Goal: Task Accomplishment & Management: Use online tool/utility

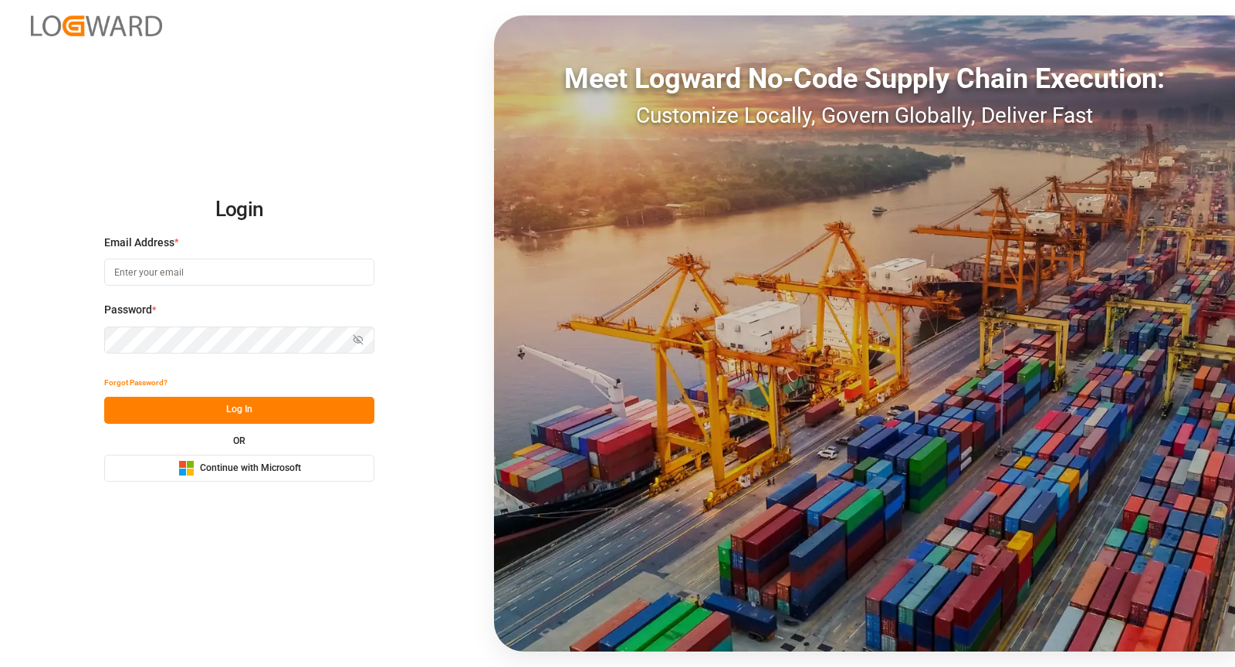
click at [334, 475] on button "Microsoft Logo Continue with Microsoft" at bounding box center [239, 468] width 270 height 27
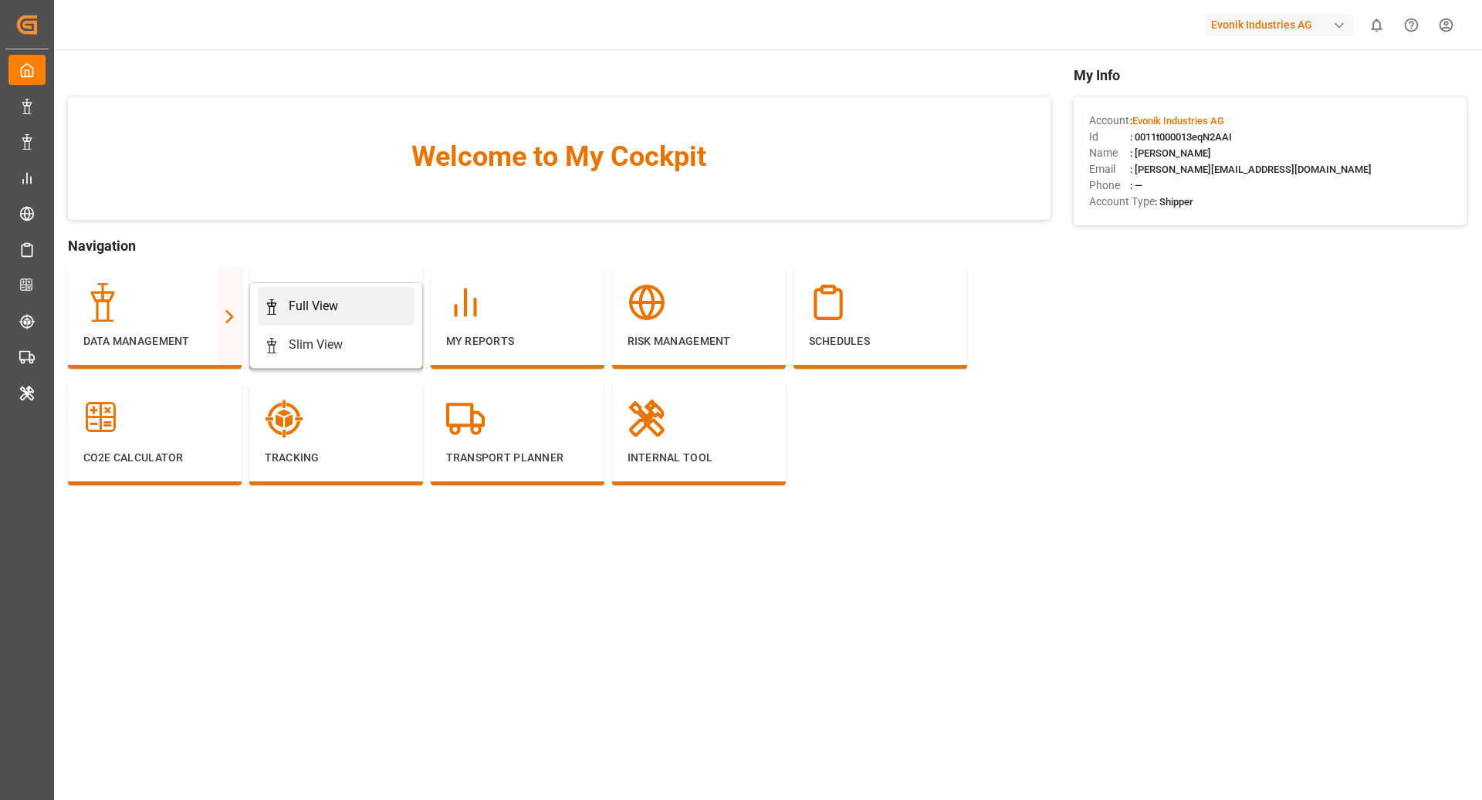
click at [320, 307] on div "Full View" at bounding box center [313, 306] width 49 height 19
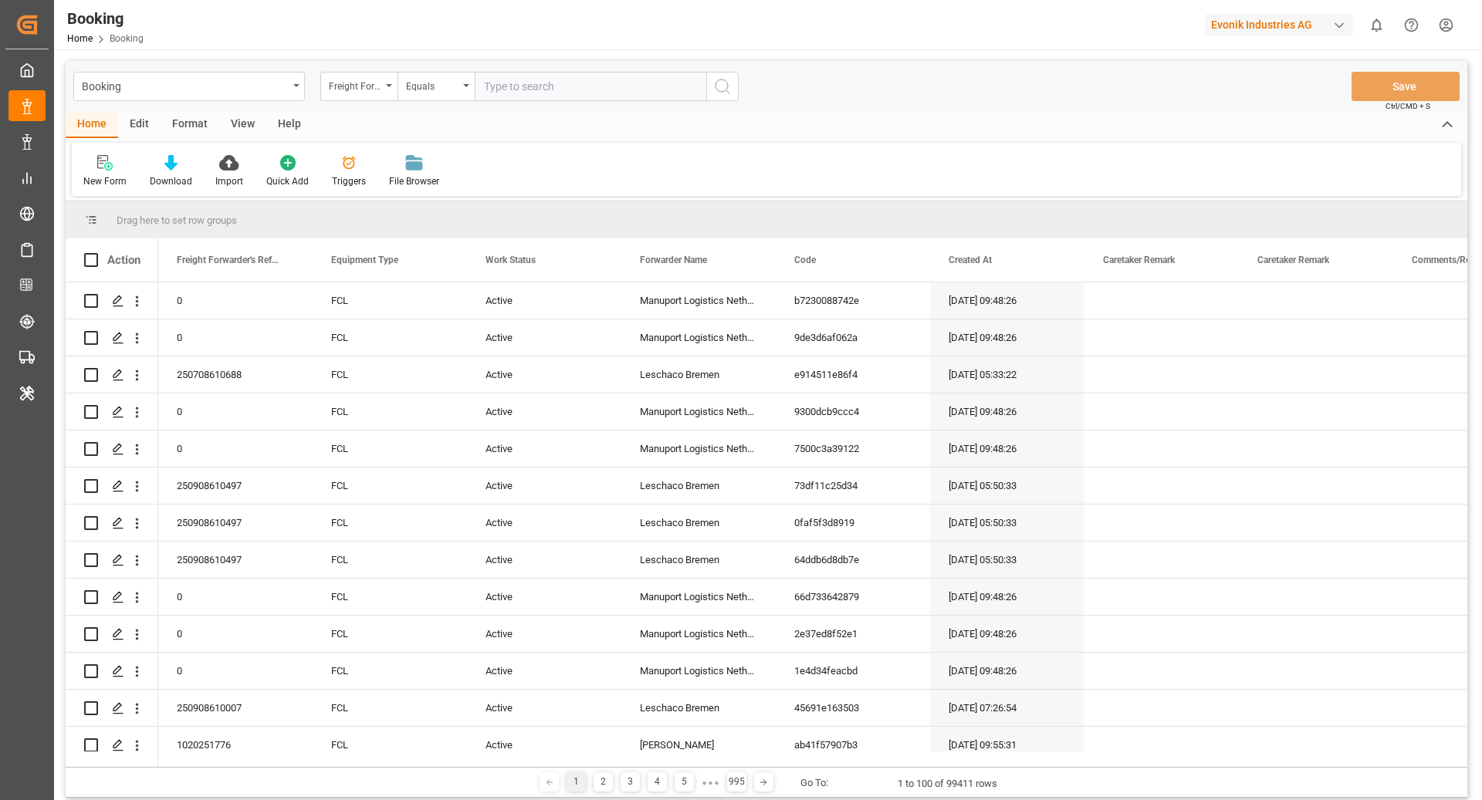
click at [180, 120] on div "Format" at bounding box center [190, 125] width 59 height 26
click at [90, 171] on div "Filter Rows" at bounding box center [106, 171] width 69 height 34
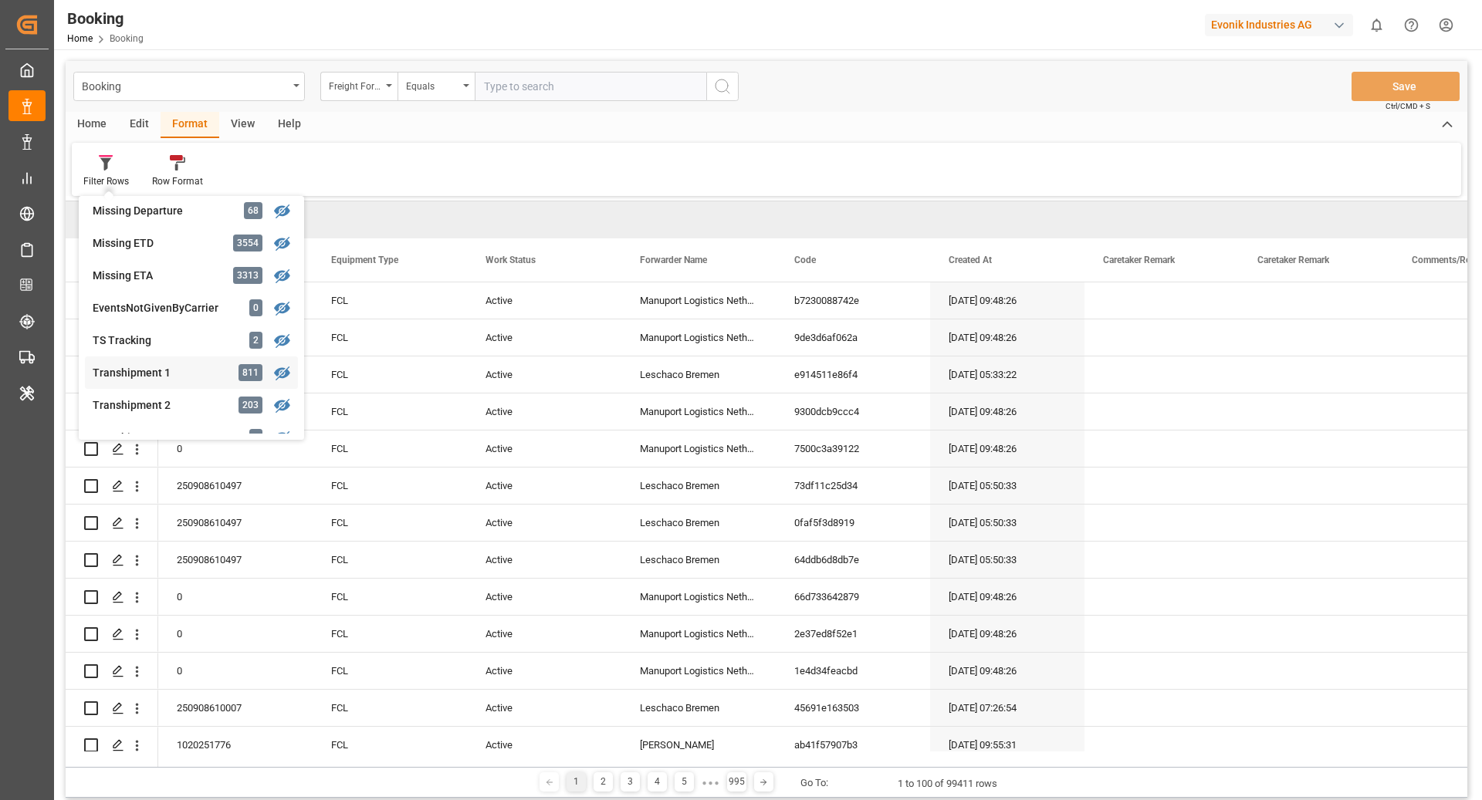
scroll to position [370, 0]
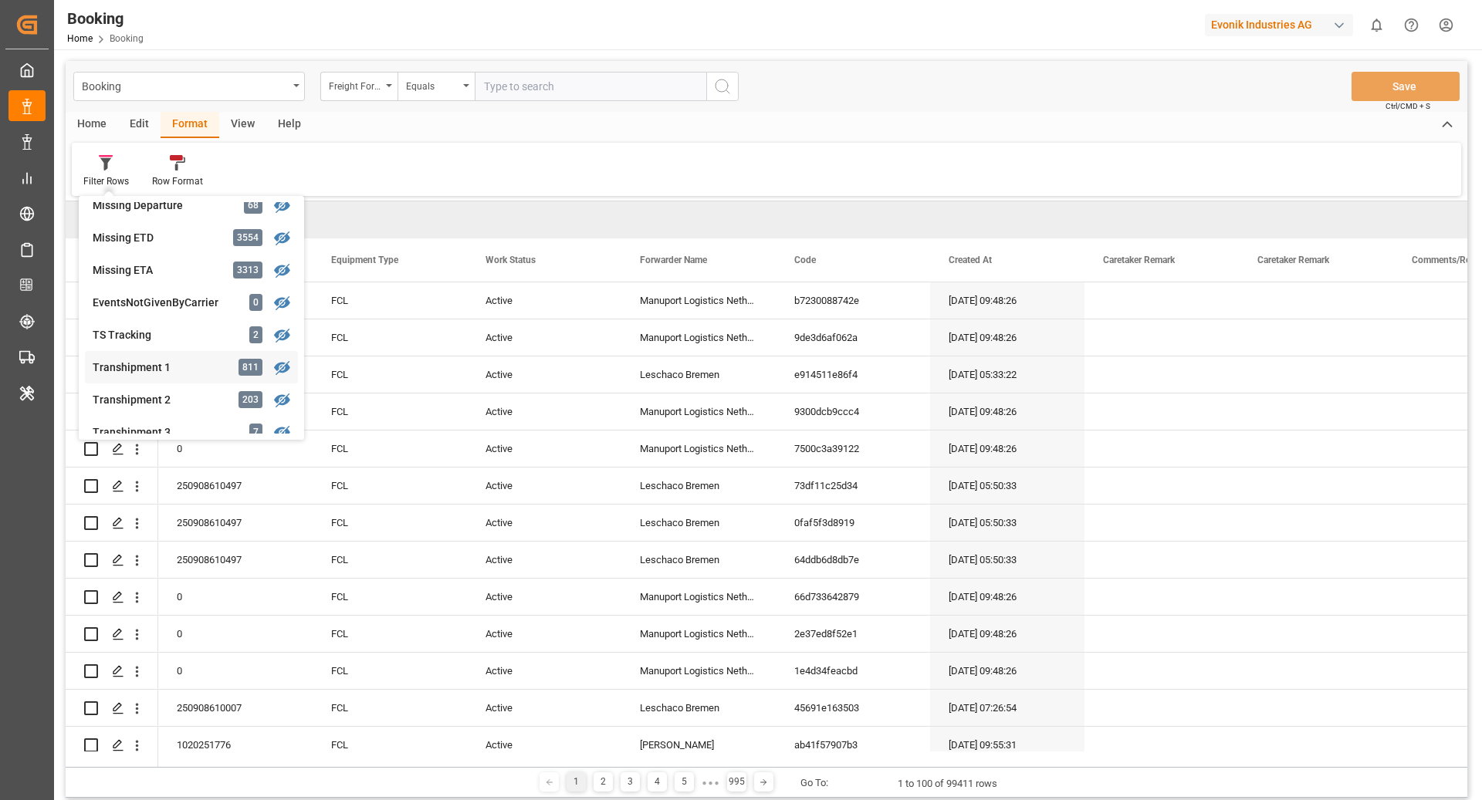
click at [190, 368] on div "Transhipment 1" at bounding box center [160, 368] width 135 height 16
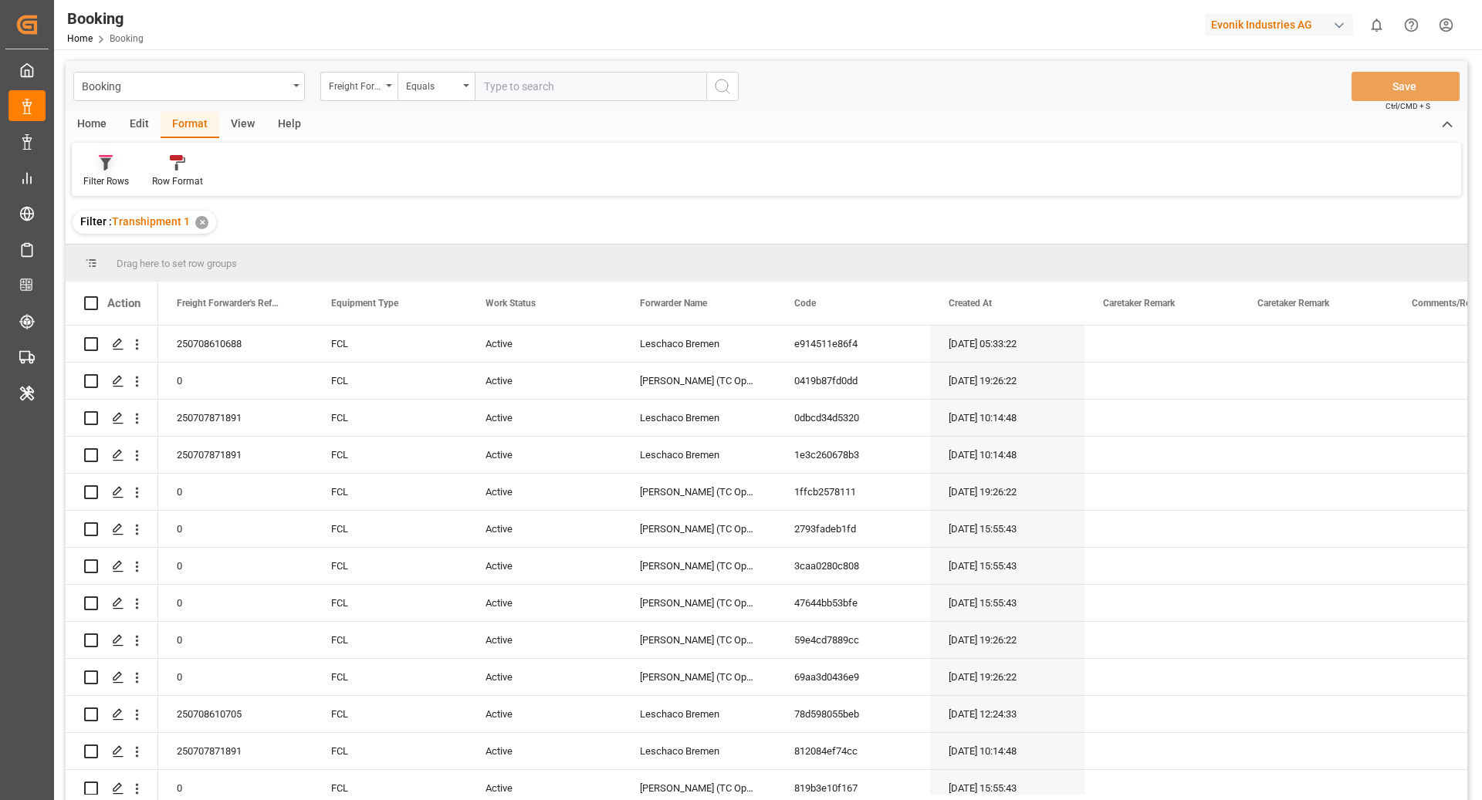
click at [103, 178] on div "Filter Rows" at bounding box center [106, 181] width 46 height 14
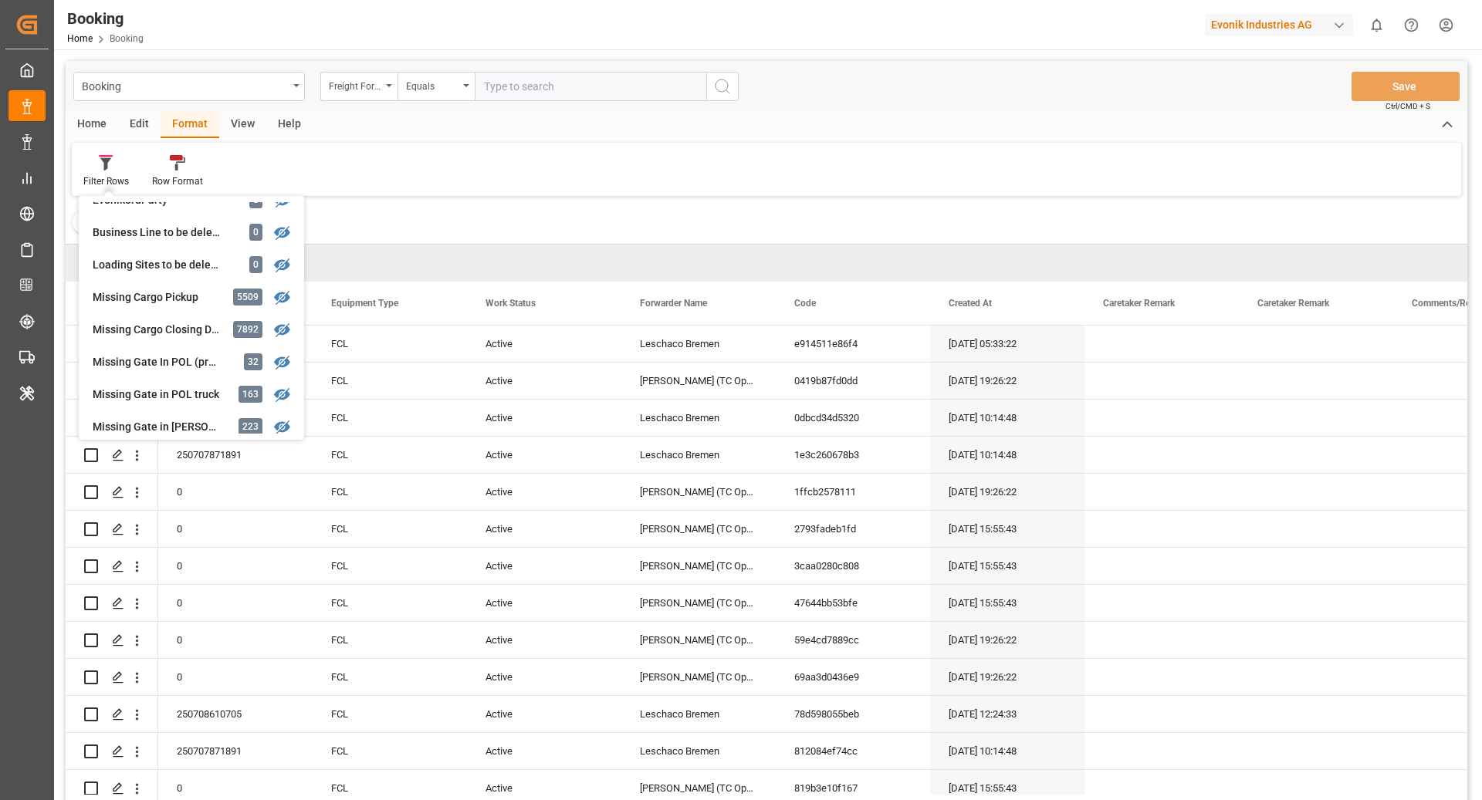
scroll to position [83, 0]
click at [519, 216] on div "Filter : Transhipment 1 ✕" at bounding box center [767, 222] width 1402 height 43
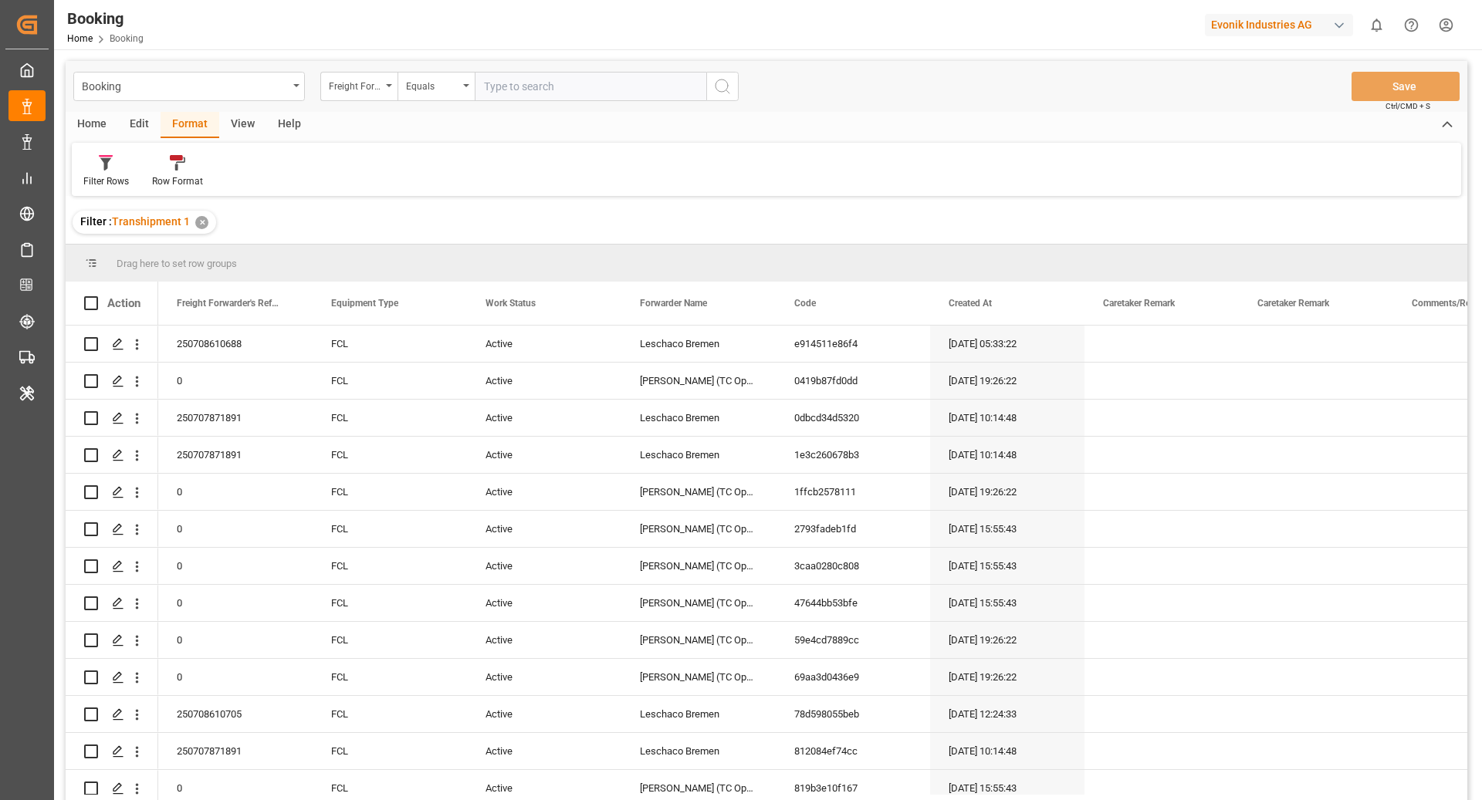
click at [235, 120] on div "View" at bounding box center [242, 125] width 47 height 26
click at [115, 174] on div "Default" at bounding box center [98, 171] width 53 height 34
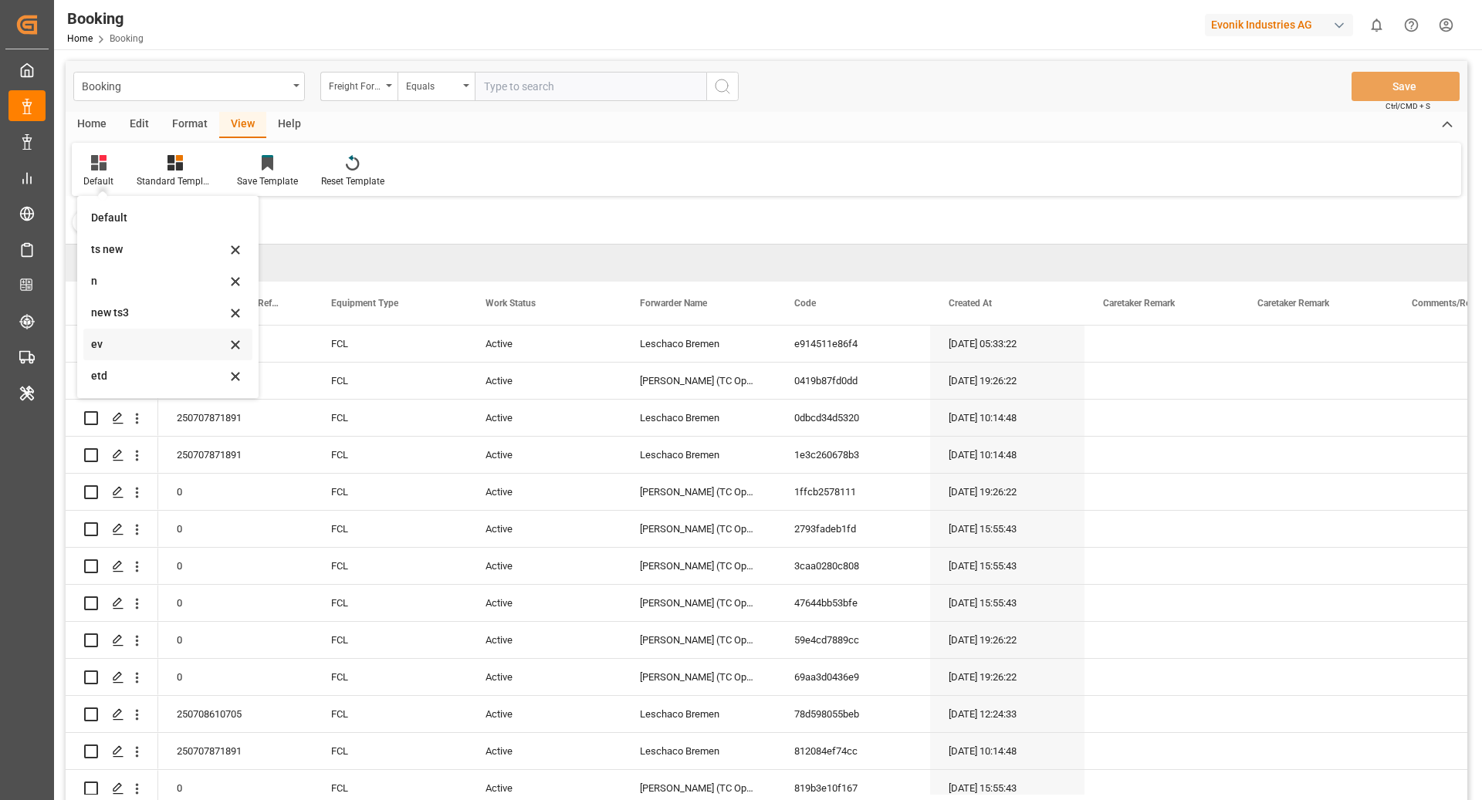
click at [163, 340] on div "ev" at bounding box center [158, 345] width 135 height 16
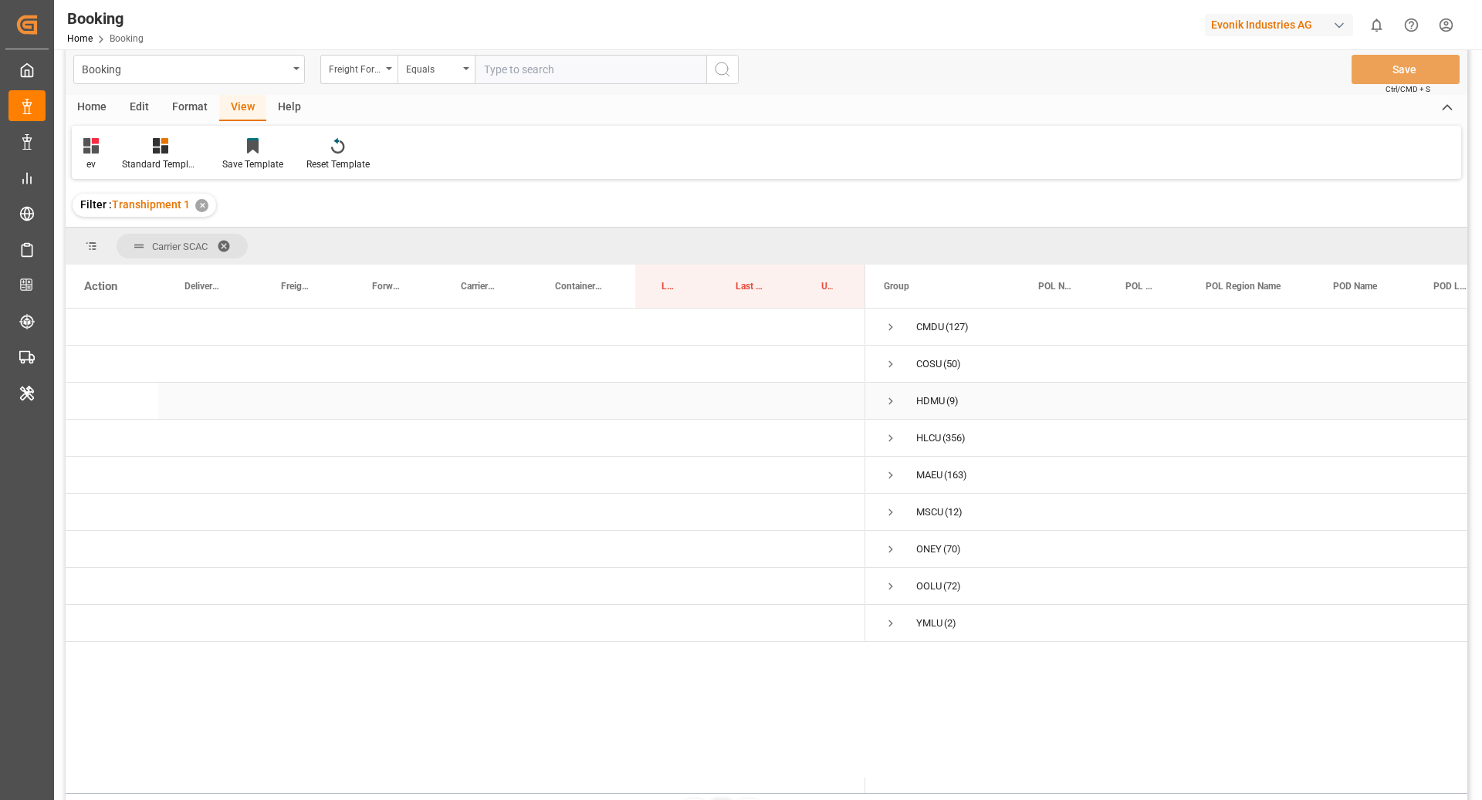
scroll to position [24, 0]
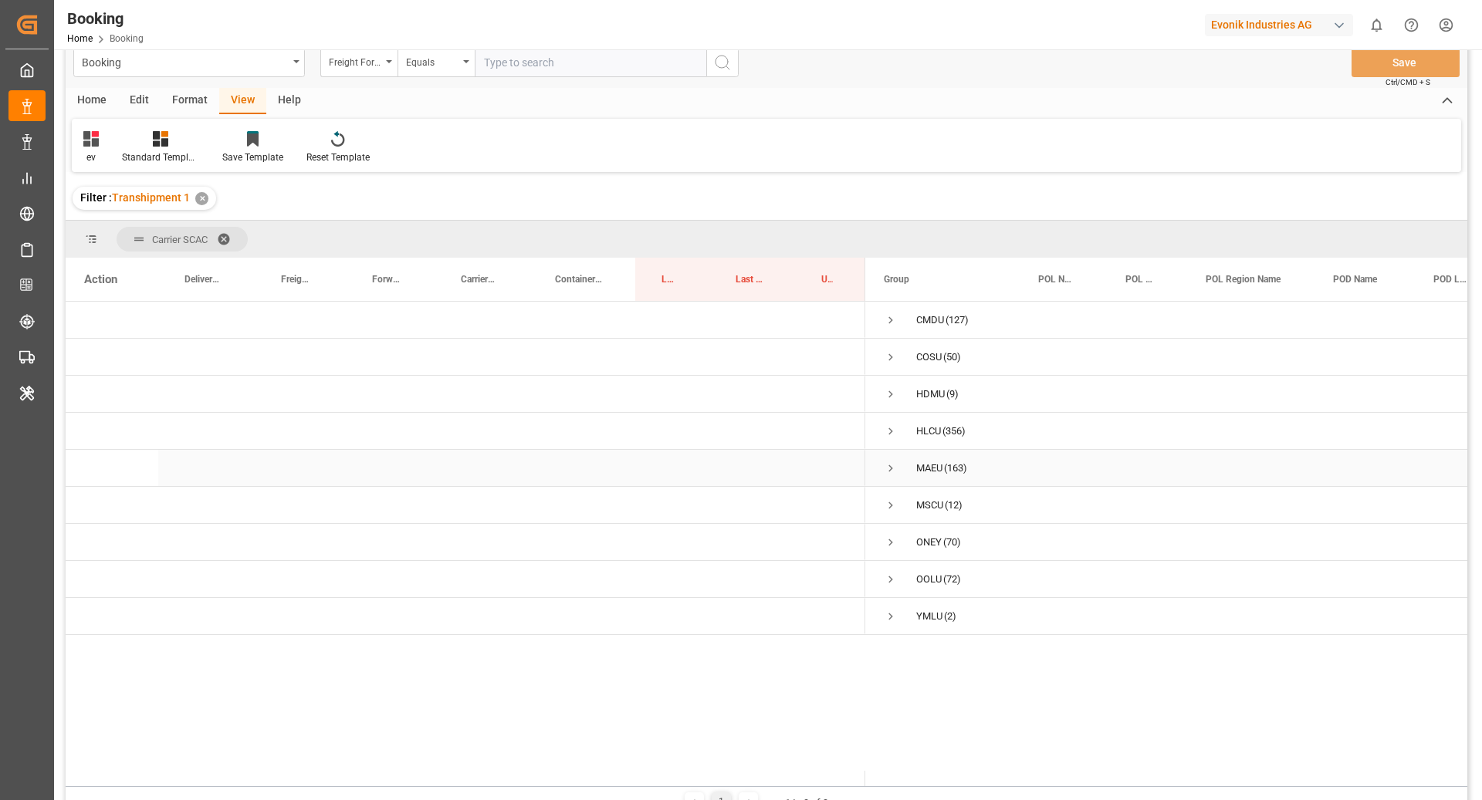
click at [895, 465] on span "Press SPACE to select this row." at bounding box center [891, 469] width 14 height 14
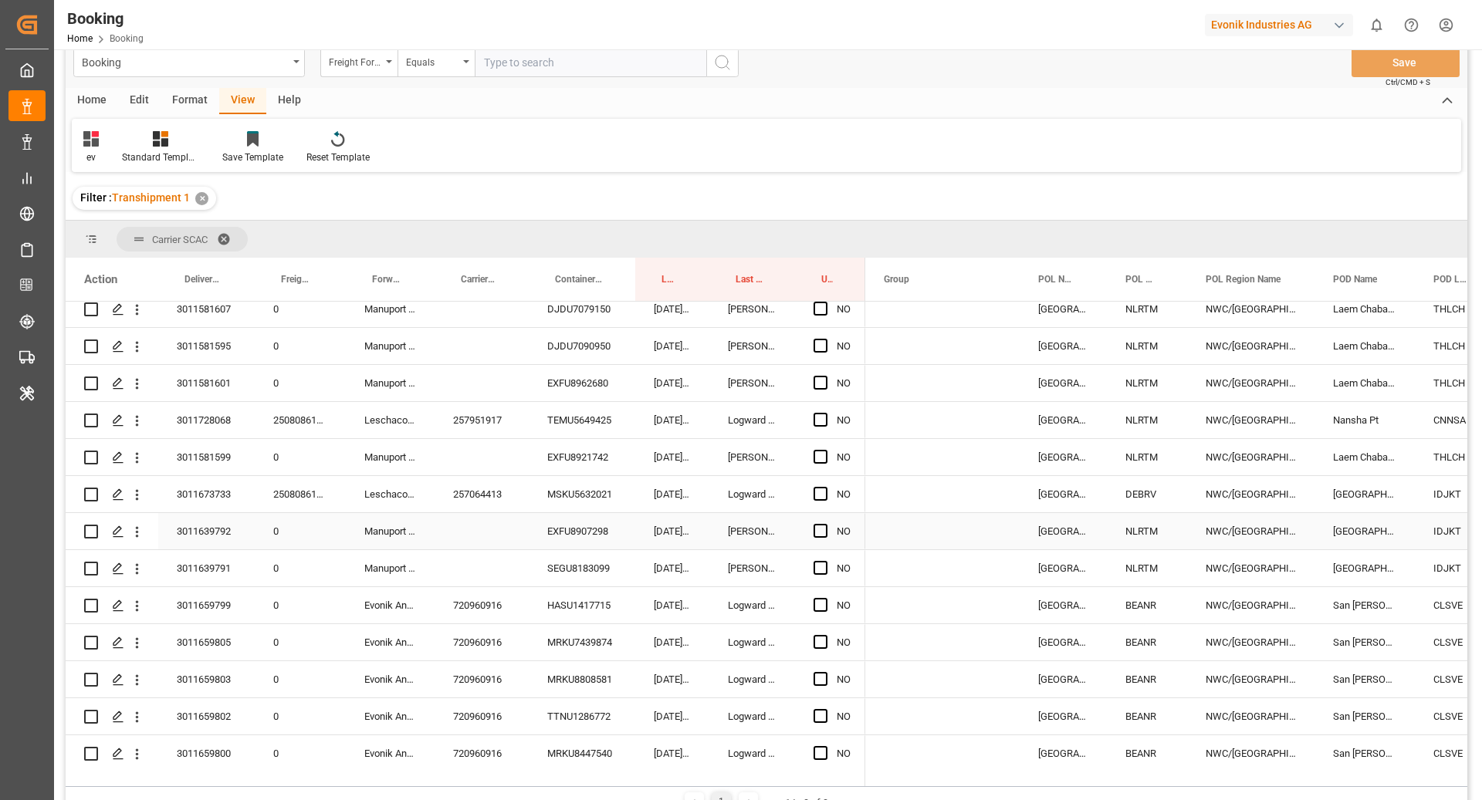
scroll to position [568, 0]
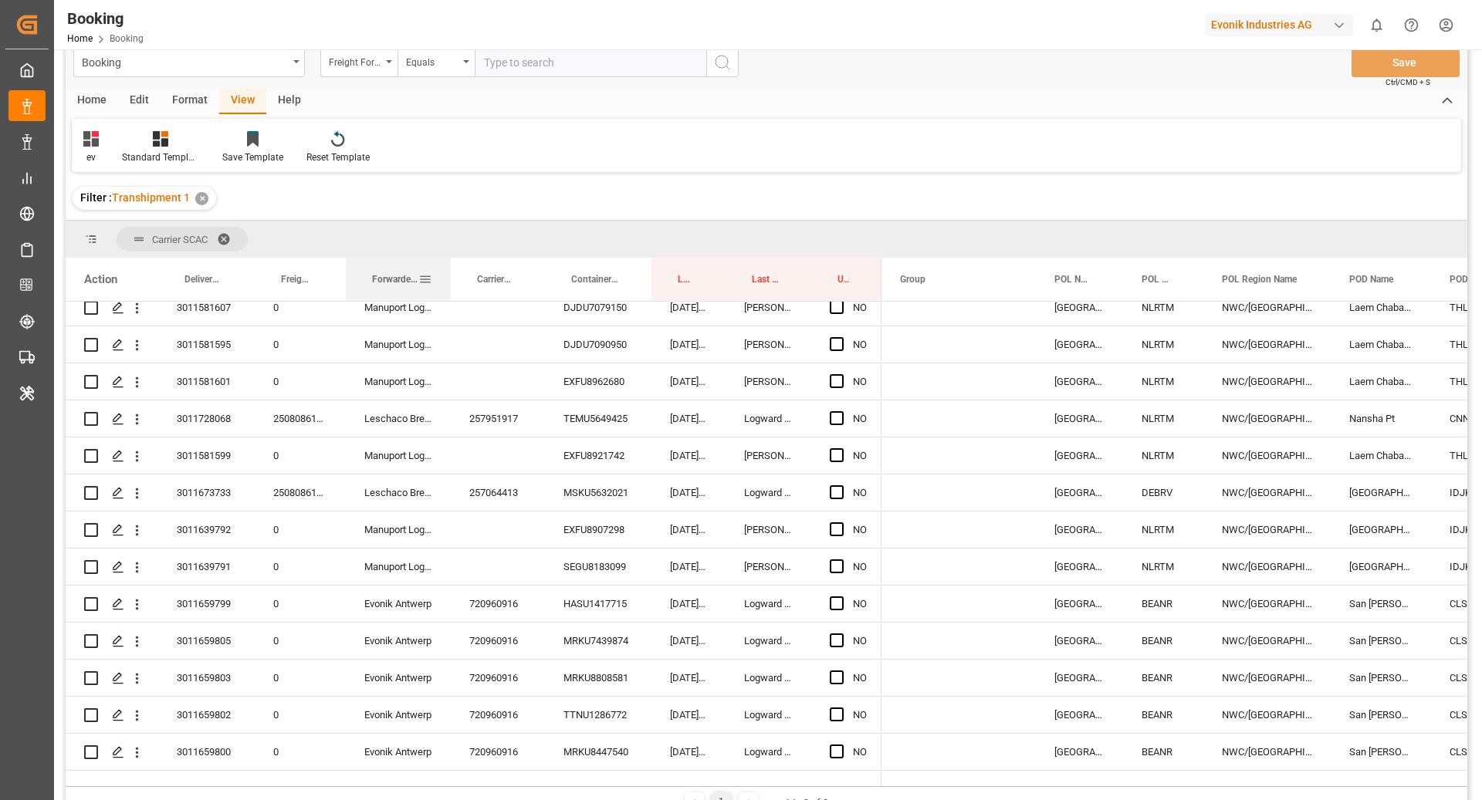
drag, startPoint x: 433, startPoint y: 289, endPoint x: 449, endPoint y: 295, distance: 17.1
click at [449, 295] on div at bounding box center [451, 279] width 6 height 43
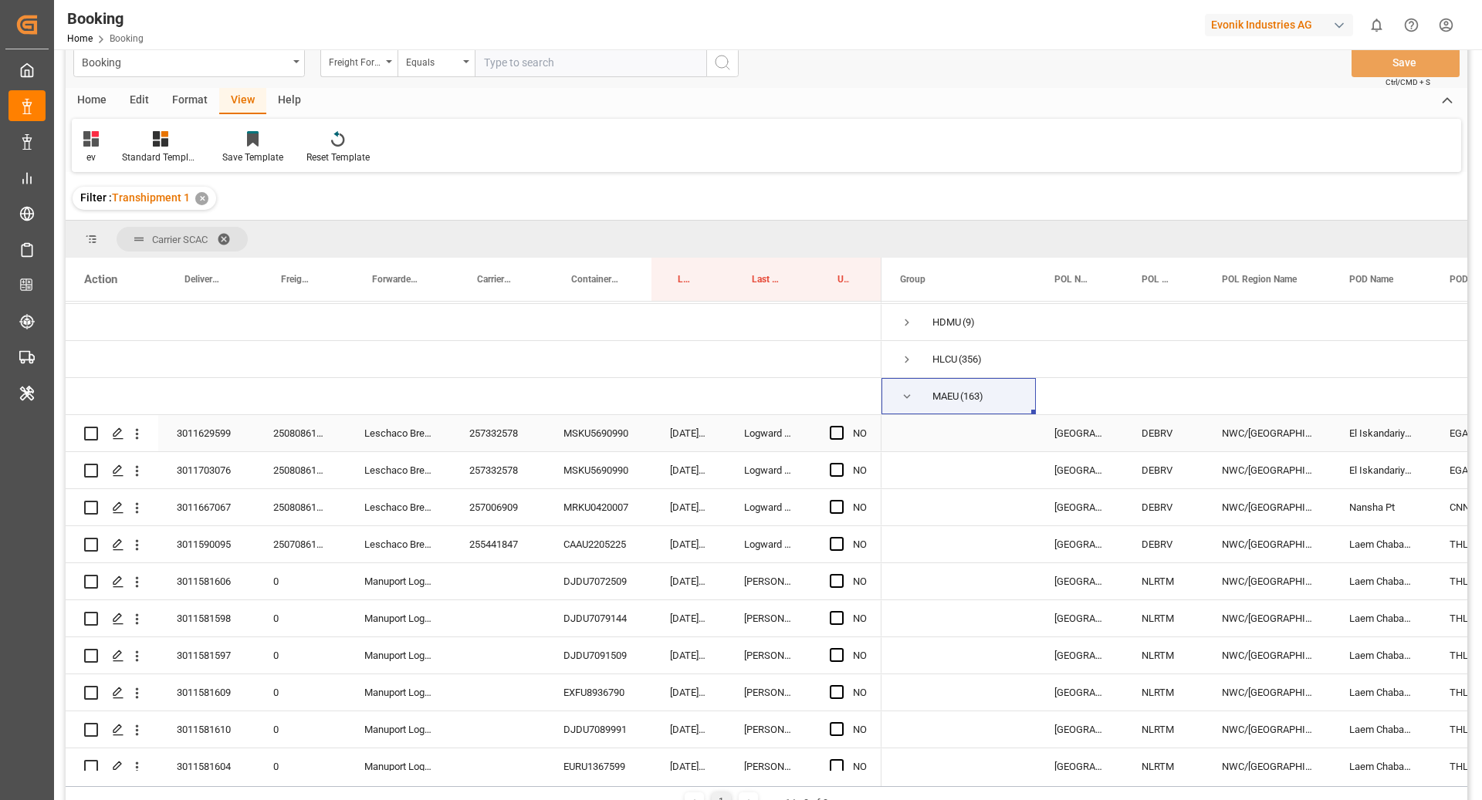
scroll to position [77, 0]
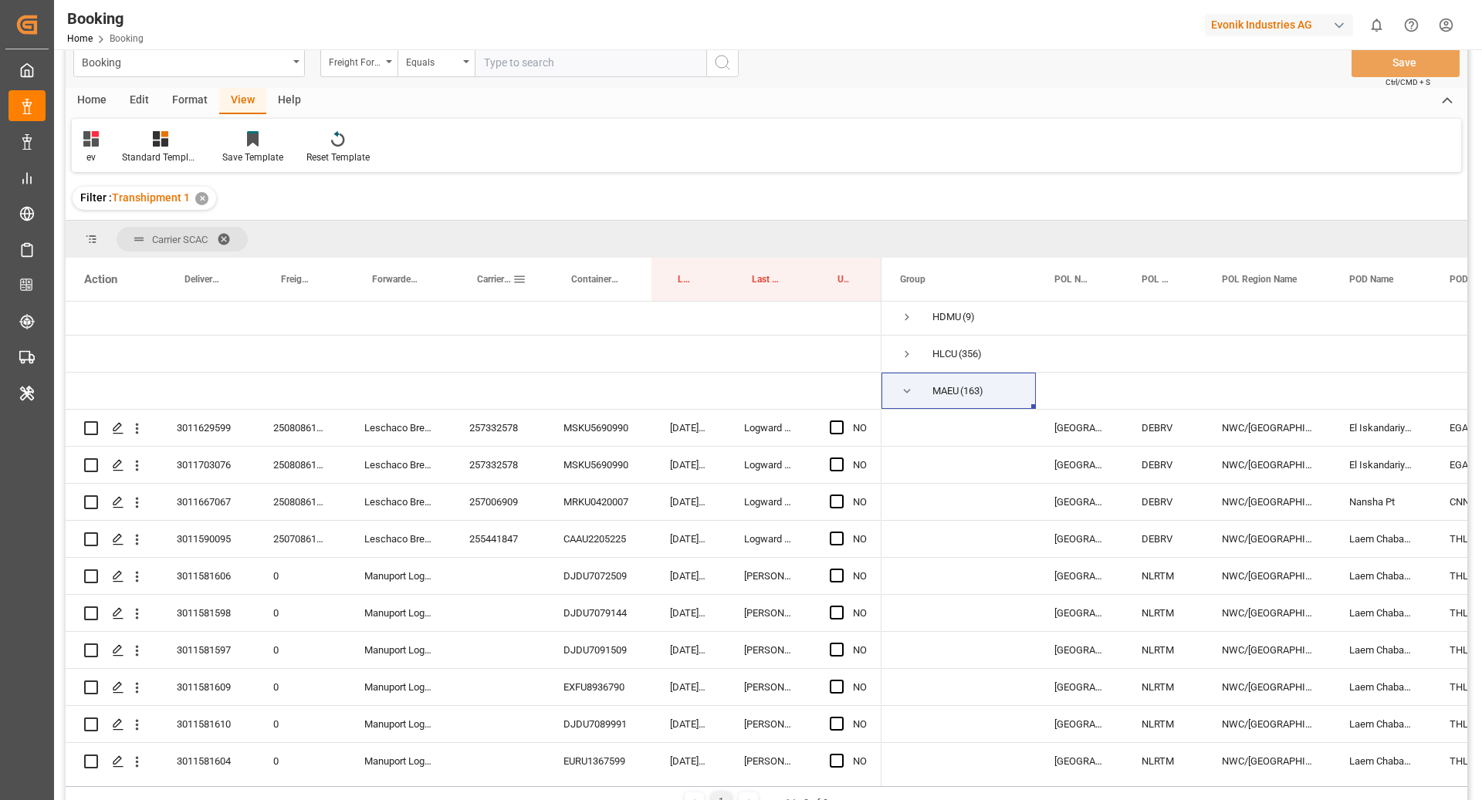
click at [485, 286] on div "Carrier Booking No." at bounding box center [495, 279] width 36 height 43
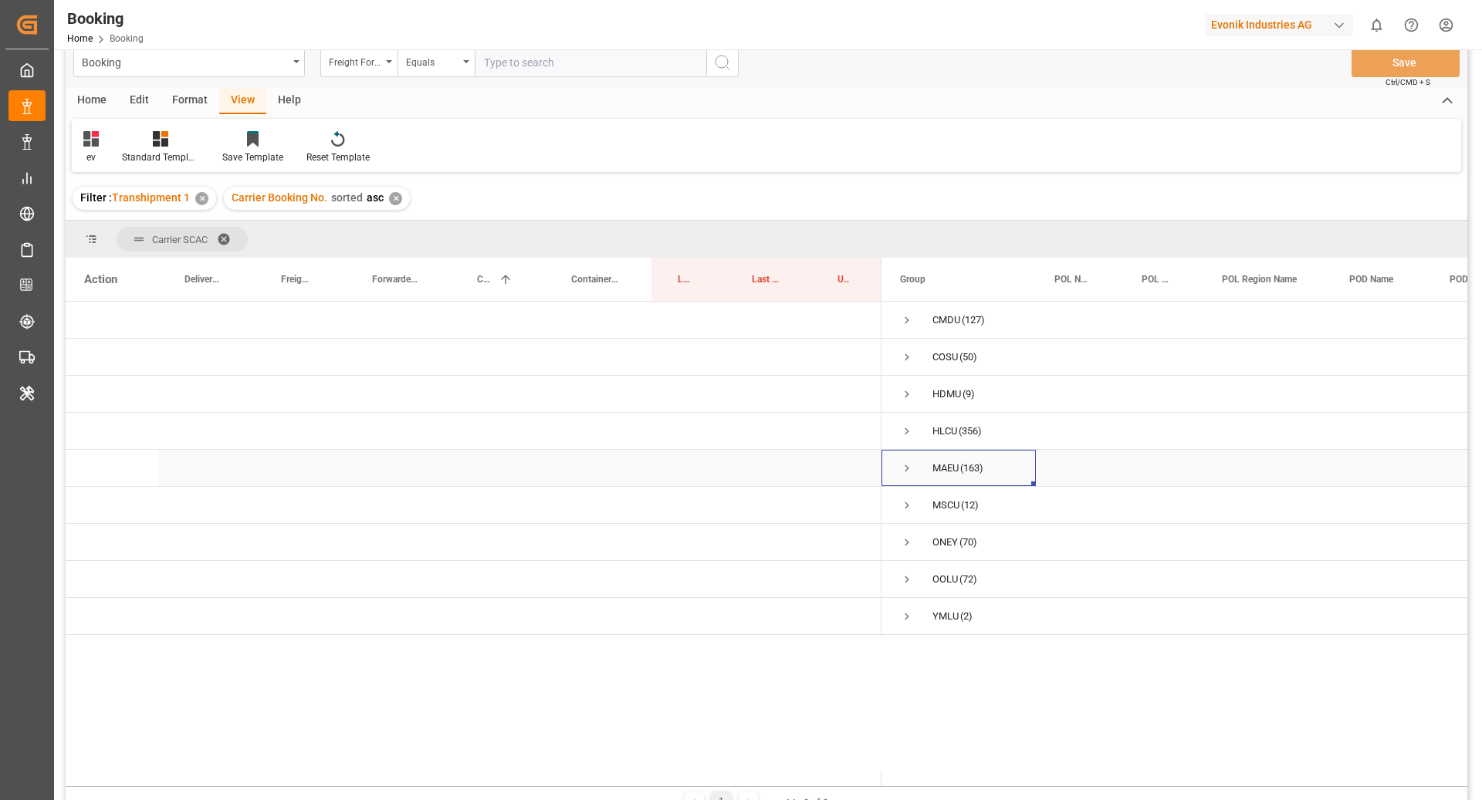
click at [902, 472] on span "Press SPACE to select this row." at bounding box center [907, 469] width 14 height 14
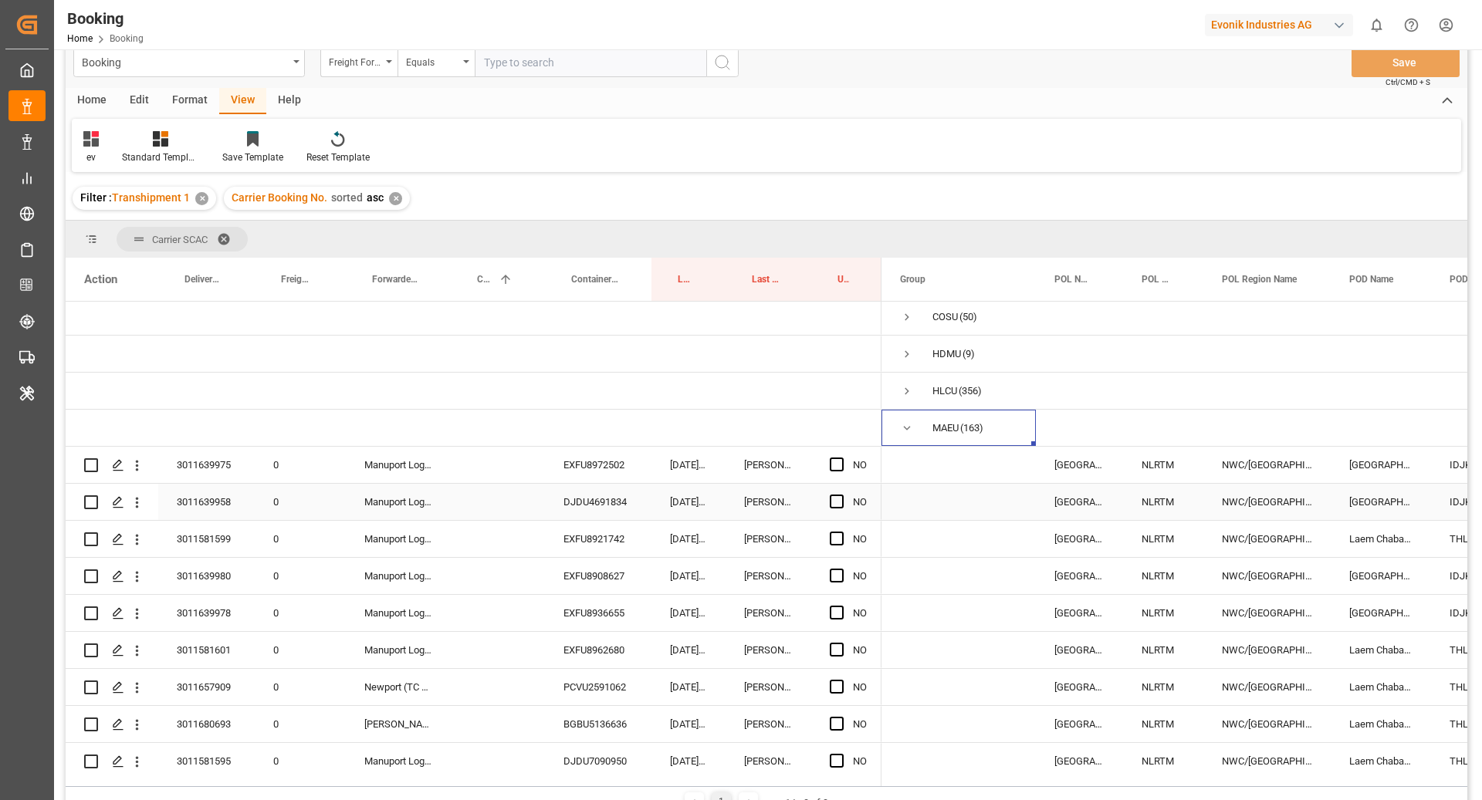
scroll to position [59, 0]
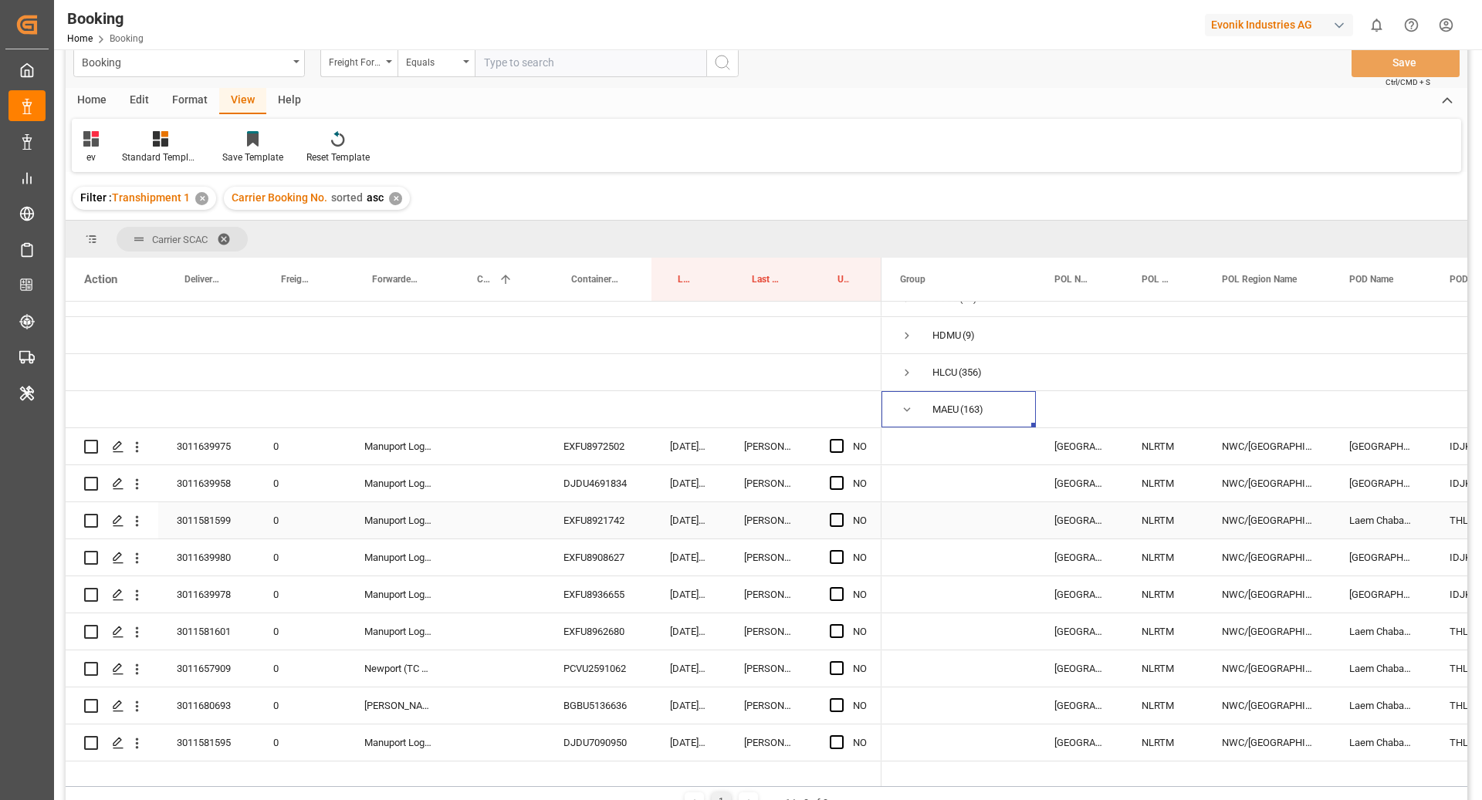
click at [673, 503] on div "26.08.2025 10:10:35" at bounding box center [688, 520] width 74 height 36
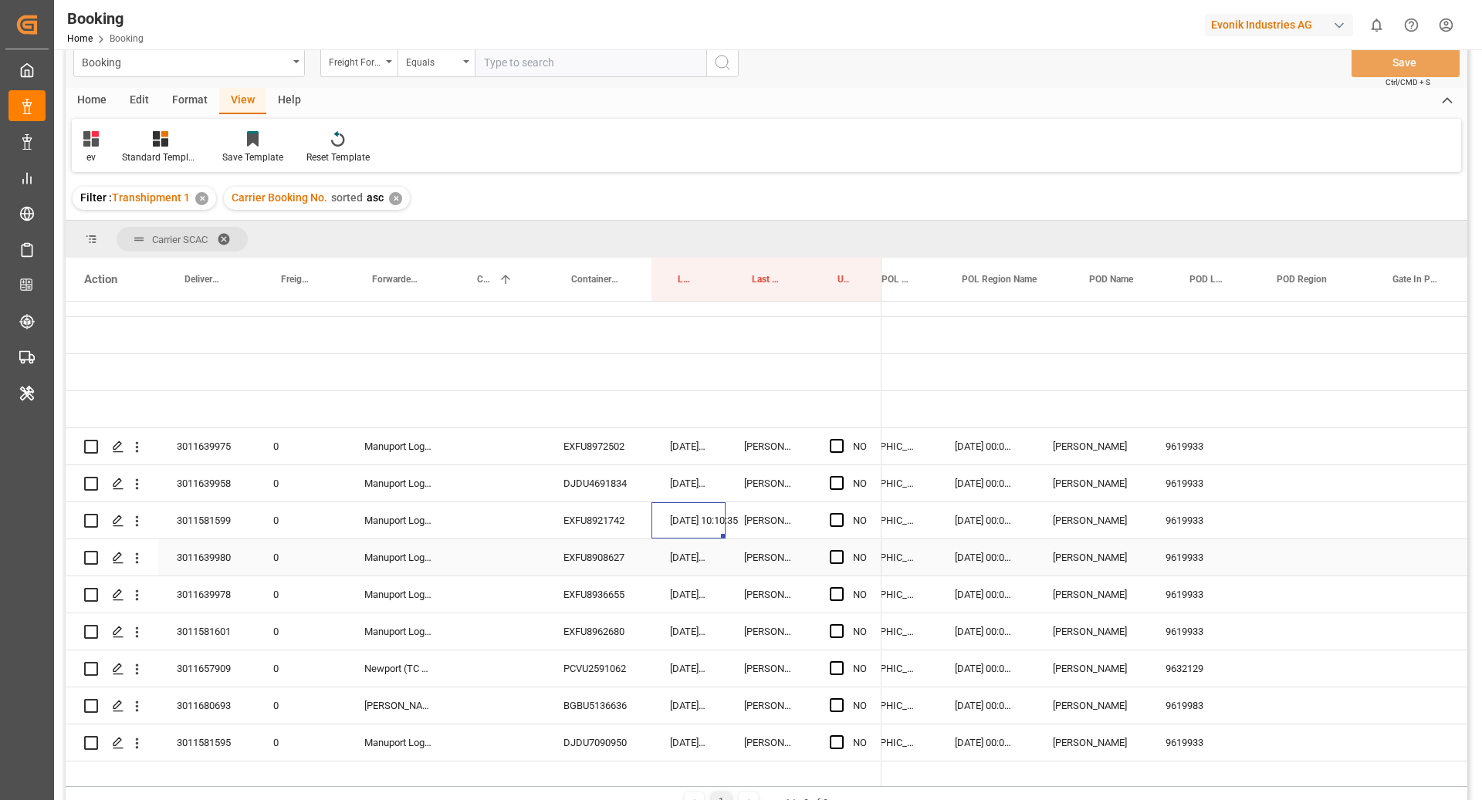
scroll to position [0, 0]
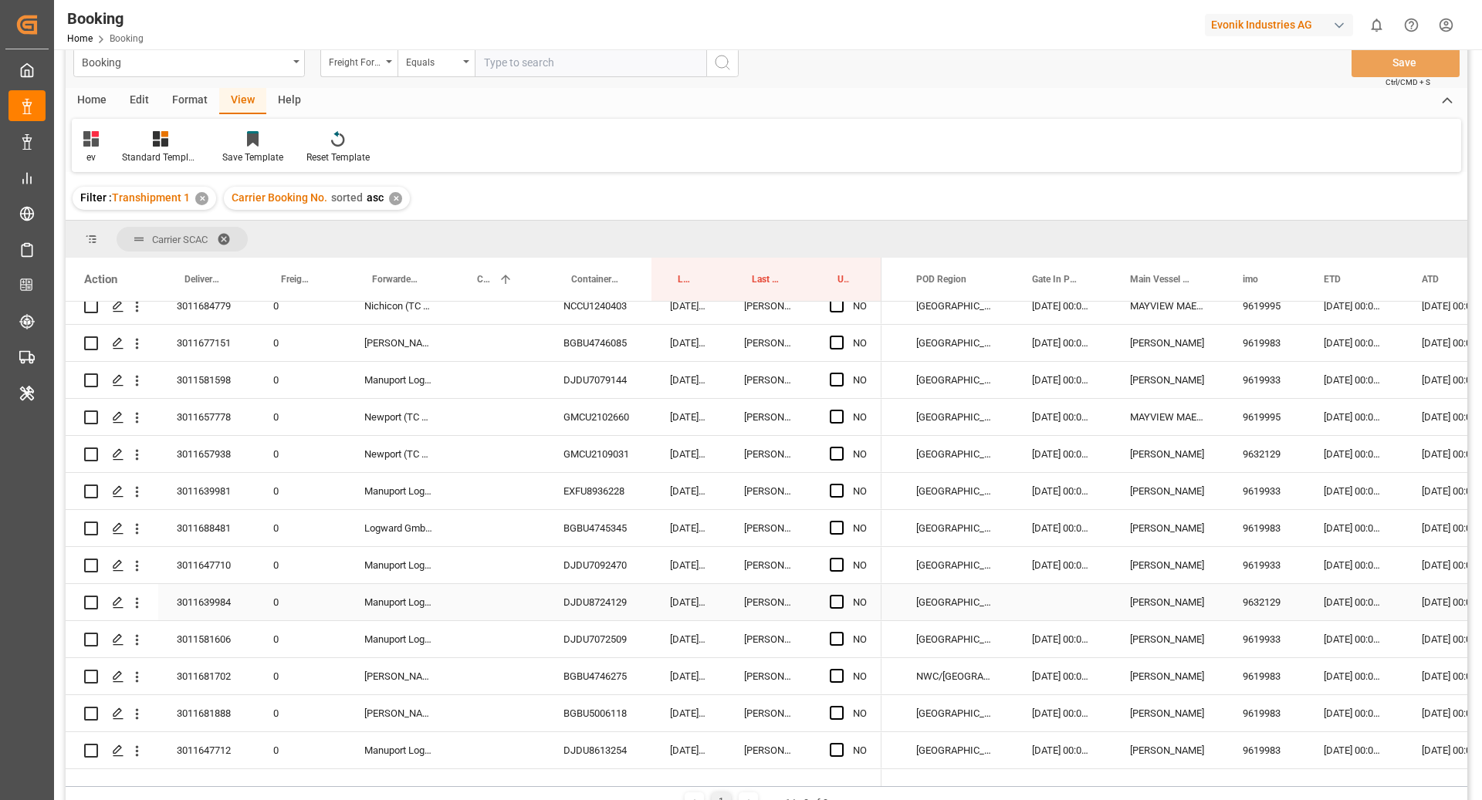
click at [545, 602] on div "DJDU8724129" at bounding box center [598, 602] width 107 height 36
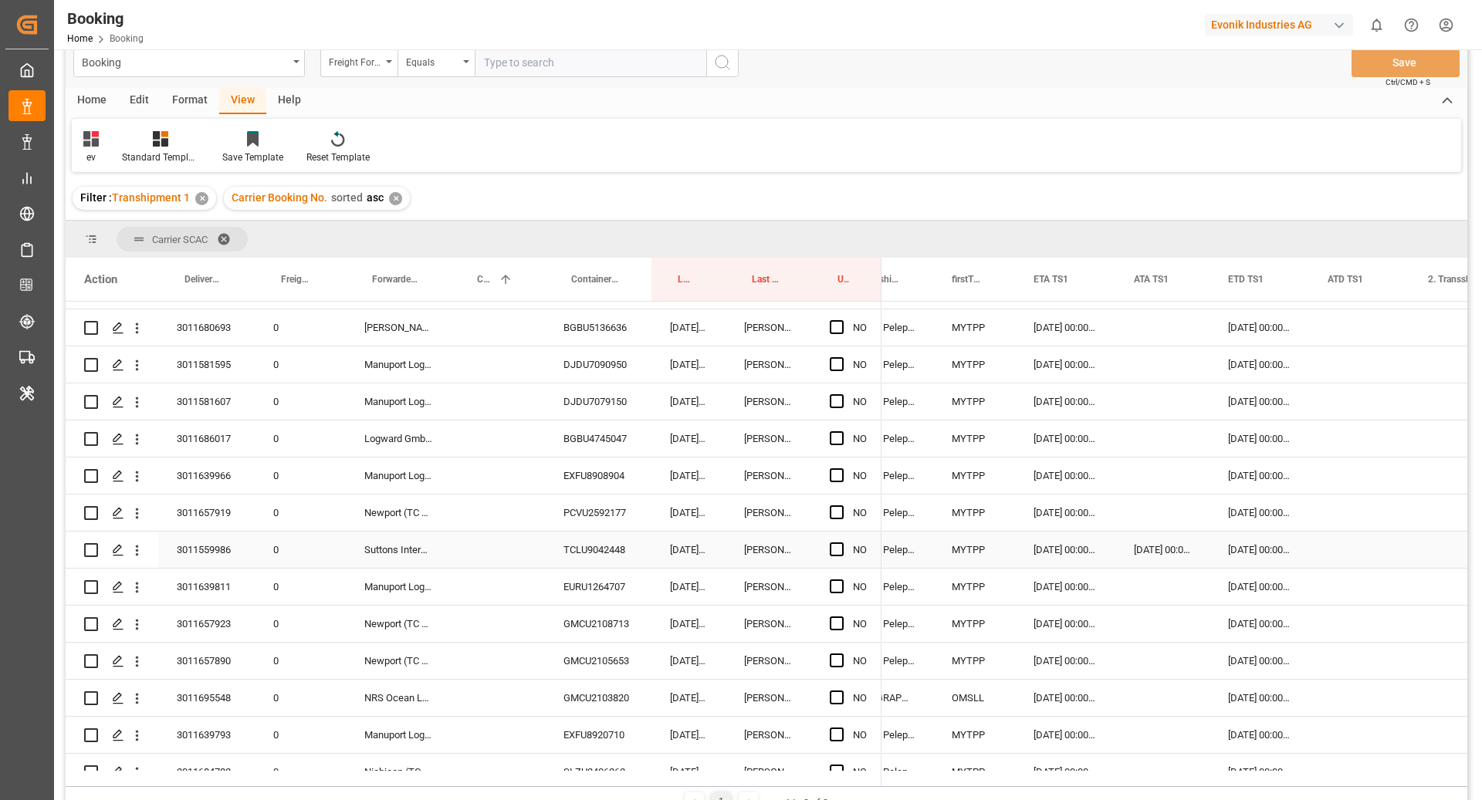
click at [611, 551] on div "TCLU9042448" at bounding box center [598, 550] width 107 height 36
click at [1234, 556] on div "Press SPACE to select this row." at bounding box center [1359, 550] width 100 height 36
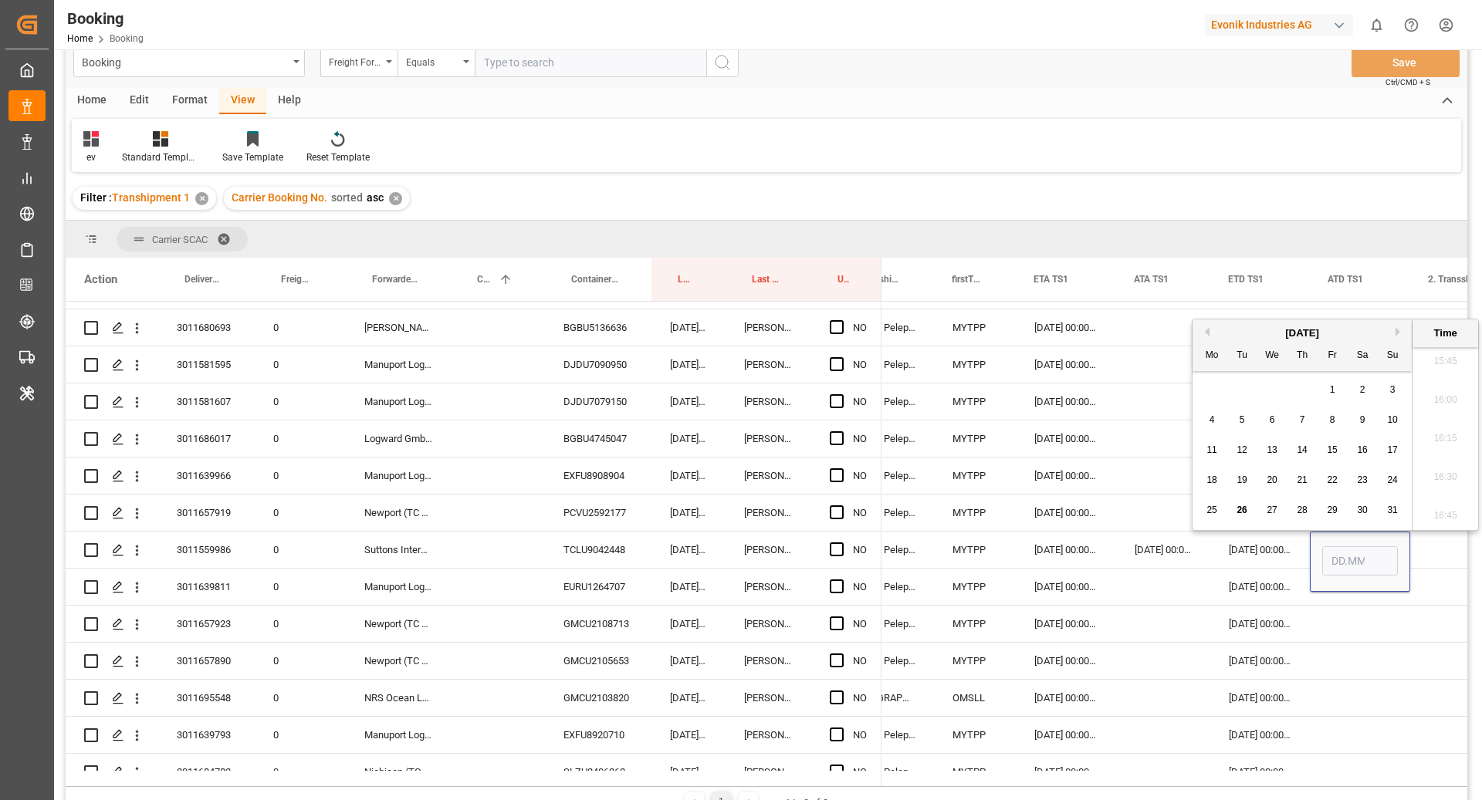
click at [1234, 482] on div "18 19 20 21 22 23 24" at bounding box center [1302, 480] width 211 height 30
click at [1234, 482] on div "23" at bounding box center [1362, 481] width 19 height 19
type input "[DATE] 00:00"
click at [1234, 634] on div "Press SPACE to select this row." at bounding box center [1360, 624] width 100 height 36
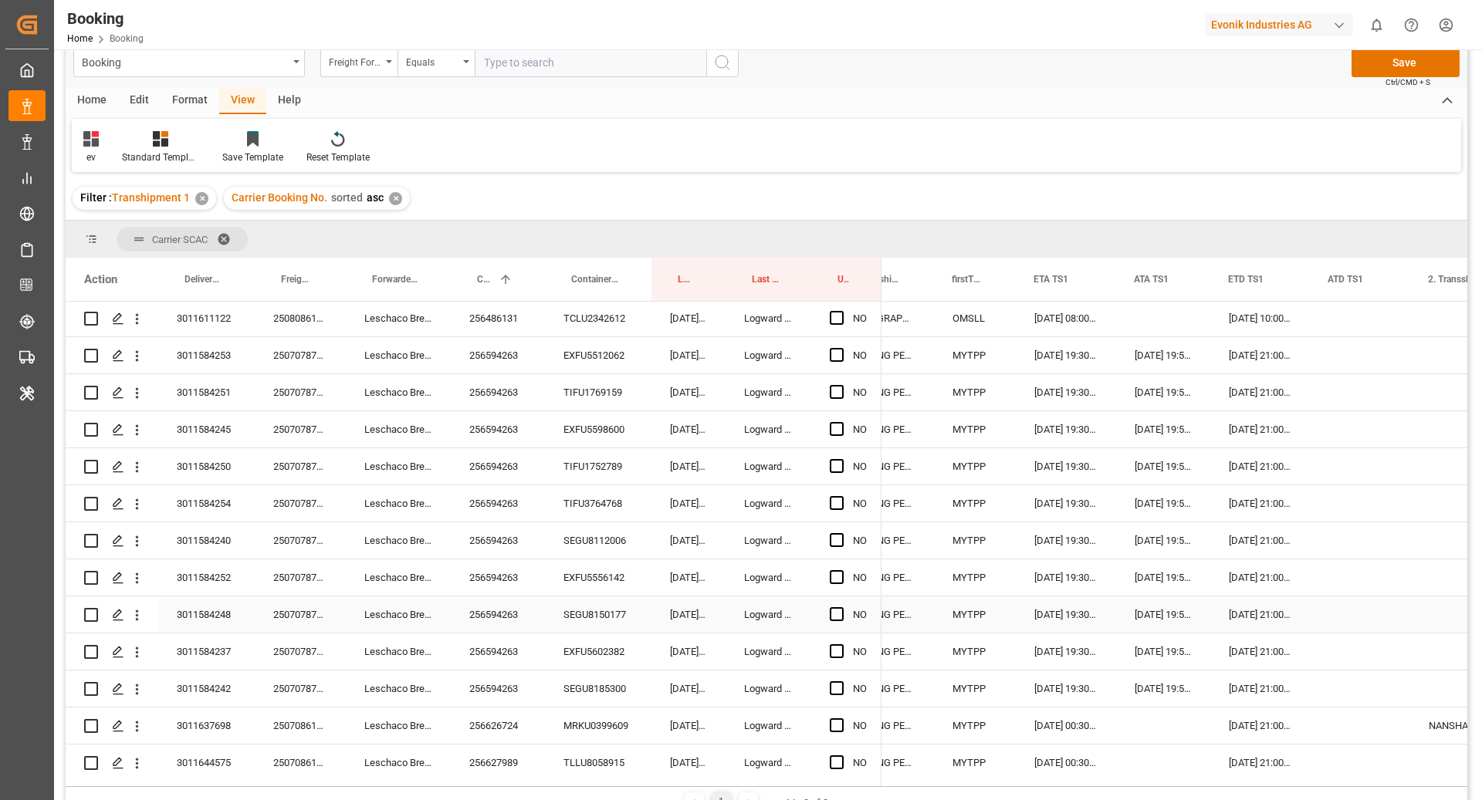
scroll to position [3847, 0]
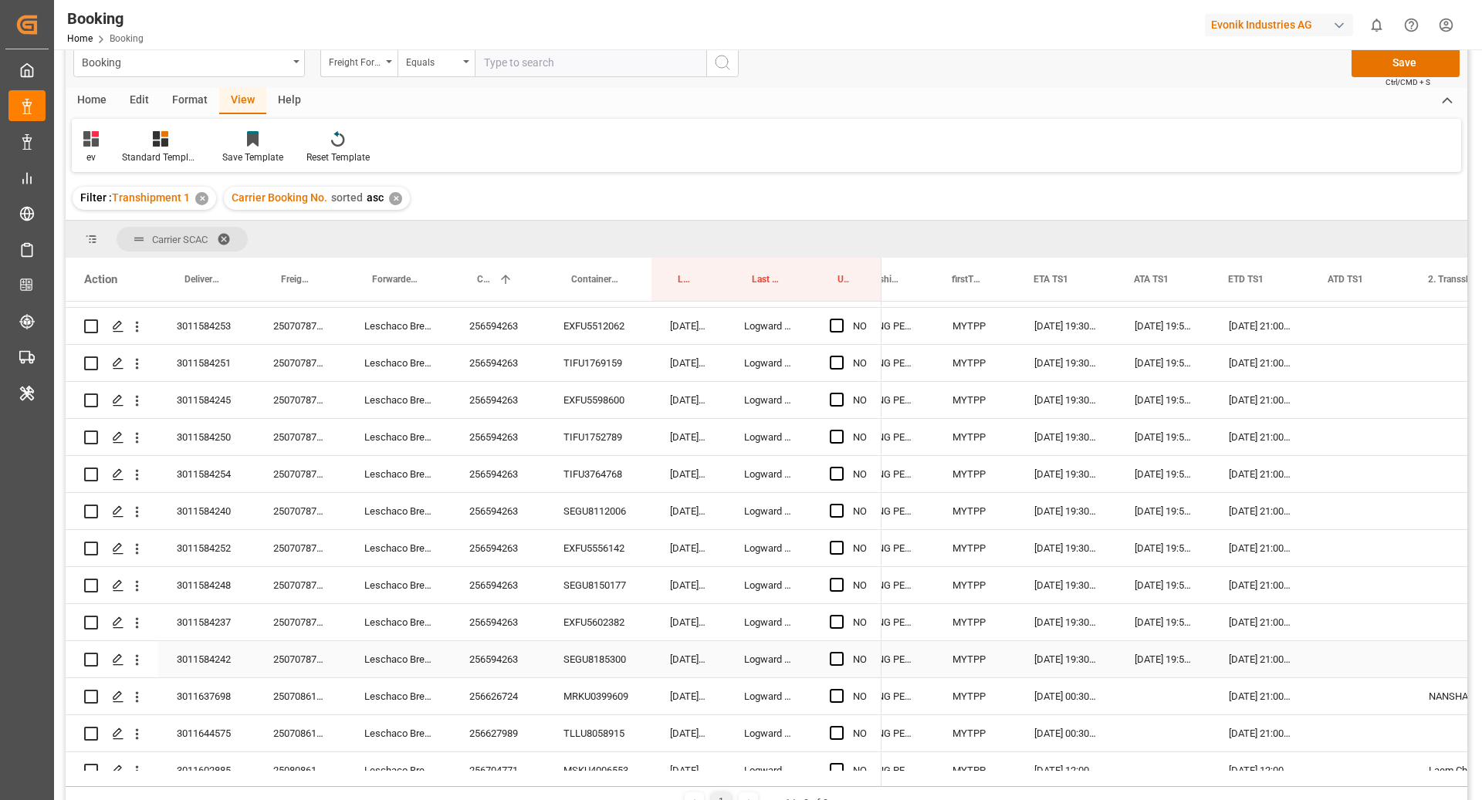
click at [827, 654] on div "NO" at bounding box center [846, 659] width 70 height 36
click at [837, 655] on span "Press SPACE to select this row." at bounding box center [837, 659] width 14 height 14
click at [841, 652] on input "Press SPACE to select this row." at bounding box center [841, 652] width 0 height 0
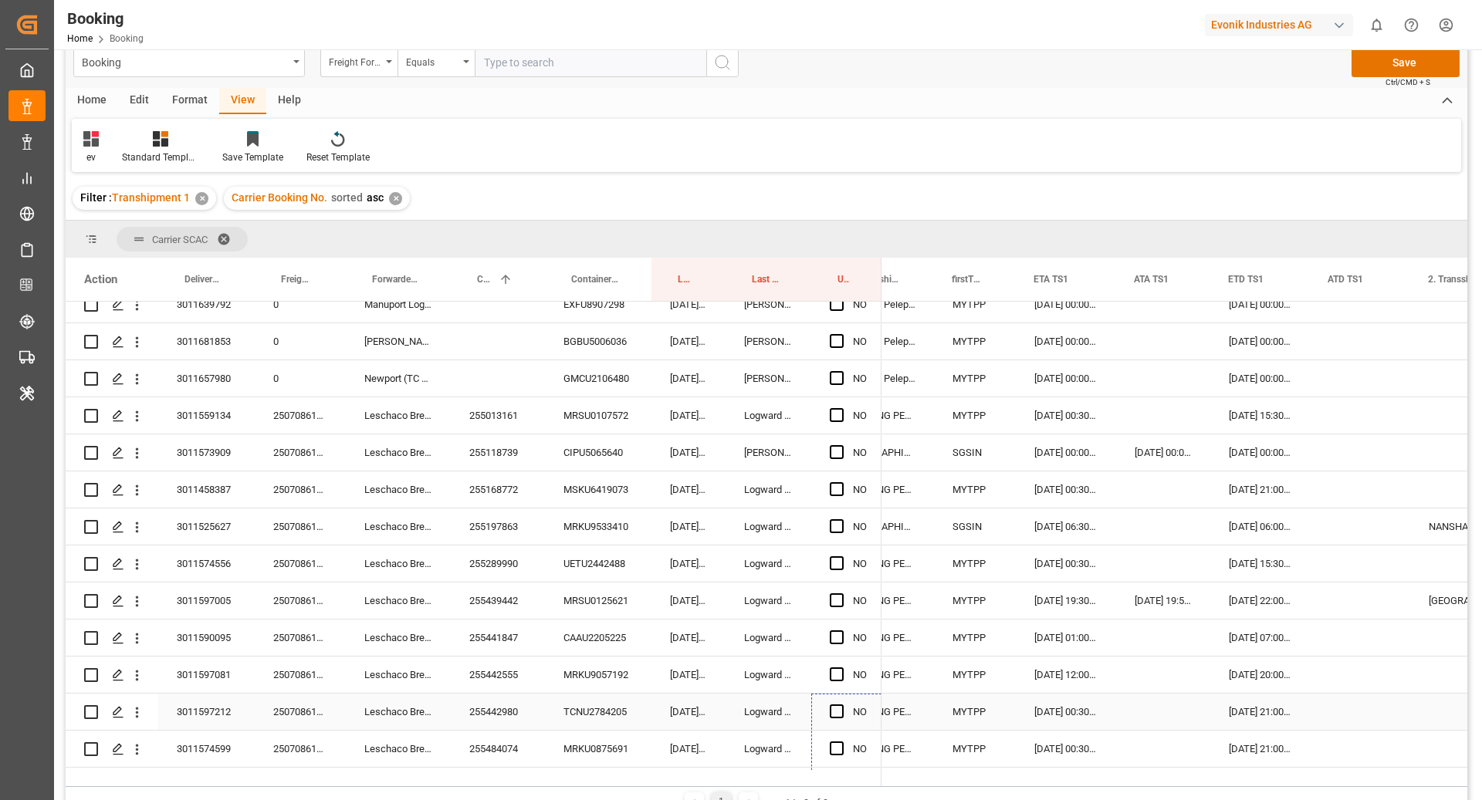
scroll to position [3151, 0]
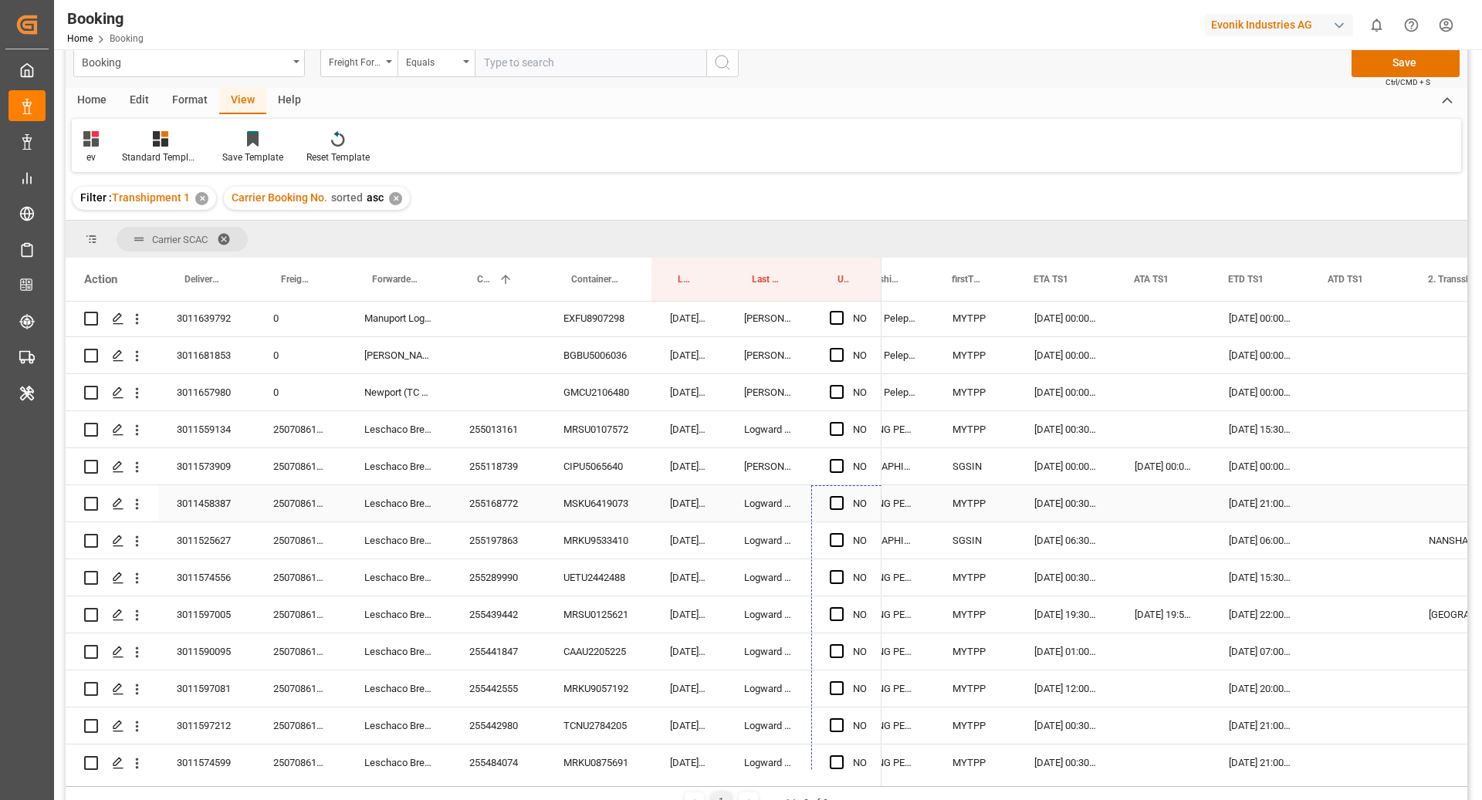
drag, startPoint x: 879, startPoint y: 676, endPoint x: 834, endPoint y: 520, distance: 162.4
click at [838, 515] on div "3011639981 0 Manuport Logistics Netherlands BV EXFU8936228 26.08.2025 09:10:41 …" at bounding box center [474, 337] width 816 height 6372
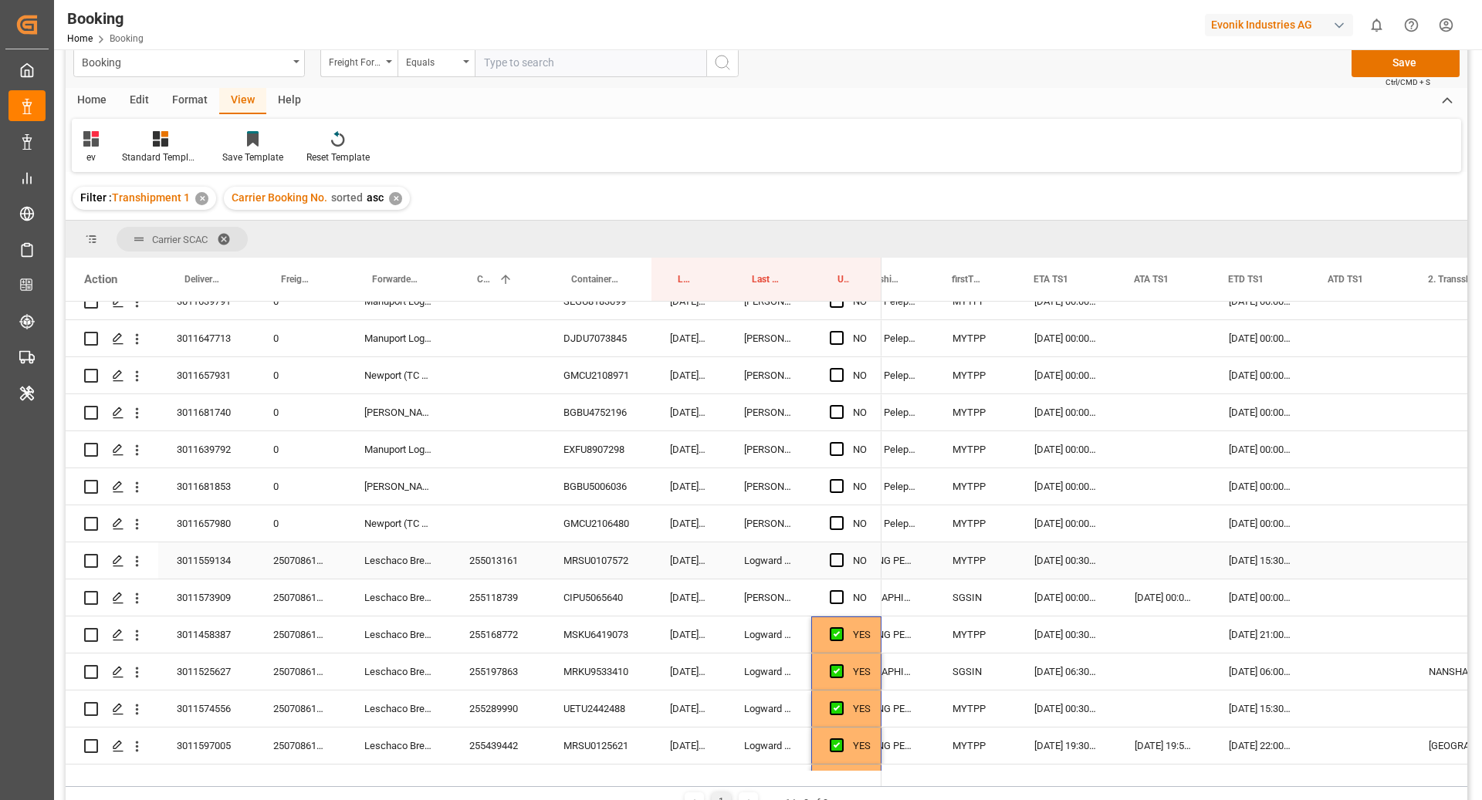
scroll to position [3011, 0]
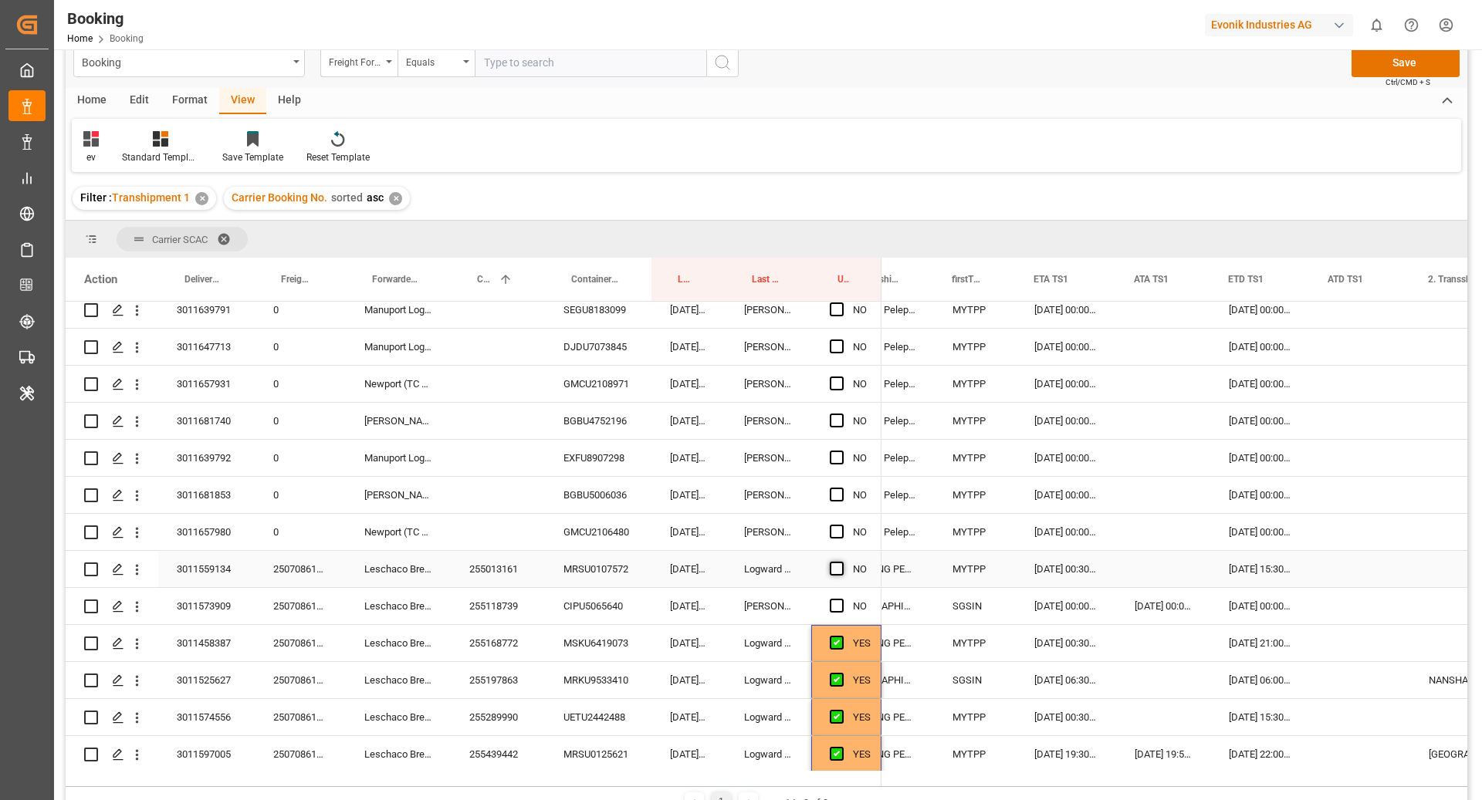
click at [837, 573] on span "Press SPACE to select this row." at bounding box center [837, 569] width 14 height 14
click at [841, 562] on input "Press SPACE to select this row." at bounding box center [841, 562] width 0 height 0
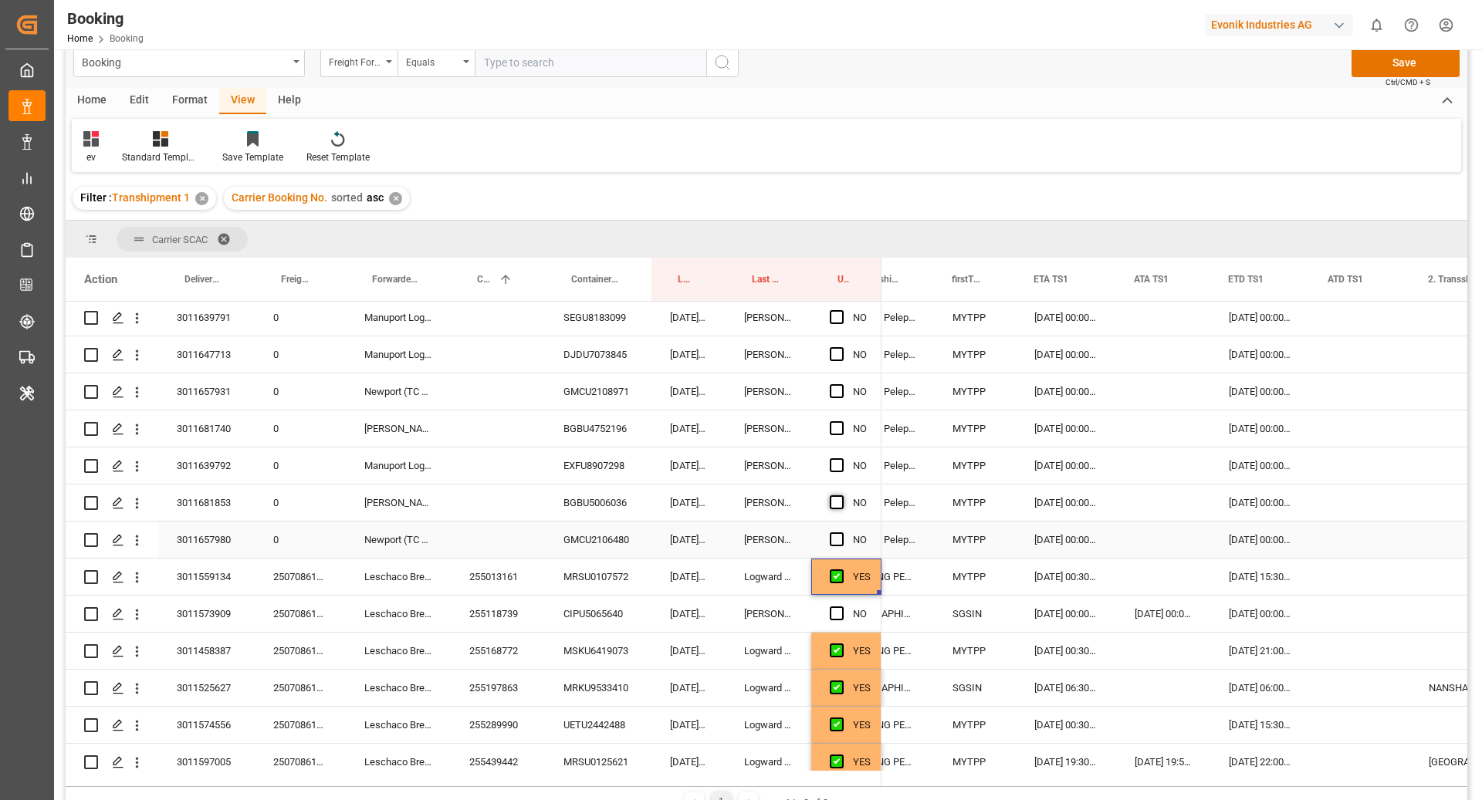
scroll to position [3002, 0]
click at [841, 536] on span "Press SPACE to select this row." at bounding box center [837, 540] width 14 height 14
click at [841, 533] on input "Press SPACE to select this row." at bounding box center [841, 533] width 0 height 0
click at [833, 498] on span "Press SPACE to select this row." at bounding box center [837, 503] width 14 height 14
click at [841, 496] on input "Press SPACE to select this row." at bounding box center [841, 496] width 0 height 0
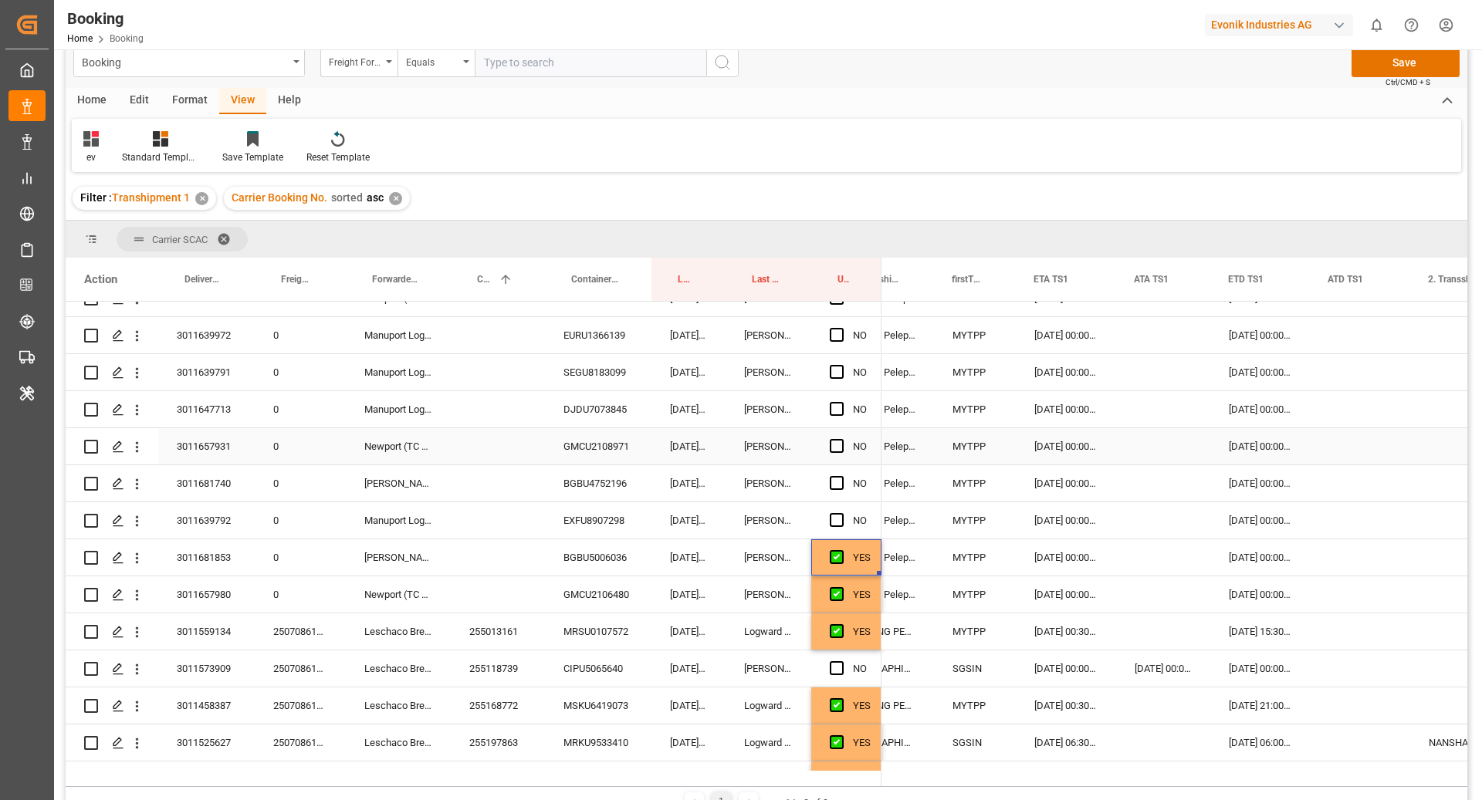
scroll to position [2948, 0]
click at [832, 480] on span "Press SPACE to select this row." at bounding box center [837, 484] width 14 height 14
click at [841, 477] on input "Press SPACE to select this row." at bounding box center [841, 477] width 0 height 0
click at [832, 452] on div "Press SPACE to select this row." at bounding box center [841, 448] width 23 height 36
click at [841, 449] on span "Press SPACE to select this row." at bounding box center [837, 447] width 14 height 14
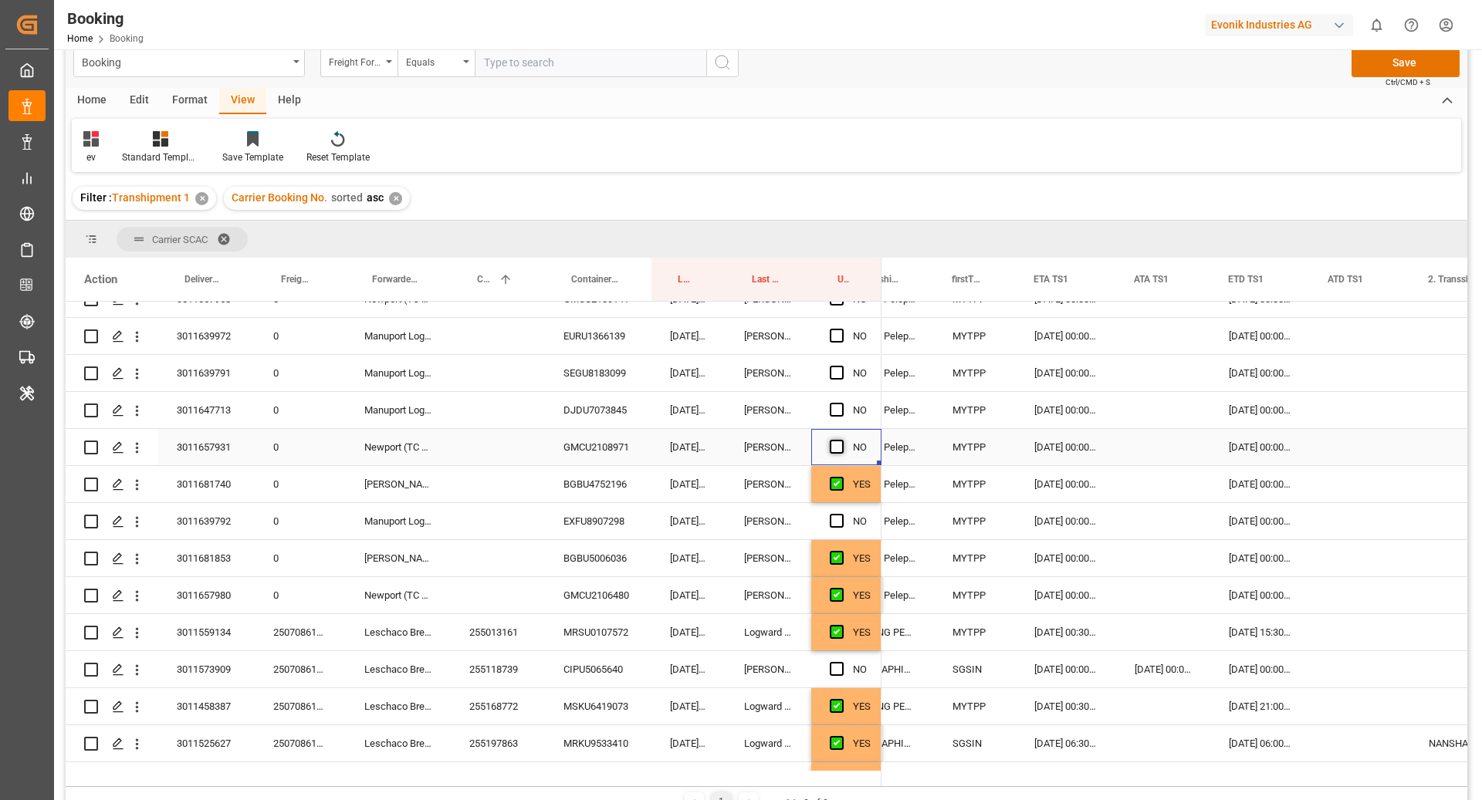
click at [841, 440] on input "Press SPACE to select this row." at bounding box center [841, 440] width 0 height 0
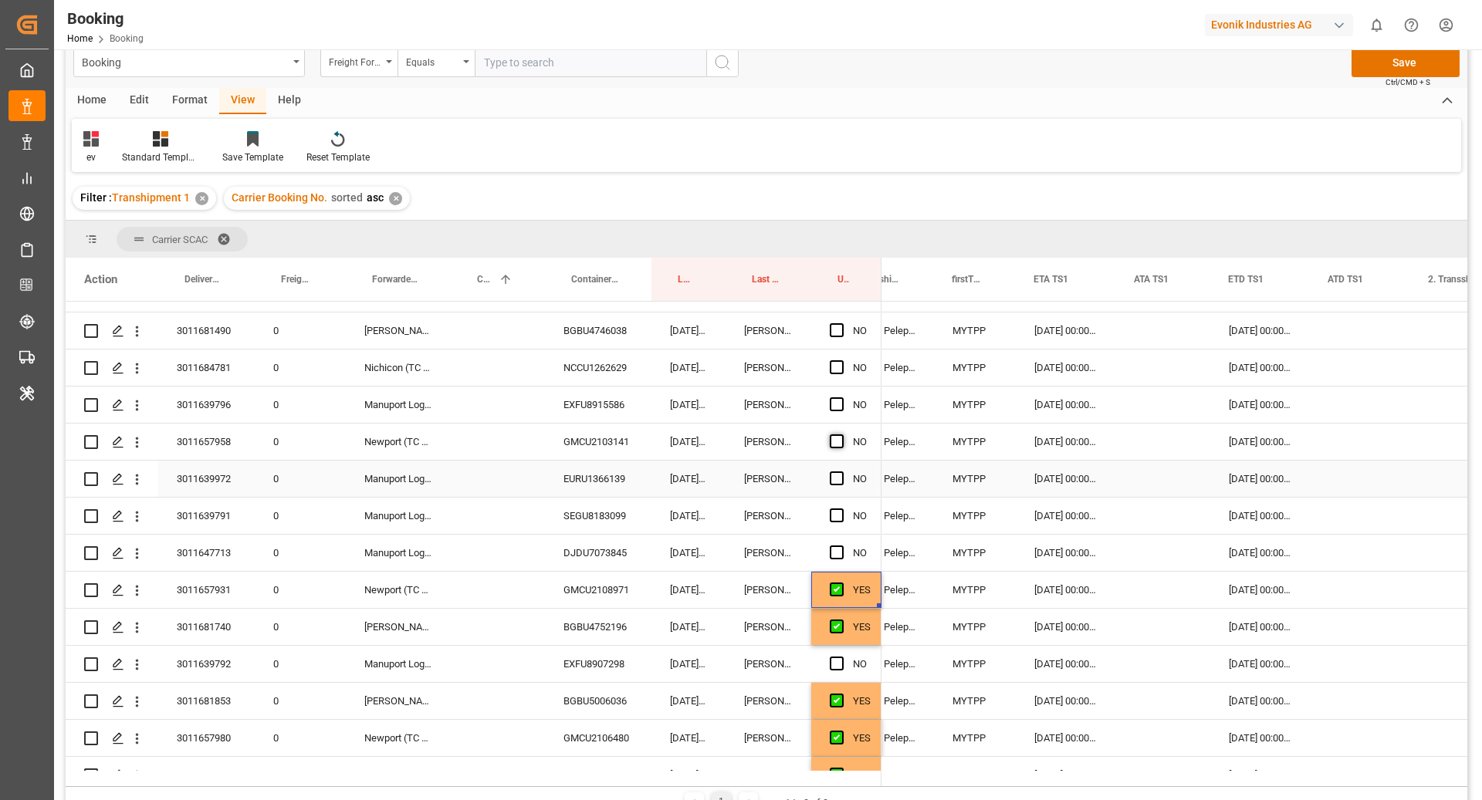
scroll to position [2771, 0]
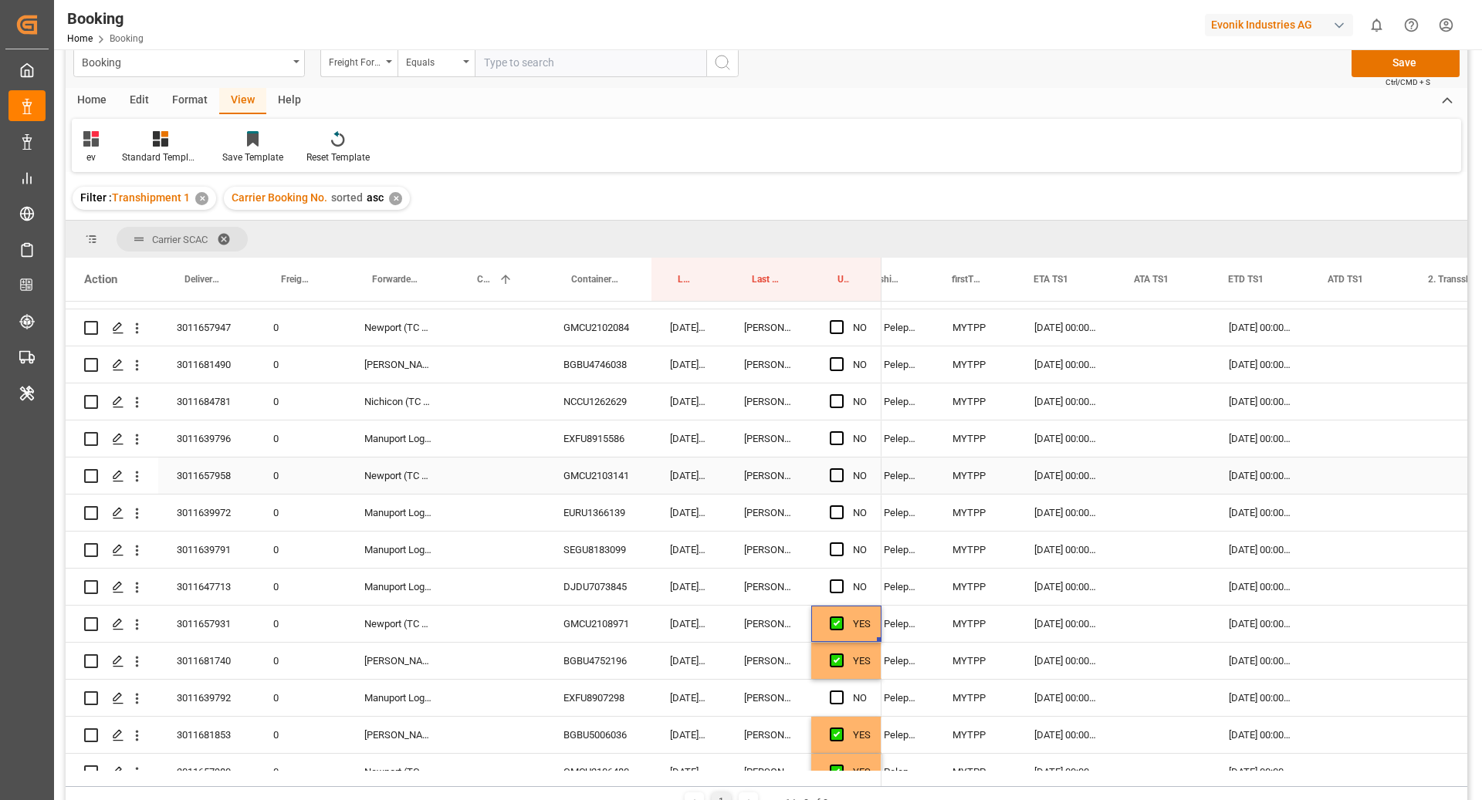
click at [839, 474] on span "Press SPACE to select this row." at bounding box center [837, 476] width 14 height 14
click at [841, 469] on input "Press SPACE to select this row." at bounding box center [841, 469] width 0 height 0
click at [835, 407] on div "Press SPACE to select this row." at bounding box center [841, 402] width 23 height 36
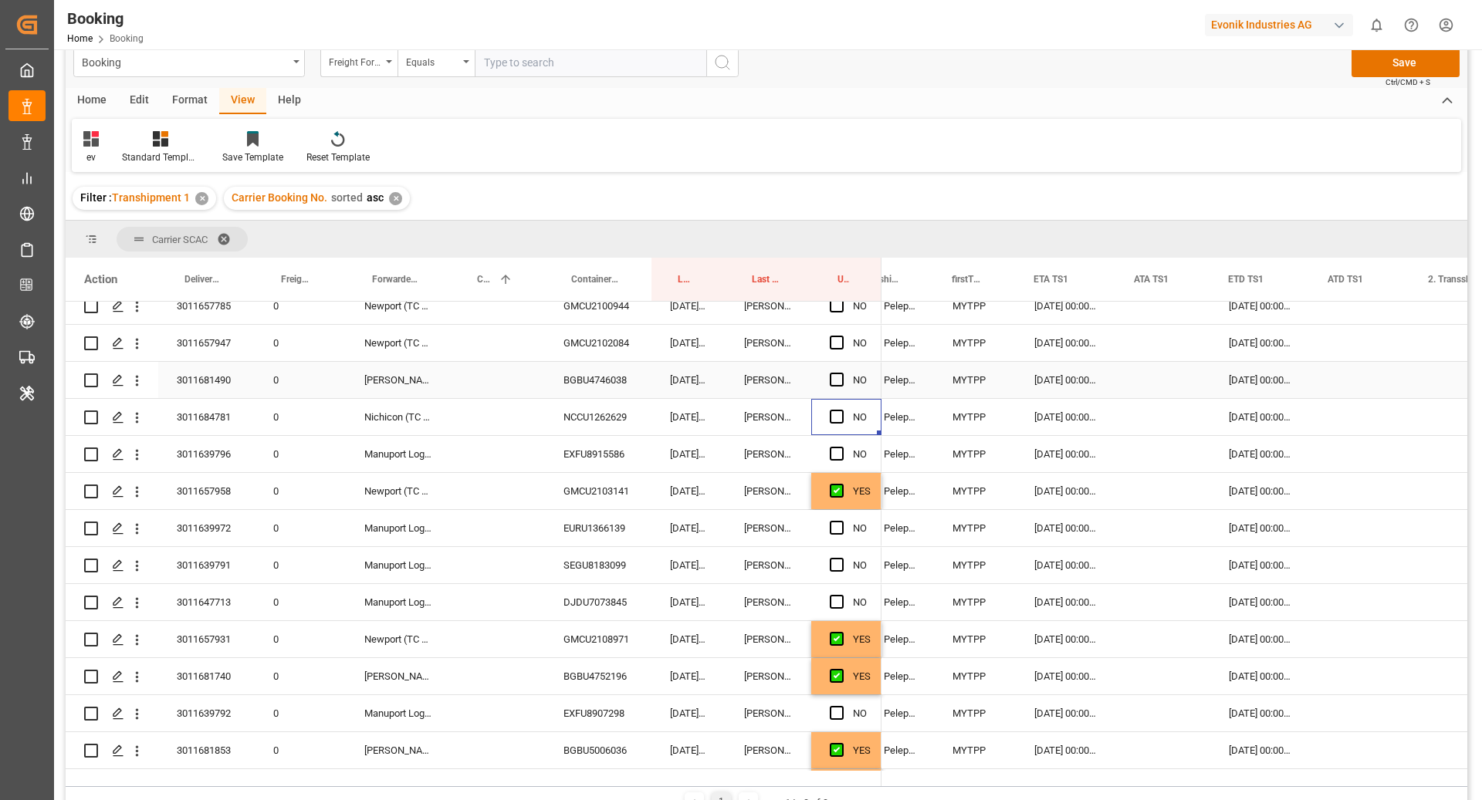
scroll to position [2641, 0]
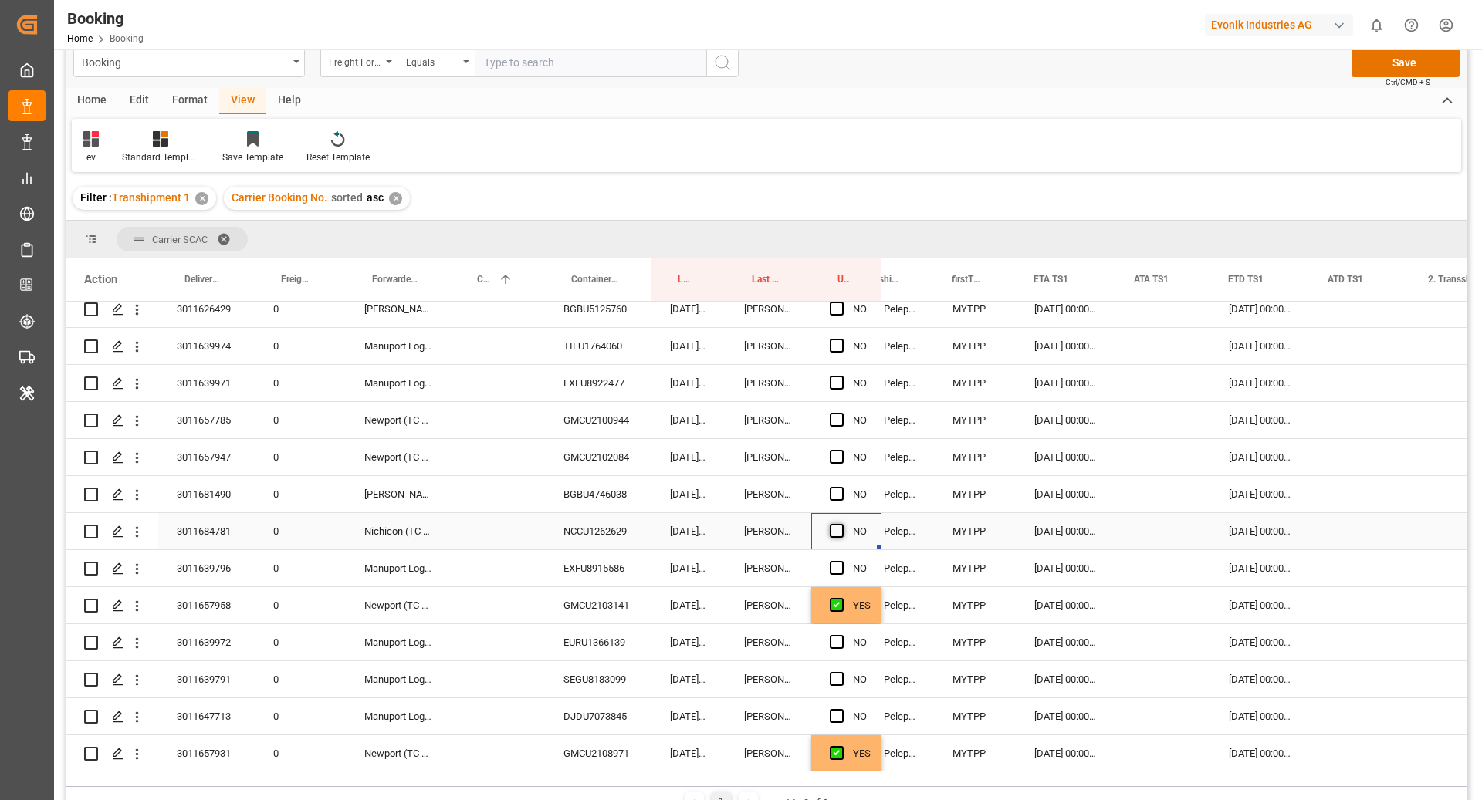
click at [834, 533] on span "Press SPACE to select this row." at bounding box center [837, 531] width 14 height 14
click at [841, 524] on input "Press SPACE to select this row." at bounding box center [841, 524] width 0 height 0
click at [832, 491] on span "Press SPACE to select this row." at bounding box center [837, 494] width 14 height 14
click at [841, 487] on input "Press SPACE to select this row." at bounding box center [841, 487] width 0 height 0
click at [834, 454] on span "Press SPACE to select this row." at bounding box center [837, 457] width 14 height 14
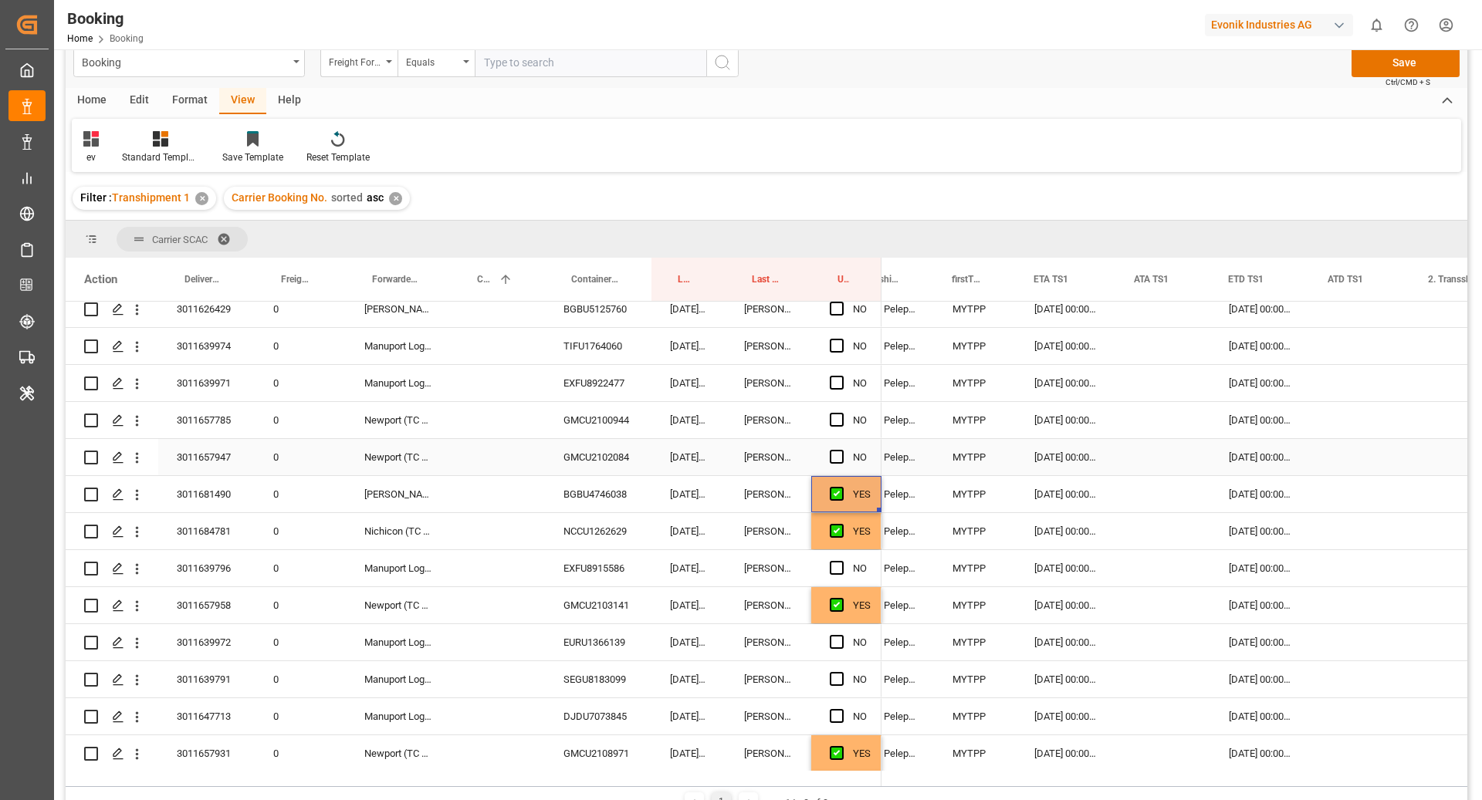
click at [841, 450] on input "Press SPACE to select this row." at bounding box center [841, 450] width 0 height 0
click at [837, 419] on span "Press SPACE to select this row." at bounding box center [837, 420] width 14 height 14
click at [841, 413] on input "Press SPACE to select this row." at bounding box center [841, 413] width 0 height 0
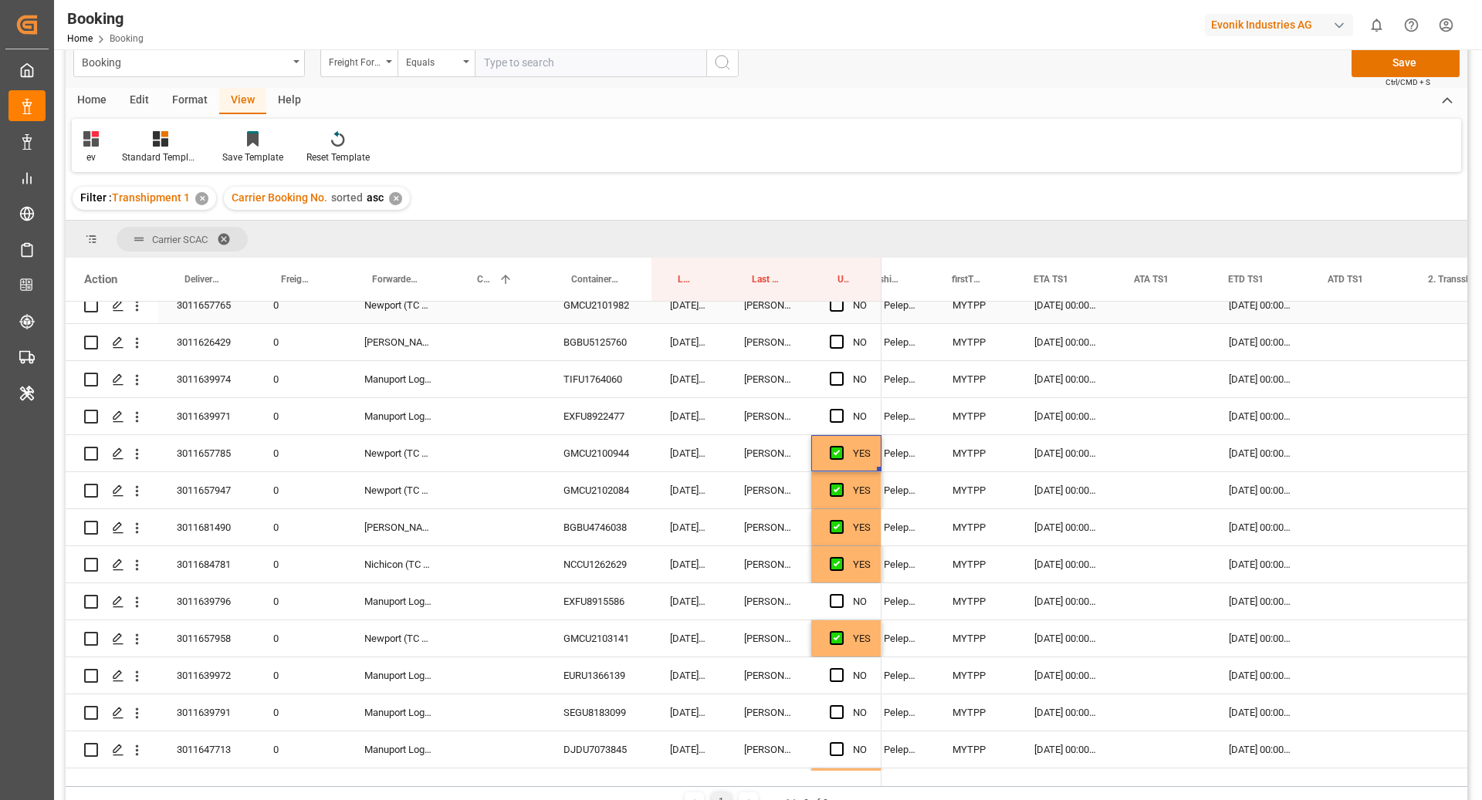
scroll to position [2529, 0]
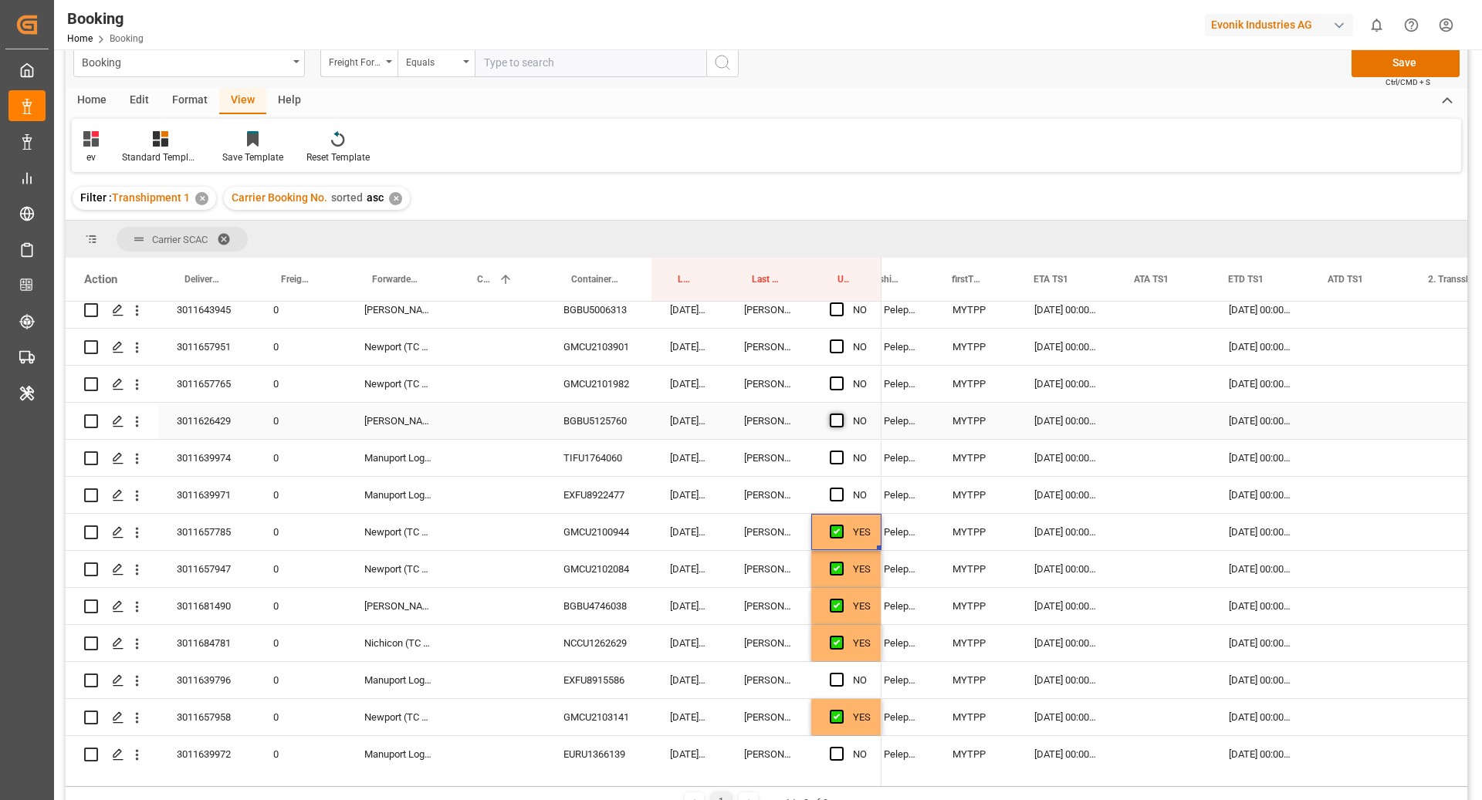
click at [836, 418] on span "Press SPACE to select this row." at bounding box center [837, 421] width 14 height 14
click at [841, 414] on input "Press SPACE to select this row." at bounding box center [841, 414] width 0 height 0
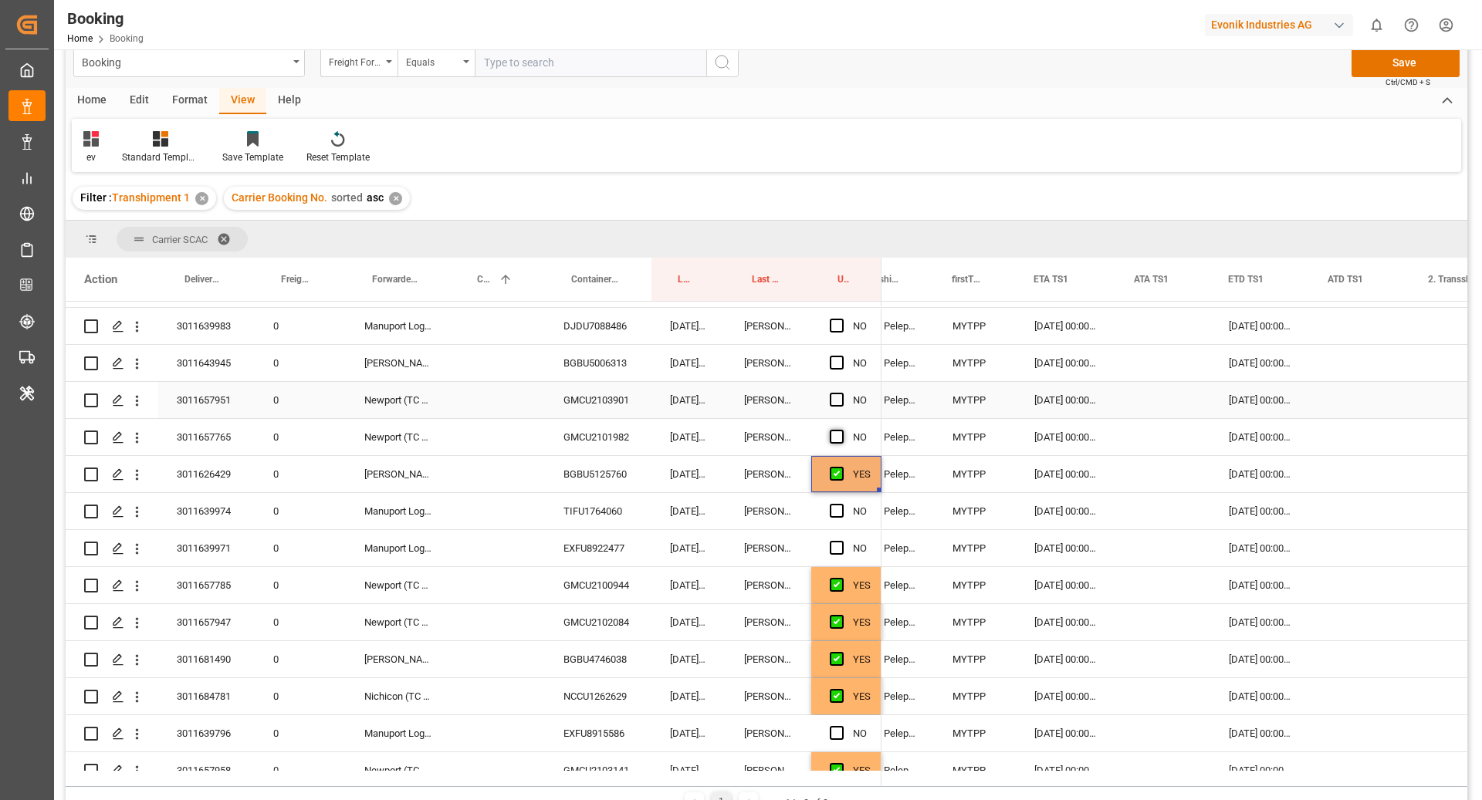
scroll to position [2467, 0]
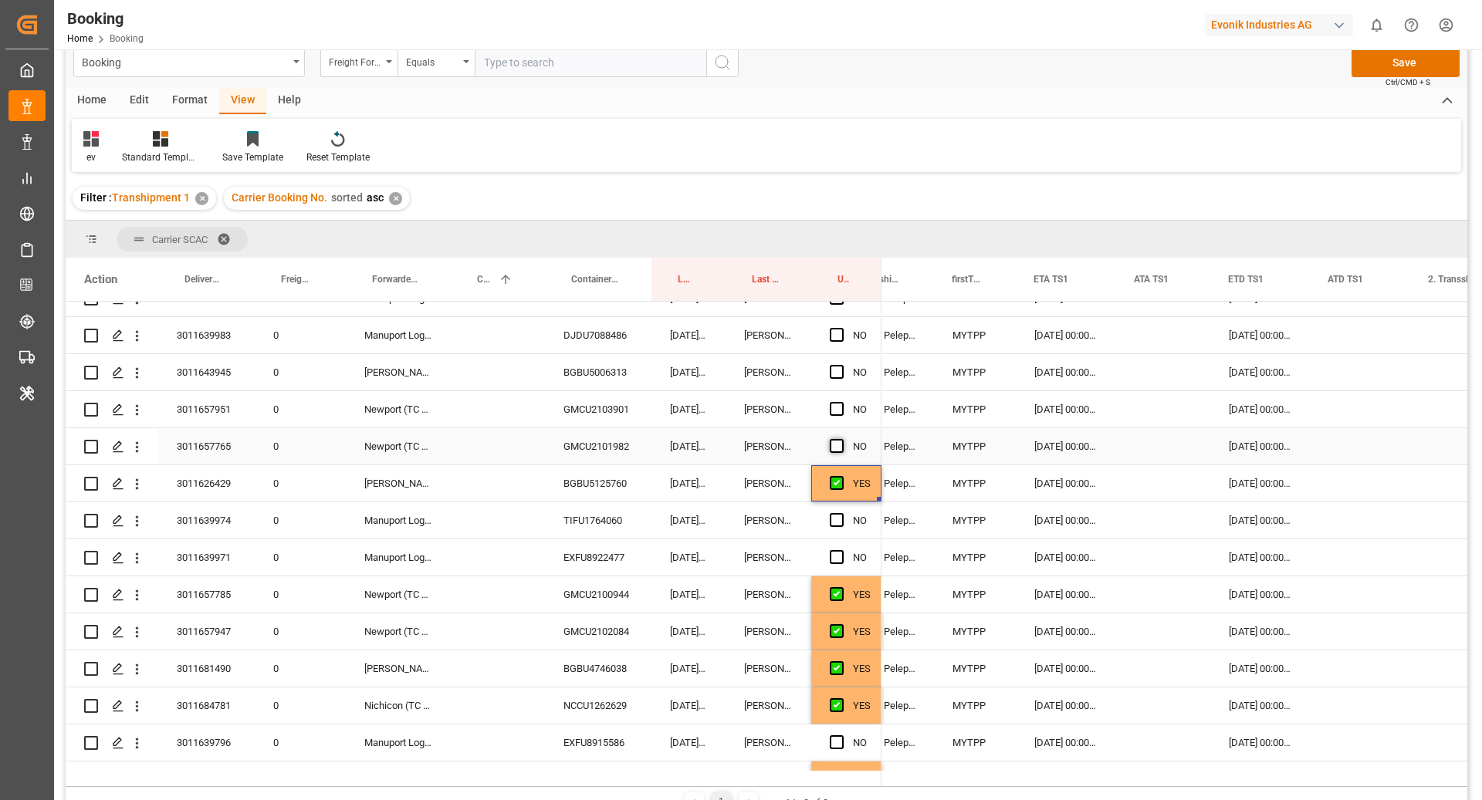
click at [841, 440] on span "Press SPACE to select this row." at bounding box center [837, 446] width 14 height 14
click at [841, 439] on input "Press SPACE to select this row." at bounding box center [841, 439] width 0 height 0
click at [841, 423] on div "Press SPACE to select this row." at bounding box center [841, 410] width 23 height 36
click at [839, 408] on span "Press SPACE to select this row." at bounding box center [837, 409] width 14 height 14
click at [841, 402] on input "Press SPACE to select this row." at bounding box center [841, 402] width 0 height 0
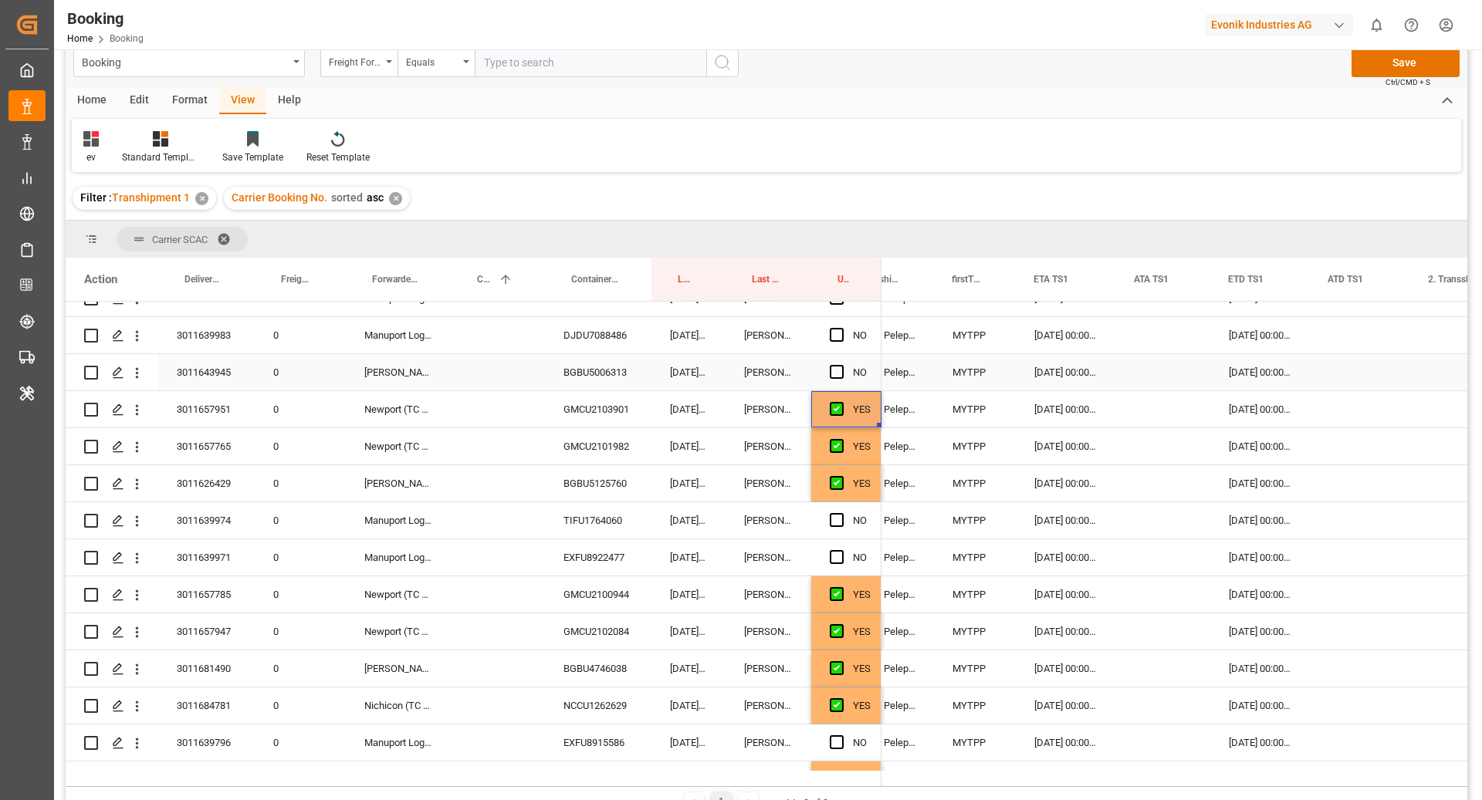
click at [831, 370] on span "Press SPACE to select this row." at bounding box center [837, 372] width 14 height 14
click at [841, 365] on input "Press SPACE to select this row." at bounding box center [841, 365] width 0 height 0
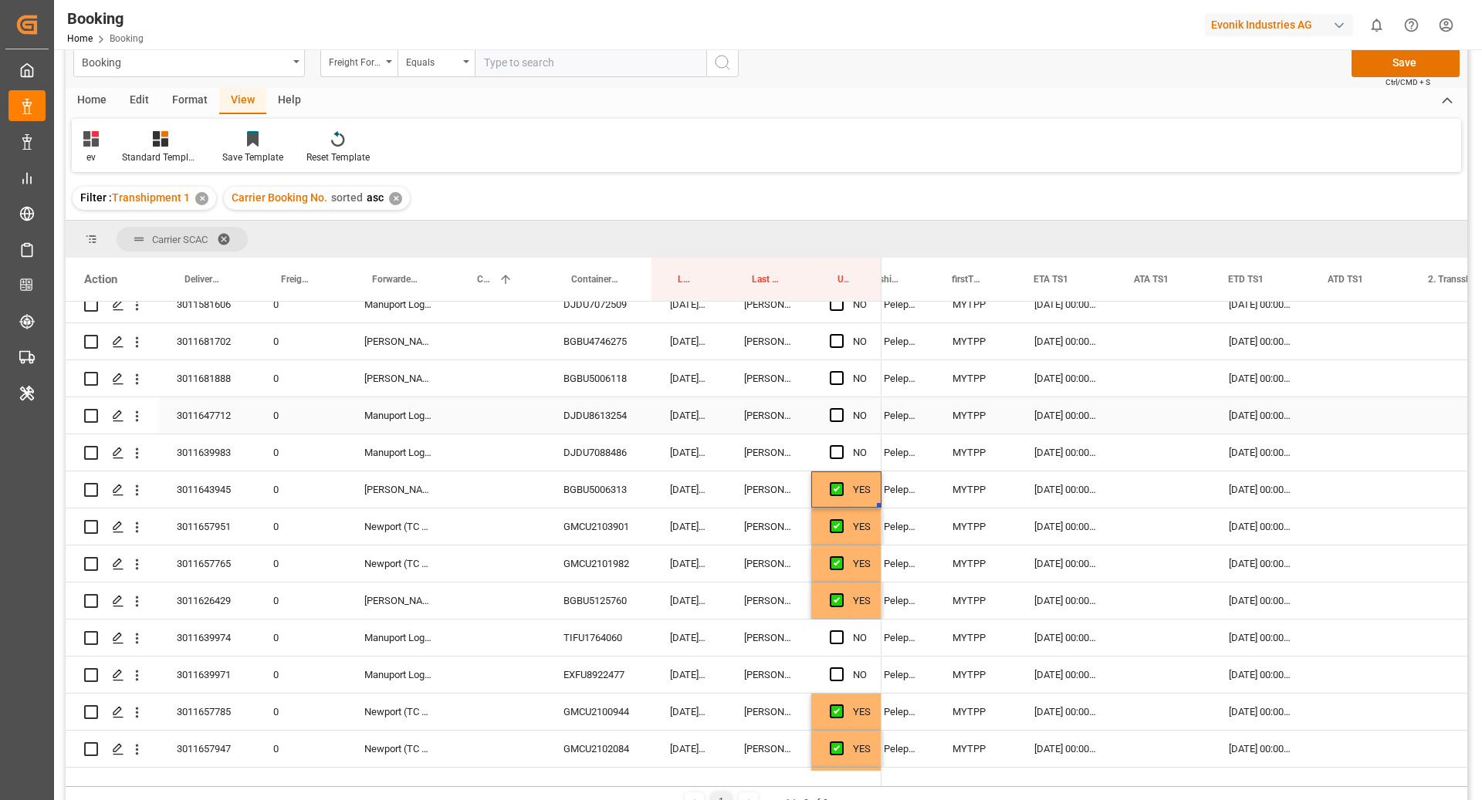
scroll to position [2349, 0]
click at [844, 377] on div "Press SPACE to select this row." at bounding box center [841, 380] width 23 height 36
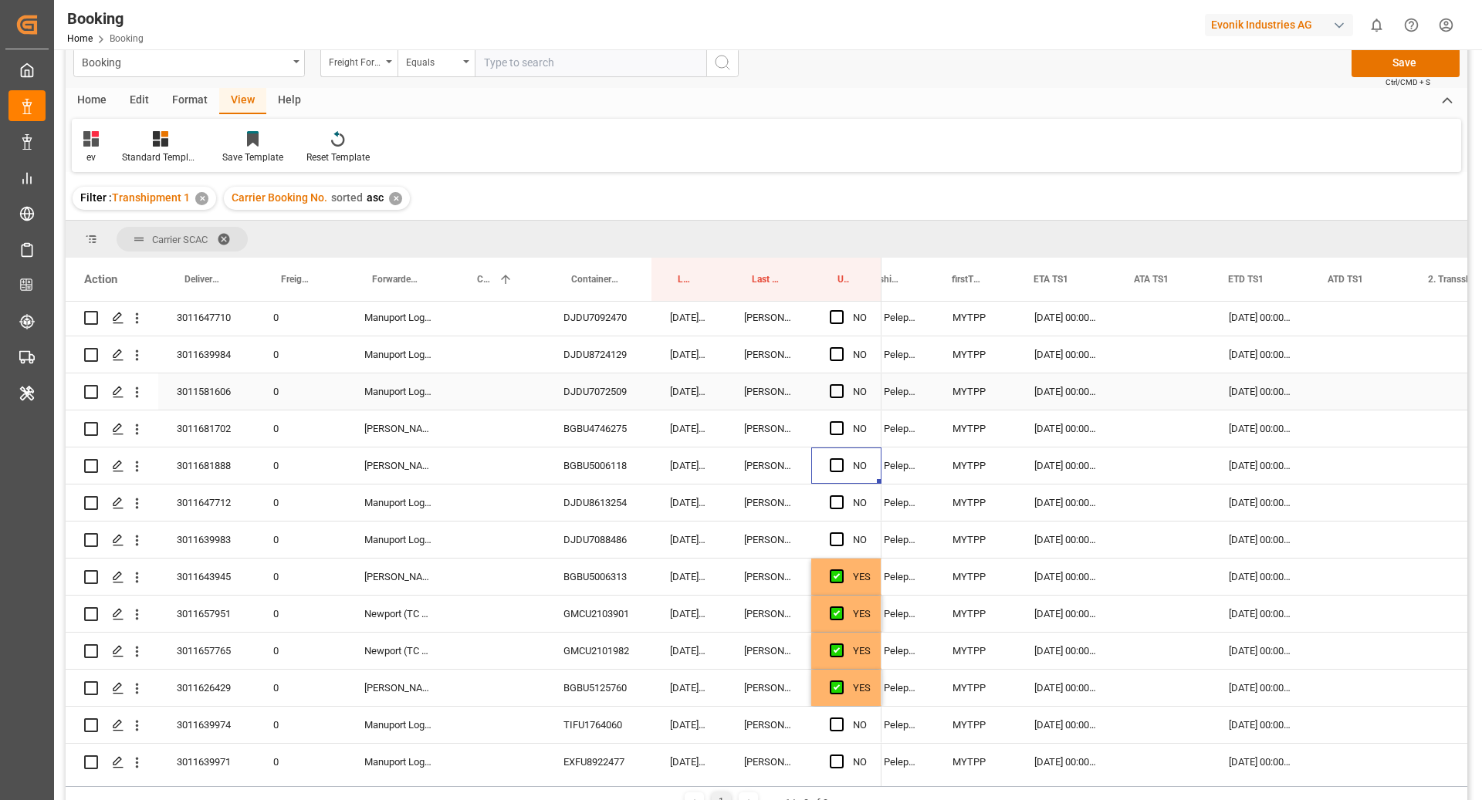
scroll to position [2258, 0]
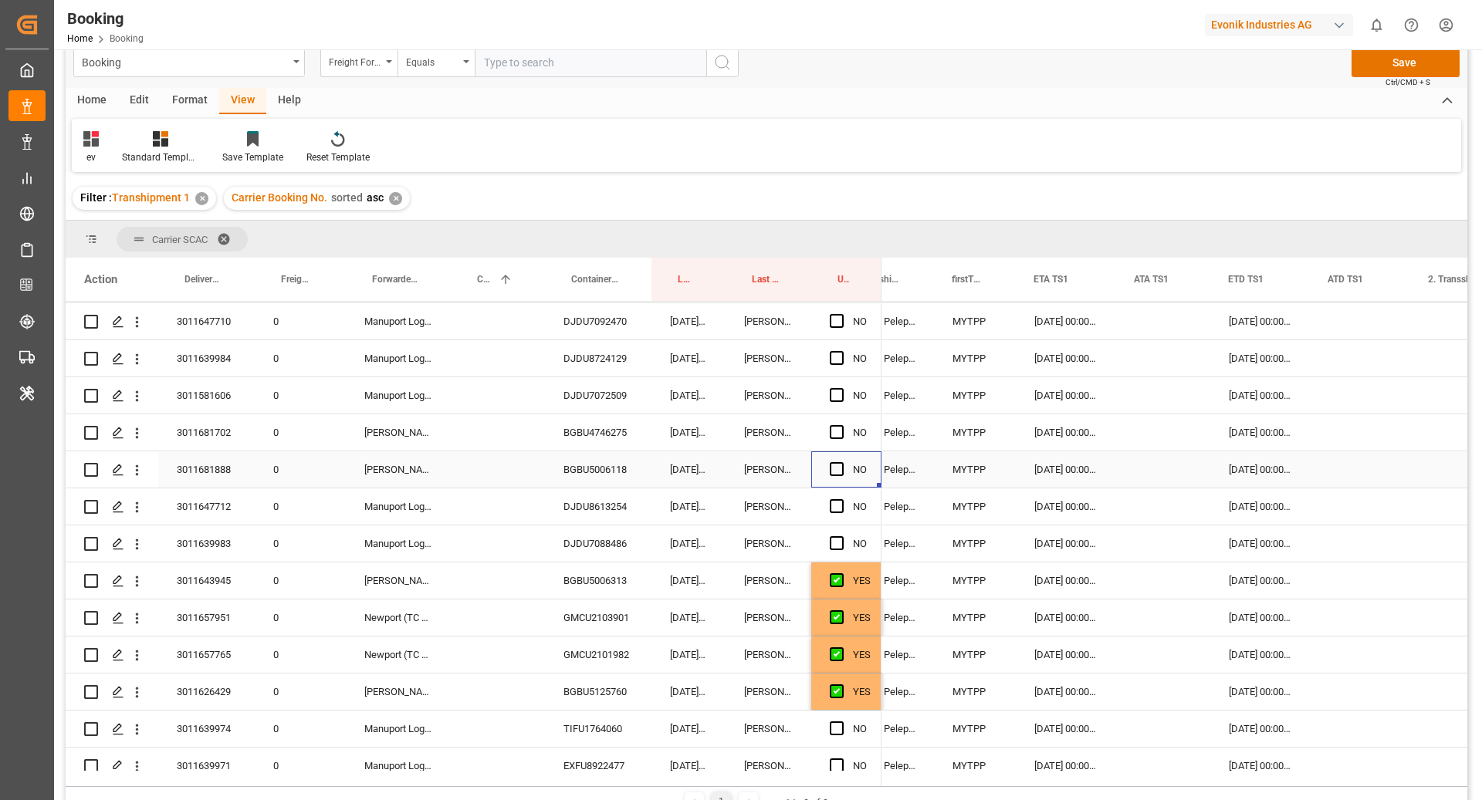
click at [834, 468] on span "Press SPACE to select this row." at bounding box center [837, 469] width 14 height 14
click at [841, 462] on input "Press SPACE to select this row." at bounding box center [841, 462] width 0 height 0
click at [839, 427] on span "Press SPACE to select this row." at bounding box center [837, 432] width 14 height 14
click at [841, 425] on input "Press SPACE to select this row." at bounding box center [841, 425] width 0 height 0
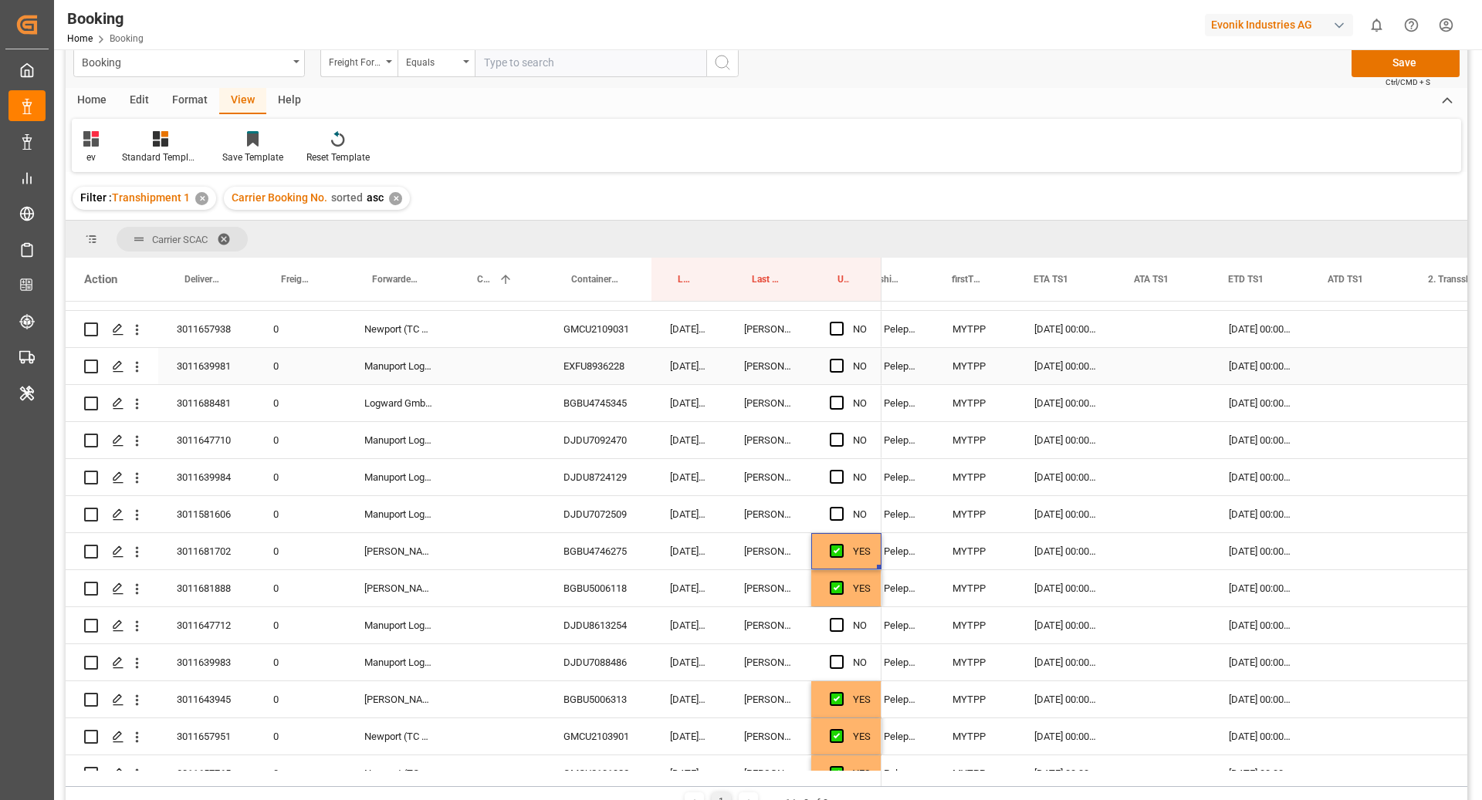
scroll to position [2038, 0]
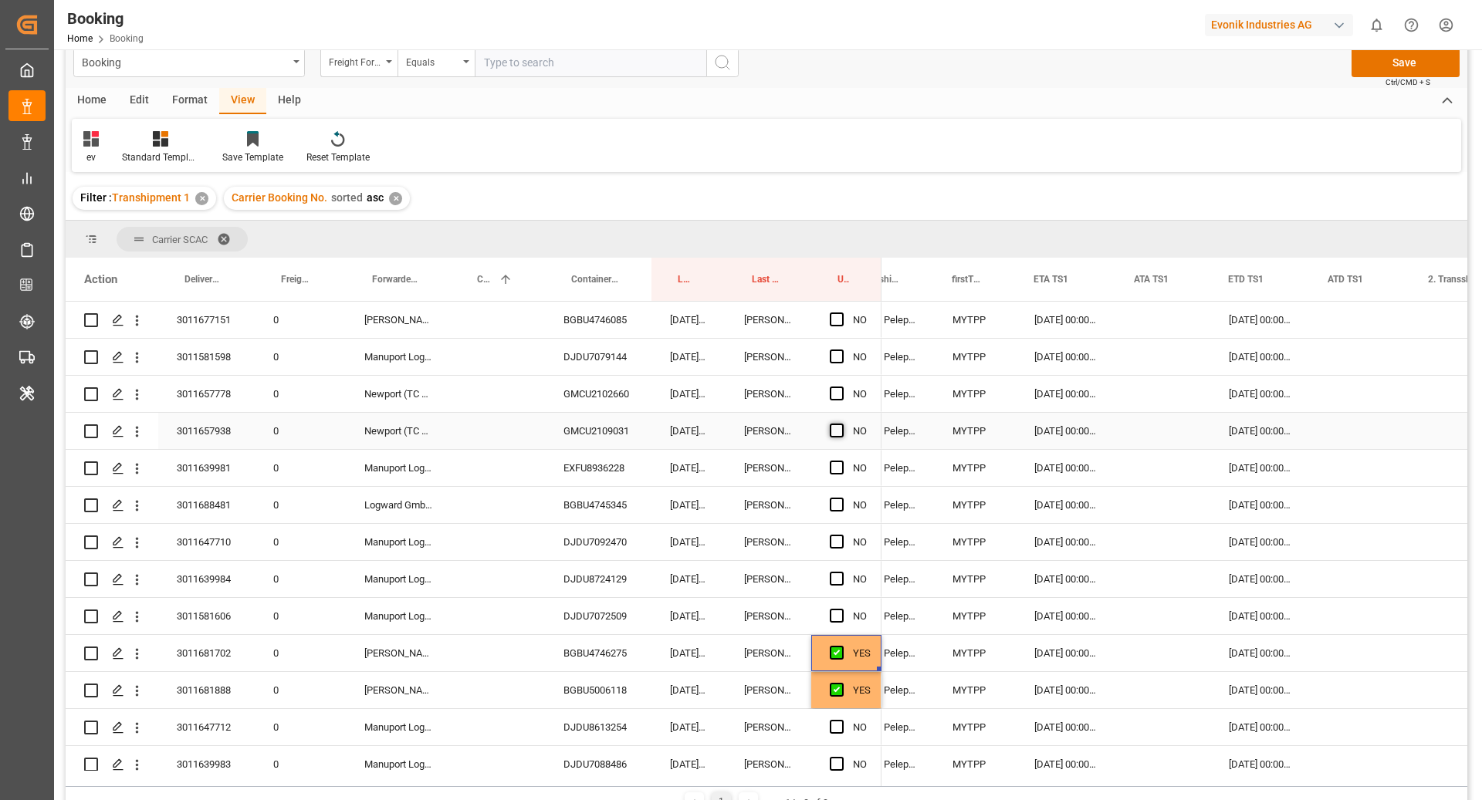
click at [840, 432] on span "Press SPACE to select this row." at bounding box center [837, 431] width 14 height 14
click at [841, 424] on input "Press SPACE to select this row." at bounding box center [841, 424] width 0 height 0
click at [839, 499] on span "Press SPACE to select this row." at bounding box center [837, 505] width 14 height 14
click at [841, 498] on input "Press SPACE to select this row." at bounding box center [841, 498] width 0 height 0
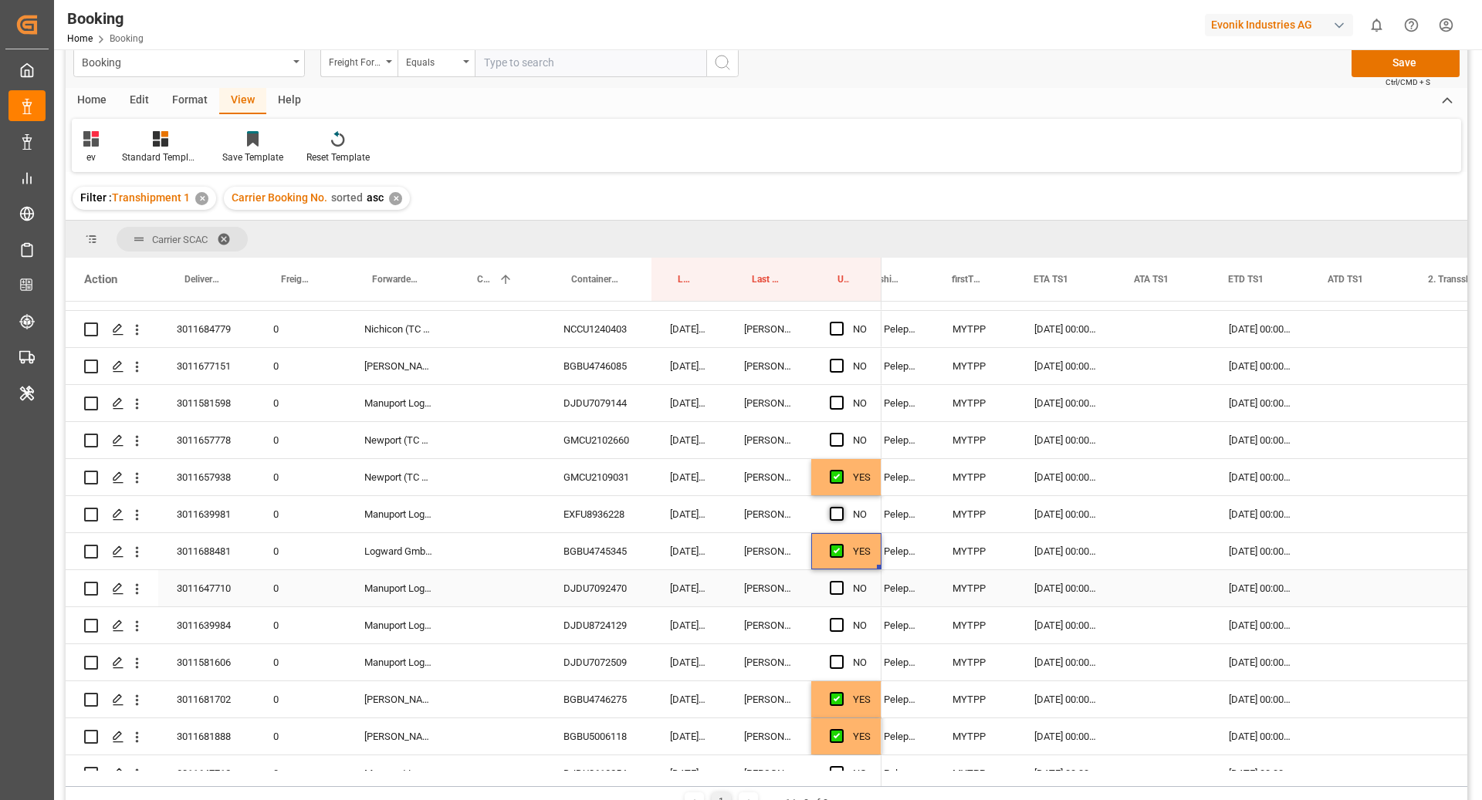
scroll to position [1977, 0]
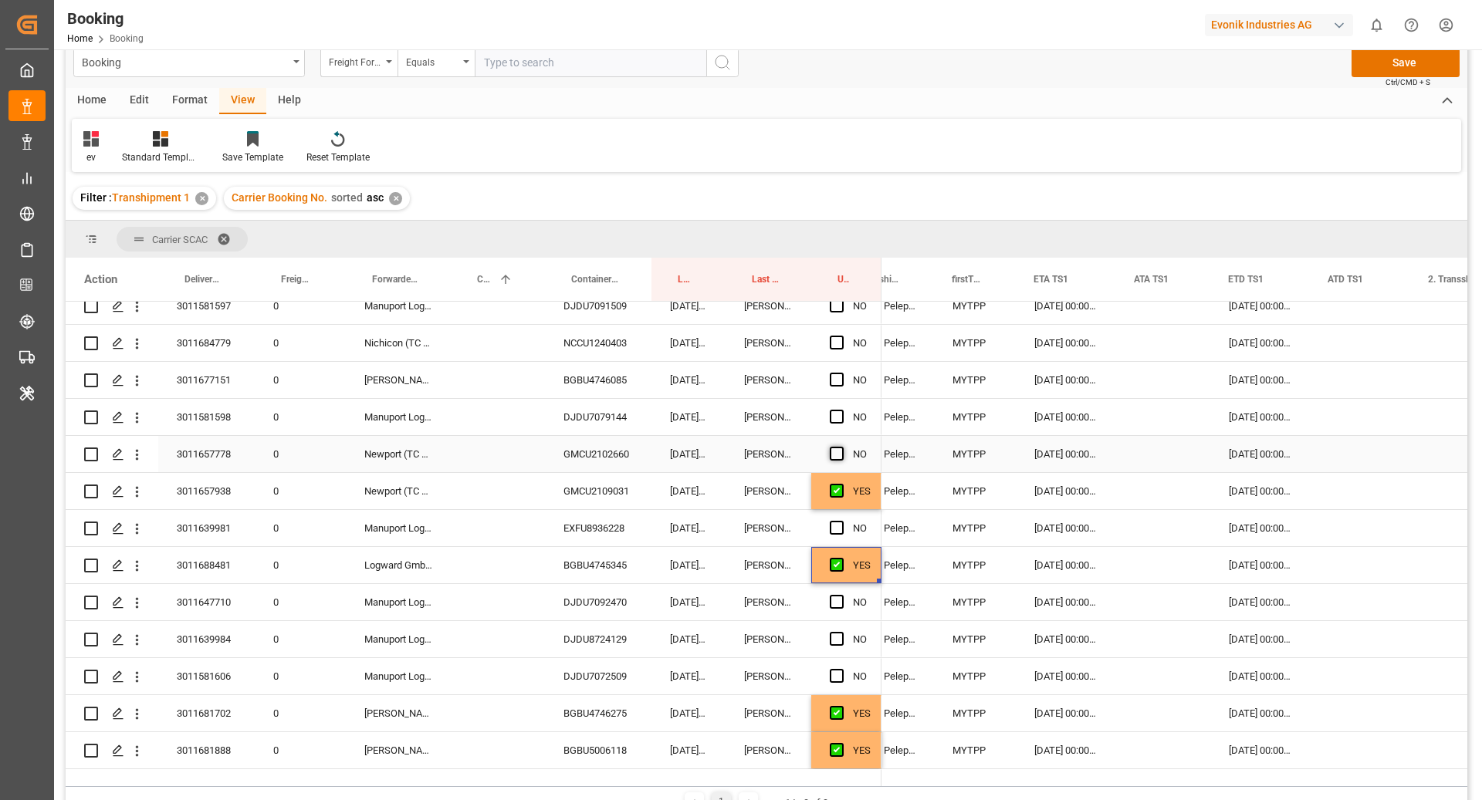
click at [834, 459] on span "Press SPACE to select this row." at bounding box center [837, 454] width 14 height 14
click at [841, 447] on input "Press SPACE to select this row." at bounding box center [841, 447] width 0 height 0
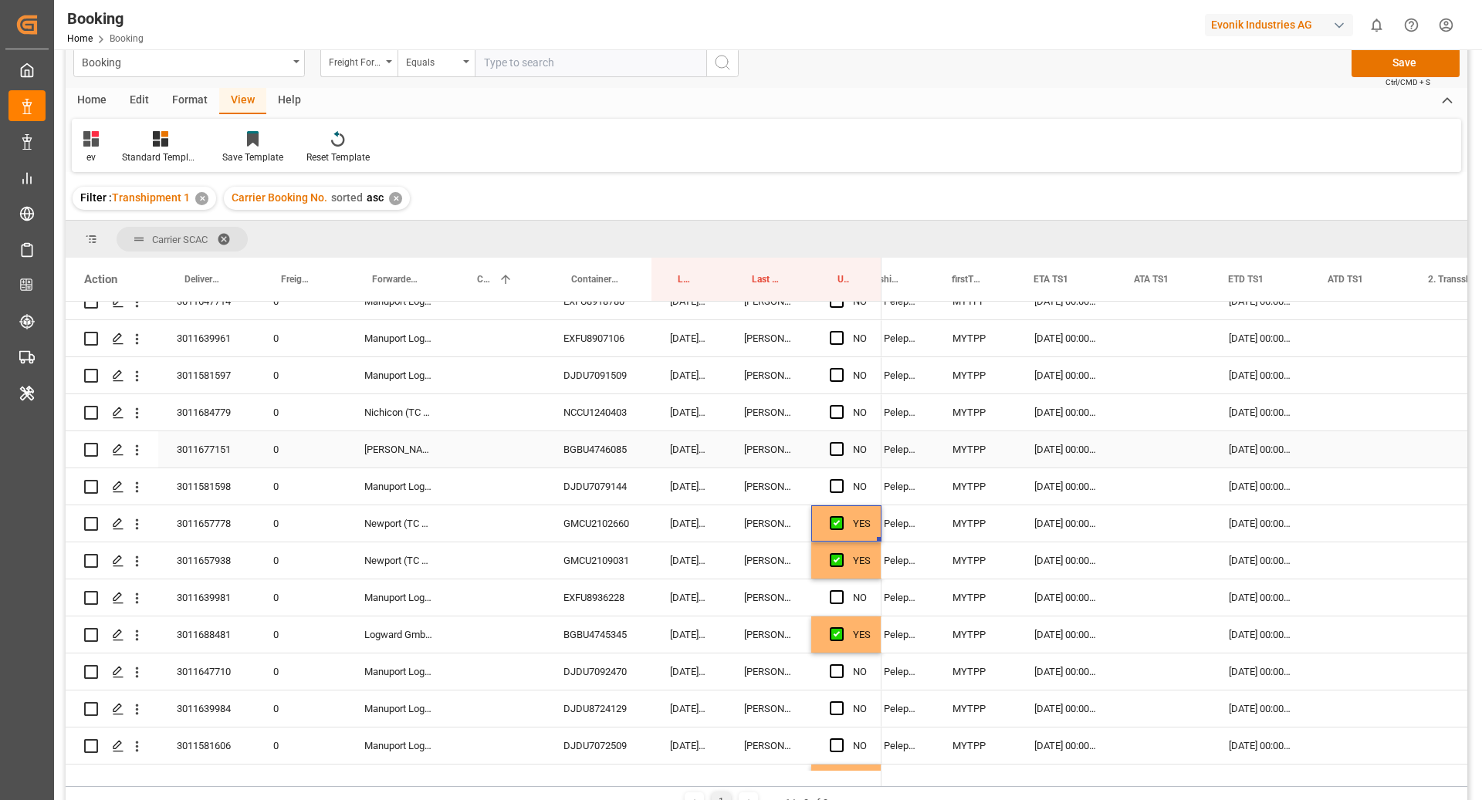
scroll to position [1899, 0]
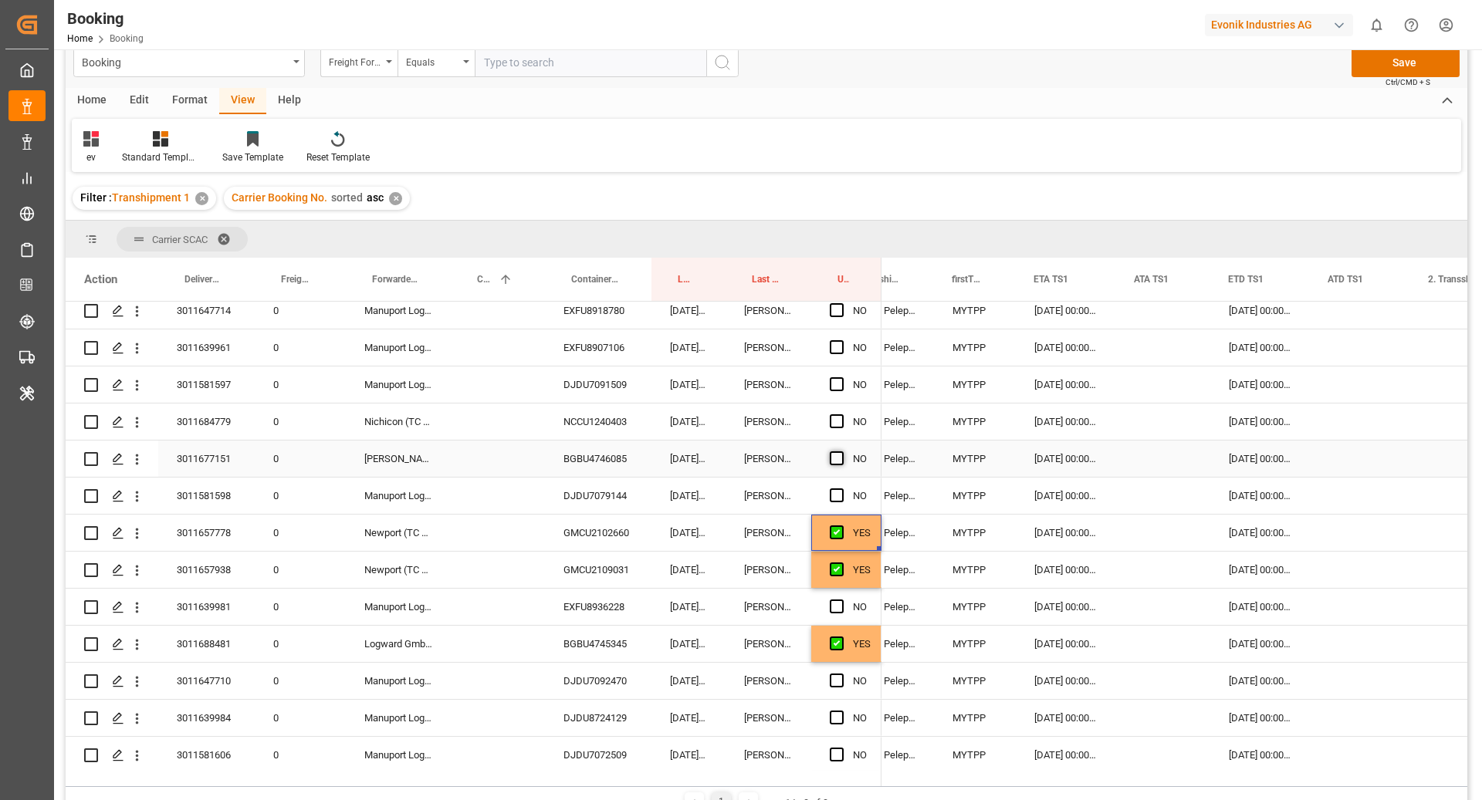
click at [837, 453] on span "Press SPACE to select this row." at bounding box center [837, 459] width 14 height 14
click at [841, 452] on input "Press SPACE to select this row." at bounding box center [841, 452] width 0 height 0
click at [837, 424] on span "Press SPACE to select this row." at bounding box center [837, 421] width 14 height 14
click at [841, 414] on input "Press SPACE to select this row." at bounding box center [841, 414] width 0 height 0
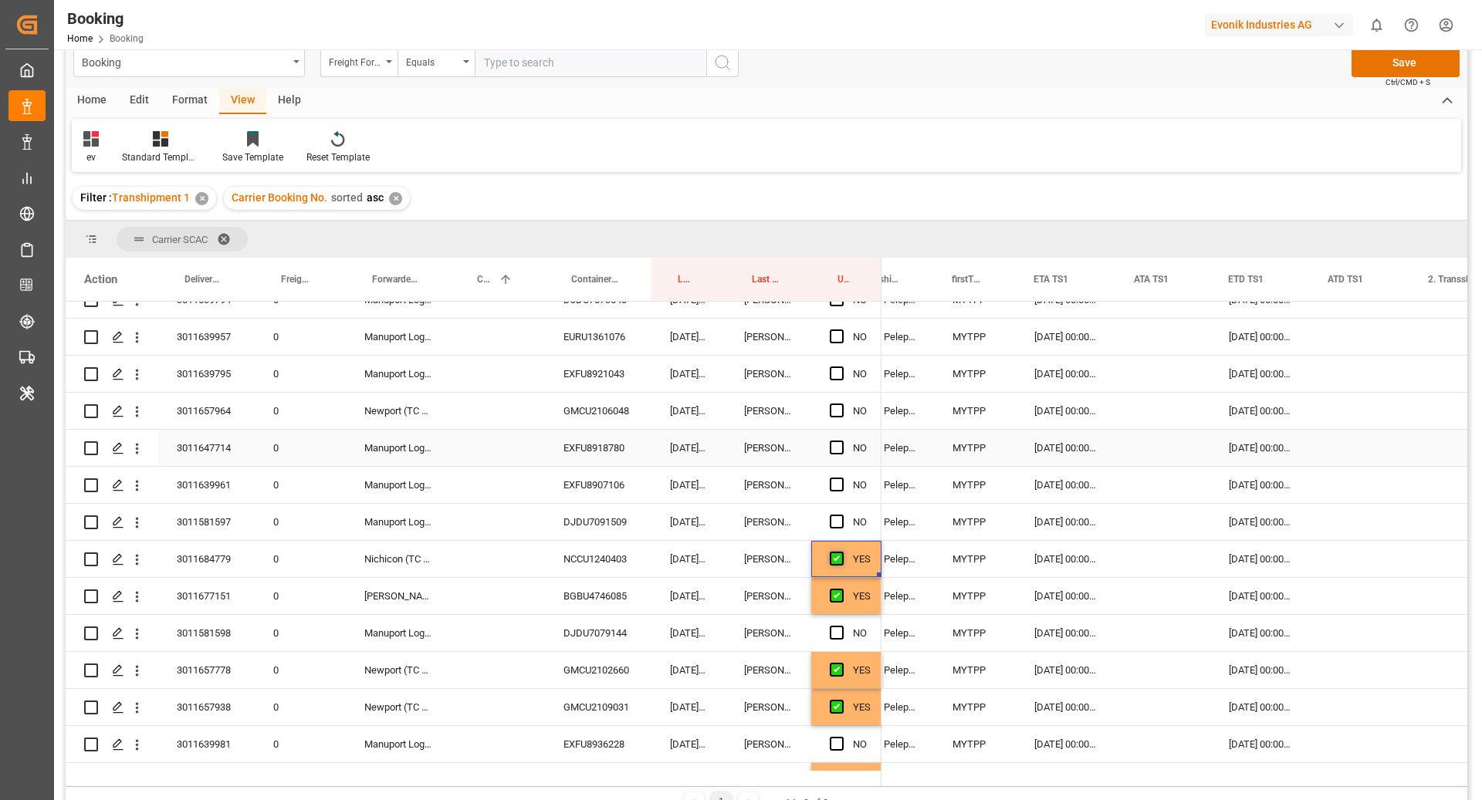
scroll to position [1761, 0]
click at [840, 415] on span "Press SPACE to select this row." at bounding box center [837, 411] width 14 height 14
click at [841, 404] on input "Press SPACE to select this row." at bounding box center [841, 404] width 0 height 0
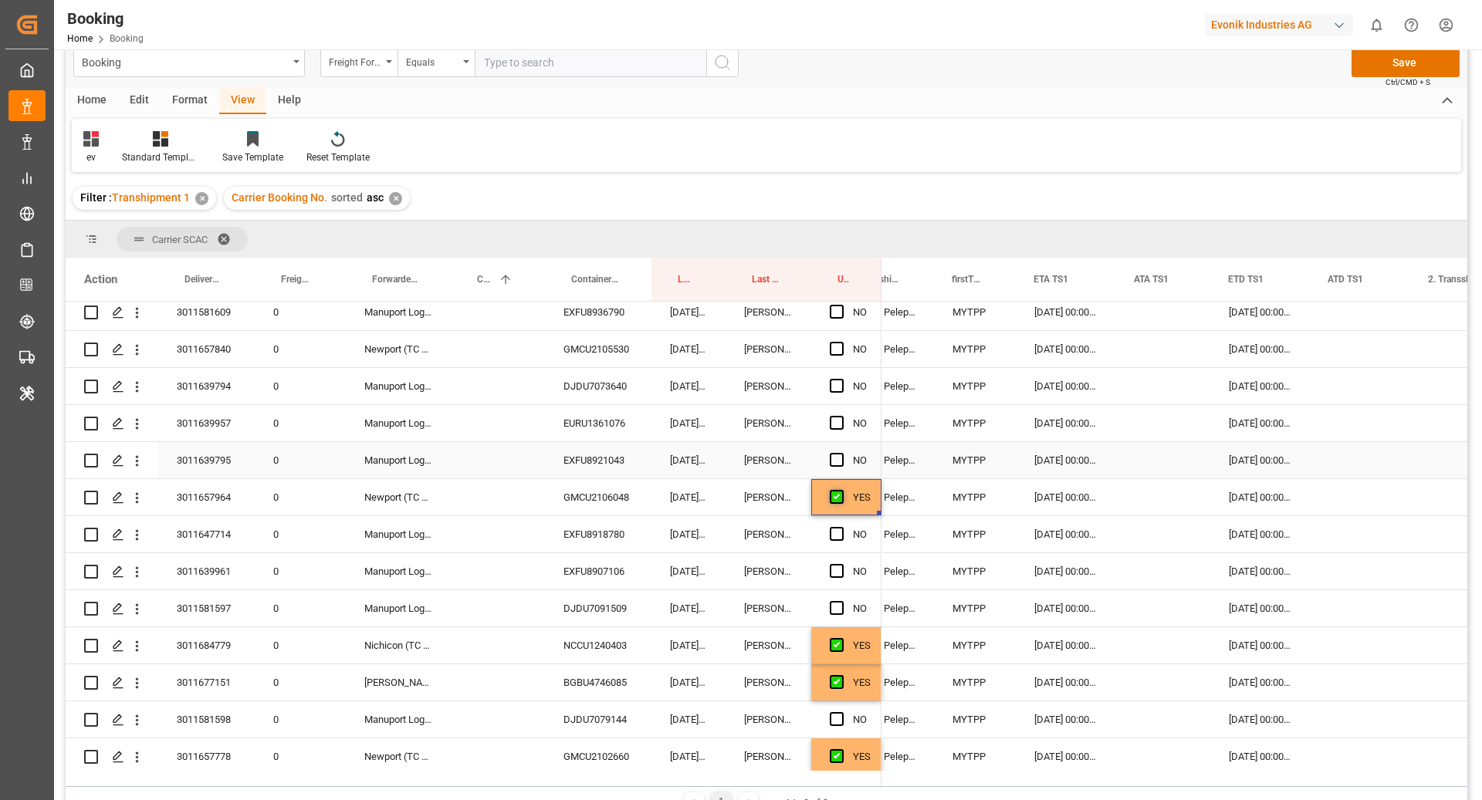
scroll to position [1649, 0]
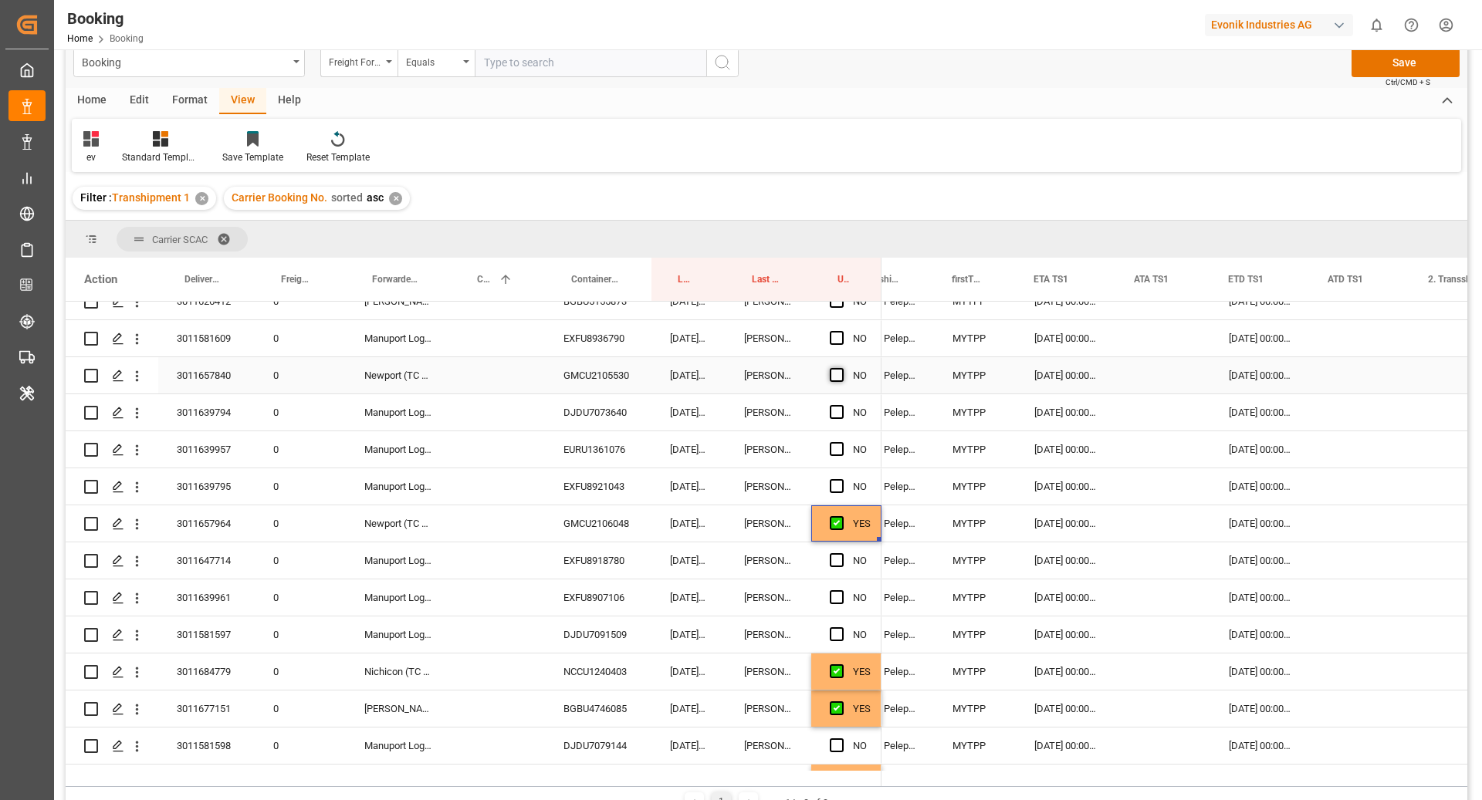
click at [837, 379] on span "Press SPACE to select this row." at bounding box center [837, 375] width 14 height 14
click at [841, 368] on input "Press SPACE to select this row." at bounding box center [841, 368] width 0 height 0
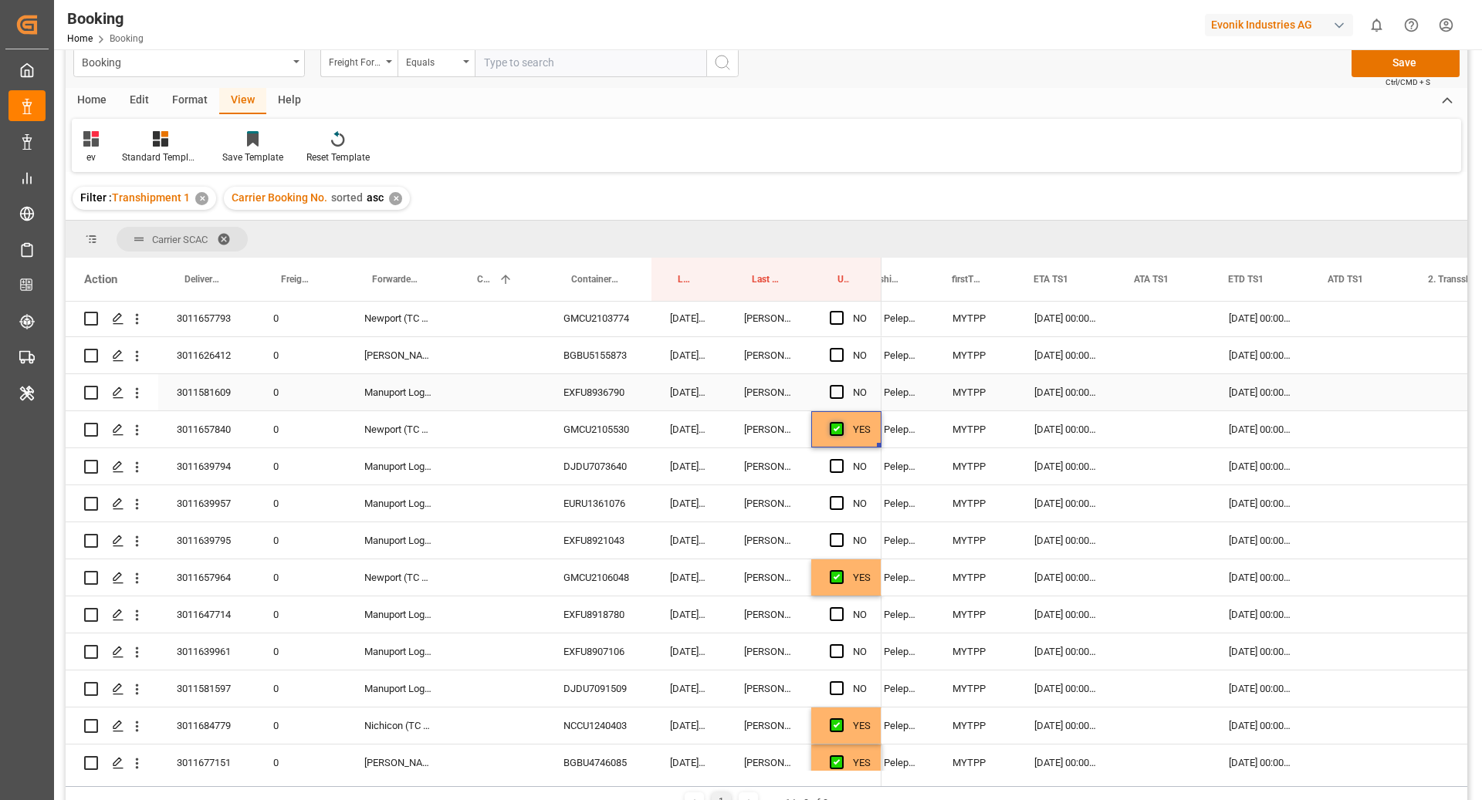
scroll to position [1592, 0]
click at [837, 348] on div "Press SPACE to select this row." at bounding box center [841, 358] width 23 height 36
click at [837, 315] on span "Press SPACE to select this row." at bounding box center [837, 320] width 14 height 14
click at [841, 313] on input "Press SPACE to select this row." at bounding box center [841, 313] width 0 height 0
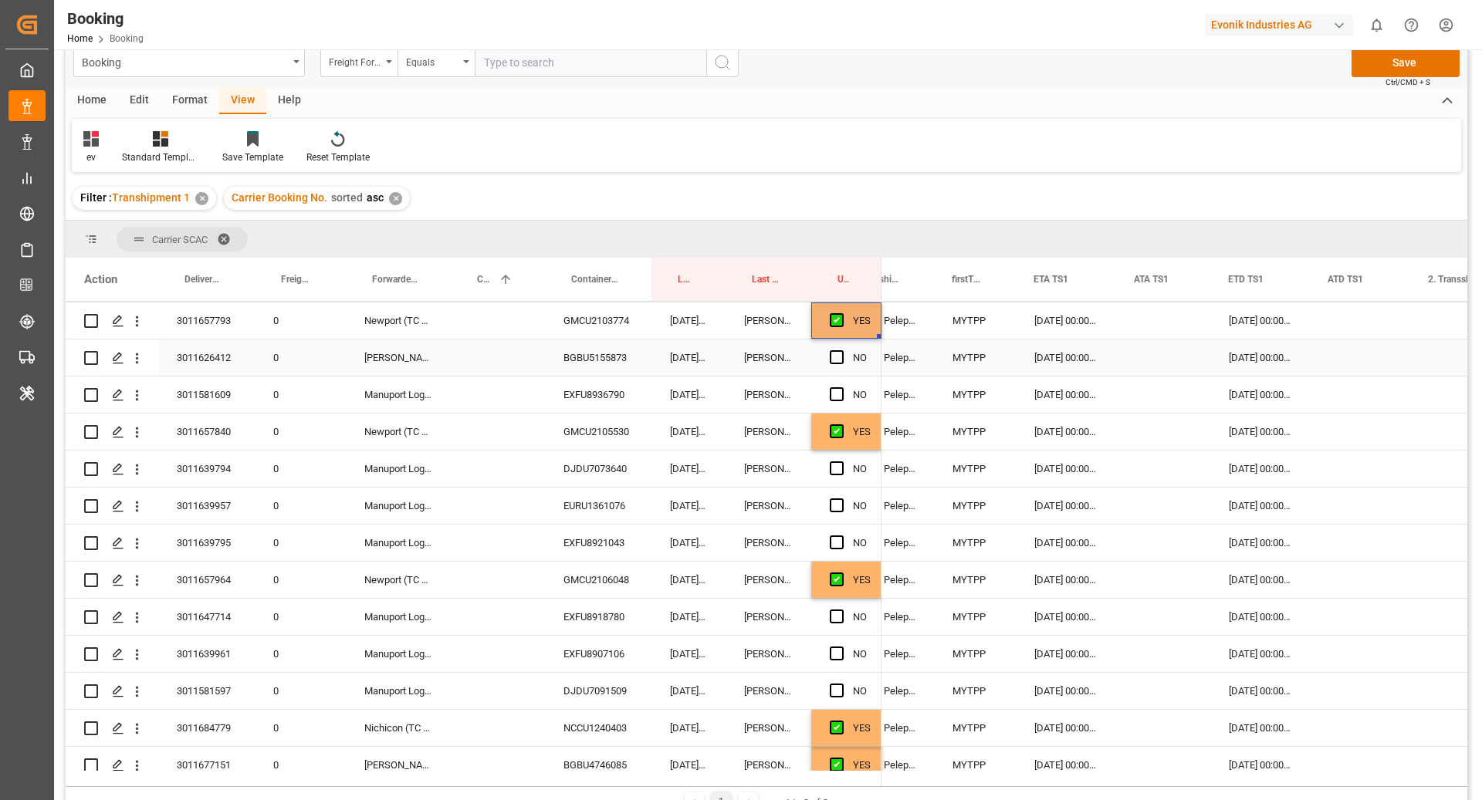
click at [835, 350] on span "Press SPACE to select this row." at bounding box center [837, 357] width 14 height 14
click at [841, 350] on input "Press SPACE to select this row." at bounding box center [841, 350] width 0 height 0
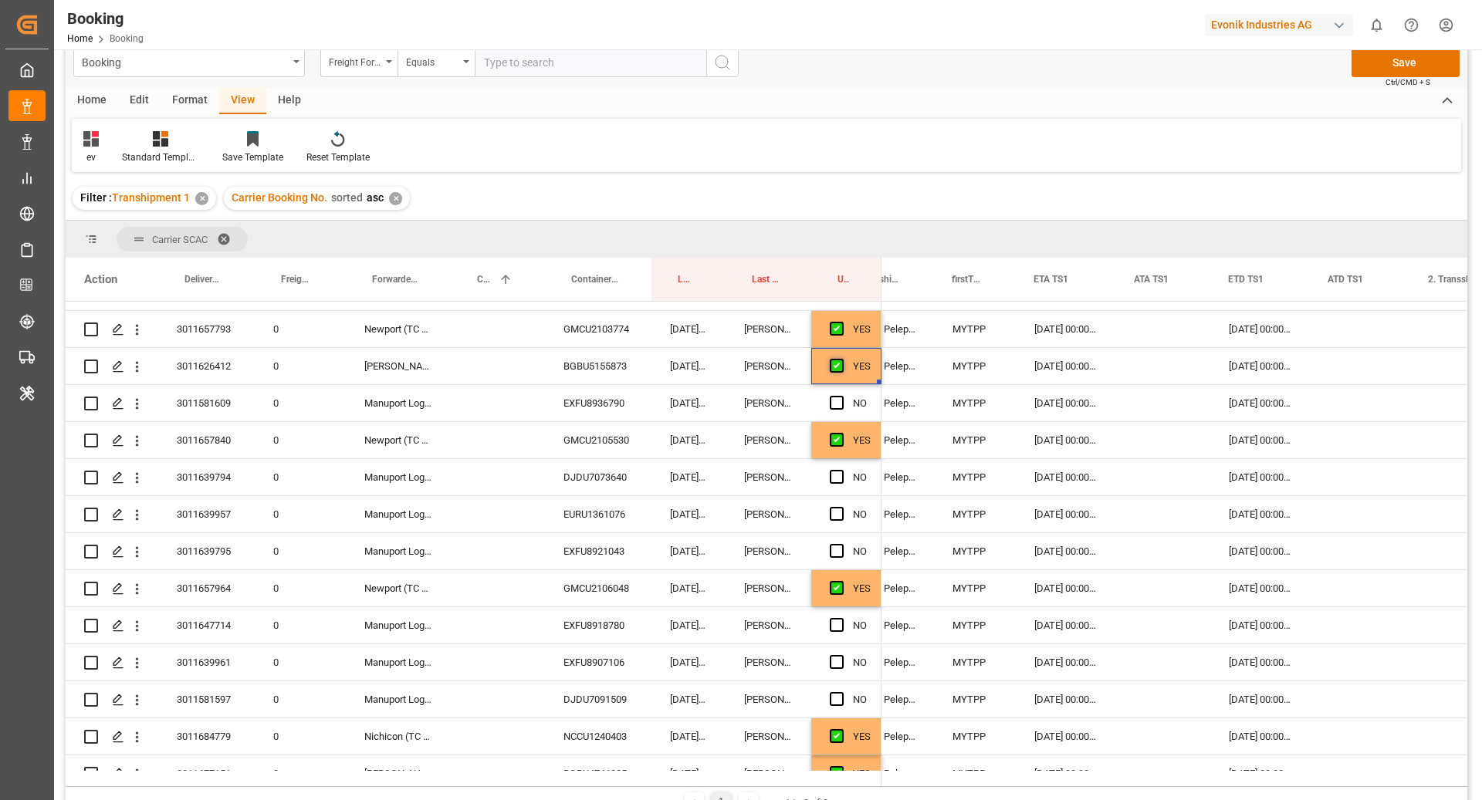
scroll to position [1406, 0]
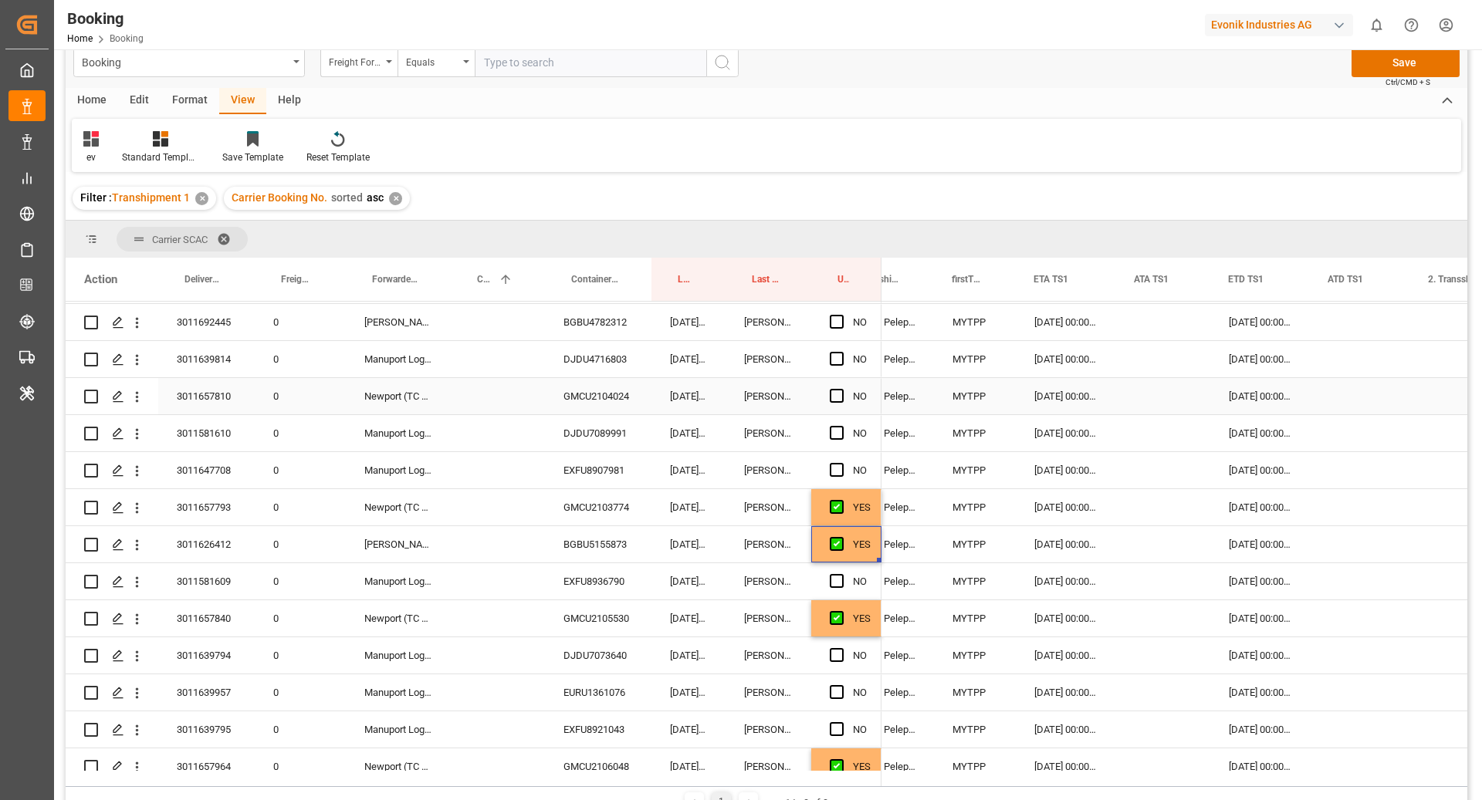
drag, startPoint x: 831, startPoint y: 392, endPoint x: 832, endPoint y: 313, distance: 79.5
click at [831, 392] on span "Press SPACE to select this row." at bounding box center [837, 396] width 14 height 14
click at [841, 389] on input "Press SPACE to select this row." at bounding box center [841, 389] width 0 height 0
click at [832, 313] on div "Press SPACE to select this row." at bounding box center [841, 323] width 23 height 36
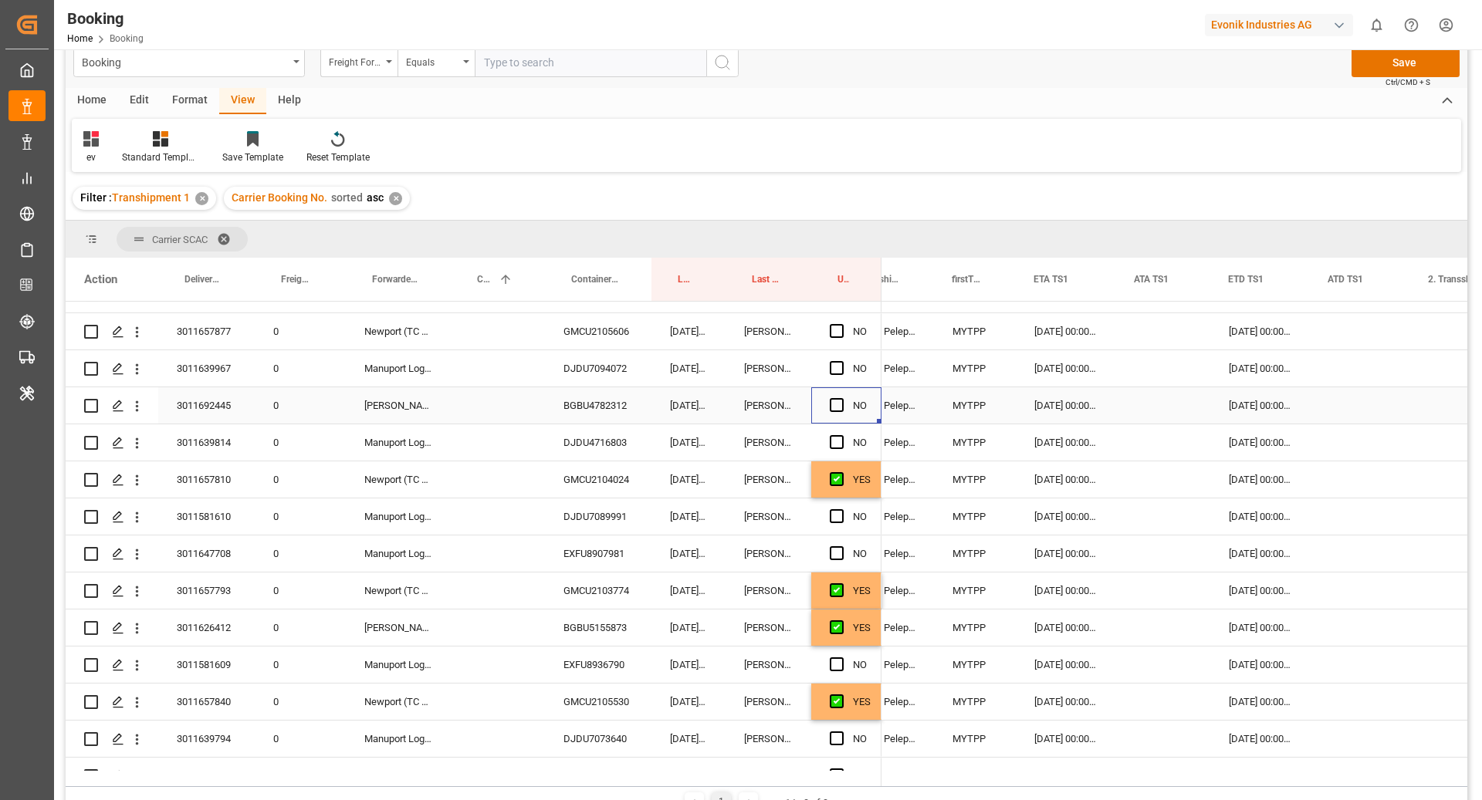
scroll to position [1295, 0]
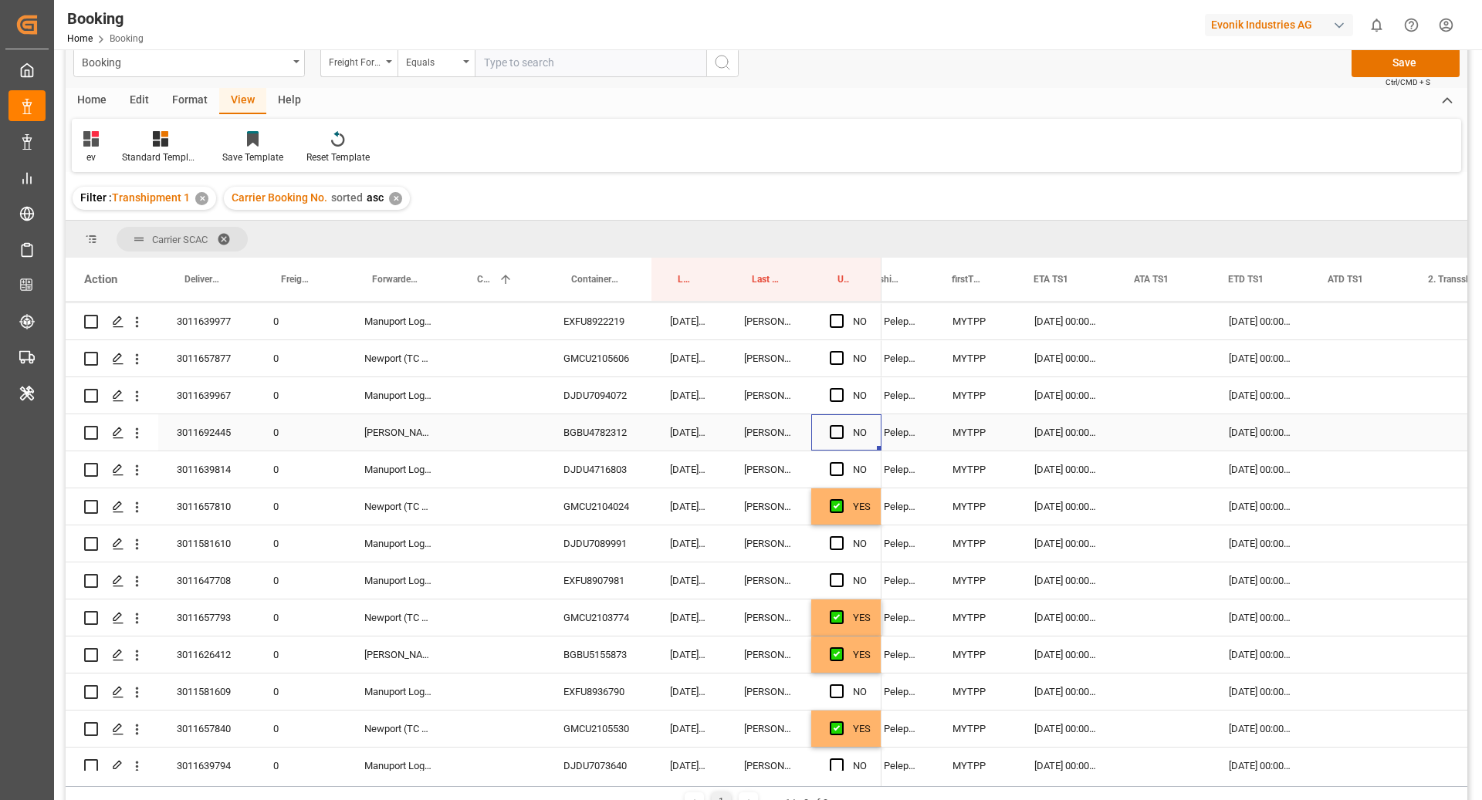
click at [840, 434] on span "Press SPACE to select this row." at bounding box center [837, 432] width 14 height 14
click at [841, 425] on input "Press SPACE to select this row." at bounding box center [841, 425] width 0 height 0
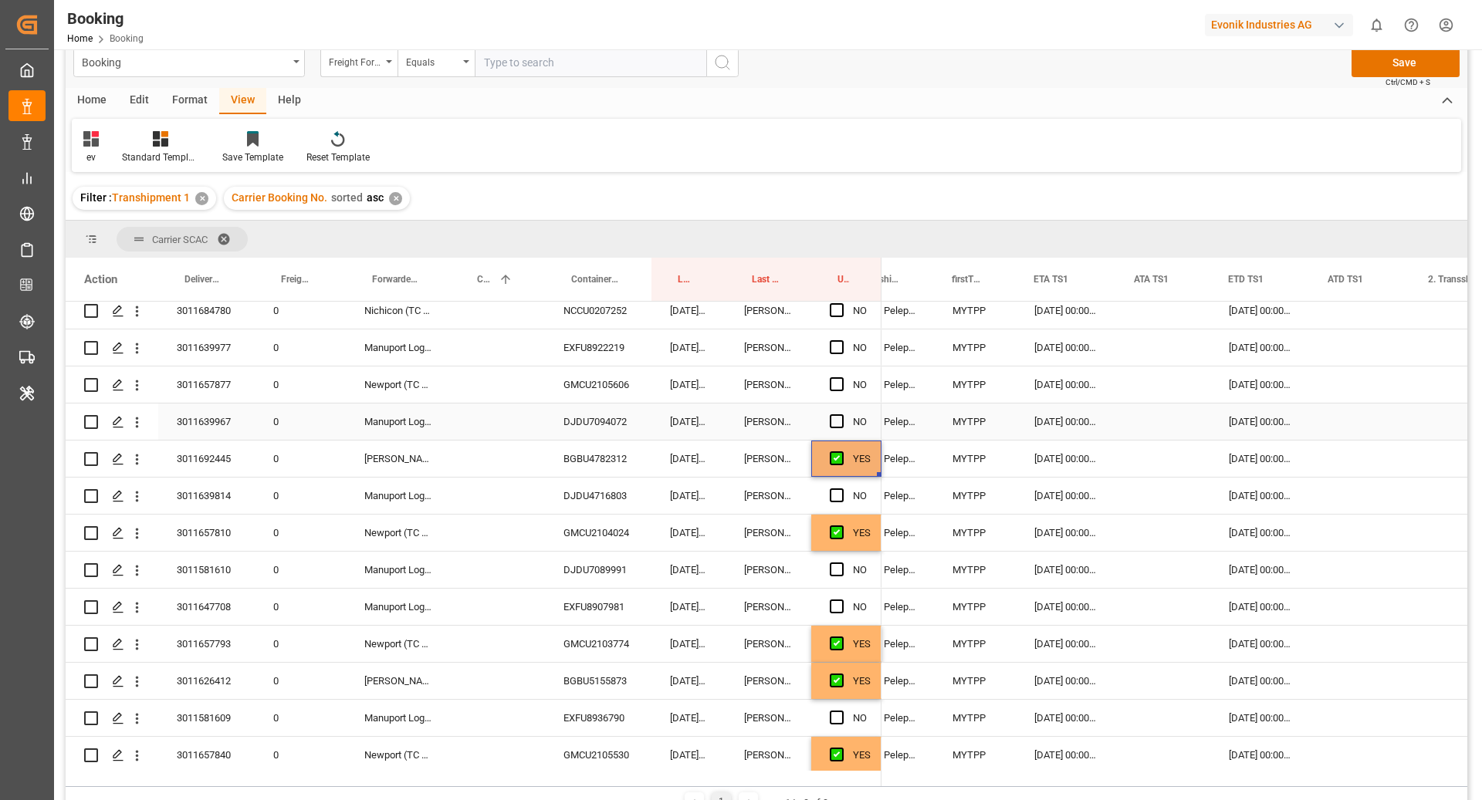
scroll to position [1264, 0]
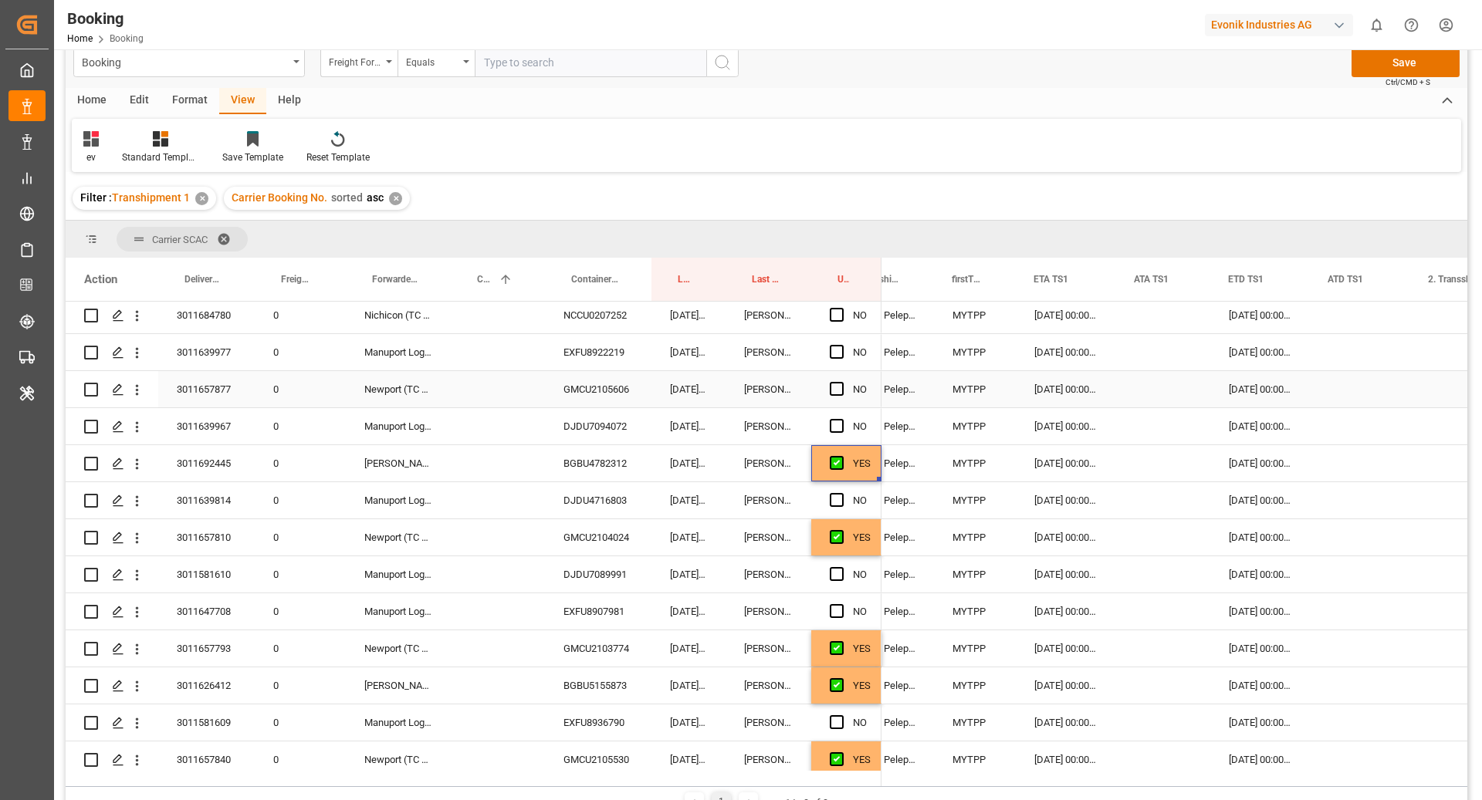
click at [842, 387] on span "Press SPACE to select this row." at bounding box center [837, 389] width 14 height 14
click at [841, 382] on input "Press SPACE to select this row." at bounding box center [841, 382] width 0 height 0
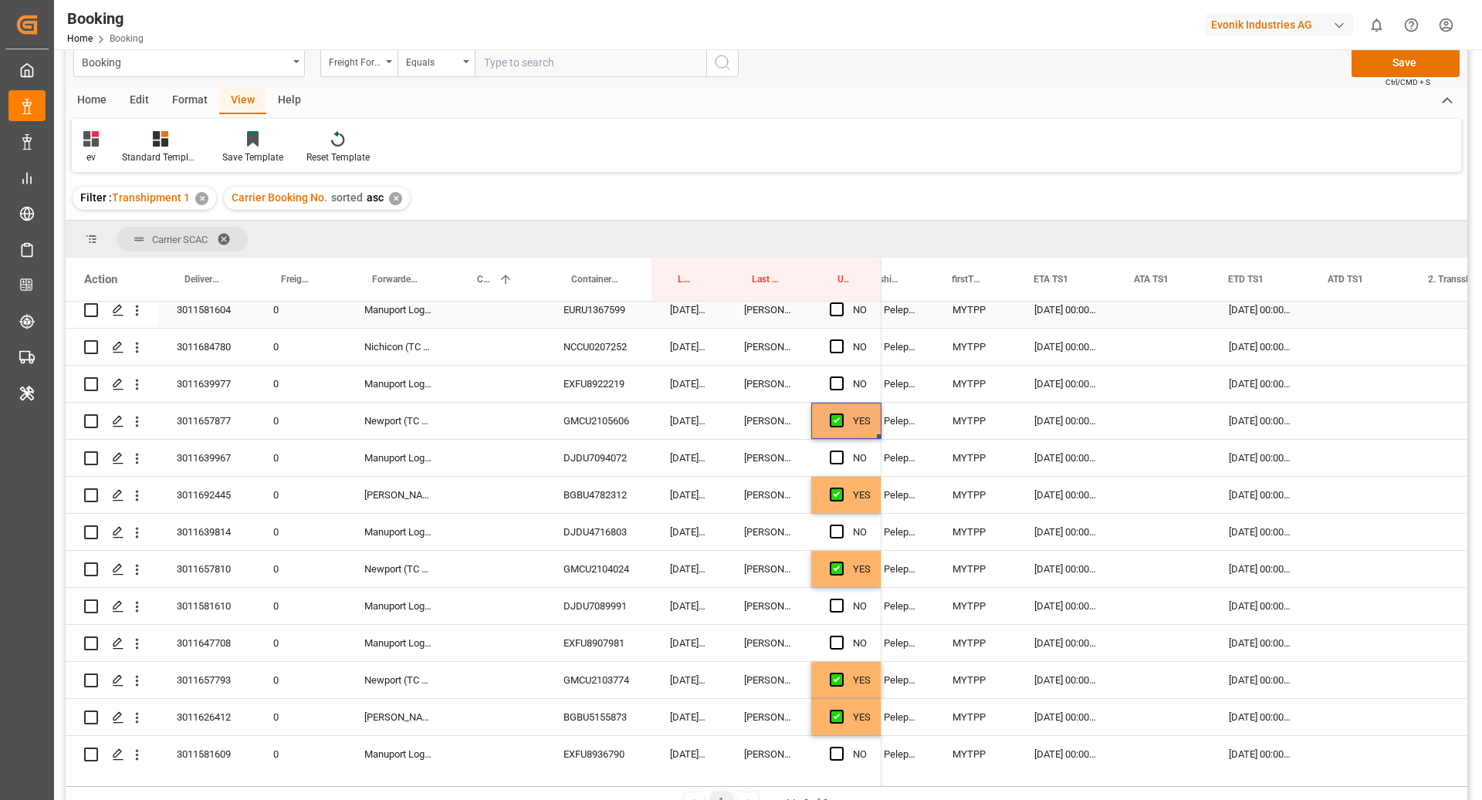
scroll to position [1019, 0]
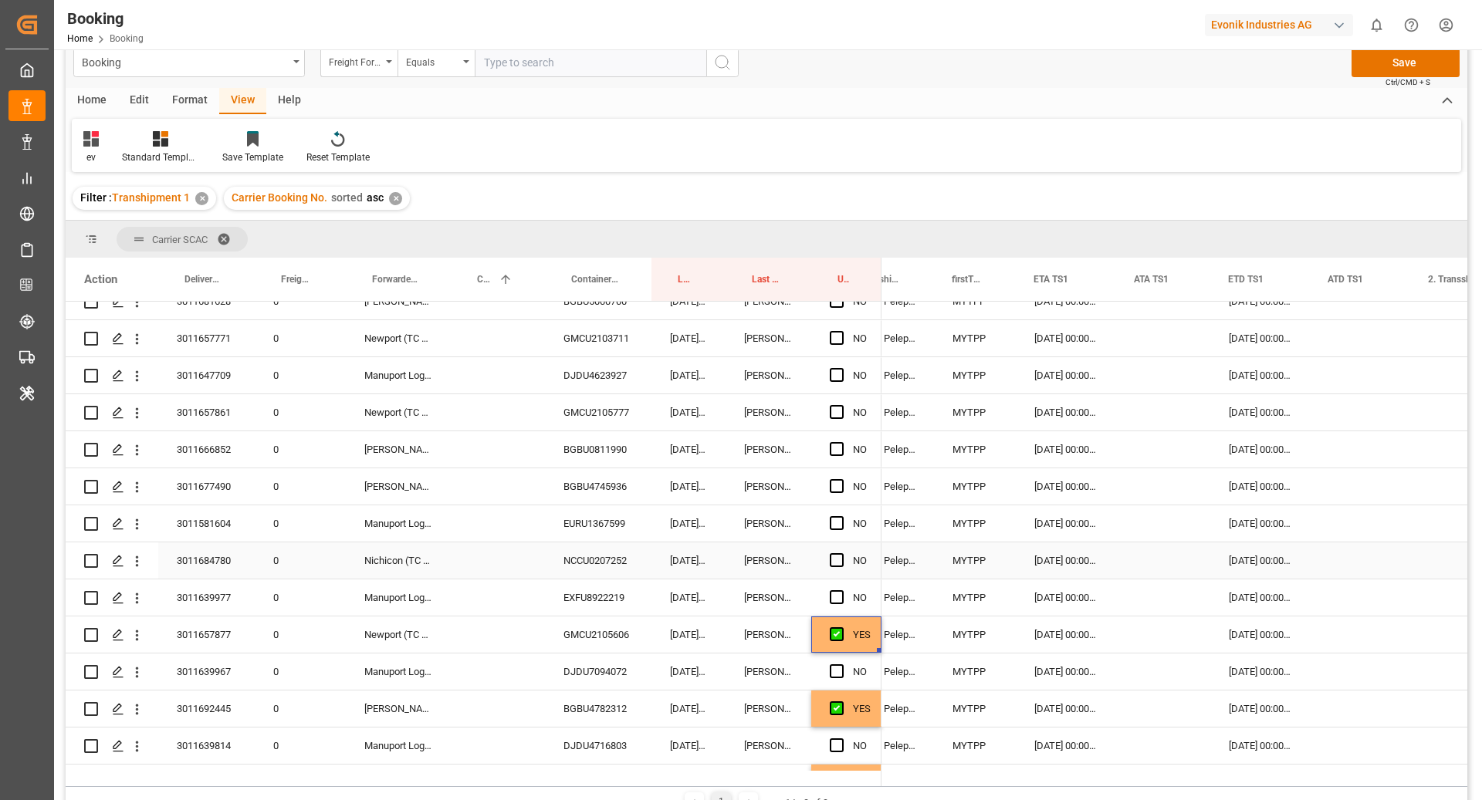
click at [840, 550] on div "Press SPACE to select this row." at bounding box center [841, 561] width 23 height 36
click at [842, 560] on span "Press SPACE to select this row." at bounding box center [837, 560] width 14 height 14
click at [841, 553] on input "Press SPACE to select this row." at bounding box center [841, 553] width 0 height 0
click at [836, 489] on span "Press SPACE to select this row." at bounding box center [837, 486] width 14 height 14
click at [841, 479] on input "Press SPACE to select this row." at bounding box center [841, 479] width 0 height 0
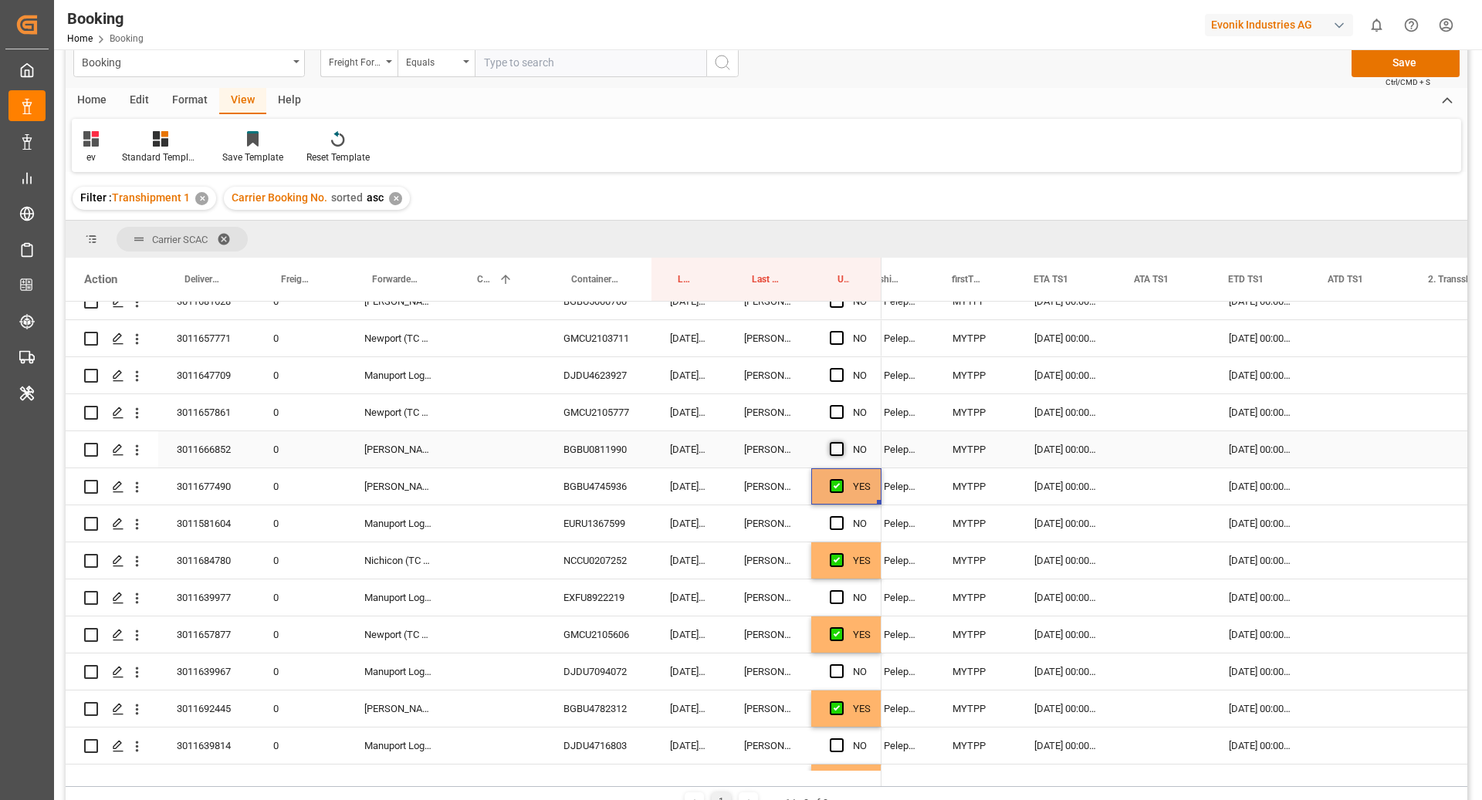
click at [839, 448] on span "Press SPACE to select this row." at bounding box center [837, 449] width 14 height 14
click at [841, 442] on input "Press SPACE to select this row." at bounding box center [841, 442] width 0 height 0
click at [835, 401] on div "Press SPACE to select this row." at bounding box center [841, 413] width 23 height 36
click at [837, 410] on span "Press SPACE to select this row." at bounding box center [837, 412] width 14 height 14
click at [841, 405] on input "Press SPACE to select this row." at bounding box center [841, 405] width 0 height 0
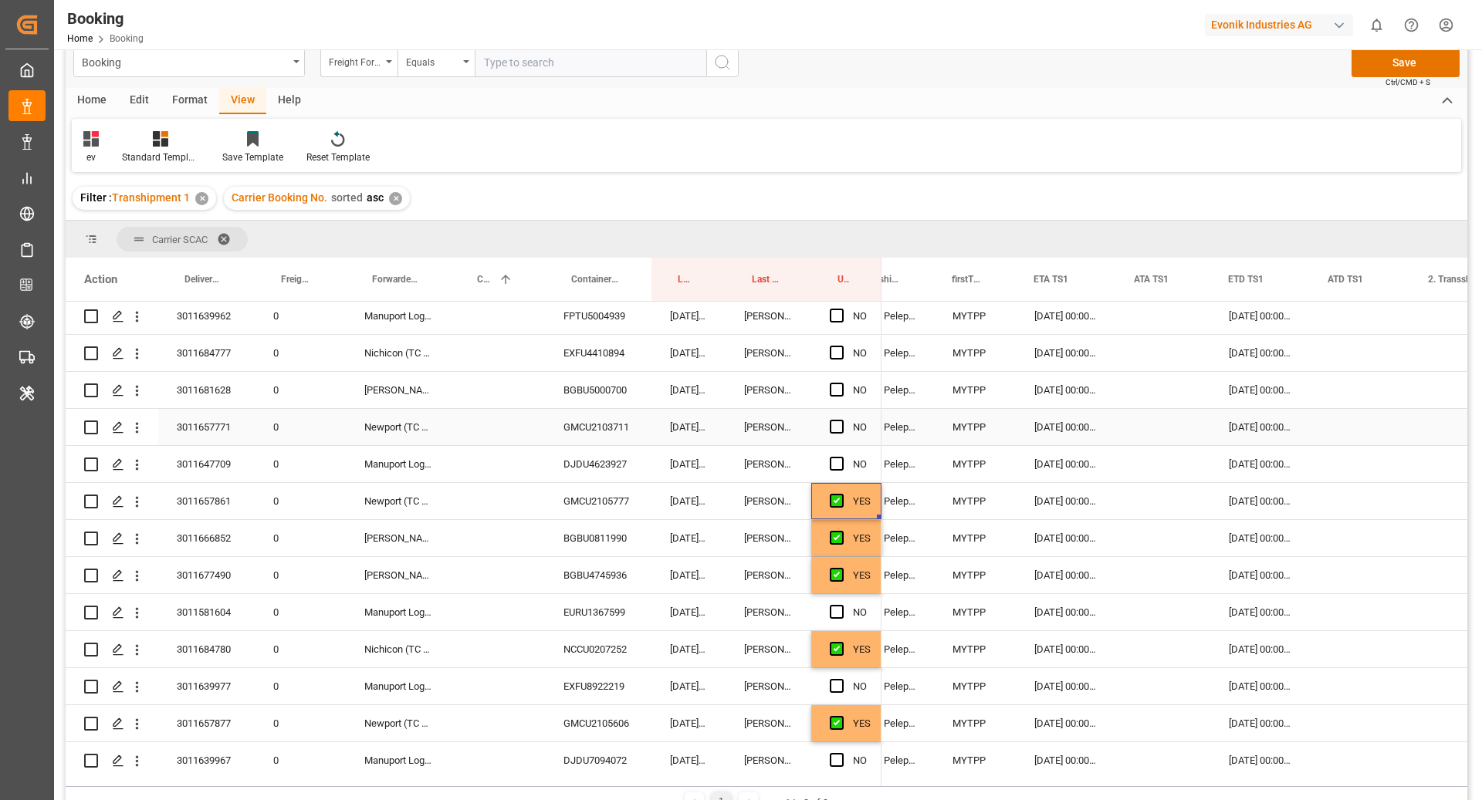
scroll to position [910, 0]
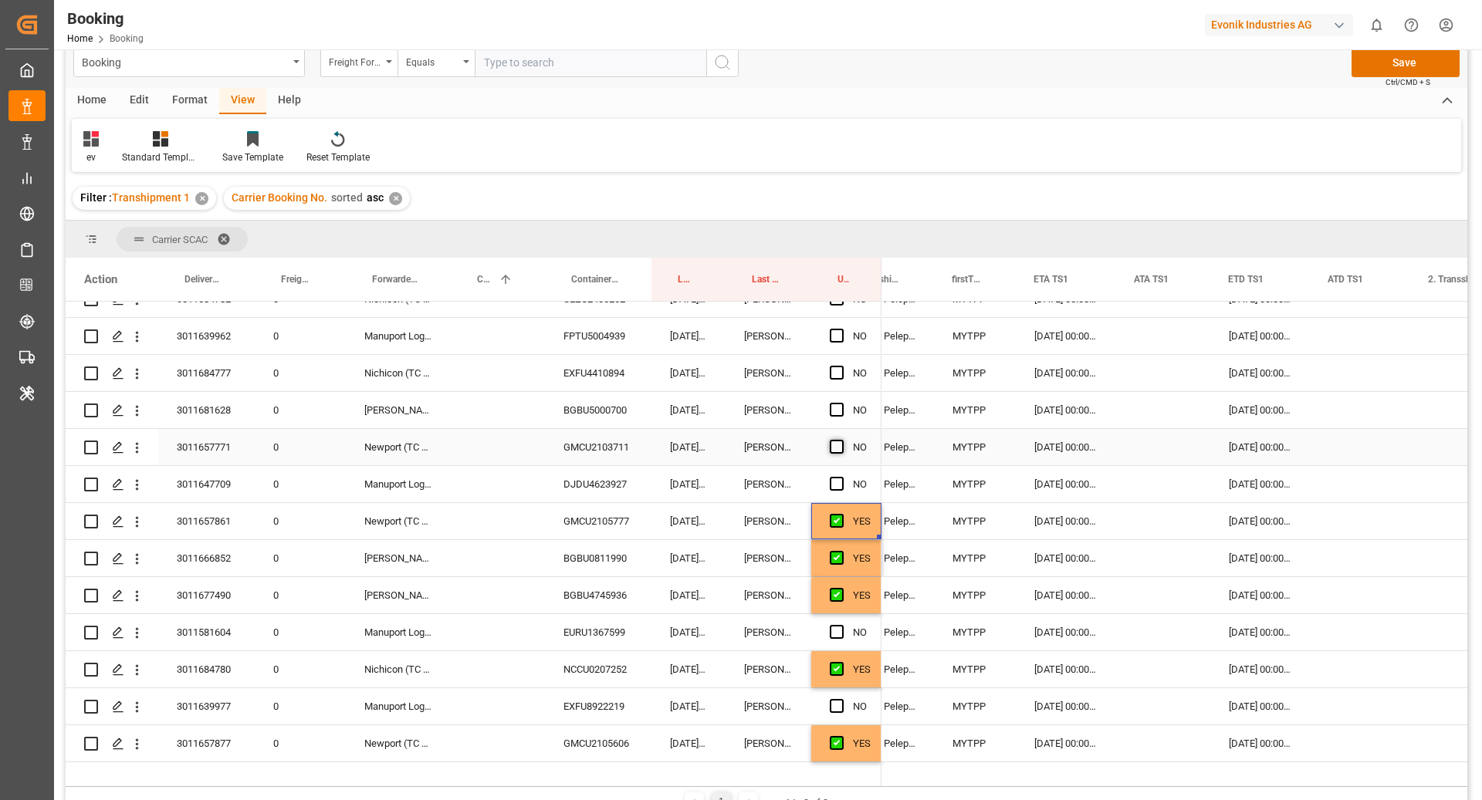
click at [836, 448] on span "Press SPACE to select this row." at bounding box center [837, 447] width 14 height 14
click at [841, 440] on input "Press SPACE to select this row." at bounding box center [841, 440] width 0 height 0
click at [841, 369] on span "Press SPACE to select this row." at bounding box center [837, 373] width 14 height 14
click at [841, 366] on input "Press SPACE to select this row." at bounding box center [841, 366] width 0 height 0
click at [835, 406] on span "Press SPACE to select this row." at bounding box center [837, 410] width 14 height 14
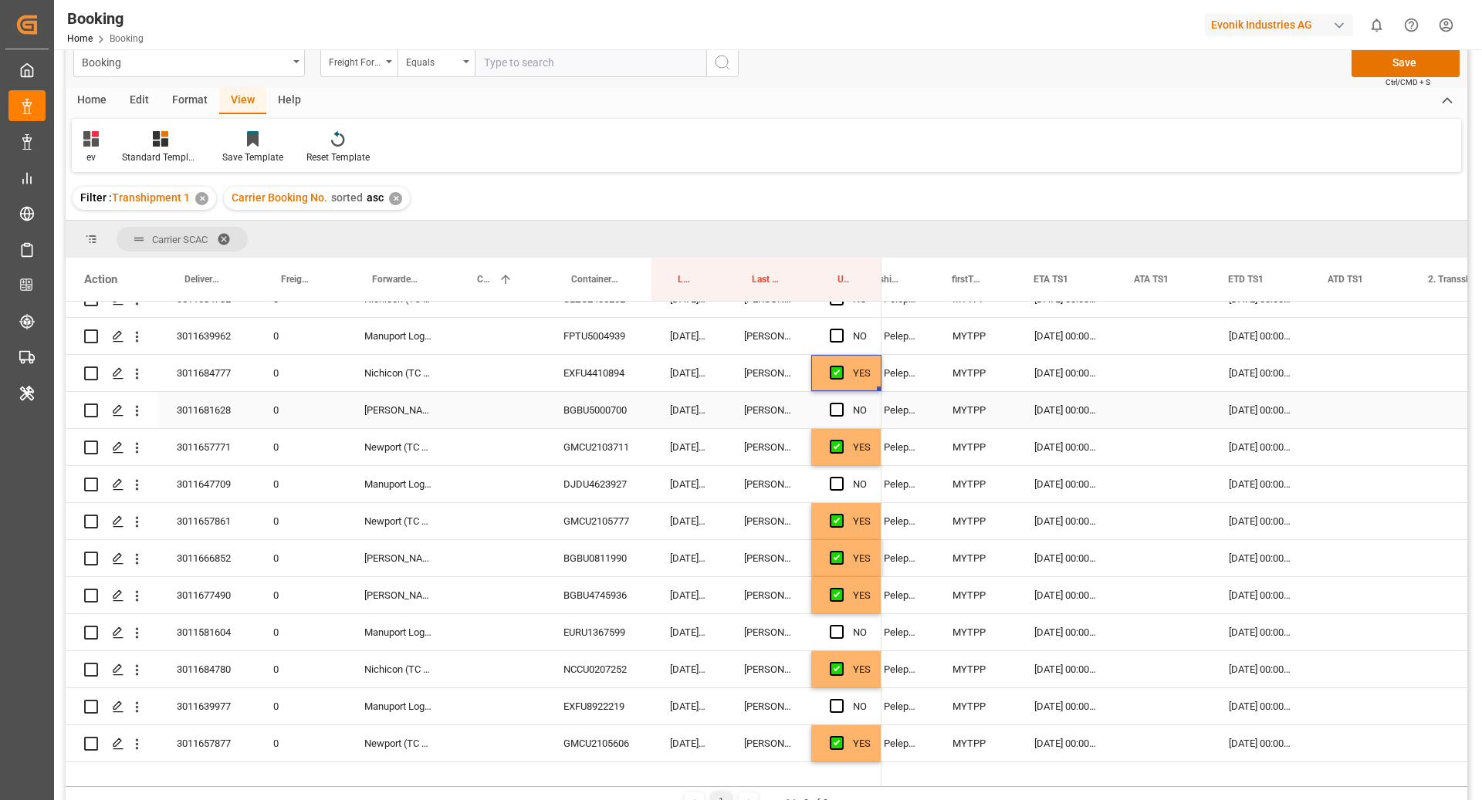
click at [841, 403] on input "Press SPACE to select this row." at bounding box center [841, 403] width 0 height 0
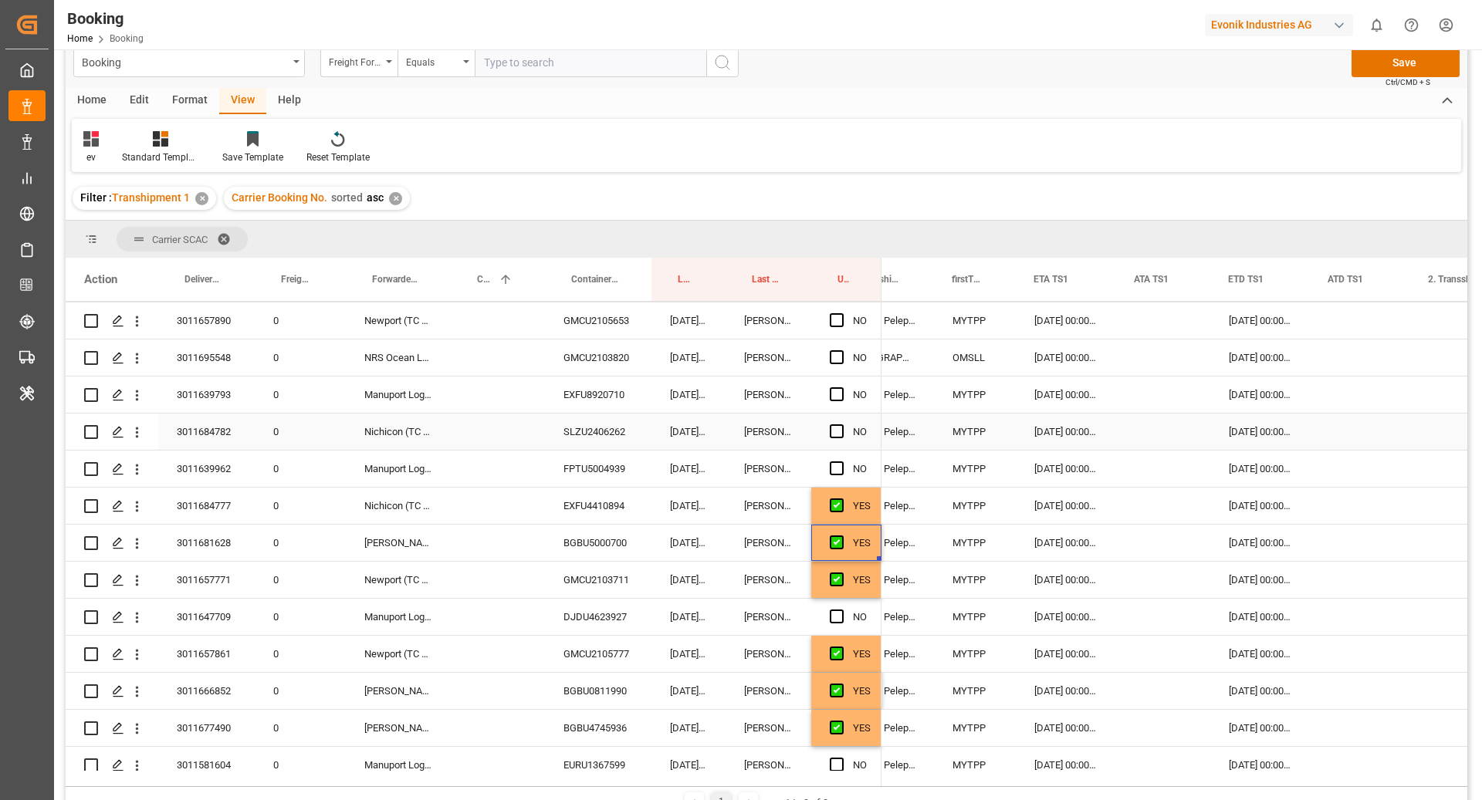
scroll to position [776, 0]
click at [831, 430] on span "Press SPACE to select this row." at bounding box center [837, 433] width 14 height 14
click at [841, 426] on input "Press SPACE to select this row." at bounding box center [841, 426] width 0 height 0
click at [837, 357] on span "Press SPACE to select this row." at bounding box center [837, 359] width 14 height 14
click at [841, 352] on input "Press SPACE to select this row." at bounding box center [841, 352] width 0 height 0
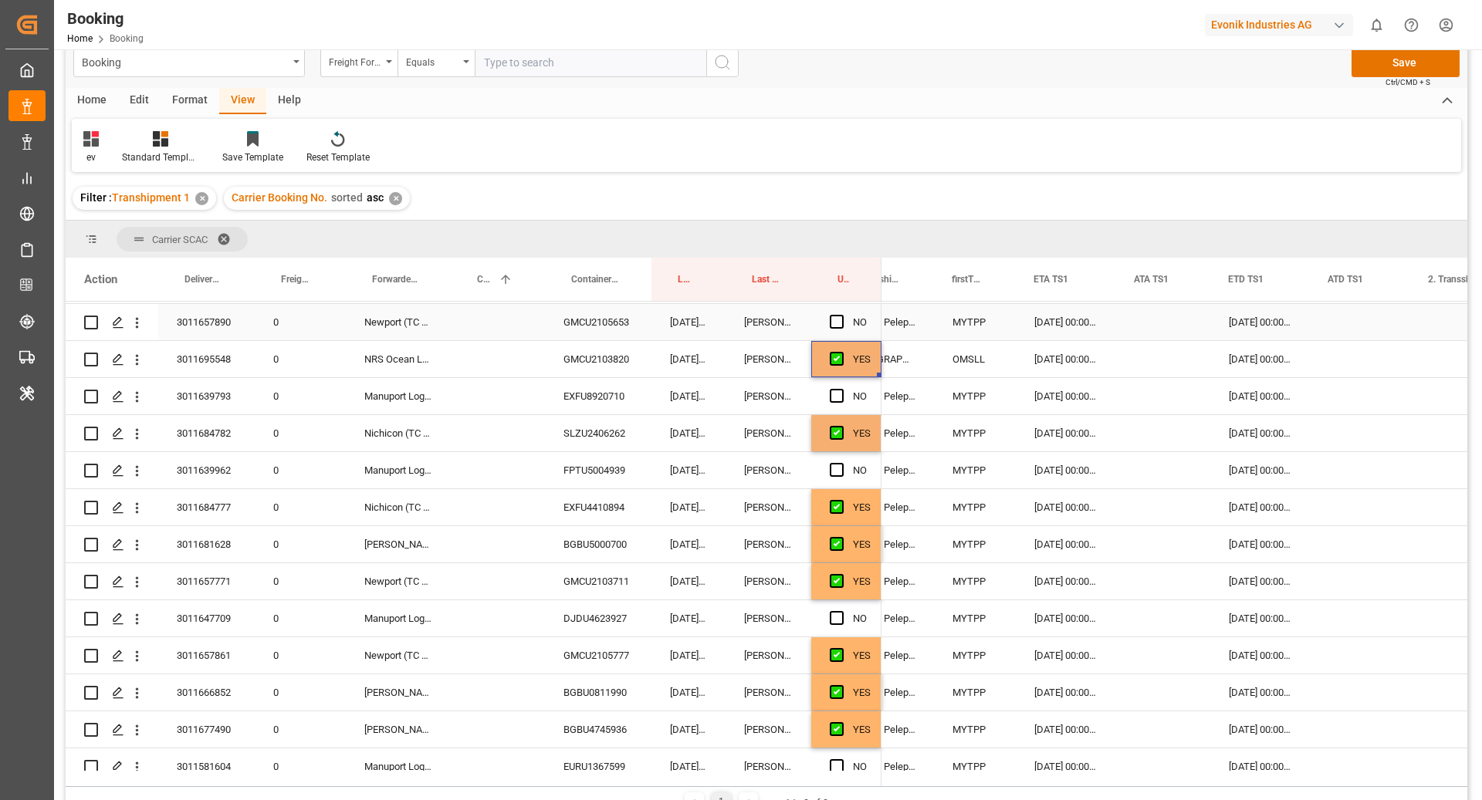
click at [833, 317] on span "Press SPACE to select this row." at bounding box center [837, 322] width 14 height 14
click at [841, 315] on input "Press SPACE to select this row." at bounding box center [841, 315] width 0 height 0
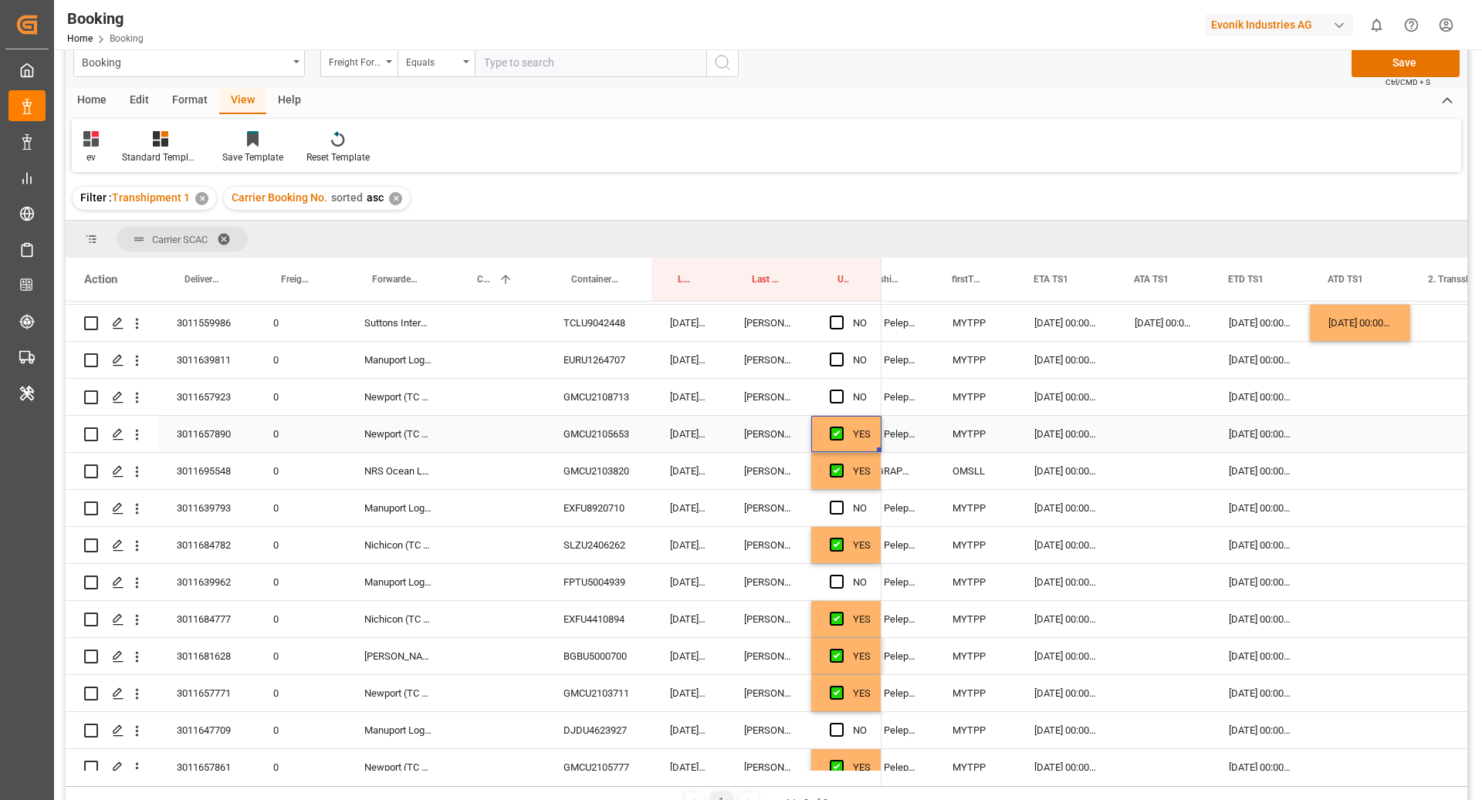
scroll to position [662, 0]
click at [839, 397] on span "Press SPACE to select this row." at bounding box center [837, 398] width 14 height 14
click at [841, 391] on input "Press SPACE to select this row." at bounding box center [841, 391] width 0 height 0
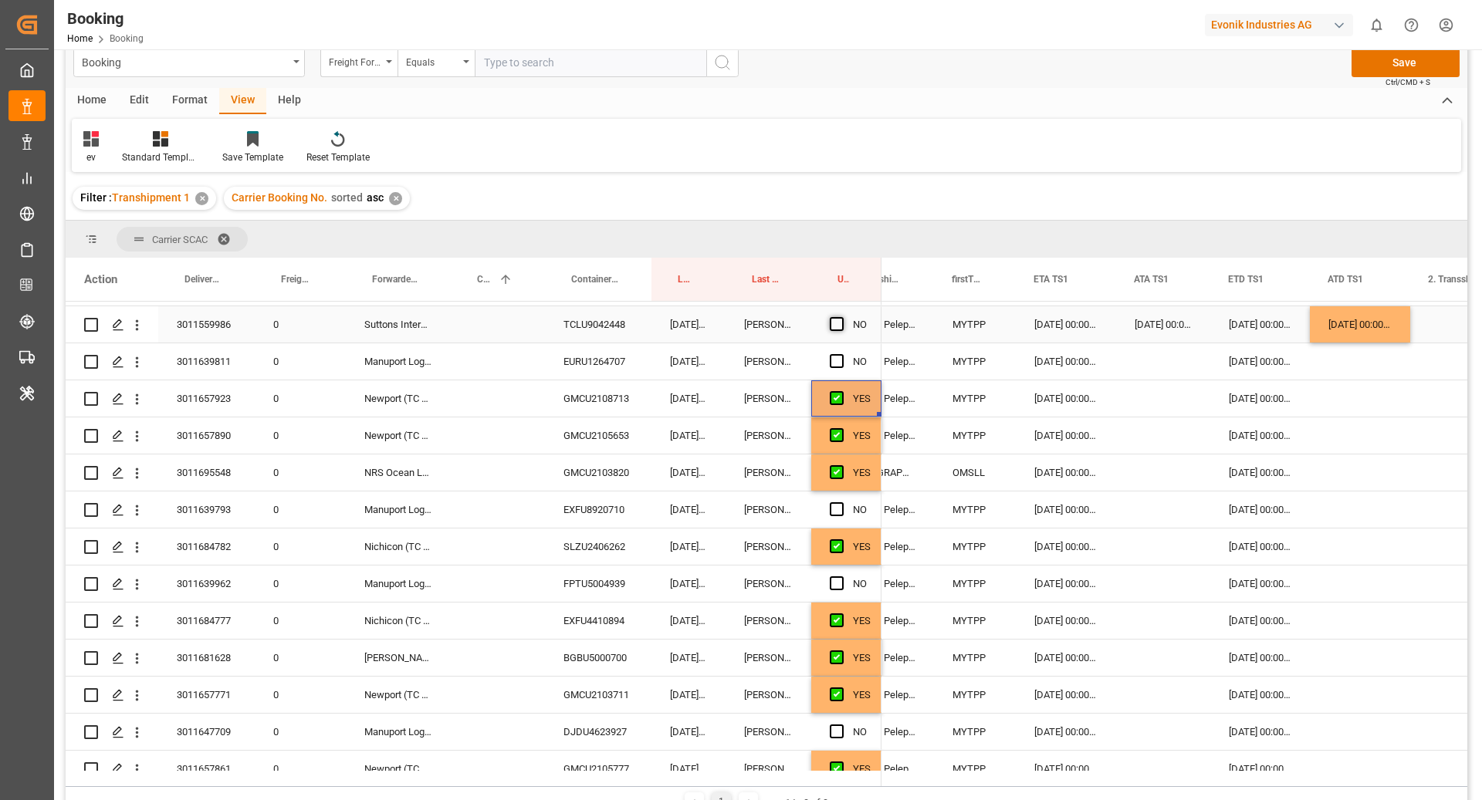
click at [841, 325] on span "Press SPACE to select this row." at bounding box center [837, 324] width 14 height 14
click at [841, 317] on input "Press SPACE to select this row." at bounding box center [841, 317] width 0 height 0
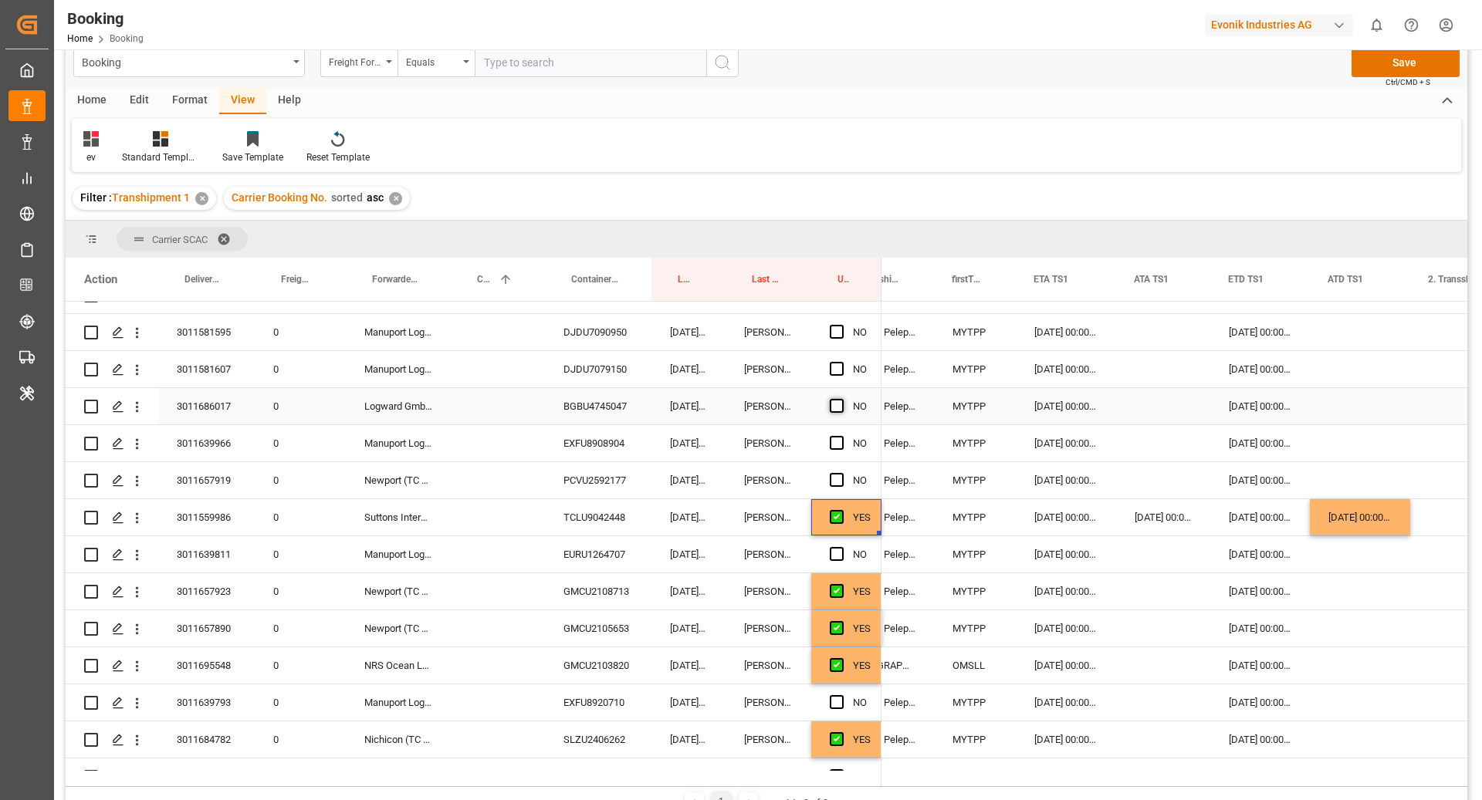
scroll to position [434, 0]
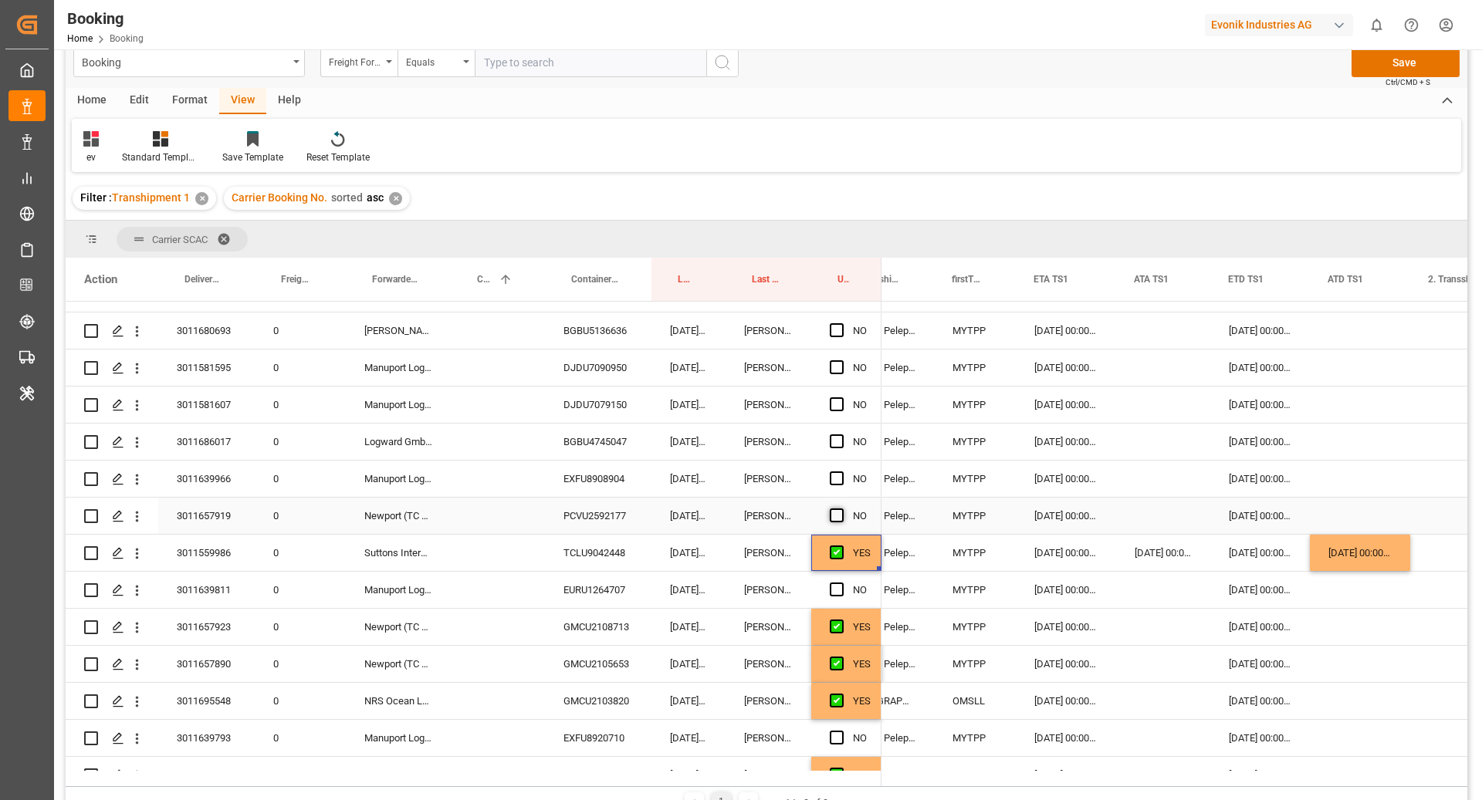
click at [836, 517] on span "Press SPACE to select this row." at bounding box center [837, 516] width 14 height 14
click at [841, 509] on input "Press SPACE to select this row." at bounding box center [841, 509] width 0 height 0
click at [834, 446] on span "Press SPACE to select this row." at bounding box center [837, 442] width 14 height 14
click at [841, 435] on input "Press SPACE to select this row." at bounding box center [841, 435] width 0 height 0
click at [841, 331] on span "Press SPACE to select this row." at bounding box center [837, 330] width 14 height 14
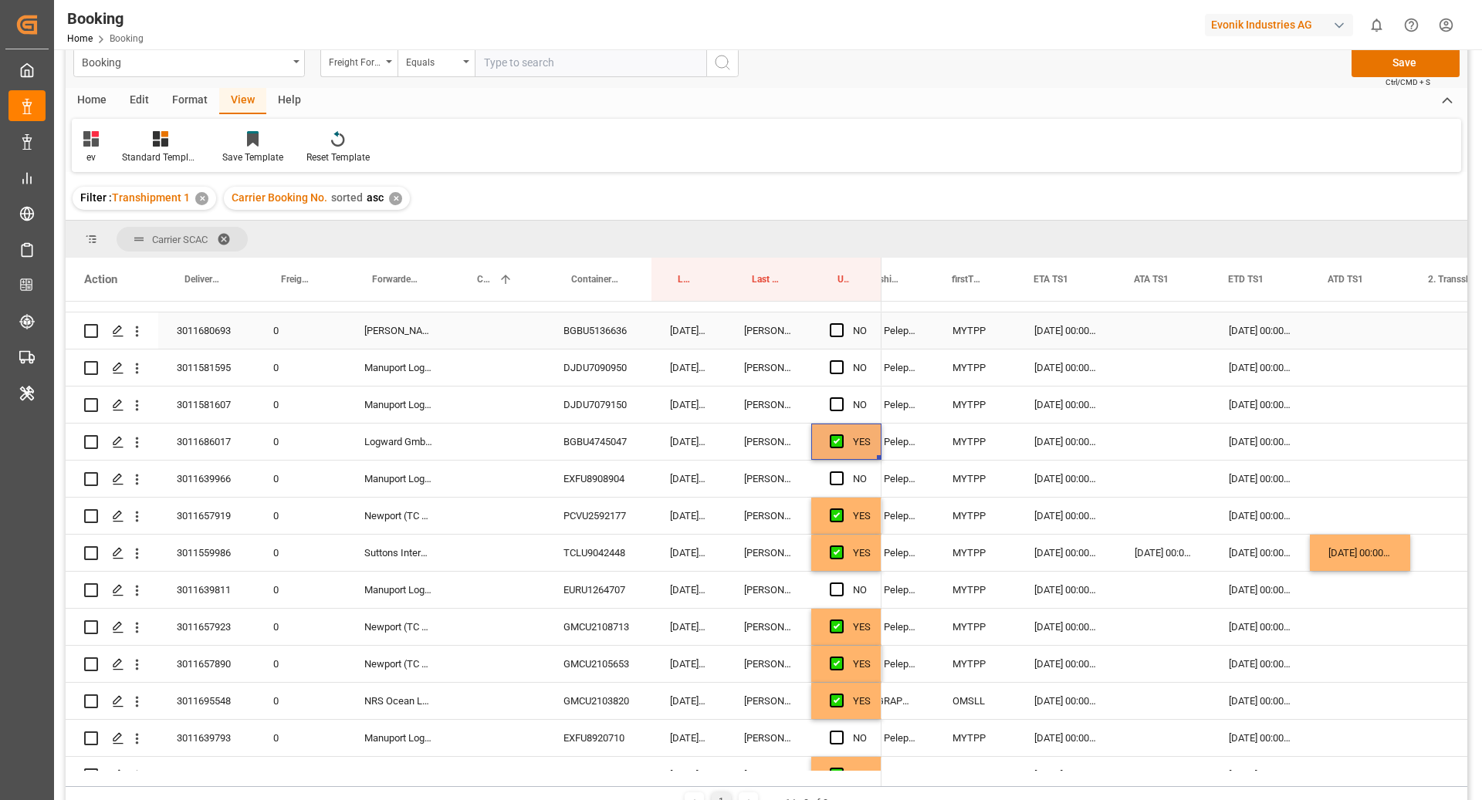
click at [841, 323] on input "Press SPACE to select this row." at bounding box center [841, 323] width 0 height 0
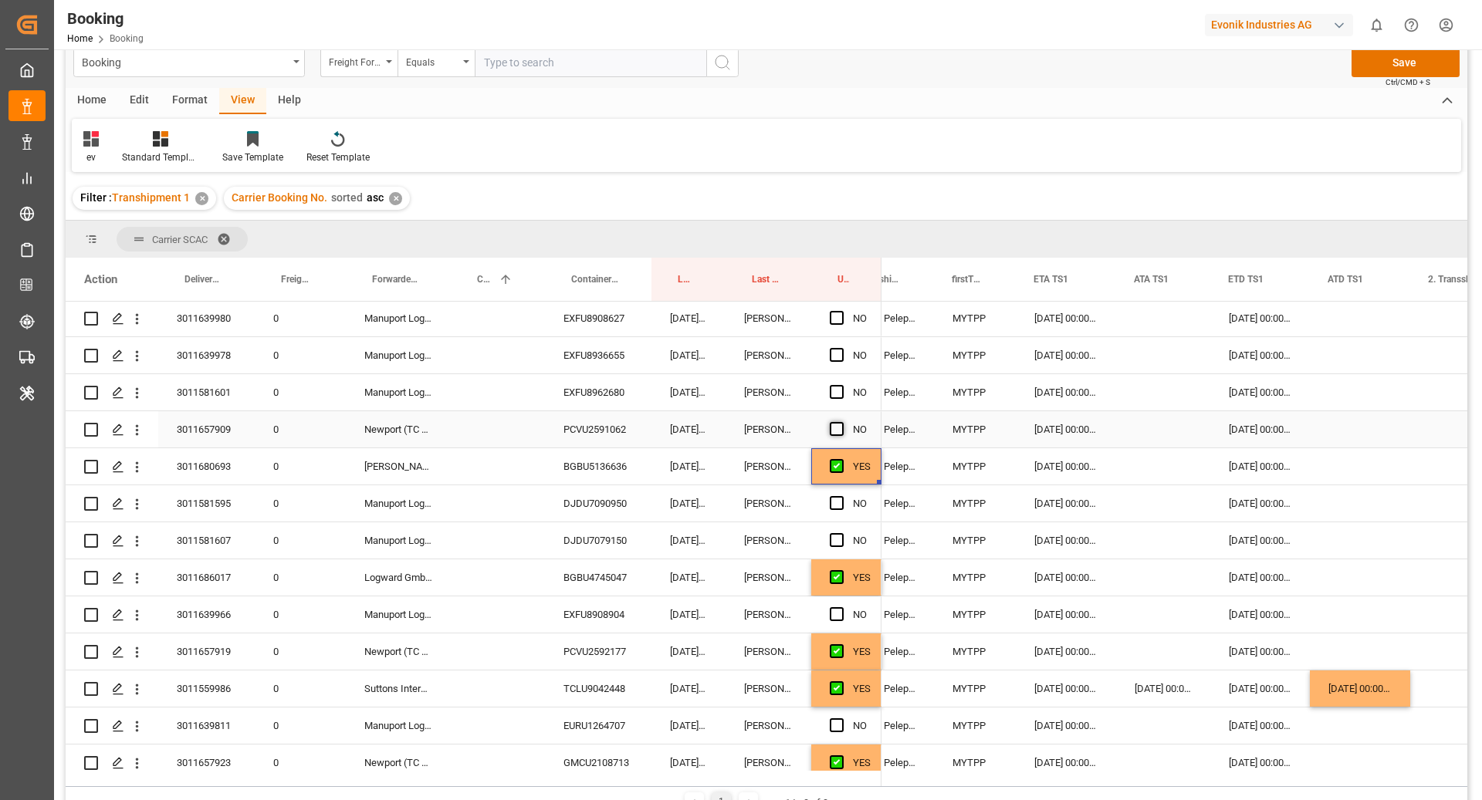
click at [837, 431] on span "Press SPACE to select this row." at bounding box center [837, 429] width 14 height 14
click at [841, 422] on input "Press SPACE to select this row." at bounding box center [841, 422] width 0 height 0
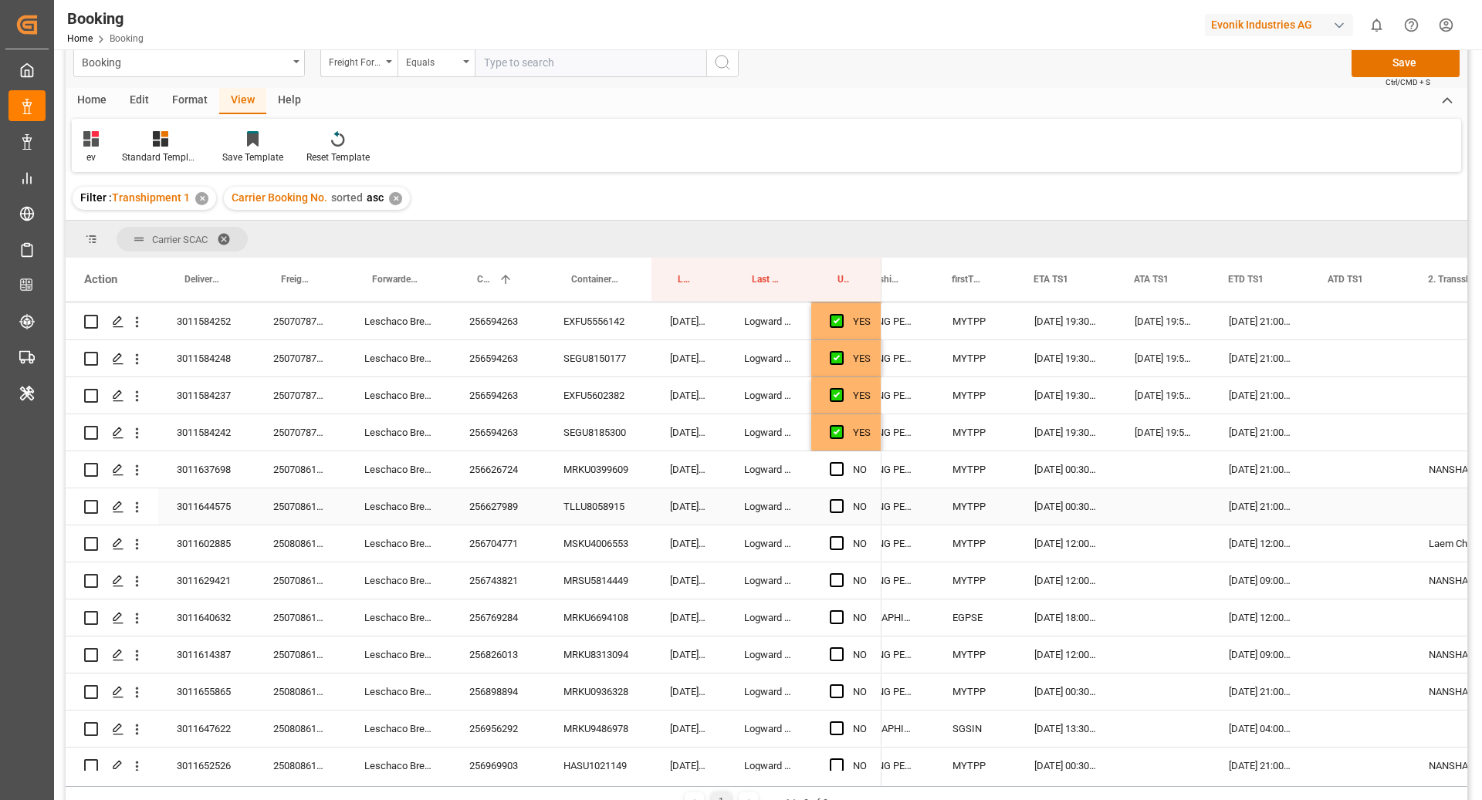
scroll to position [4094, 0]
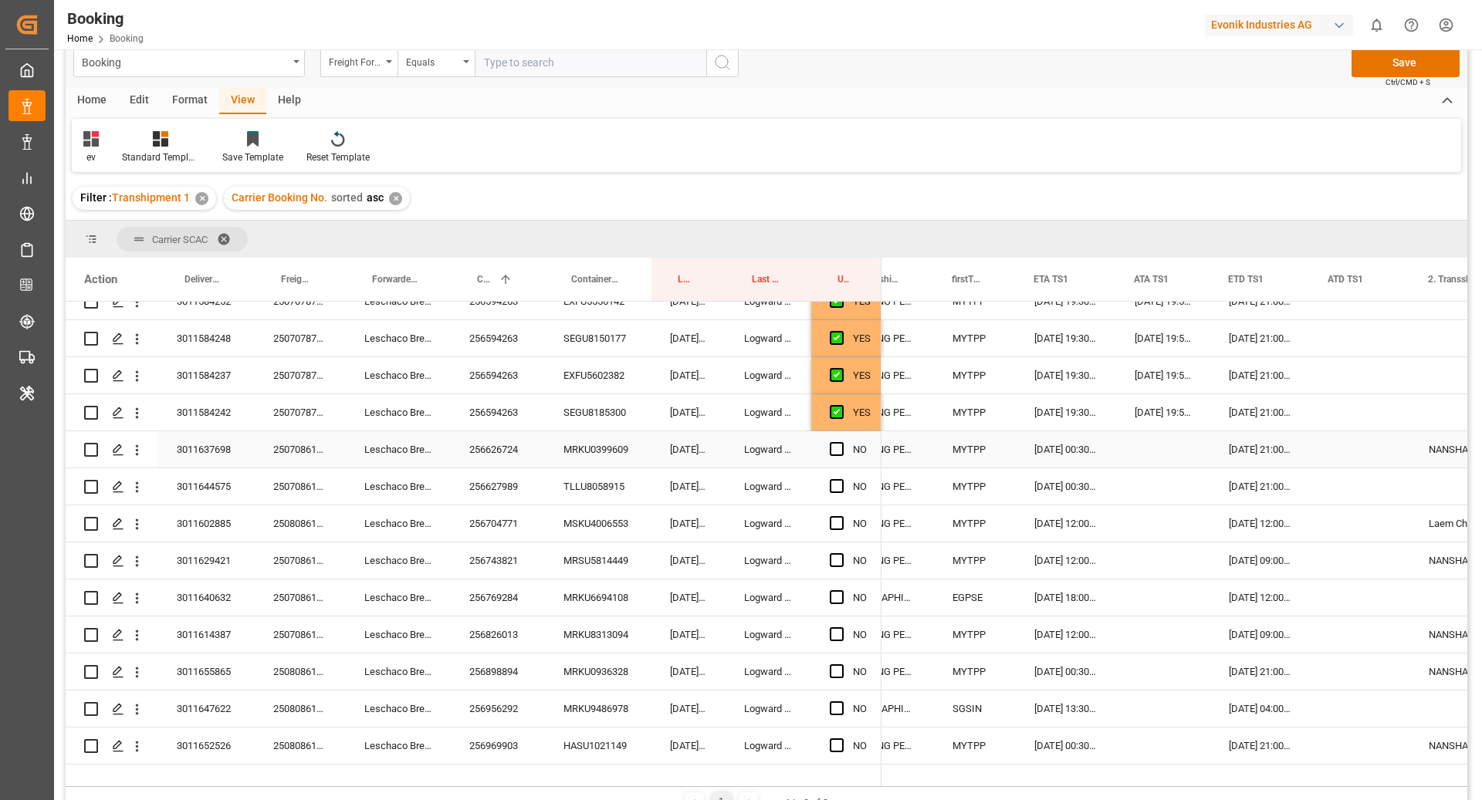
click at [869, 411] on div "YES" at bounding box center [862, 413] width 18 height 36
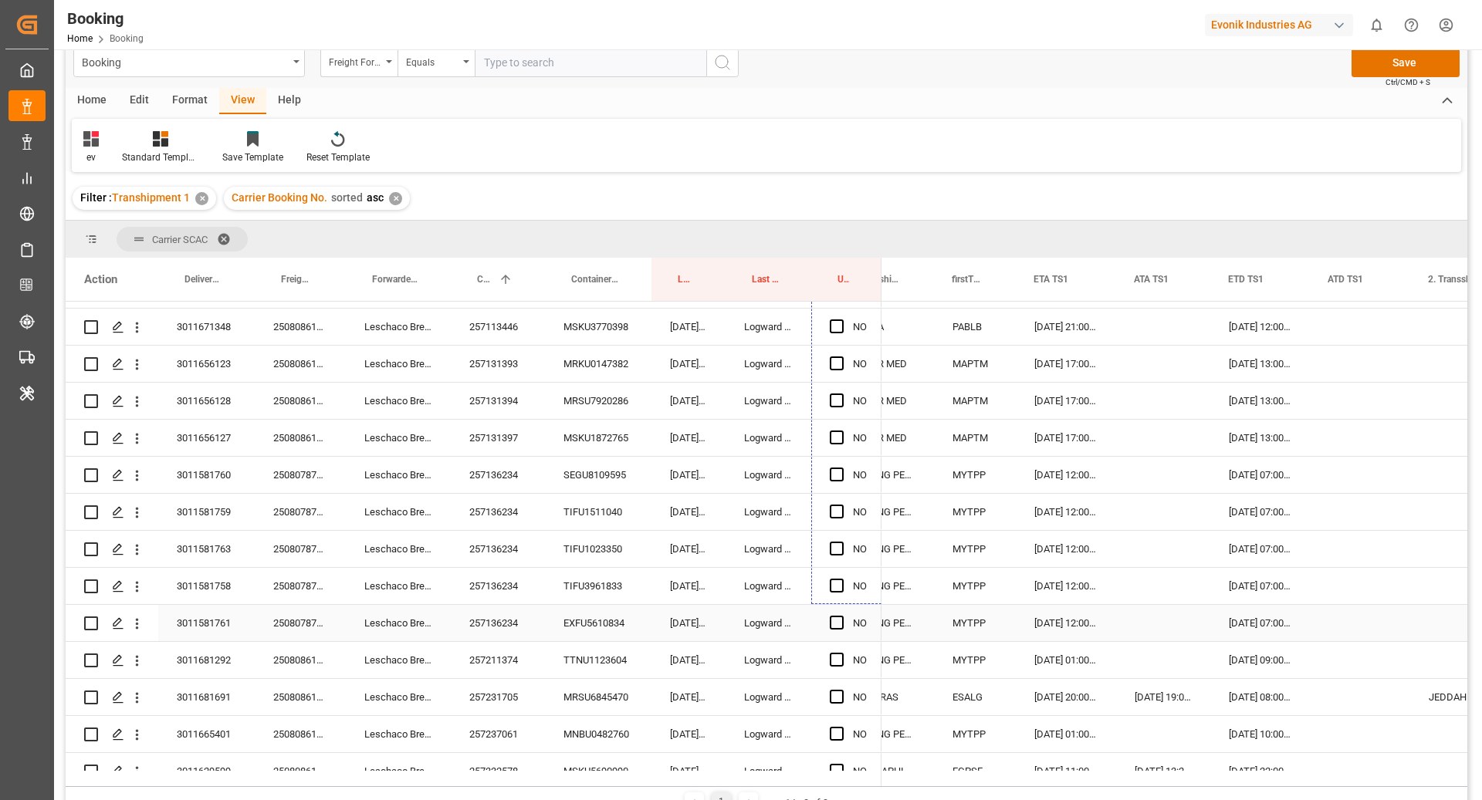
scroll to position [4625, 0]
drag, startPoint x: 878, startPoint y: 428, endPoint x: 862, endPoint y: 705, distance: 277.5
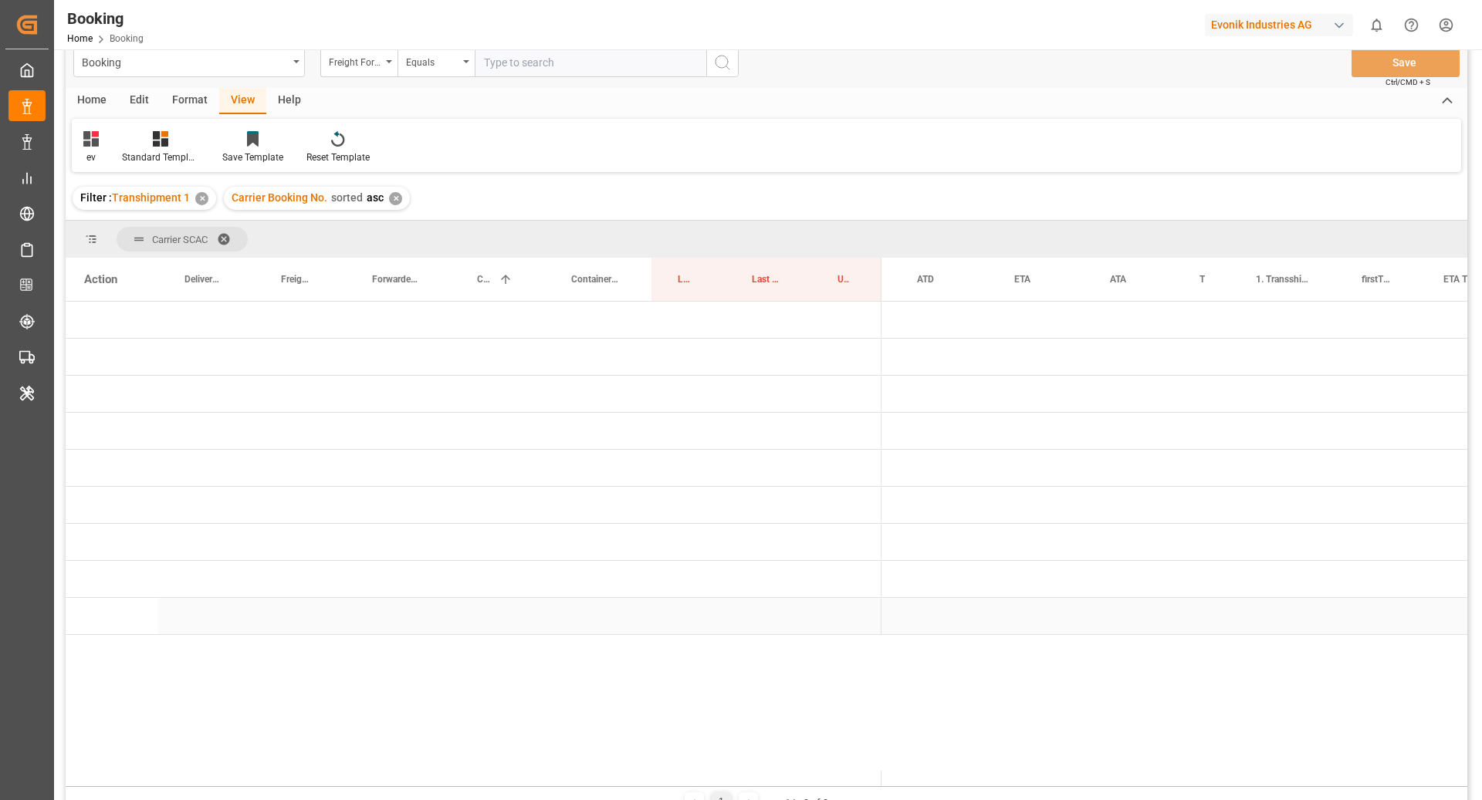
scroll to position [0, 0]
drag, startPoint x: 754, startPoint y: 289, endPoint x: 753, endPoint y: 245, distance: 44.0
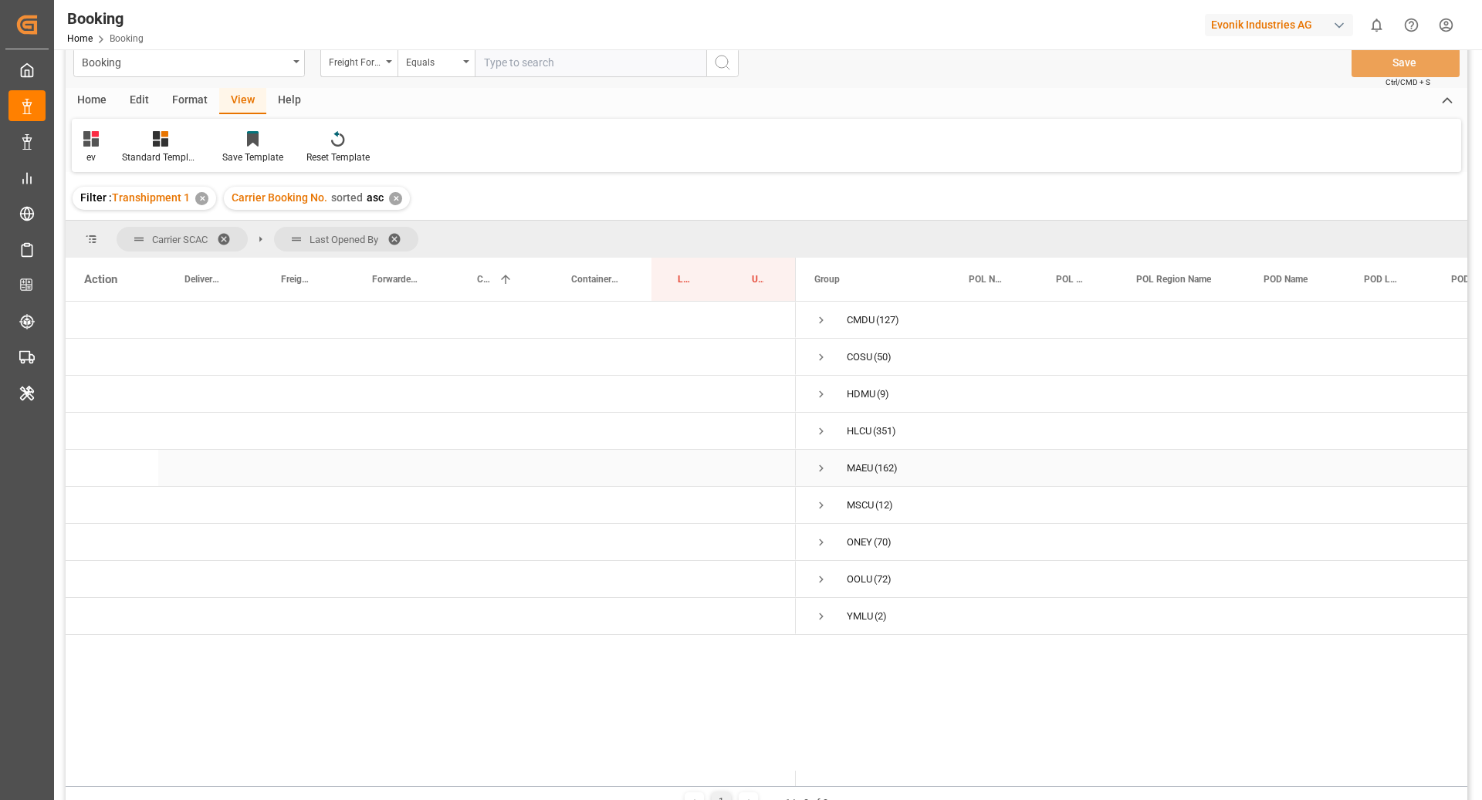
click at [824, 469] on span "Press SPACE to select this row." at bounding box center [821, 469] width 14 height 14
click at [853, 584] on span "Press SPACE to select this row." at bounding box center [854, 580] width 14 height 14
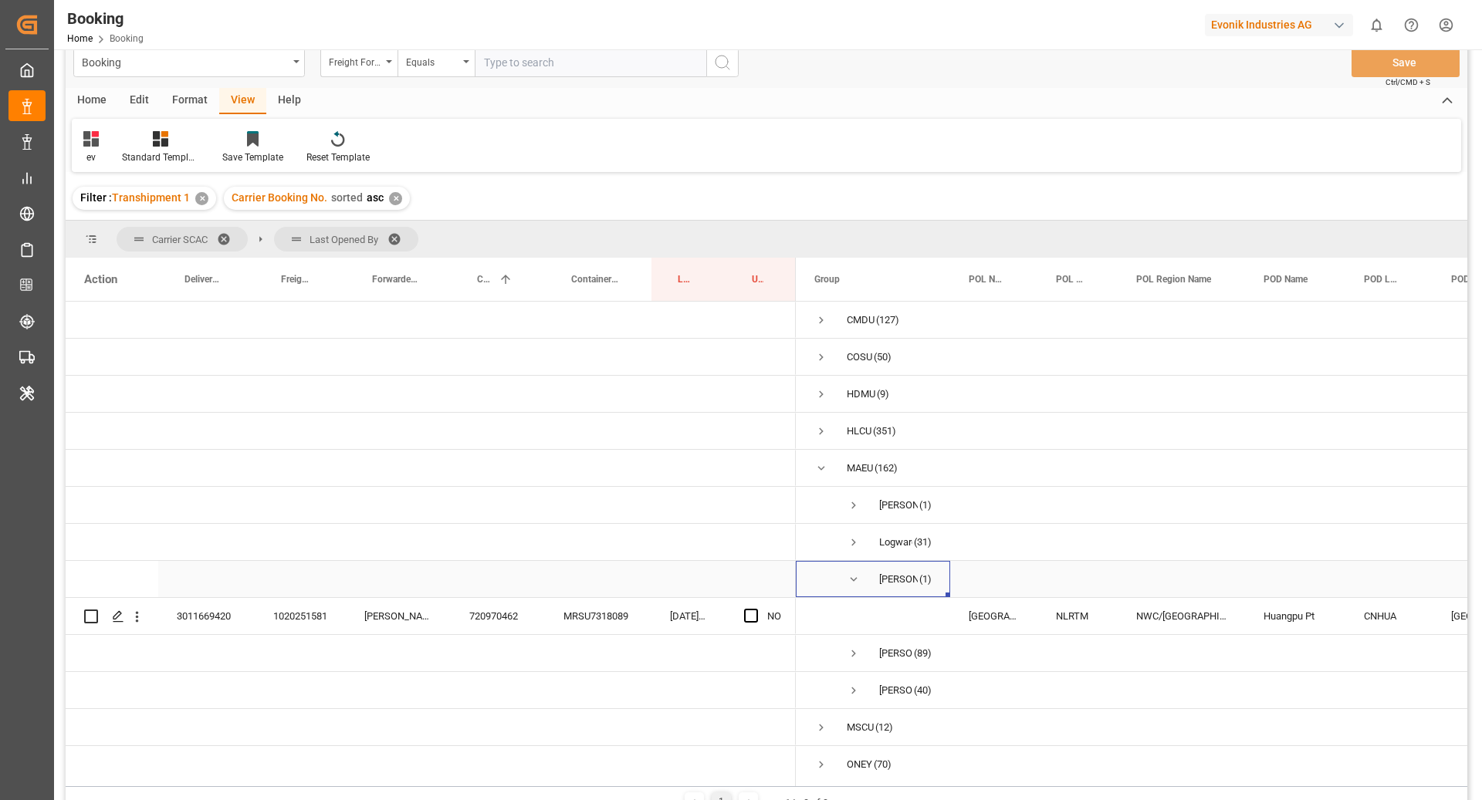
click at [847, 573] on span "Press SPACE to select this row." at bounding box center [854, 580] width 14 height 14
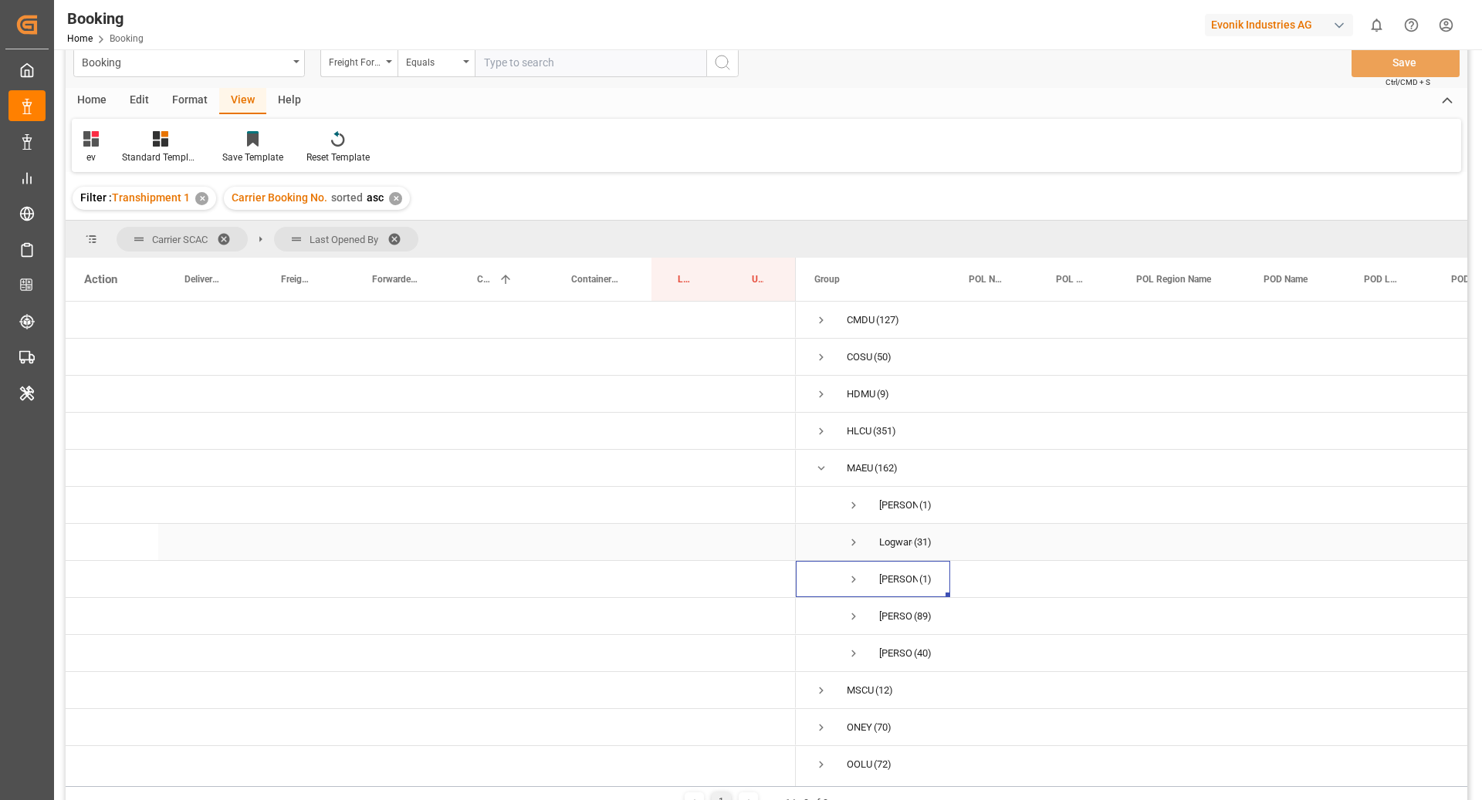
click at [853, 545] on span "Press SPACE to select this row." at bounding box center [854, 543] width 14 height 14
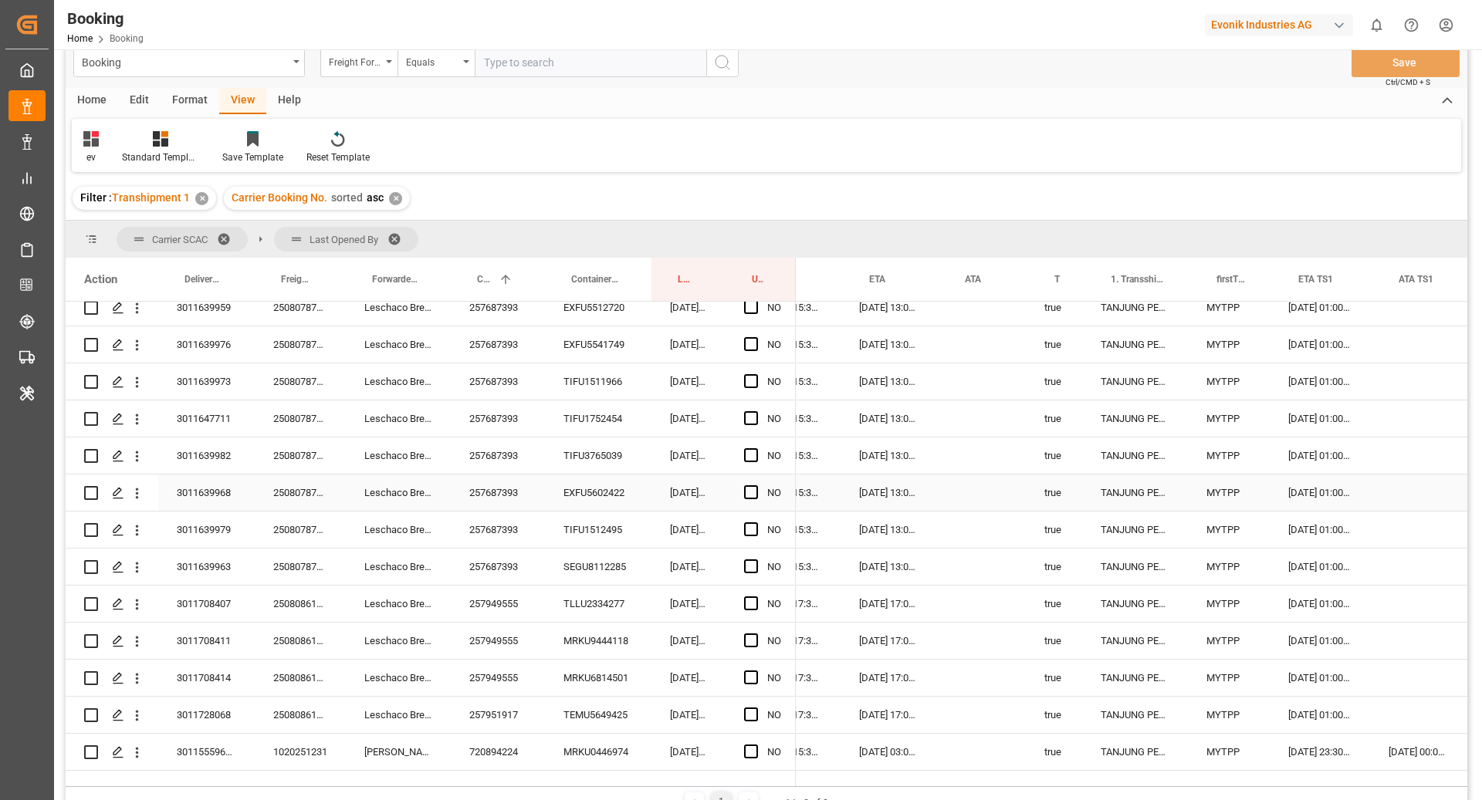
scroll to position [0, 1220]
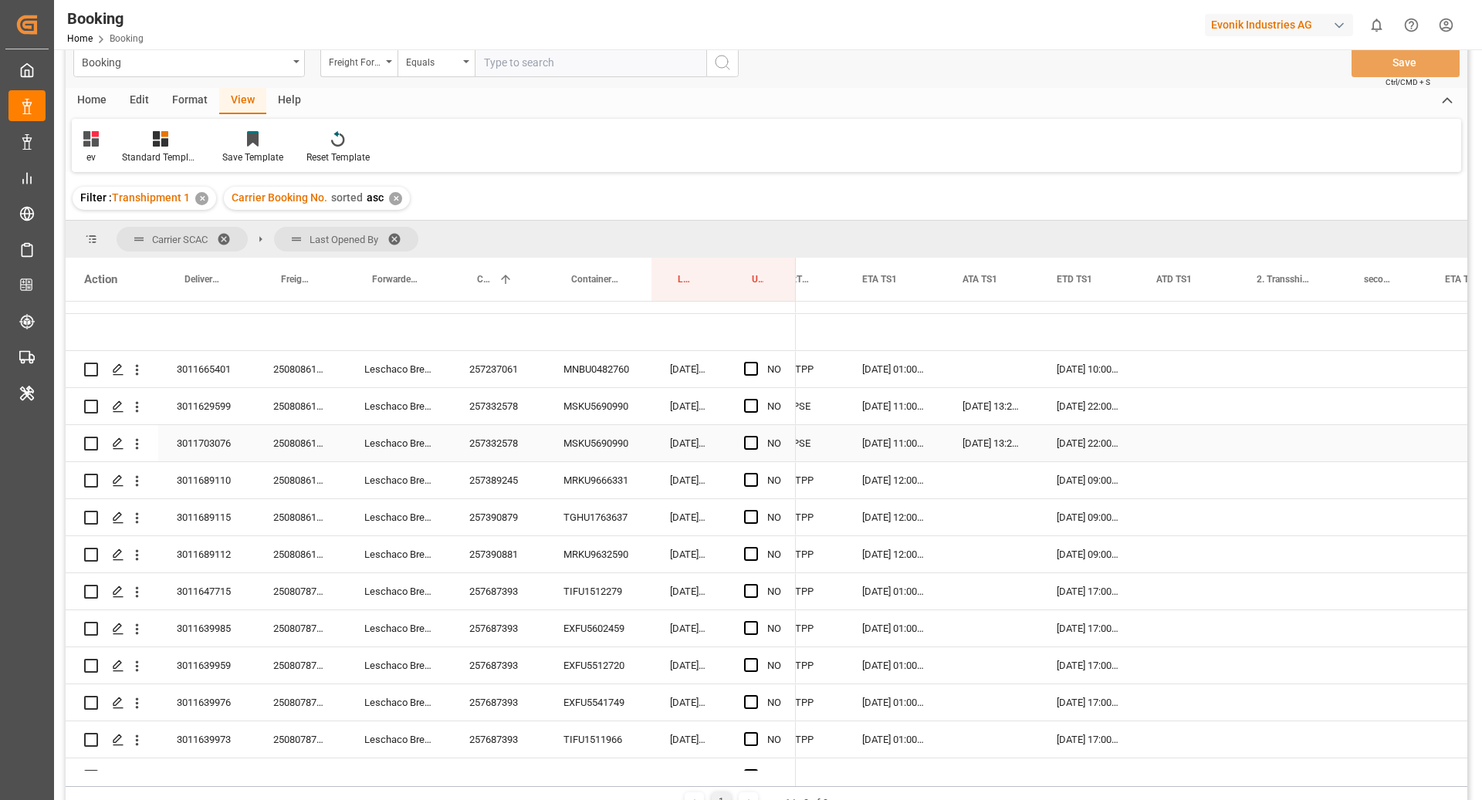
scroll to position [211, 0]
click at [748, 372] on span "Press SPACE to select this row." at bounding box center [751, 368] width 14 height 14
click at [756, 361] on input "Press SPACE to select this row." at bounding box center [756, 361] width 0 height 0
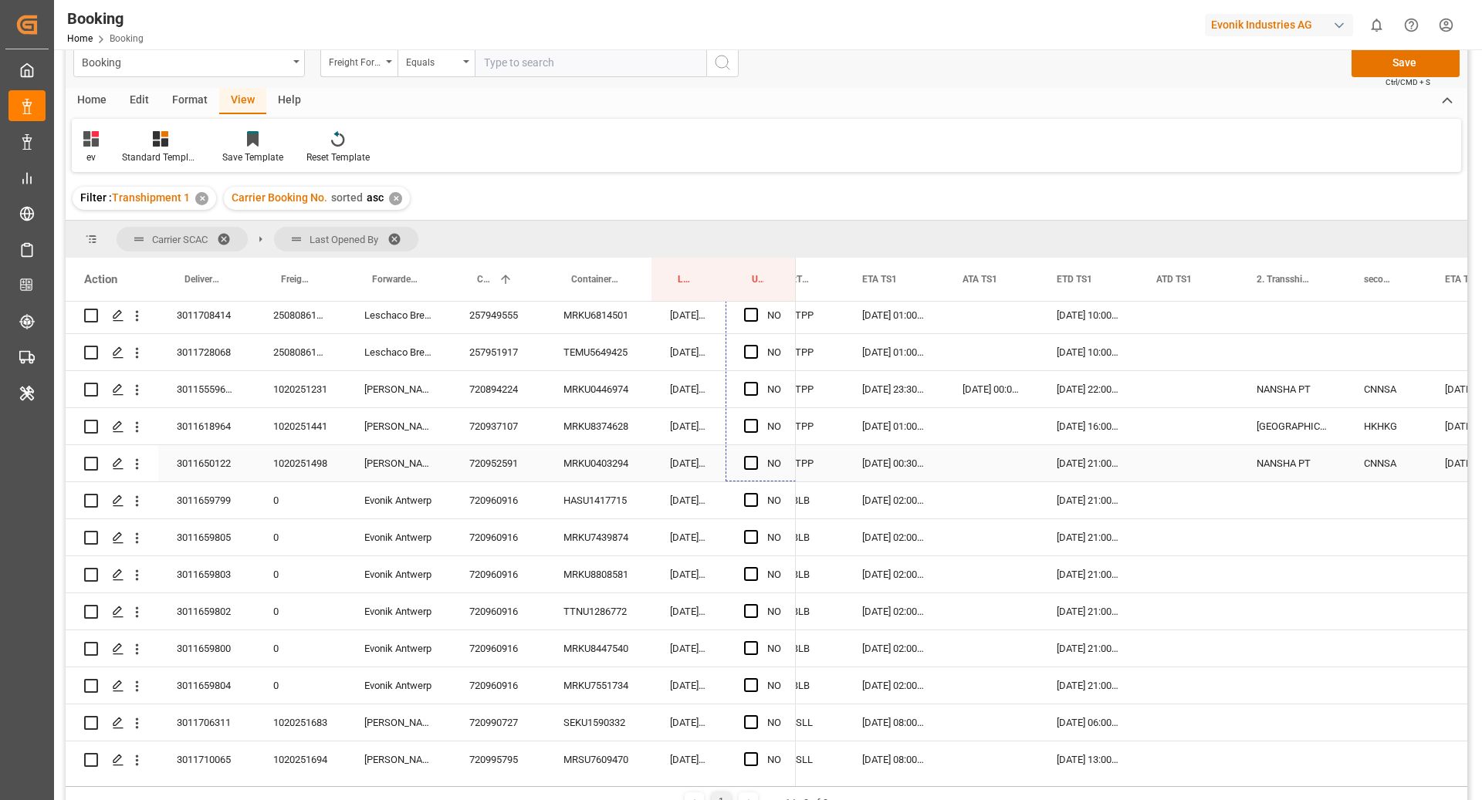
scroll to position [1025, 0]
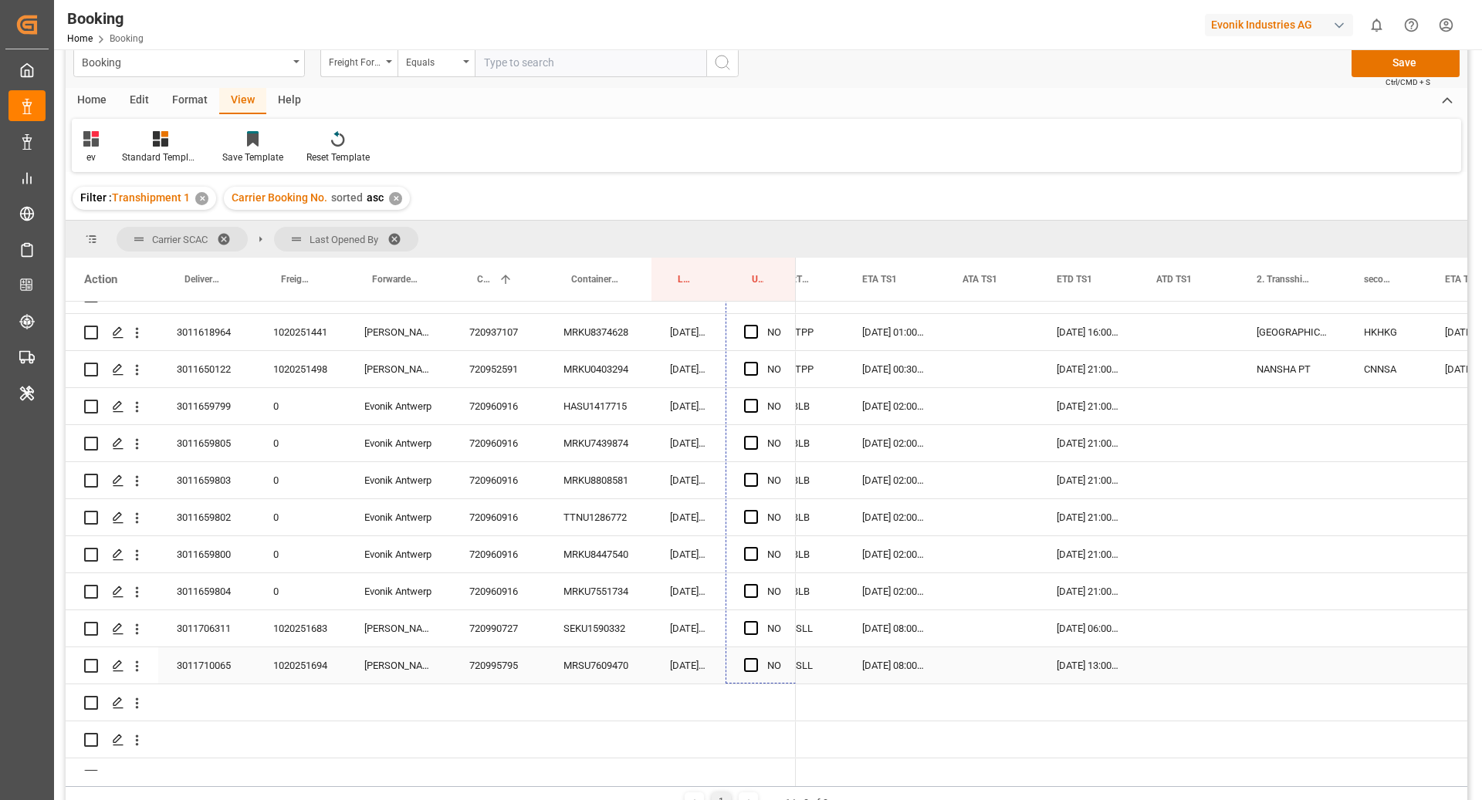
drag, startPoint x: 791, startPoint y: 383, endPoint x: 834, endPoint y: 513, distance: 137.4
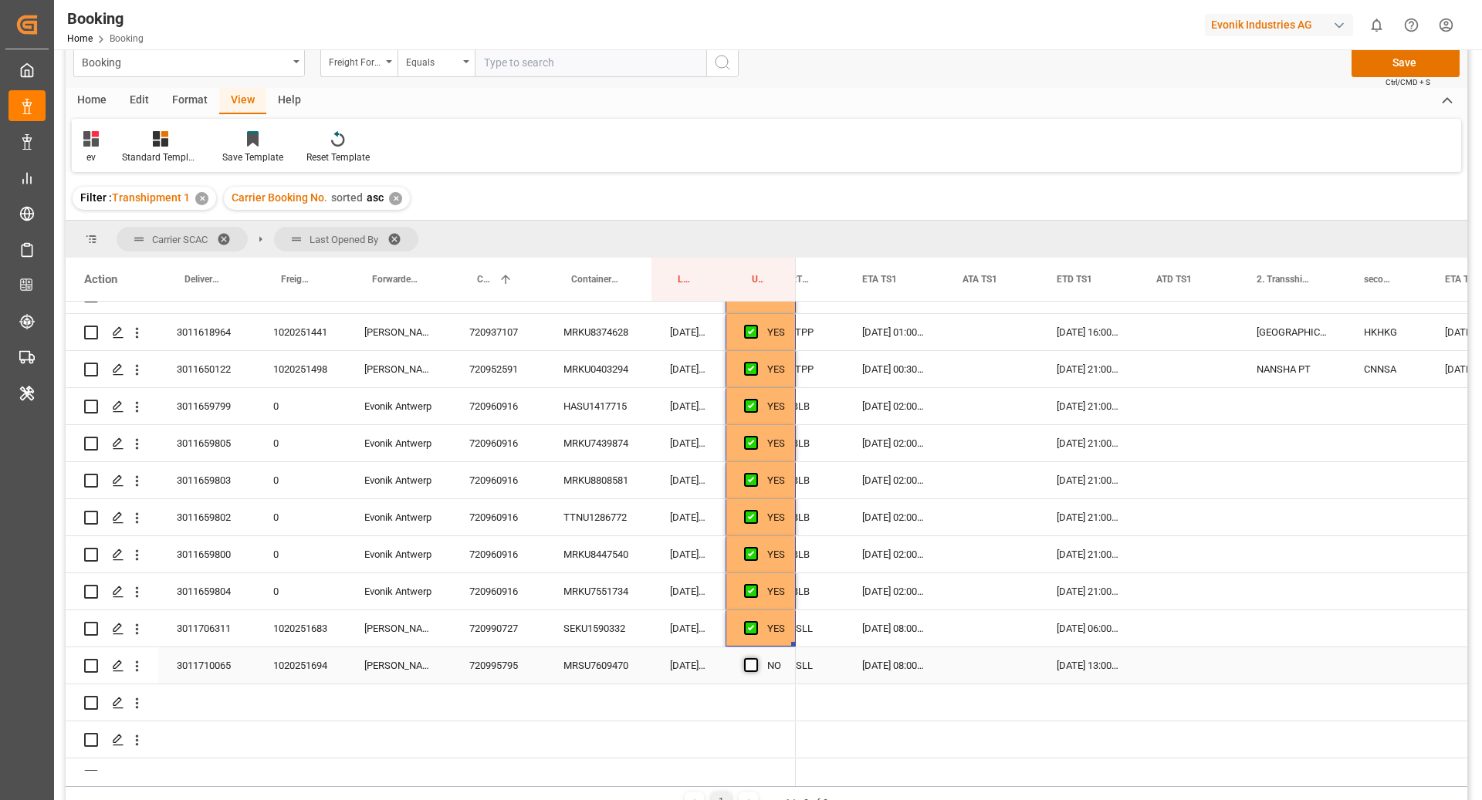
click at [756, 669] on span "Press SPACE to select this row." at bounding box center [751, 665] width 14 height 14
click at [756, 658] on input "Press SPACE to select this row." at bounding box center [756, 658] width 0 height 0
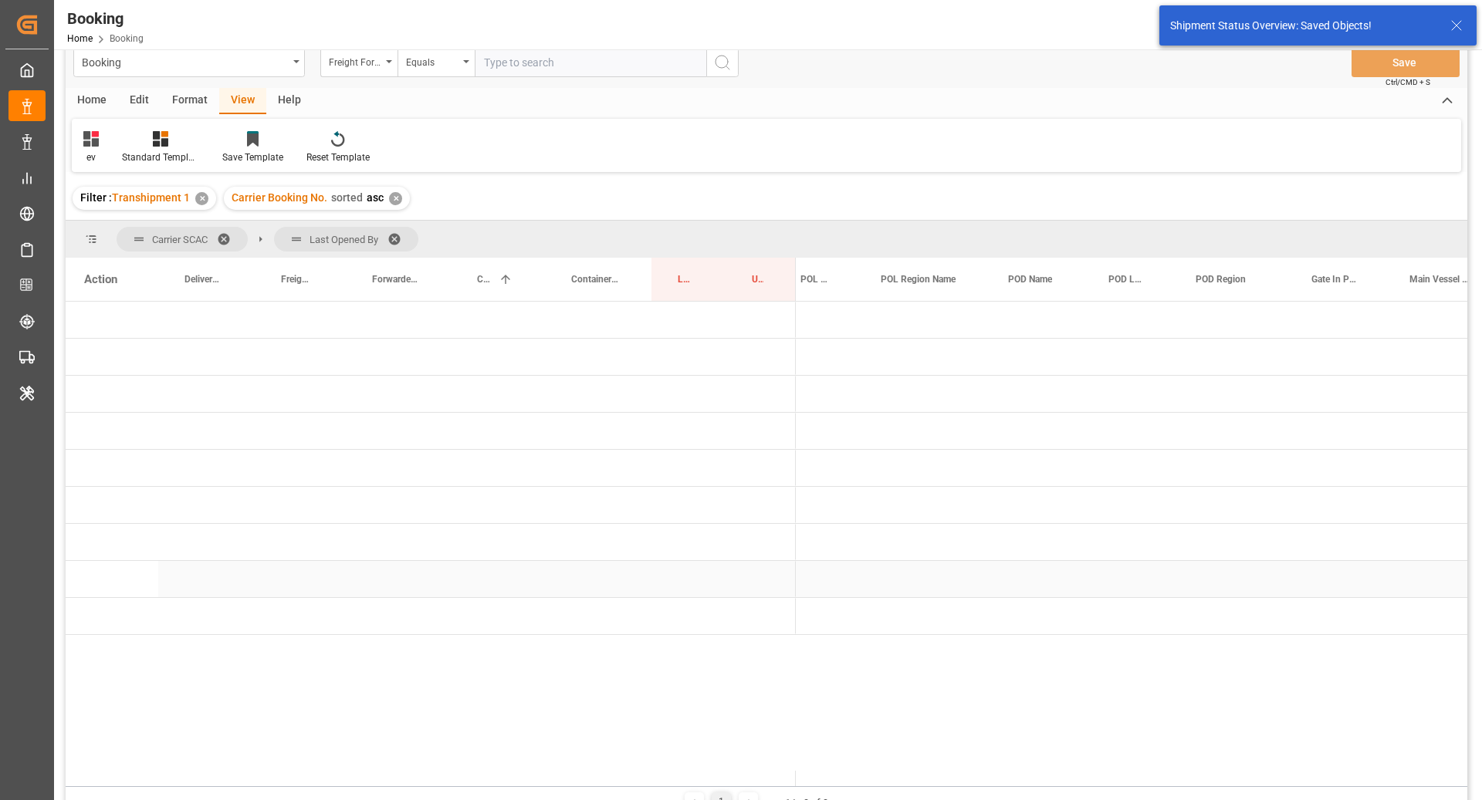
scroll to position [0, 0]
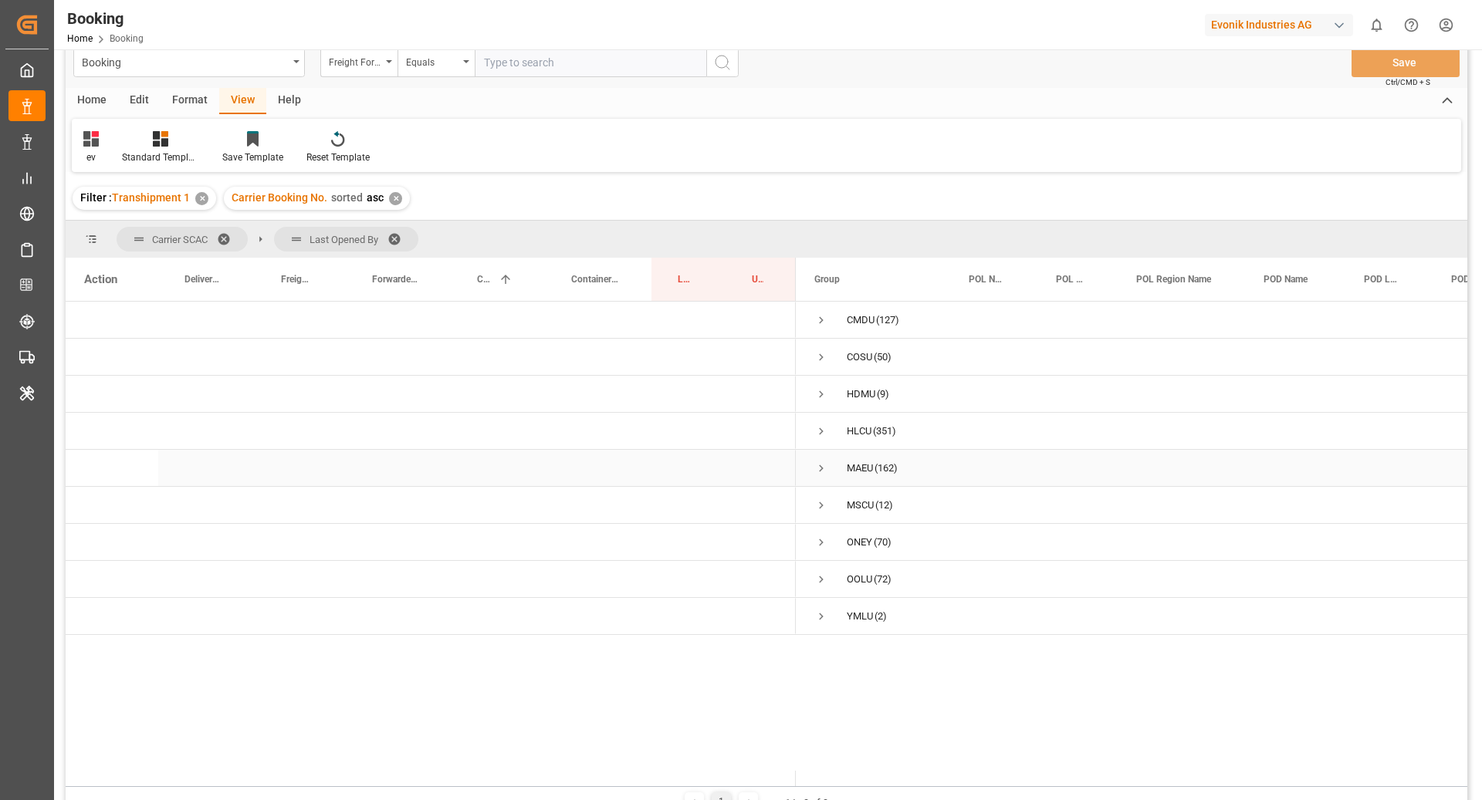
click at [820, 465] on span "Press SPACE to select this row." at bounding box center [821, 469] width 14 height 14
click at [860, 546] on span "Press SPACE to select this row." at bounding box center [854, 543] width 14 height 14
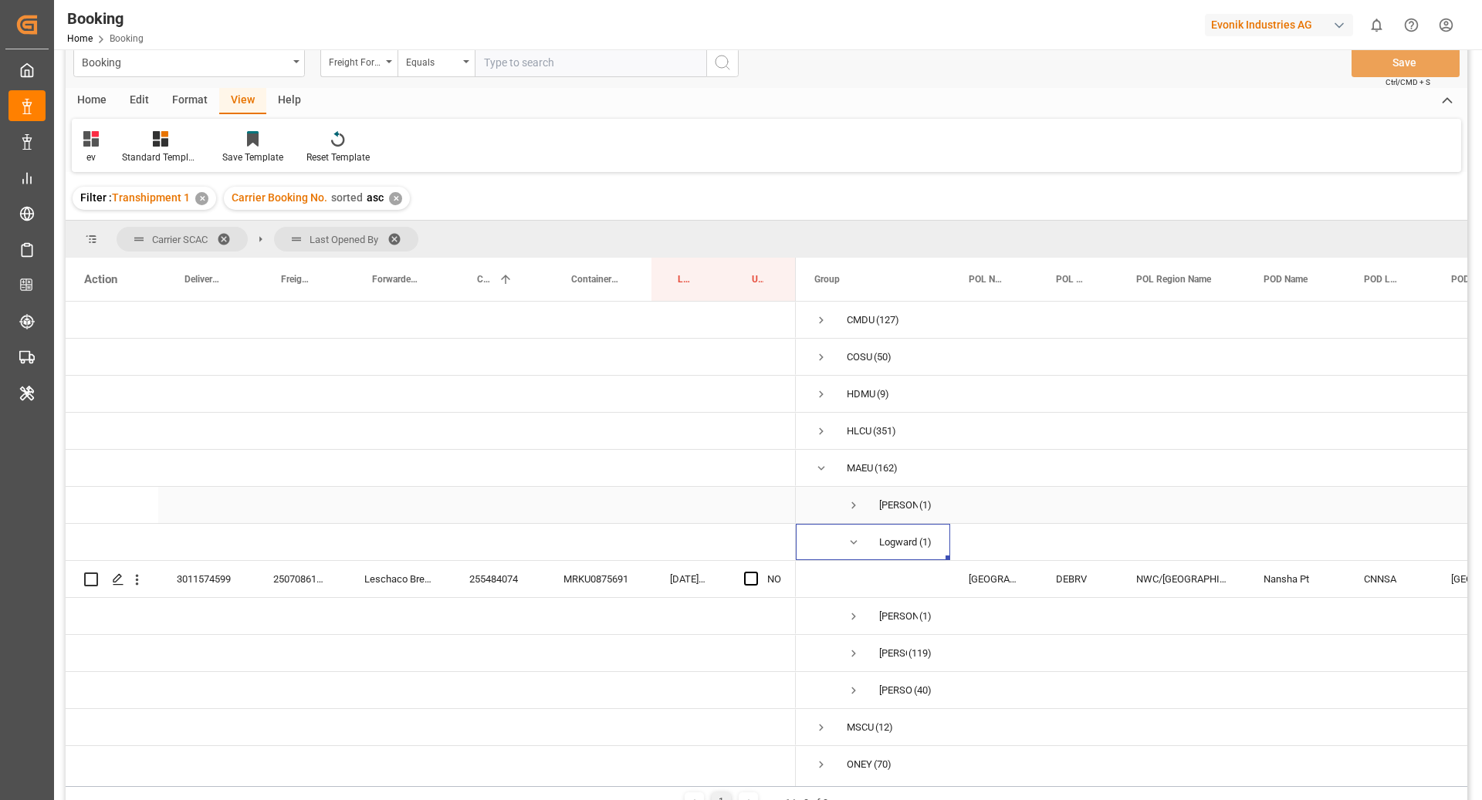
click at [847, 506] on span "Press SPACE to select this row." at bounding box center [854, 506] width 14 height 14
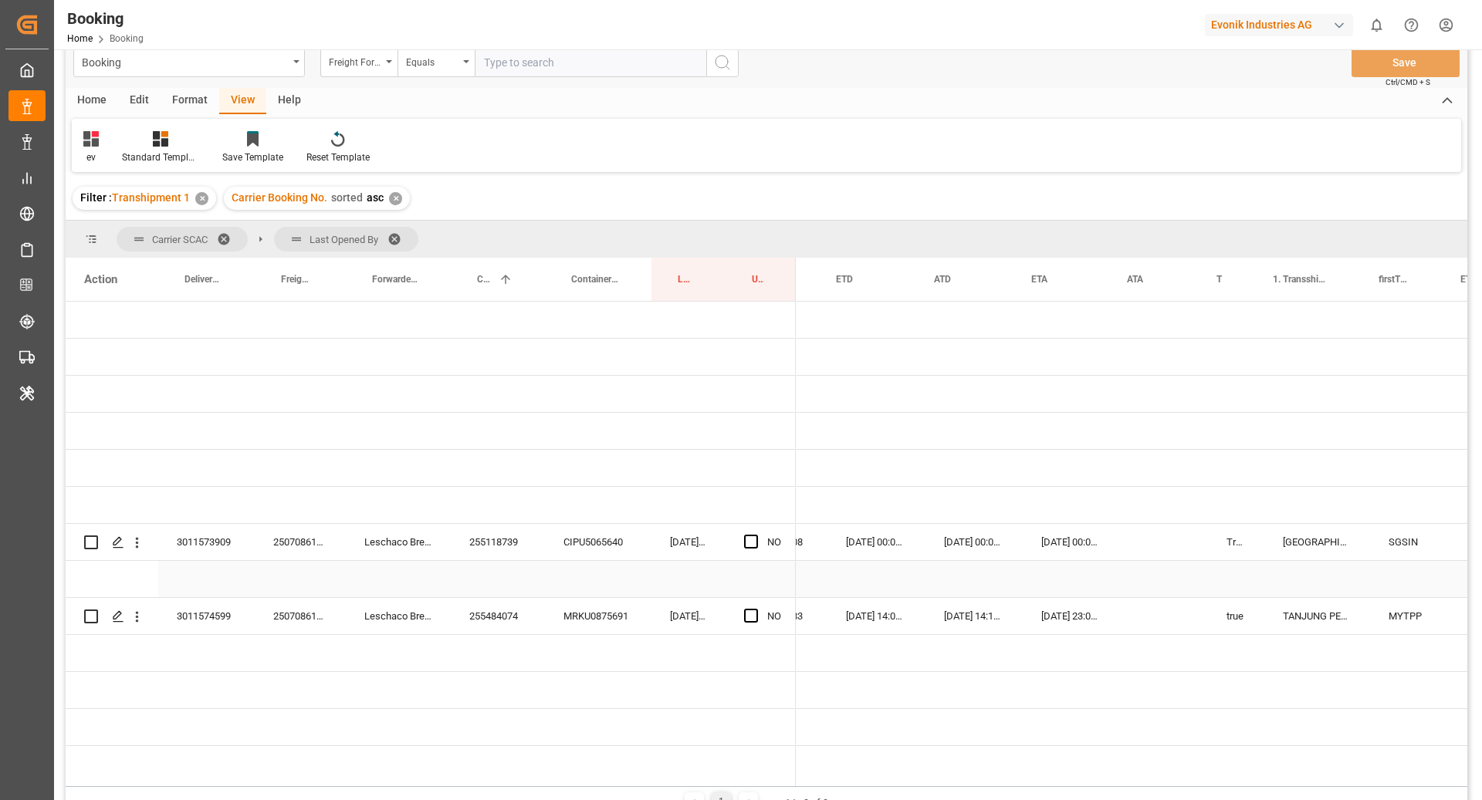
scroll to position [0, 1189]
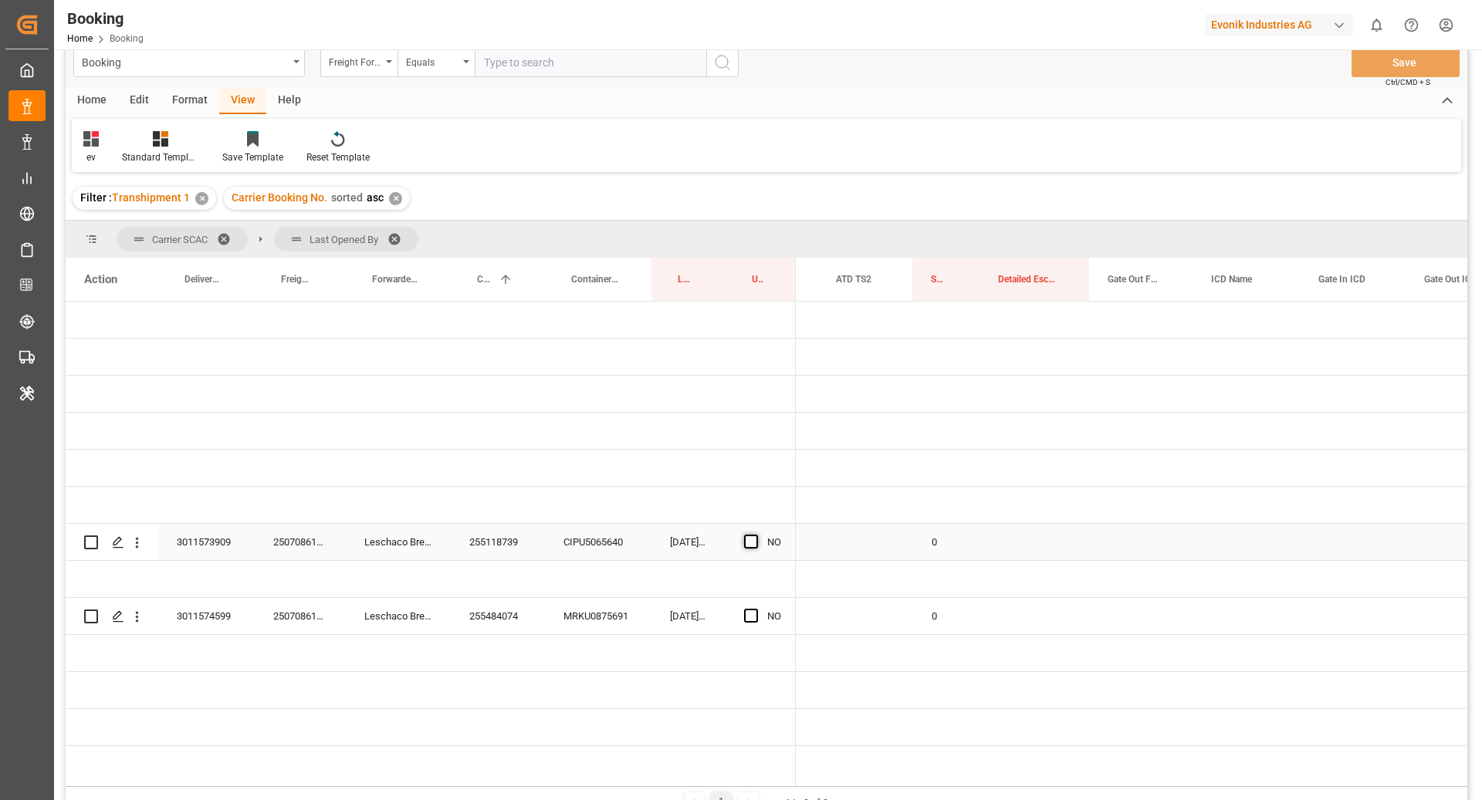
click at [753, 536] on span "Press SPACE to select this row." at bounding box center [751, 542] width 14 height 14
click at [756, 535] on input "Press SPACE to select this row." at bounding box center [756, 535] width 0 height 0
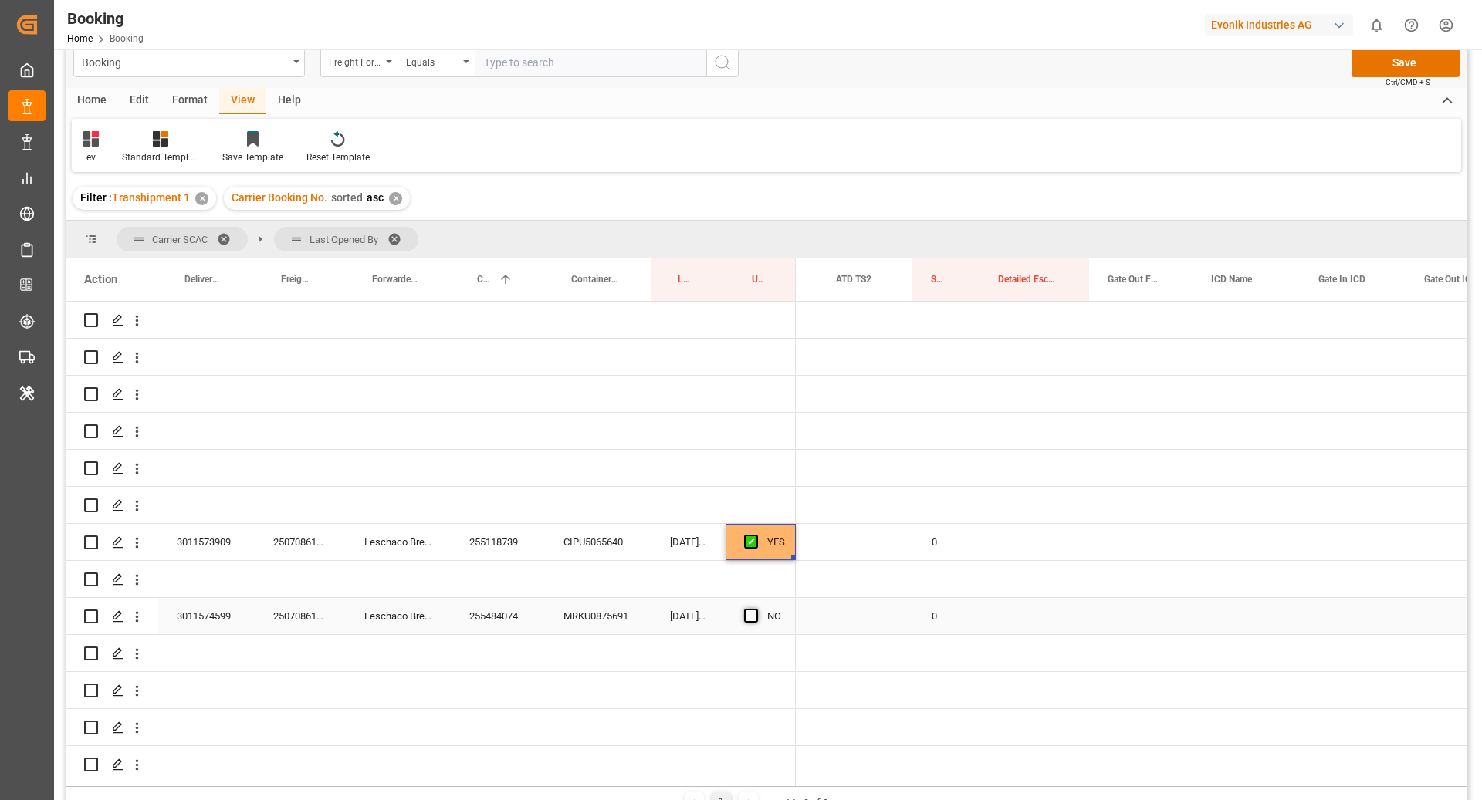
click at [752, 615] on span "Press SPACE to select this row." at bounding box center [751, 616] width 14 height 14
click at [756, 609] on input "Press SPACE to select this row." at bounding box center [756, 609] width 0 height 0
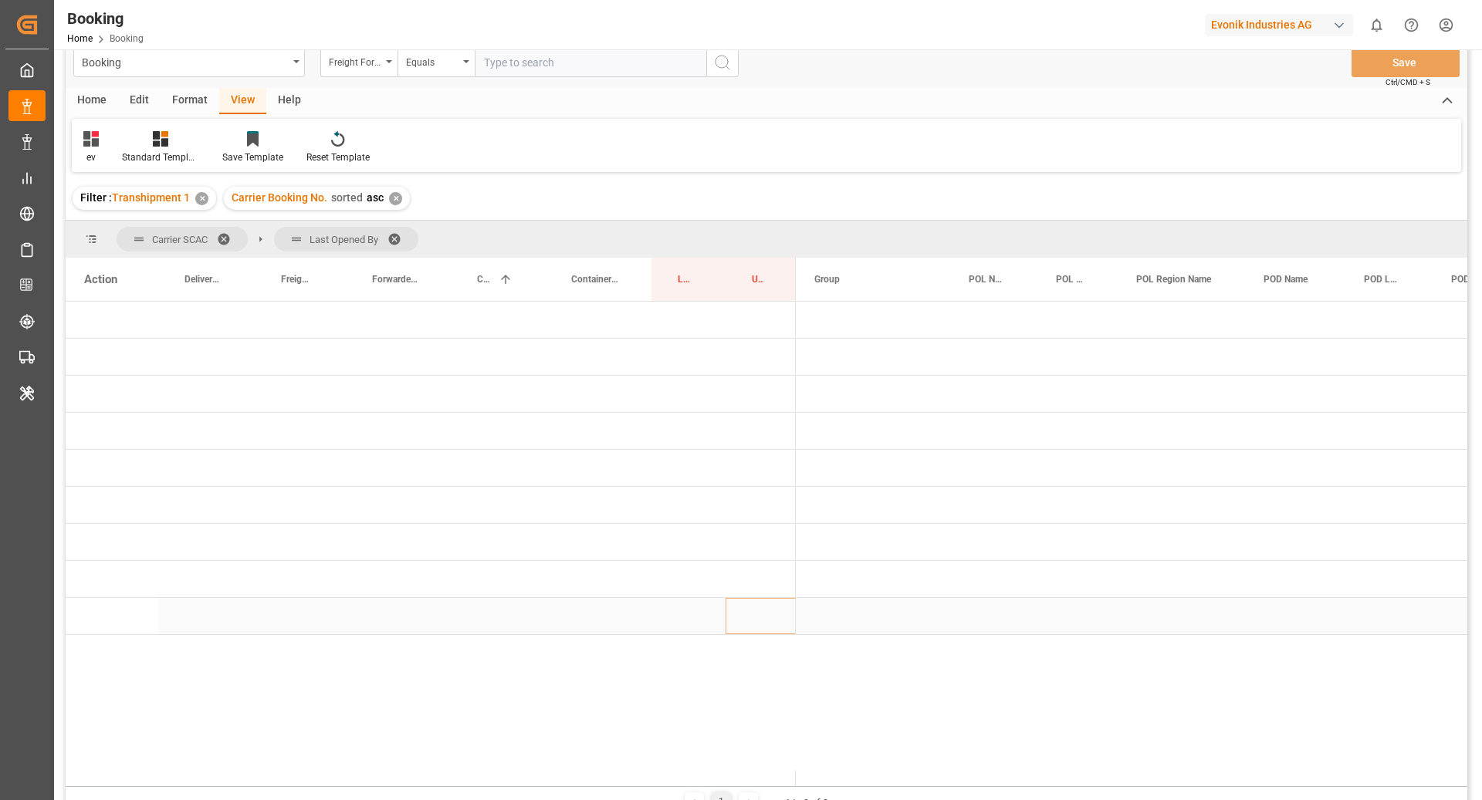
scroll to position [0, 0]
click at [823, 472] on span "Press SPACE to select this row." at bounding box center [821, 469] width 14 height 14
click at [851, 501] on span "Press SPACE to select this row." at bounding box center [854, 506] width 14 height 14
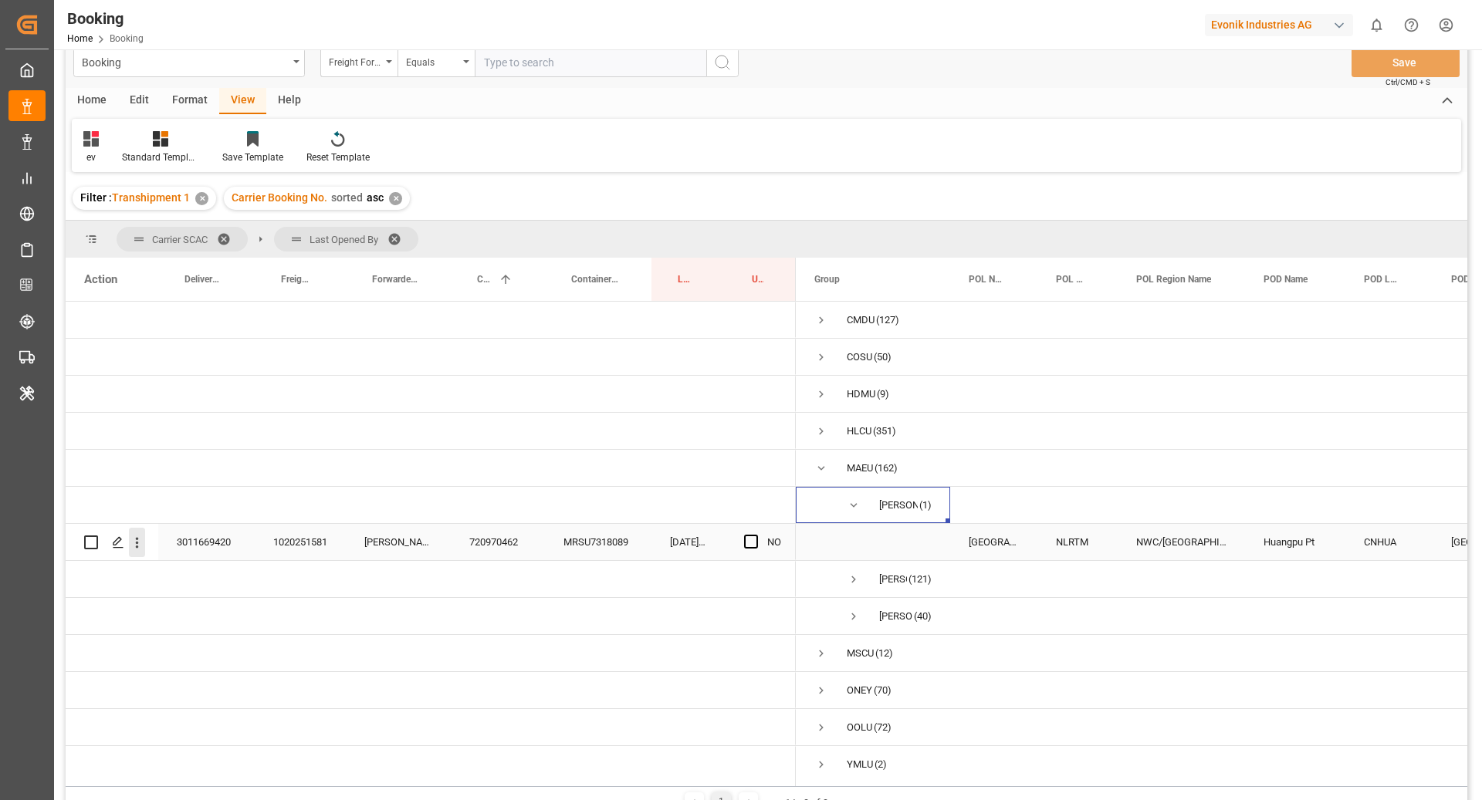
click at [144, 547] on icon "open menu" at bounding box center [137, 543] width 16 height 16
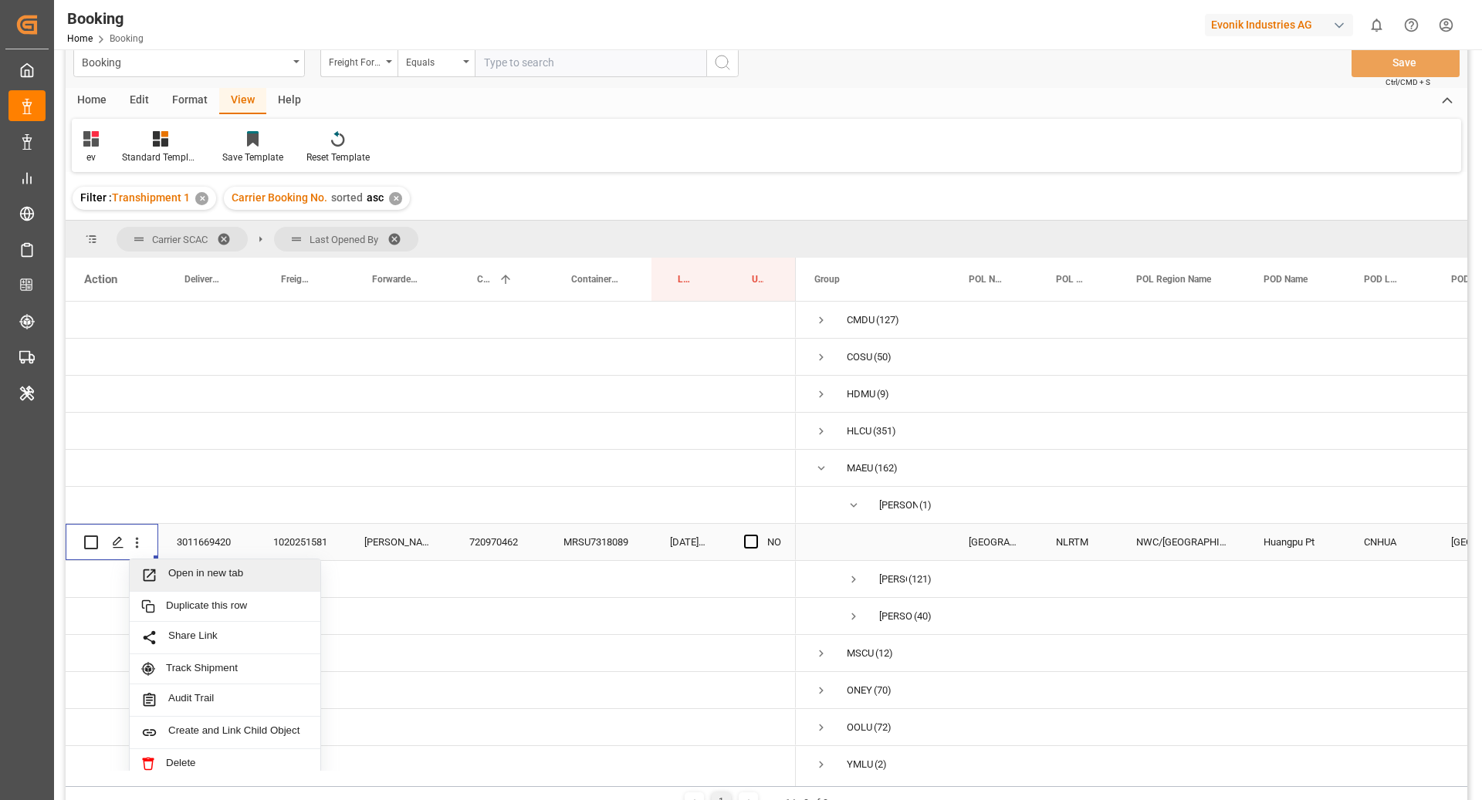
click at [202, 574] on span "Open in new tab" at bounding box center [238, 575] width 140 height 16
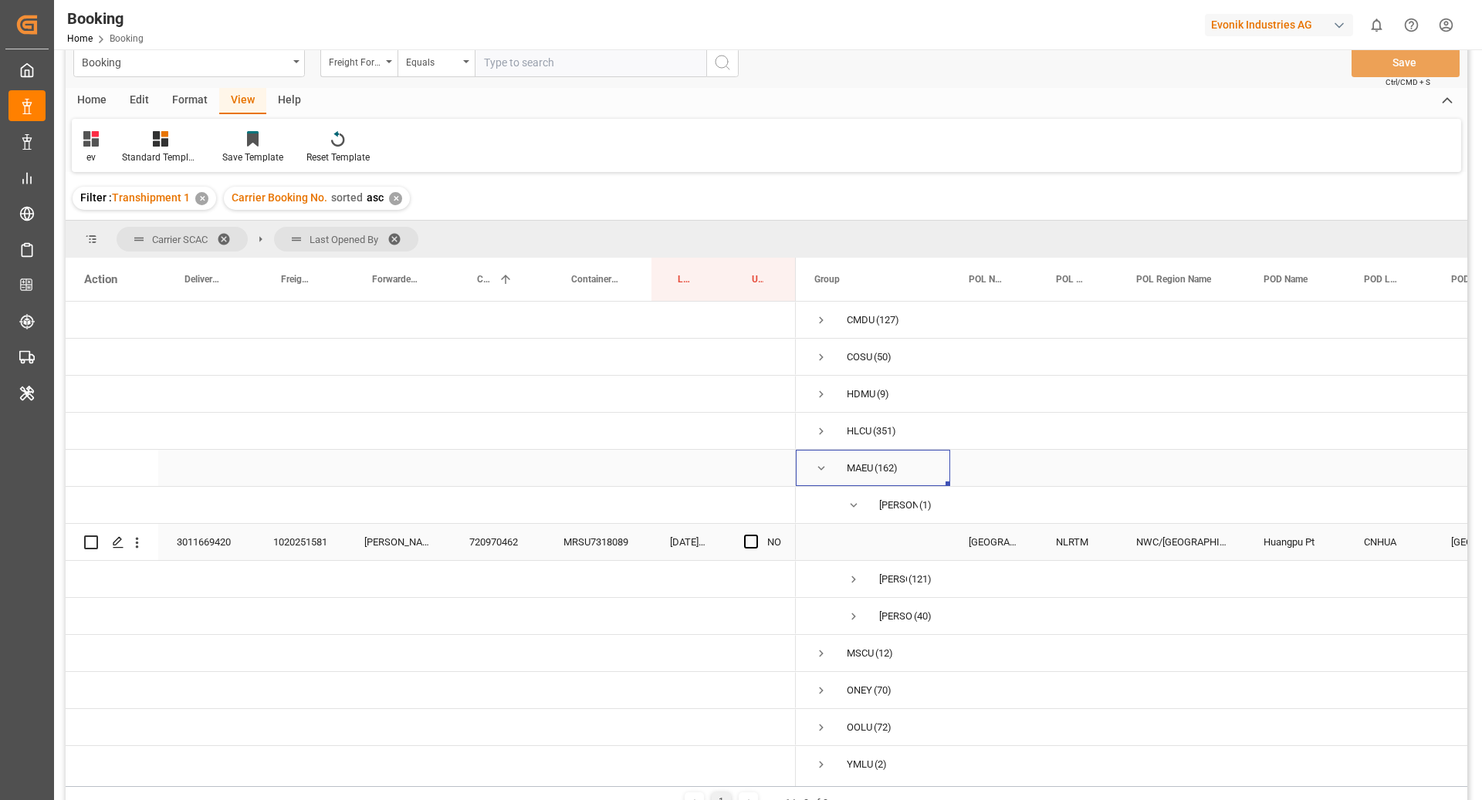
click at [827, 470] on span "Press SPACE to select this row." at bounding box center [821, 469] width 14 height 14
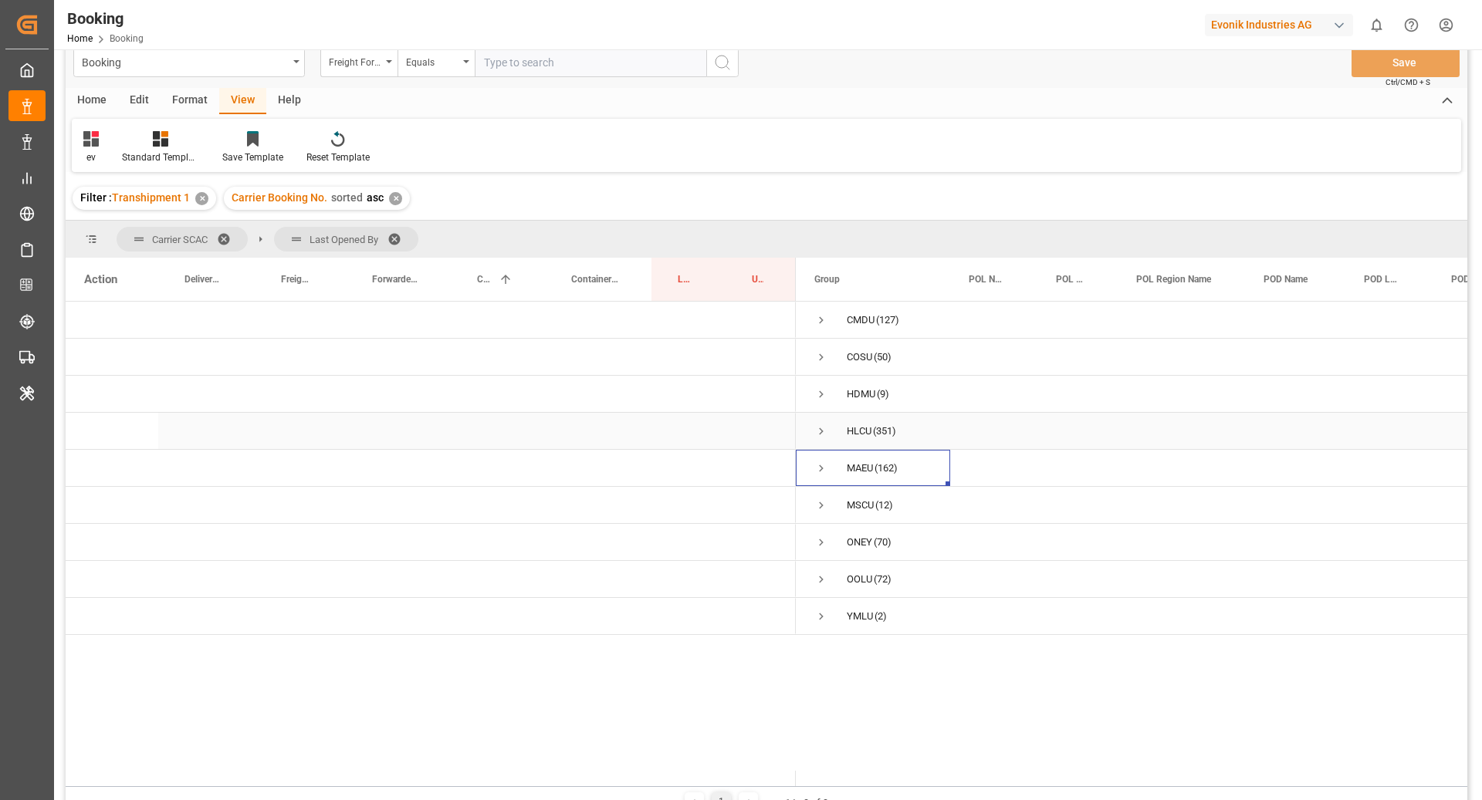
click at [815, 418] on span "Press SPACE to select this row." at bounding box center [821, 432] width 14 height 36
click at [817, 421] on span "Press SPACE to select this row." at bounding box center [821, 432] width 14 height 36
click at [822, 317] on span "Press SPACE to select this row." at bounding box center [821, 320] width 14 height 14
click at [857, 464] on span "Press SPACE to select this row." at bounding box center [854, 465] width 14 height 14
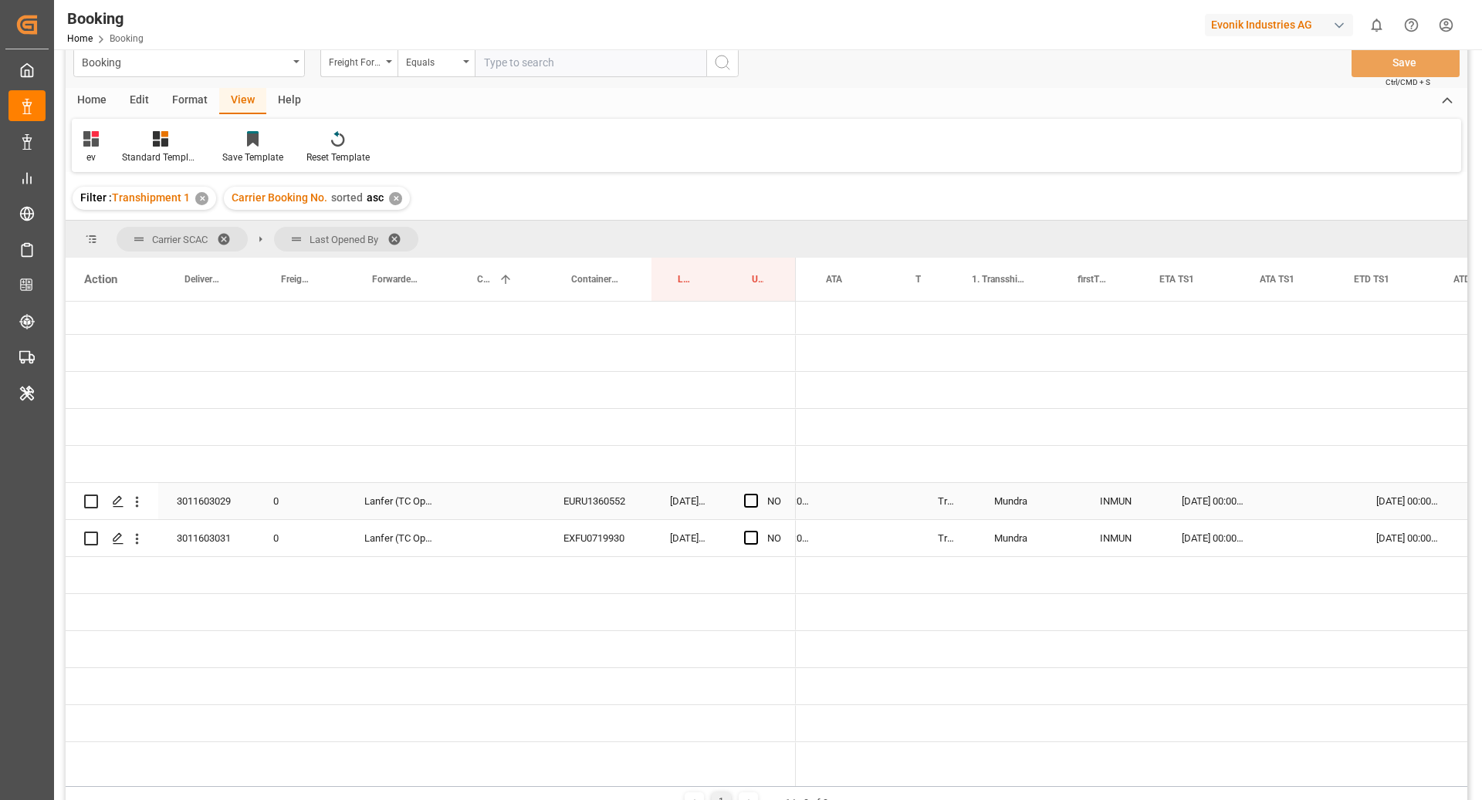
scroll to position [0, 1323]
click at [746, 494] on span "Press SPACE to select this row." at bounding box center [751, 501] width 14 height 14
click at [756, 494] on input "Press SPACE to select this row." at bounding box center [756, 494] width 0 height 0
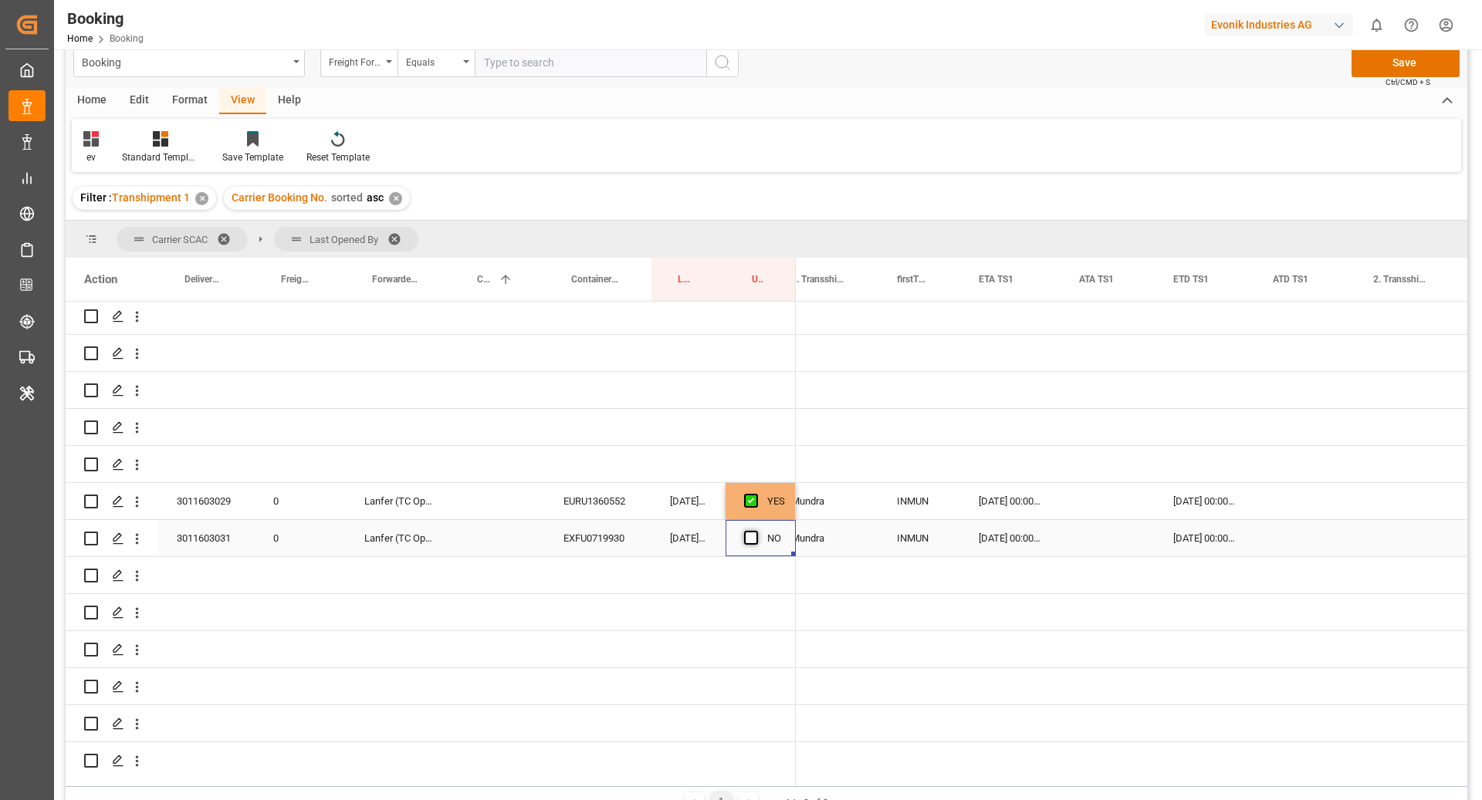
click at [749, 543] on span "Press SPACE to select this row." at bounding box center [751, 538] width 14 height 14
click at [756, 531] on input "Press SPACE to select this row." at bounding box center [756, 531] width 0 height 0
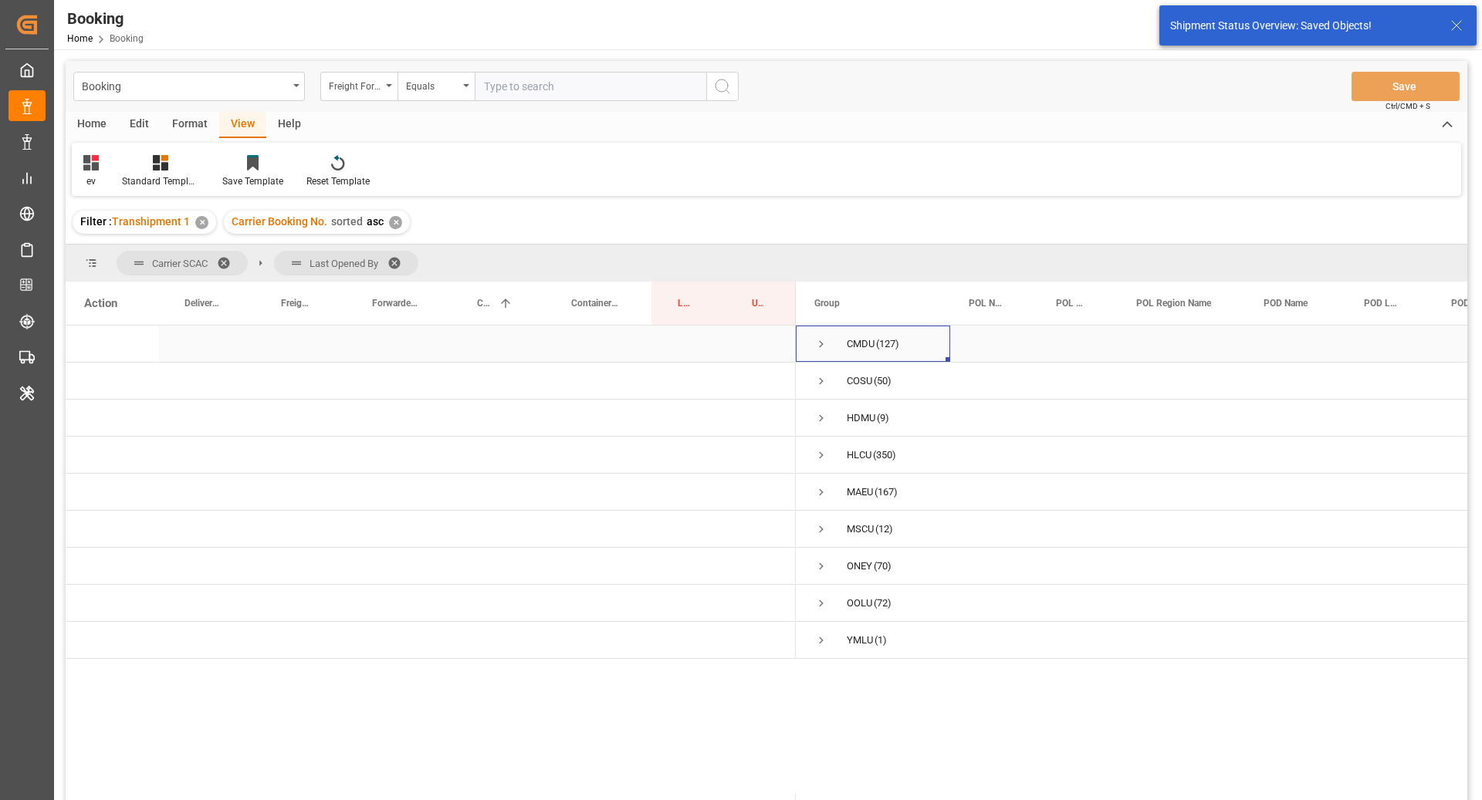
click at [819, 347] on span "Press SPACE to select this row." at bounding box center [821, 344] width 14 height 14
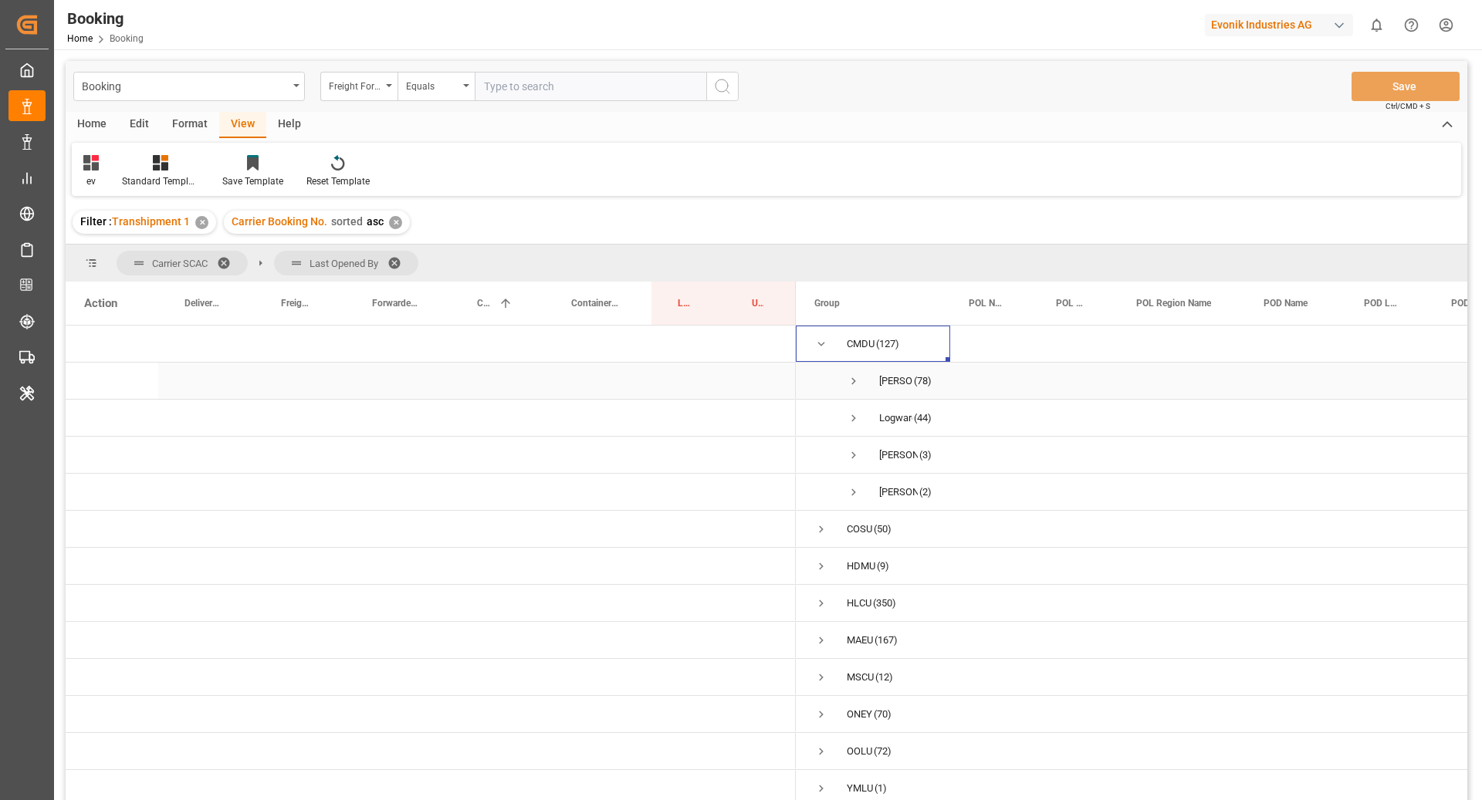
click at [855, 382] on span "Press SPACE to select this row." at bounding box center [854, 381] width 14 height 14
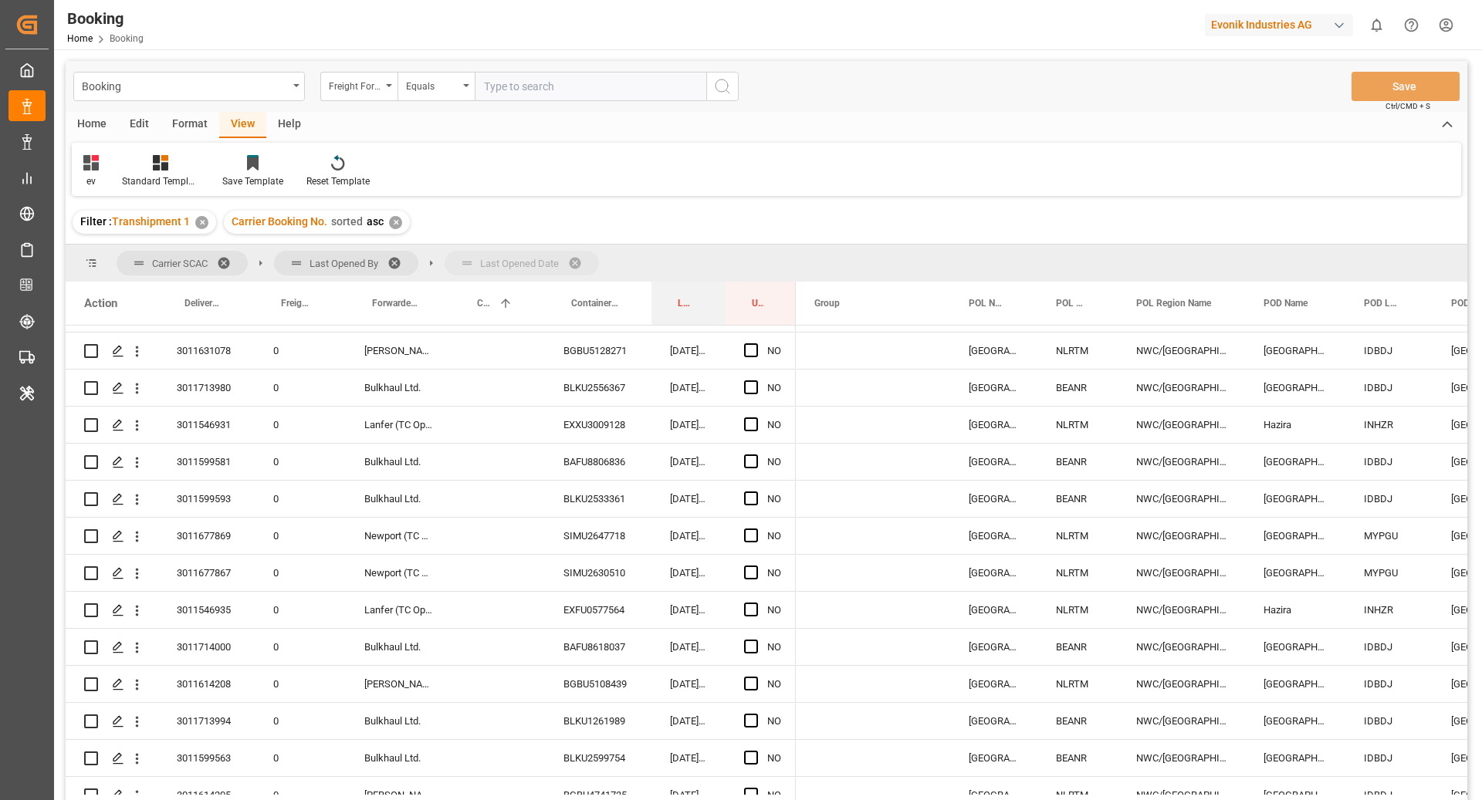
drag, startPoint x: 695, startPoint y: 249, endPoint x: 695, endPoint y: 260, distance: 10.8
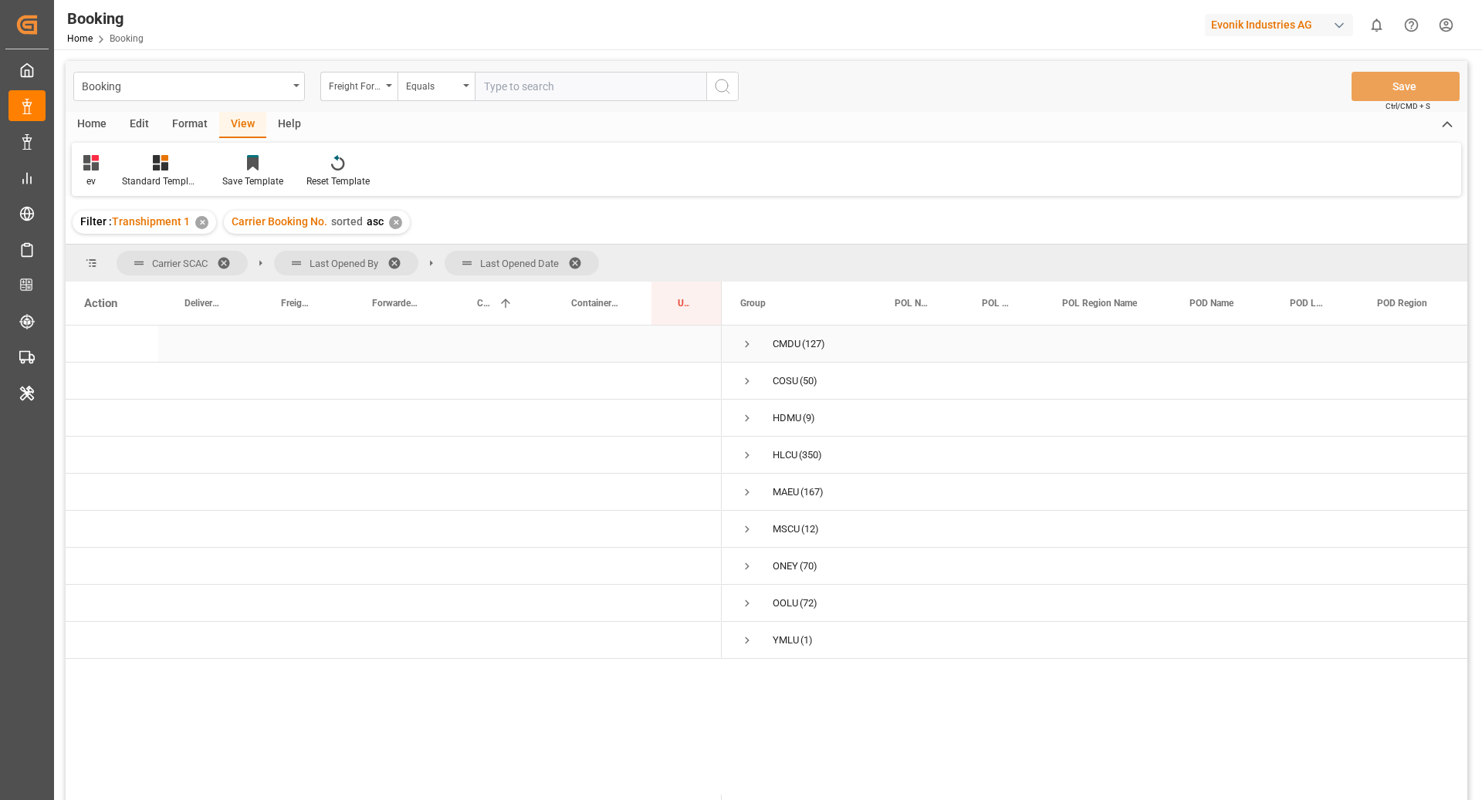
click at [747, 343] on span "Press SPACE to select this row." at bounding box center [747, 344] width 14 height 14
click at [776, 370] on span "Press SPACE to select this row." at bounding box center [780, 382] width 14 height 36
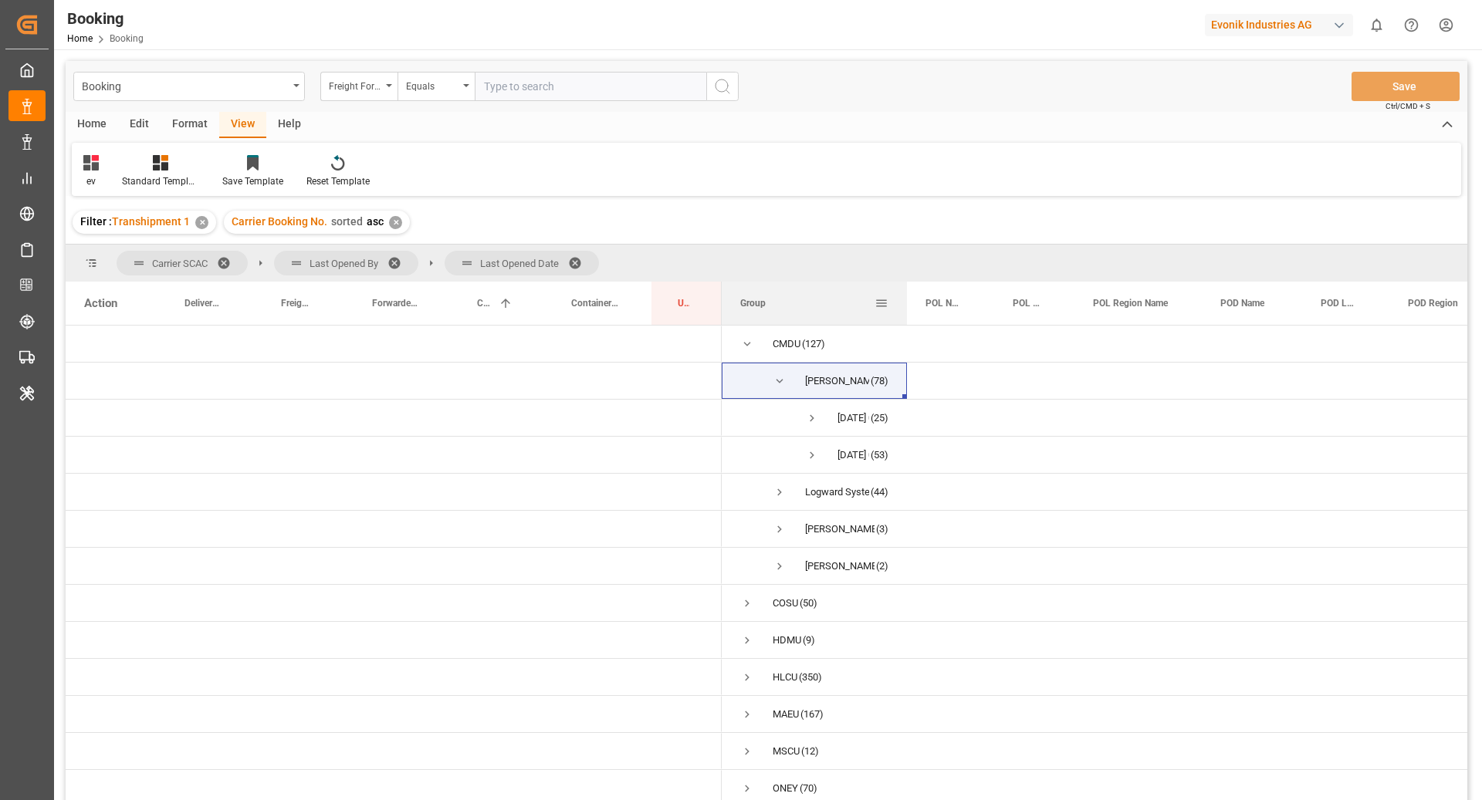
drag, startPoint x: 875, startPoint y: 313, endPoint x: 906, endPoint y: 316, distance: 31.1
click at [906, 316] on div at bounding box center [907, 303] width 6 height 43
click at [813, 455] on span "Press SPACE to select this row." at bounding box center [812, 455] width 14 height 14
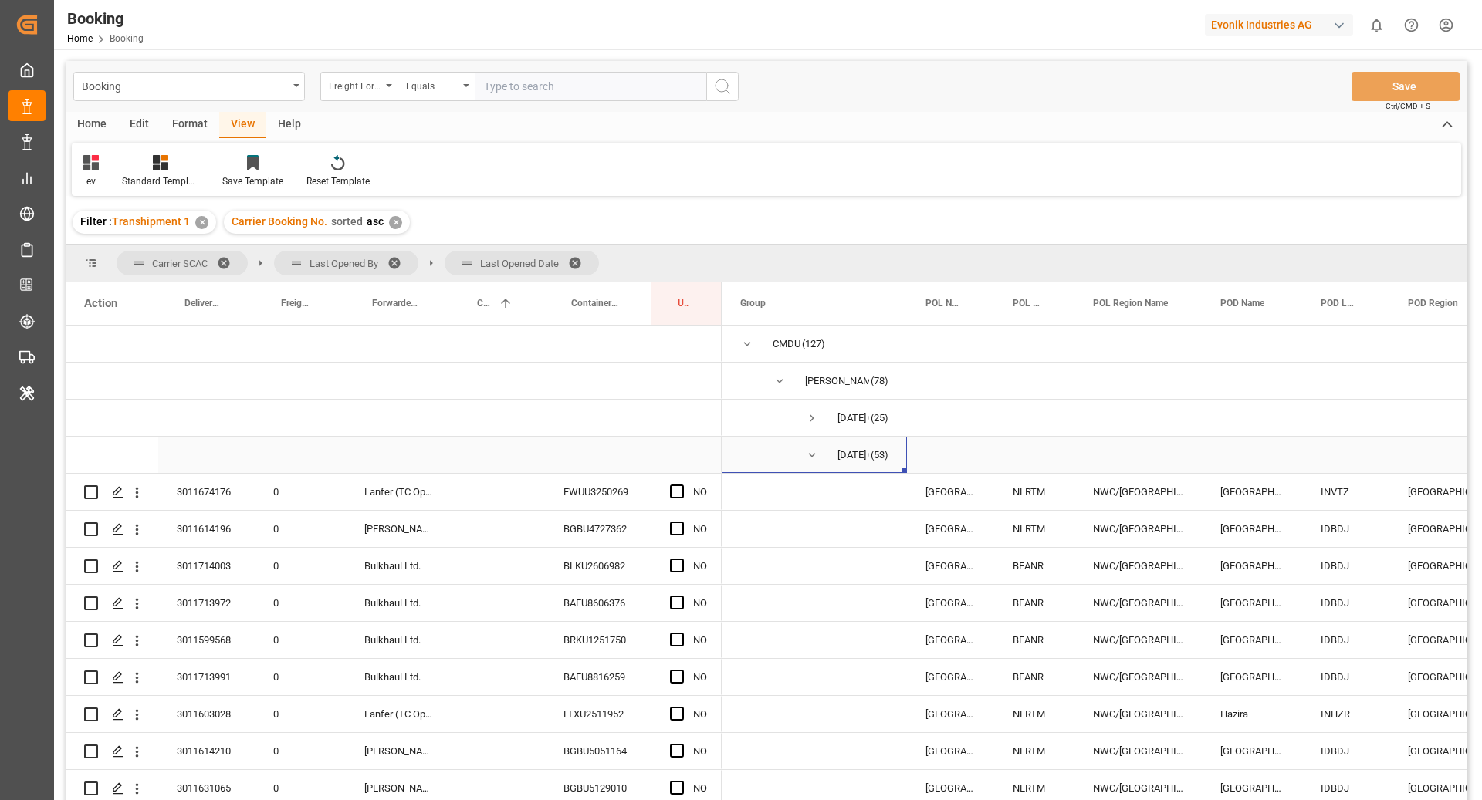
click at [821, 454] on span "26.08.2025 00:00:00 (53)" at bounding box center [814, 455] width 148 height 35
click at [810, 454] on span "Press SPACE to select this row." at bounding box center [812, 455] width 14 height 14
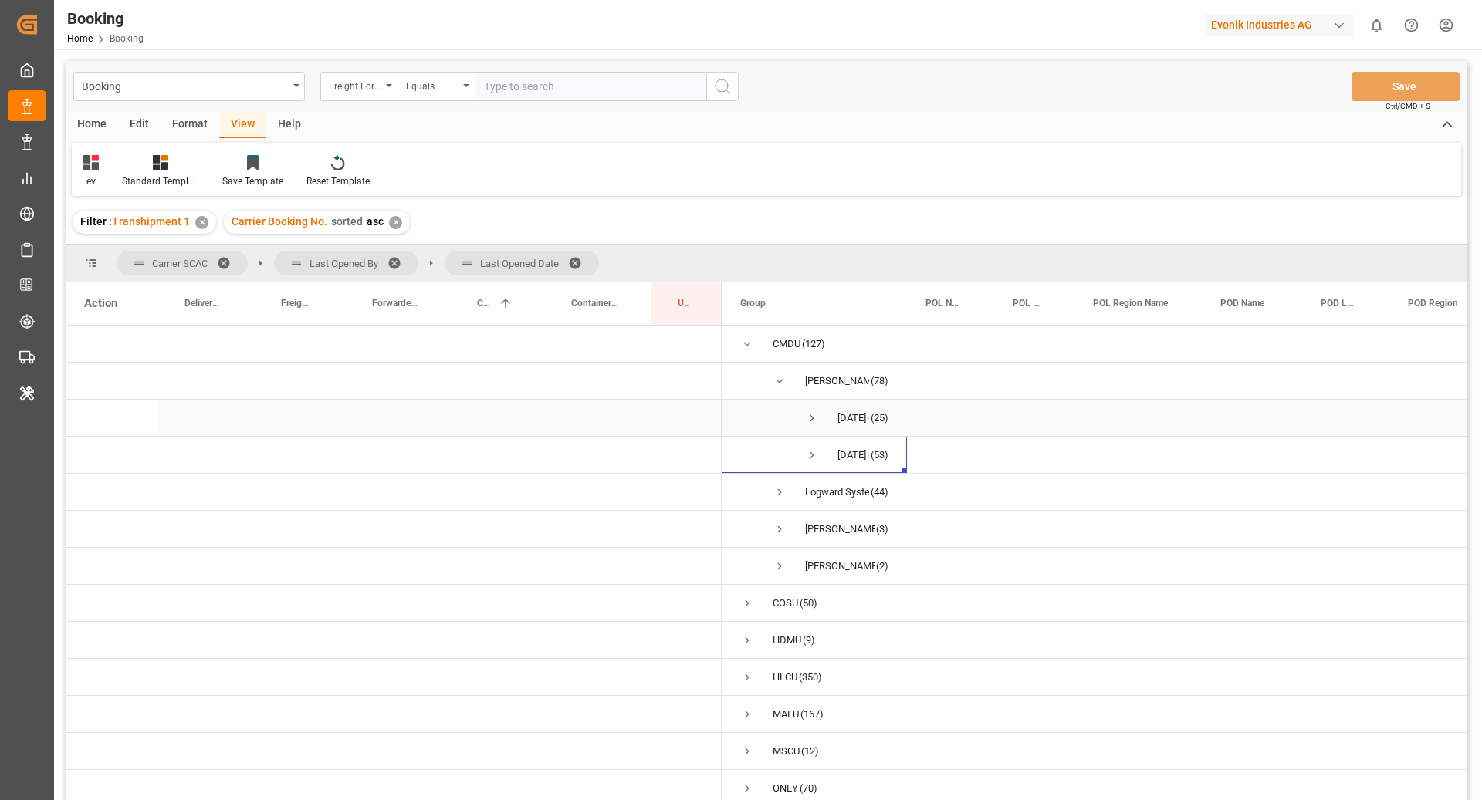
click at [808, 418] on span "Press SPACE to select this row." at bounding box center [812, 418] width 14 height 14
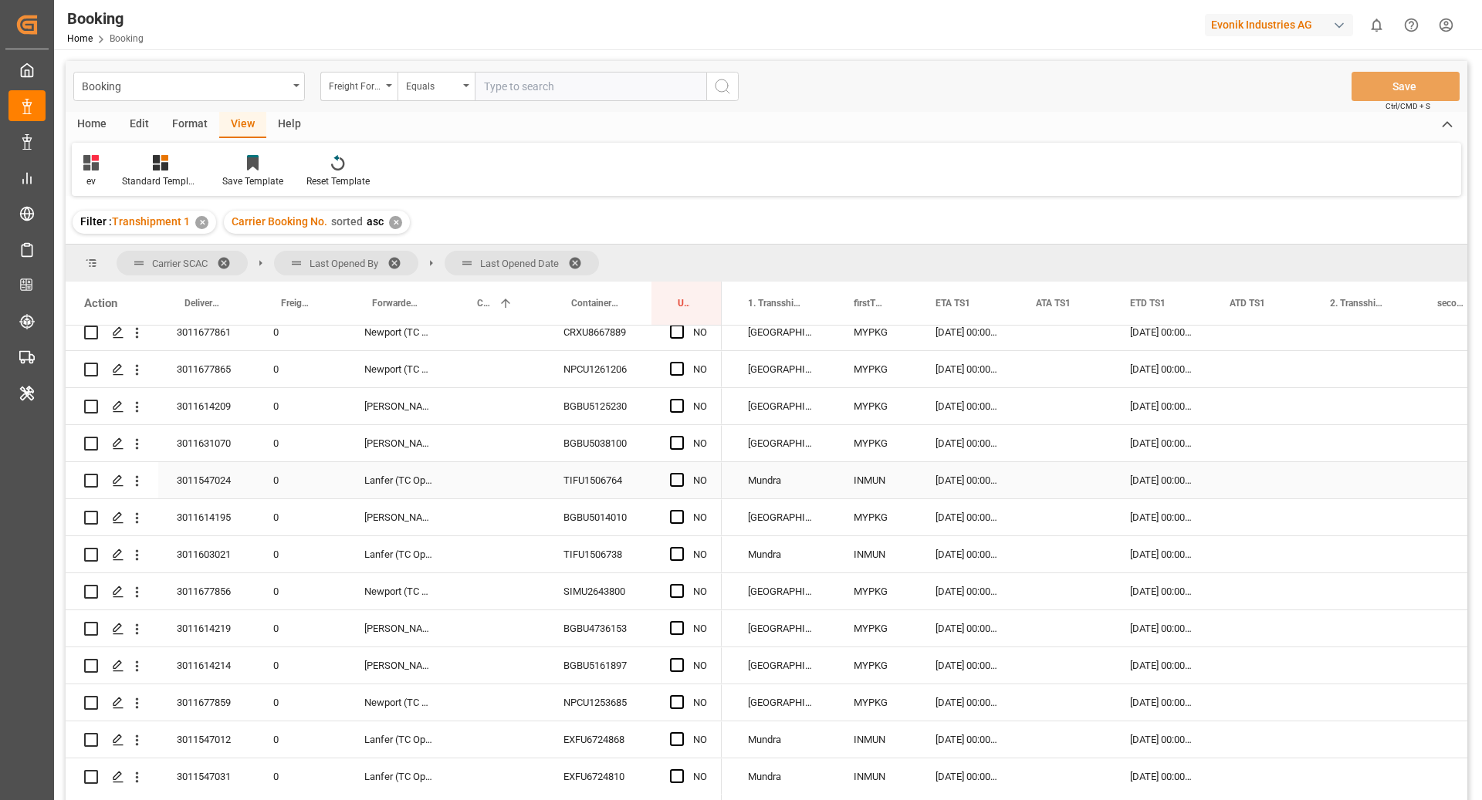
click at [609, 483] on div "TIFU1506764" at bounding box center [598, 480] width 107 height 36
click at [1071, 476] on div "Press SPACE to select this row." at bounding box center [1064, 480] width 94 height 36
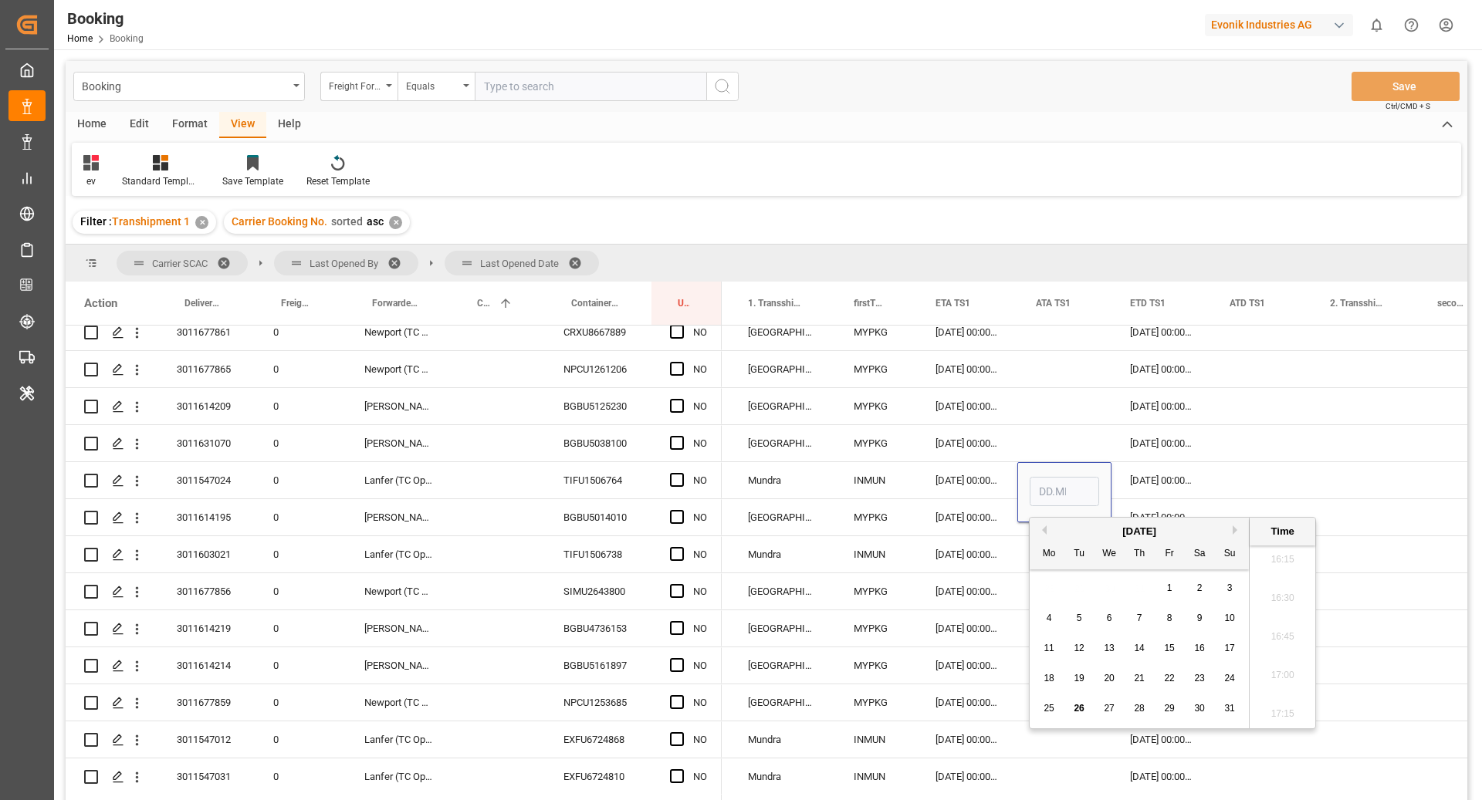
click at [1202, 674] on span "23" at bounding box center [1199, 678] width 10 height 11
type input "23.08.2025 00:00"
click at [1267, 468] on div "Press SPACE to select this row." at bounding box center [1261, 480] width 100 height 36
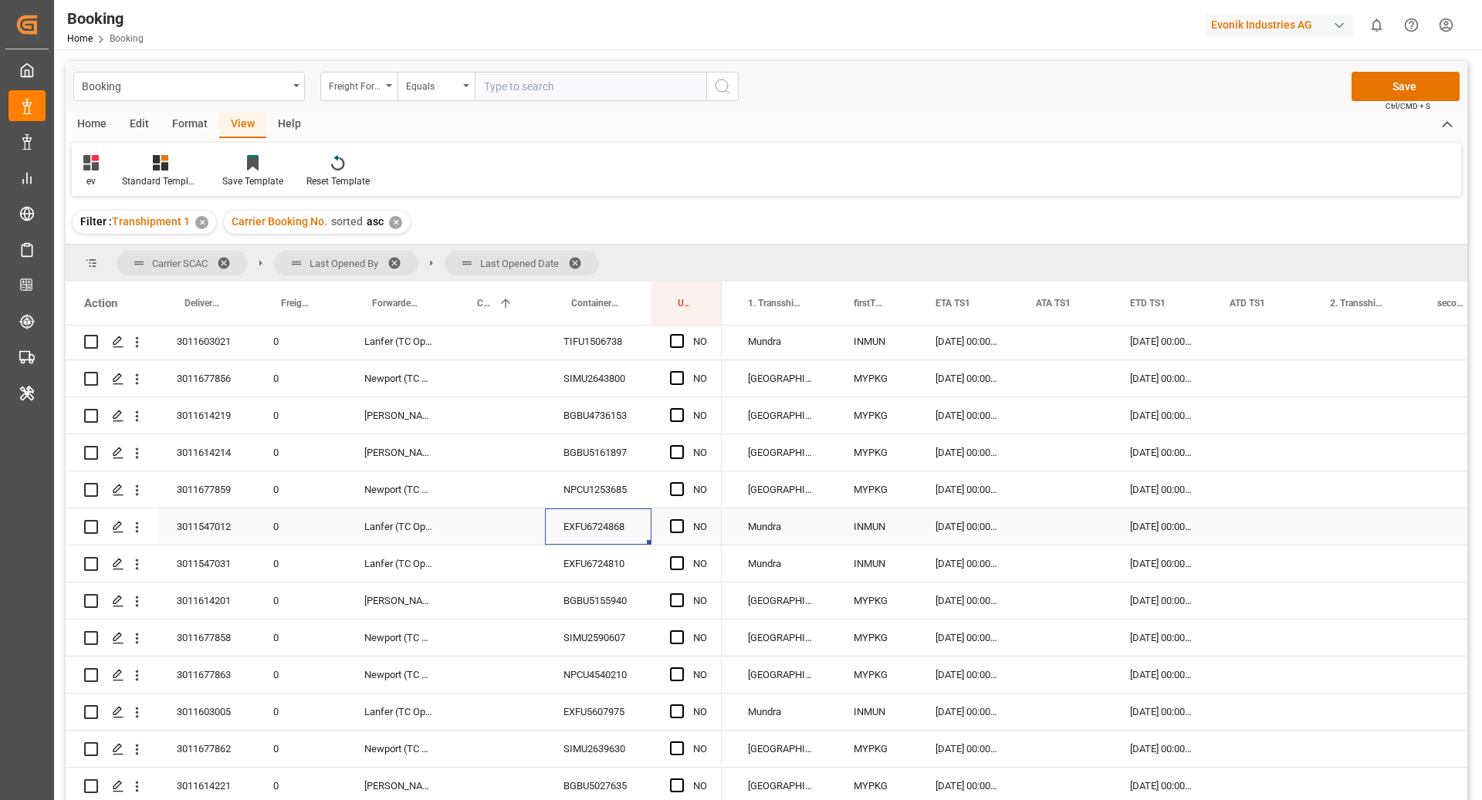
click at [614, 536] on div "EXFU6724868" at bounding box center [598, 527] width 107 height 36
click at [577, 580] on div "EXFU6724810" at bounding box center [598, 564] width 107 height 36
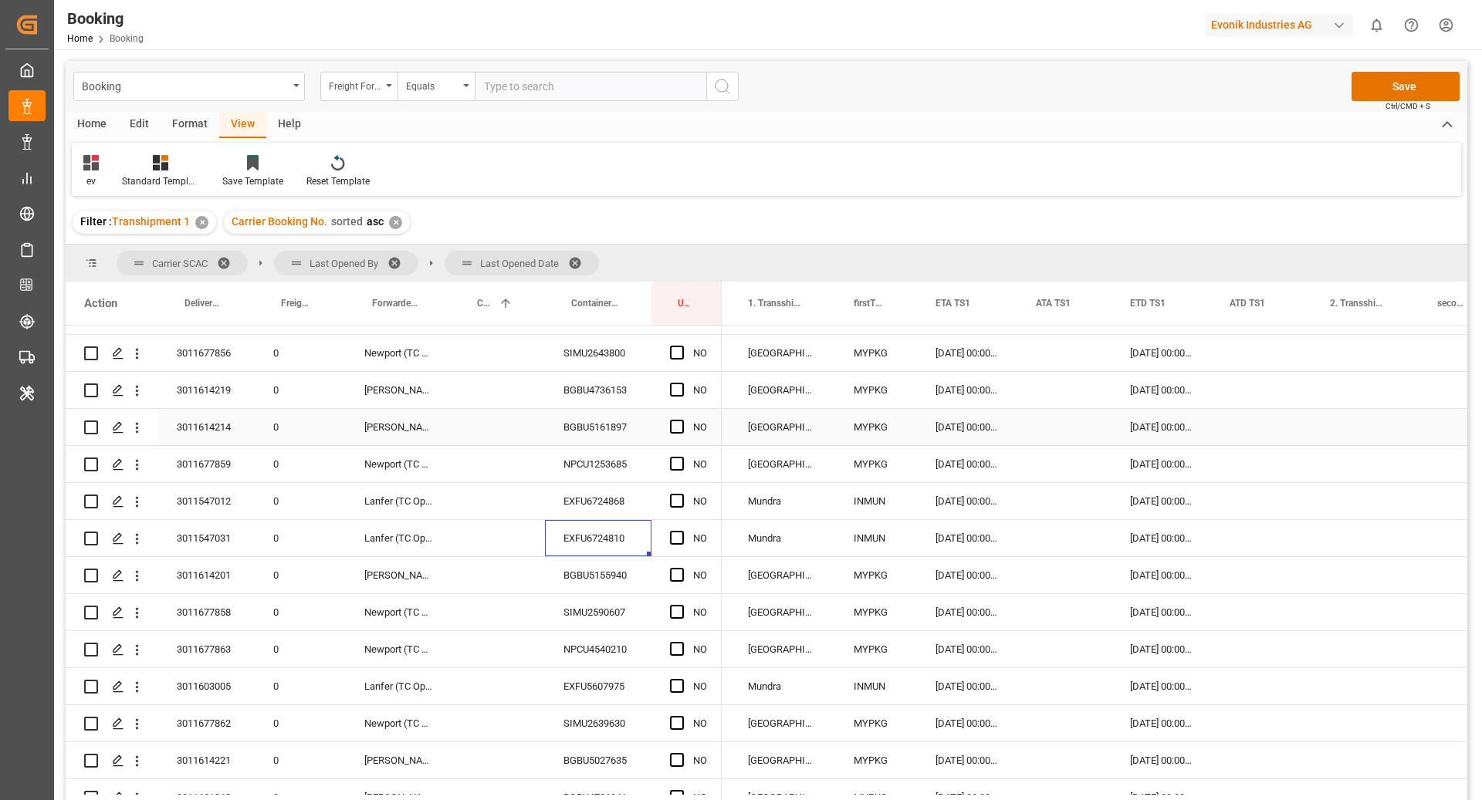
scroll to position [365, 0]
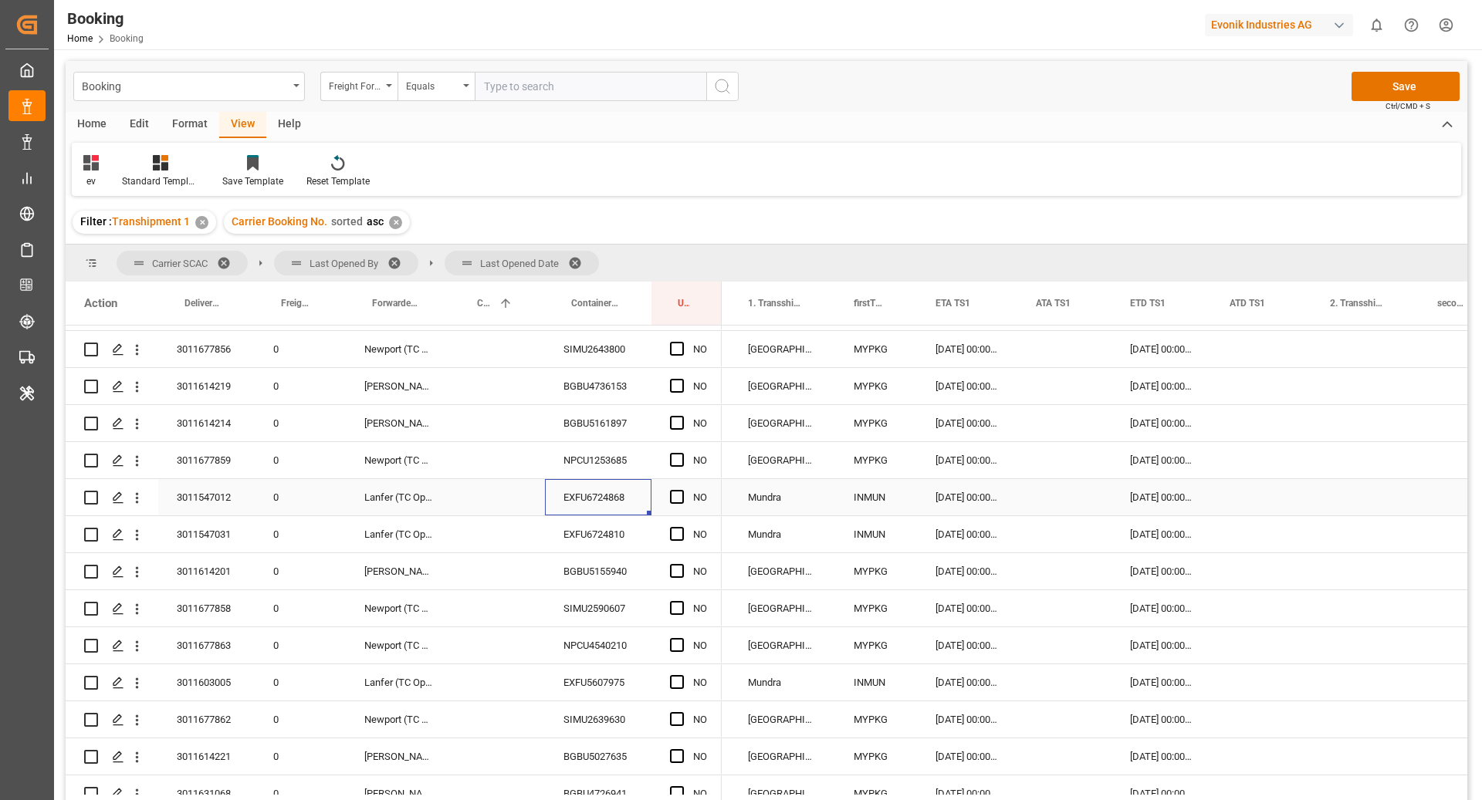
click at [586, 495] on div "EXFU6724868" at bounding box center [598, 497] width 107 height 36
click at [1078, 458] on div "Press SPACE to select this row." at bounding box center [1064, 463] width 94 height 36
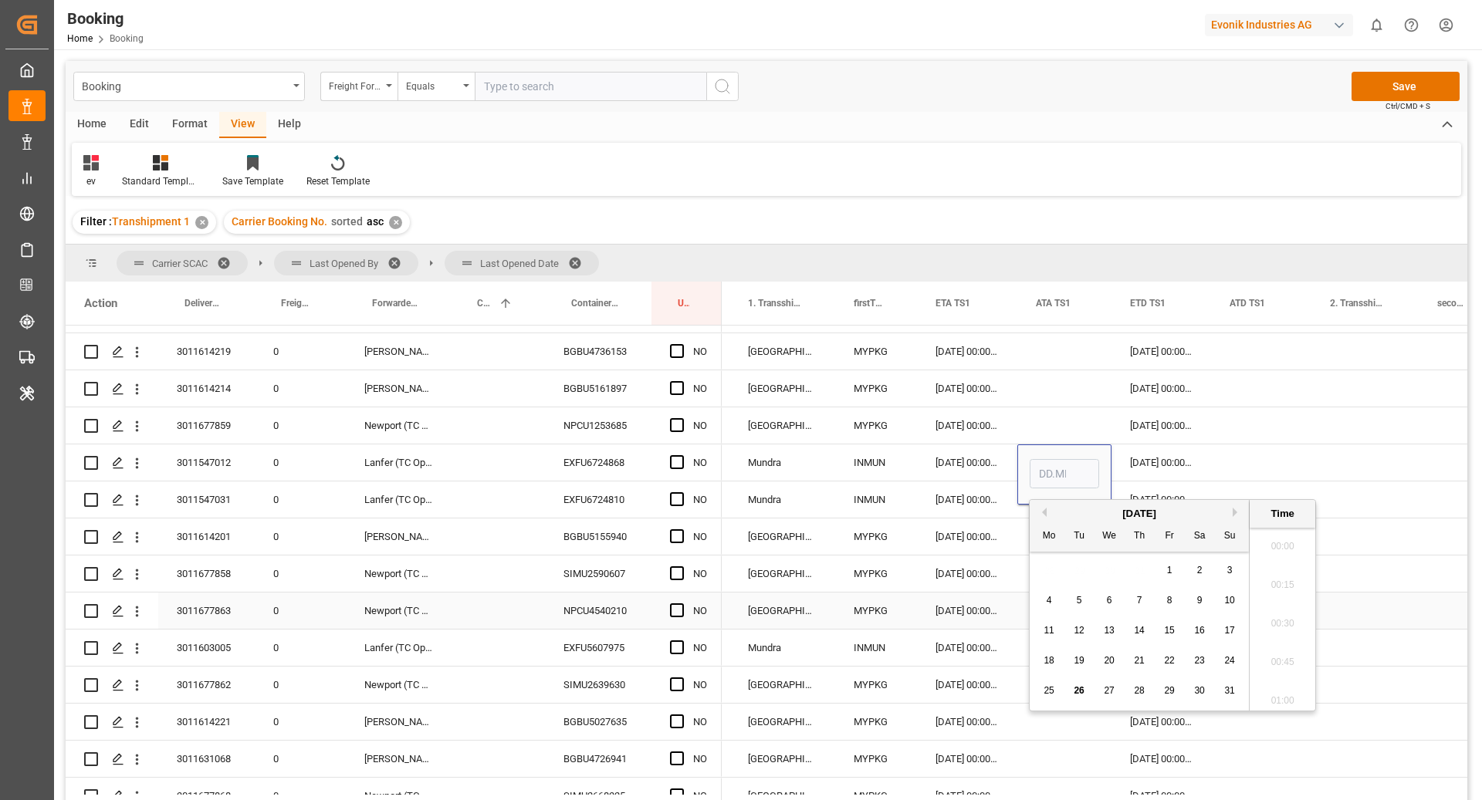
scroll to position [2590, 0]
click at [1205, 667] on div "23" at bounding box center [1199, 661] width 19 height 19
type input "23.08.2025 00:00"
click at [1233, 480] on div "02.09.2025 00:00:00 True Mundra INMUN 22.08.2025 00:00:00 23.08.2025 00:00 31.0…" at bounding box center [1133, 463] width 3832 height 37
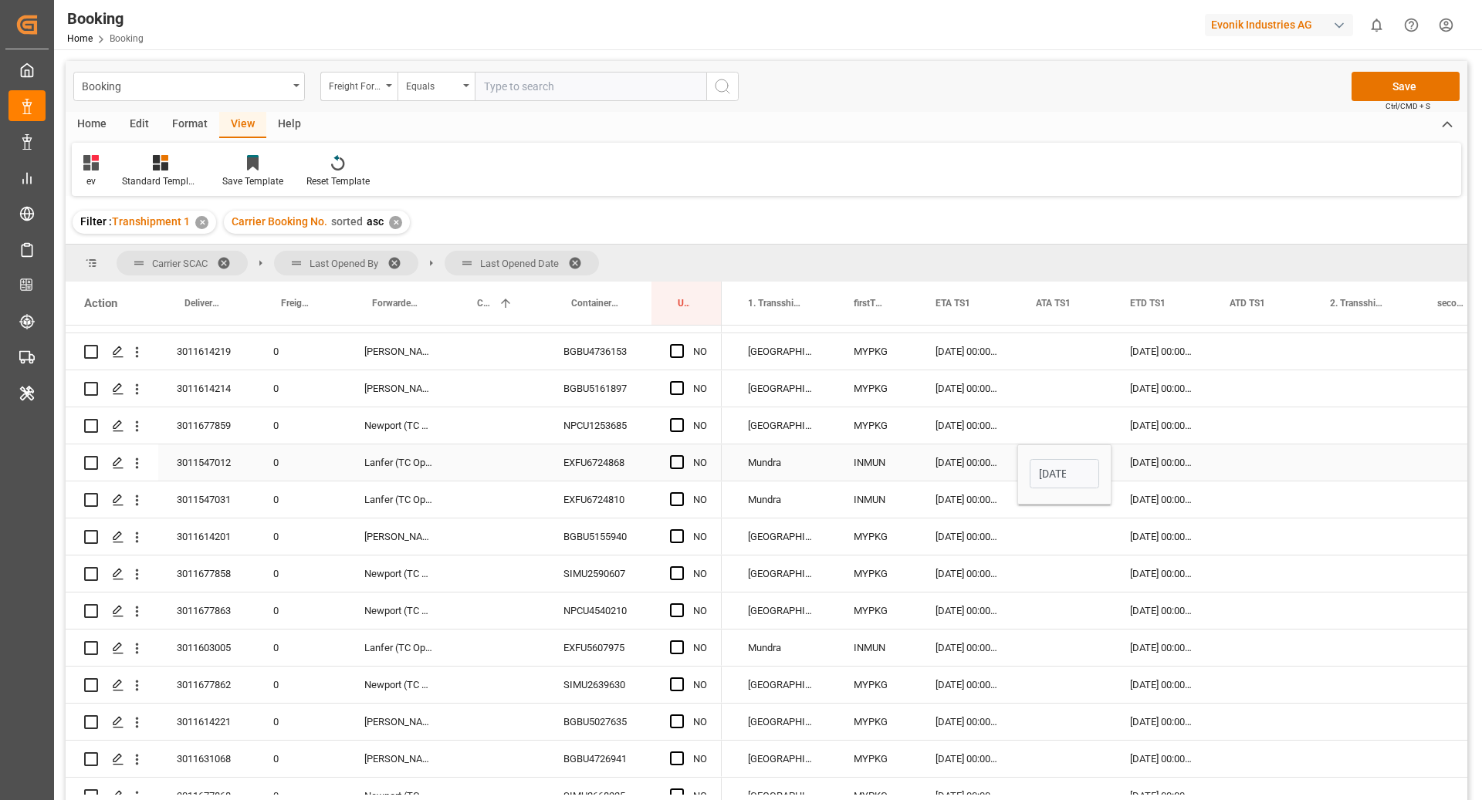
click at [1057, 462] on input "23.08.2025 00:00" at bounding box center [1064, 473] width 69 height 29
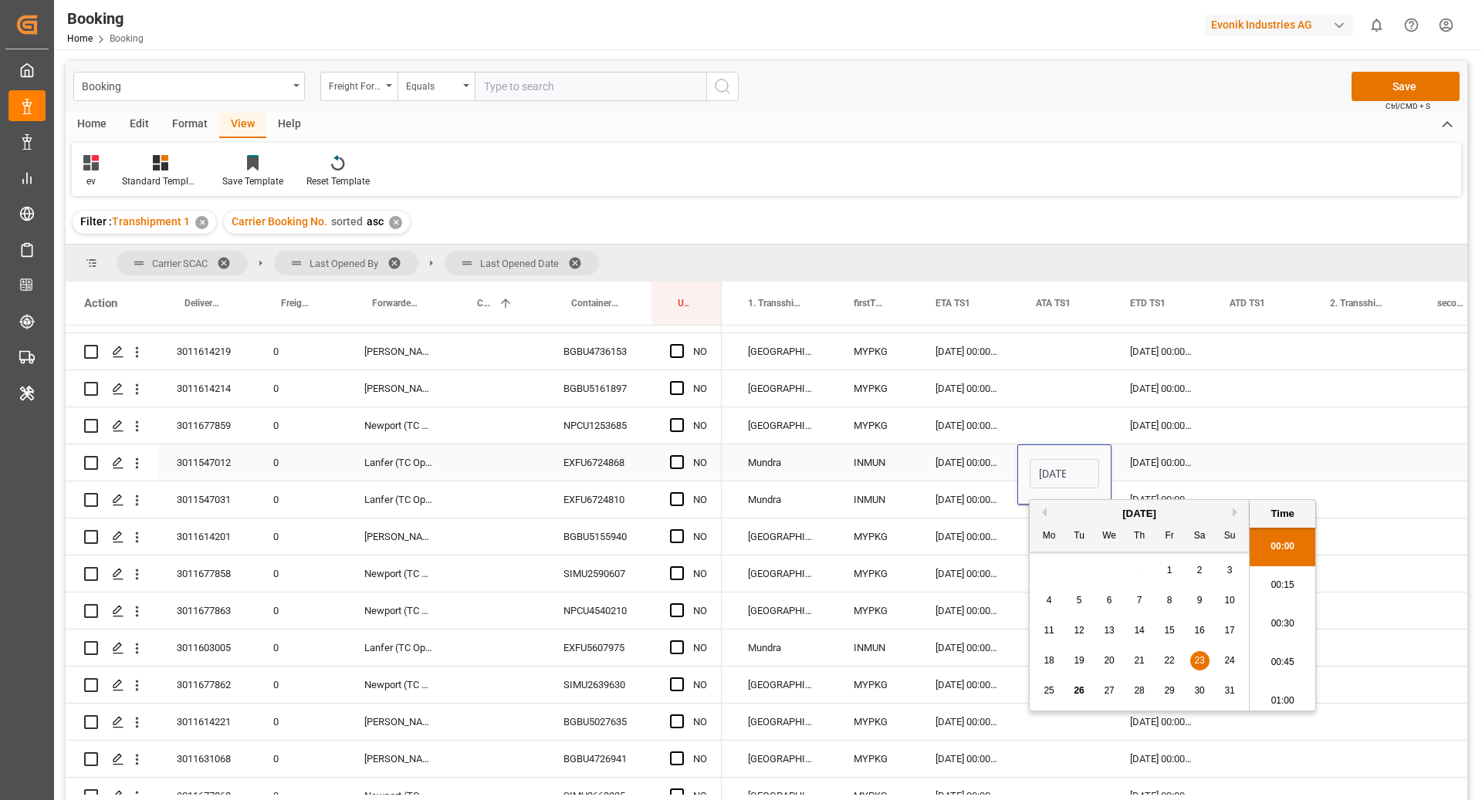
click at [1203, 463] on div "31.08.2025 00:00:00" at bounding box center [1161, 463] width 100 height 36
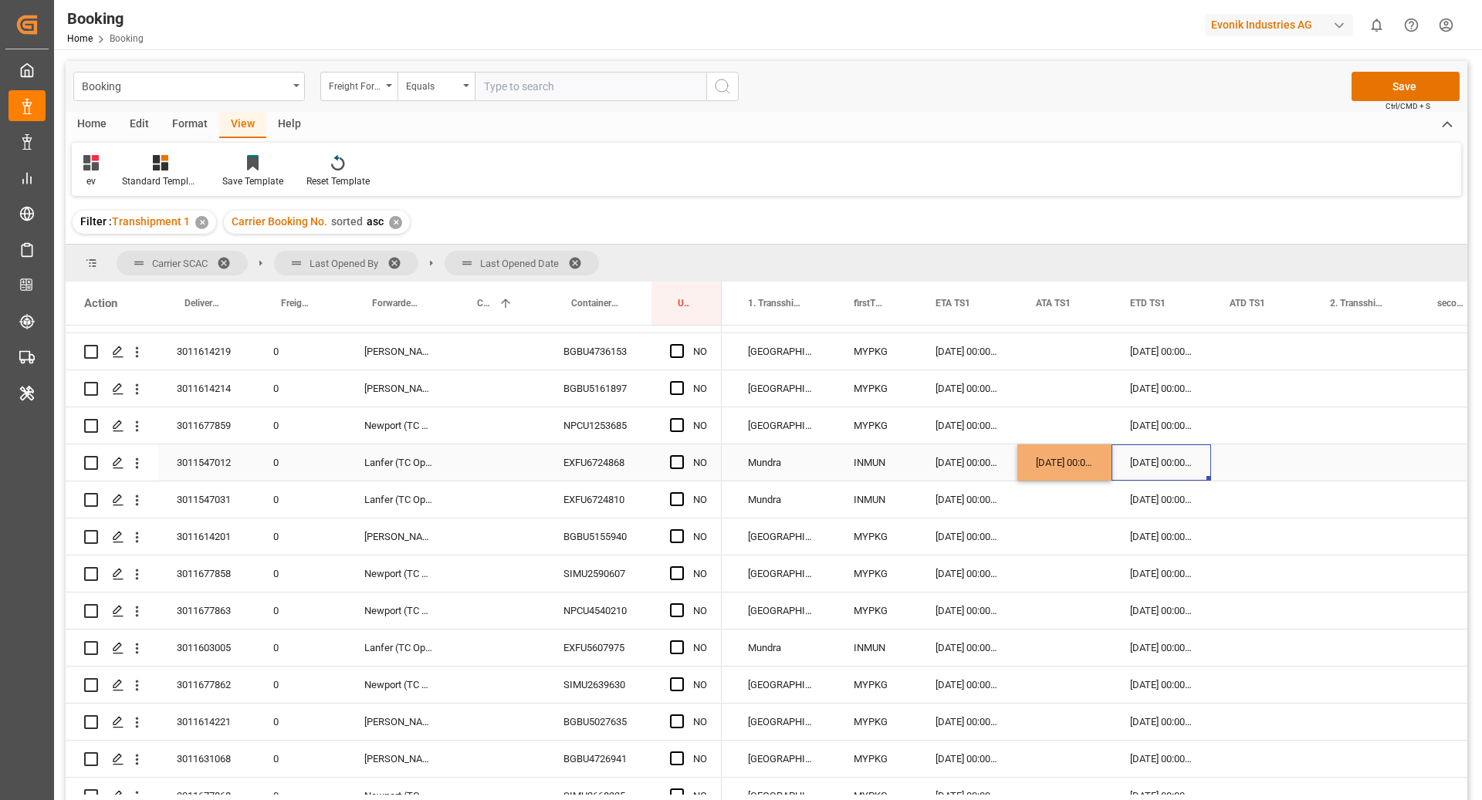
click at [1070, 469] on div "23.08.2025 00:00:00" at bounding box center [1064, 463] width 94 height 36
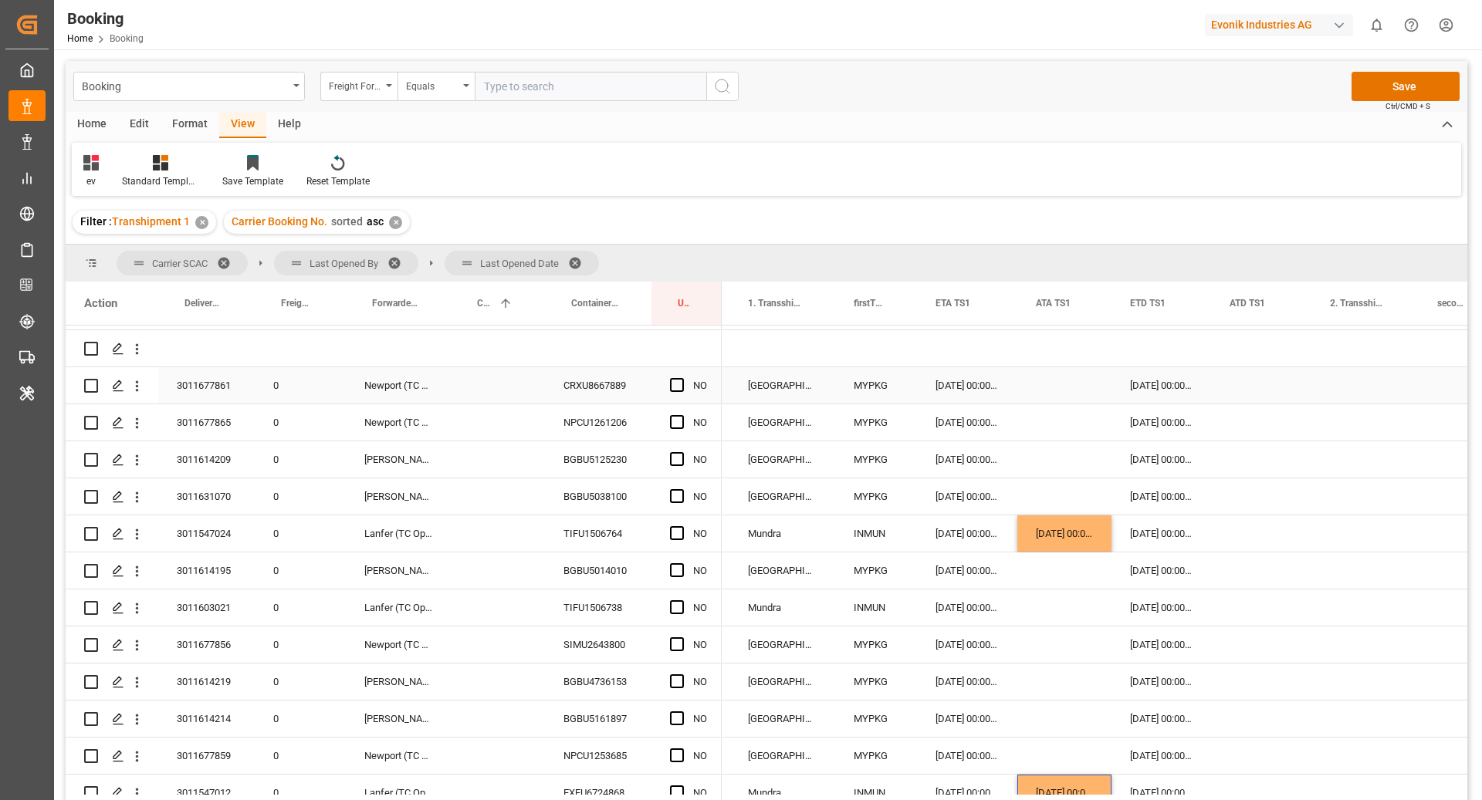
scroll to position [0, 0]
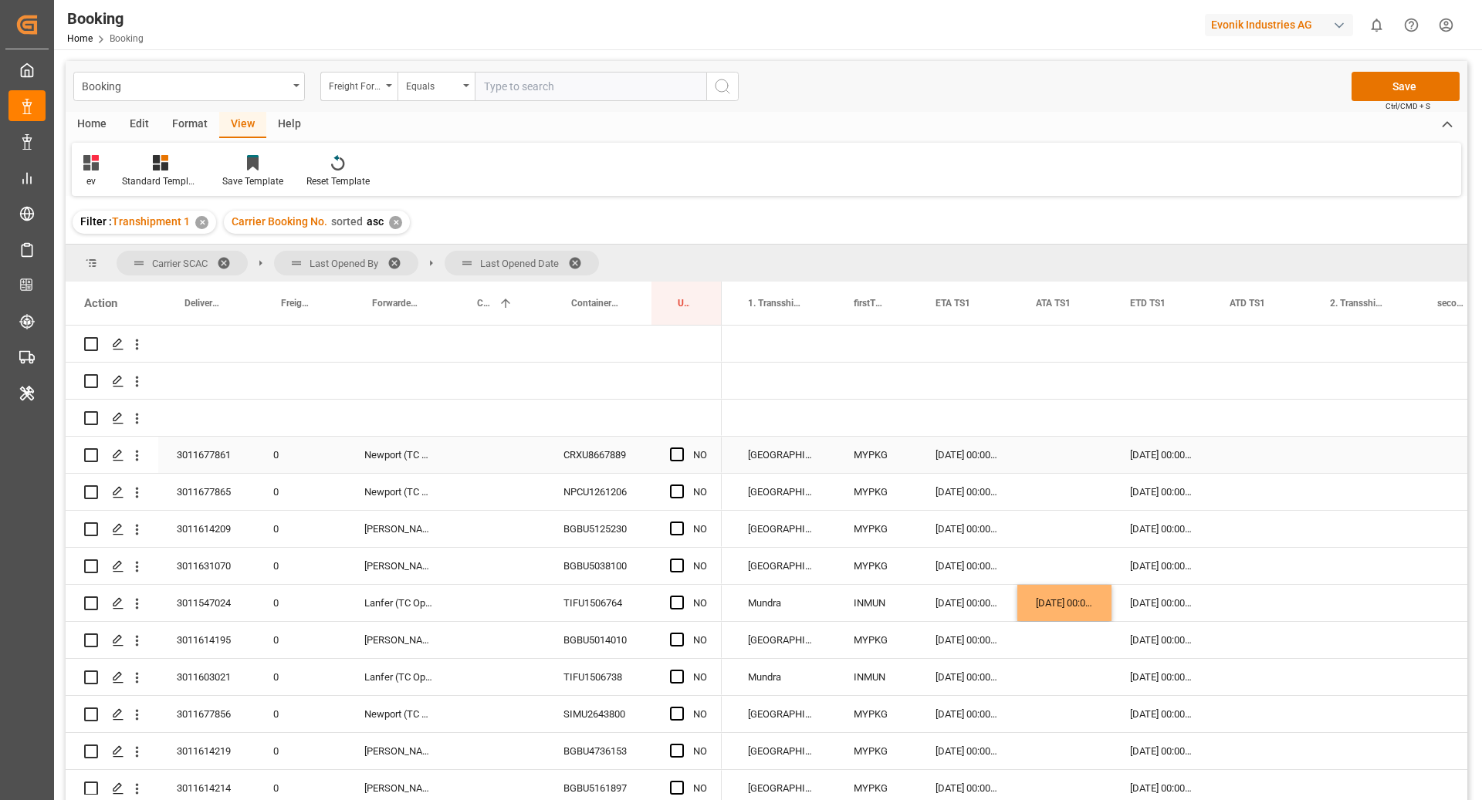
click at [655, 454] on div "NO" at bounding box center [686, 455] width 70 height 36
click at [681, 458] on span "Press SPACE to select this row." at bounding box center [677, 455] width 14 height 14
click at [682, 448] on input "Press SPACE to select this row." at bounding box center [682, 448] width 0 height 0
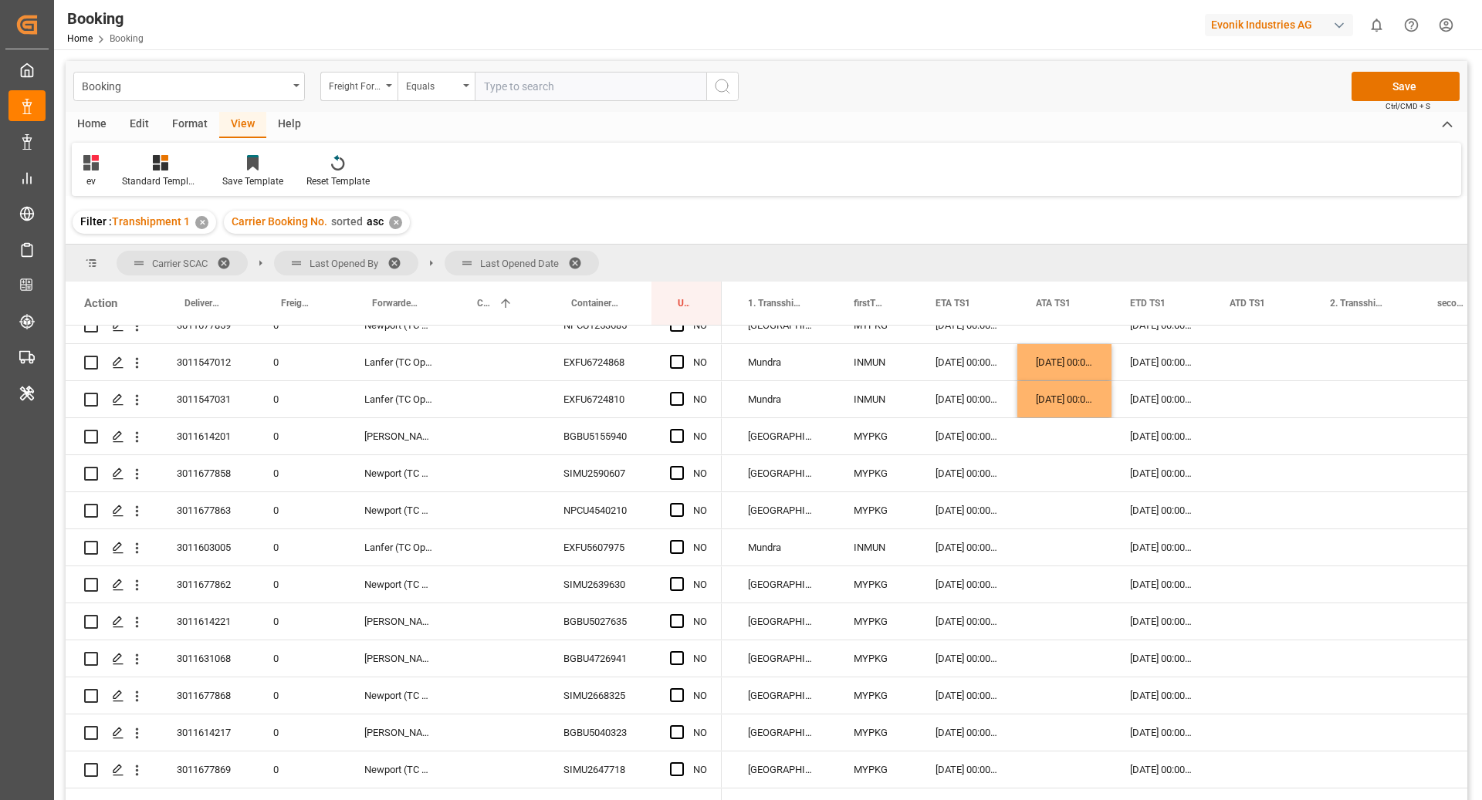
scroll to position [770, 0]
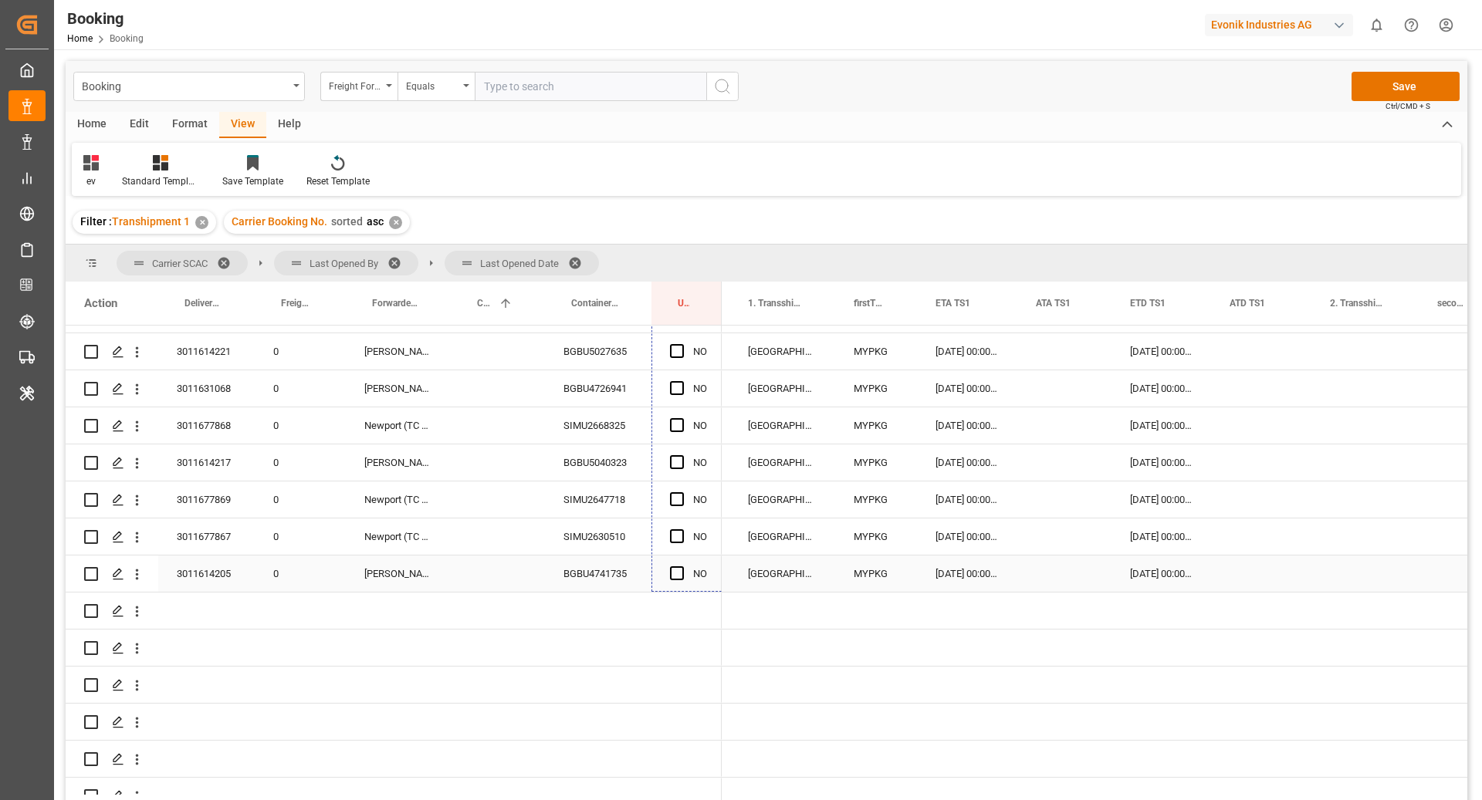
drag, startPoint x: 719, startPoint y: 472, endPoint x: 711, endPoint y: 572, distance: 99.9
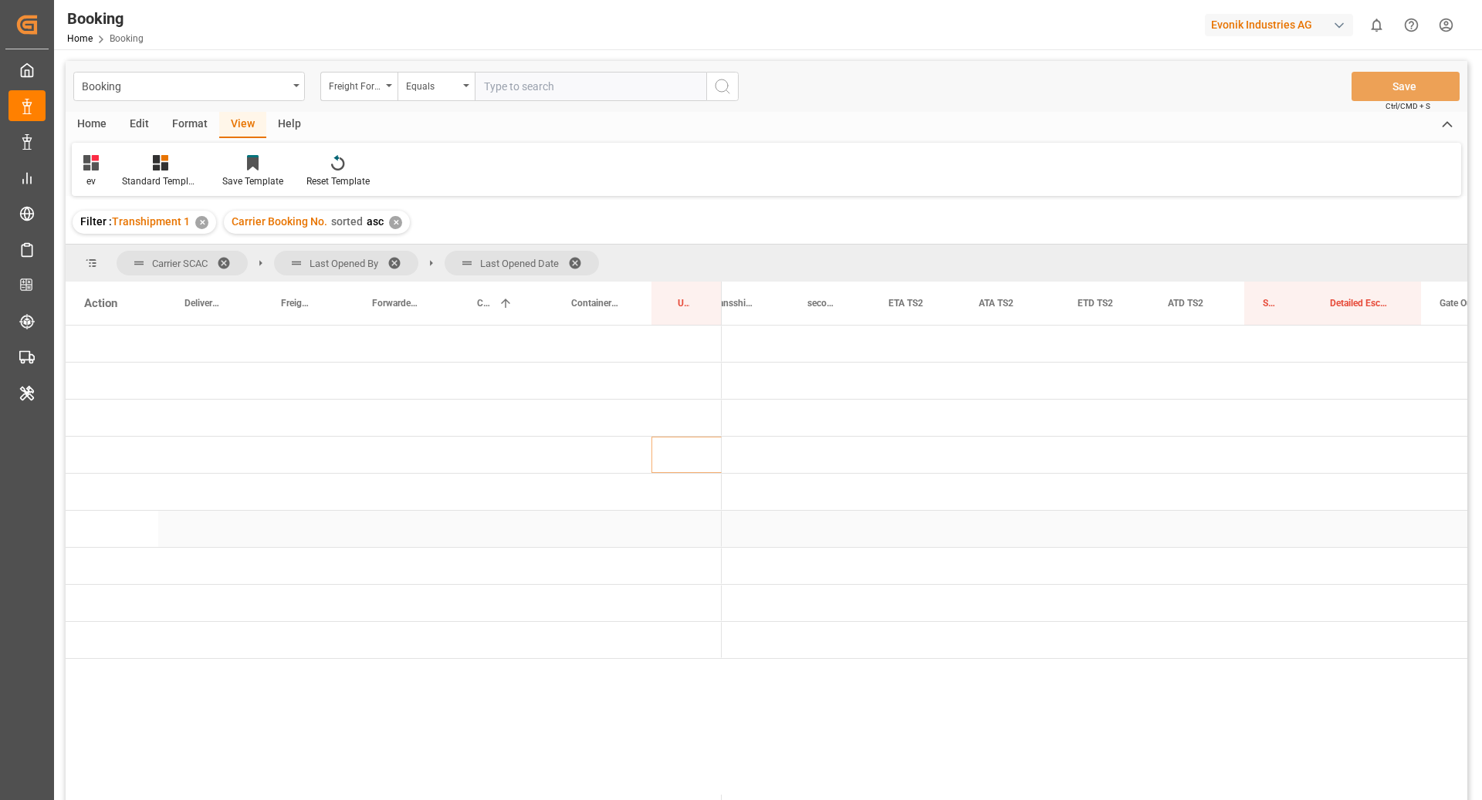
scroll to position [0, 1098]
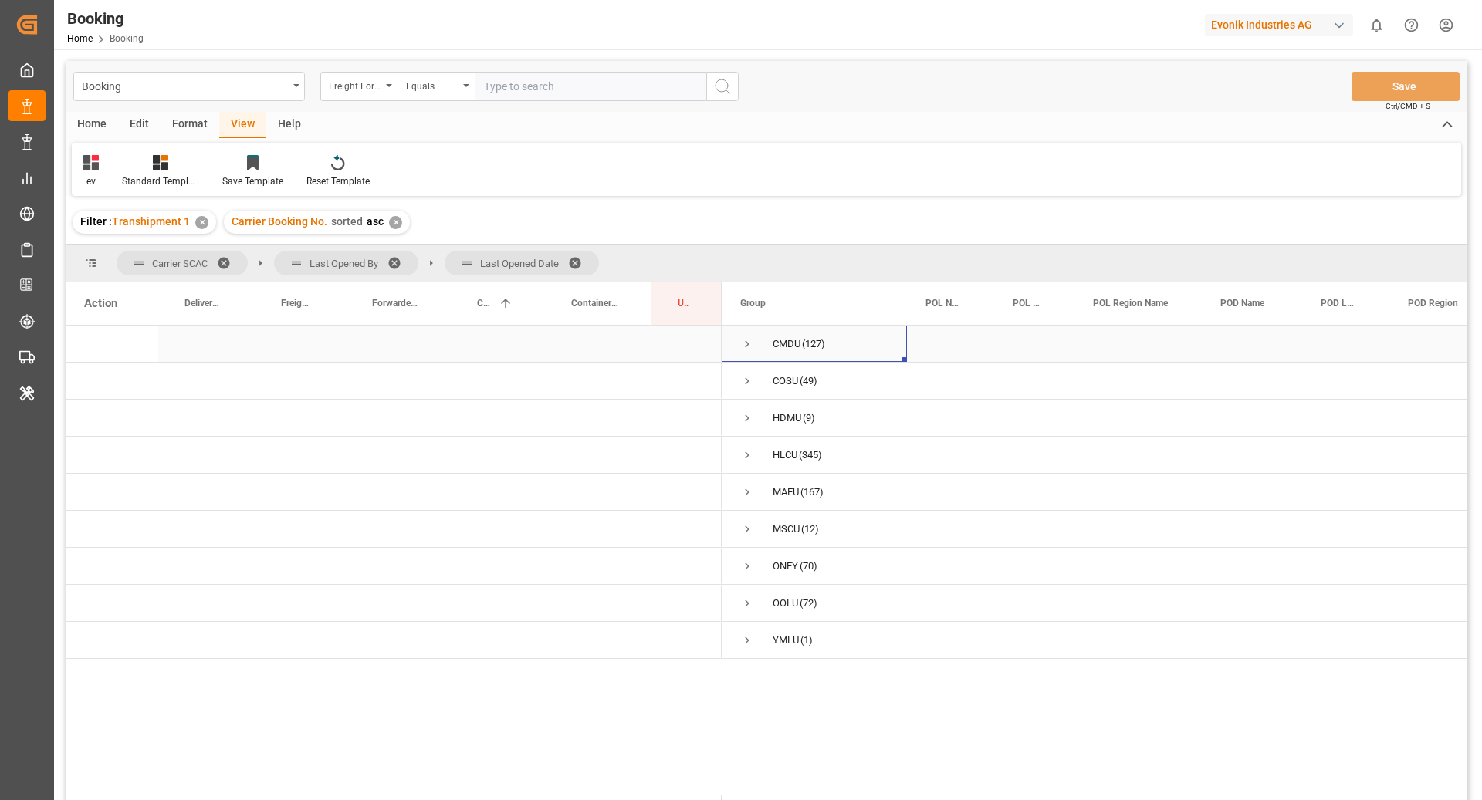
click at [736, 344] on div "CMDU (127)" at bounding box center [814, 344] width 185 height 36
click at [746, 347] on span "Press SPACE to select this row." at bounding box center [747, 344] width 14 height 14
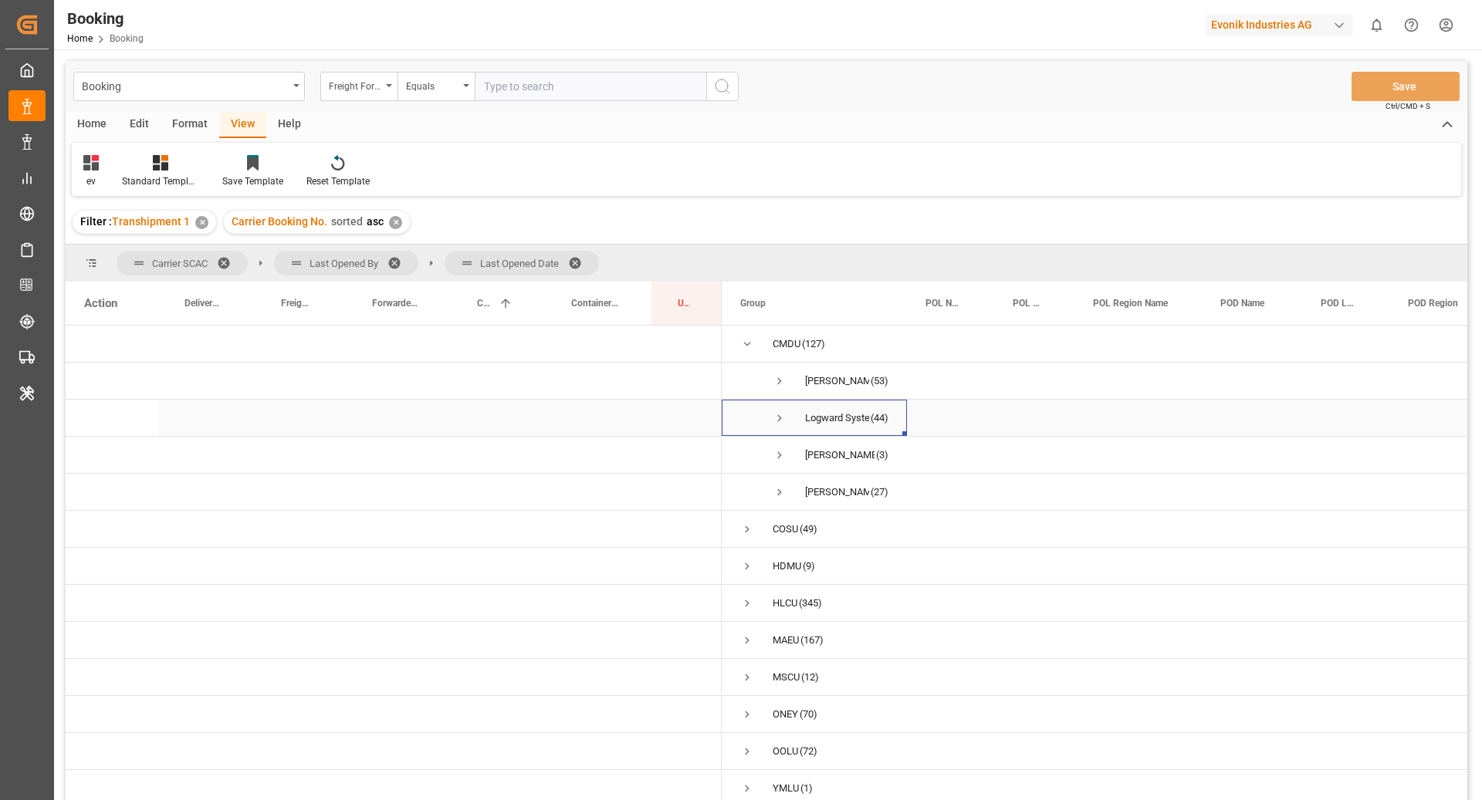
click at [787, 412] on span "Logward System (44)" at bounding box center [814, 418] width 148 height 35
click at [779, 414] on span "Press SPACE to select this row." at bounding box center [780, 418] width 14 height 14
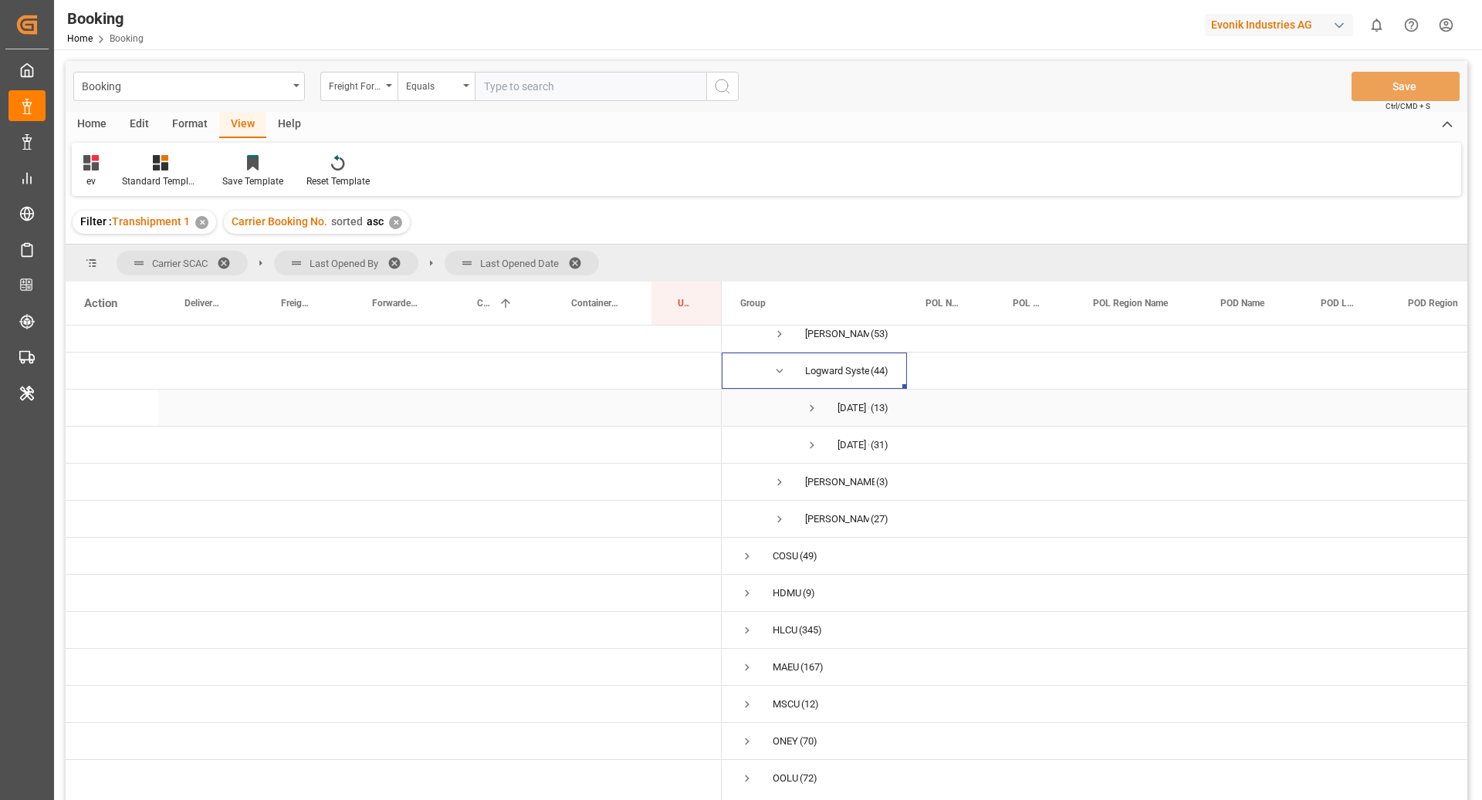
click at [807, 408] on span "Press SPACE to select this row." at bounding box center [812, 408] width 14 height 14
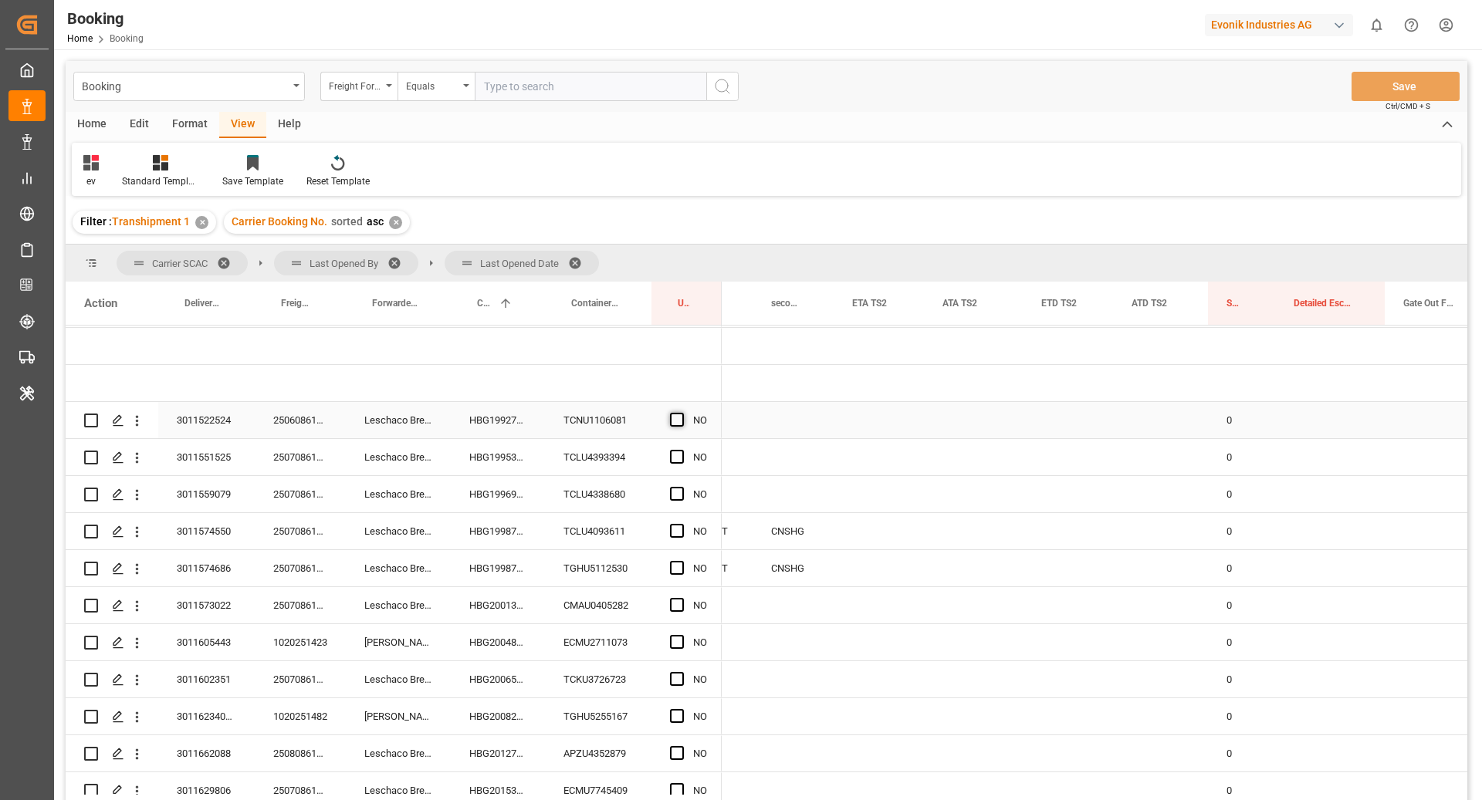
click at [678, 416] on span "Press SPACE to select this row." at bounding box center [677, 420] width 14 height 14
click at [682, 413] on input "Press SPACE to select this row." at bounding box center [682, 413] width 0 height 0
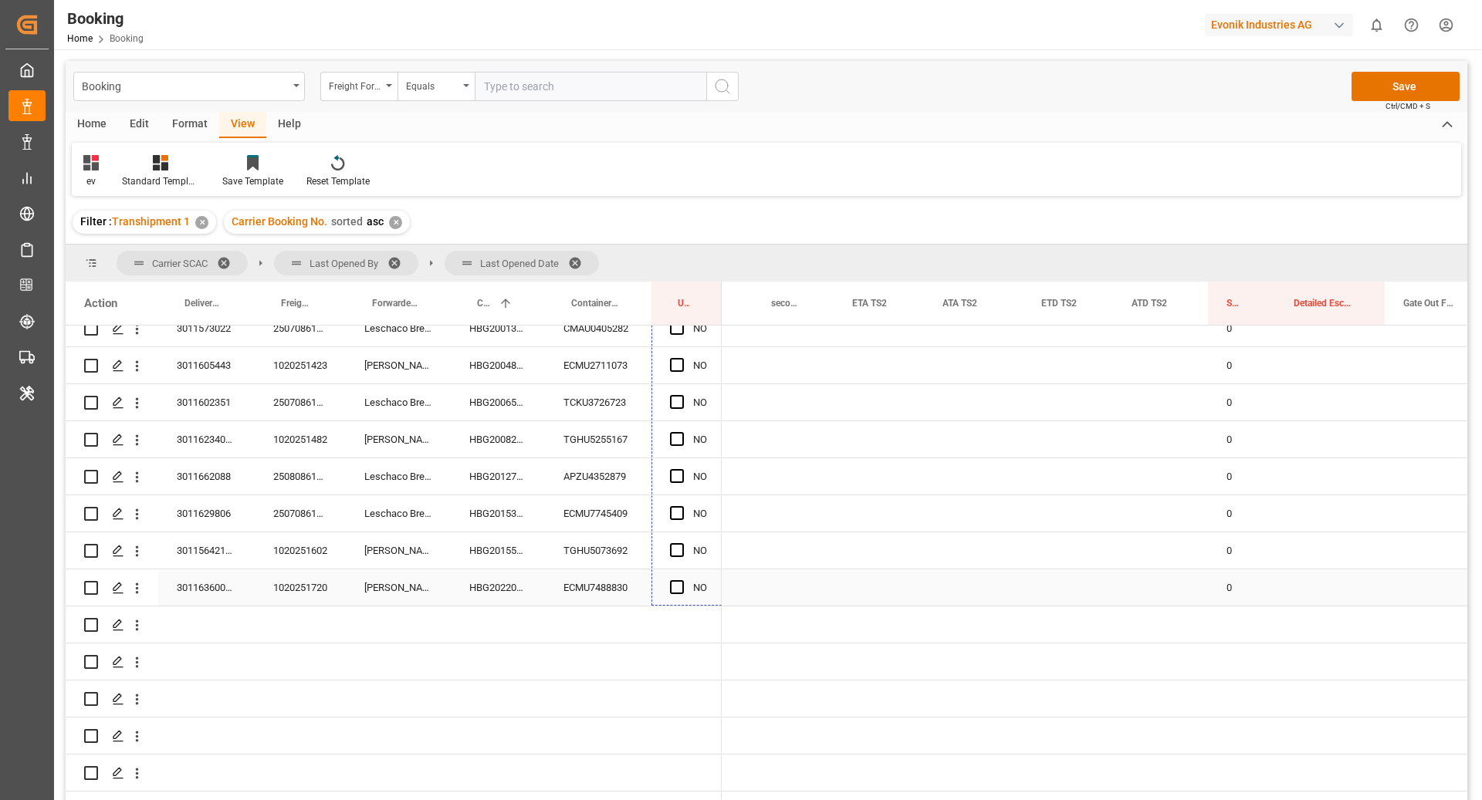
drag, startPoint x: 720, startPoint y: 436, endPoint x: 691, endPoint y: 578, distance: 145.0
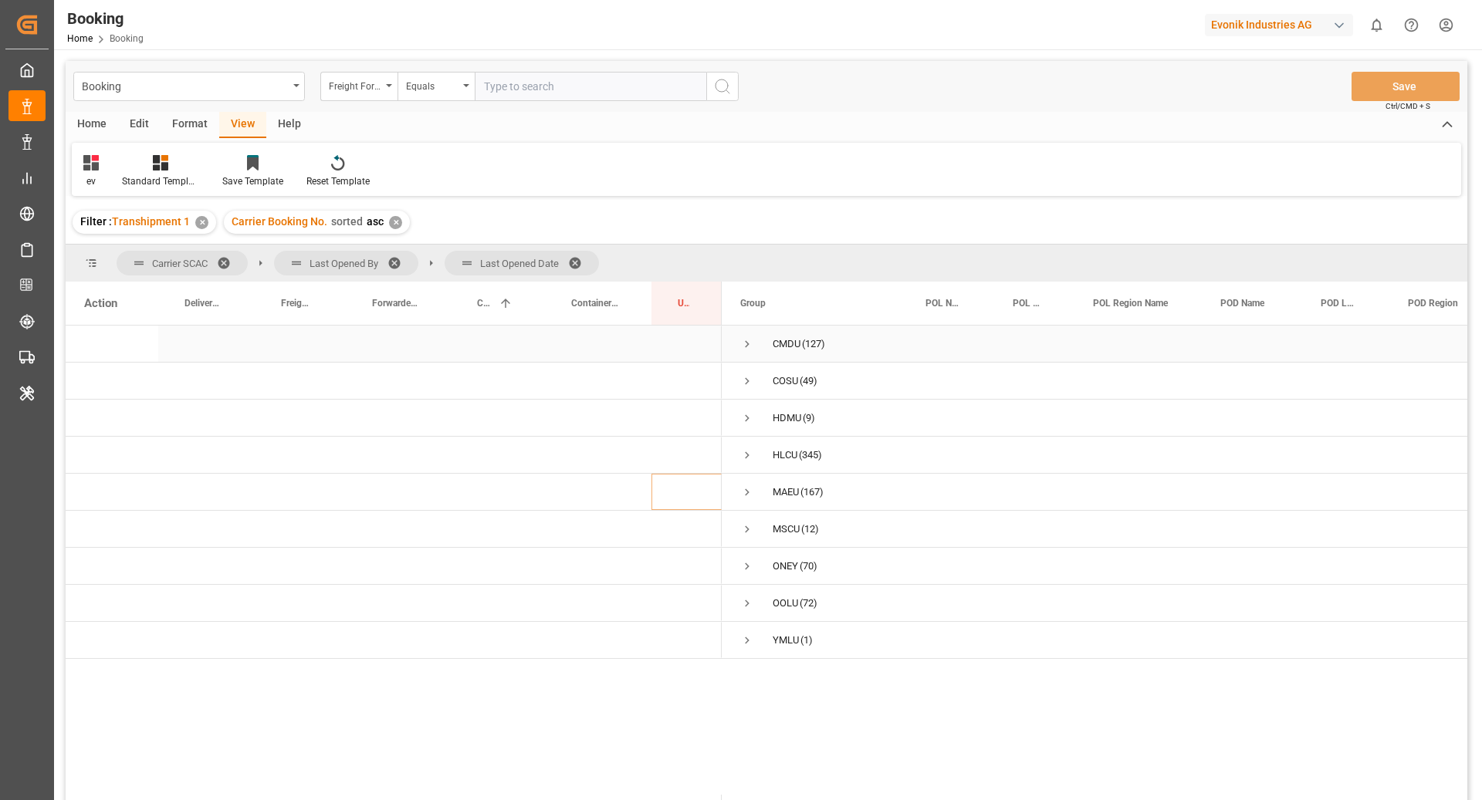
click at [747, 343] on span "Press SPACE to select this row." at bounding box center [747, 344] width 14 height 14
click at [775, 415] on span "Press SPACE to select this row." at bounding box center [780, 418] width 14 height 14
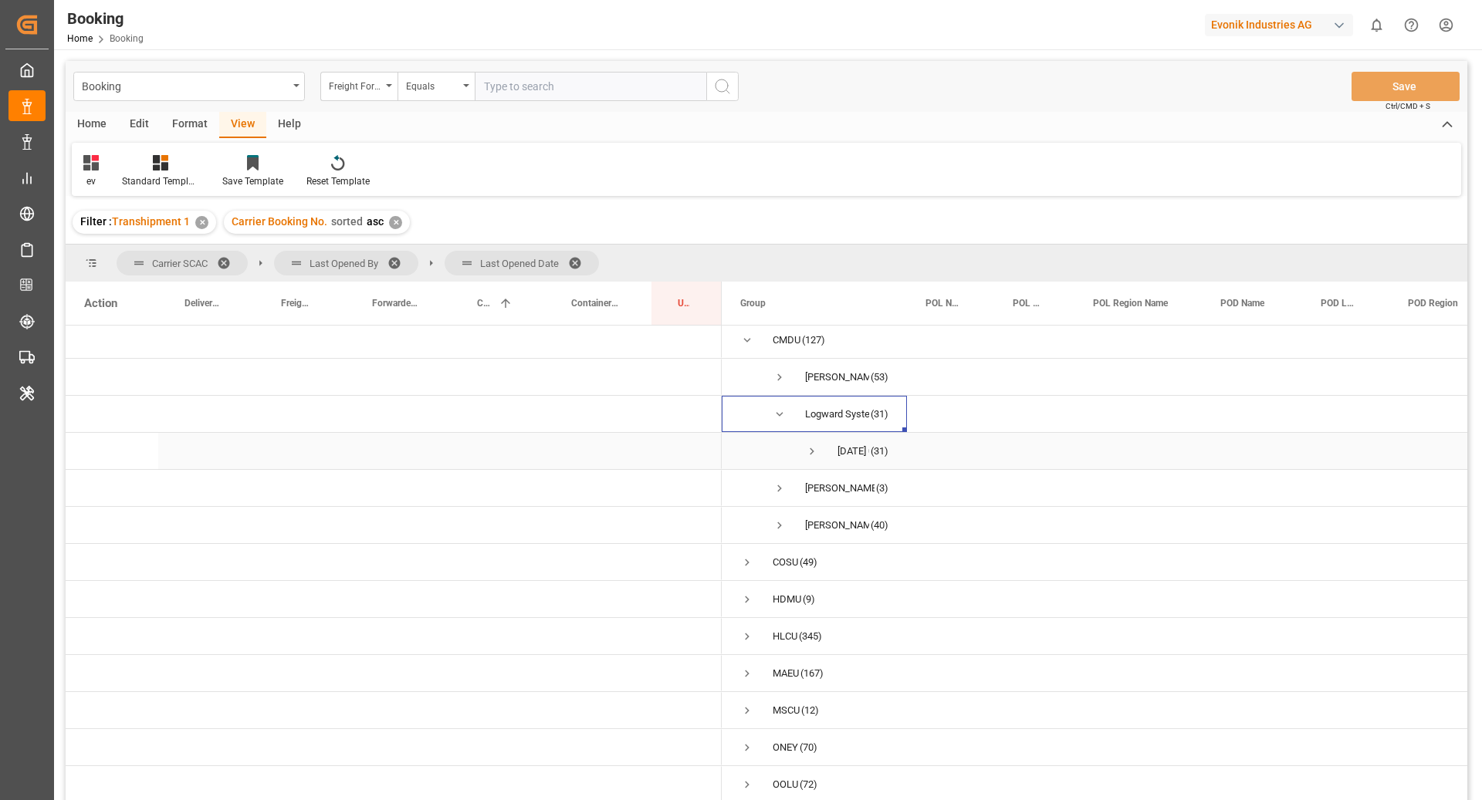
click at [814, 448] on span "Press SPACE to select this row." at bounding box center [812, 452] width 14 height 14
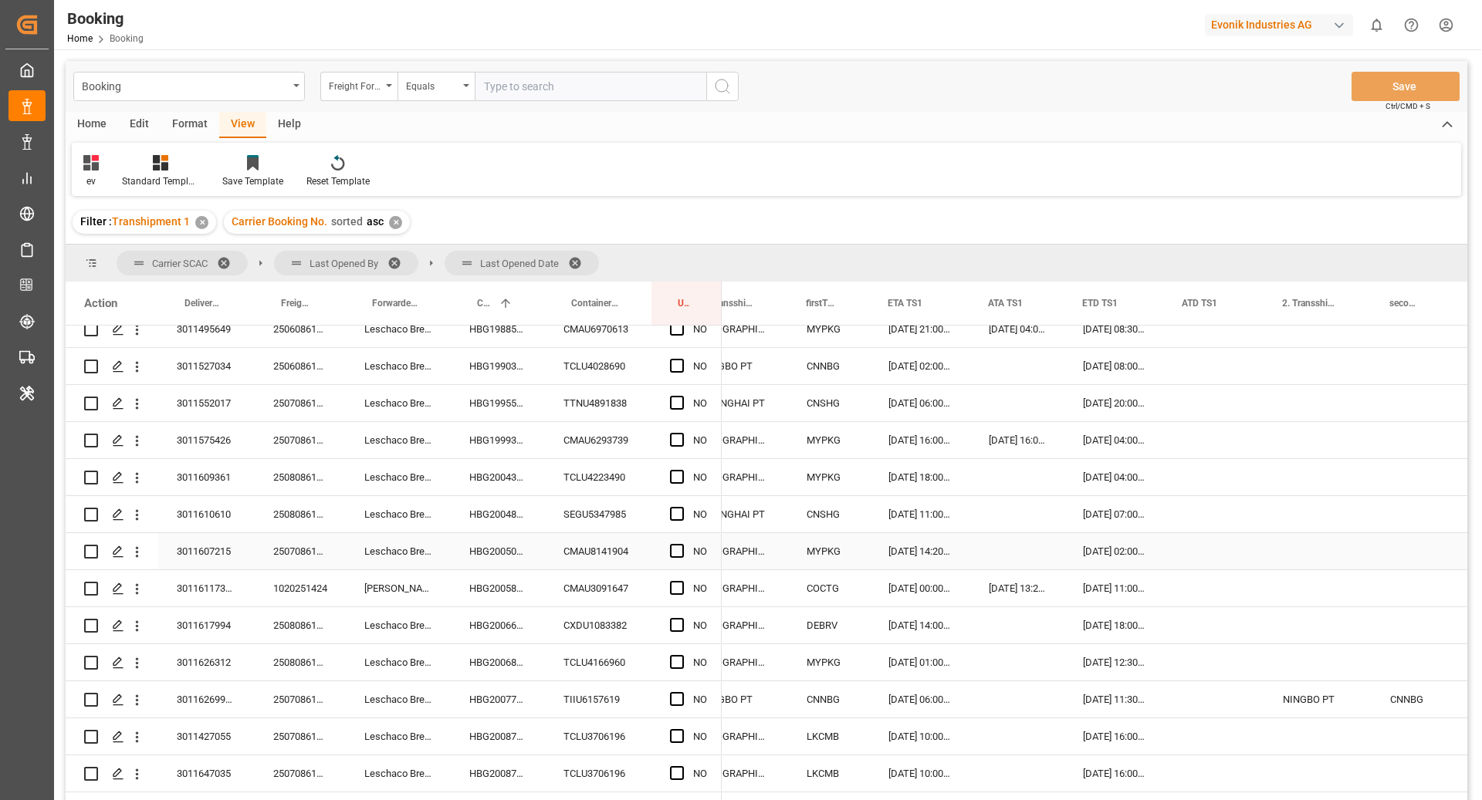
click at [599, 593] on div "CMAU3091647" at bounding box center [598, 588] width 107 height 36
click at [509, 590] on div "HBG2005895" at bounding box center [498, 588] width 94 height 36
click at [604, 584] on div "CMAU3091647" at bounding box center [598, 588] width 107 height 36
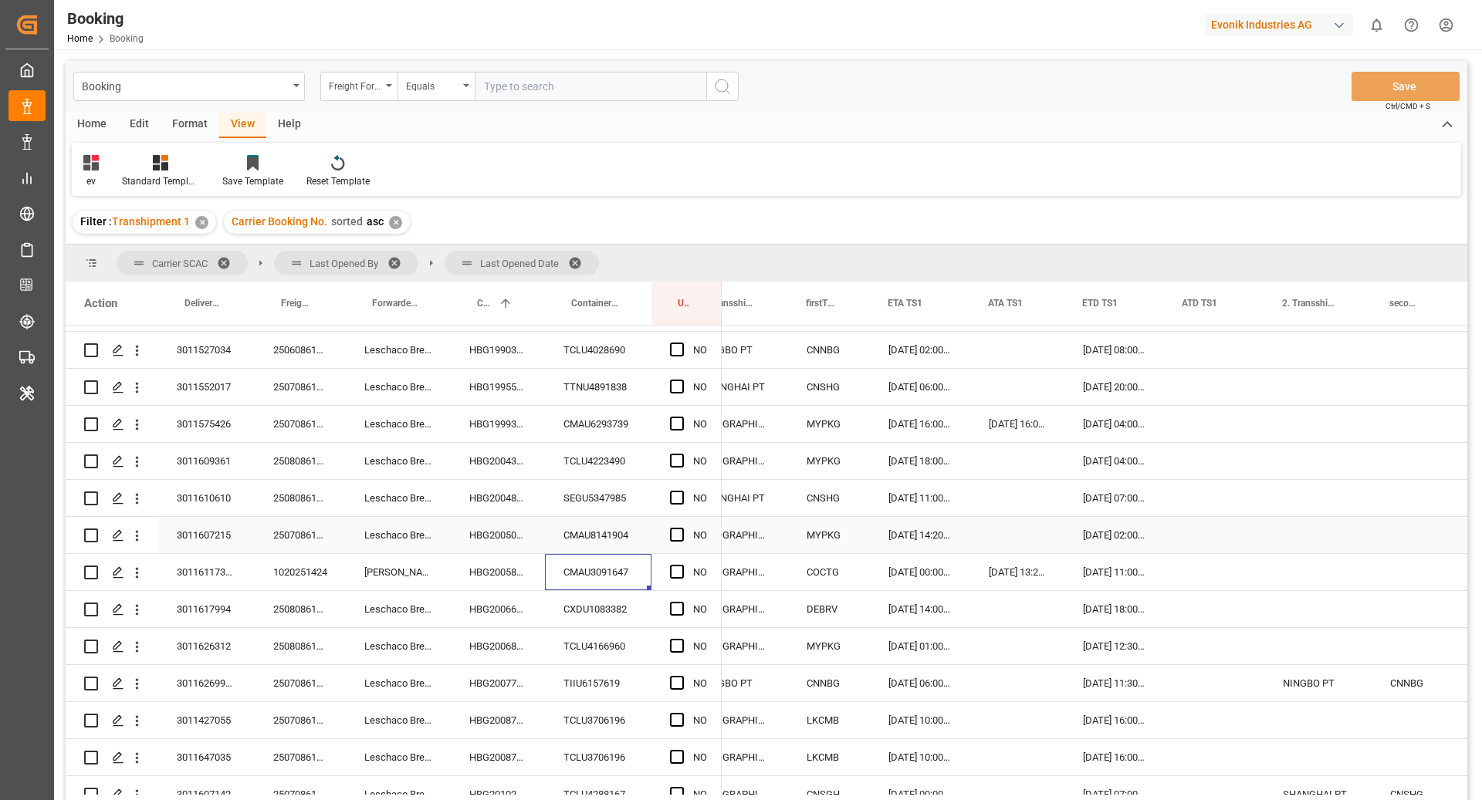
scroll to position [424, 0]
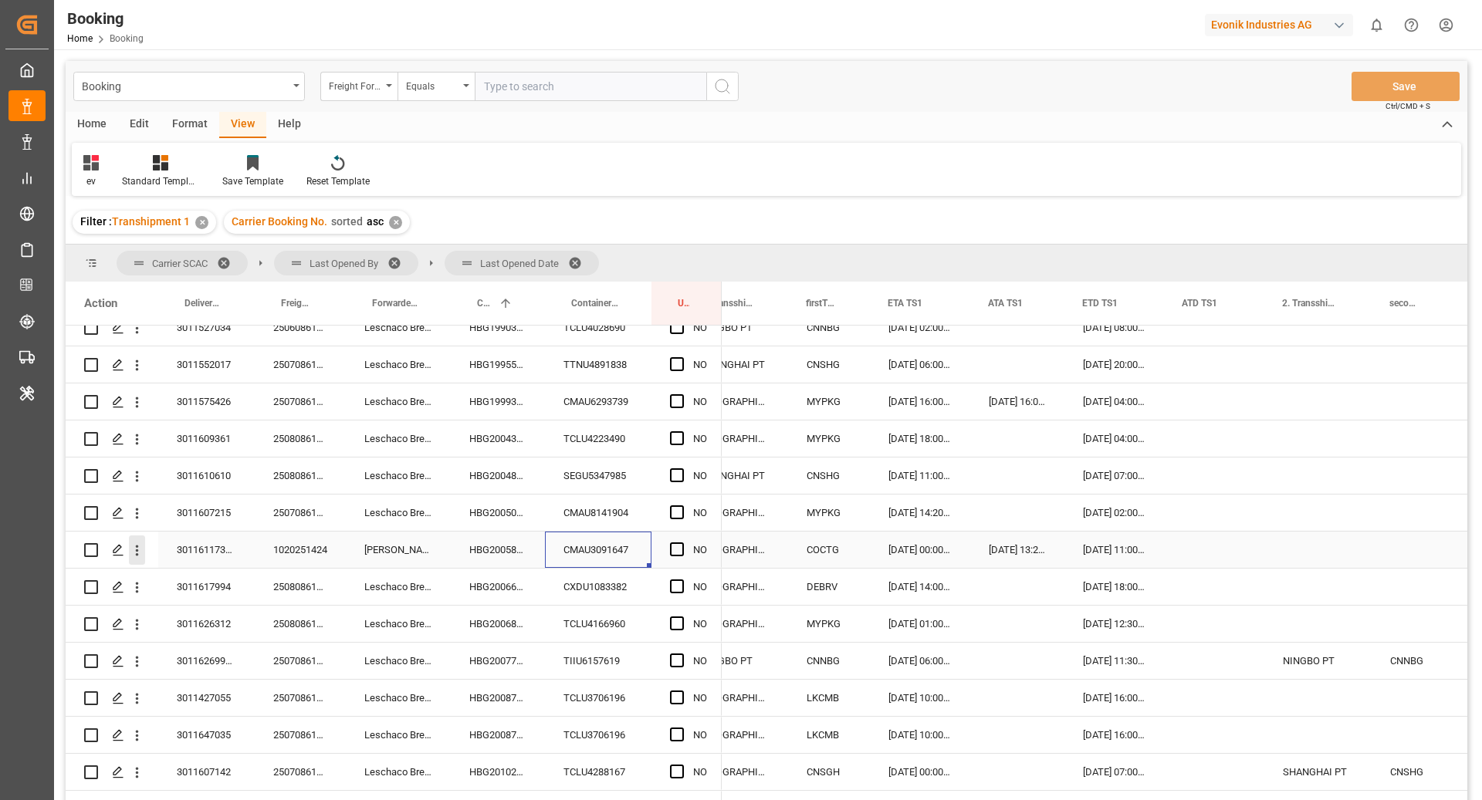
click at [144, 560] on button "open menu" at bounding box center [137, 550] width 16 height 29
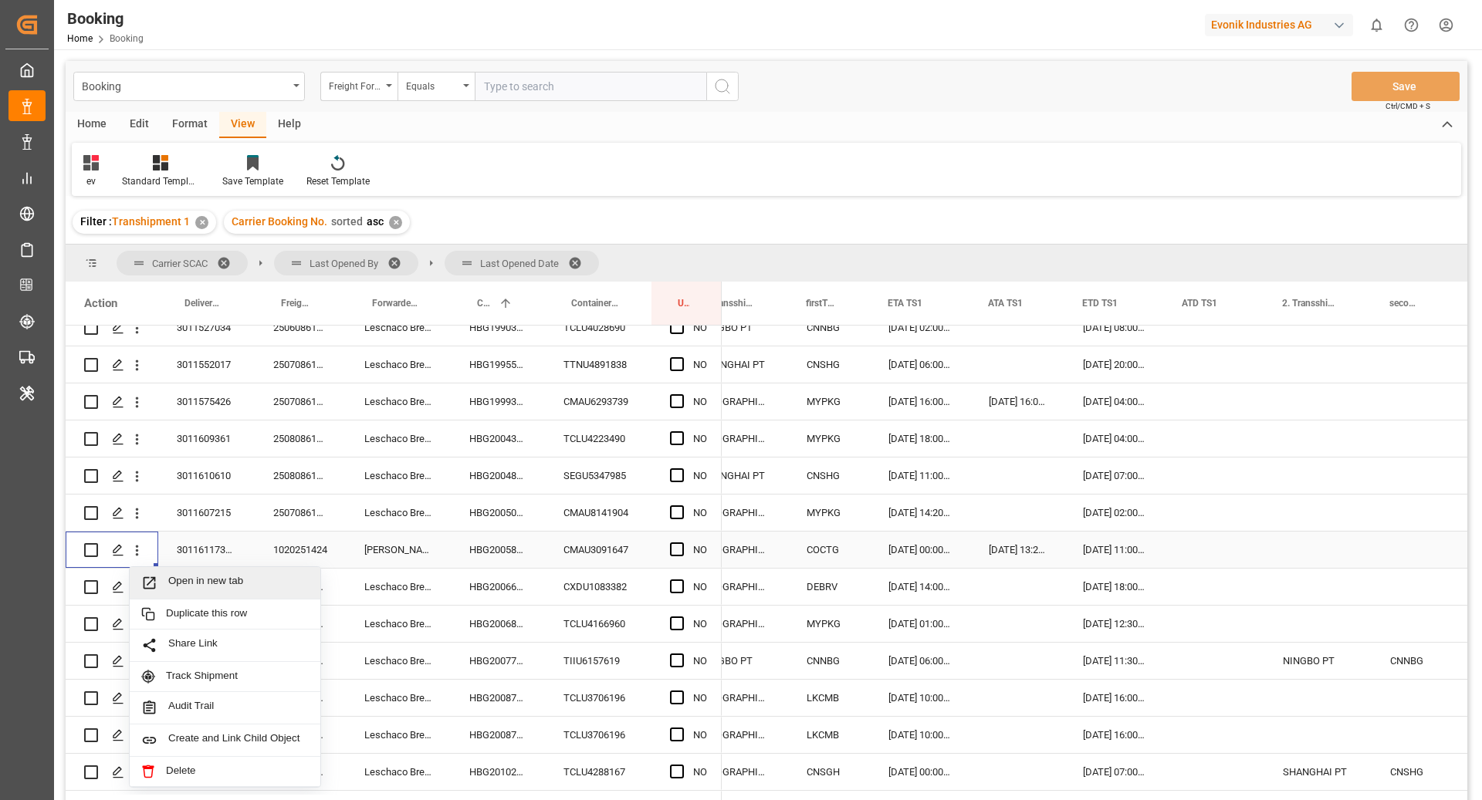
click at [197, 573] on div "Open in new tab" at bounding box center [225, 583] width 191 height 32
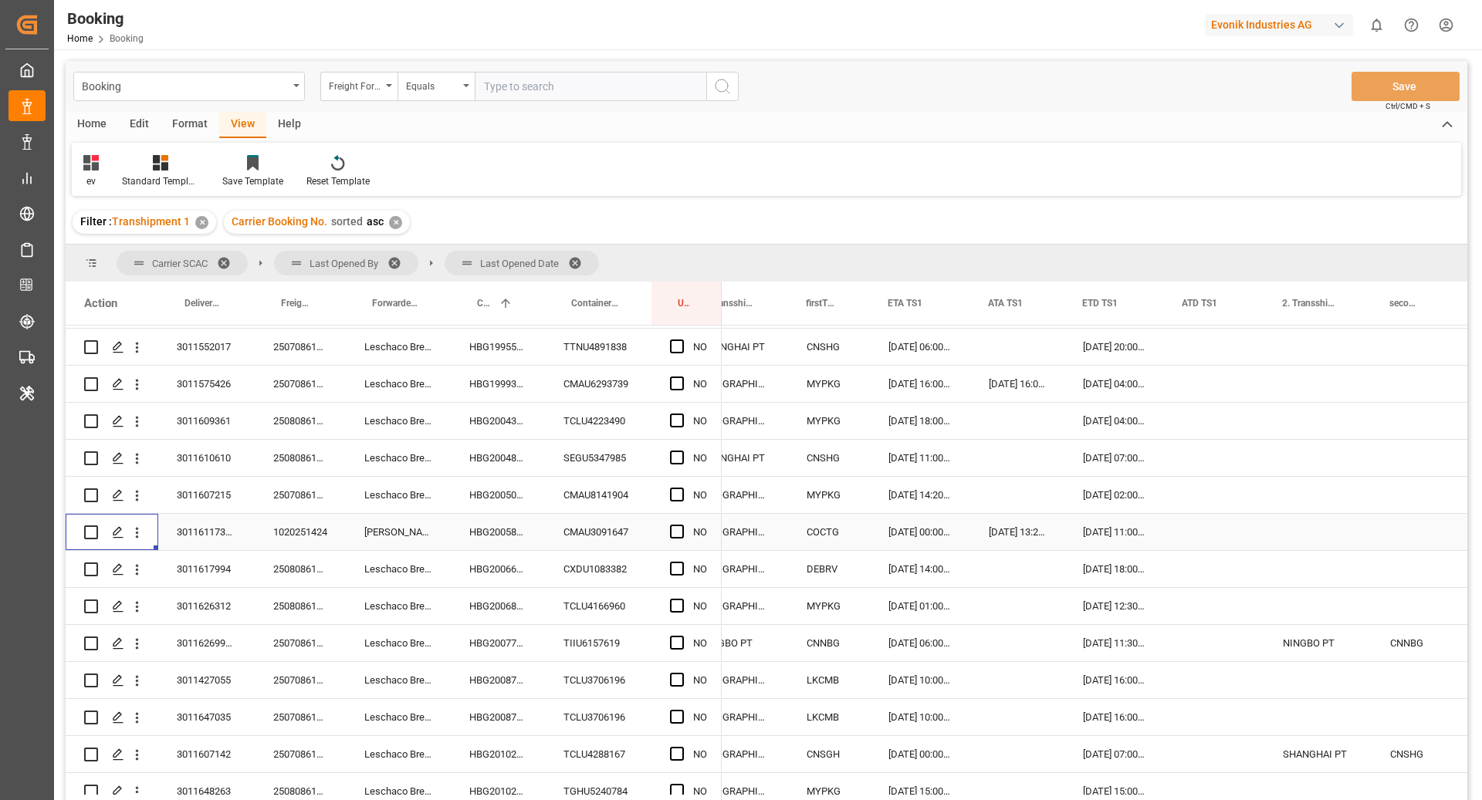
scroll to position [458, 0]
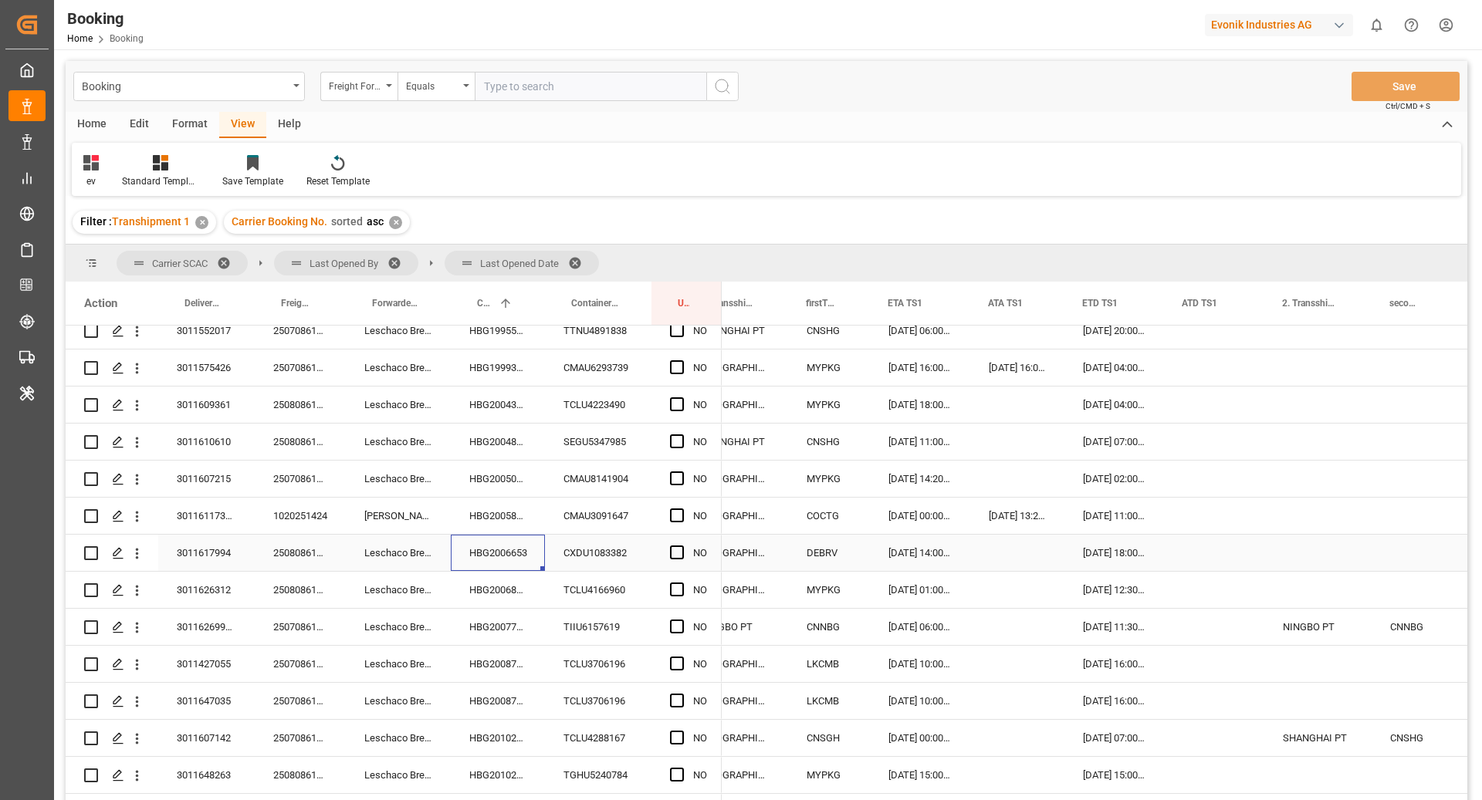
click at [485, 541] on div "HBG2006653" at bounding box center [498, 553] width 94 height 36
click at [605, 553] on div "CXDU1083382" at bounding box center [598, 553] width 107 height 36
click at [1024, 547] on div "Press SPACE to select this row." at bounding box center [1017, 553] width 94 height 36
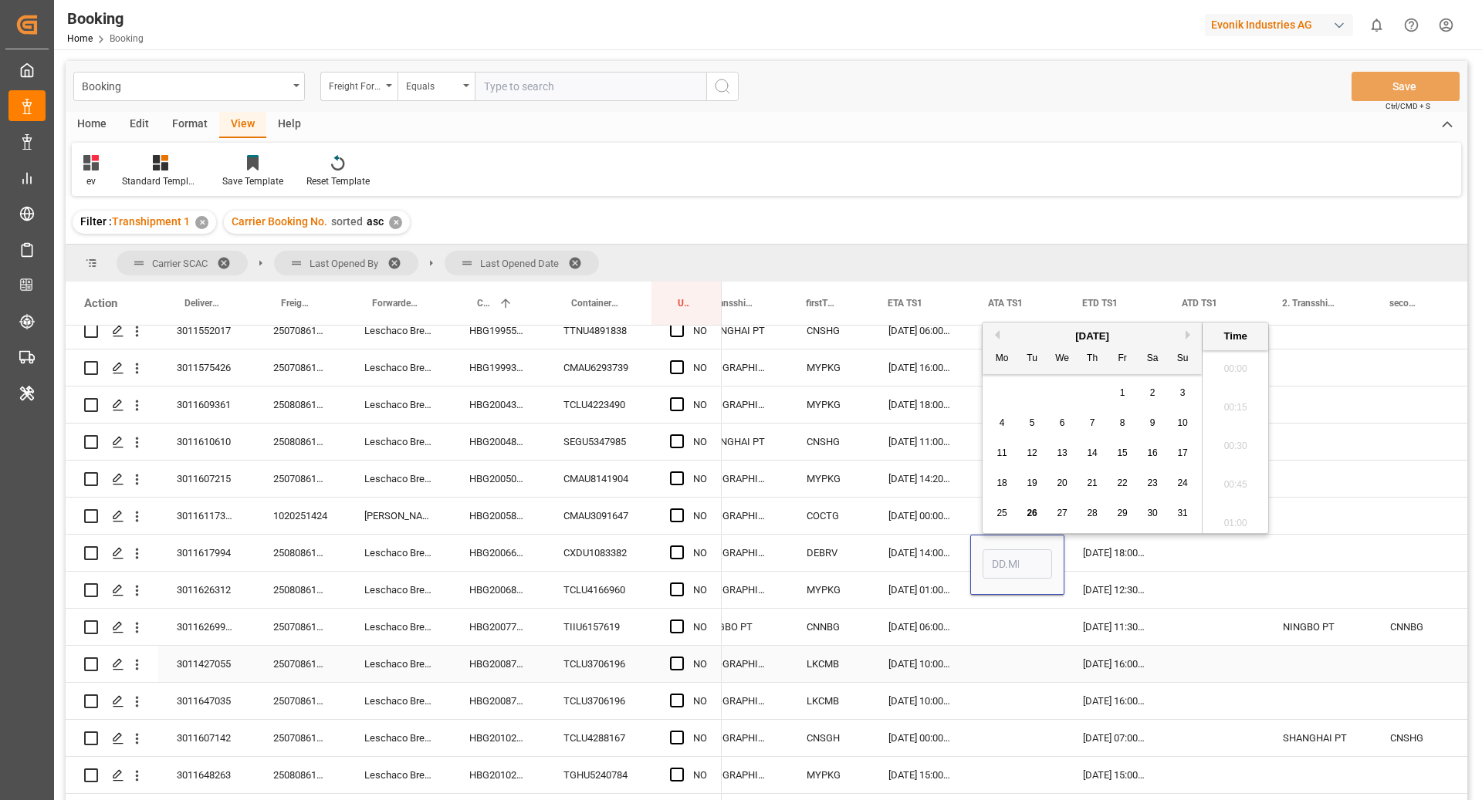
scroll to position [2590, 0]
click at [996, 509] on span "25" at bounding box center [1001, 513] width 10 height 11
type input "25.08.2025 00:00"
click at [1160, 561] on div "30.08.2025 18:00:00" at bounding box center [1114, 553] width 100 height 36
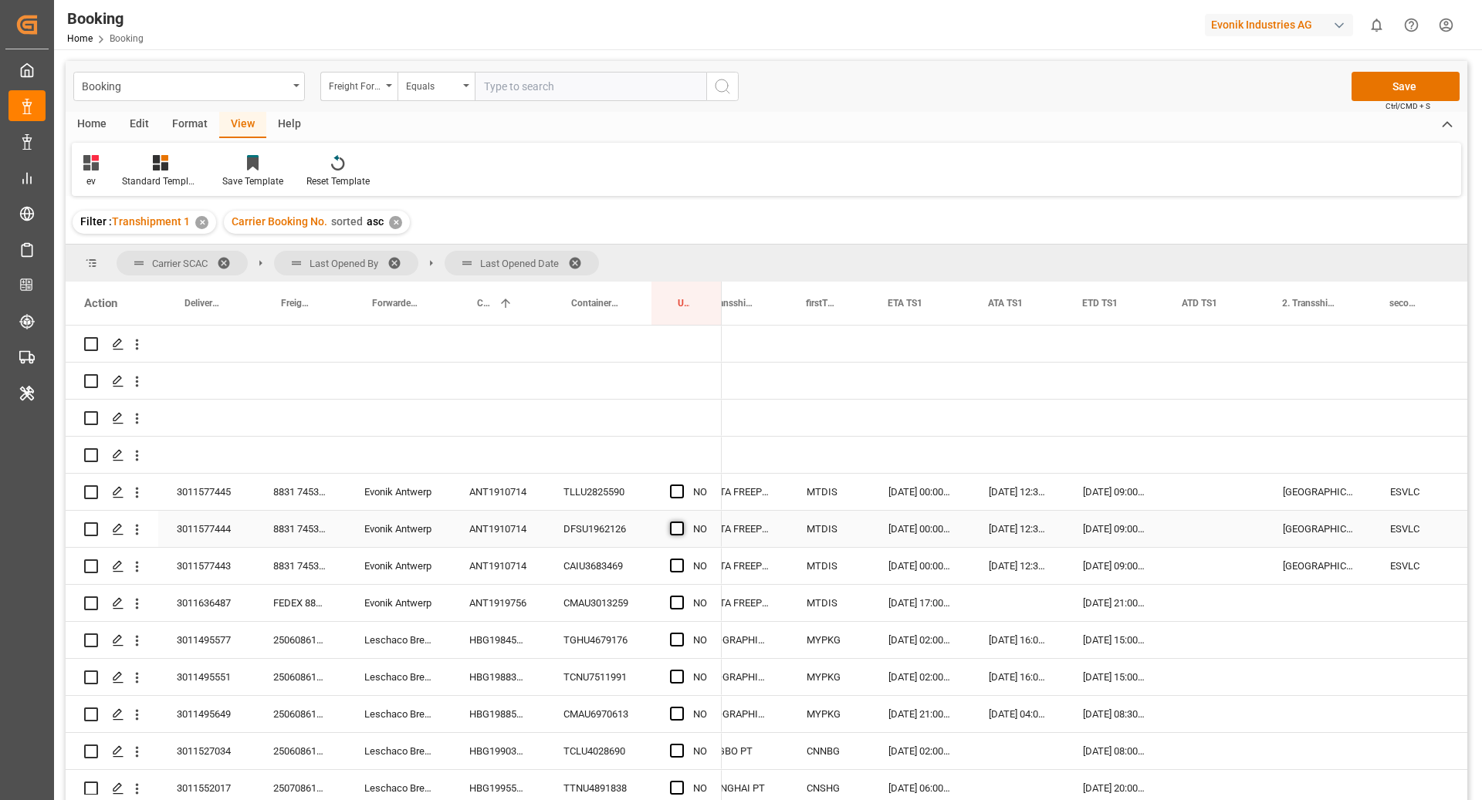
scroll to position [0, 0]
click at [674, 502] on div "Press SPACE to select this row." at bounding box center [681, 493] width 23 height 36
click at [676, 493] on span "Press SPACE to select this row." at bounding box center [677, 492] width 14 height 14
click at [682, 485] on input "Press SPACE to select this row." at bounding box center [682, 485] width 0 height 0
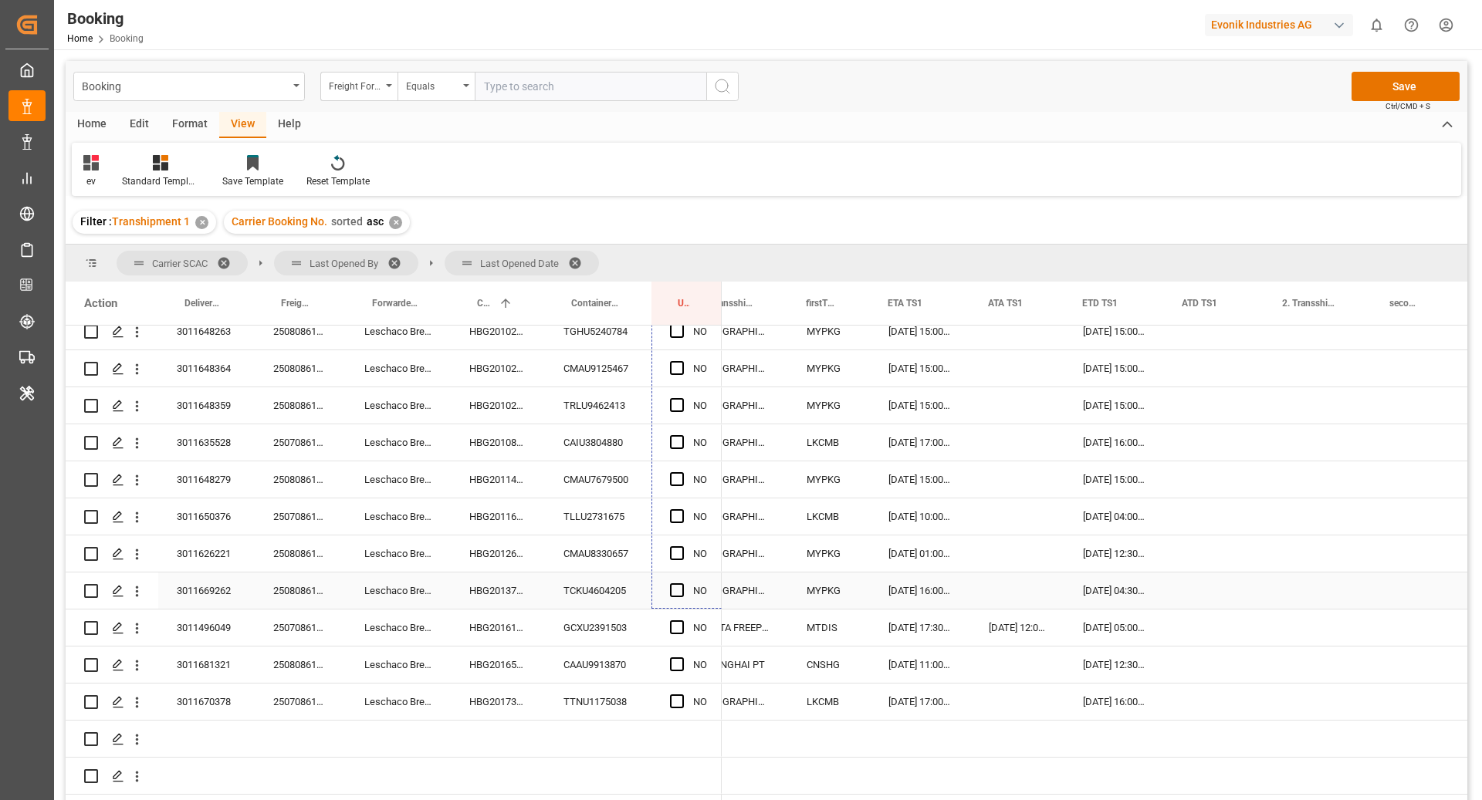
scroll to position [1019, 0]
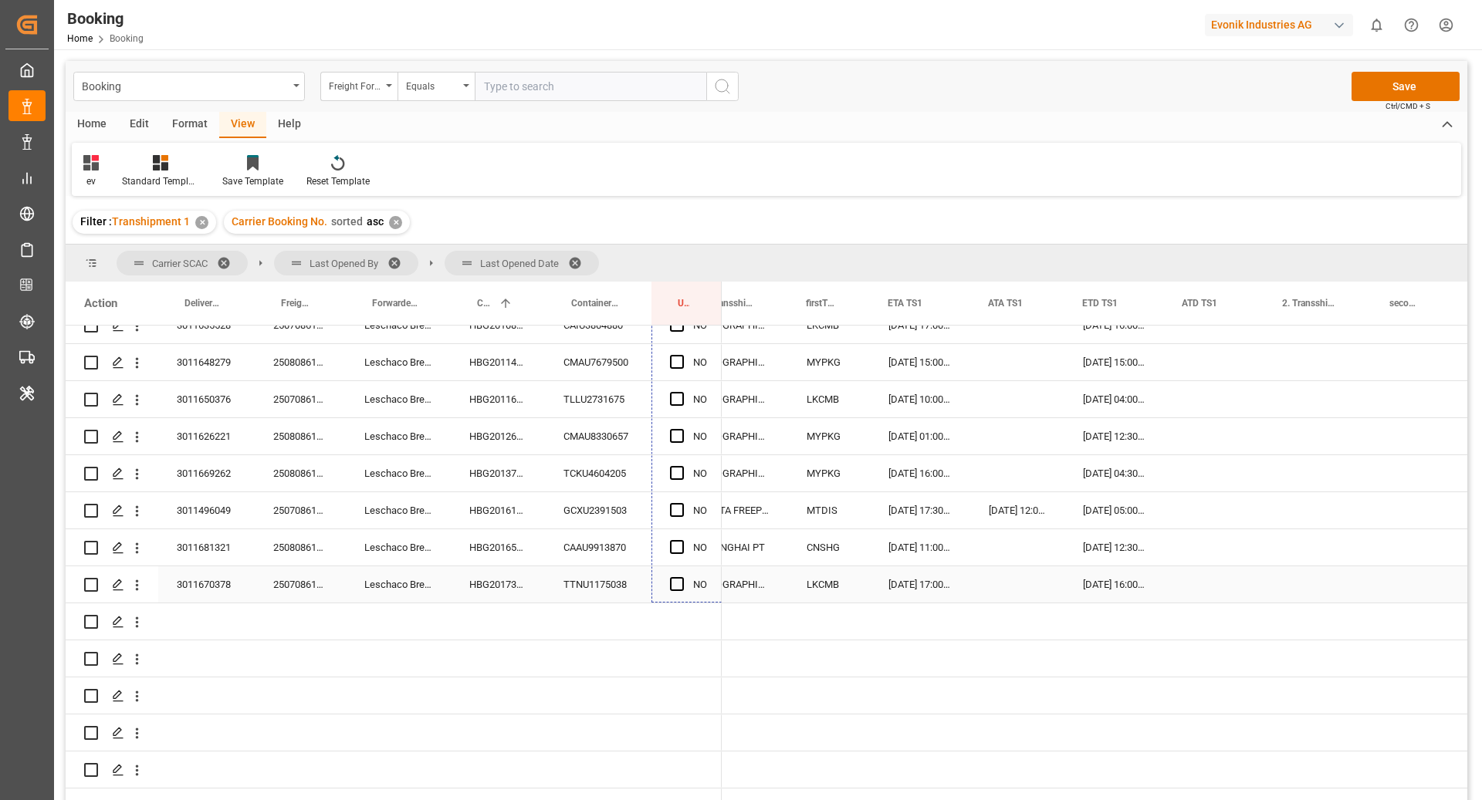
drag, startPoint x: 719, startPoint y: 507, endPoint x: 698, endPoint y: 576, distance: 71.8
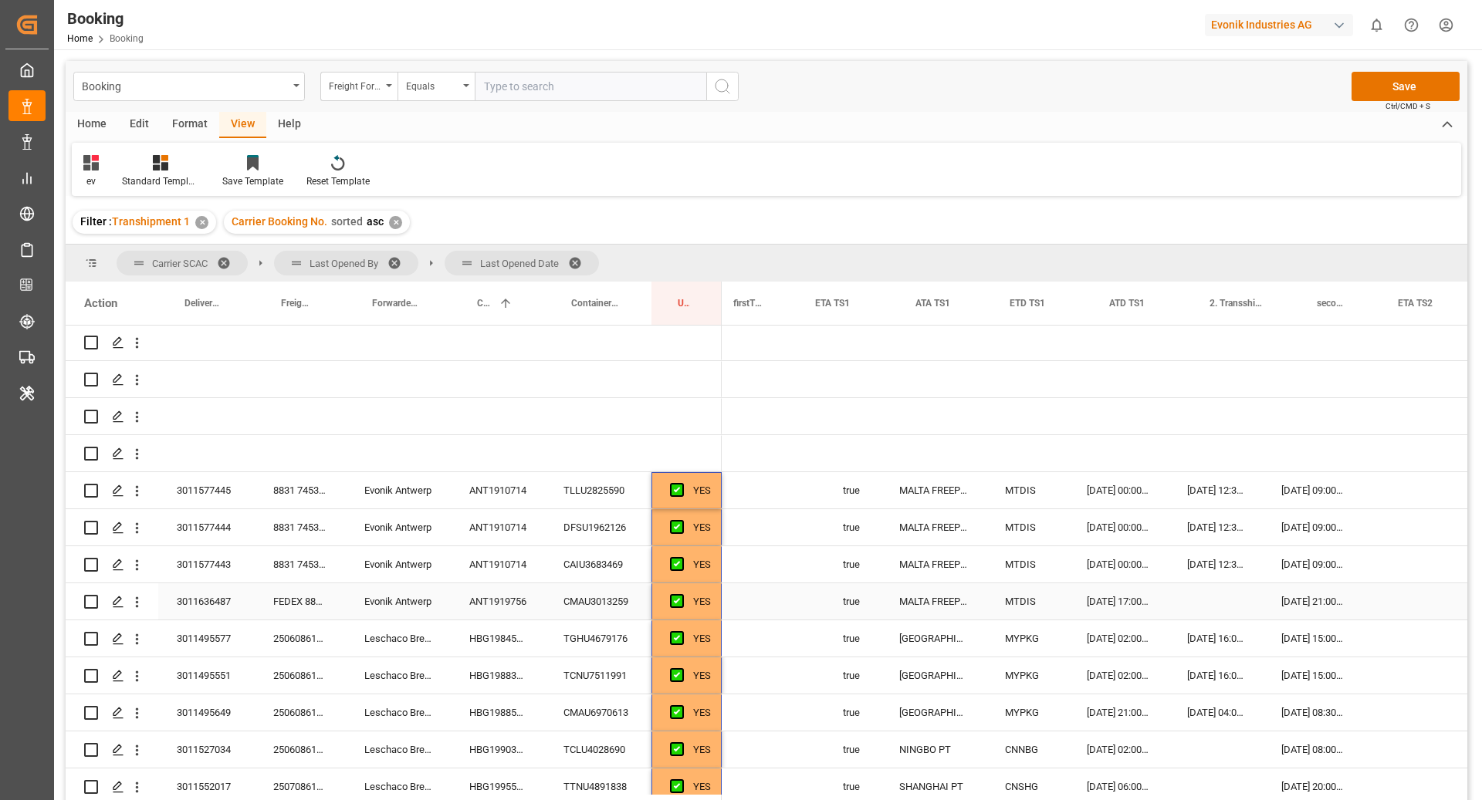
scroll to position [0, 1655]
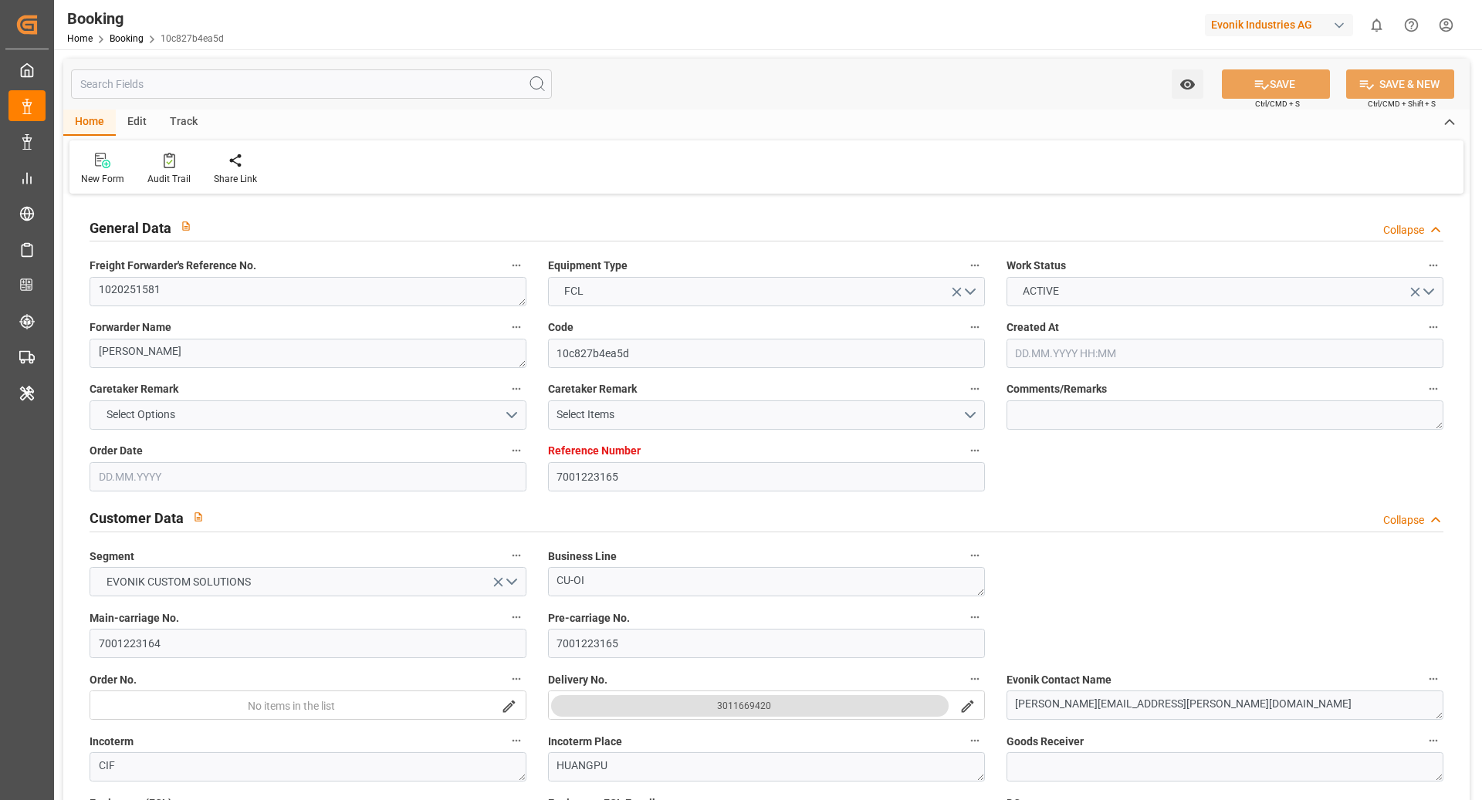
type input "7001223165"
type input "9619995"
type input "Maersk"
type input "Maersk Line AS"
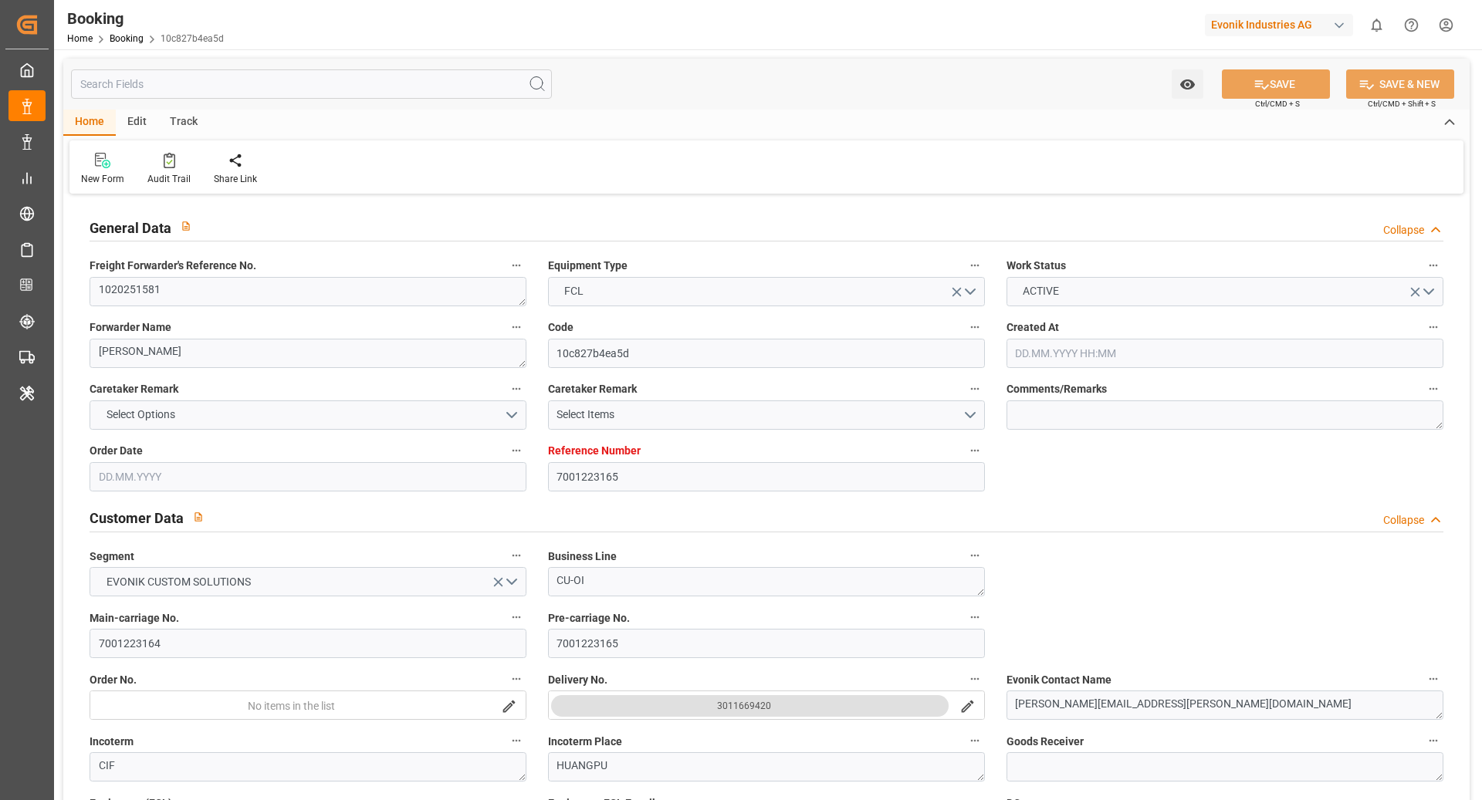
type input "NLRTM"
type input "CNHUA"
type input "MYTPP"
type input "CNNSA"
type input "0"
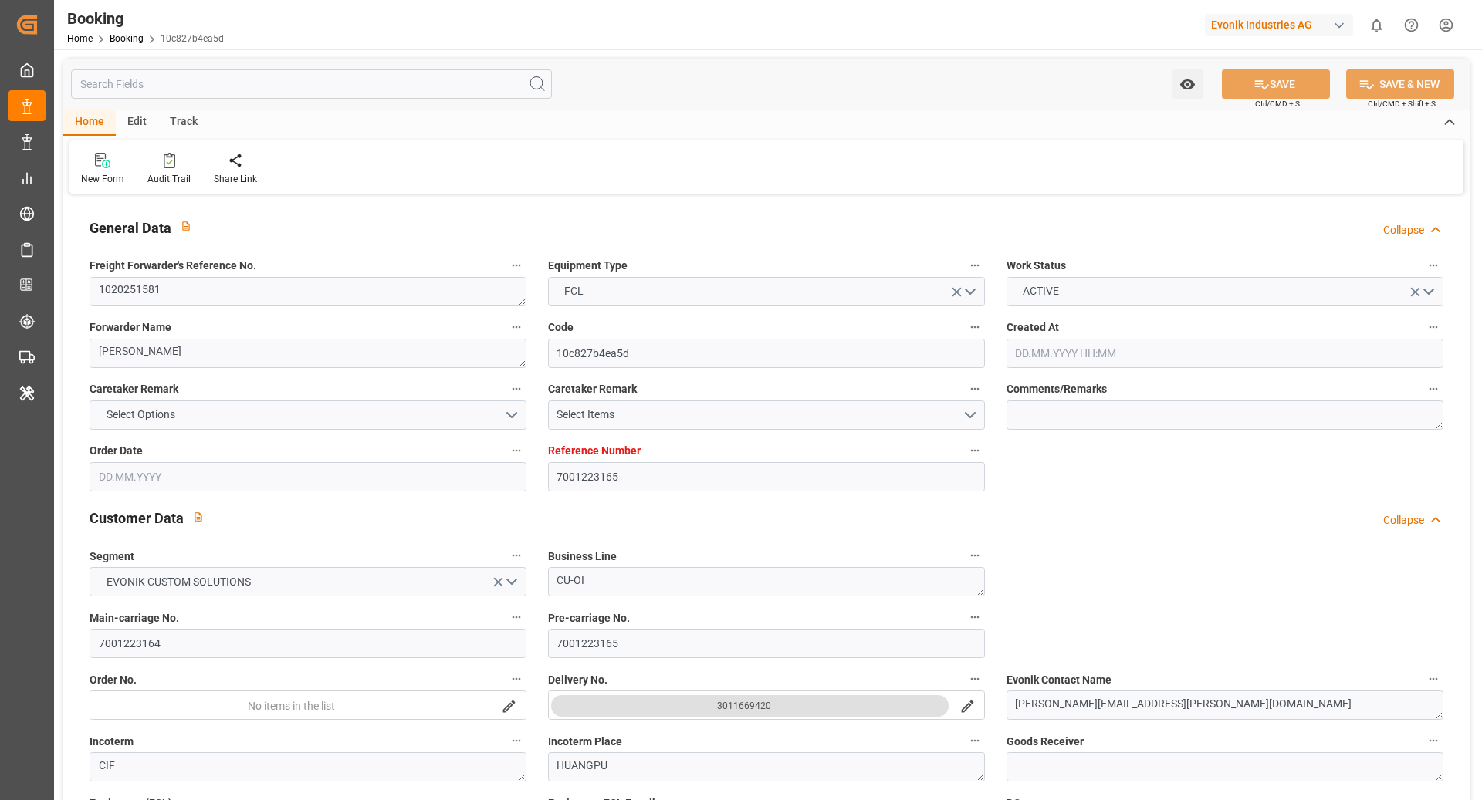
type input "NLRTM"
type input "CNHUA"
type input "9823754"
type input "[DATE] 15:06"
type input "[DATE]"
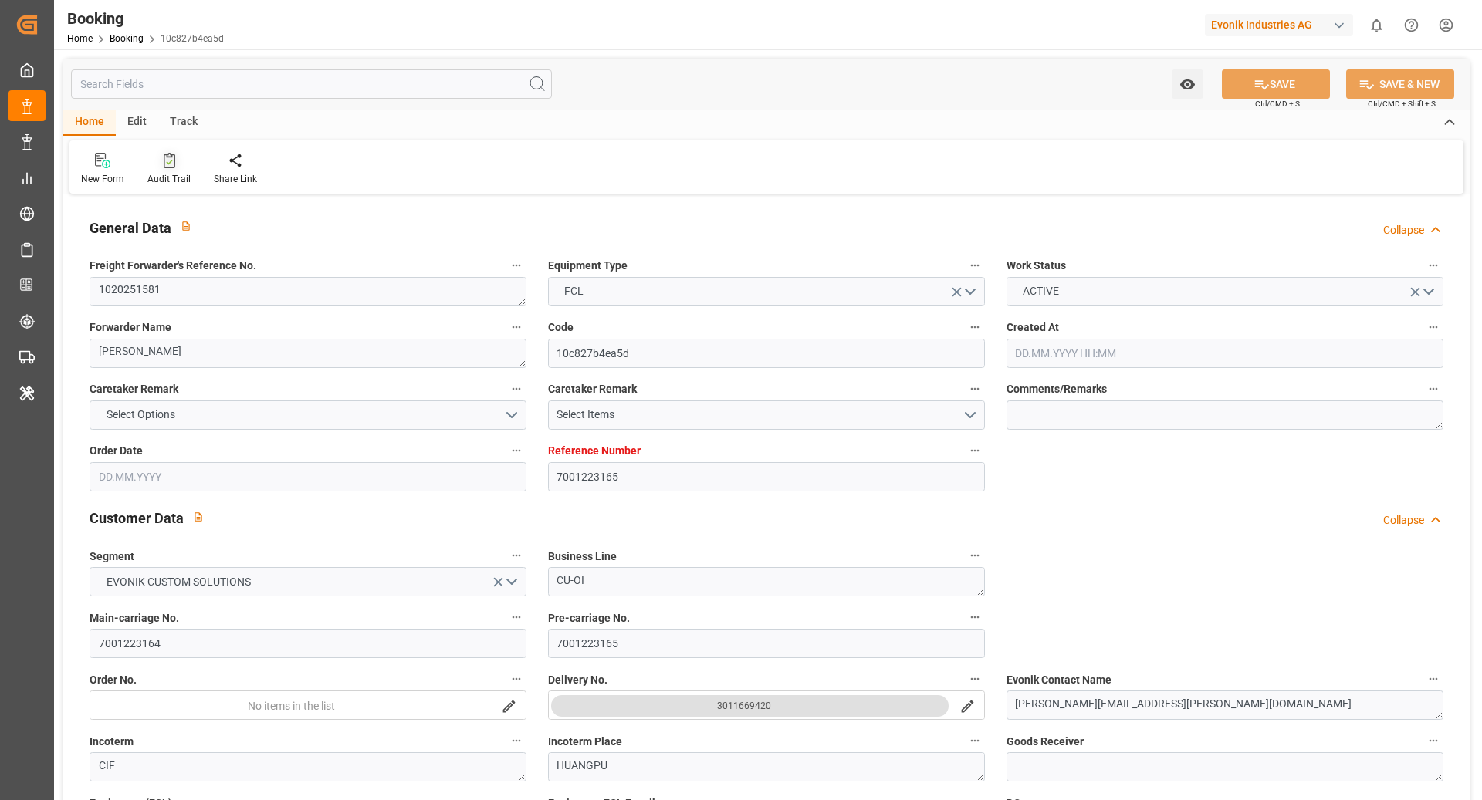
type input "[DATE]"
type input "[DATE] 00:00"
type input "[DATE] 15:30"
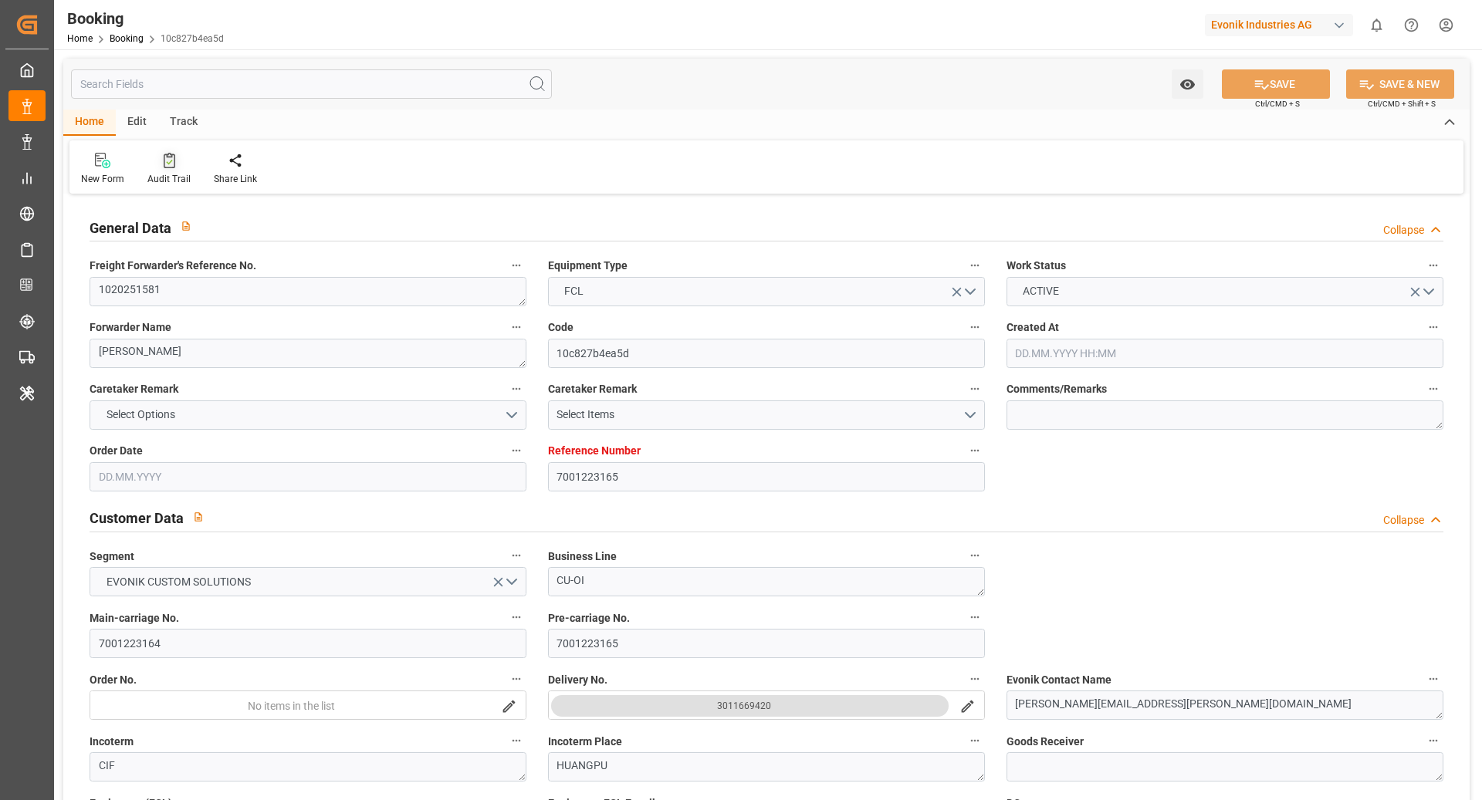
type input "[DATE] 16:51"
type input "[DATE] 09:00"
type input "[DATE] 00:00"
type input "[DATE] 01:00"
type input "[DATE] 00:00"
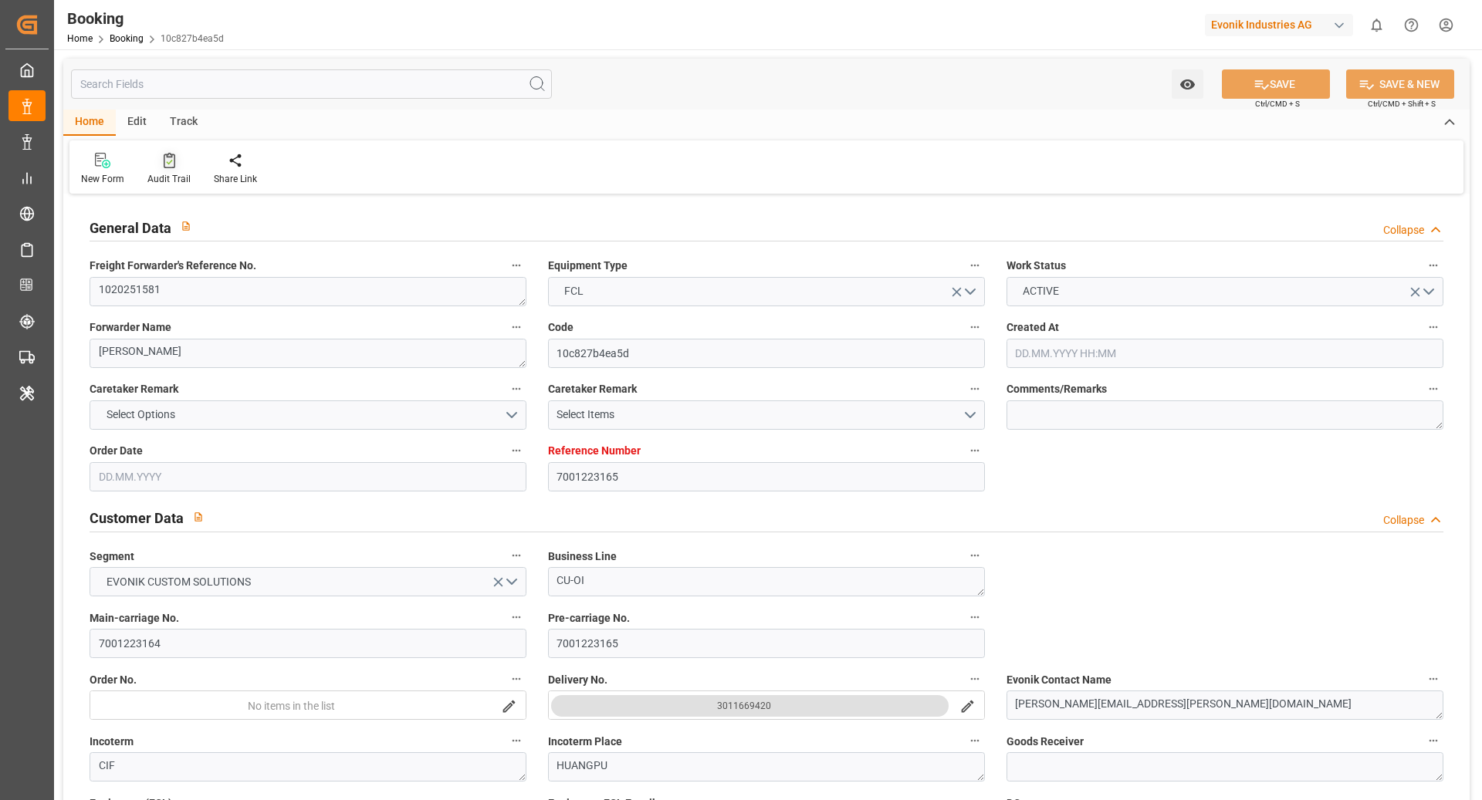
type input "[DATE] 09:00"
type input "[DATE] 00:00"
type input "[DATE] 17:00"
type input "[DATE] 00:00"
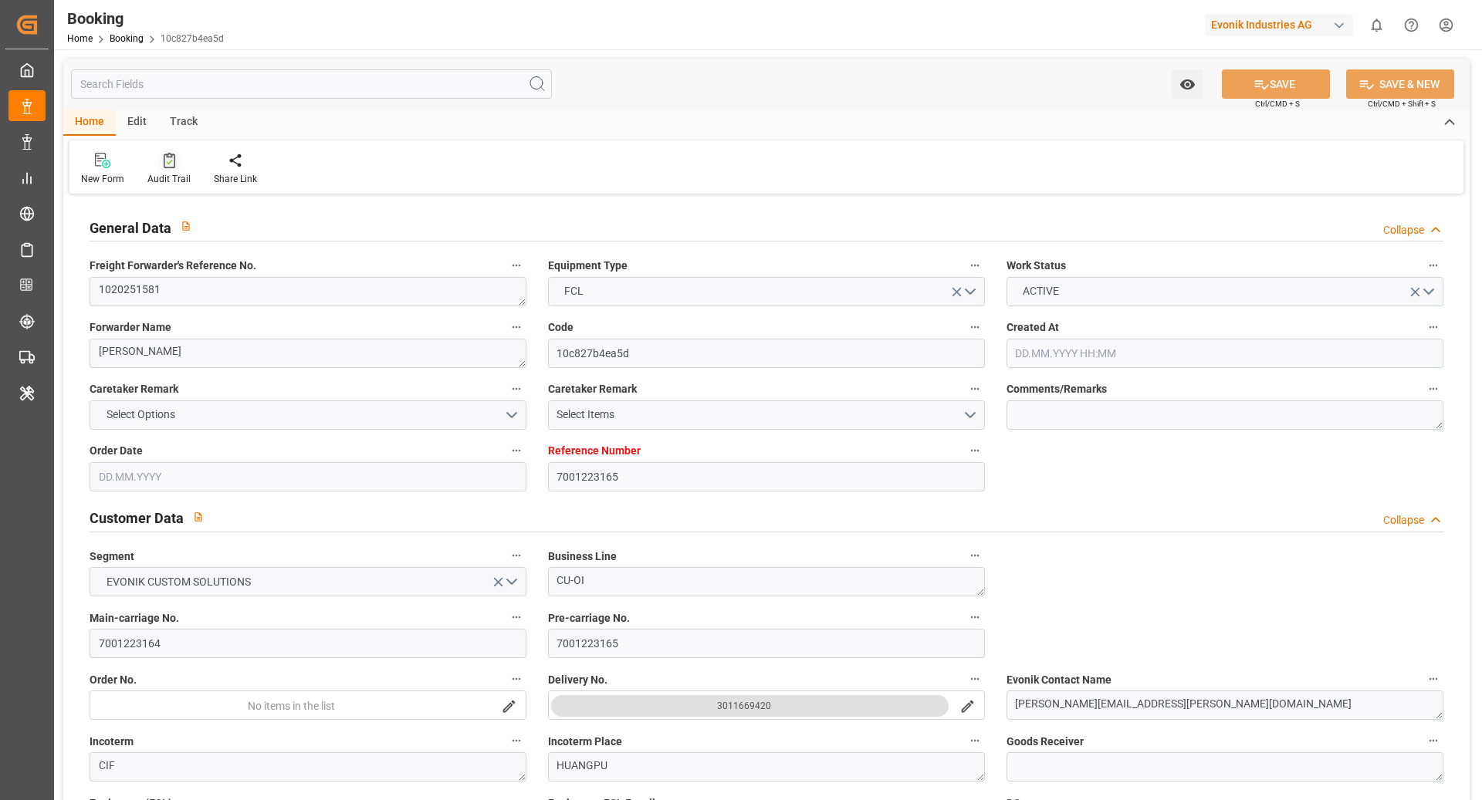
type input "[DATE] 00:00"
type input "[DATE]"
type input "[DATE] 21:01"
type input "[DATE]"
type input "[DATE] 16:47"
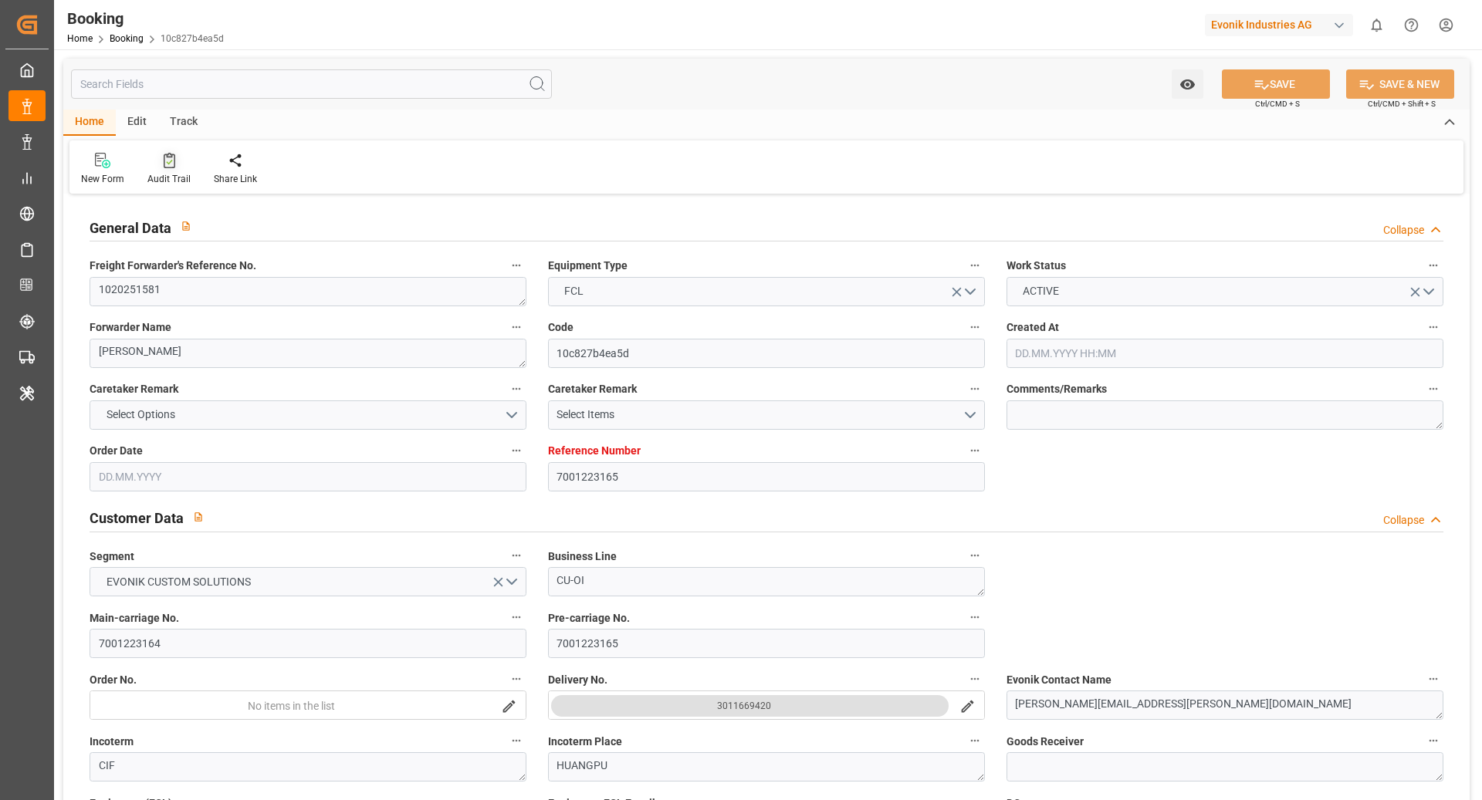
type input "[DATE] 05:00"
type input "[DATE] 11:22"
type input "[DATE] 03:15"
type input "[DATE] 01:00"
type input "[DATE] 18:11"
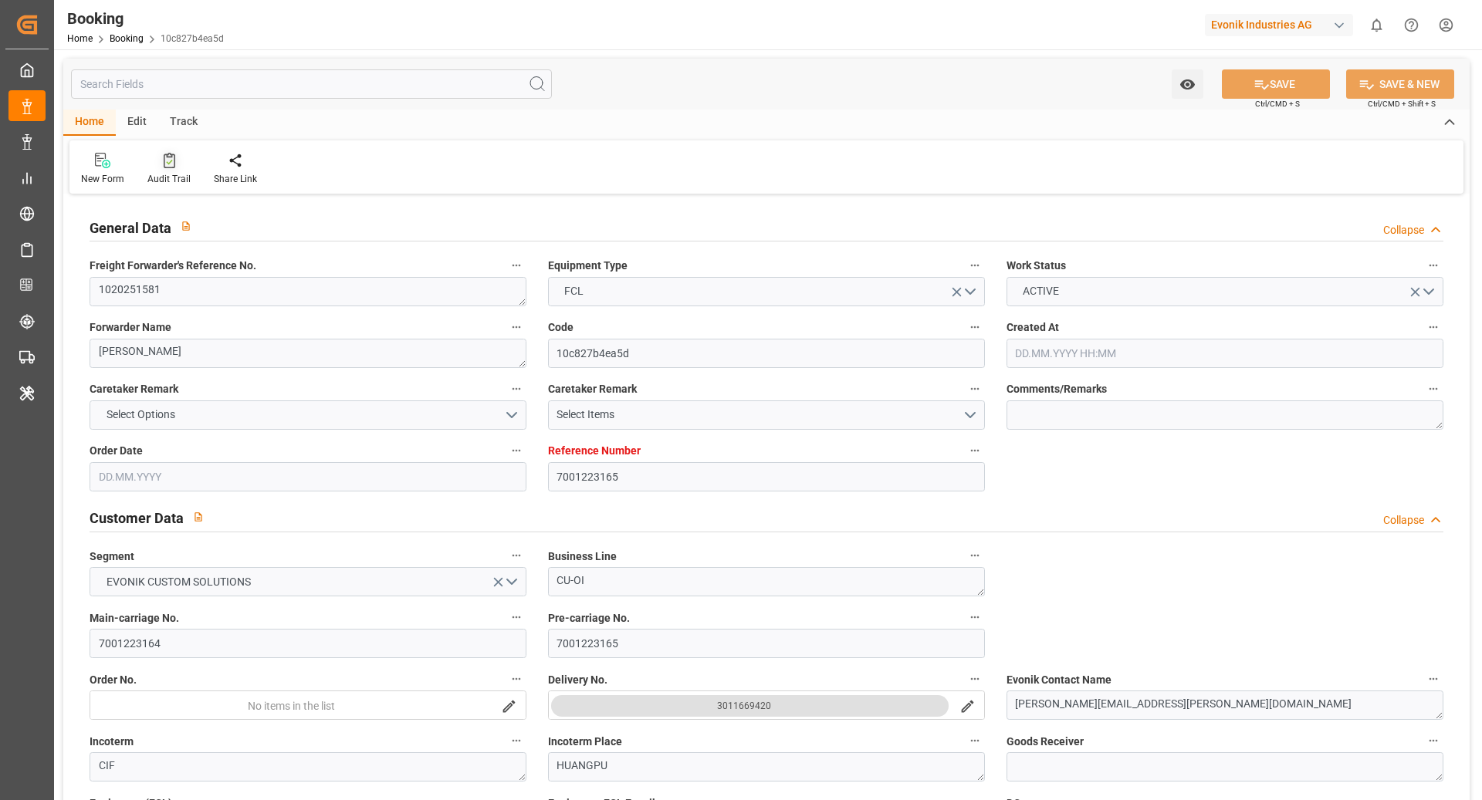
type input "[DATE] 09:00"
type input "24.09.2025 17:00"
type input "24.09.2025 23:45"
type input "30.09.2025 09:00"
type input "30.09.2025 09:26"
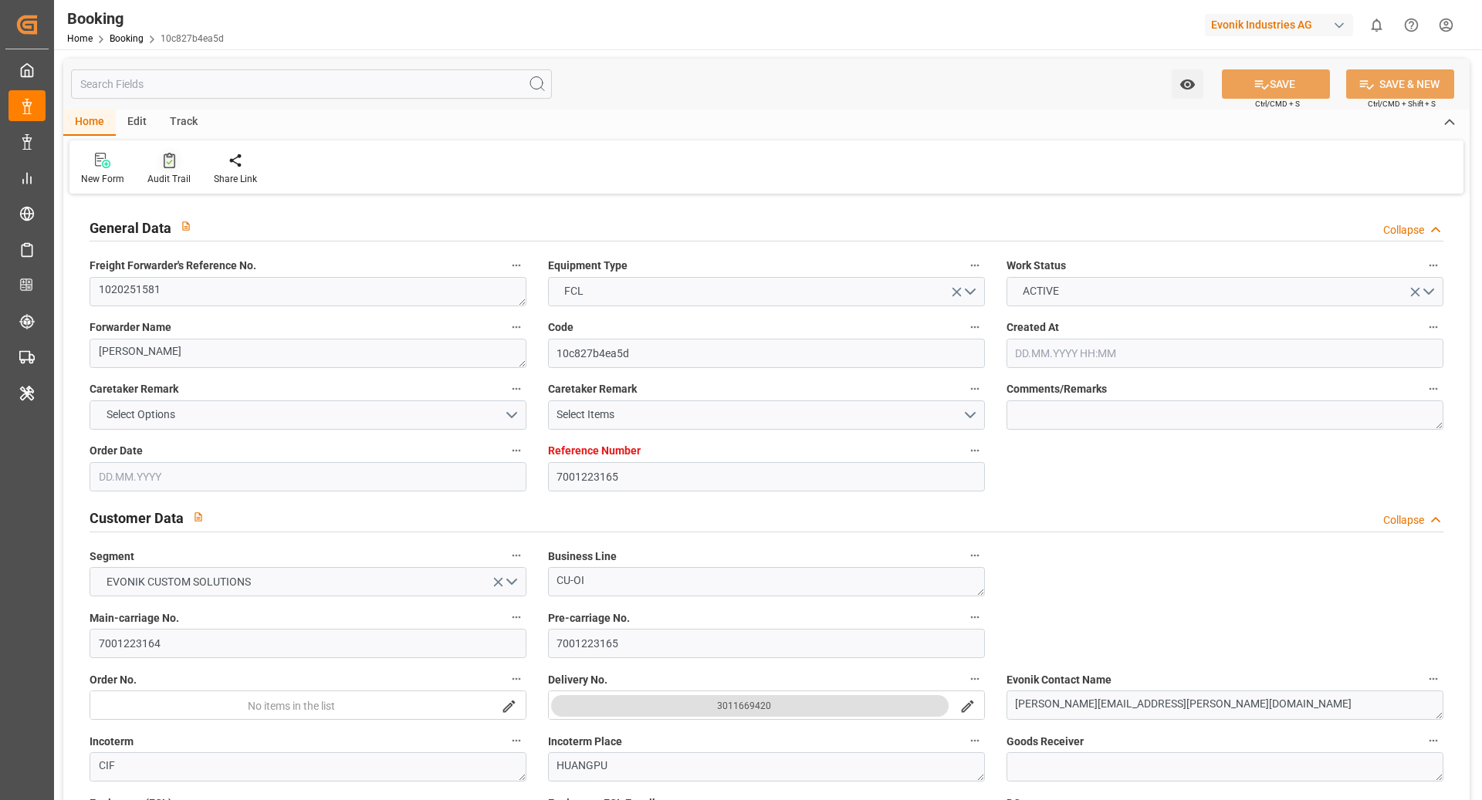
type input "04.10.2025 09:26"
click at [177, 169] on div "Audit Trail" at bounding box center [169, 169] width 66 height 34
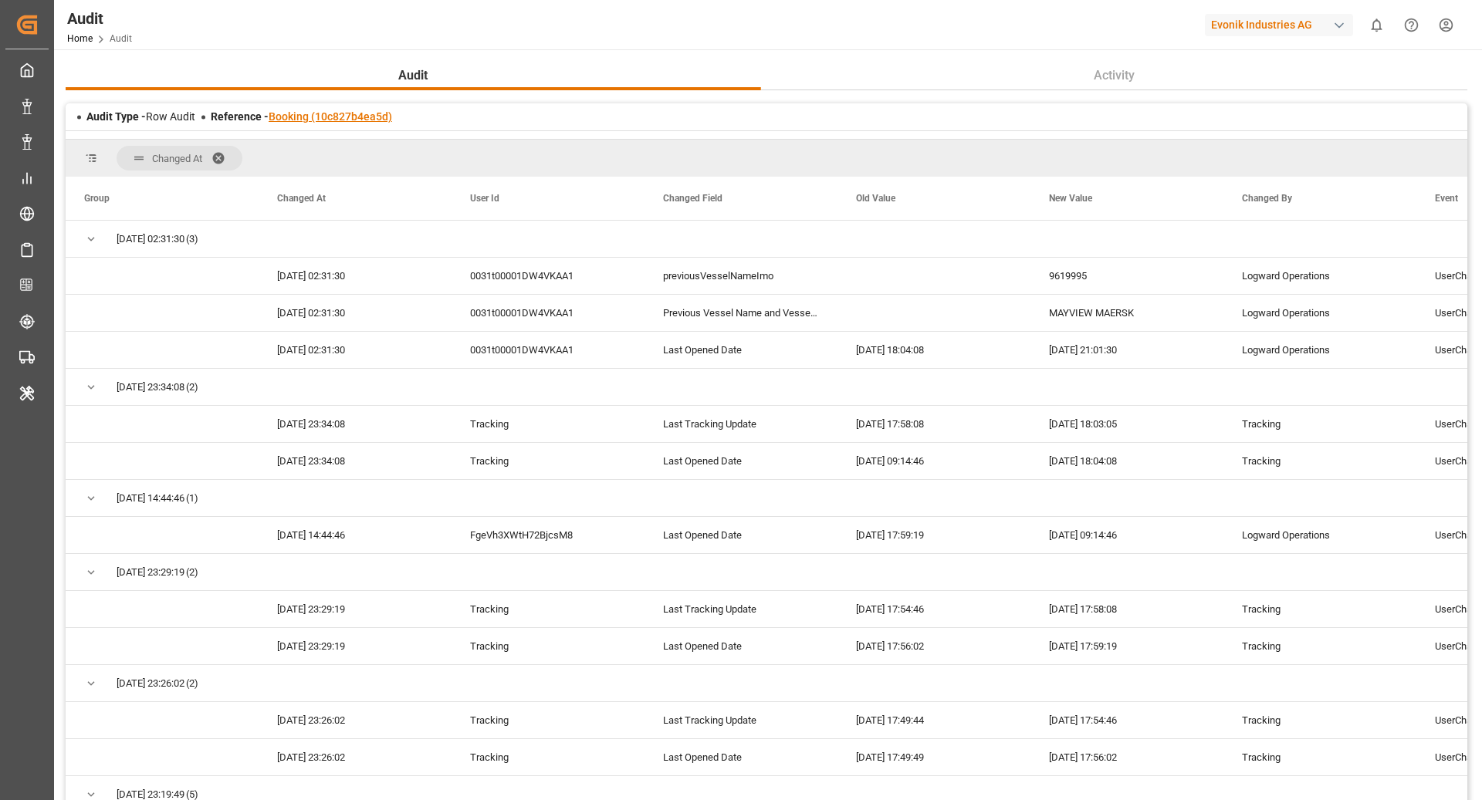
click at [323, 119] on link "Booking (10c827b4ea5d)" at bounding box center [330, 116] width 123 height 12
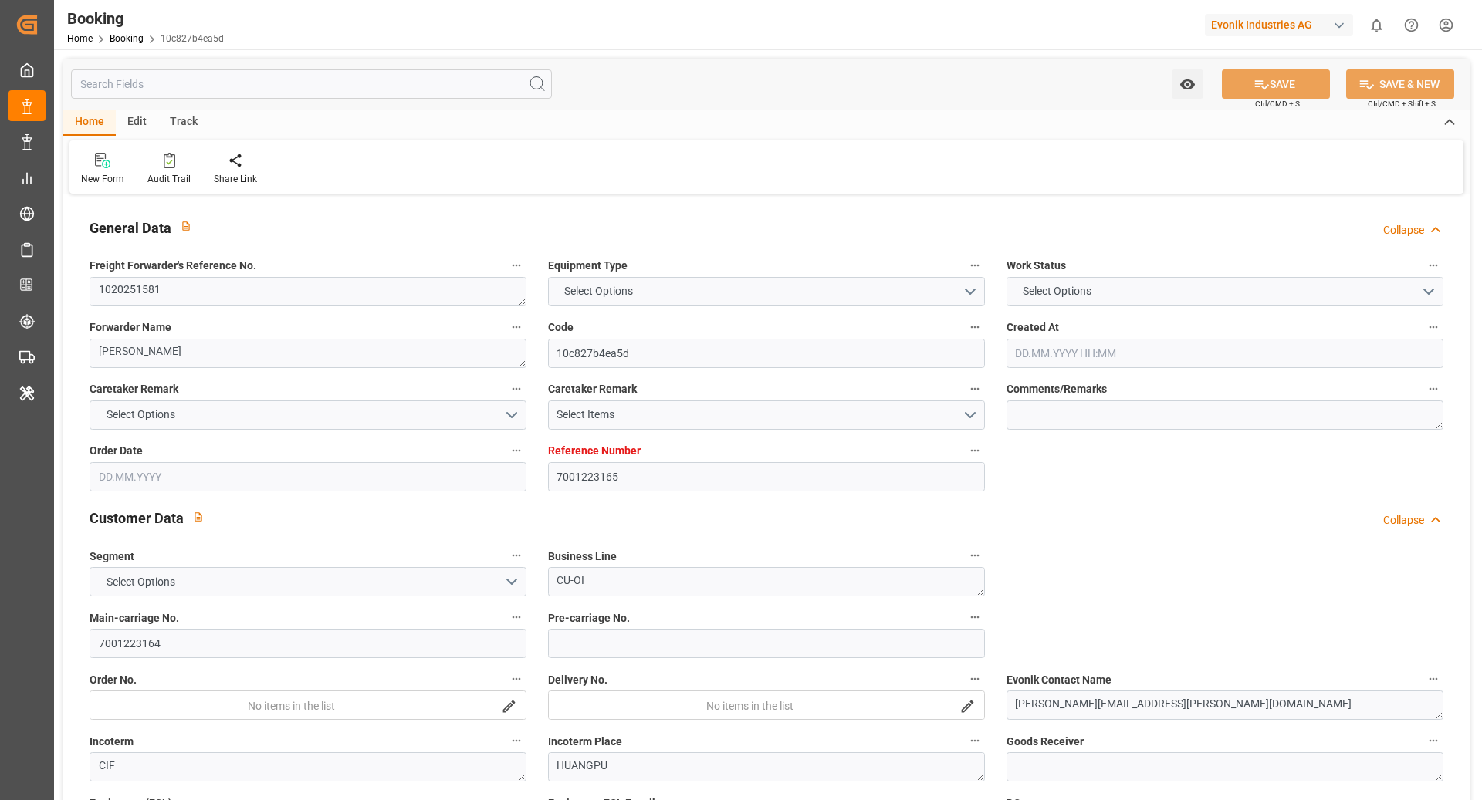
type input "7001223165"
type input "9619995"
type input "Maersk"
type input "Maersk Line AS"
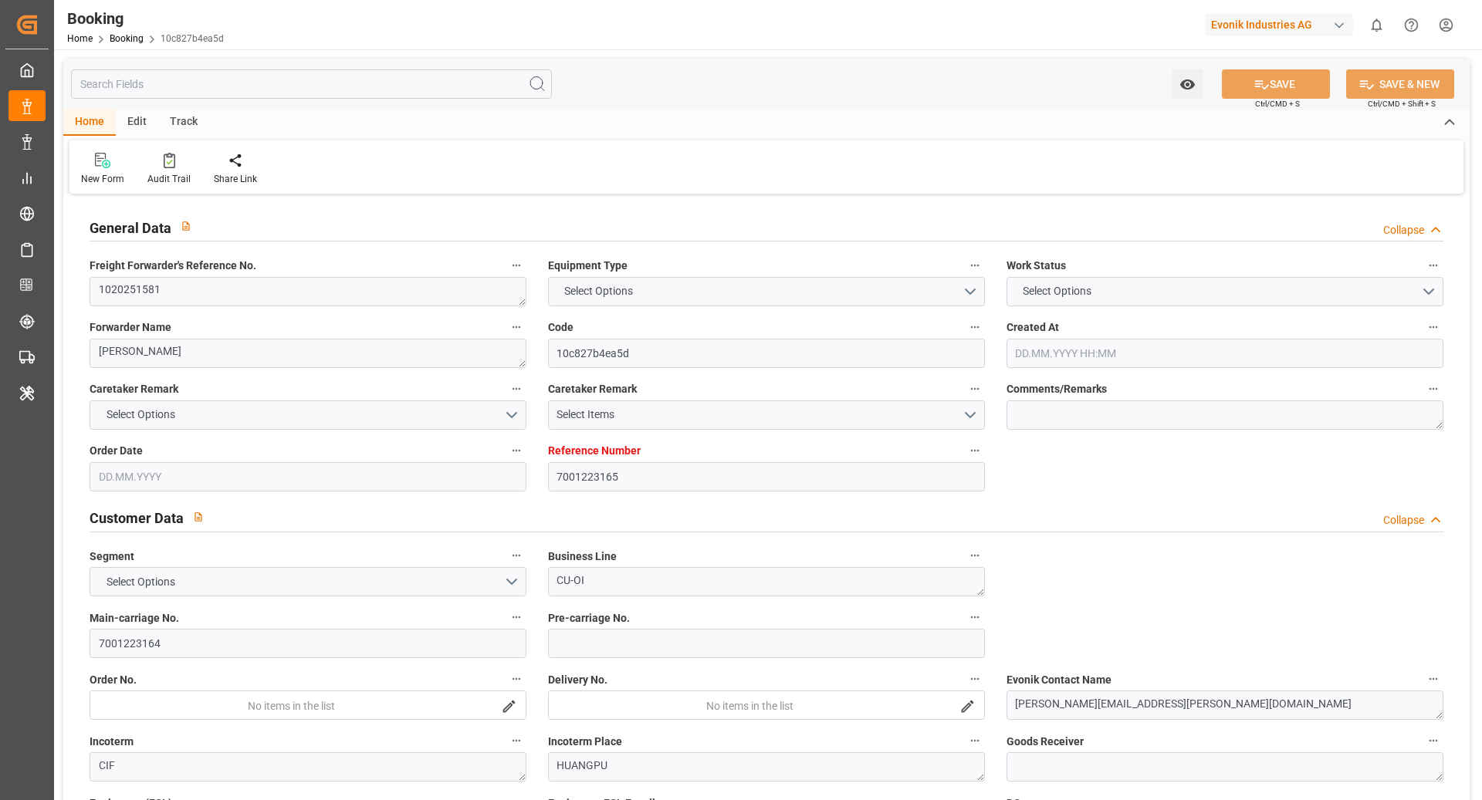
type input "NLRTM"
type input "CNHUA"
type input "MYTPP"
type input "CNNSA"
type input "0"
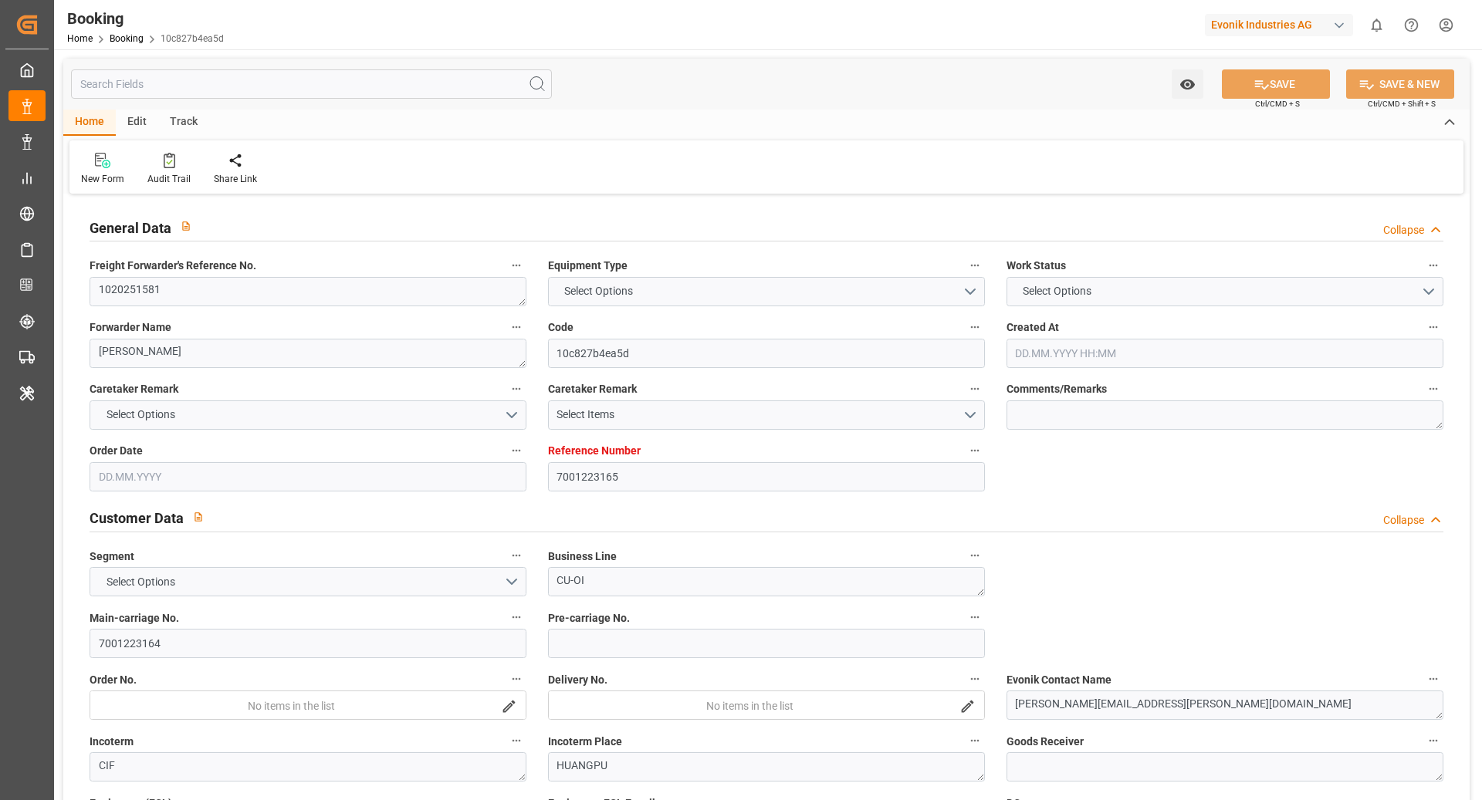
type input "NLRTM"
type input "CNHUA"
type input "9823754"
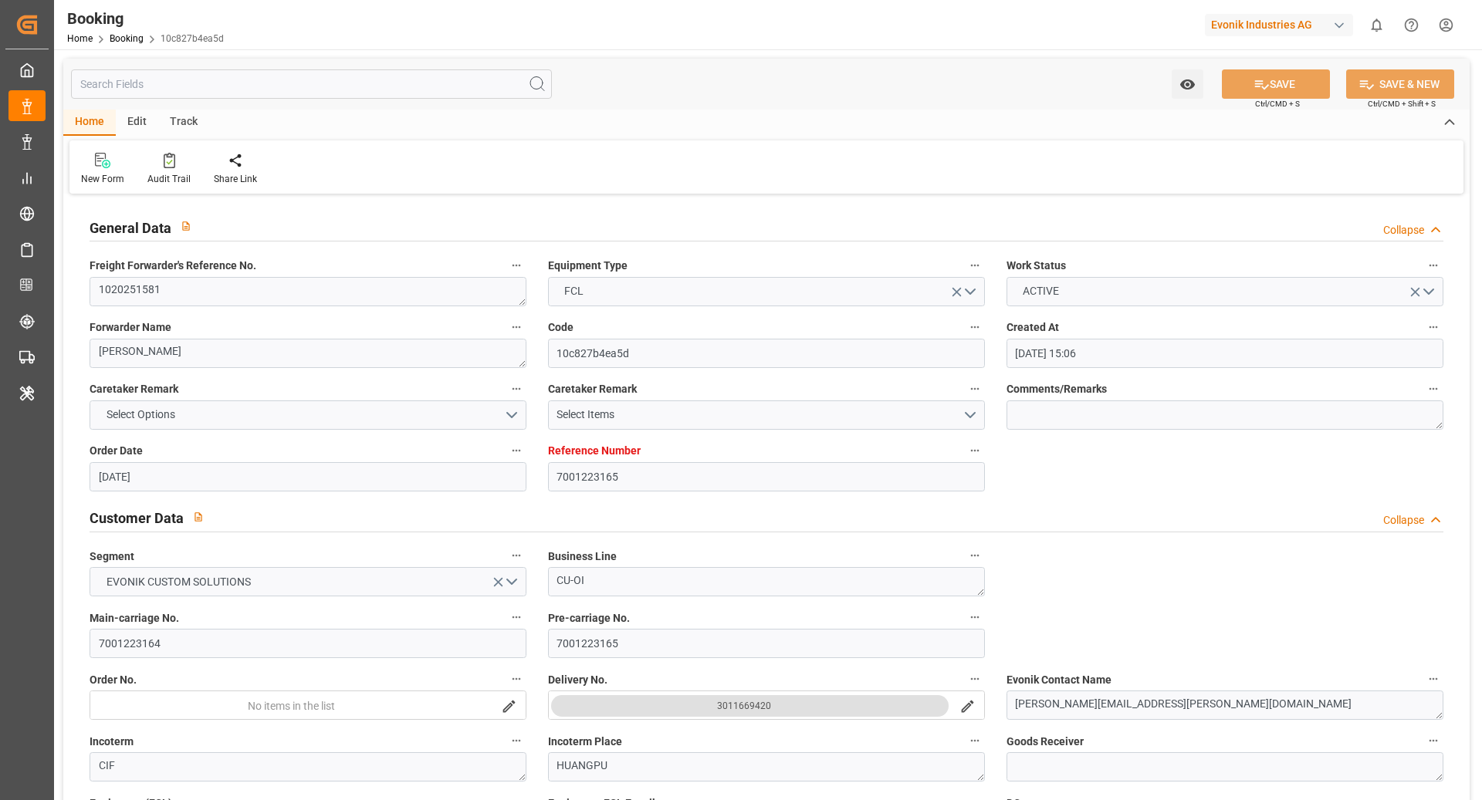
type input "15.07.2025 15:06"
type input "15.07.2025"
type input "13.10.2025"
type input "20.08.2025"
type input "11.08.2025 00:00"
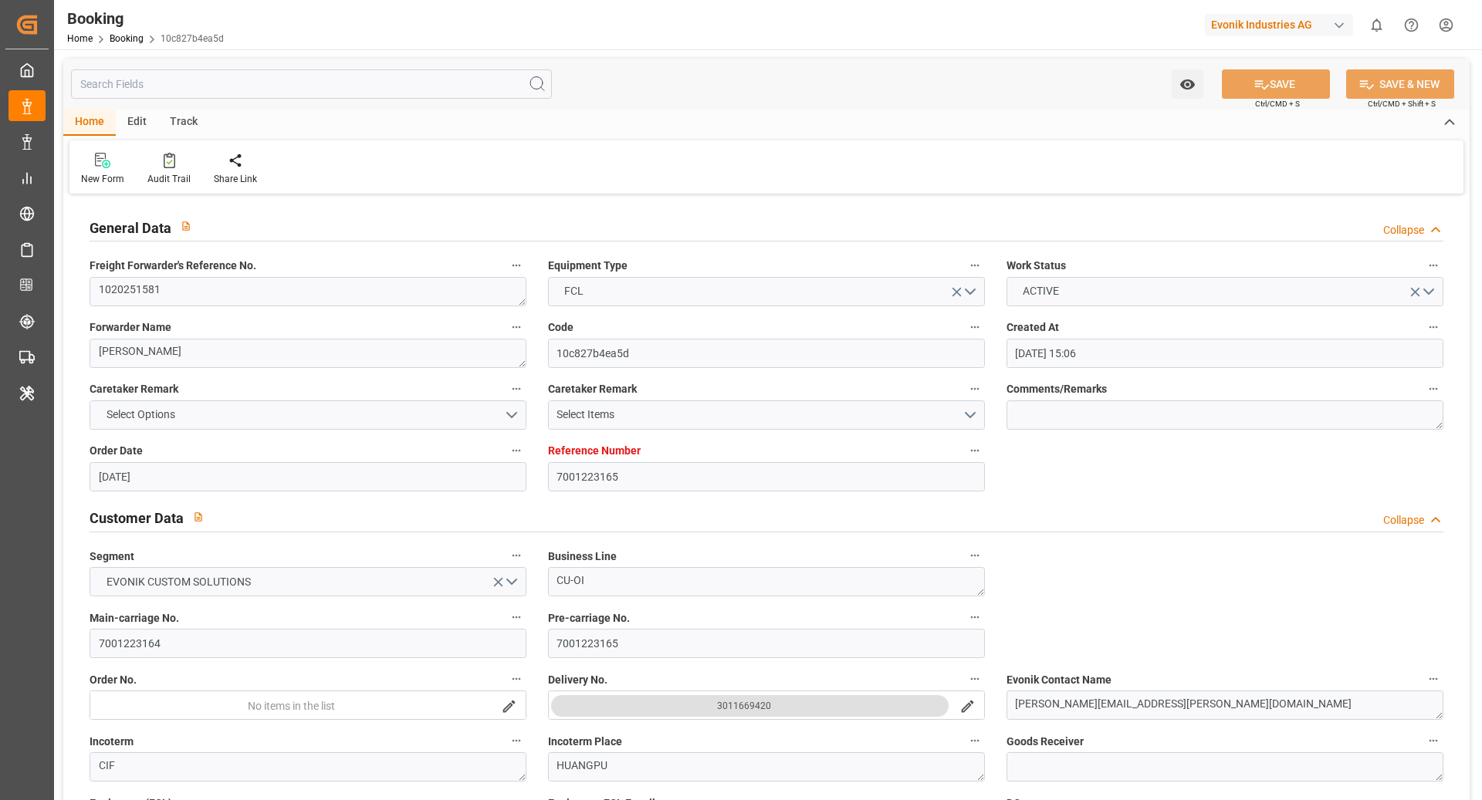
type input "11.08.2025 00:00"
type input "11.08.2025 15:30"
type input "08.08.2025 16:51"
type input "30.09.2025 09:00"
type input "30.09.2025 00:00"
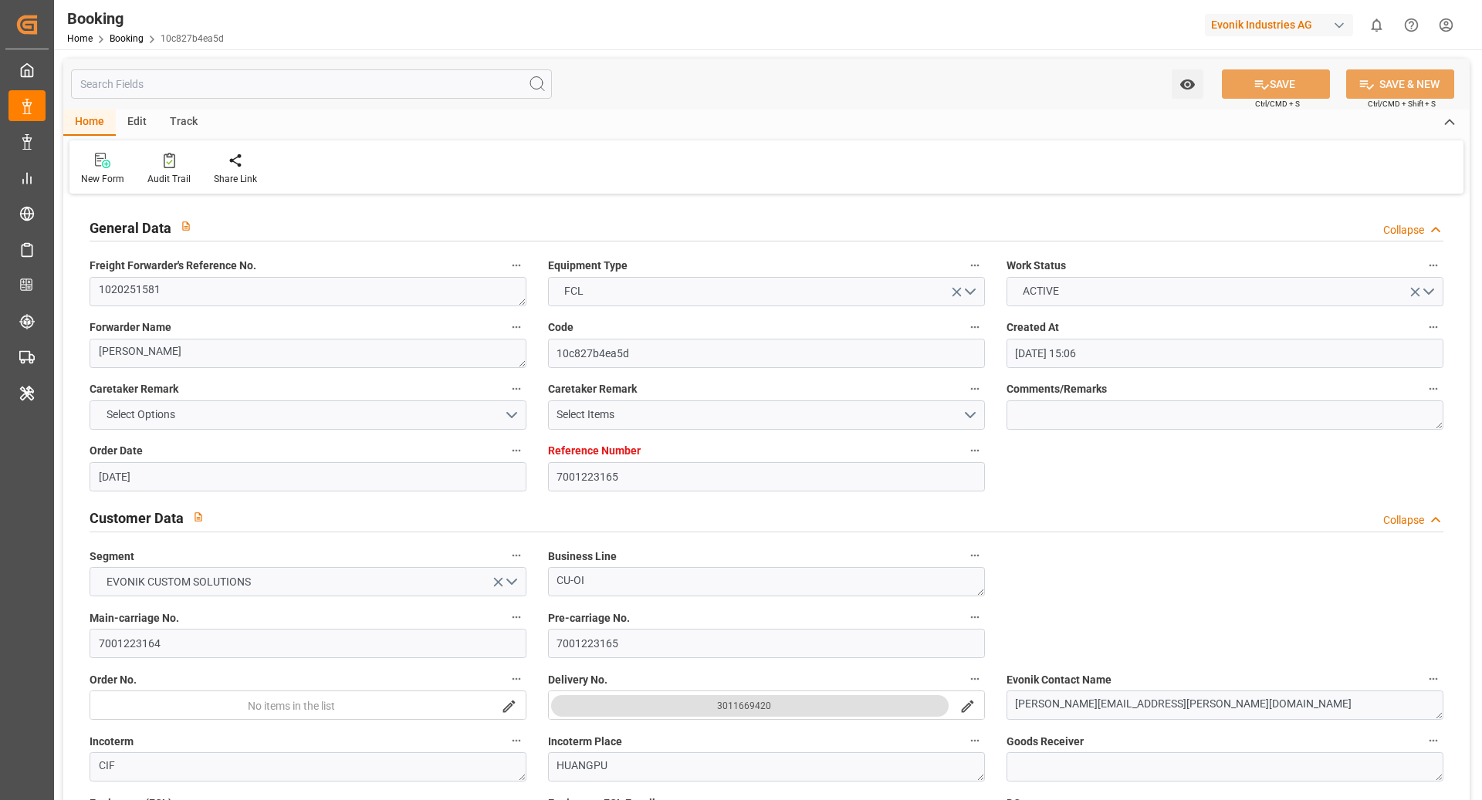
type input "10.09.2025 01:00"
type input "10.09.2025 00:00"
type input "20.09.2025 09:00"
type input "20.09.2025 00:00"
type input "24.09.2025 17:00"
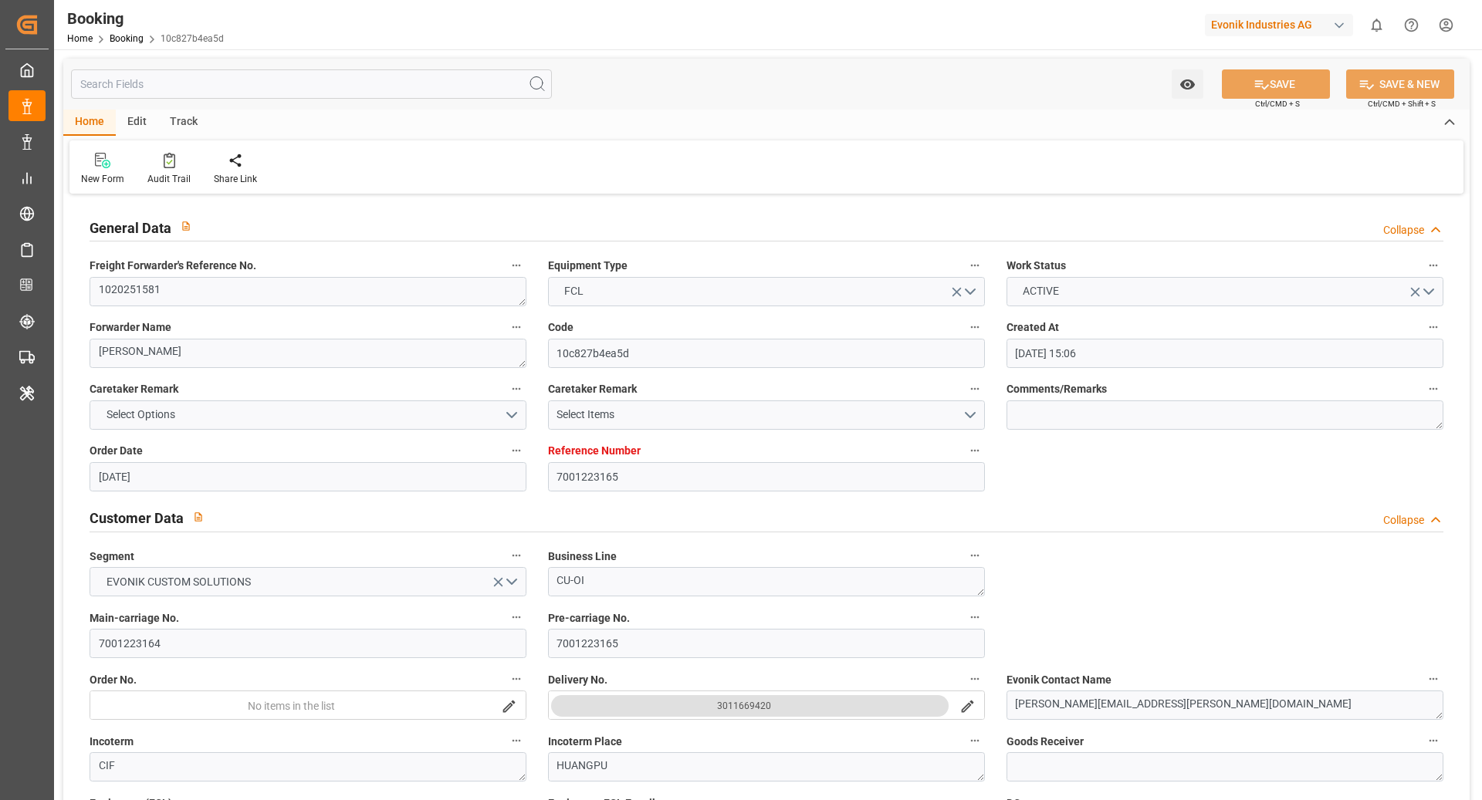
type input "24.09.2025 00:00"
type input "28.09.2025 00:00"
type input "05.08.2025"
type input "25.08.2025 21:01"
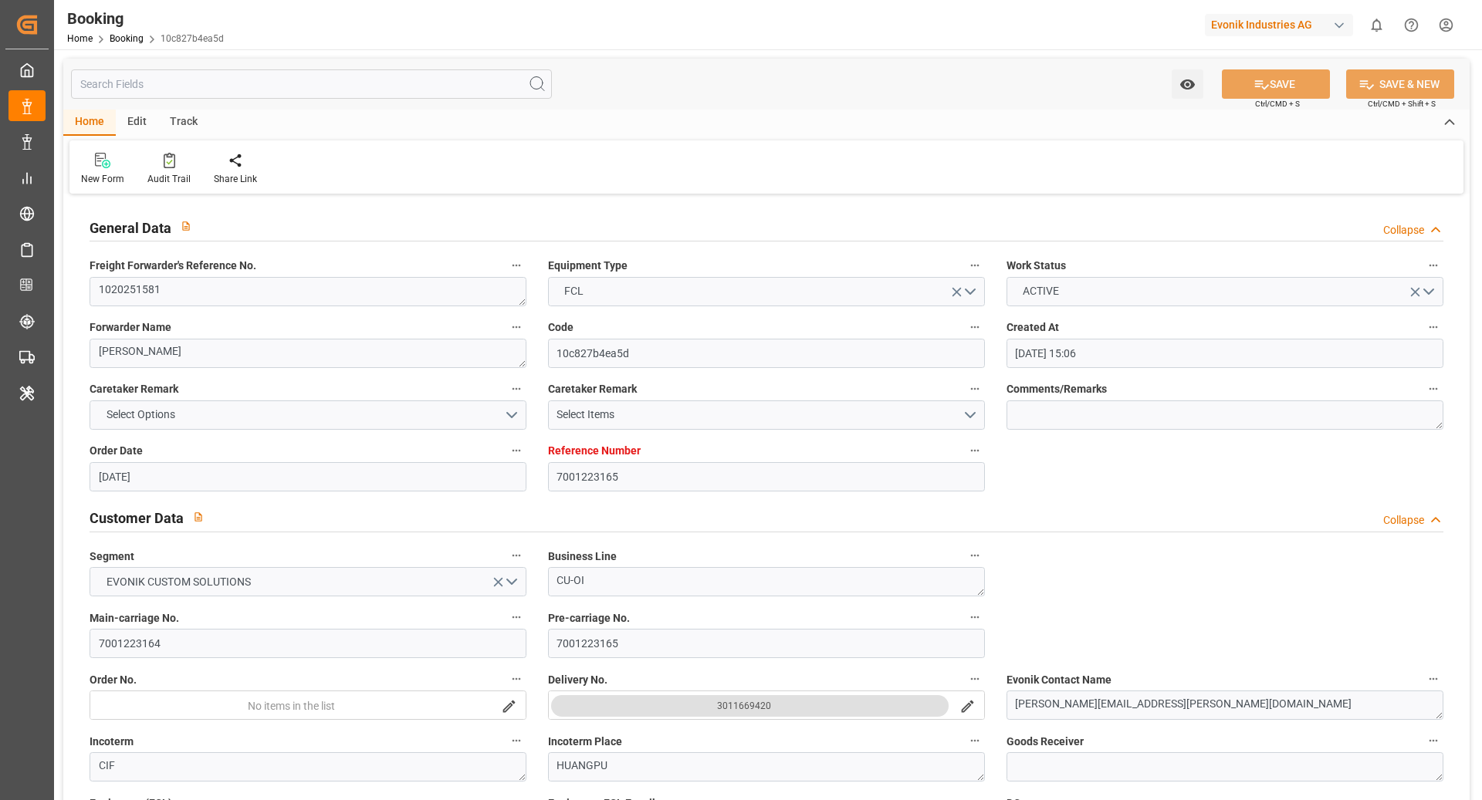
type input "25.08.2025"
type input "04.08.2025 16:47"
type input "08.08.2025 05:00"
type input "10.08.2025 11:22"
type input "12.08.2025 03:15"
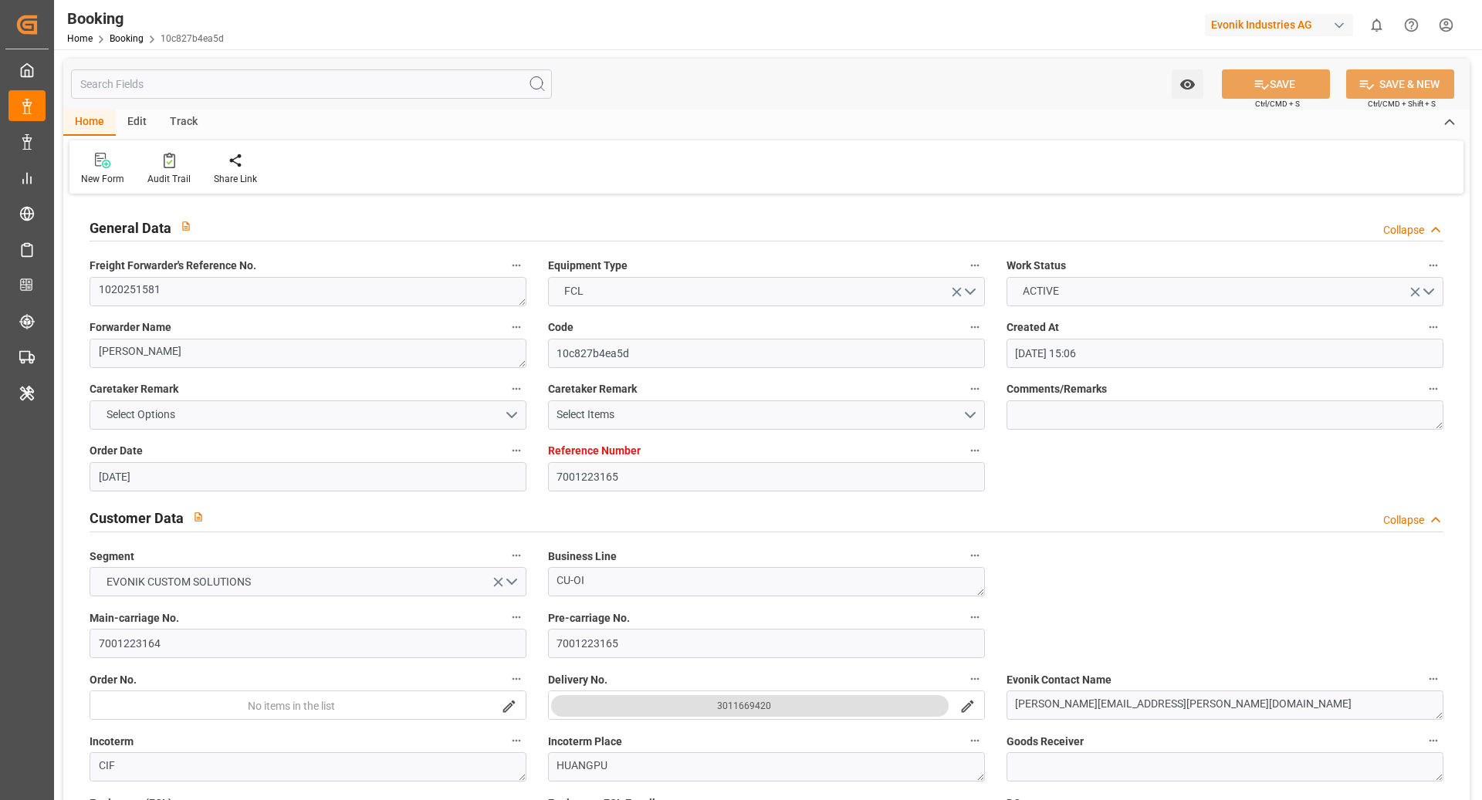
type input "10.09.2025 01:00"
type input "10.09.2025 18:11"
type input "20.09.2025 09:00"
type input "24.09.2025 17:00"
type input "24.09.2025 23:45"
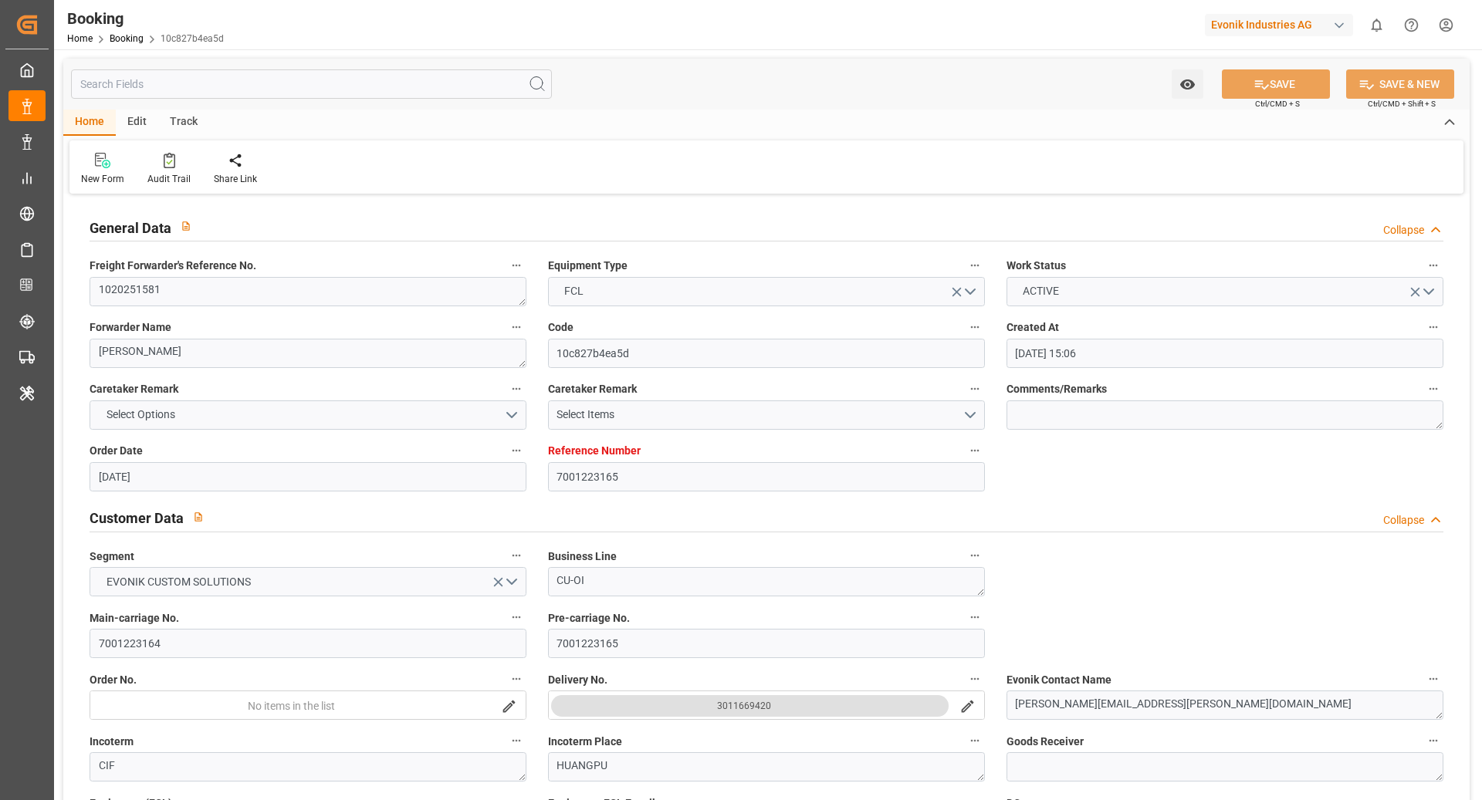
type input "30.09.2025 09:00"
type input "30.09.2025 09:26"
type input "04.10.2025 09:26"
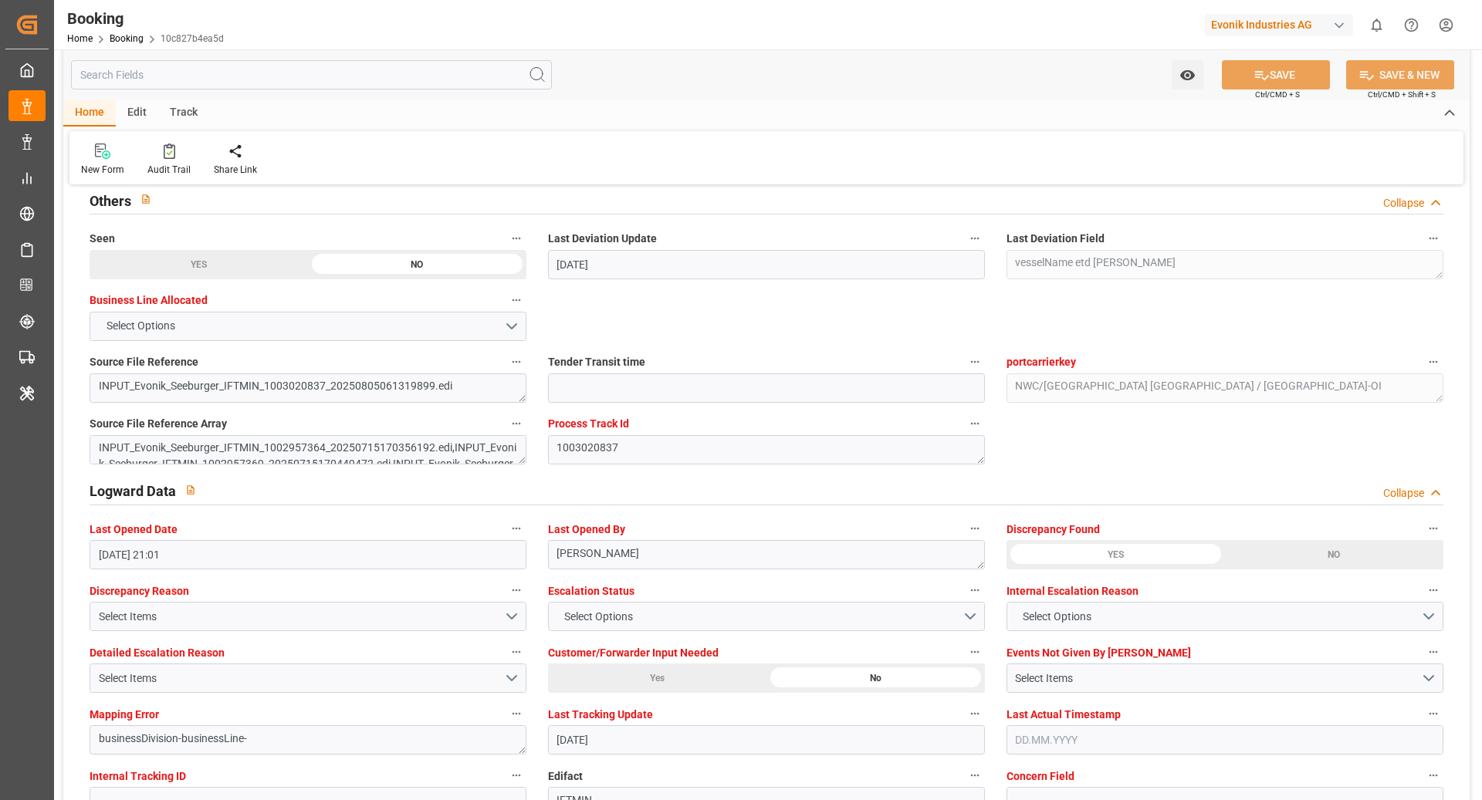
scroll to position [2622, 0]
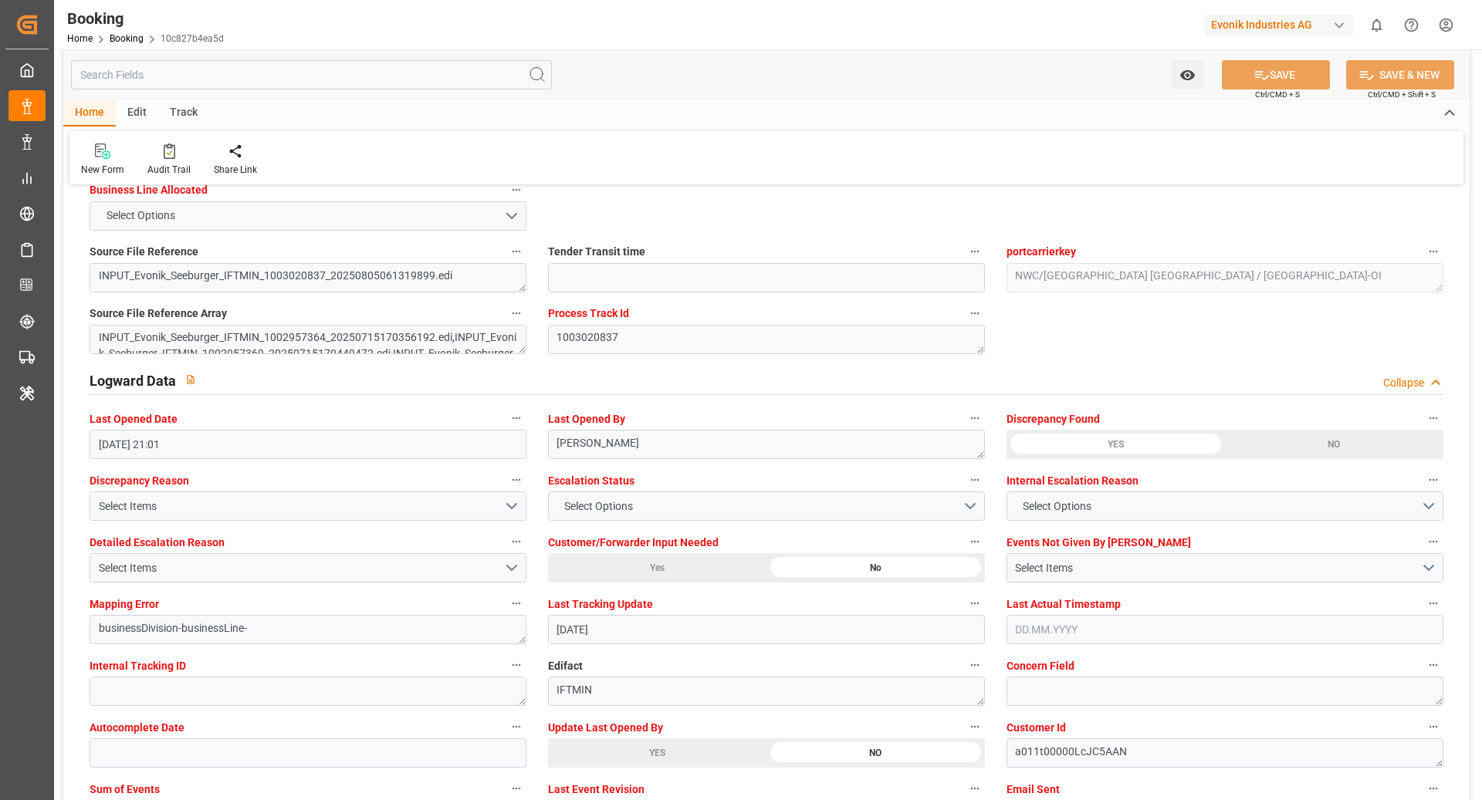
drag, startPoint x: 645, startPoint y: 755, endPoint x: 735, endPoint y: 735, distance: 91.8
click at [646, 755] on div "YES" at bounding box center [657, 753] width 218 height 29
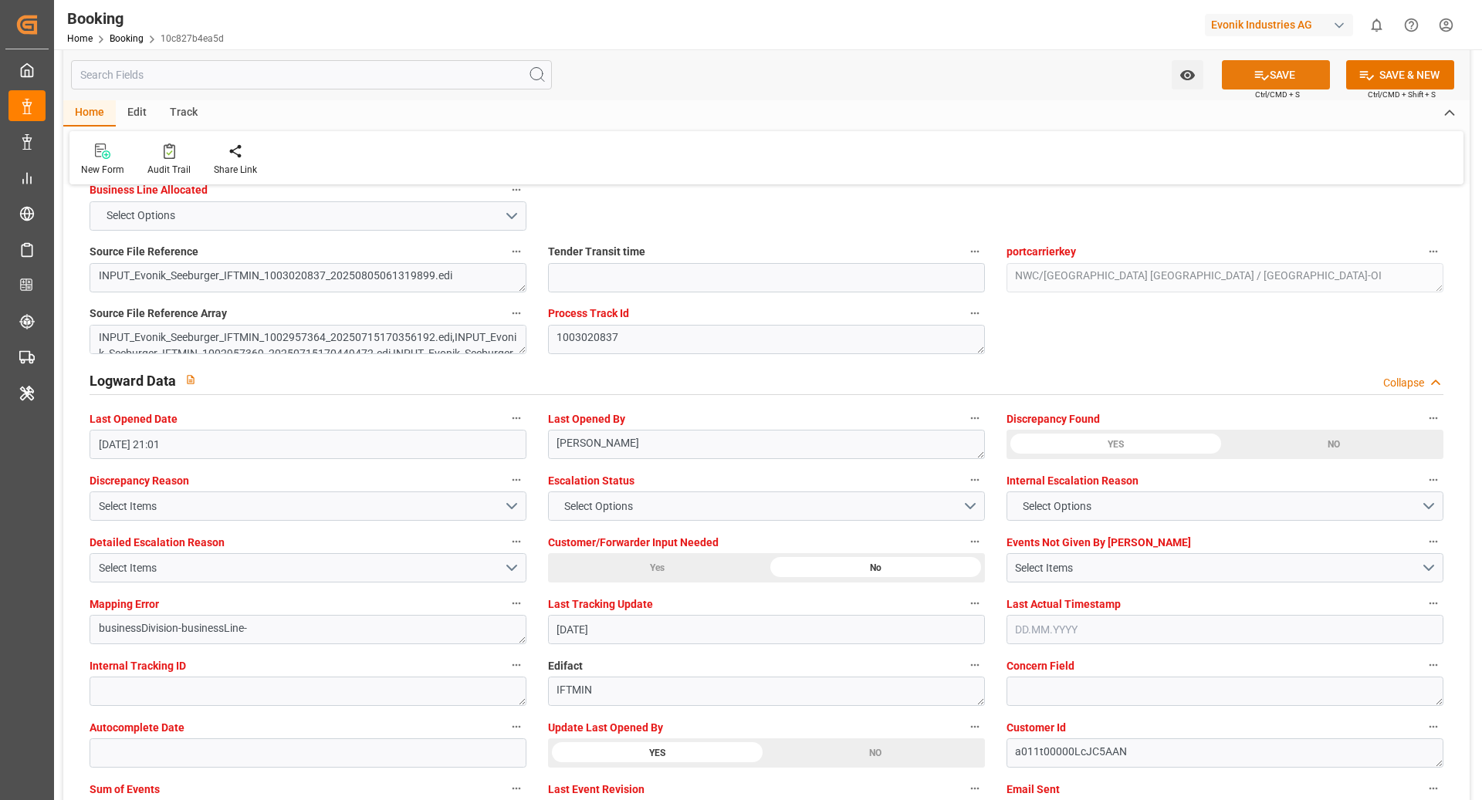
click at [1272, 70] on button "SAVE" at bounding box center [1276, 74] width 108 height 29
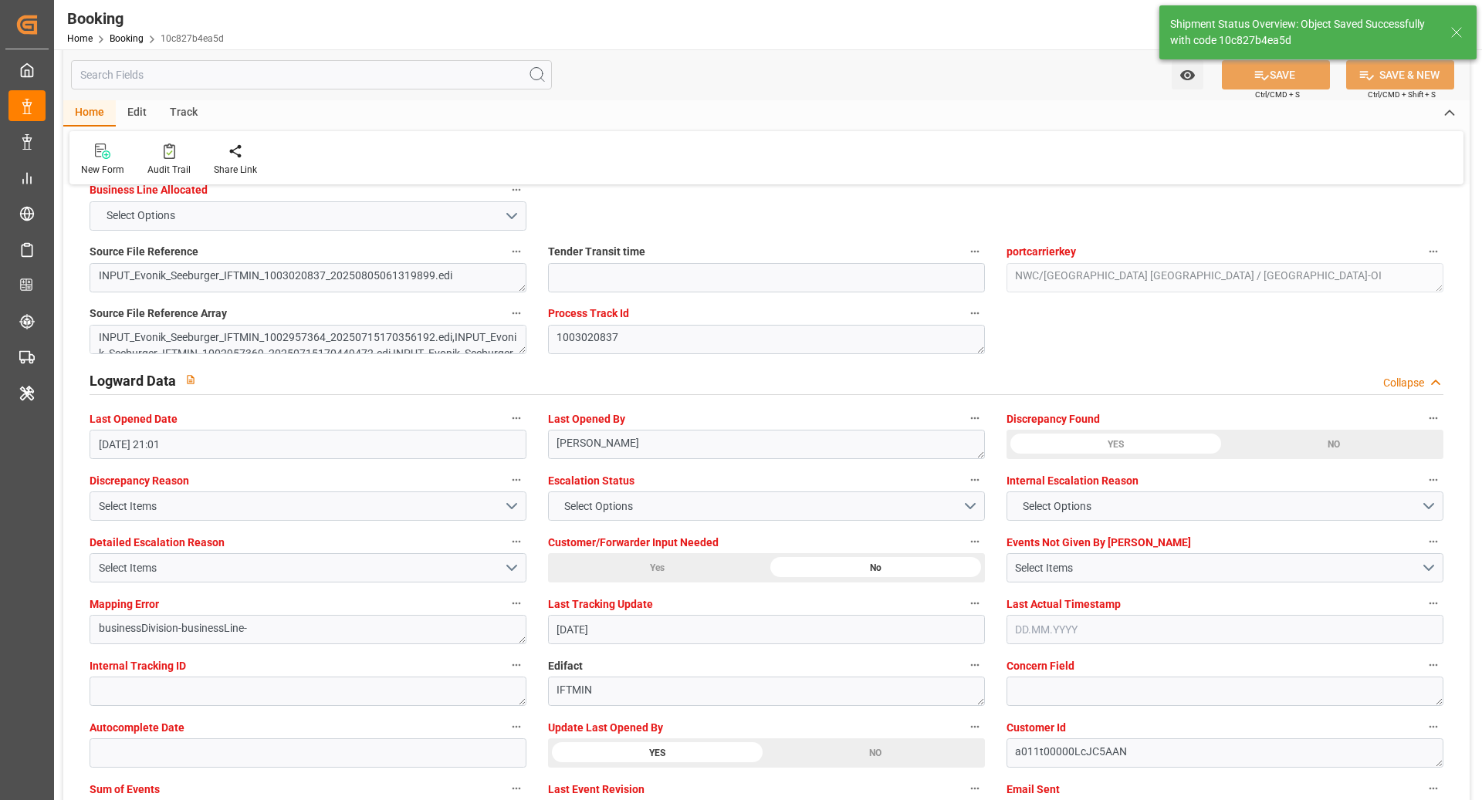
type textarea "[PERSON_NAME]"
type input "26.08.2025 11:00"
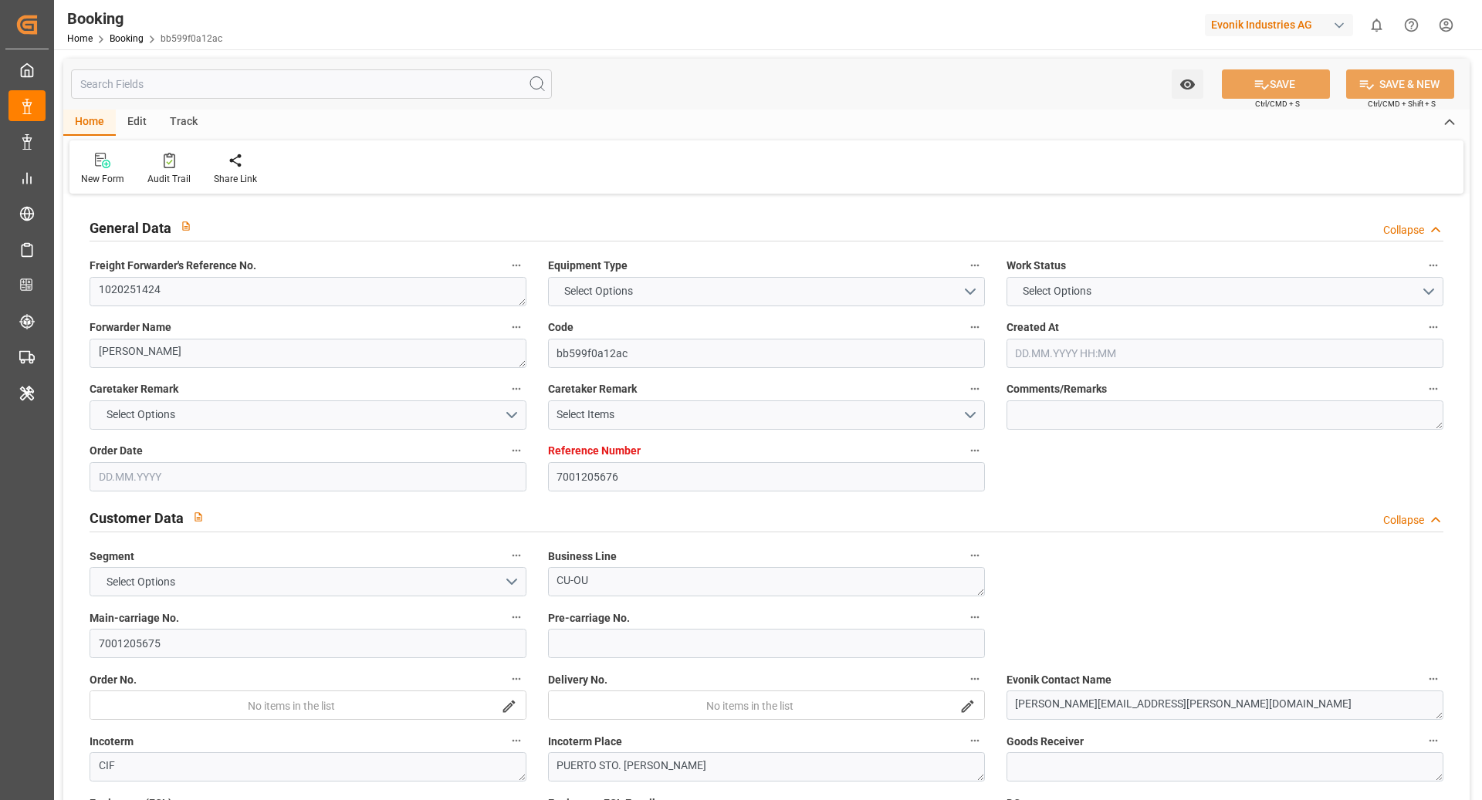
type textarea "1020251424"
type textarea "[PERSON_NAME]"
type input "bb599f0a12ac"
type input "7001205676"
type textarea "CU-OU"
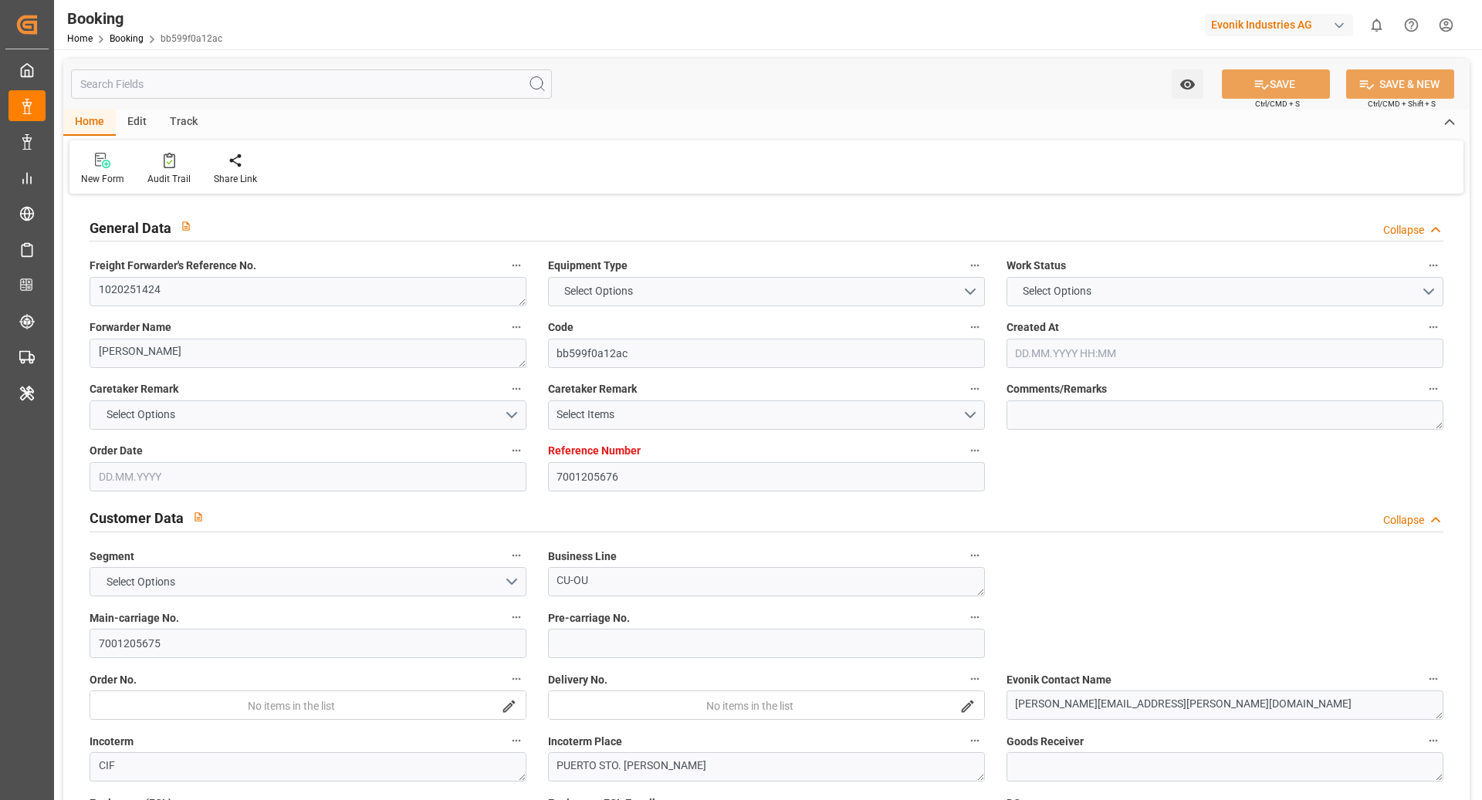
type input "7001205675"
type textarea "luis.delgado-ruiz@evonik.com"
type textarea "CIF"
type textarea "PUERTO STO. TOMAS"
type textarea "Essen"
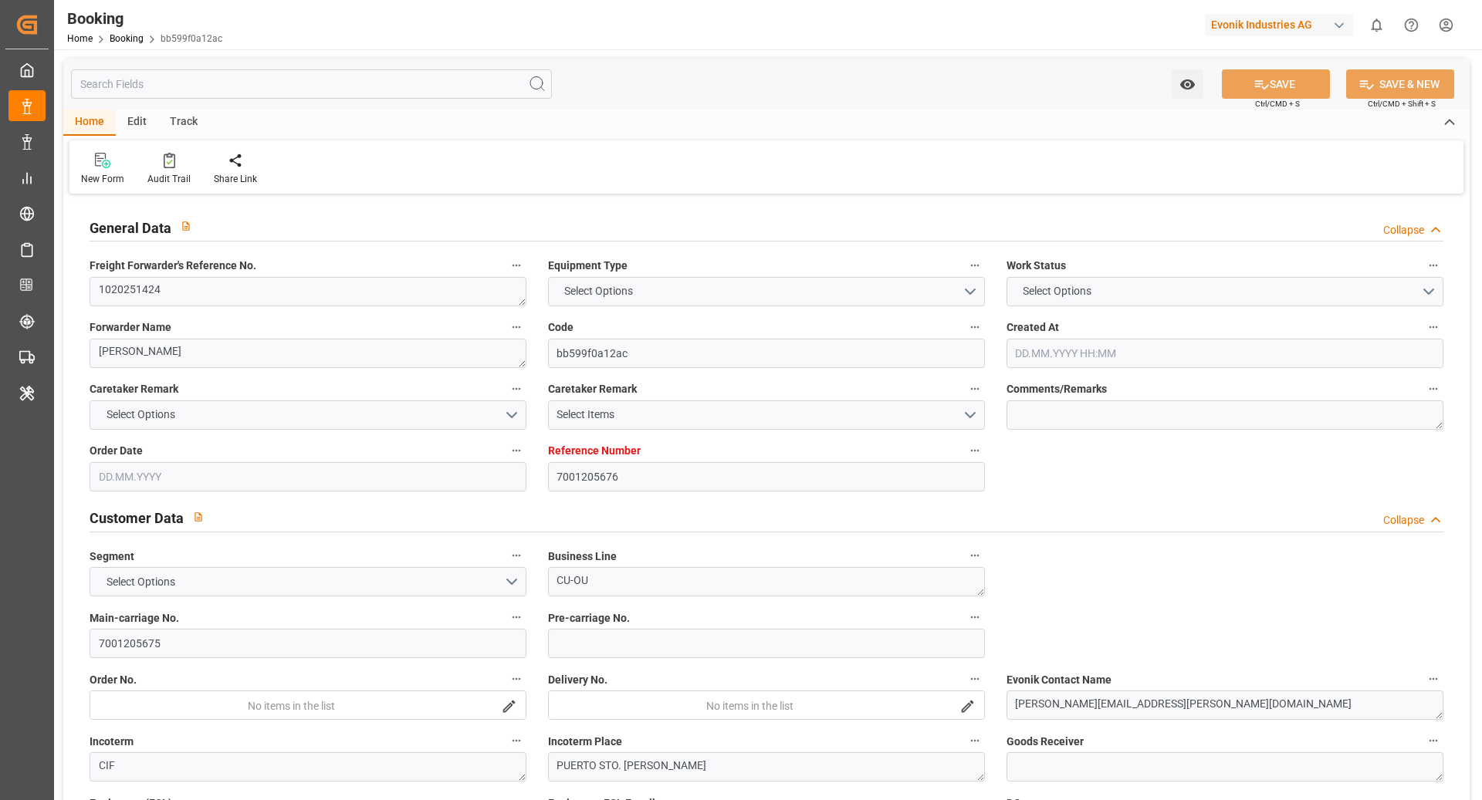
type textarea "CMAU3091647"
type input "CMA CGM CARL ANTOINE"
type input "CMDU"
type textarea "HBG2005895"
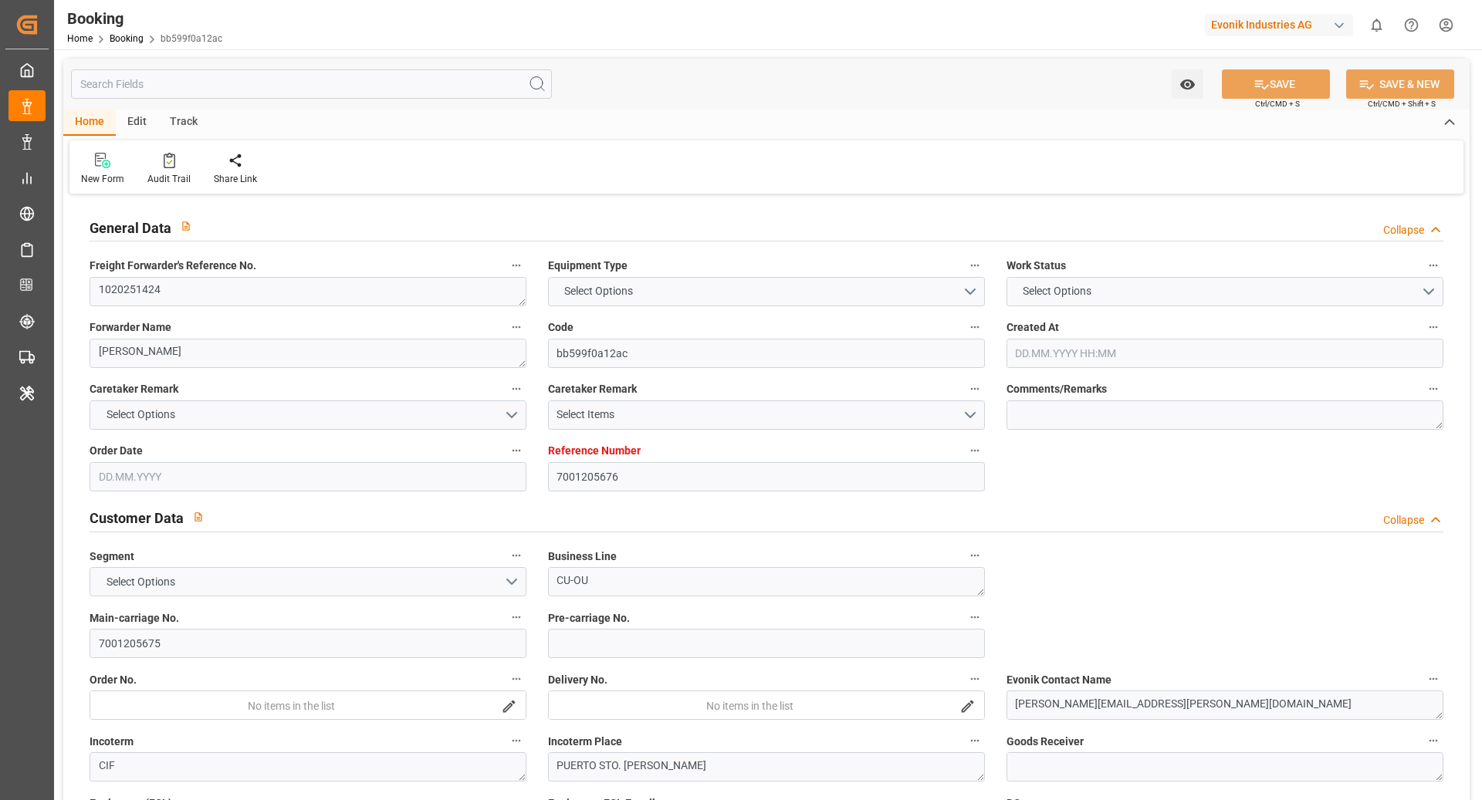
type input "[GEOGRAPHIC_DATA]"
type input "Puerto Santo Tomás de Castilla"
type input "CARTAGENA"
type textarea "vesselName etd eta"
type textarea "INPUT_Evonik_Seeburger_IFTMIN_1003068455_20250819222526581.edi"
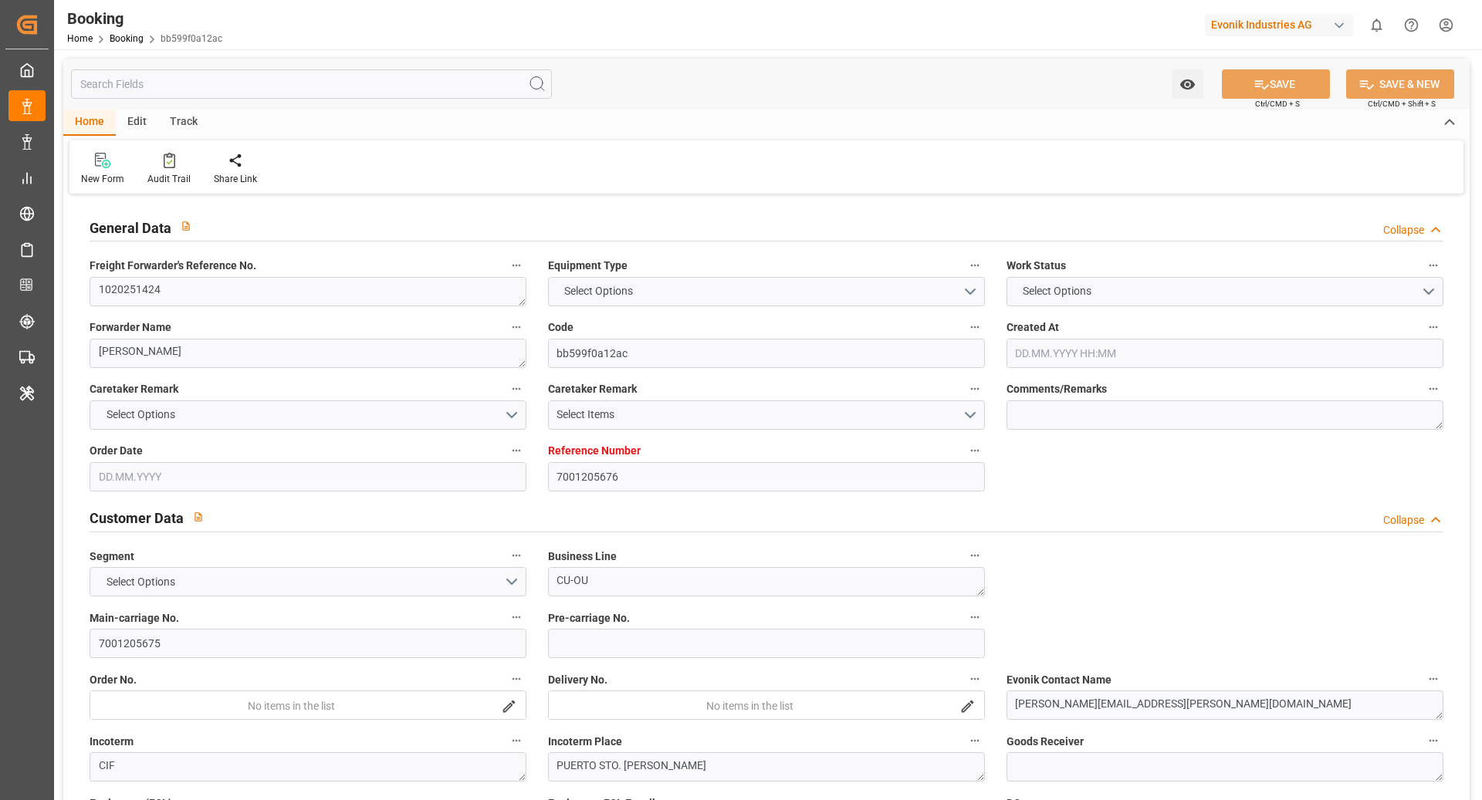
type textarea "NWC/UK North West Continent / UK_GTSTC_CMDU_CU-OU"
type textarea "INPUT_Evonik_Seeburger_IFTMIN_1002897149_20250626111012416.edi,INPUT_Evonik_See…"
type textarea "1003068455"
type textarea "Logward System"
type textarea "Pod-businessLine-"
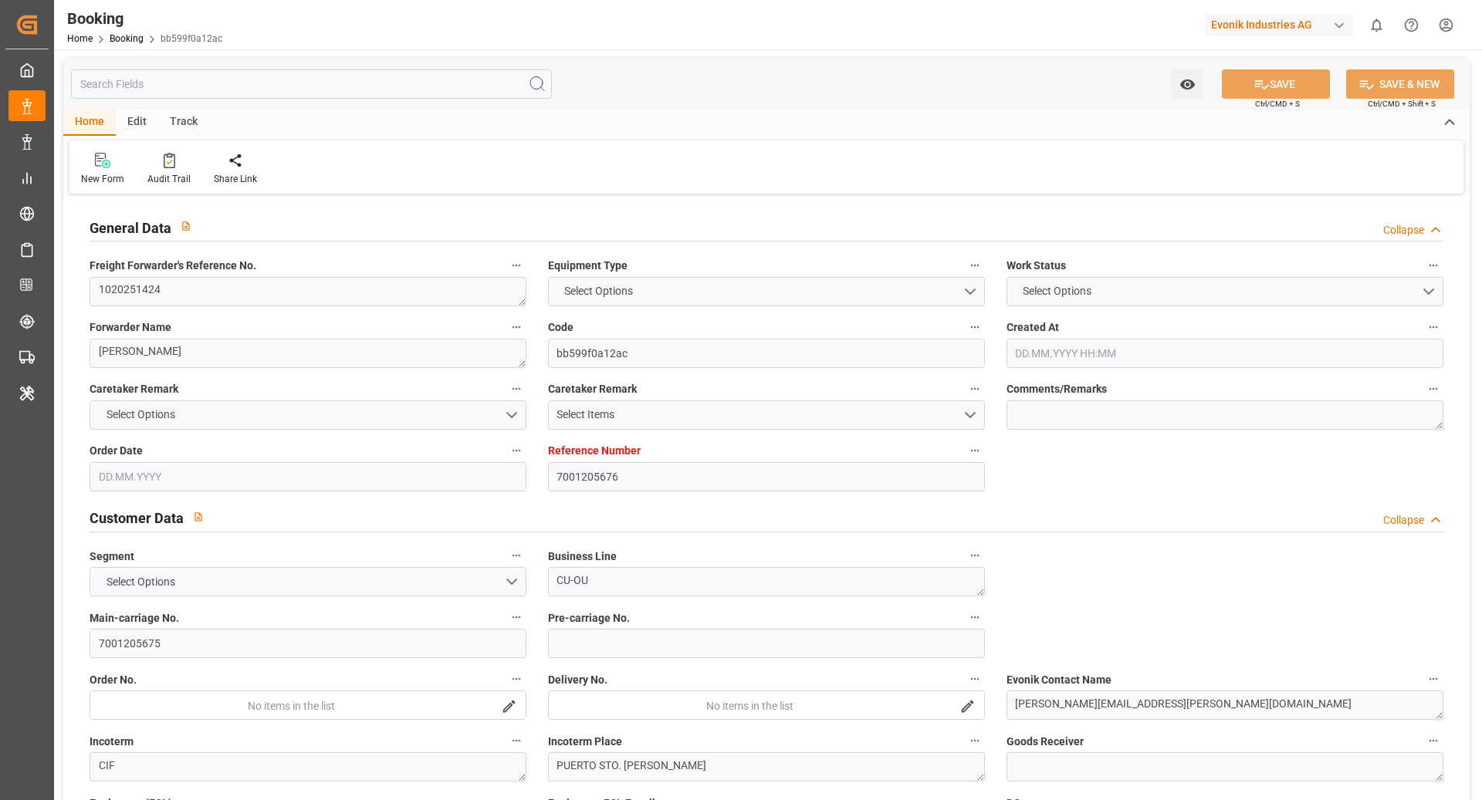
type textarea "IFTMIN"
type textarea "a011t00000LcJC5AAN"
type textarea "Yes"
type input "ROTTERDAM"
type input "PUERTO SANTO TOMAS DE CASTILLA"
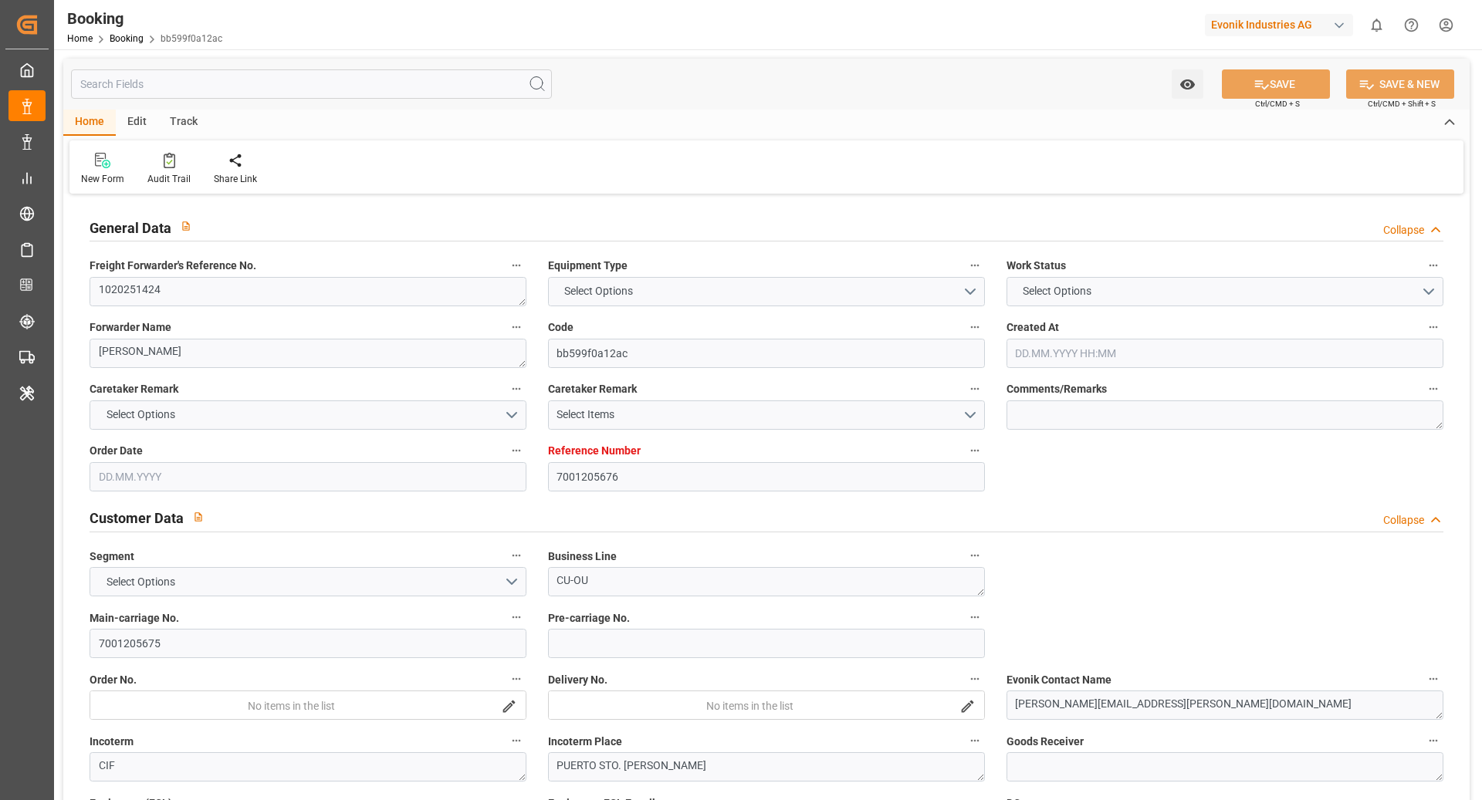
type input "NEUSS"
type input "DE"
type input "TRUCK"
type input "0WCLNS1MA"
type input "VESSEL"
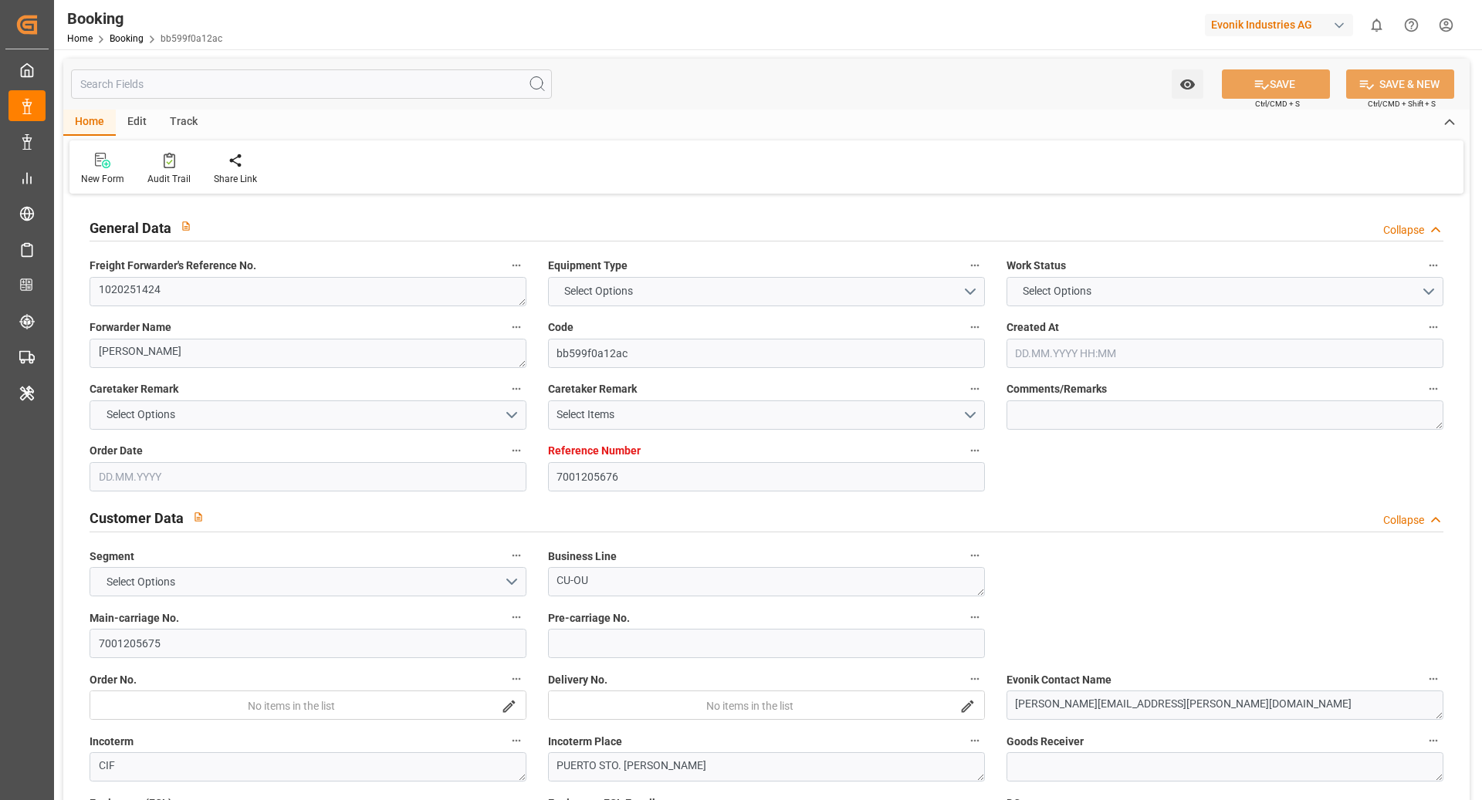
type input "PERITO MORENO"
type input "0YKB3N1MA"
type input "PERITO MORENO"
type input "TRUCK"
type input "7001205676"
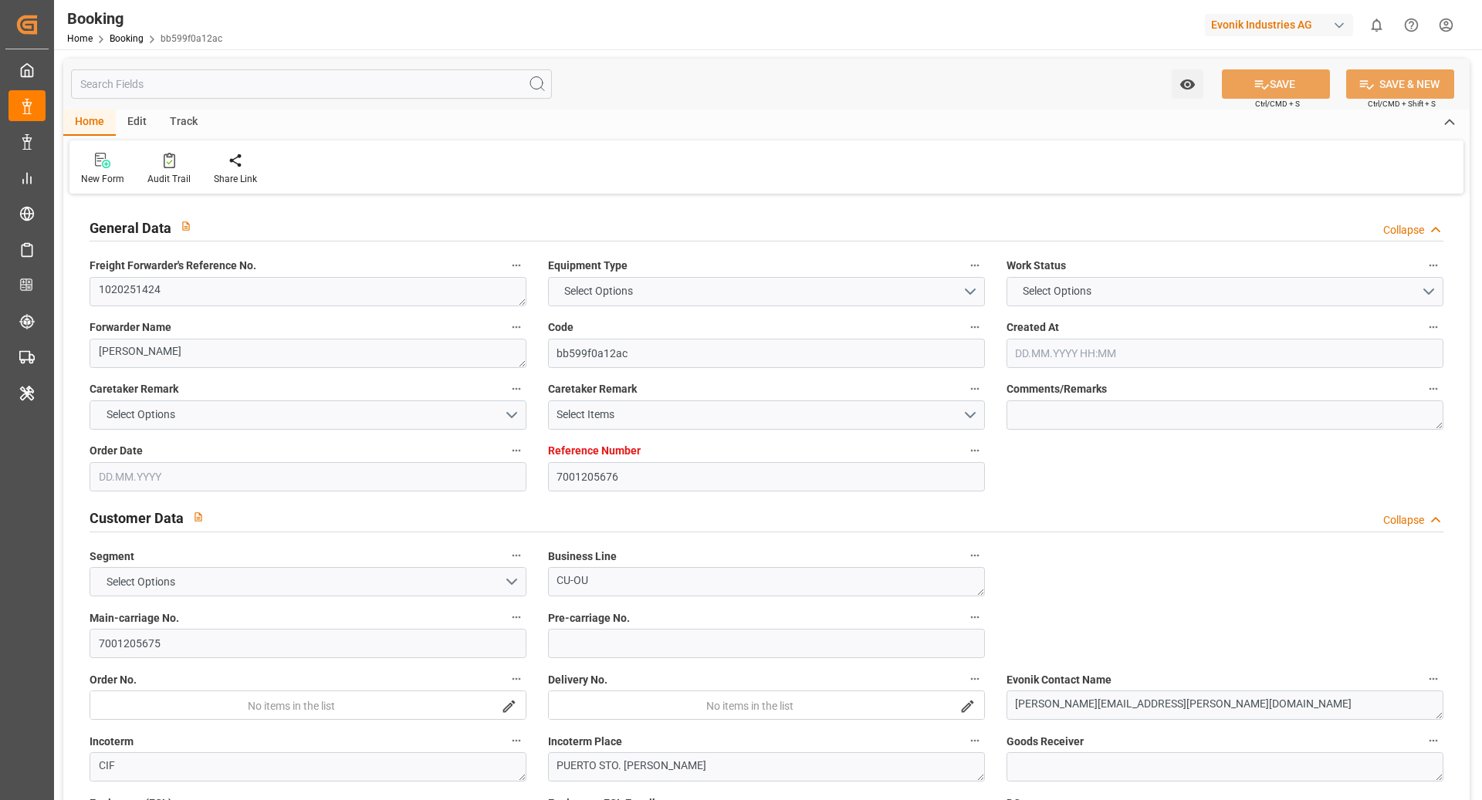
type input "9729087"
type input "CMACGM"
type input "CMA CGM Group"
type input "NLRTM"
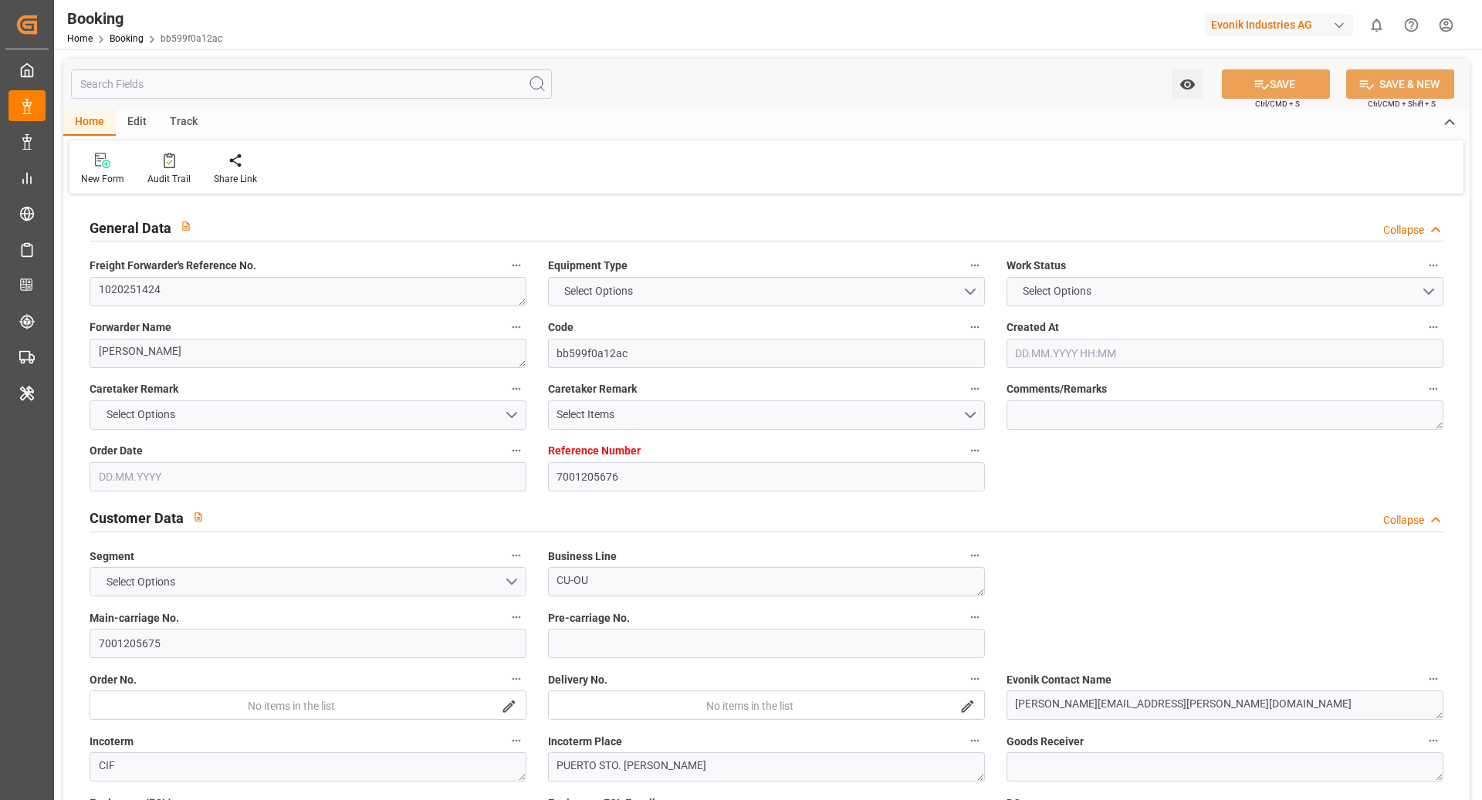
type input "GTSTC"
type input "COCTG"
type input "0"
type input "NLRTM"
type input "GTSTC"
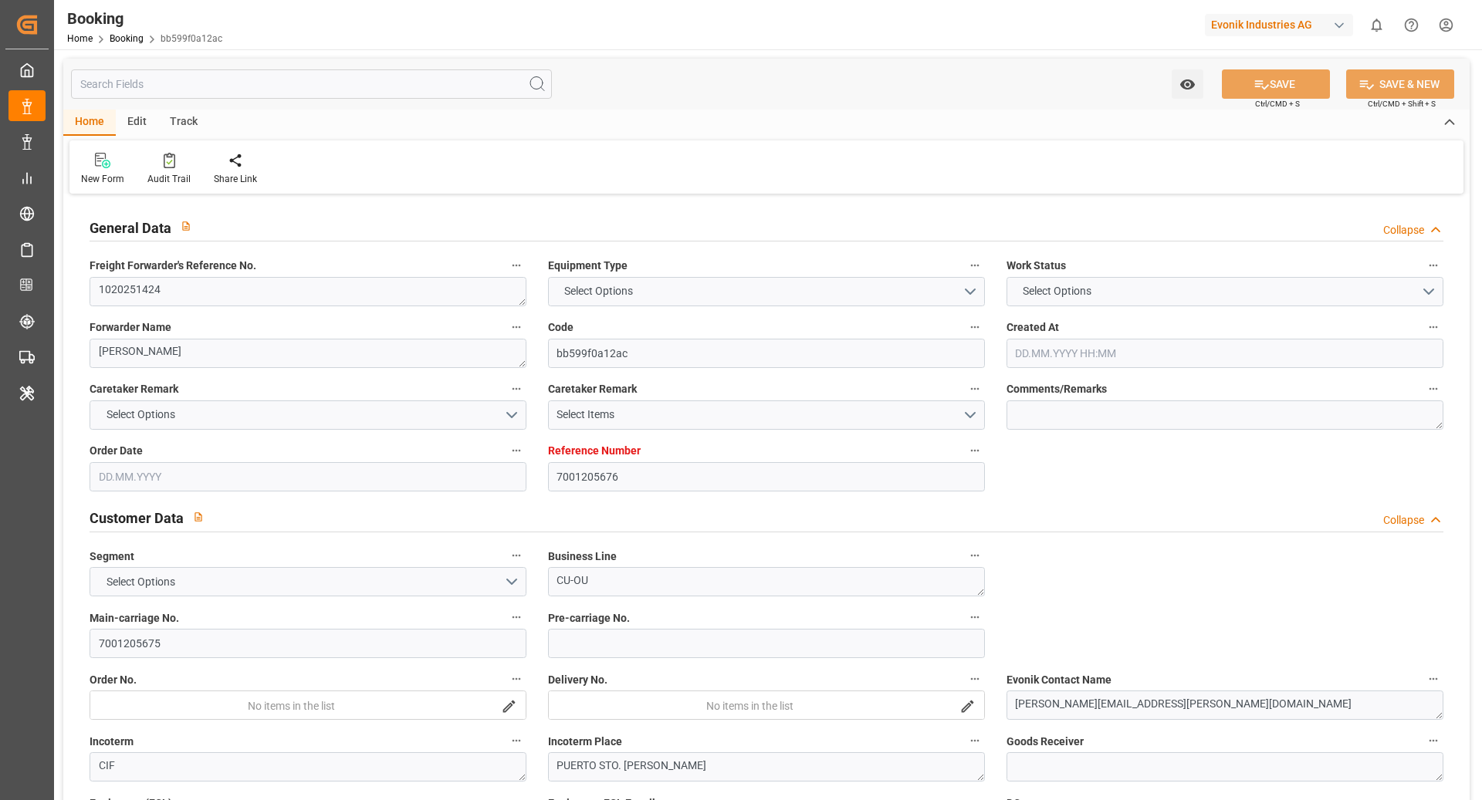
type input "9430868"
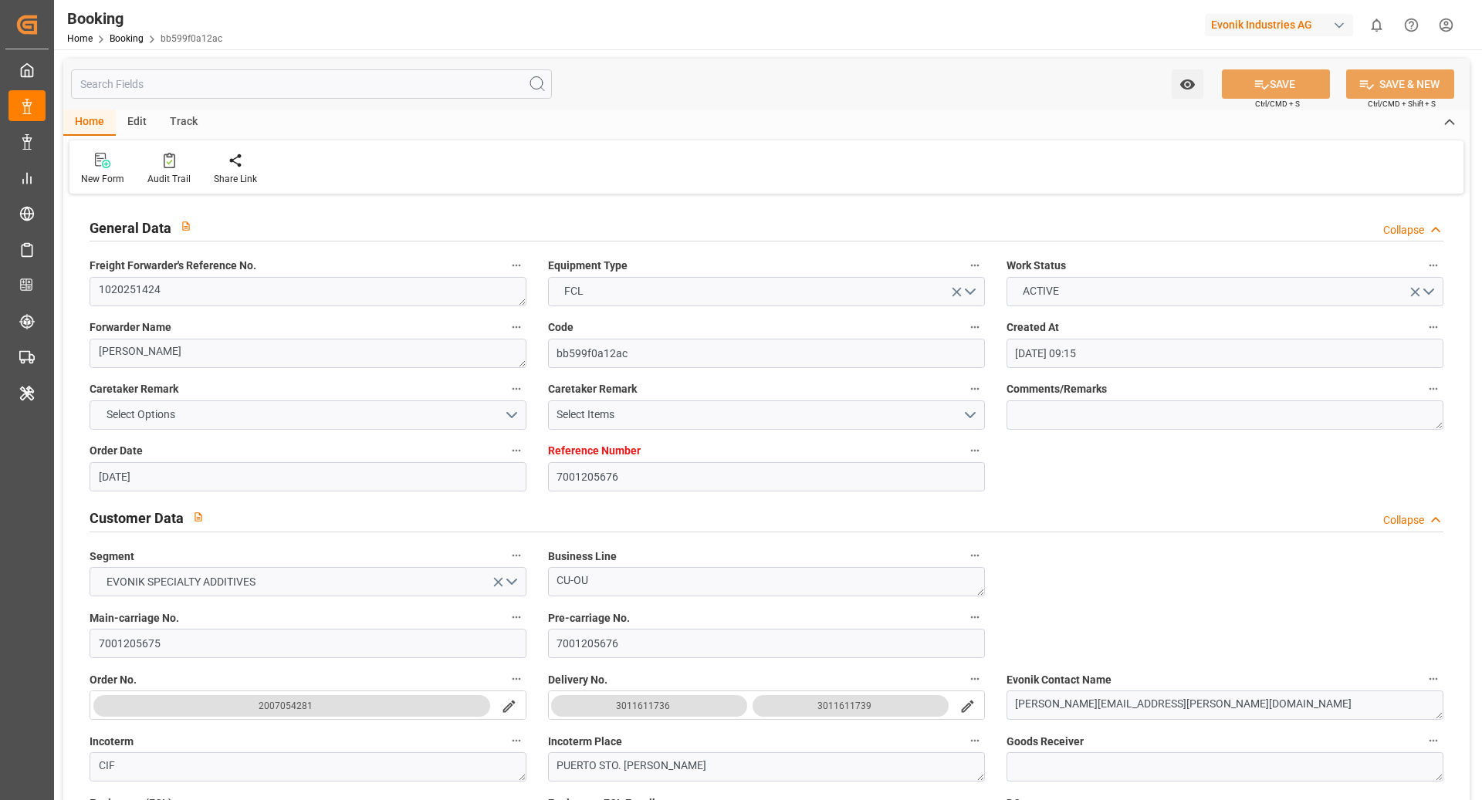
type input "26.06.2025 09:15"
type input "26.06.2025"
type input "16.08.2025"
type input "14.07.2025"
type input "23.07.2025 00:00"
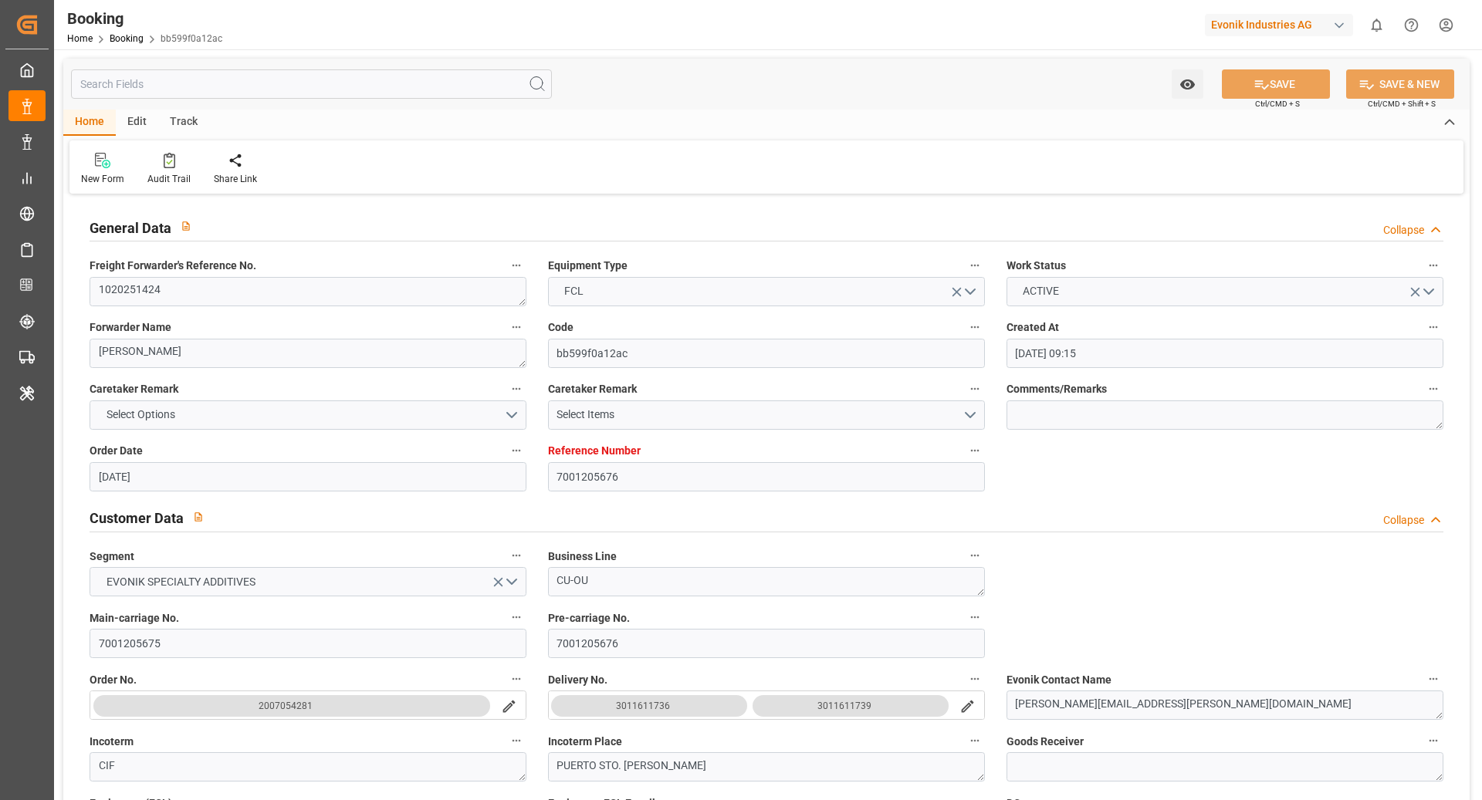
type input "23.07.2025 00:00"
type input "23.07.2025 21:14"
type input "17.07.2025 17:31"
type input "28.08.2025 19:00"
type input "28.08.2025 00:00"
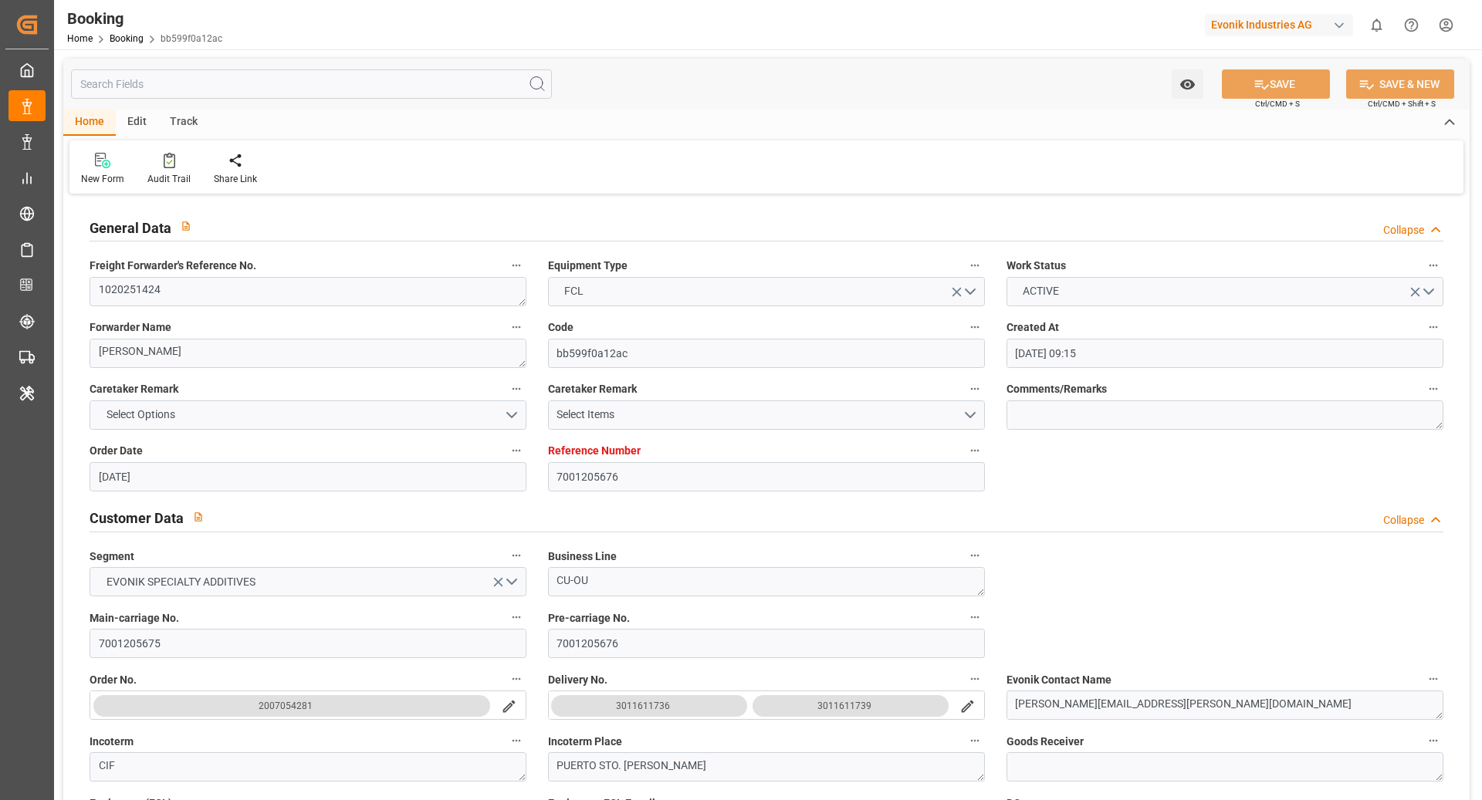
type input "16.08.2025 00:00"
type input "16.08.2025 13:28"
type input "23.08.2025 11:00"
type input "[DATE] 00:00"
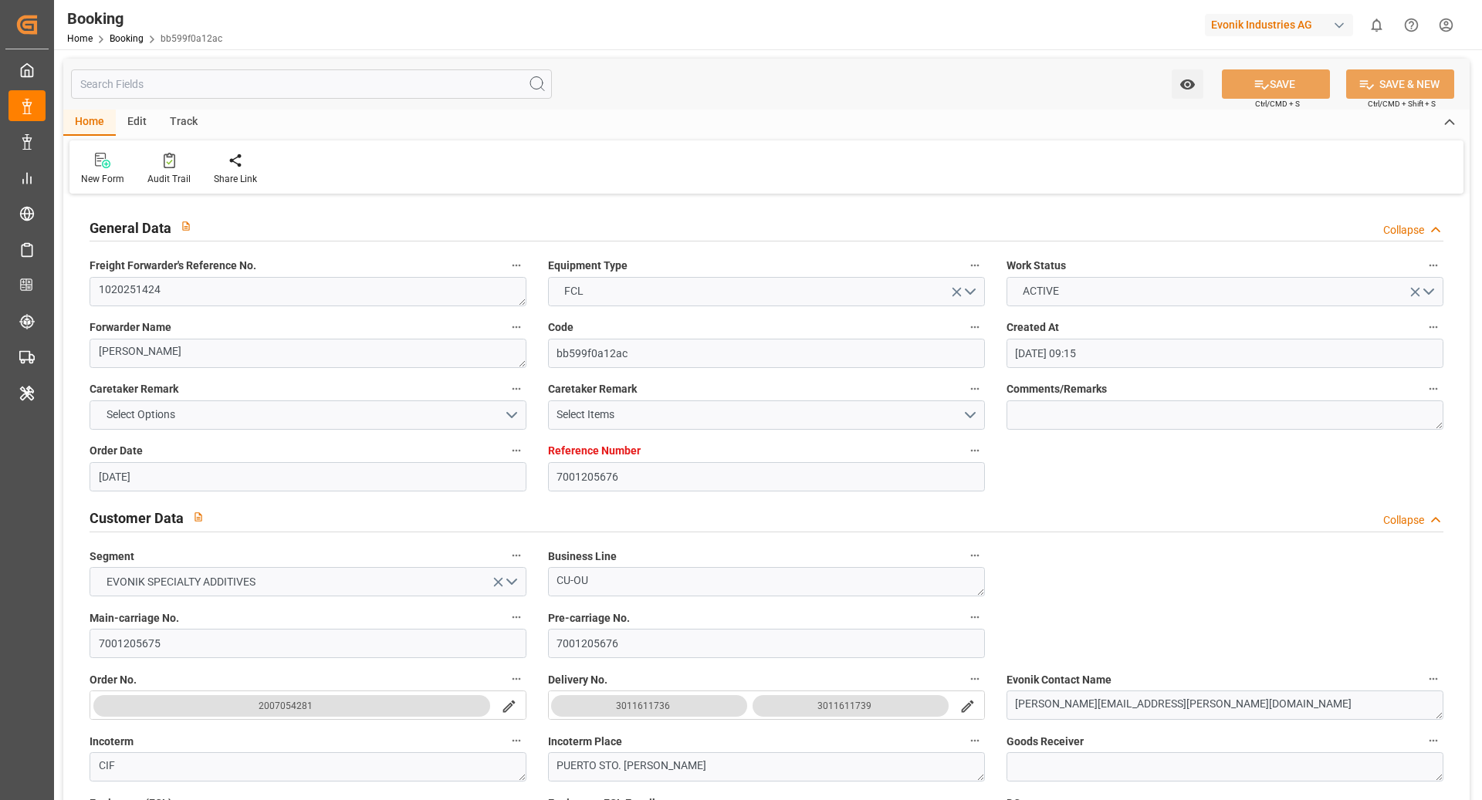
type input "19.08.2025"
type input "26.08.2025 06:53"
type input "26.08.2025"
type input "16.07.2025 18:41"
type input "23.07.2025 13:12"
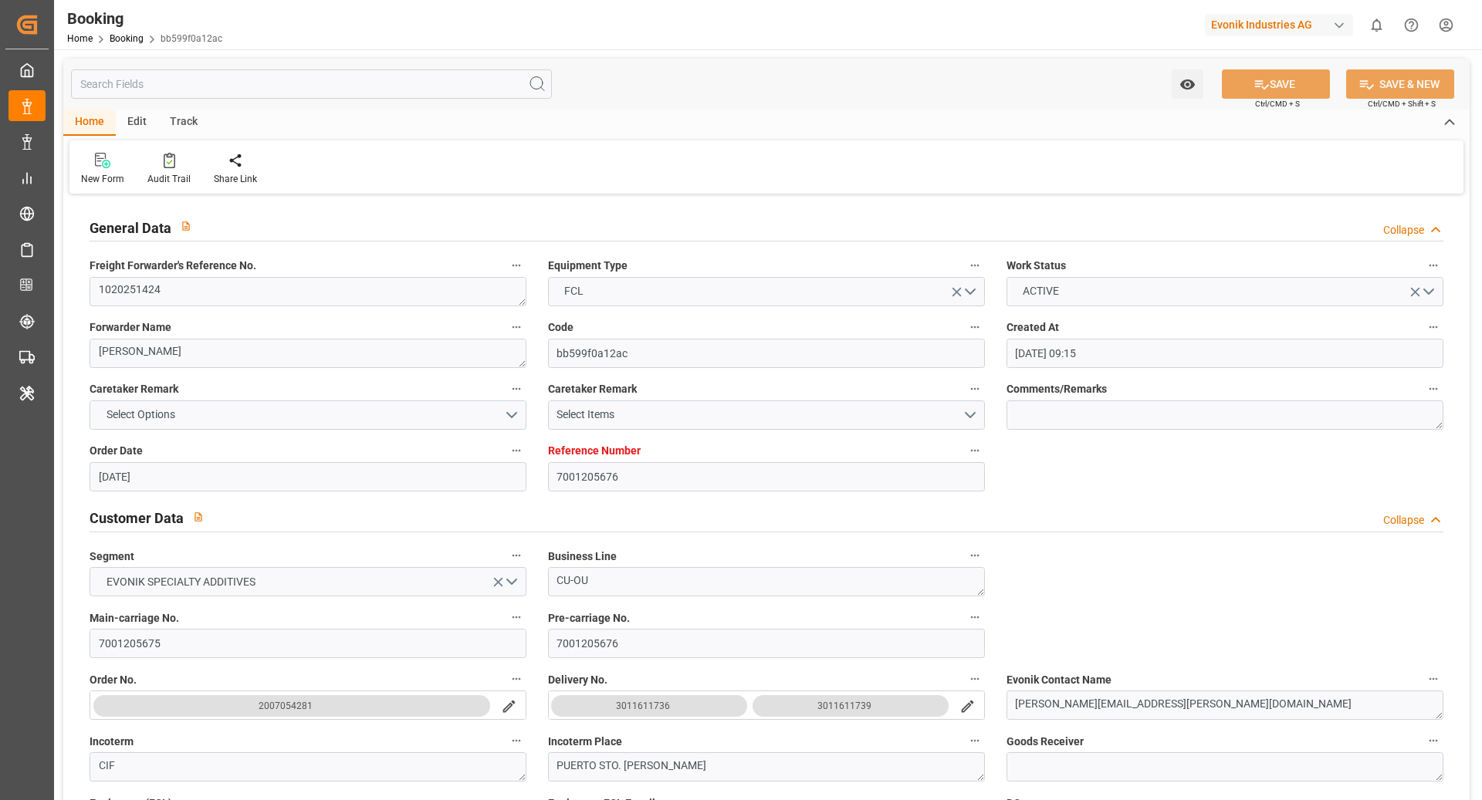
type input "23.07.2025 20:04"
type input "16.08.2025 18:25"
type input "16.08.2025 22:20"
type input "23.08.2025 11:00"
type input "28.08.2025 19:00"
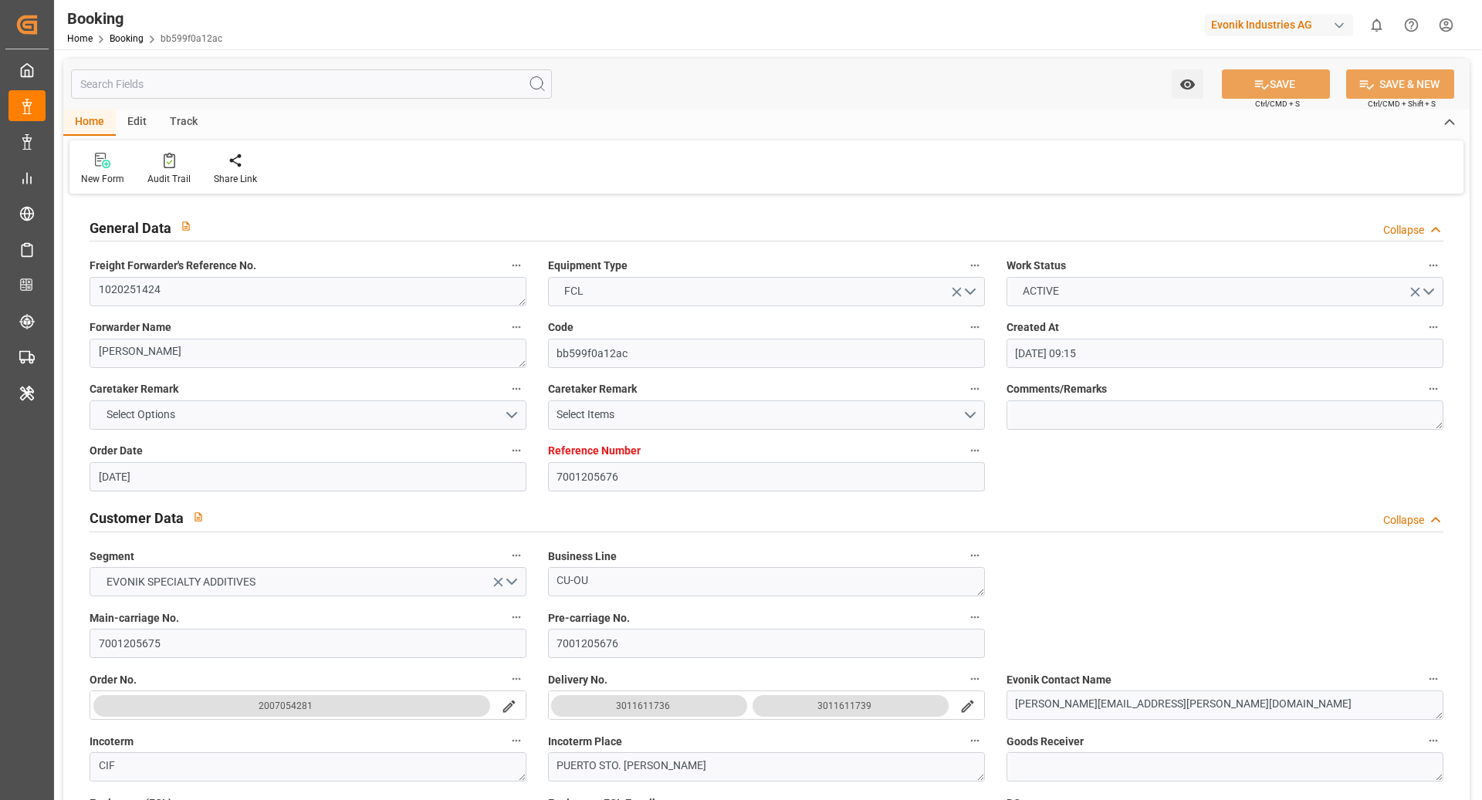
type input "29.08.2025 01:48"
type input "02.09.2025 01:48"
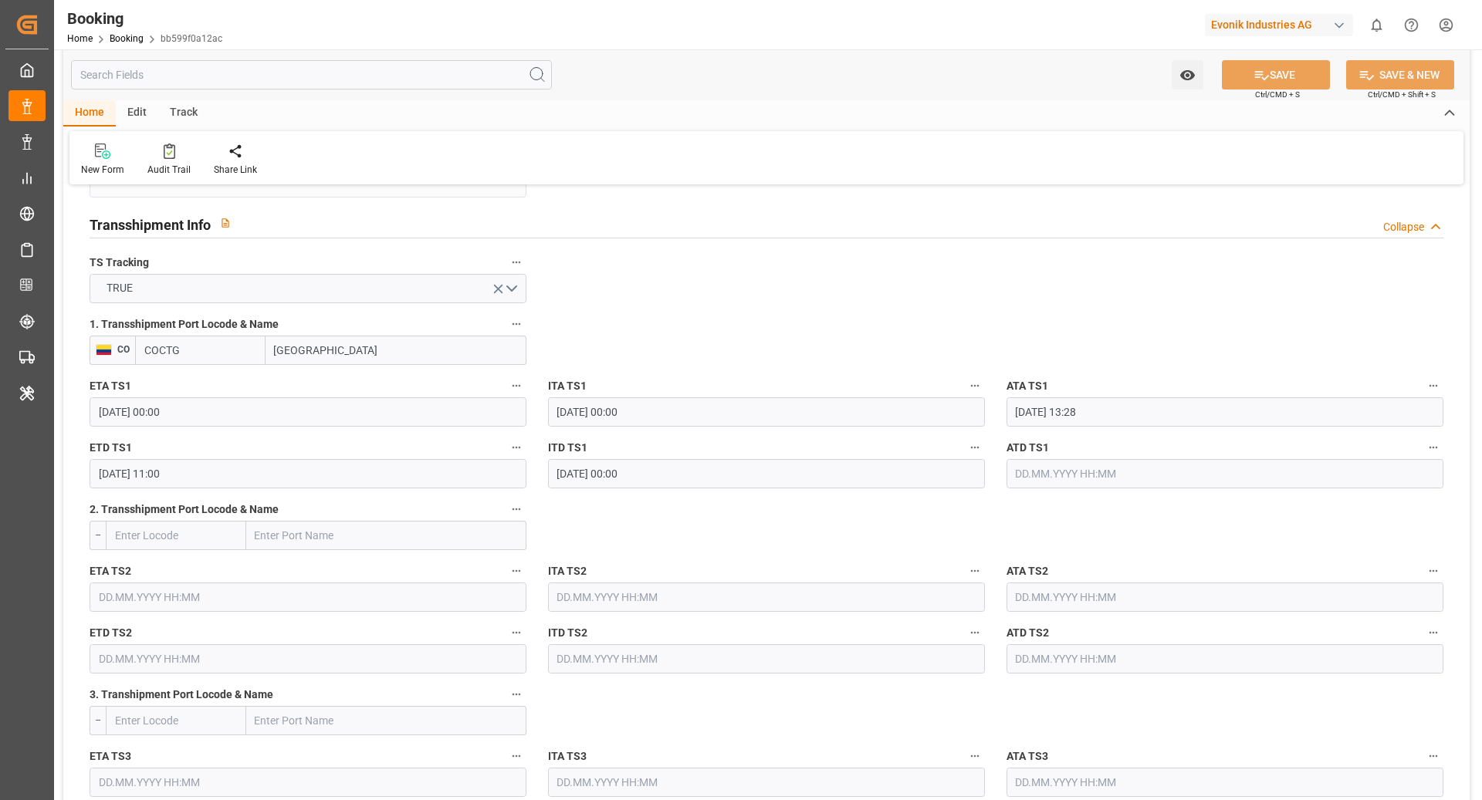
scroll to position [1601, 0]
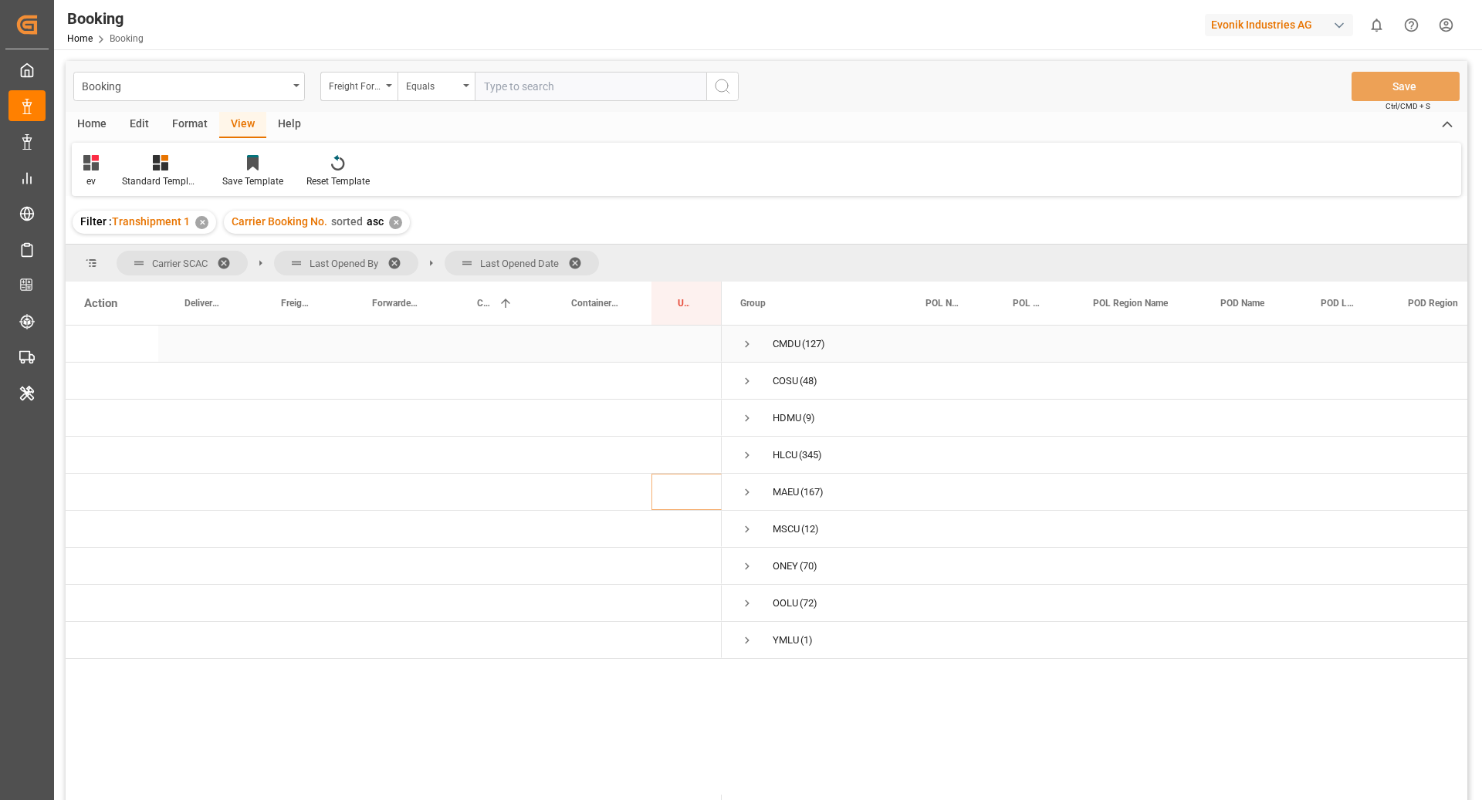
click at [750, 344] on span "Press SPACE to select this row." at bounding box center [747, 344] width 14 height 14
click at [783, 424] on span "Press SPACE to select this row." at bounding box center [780, 418] width 14 height 14
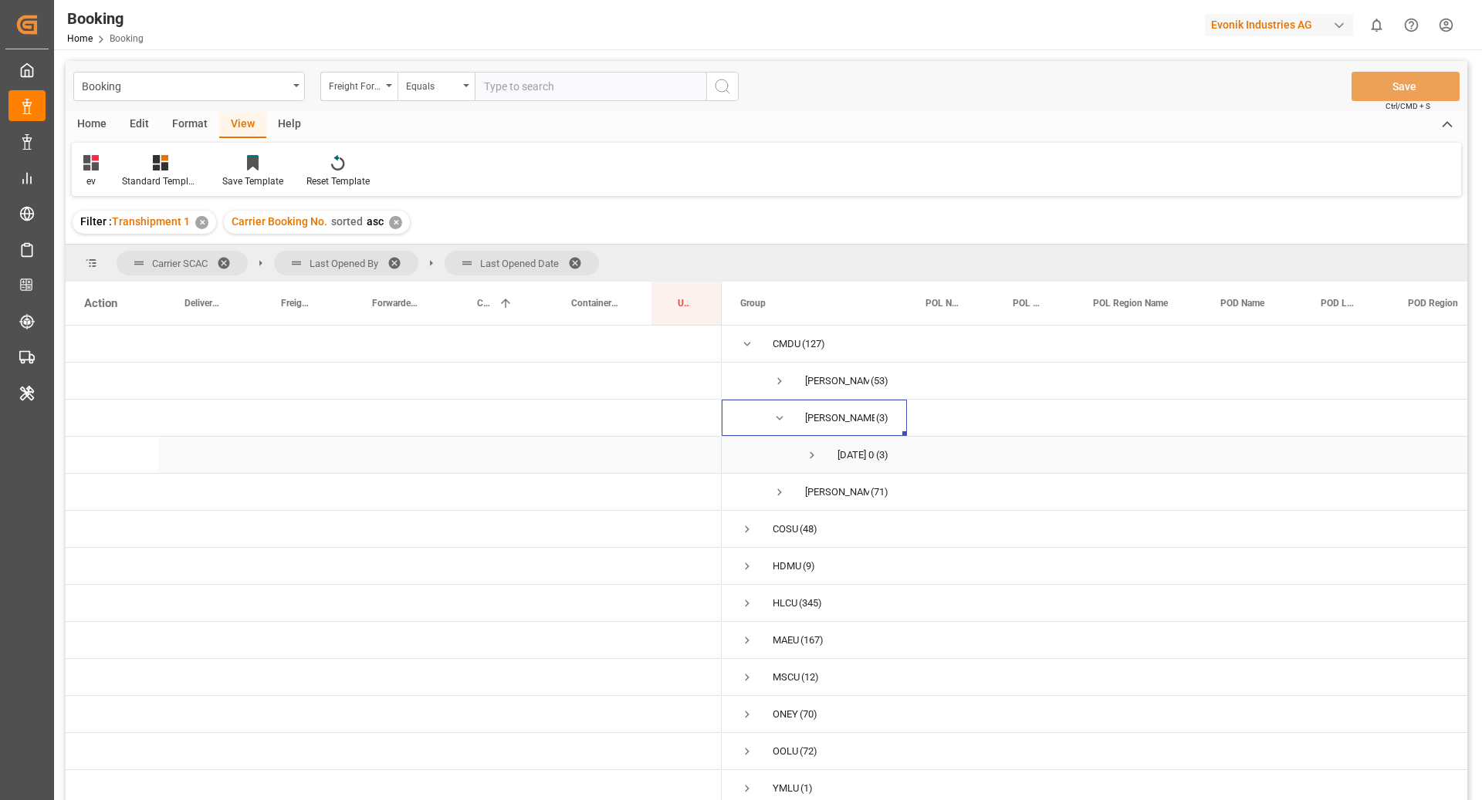
click at [810, 459] on span "Press SPACE to select this row." at bounding box center [812, 455] width 14 height 14
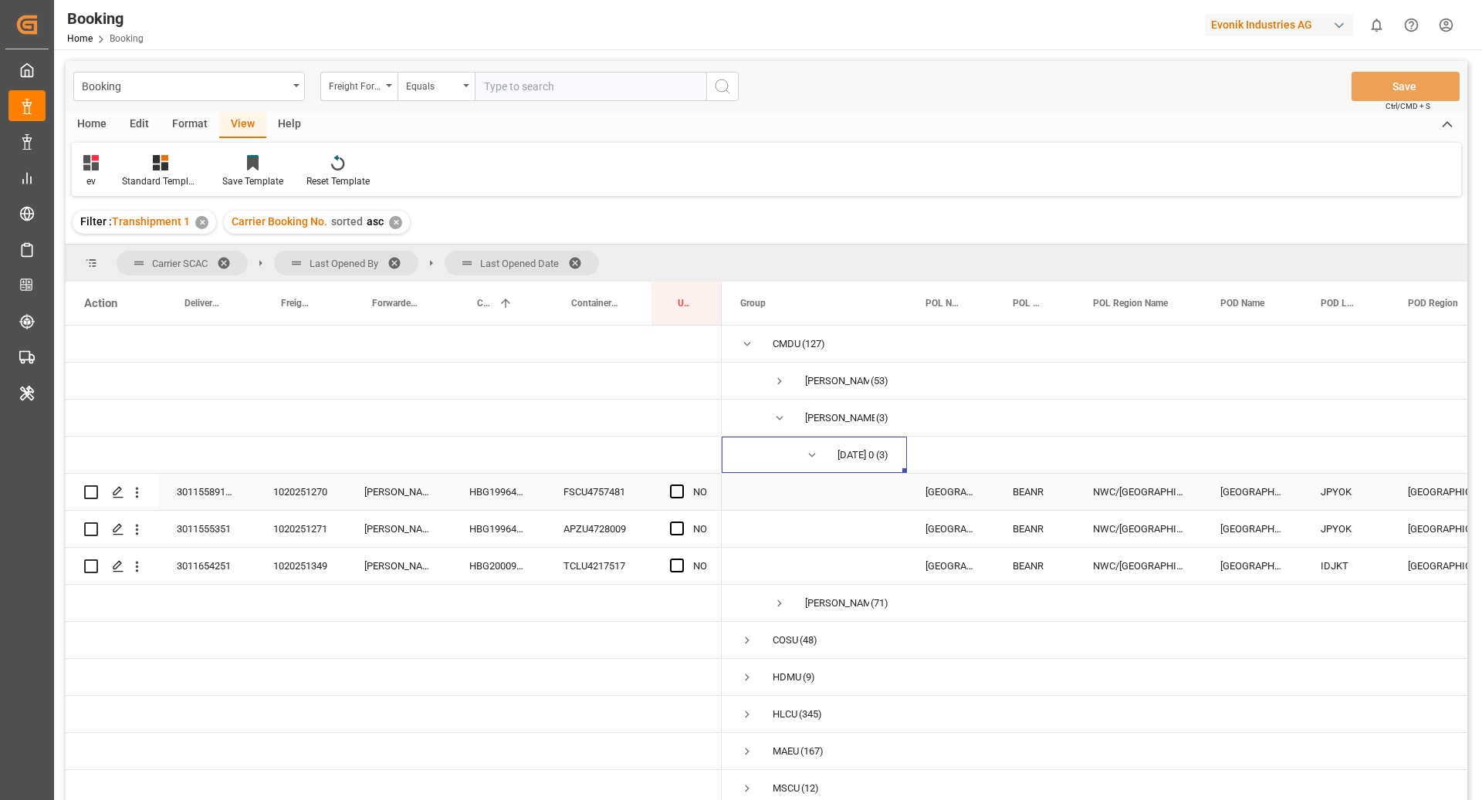
click at [502, 504] on div "HBG1996428" at bounding box center [498, 492] width 94 height 36
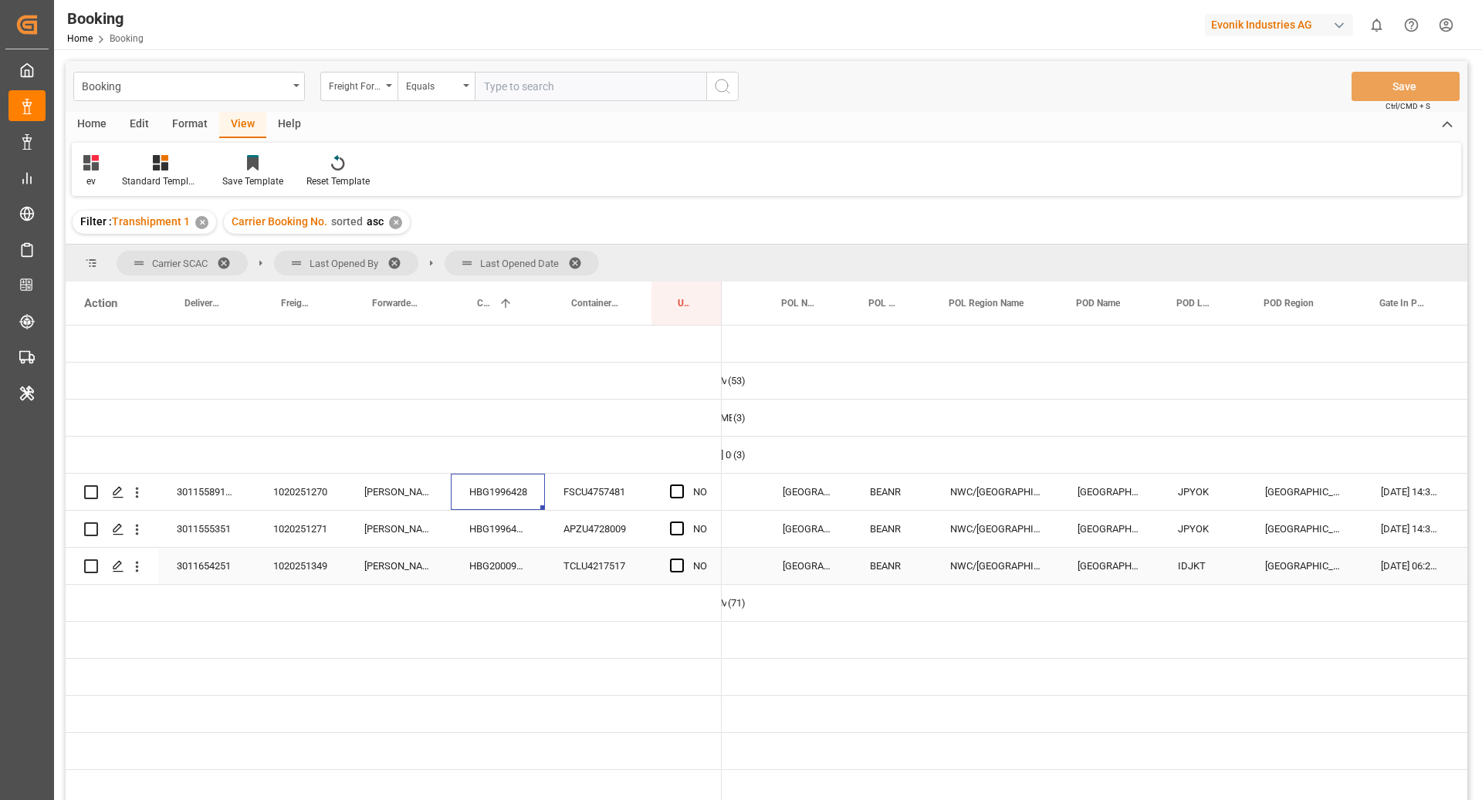
scroll to position [0, 144]
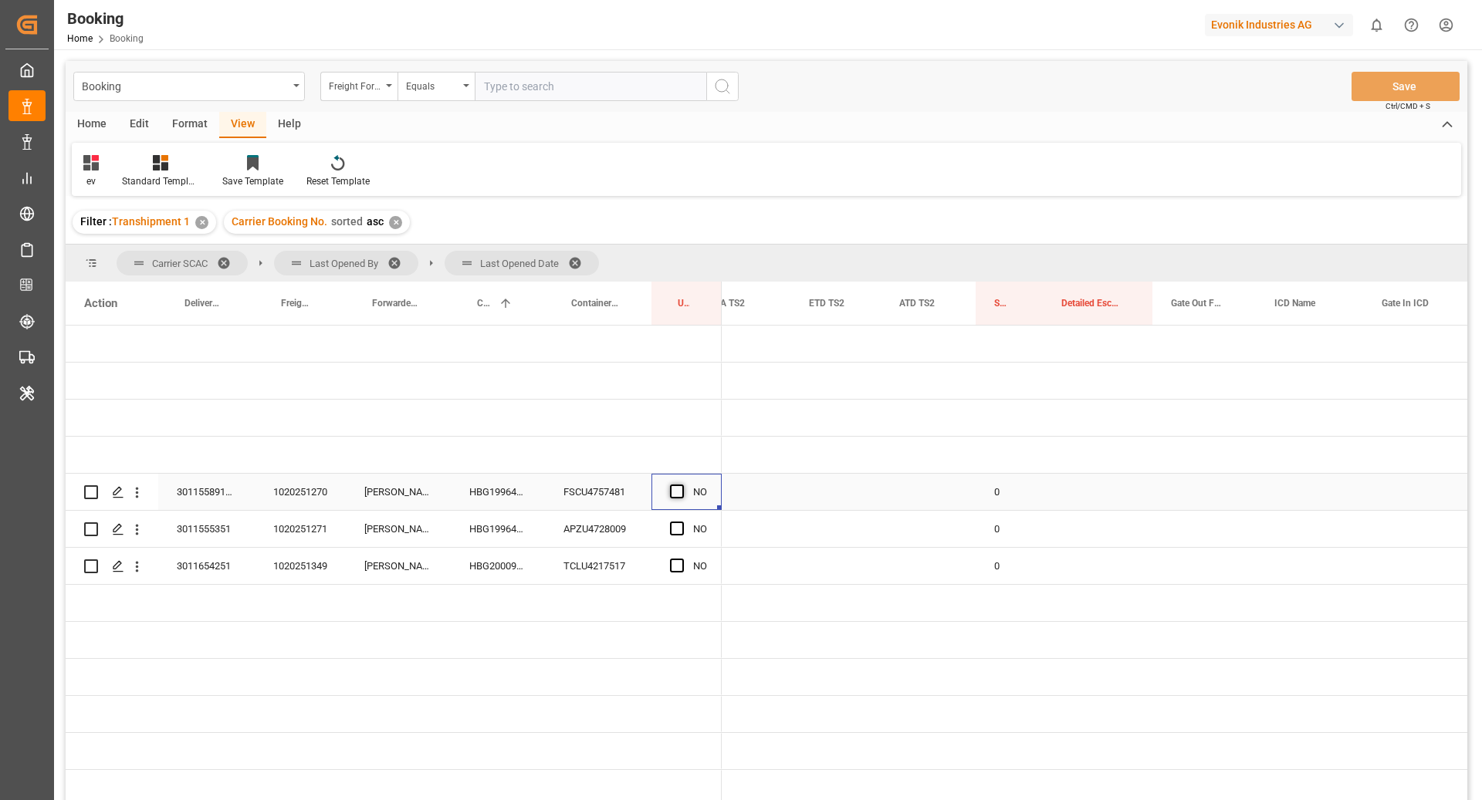
click at [676, 491] on span "Press SPACE to select this row." at bounding box center [677, 492] width 14 height 14
click at [682, 485] on input "Press SPACE to select this row." at bounding box center [682, 485] width 0 height 0
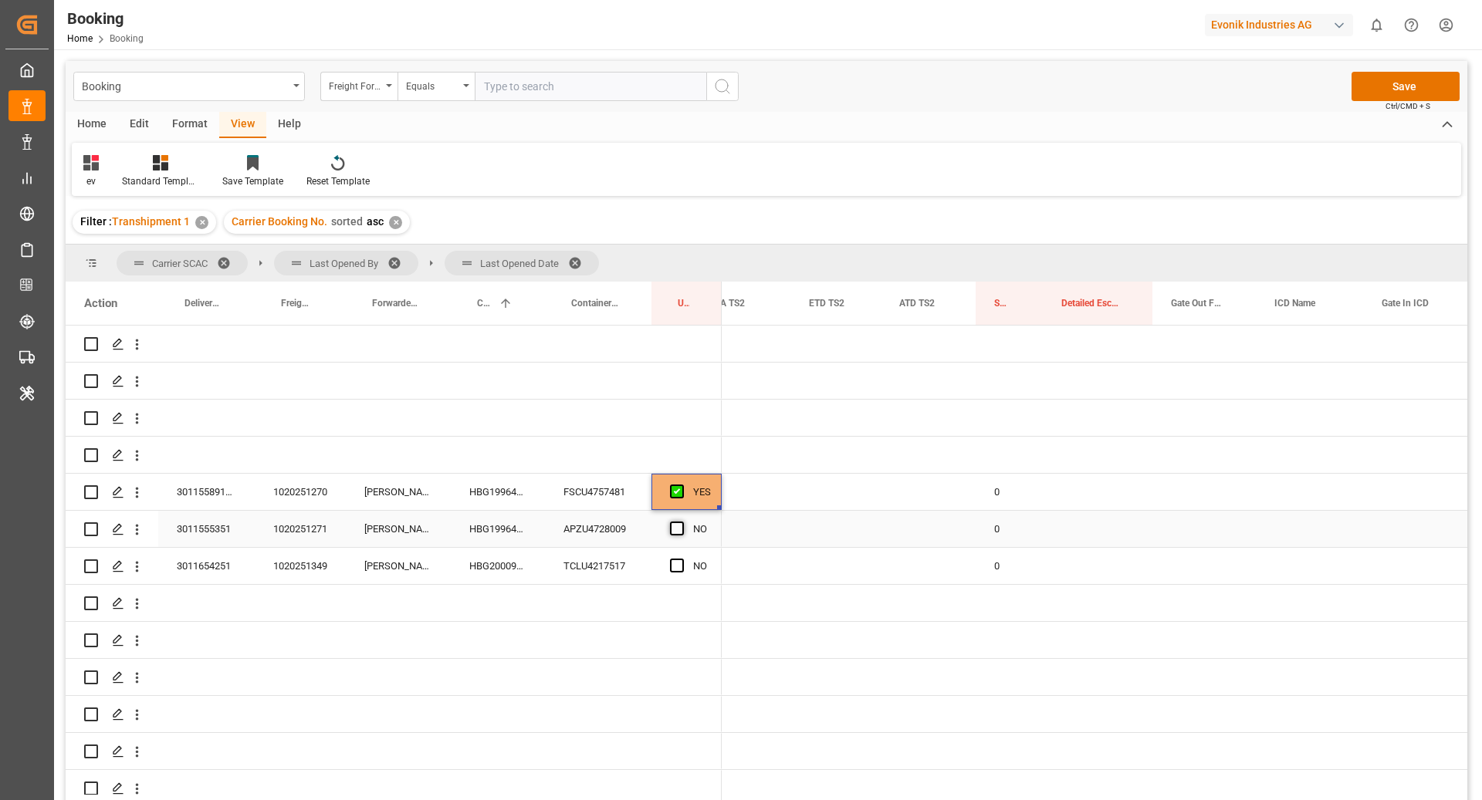
click at [678, 522] on span "Press SPACE to select this row." at bounding box center [677, 529] width 14 height 14
click at [682, 522] on input "Press SPACE to select this row." at bounding box center [682, 522] width 0 height 0
click at [676, 569] on span "Press SPACE to select this row." at bounding box center [677, 566] width 14 height 14
click at [682, 559] on input "Press SPACE to select this row." at bounding box center [682, 559] width 0 height 0
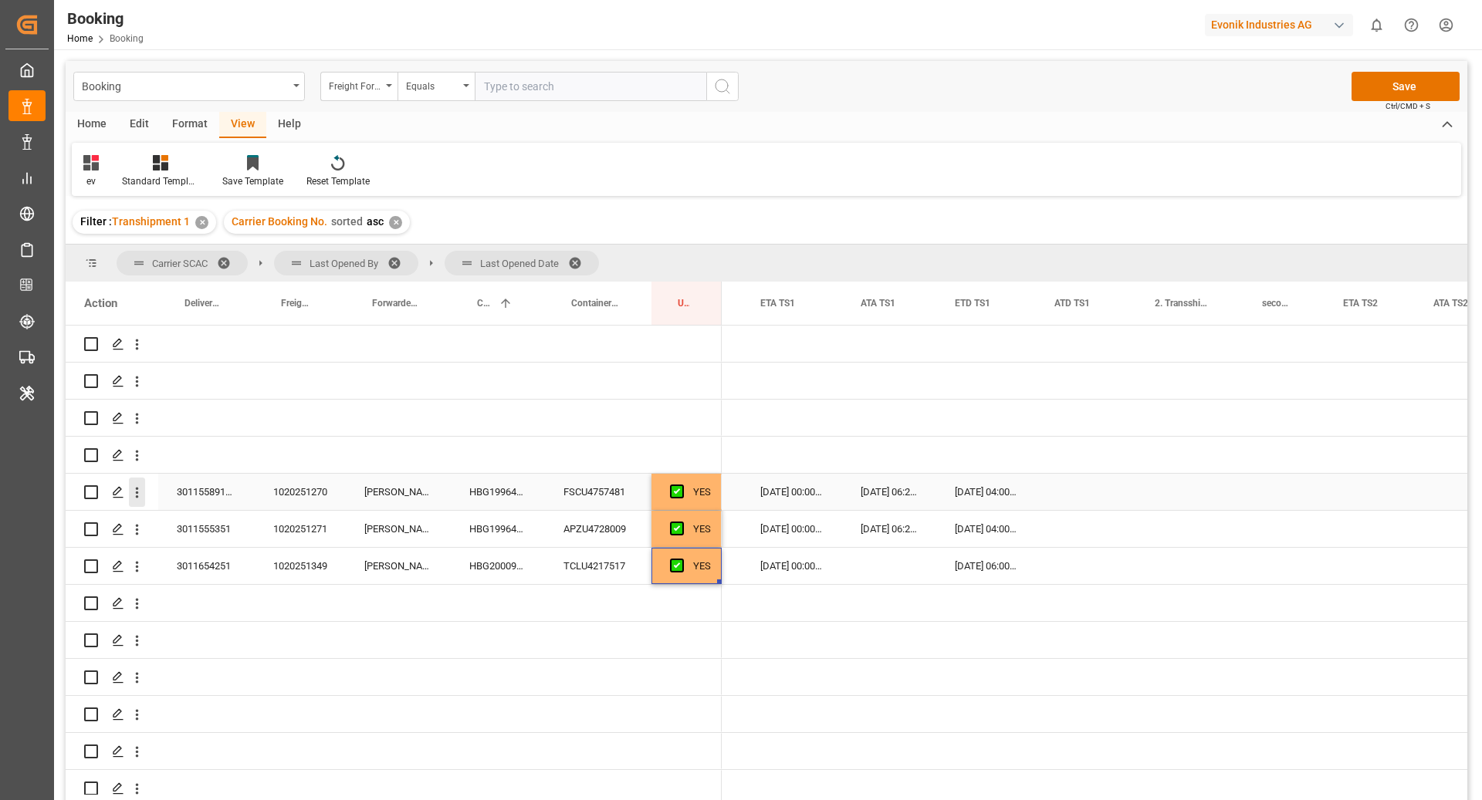
click at [134, 496] on icon "open menu" at bounding box center [137, 493] width 16 height 16
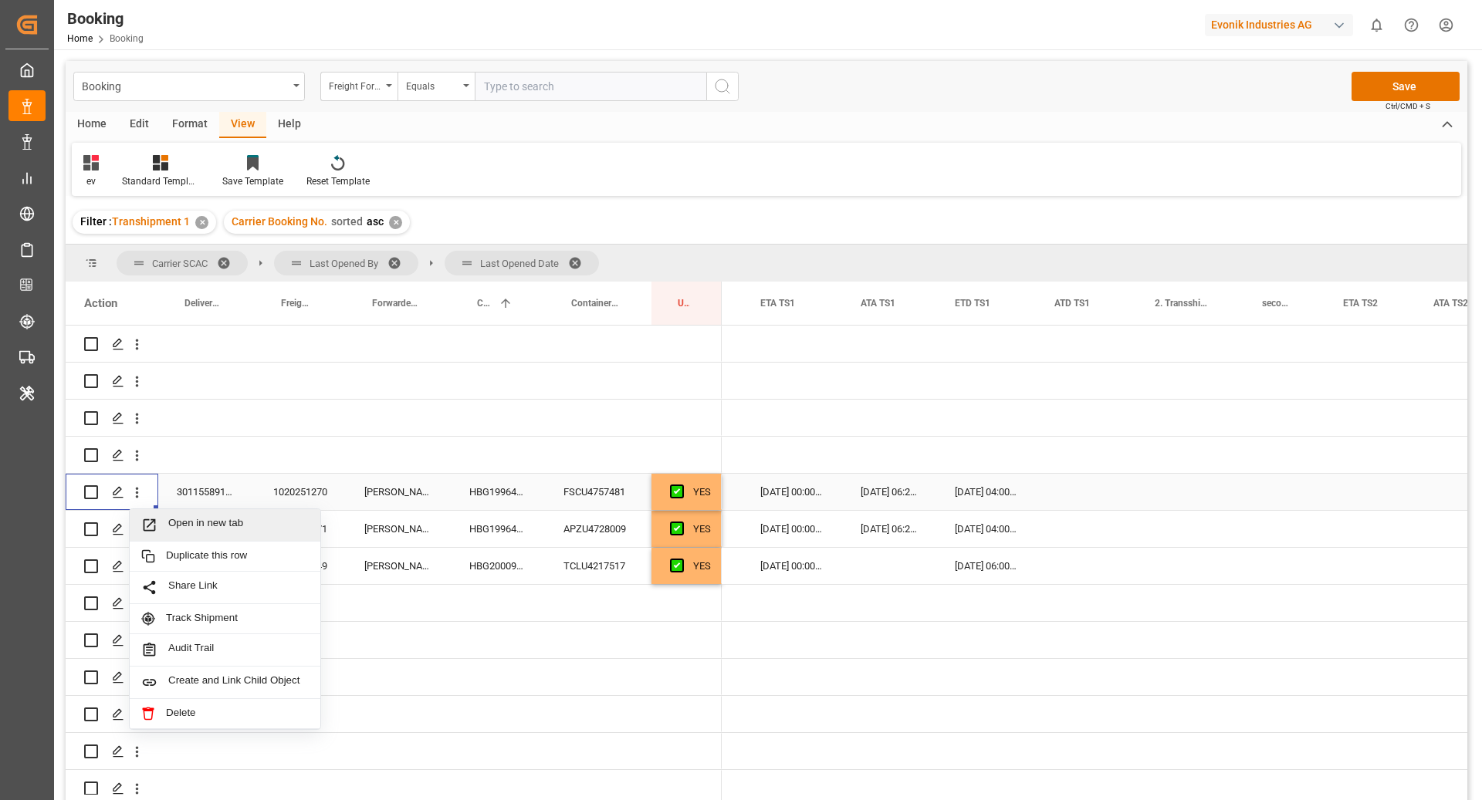
click at [208, 515] on div "Open in new tab" at bounding box center [225, 525] width 191 height 32
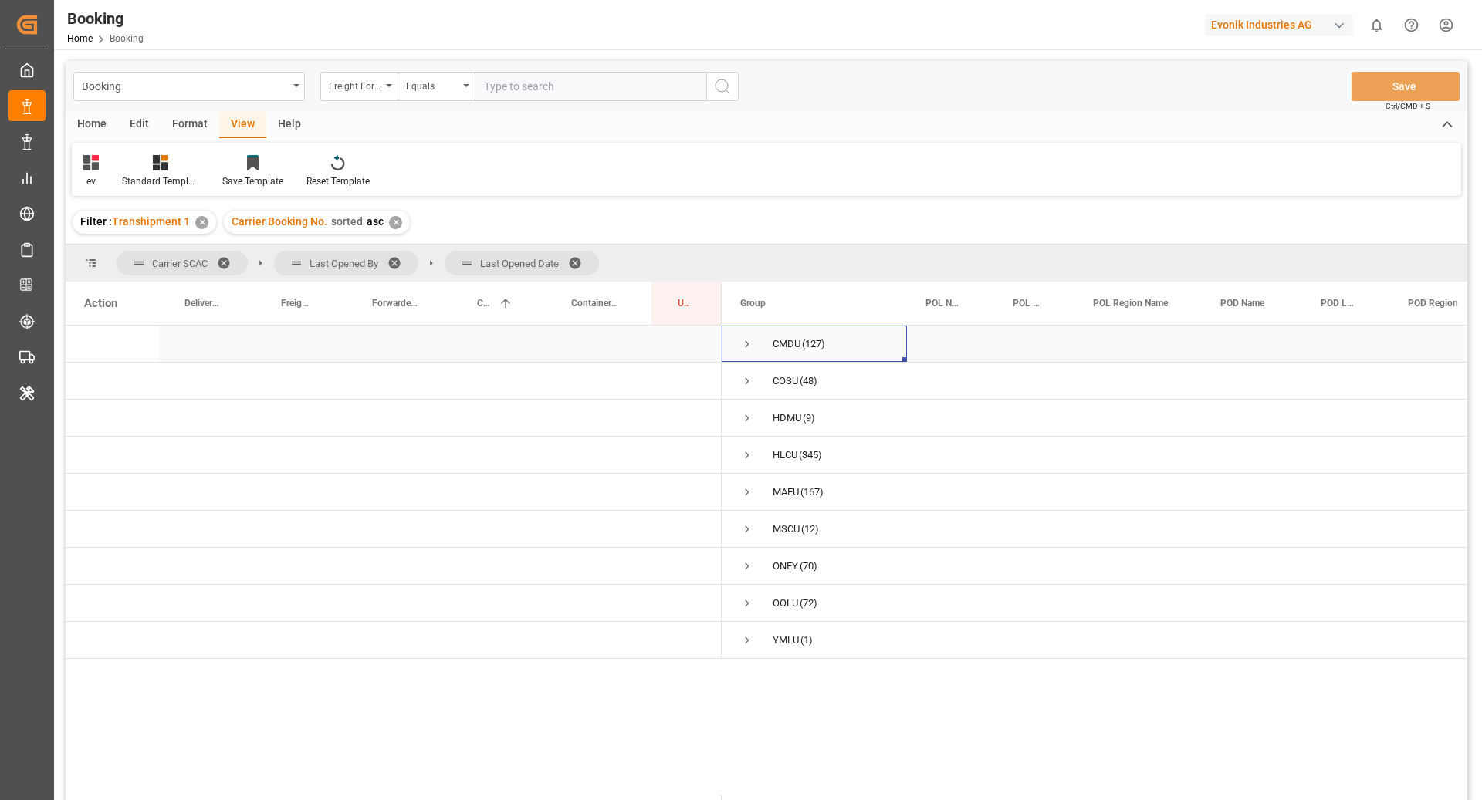
click at [743, 343] on span "Press SPACE to select this row." at bounding box center [747, 344] width 14 height 14
click at [746, 343] on span "Press SPACE to select this row." at bounding box center [747, 344] width 14 height 14
click at [747, 600] on span "Press SPACE to select this row." at bounding box center [747, 604] width 14 height 14
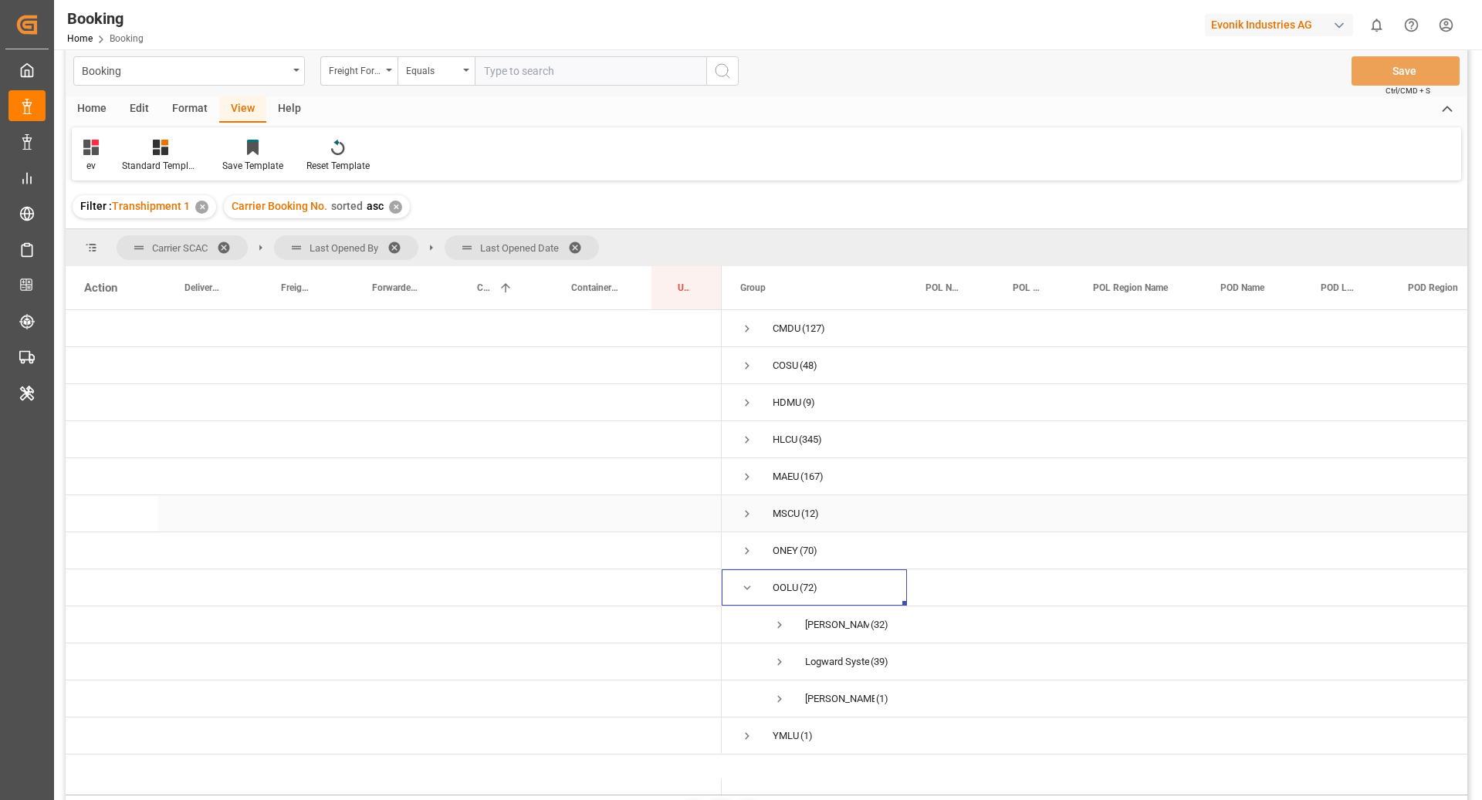
scroll to position [120, 0]
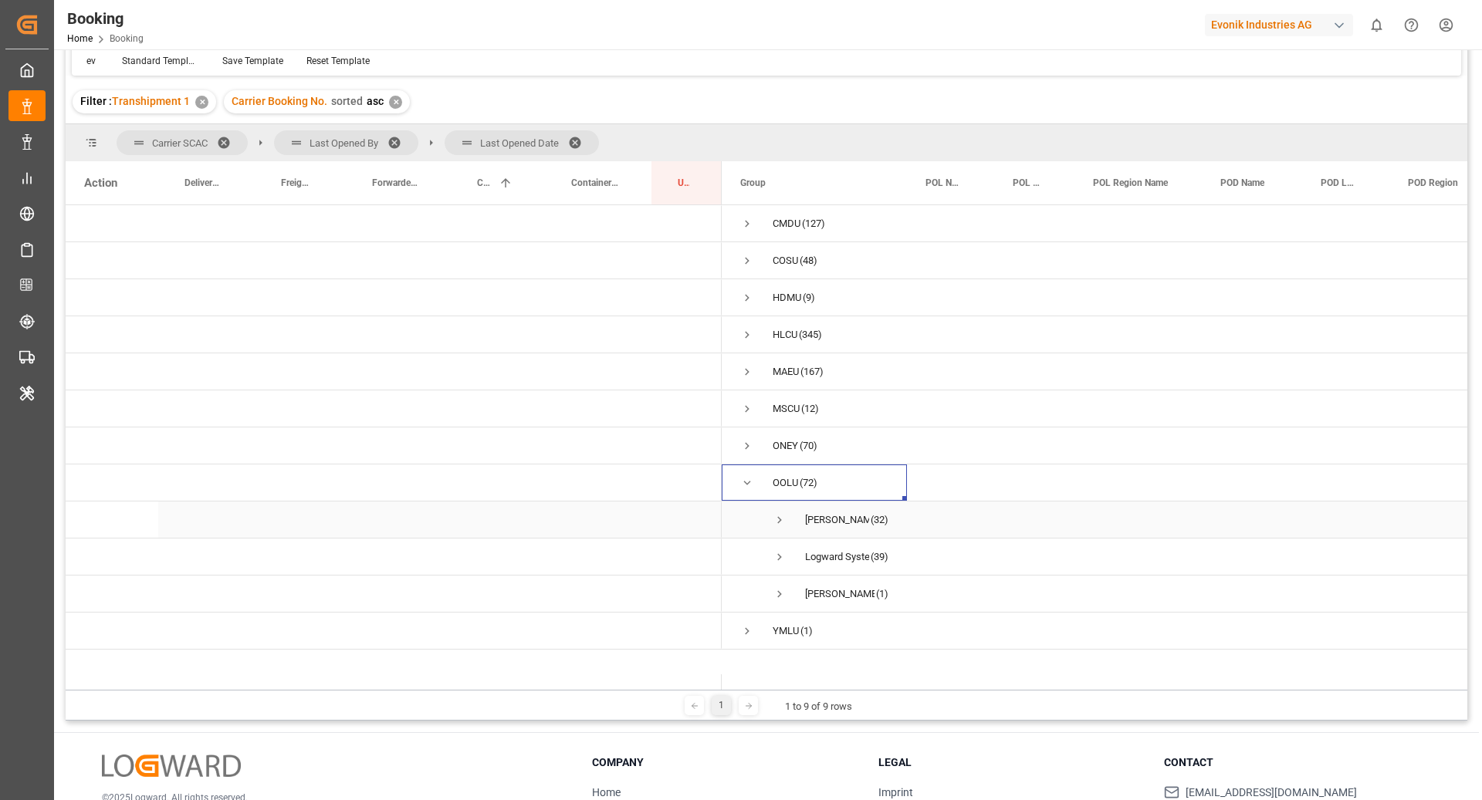
click at [777, 519] on span "Press SPACE to select this row." at bounding box center [780, 520] width 14 height 14
click at [812, 555] on span "Press SPACE to select this row." at bounding box center [812, 557] width 14 height 14
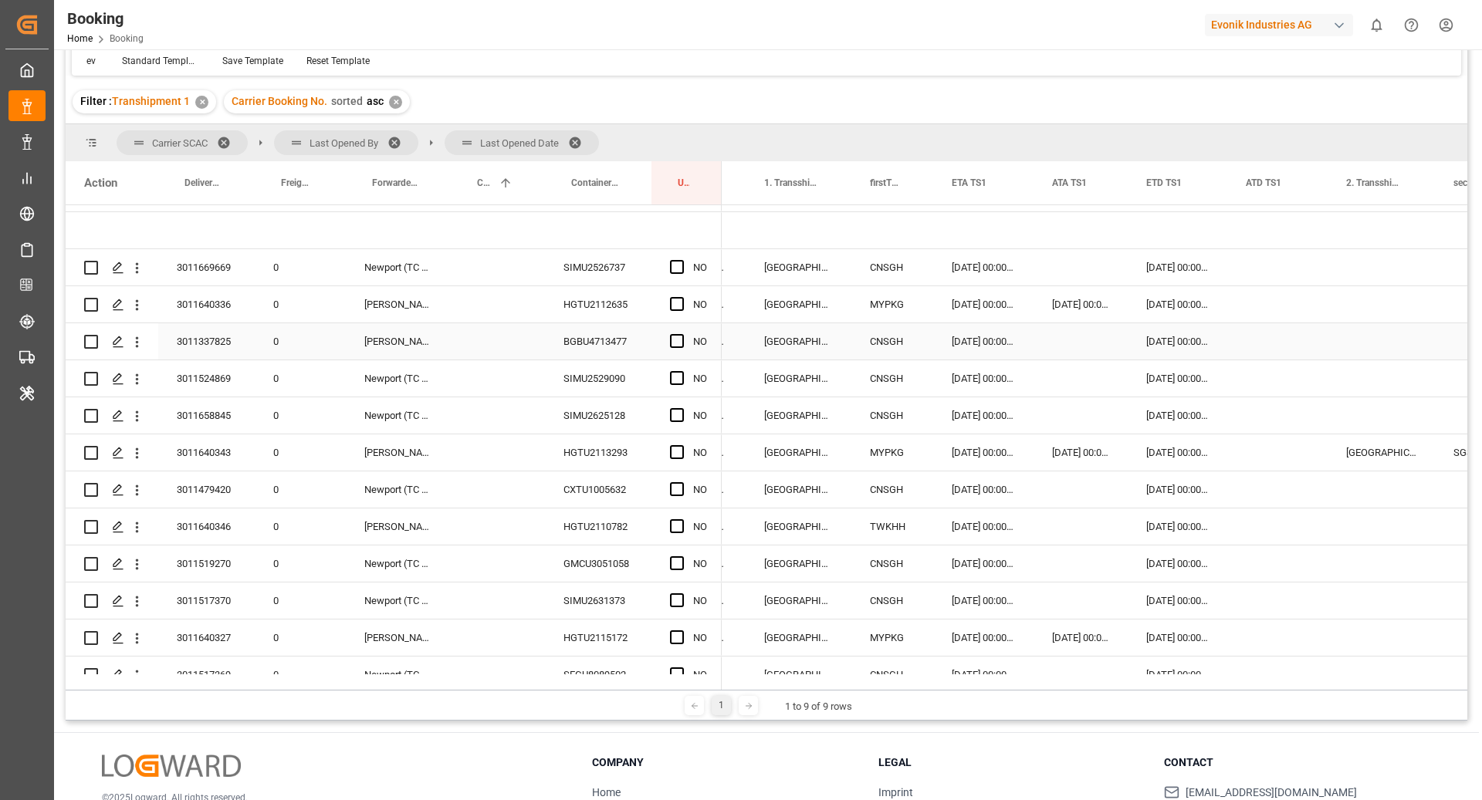
scroll to position [331, 0]
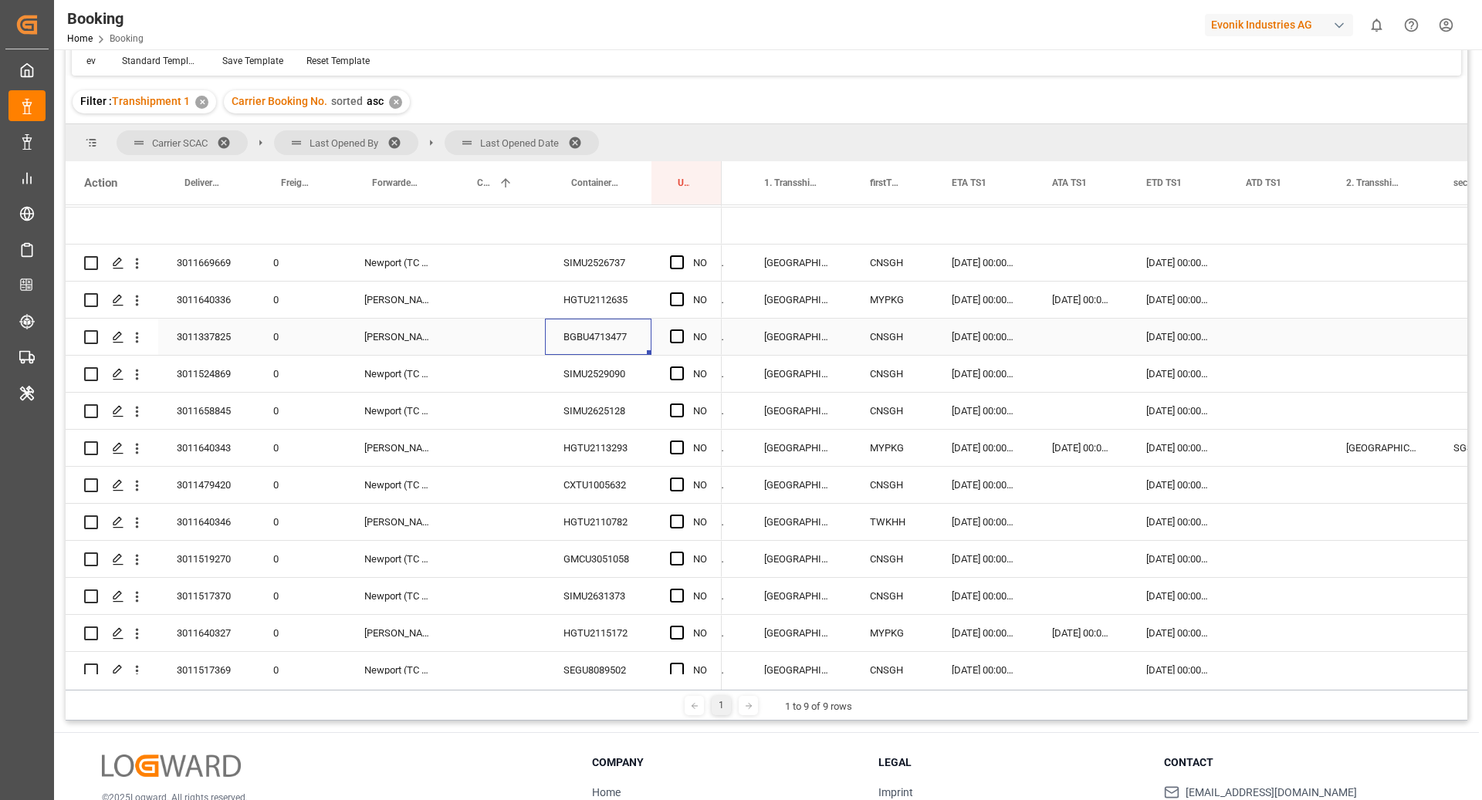
click at [600, 331] on div "BGBU4713477" at bounding box center [598, 337] width 107 height 36
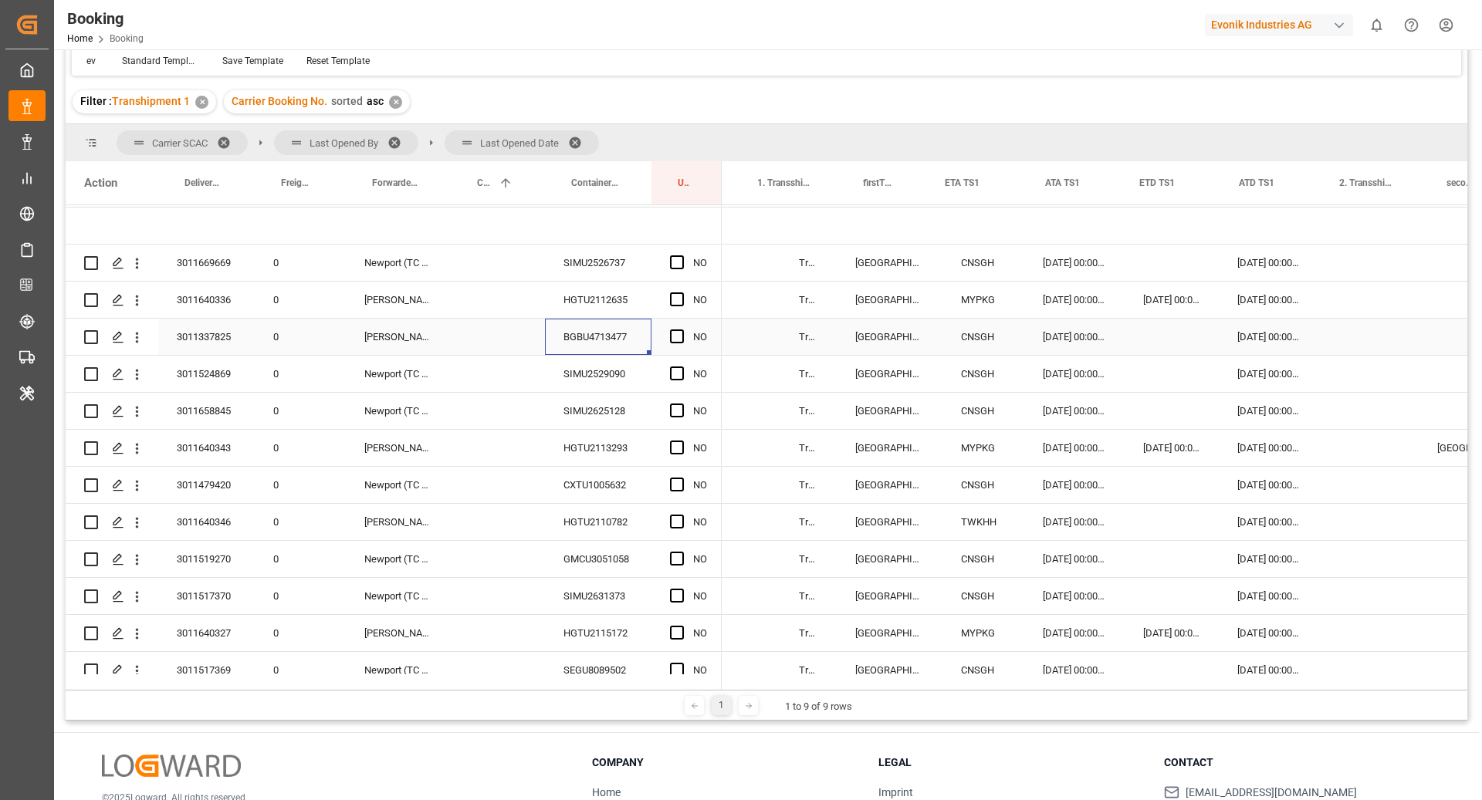
scroll to position [0, 1538]
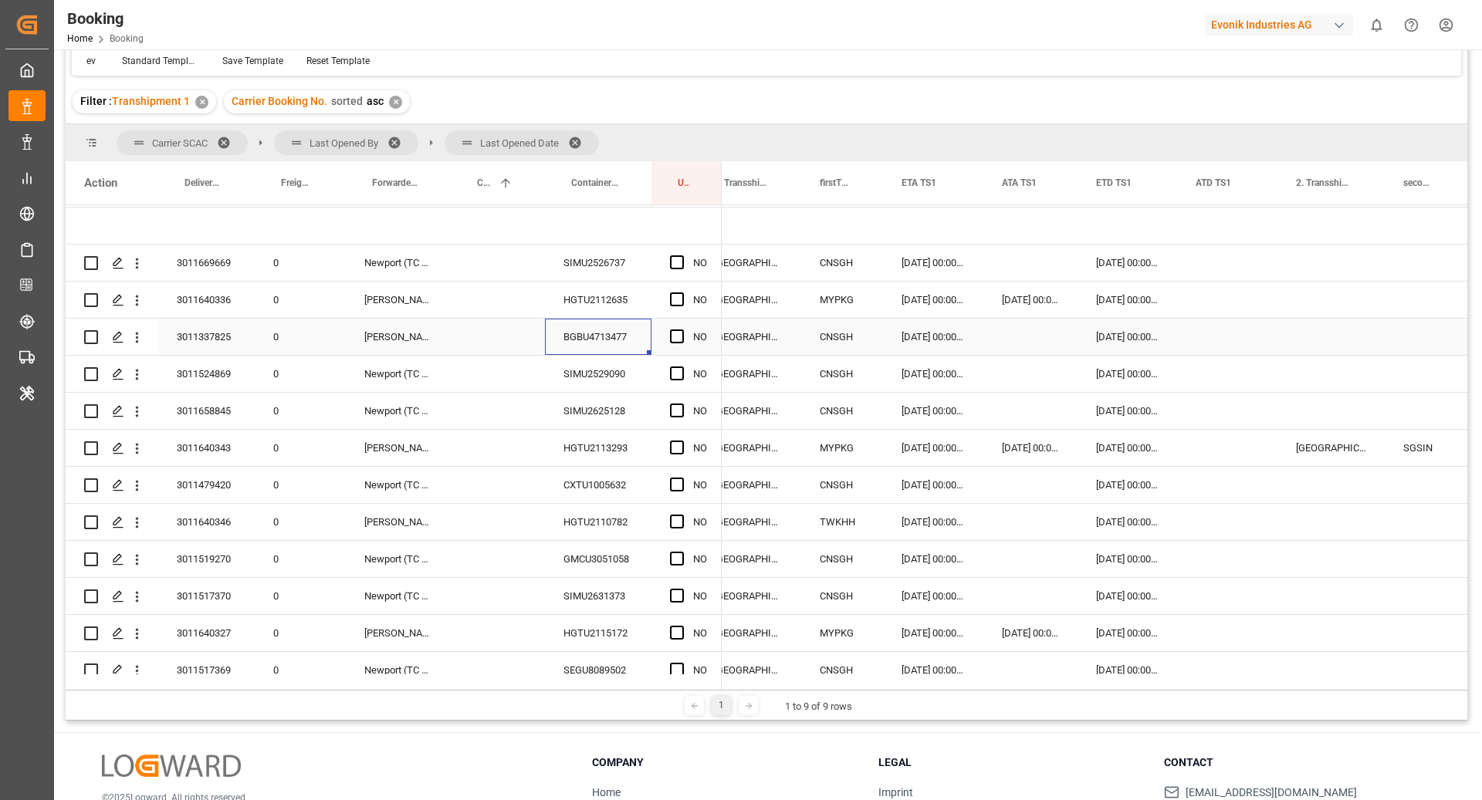
click at [922, 337] on div "[DATE] 00:00:00" at bounding box center [933, 337] width 100 height 36
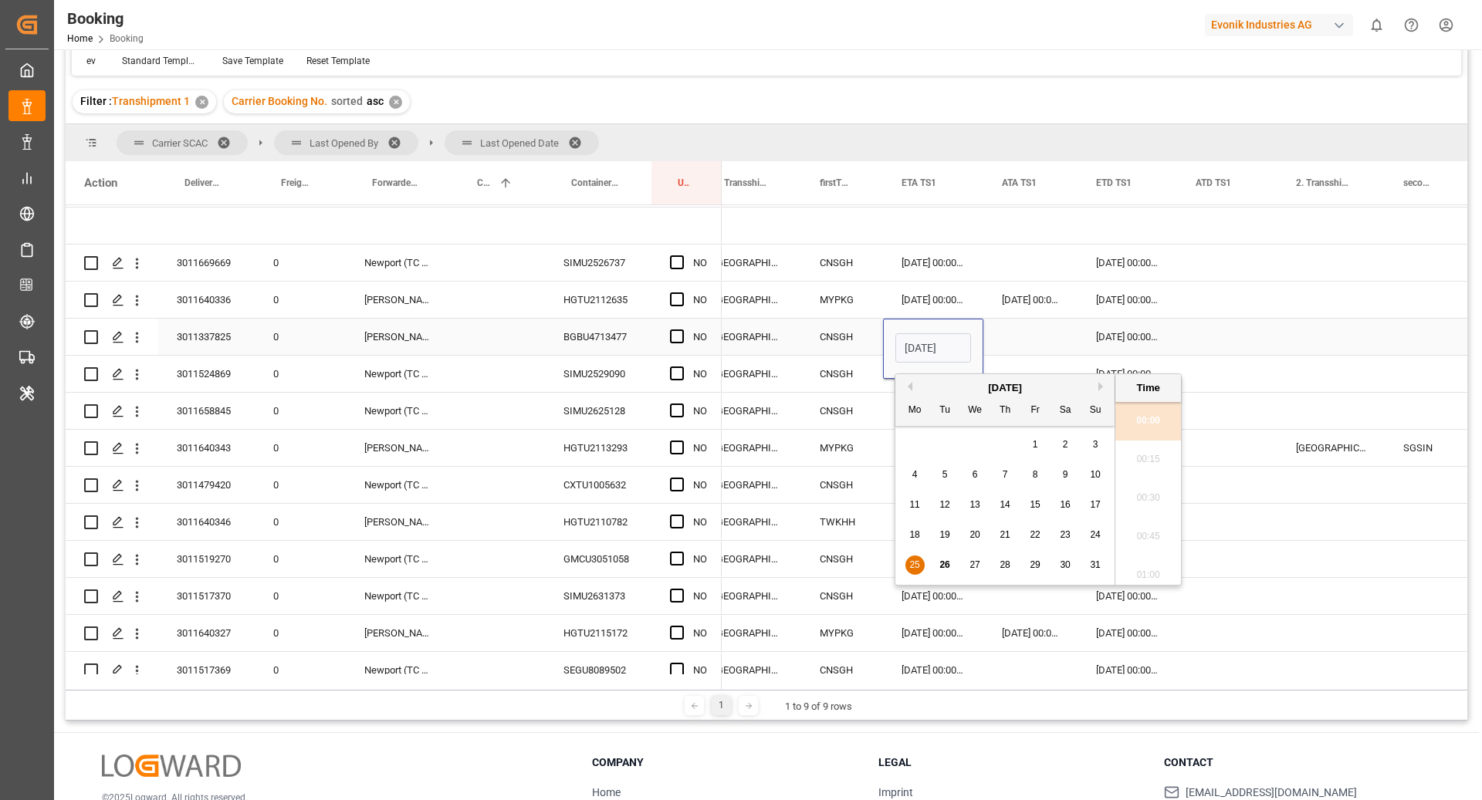
scroll to position [0, 49]
click at [1066, 564] on span "30" at bounding box center [1065, 565] width 10 height 11
type input "[DATE] 00:00"
click at [1142, 336] on div "[DATE] 00:00:00" at bounding box center [1127, 337] width 100 height 36
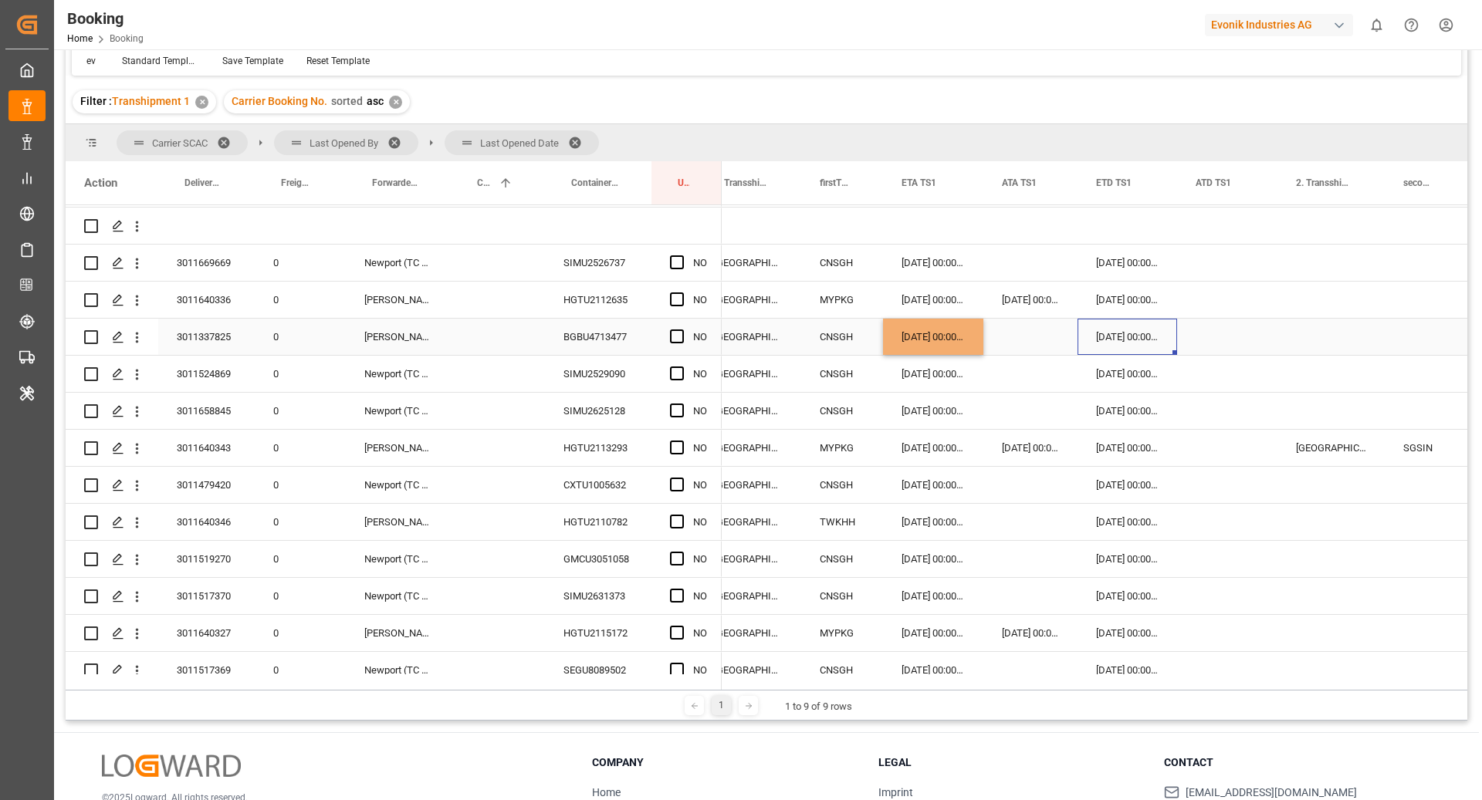
click at [1142, 336] on div "[DATE] 00:00:00" at bounding box center [1127, 337] width 100 height 36
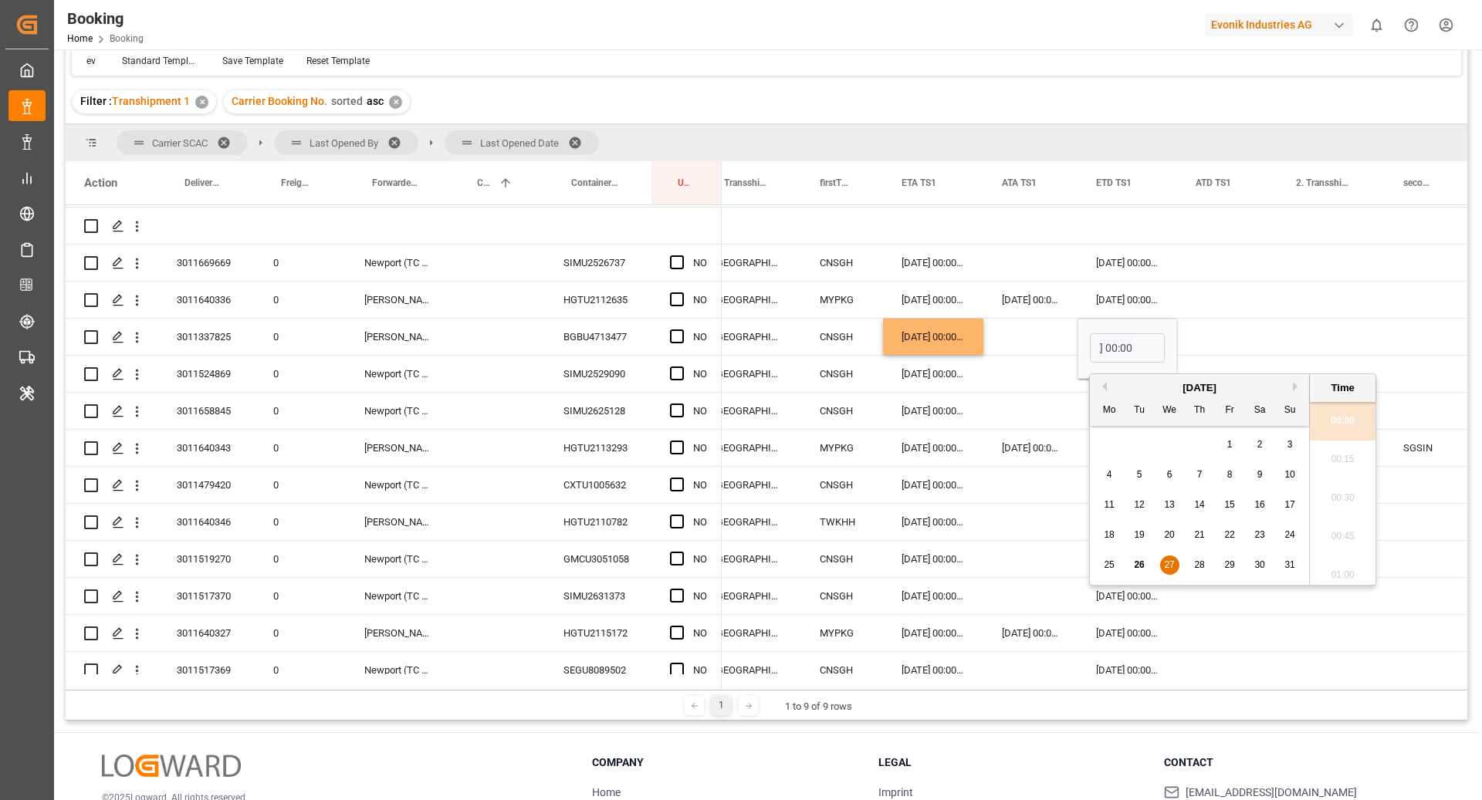
click at [1294, 389] on button "Next Month" at bounding box center [1297, 386] width 9 height 9
click at [1169, 438] on div "3" at bounding box center [1169, 445] width 19 height 19
type input "[DATE] 00:00"
click at [1260, 325] on div "Press SPACE to select this row." at bounding box center [1227, 337] width 100 height 36
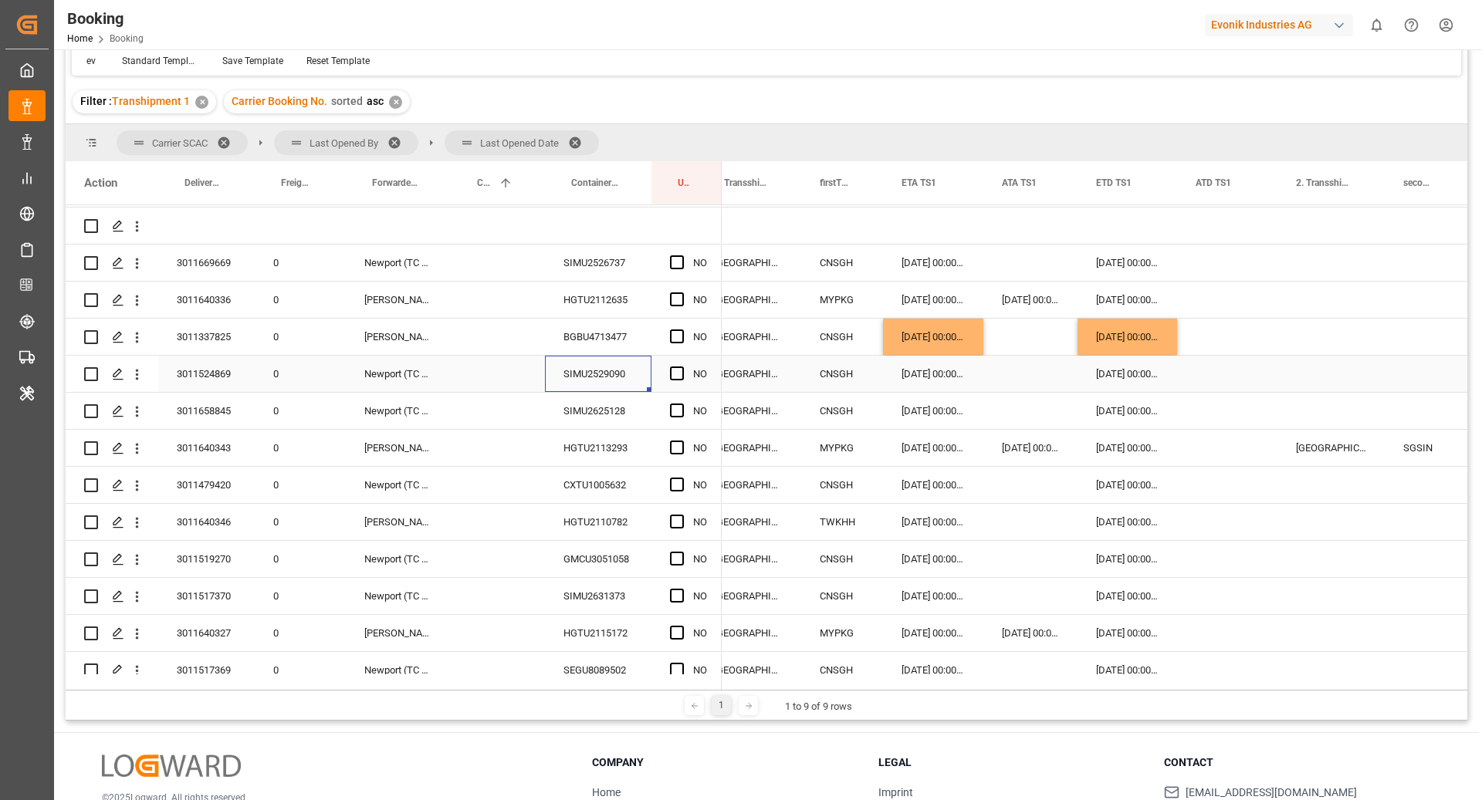
click at [582, 374] on div "SIMU2529090" at bounding box center [598, 374] width 107 height 36
click at [1019, 377] on div "Press SPACE to select this row." at bounding box center [1030, 374] width 94 height 36
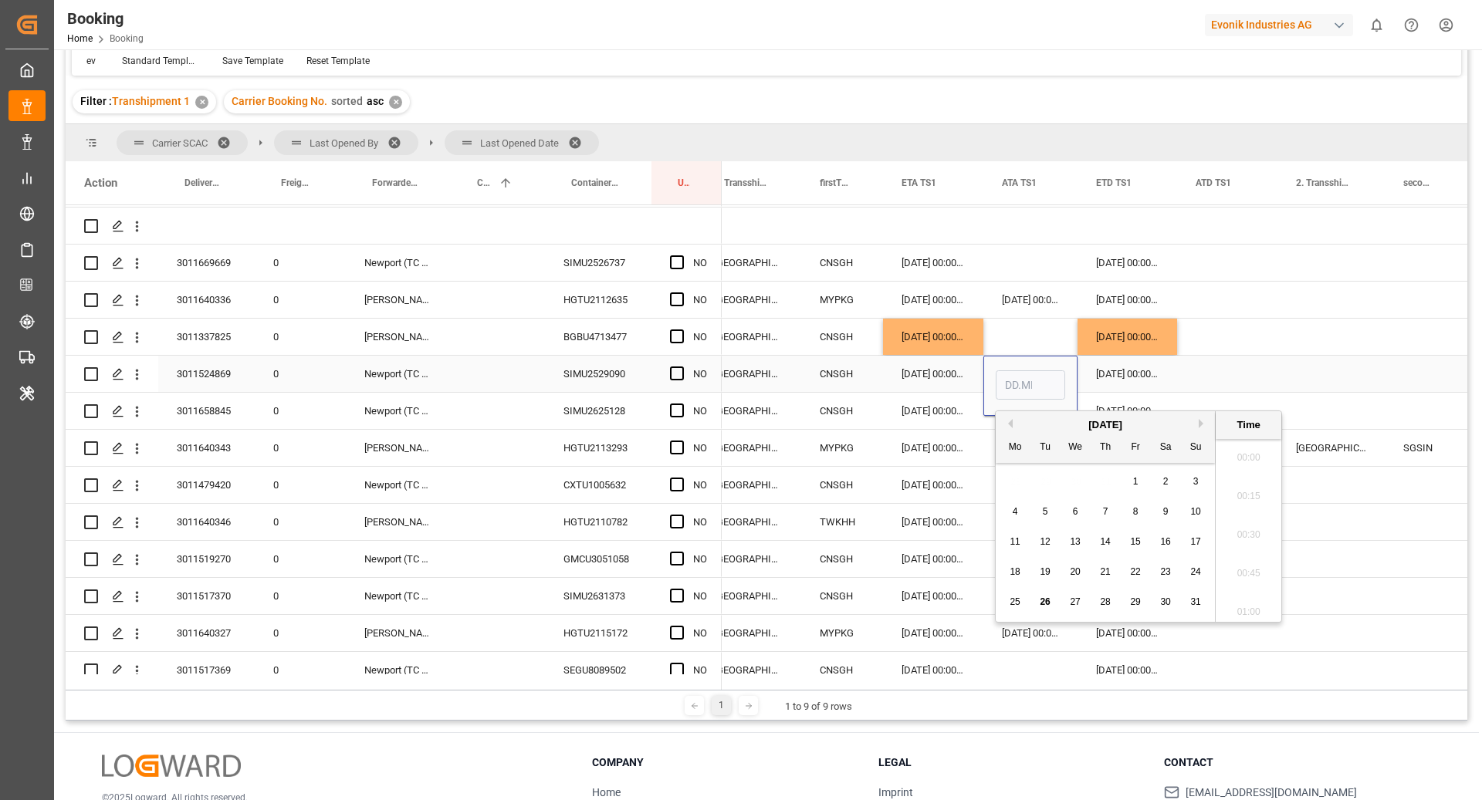
scroll to position [2629, 0]
click at [1013, 605] on span "25" at bounding box center [1015, 602] width 10 height 11
type input "[DATE] 00:00"
click at [1203, 381] on div "Press SPACE to select this row." at bounding box center [1227, 374] width 100 height 36
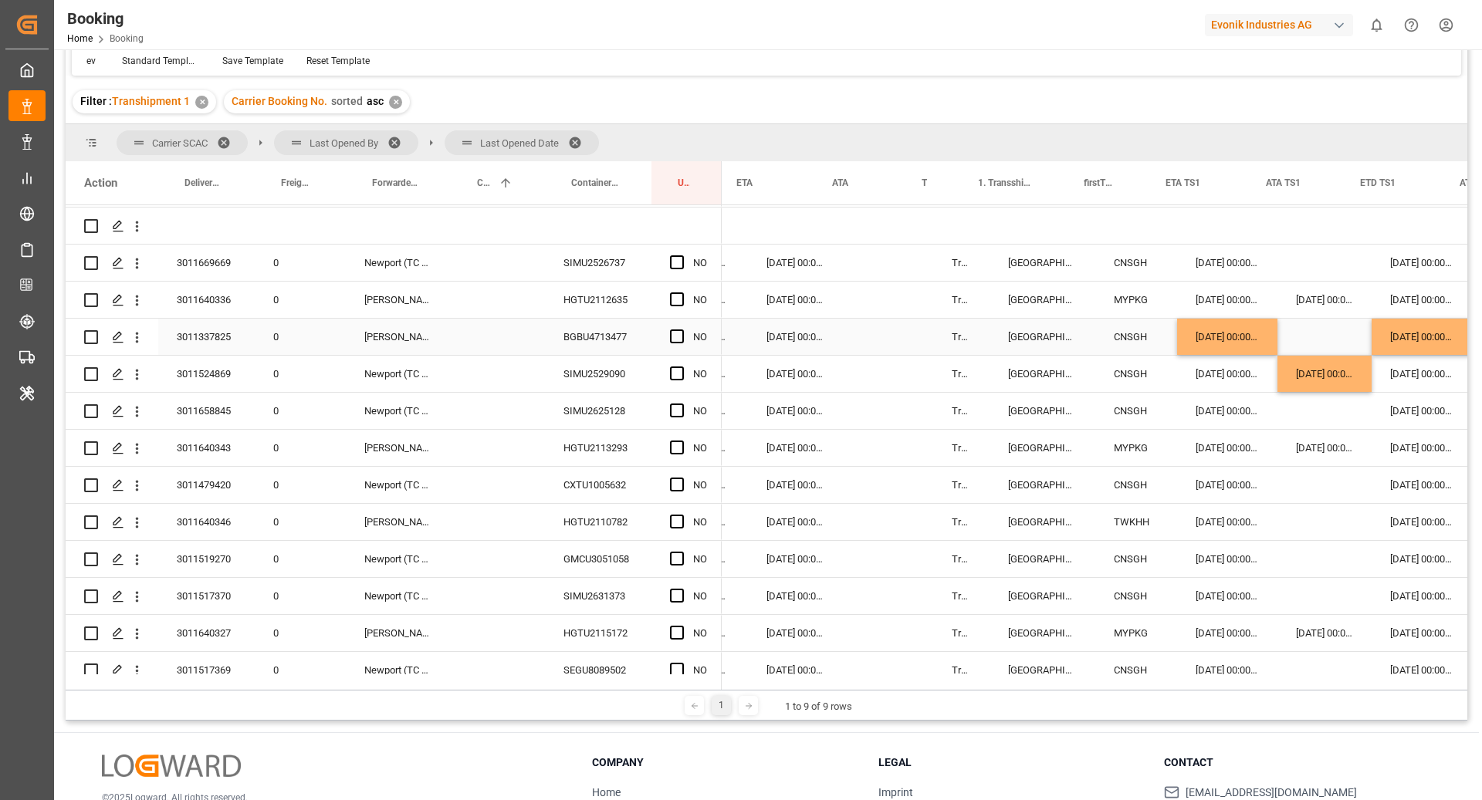
scroll to position [0, 1244]
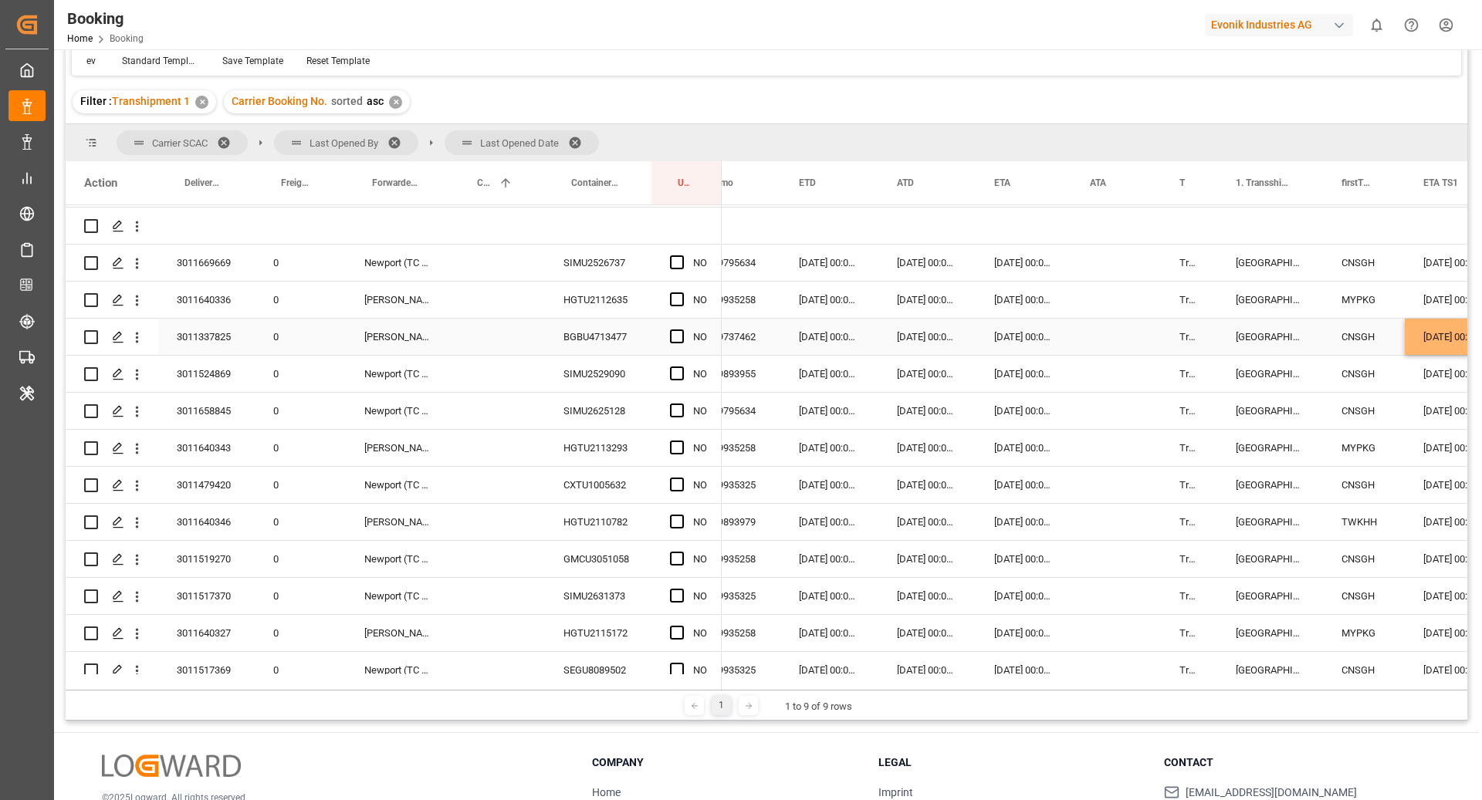
click at [616, 343] on div "BGBU4713477" at bounding box center [598, 337] width 107 height 36
click at [1019, 333] on div "[DATE] 00:00:00" at bounding box center [1024, 337] width 96 height 36
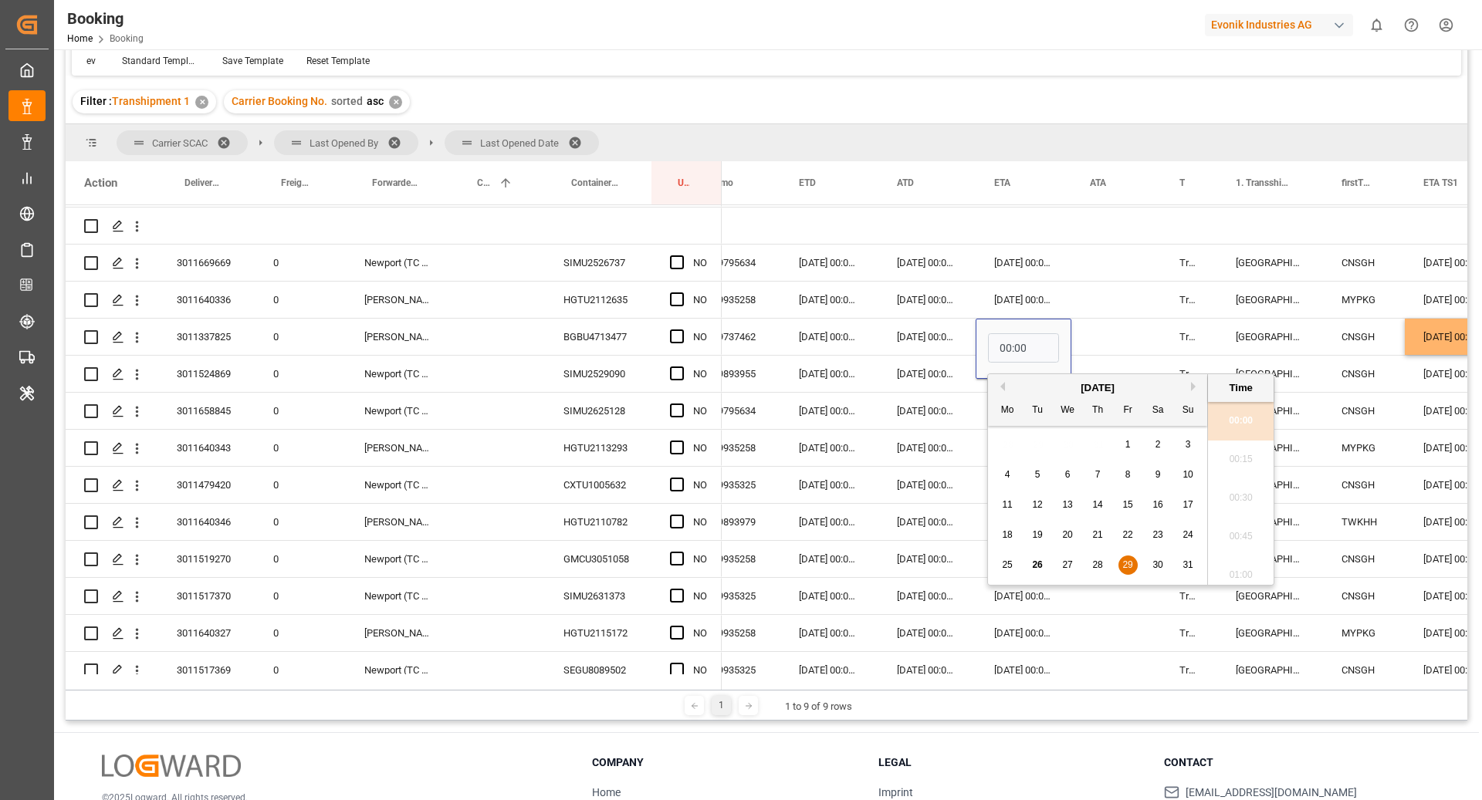
click at [1191, 387] on button "Next Month" at bounding box center [1195, 386] width 9 height 9
click at [1138, 437] on div "1 2 3 4 5 6 7" at bounding box center [1098, 445] width 211 height 30
click at [1125, 441] on span "5" at bounding box center [1127, 444] width 5 height 11
type input "[DATE] 00:00"
click at [1115, 326] on div "Press SPACE to select this row." at bounding box center [1116, 337] width 90 height 36
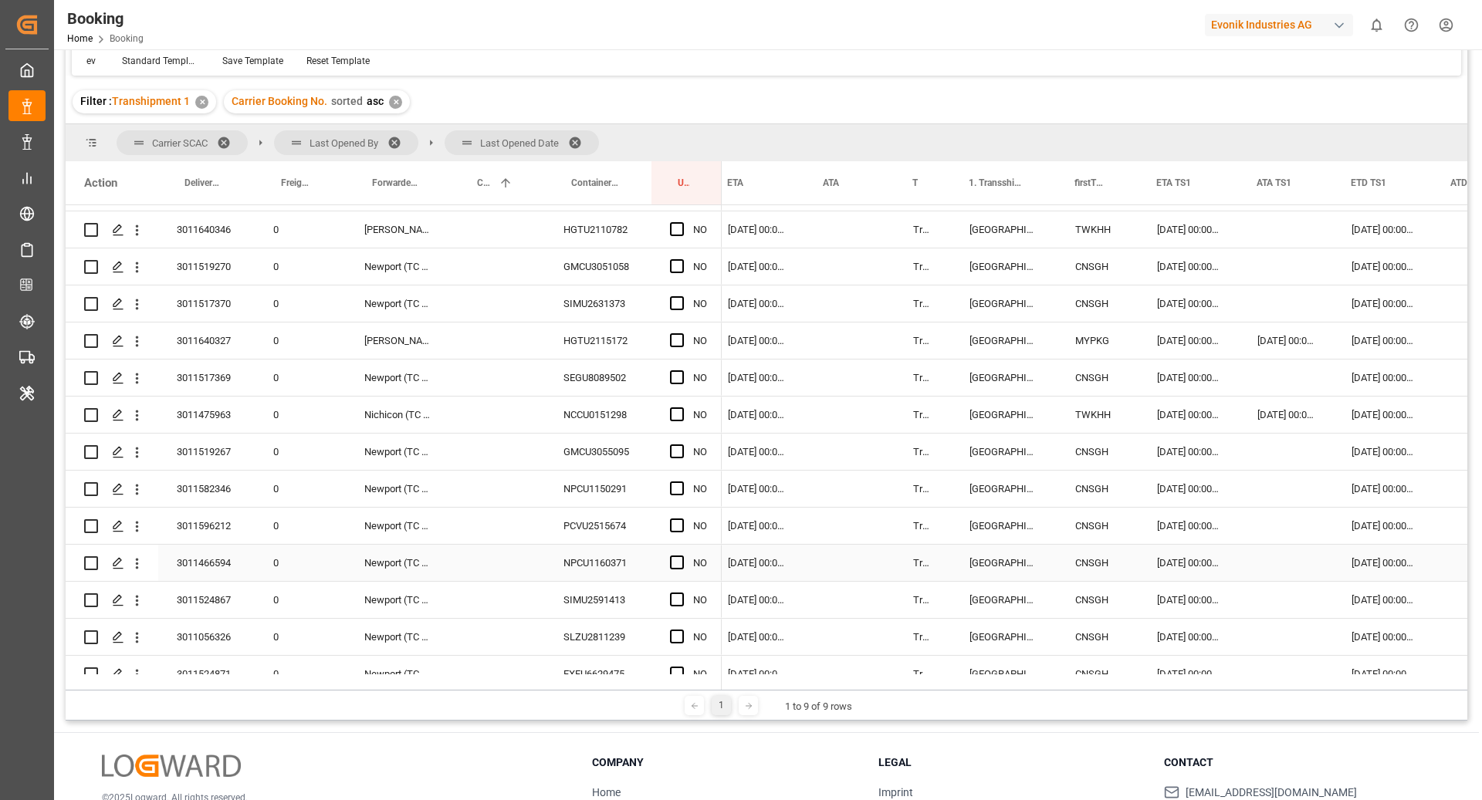
click at [597, 556] on div "NPCU1160371" at bounding box center [598, 563] width 107 height 36
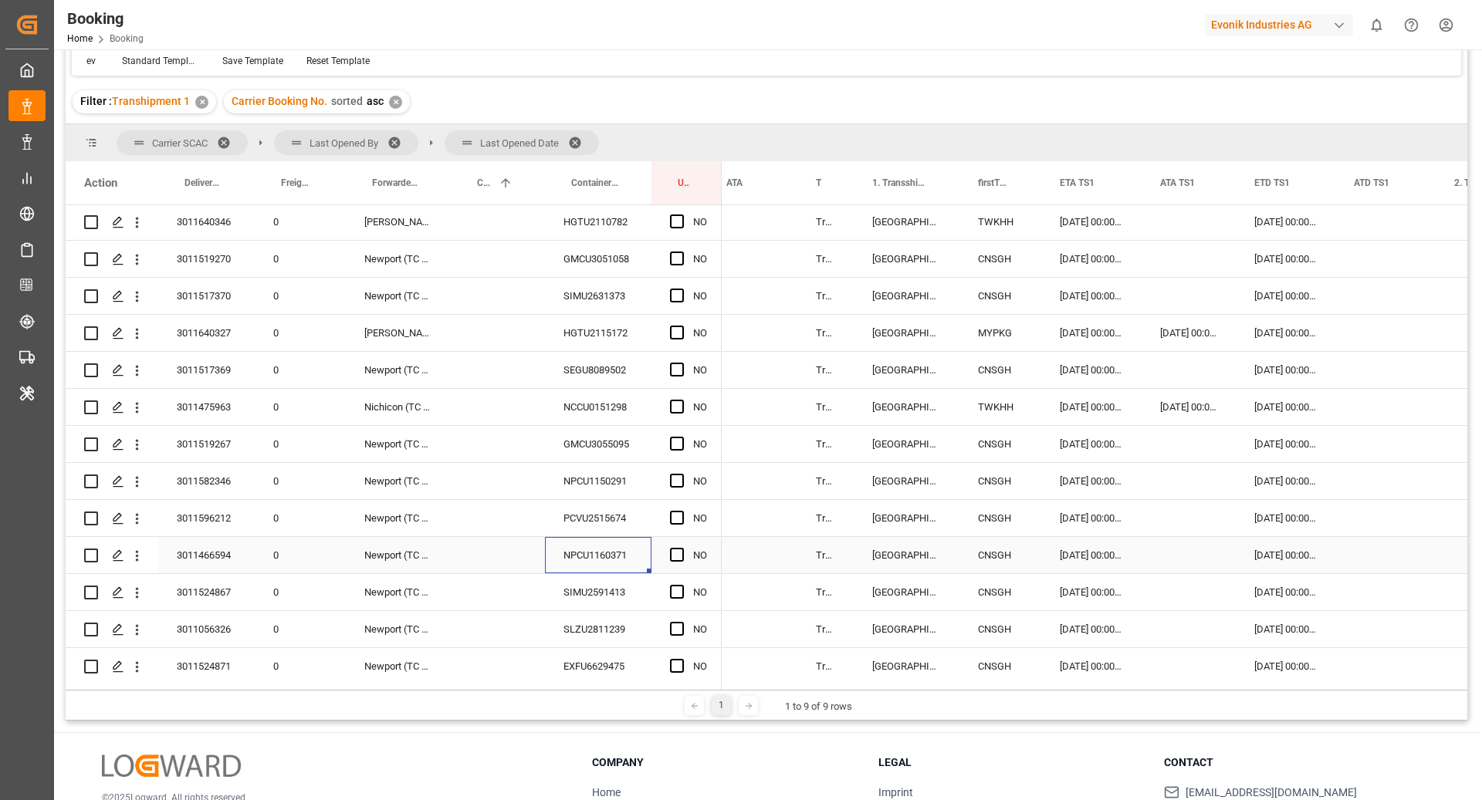
click at [1074, 558] on div "[DATE] 00:00:00" at bounding box center [1091, 555] width 100 height 36
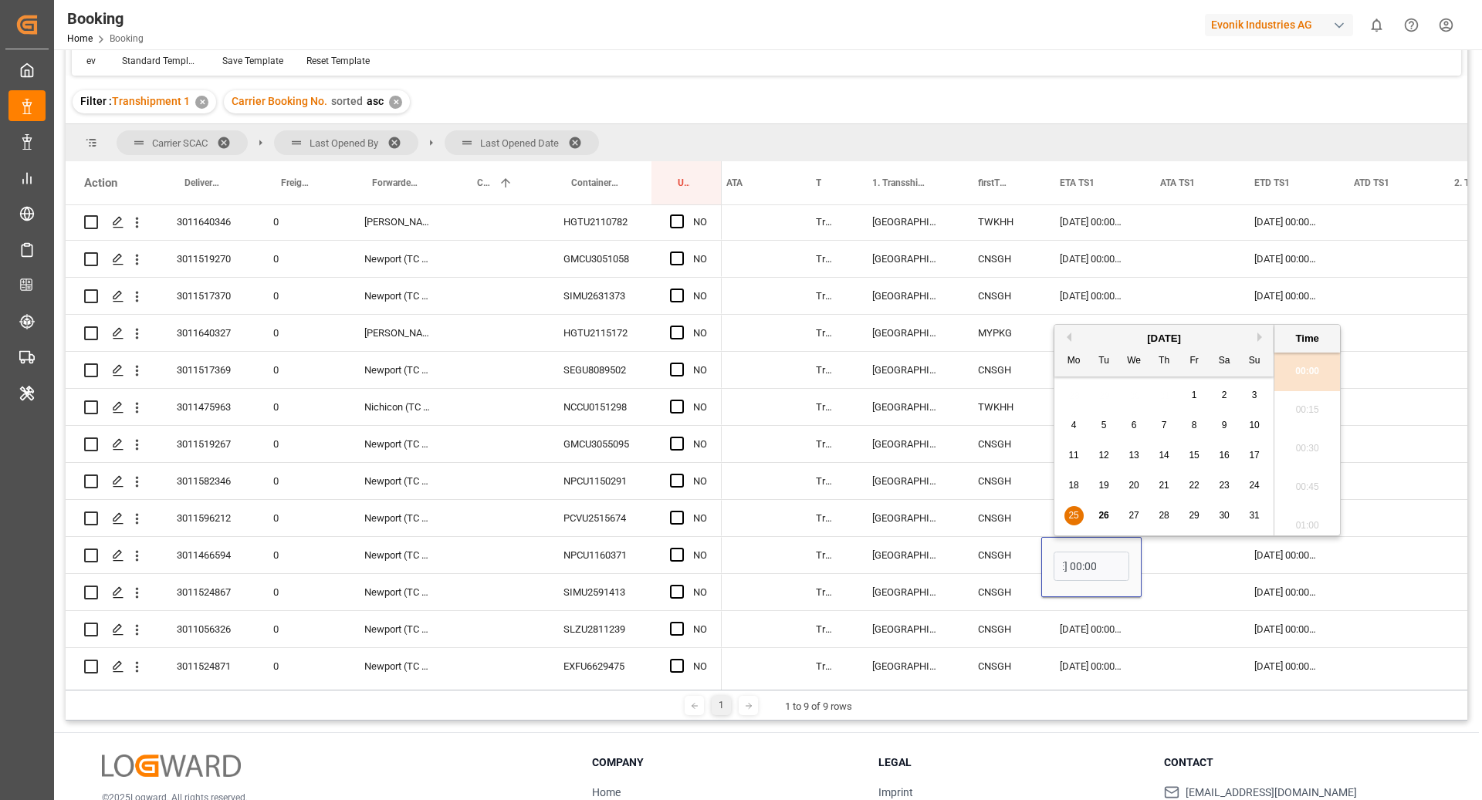
click at [1224, 515] on span "30" at bounding box center [1224, 515] width 10 height 11
type input "[DATE] 00:00"
click at [1267, 556] on div "[DATE] 00:00:00" at bounding box center [1286, 555] width 100 height 36
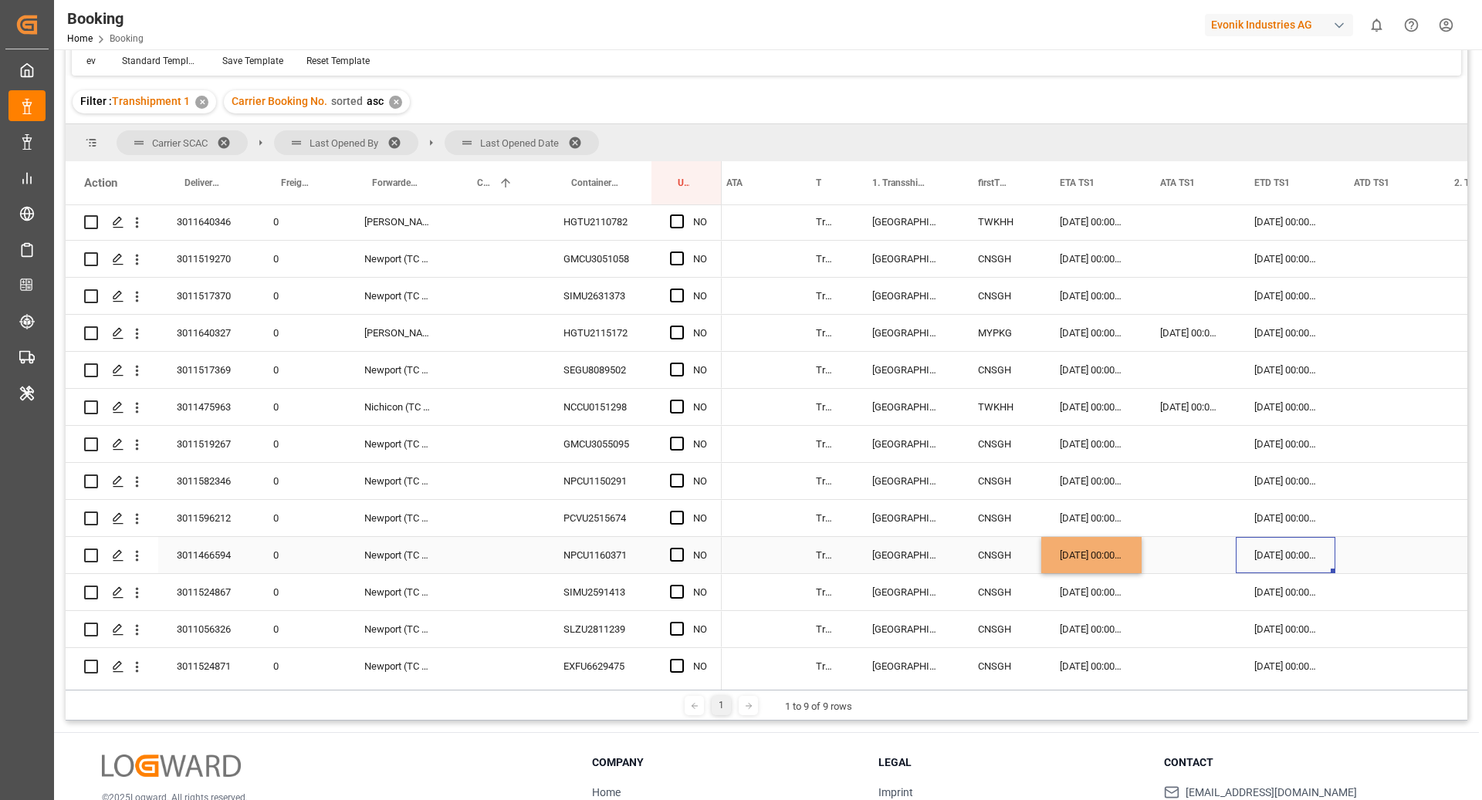
click at [1267, 556] on div "[DATE] 00:00:00" at bounding box center [1286, 555] width 100 height 36
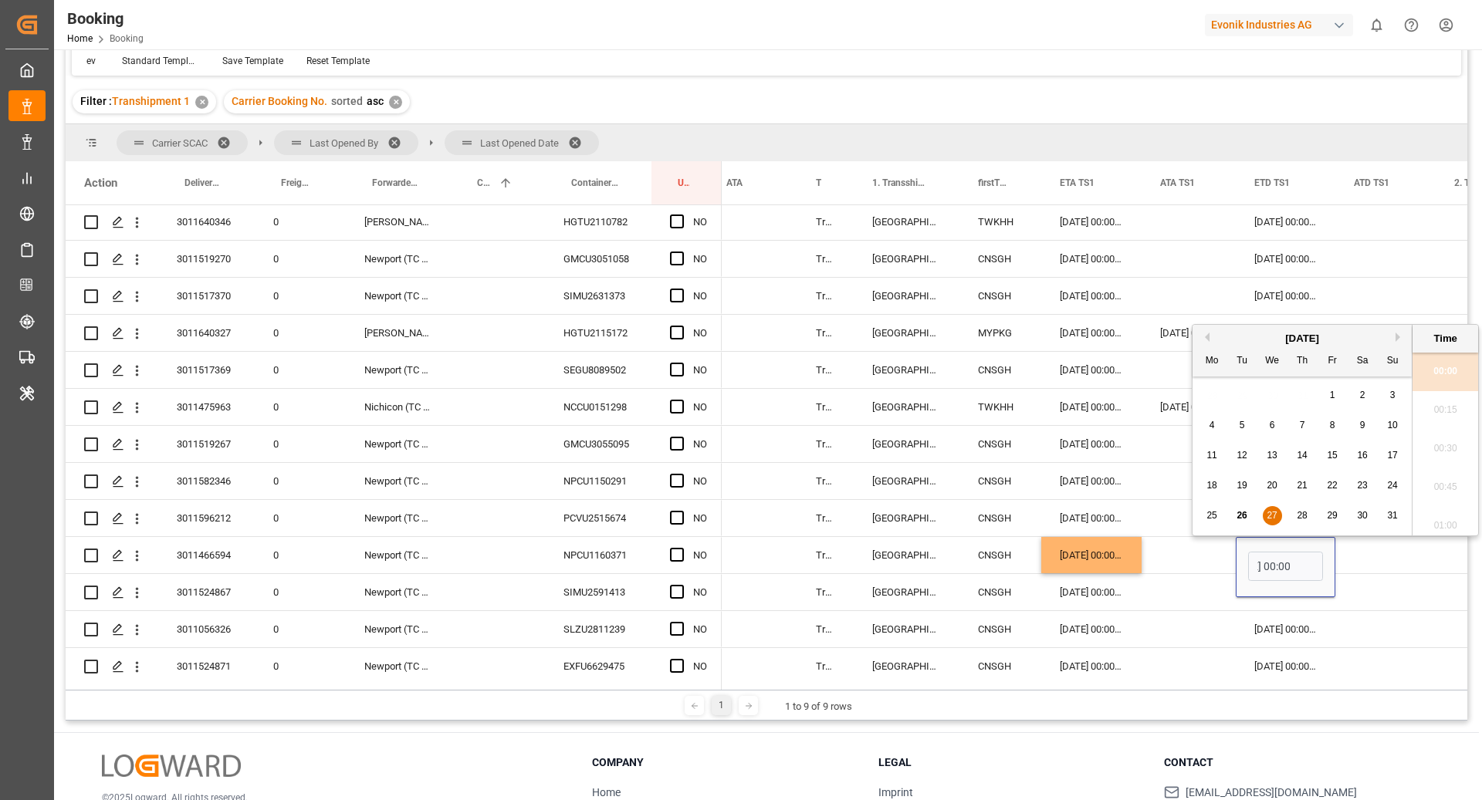
click at [1387, 521] on div "31" at bounding box center [1392, 516] width 19 height 19
type input "[DATE] 00:00"
click at [894, 555] on div "[GEOGRAPHIC_DATA]" at bounding box center [907, 555] width 106 height 36
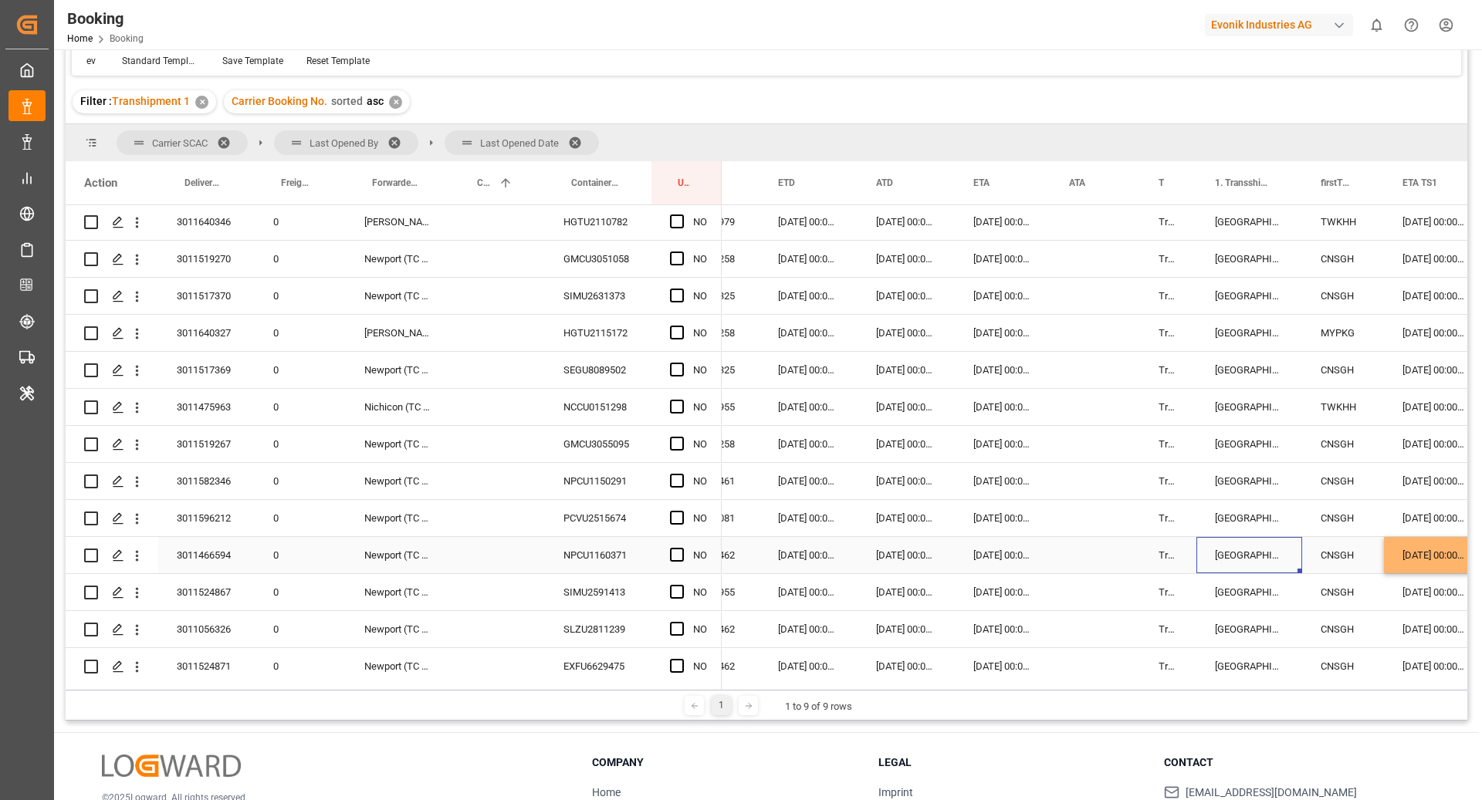
click at [973, 556] on div "[DATE] 00:00:00" at bounding box center [1003, 555] width 96 height 36
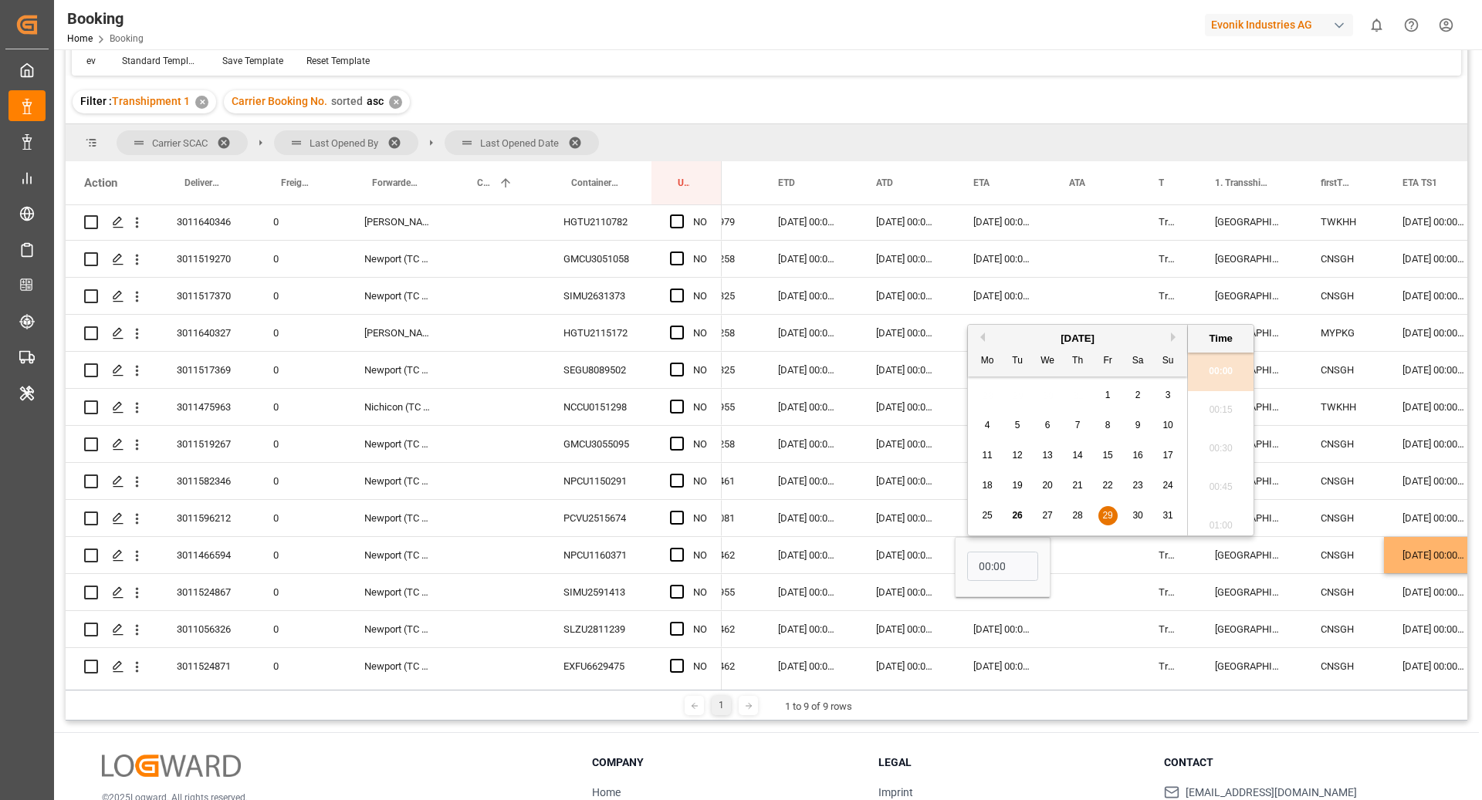
click at [1176, 337] on button "Next Month" at bounding box center [1175, 337] width 9 height 9
click at [1012, 402] on div "2" at bounding box center [1017, 396] width 19 height 19
type input "[DATE] 00:00"
click at [1086, 574] on div "Press SPACE to select this row." at bounding box center [1095, 592] width 90 height 36
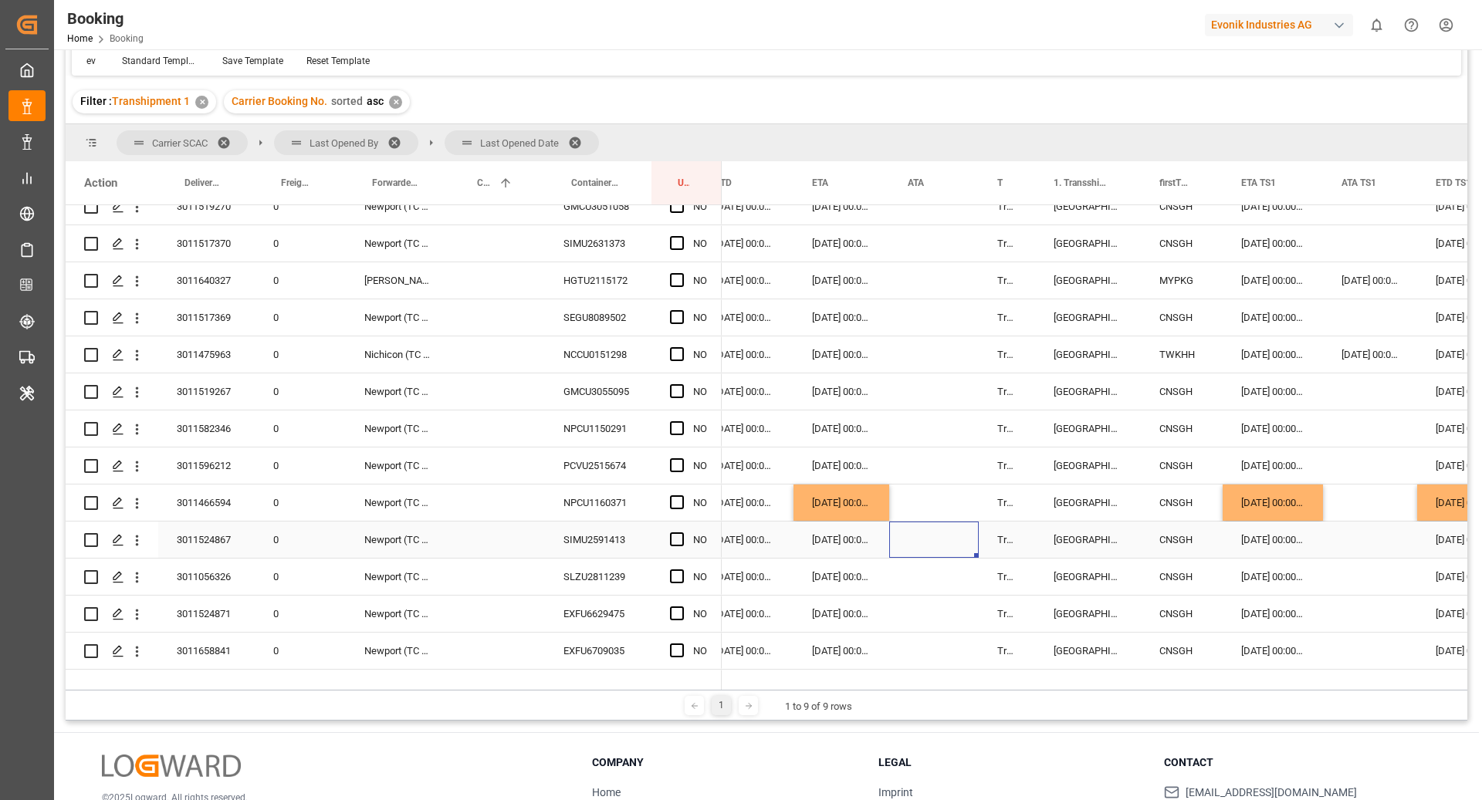
click at [592, 543] on div "SIMU2591413" at bounding box center [598, 540] width 107 height 36
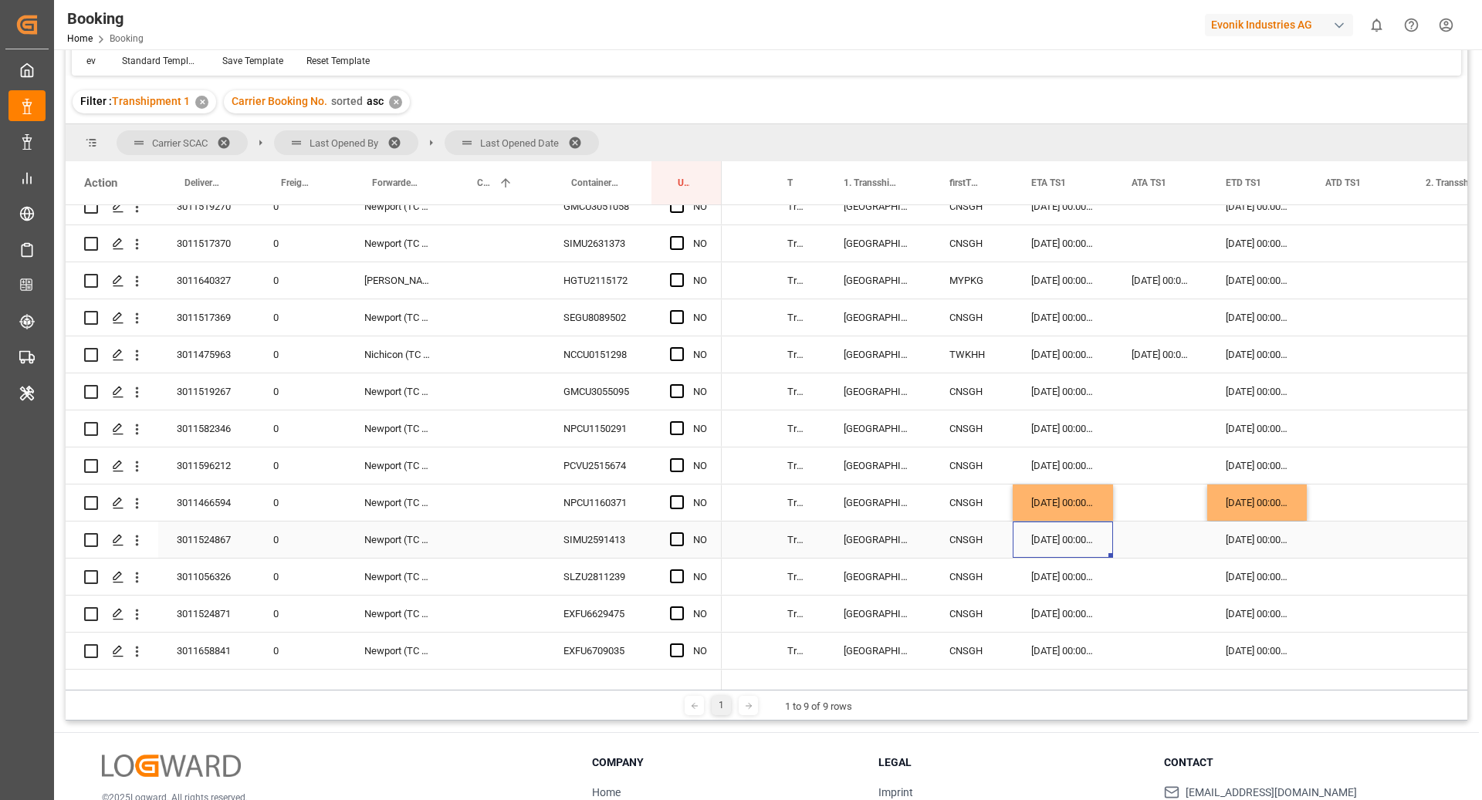
click at [1061, 544] on div "[DATE] 00:00:00" at bounding box center [1063, 540] width 100 height 36
click at [1167, 546] on div "Press SPACE to select this row." at bounding box center [1160, 540] width 94 height 36
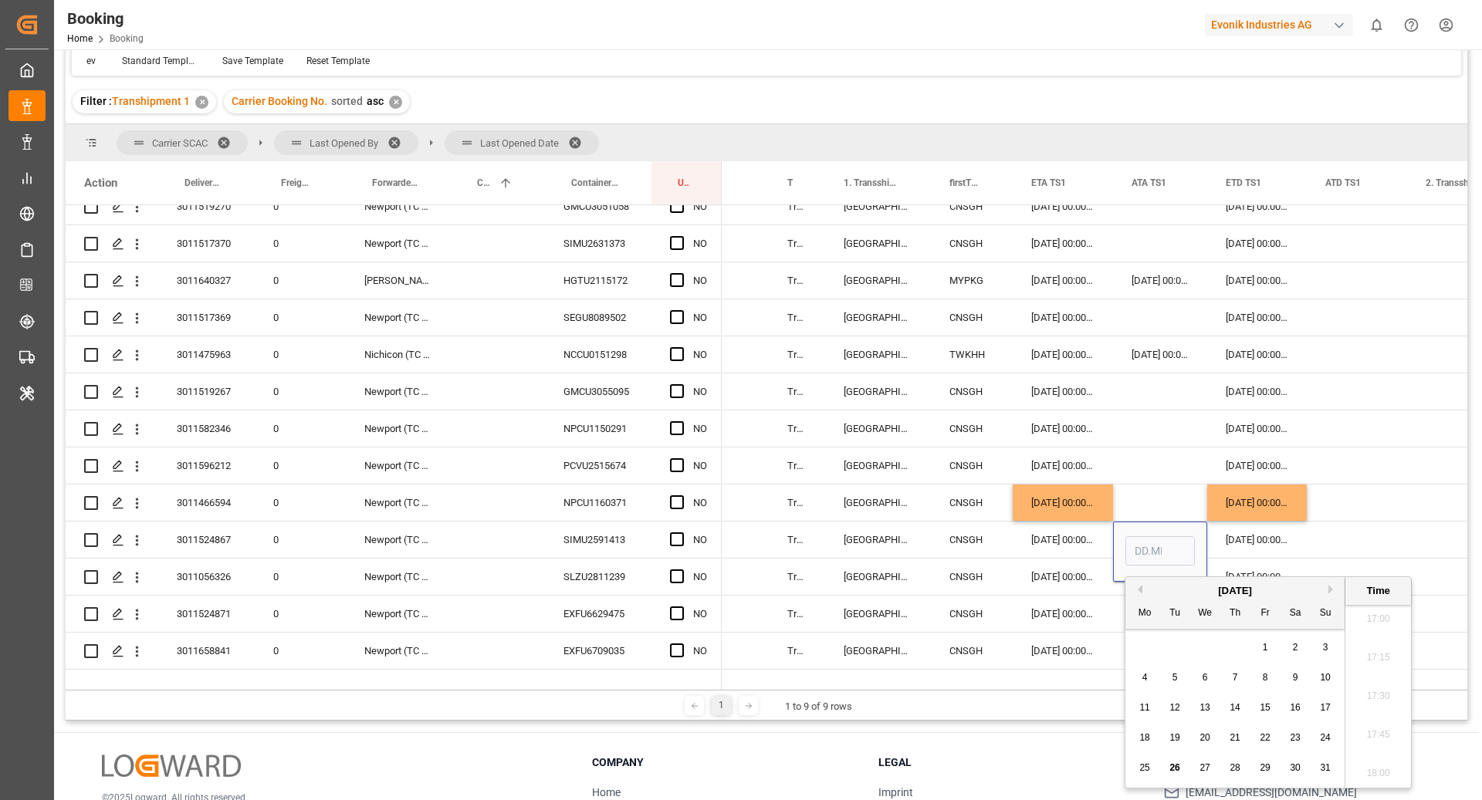
click at [1138, 773] on div "25" at bounding box center [1144, 768] width 19 height 19
type input "[DATE] 00:00"
click at [1348, 531] on div "Press SPACE to select this row." at bounding box center [1357, 540] width 100 height 36
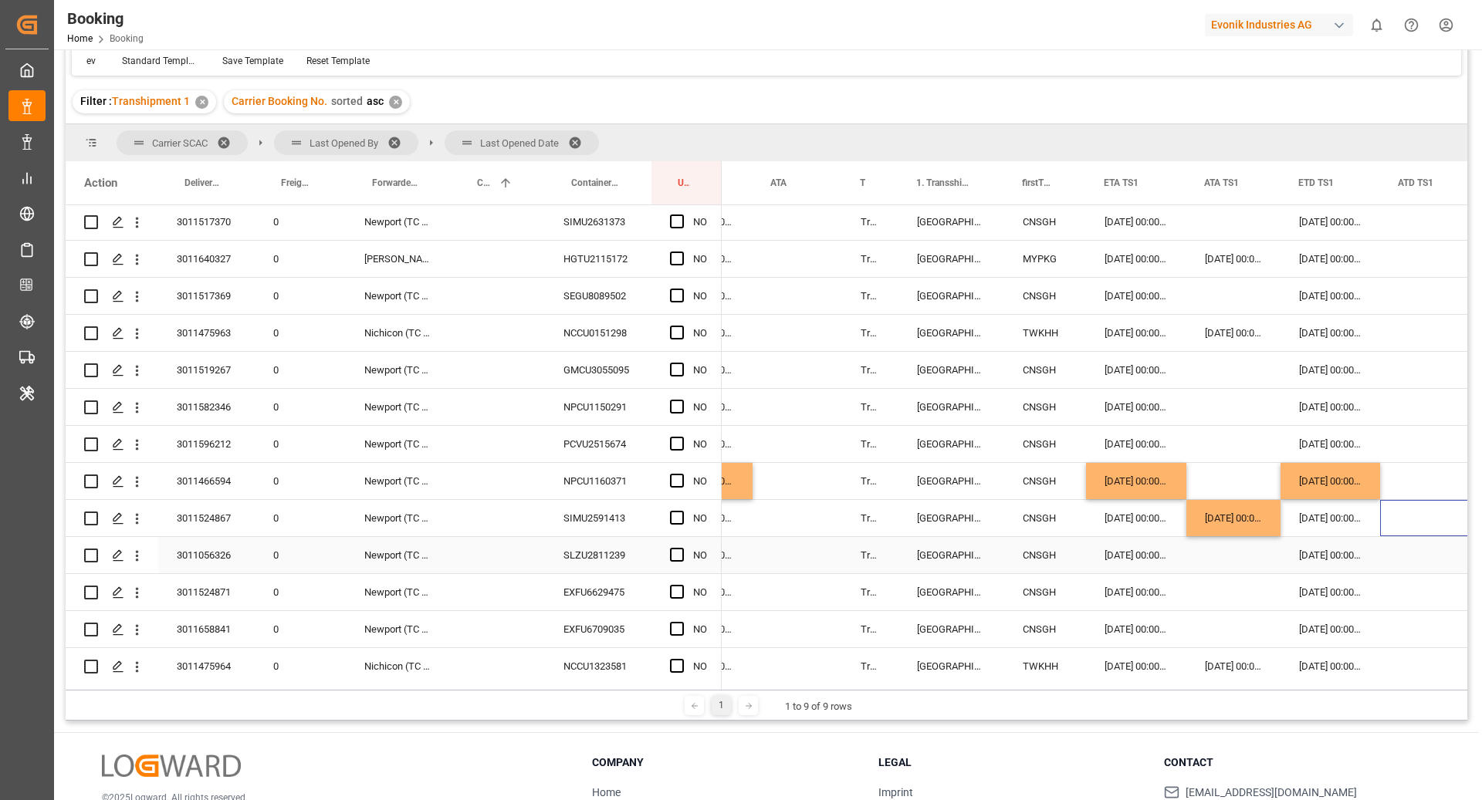
click at [604, 553] on div "SLZU2811239" at bounding box center [598, 555] width 107 height 36
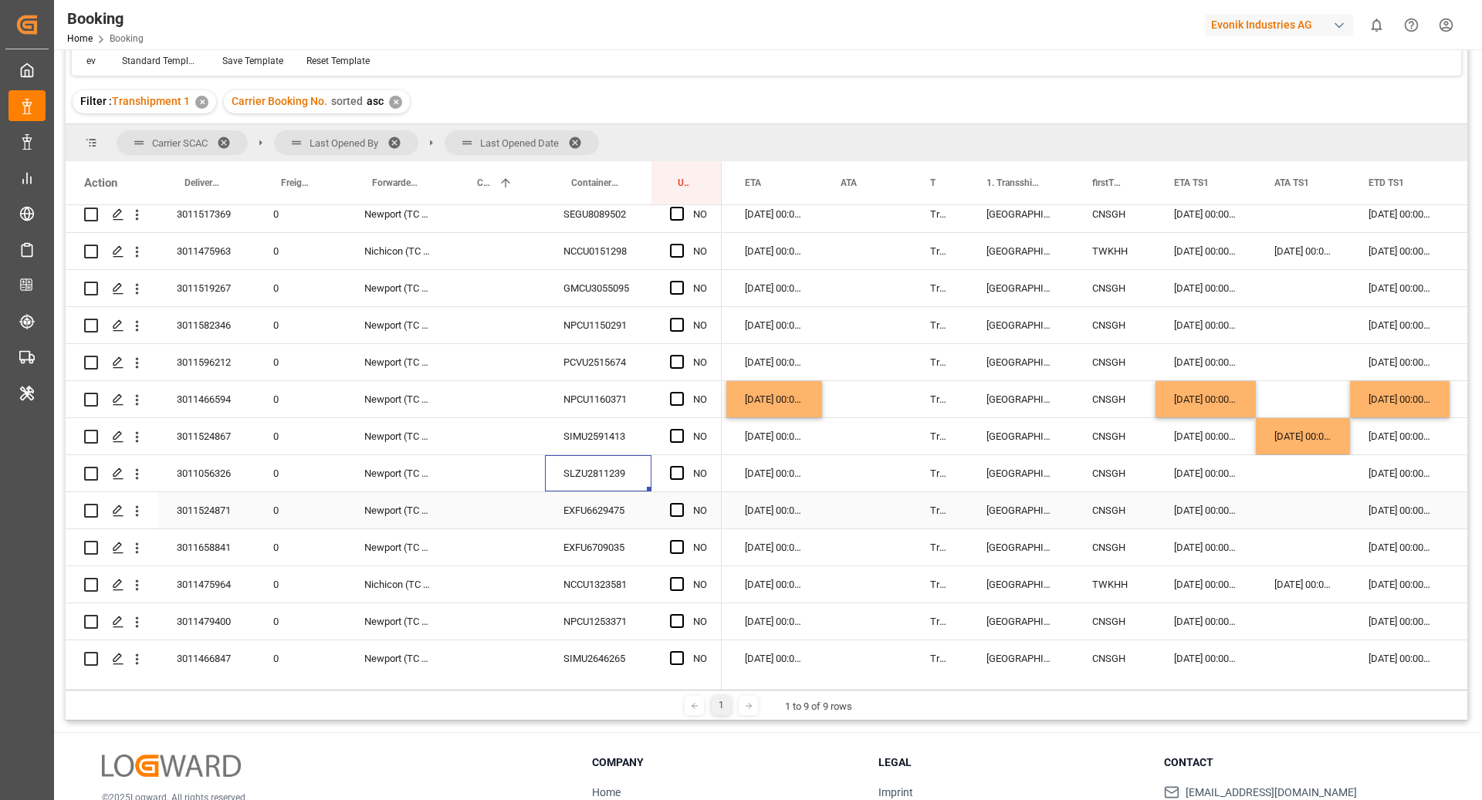
click at [625, 509] on div "EXFU6629475" at bounding box center [598, 510] width 107 height 36
click at [780, 475] on div "[DATE] 00:00:00" at bounding box center [774, 473] width 96 height 36
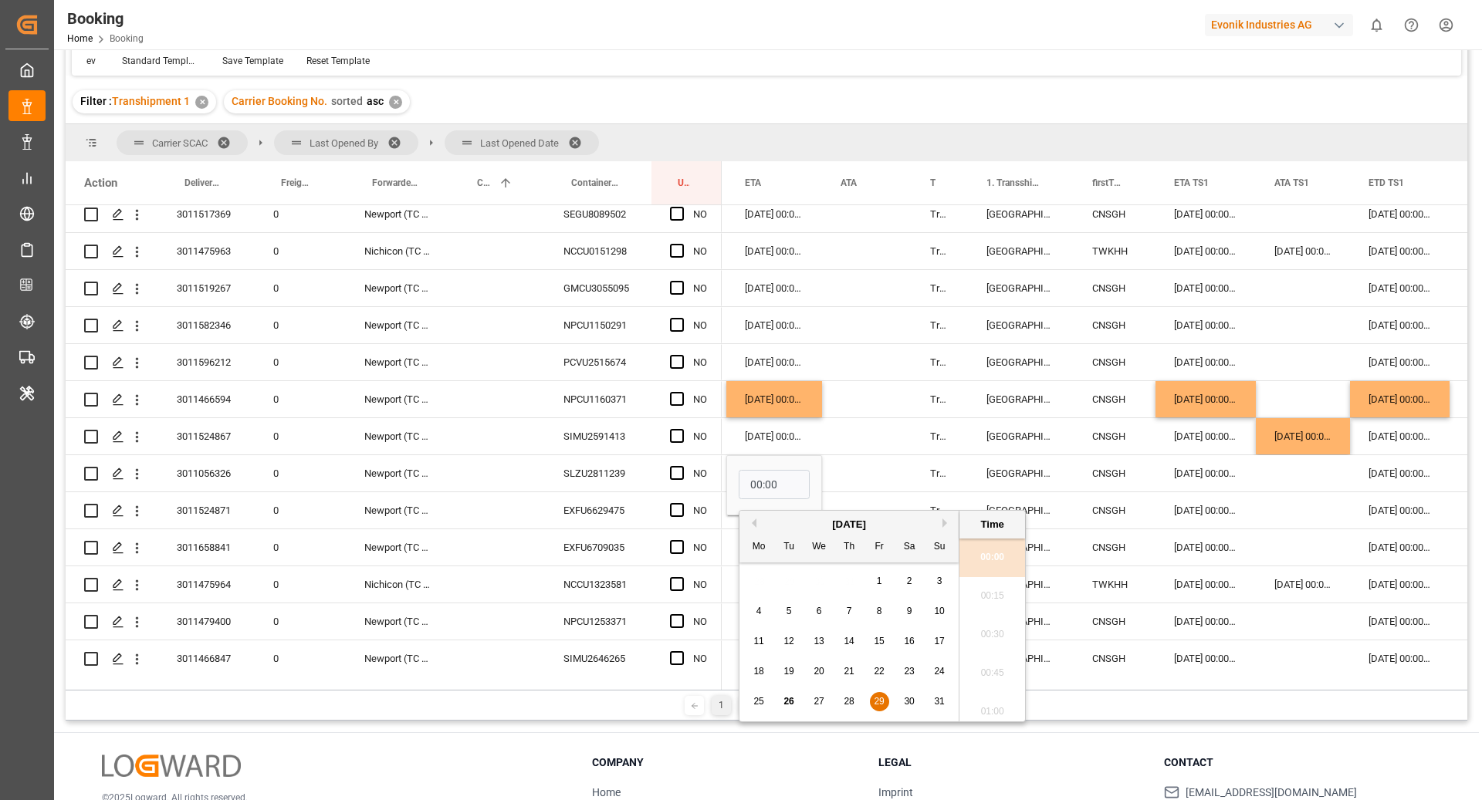
click at [941, 522] on div "[DATE]" at bounding box center [848, 524] width 219 height 15
click at [947, 523] on button "Next Month" at bounding box center [946, 523] width 9 height 9
click at [787, 582] on span "2" at bounding box center [789, 581] width 5 height 11
type input "[DATE] 00:00"
click at [878, 475] on div "Press SPACE to select this row." at bounding box center [867, 473] width 90 height 36
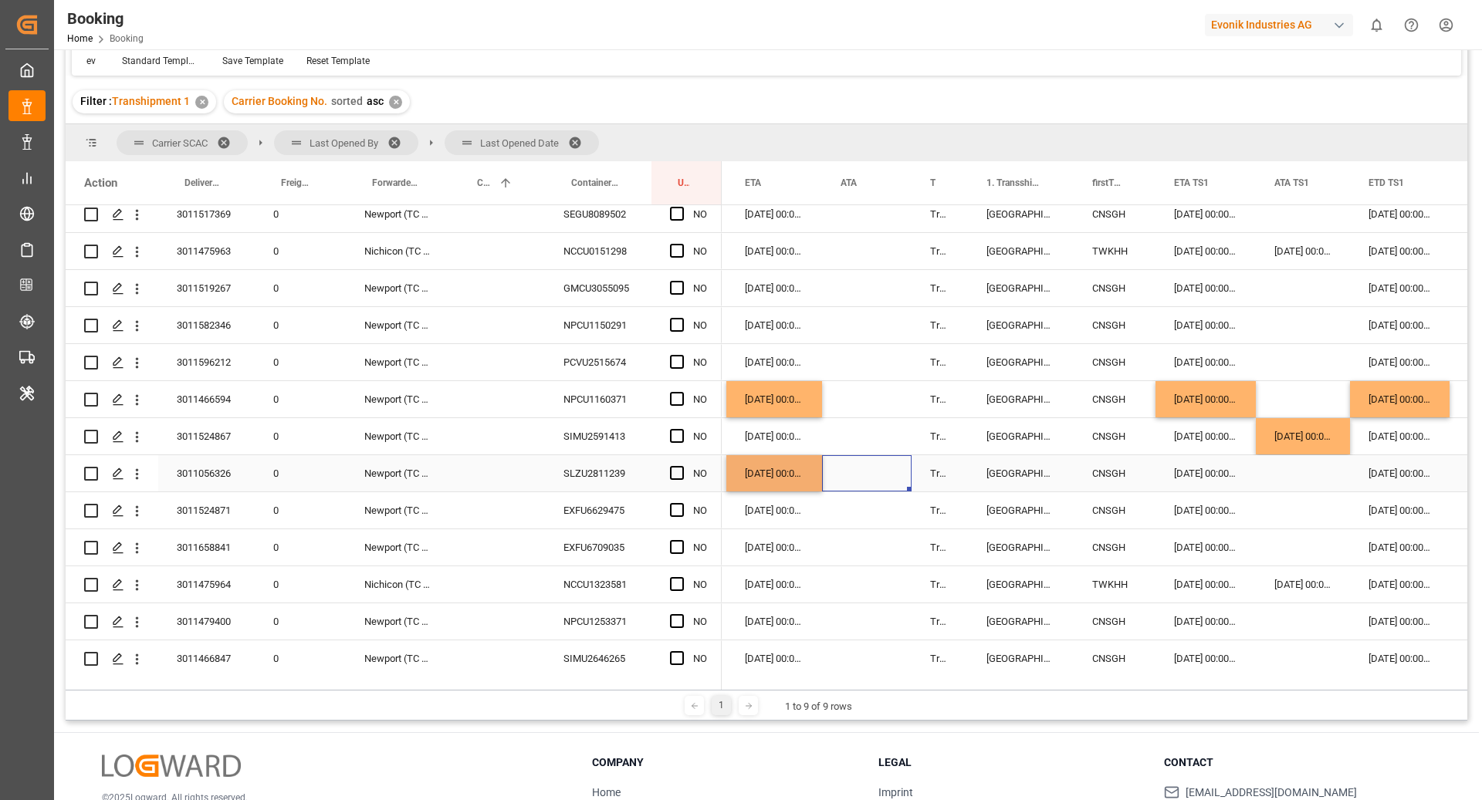
click at [844, 471] on div "Press SPACE to select this row." at bounding box center [867, 473] width 90 height 36
click at [785, 475] on div "[DATE] 00:00:00" at bounding box center [774, 473] width 96 height 36
drag, startPoint x: 821, startPoint y: 489, endPoint x: 820, endPoint y: 501, distance: 11.6
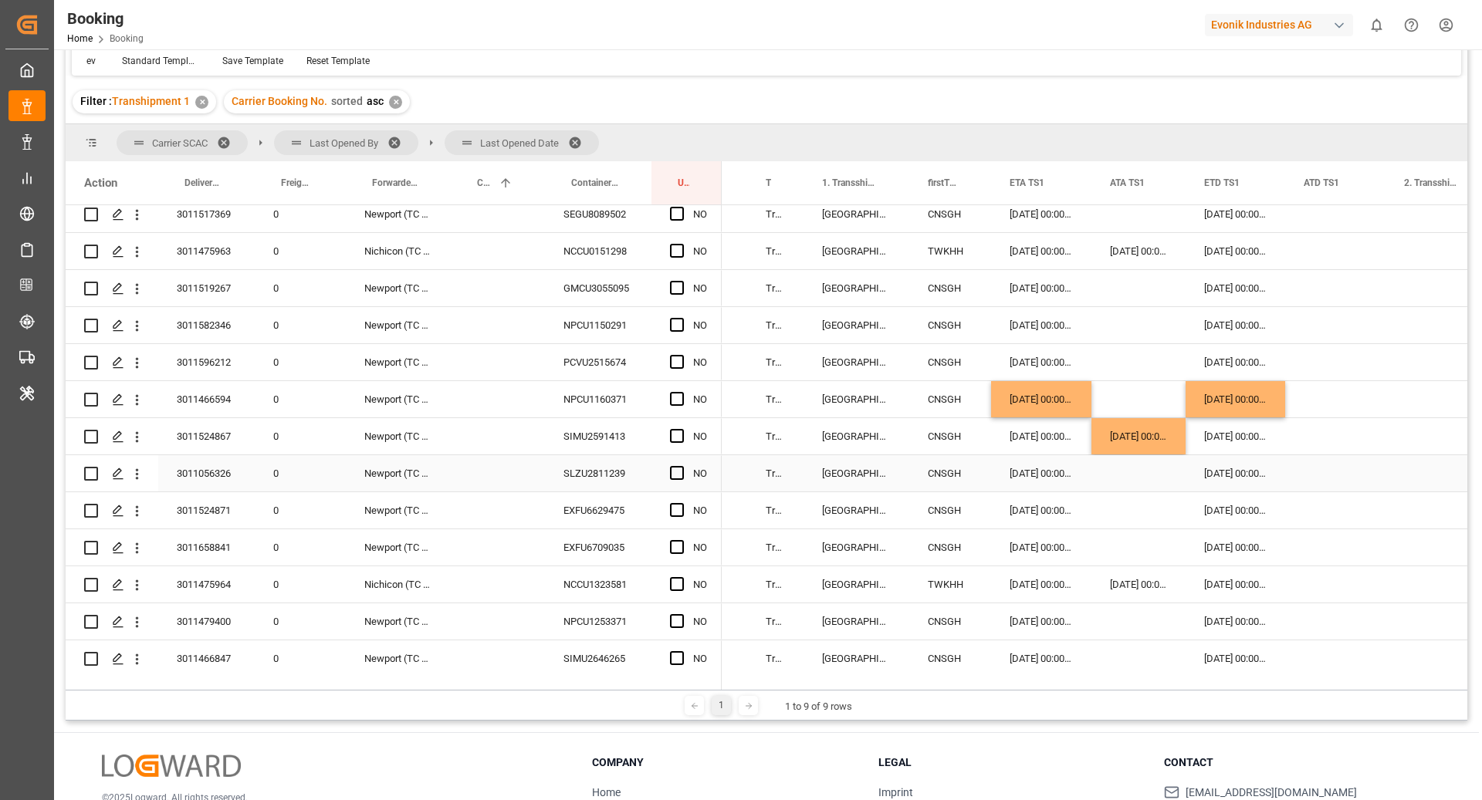
click at [1030, 473] on div "[DATE] 00:00:00" at bounding box center [1041, 473] width 100 height 36
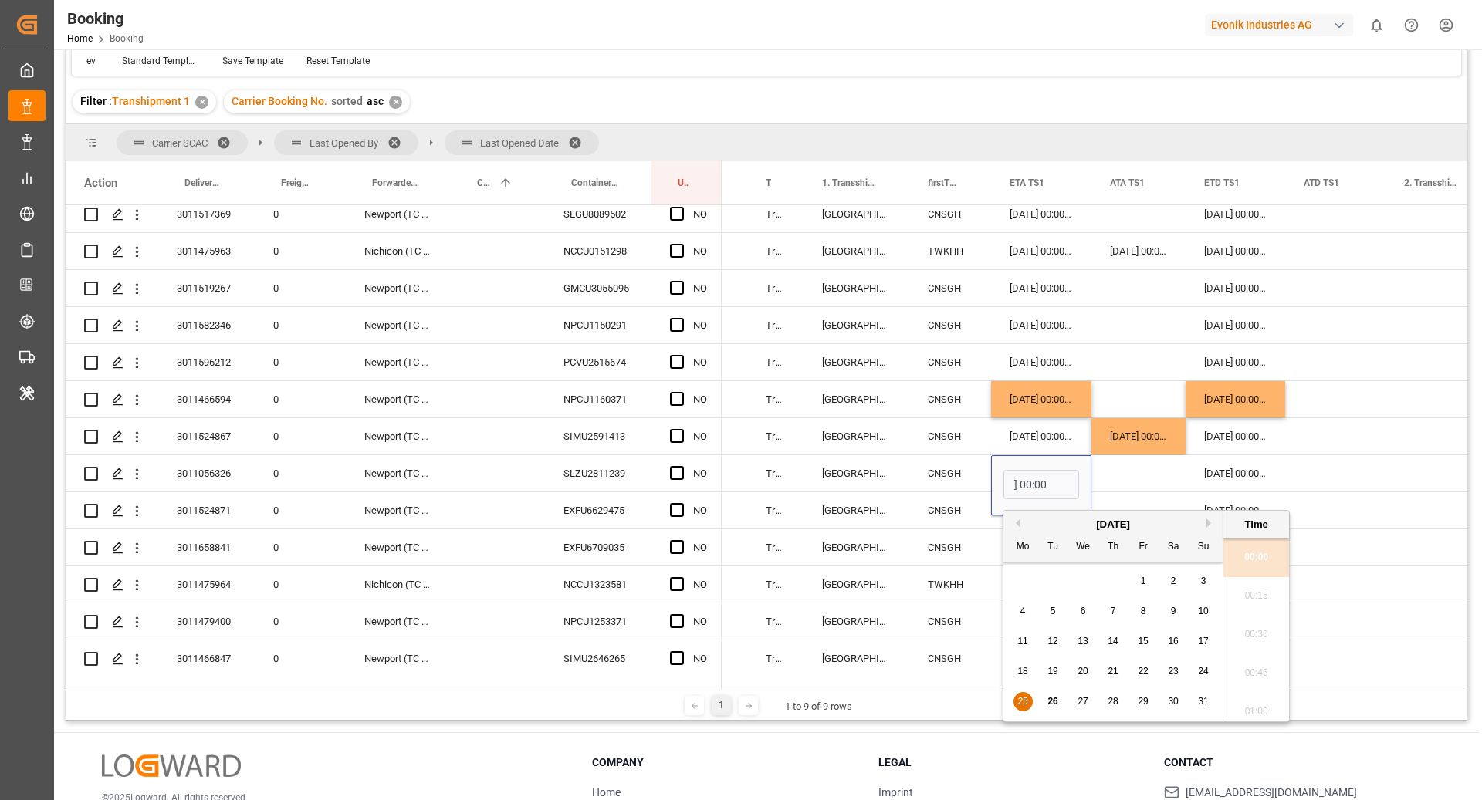
click at [1172, 706] on span "30" at bounding box center [1173, 701] width 10 height 11
type input "[DATE] 00:00"
click at [1125, 489] on div "Press SPACE to select this row." at bounding box center [1138, 473] width 94 height 36
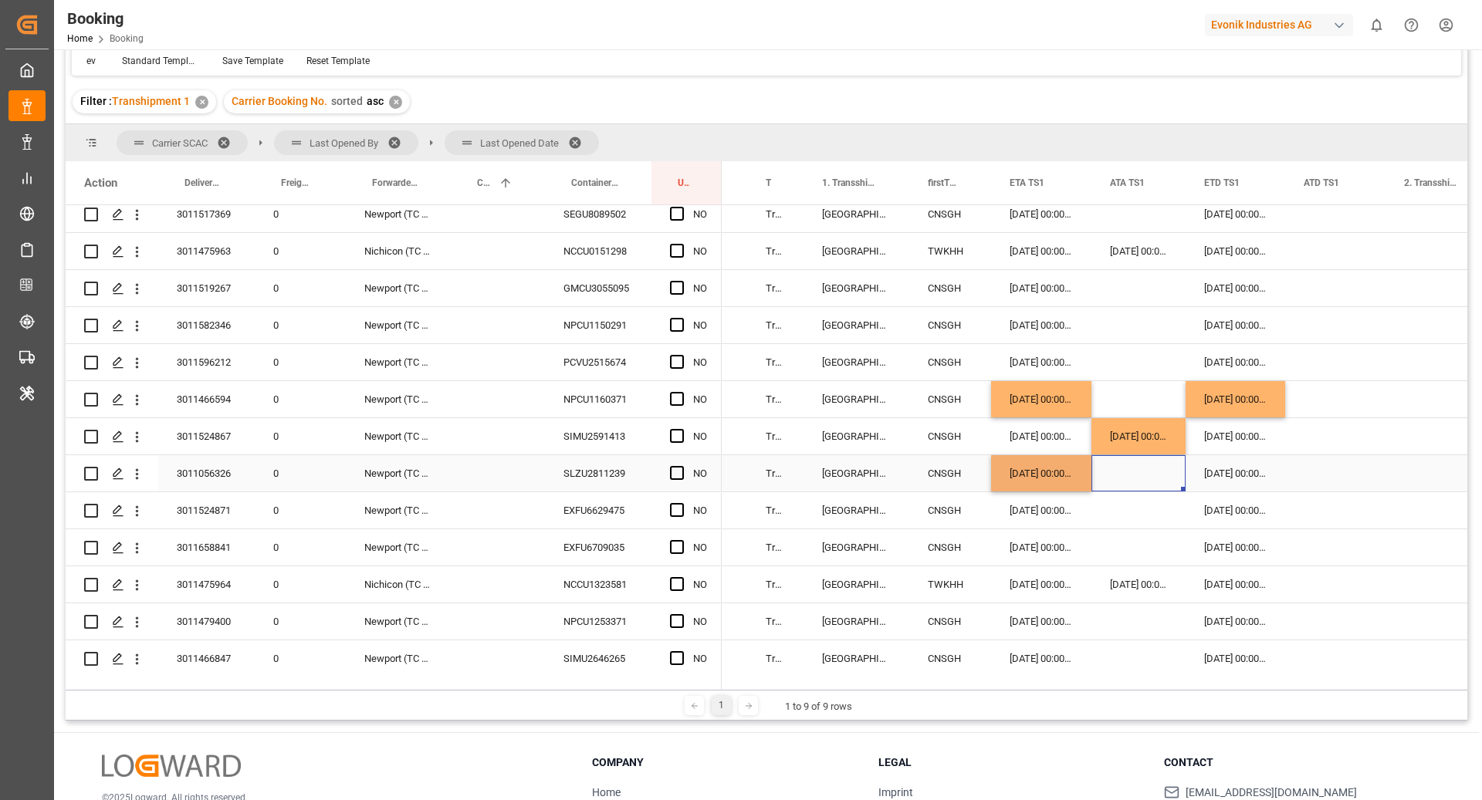
click at [1067, 482] on div "[DATE] 00:00:00" at bounding box center [1041, 473] width 100 height 36
drag, startPoint x: 1090, startPoint y: 490, endPoint x: 1089, endPoint y: 506, distance: 16.2
click at [1290, 465] on div "Press SPACE to select this row." at bounding box center [1335, 473] width 100 height 36
click at [1255, 471] on div "[DATE] 00:00:00" at bounding box center [1236, 473] width 100 height 36
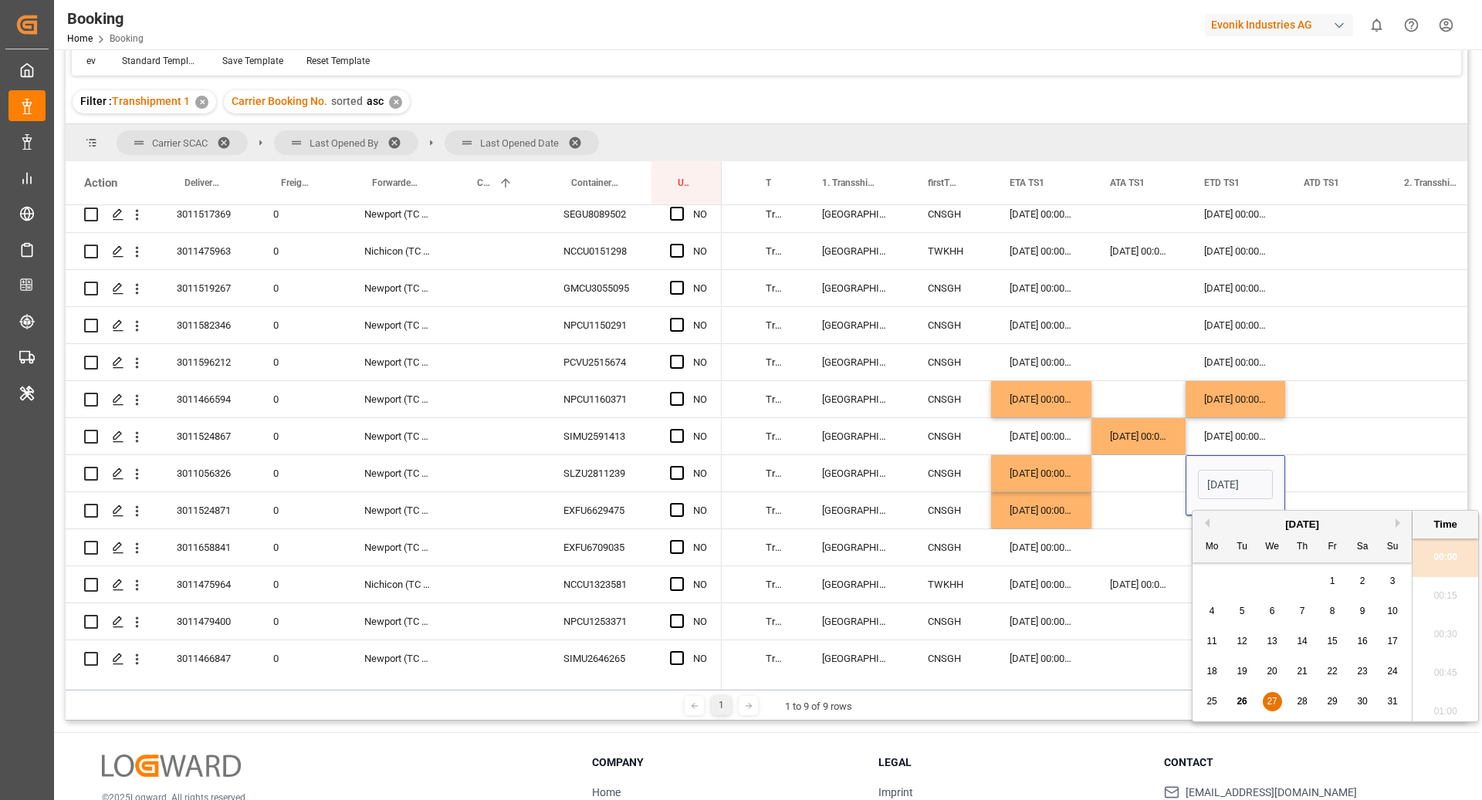
scroll to position [0, 49]
click at [1391, 700] on span "31" at bounding box center [1392, 701] width 10 height 11
type input "[DATE] 00:00"
click at [1298, 473] on div "Press SPACE to select this row." at bounding box center [1335, 473] width 100 height 36
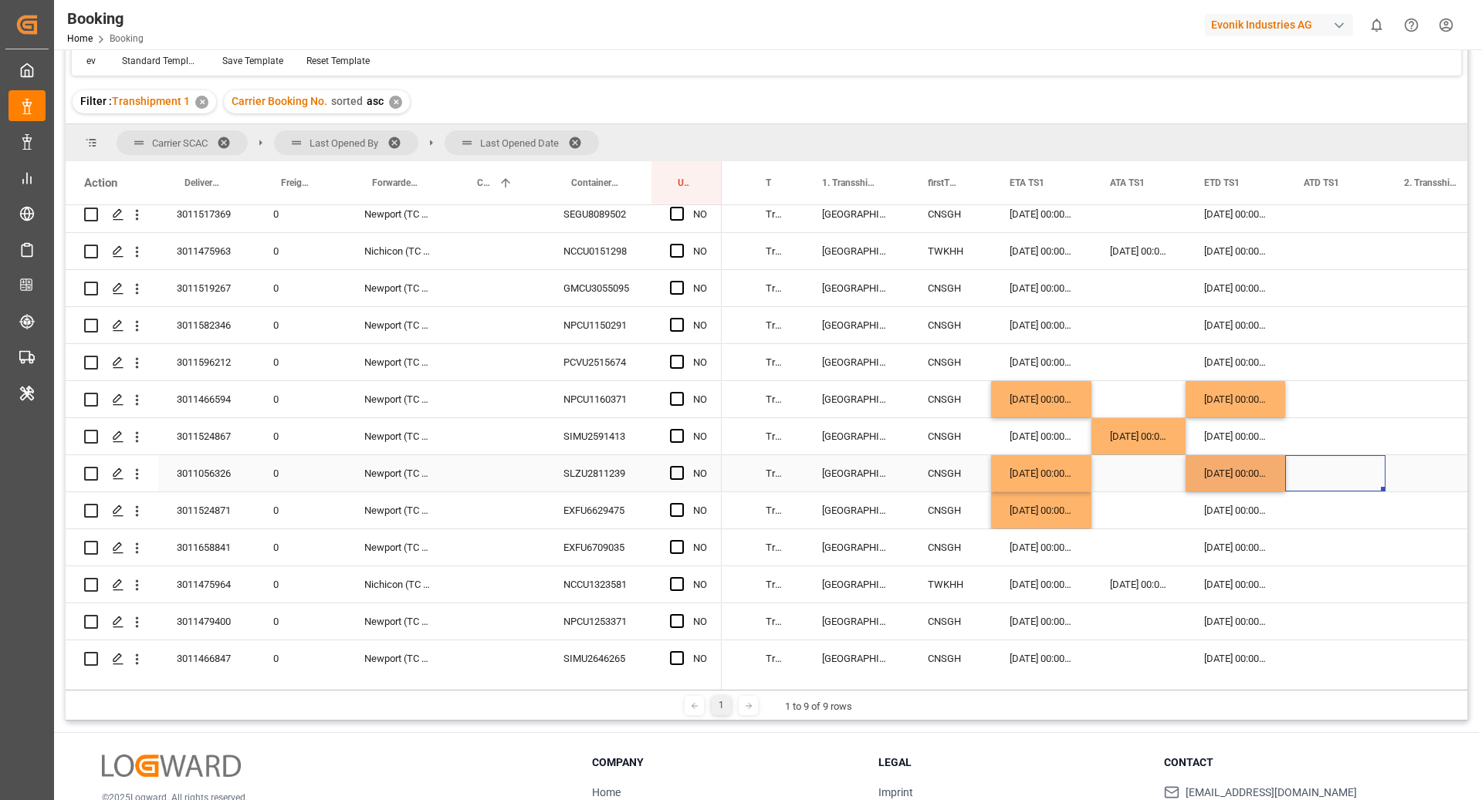
click at [1250, 471] on div "[DATE] 00:00:00" at bounding box center [1236, 473] width 100 height 36
drag, startPoint x: 1281, startPoint y: 490, endPoint x: 1282, endPoint y: 504, distance: 13.9
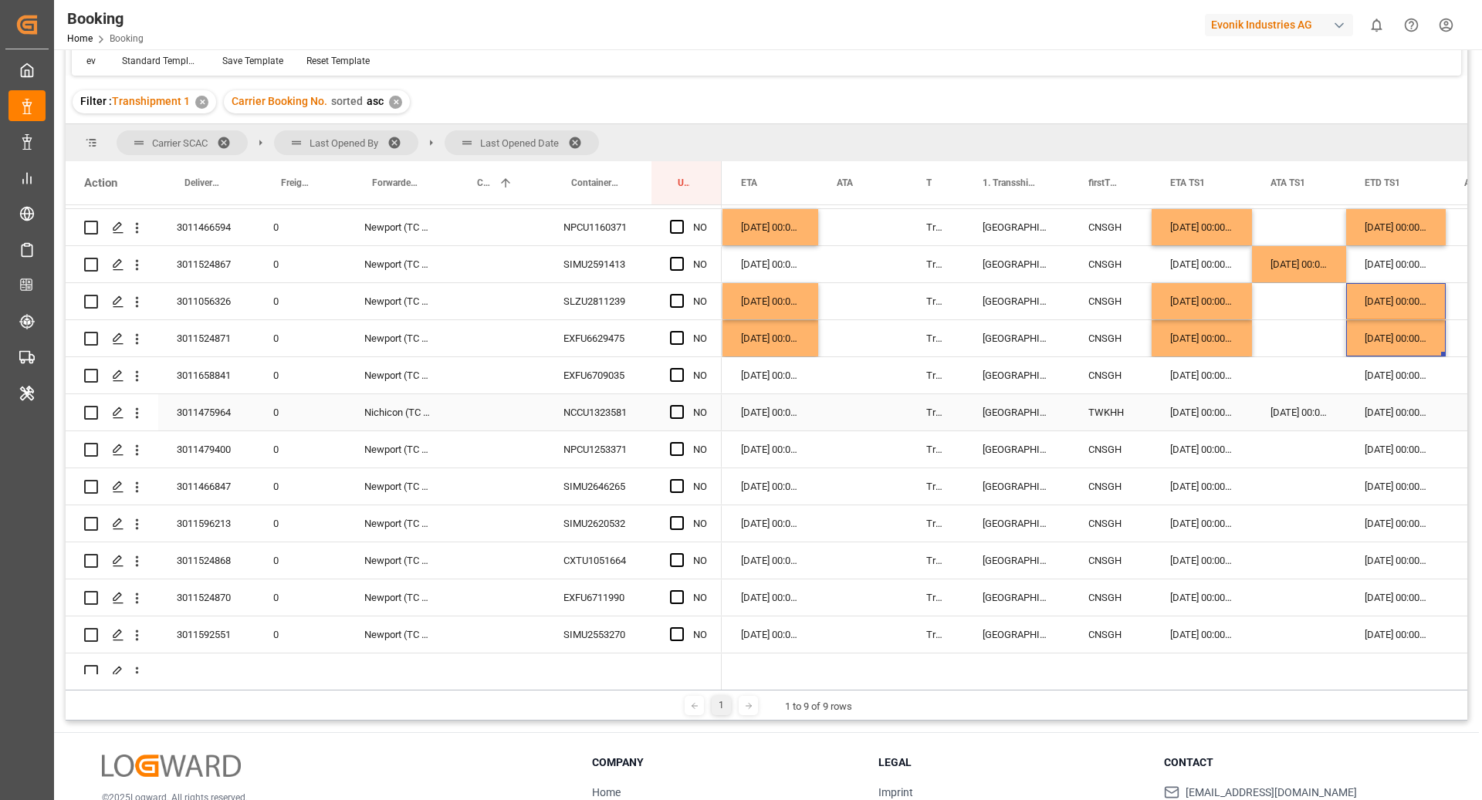
scroll to position [960, 0]
click at [638, 494] on div "SIMU2646265" at bounding box center [598, 486] width 107 height 36
click at [1198, 496] on div "[DATE] 00:00:00" at bounding box center [1202, 486] width 100 height 36
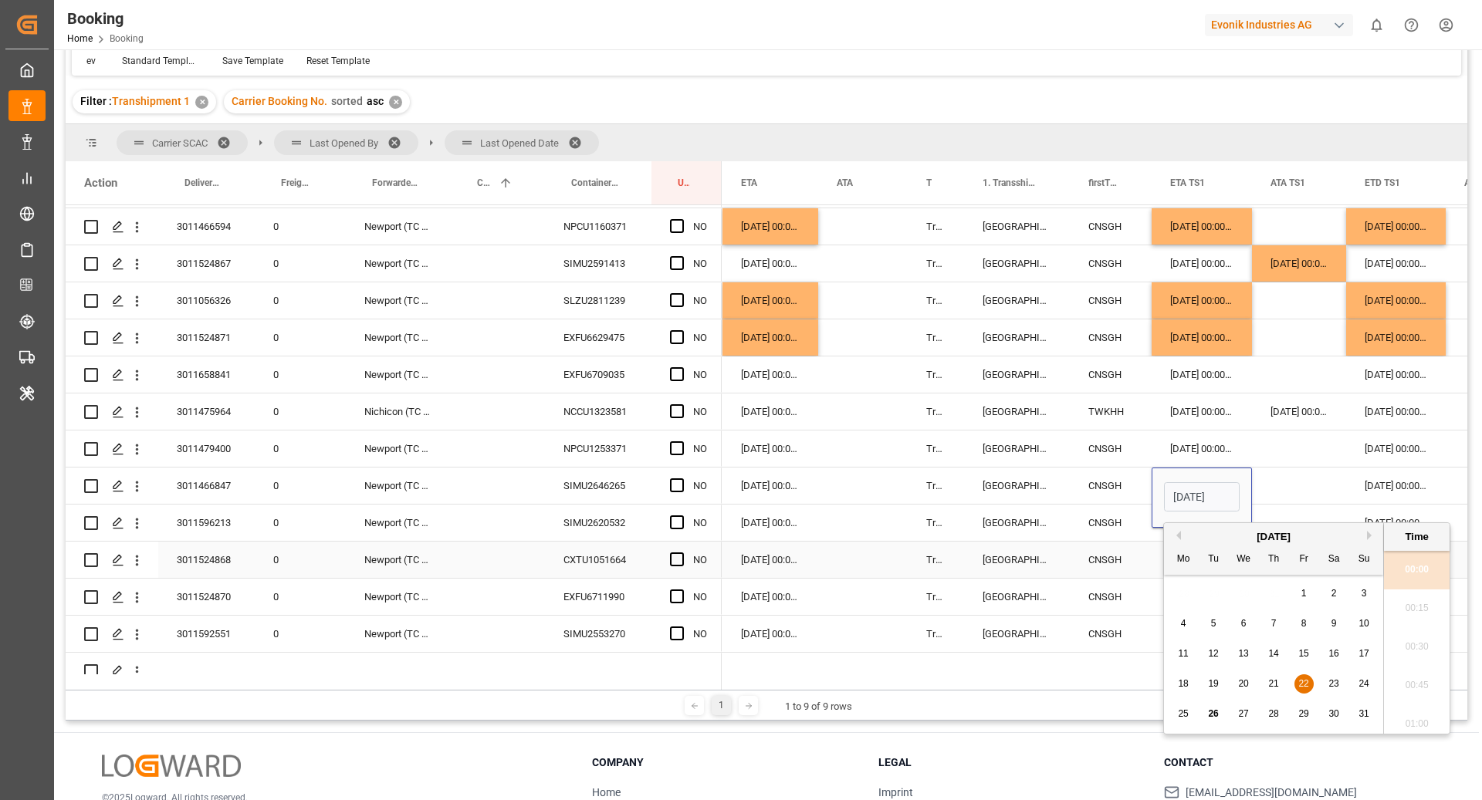
scroll to position [2629, 0]
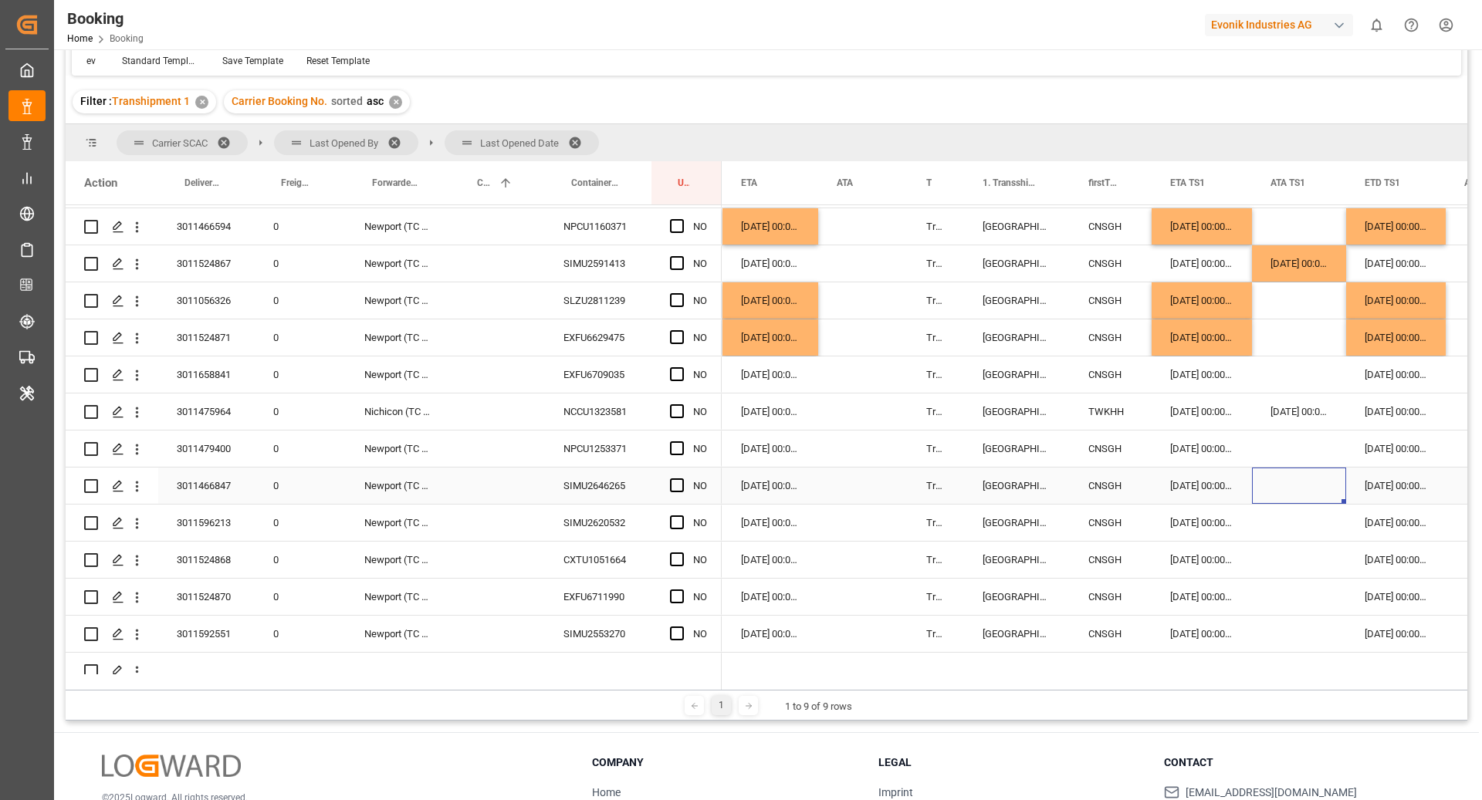
click at [1293, 490] on div "Press SPACE to select this row." at bounding box center [1299, 486] width 94 height 36
click at [1368, 686] on div "23" at bounding box center [1362, 684] width 19 height 19
type input "[DATE] 00:00"
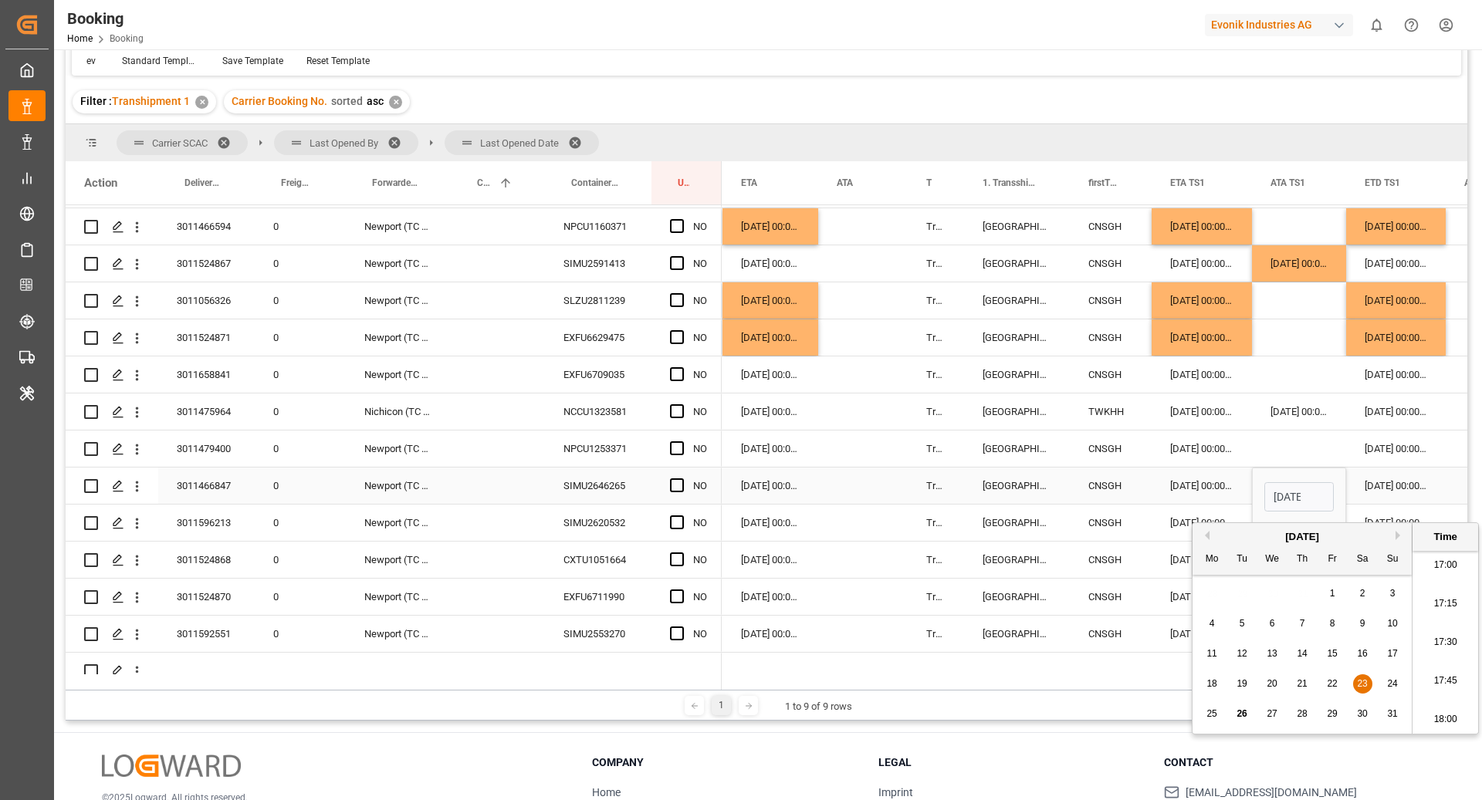
click at [1382, 489] on div "[DATE] 00:00:00" at bounding box center [1396, 486] width 100 height 36
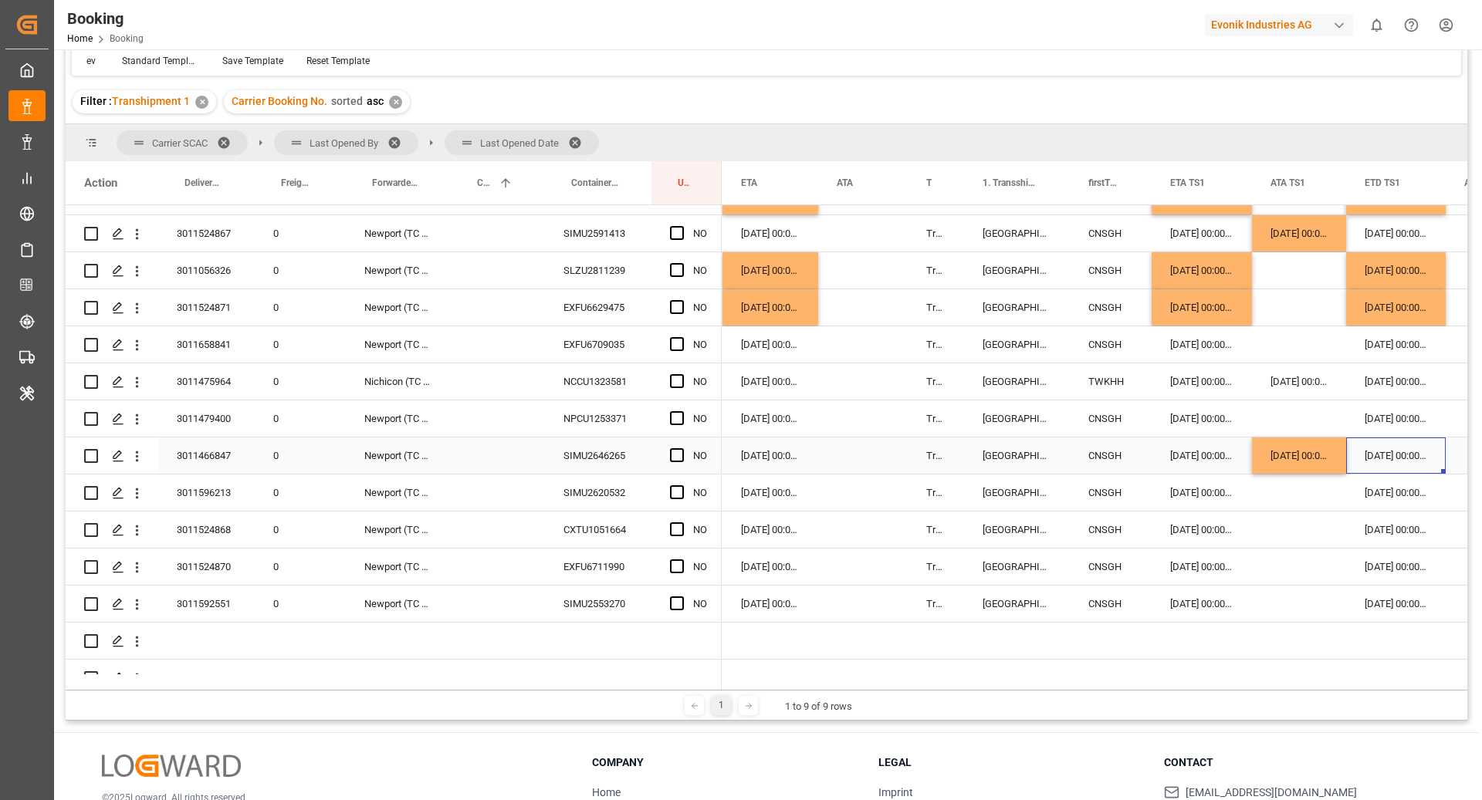
scroll to position [1008, 0]
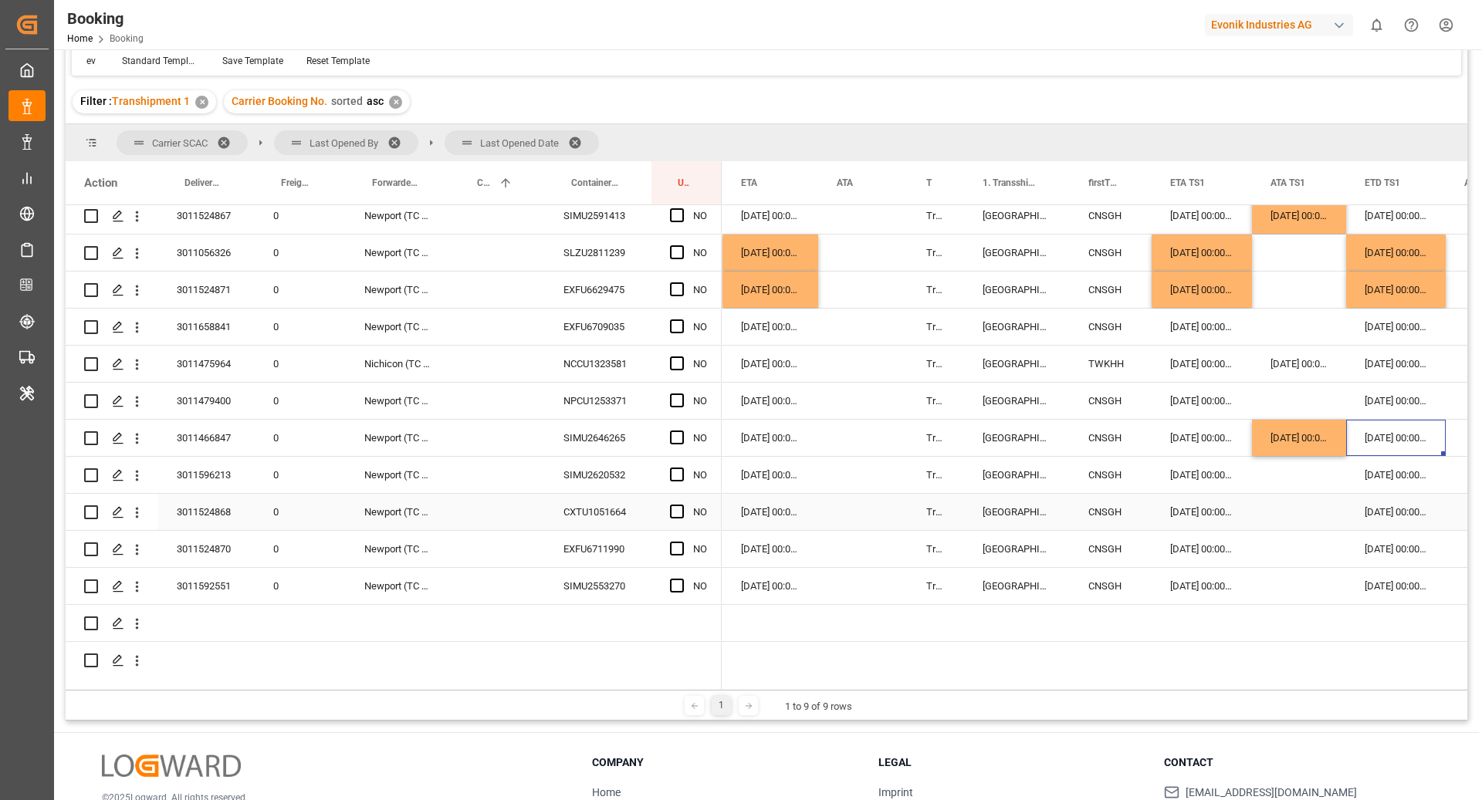
click at [550, 516] on div "CXTU1051664" at bounding box center [598, 512] width 107 height 36
click at [1278, 504] on div "Press SPACE to select this row." at bounding box center [1299, 512] width 94 height 36
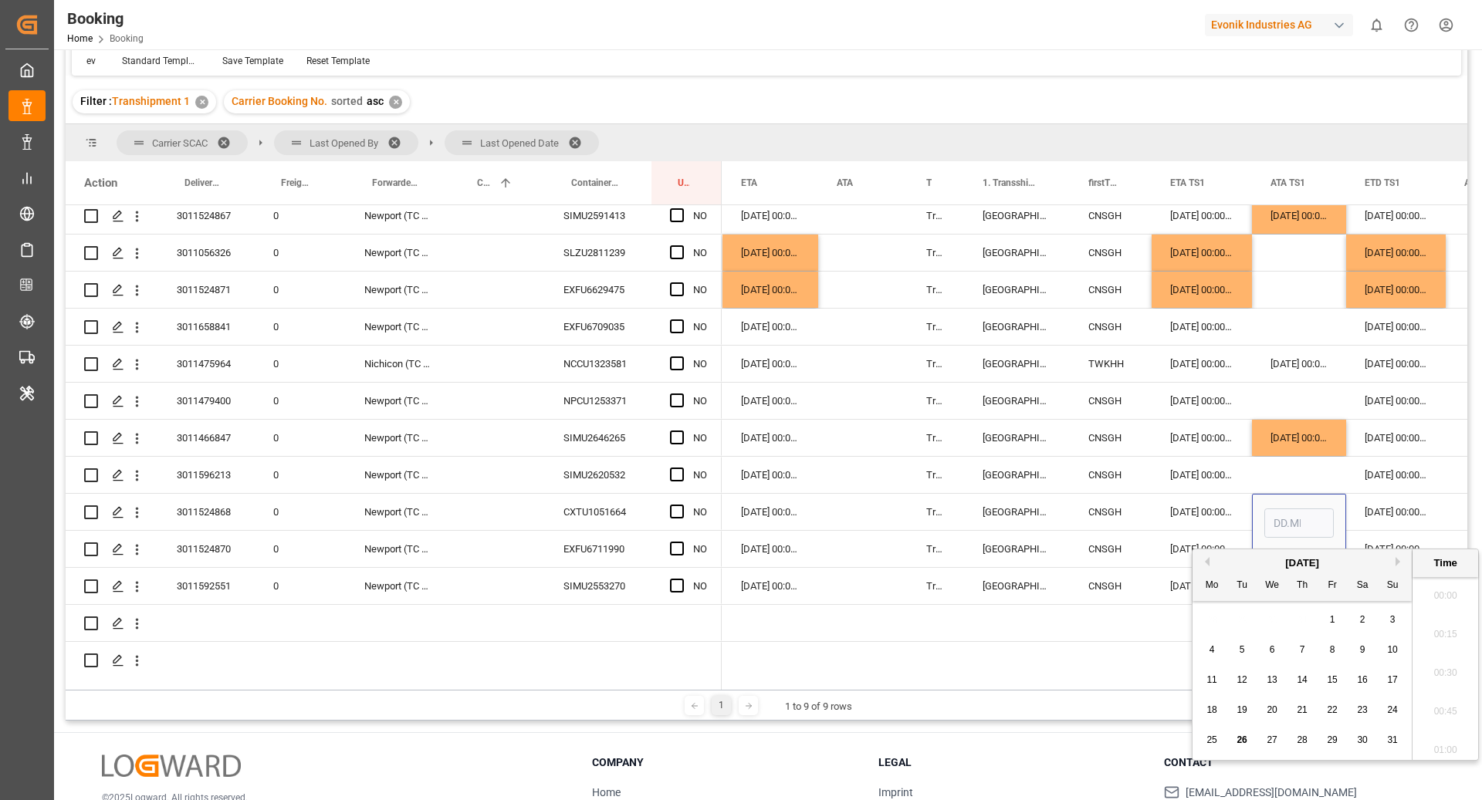
scroll to position [2629, 0]
click at [1208, 741] on span "25" at bounding box center [1211, 740] width 10 height 11
type input "[DATE] 00:00"
click at [1307, 479] on div "Press SPACE to select this row." at bounding box center [1299, 475] width 94 height 36
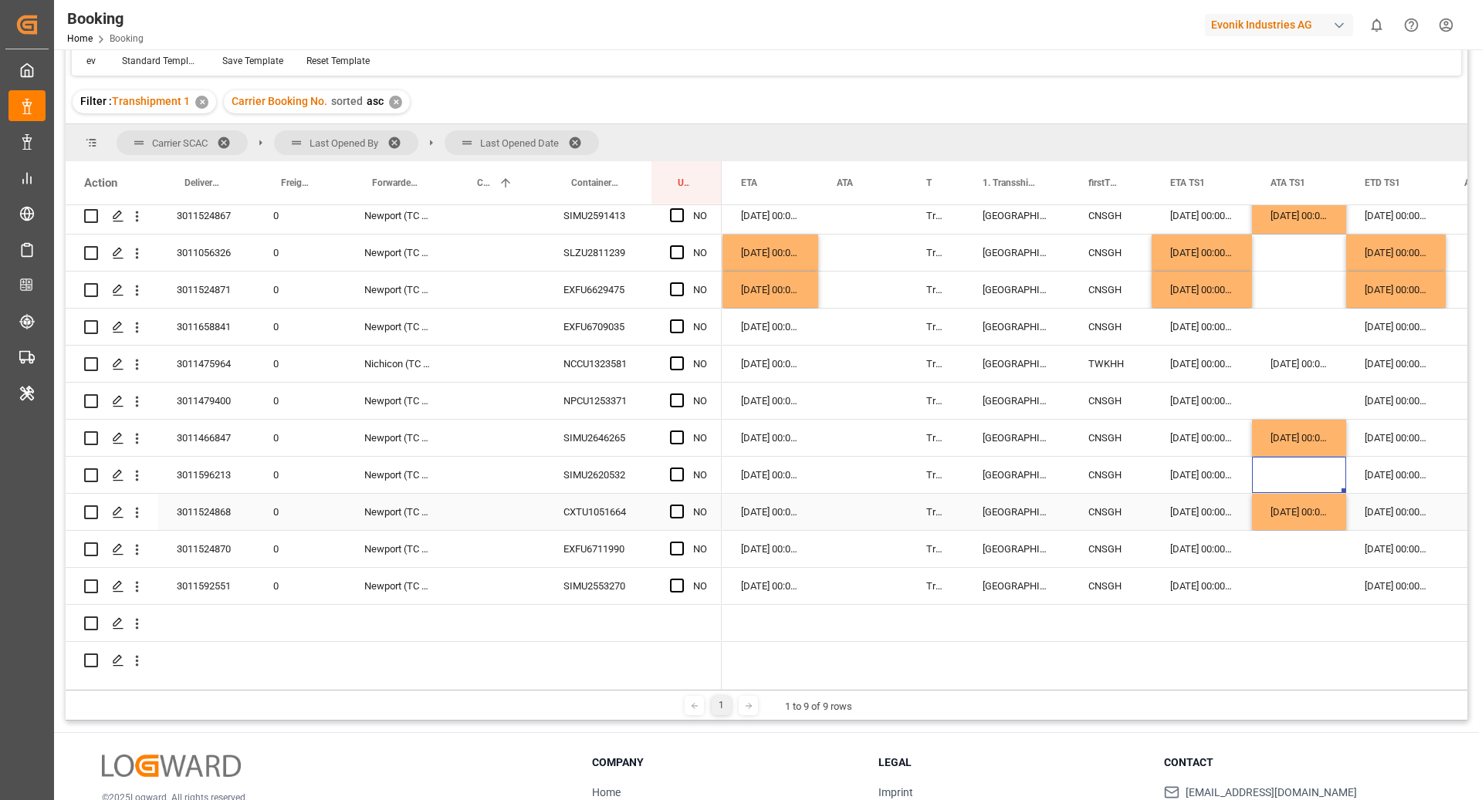
click at [1380, 514] on div "[DATE] 00:00:00" at bounding box center [1396, 512] width 100 height 36
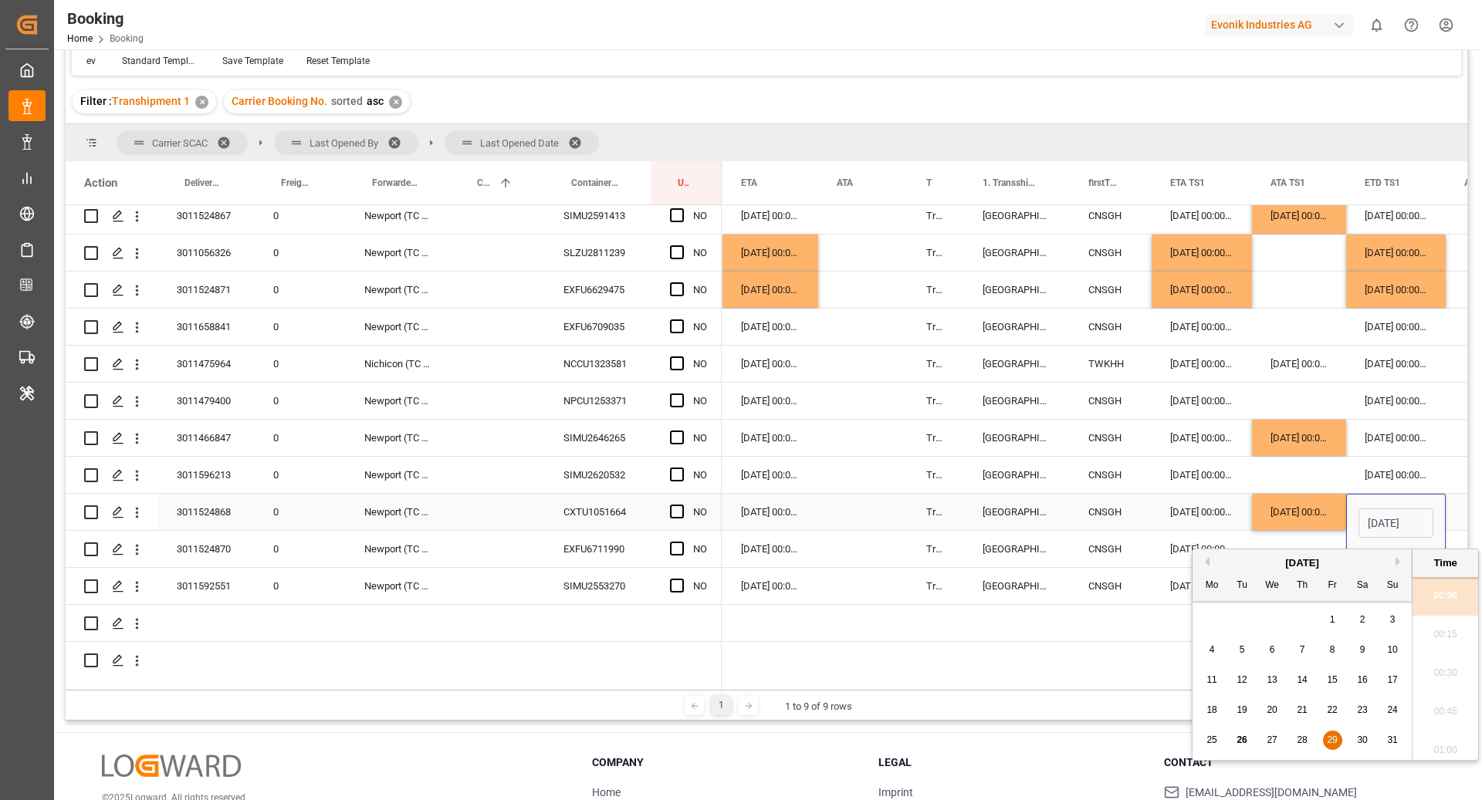
scroll to position [0, 49]
click at [1398, 565] on button "Next Month" at bounding box center [1399, 561] width 9 height 9
click at [1268, 624] on div "3" at bounding box center [1272, 620] width 19 height 19
type input "[DATE] 00:00"
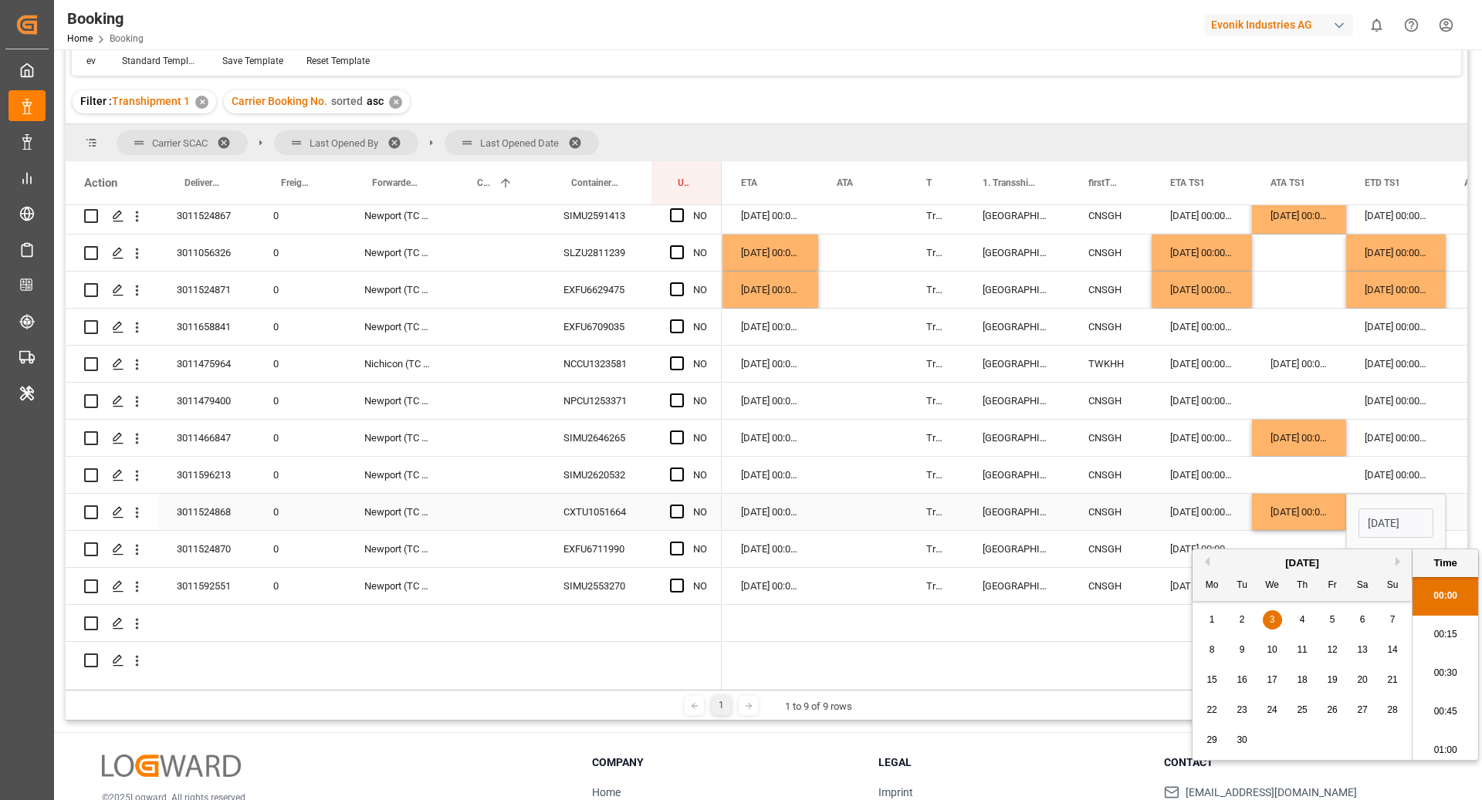
click at [783, 519] on div "[DATE] 00:00:00" at bounding box center [770, 512] width 96 height 36
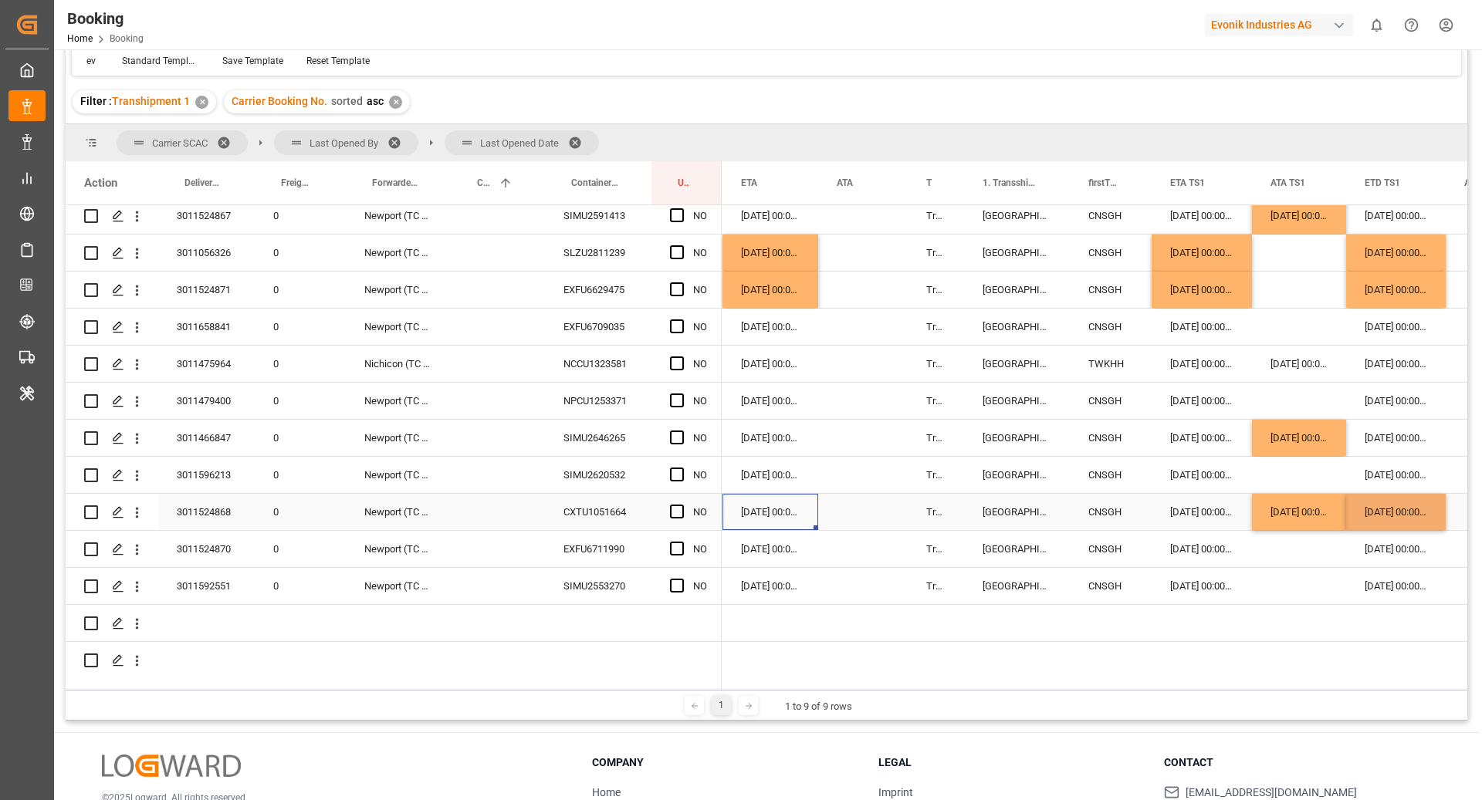
click at [783, 519] on div "[DATE] 00:00:00" at bounding box center [770, 512] width 96 height 36
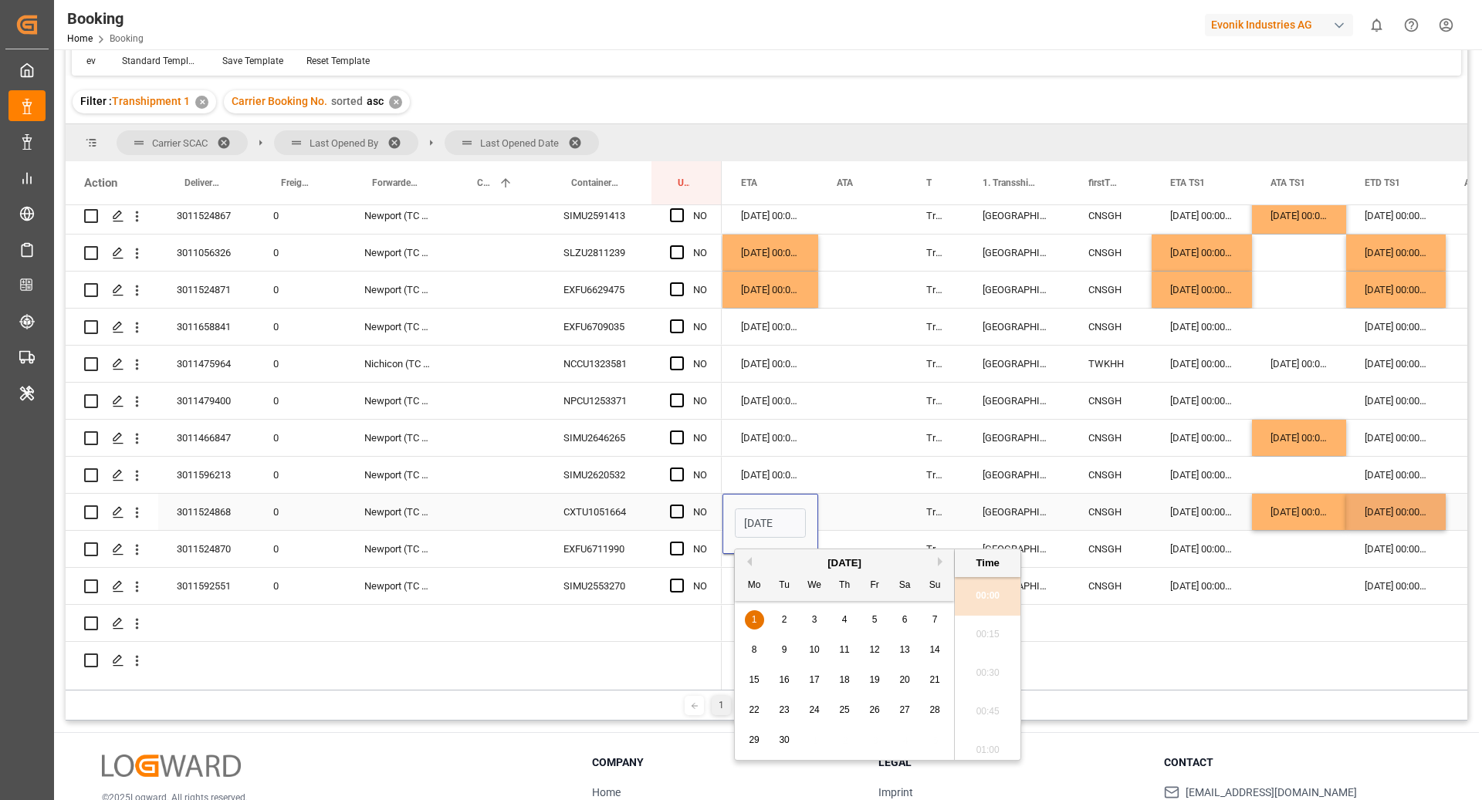
scroll to position [0, 54]
click at [878, 623] on div "5" at bounding box center [874, 620] width 19 height 19
type input "[DATE] 00:00"
click at [859, 507] on div "Press SPACE to select this row." at bounding box center [863, 512] width 90 height 36
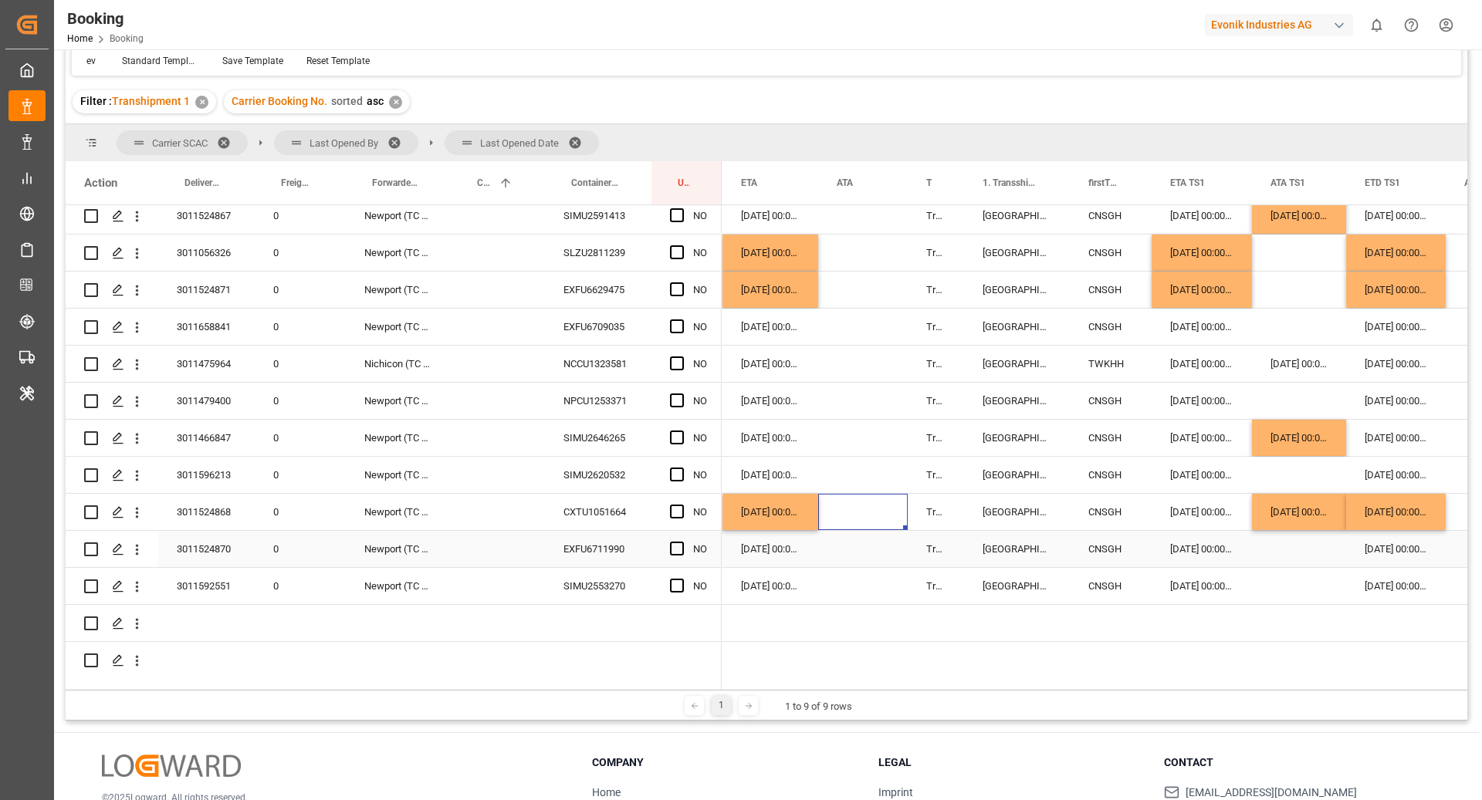
click at [584, 546] on div "EXFU6711990" at bounding box center [598, 549] width 107 height 36
click at [1195, 556] on div "[DATE] 00:00:00" at bounding box center [1202, 549] width 100 height 36
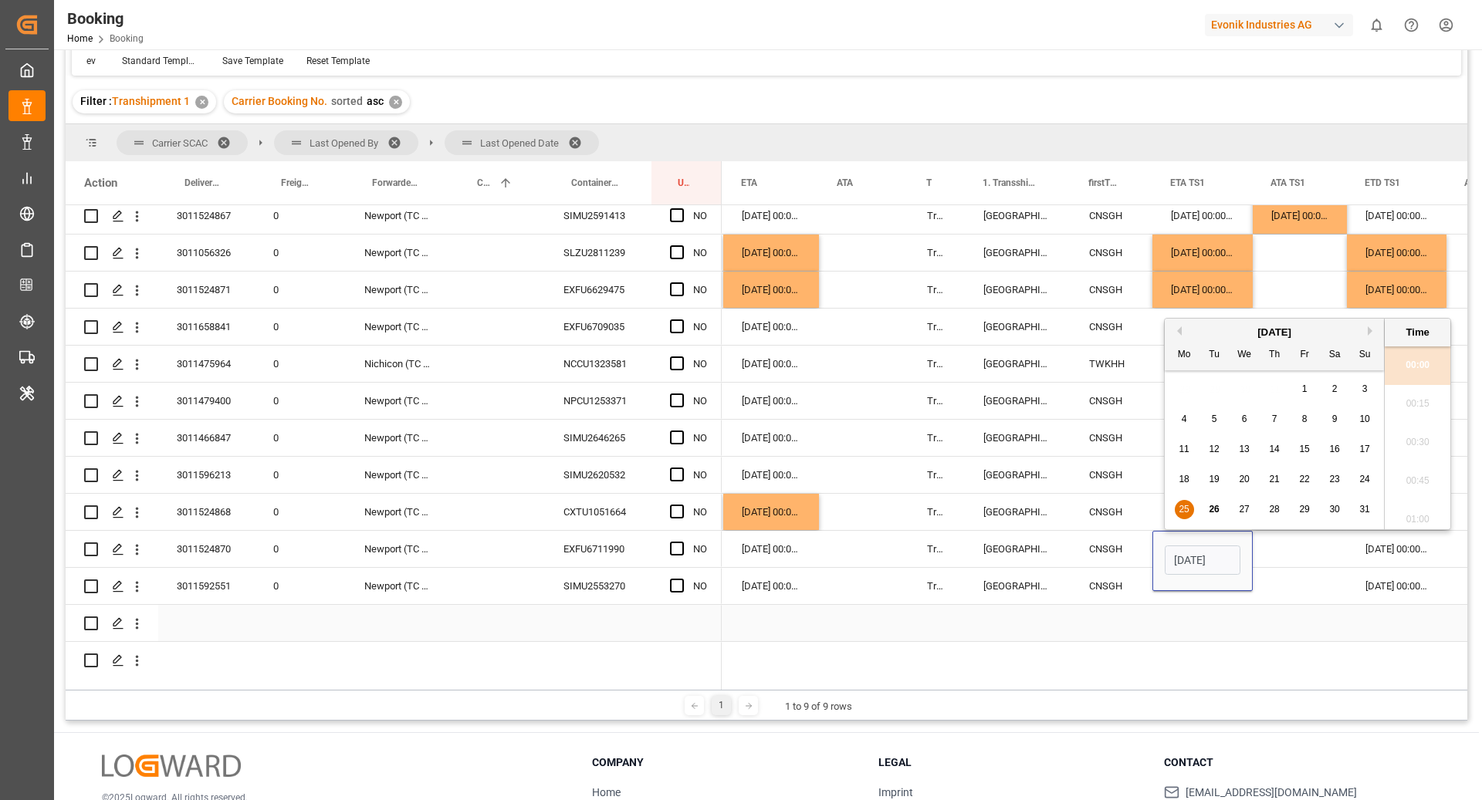
scroll to position [0, 49]
click at [1358, 519] on div "25 26 27 28 29 30 31" at bounding box center [1274, 510] width 211 height 30
click at [1361, 514] on span "31" at bounding box center [1364, 509] width 10 height 11
type input "[DATE] 00:00"
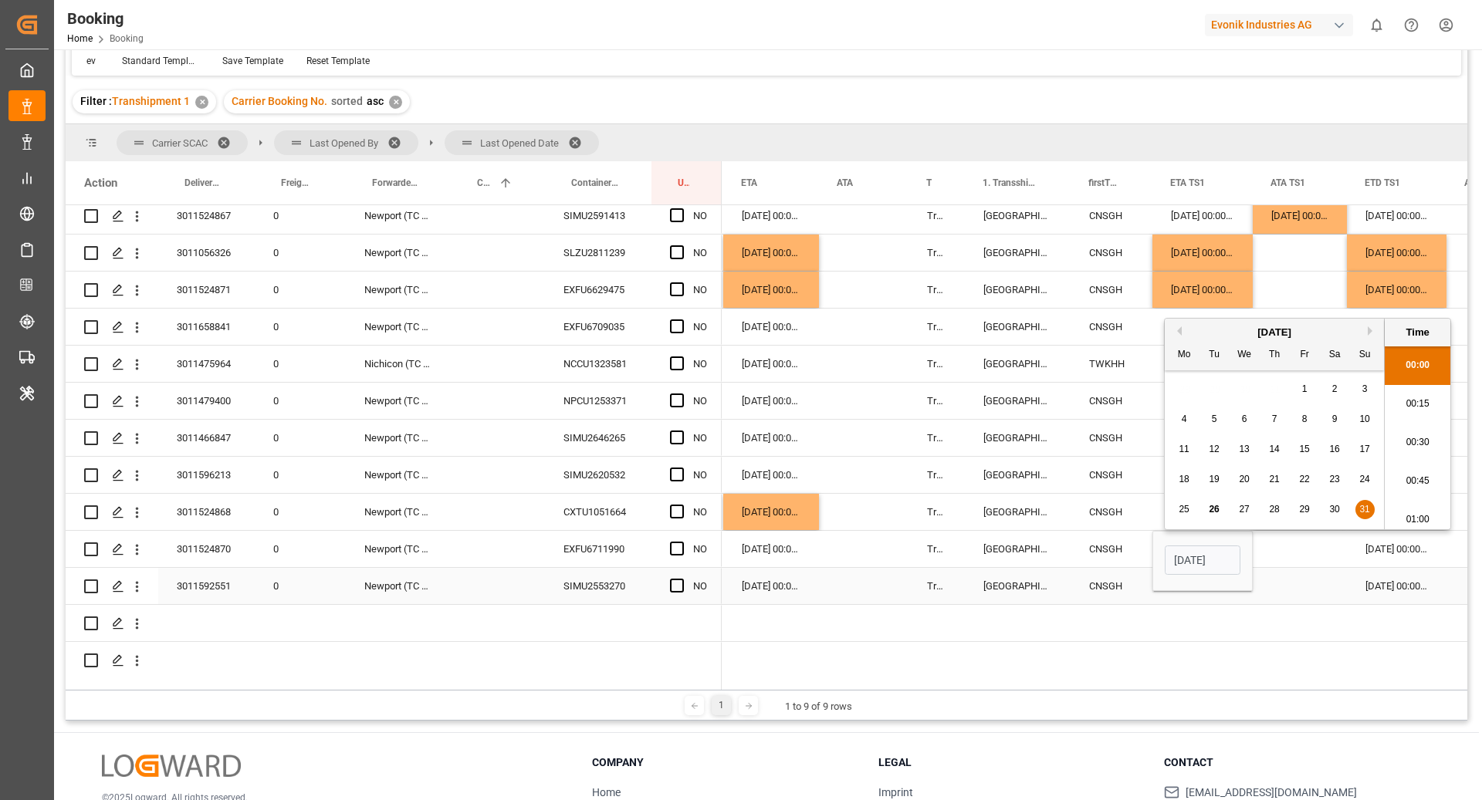
click at [1290, 566] on div "Press SPACE to select this row." at bounding box center [1300, 549] width 94 height 36
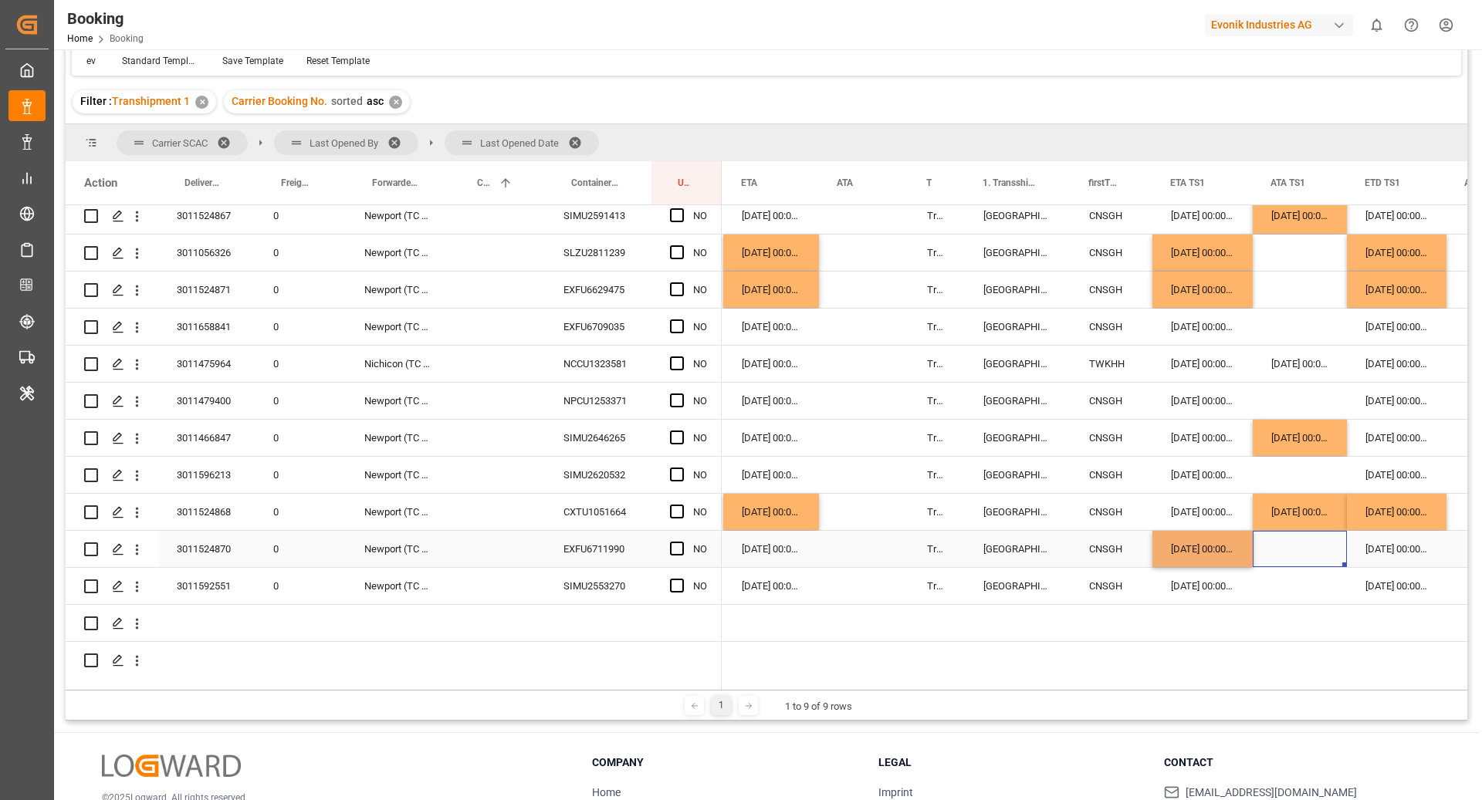
click at [1381, 560] on div "[DATE] 00:00:00" at bounding box center [1397, 549] width 100 height 36
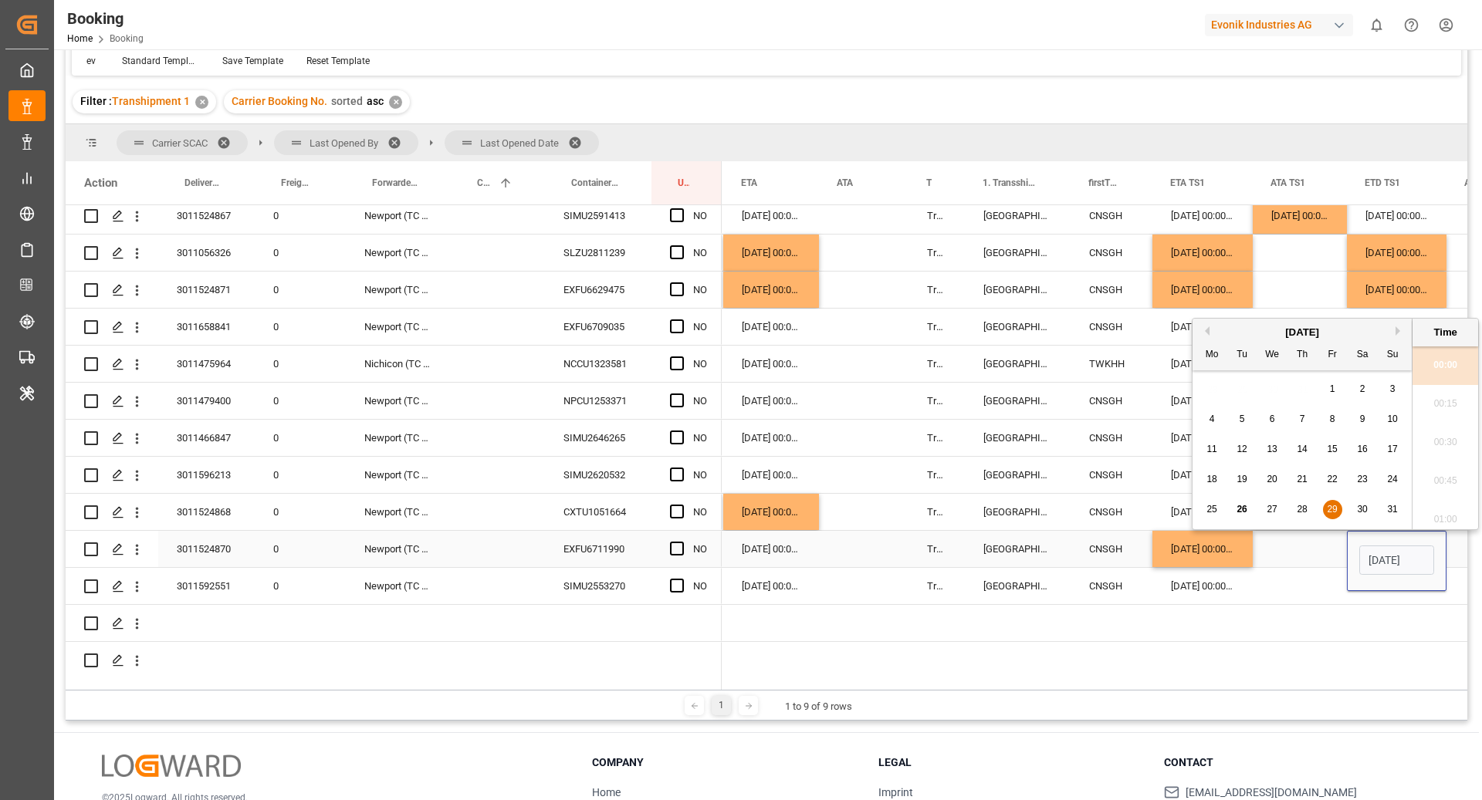
scroll to position [0, 49]
click at [1395, 332] on button "Next Month" at bounding box center [1399, 330] width 9 height 9
click at [1247, 390] on div "2" at bounding box center [1242, 390] width 19 height 19
type input "[DATE] 00:00"
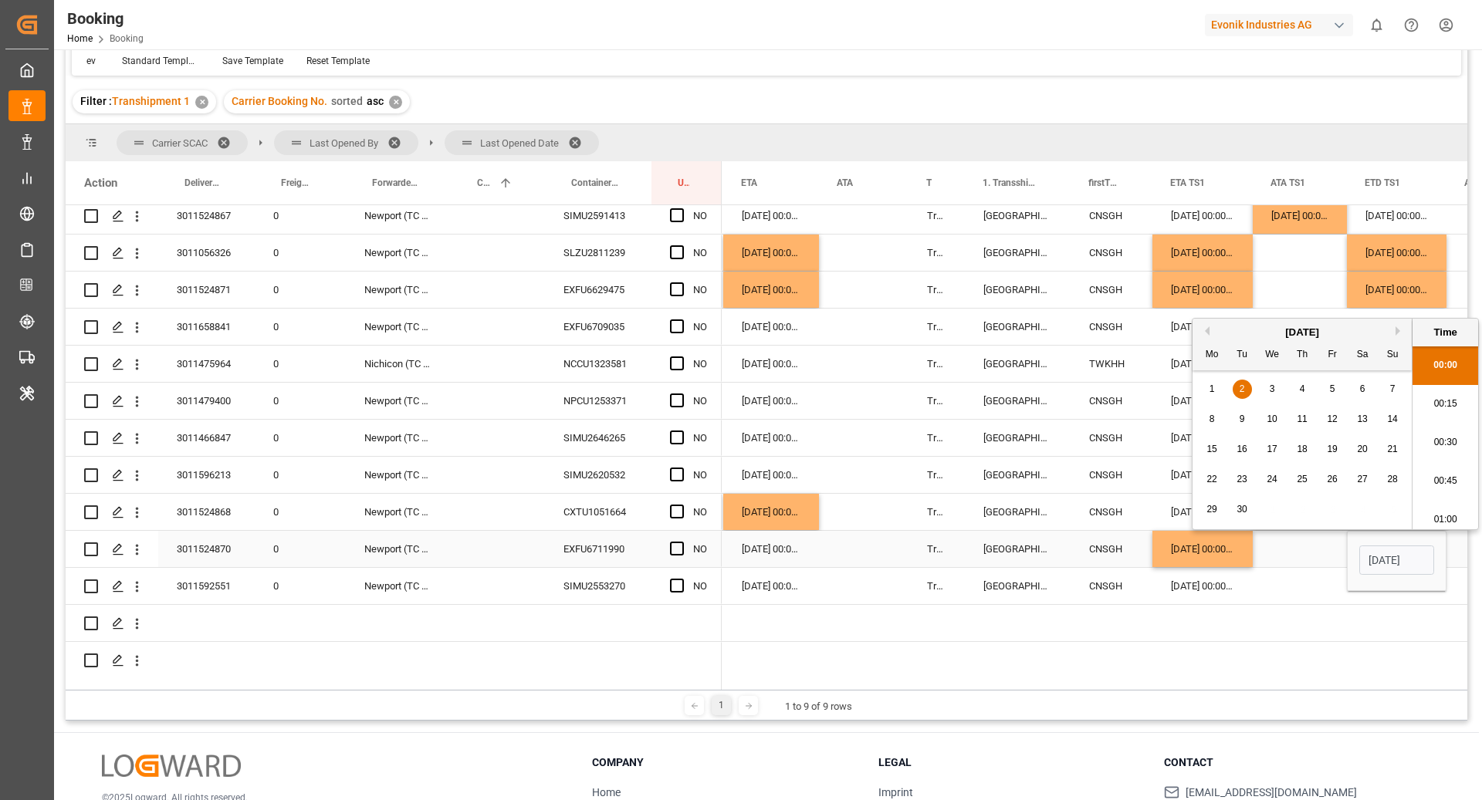
click at [1291, 554] on div "Press SPACE to select this row." at bounding box center [1300, 549] width 94 height 36
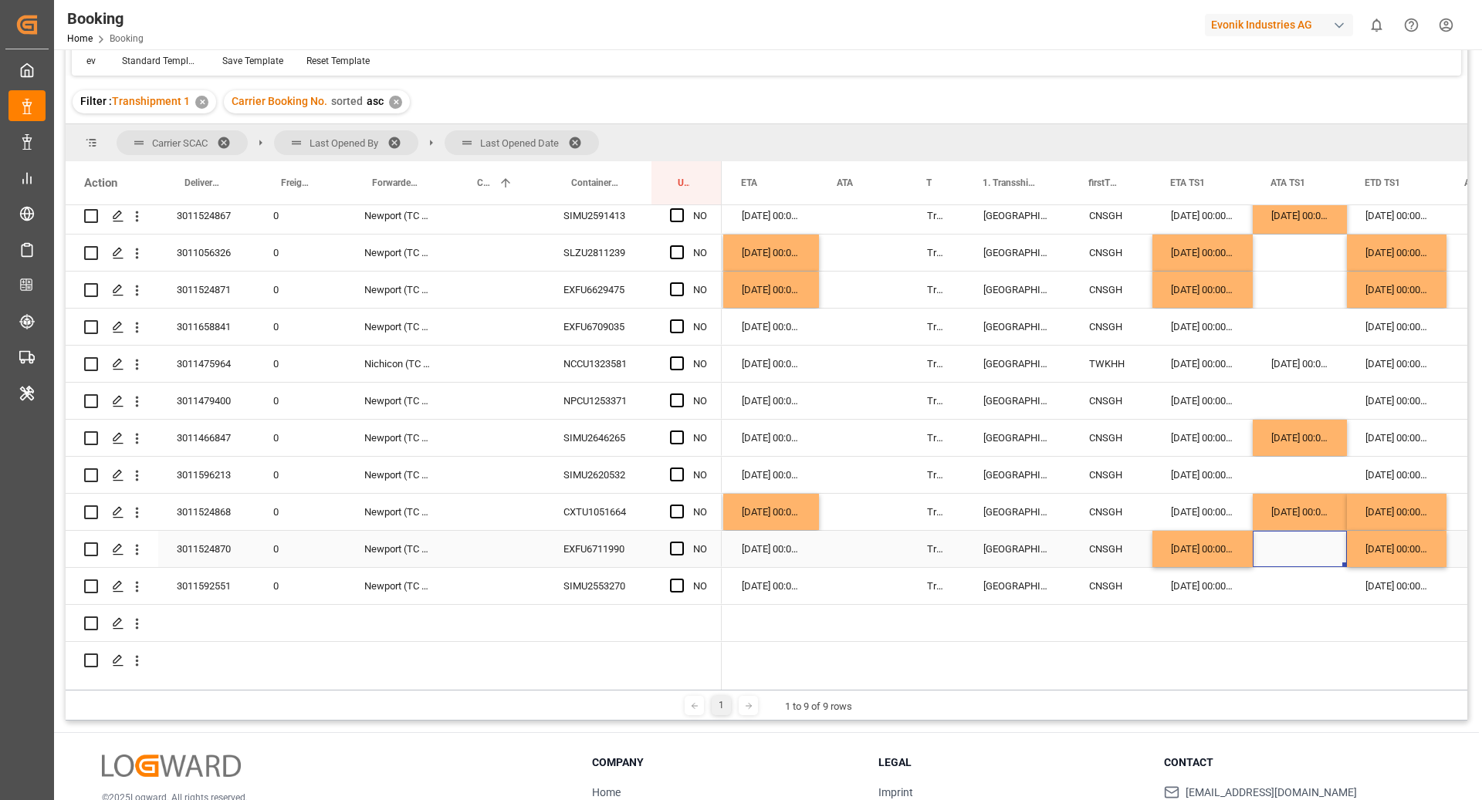
click at [787, 553] on div "[DATE] 00:00:00" at bounding box center [771, 549] width 96 height 36
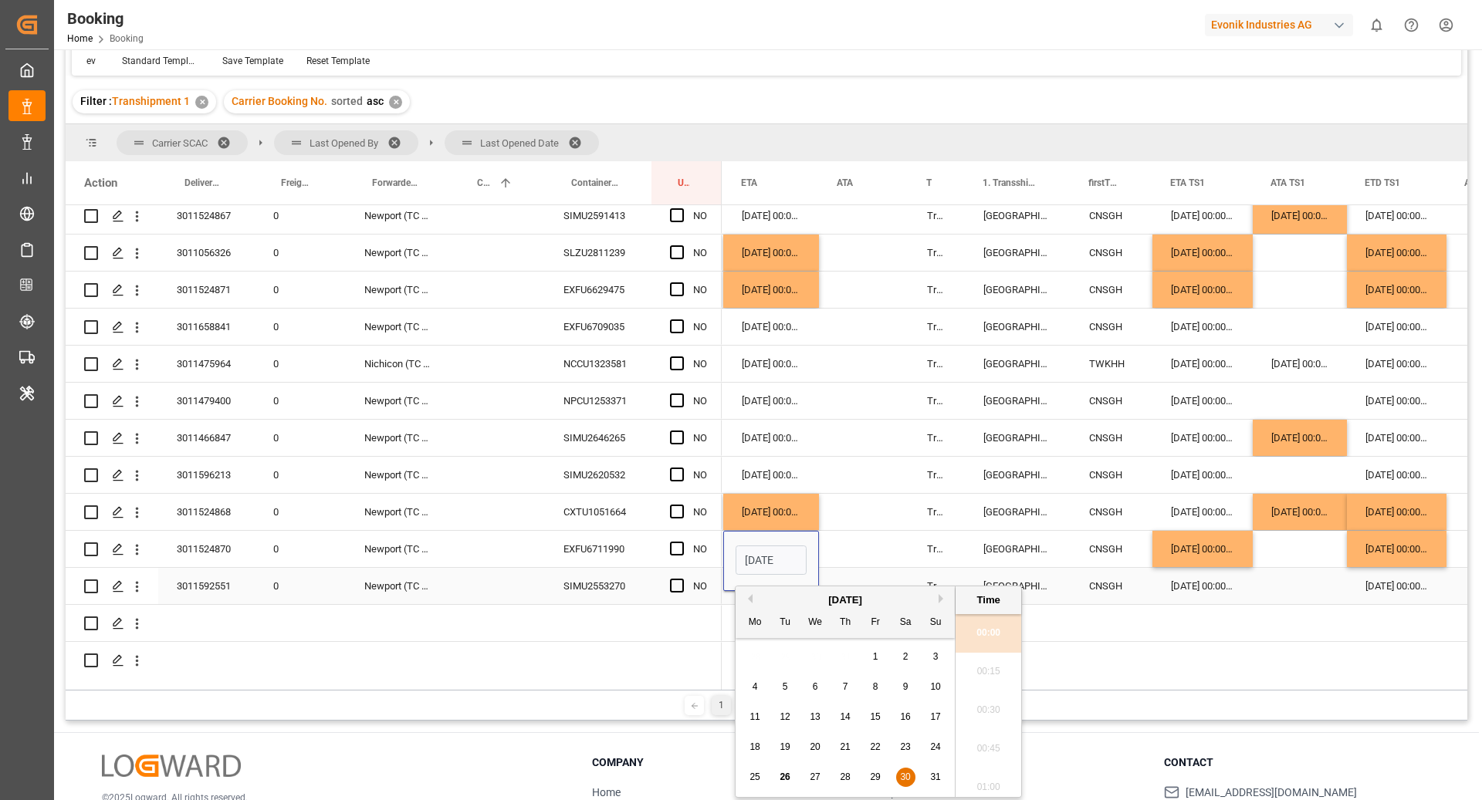
scroll to position [0, 54]
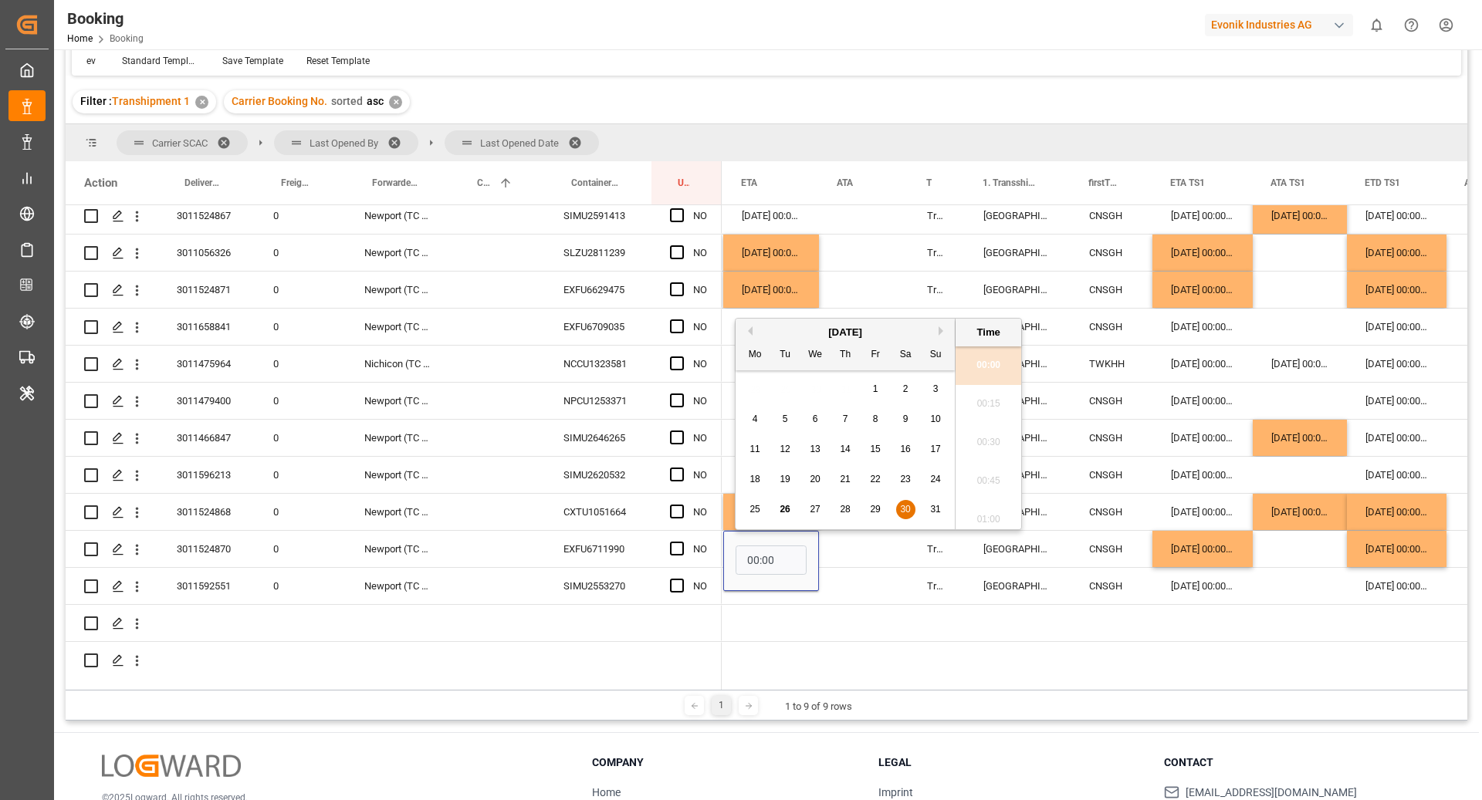
click at [943, 326] on button "Next Month" at bounding box center [943, 330] width 9 height 9
click at [786, 391] on span "2" at bounding box center [785, 389] width 5 height 11
type input "[DATE] 00:00"
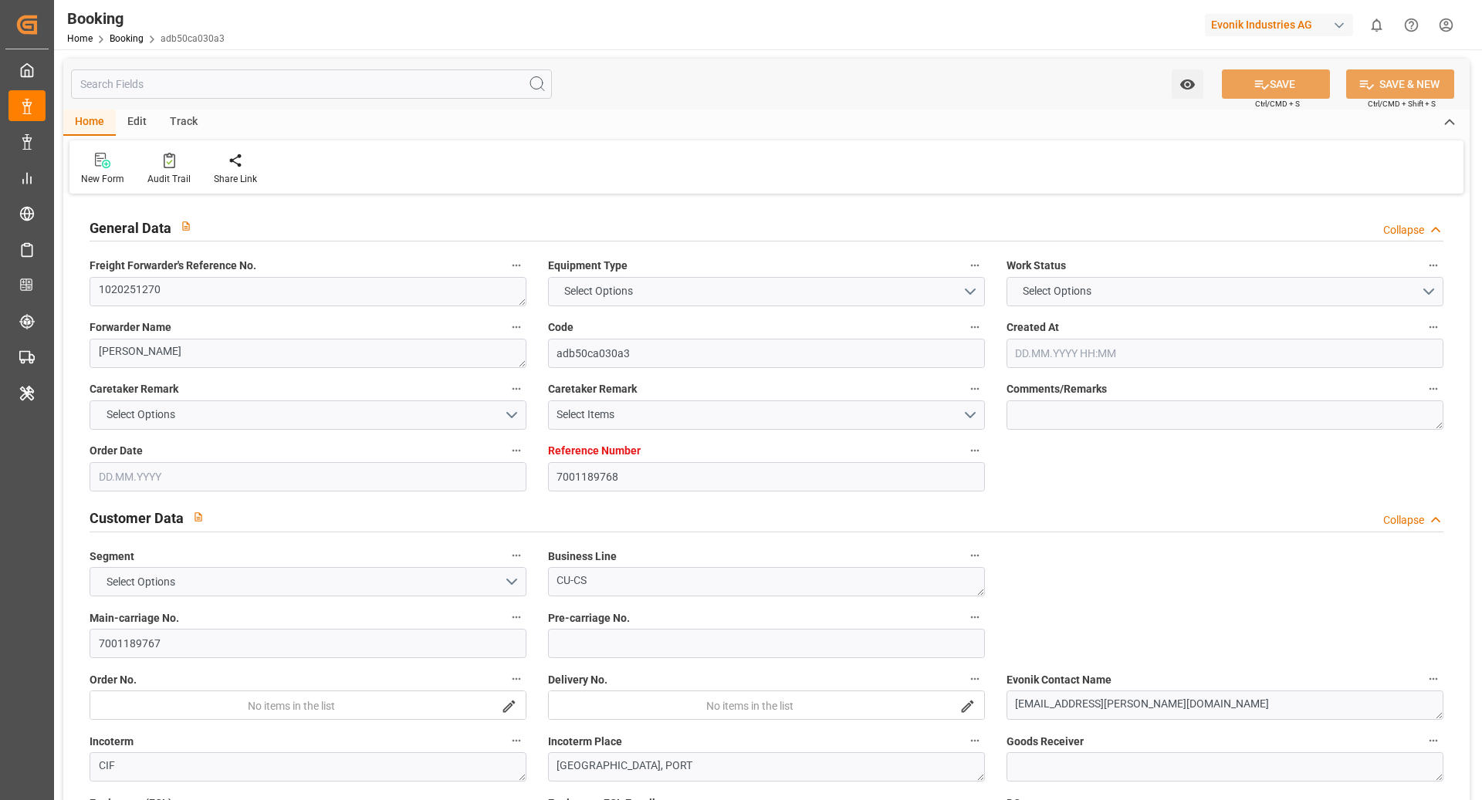
type input "7001189768"
type input "9839131"
type input "CMACGM"
type input "CMA CGM Group"
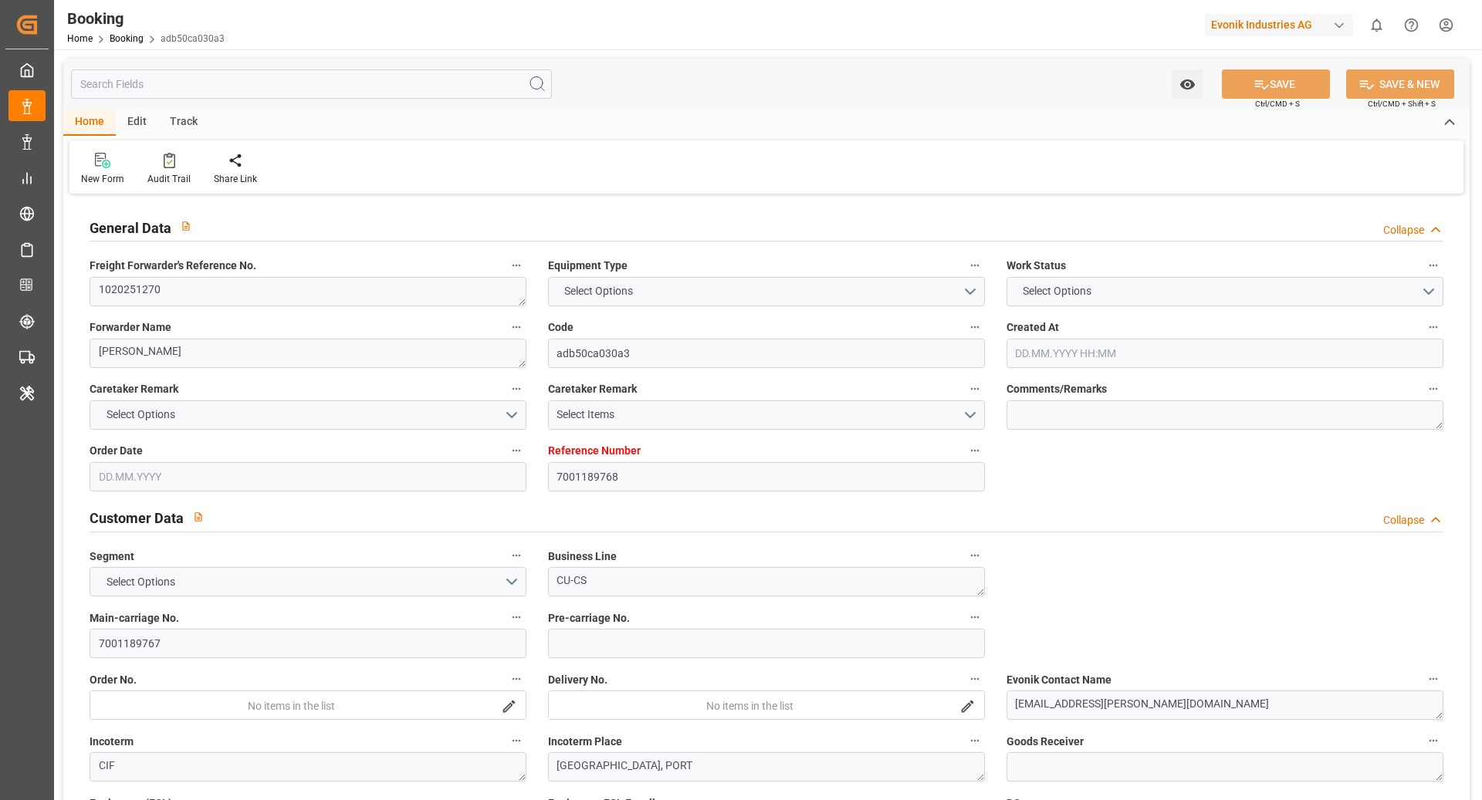
type input "BEANR"
type input "JPYOK"
type input "MYPKG"
type input "0"
type input "BEANR"
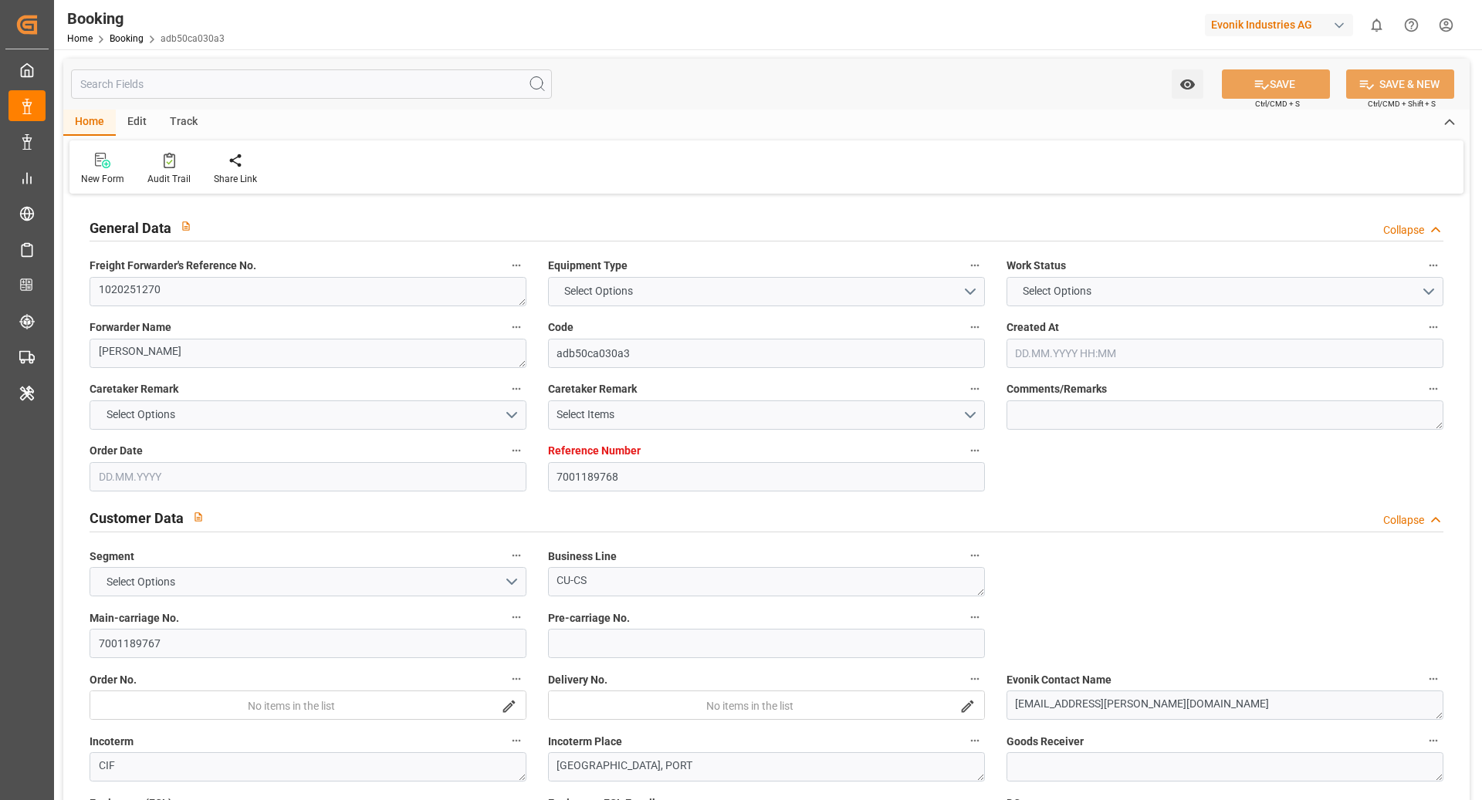
type input "JPYOK"
type input "9389394"
type input "[DATE] 12:01"
type input "[DATE]"
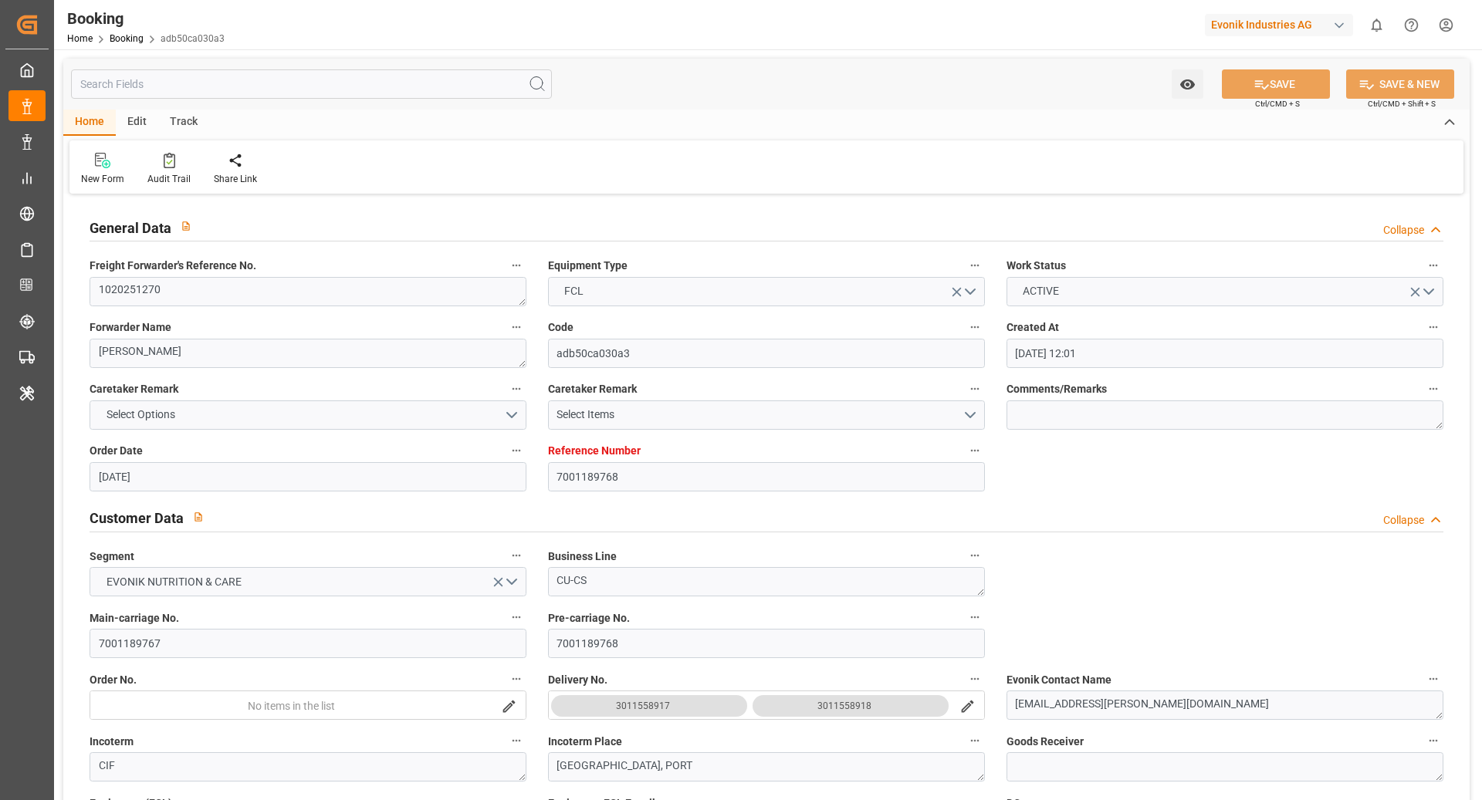
type input "[DATE]"
type input "[DATE] 00:00"
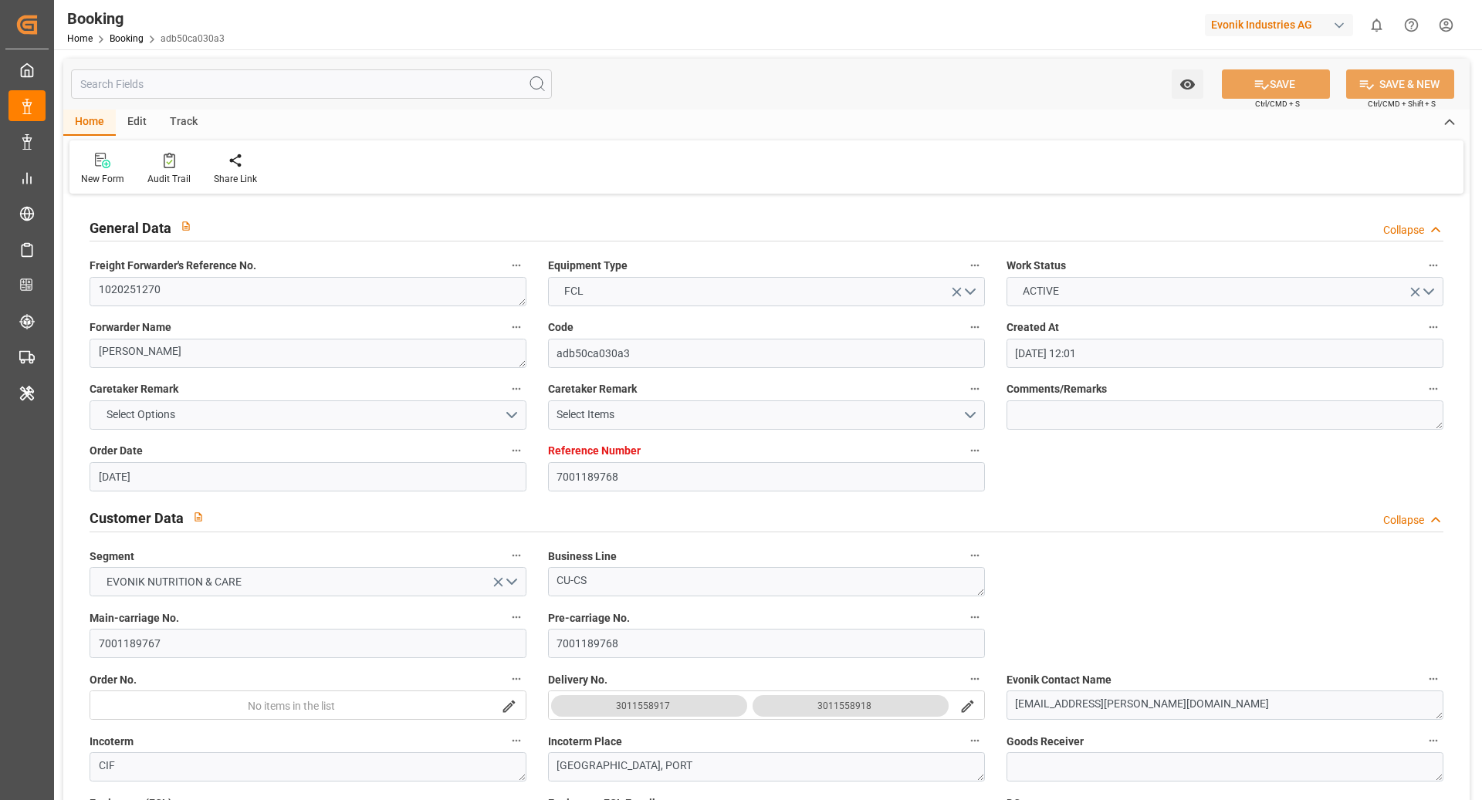
type input "20.07.2025 10:40"
type input "11.07.2025 14:38"
type input "15.09.2025 19:00"
type input "08.09.2025 00:00"
type input "21.08.2025 00:00"
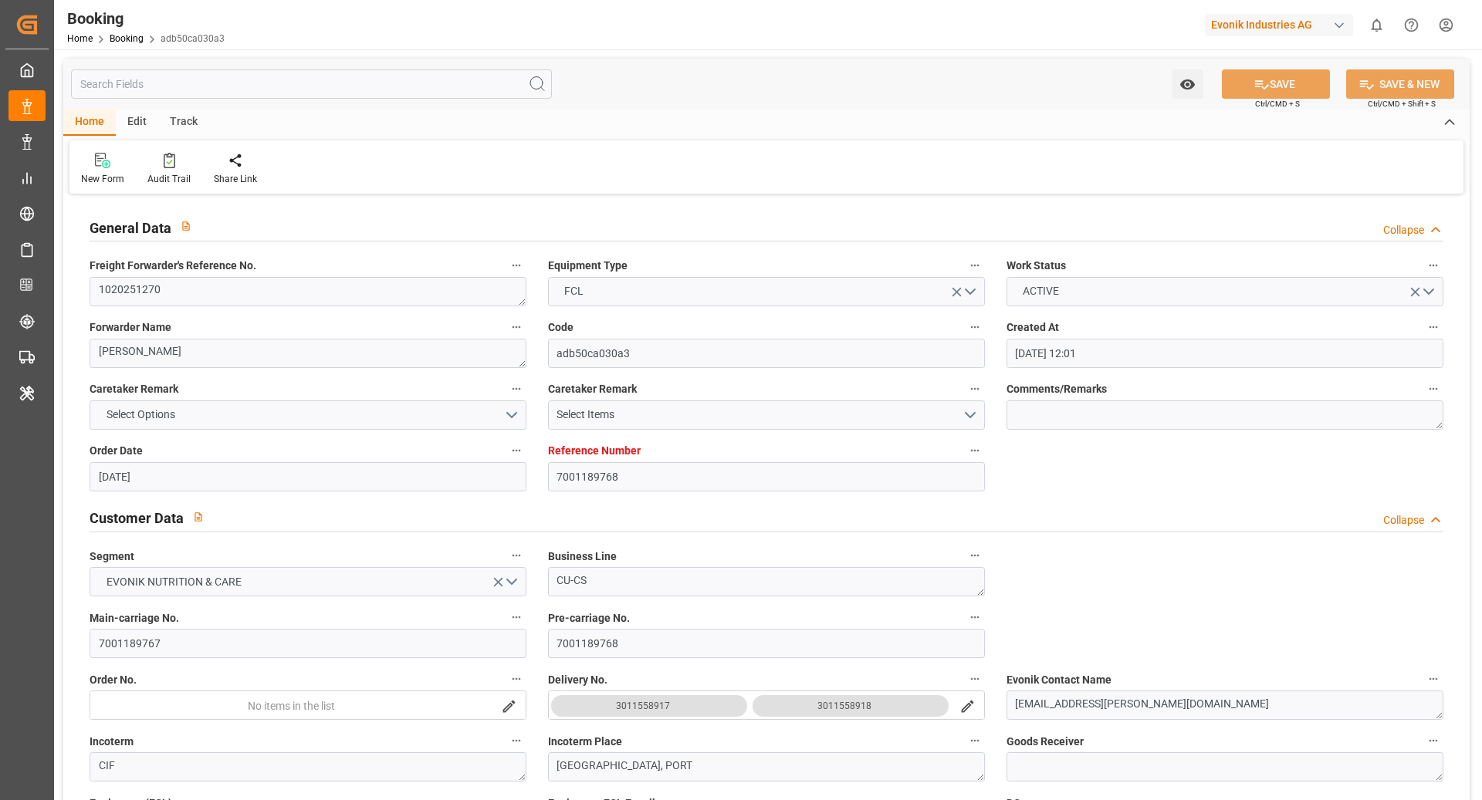
type input "21.08.2025 00:00"
type input "21.08.2025 06:20"
type input "03.09.2025 04:00"
type input "03.09.2025 00:00"
type input "22.08.2025"
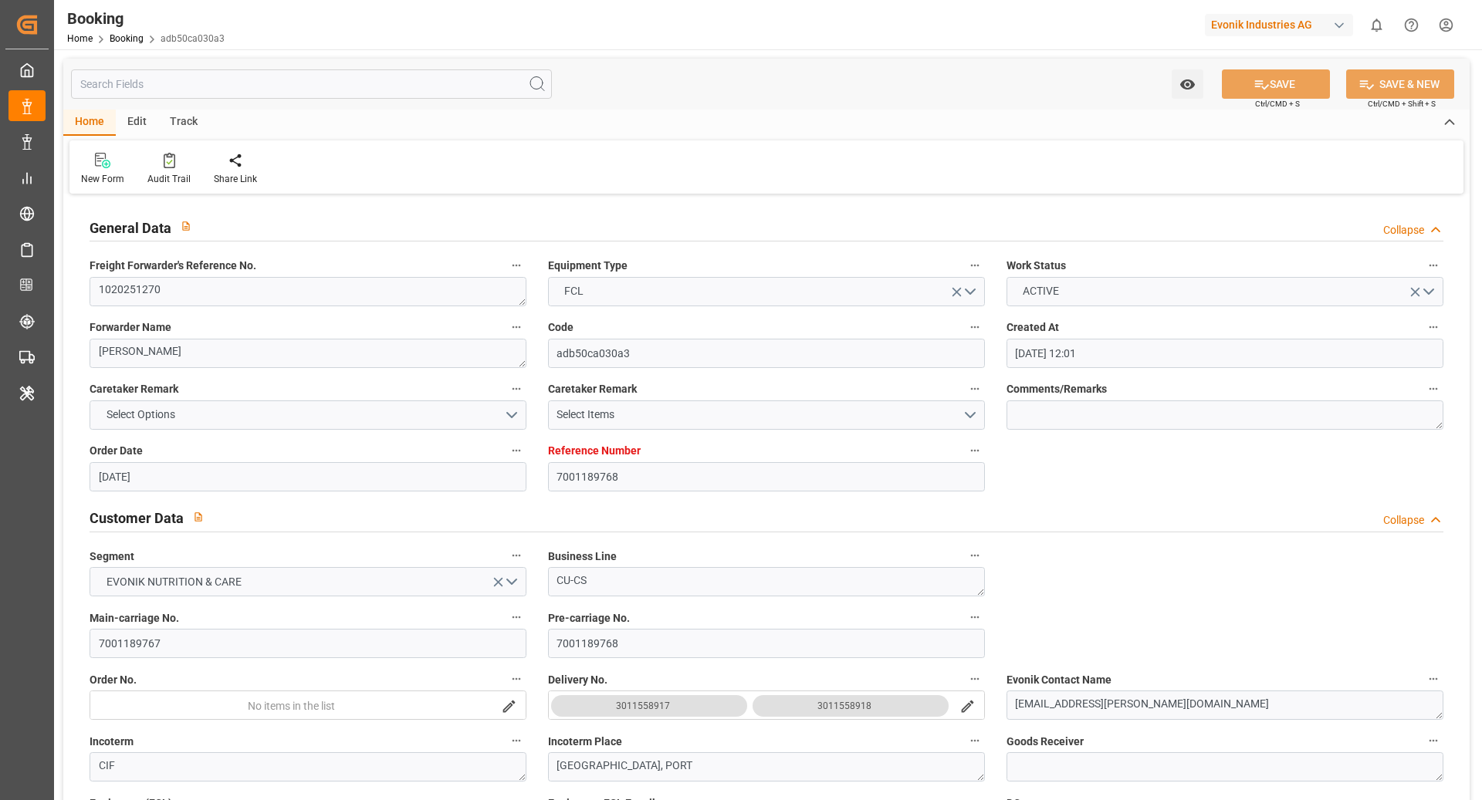
type input "25.08.2025 21:01"
type input "25.08.2025"
type input "02.07.2025 06:17"
type input "09.07.2025 12:15"
type input "19.07.2025 06:10"
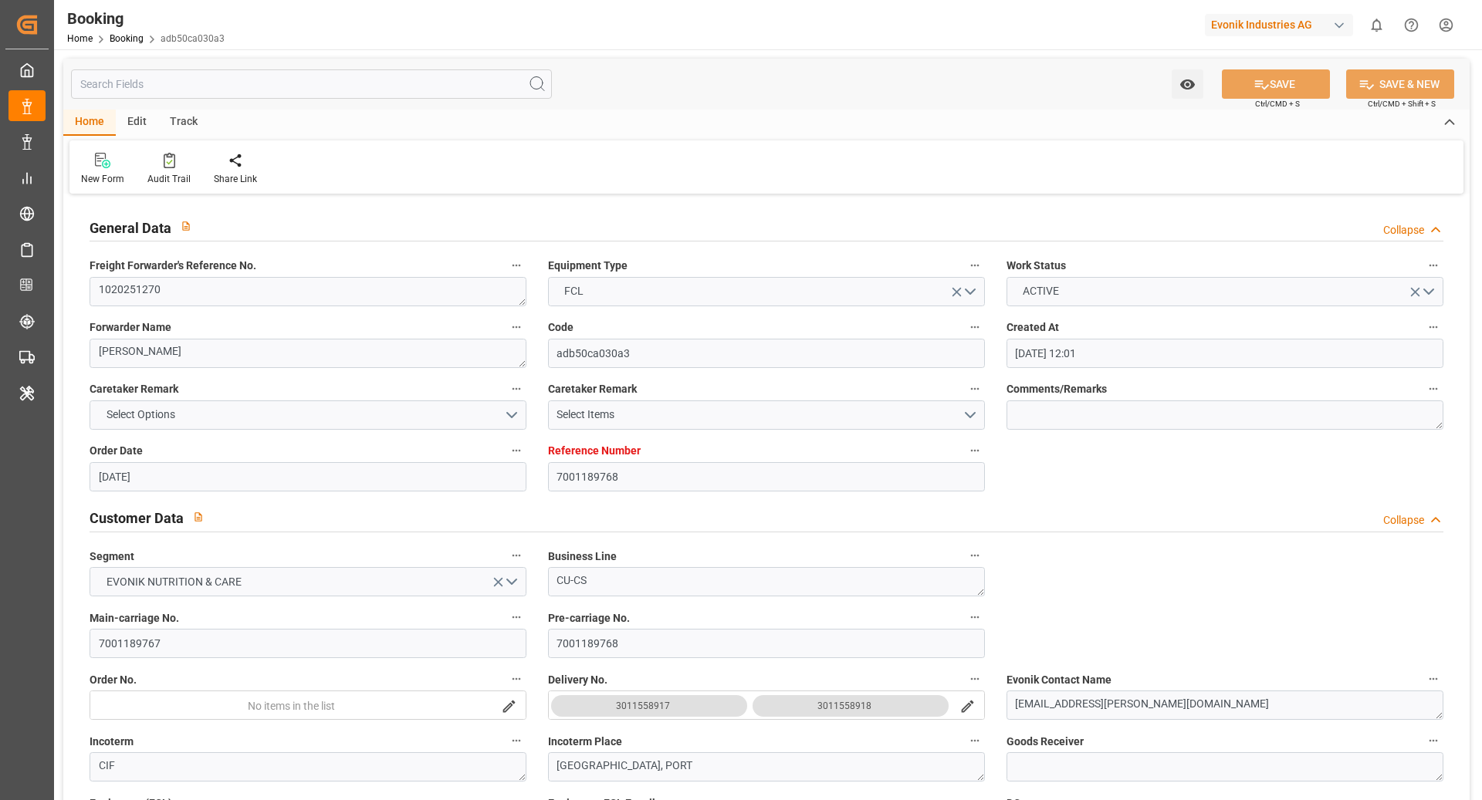
type input "20.07.2025 11:30"
type input "21.08.2025 06:03"
type input "21.08.2025 09:00"
type input "03.09.2025 04:00"
type input "15.09.2025 19:00"
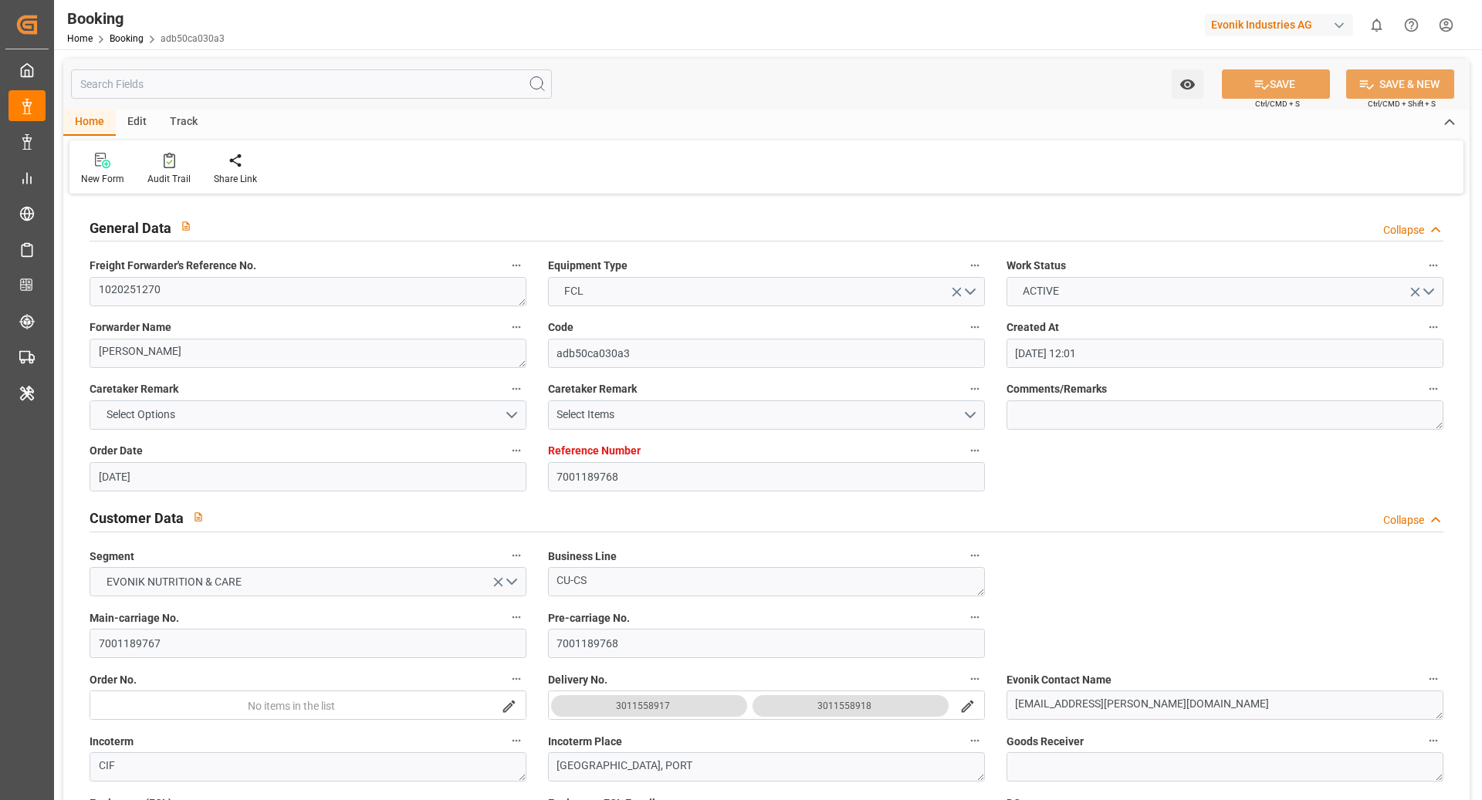
type input "15.09.2025 19:50"
type input "19.09.2025 19:50"
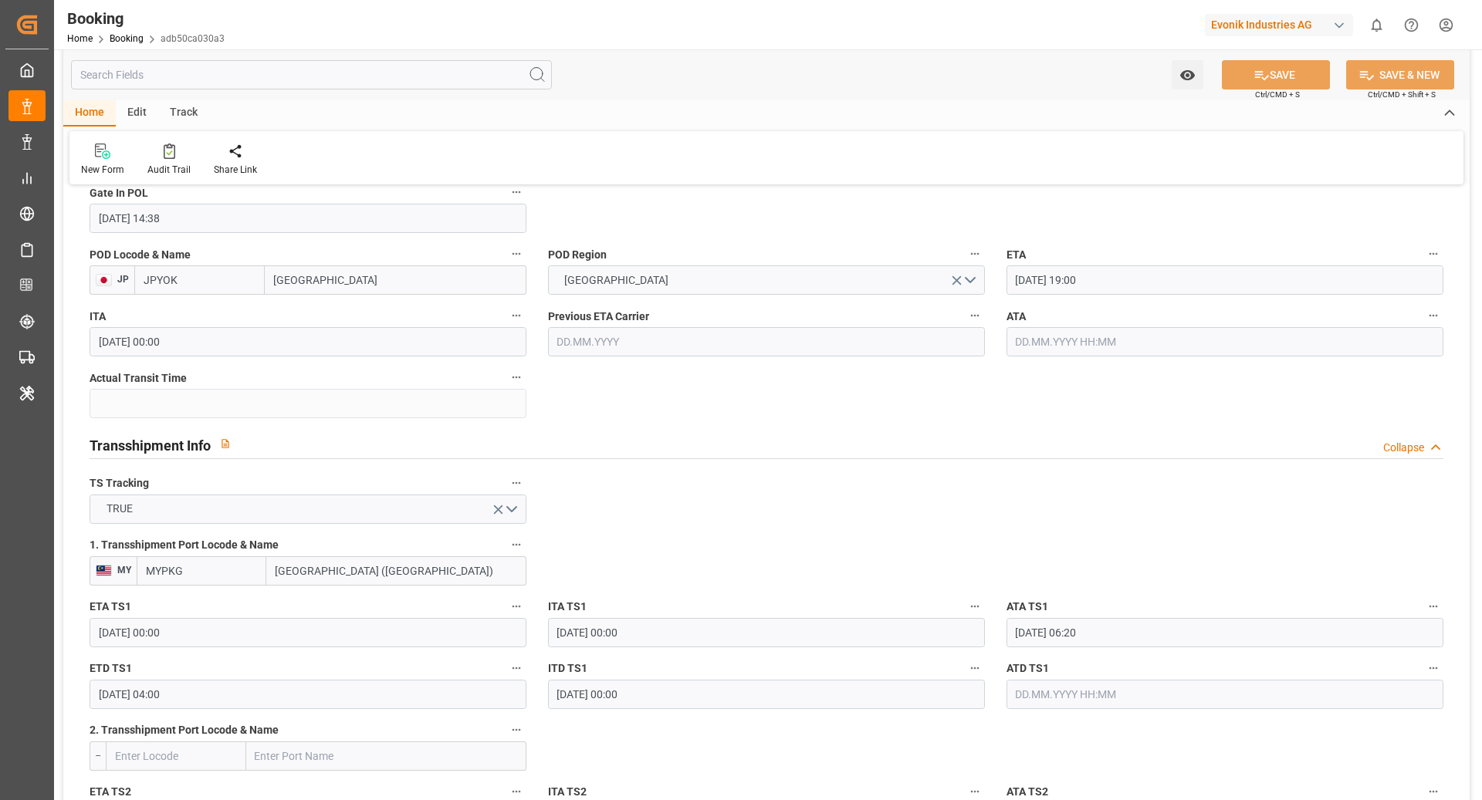
scroll to position [1474, 0]
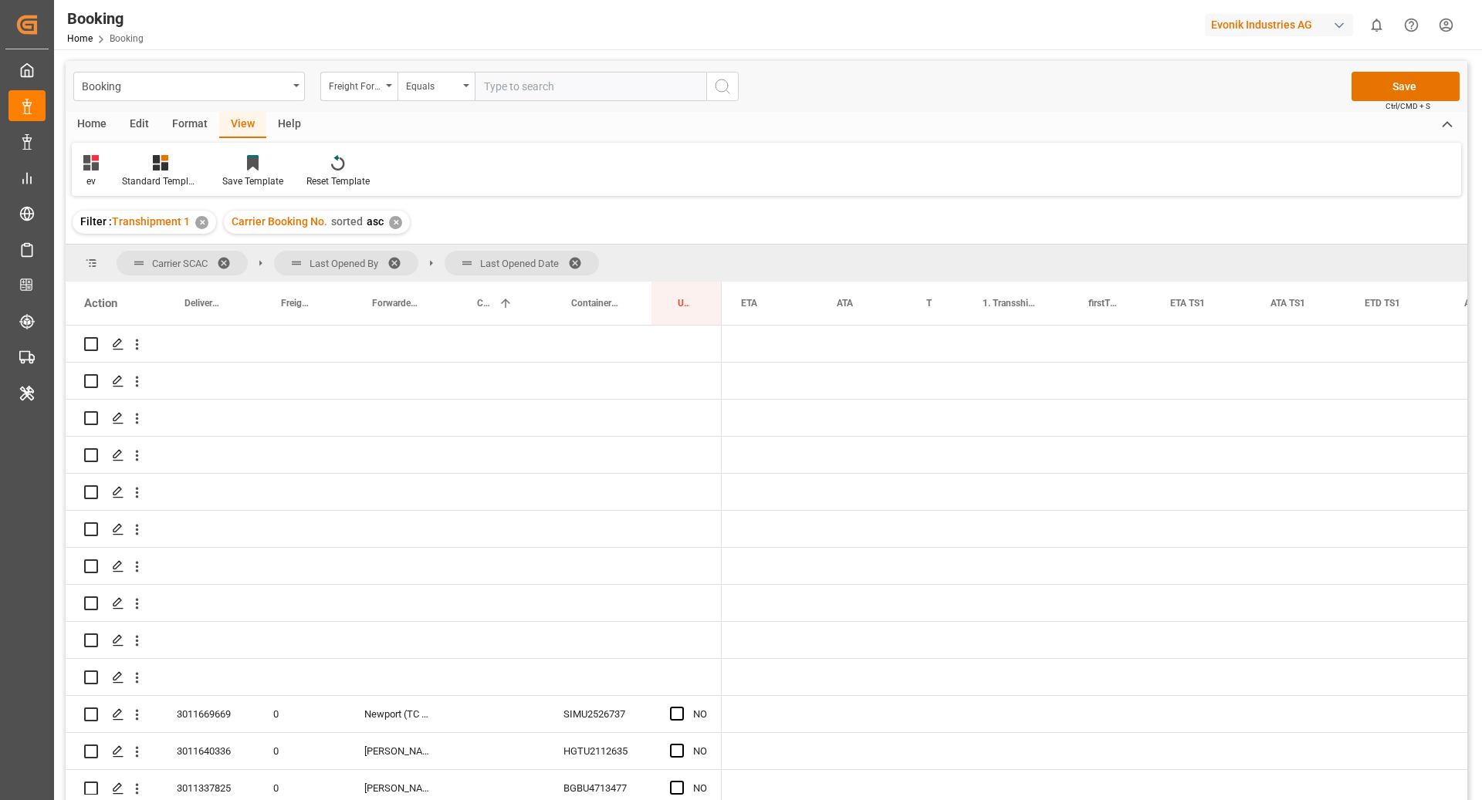
scroll to position [0, 1269]
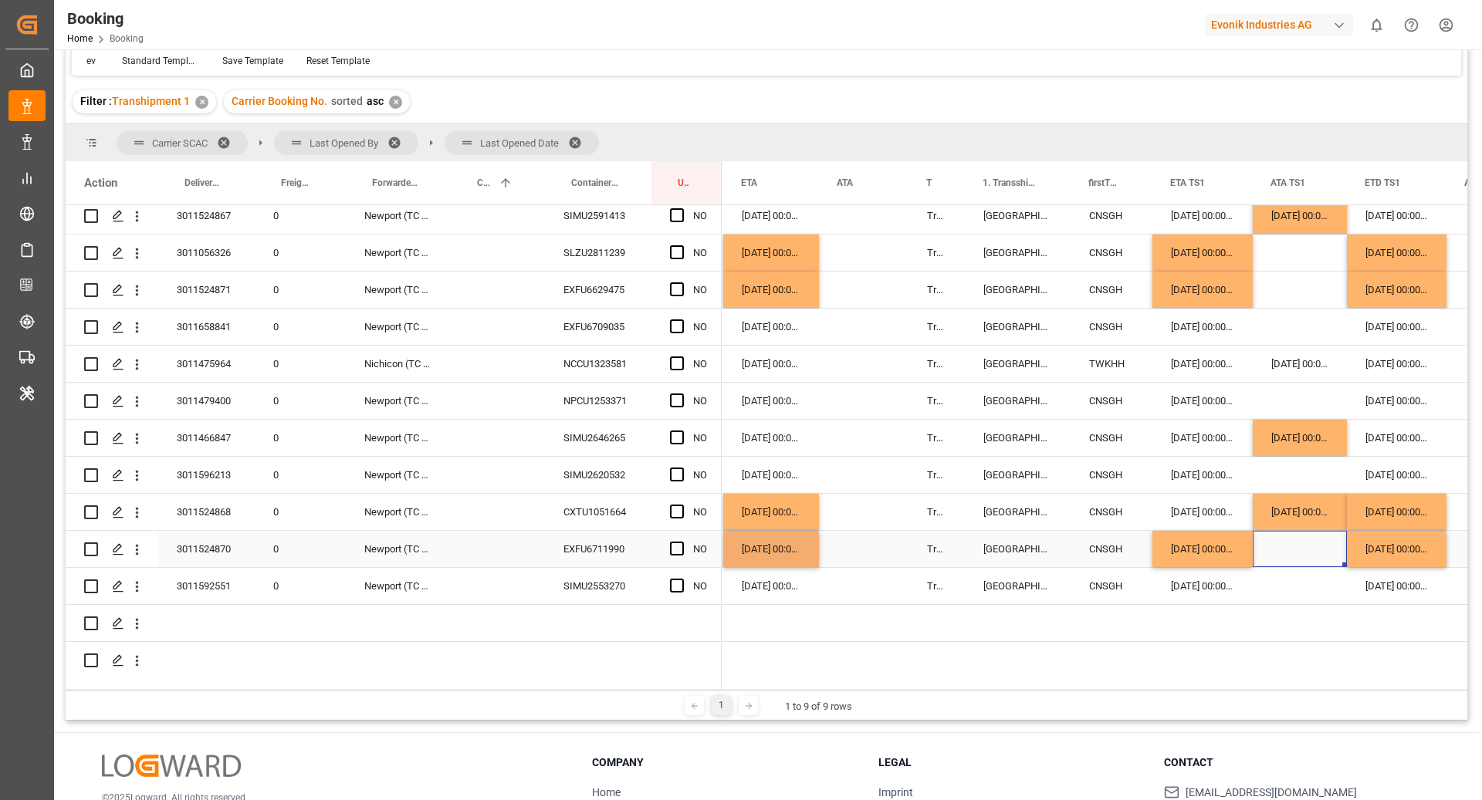
click at [1382, 550] on div "[DATE] 00:00:00" at bounding box center [1397, 549] width 100 height 36
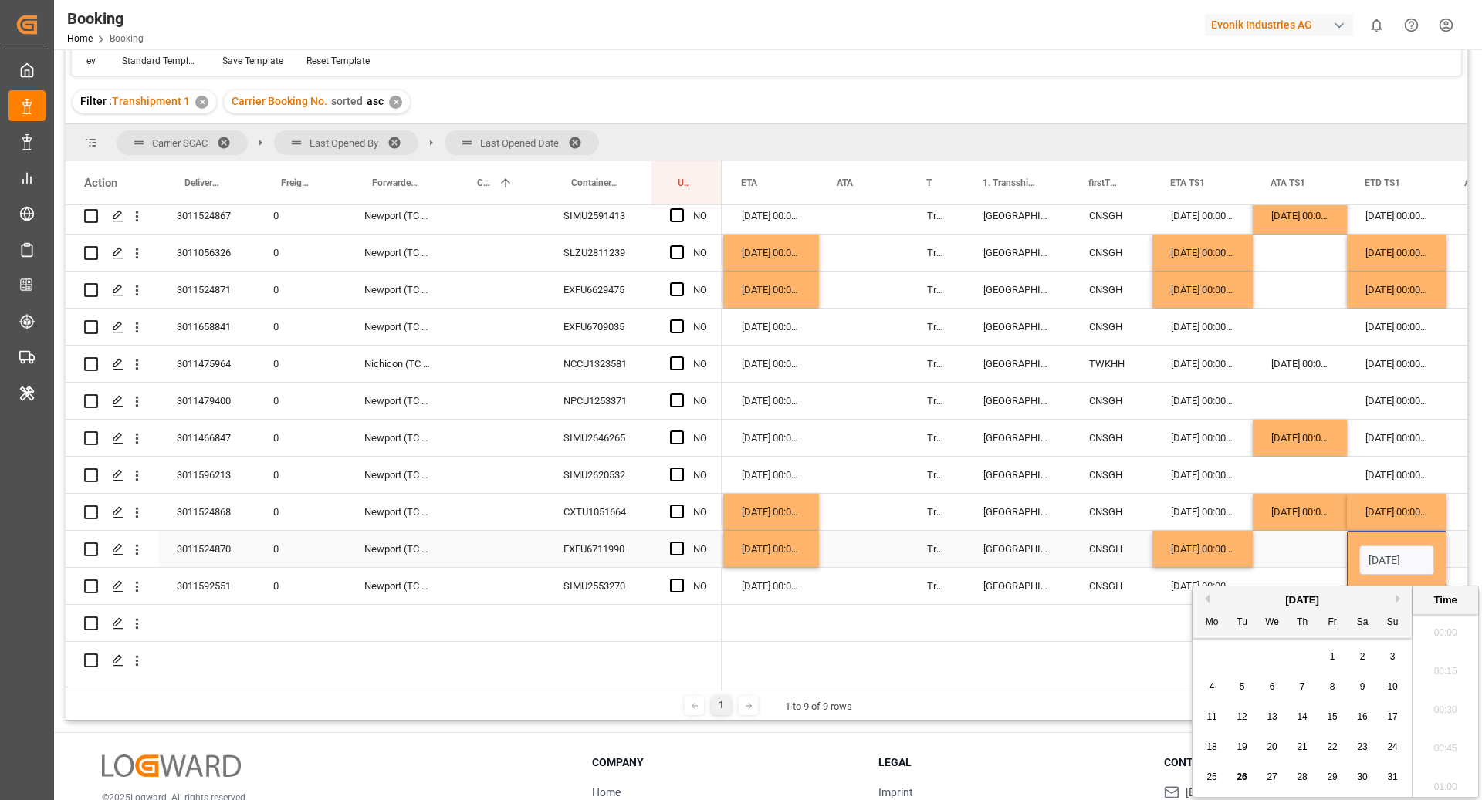
scroll to position [2629, 0]
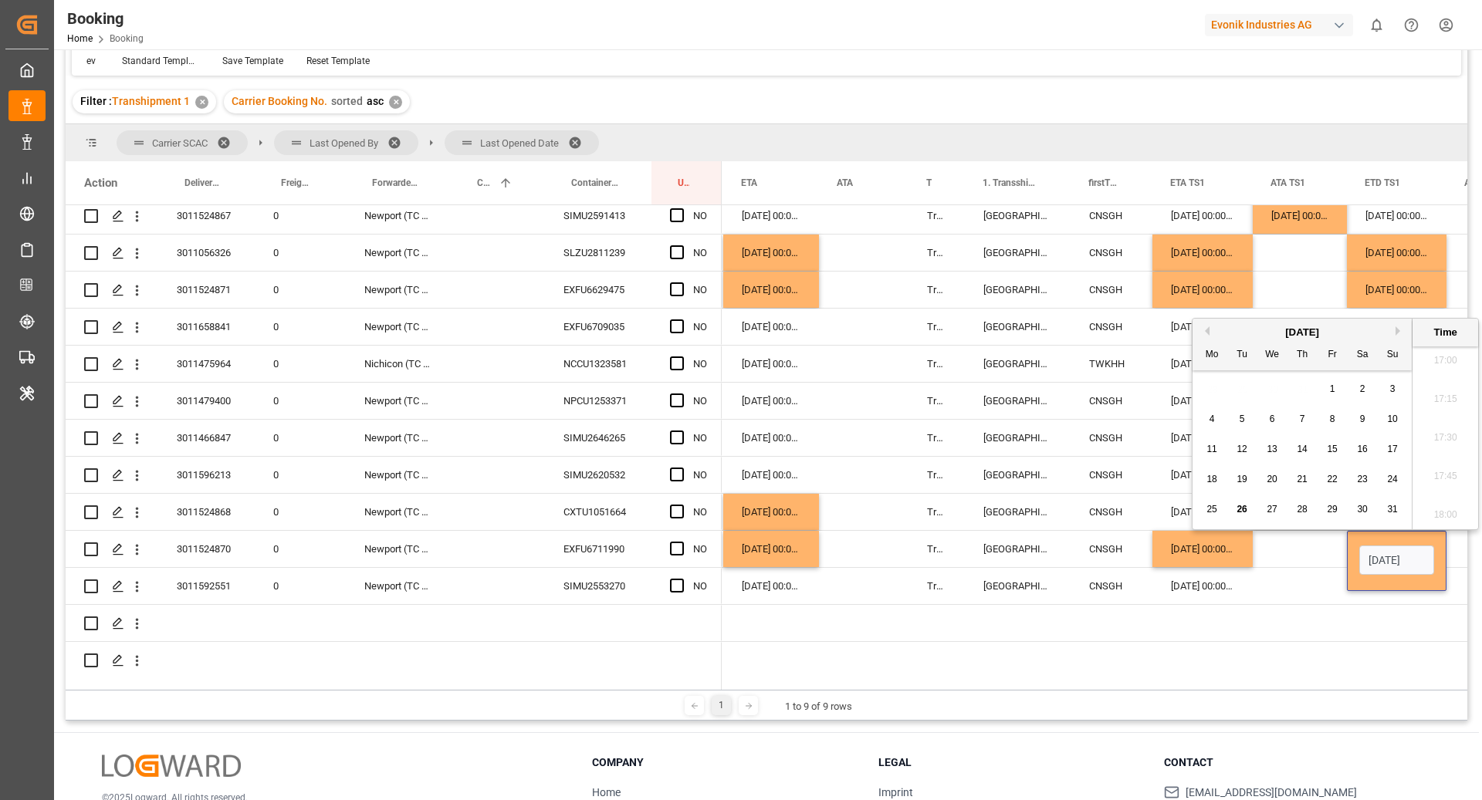
click at [1381, 509] on div "25 26 27 28 29 30 31" at bounding box center [1302, 510] width 211 height 30
click at [1386, 509] on div "31" at bounding box center [1392, 510] width 19 height 19
type input "[DATE] 00:00"
click at [1307, 547] on div "Press SPACE to select this row." at bounding box center [1300, 549] width 94 height 36
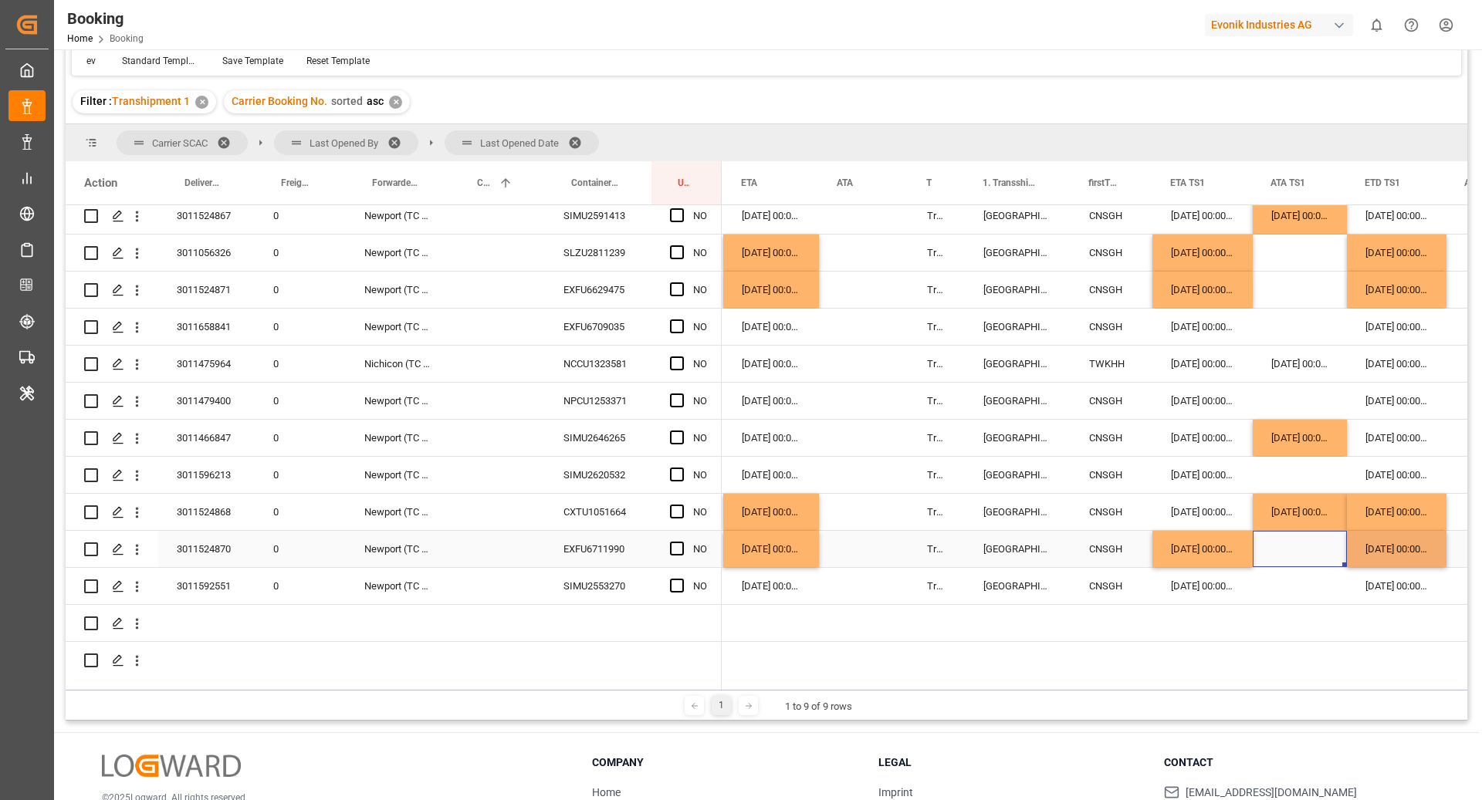
click at [1231, 546] on div "31.08.2025 00:00:00" at bounding box center [1202, 549] width 100 height 36
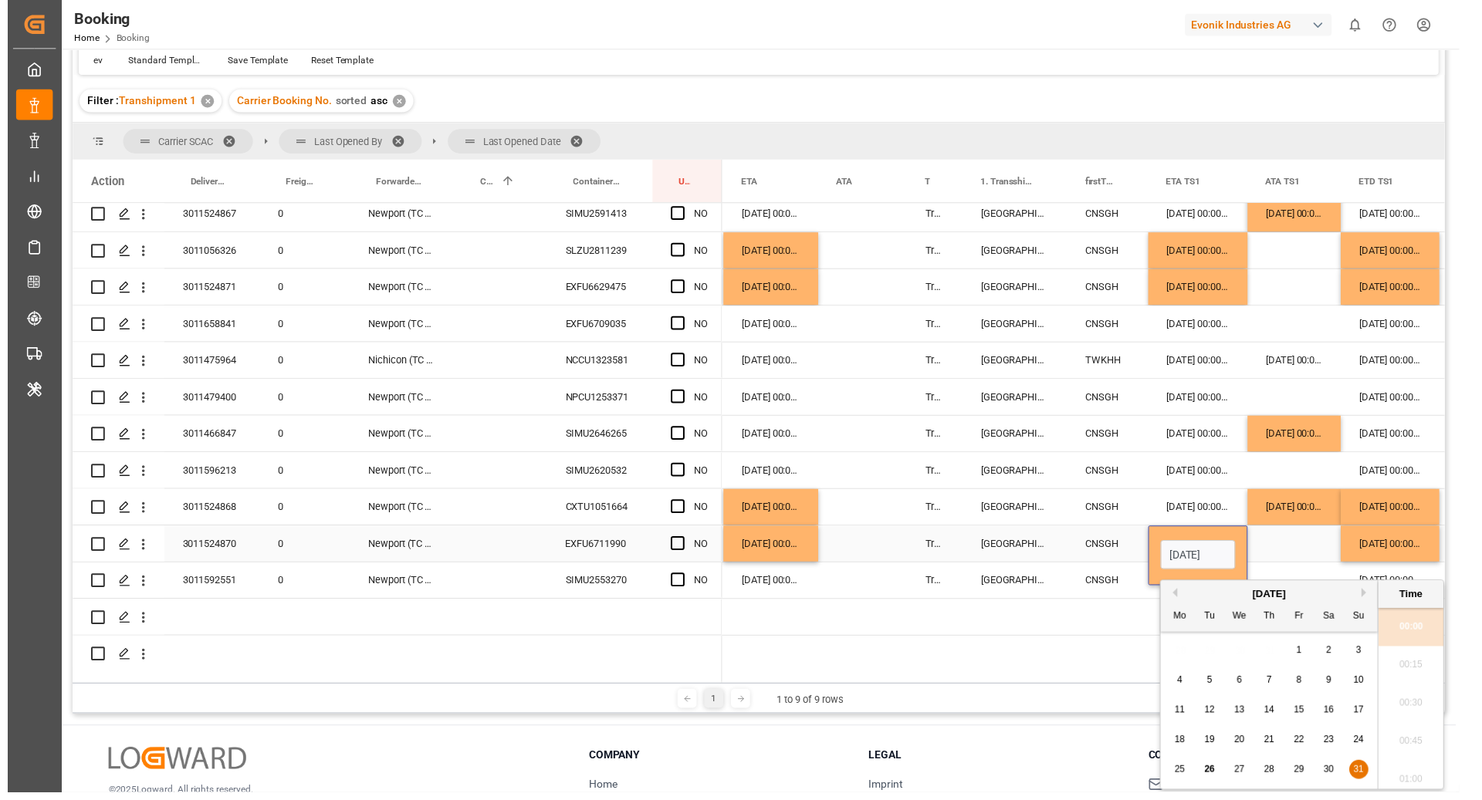
scroll to position [0, 49]
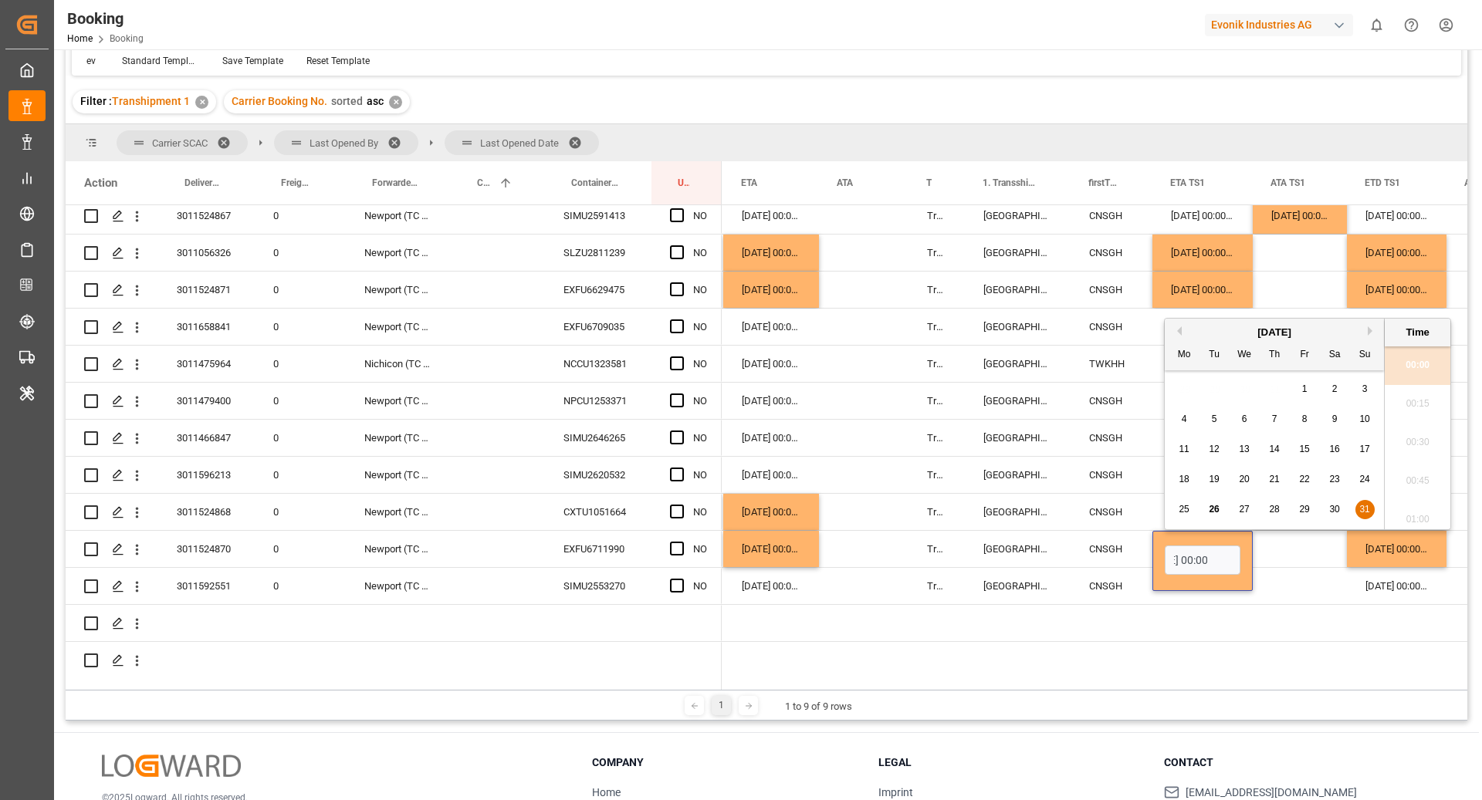
click at [1323, 513] on div "25 26 27 28 29 30 31" at bounding box center [1274, 510] width 211 height 30
click at [1331, 510] on span "30" at bounding box center [1334, 509] width 10 height 11
type input "30.08.2025 00:00"
click at [1312, 540] on div "Press SPACE to select this row." at bounding box center [1300, 549] width 94 height 36
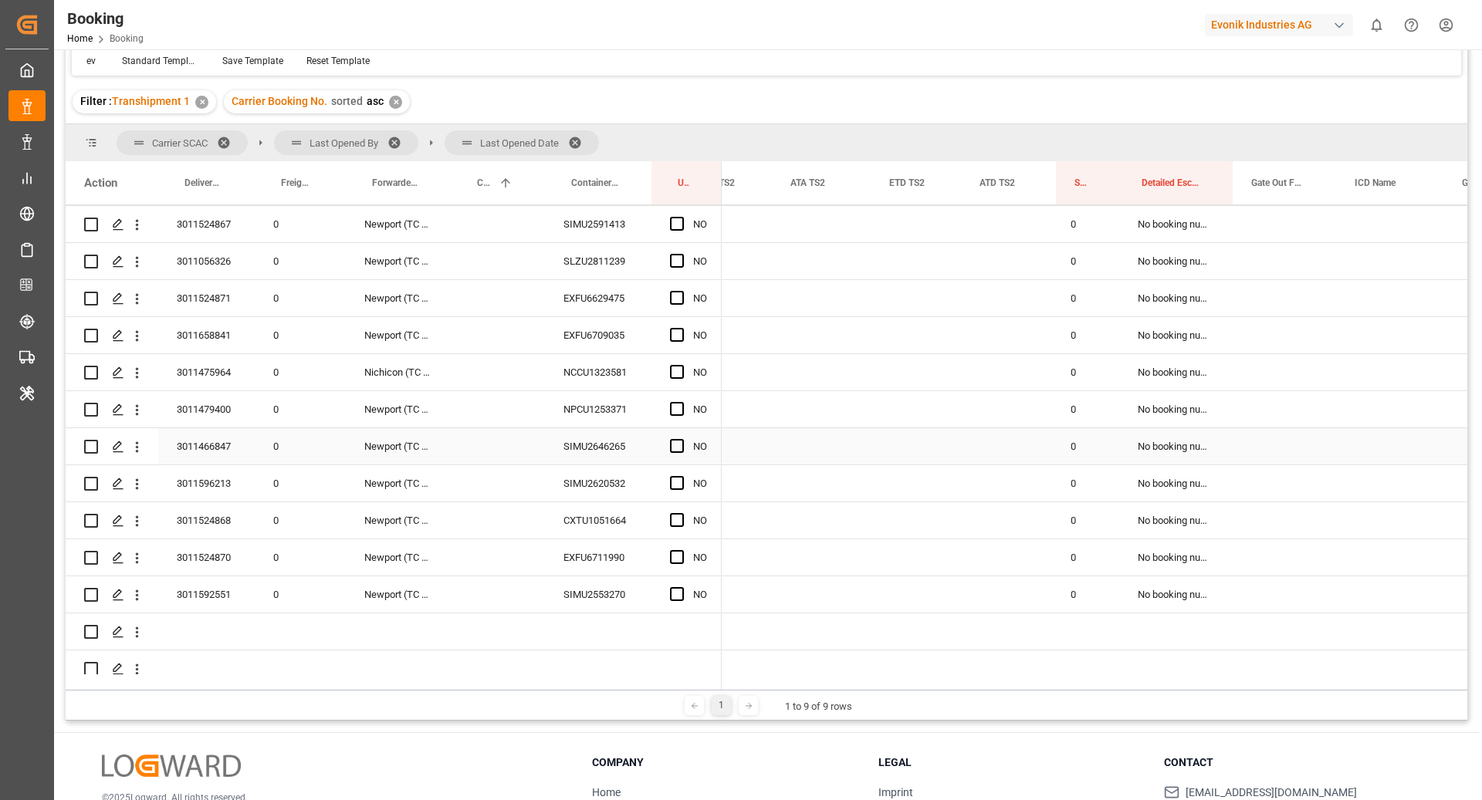
scroll to position [0, 2320]
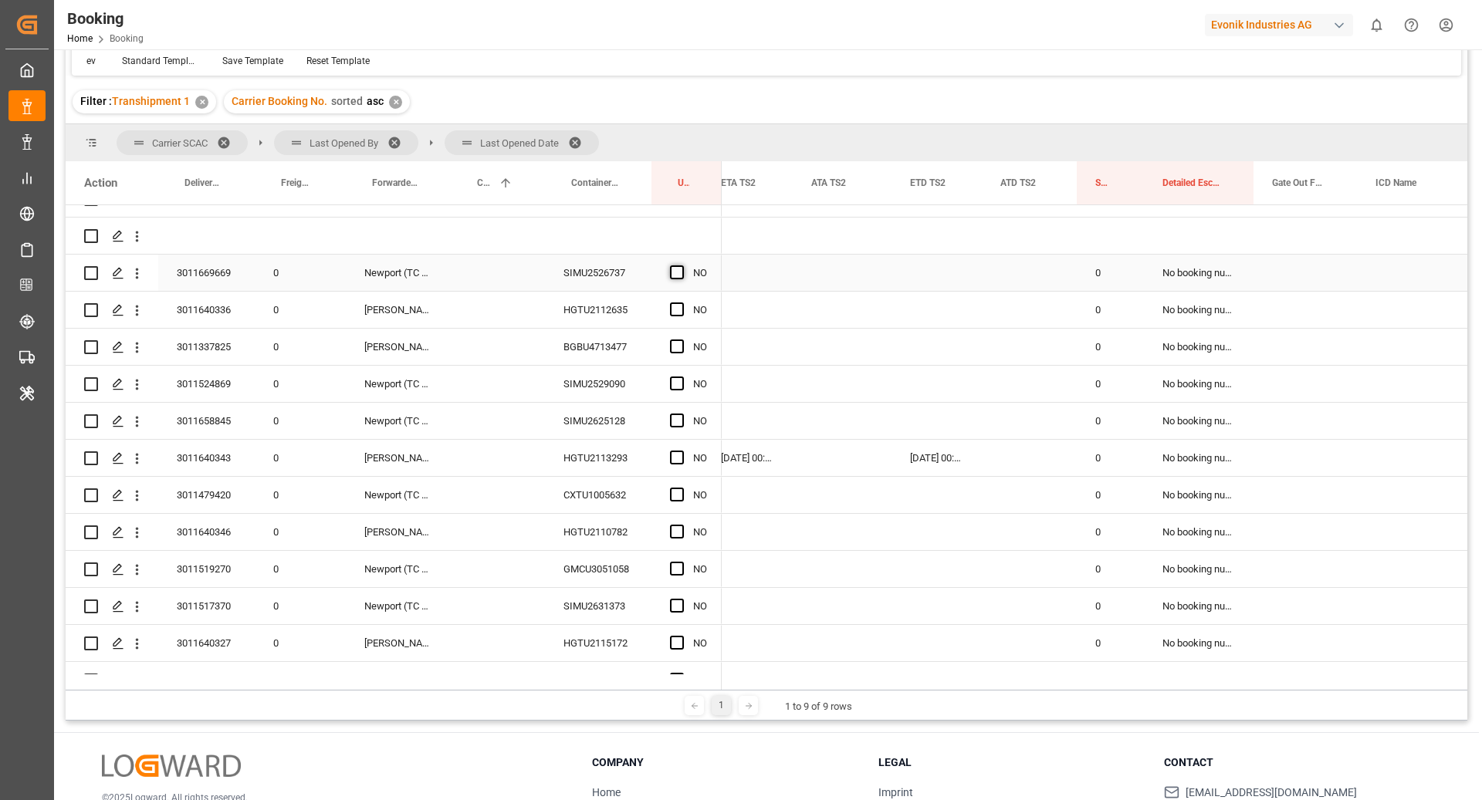
click at [678, 275] on span "Press SPACE to select this row." at bounding box center [677, 273] width 14 height 14
click at [682, 266] on input "Press SPACE to select this row." at bounding box center [682, 266] width 0 height 0
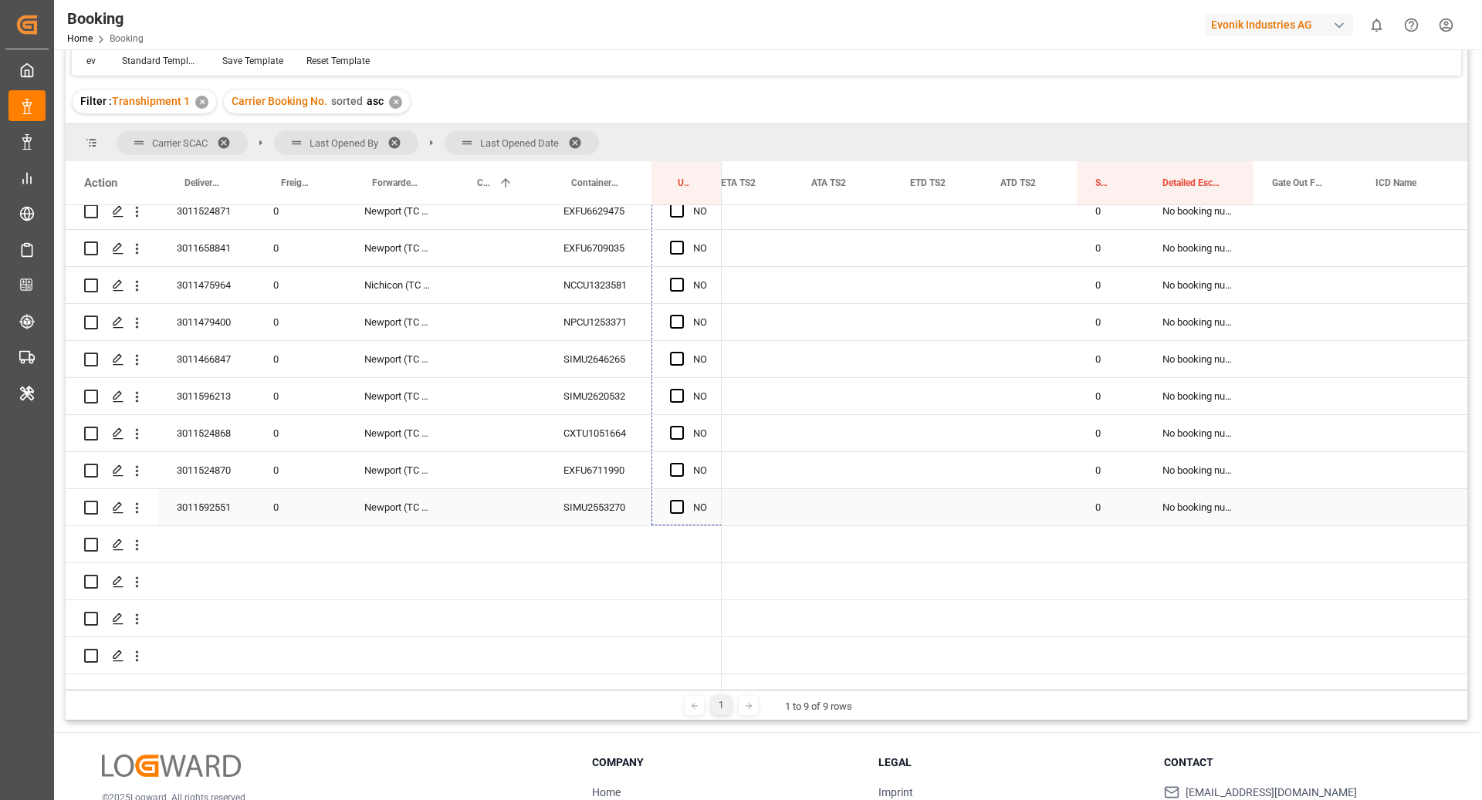
drag, startPoint x: 721, startPoint y: 289, endPoint x: 685, endPoint y: 480, distance: 194.1
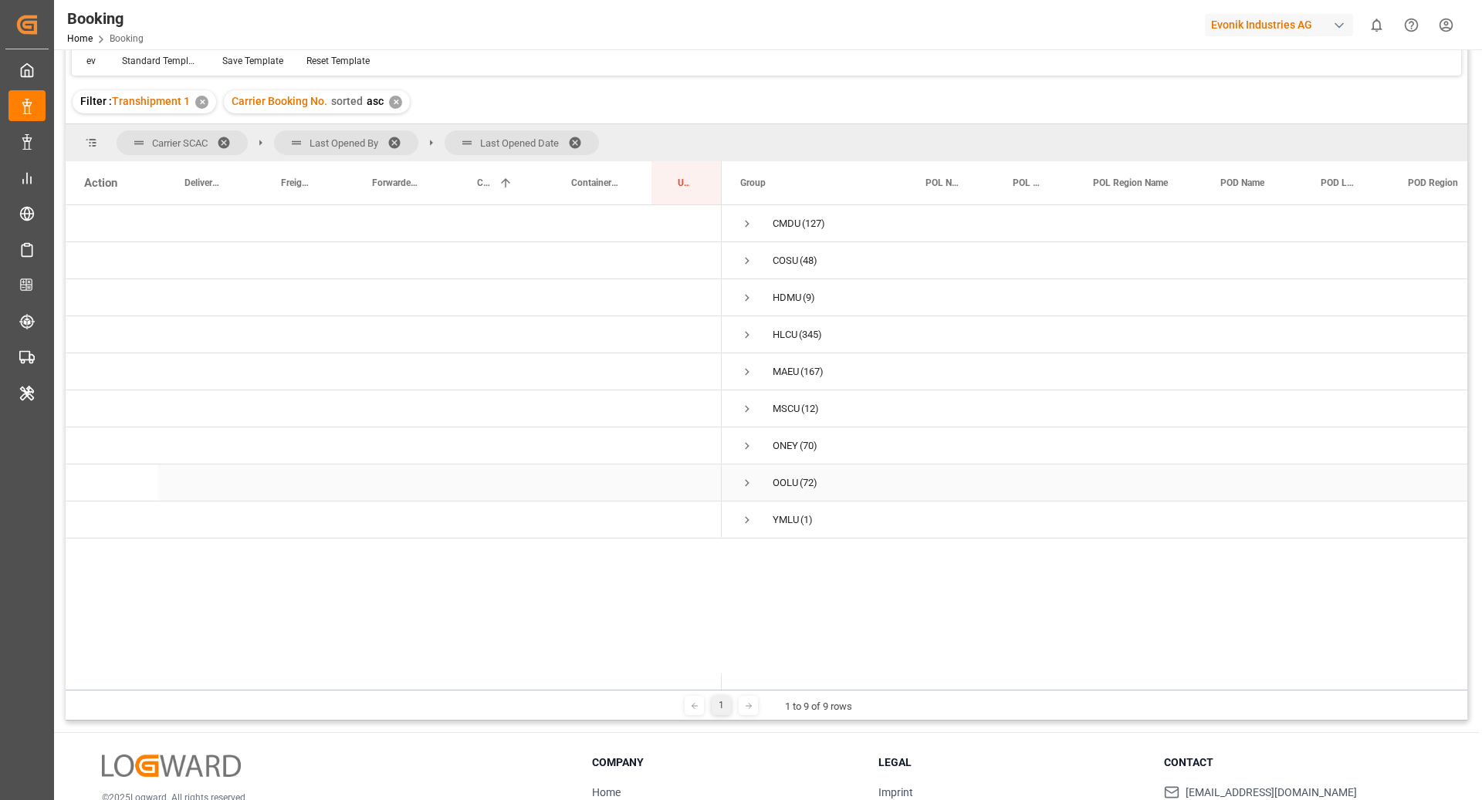
click at [749, 482] on span "Press SPACE to select this row." at bounding box center [747, 483] width 14 height 14
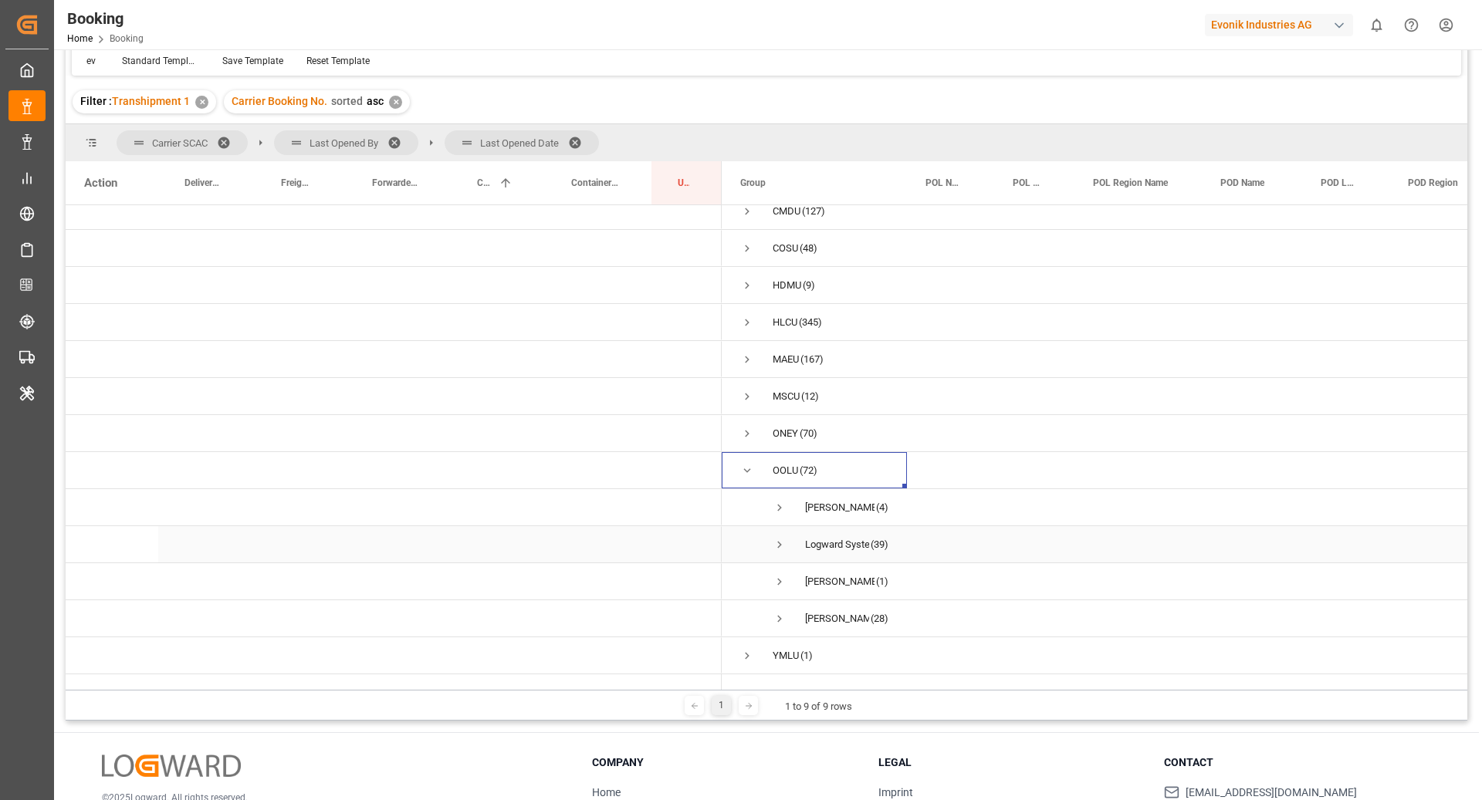
click at [780, 538] on span "Press SPACE to select this row." at bounding box center [780, 545] width 14 height 14
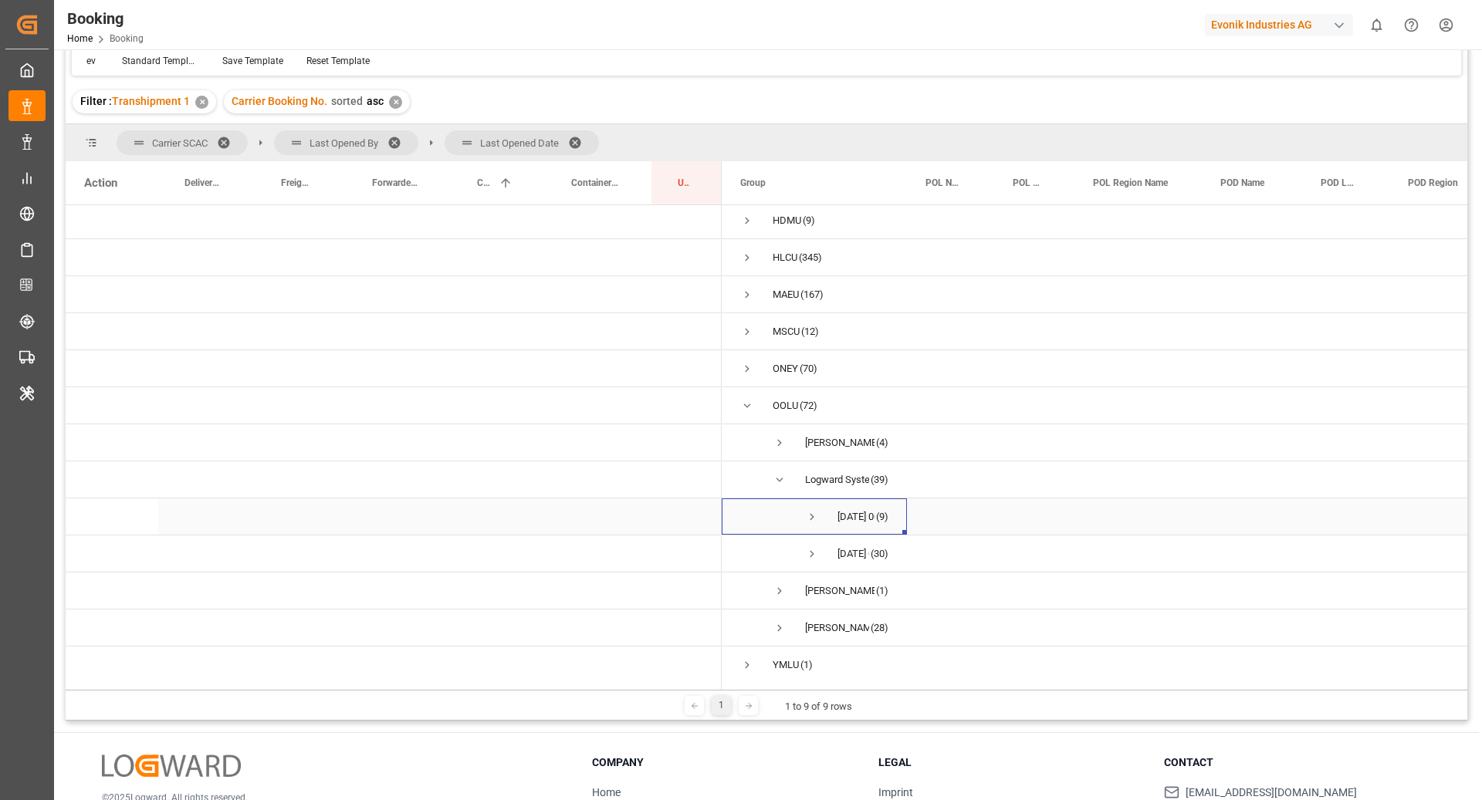
click at [815, 518] on span "Press SPACE to select this row." at bounding box center [812, 517] width 14 height 14
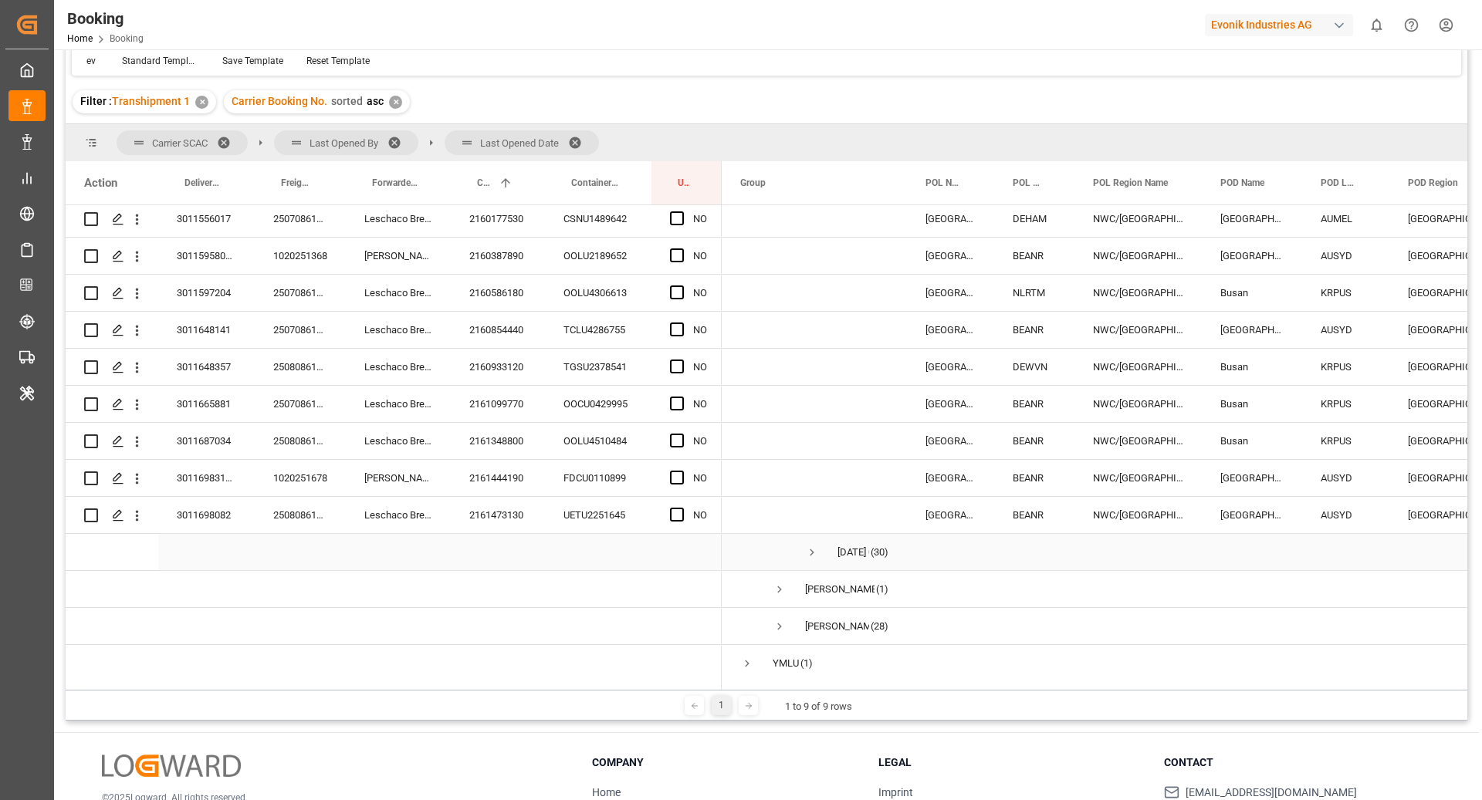
click at [815, 557] on span "Press SPACE to select this row." at bounding box center [812, 553] width 14 height 14
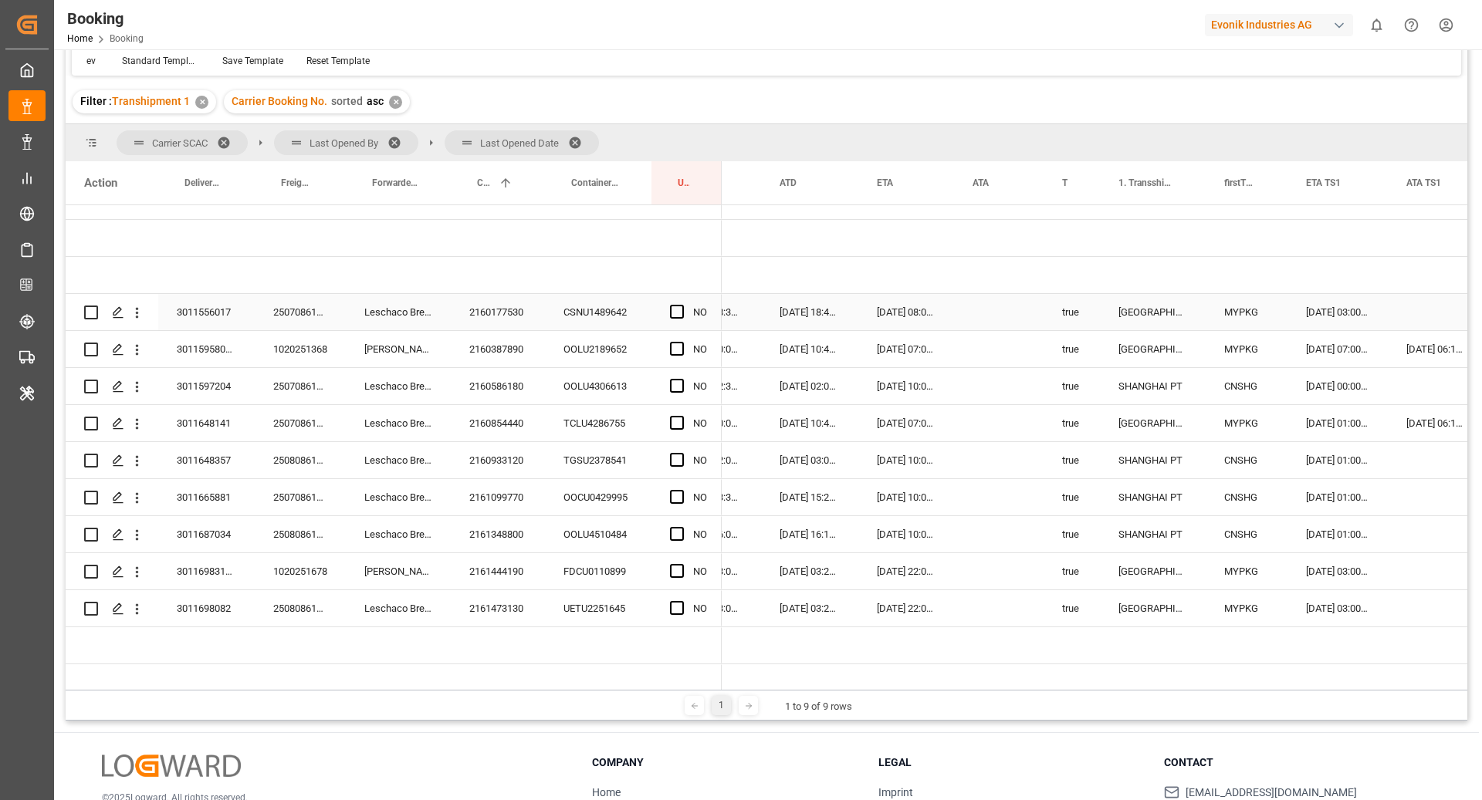
click at [684, 310] on div "Press SPACE to select this row." at bounding box center [681, 313] width 23 height 36
click at [676, 312] on span "Press SPACE to select this row." at bounding box center [677, 312] width 14 height 14
click at [682, 305] on input "Press SPACE to select this row." at bounding box center [682, 305] width 0 height 0
drag, startPoint x: 720, startPoint y: 326, endPoint x: 706, endPoint y: 591, distance: 265.1
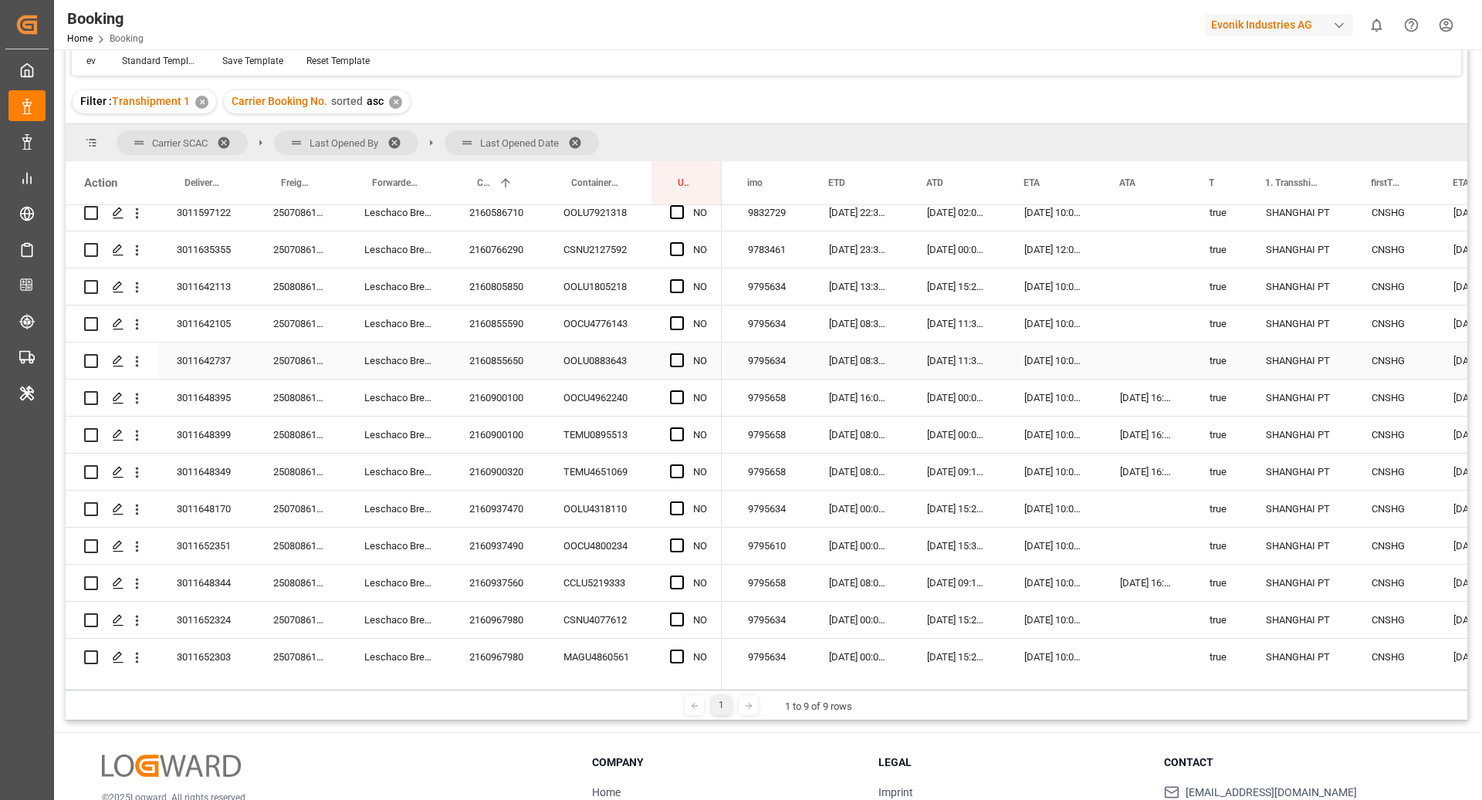
click at [1139, 374] on div "Press SPACE to select this row." at bounding box center [1146, 361] width 90 height 36
drag, startPoint x: 1189, startPoint y: 376, endPoint x: 1179, endPoint y: 594, distance: 218.7
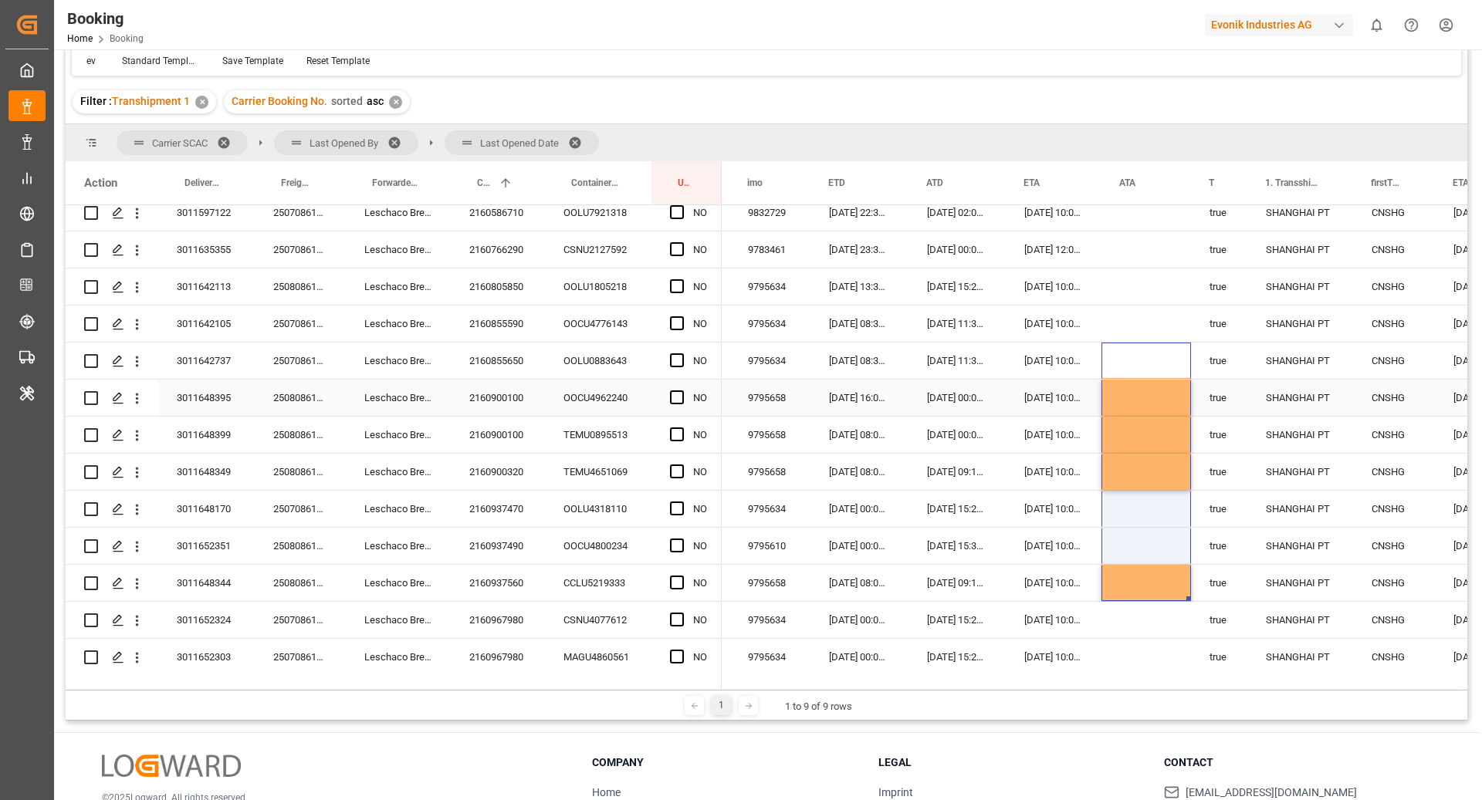
click at [140, 407] on button "open menu" at bounding box center [137, 398] width 16 height 29
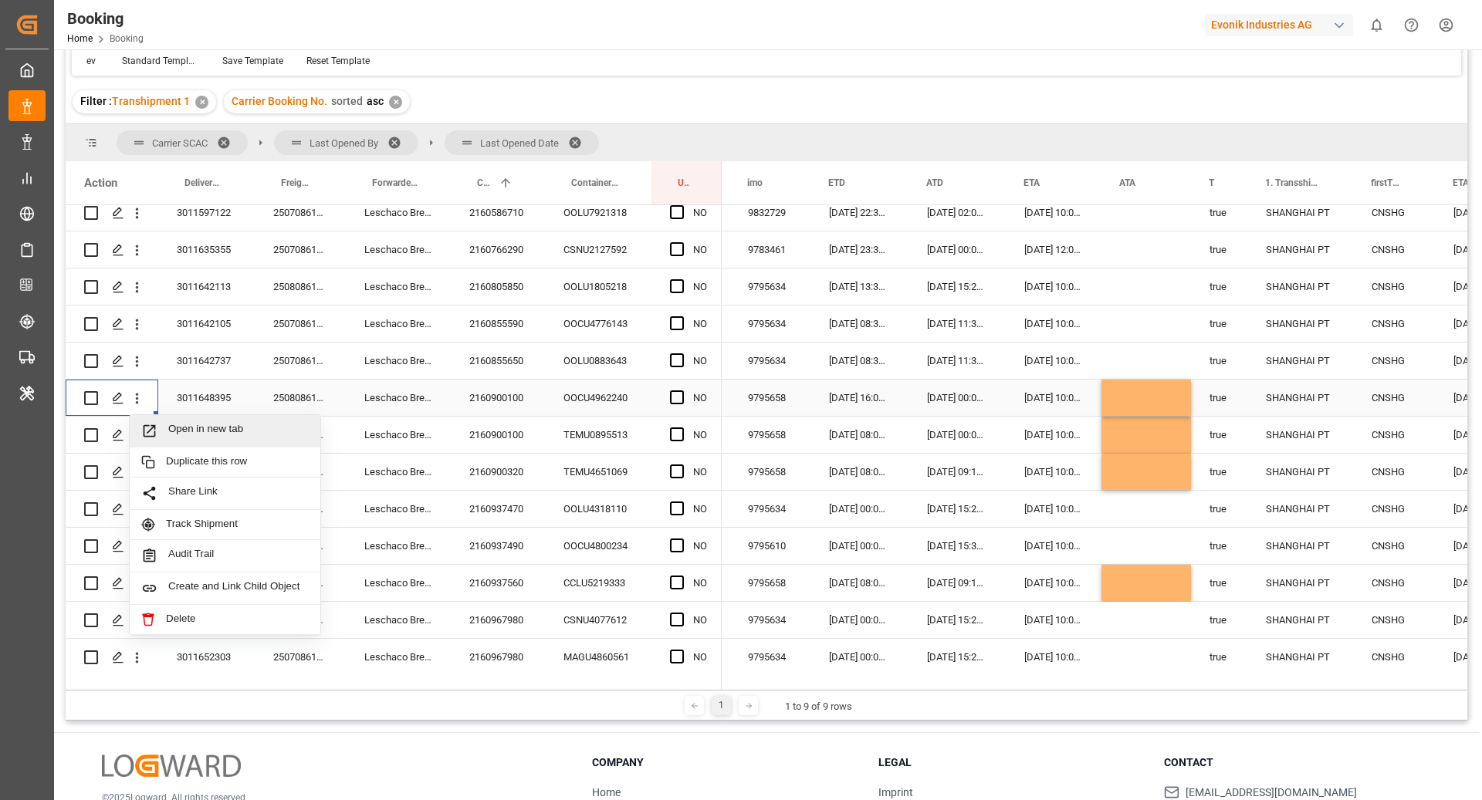
click at [208, 423] on span "Open in new tab" at bounding box center [238, 431] width 140 height 16
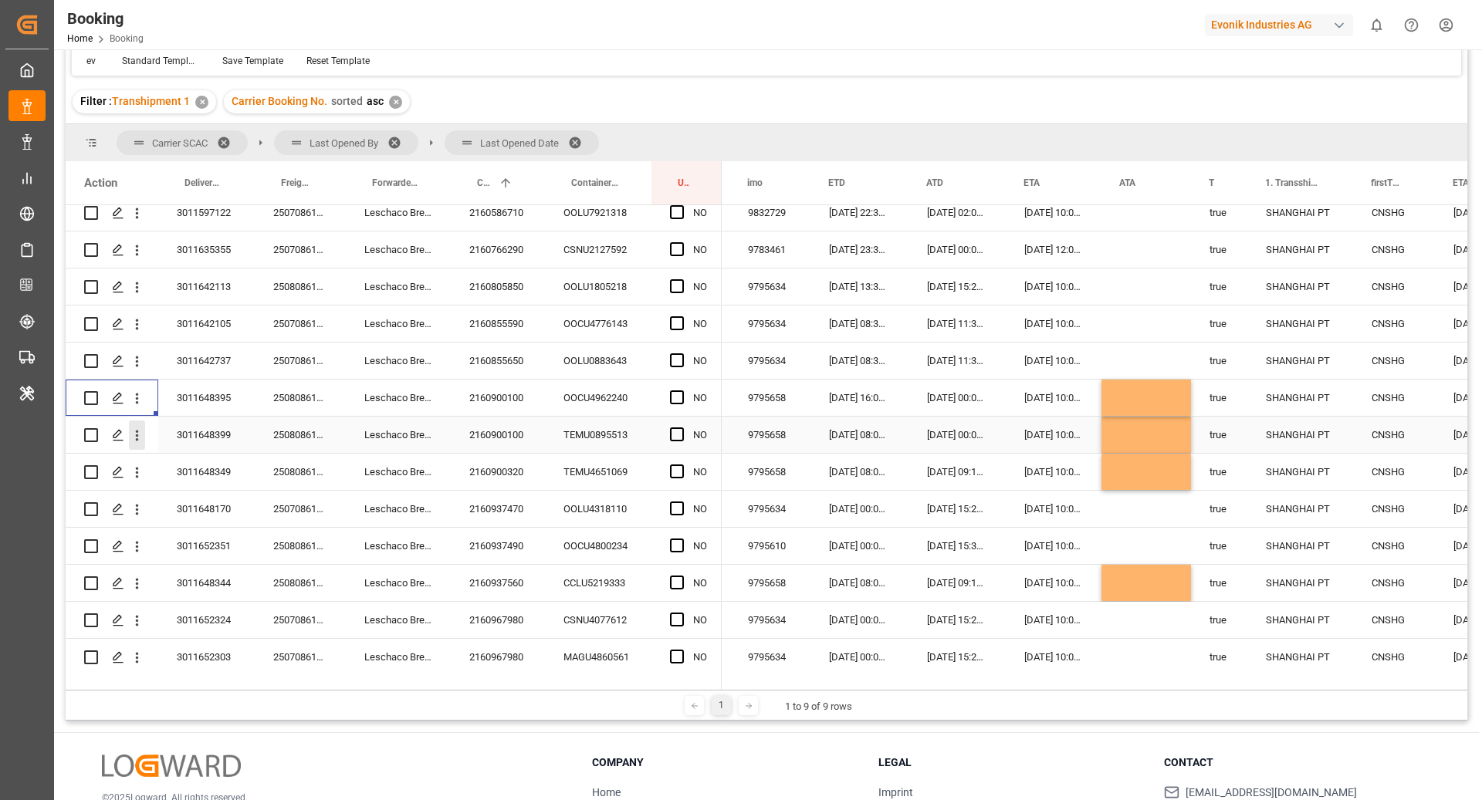
click at [136, 439] on icon "open menu" at bounding box center [137, 436] width 3 height 11
click at [141, 477] on icon "open menu" at bounding box center [137, 473] width 16 height 16
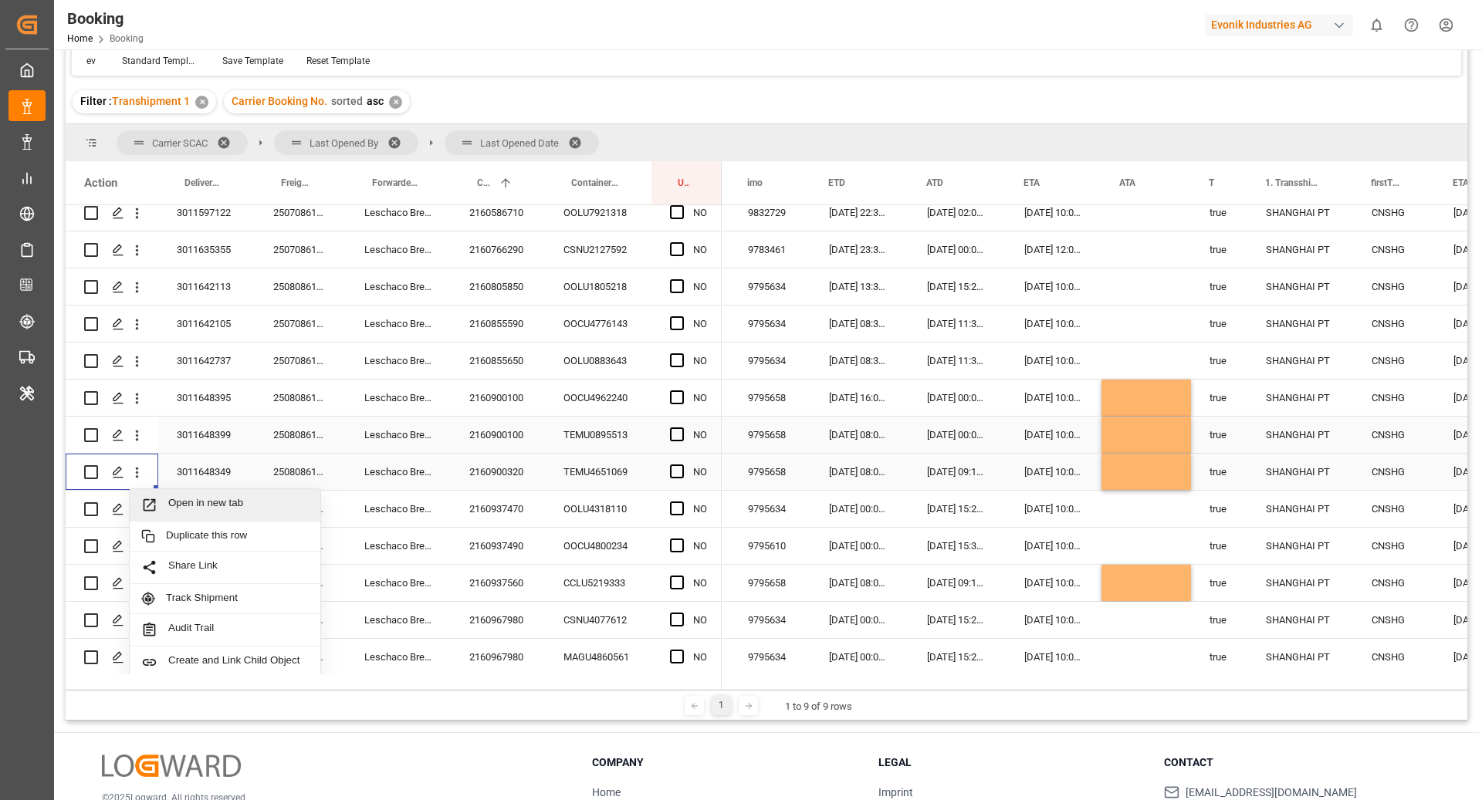
click at [211, 500] on span "Open in new tab" at bounding box center [238, 505] width 140 height 16
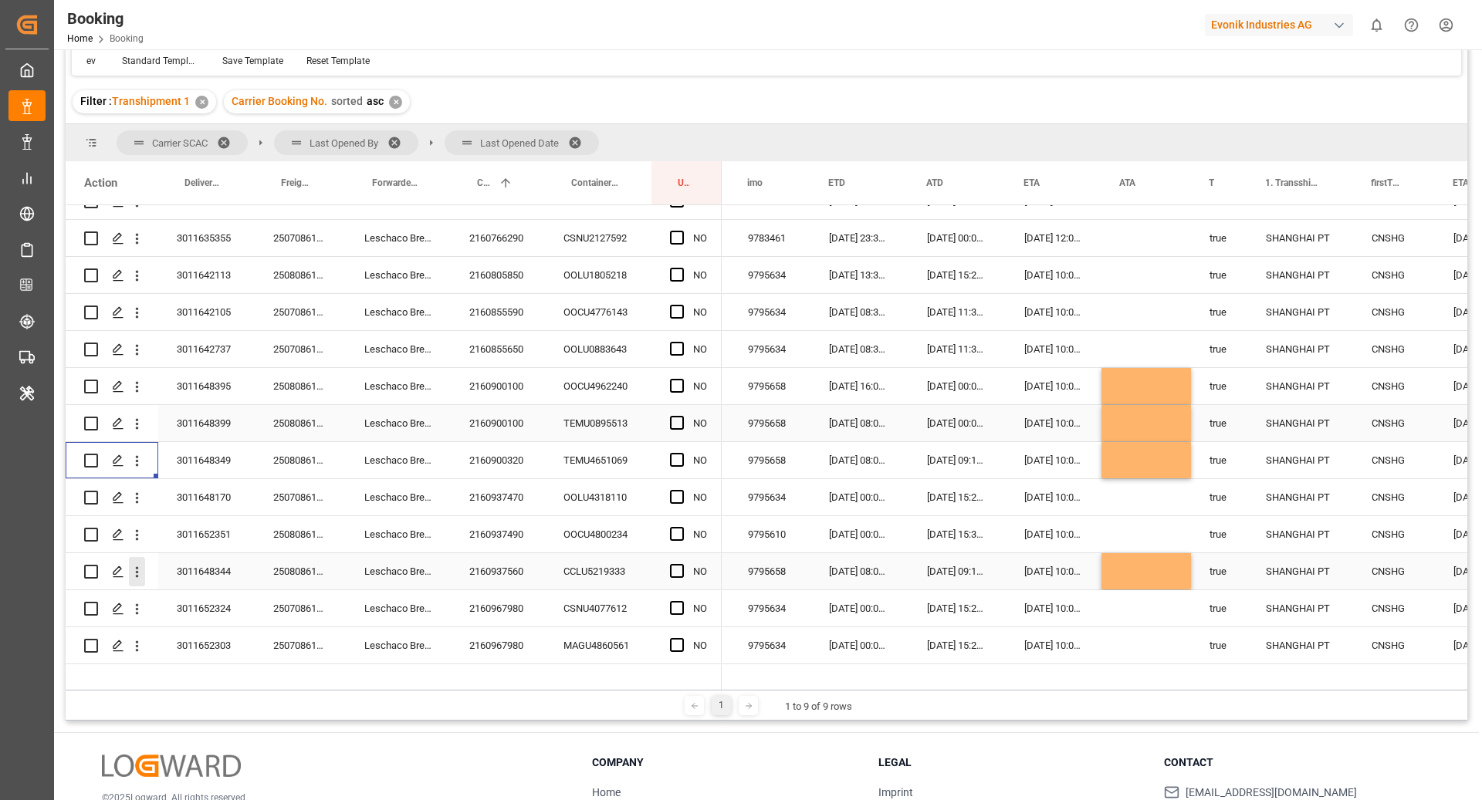
click at [144, 572] on icon "open menu" at bounding box center [137, 572] width 16 height 16
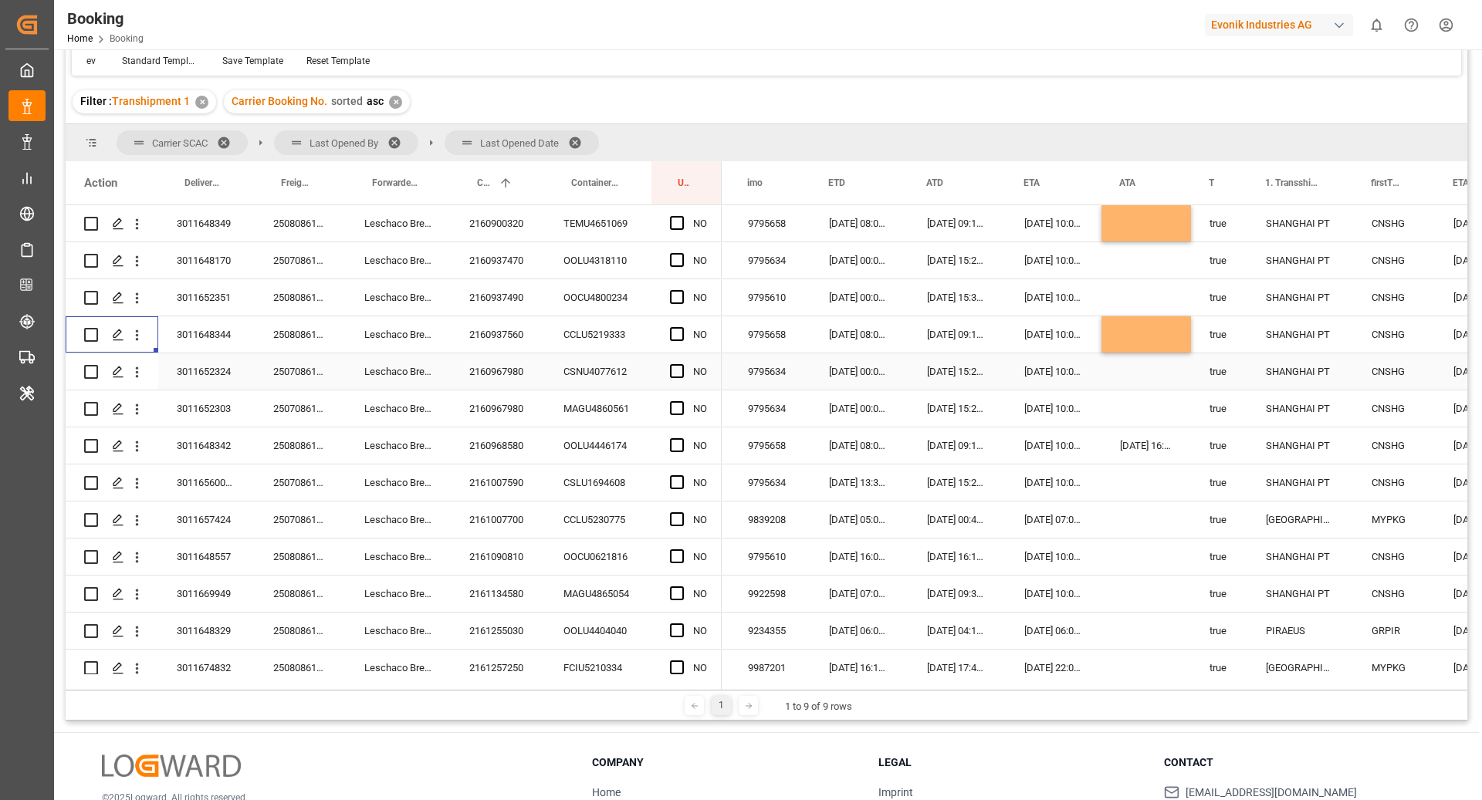
scroll to position [1186, 0]
click at [137, 452] on icon "open menu" at bounding box center [137, 446] width 16 height 16
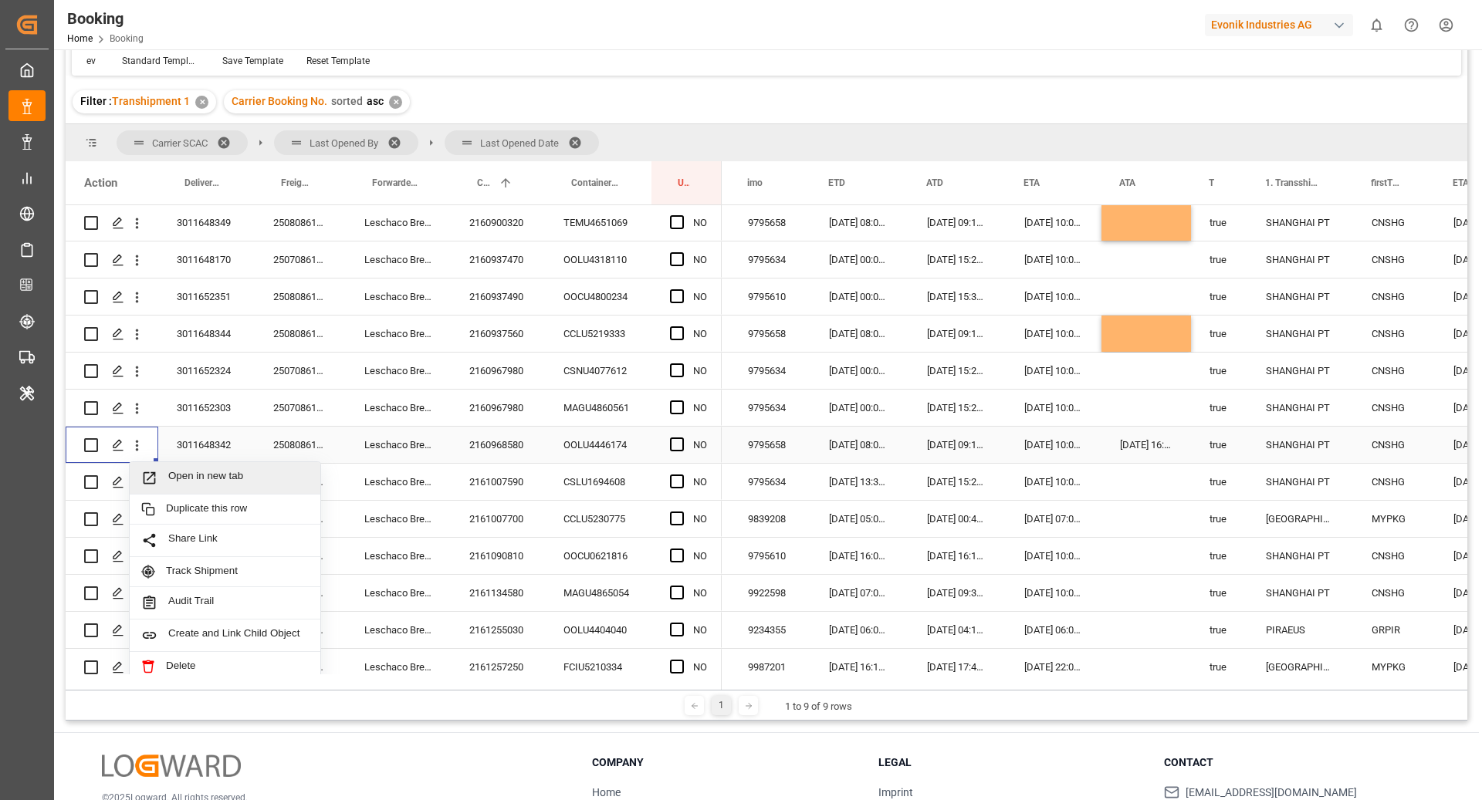
click at [218, 477] on span "Open in new tab" at bounding box center [238, 478] width 140 height 16
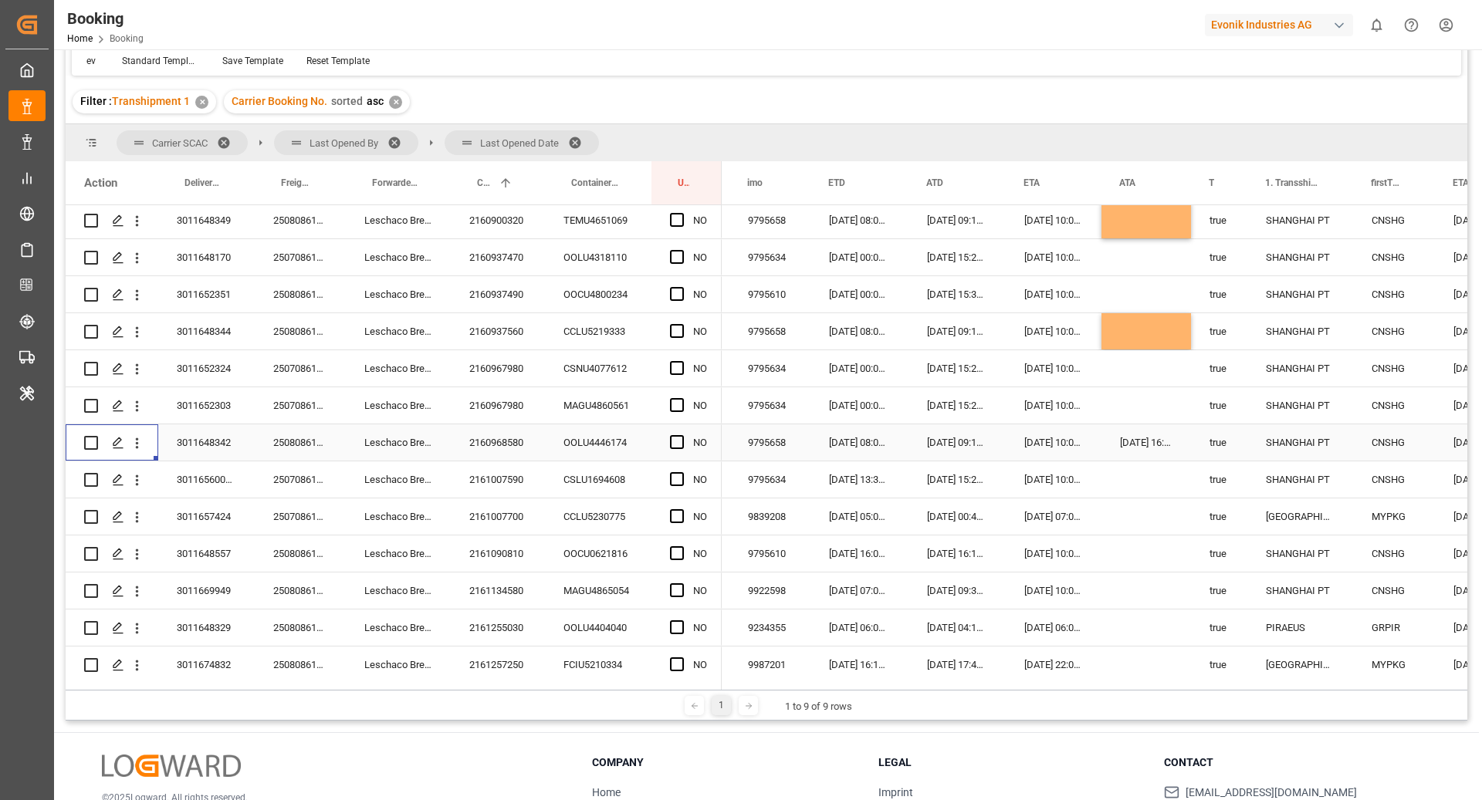
scroll to position [1190, 0]
click at [1138, 408] on div "Press SPACE to select this row." at bounding box center [1146, 404] width 90 height 36
drag, startPoint x: 1189, startPoint y: 418, endPoint x: 1189, endPoint y: 432, distance: 14.7
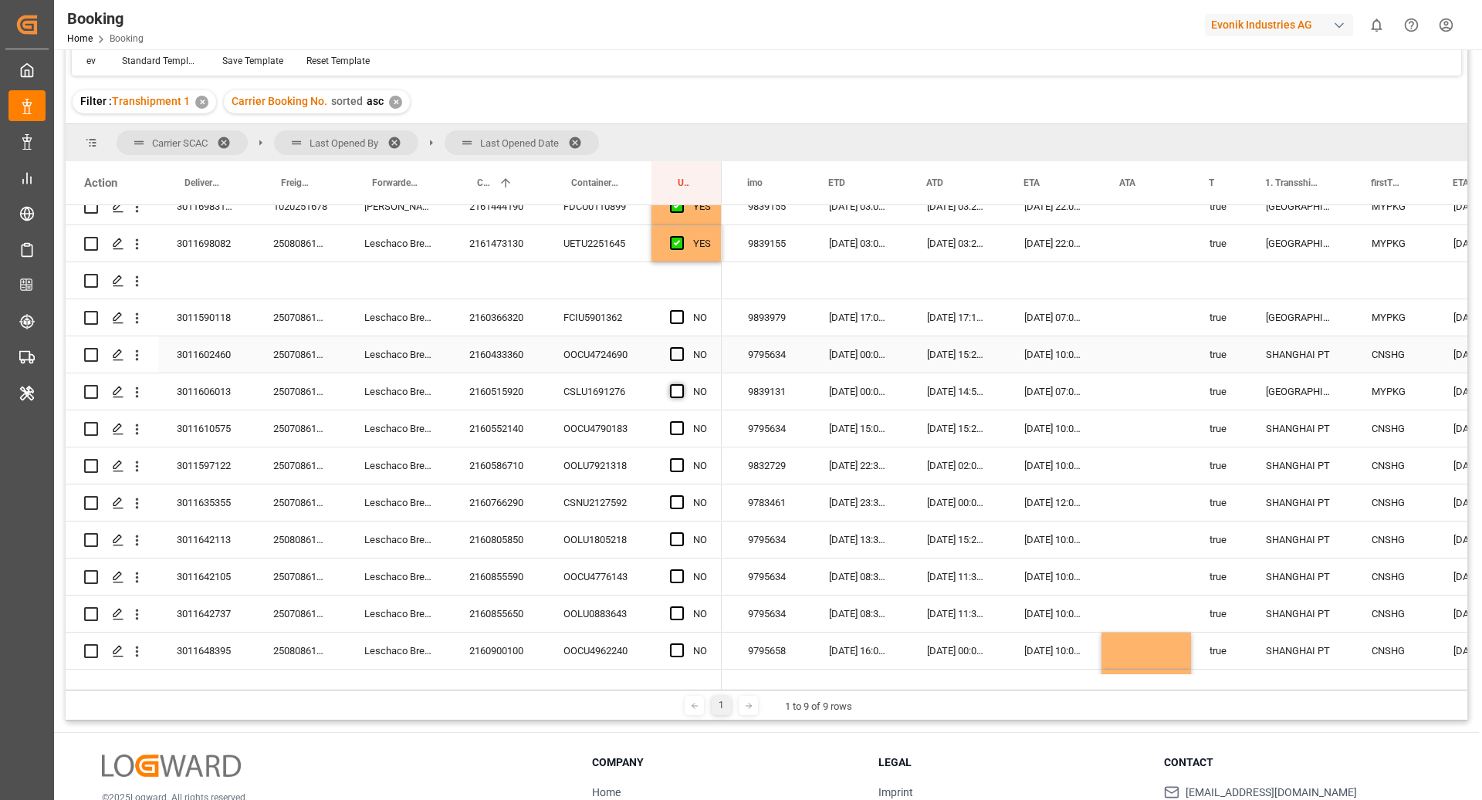
scroll to position [665, 0]
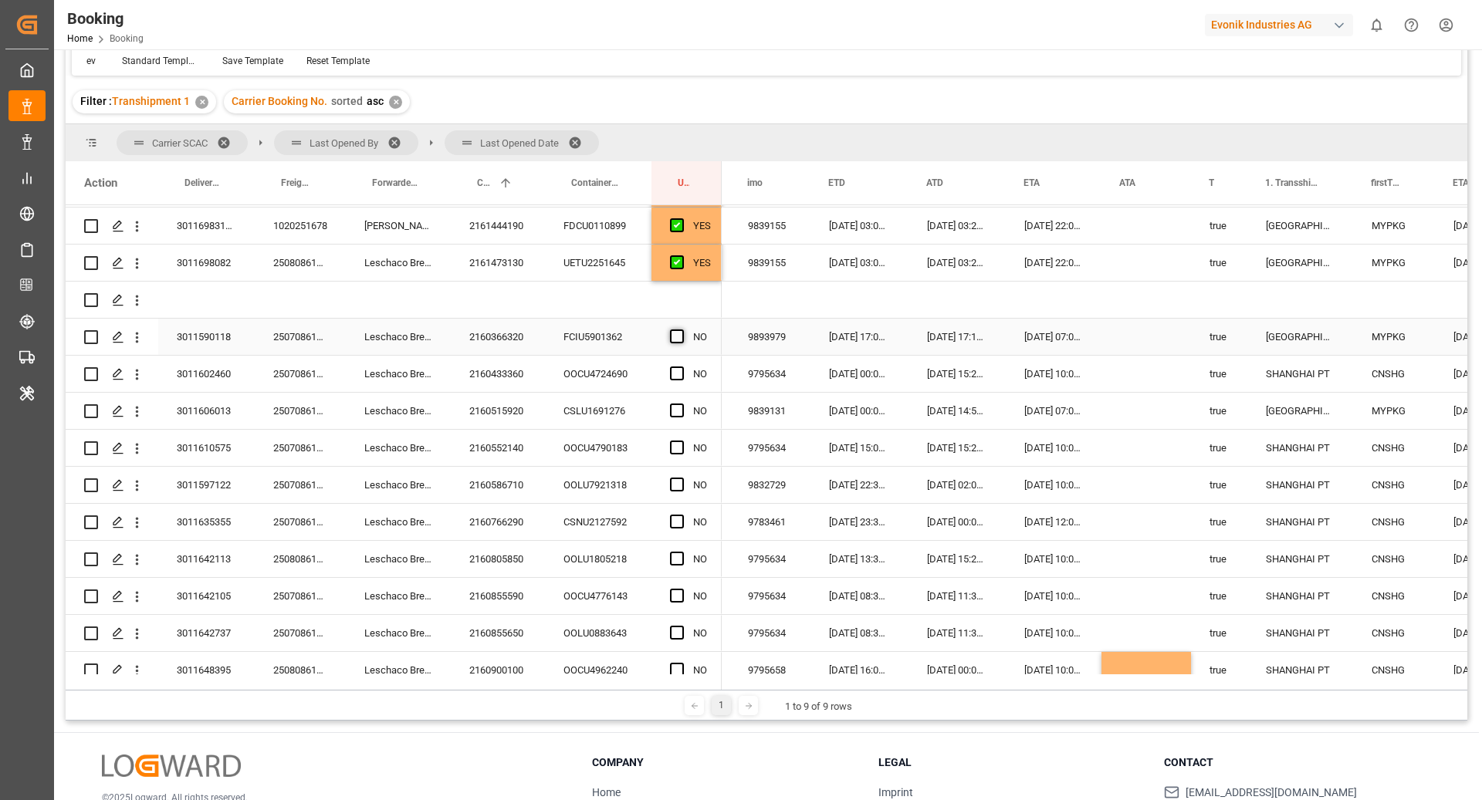
click at [679, 333] on span "Press SPACE to select this row." at bounding box center [677, 337] width 14 height 14
click at [682, 330] on input "Press SPACE to select this row." at bounding box center [682, 330] width 0 height 0
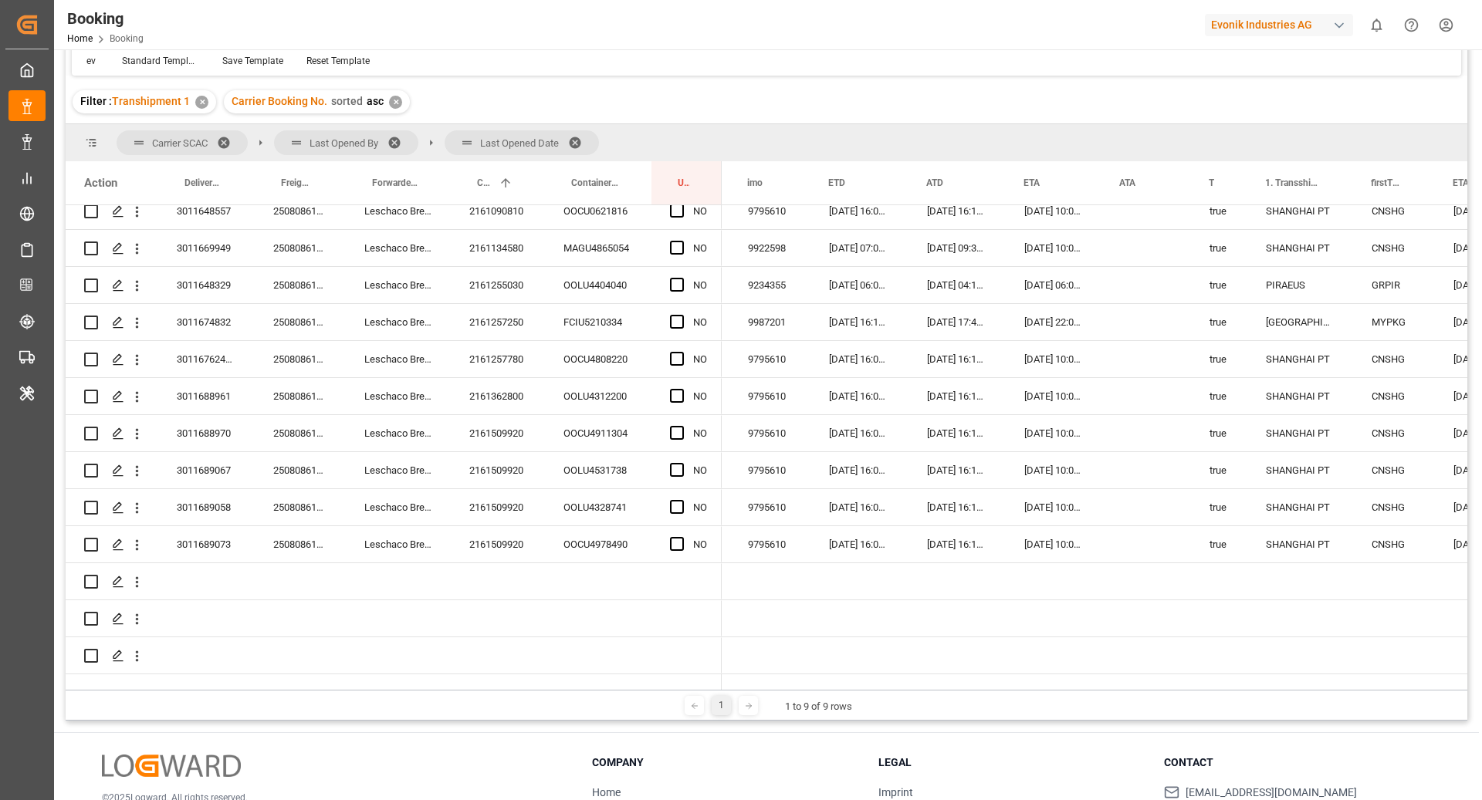
scroll to position [1546, 0]
drag, startPoint x: 719, startPoint y: 351, endPoint x: 692, endPoint y: 546, distance: 197.1
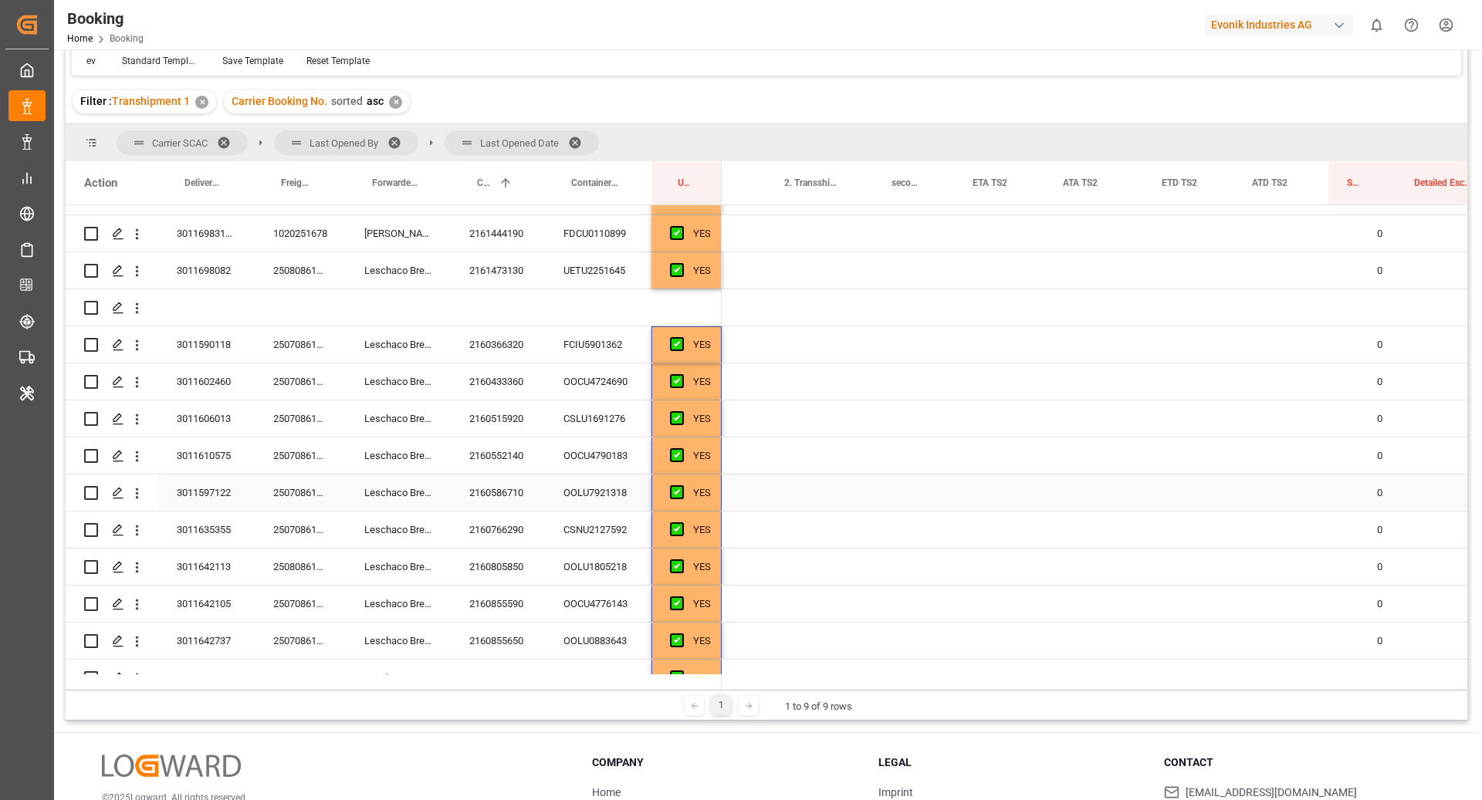
scroll to position [0, 2155]
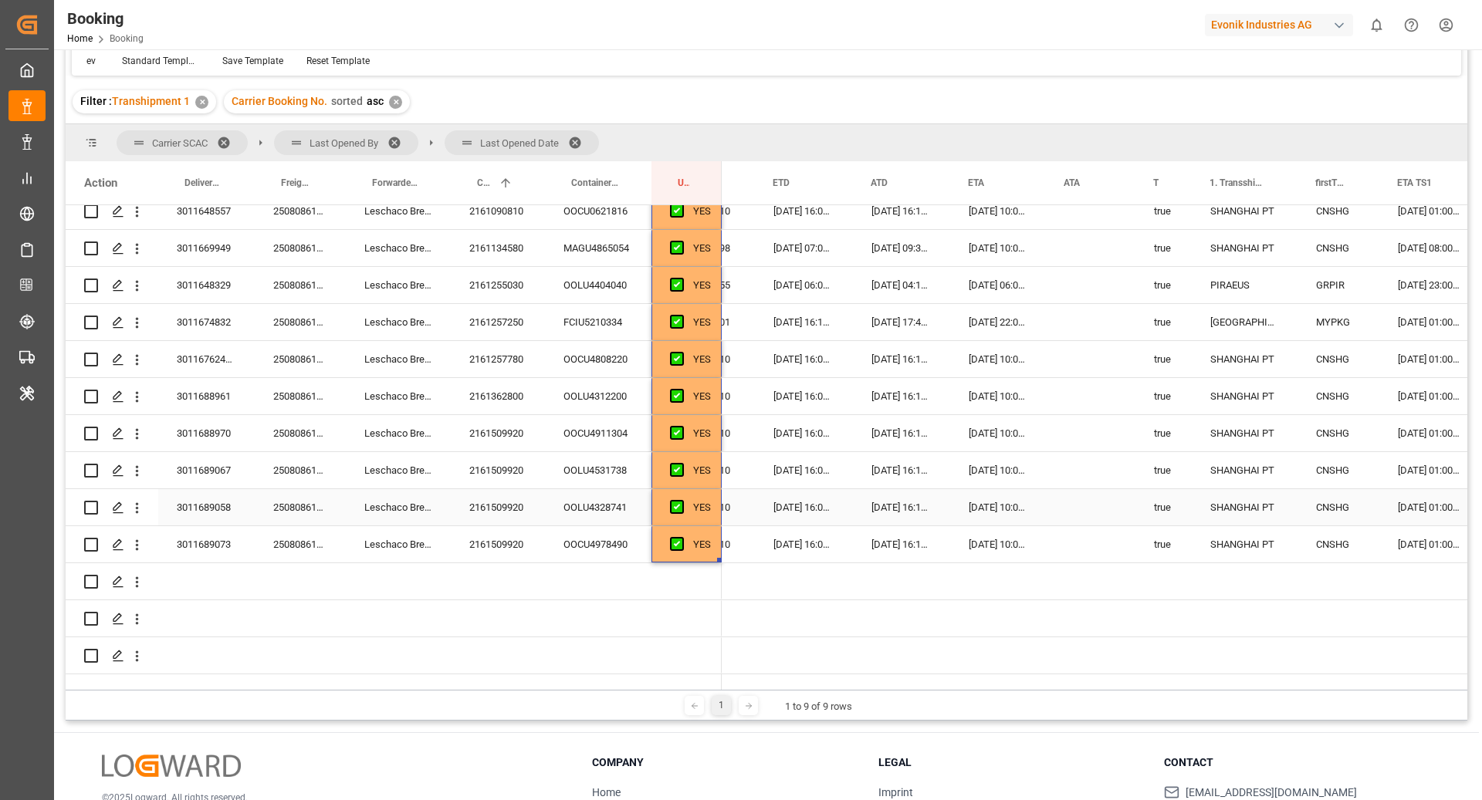
click at [1229, 489] on div "SHANGHAI PT" at bounding box center [1245, 507] width 106 height 36
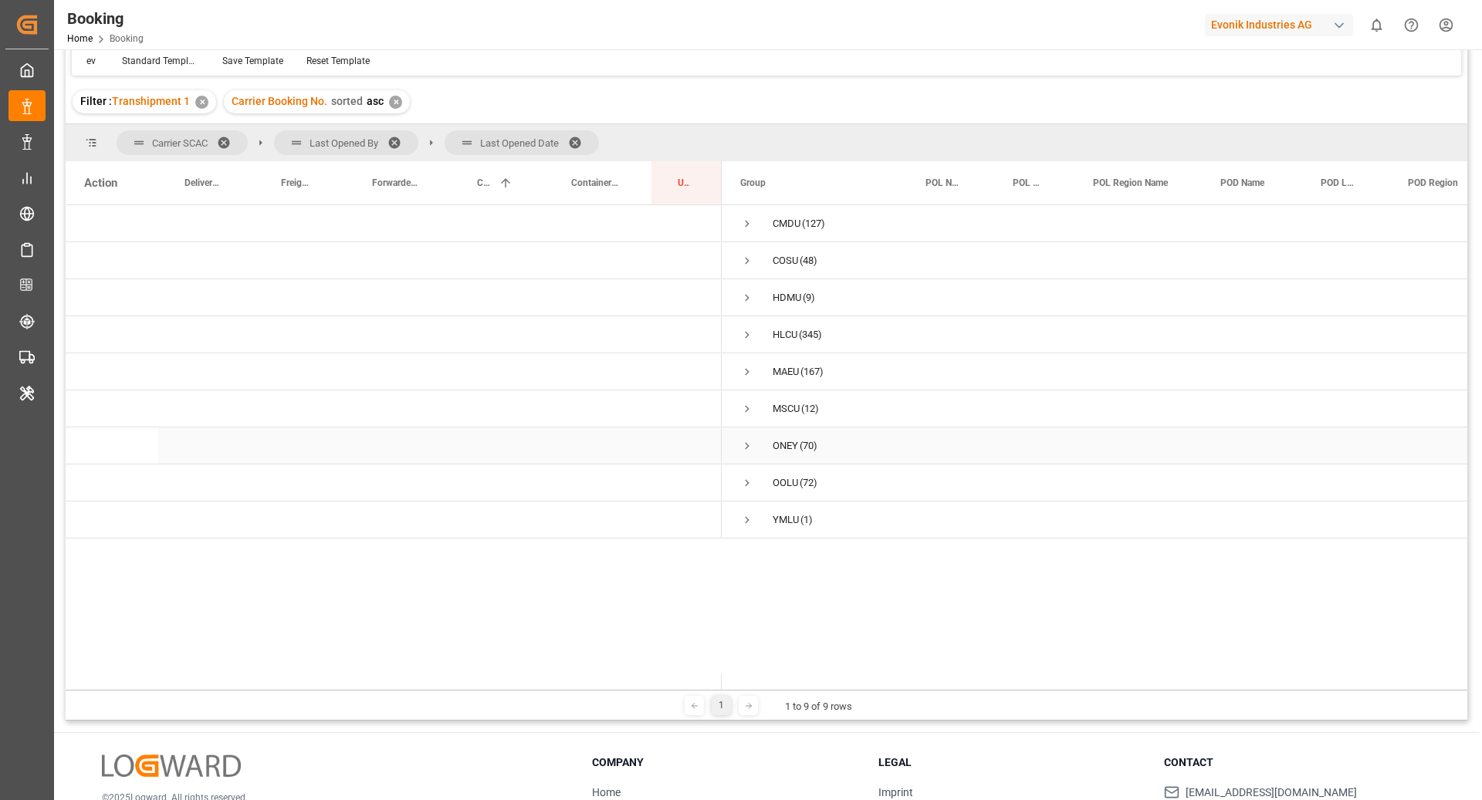
click at [746, 447] on span "Press SPACE to select this row." at bounding box center [747, 446] width 14 height 14
click at [744, 447] on span "Press SPACE to select this row." at bounding box center [747, 446] width 14 height 14
click at [754, 495] on span "OOLU (72)" at bounding box center [814, 482] width 148 height 35
click at [746, 486] on span "Press SPACE to select this row." at bounding box center [747, 483] width 14 height 14
click at [779, 552] on span "Press SPACE to select this row." at bounding box center [780, 557] width 14 height 14
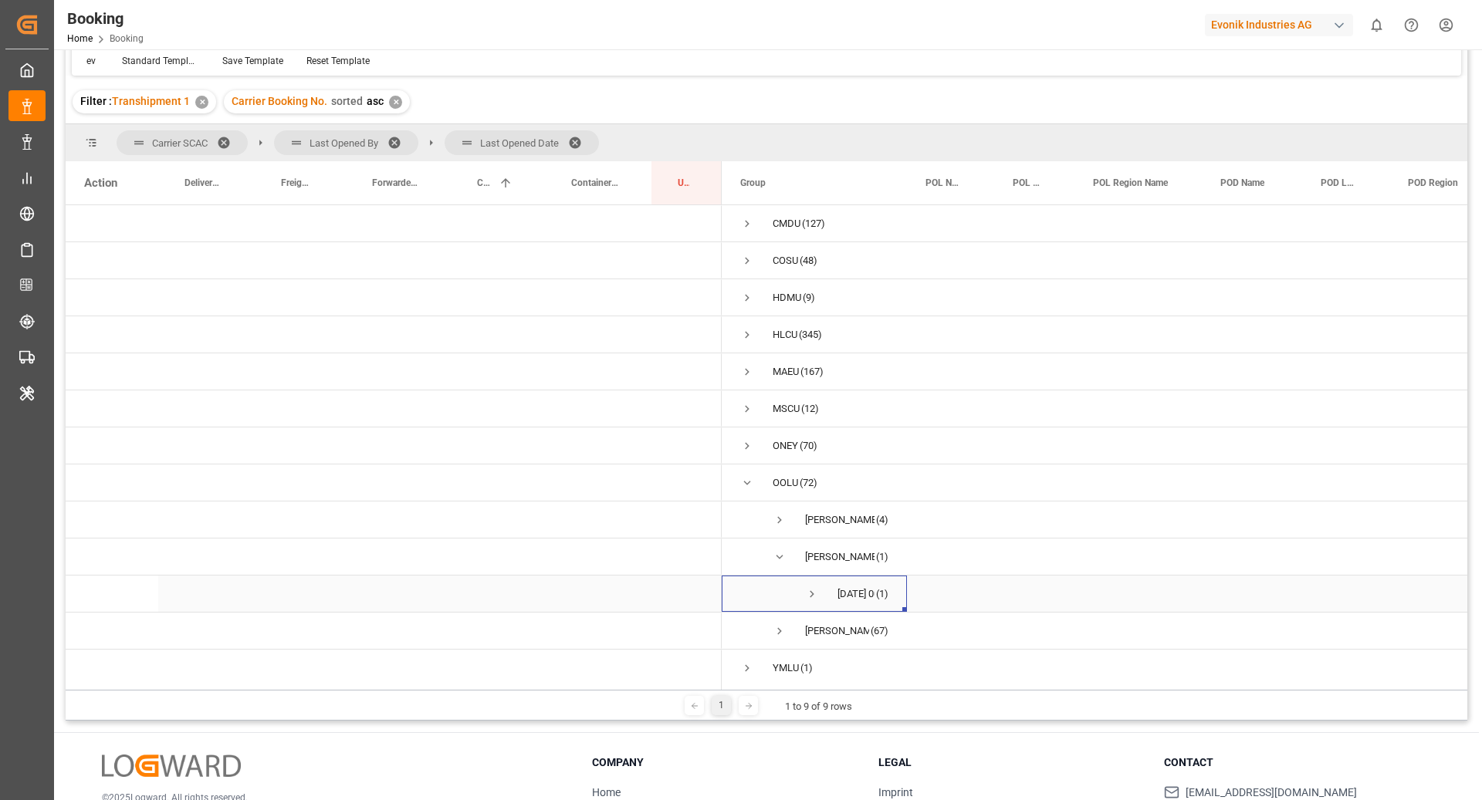
click at [810, 591] on span "Press SPACE to select this row." at bounding box center [812, 594] width 14 height 14
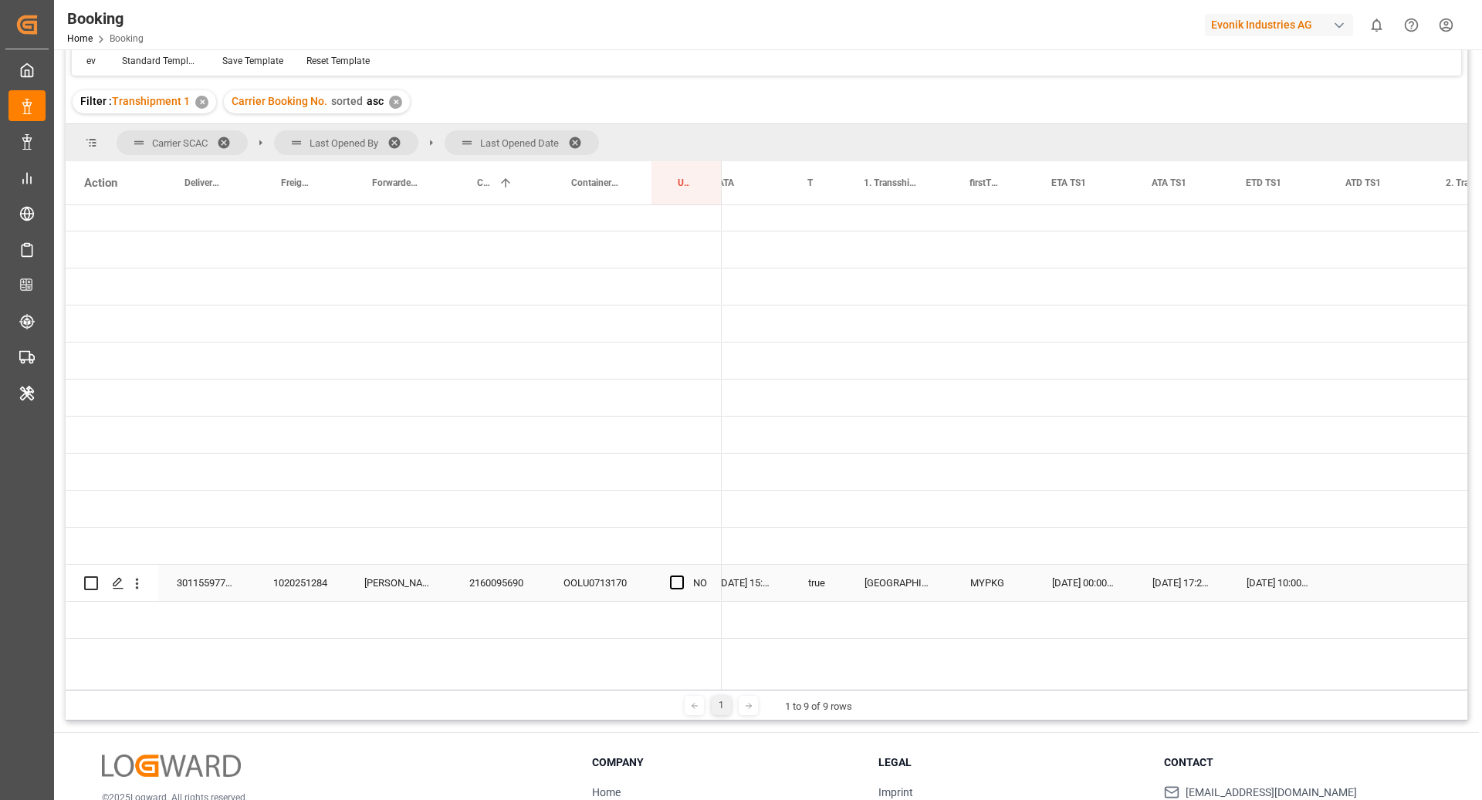
scroll to position [0, 1497]
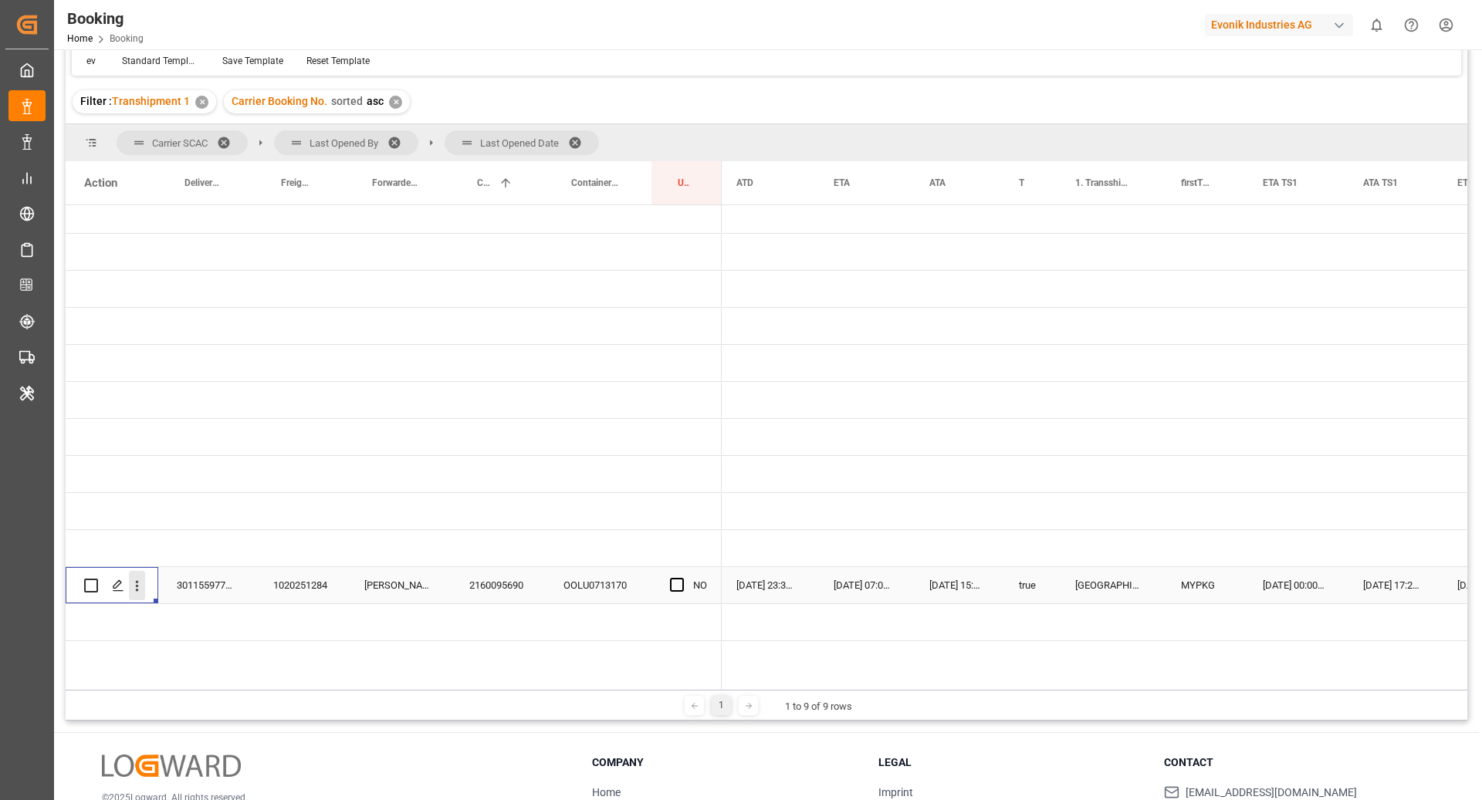
click at [144, 592] on icon "open menu" at bounding box center [137, 586] width 16 height 16
click at [224, 621] on span "Open in new tab" at bounding box center [238, 619] width 140 height 16
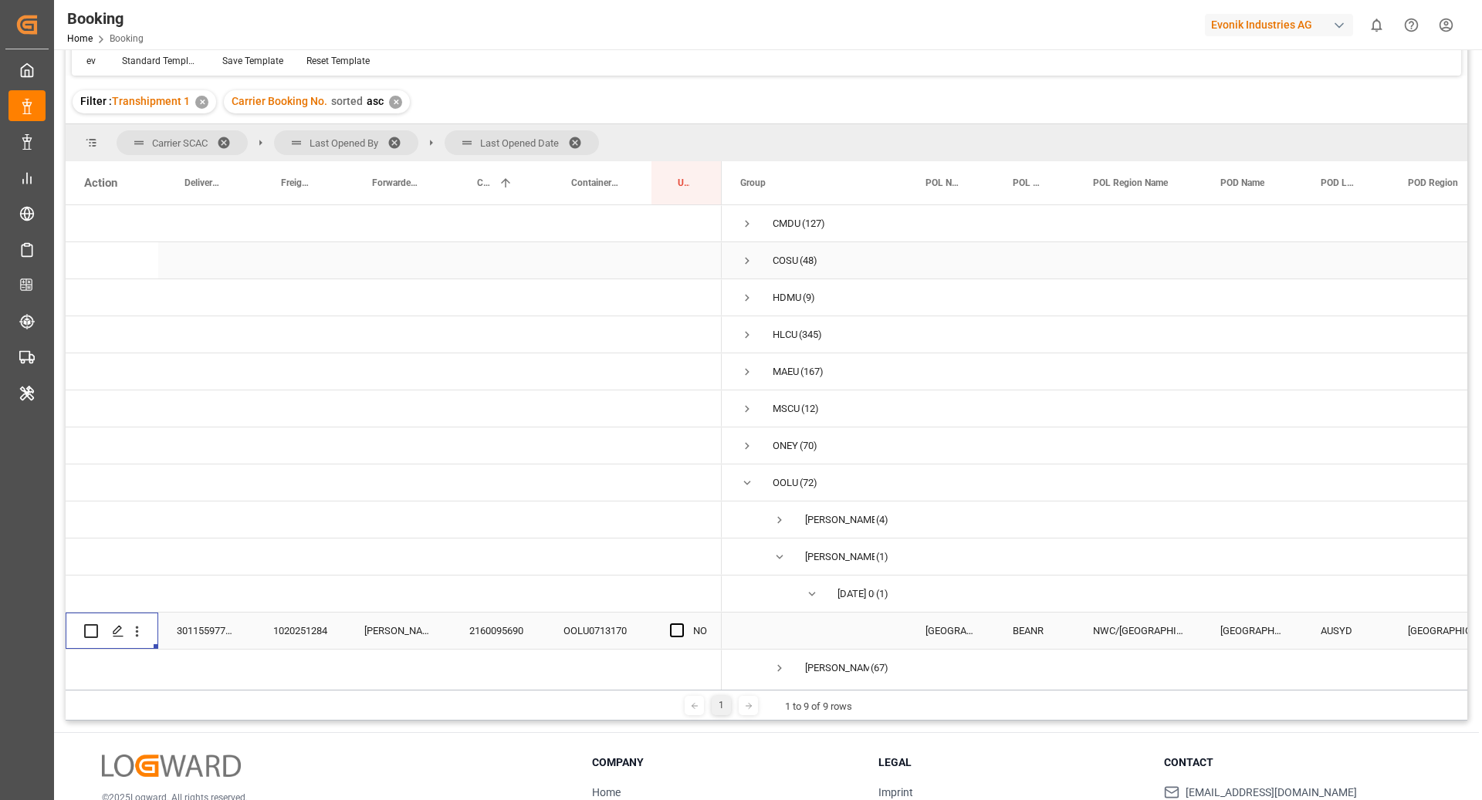
click at [747, 258] on span "Press SPACE to select this row." at bounding box center [747, 261] width 14 height 14
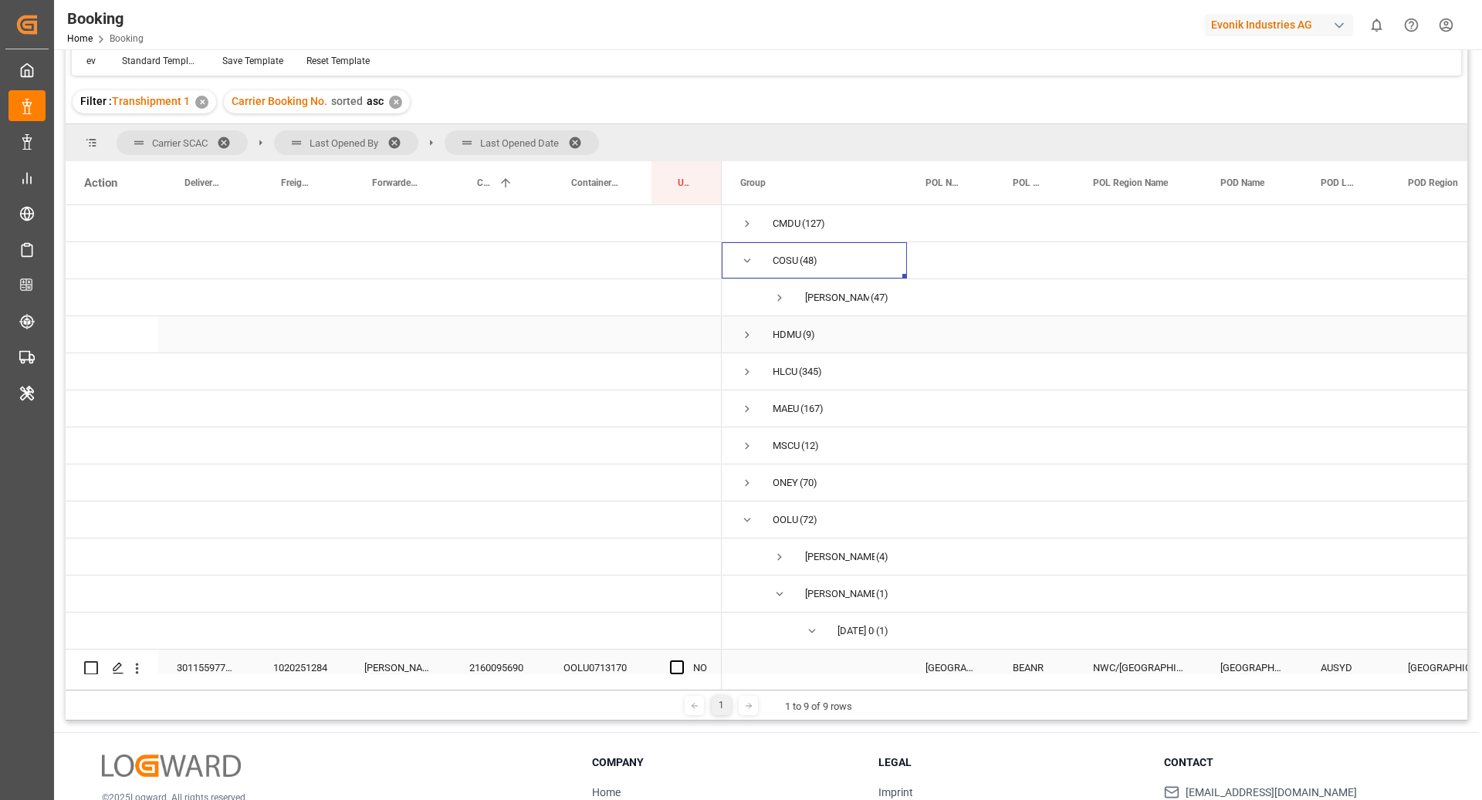
click at [756, 334] on span "HDMU (9)" at bounding box center [814, 334] width 148 height 35
click at [746, 341] on span "Press SPACE to select this row." at bounding box center [747, 335] width 14 height 36
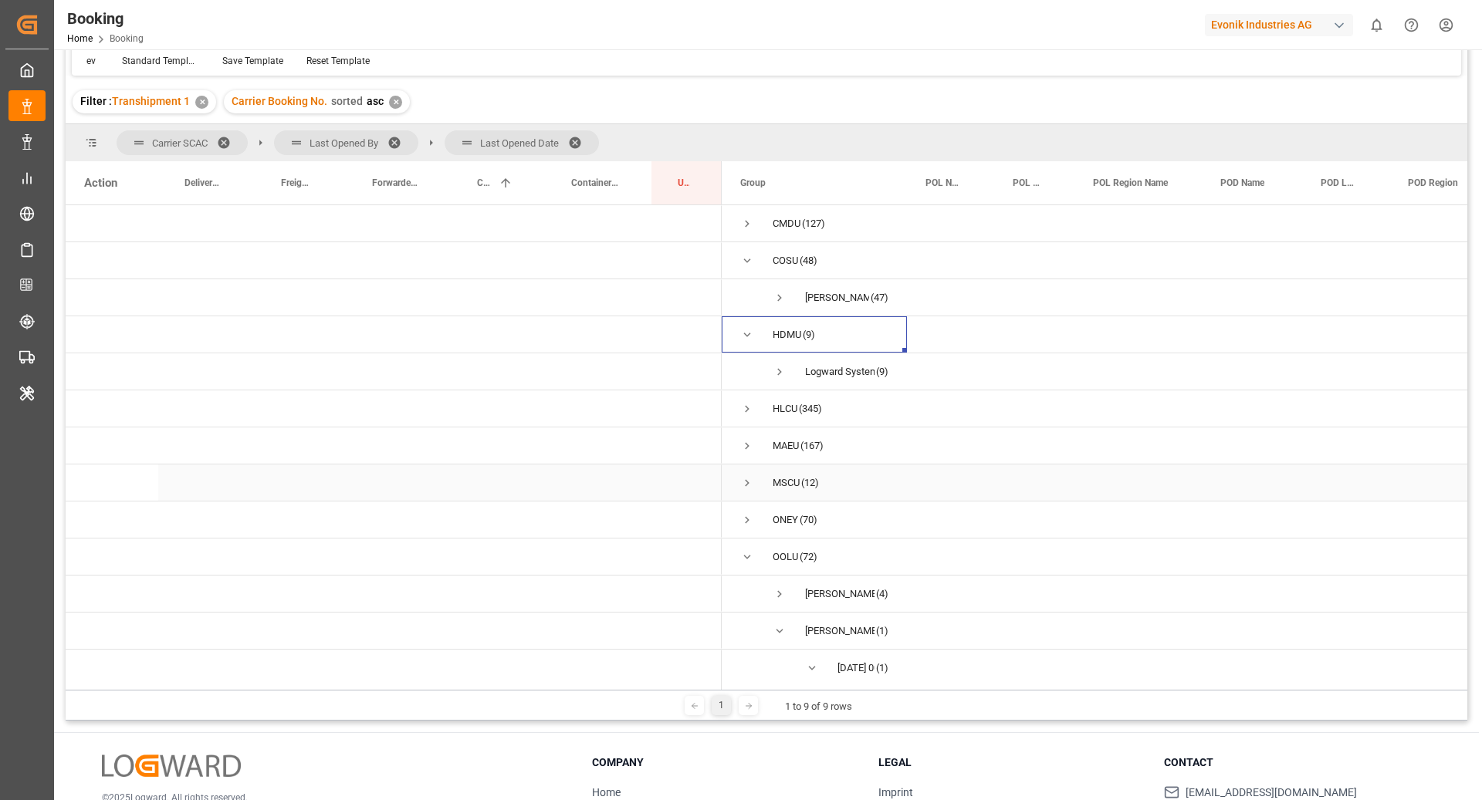
click at [746, 478] on span "Press SPACE to select this row." at bounding box center [747, 483] width 14 height 14
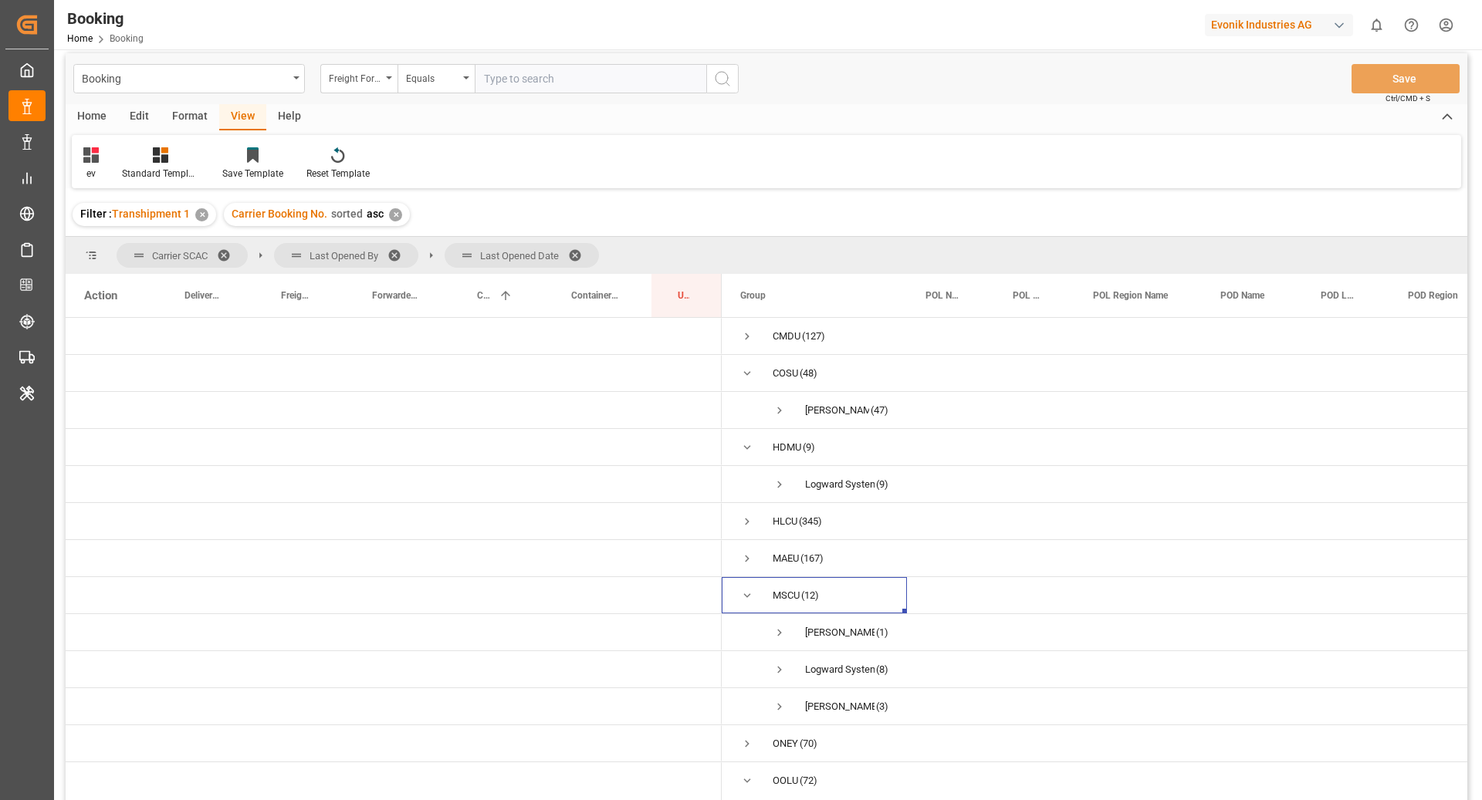
scroll to position [0, 0]
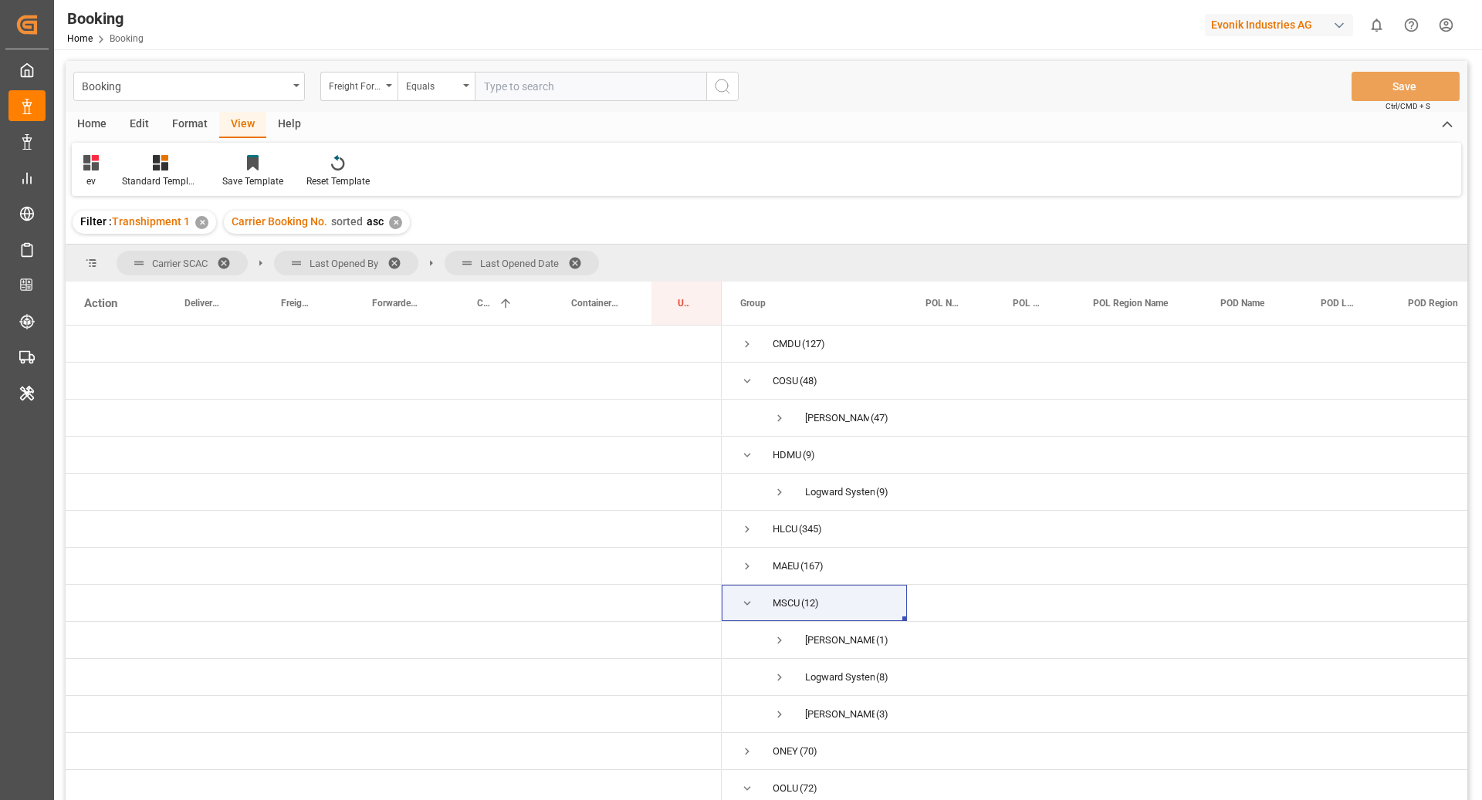
click at [184, 119] on div "Format" at bounding box center [190, 125] width 59 height 26
click at [102, 172] on div "Filter Rows" at bounding box center [106, 171] width 69 height 34
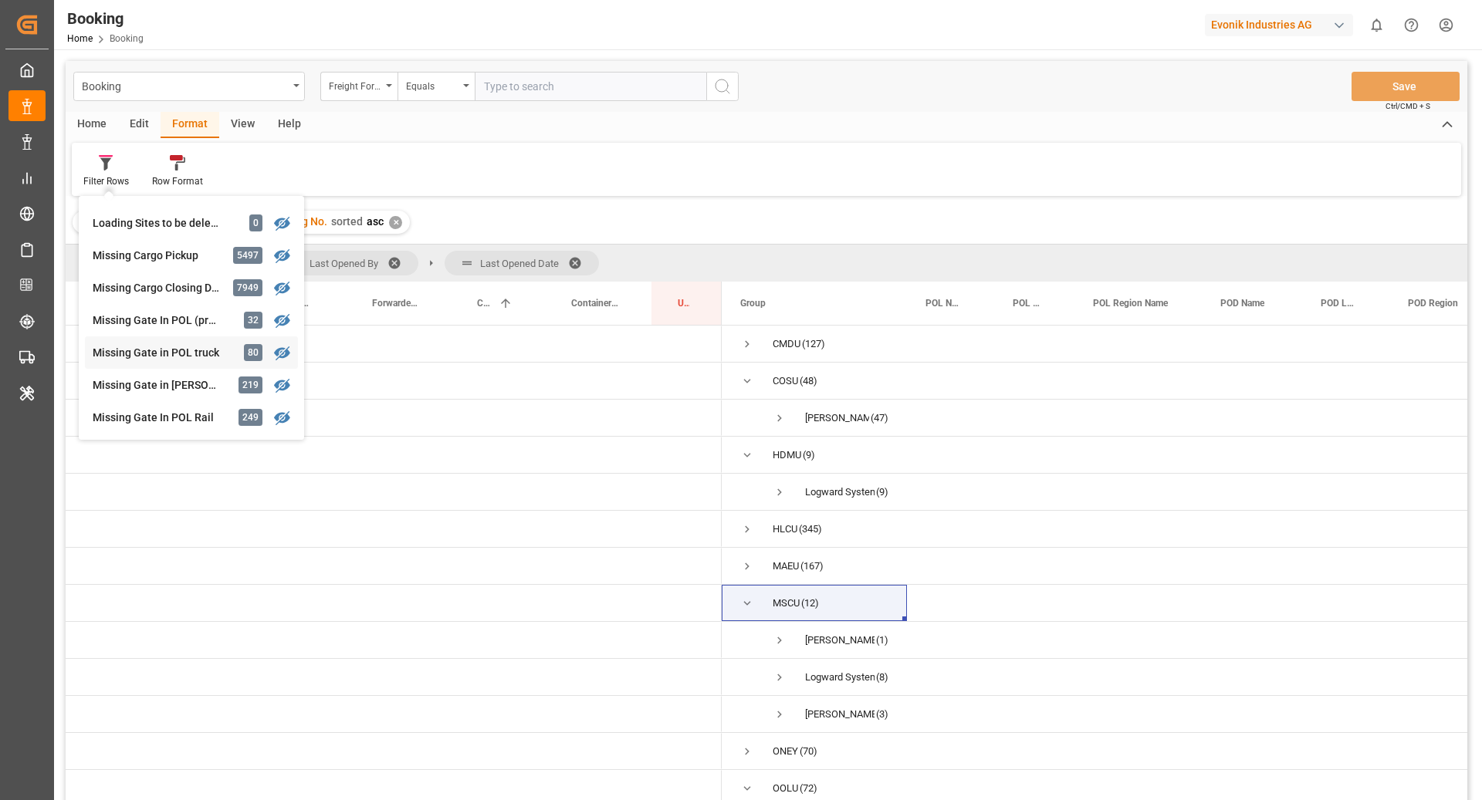
scroll to position [133, 0]
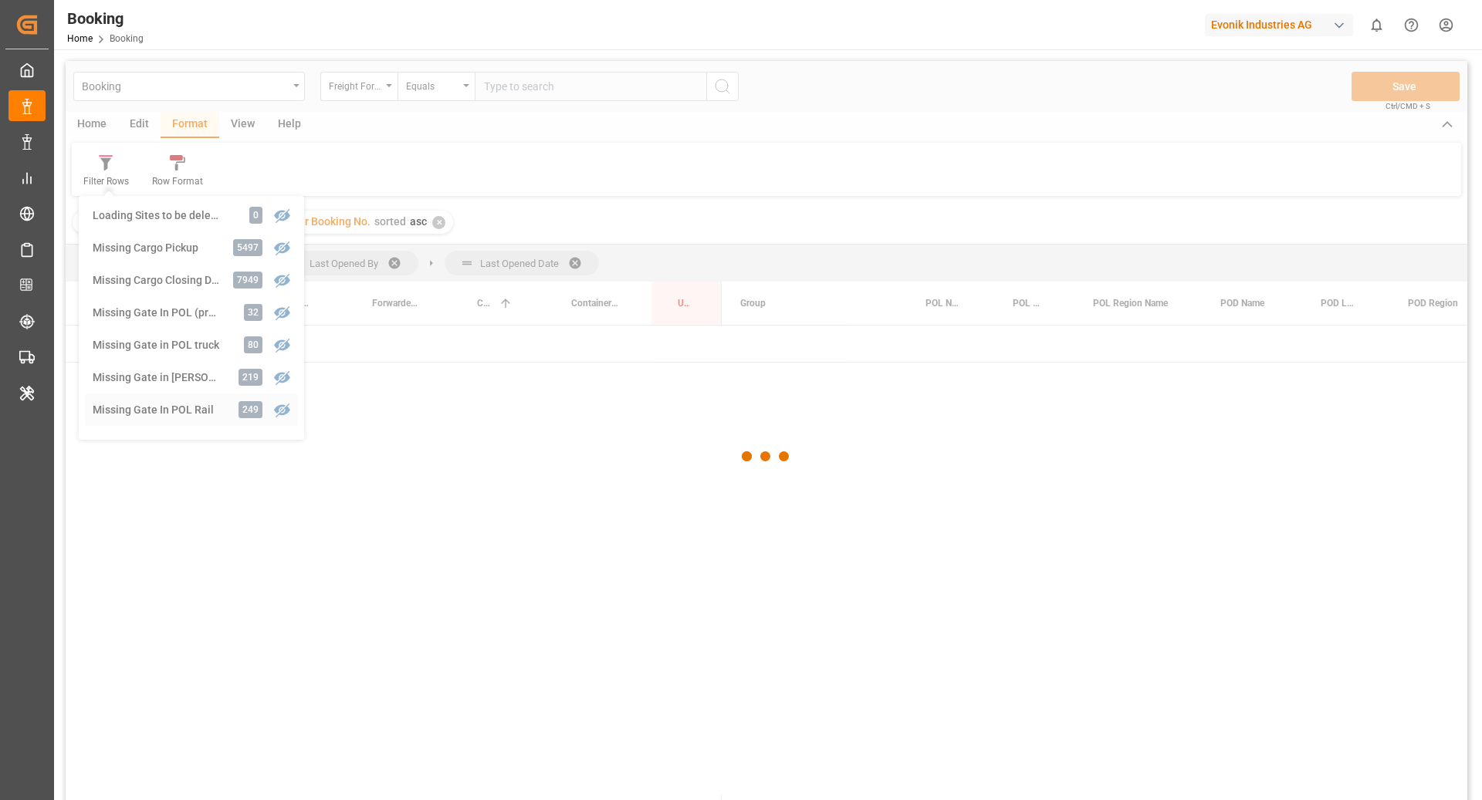
click at [178, 403] on div "Booking Freight Forwarder's Reference No. Equals Save Ctrl/CMD + S Home Edit Fo…" at bounding box center [767, 451] width 1402 height 780
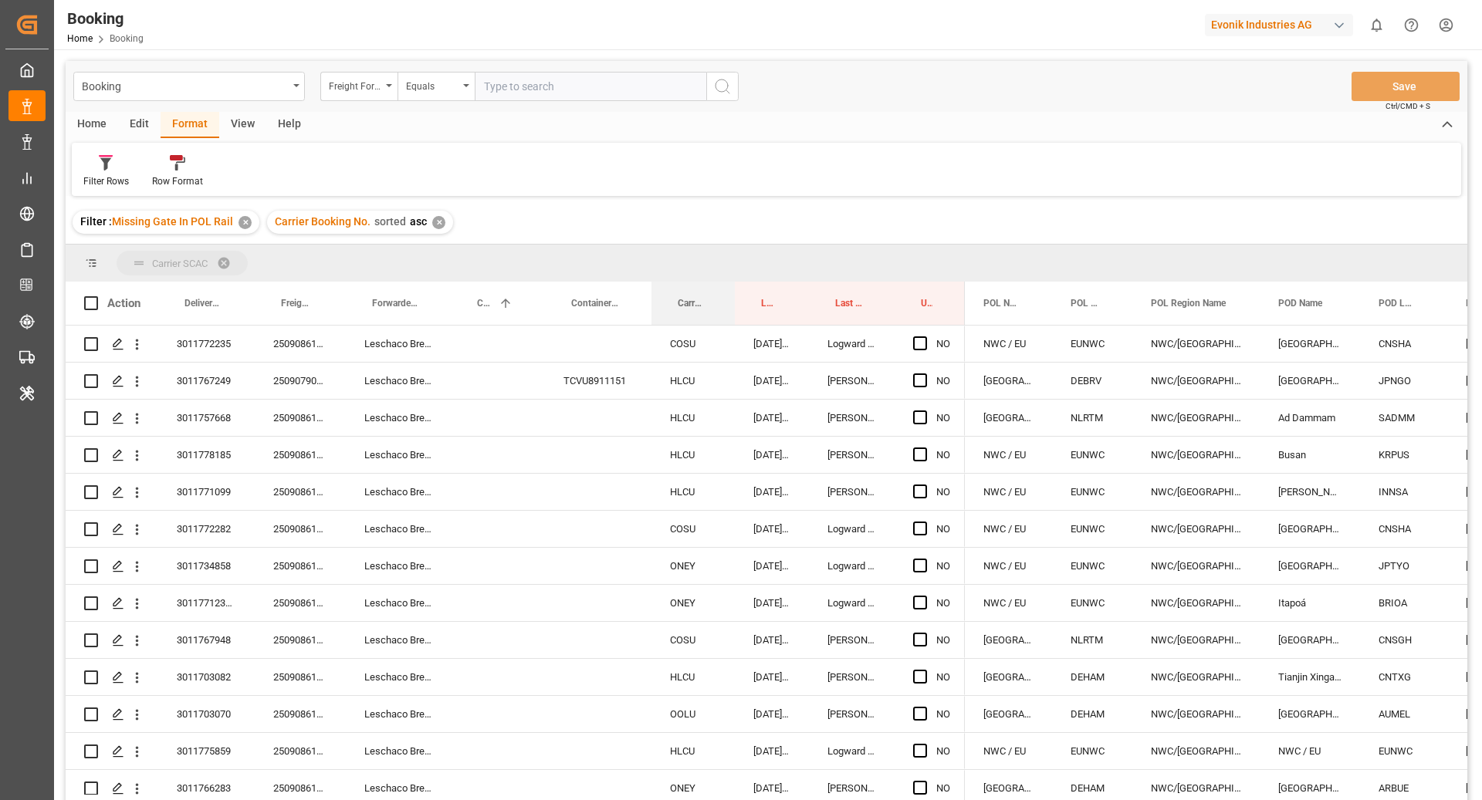
drag, startPoint x: 692, startPoint y: 304, endPoint x: 683, endPoint y: 273, distance: 32.2
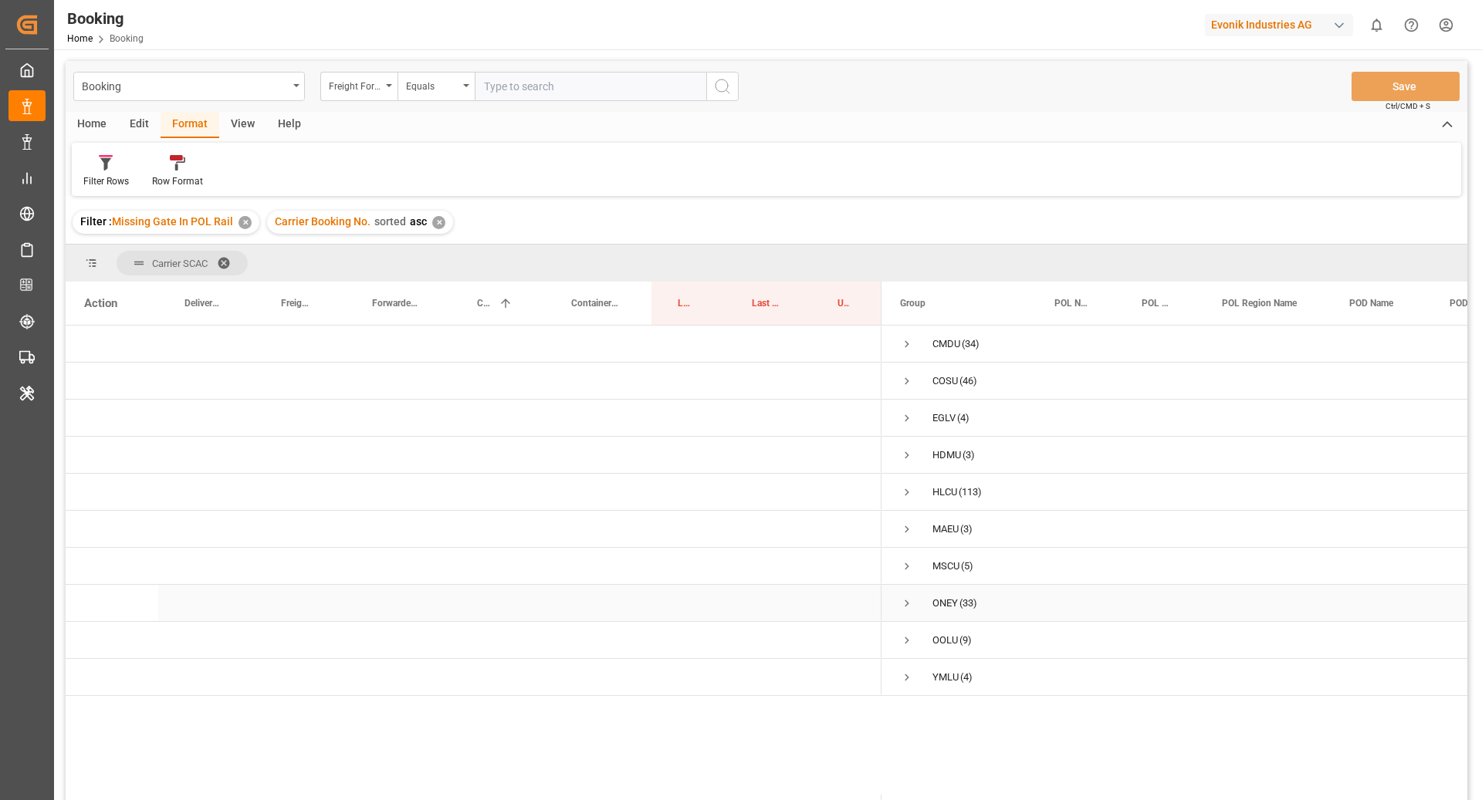
click at [911, 606] on span "Press SPACE to select this row." at bounding box center [907, 604] width 14 height 14
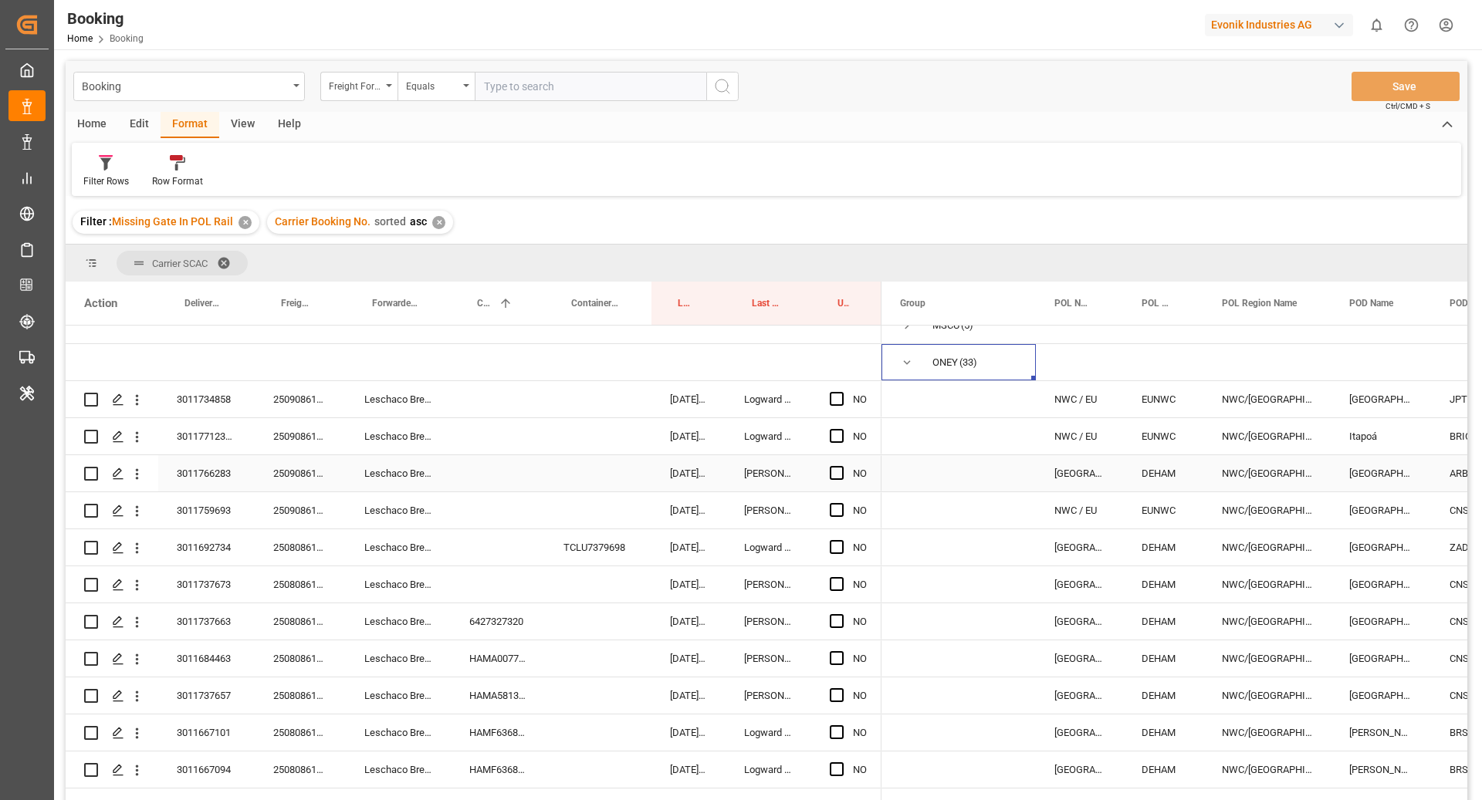
scroll to position [241, 0]
click at [292, 402] on div "250908610256" at bounding box center [300, 399] width 91 height 36
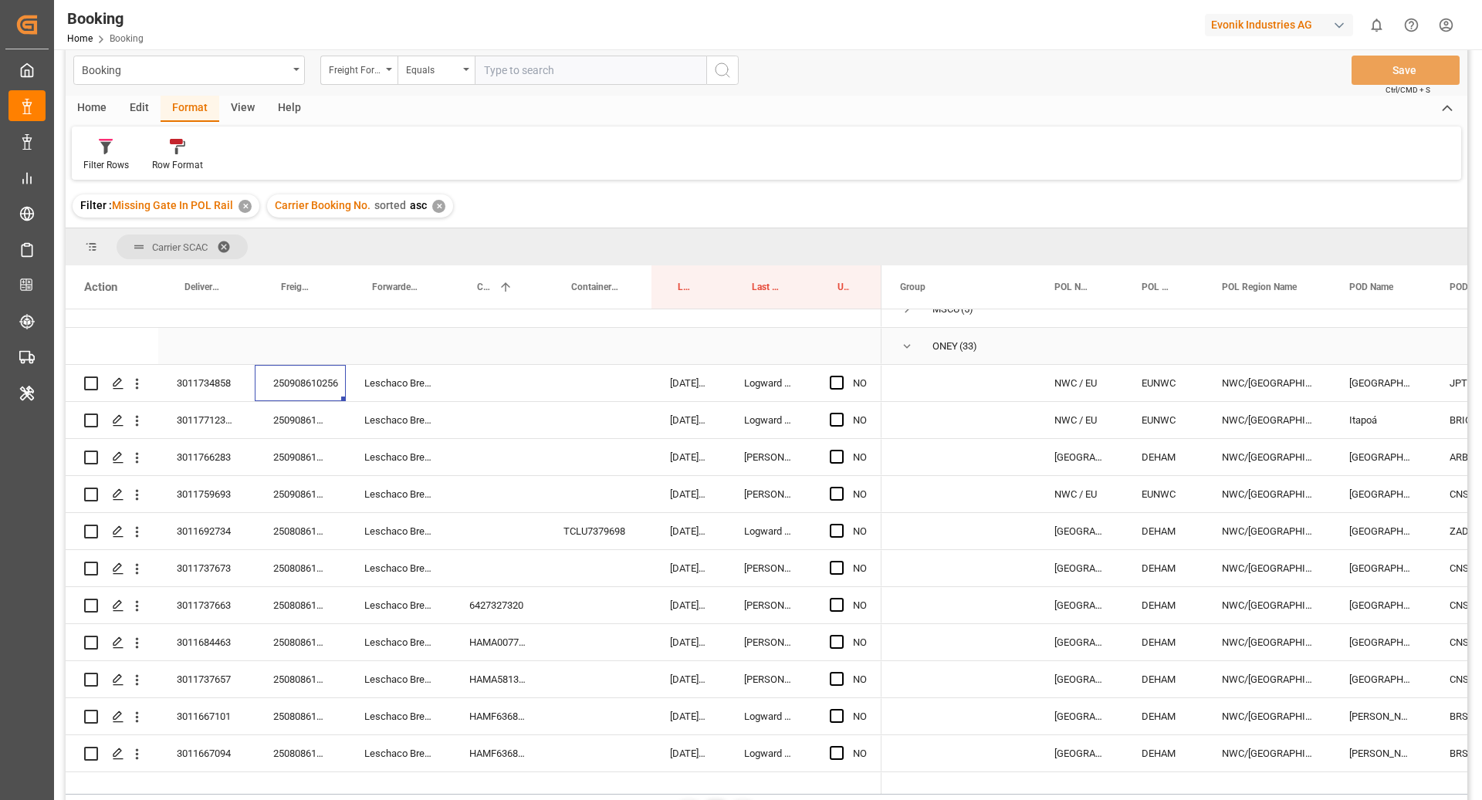
scroll to position [25, 0]
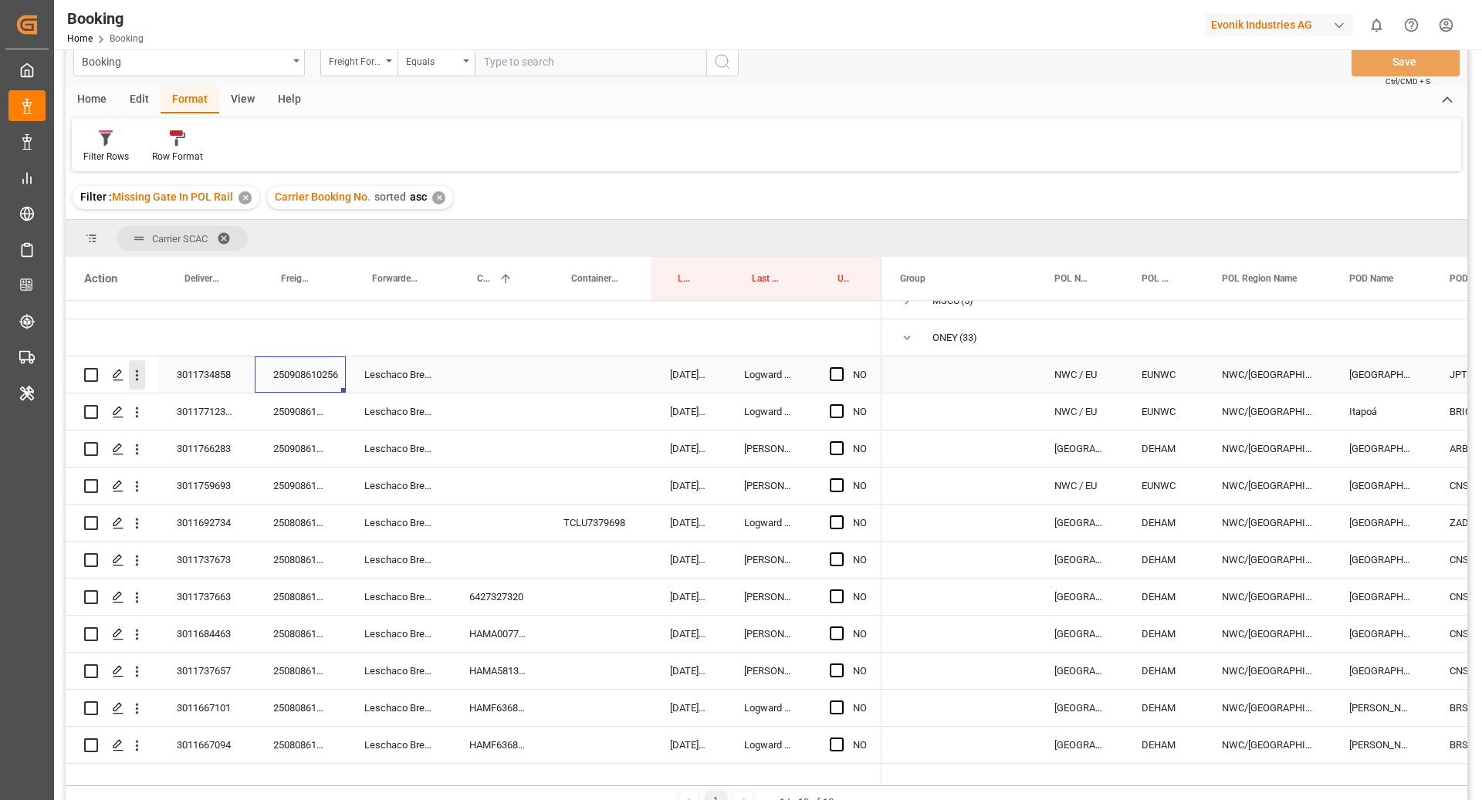
click at [131, 381] on icon "open menu" at bounding box center [137, 375] width 16 height 16
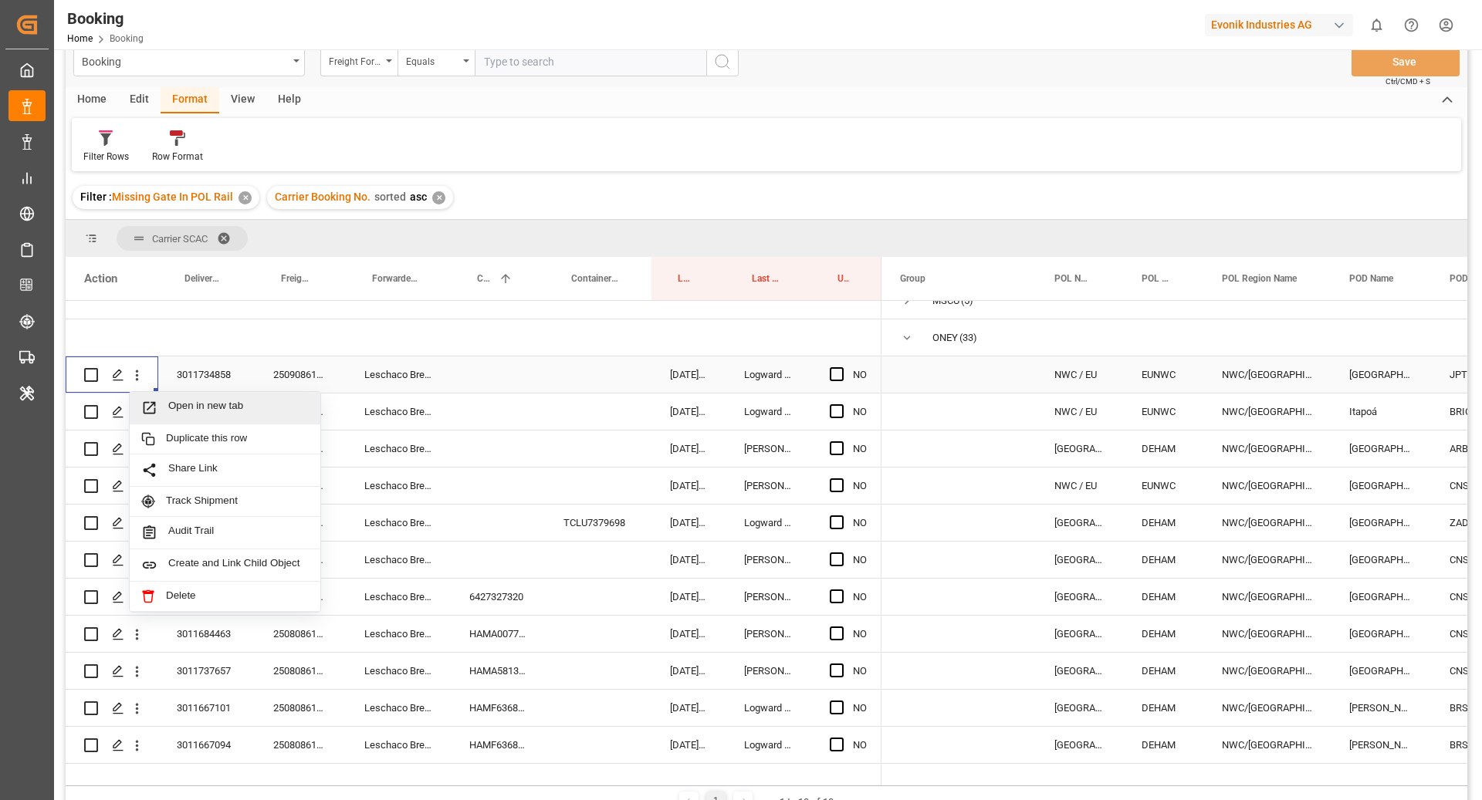
click at [181, 404] on span "Open in new tab" at bounding box center [238, 408] width 140 height 16
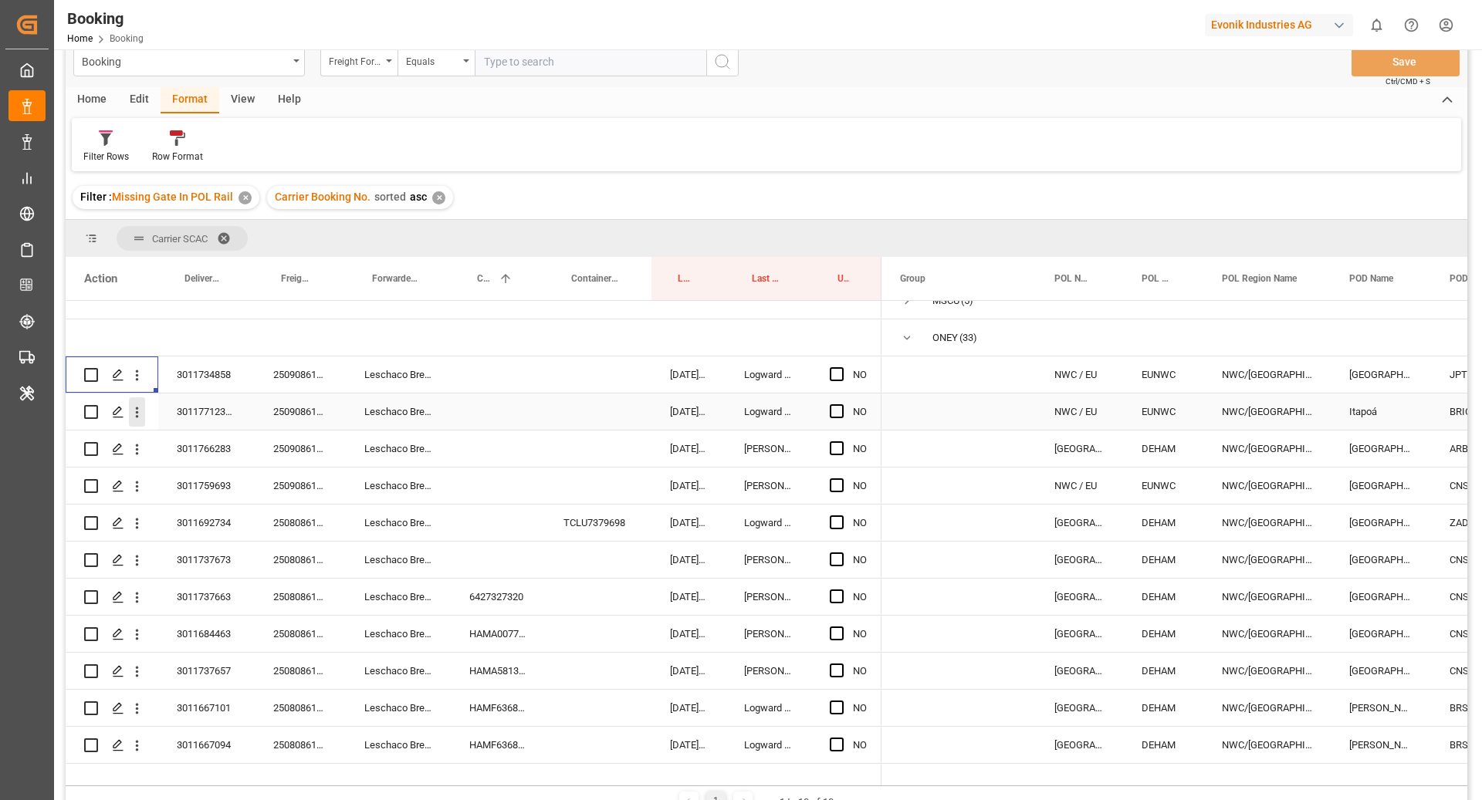
click at [142, 421] on button "open menu" at bounding box center [137, 411] width 16 height 29
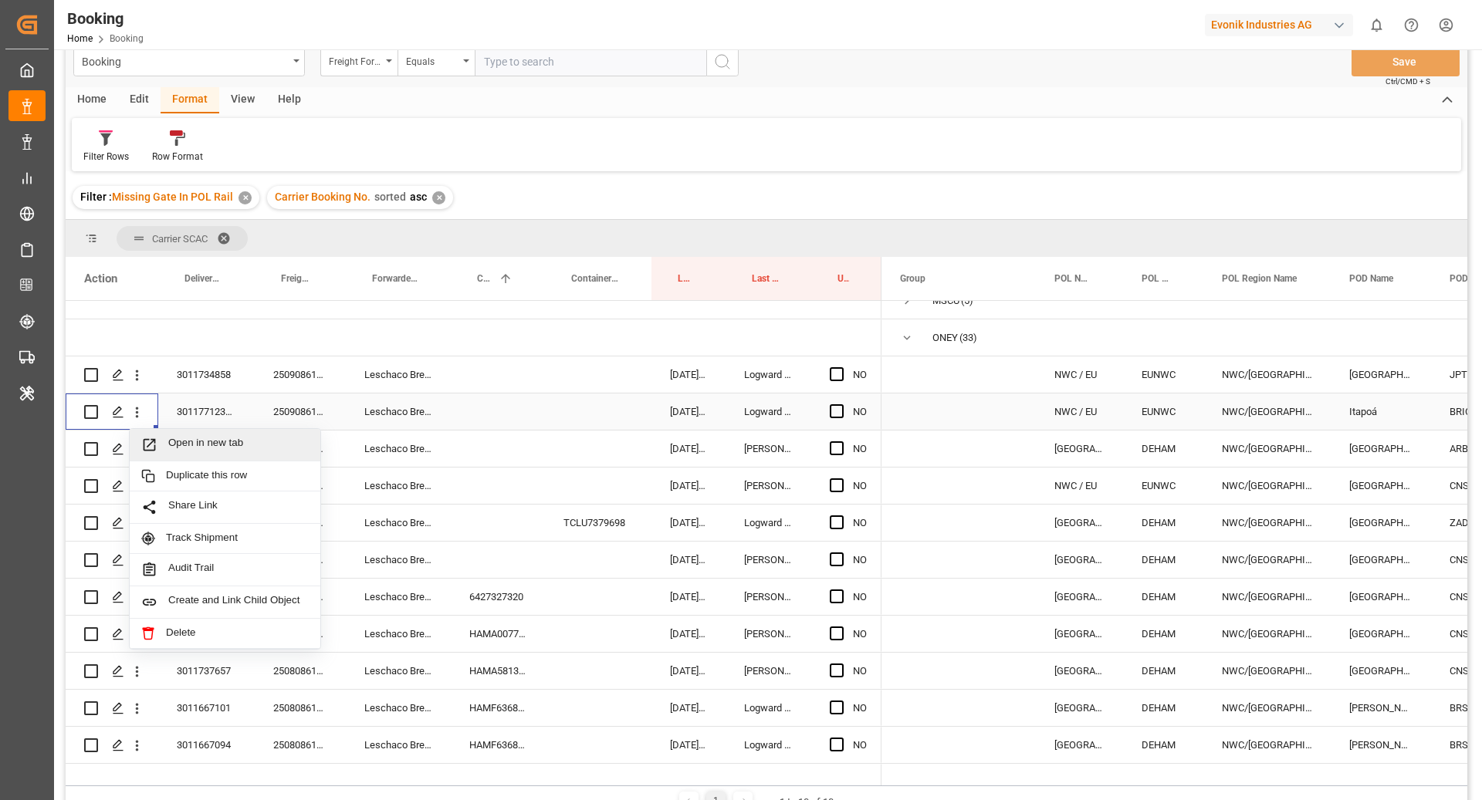
click at [233, 454] on div "Open in new tab" at bounding box center [225, 445] width 191 height 32
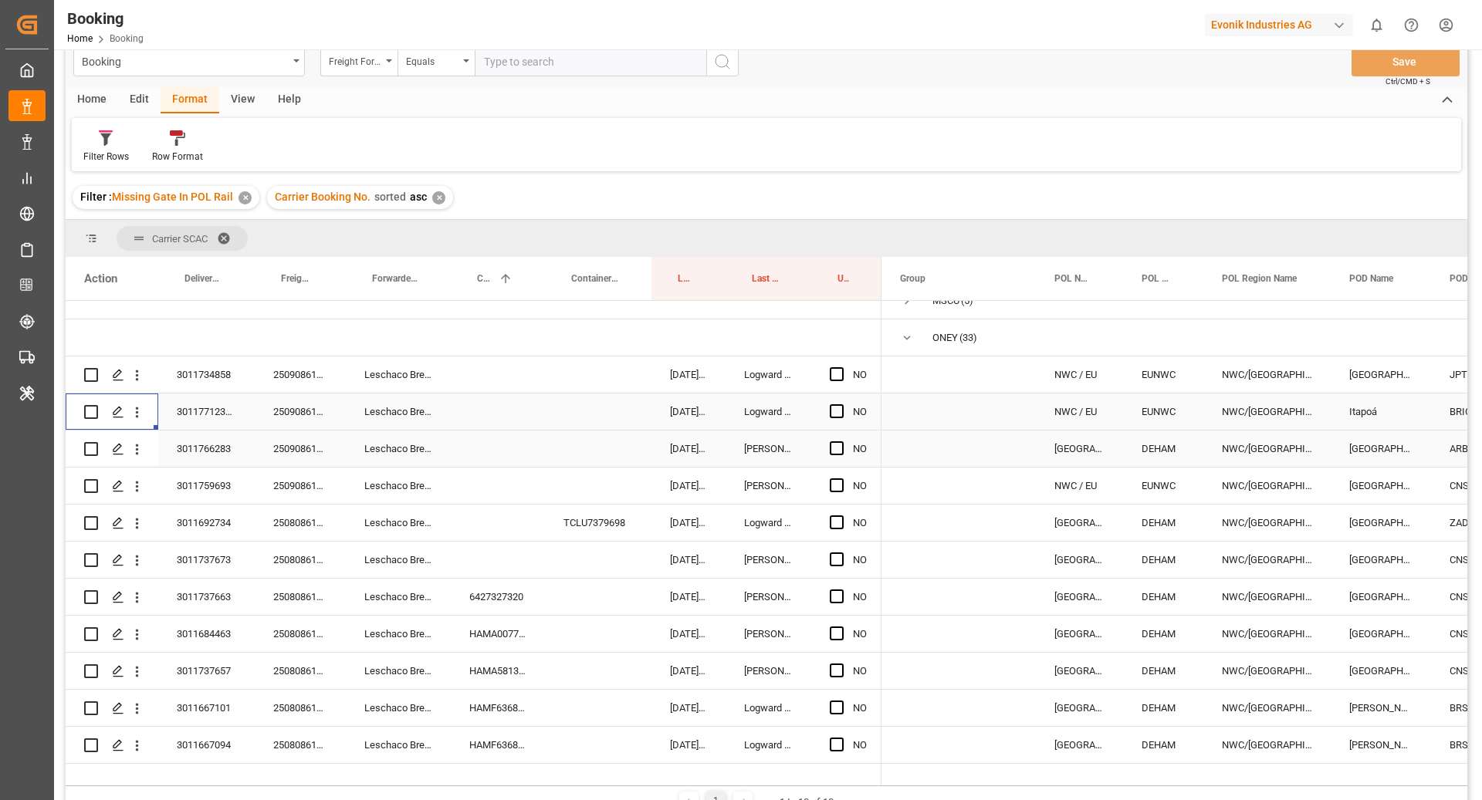
click at [137, 451] on icon "open menu" at bounding box center [137, 449] width 16 height 16
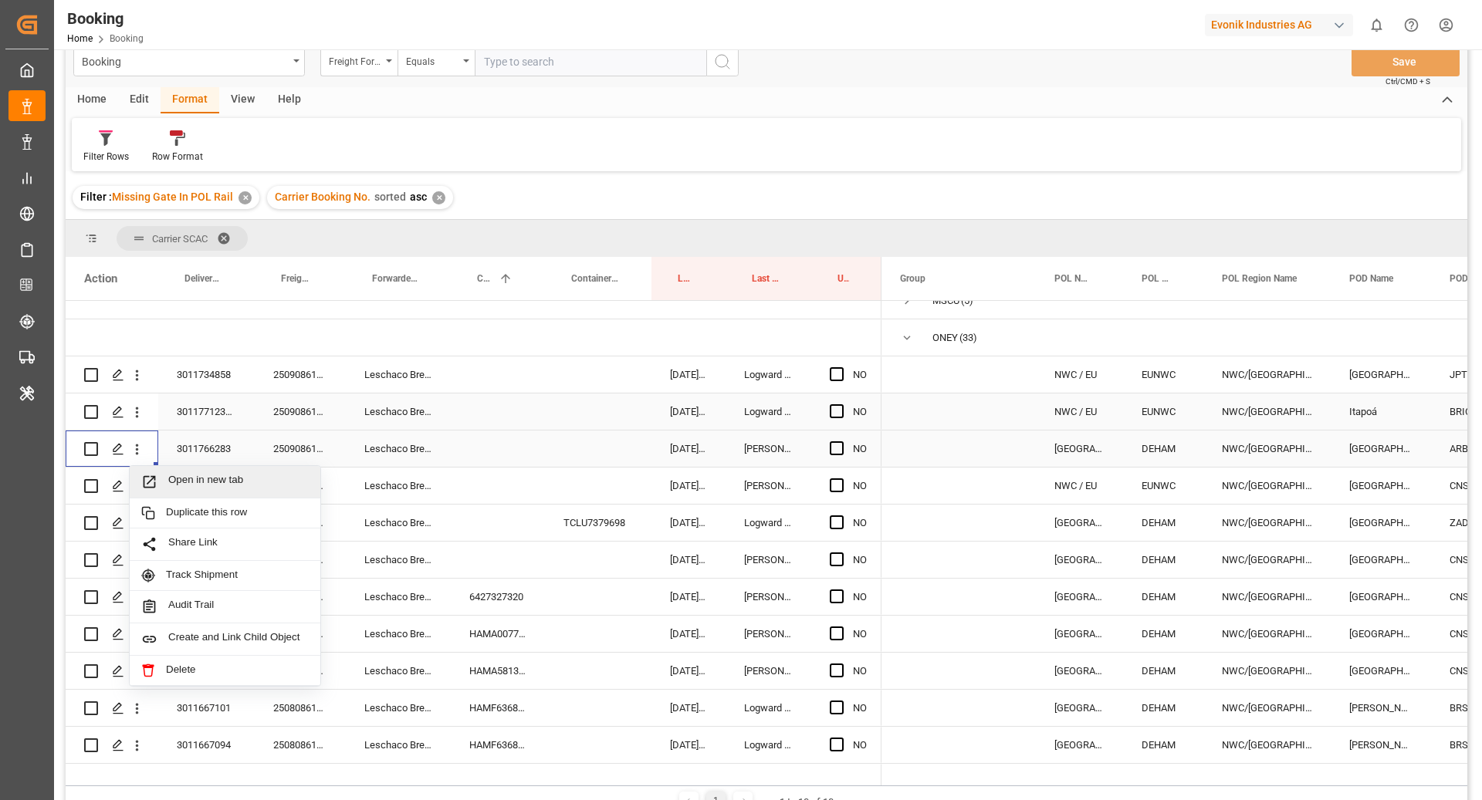
click at [198, 482] on span "Open in new tab" at bounding box center [238, 482] width 140 height 16
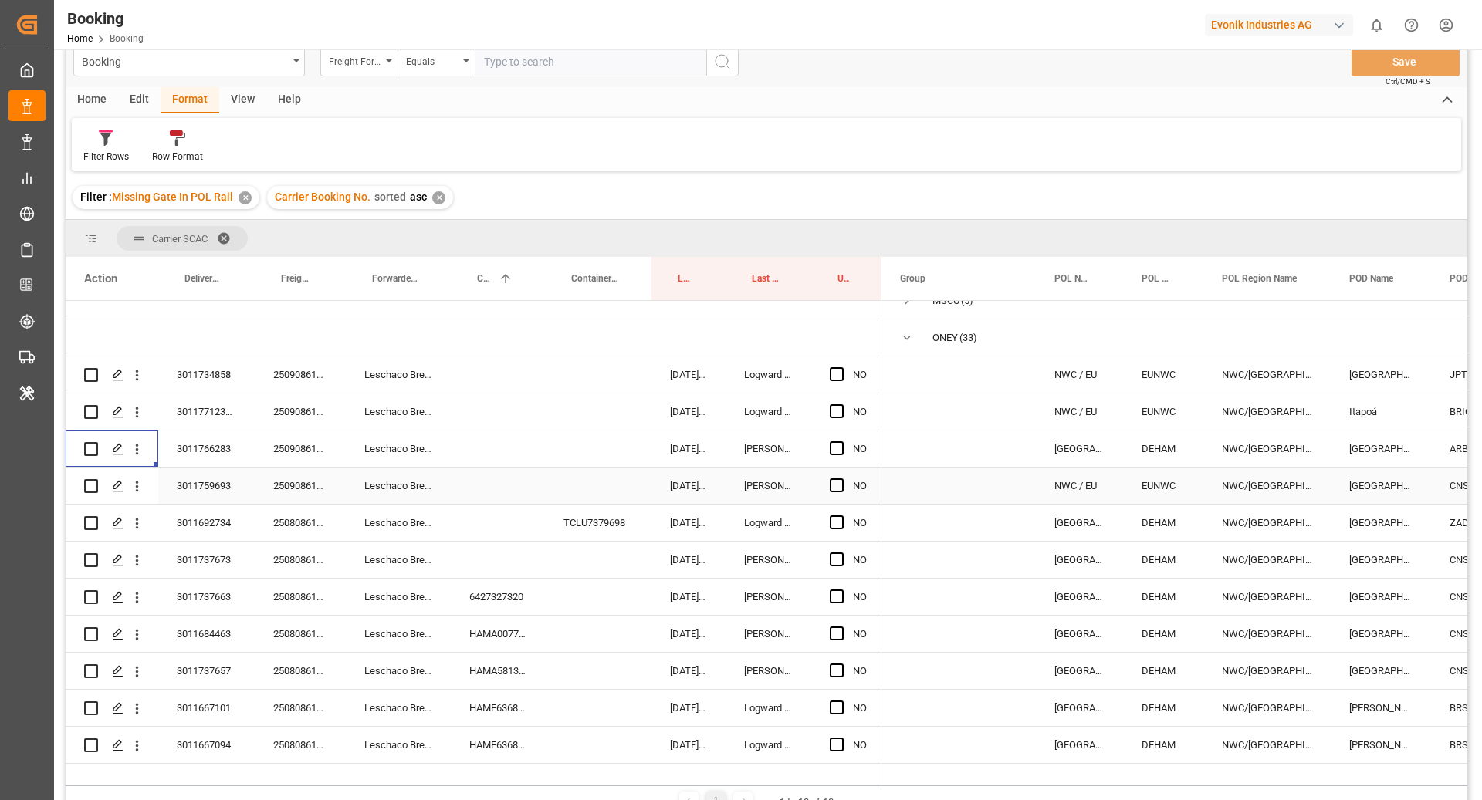
click at [141, 492] on icon "open menu" at bounding box center [137, 487] width 16 height 16
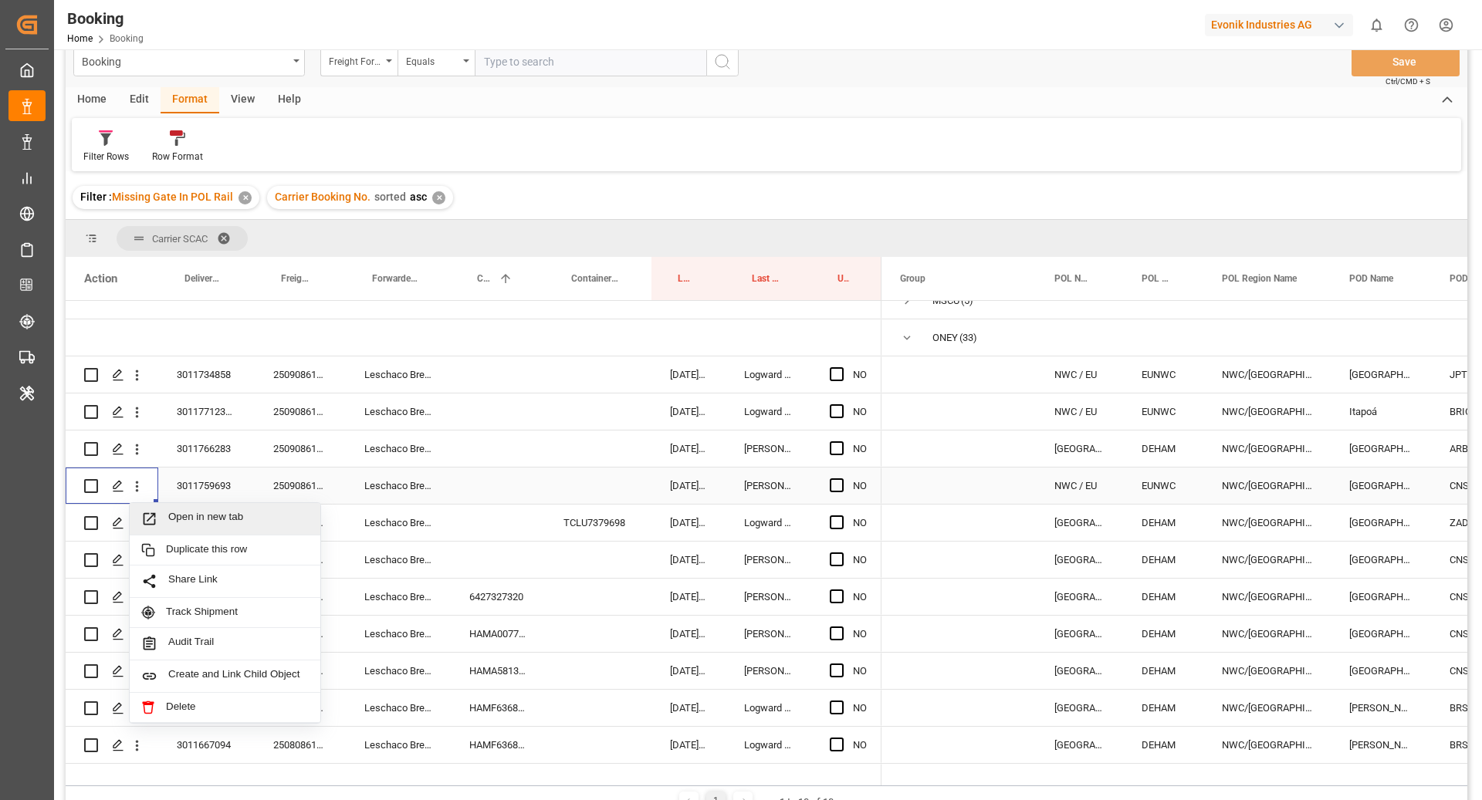
click at [195, 523] on span "Open in new tab" at bounding box center [238, 519] width 140 height 16
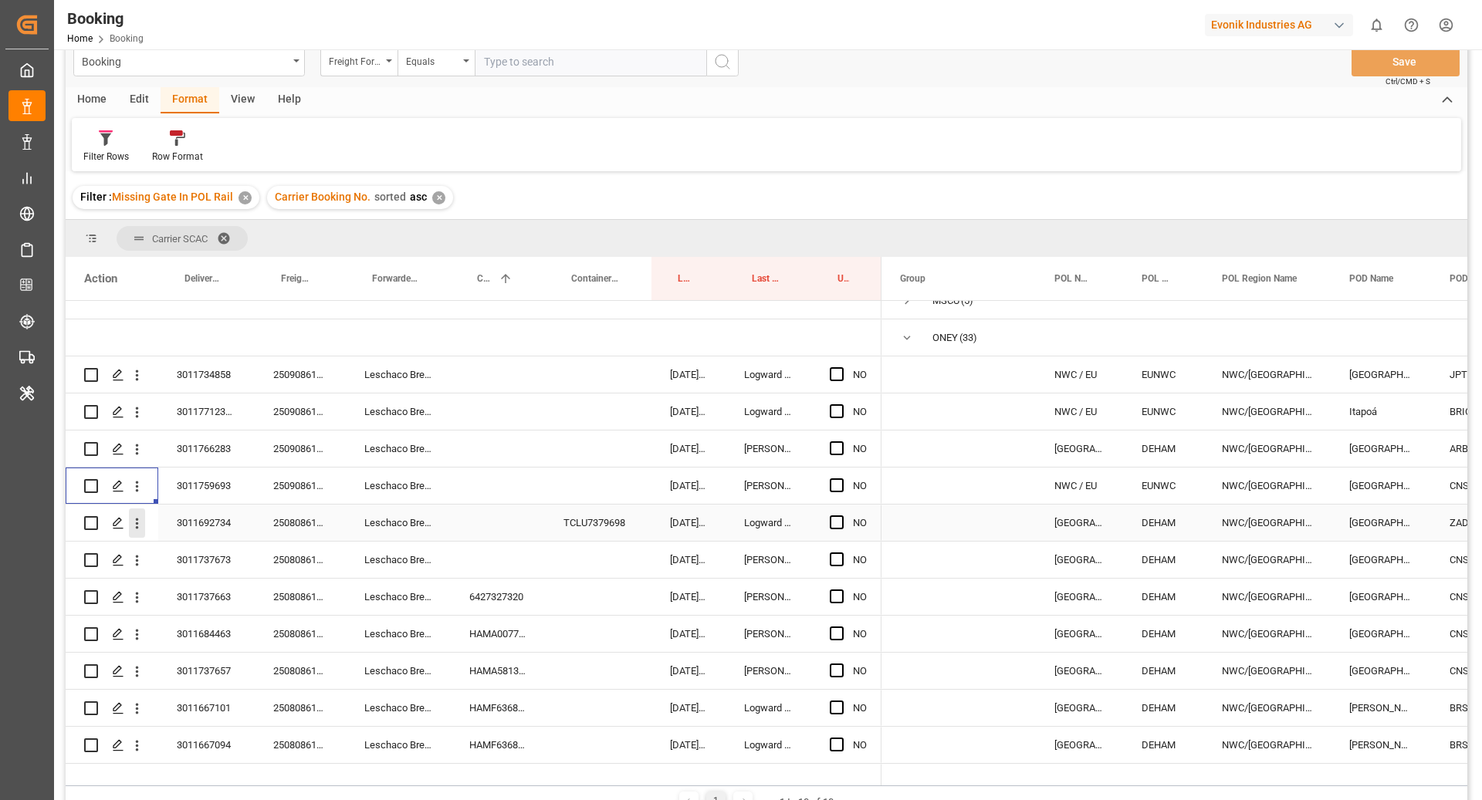
click at [137, 523] on icon "open menu" at bounding box center [137, 524] width 3 height 11
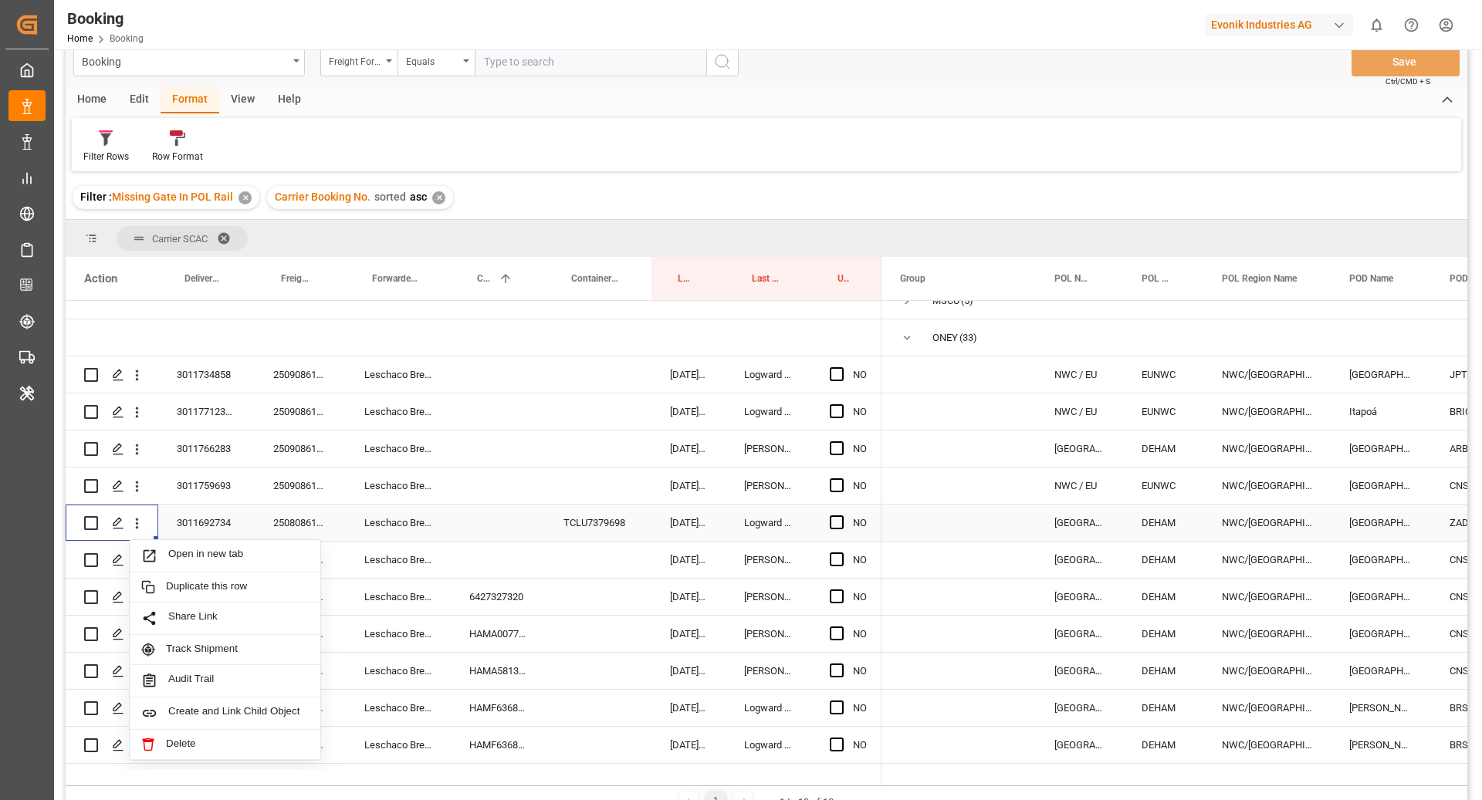
click at [229, 555] on span "Open in new tab" at bounding box center [238, 556] width 140 height 16
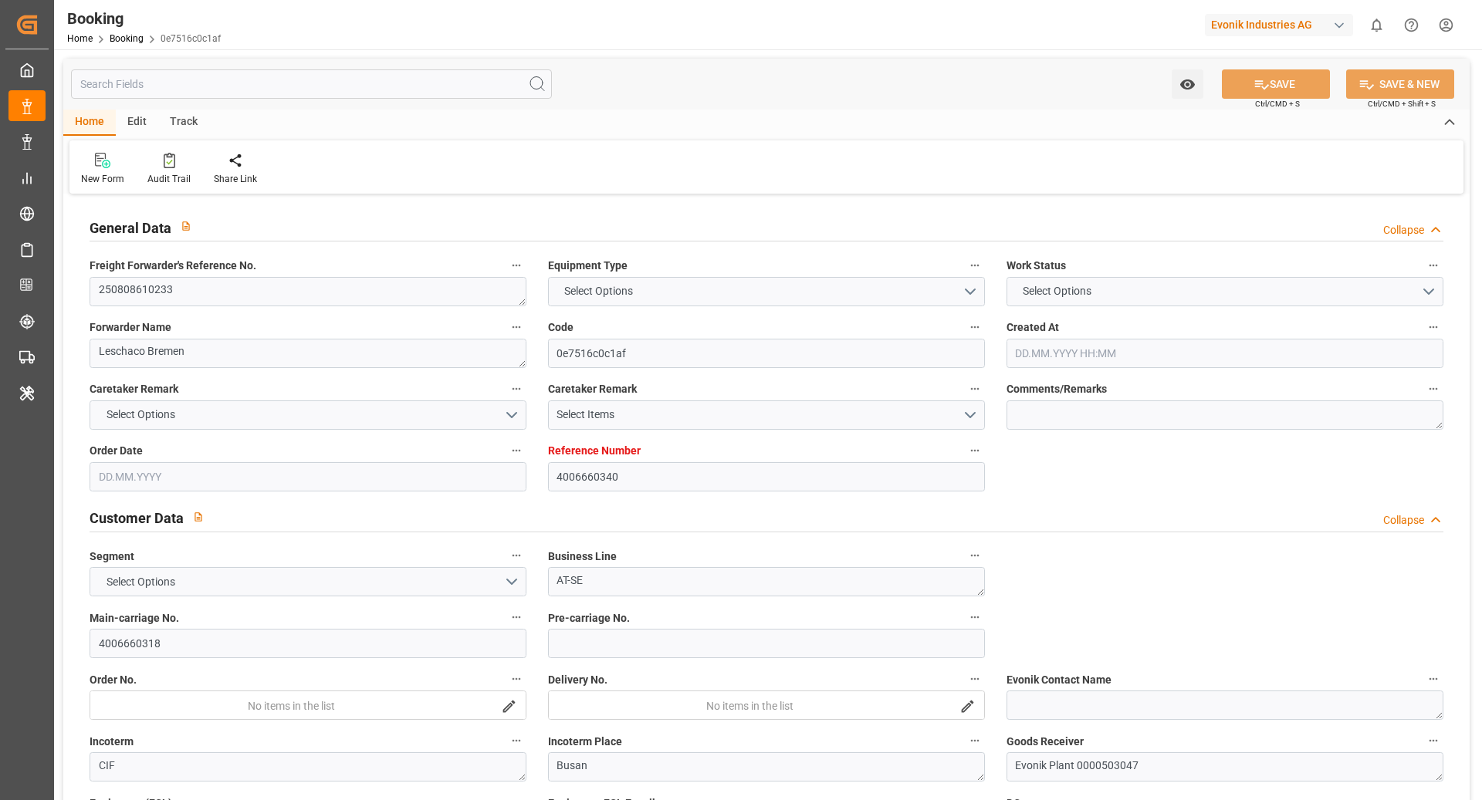
type input "4006660340"
type input "9795658"
type input "OOCL"
type input "Orient Overseas Container Line Ltd"
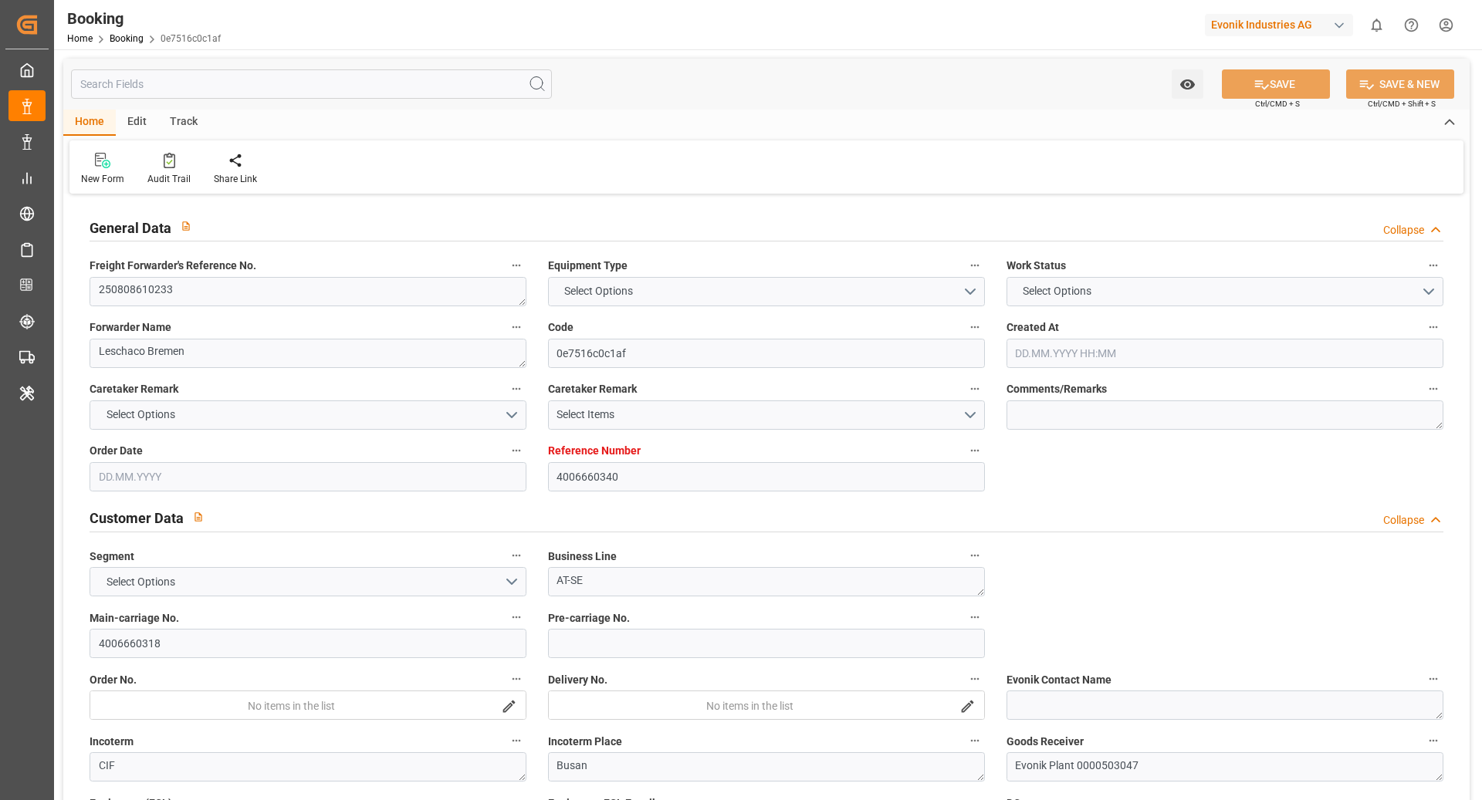
type input "DEHAM"
type input "KRPUS"
type input "0"
type input "CNSHG"
type input "0"
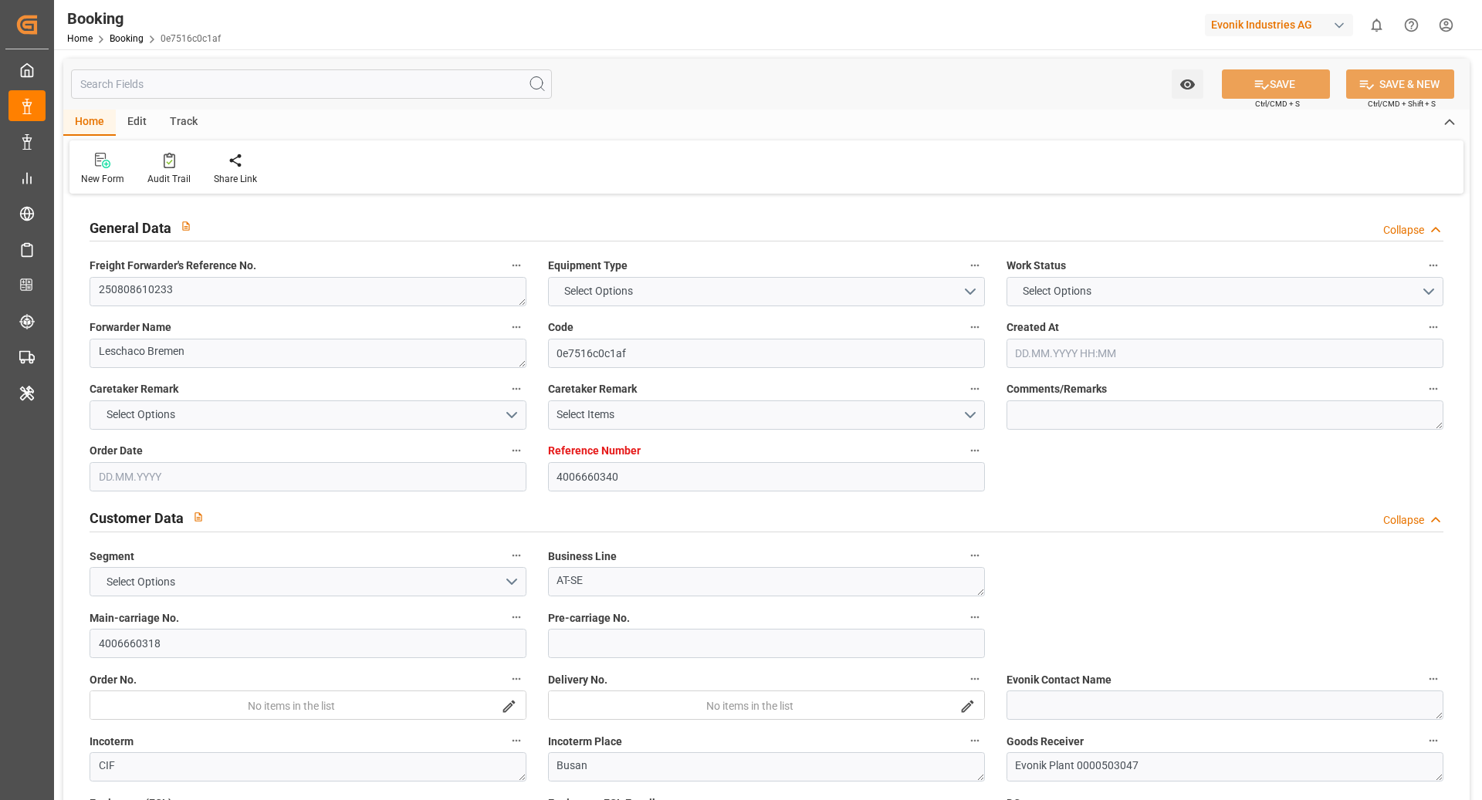
type input "DEHAM"
type input "KRPUS"
type input "9628001"
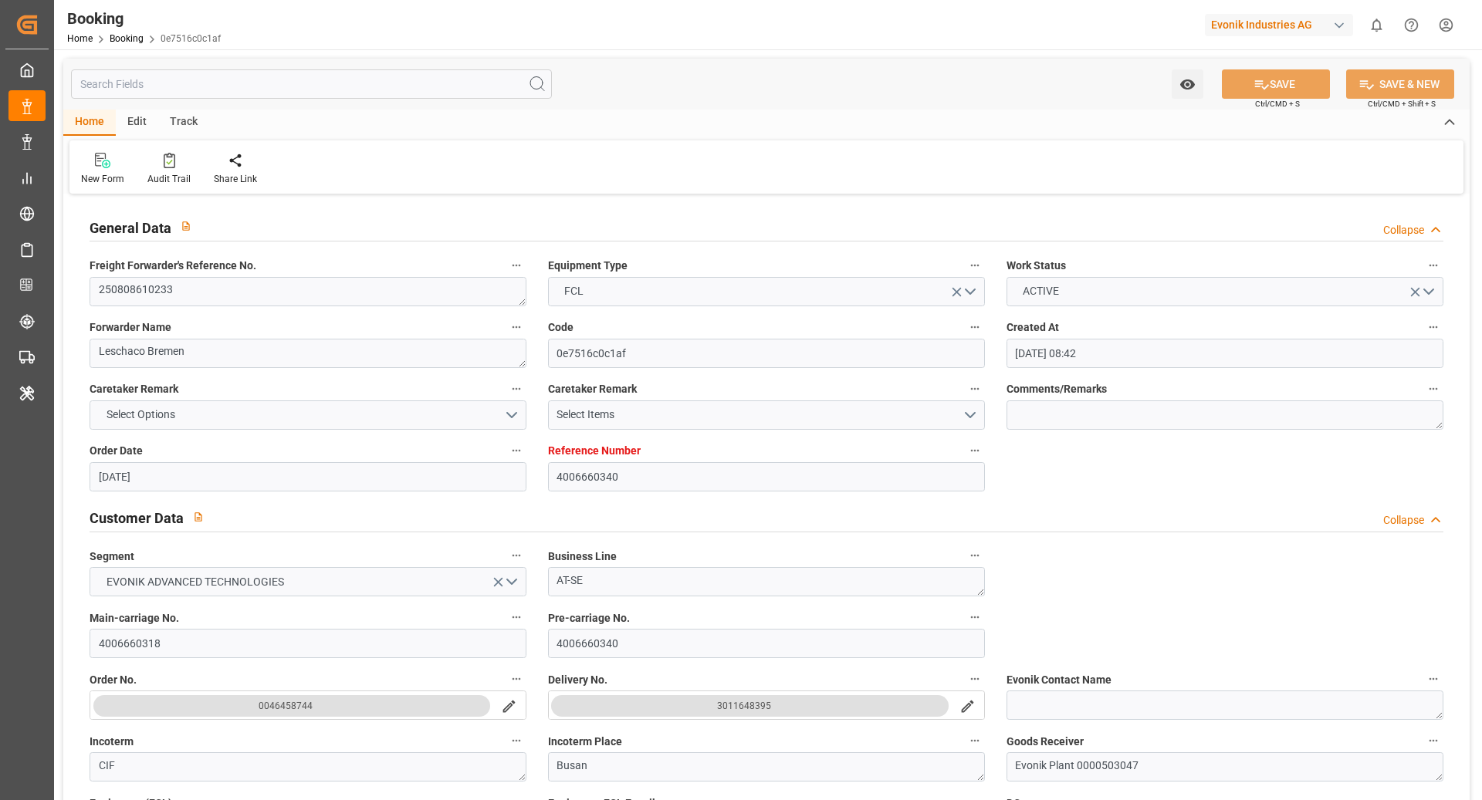
type input "31.07.2025 08:42"
type input "[DATE]"
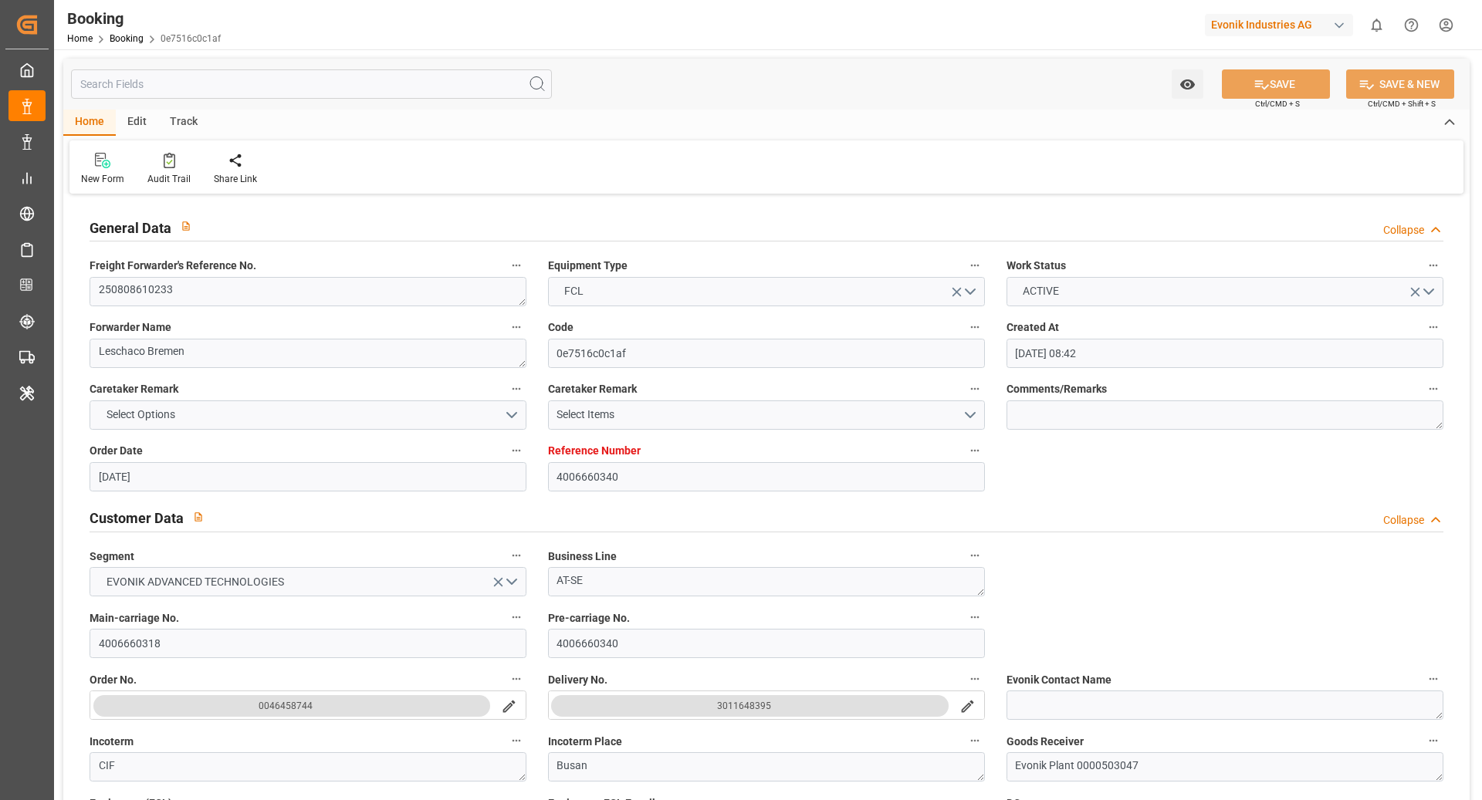
type input "22.08.2025 16:00"
type input "[DATE] 00:00"
type input "23.08.2025 00:00"
type input "13.08.2025 17:10"
type input "[DATE] 10:00"
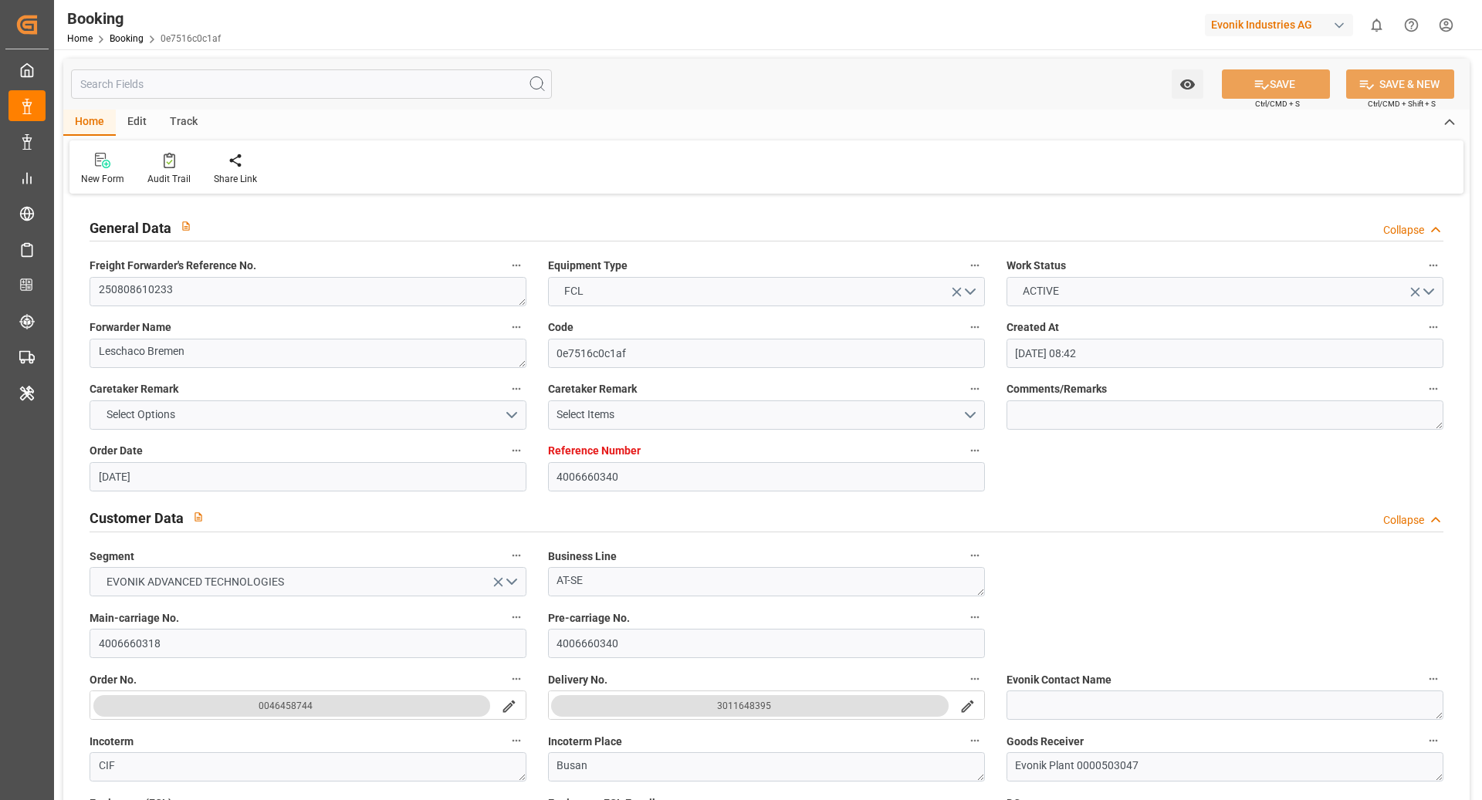
type input "[DATE] 00:00"
type input "[DATE] 16:43"
type input "[DATE] 08:00"
type input "[DATE] 00:00"
type input "[DATE] 02:00"
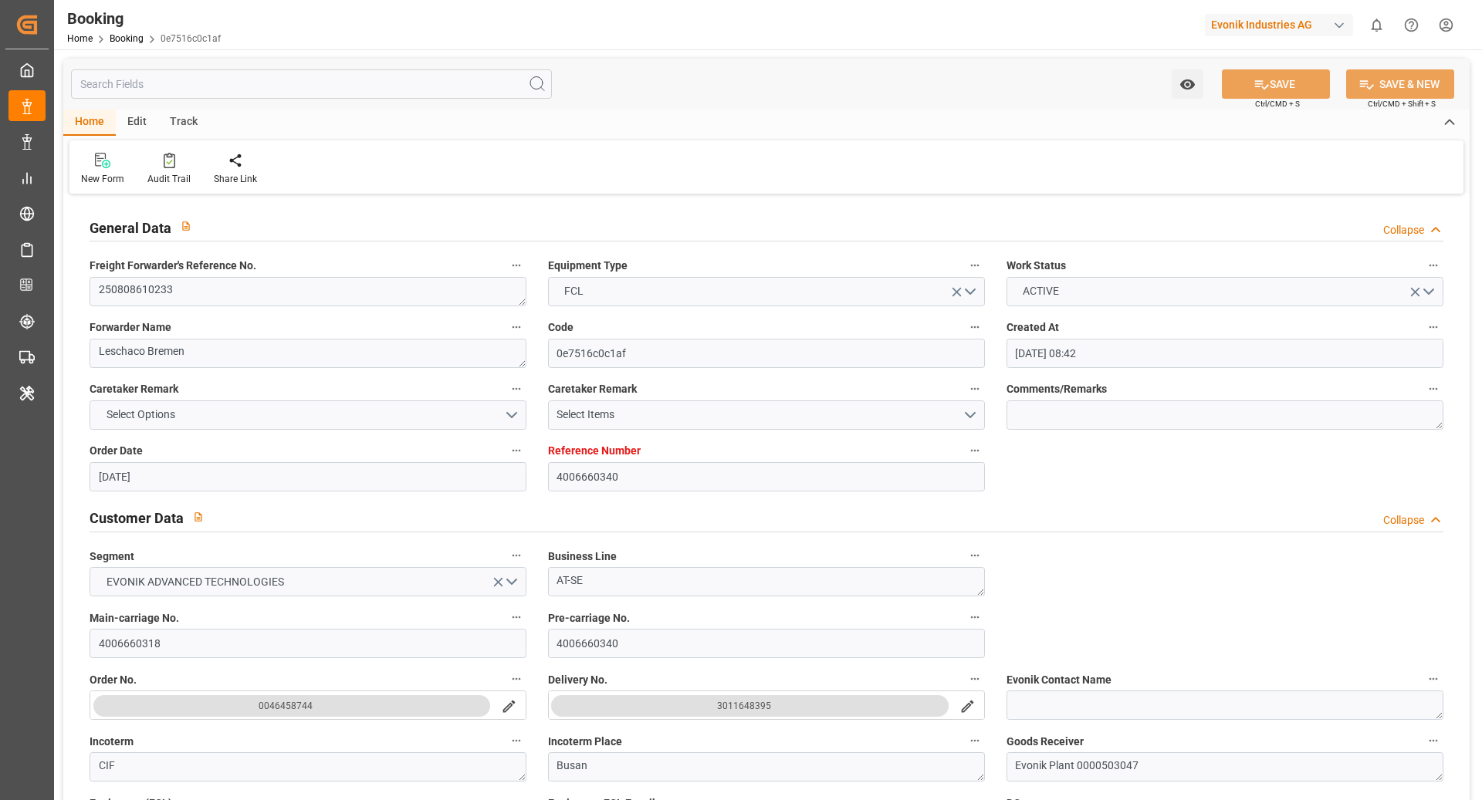
type input "[DATE] 00:00"
type input "[DATE]"
type input "26.08.2025 10:04"
type input "[DATE]"
type input "07.08.2025 06:10"
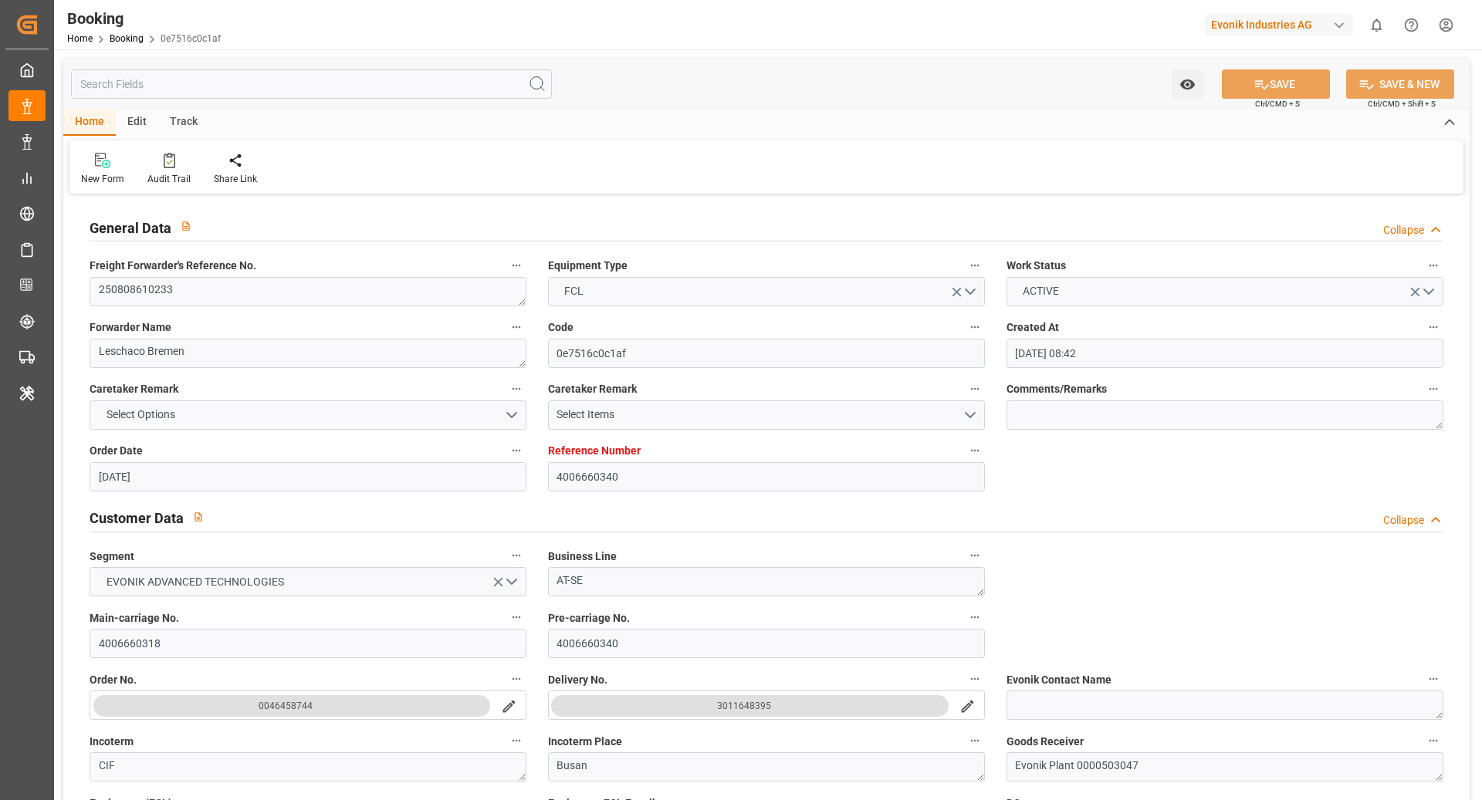
type input "21.08.2025 10:31"
type input "22.08.2025 16:00"
type input "[DATE] 09:54"
type input "[DATE] 08:00"
type input "[DATE] 16:42"
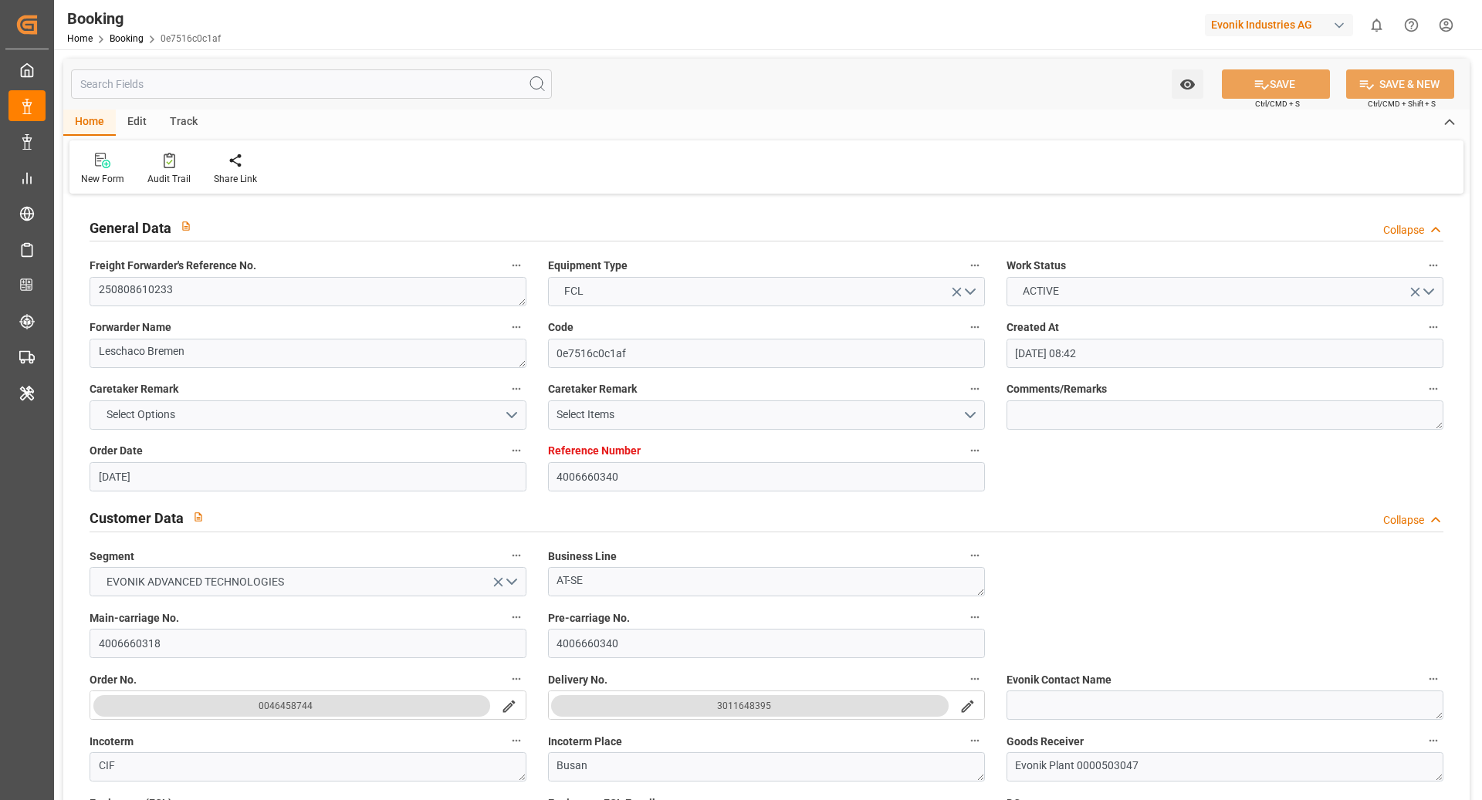
type input "[DATE] 02:00"
type input "[DATE] 10:00"
type input "[DATE] 23:33"
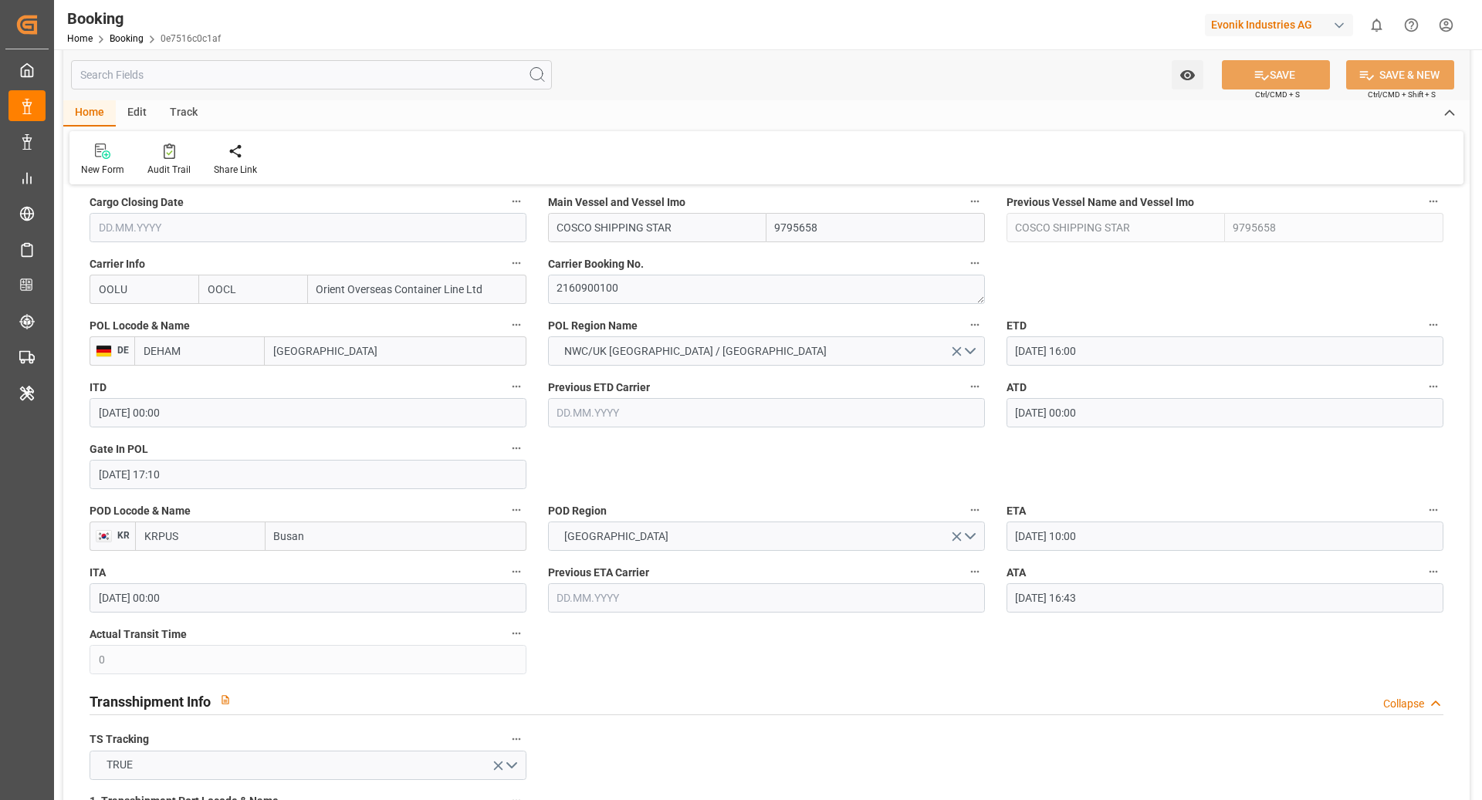
scroll to position [1127, 0]
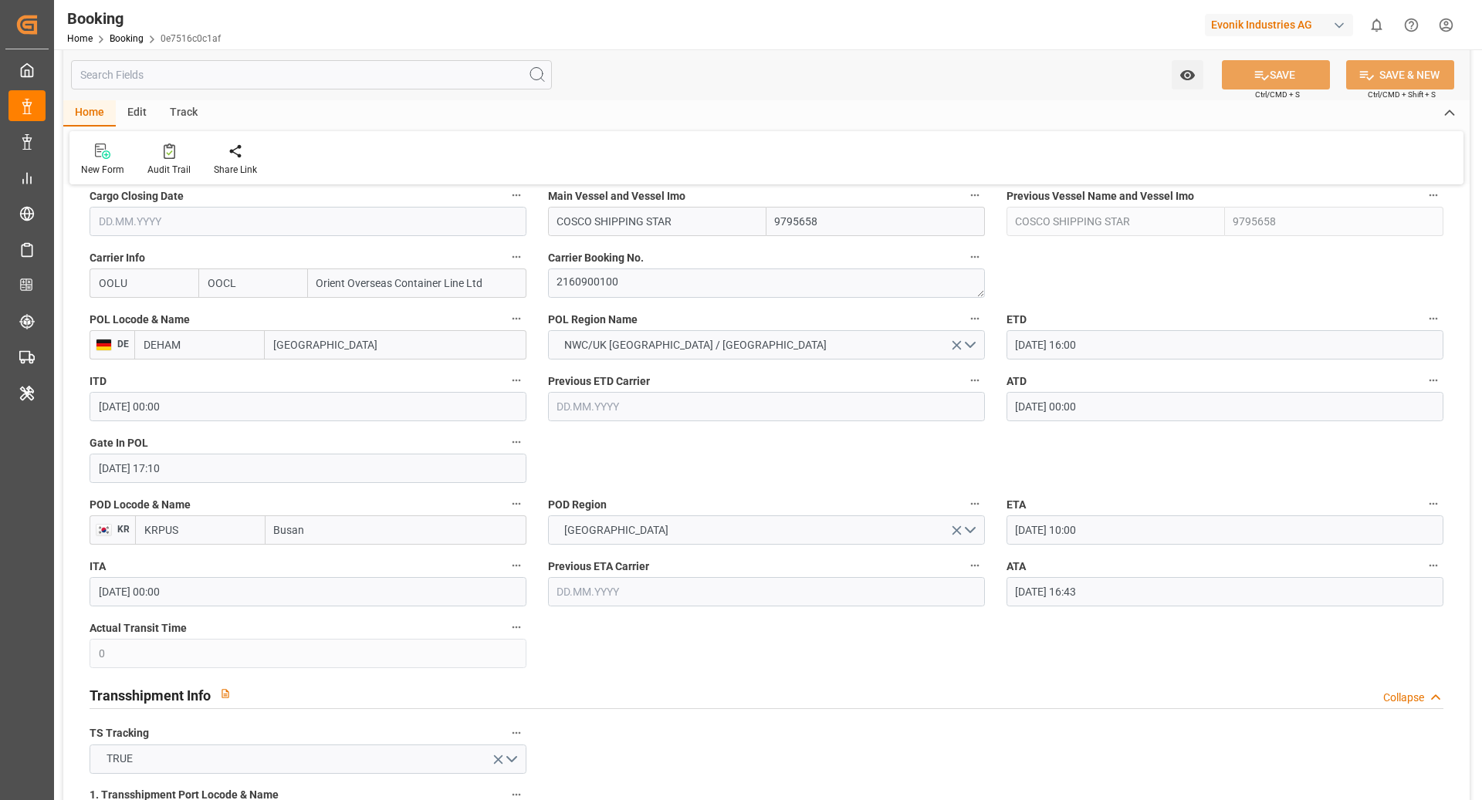
click at [1438, 562] on icon "button" at bounding box center [1433, 566] width 12 height 12
click at [1407, 621] on li "Tracking Details" at bounding box center [1406, 615] width 124 height 25
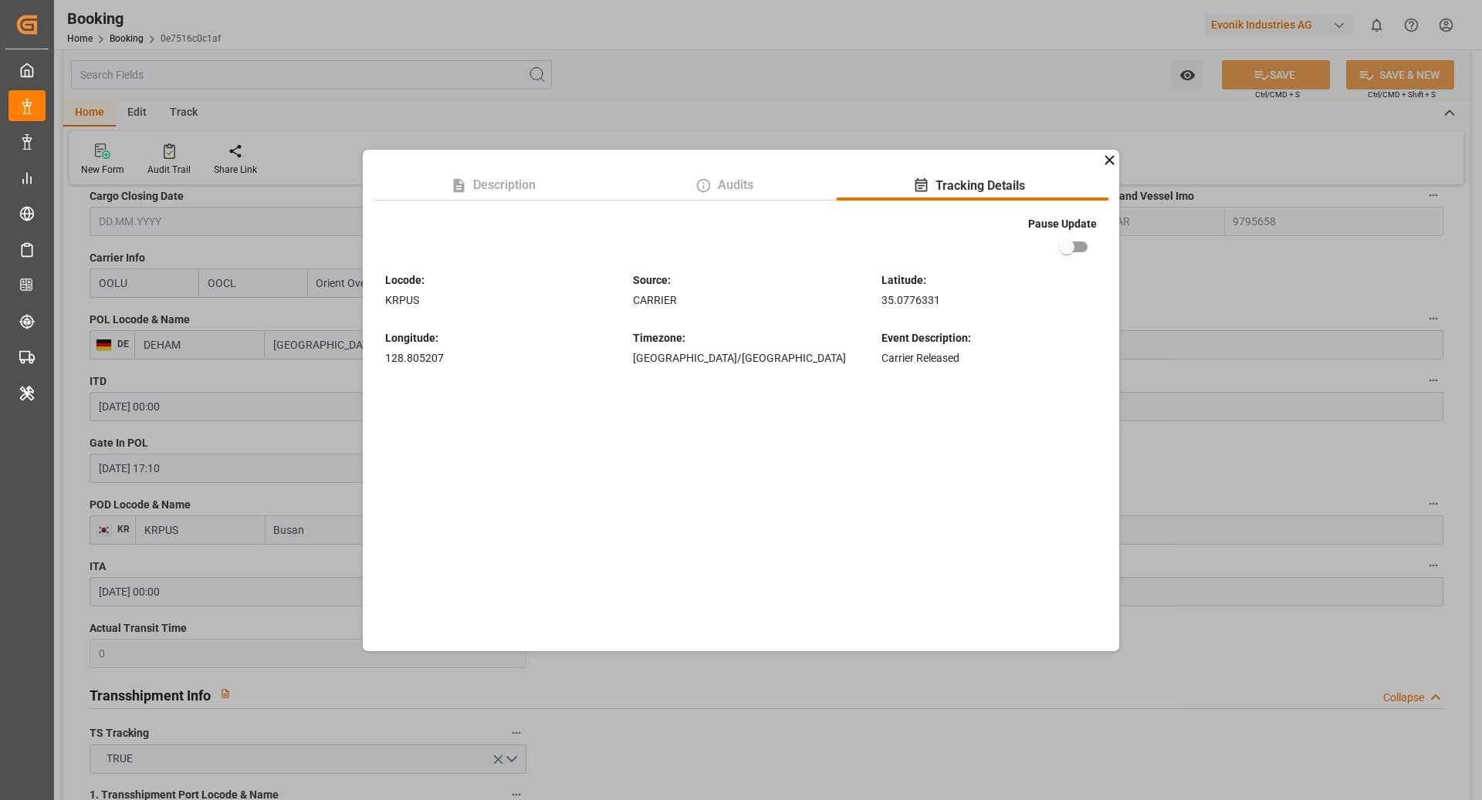
click at [1074, 245] on input "checkbox" at bounding box center [1067, 246] width 88 height 29
checkbox input "true"
click at [1201, 257] on div "Description Audits Tracking Details Pause Update Locode : KRPUS Source : CARRIE…" at bounding box center [741, 400] width 1482 height 800
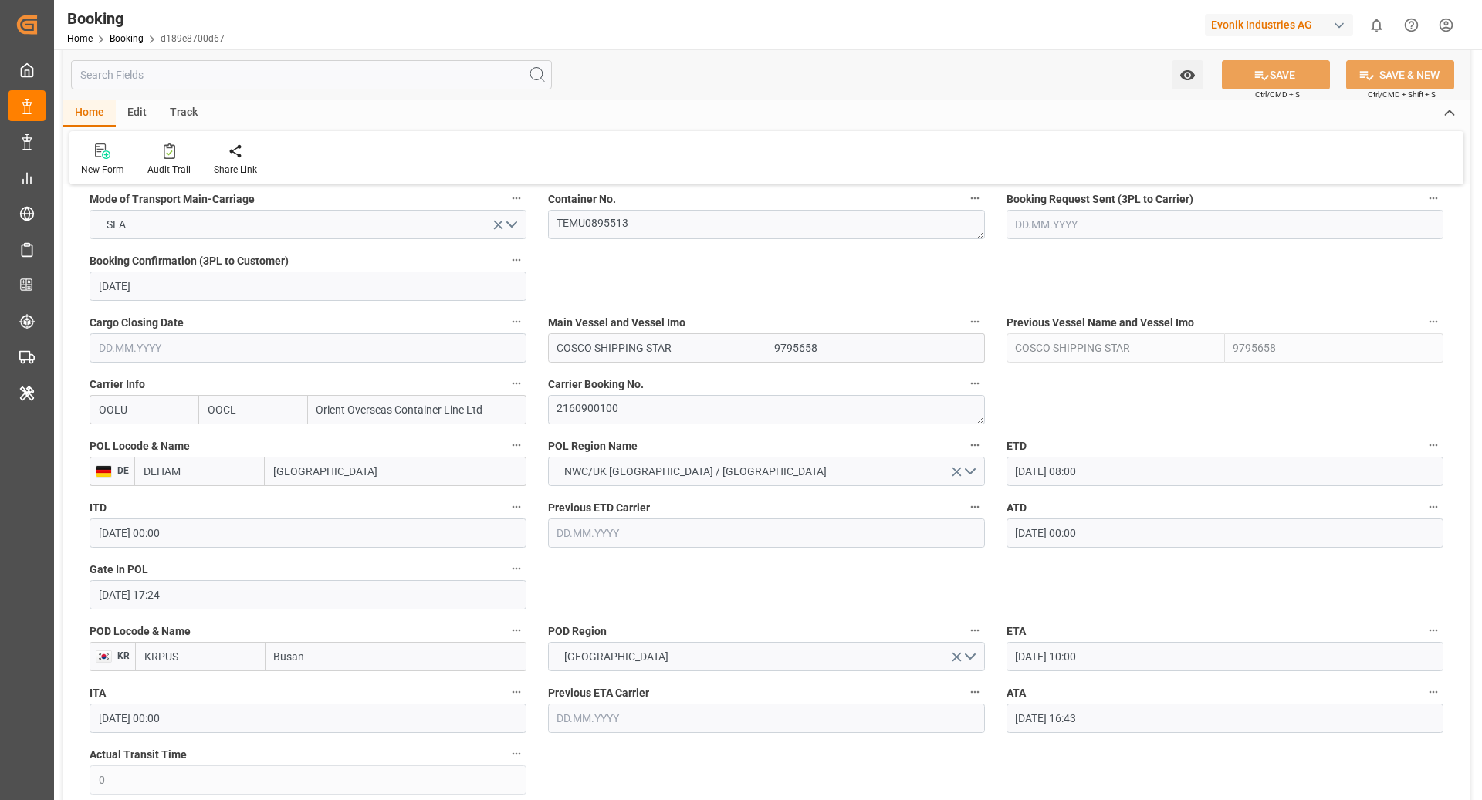
scroll to position [1088, 0]
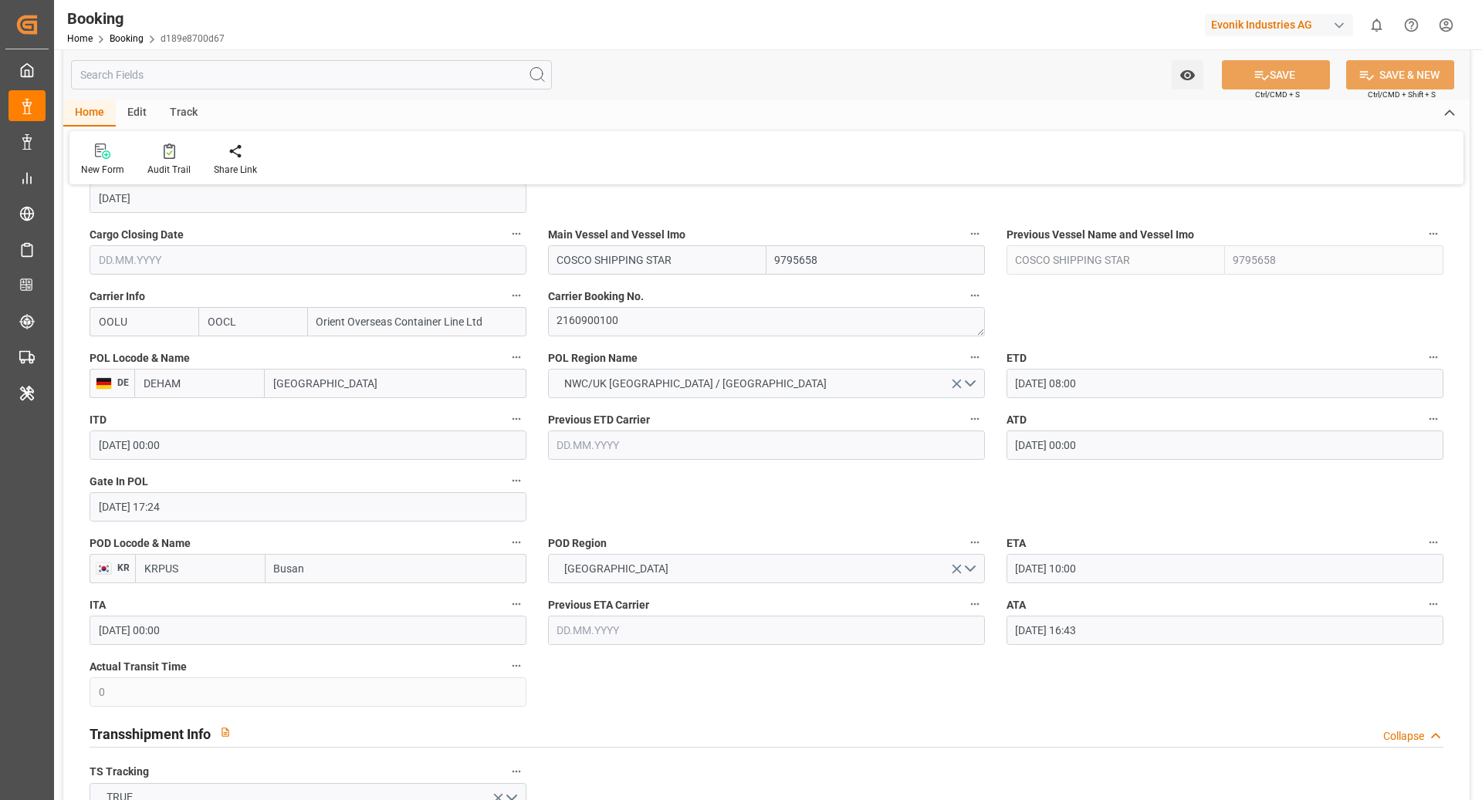
click at [1436, 612] on label "ATA" at bounding box center [1224, 605] width 437 height 22
click at [1436, 612] on button "ATA" at bounding box center [1433, 604] width 20 height 20
click at [1431, 644] on li "Tracking Details" at bounding box center [1406, 653] width 124 height 25
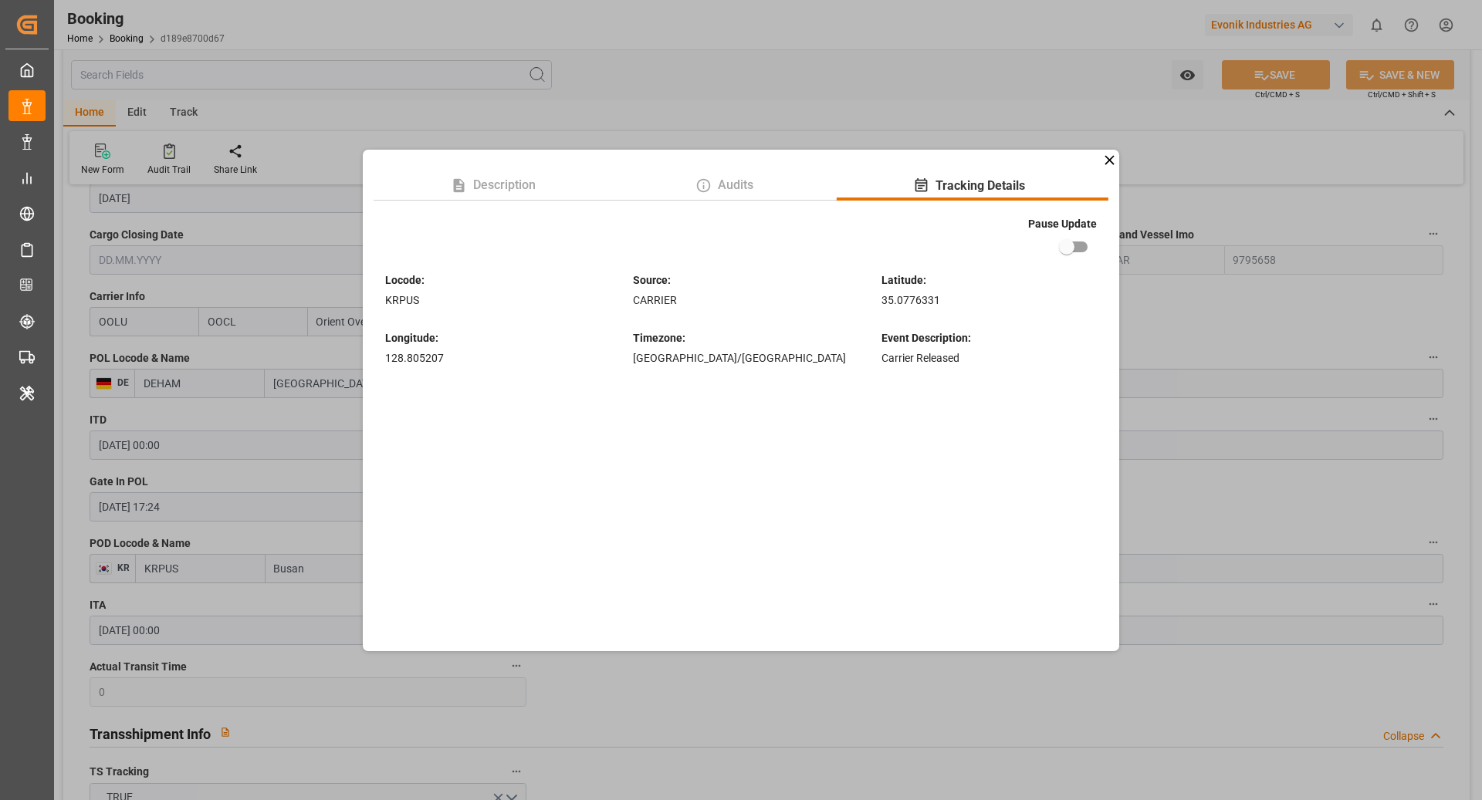
click at [1070, 245] on input "checkbox" at bounding box center [1067, 246] width 88 height 29
checkbox input "true"
click at [756, 106] on div "Description Audits Tracking Details Pause Update Locode : KRPUS Source : CARRIE…" at bounding box center [741, 400] width 1482 height 800
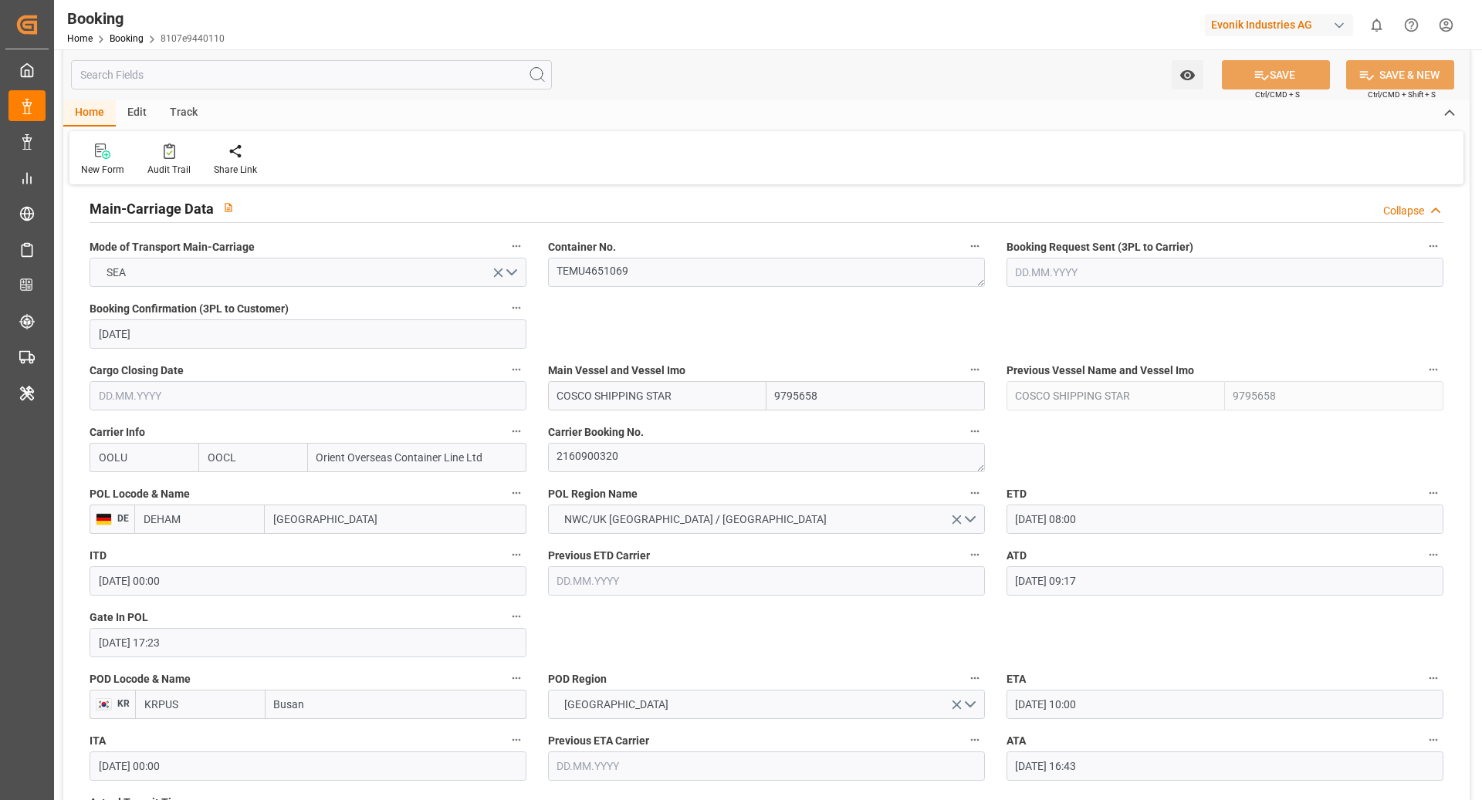
scroll to position [1297, 0]
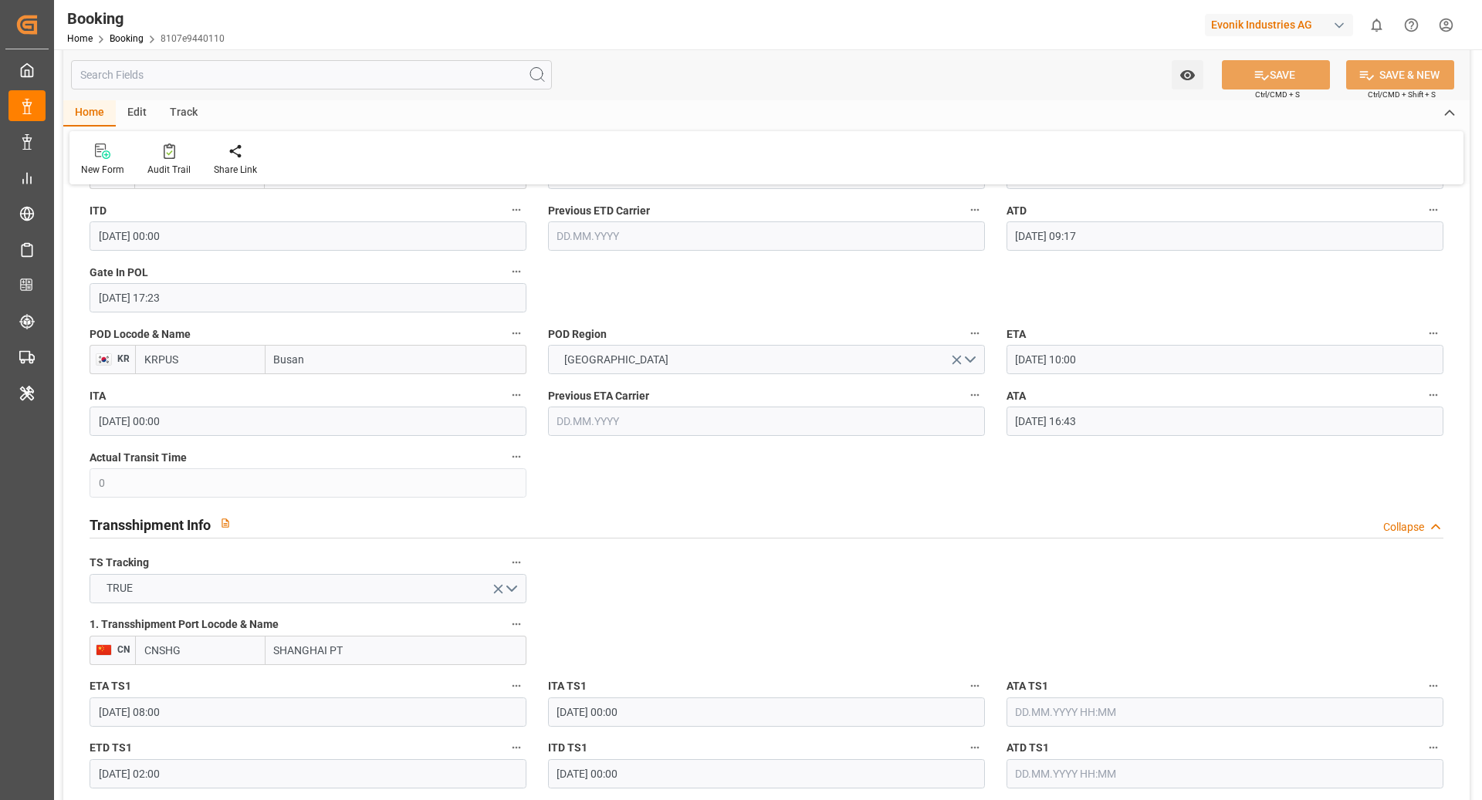
click at [1433, 394] on icon "button" at bounding box center [1433, 395] width 8 height 2
click at [1396, 449] on li "Tracking Details" at bounding box center [1406, 444] width 124 height 25
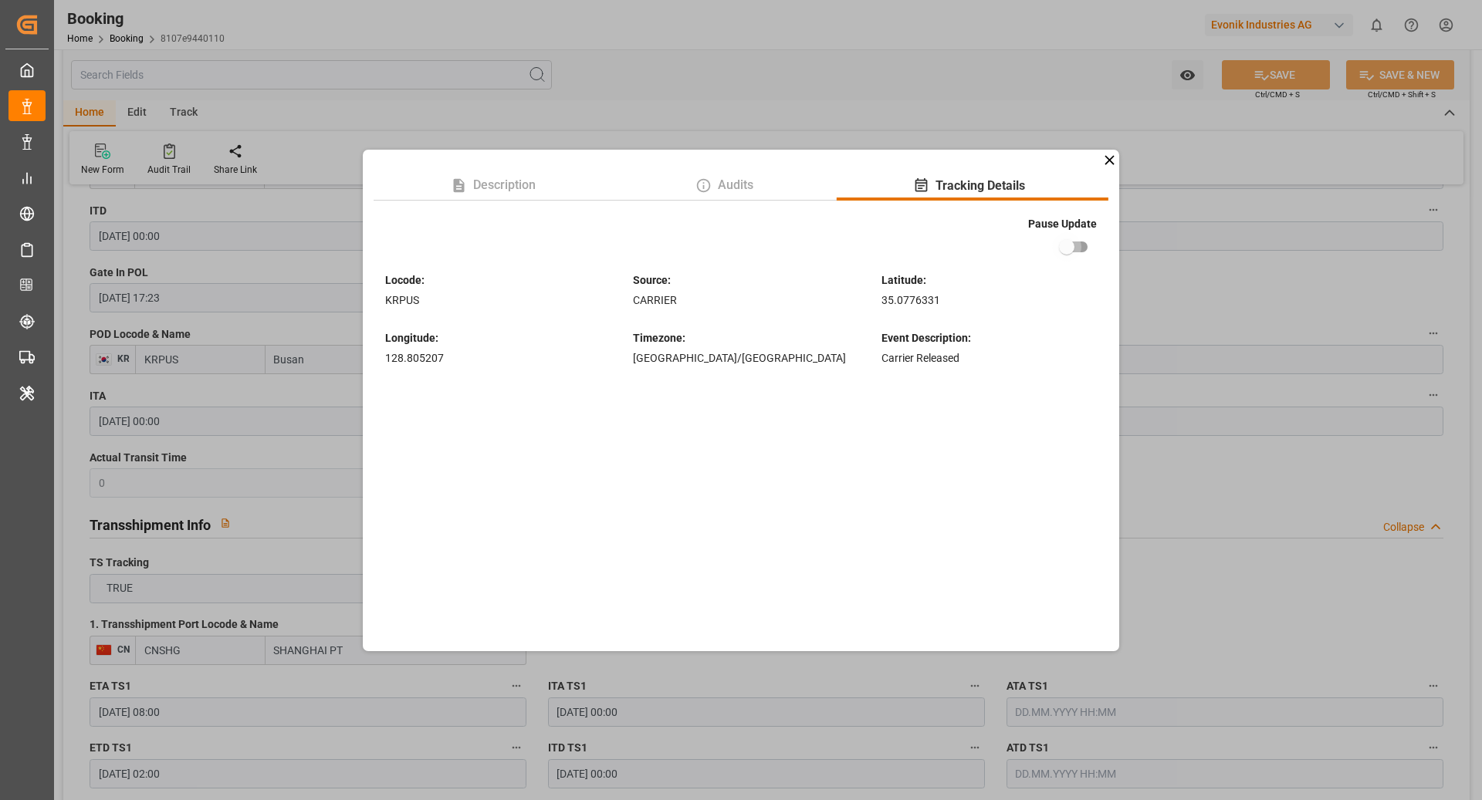
drag, startPoint x: 1084, startPoint y: 248, endPoint x: 1094, endPoint y: 244, distance: 10.8
click at [1084, 247] on input "checkbox" at bounding box center [1067, 246] width 88 height 29
checkbox input "true"
click at [942, 87] on div "Description Audits Tracking Details Pause Update Locode : KRPUS Source : CARRIE…" at bounding box center [741, 400] width 1482 height 800
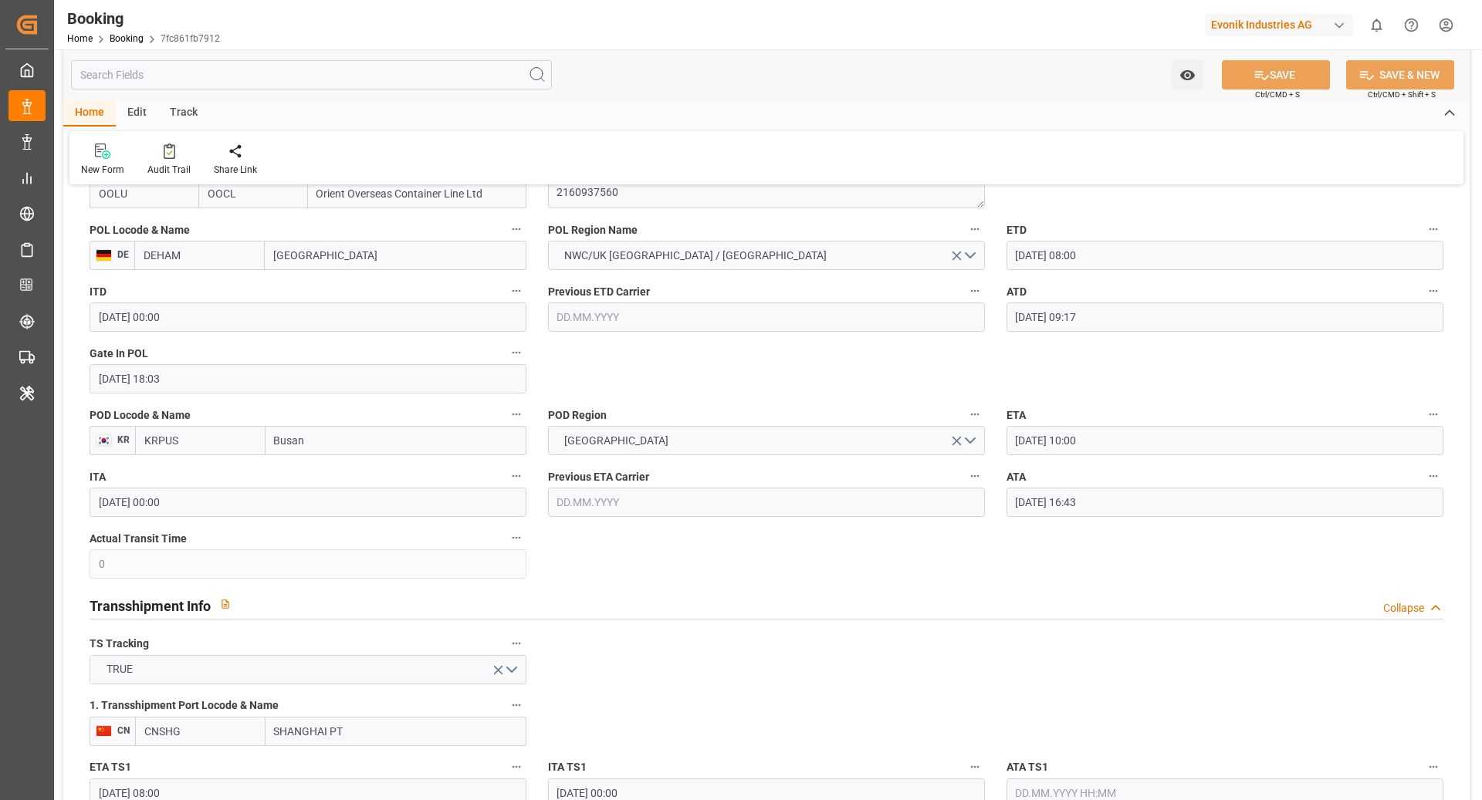
scroll to position [1210, 0]
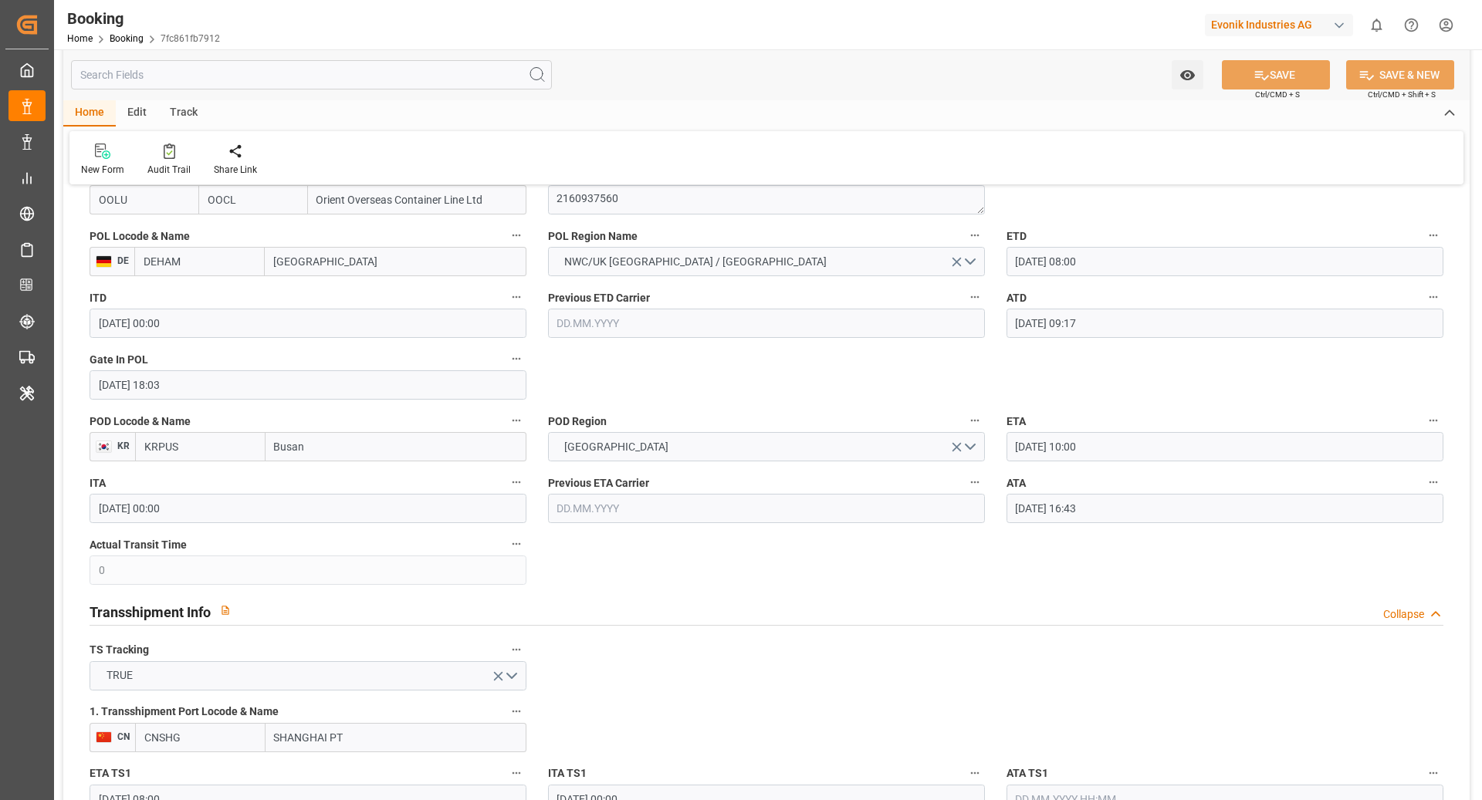
click at [1433, 485] on icon "button" at bounding box center [1433, 482] width 12 height 12
click at [1399, 538] on li "Tracking Details" at bounding box center [1406, 531] width 124 height 25
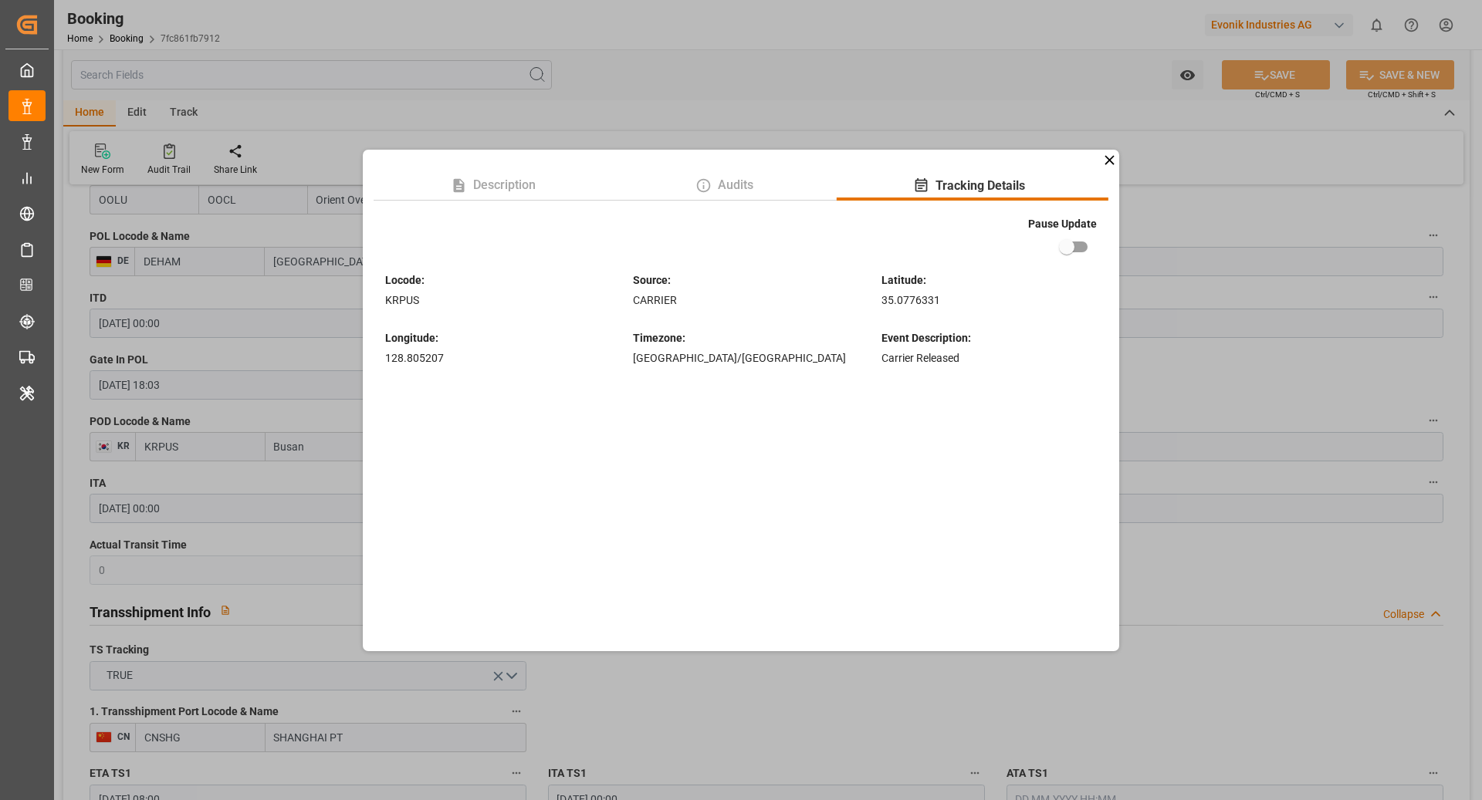
click at [1073, 249] on input "checkbox" at bounding box center [1067, 246] width 88 height 29
checkbox input "true"
click at [1215, 187] on div "Description Audits Tracking Details Pause Update Locode : KRPUS Source : CARRIE…" at bounding box center [741, 400] width 1482 height 800
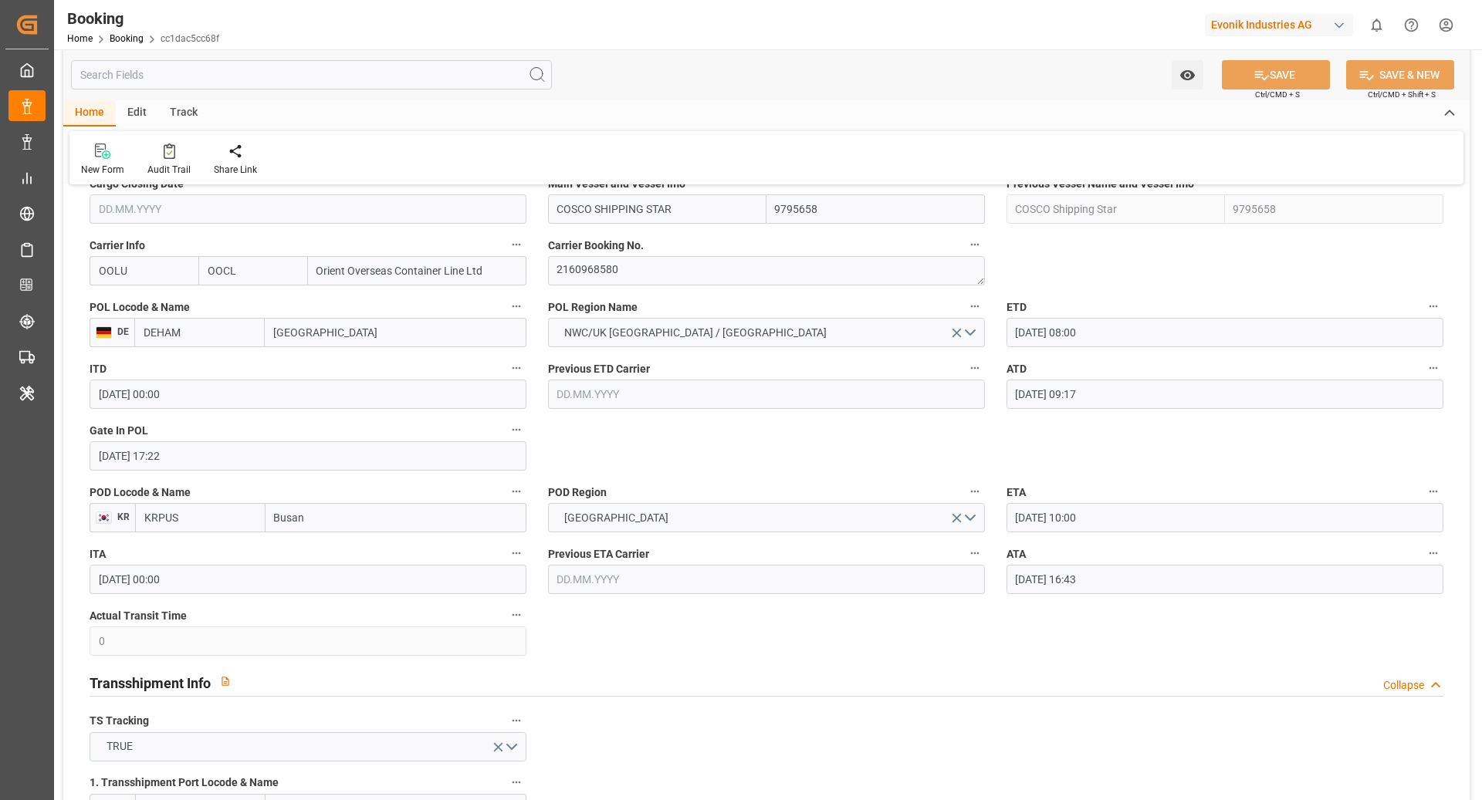
scroll to position [1190, 0]
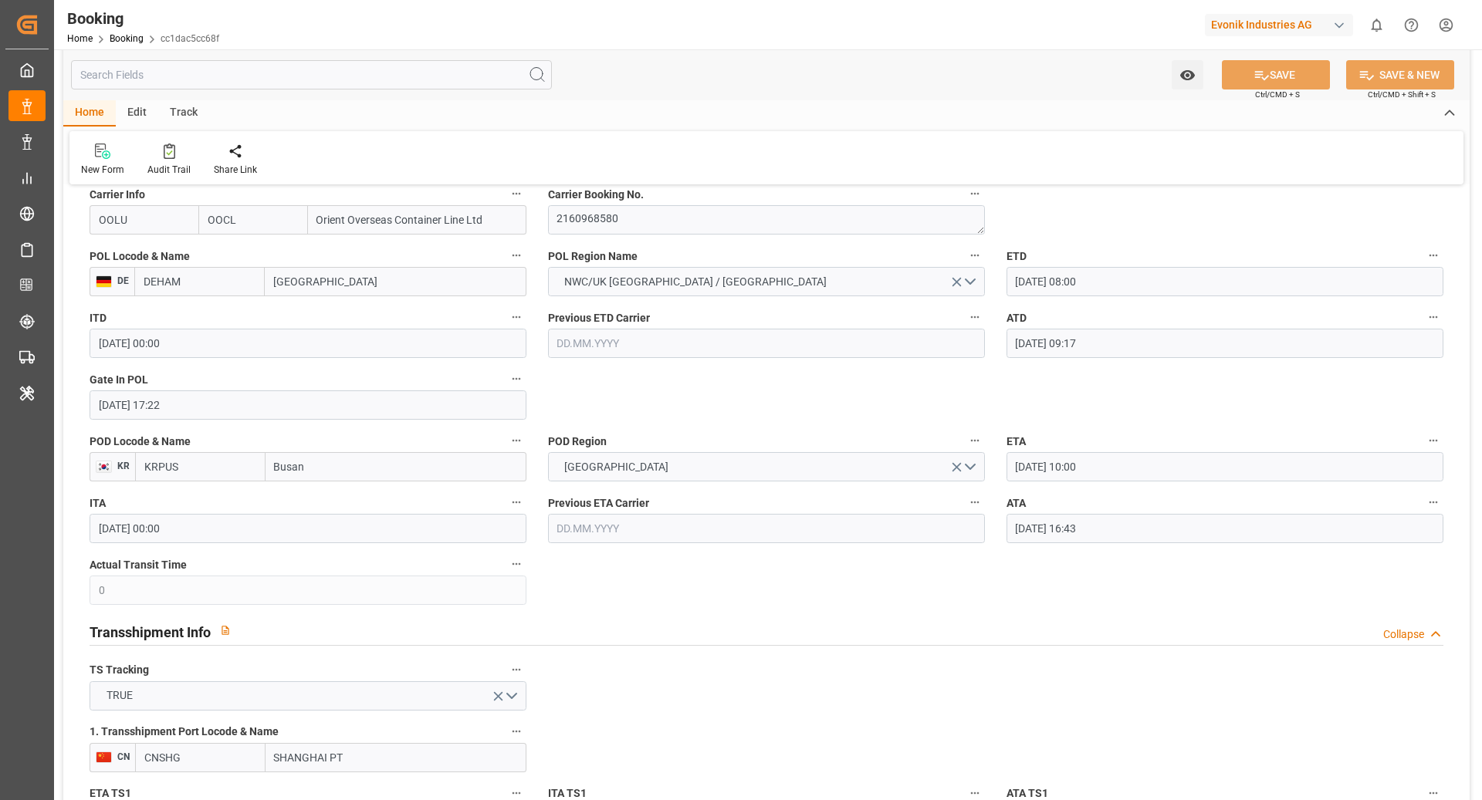
click at [1444, 496] on div "ATA [DATE] 16:43" at bounding box center [1225, 518] width 458 height 62
click at [1422, 504] on label "ATA" at bounding box center [1224, 503] width 437 height 22
click at [1423, 504] on button "ATA" at bounding box center [1433, 502] width 20 height 20
click at [1412, 559] on li "Tracking Details" at bounding box center [1406, 552] width 124 height 25
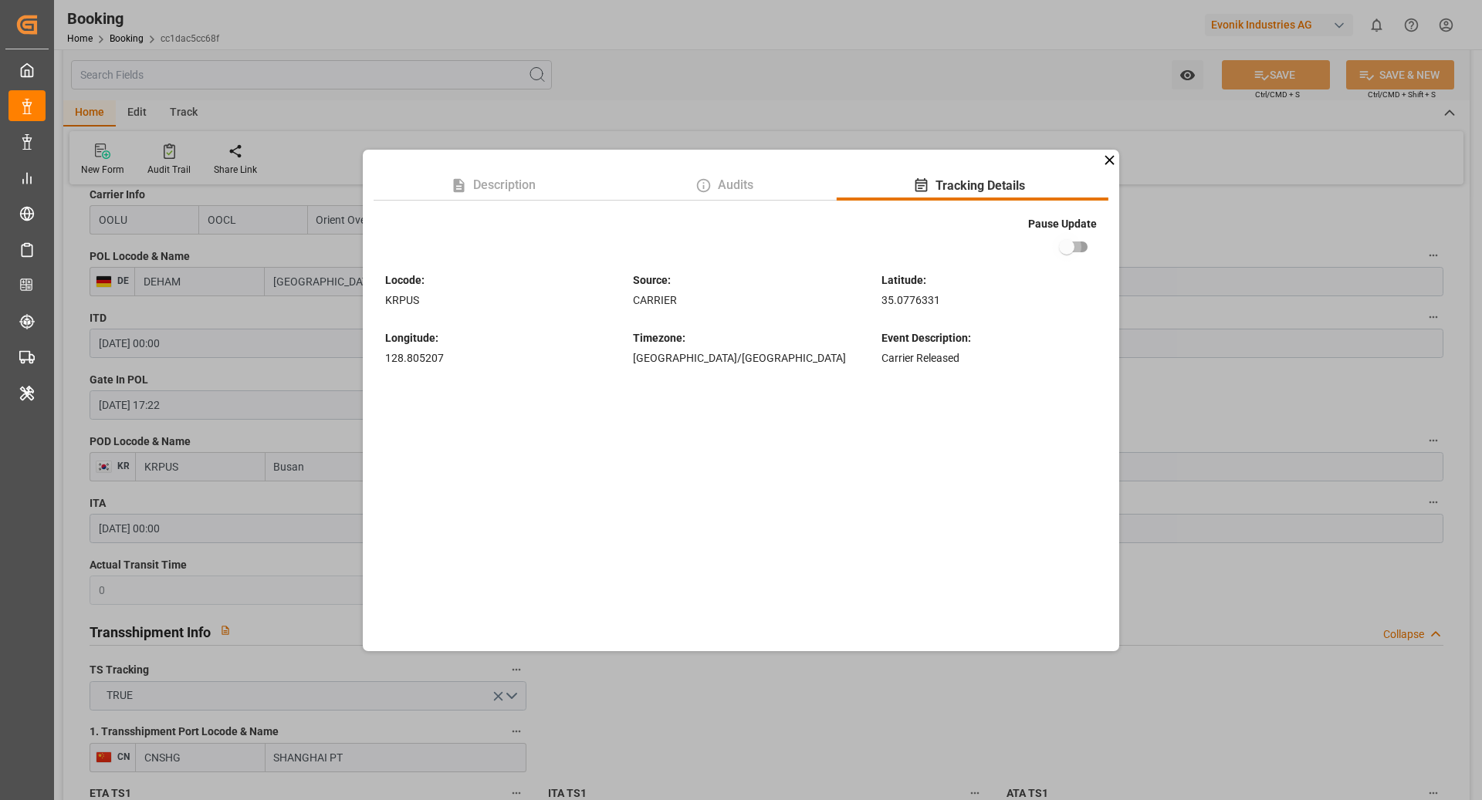
click at [1065, 243] on input "checkbox" at bounding box center [1067, 246] width 88 height 29
checkbox input "true"
click at [1277, 245] on div "Description Audits Tracking Details Pause Update Locode : KRPUS Source : CARRIE…" at bounding box center [741, 400] width 1482 height 800
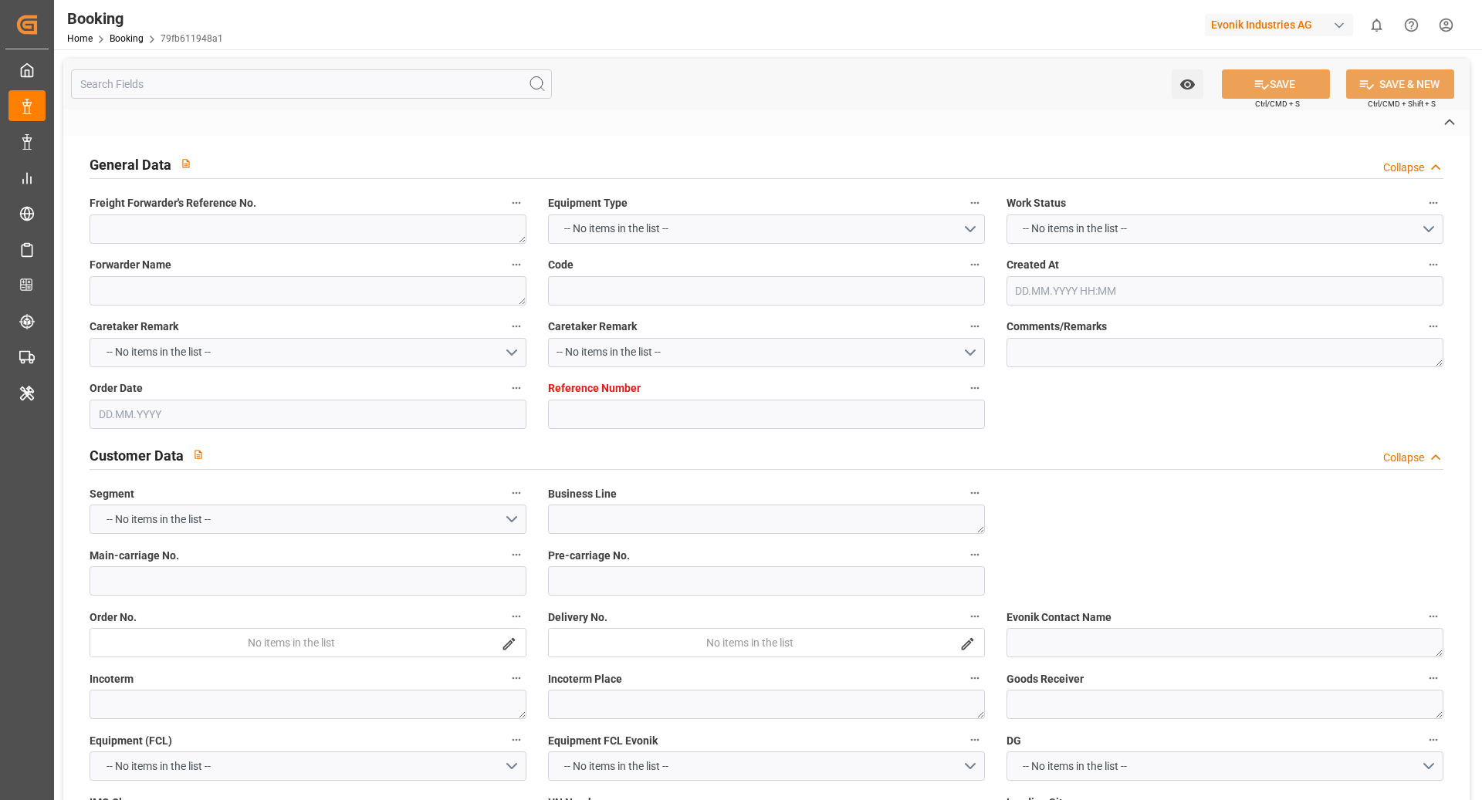
type textarea "1020251284"
type textarea "[PERSON_NAME]"
type input "79fb611948a1"
type input "7001192220"
type textarea "AT-CL"
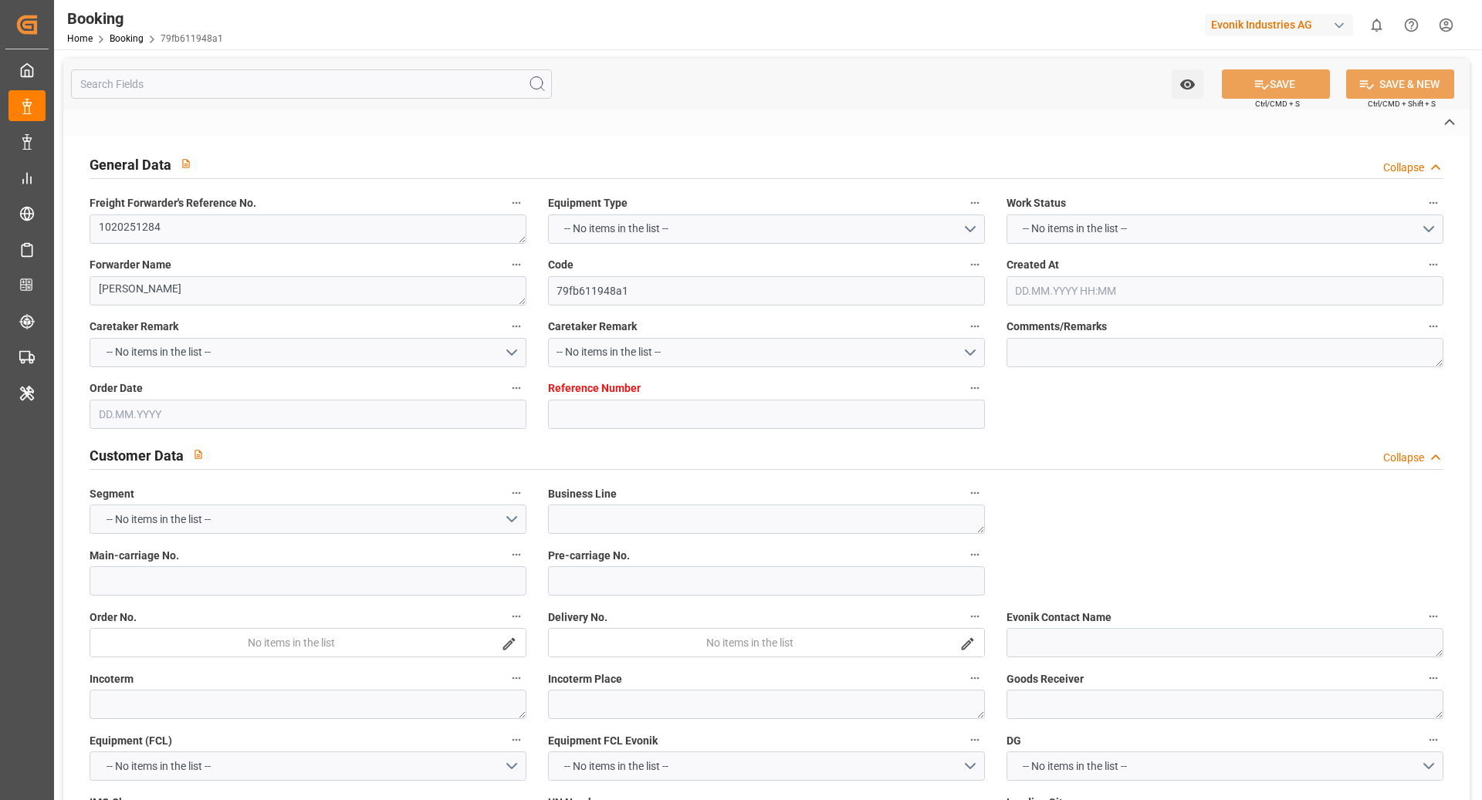
type input "7001192219"
type textarea "[EMAIL_ADDRESS][PERSON_NAME][DOMAIN_NAME]"
type textarea "CIF"
type textarea "[GEOGRAPHIC_DATA]"
type textarea "Essen"
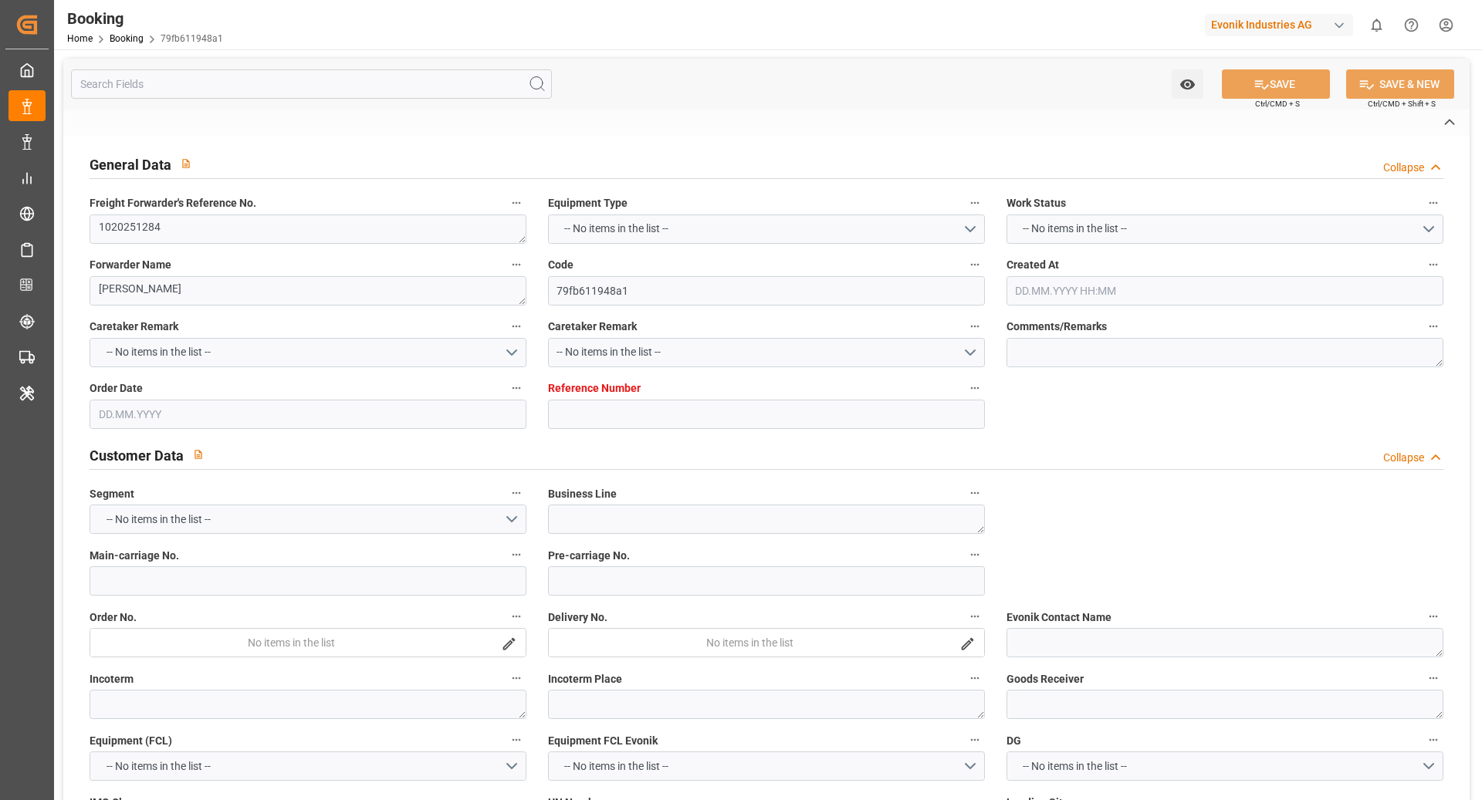
type textarea "OOLU0713170"
type input "EVER MEED"
type input "OOLU"
type textarea "2160095690"
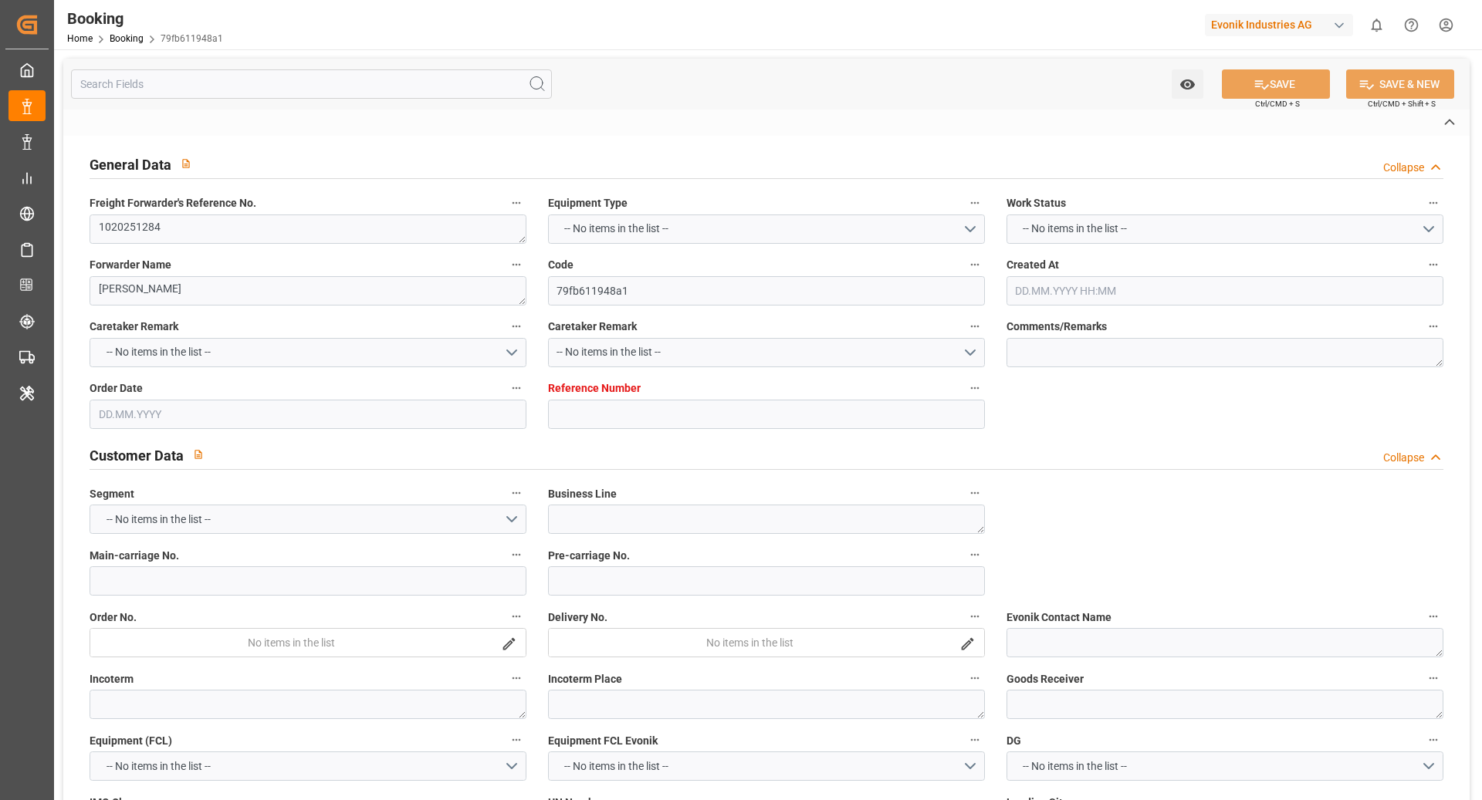
type input "[GEOGRAPHIC_DATA]"
type input "[GEOGRAPHIC_DATA] ([GEOGRAPHIC_DATA])"
type textarea "vesselName etd [PERSON_NAME]"
type textarea "INPUT_Evonik_Seeburger_IFTMIN_1003083150_20250825062222339.edi"
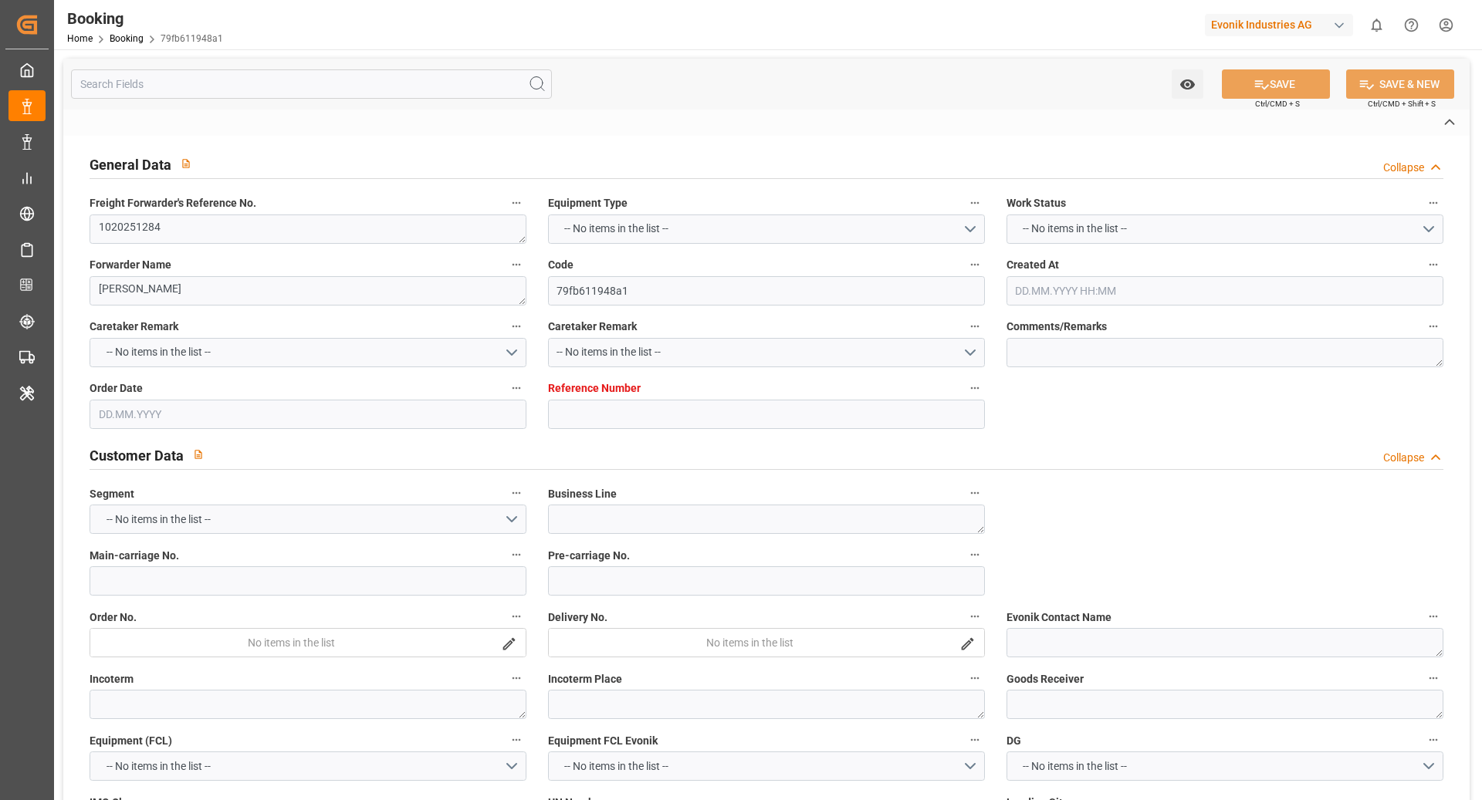
type textarea "NWC/[GEOGRAPHIC_DATA] [GEOGRAPHIC_DATA] / [GEOGRAPHIC_DATA]-CL"
type textarea "INPUT_Evonik_Seeburger_IFTMIN_1002849239_20250611111928907.edi,INPUT_Evonik_See…"
type textarea "1003083150"
type textarea "[PERSON_NAME]"
type textarea "businessLine-"
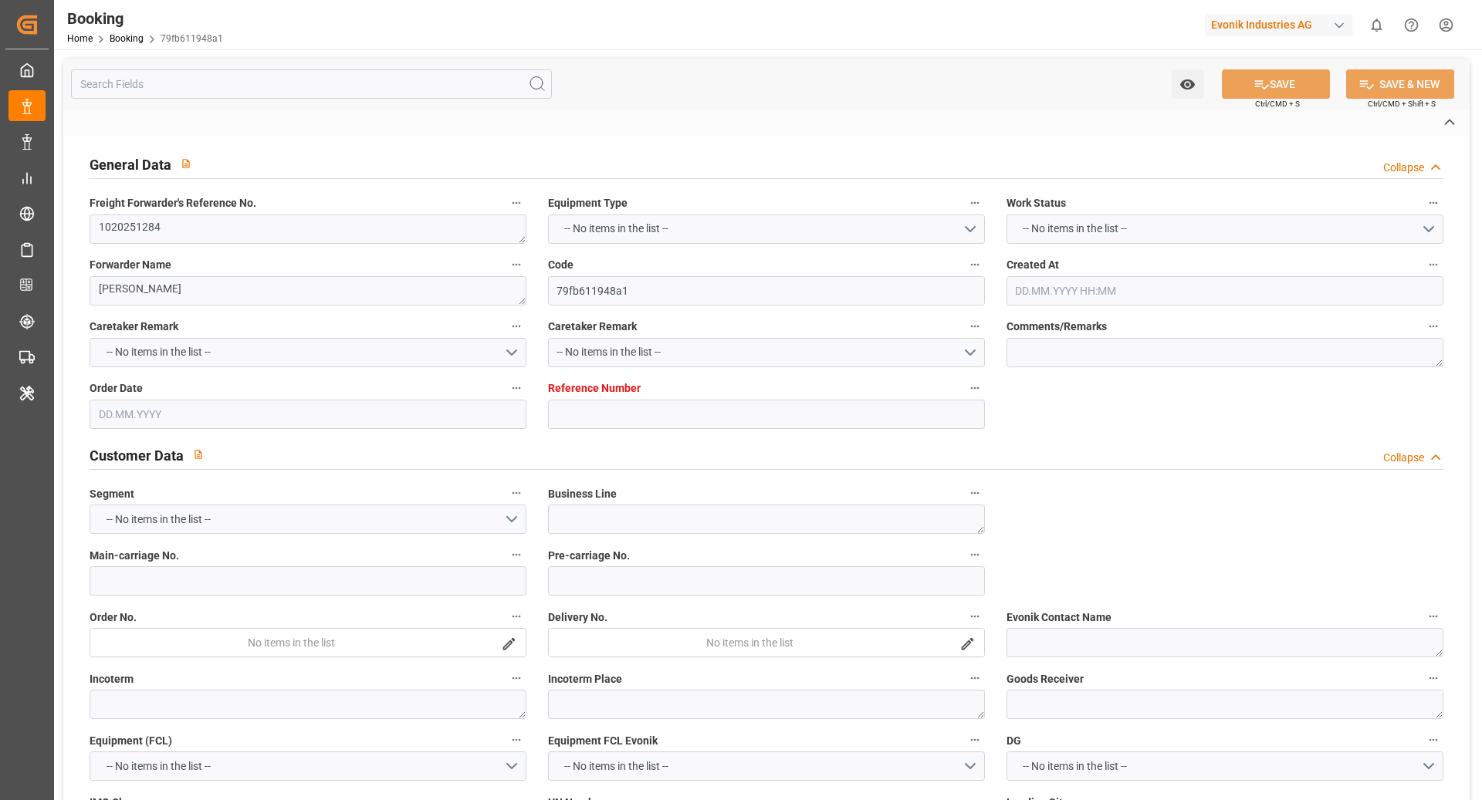
type textarea "IFTMIN"
type textarea "a011t00000LcJC5AAN"
type textarea "Yes"
type input "[GEOGRAPHIC_DATA]"
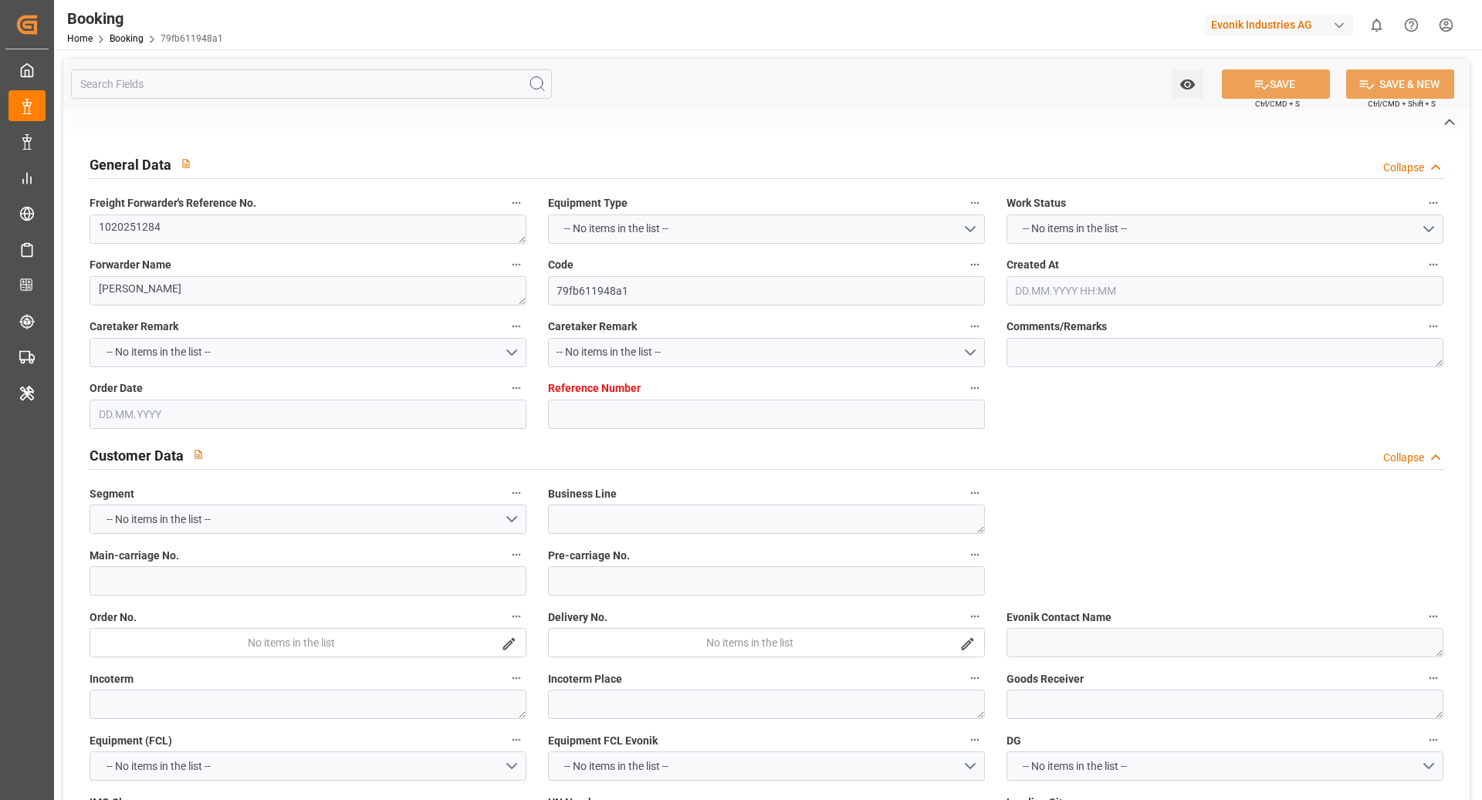
type input "[GEOGRAPHIC_DATA]"
type input "DE"
type input "VESSEL"
type input "0762-005E"
type input "VESSEL"
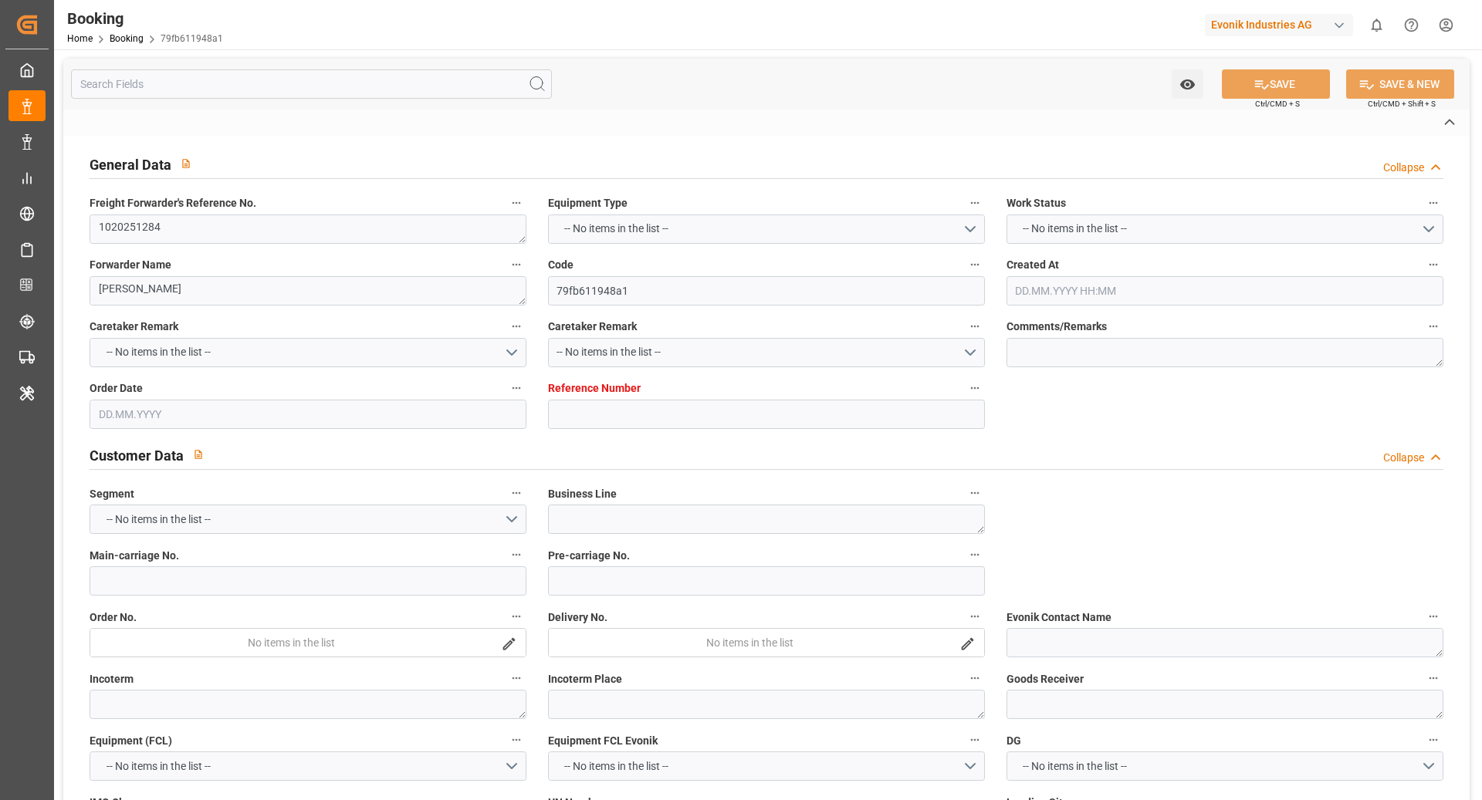
type input "OOCL [US_STATE]"
type input "222S"
type input "OOCL [US_STATE]"
type input "TRUCK"
type input "[GEOGRAPHIC_DATA]"
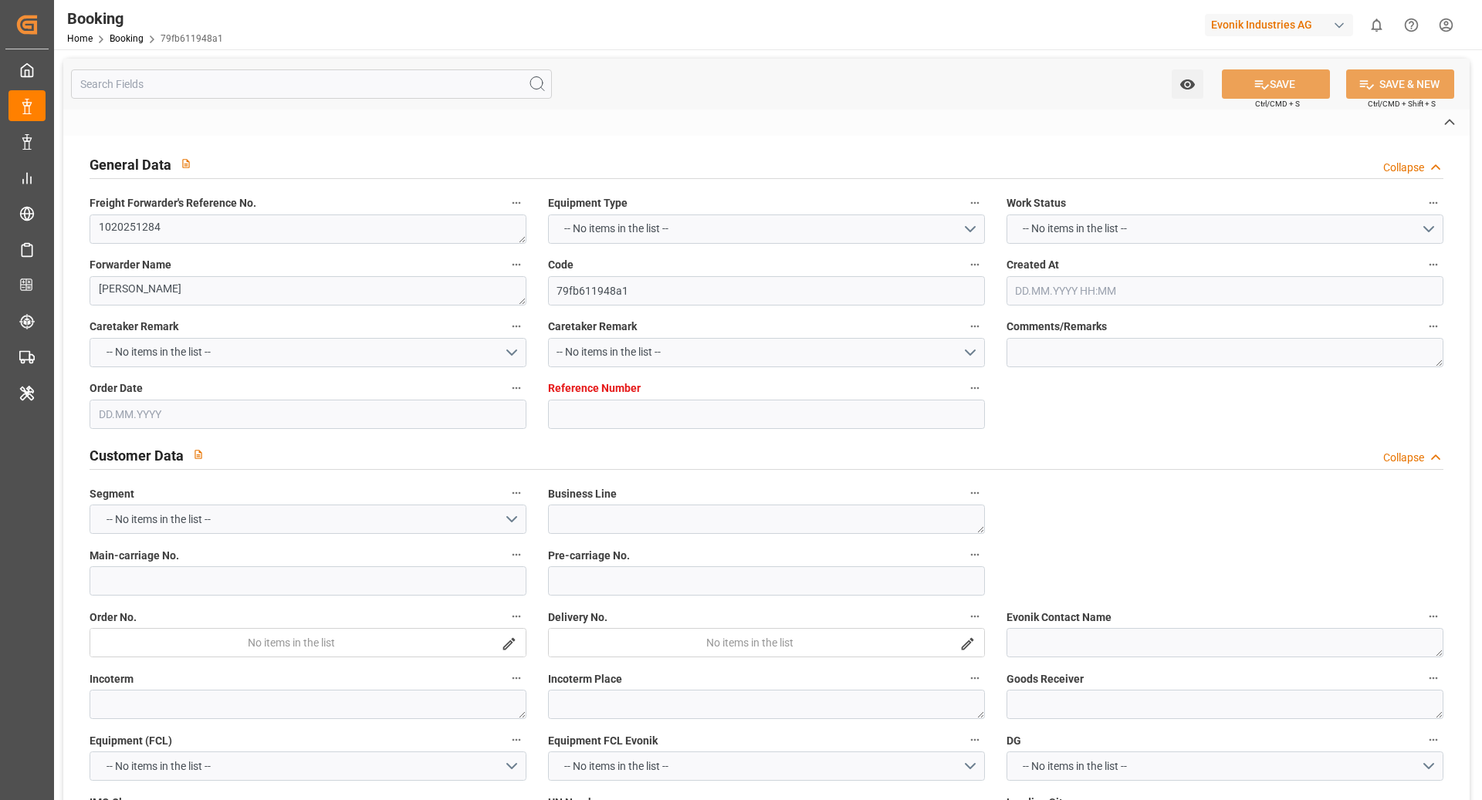
type input "AU"
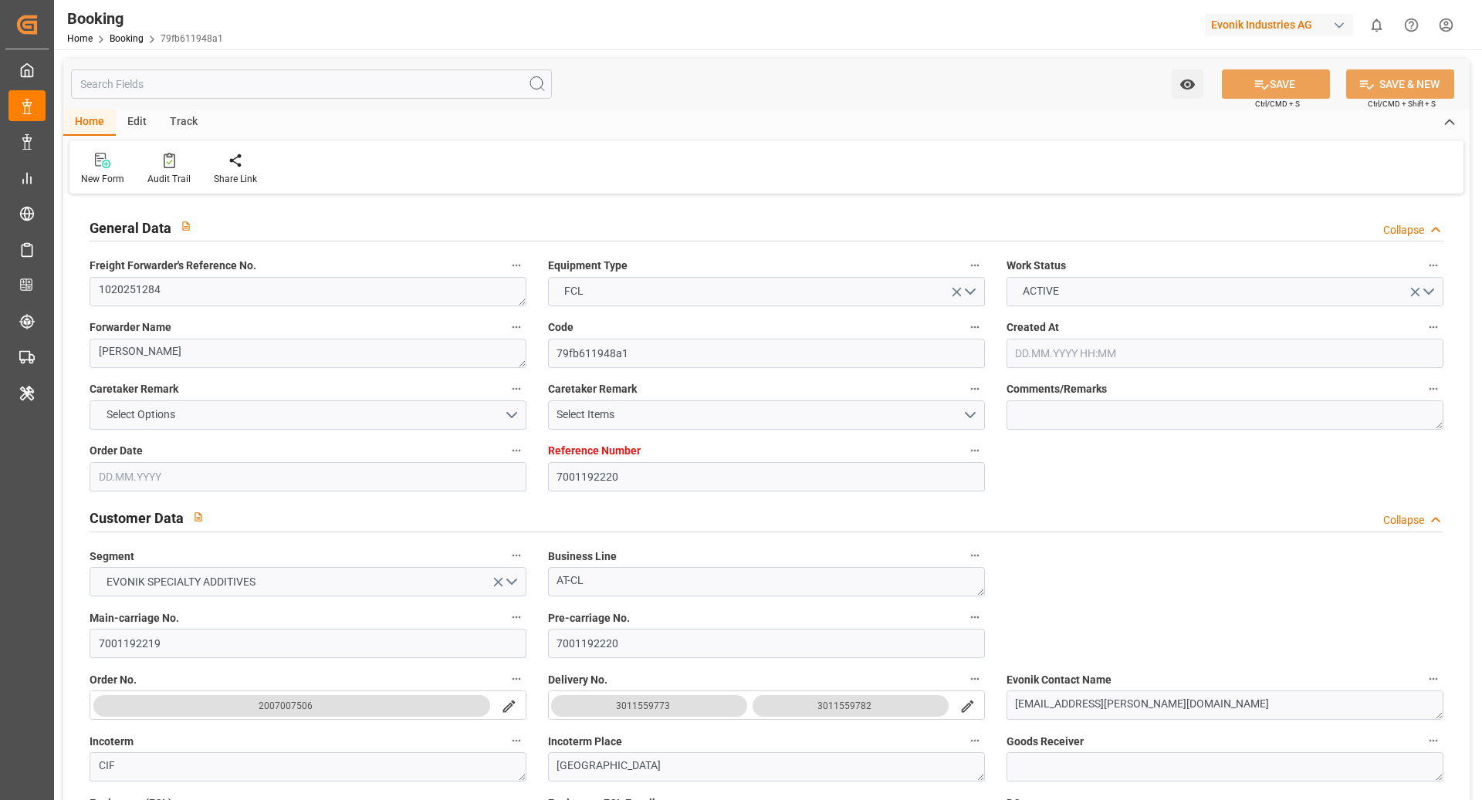
type input "7001192220"
type input "9935258"
type input "OOCL"
type input "Orient Overseas Container Line Ltd"
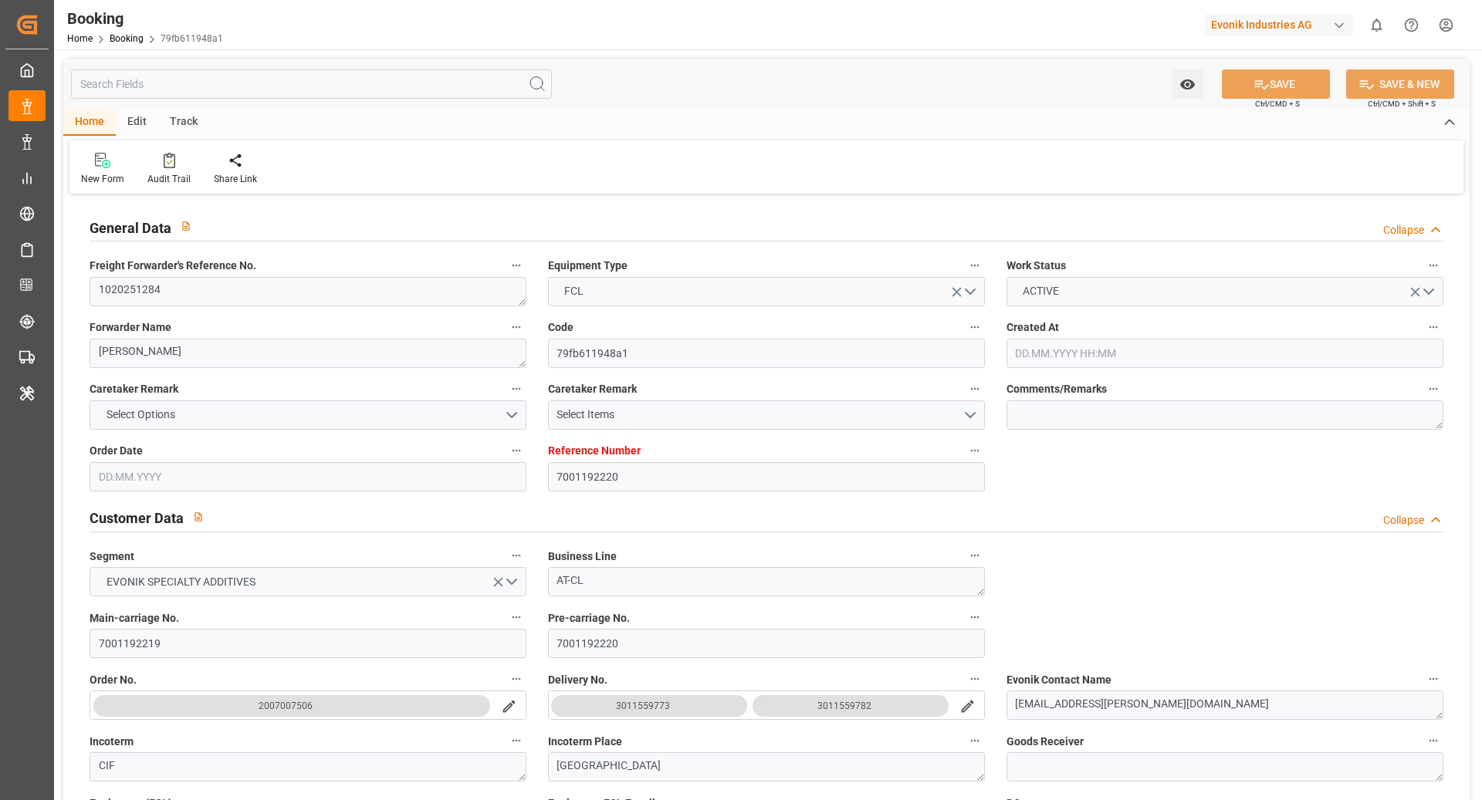
type input "BEANR"
type input "AUSYD"
type input "32"
type input "MYPKG"
type input "0"
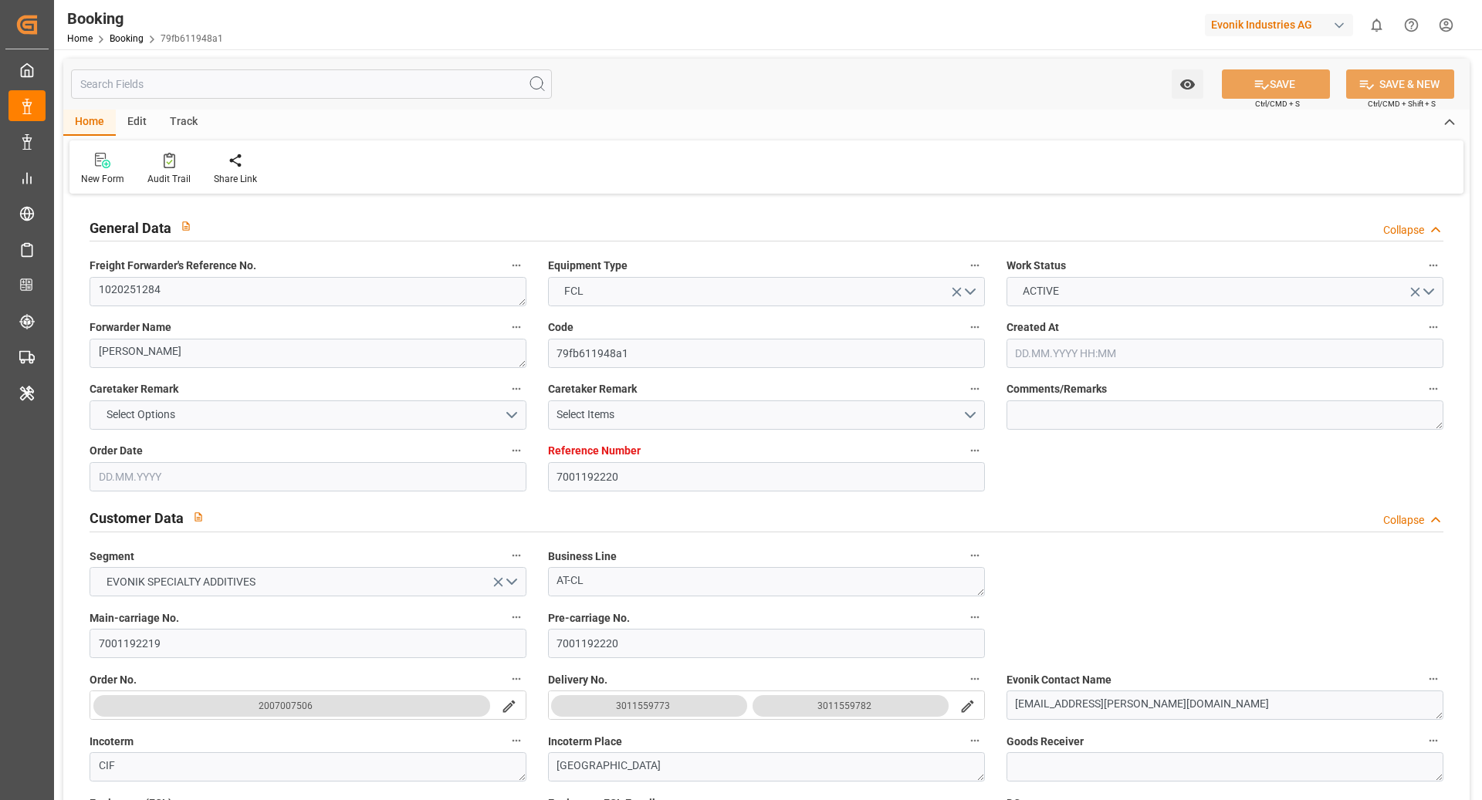
type input "BEANR"
type input "AUBTB"
type input "9329552"
type input "[DATE] 09:21"
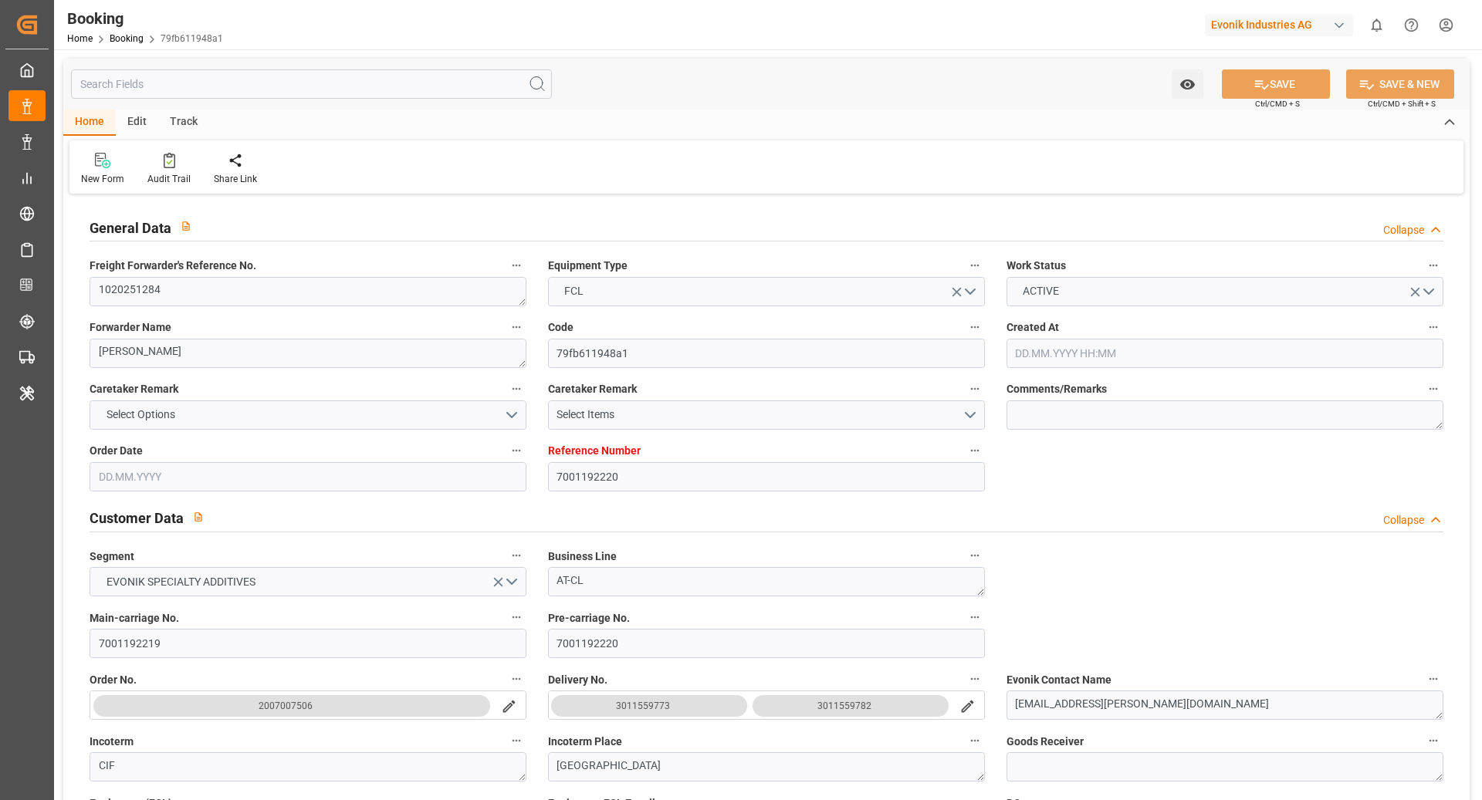
type input "[DATE]"
type input "[DATE] 00:00"
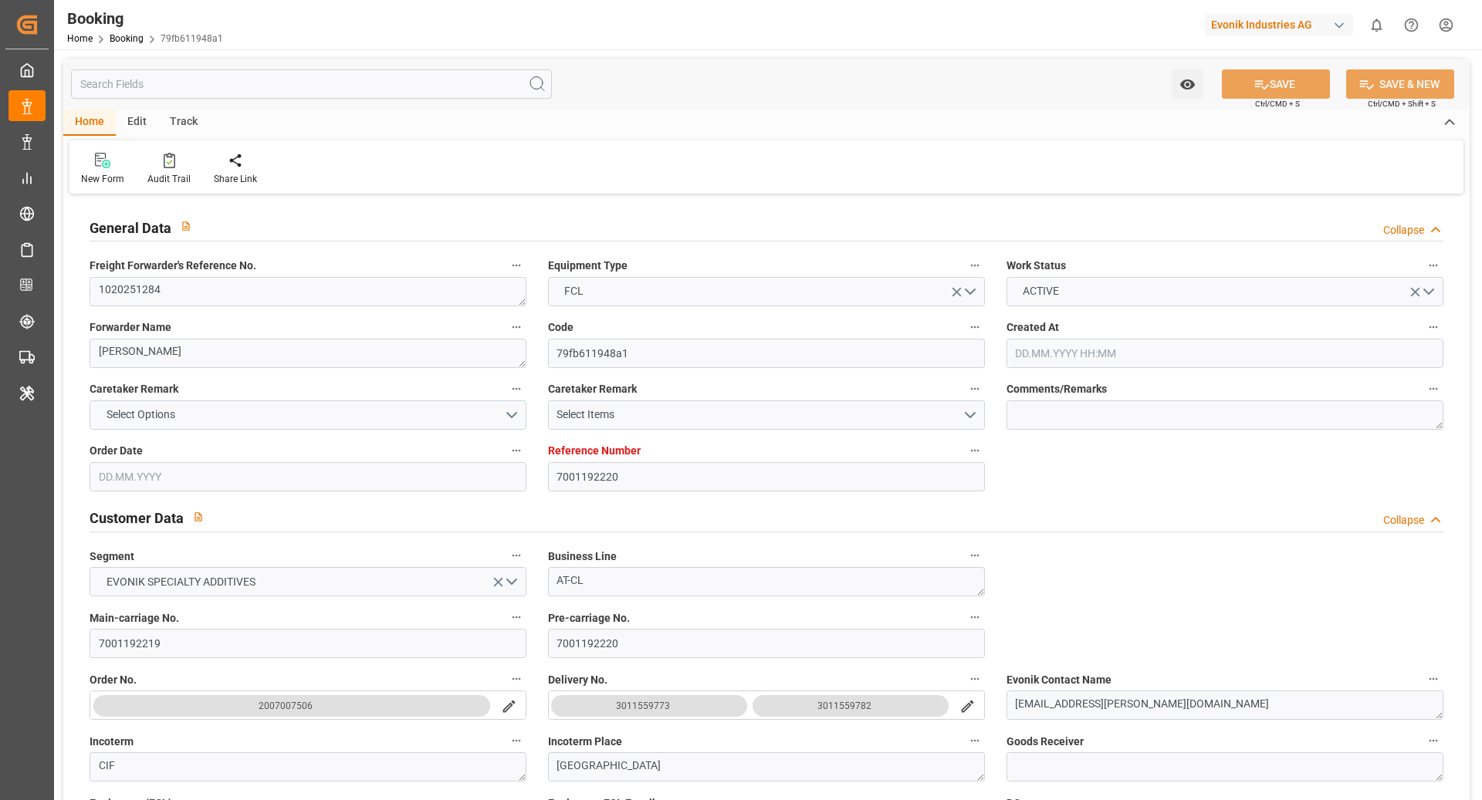
type input "[DATE] 00:00"
type input "[DATE] 23:30"
type input "[DATE] 09:53"
type input "[DATE] 07:00"
type input "[DATE] 00:00"
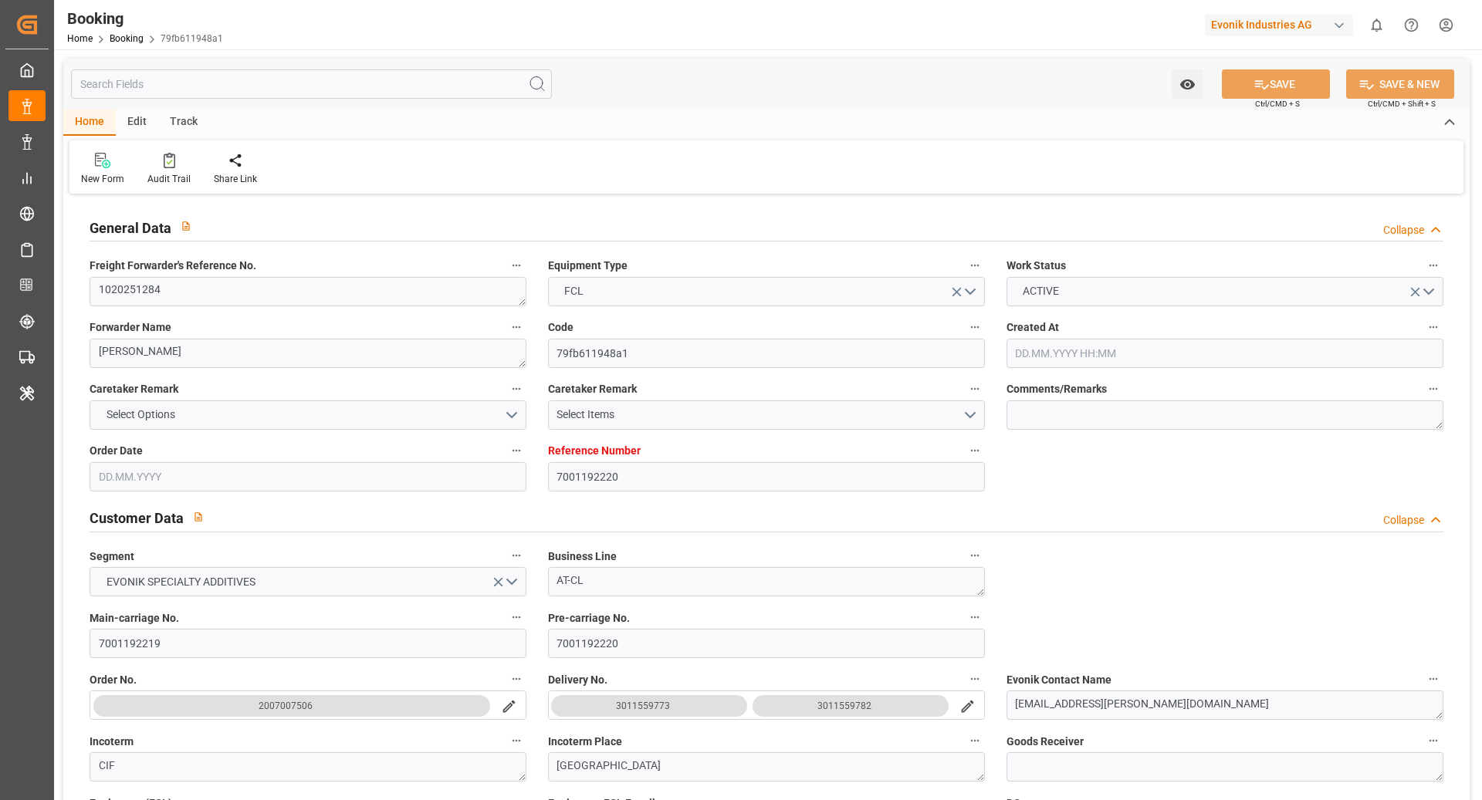
type input "[DATE] 15:38"
type input "[DATE] 00:00"
type input "[DATE] 17:28"
type input "[DATE] 10:00"
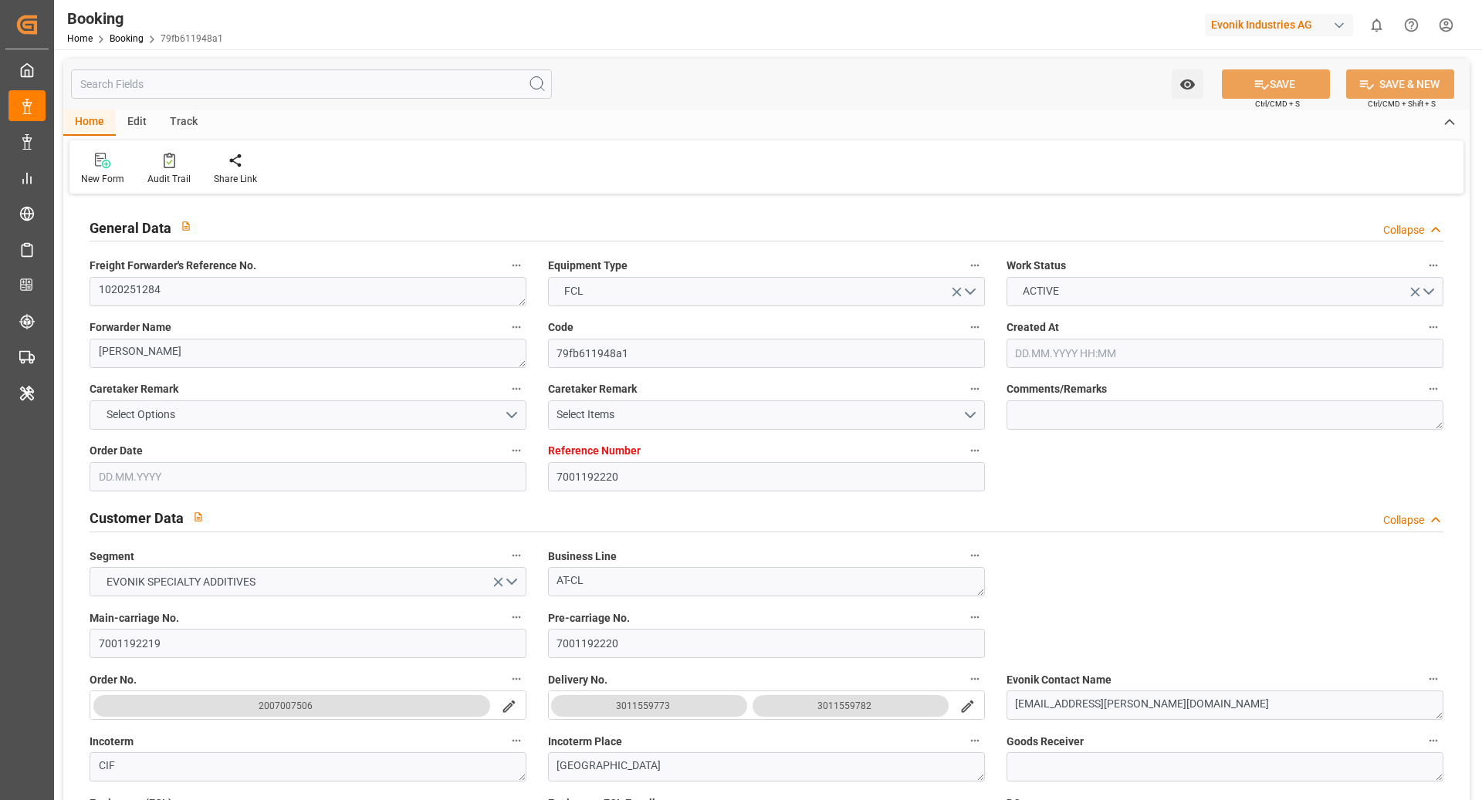
type input "[DATE] 00:00"
type input "[DATE]"
type input "[DATE] 21:01"
type input "[DATE]"
type input "[DATE] 16:13"
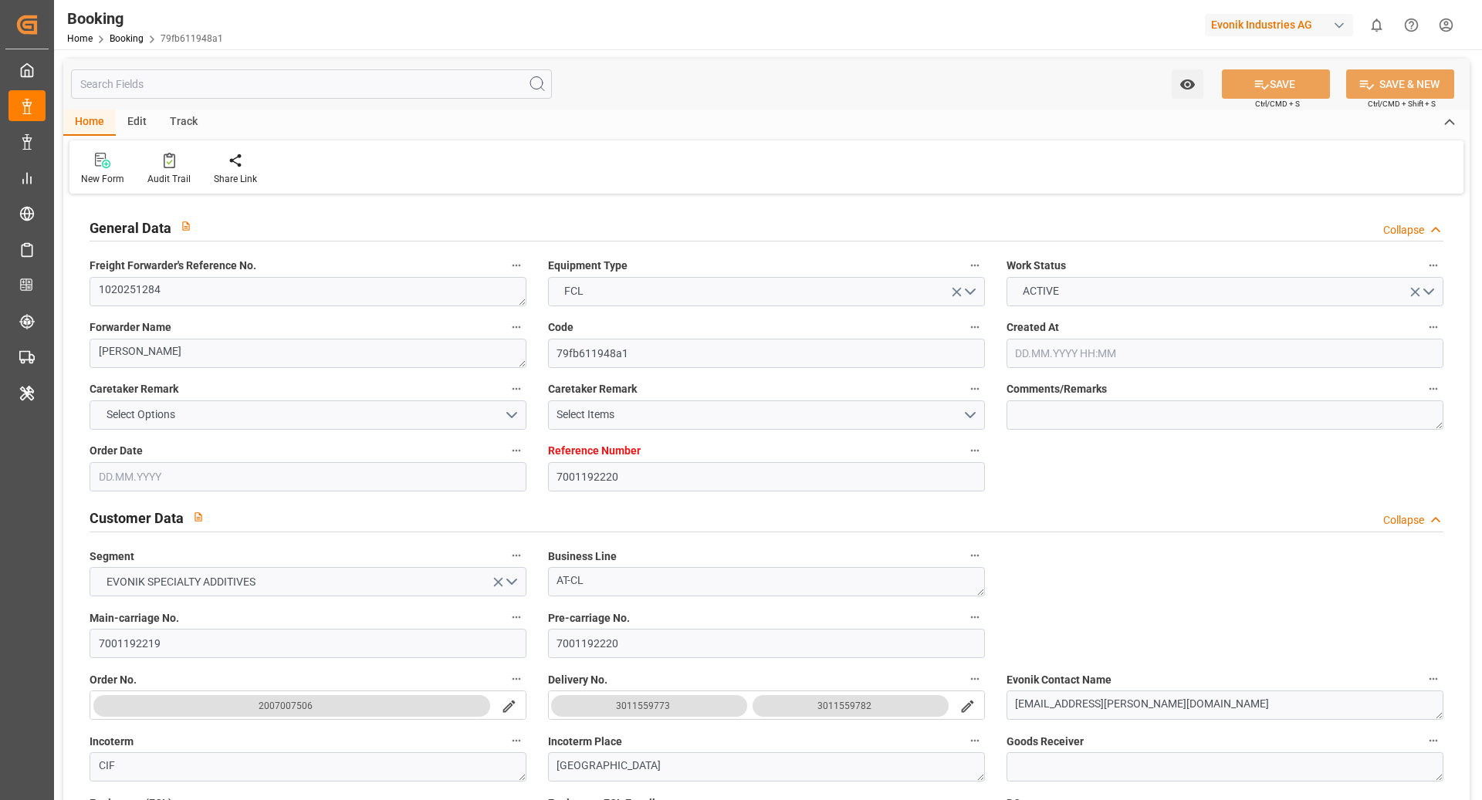
type input "[DATE] 06:02"
type input "[DATE] 00:12"
type input "[DATE] 17:29"
type input "[DATE] 11:37"
type input "[DATE] 10:00"
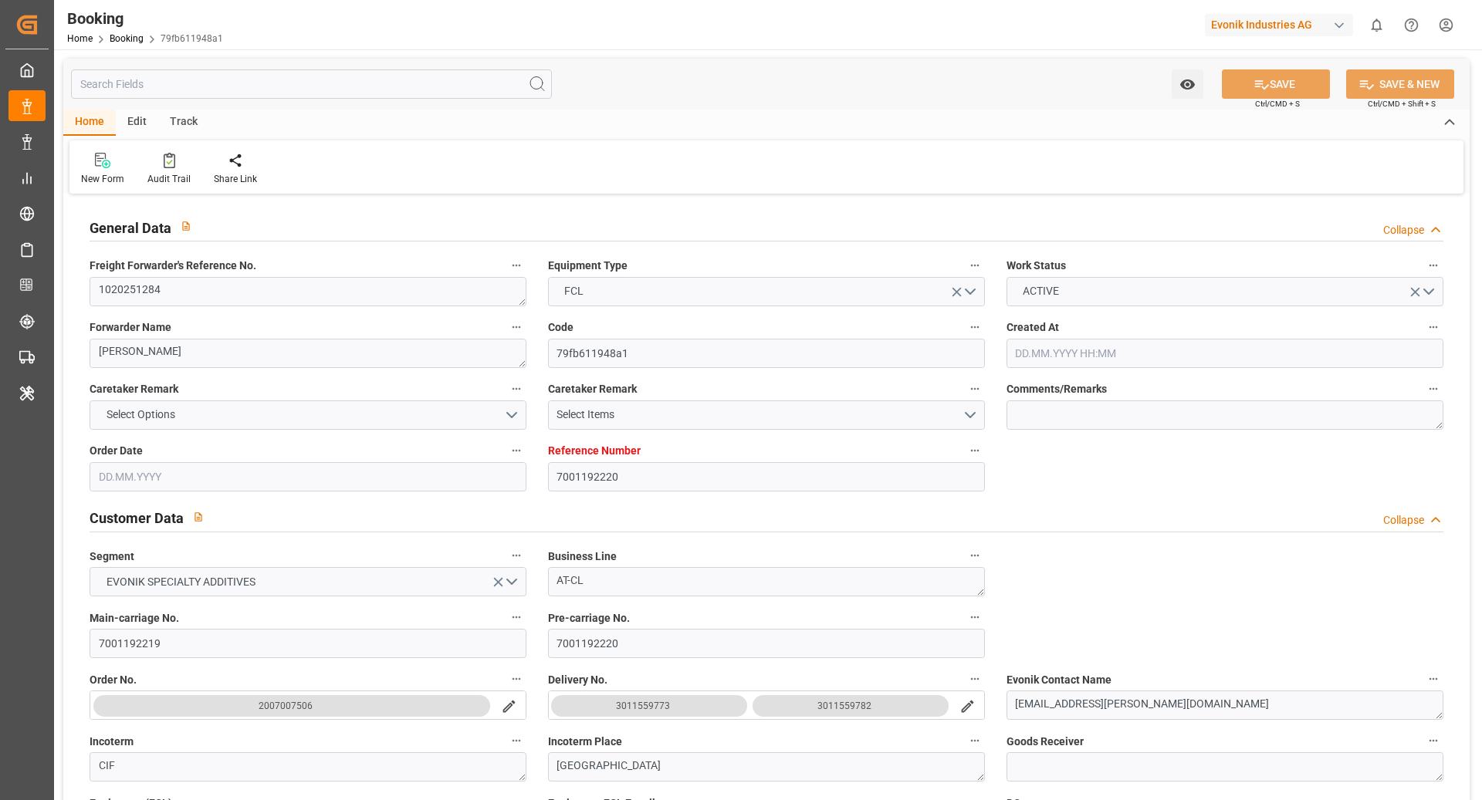
type input "[DATE] 07:00"
type input "[DATE] 22:29"
type input "[DATE] 10:00"
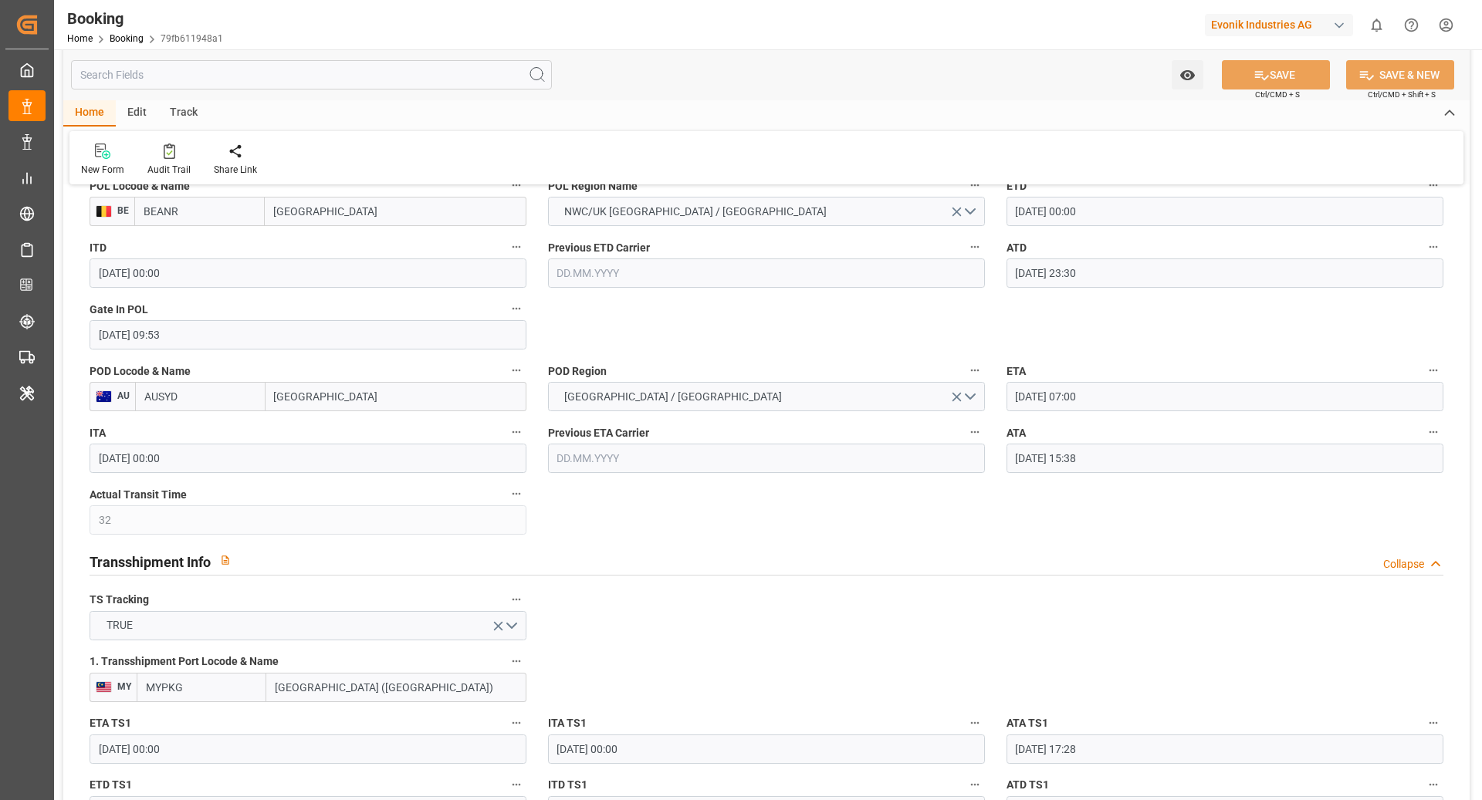
scroll to position [1267, 0]
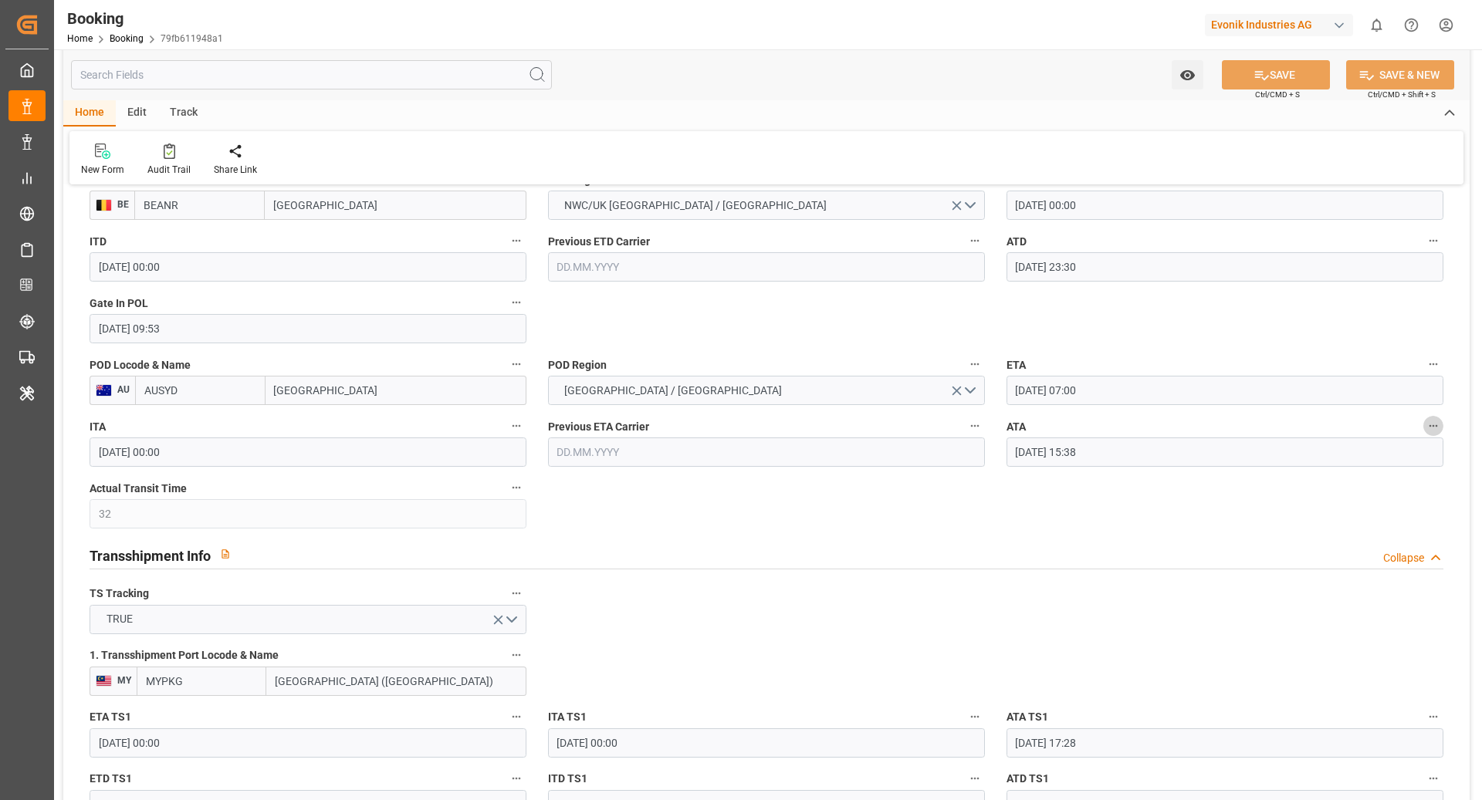
click at [1431, 416] on button "ATA" at bounding box center [1433, 426] width 20 height 20
click at [1184, 445] on div at bounding box center [741, 400] width 1482 height 800
click at [1184, 445] on div "Description Audits Tracking Details" at bounding box center [741, 400] width 1482 height 800
click at [1184, 445] on input "14.08.2025 15:38" at bounding box center [1224, 452] width 437 height 29
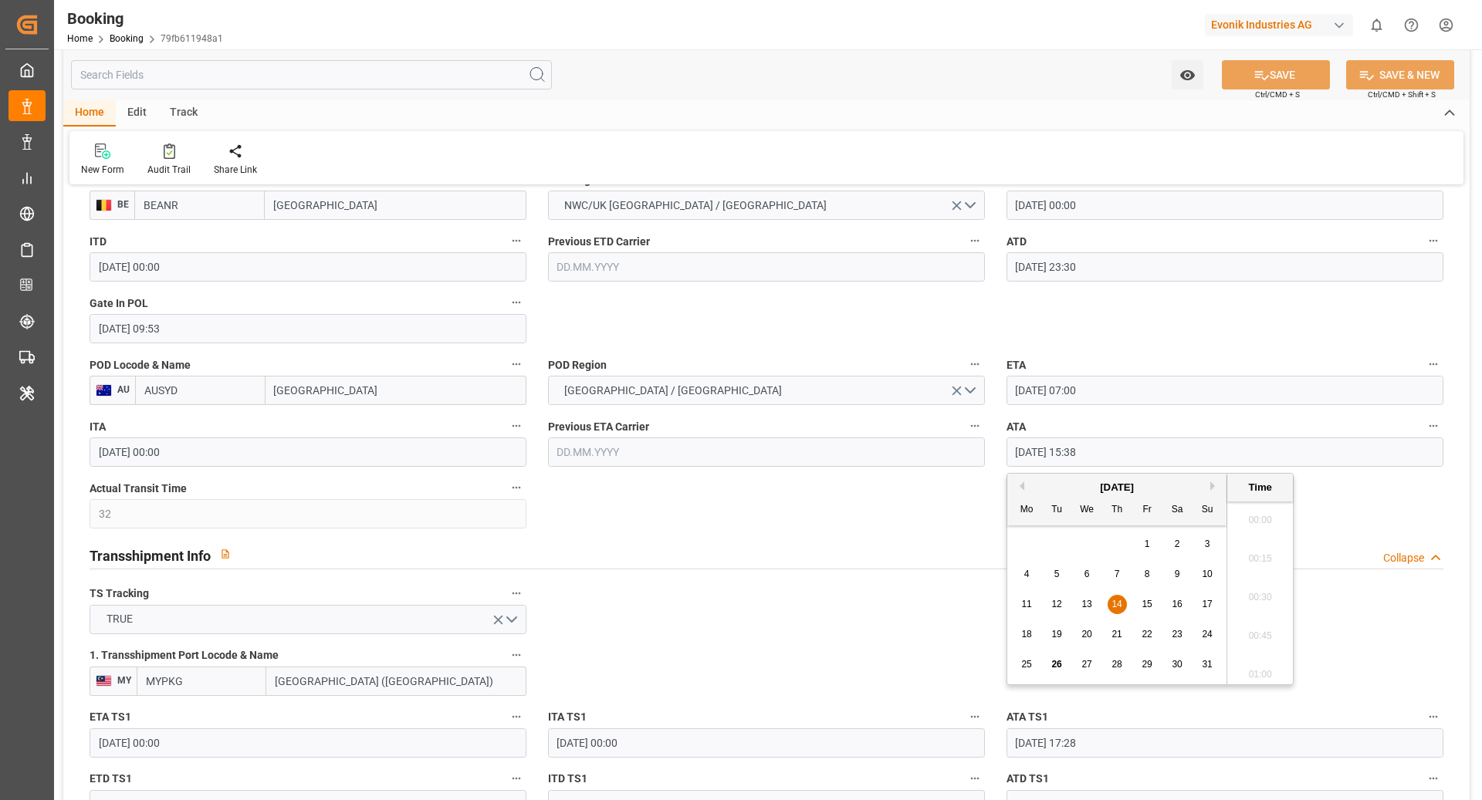
scroll to position [2320, 0]
click at [1436, 426] on icon "button" at bounding box center [1433, 426] width 12 height 12
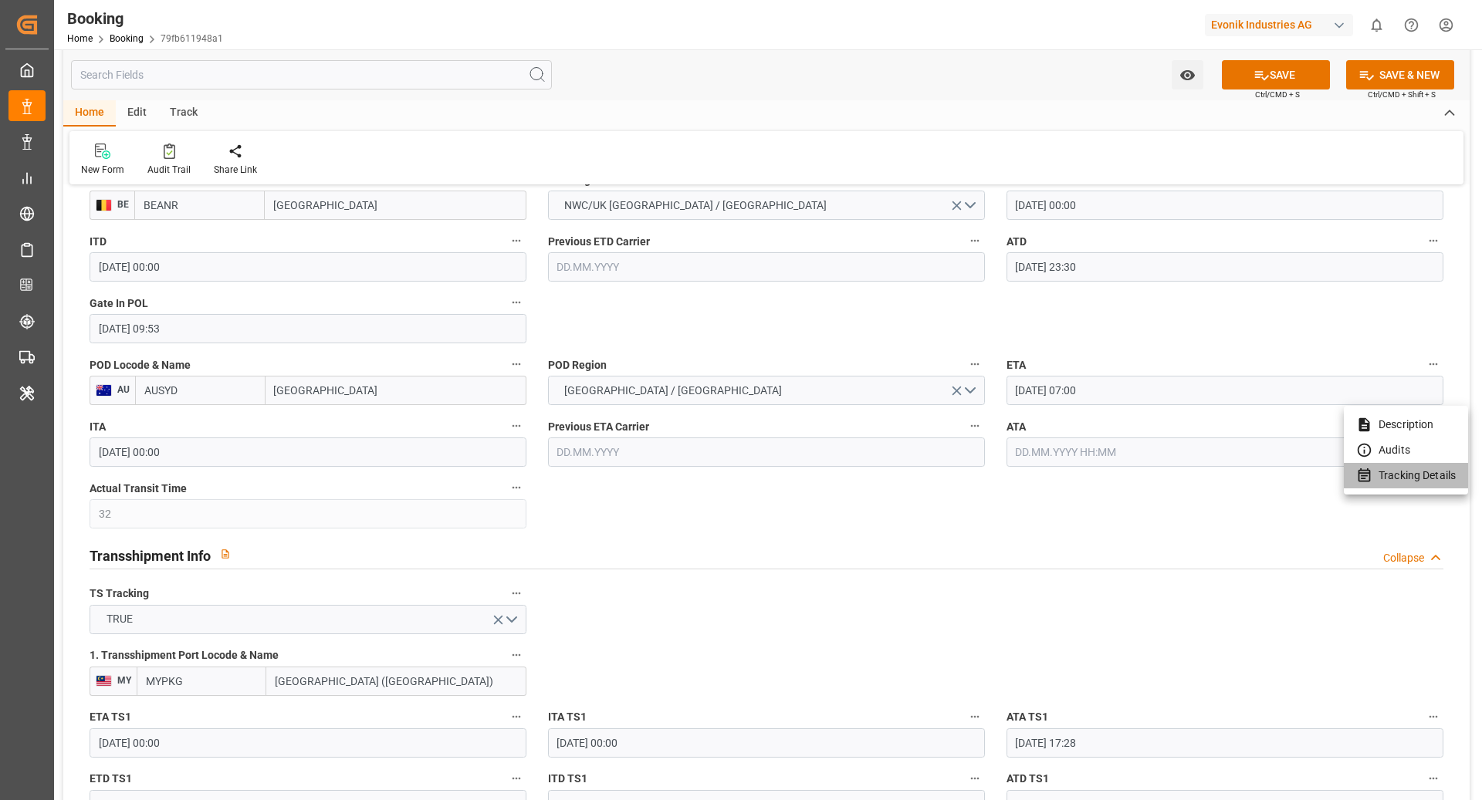
click at [1395, 479] on li "Tracking Details" at bounding box center [1406, 475] width 124 height 25
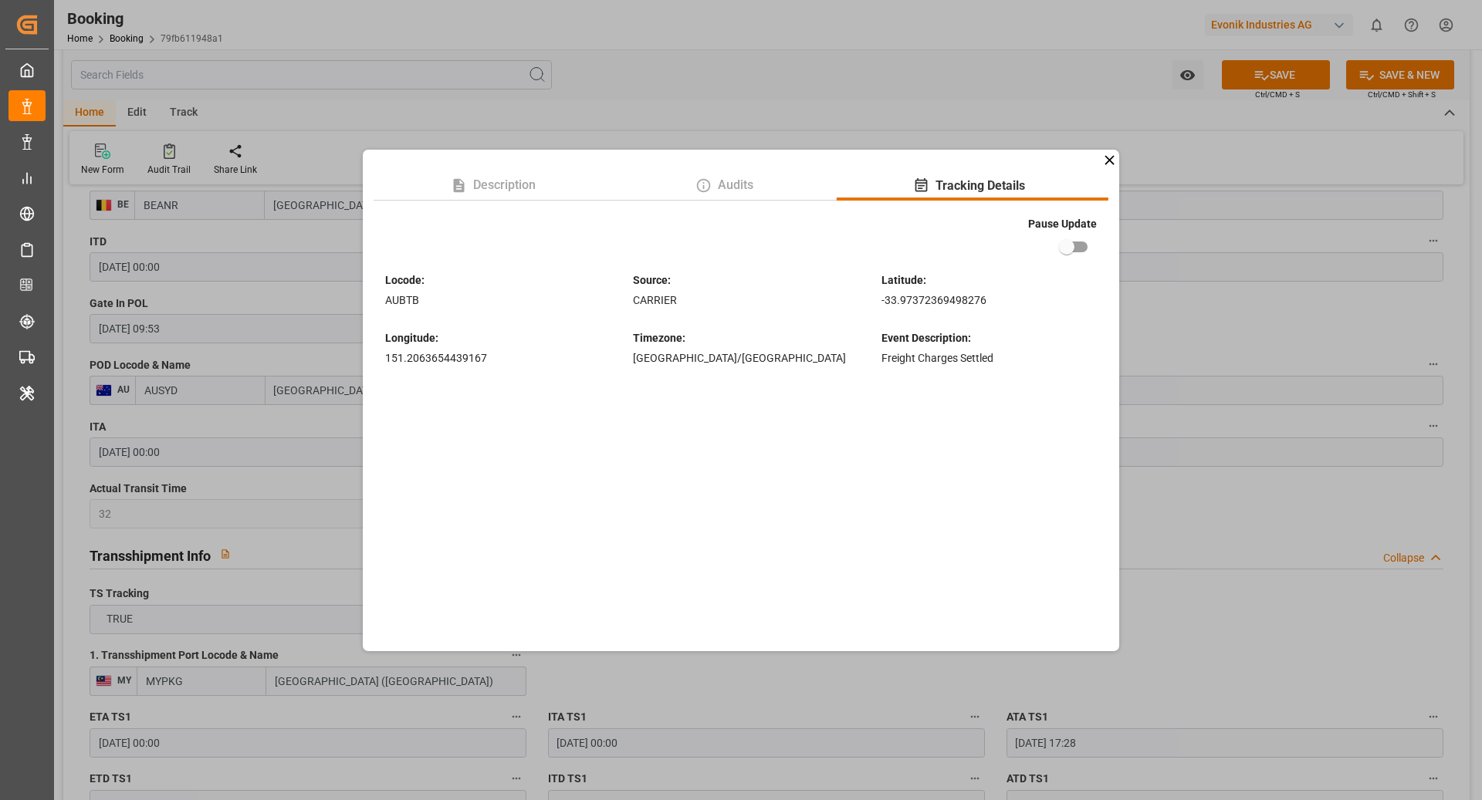
click at [1077, 255] on input "checkbox" at bounding box center [1067, 246] width 88 height 29
checkbox input "true"
click at [1196, 288] on div "Description Audits Tracking Details Pause Update Locode : AUBTB Source : CARRIE…" at bounding box center [741, 400] width 1482 height 800
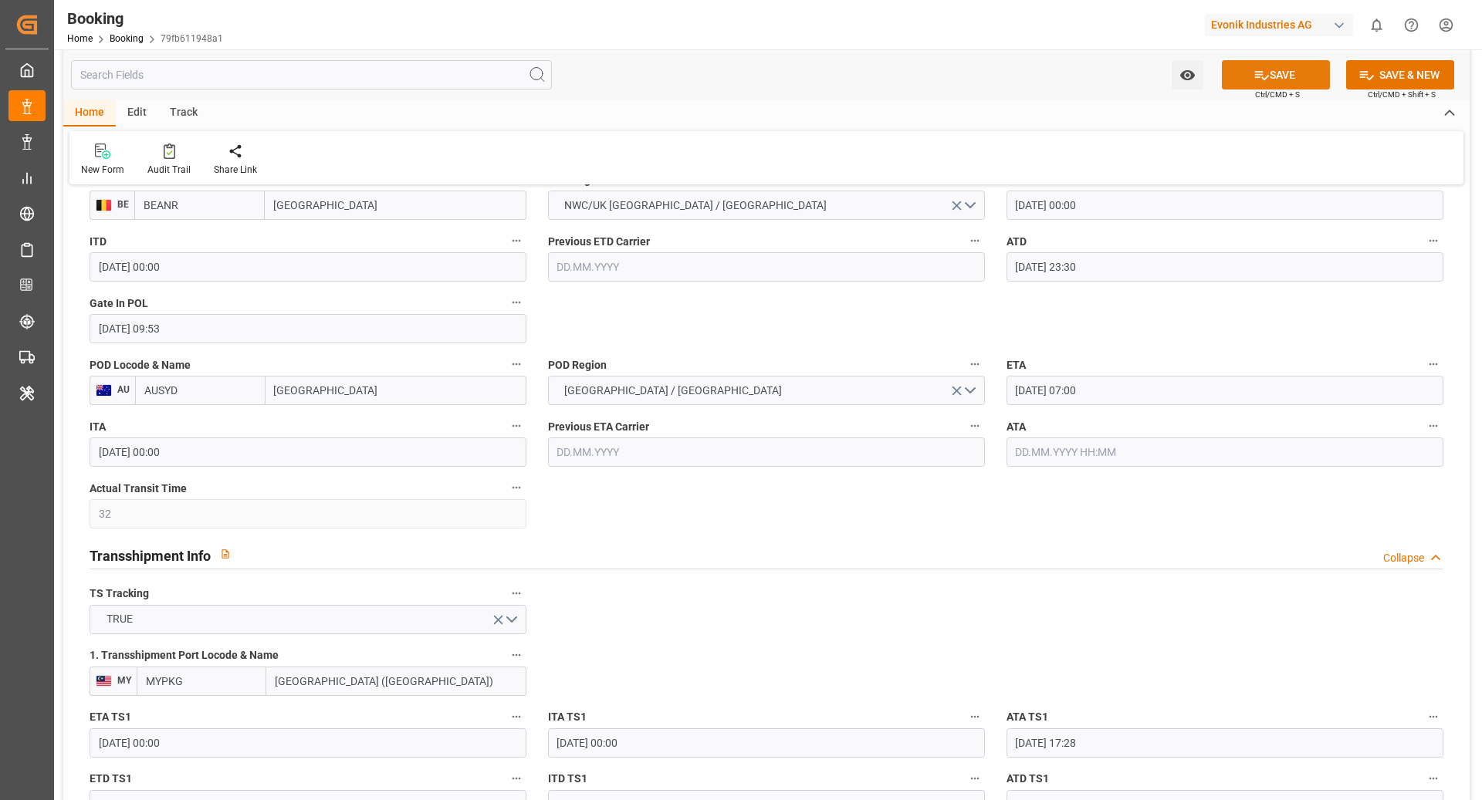
click at [1293, 82] on button "SAVE" at bounding box center [1276, 74] width 108 height 29
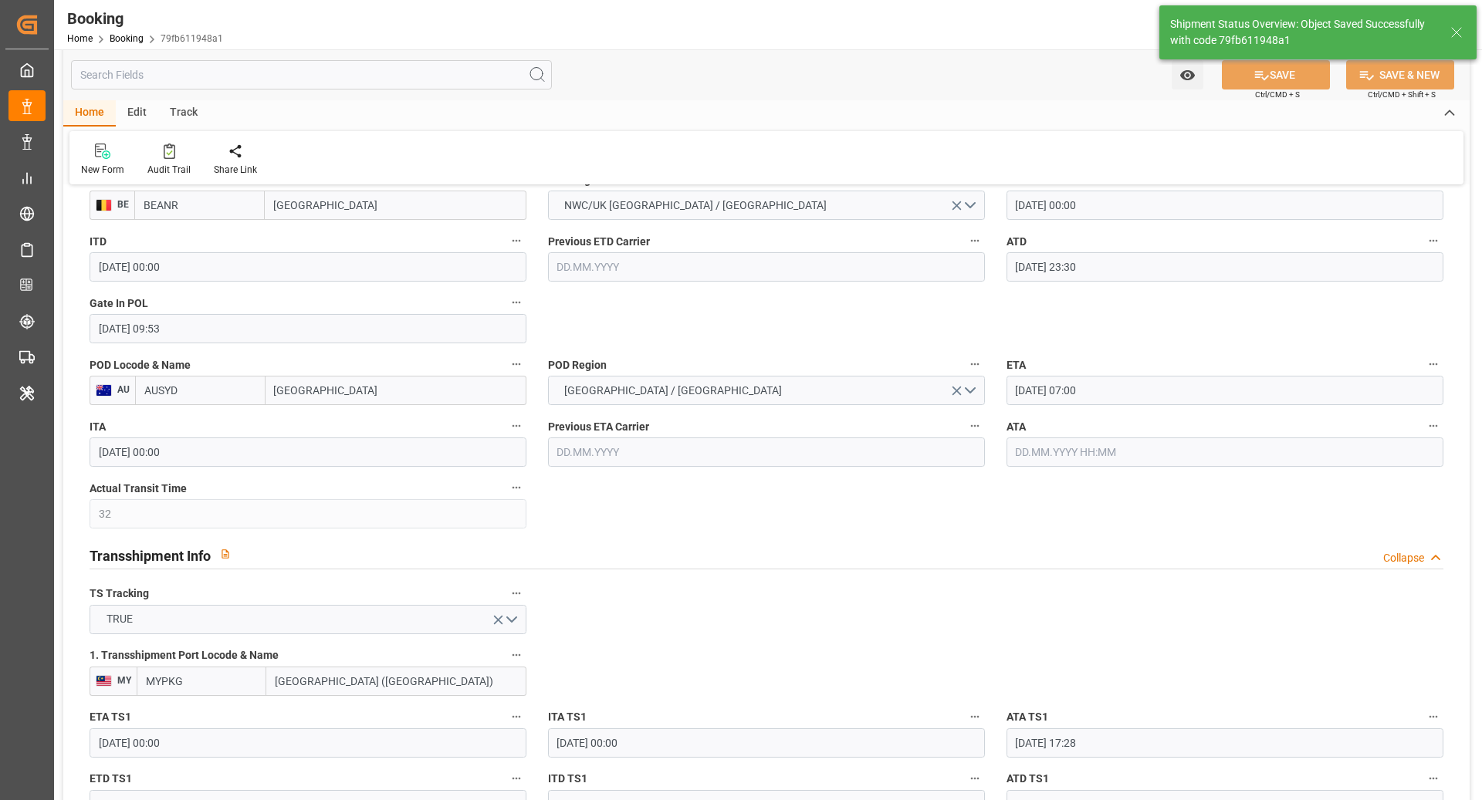
type textarea "[PERSON_NAME]"
type input "26.08.2025 12:13"
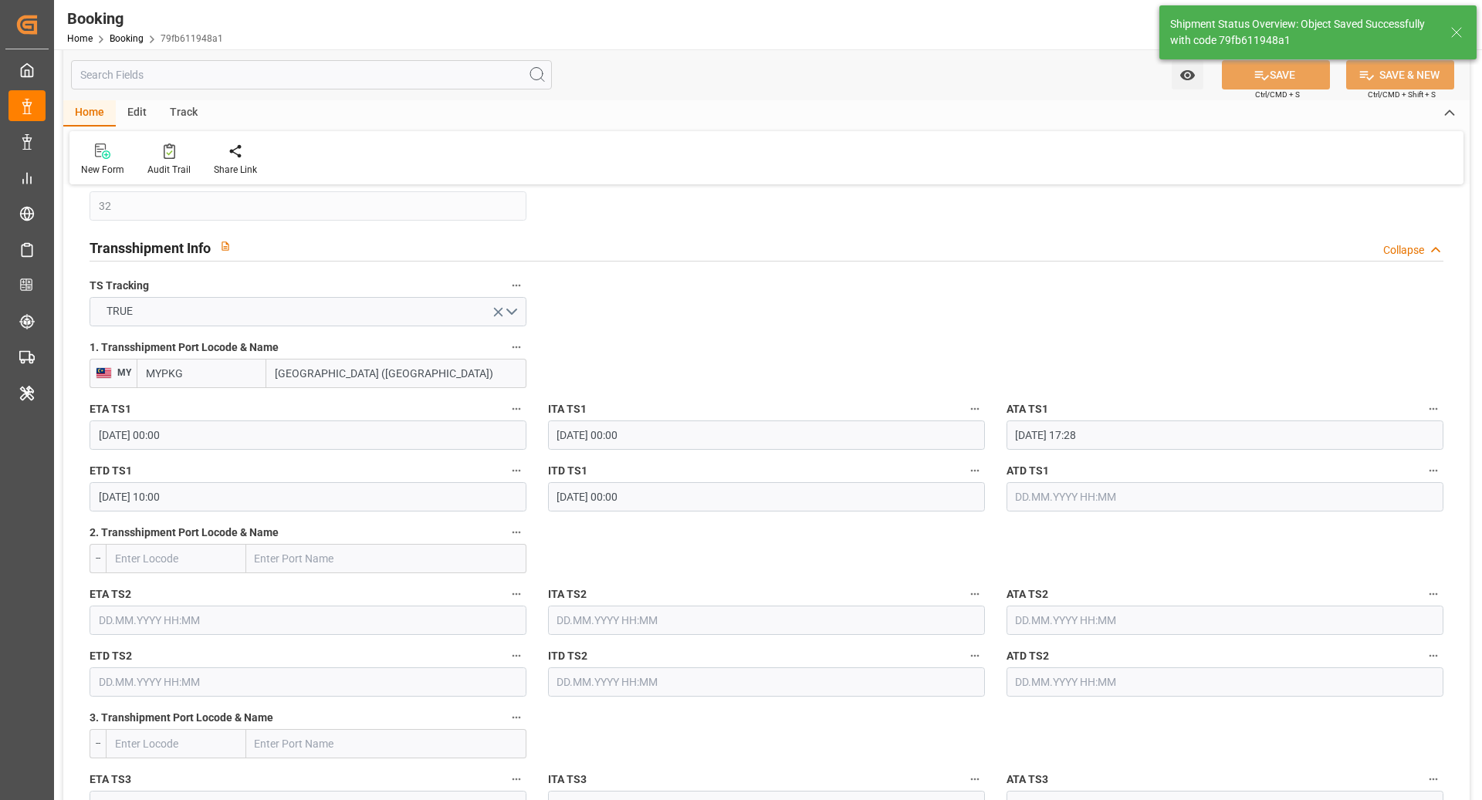
scroll to position [1575, 0]
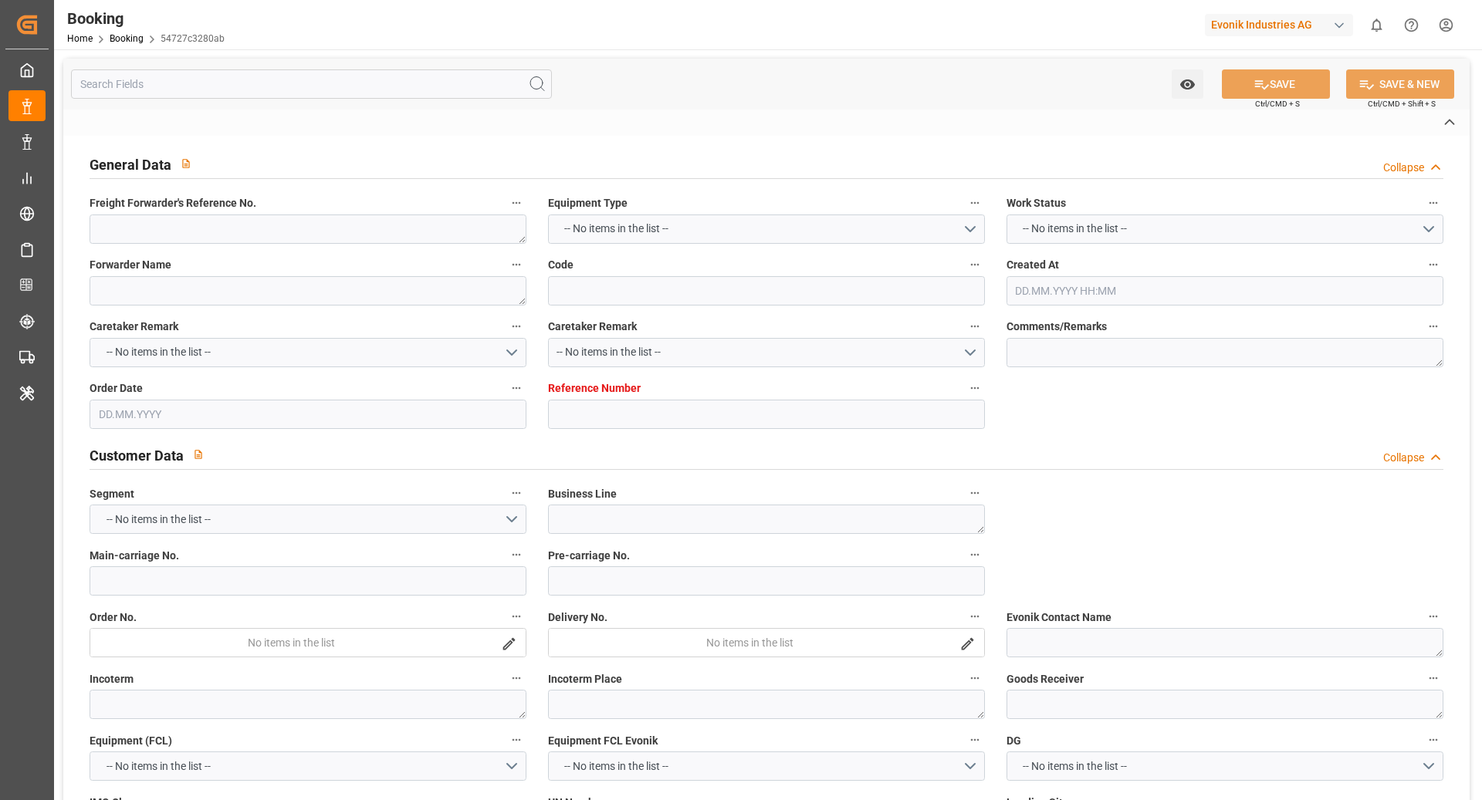
type textarea "250908610256"
type textarea "Leschaco Bremen"
type input "54727c3280ab"
type input "7001247147"
type textarea "AT-SE"
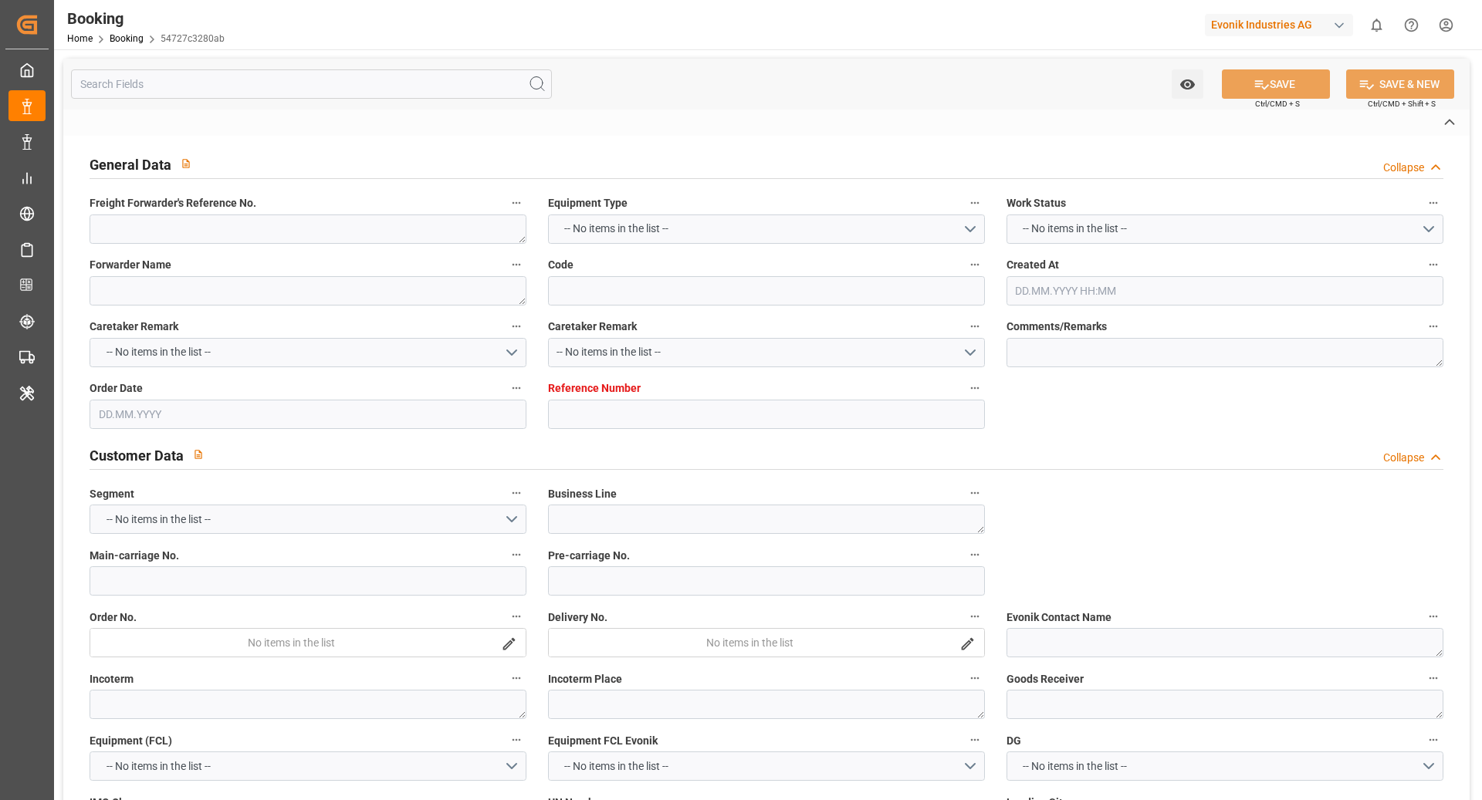
type input "7001247146"
type textarea "CFR"
type textarea "[GEOGRAPHIC_DATA]"
type textarea "3"
type textarea "[GEOGRAPHIC_DATA]"
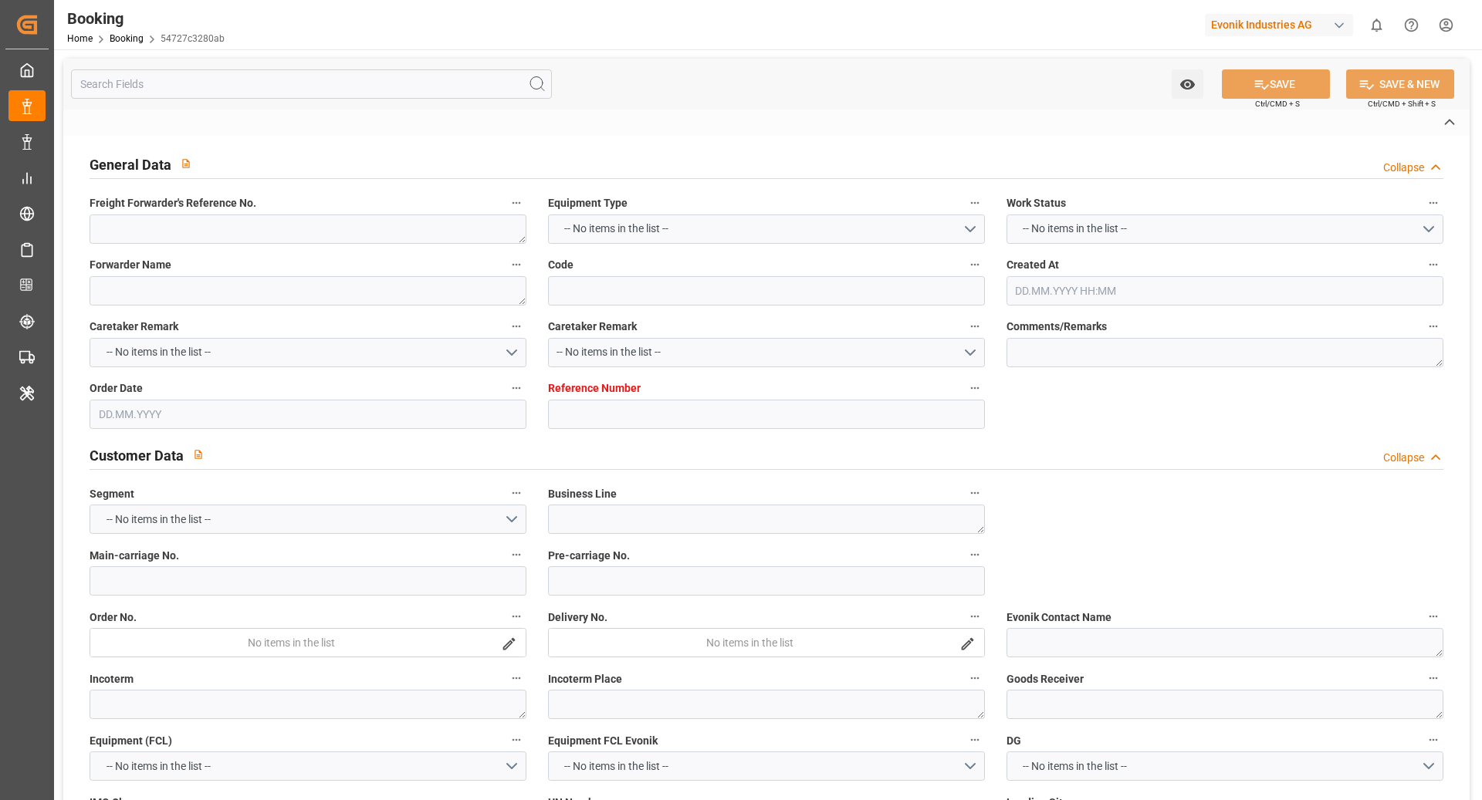
type input "ONE [PERSON_NAME]"
type input "ONEY"
type input "NWC / EU"
type input "[GEOGRAPHIC_DATA]"
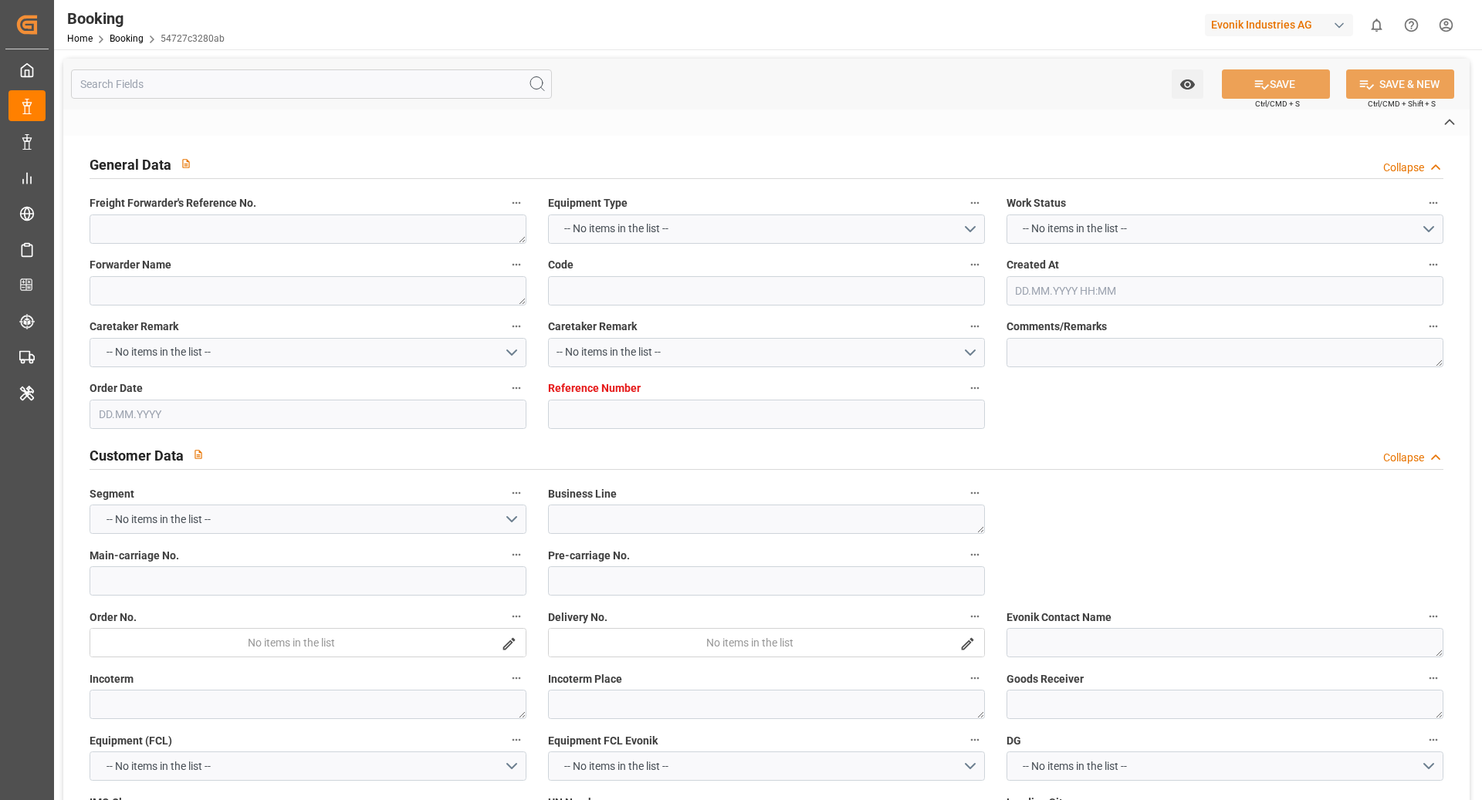
type textarea "eta"
type textarea "INPUT_Evonik_Seeburger_IFTMIN_1003085901_20250826074927024.edi"
type textarea "NWC/[GEOGRAPHIC_DATA] [GEOGRAPHIC_DATA] Continent / [GEOGRAPHIC_DATA]-SE"
type textarea "INPUT_Evonik_Seeburger_IFTMIN_1003046593_20250813070459233.edi,INPUT_Evonik_See…"
type textarea "1003085901"
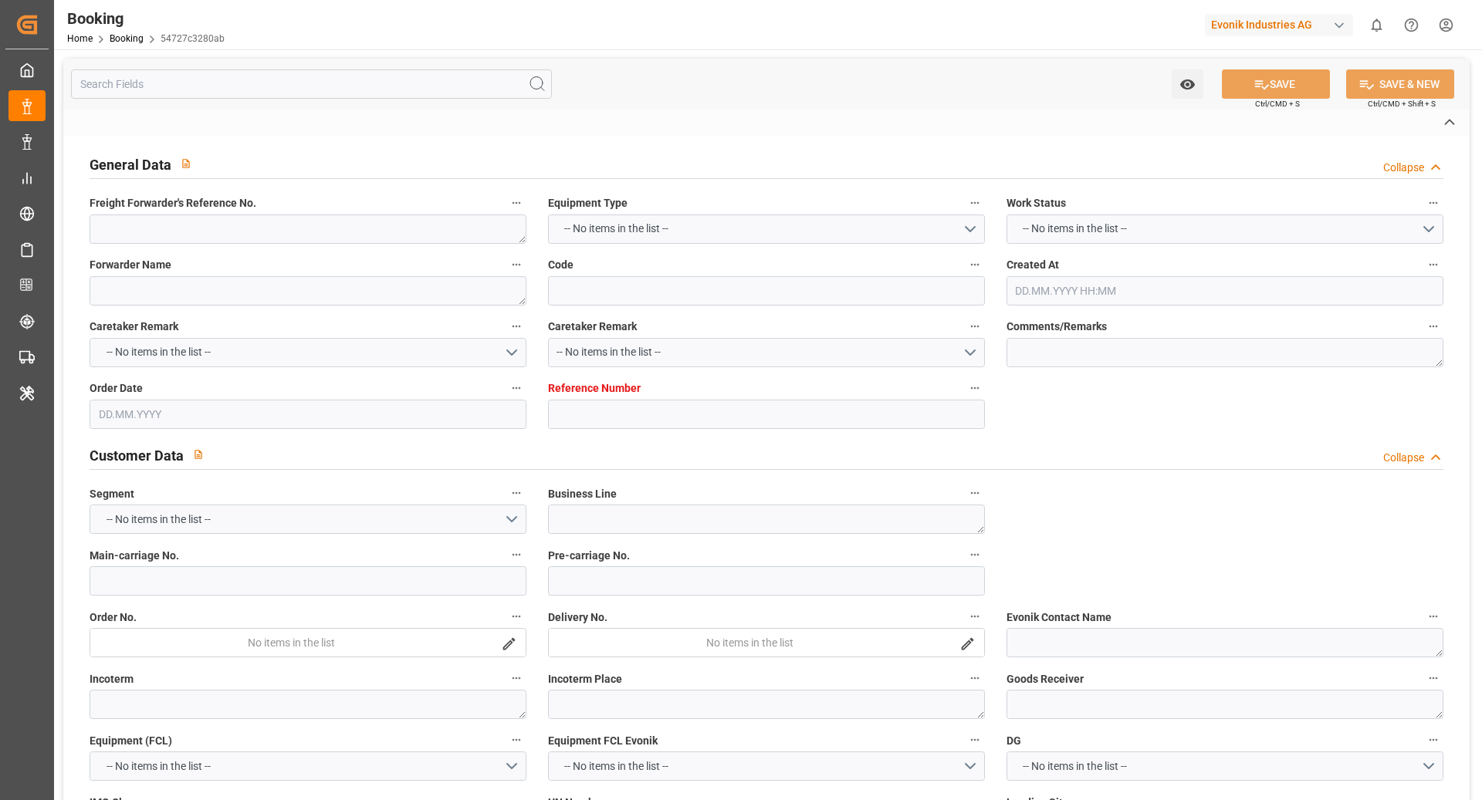
type textarea "Logward System"
type textarea "Pol-PodRegionName-businessDivision-businessLine-"
type textarea "IFTSTA"
type textarea "a011t00000LcJC5AAN"
type textarea "No"
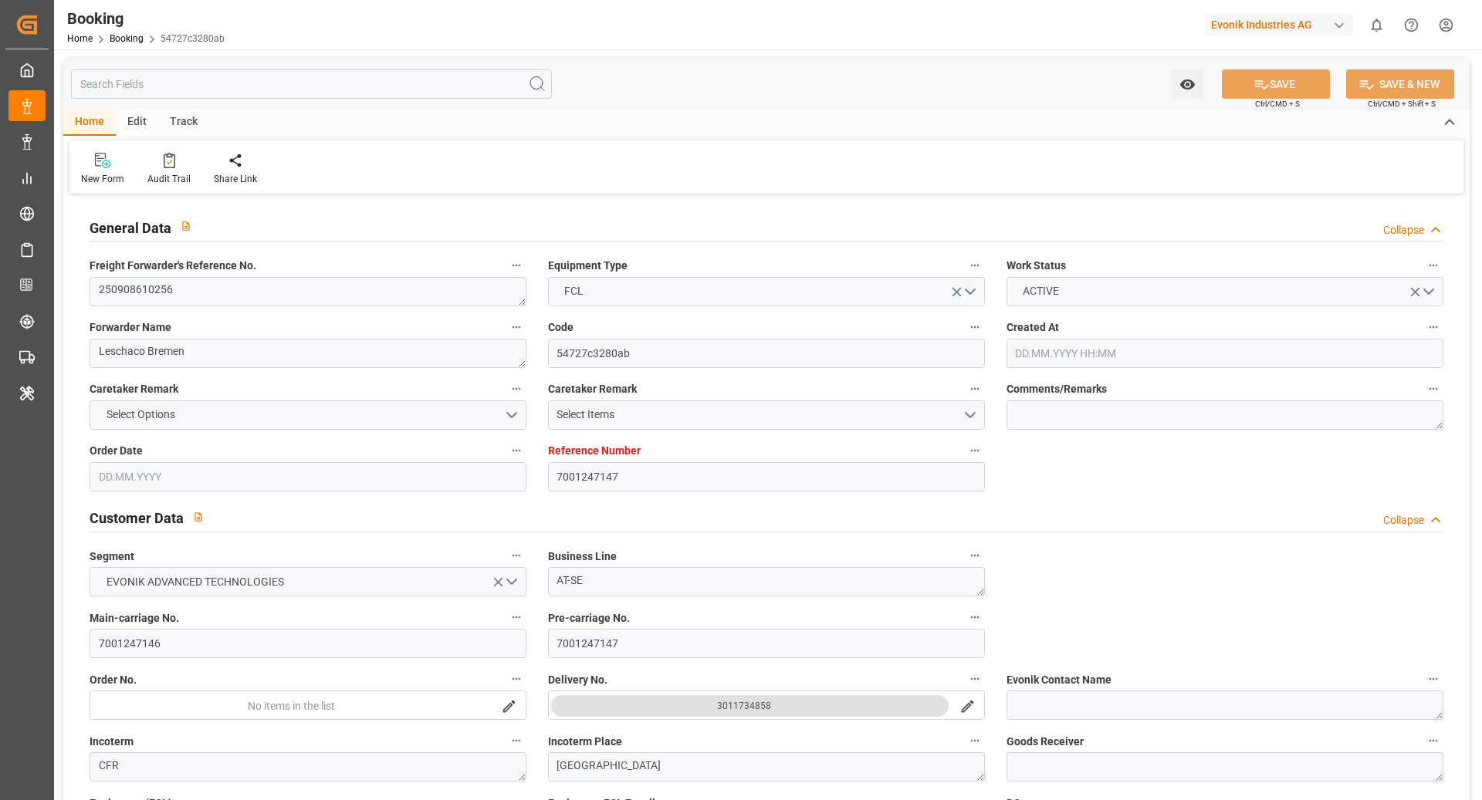
type input "7001247147"
type input "9302176"
type input "ONE"
type input "Ocean Network Express"
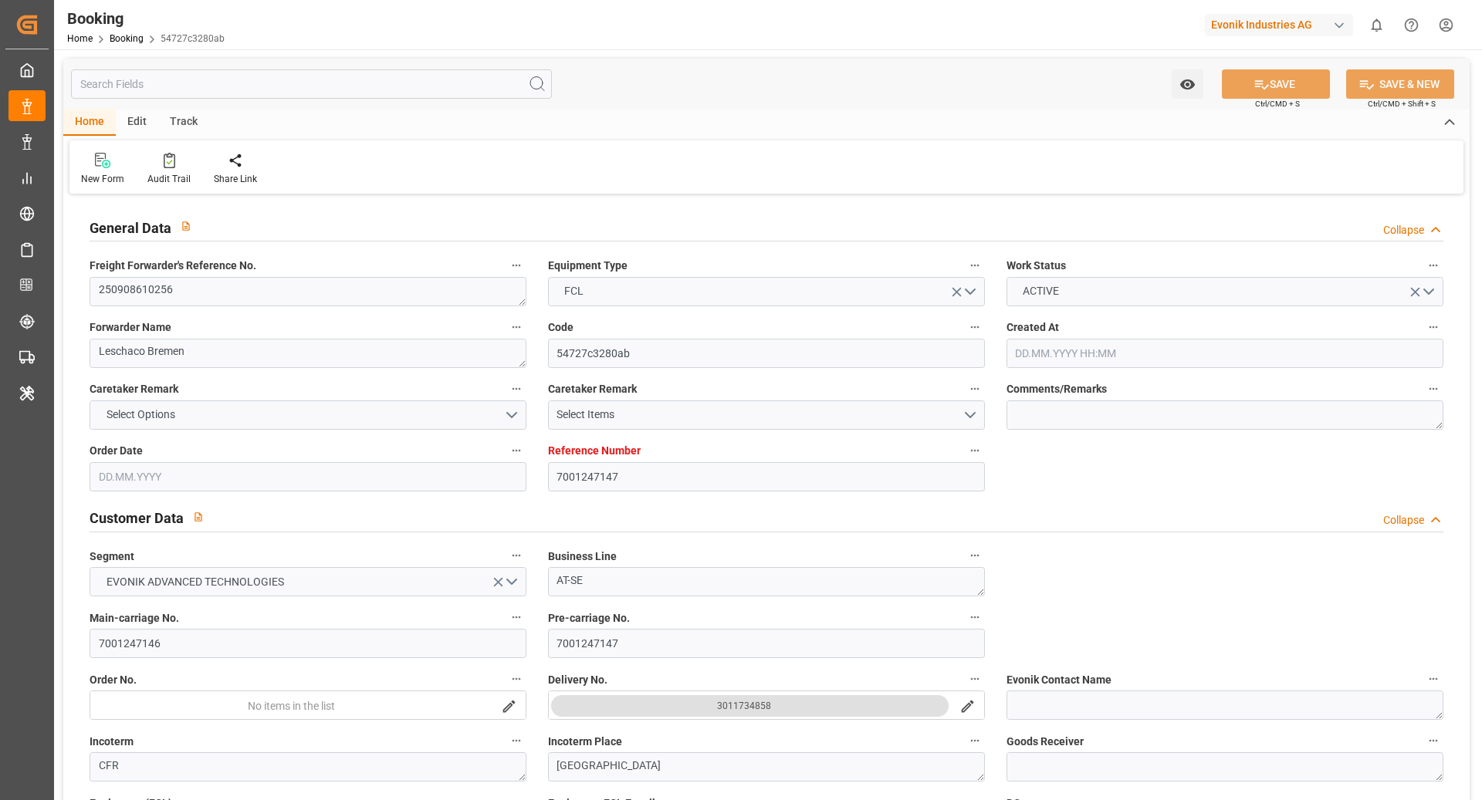
type input "EUNWC"
type input "JPTYO"
type input "13.08.2025 05:07"
type input "13.08.2025"
type input "04.11.2025"
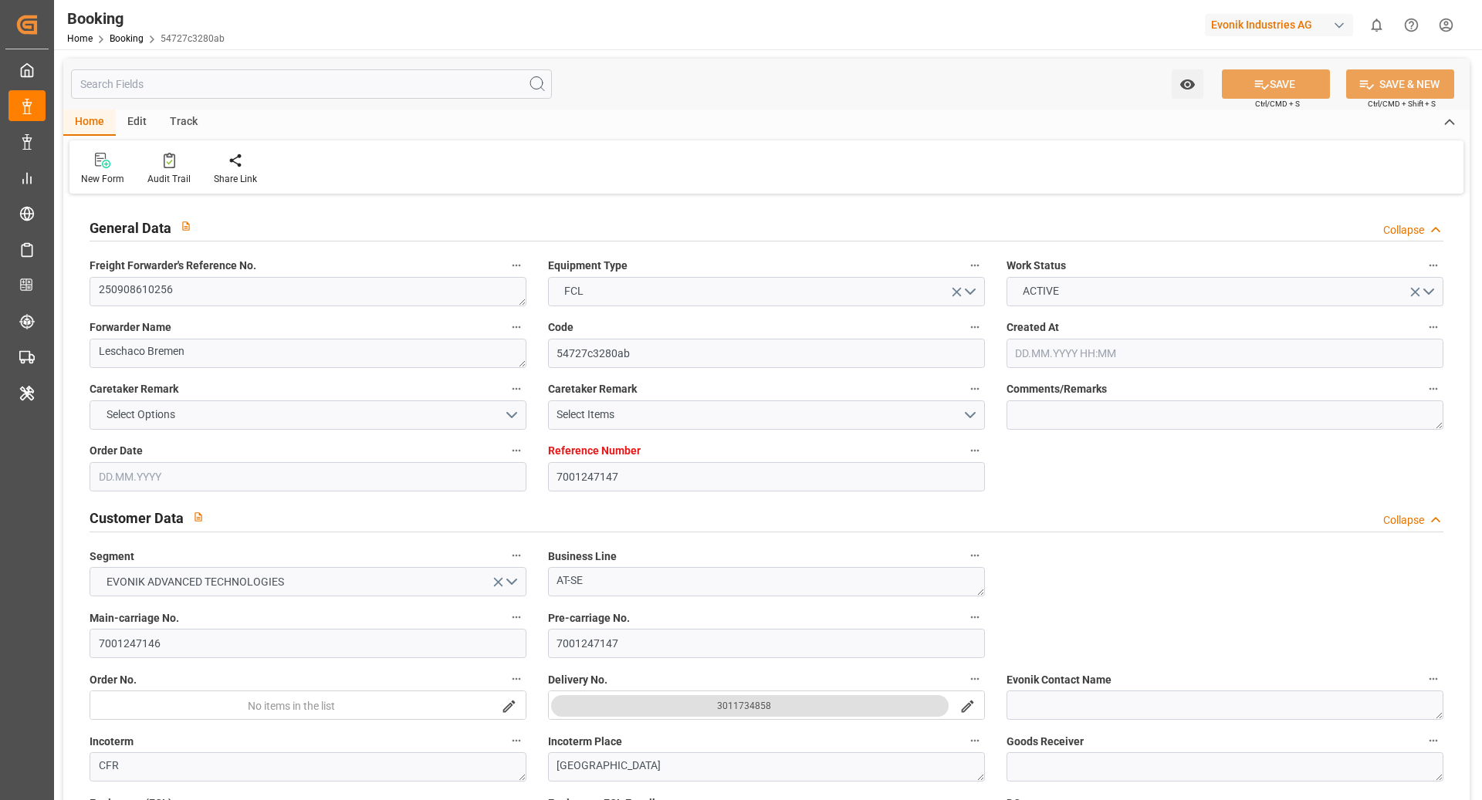
type input "02.09.2025"
type input "[DATE]"
type input "26.08.2025"
type input "14.09.2025 00:00"
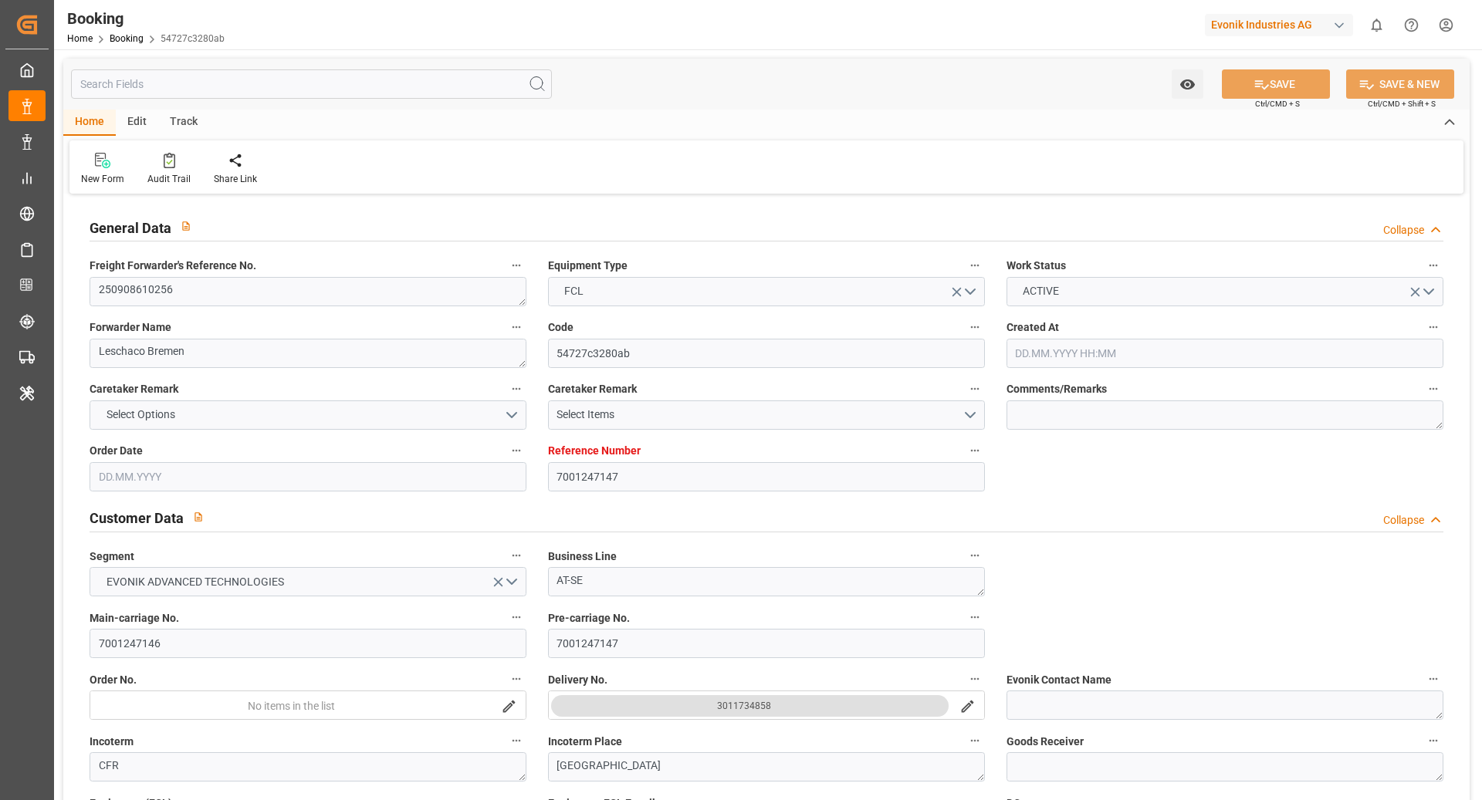
type input "06.11.2025 00:00"
type input "04.11.2025 00:00"
type input "13.08.2025"
type input "26.08.2025 05:50"
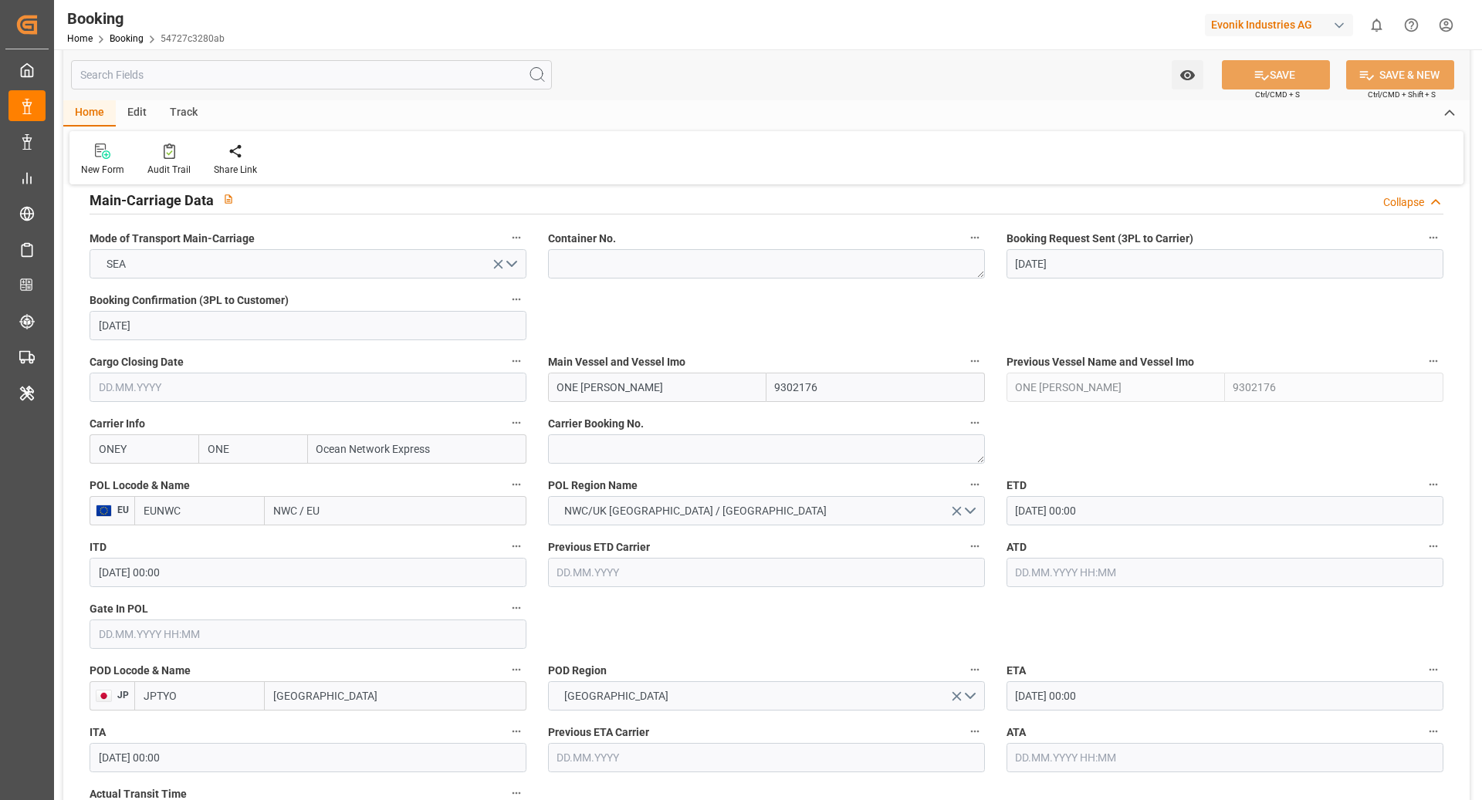
scroll to position [960, 0]
click at [593, 452] on textarea at bounding box center [766, 449] width 437 height 29
paste textarea "HAMF75841600"
type textarea "HAMF75841600"
click at [190, 509] on input "EUNWC" at bounding box center [199, 511] width 130 height 29
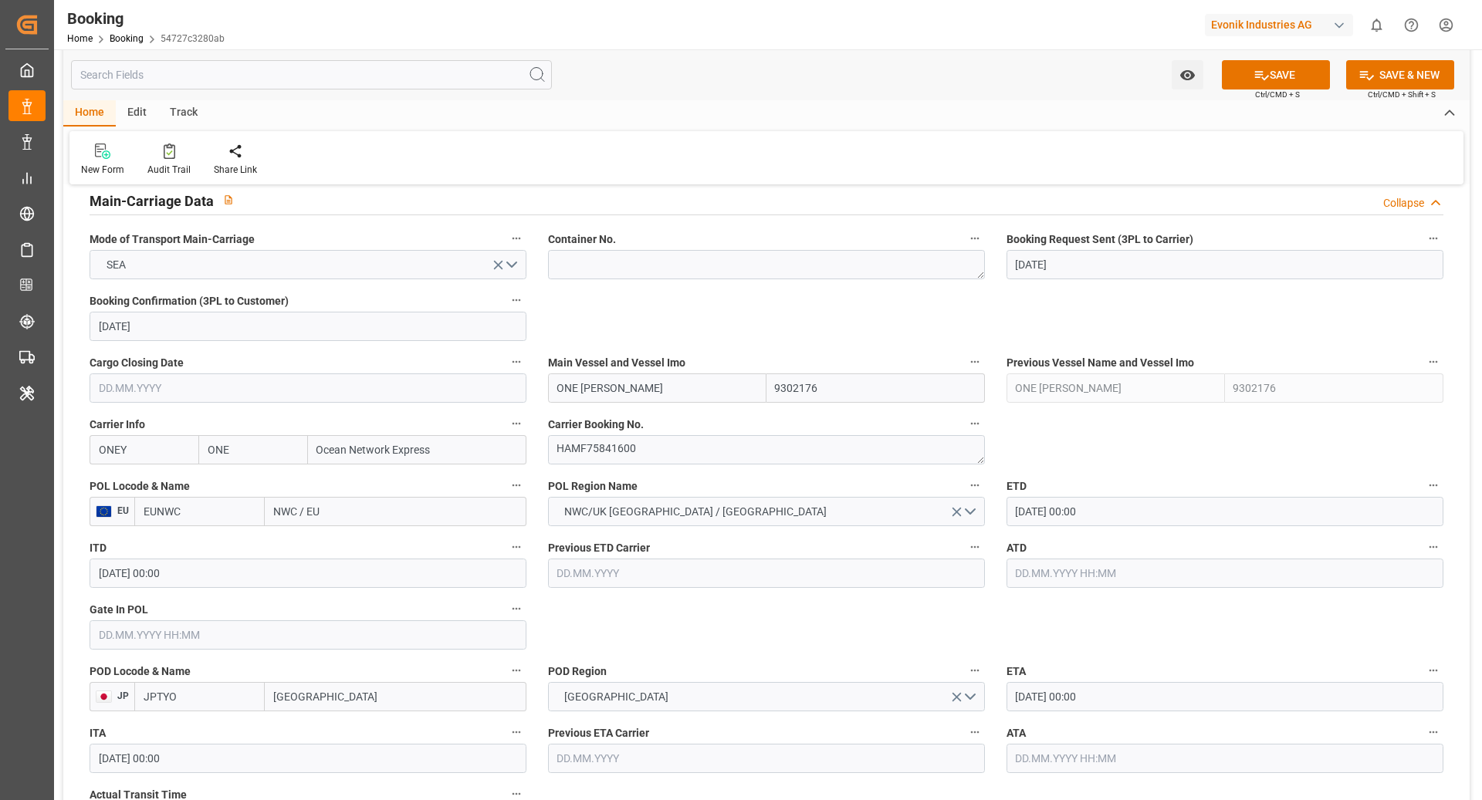
click at [190, 509] on input "EUNWC" at bounding box center [199, 511] width 130 height 29
type input "DEHAM"
click at [215, 547] on span "DEHAM - Hamburg" at bounding box center [196, 554] width 104 height 29
type input "[GEOGRAPHIC_DATA]"
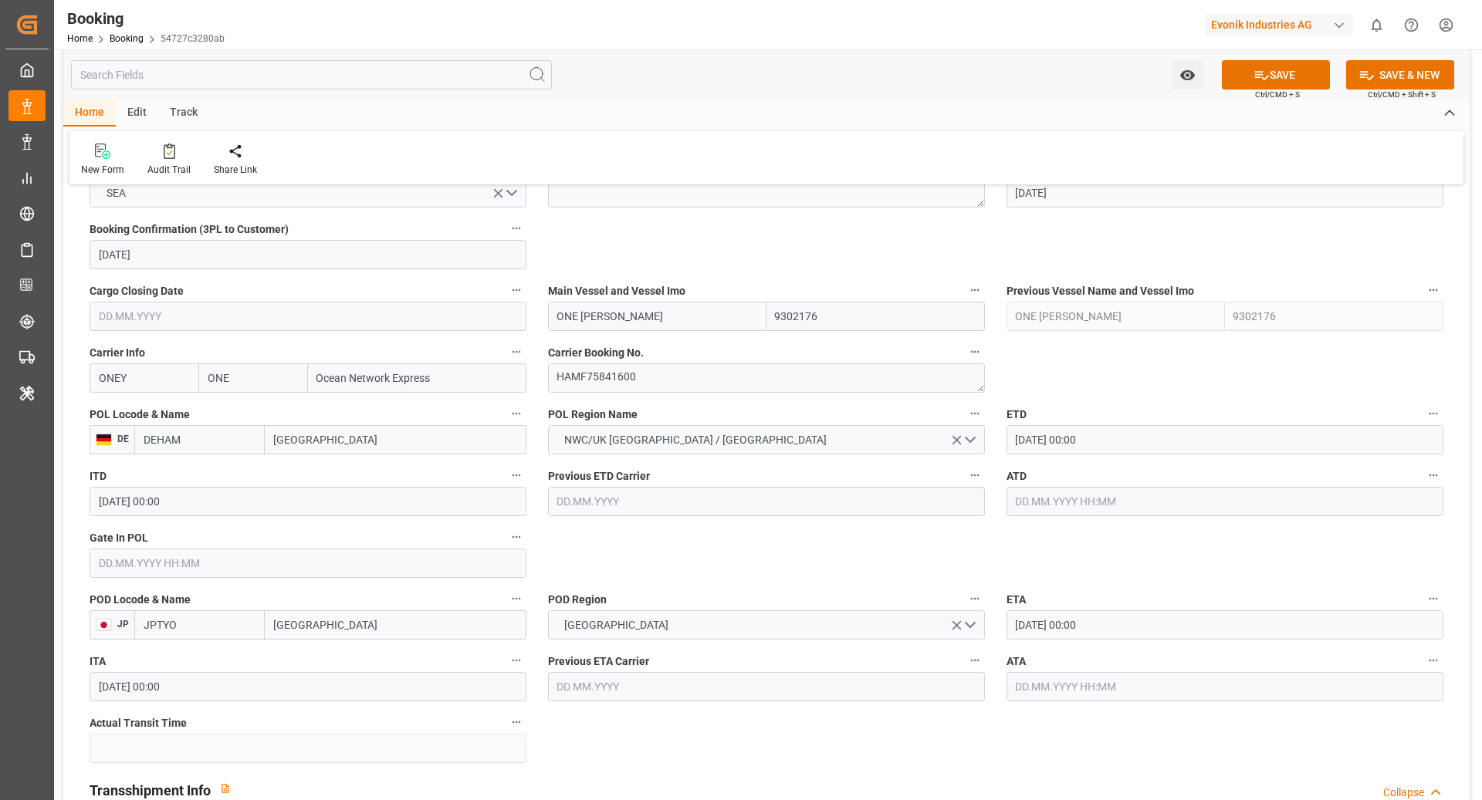
scroll to position [1036, 0]
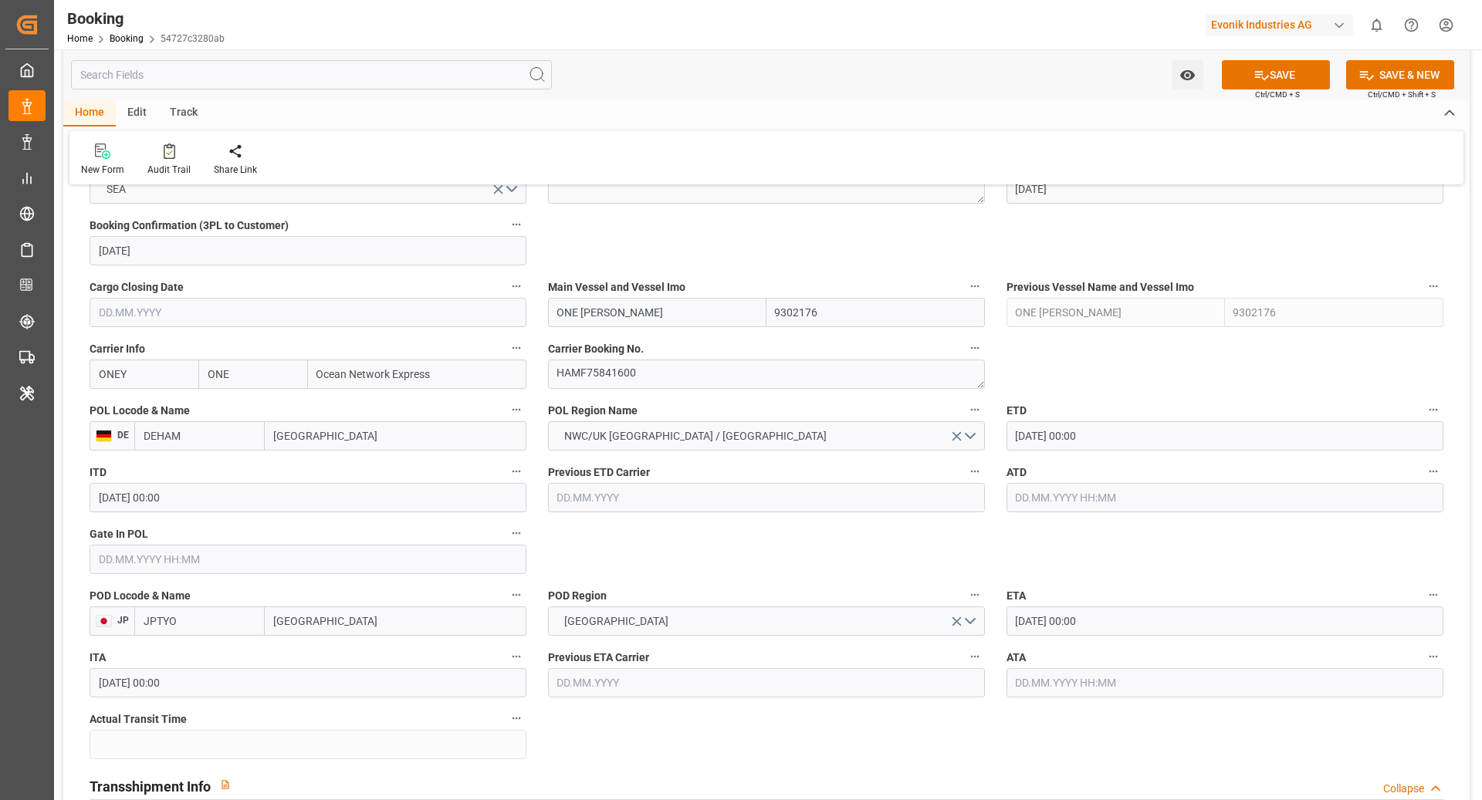
type input "DEHAM"
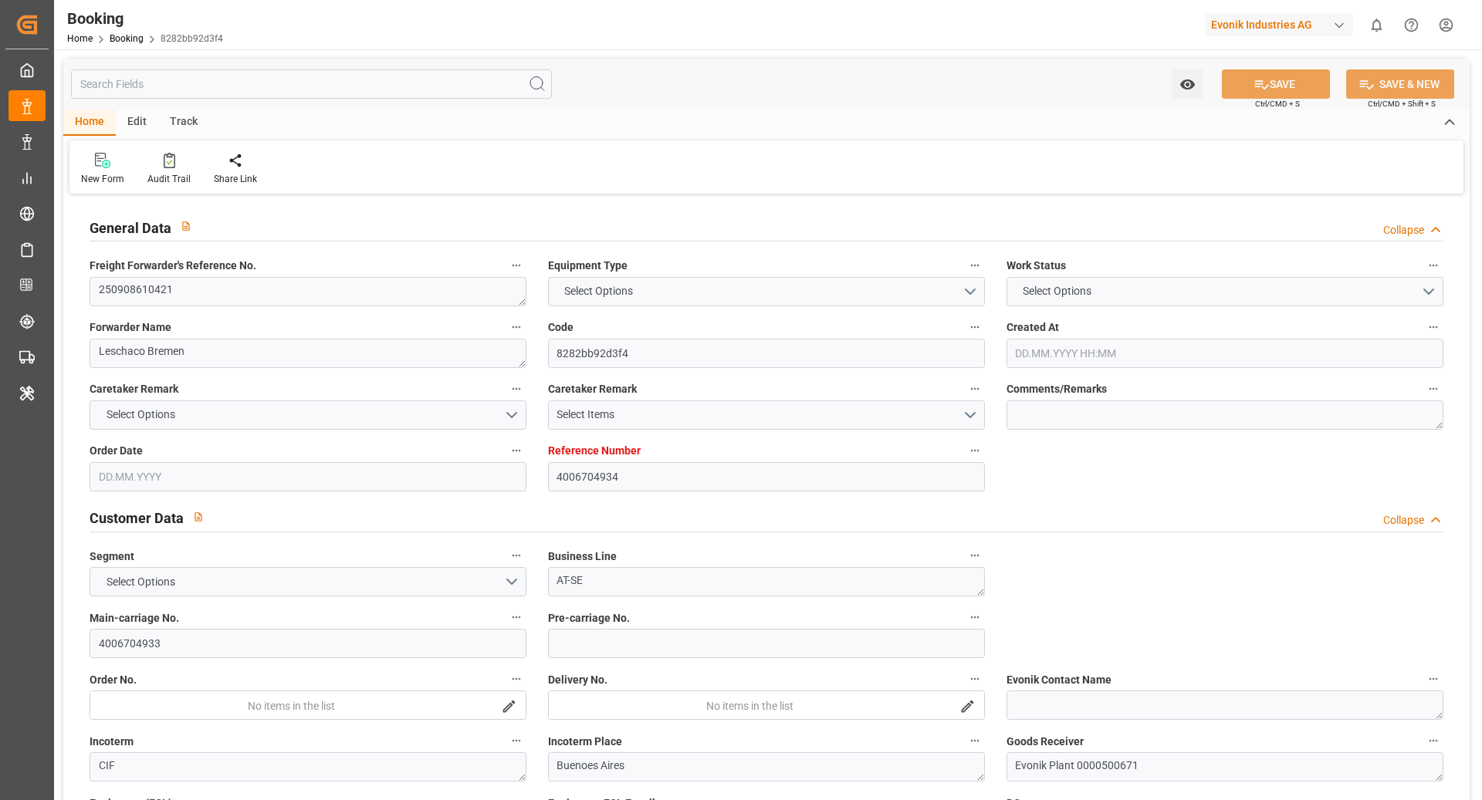
type input "4006704934"
type input "ONE"
type input "Ocean Network Express"
type input "DEHAM"
type input "ARBUE"
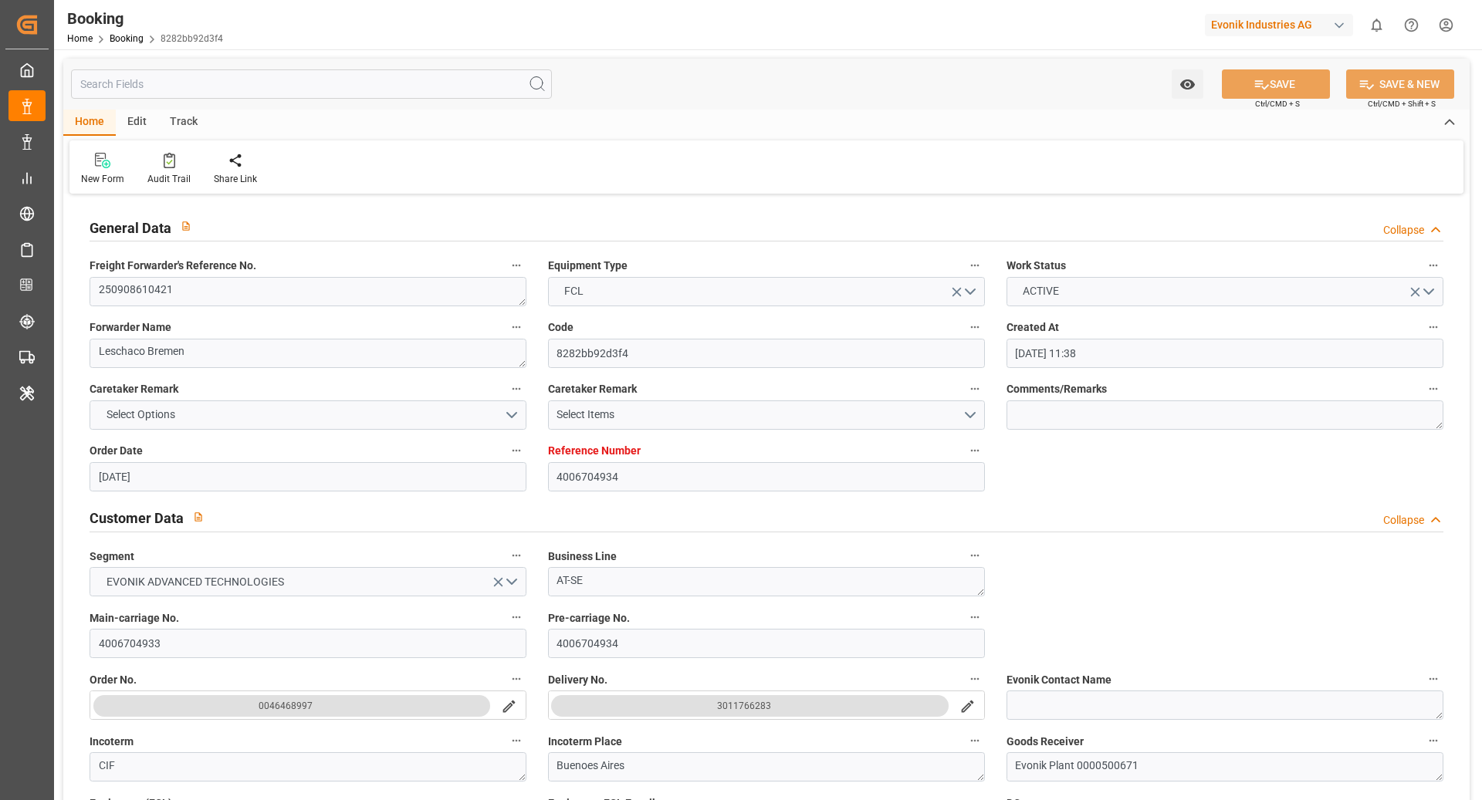
type input "[DATE] 11:38"
type input "[DATE]"
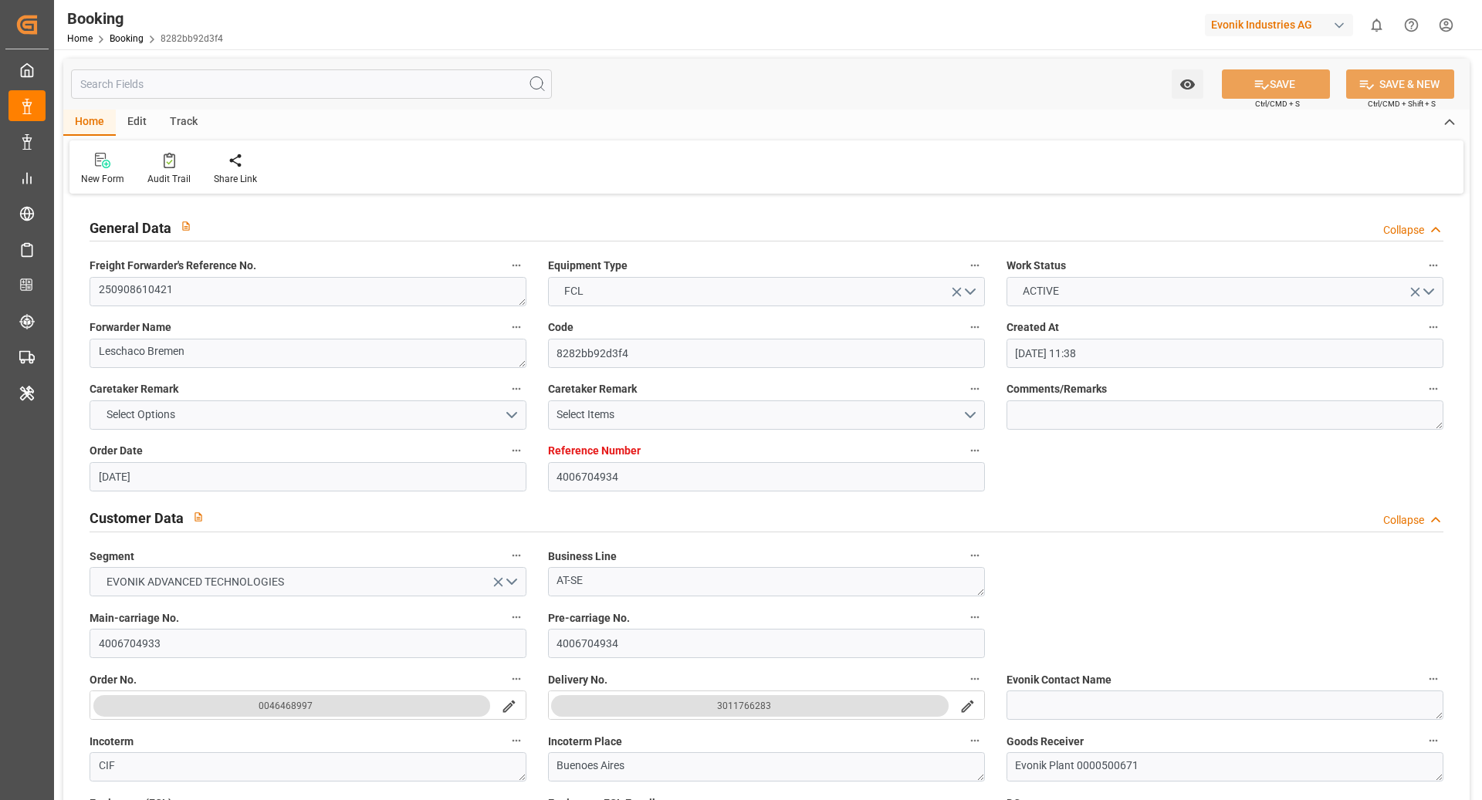
type input "[DATE]"
type input "[DATE] 10:46"
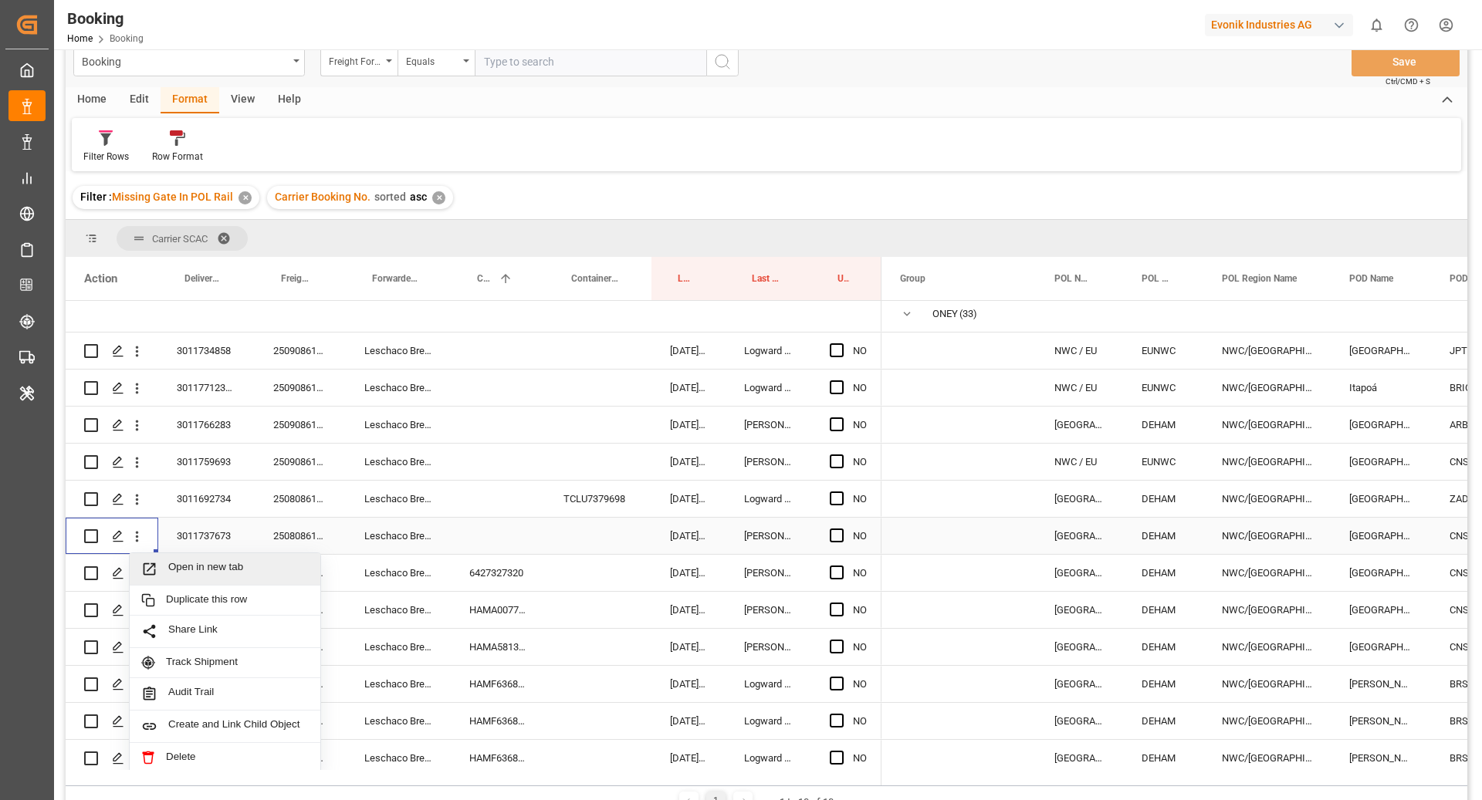
click at [208, 573] on span "Open in new tab" at bounding box center [238, 569] width 140 height 16
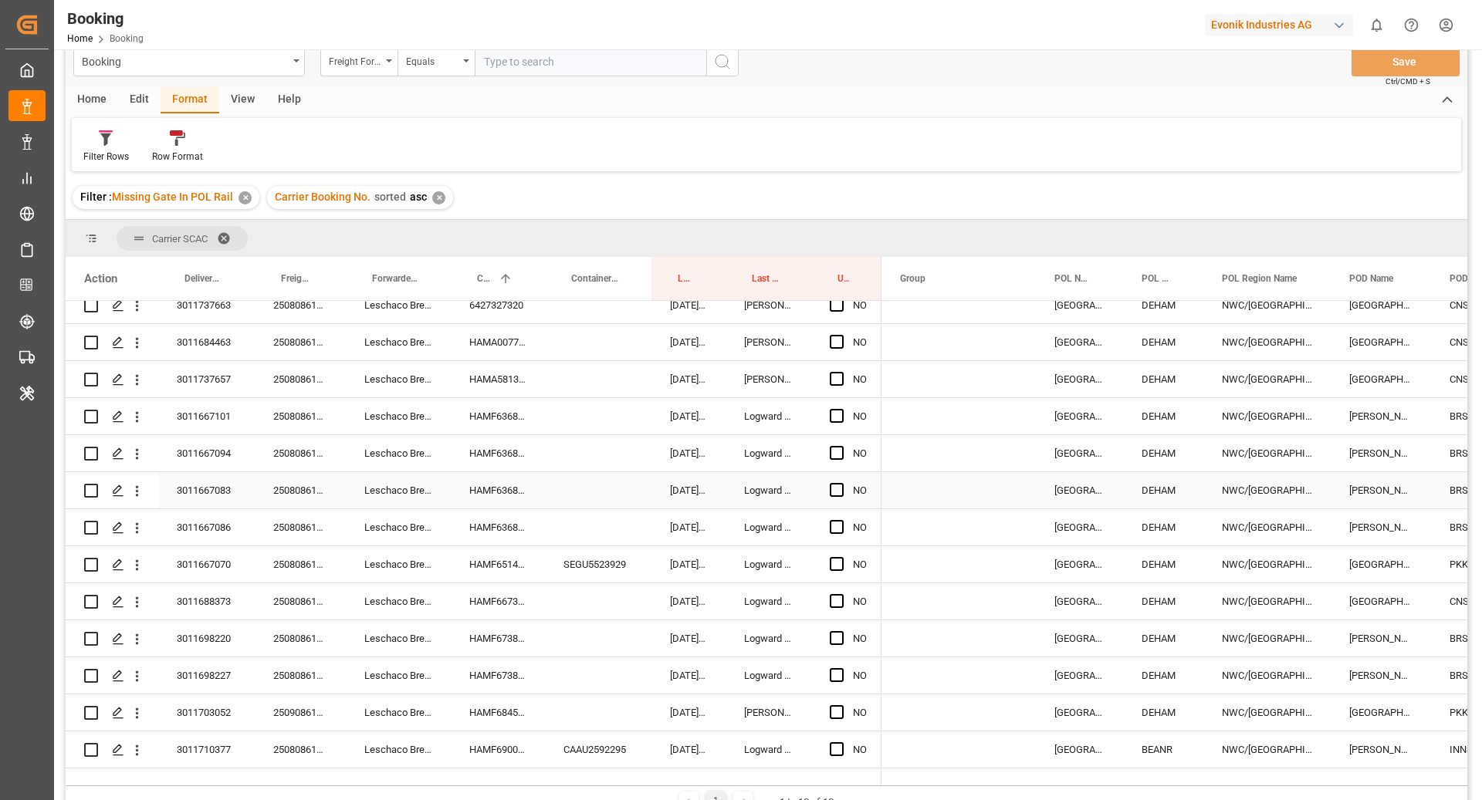
scroll to position [549, 0]
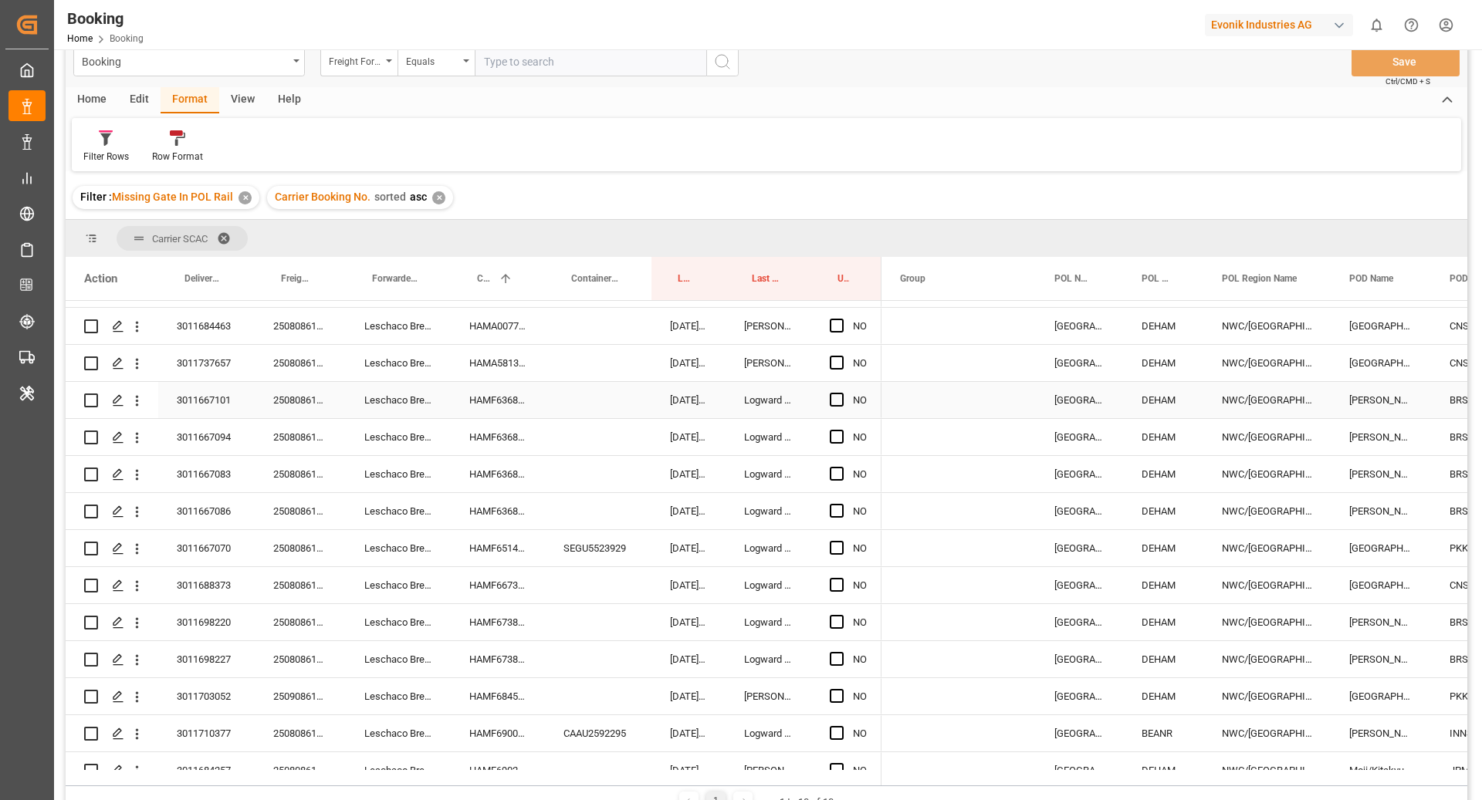
click at [213, 412] on div "3011667101" at bounding box center [206, 400] width 96 height 36
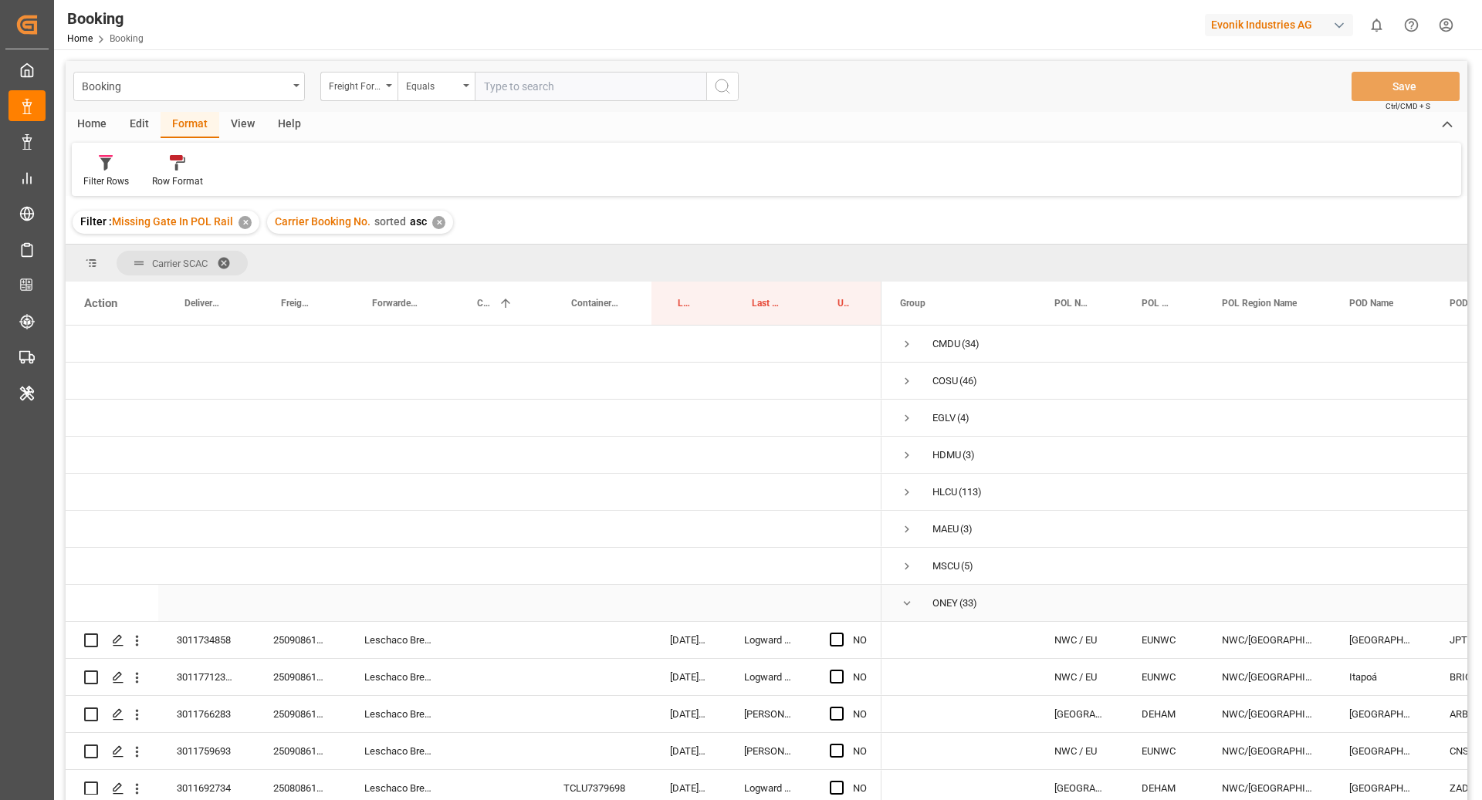
click at [906, 603] on span "Press SPACE to select this row." at bounding box center [907, 604] width 14 height 14
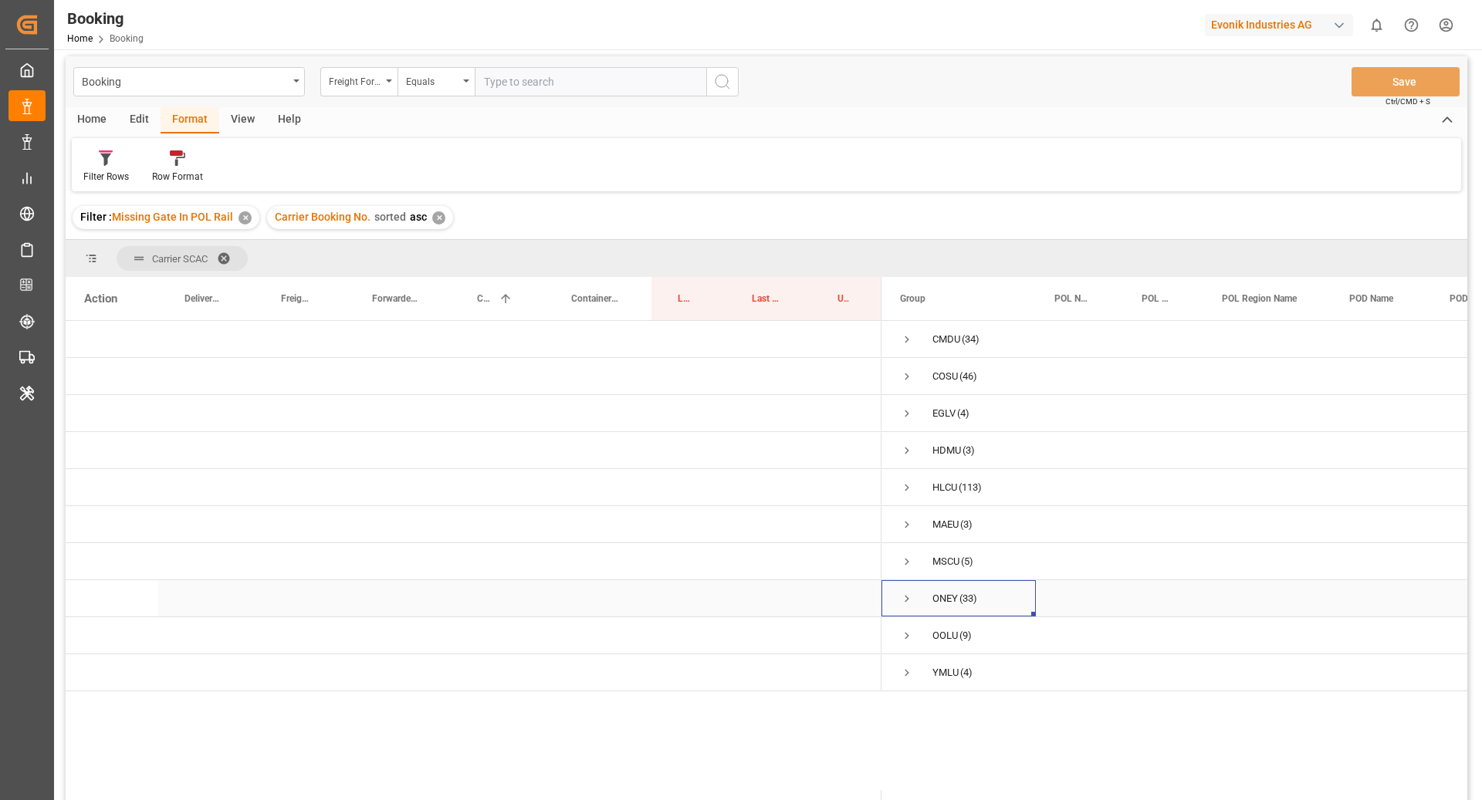
scroll to position [8, 0]
click at [909, 516] on span "Press SPACE to select this row." at bounding box center [907, 522] width 14 height 14
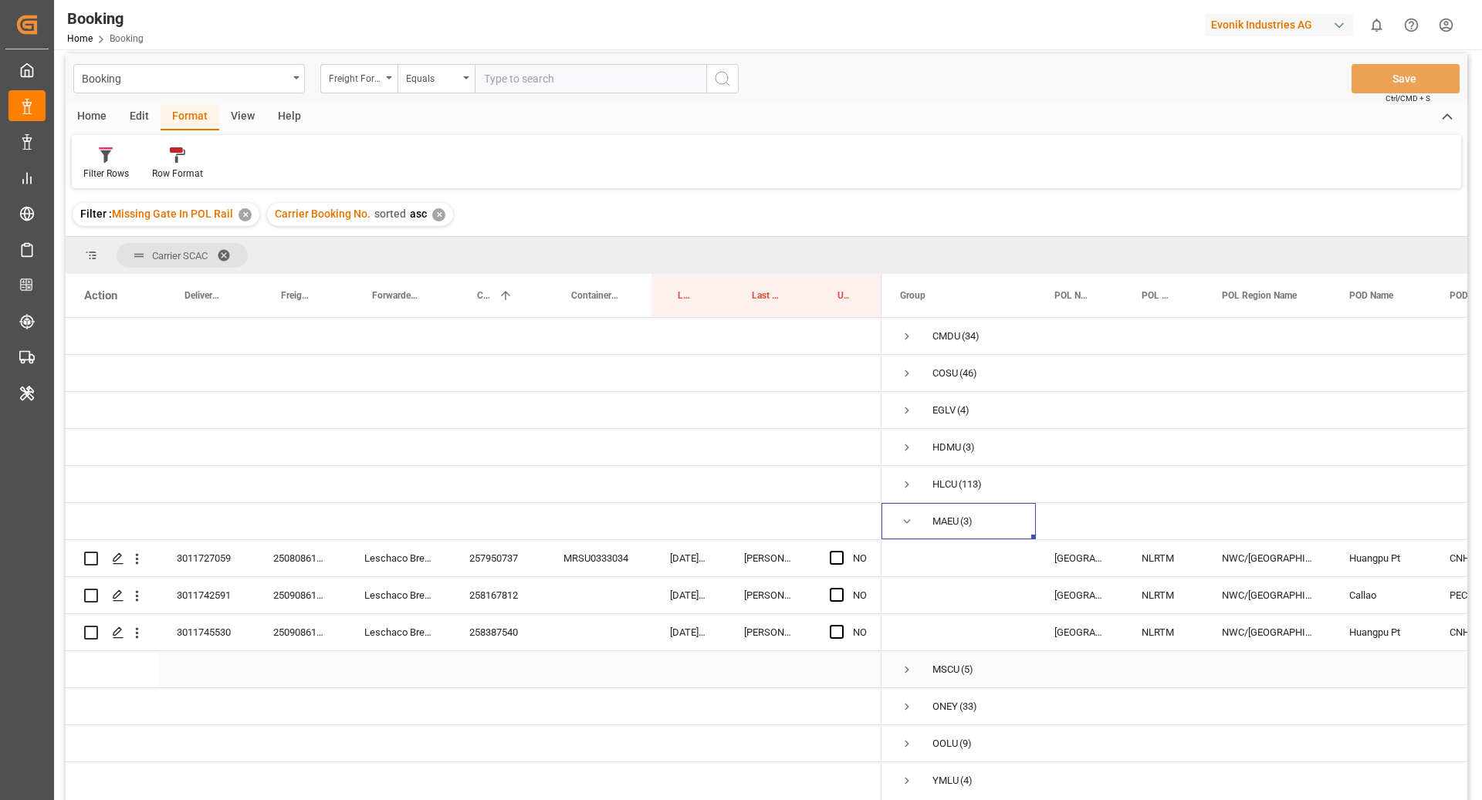
click at [911, 668] on span "Press SPACE to select this row." at bounding box center [907, 670] width 14 height 14
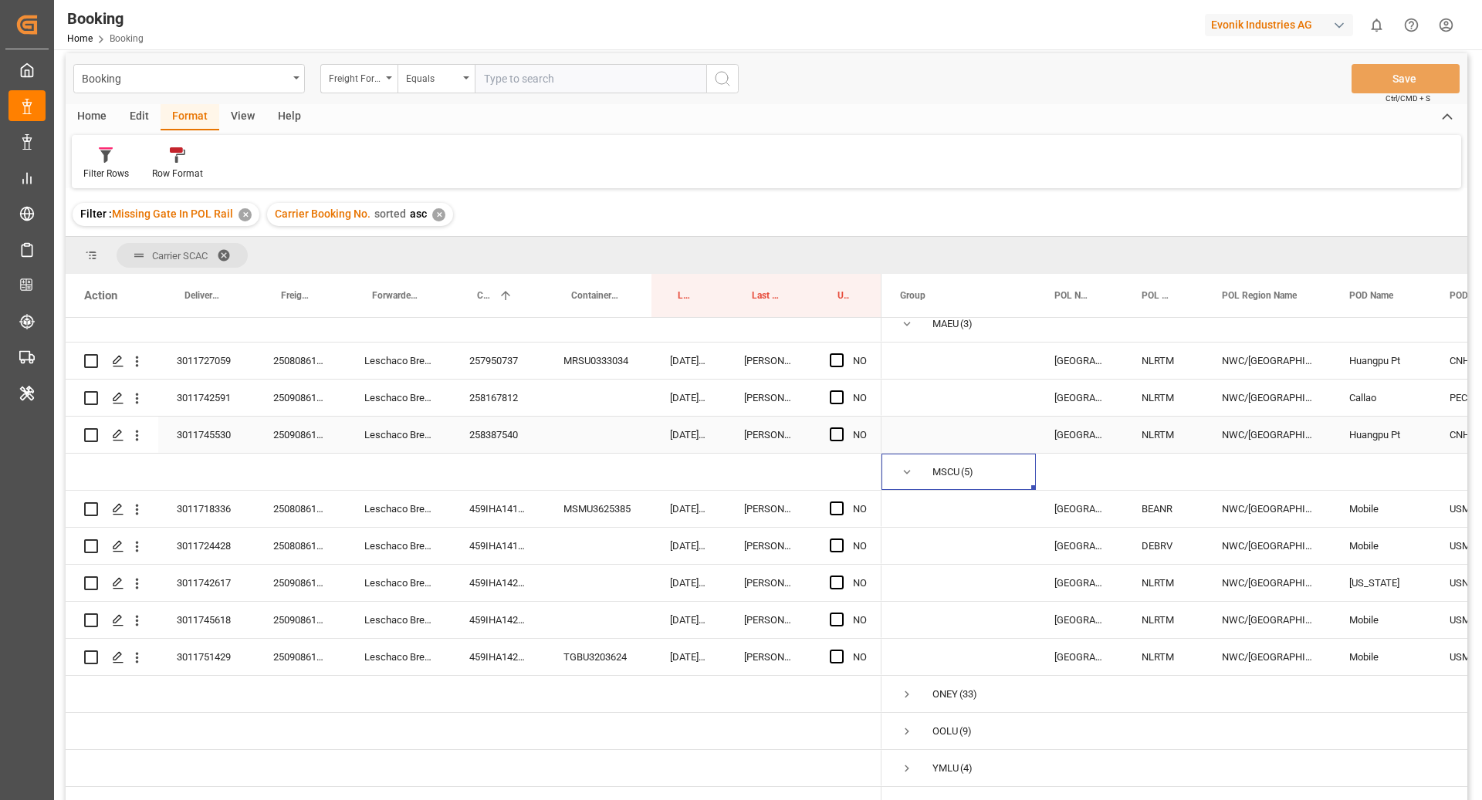
scroll to position [212, 0]
click at [910, 725] on span "Press SPACE to select this row." at bounding box center [907, 732] width 14 height 14
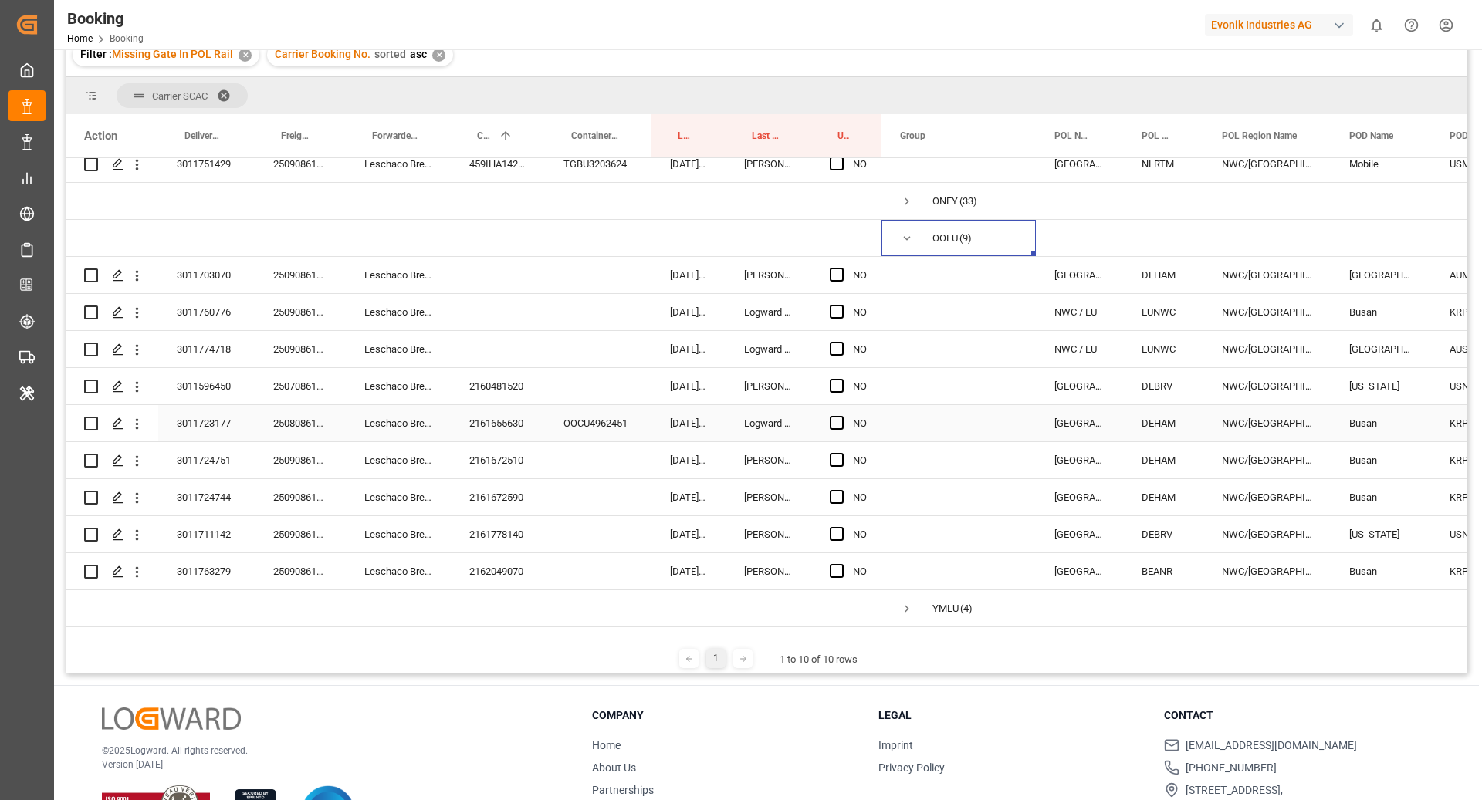
scroll to position [227, 0]
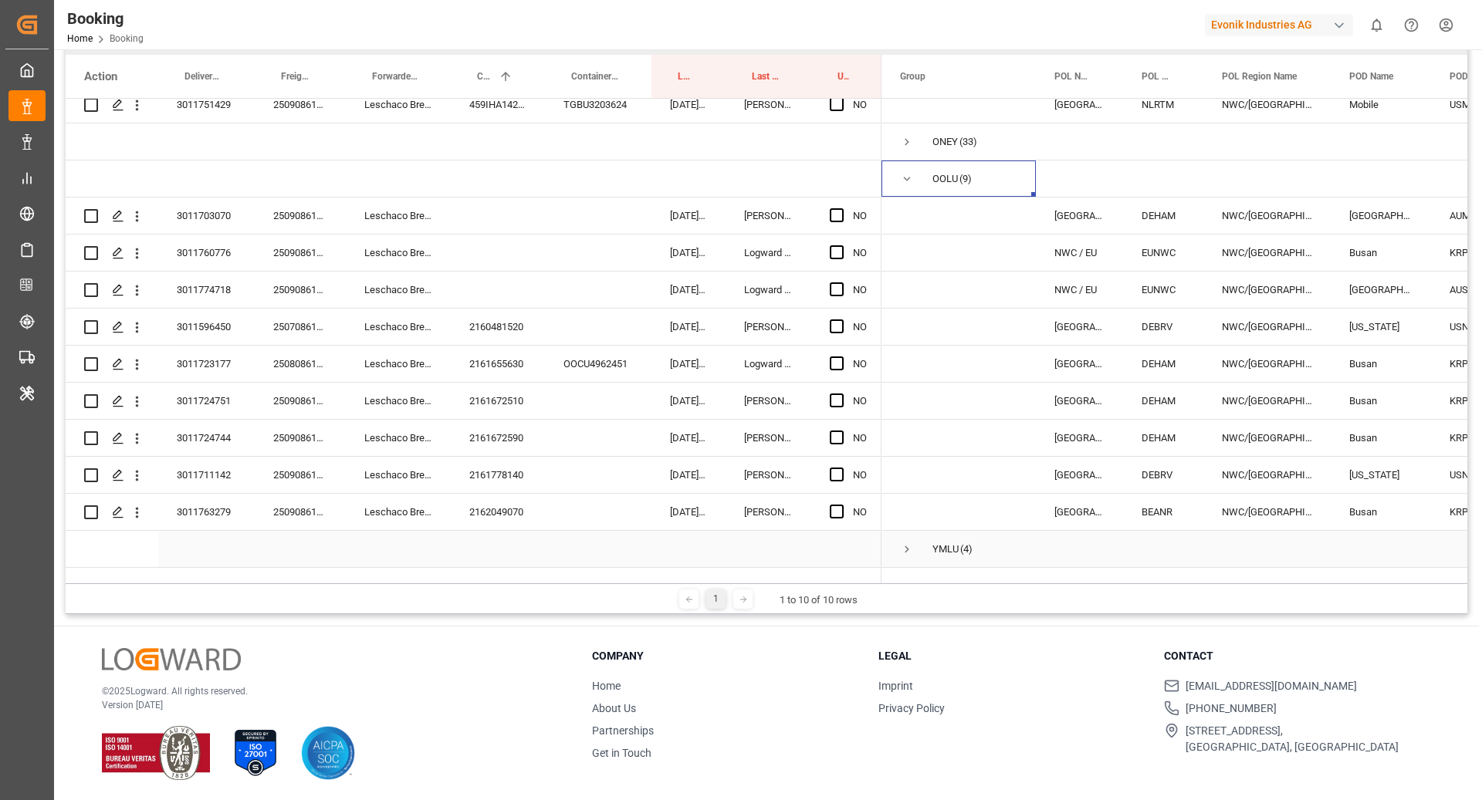
click at [905, 543] on span "Press SPACE to select this row." at bounding box center [907, 550] width 14 height 14
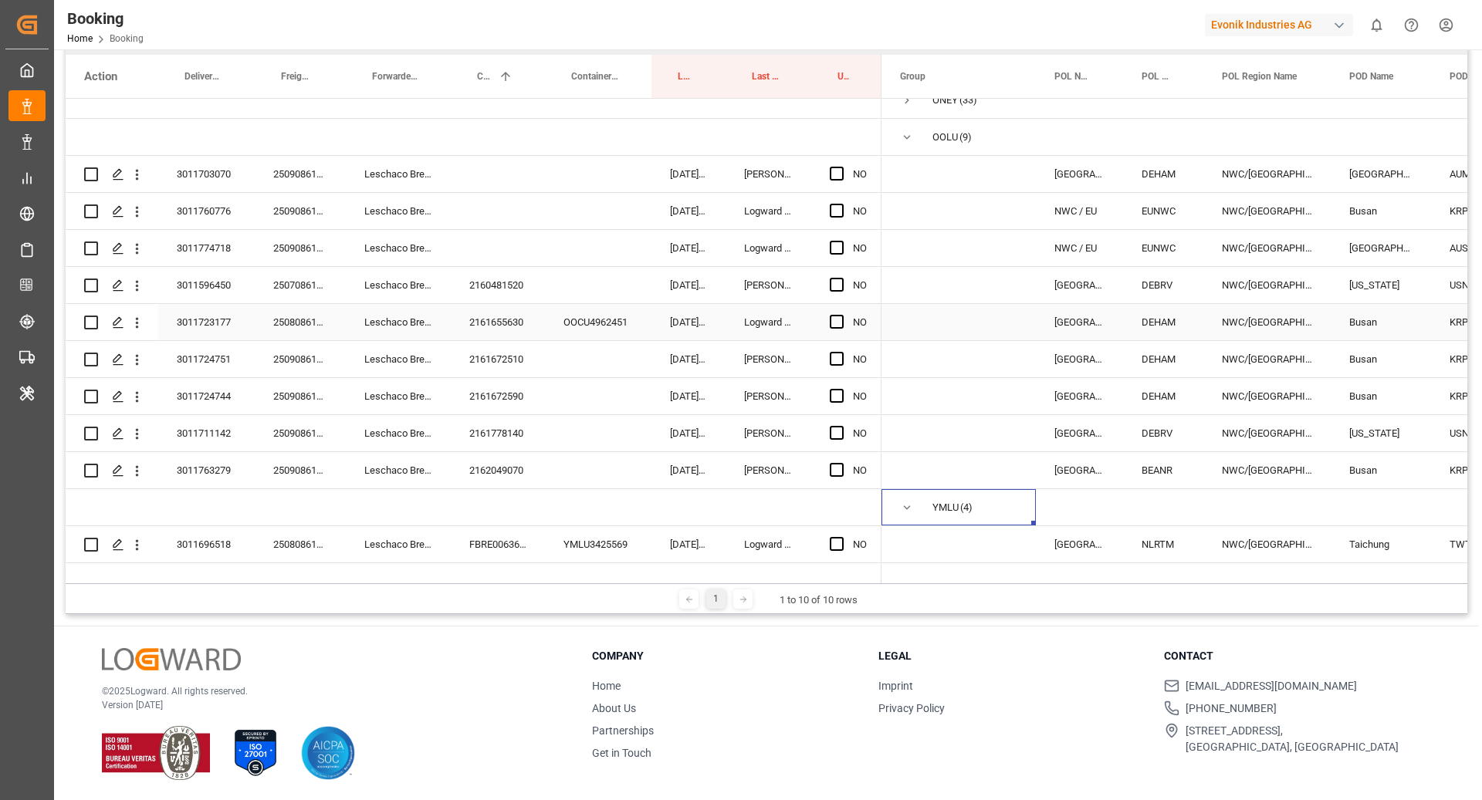
scroll to position [543, 0]
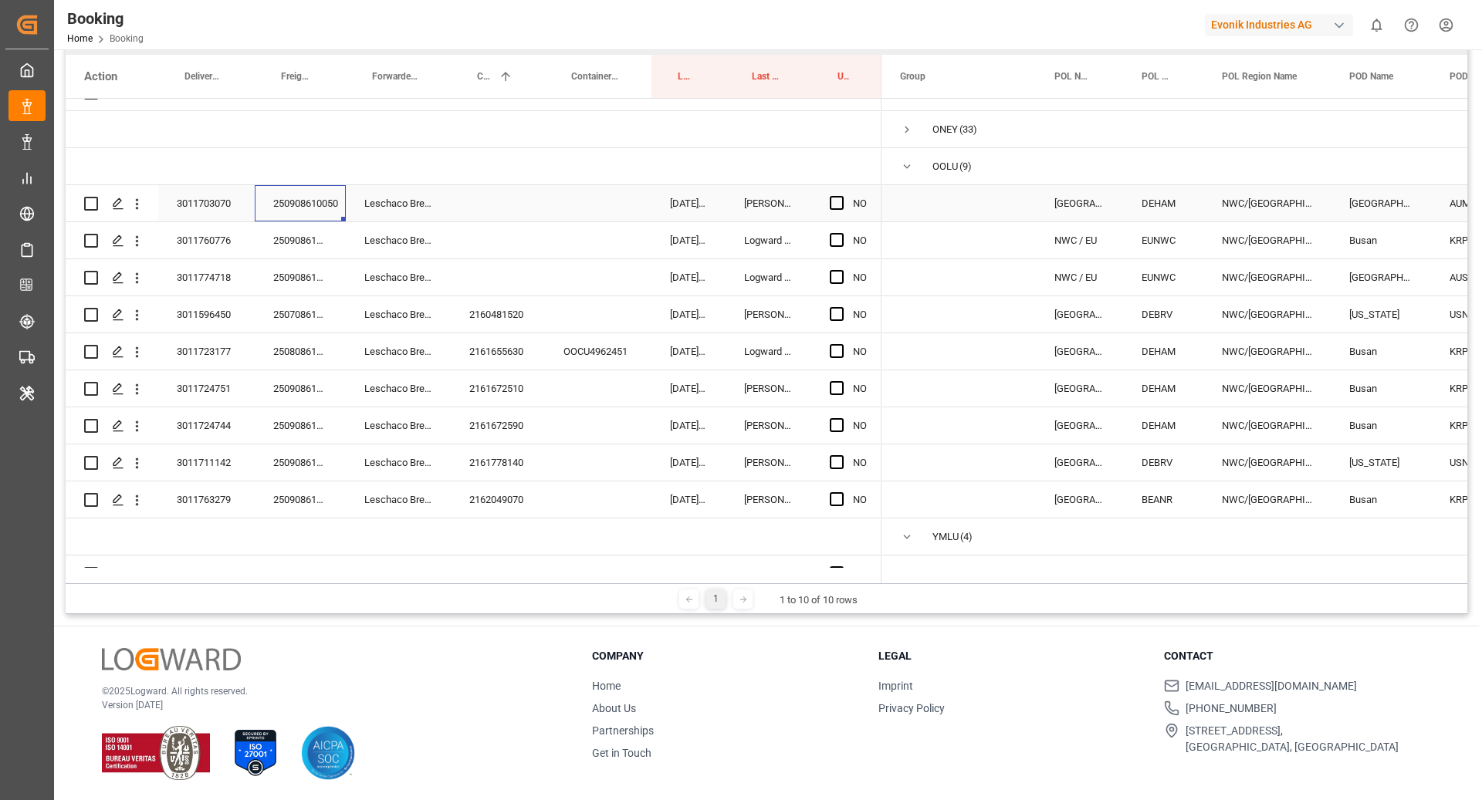
click at [298, 216] on div "250908610050" at bounding box center [300, 203] width 91 height 36
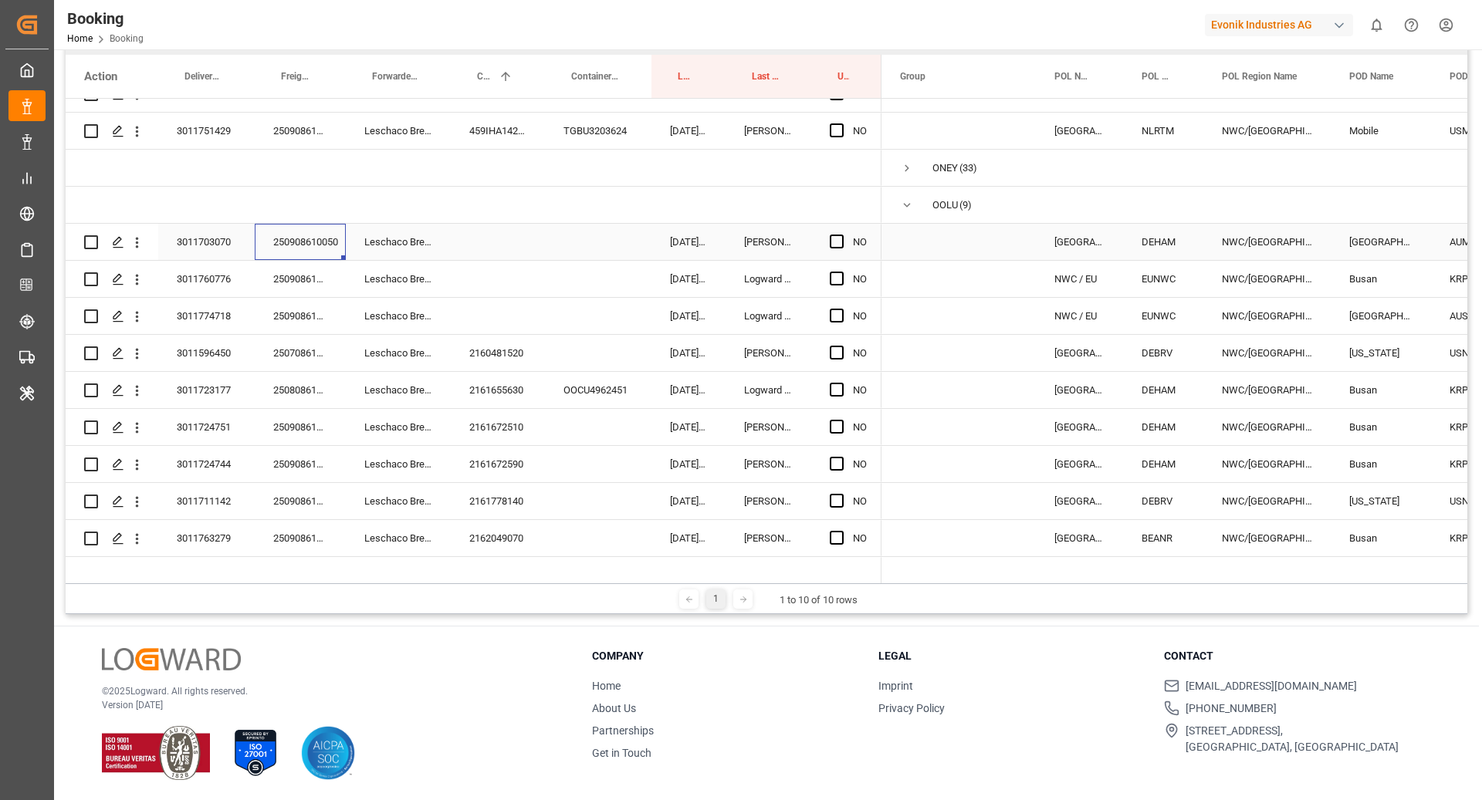
scroll to position [506, 0]
click at [140, 240] on icon "open menu" at bounding box center [137, 242] width 16 height 16
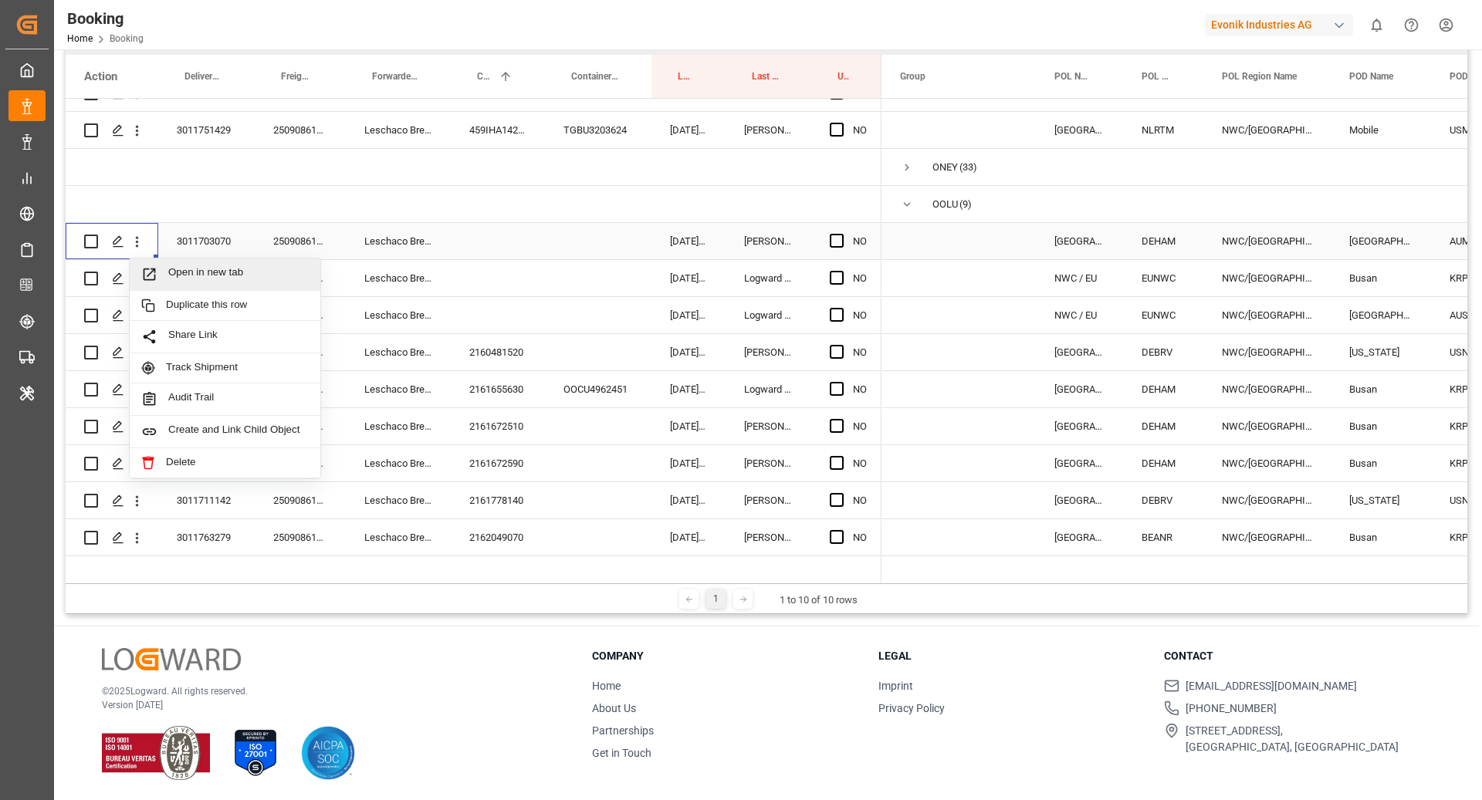
click at [217, 269] on span "Open in new tab" at bounding box center [238, 274] width 140 height 16
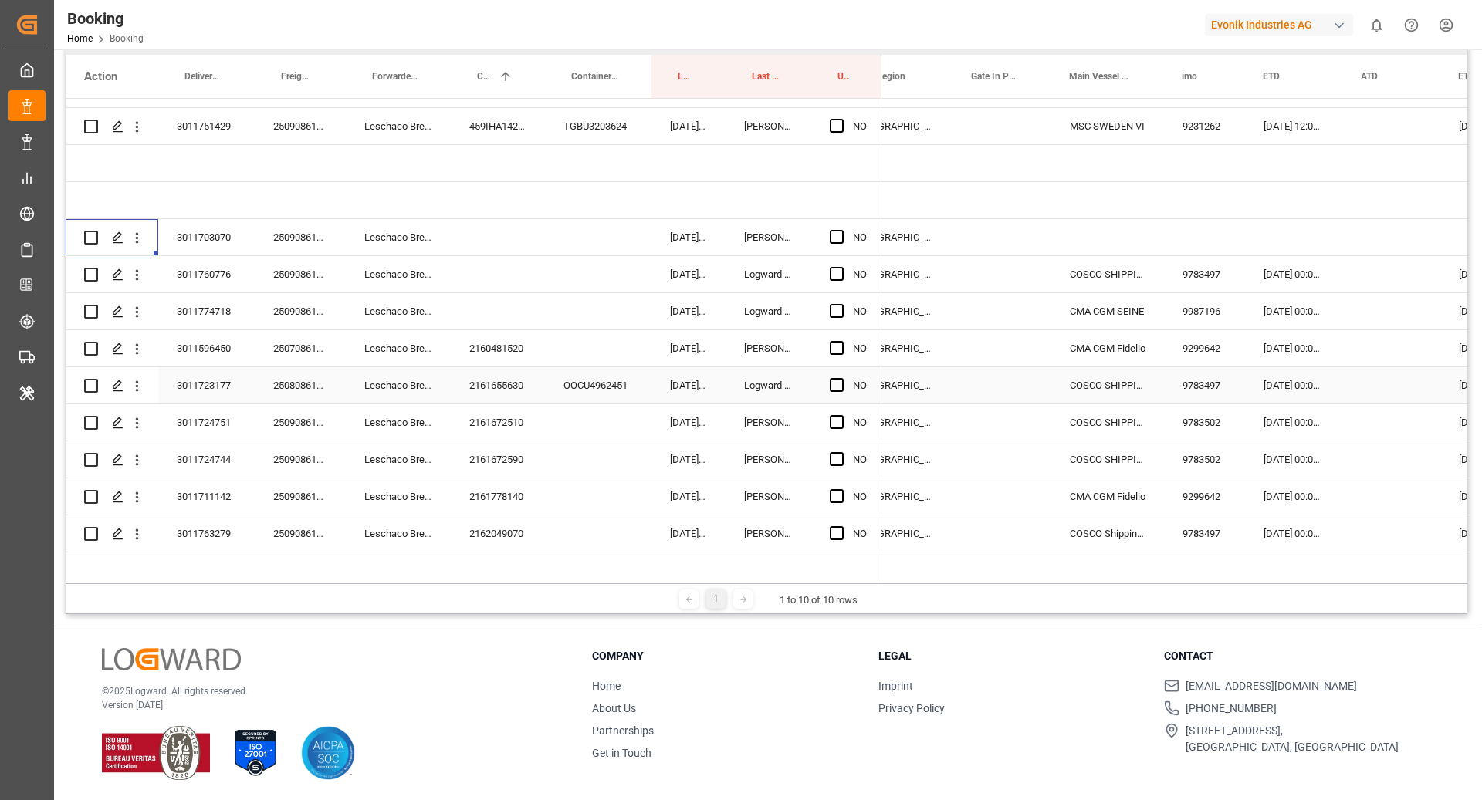
scroll to position [509, 0]
click at [294, 274] on div "250908610452" at bounding box center [300, 274] width 91 height 36
drag, startPoint x: 130, startPoint y: 273, endPoint x: 170, endPoint y: 288, distance: 42.7
click at [130, 273] on icon "open menu" at bounding box center [137, 275] width 16 height 16
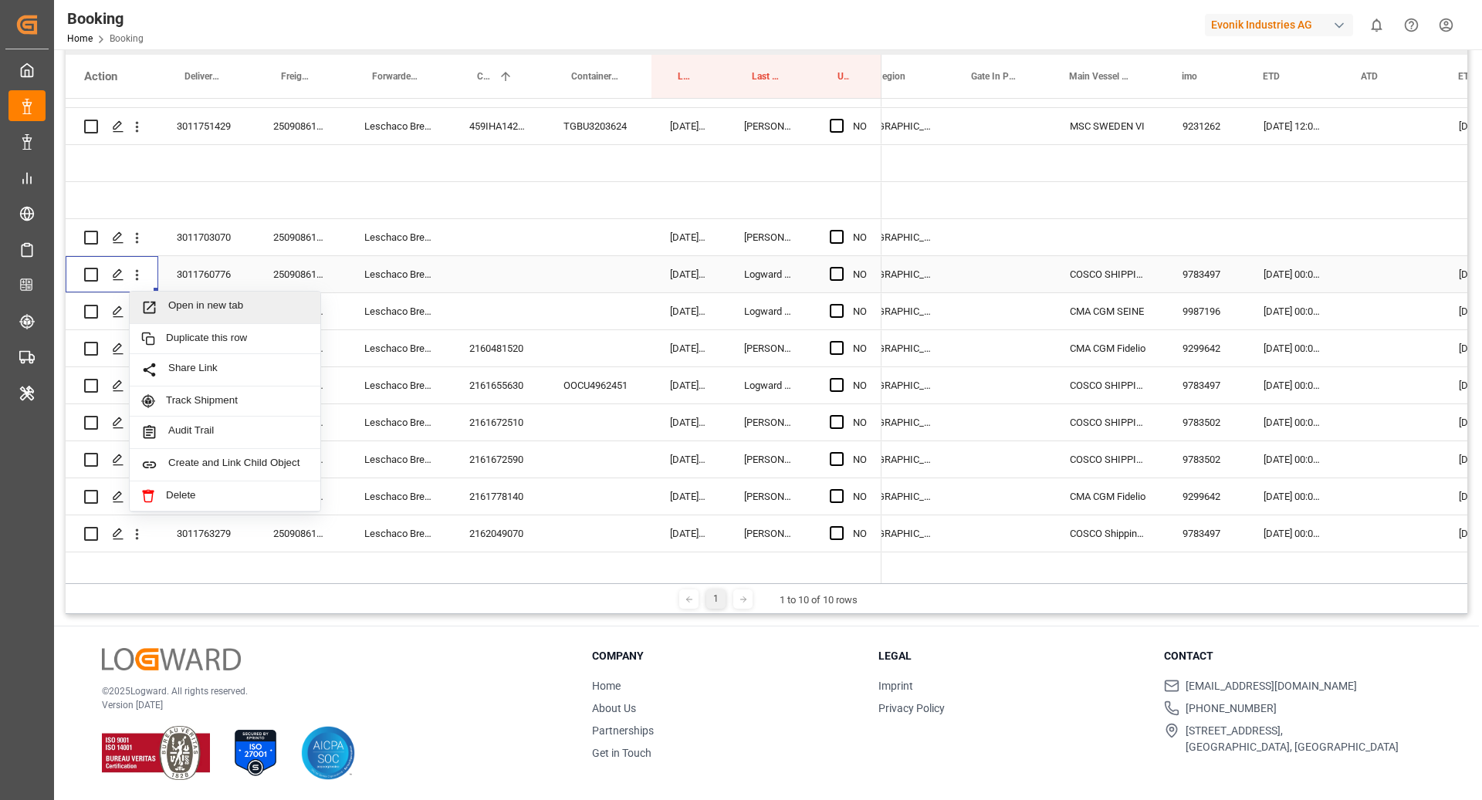
click at [188, 300] on span "Open in new tab" at bounding box center [238, 307] width 140 height 16
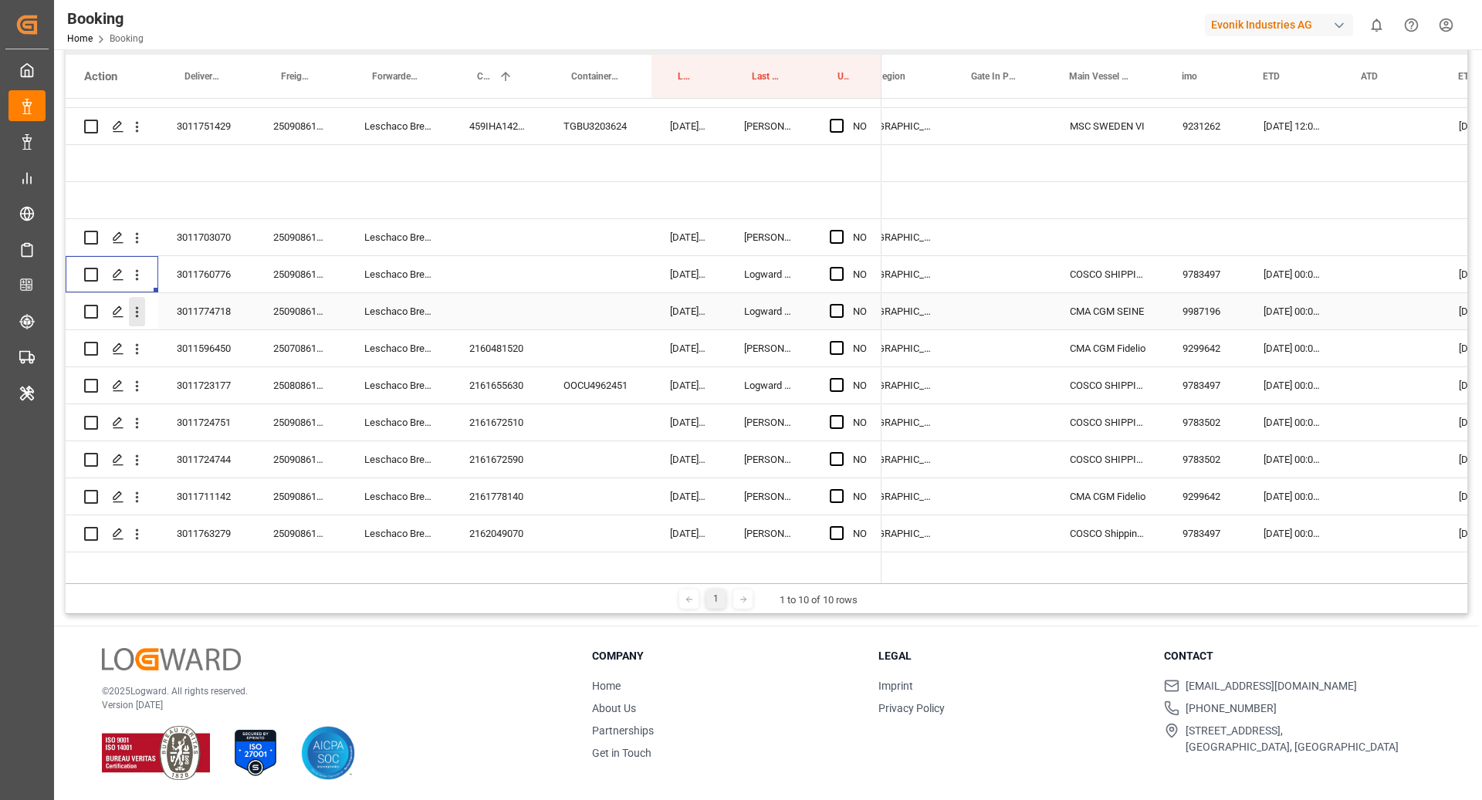
click at [129, 316] on icon "open menu" at bounding box center [137, 312] width 16 height 16
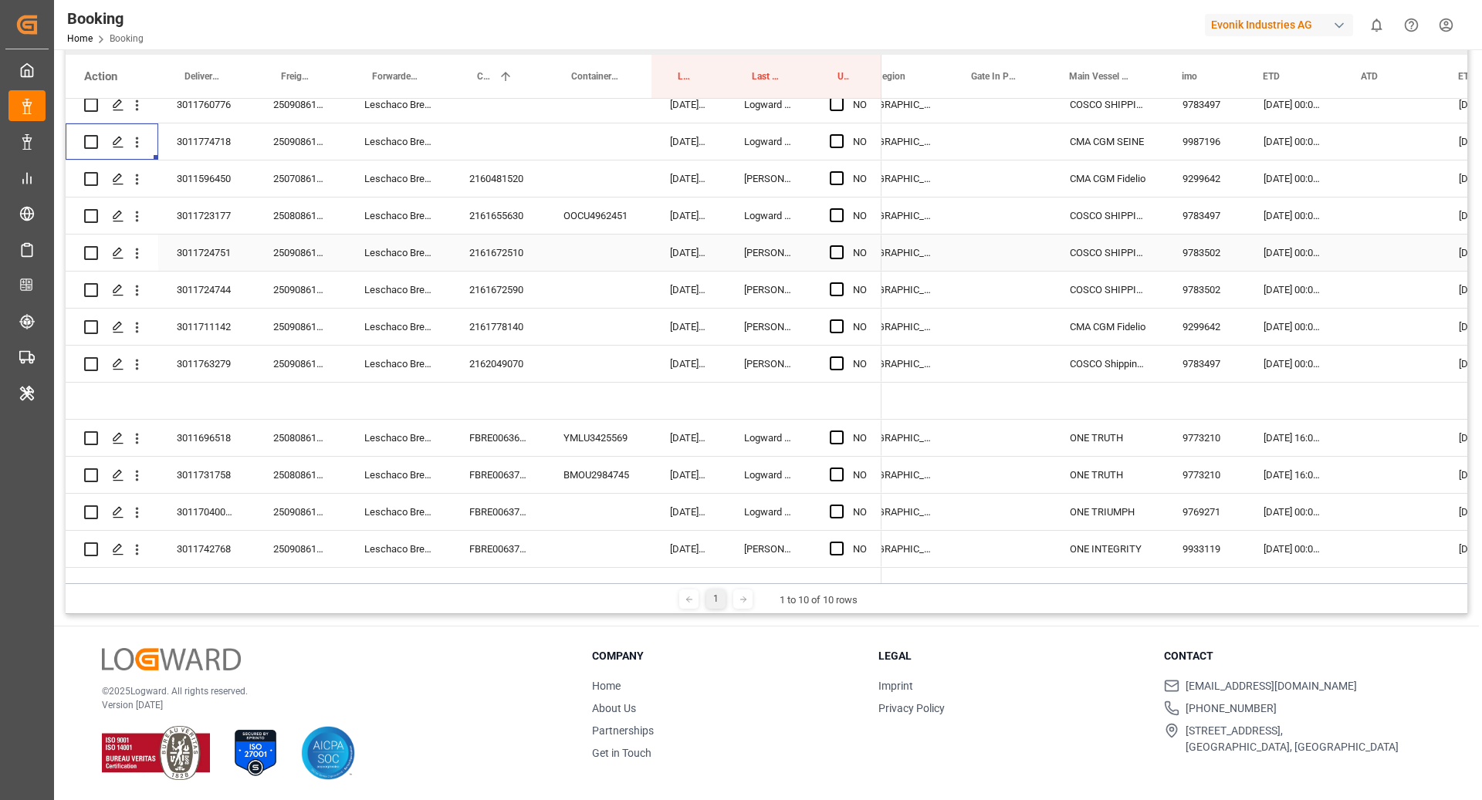
scroll to position [690, 0]
click at [507, 164] on div "2160481520" at bounding box center [498, 179] width 94 height 36
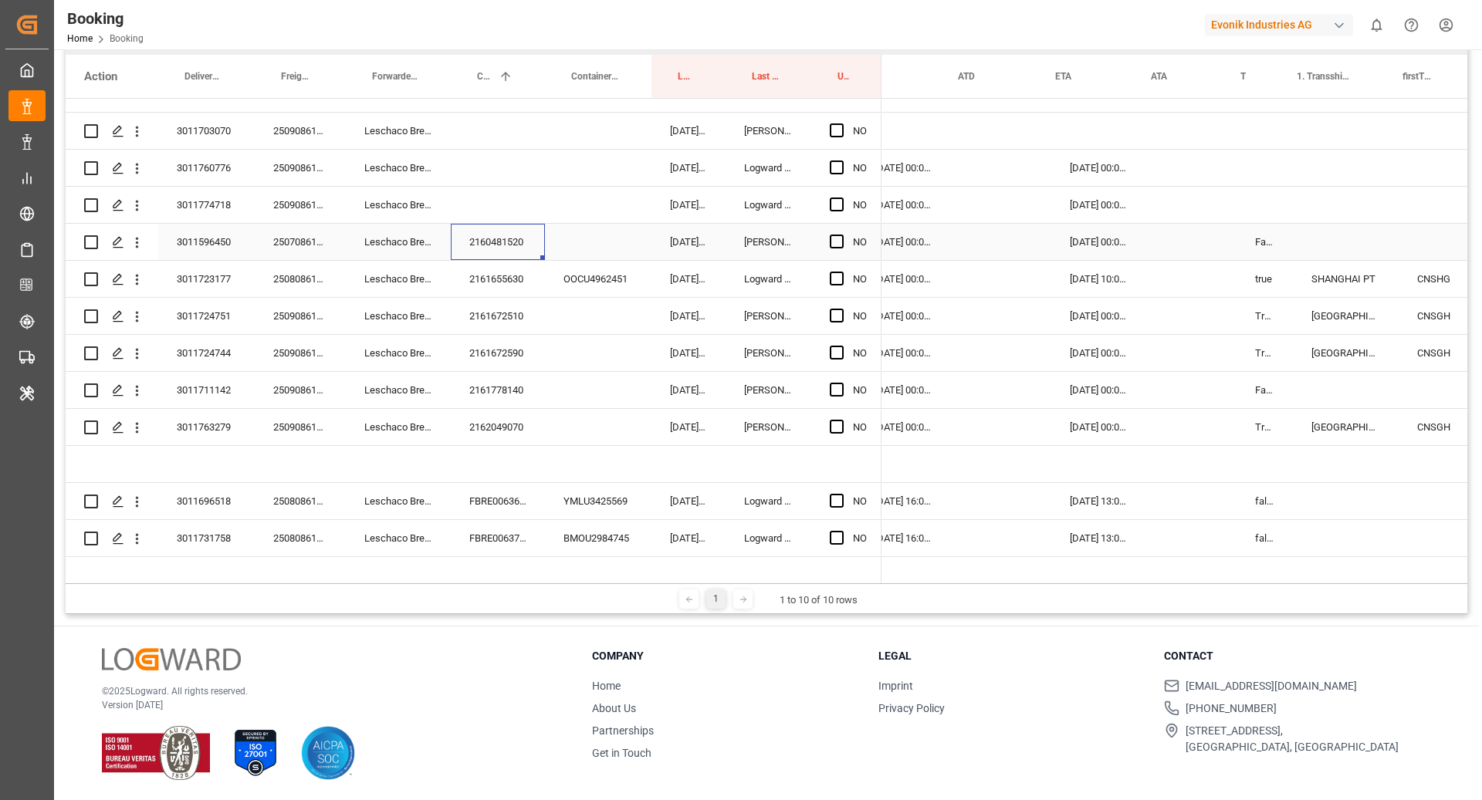
scroll to position [0, 1088]
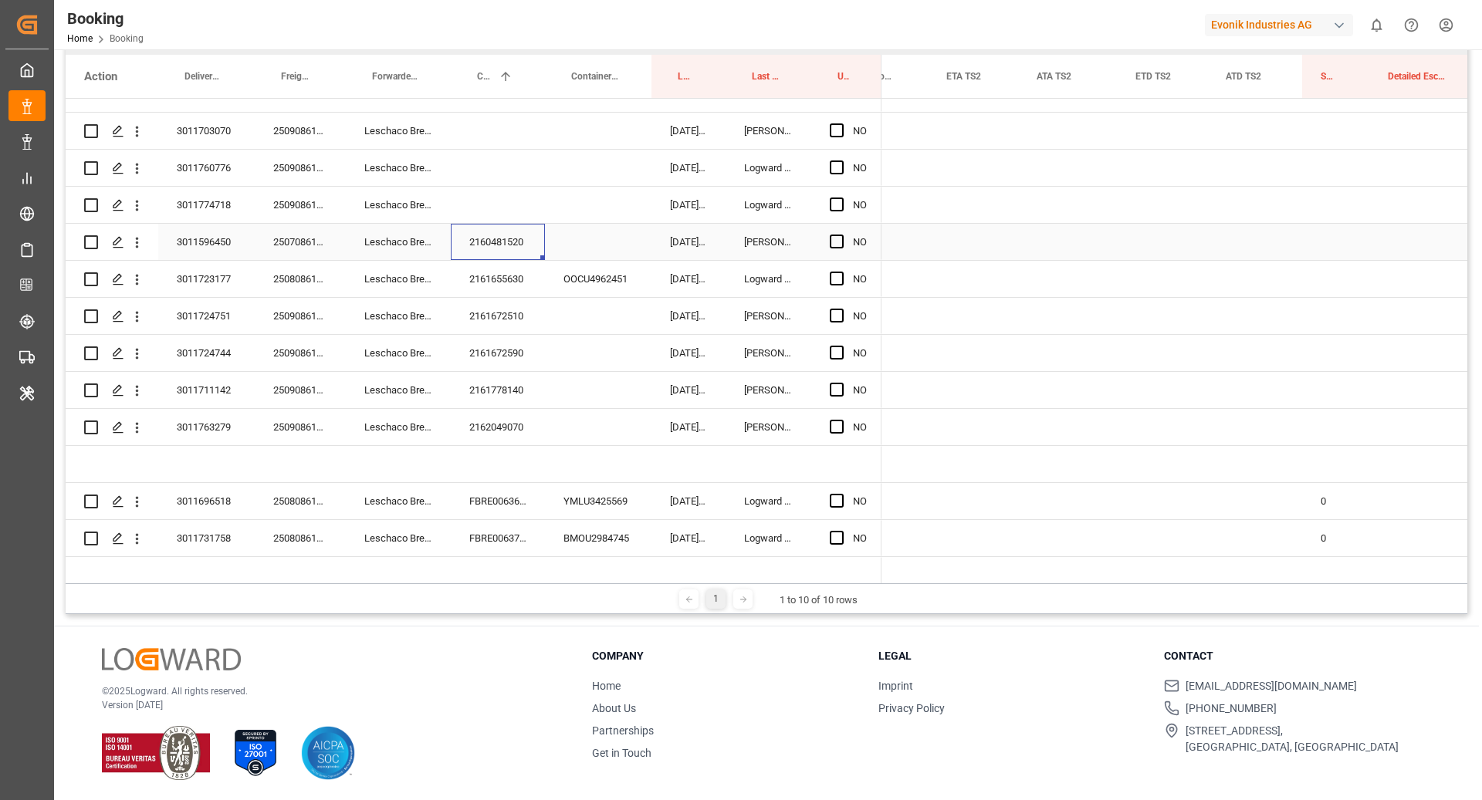
click at [821, 238] on div "NO" at bounding box center [846, 242] width 70 height 36
click at [831, 244] on span "Press SPACE to select this row." at bounding box center [837, 242] width 14 height 14
click at [841, 235] on input "Press SPACE to select this row." at bounding box center [841, 235] width 0 height 0
click at [493, 285] on div "2161655630" at bounding box center [498, 279] width 94 height 36
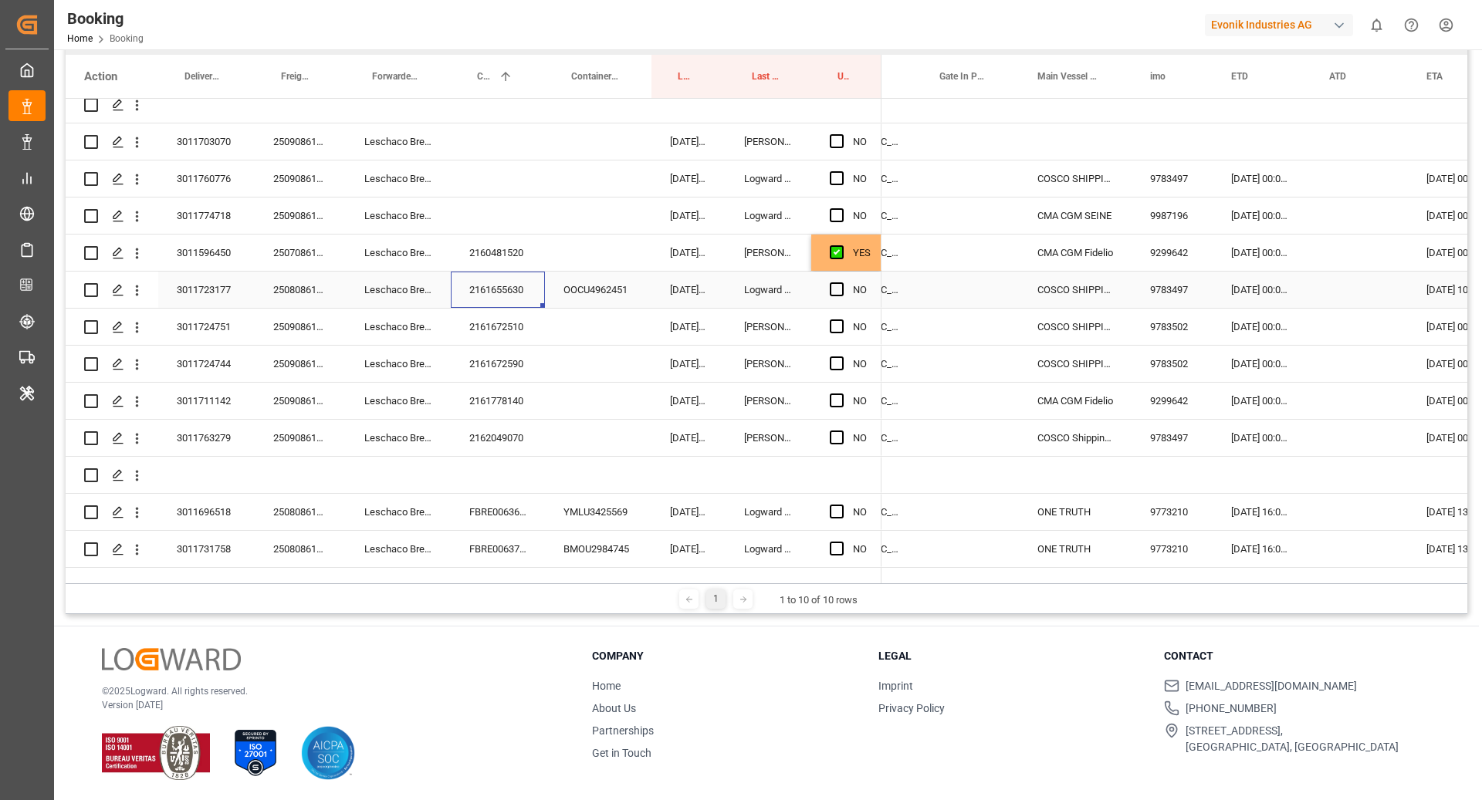
click at [939, 295] on div "Press SPACE to select this row." at bounding box center [970, 290] width 98 height 36
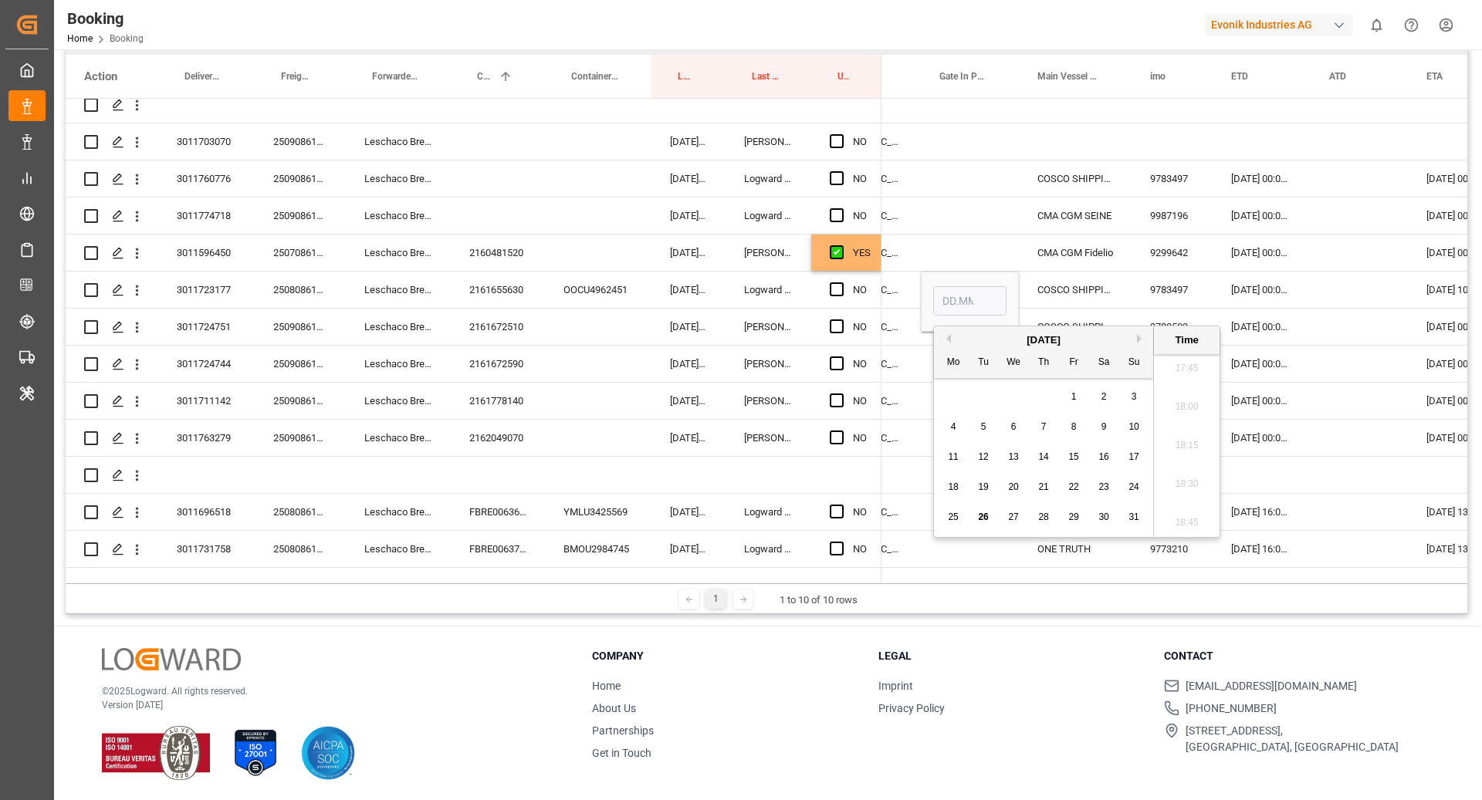
click at [975, 513] on div "26" at bounding box center [983, 518] width 19 height 19
type input "26.08.2025 00:00"
click at [1080, 289] on div "COSCO SHIPPING ARIES" at bounding box center [1075, 290] width 113 height 36
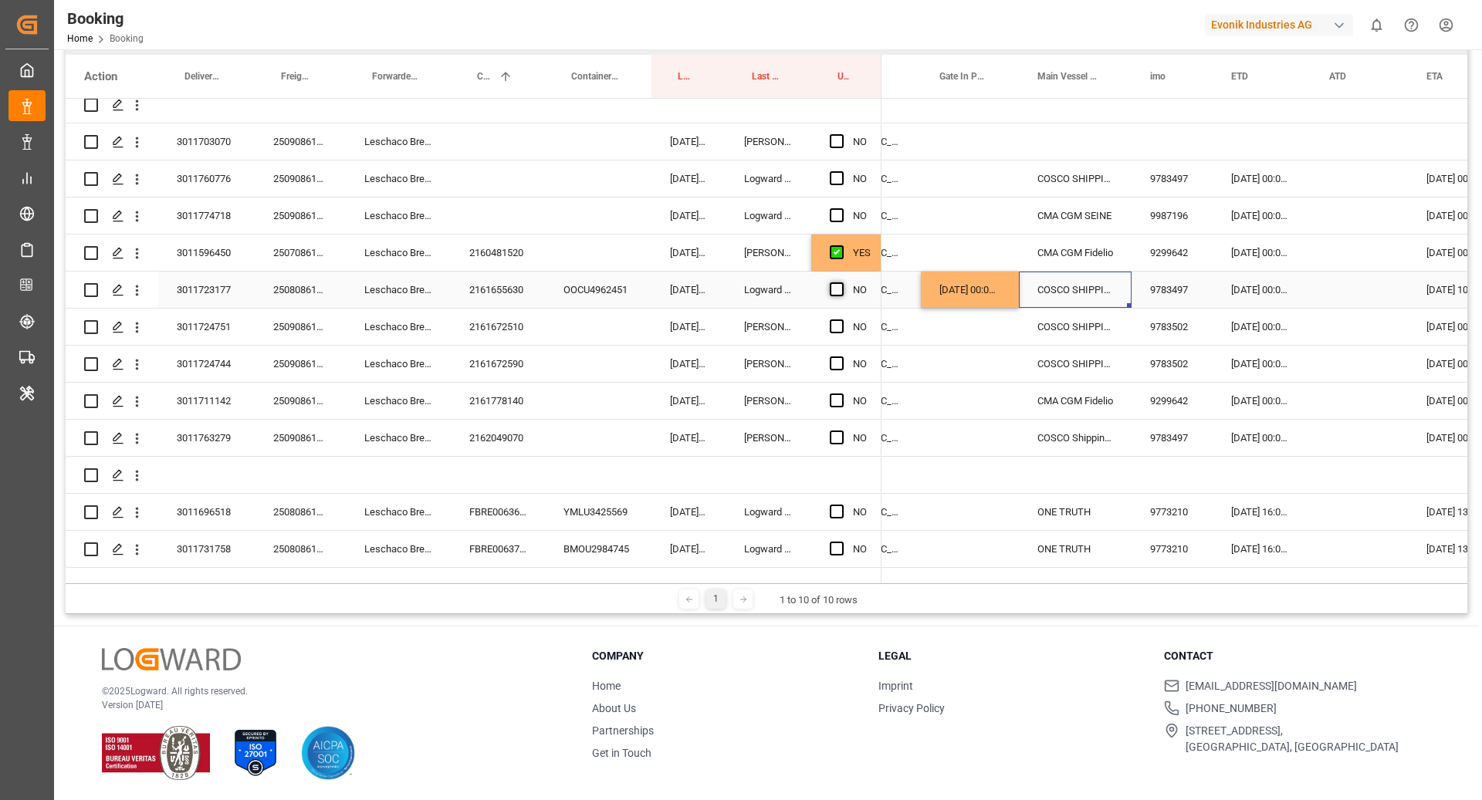
click at [836, 291] on span "Press SPACE to select this row." at bounding box center [837, 289] width 14 height 14
click at [841, 282] on input "Press SPACE to select this row." at bounding box center [841, 282] width 0 height 0
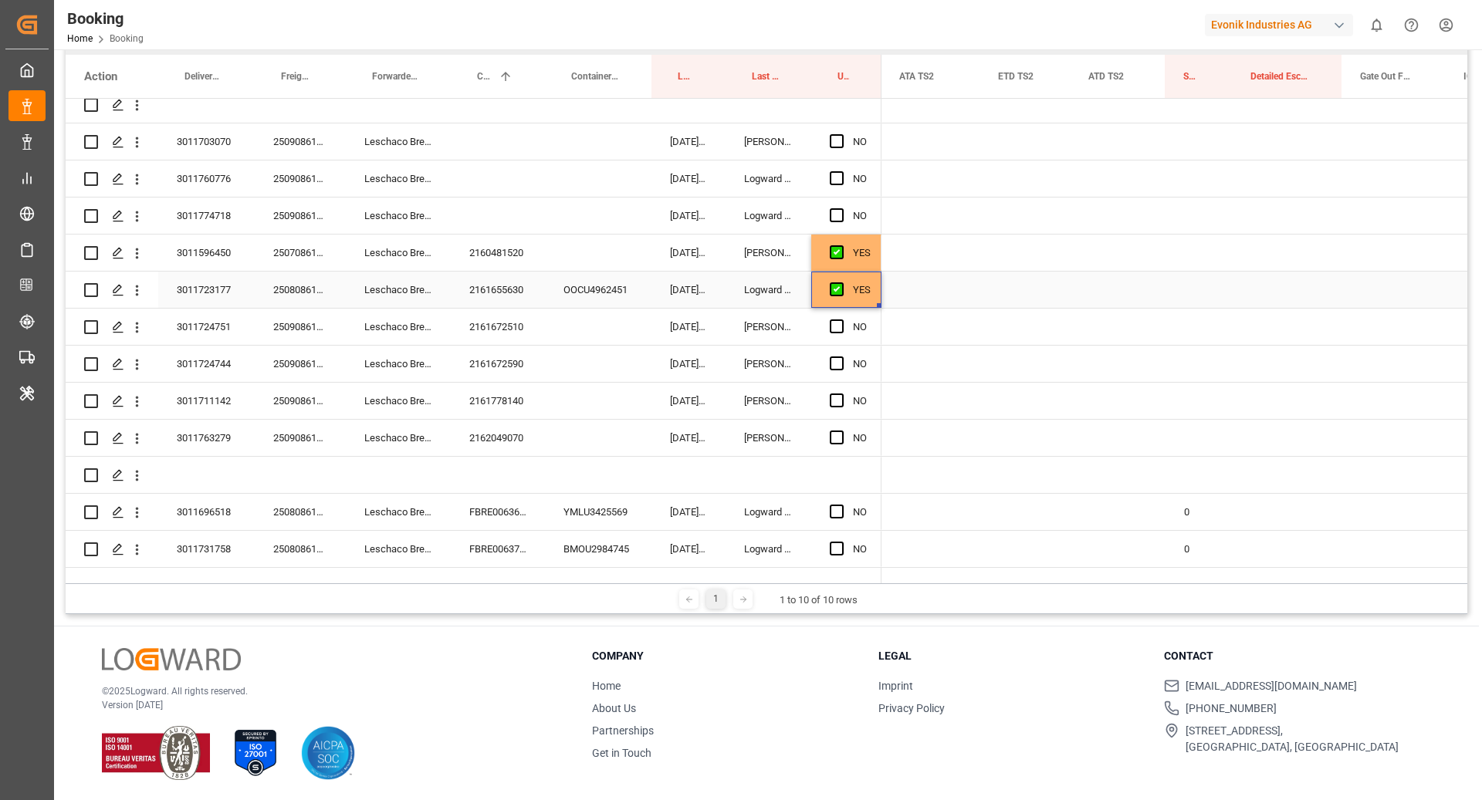
click at [1168, 293] on div "Press SPACE to select this row." at bounding box center [1198, 290] width 67 height 36
click at [1168, 293] on div "Press SPACE to select this row." at bounding box center [1198, 299] width 67 height 54
click at [1217, 296] on input "Press SPACE to select this row." at bounding box center [1199, 298] width 42 height 29
type input "0"
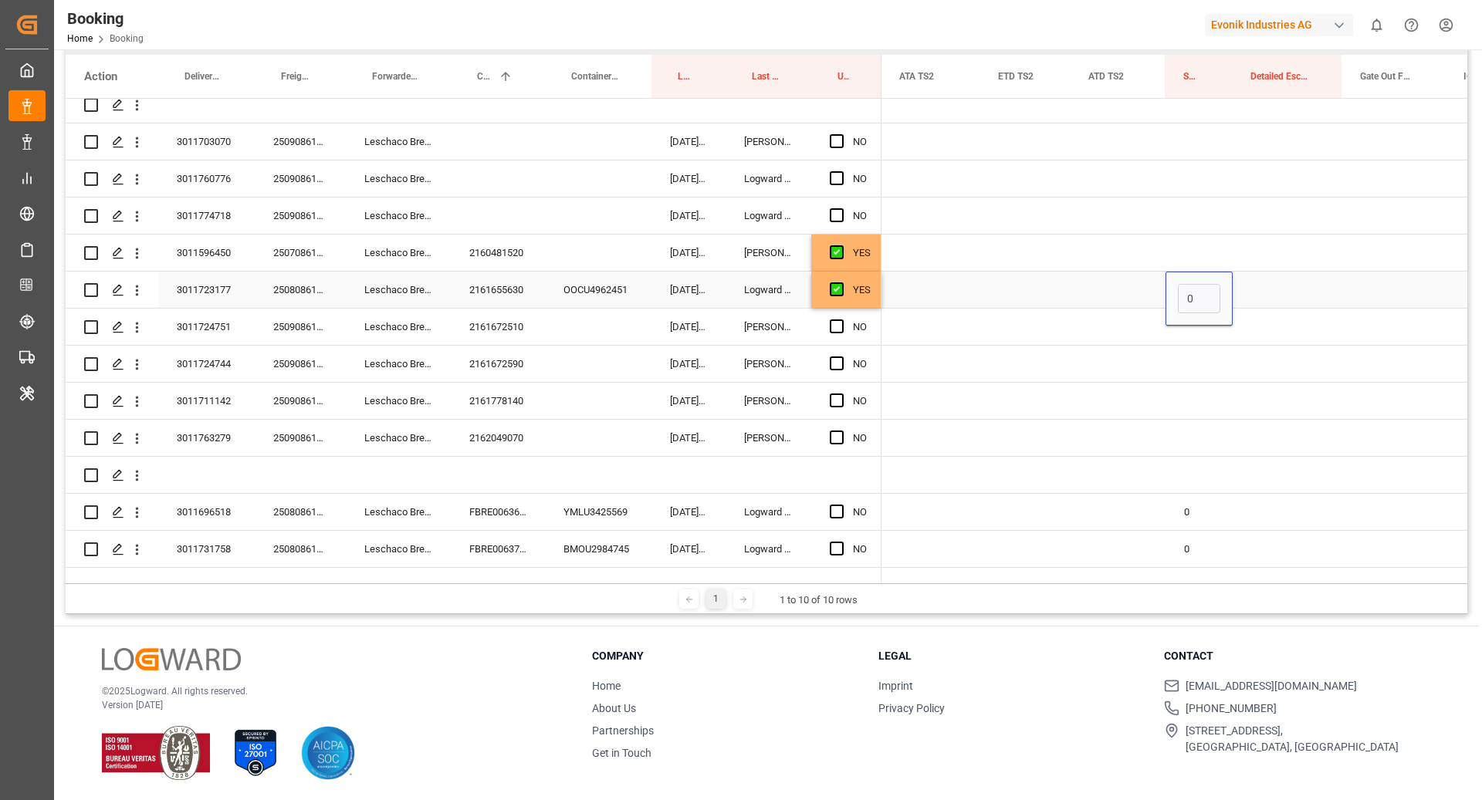
click at [1279, 273] on div "Press SPACE to select this row." at bounding box center [1288, 290] width 110 height 36
click at [507, 324] on div "2161672510" at bounding box center [498, 327] width 94 height 36
click at [986, 342] on div "Press SPACE to select this row." at bounding box center [1025, 327] width 90 height 36
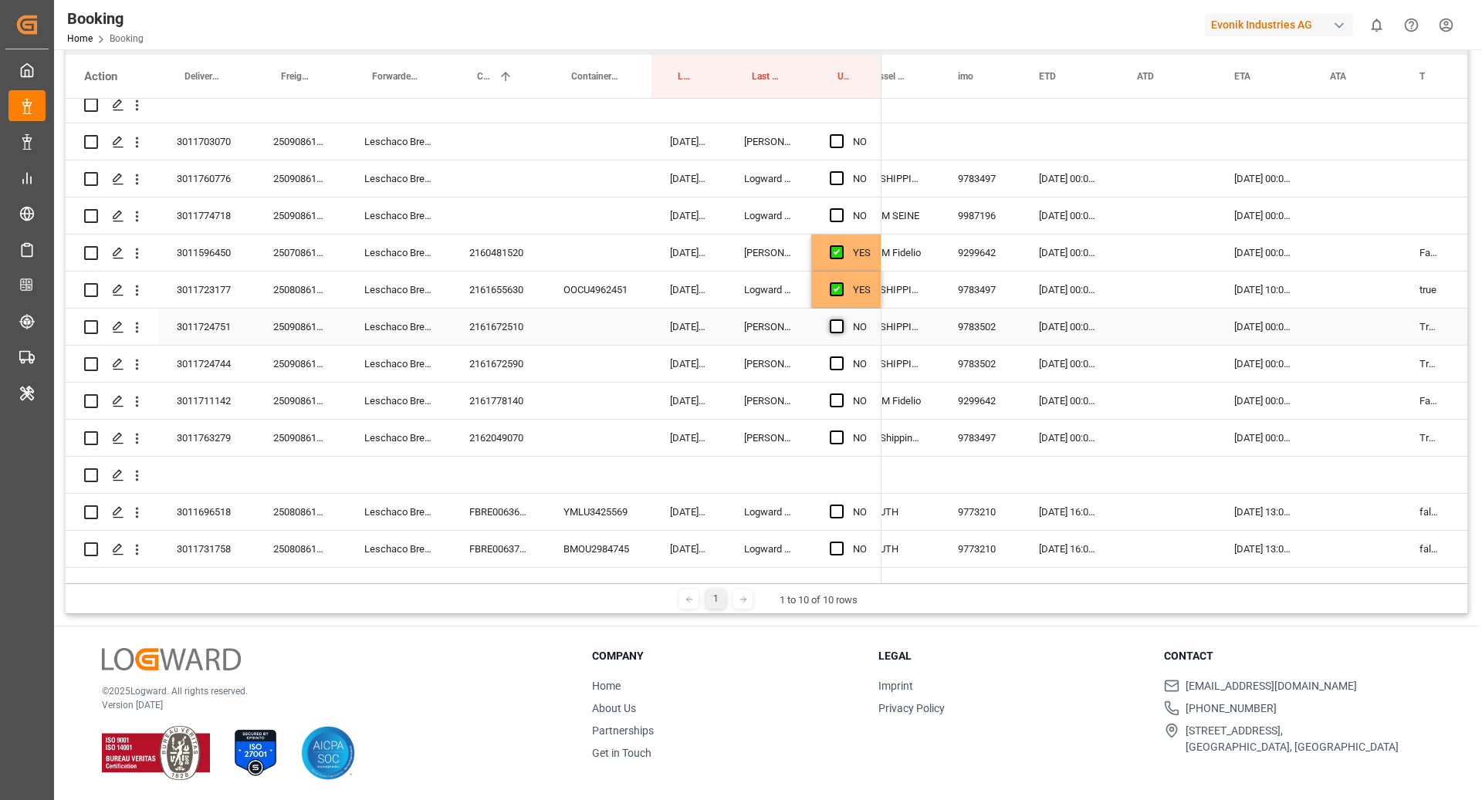
click at [837, 326] on span "Press SPACE to select this row." at bounding box center [837, 327] width 14 height 14
click at [841, 320] on input "Press SPACE to select this row." at bounding box center [841, 320] width 0 height 0
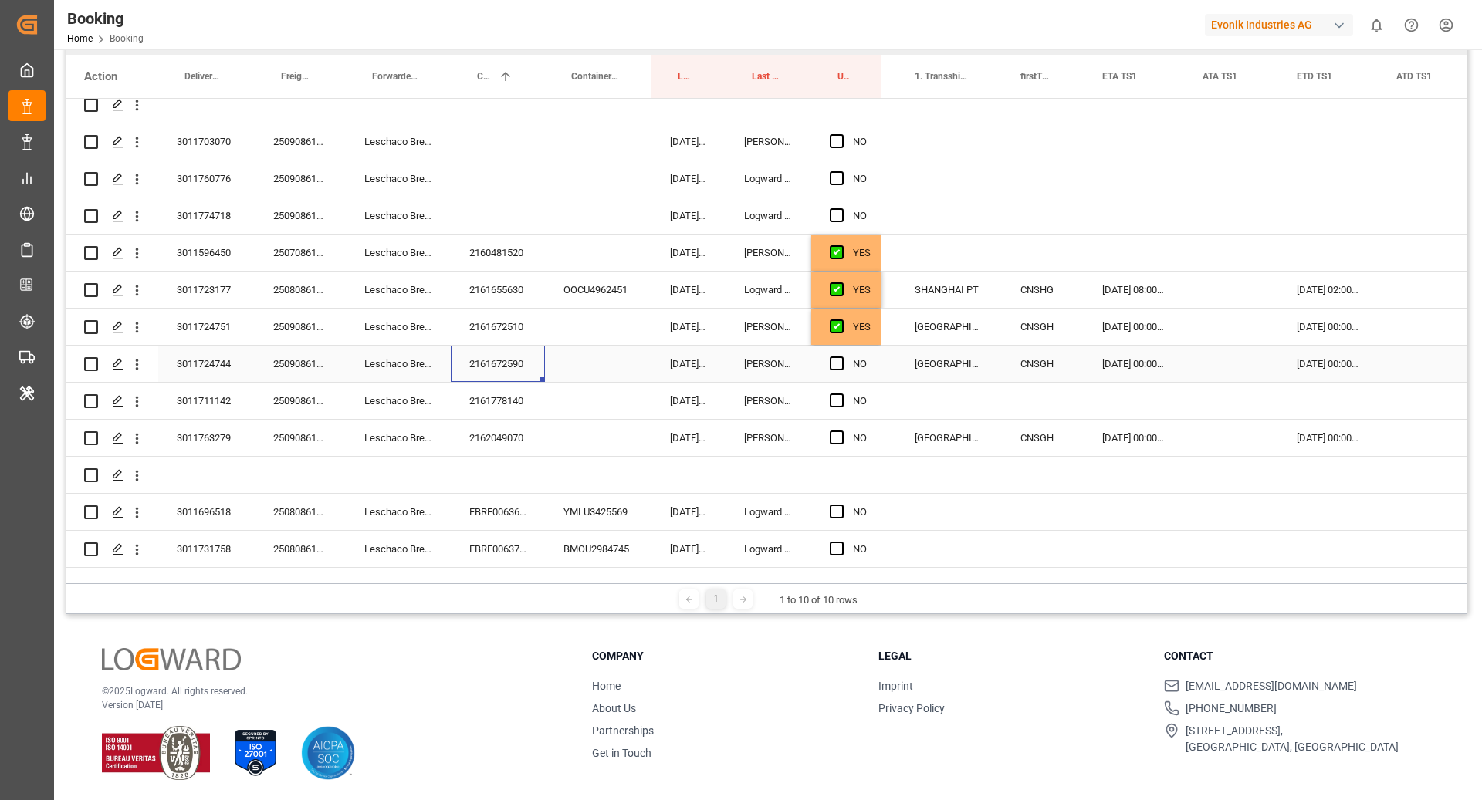
click at [512, 359] on div "2161672590" at bounding box center [498, 364] width 94 height 36
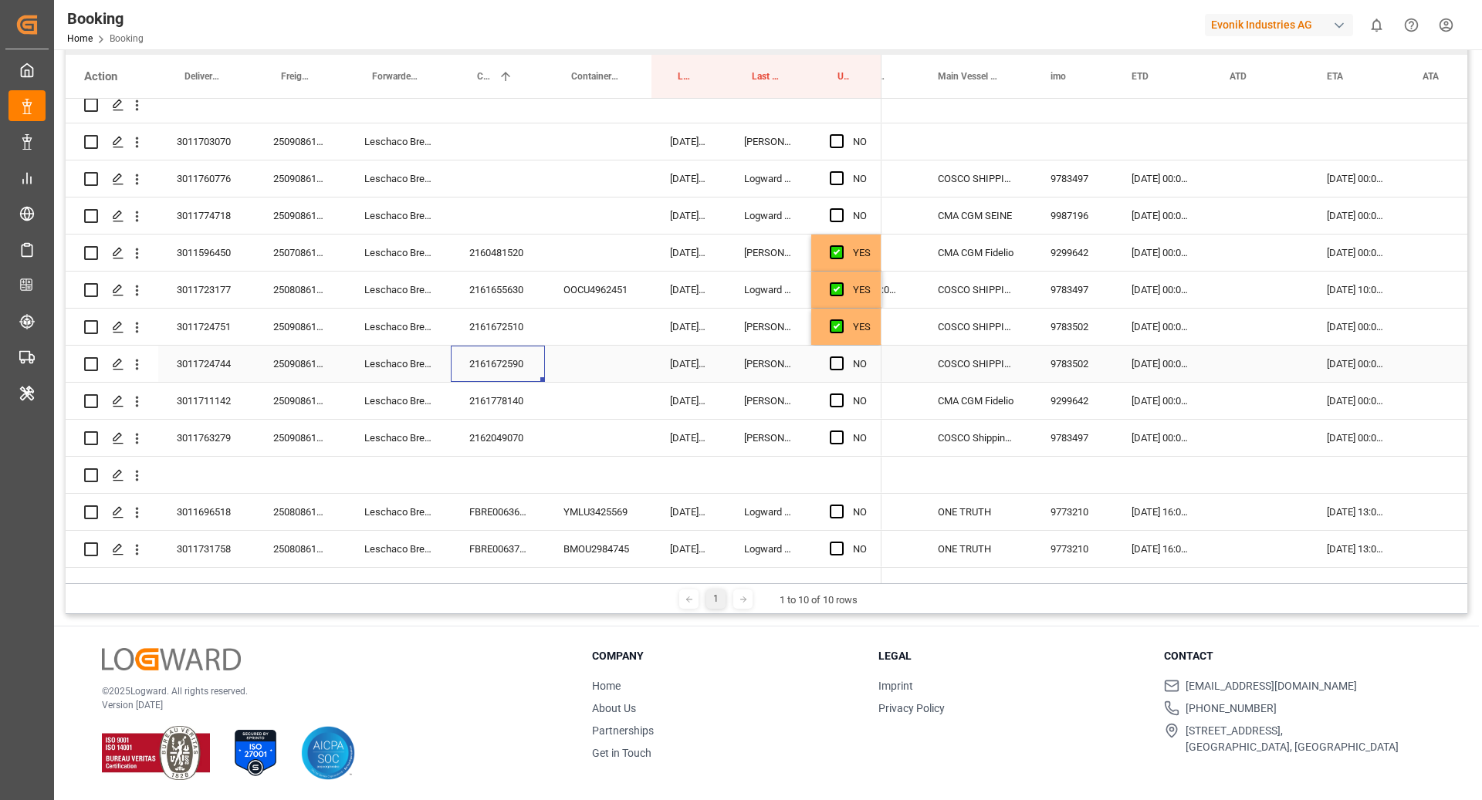
click at [836, 370] on div "Press SPACE to select this row." at bounding box center [841, 365] width 23 height 36
click at [835, 367] on span "Press SPACE to select this row." at bounding box center [837, 364] width 14 height 14
click at [841, 357] on input "Press SPACE to select this row." at bounding box center [841, 357] width 0 height 0
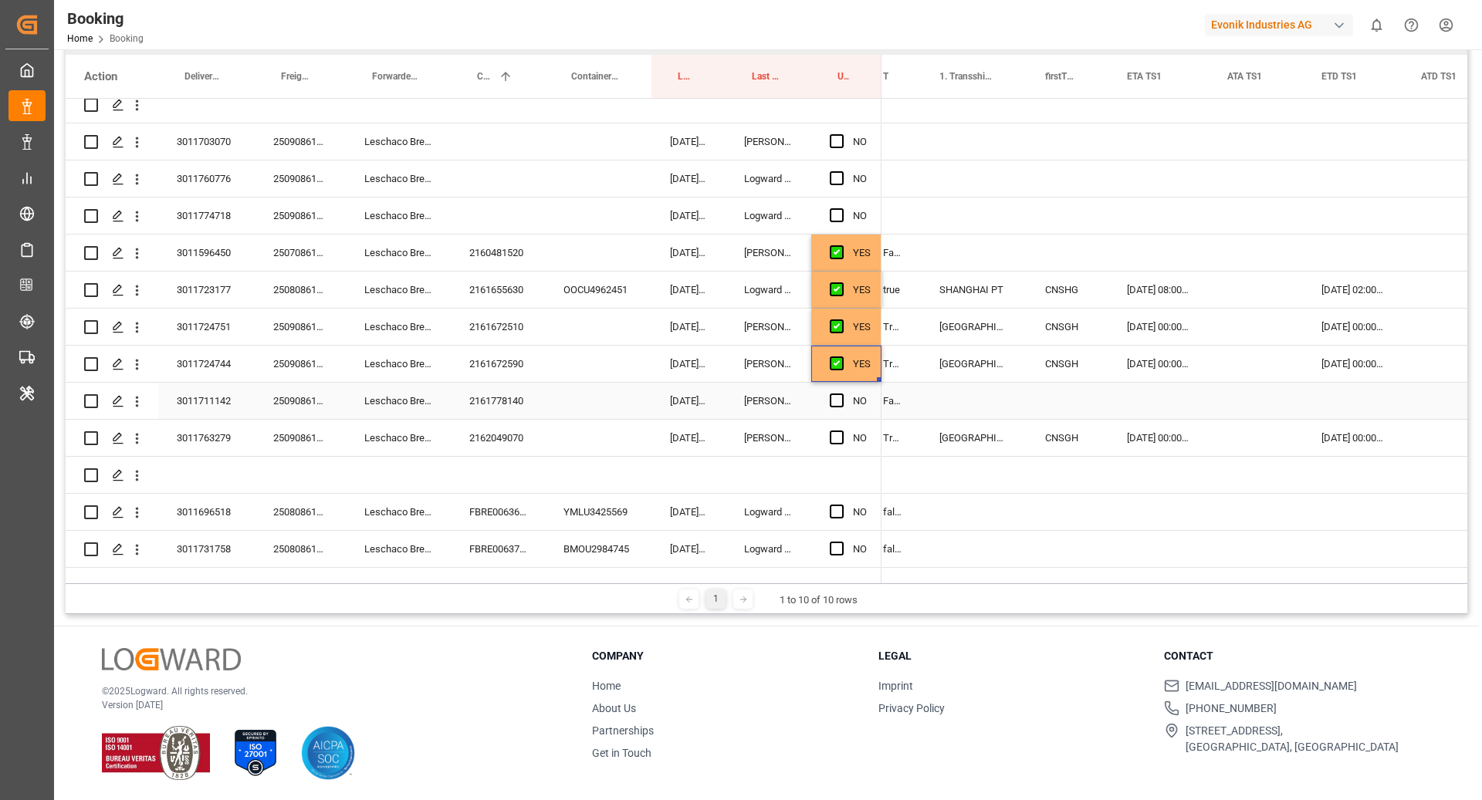
click at [509, 387] on div "2161778140" at bounding box center [498, 401] width 94 height 36
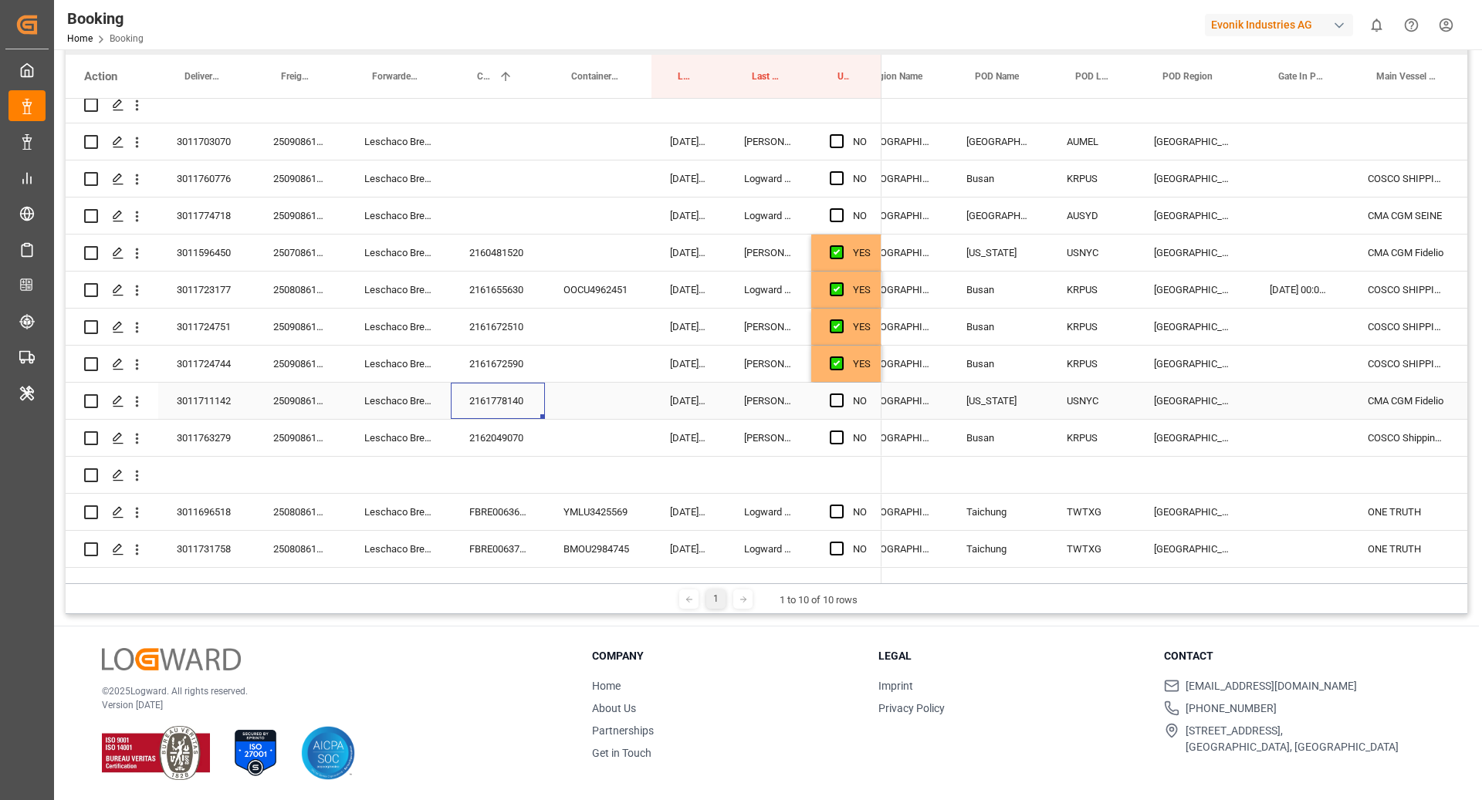
scroll to position [0, 411]
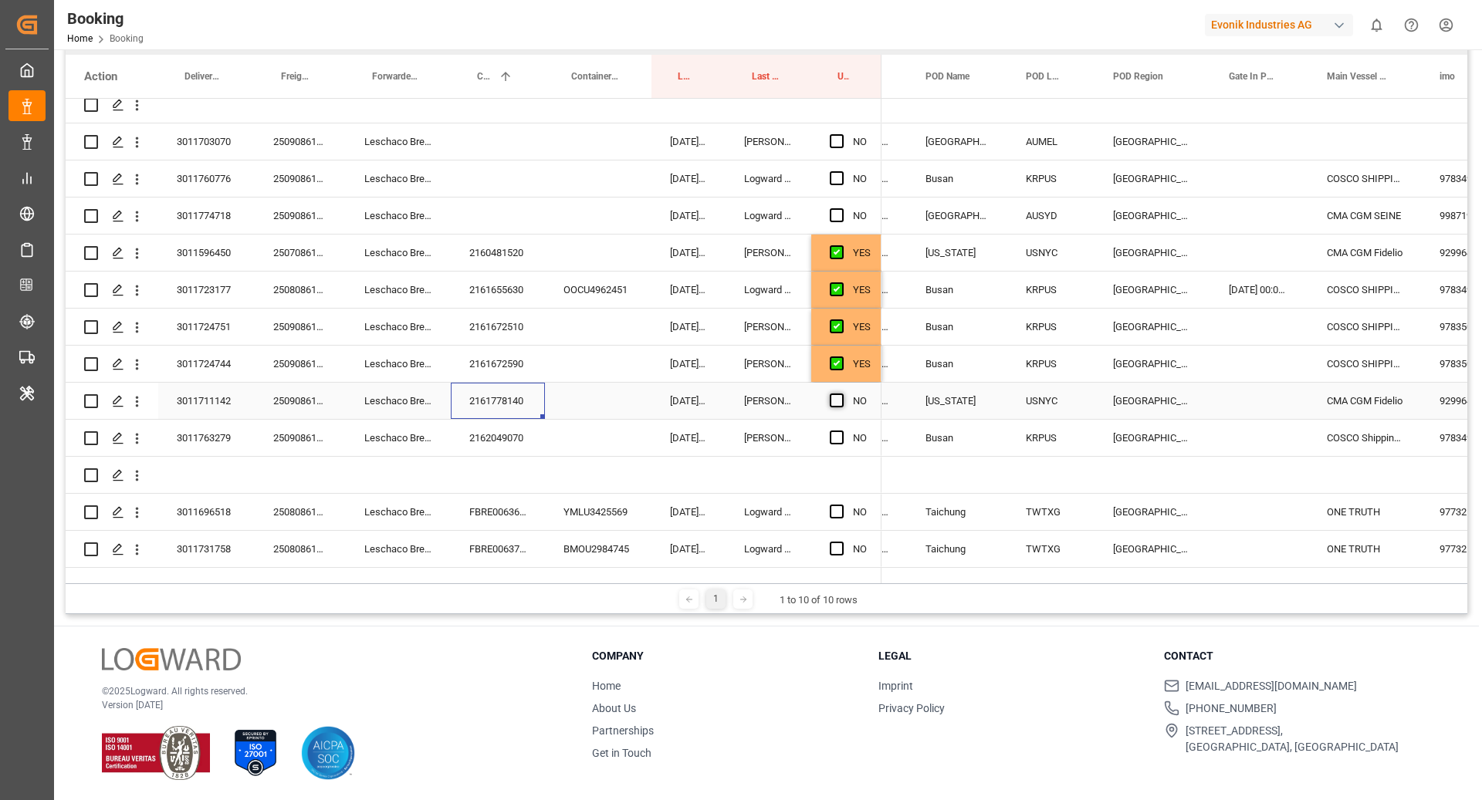
click at [835, 402] on span "Press SPACE to select this row." at bounding box center [837, 401] width 14 height 14
click at [841, 394] on input "Press SPACE to select this row." at bounding box center [841, 394] width 0 height 0
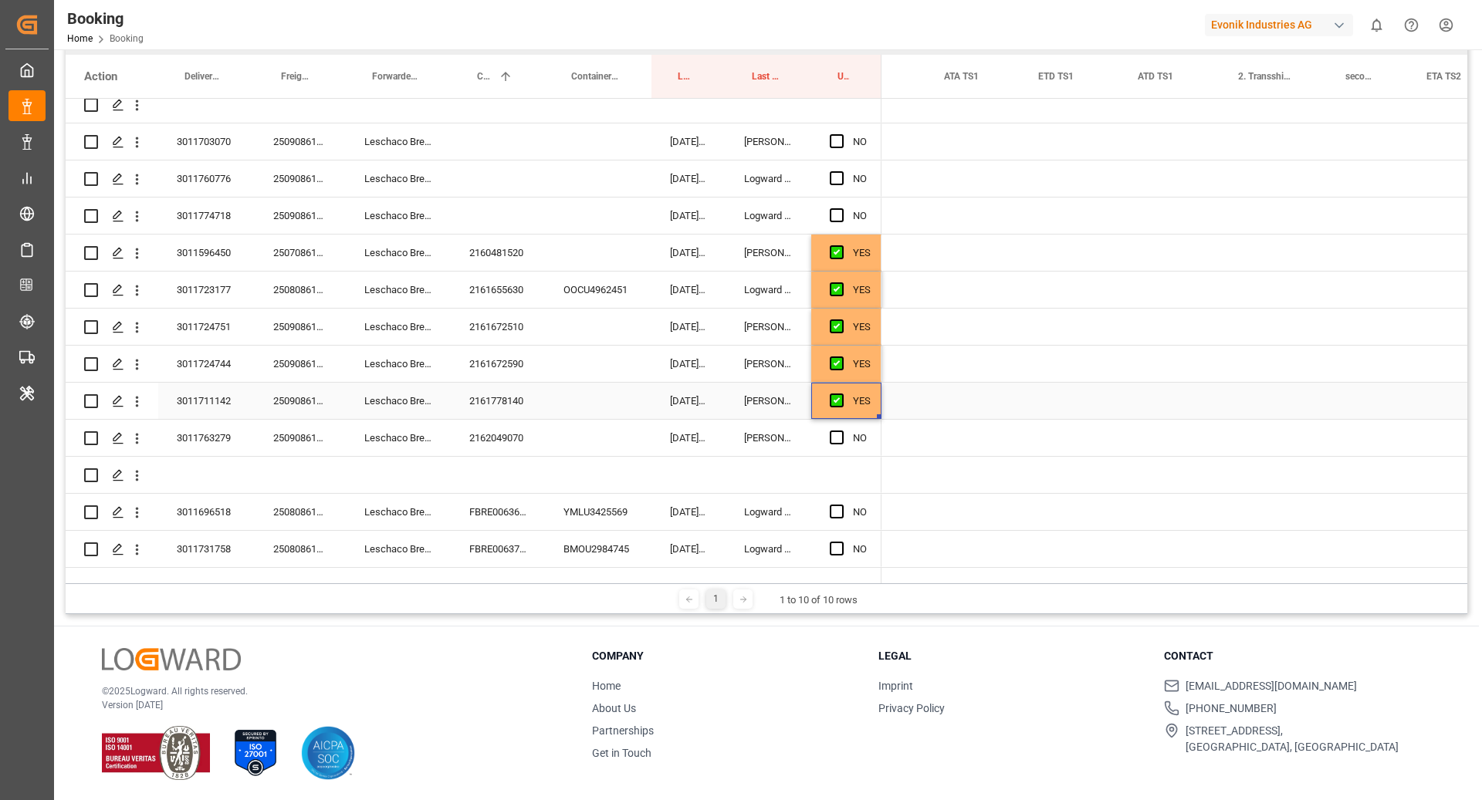
scroll to position [0, 2204]
click at [463, 445] on div "2162049070" at bounding box center [498, 438] width 94 height 36
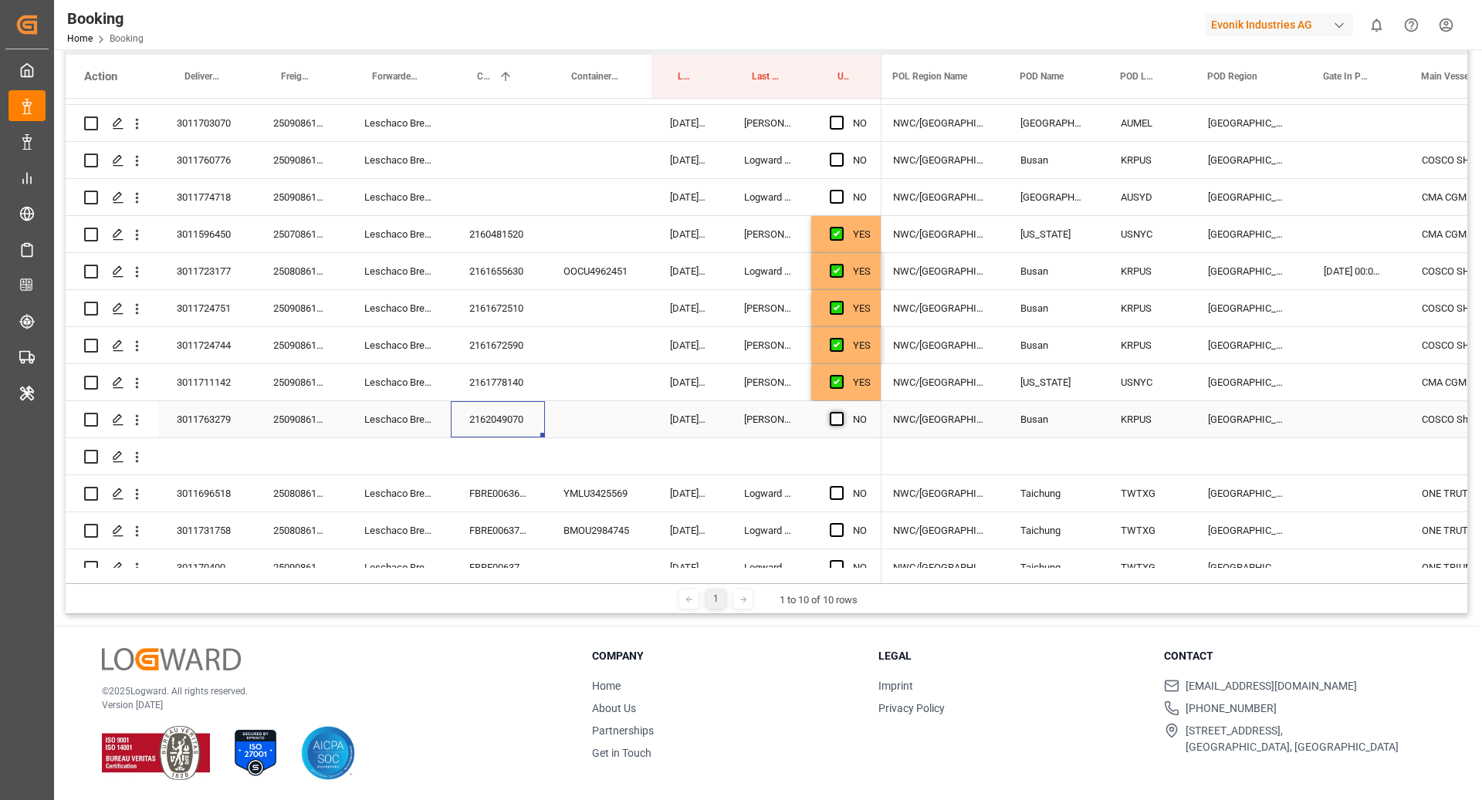
click at [831, 422] on span "Press SPACE to select this row." at bounding box center [837, 419] width 14 height 14
click at [841, 412] on input "Press SPACE to select this row." at bounding box center [841, 412] width 0 height 0
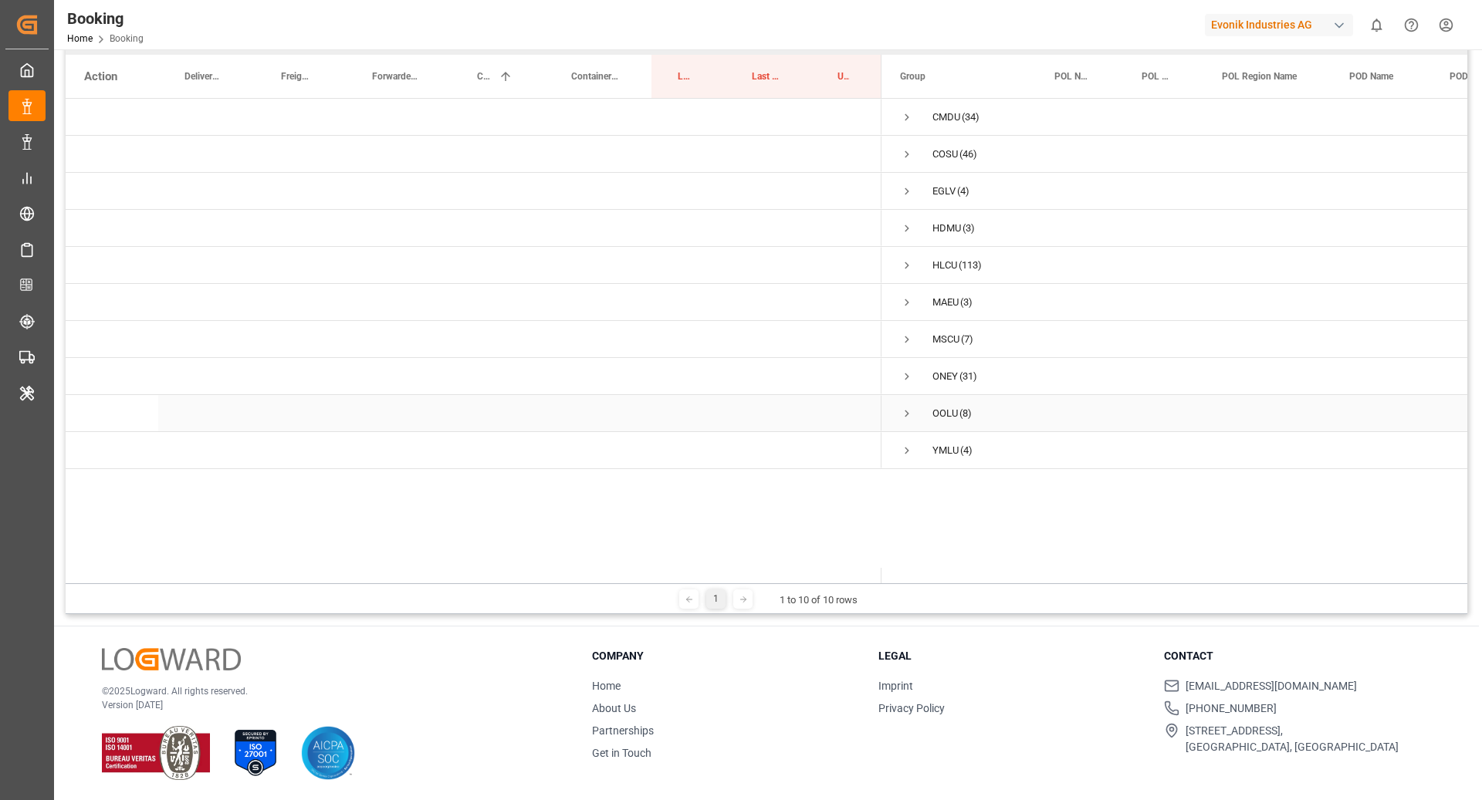
click at [906, 414] on span "Press SPACE to select this row." at bounding box center [907, 414] width 14 height 14
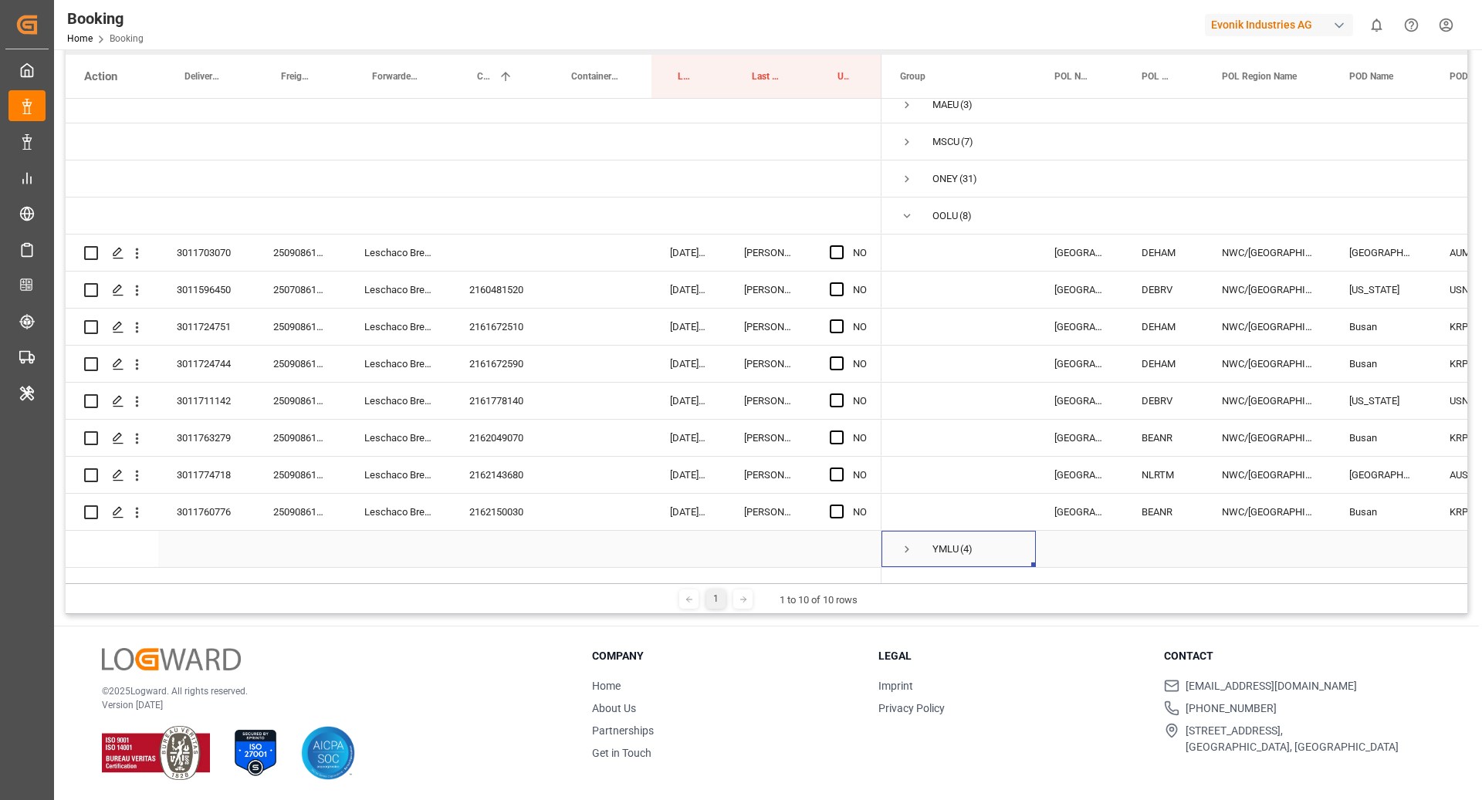
click at [891, 540] on div "YMLU (4)" at bounding box center [958, 549] width 154 height 36
click at [907, 543] on span "Press SPACE to select this row." at bounding box center [907, 550] width 14 height 14
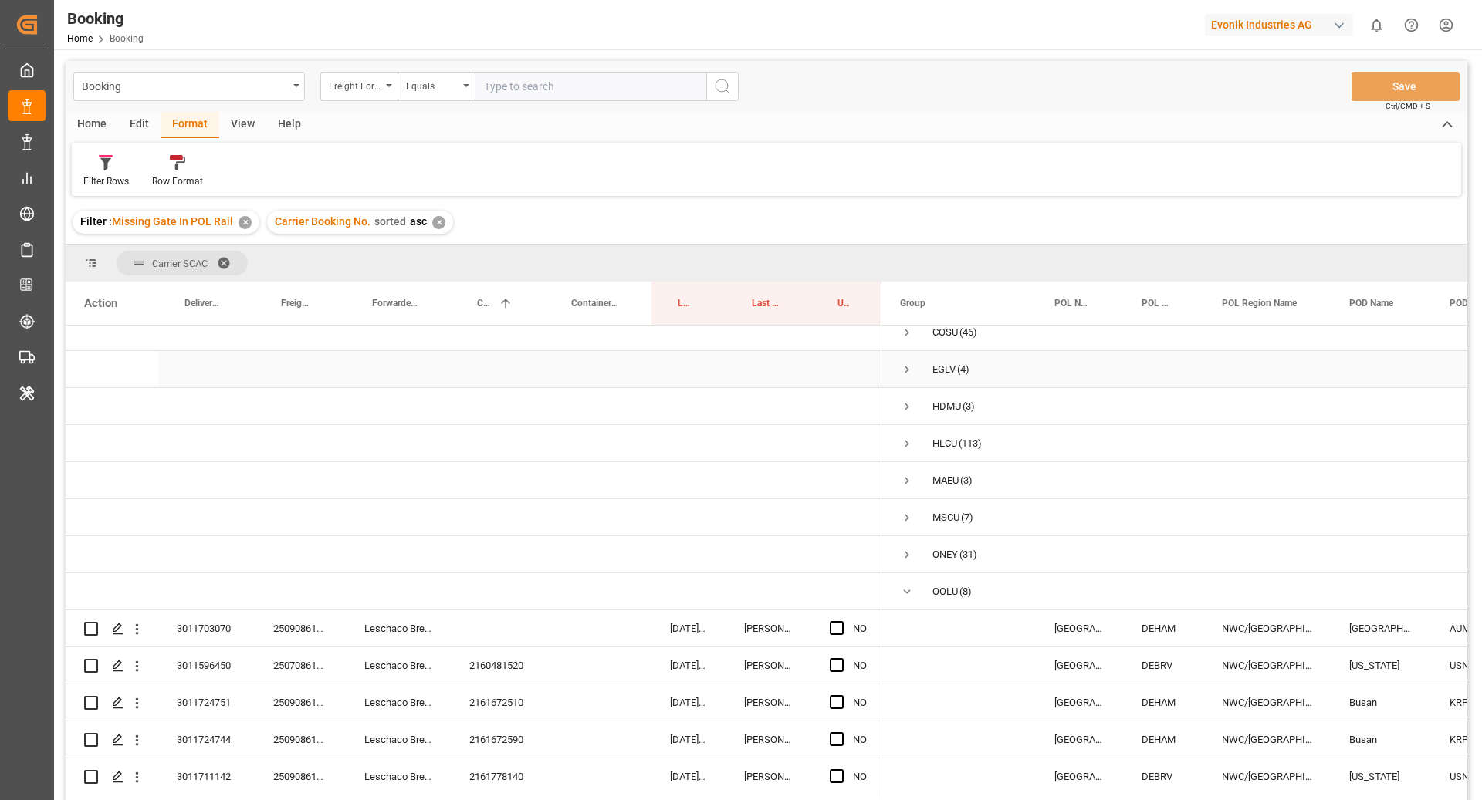
scroll to position [0, 0]
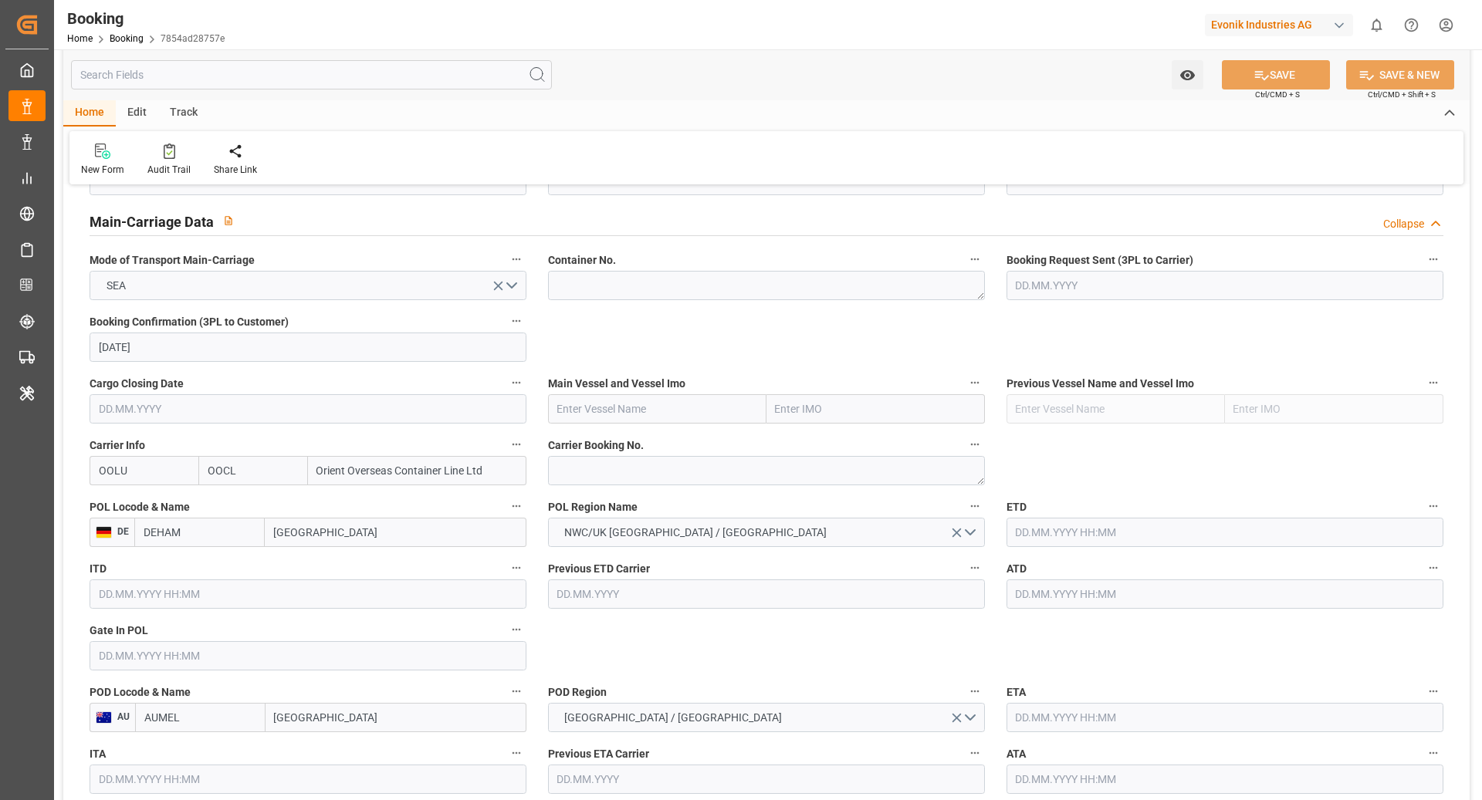
scroll to position [940, 0]
click at [622, 402] on input "text" at bounding box center [657, 408] width 218 height 29
paste input "CMA CGM TROCADERO"
type input "CMA CGM TROCADERO"
click at [632, 442] on b "CMA CGM TROCADERO" at bounding box center [615, 442] width 115 height 12
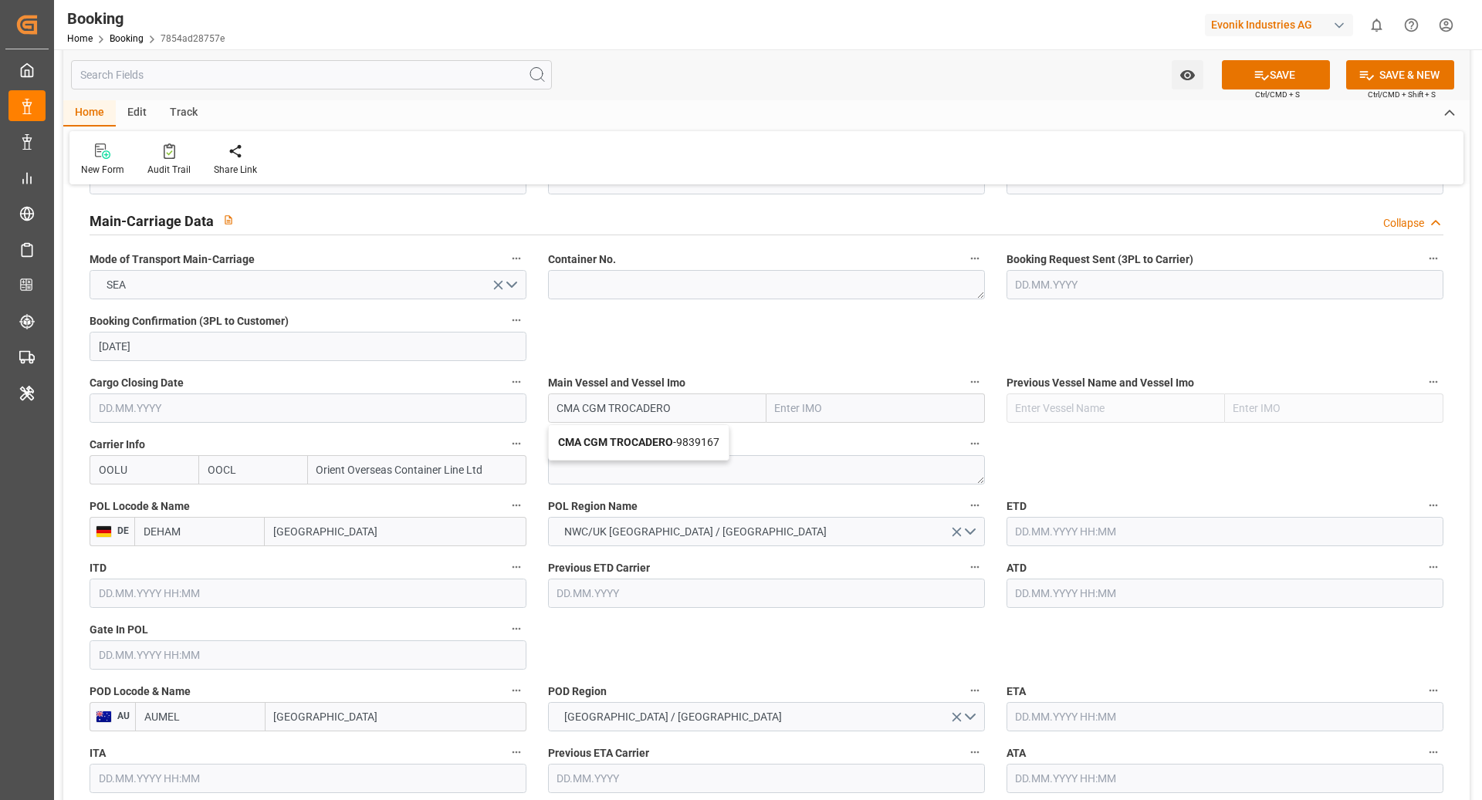
type input "9839167"
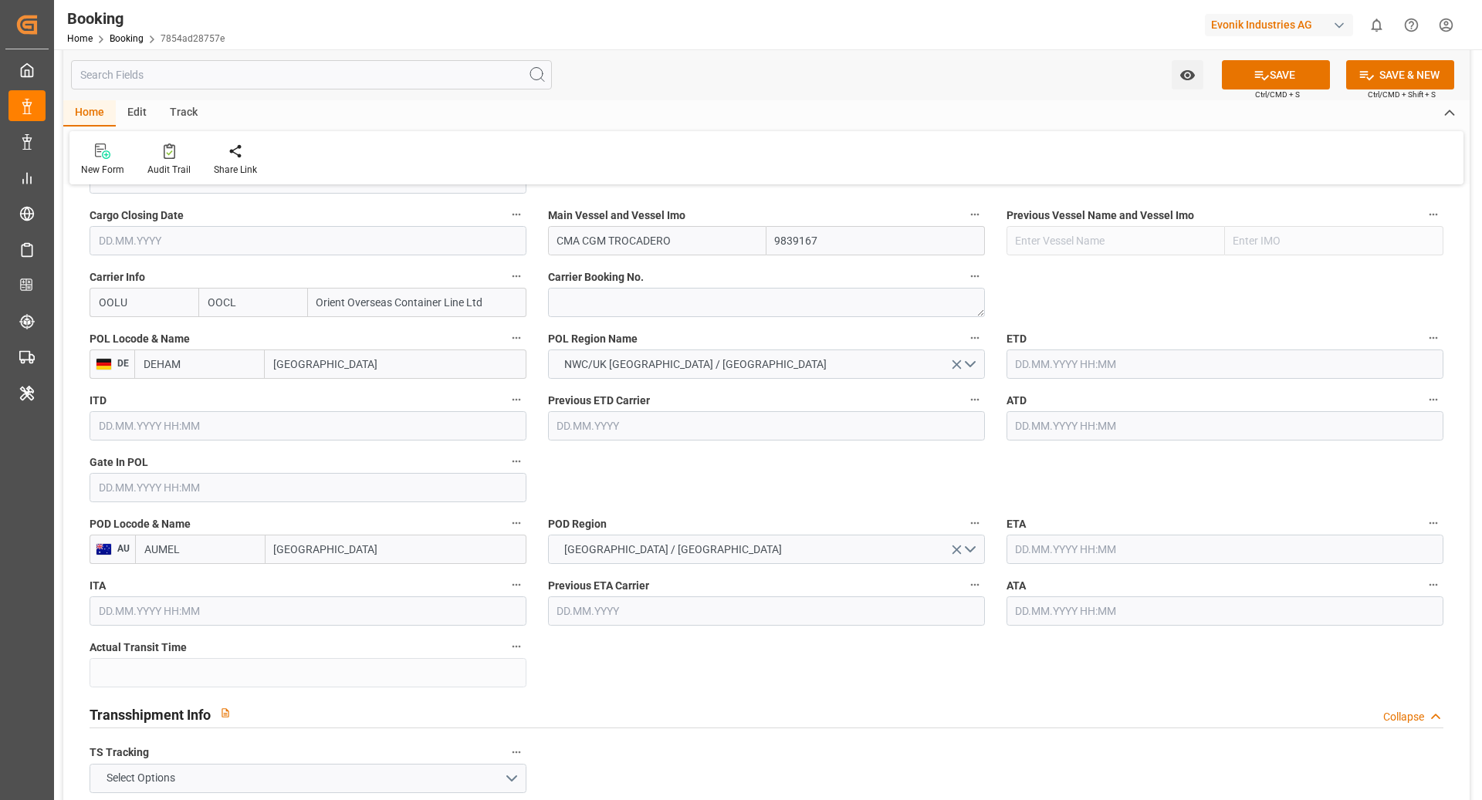
scroll to position [1108, 0]
type input "CMA CGM TROCADERO"
click at [1081, 370] on input "text" at bounding box center [1224, 363] width 437 height 29
click at [1213, 397] on button "Next Month" at bounding box center [1214, 397] width 9 height 9
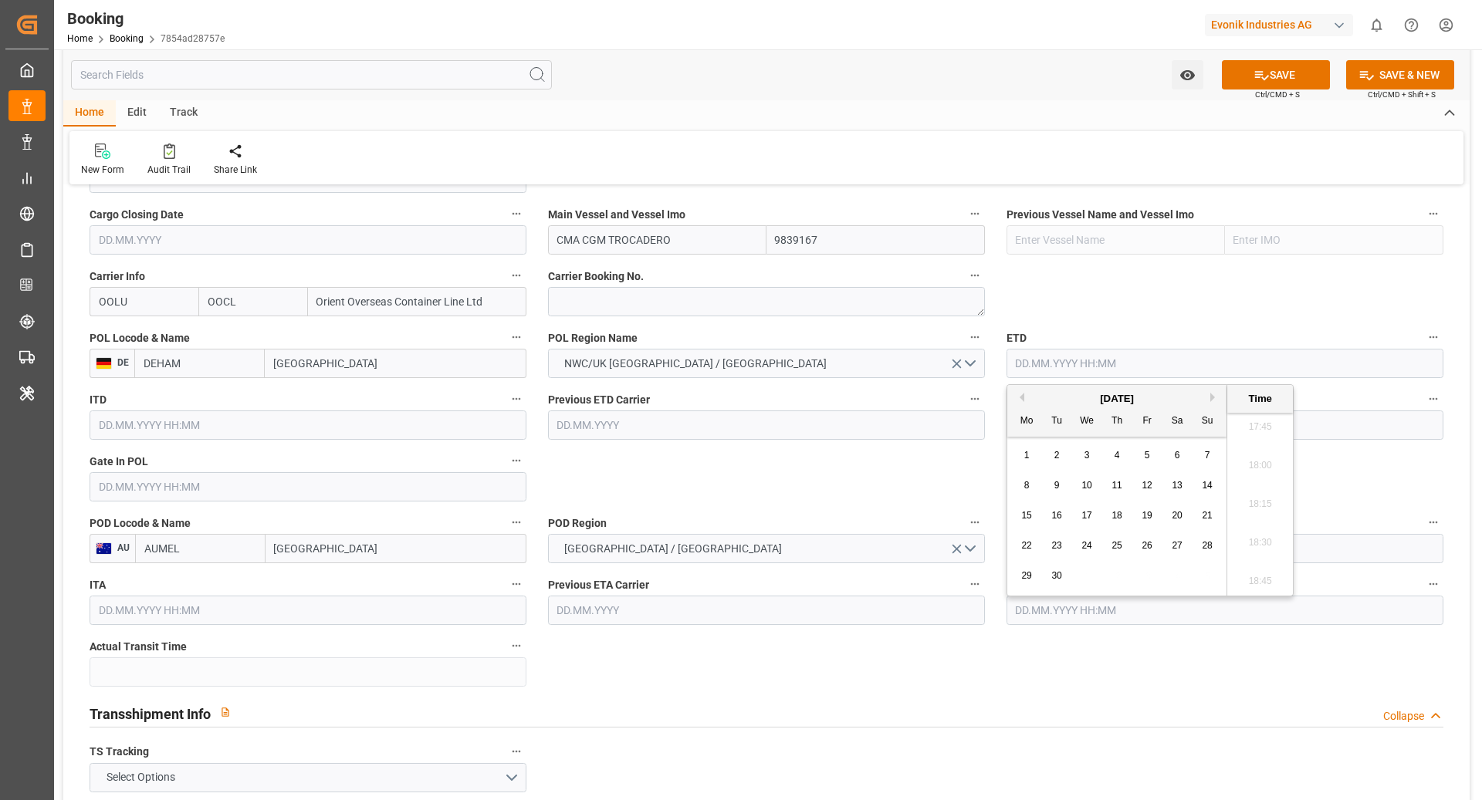
click at [1084, 485] on span "10" at bounding box center [1086, 485] width 10 height 11
type input "10.09.2025 00:00"
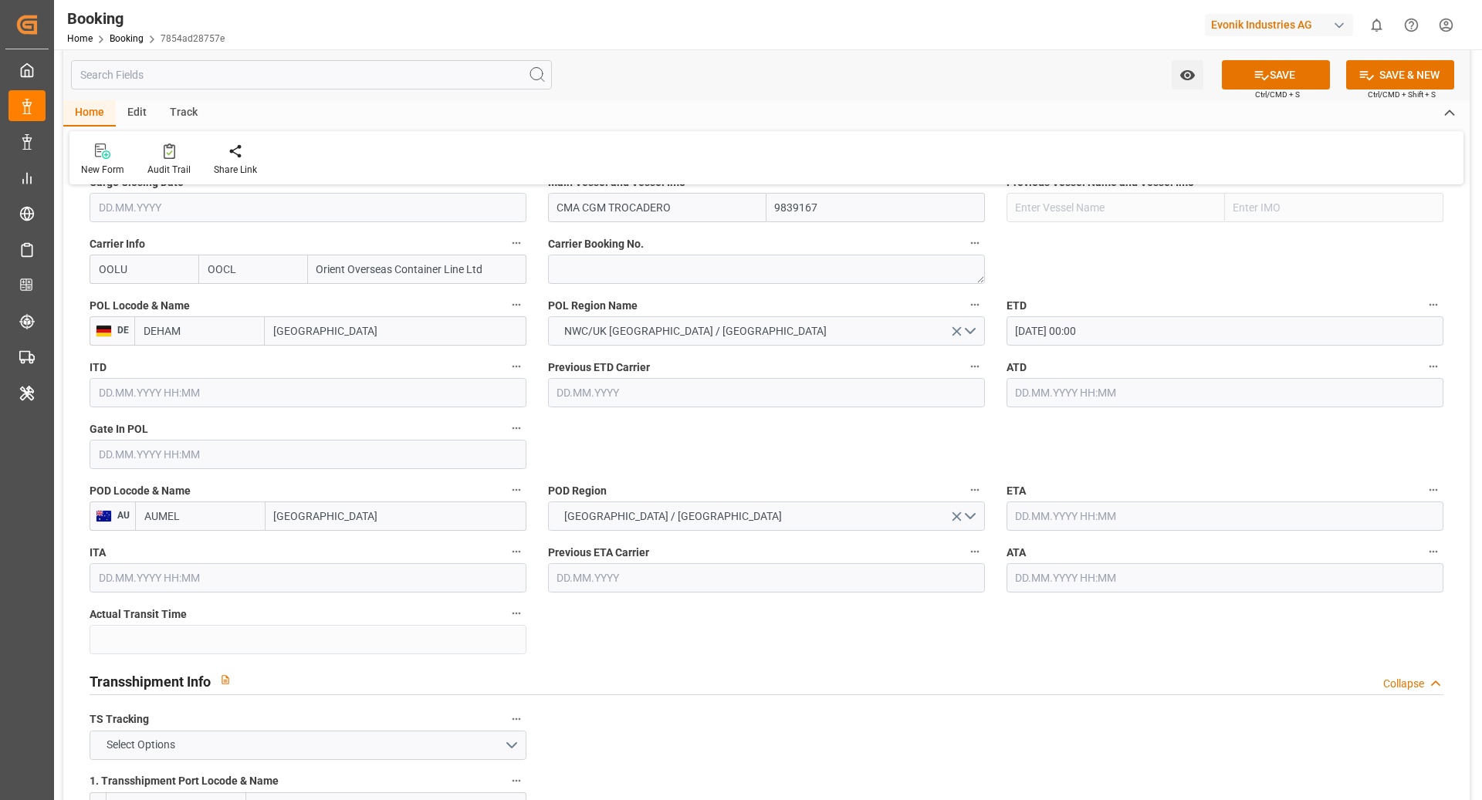
scroll to position [1142, 0]
click at [1020, 517] on input "text" at bounding box center [1224, 514] width 437 height 29
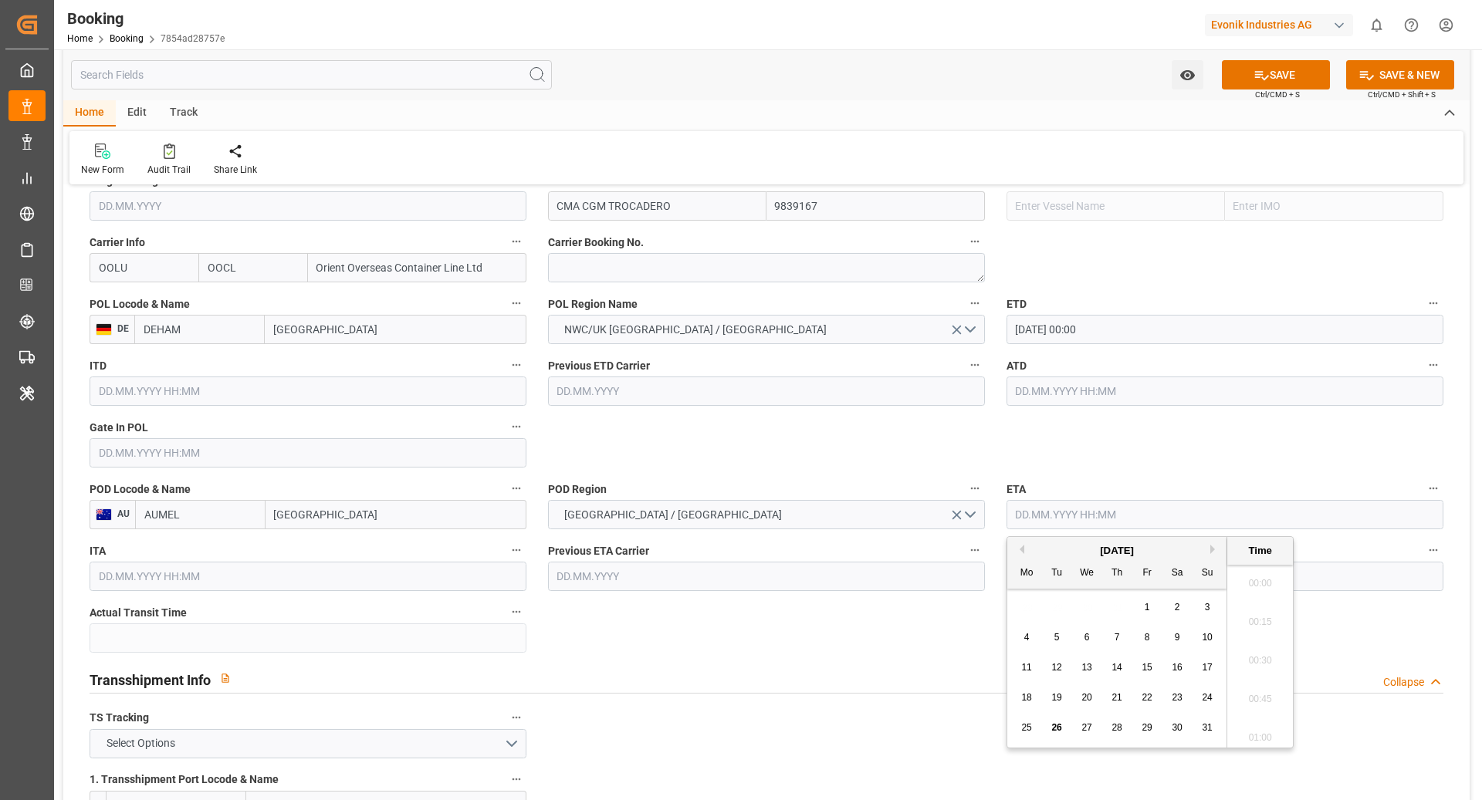
scroll to position [2745, 0]
click at [1213, 548] on button "Next Month" at bounding box center [1214, 549] width 9 height 9
click at [1212, 548] on button "Next Month" at bounding box center [1214, 549] width 9 height 9
click at [1081, 642] on div "8" at bounding box center [1086, 638] width 19 height 19
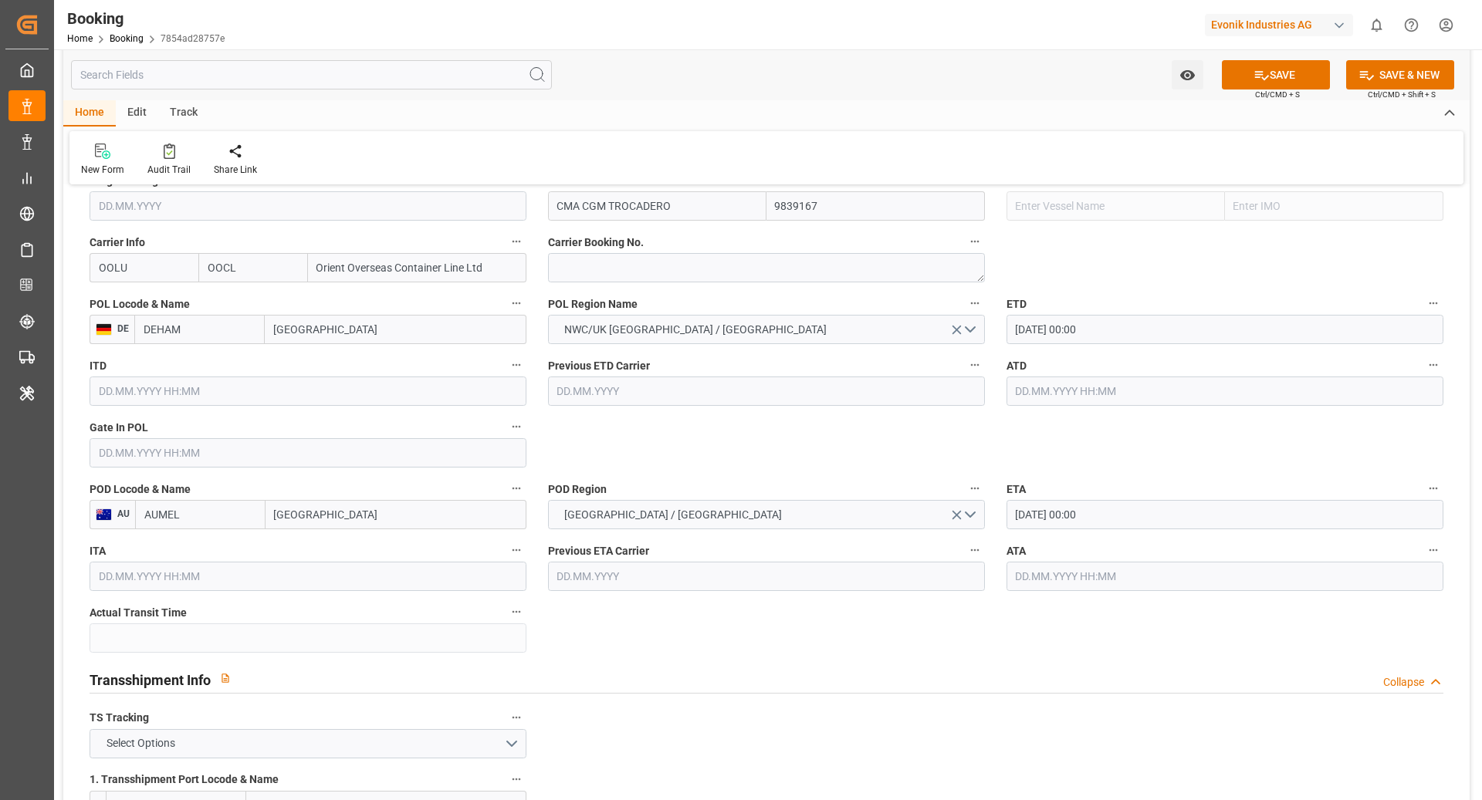
click at [1148, 514] on input "08.10.2025 00:00" at bounding box center [1224, 514] width 437 height 29
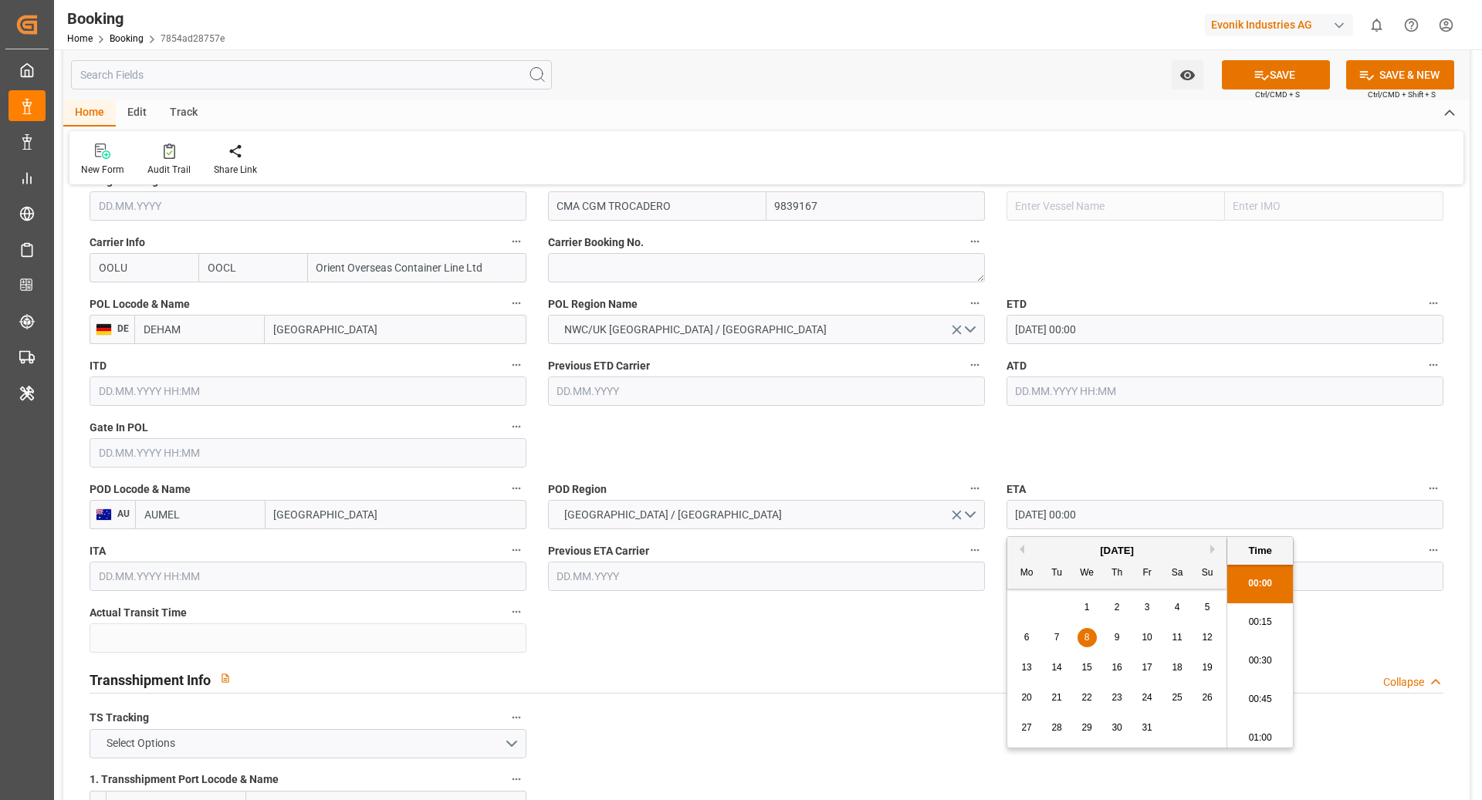
click at [1213, 547] on button "Next Month" at bounding box center [1214, 549] width 9 height 9
click at [1022, 545] on button "Previous Month" at bounding box center [1019, 549] width 9 height 9
click at [1176, 634] on span "8" at bounding box center [1177, 637] width 5 height 11
type input "08.11.2025 00:00"
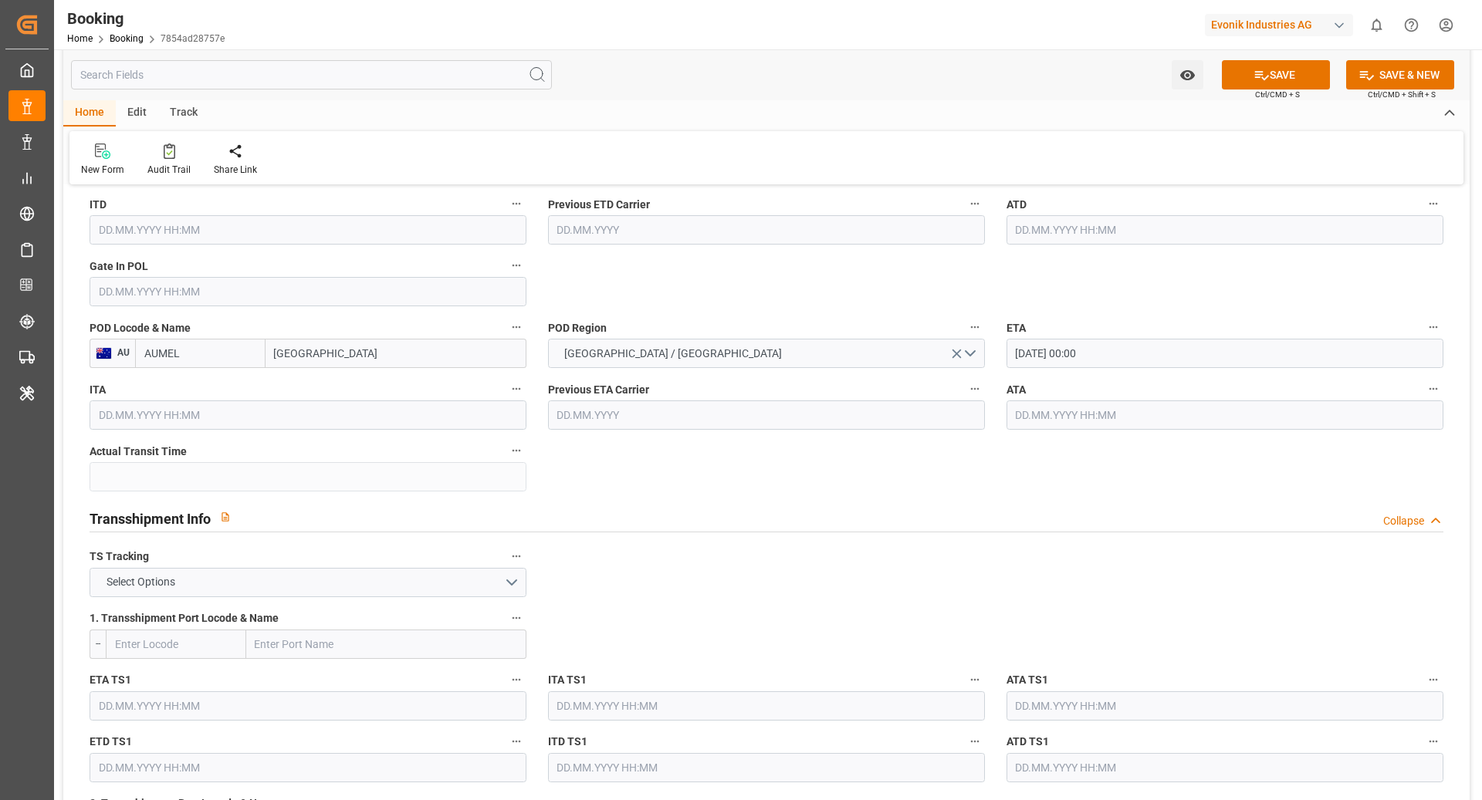
scroll to position [1328, 0]
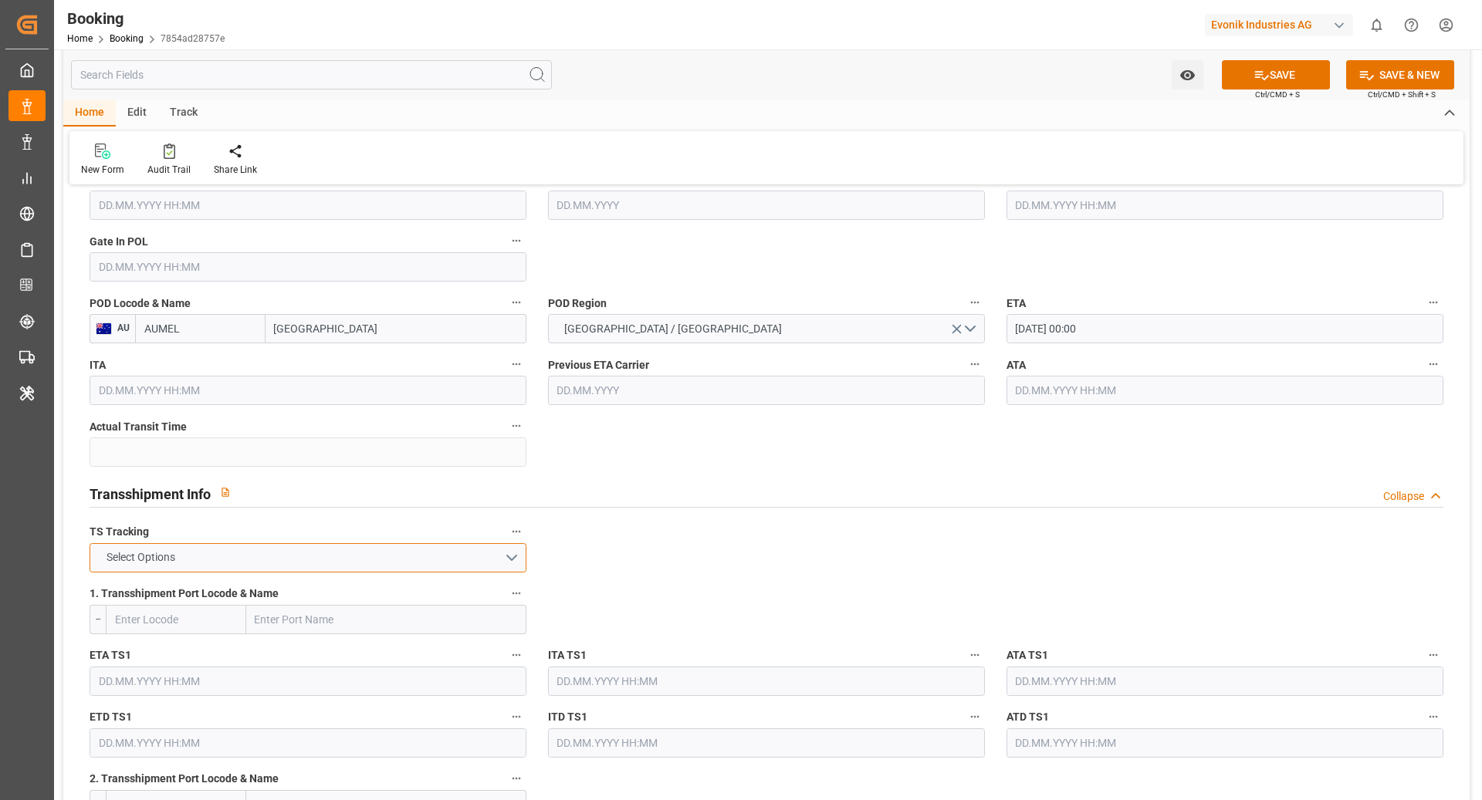
click at [473, 556] on button "Select Options" at bounding box center [308, 557] width 437 height 29
click at [408, 563] on div "TRUE" at bounding box center [307, 562] width 435 height 32
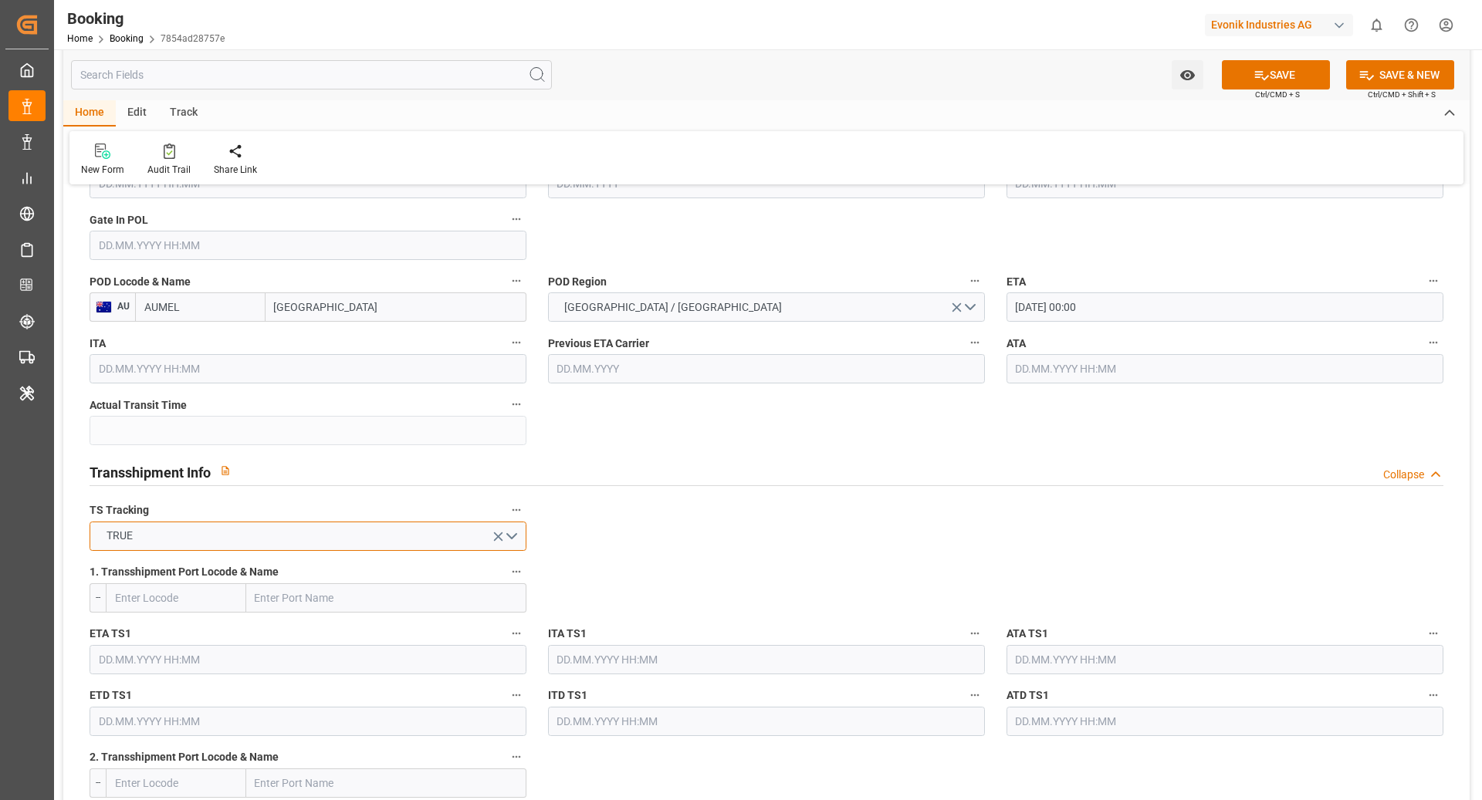
scroll to position [1371, 0]
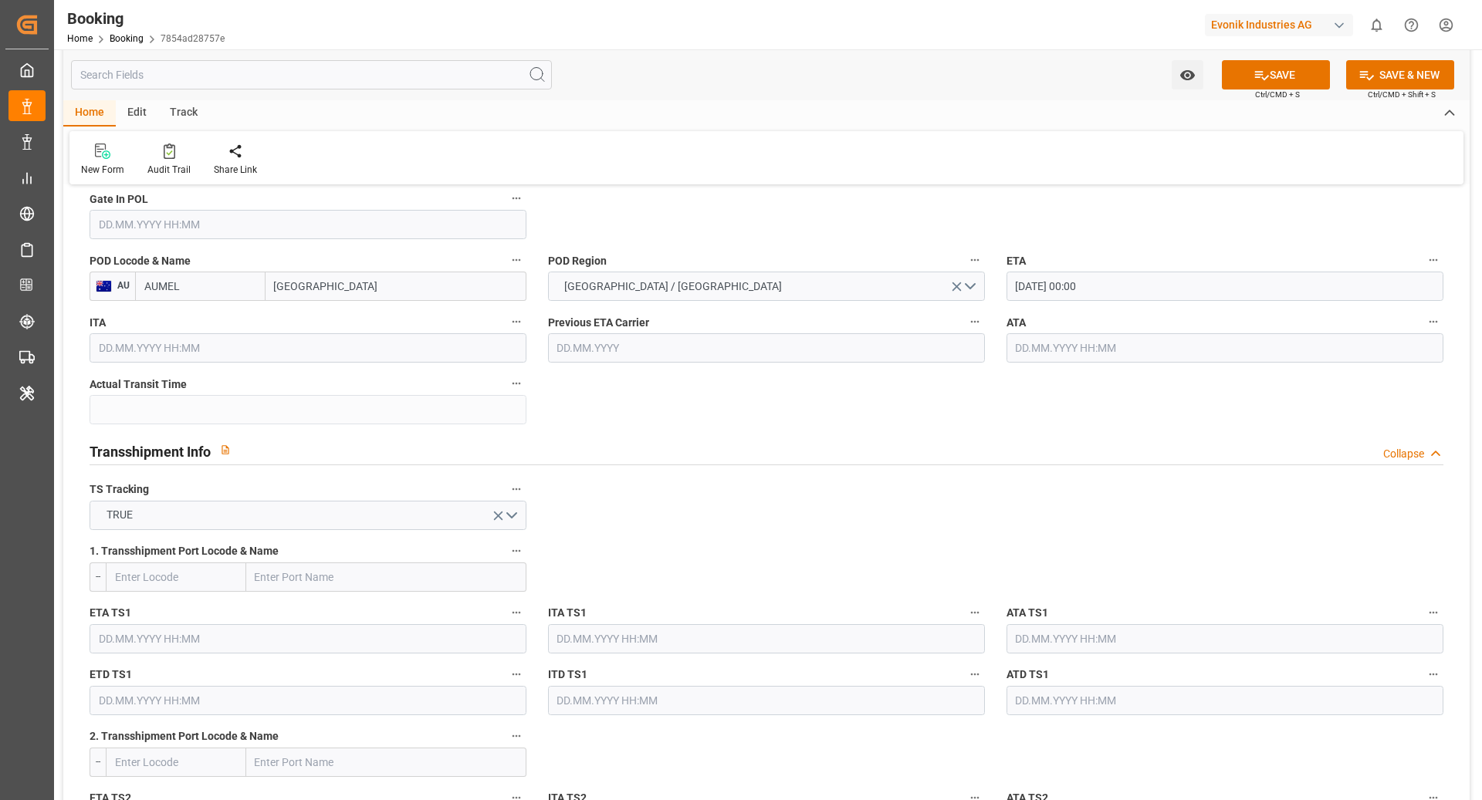
click at [337, 580] on input "text" at bounding box center [386, 577] width 280 height 29
type input "port"
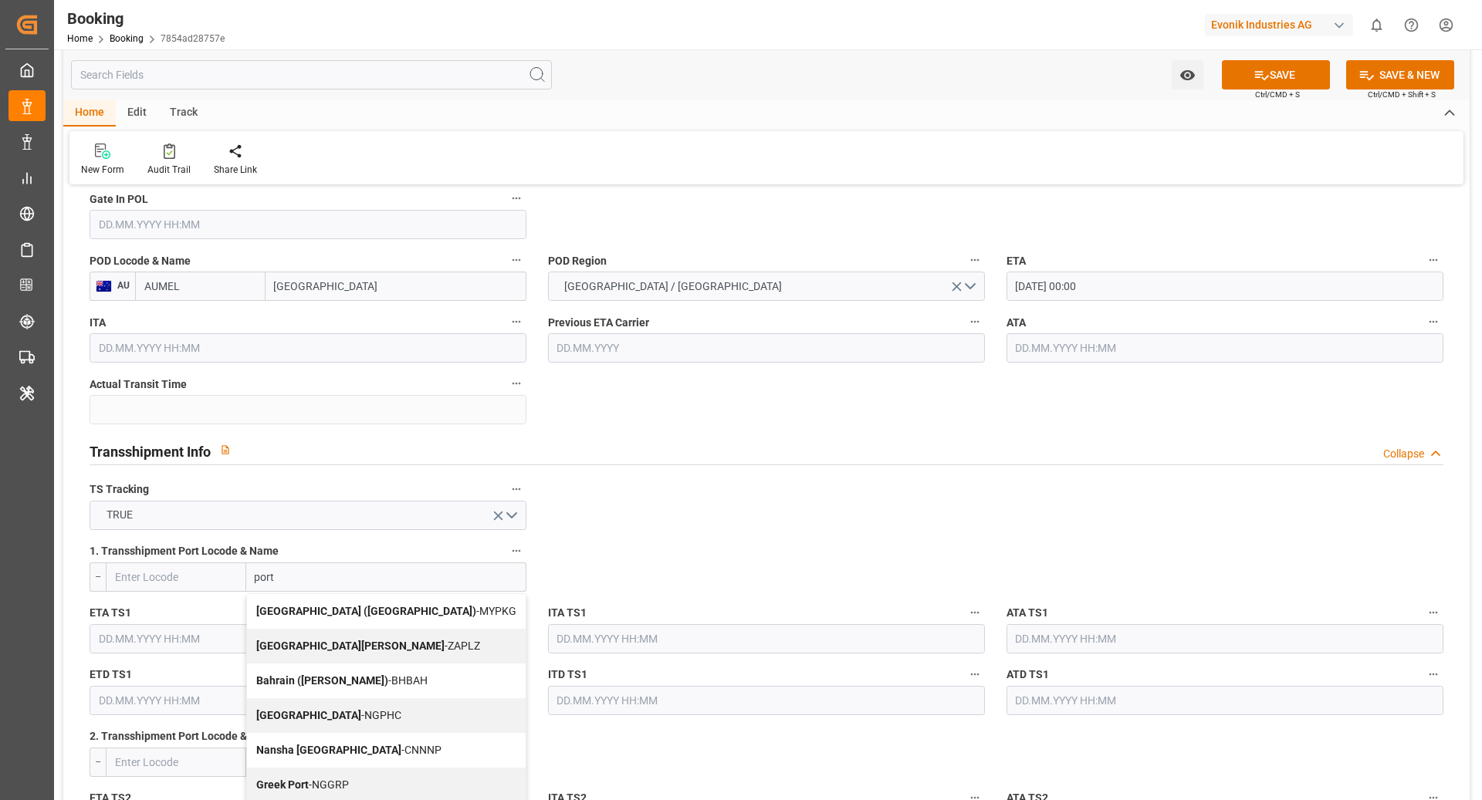
click at [375, 609] on b "[GEOGRAPHIC_DATA] ([GEOGRAPHIC_DATA])" at bounding box center [366, 611] width 220 height 12
type input "MYPKG"
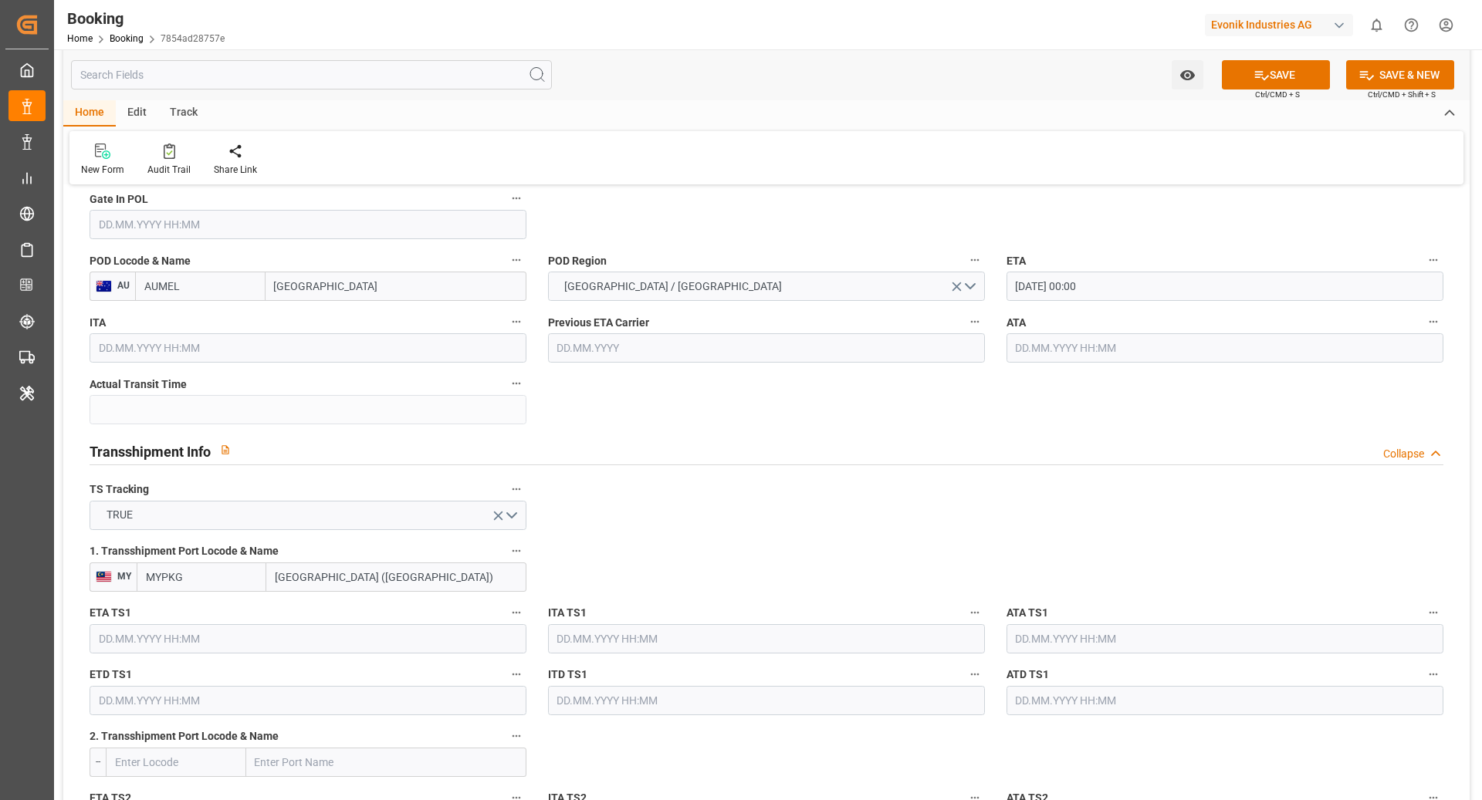
scroll to position [1419, 0]
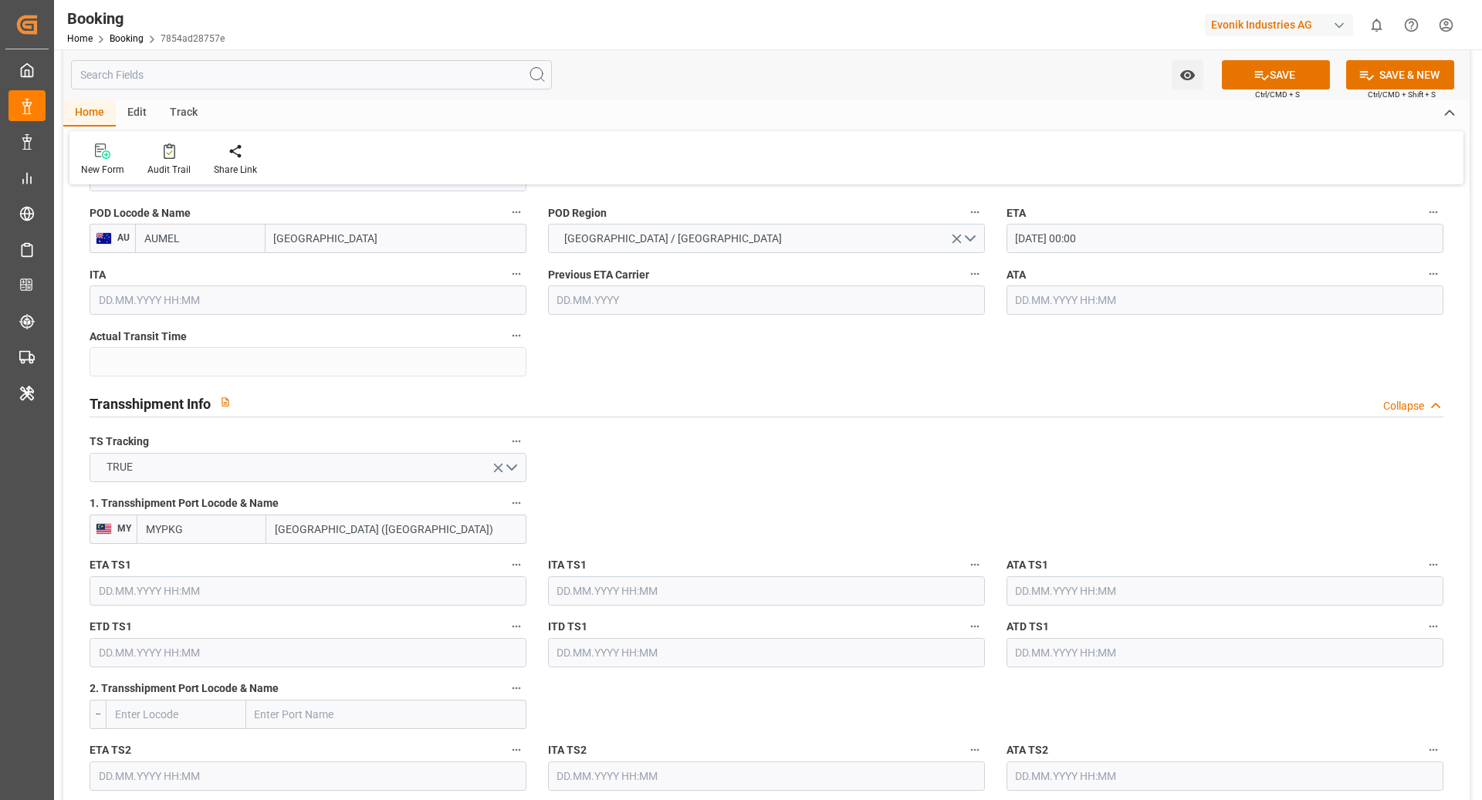
type input "[GEOGRAPHIC_DATA] ([GEOGRAPHIC_DATA])"
click at [224, 585] on input "text" at bounding box center [308, 591] width 437 height 29
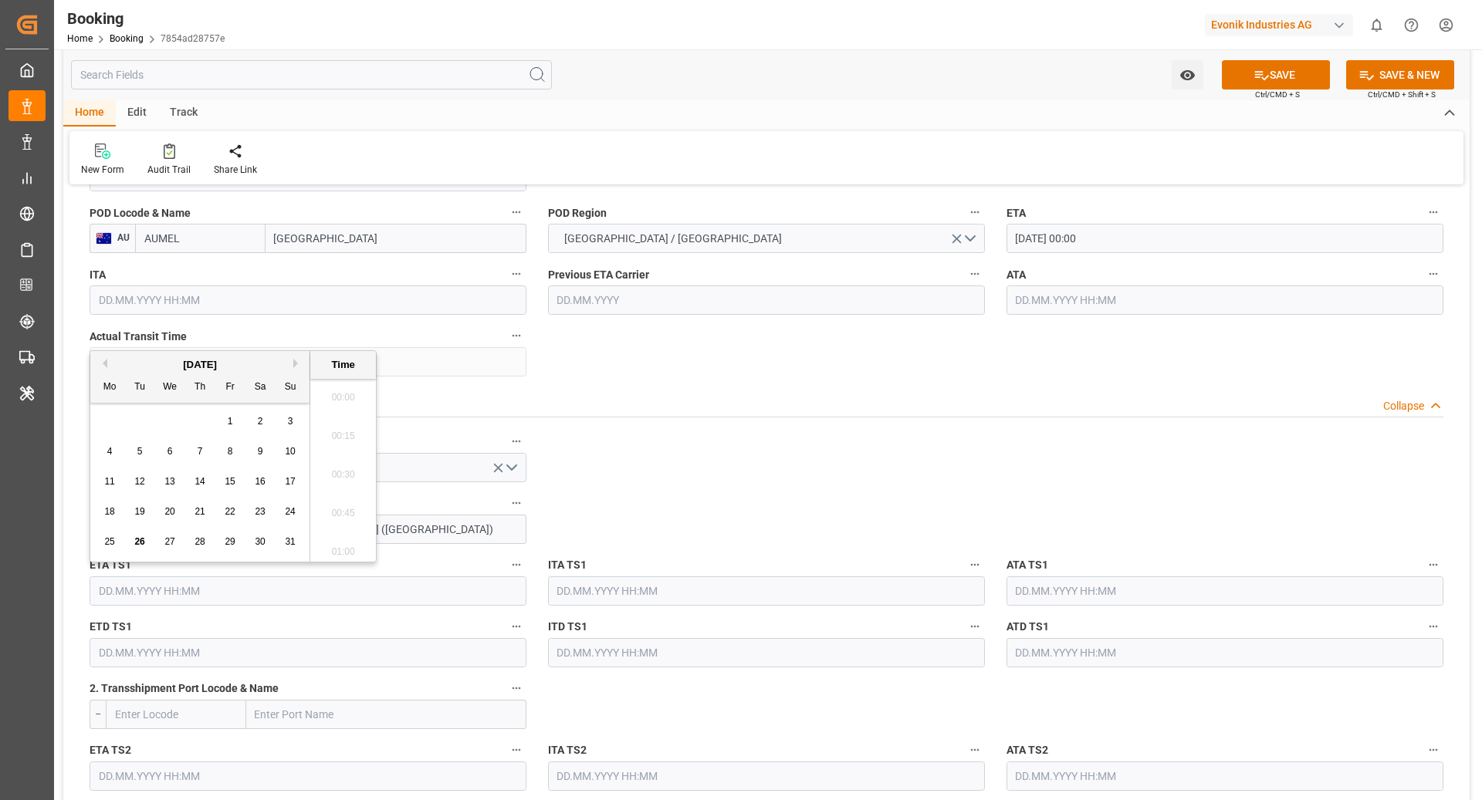
scroll to position [2745, 0]
click at [303, 366] on div "[DATE]" at bounding box center [199, 364] width 219 height 15
click at [297, 360] on button "Next Month" at bounding box center [297, 363] width 9 height 9
click at [117, 484] on div "13" at bounding box center [109, 482] width 19 height 19
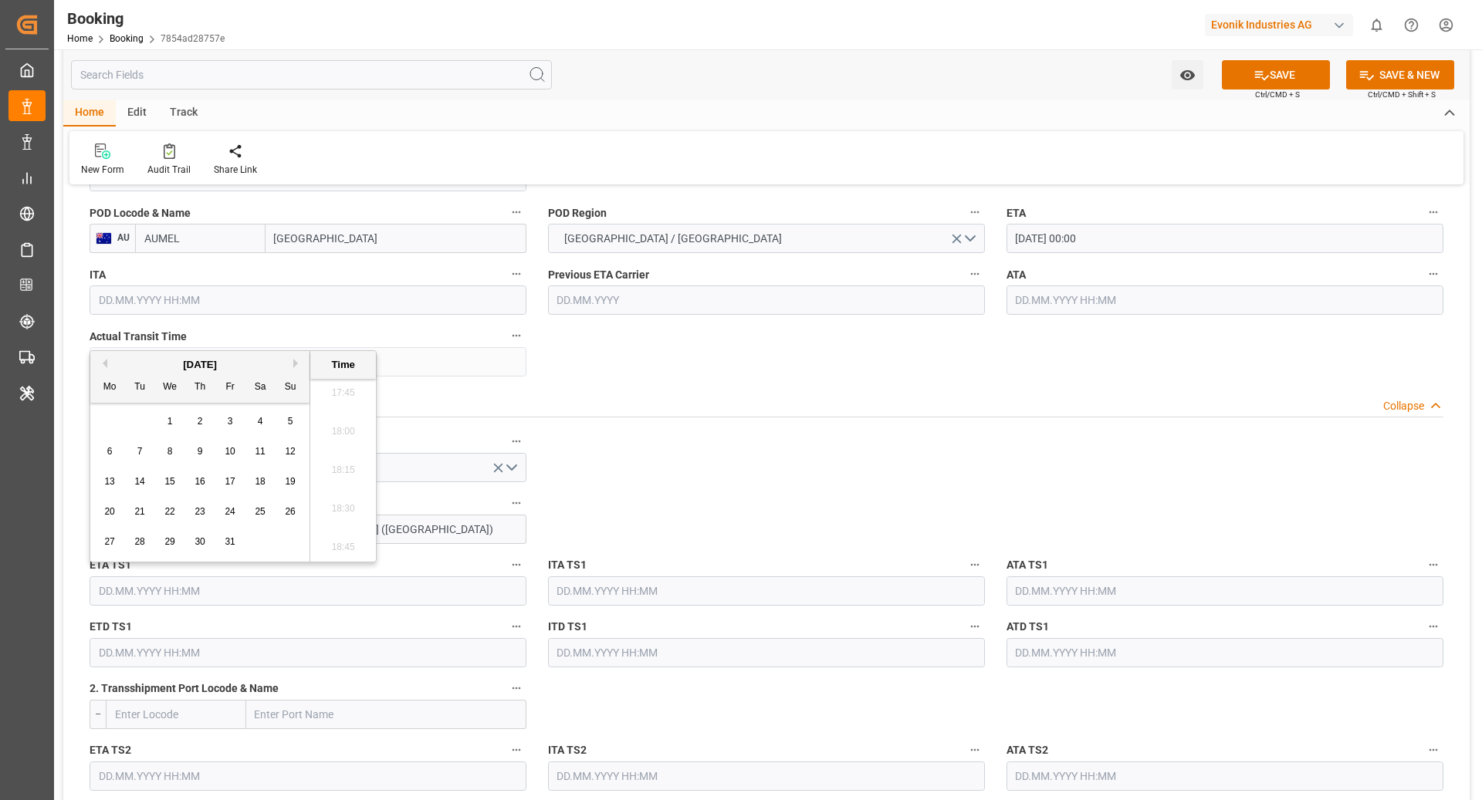
type input "13.10.2025 00:00"
click at [316, 644] on input "text" at bounding box center [308, 652] width 437 height 29
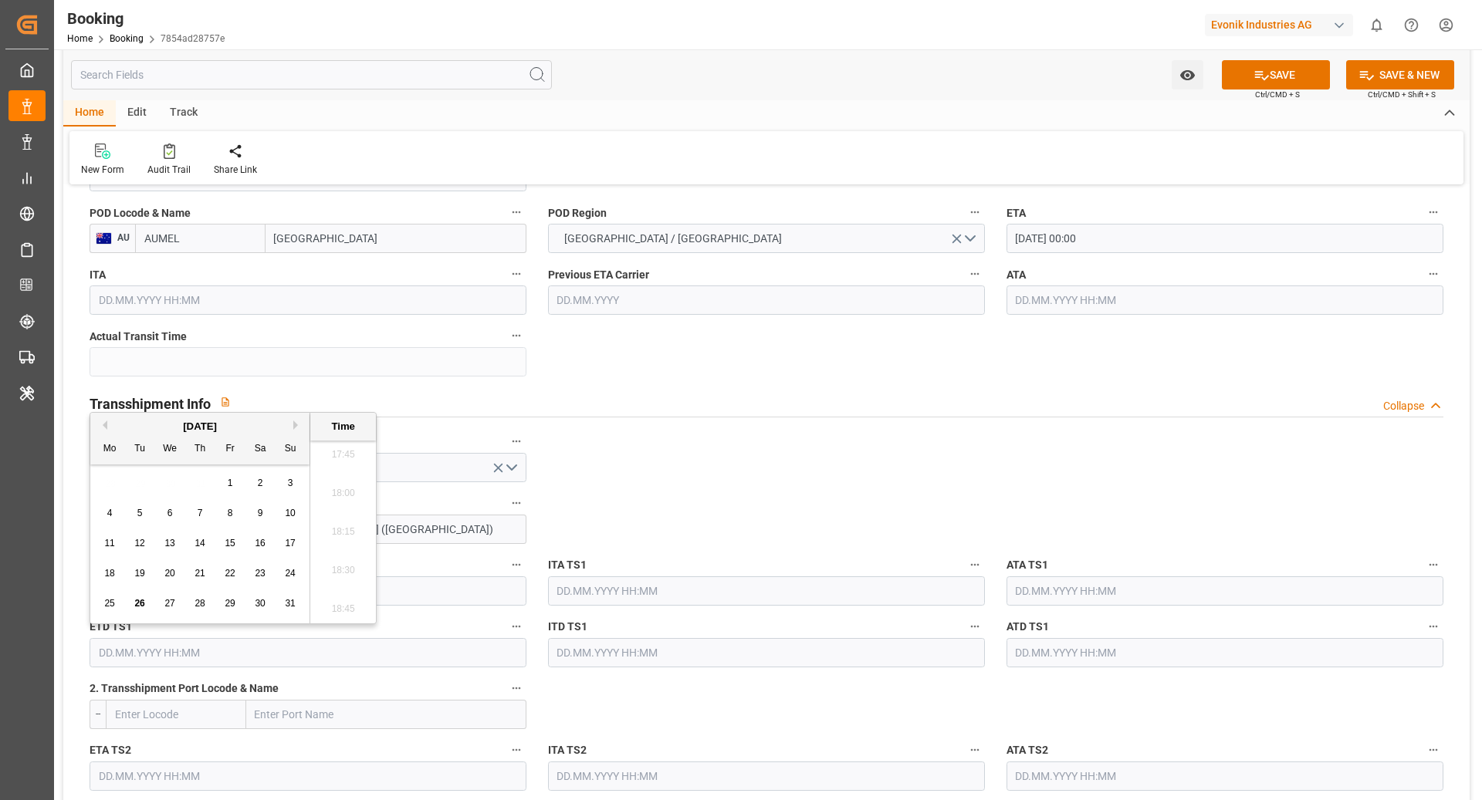
click at [293, 419] on div "[DATE]" at bounding box center [199, 426] width 219 height 15
click at [294, 421] on button "Next Month" at bounding box center [297, 425] width 9 height 9
click at [173, 573] on span "22" at bounding box center [169, 573] width 10 height 11
type input "22.10.2025 00:00"
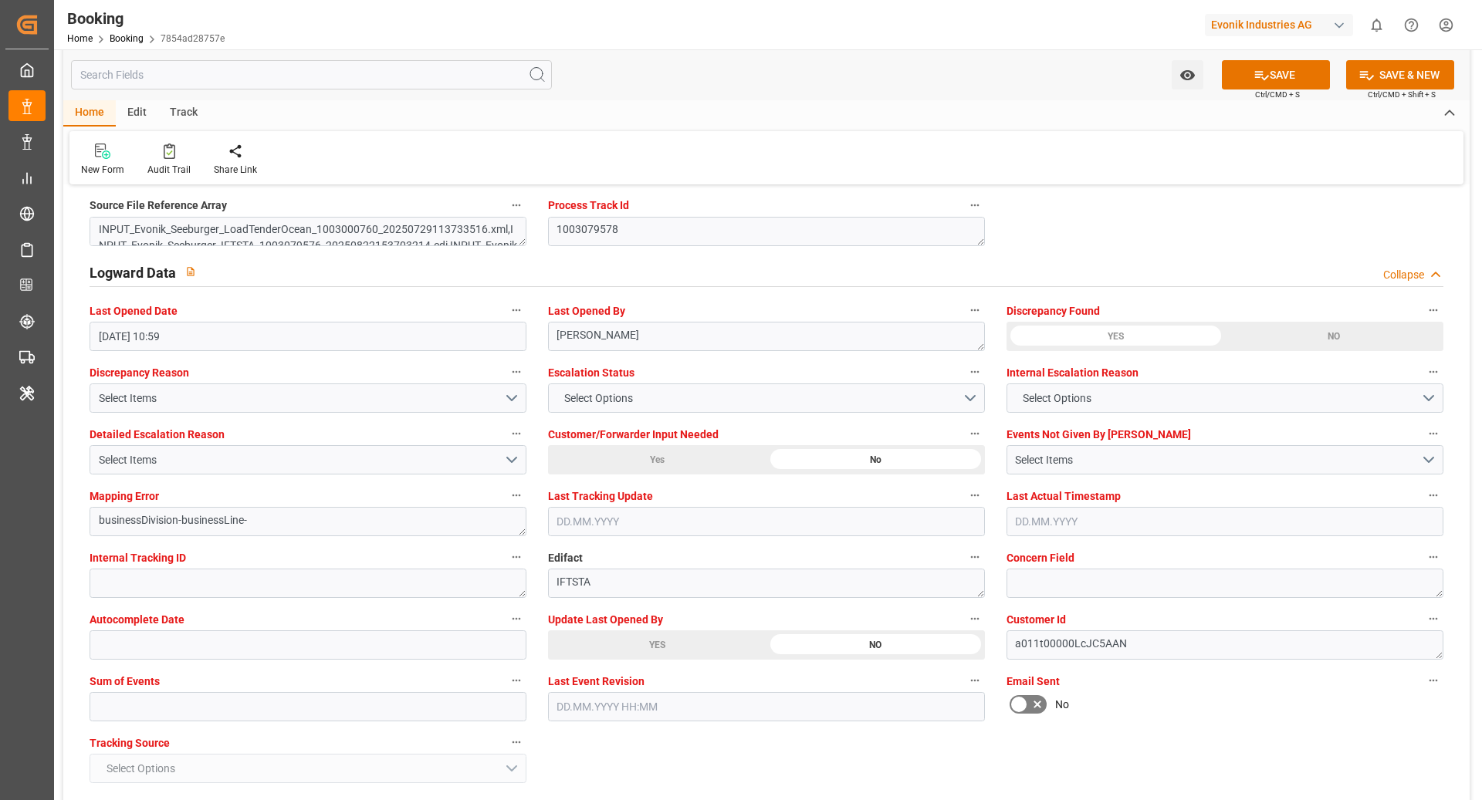
scroll to position [2845, 0]
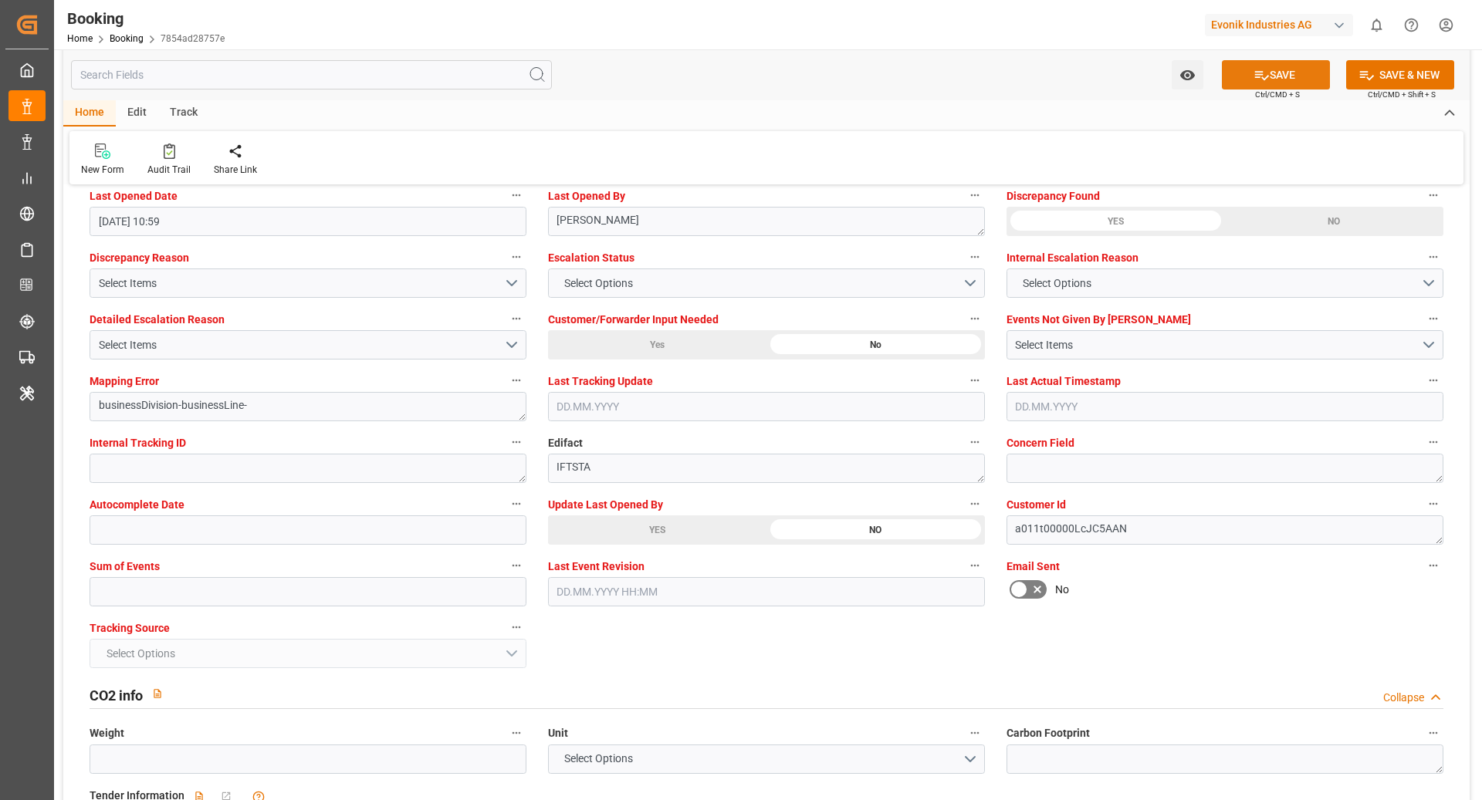
click at [1258, 77] on icon at bounding box center [1261, 75] width 16 height 16
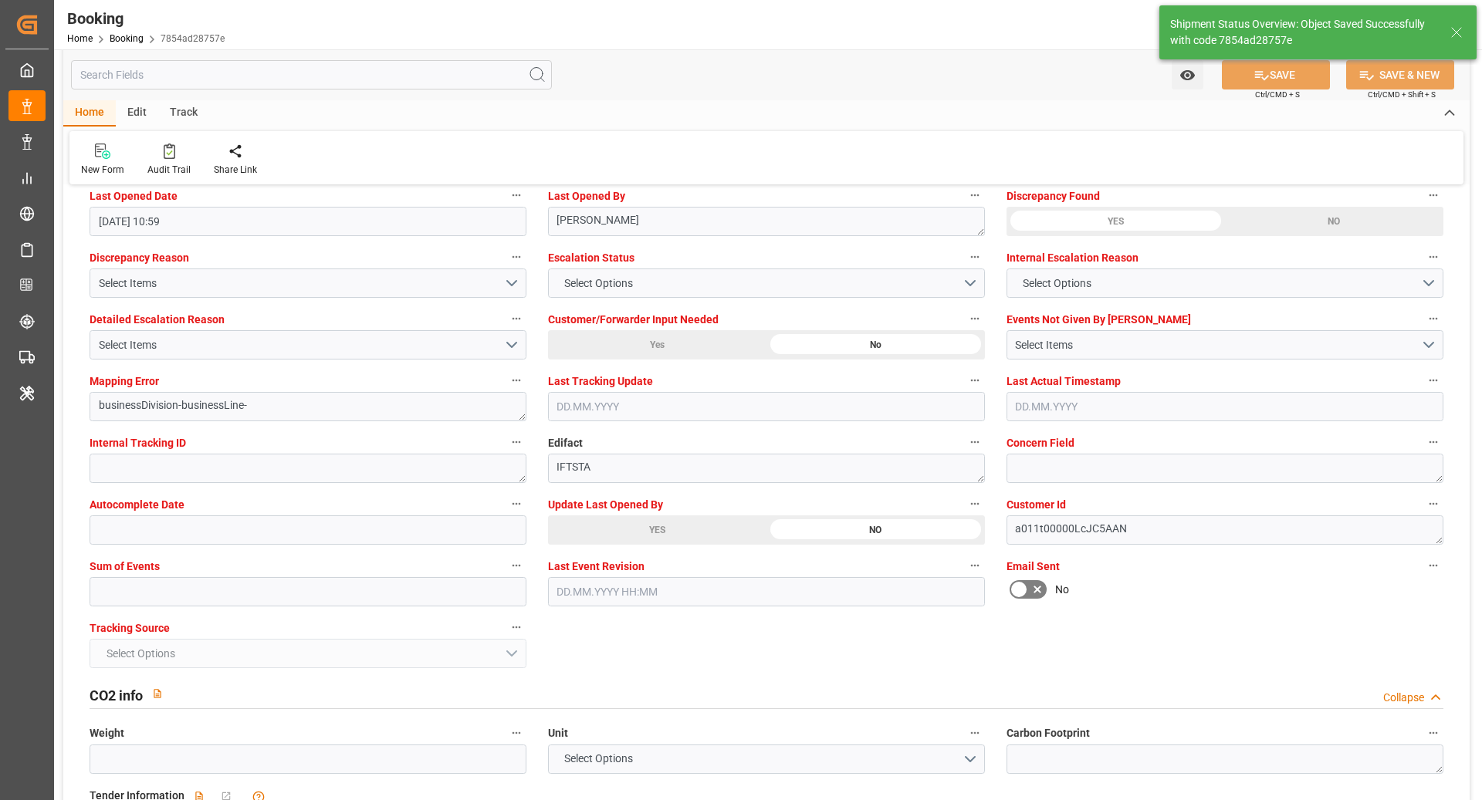
type textarea "[PERSON_NAME]"
type textarea "Yes"
type input "10.09.2025 00:00"
type input "08.11.2025 00:00"
type input "13.10.2025 00:00"
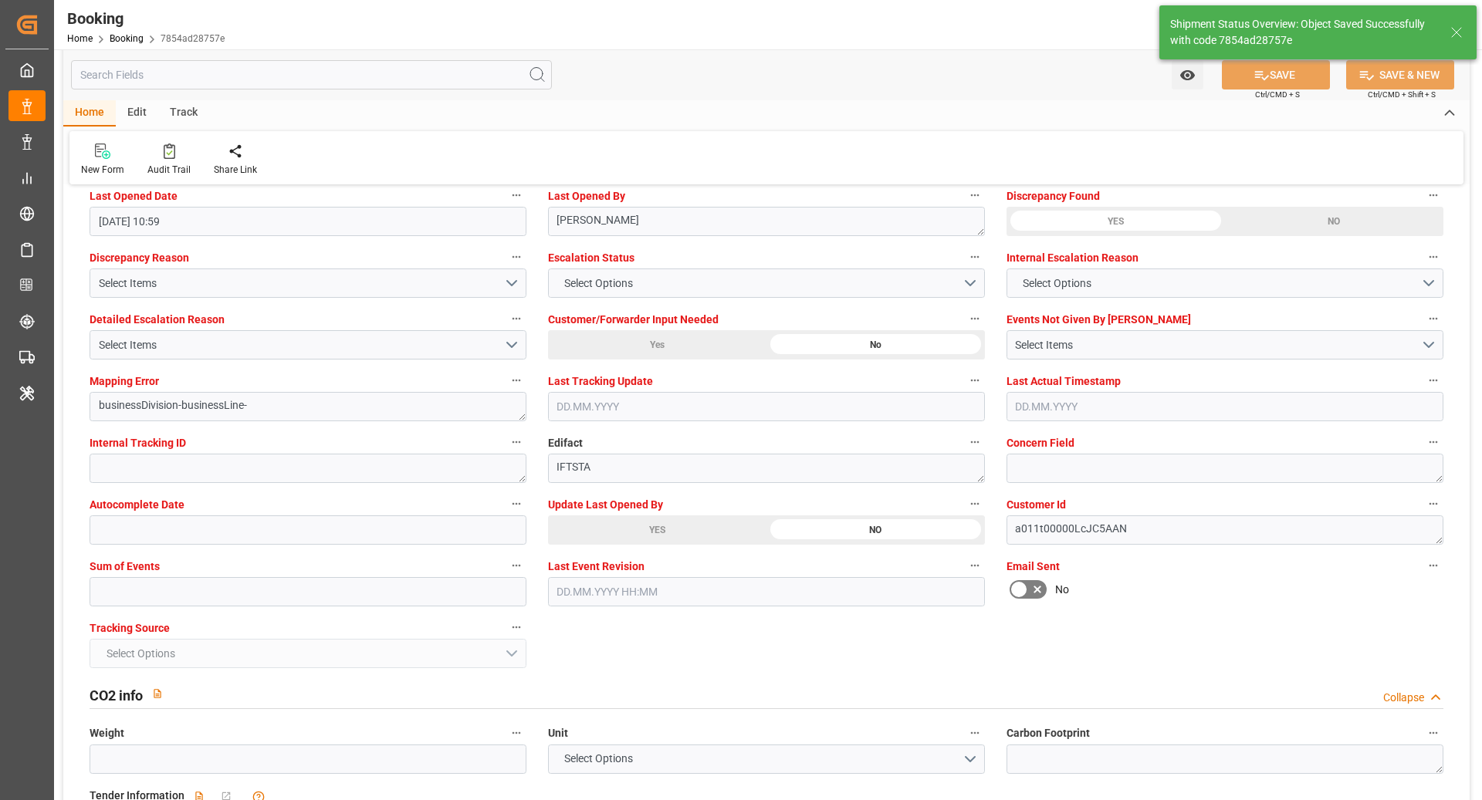
type input "22.10.2025 00:00"
type input "26.08.2025 12:46"
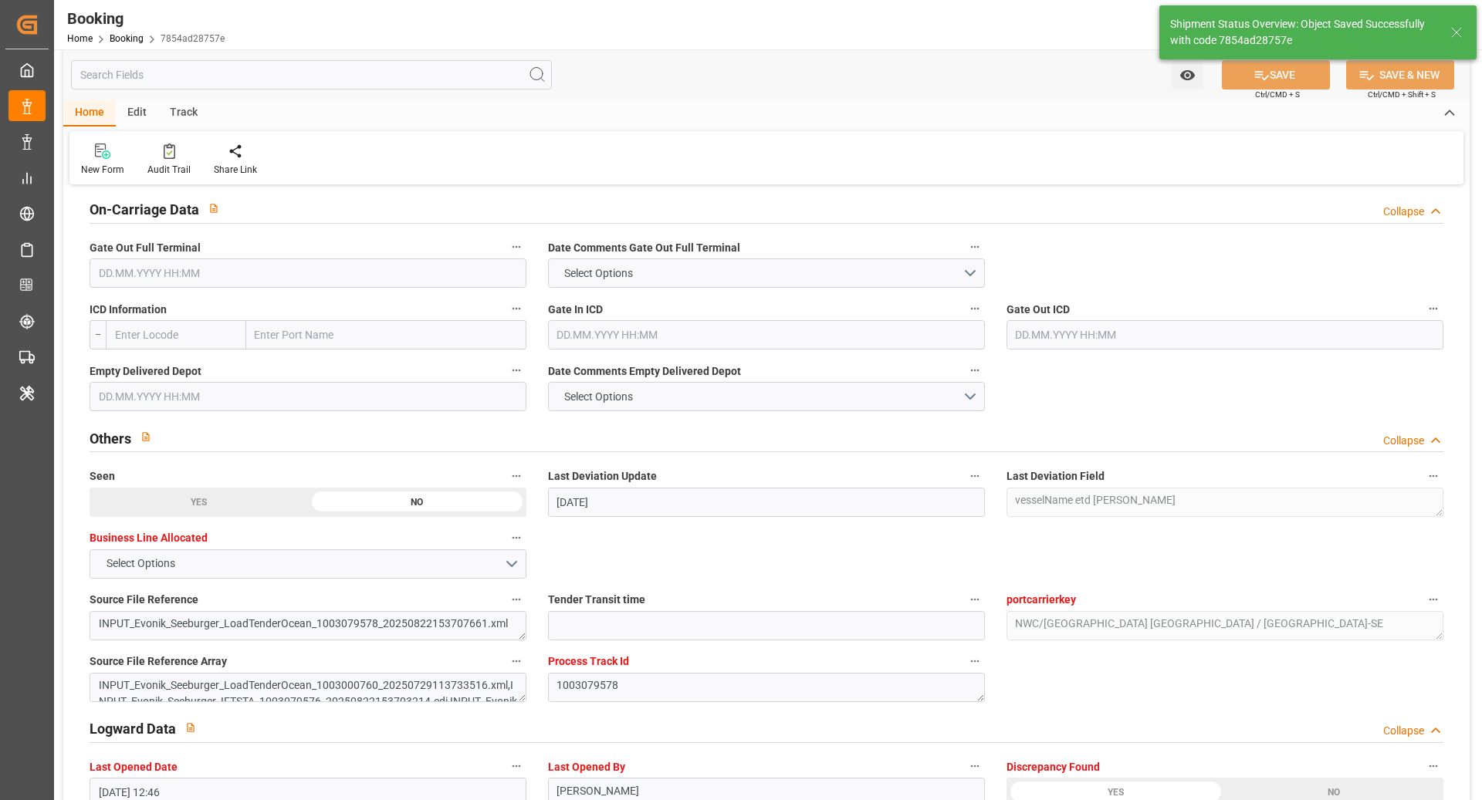
scroll to position [2163, 0]
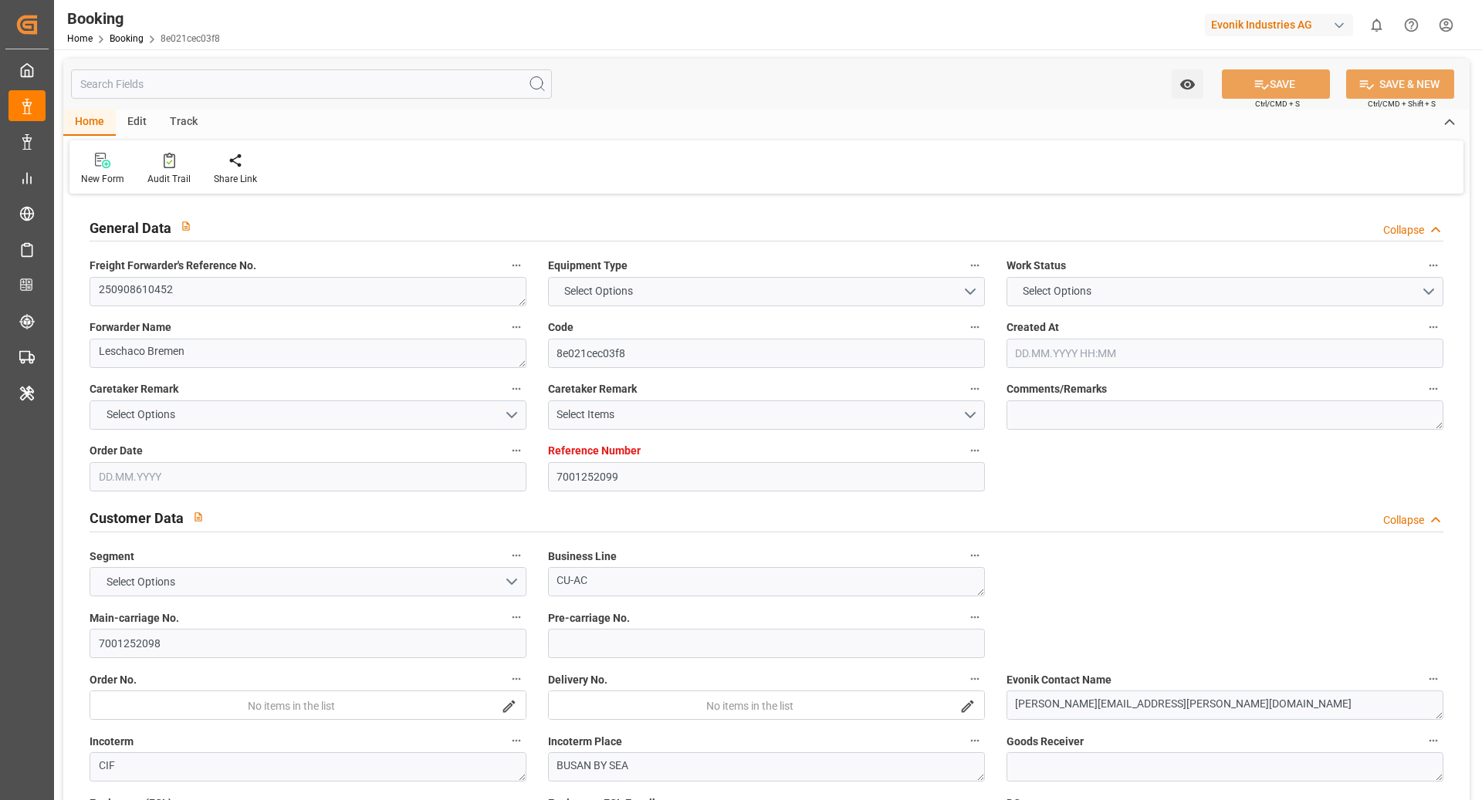
type input "7001252099"
type input "9783497"
type input "OOCL"
type input "Orient Overseas Container Line Ltd"
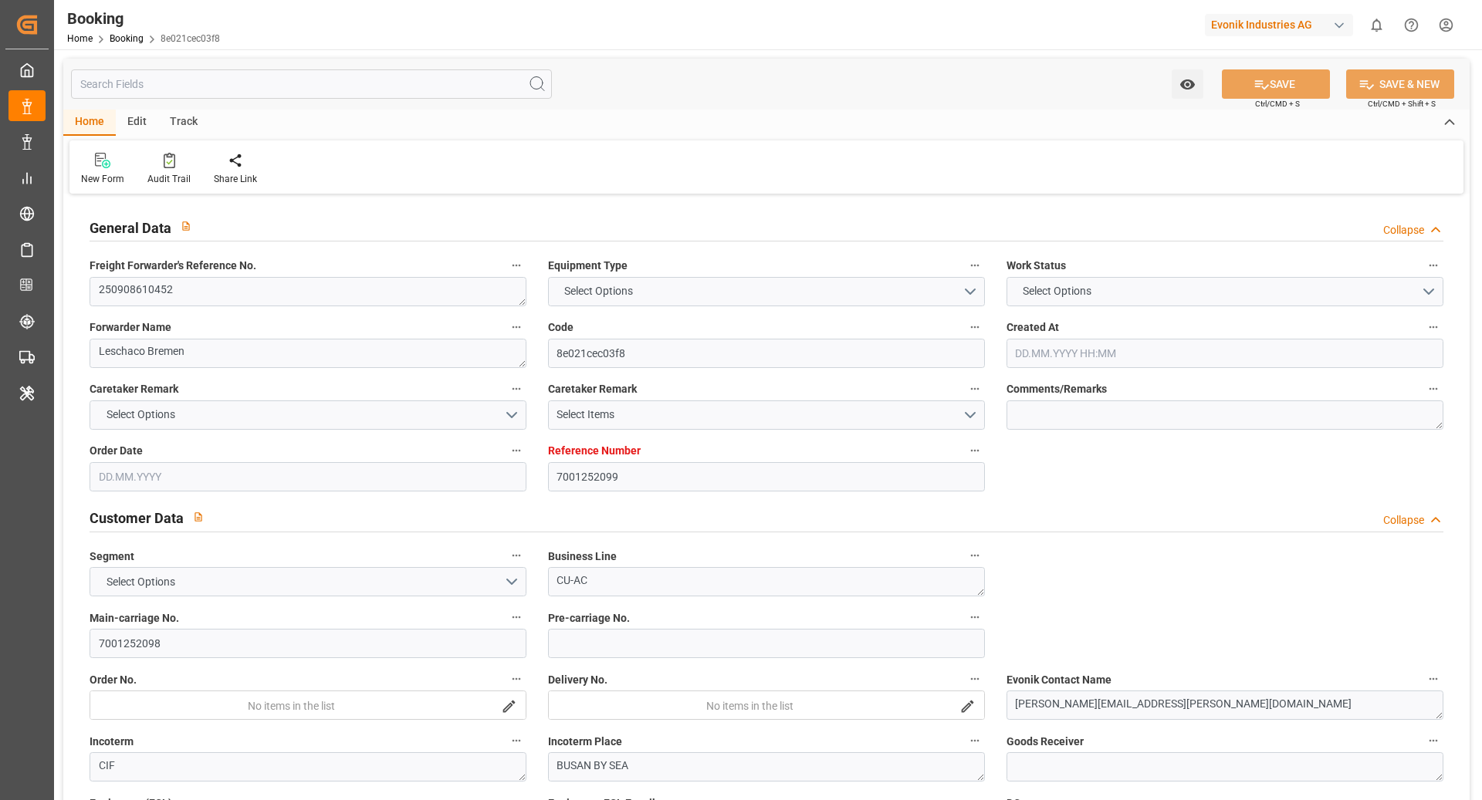
type input "EUNWC"
type input "KRPUS"
type input "[DATE] 07:46"
type input "[DATE]"
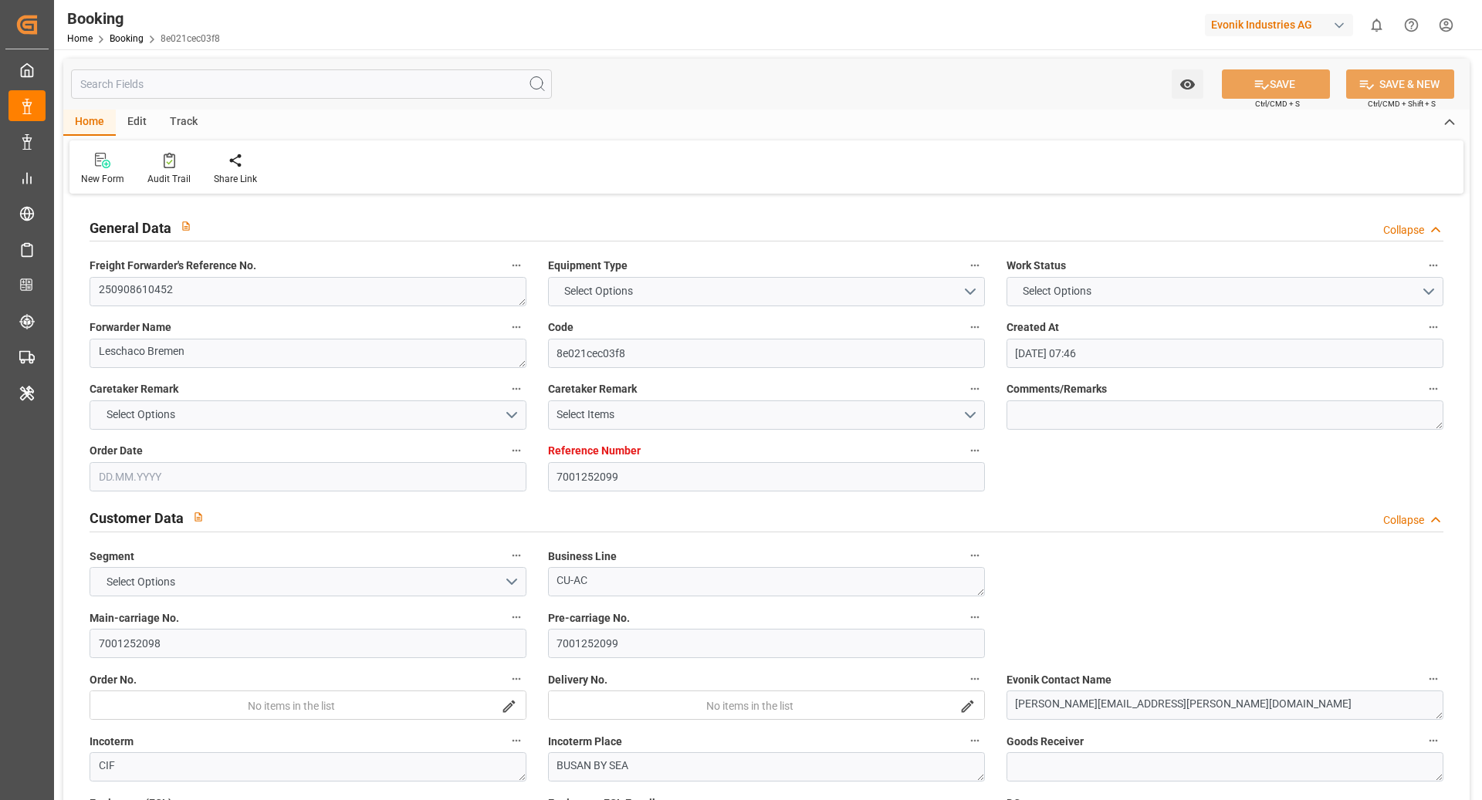
type input "[DATE]"
type input "[DATE] 00:00"
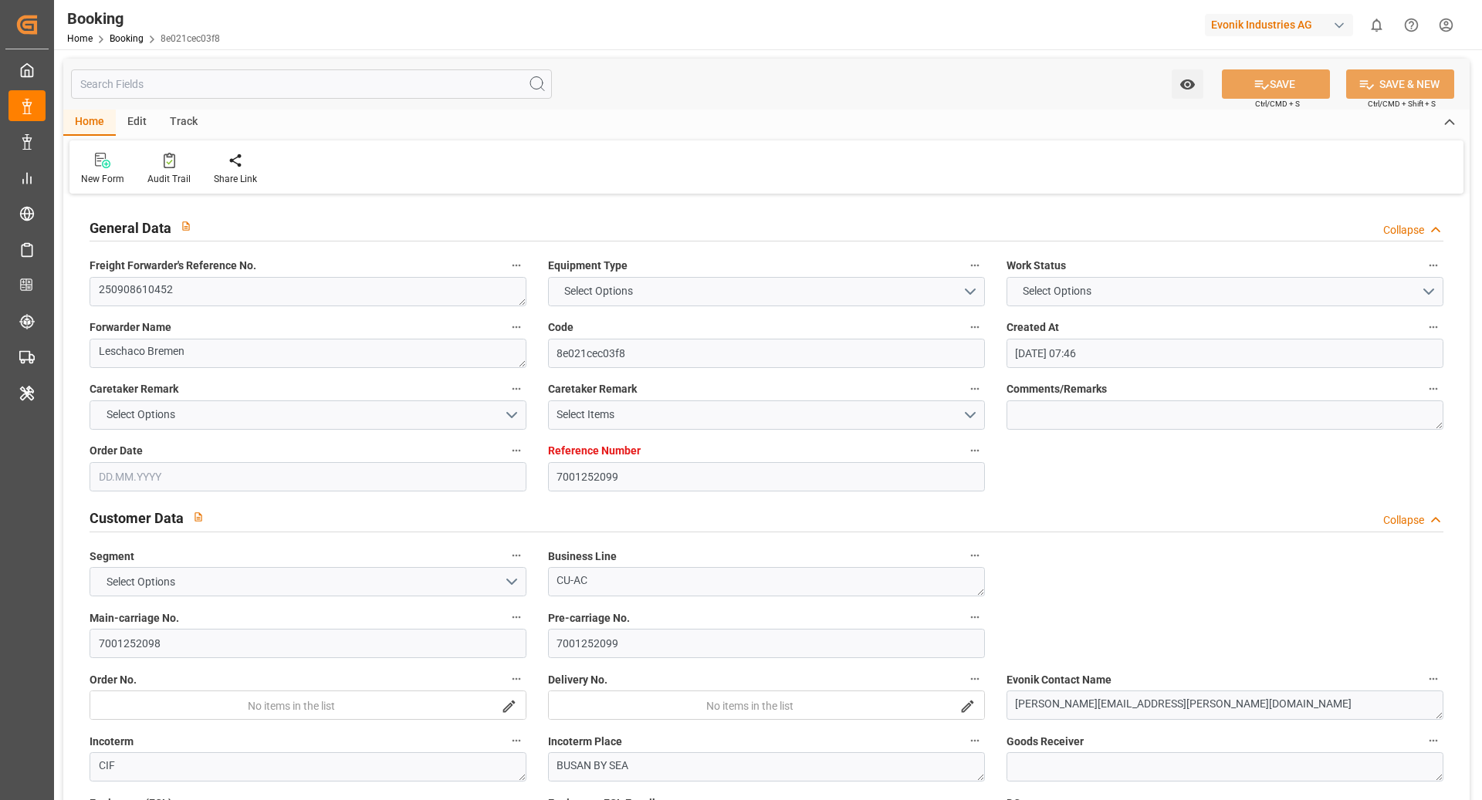
type input "[DATE] 00:00"
type input "[DATE]"
type input "[DATE] 09:33"
click at [236, 285] on textarea "250908610452" at bounding box center [308, 291] width 437 height 29
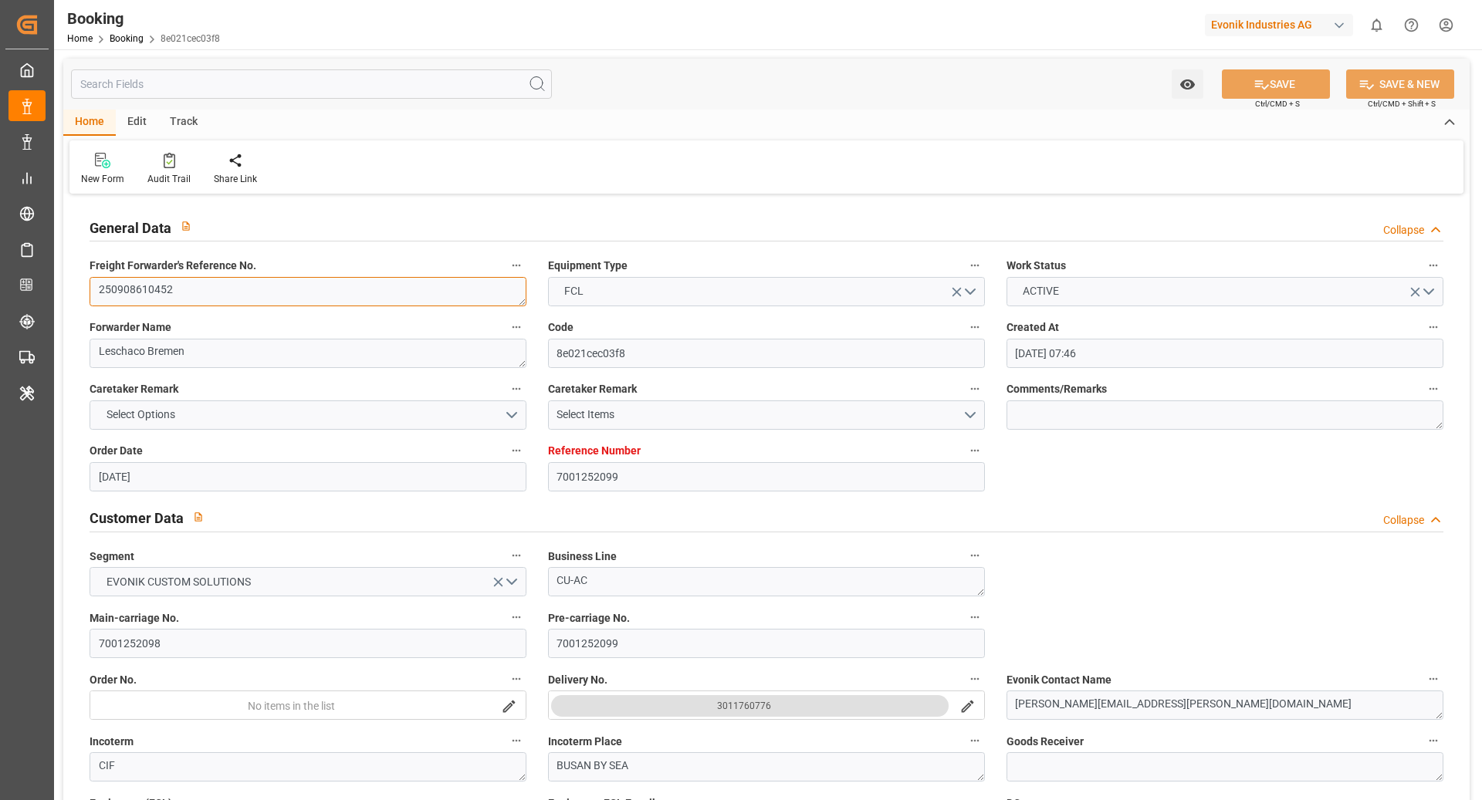
click at [236, 285] on textarea "250908610452" at bounding box center [308, 291] width 437 height 29
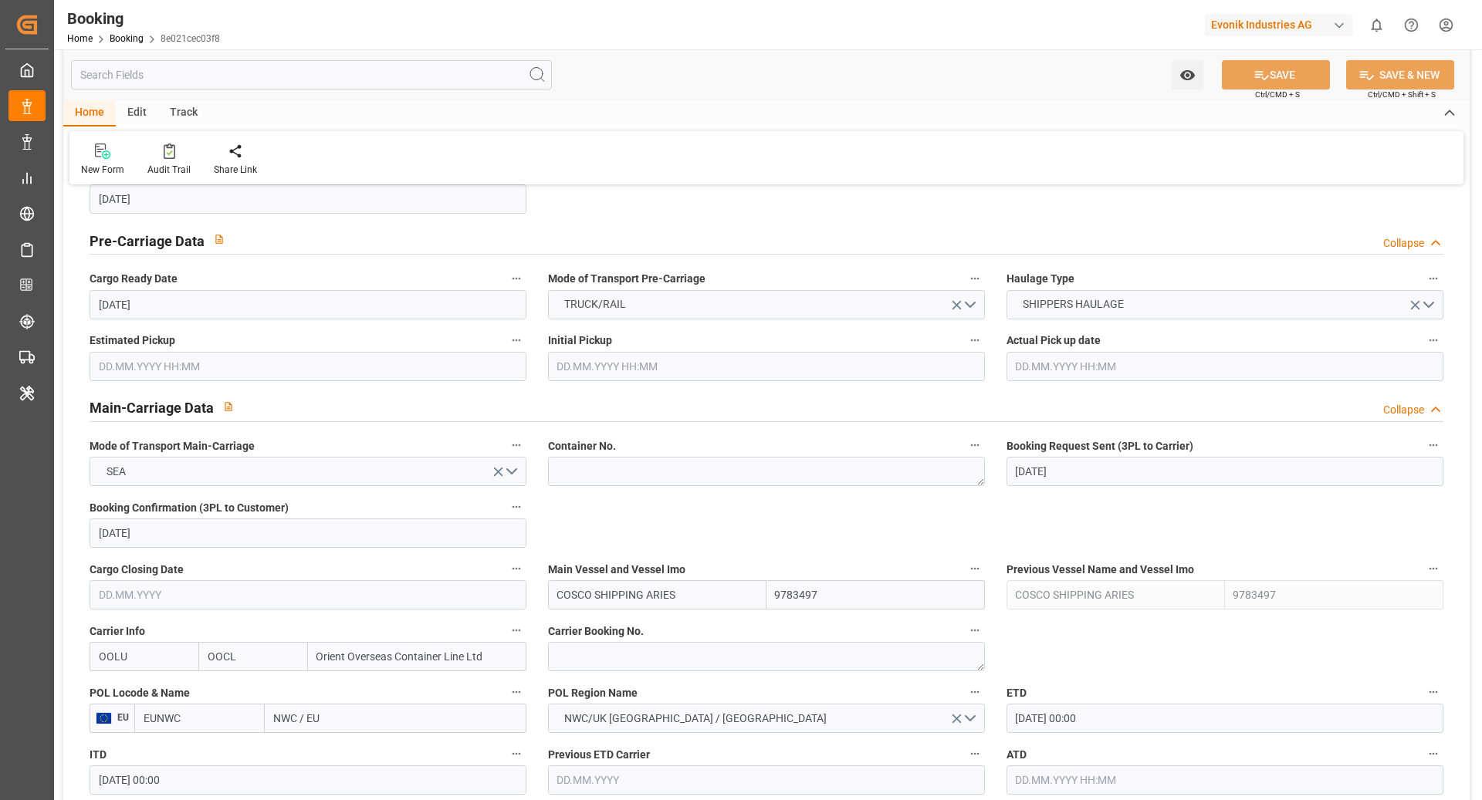
scroll to position [947, 0]
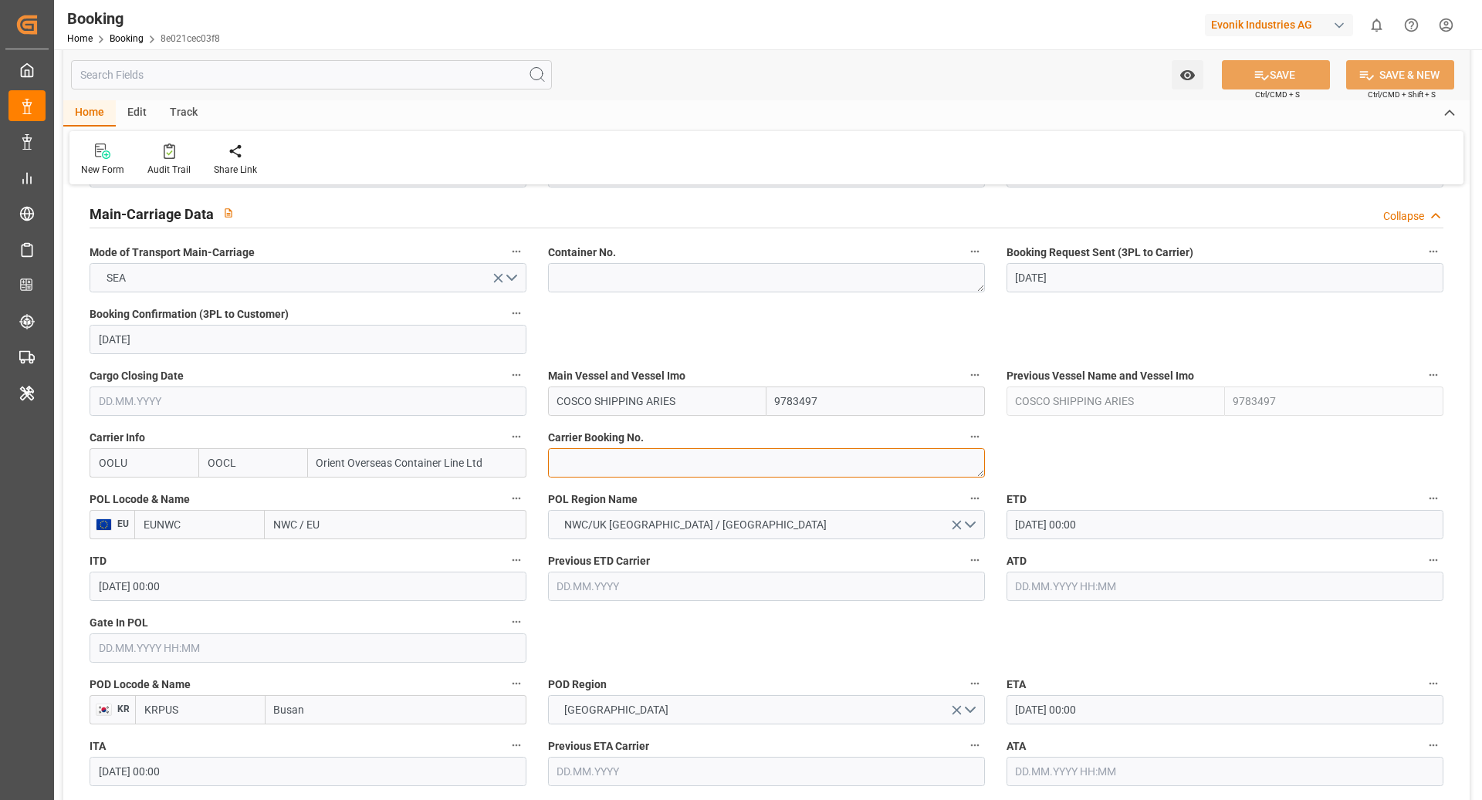
click at [620, 466] on textarea at bounding box center [766, 462] width 437 height 29
paste textarea "2162150030"
type textarea "2162150030"
click at [213, 523] on input "EUNWC" at bounding box center [199, 524] width 130 height 29
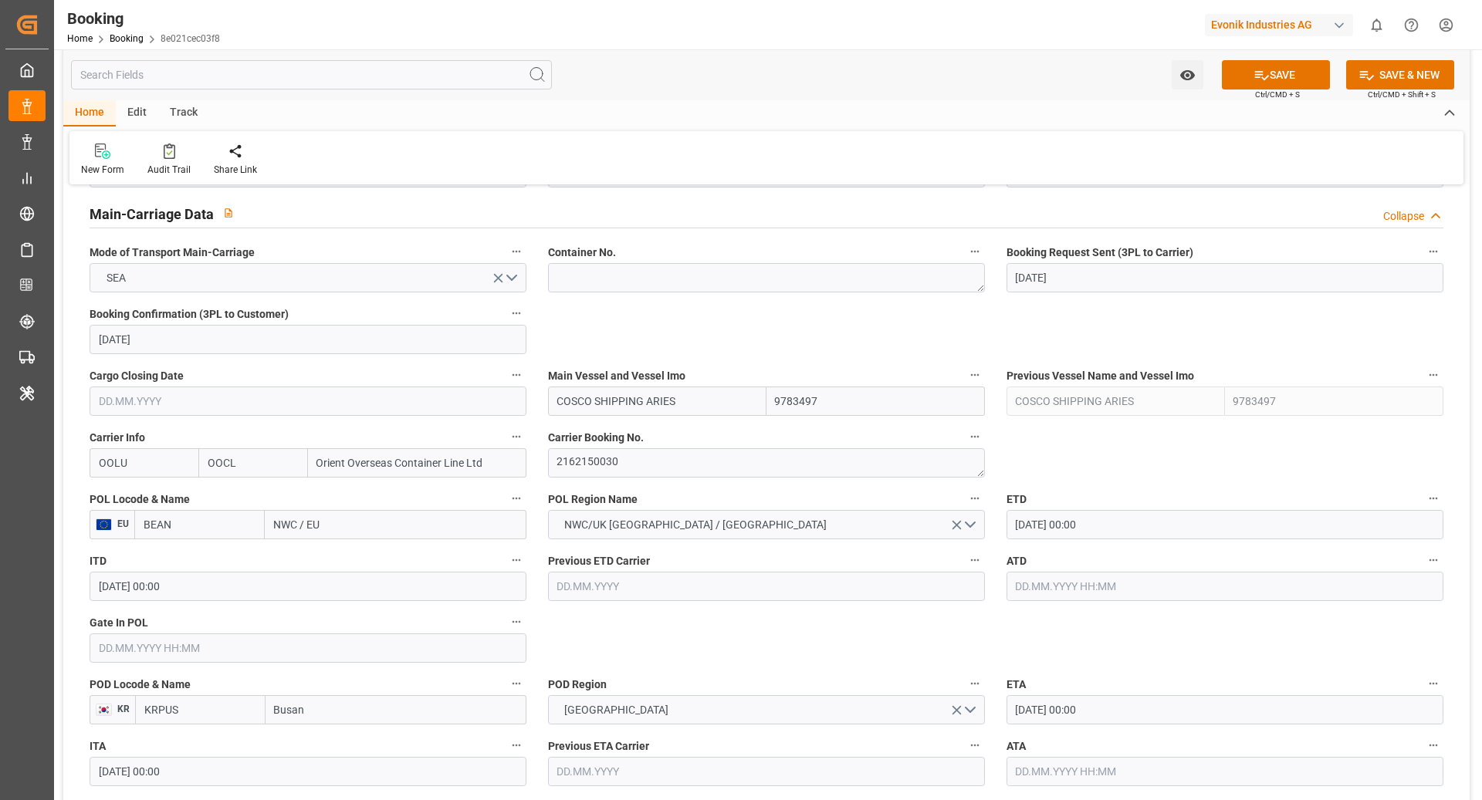
type input "BEANR"
click at [205, 563] on span "BEANR - [GEOGRAPHIC_DATA]" at bounding box center [196, 567] width 104 height 29
type input "[GEOGRAPHIC_DATA]"
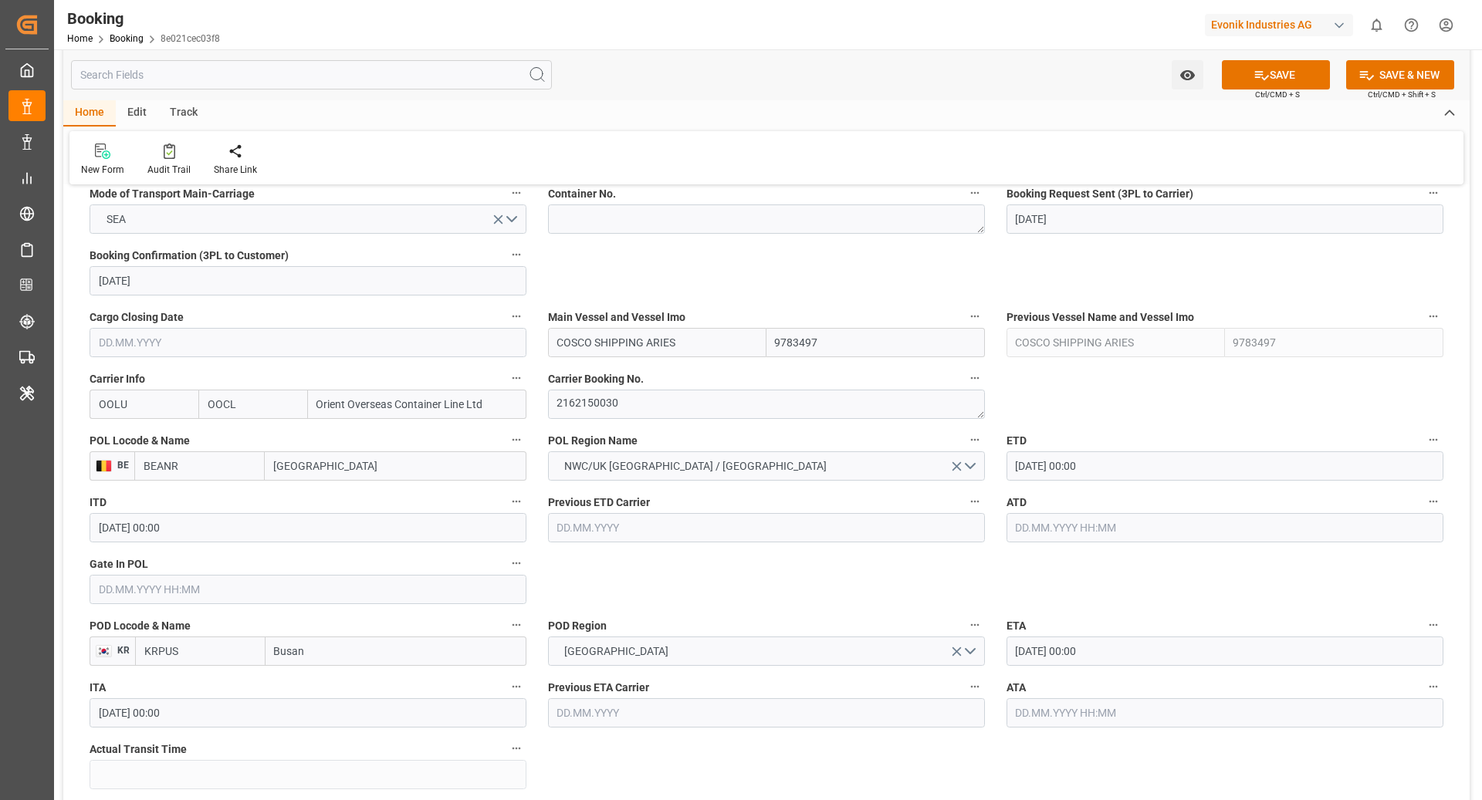
scroll to position [1006, 0]
type input "BEANR"
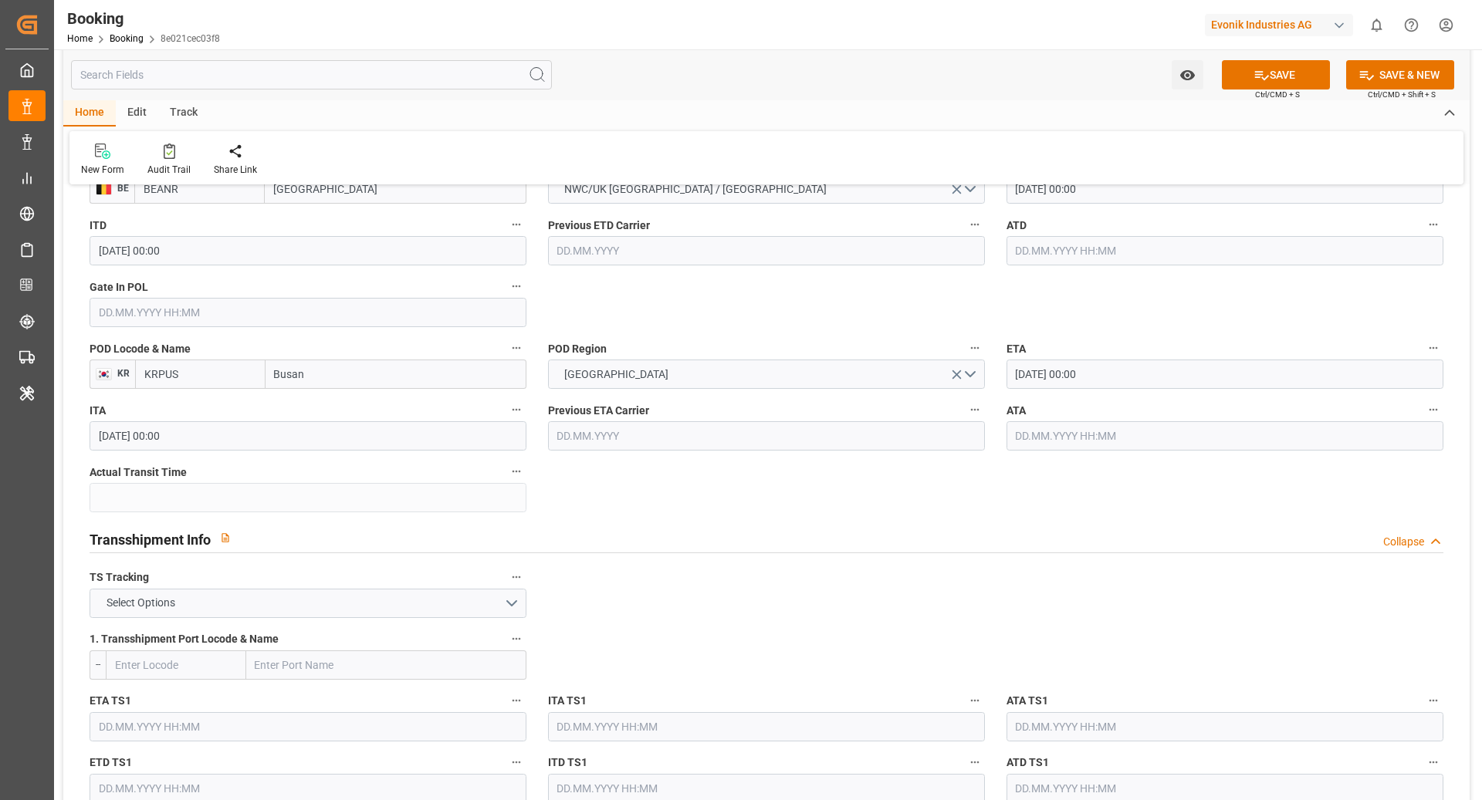
scroll to position [1285, 0]
click at [460, 593] on button "Select Options" at bounding box center [308, 601] width 437 height 29
click at [301, 605] on div "Select Options" at bounding box center [308, 601] width 437 height 29
click at [340, 606] on div "TRUE" at bounding box center [307, 605] width 435 height 32
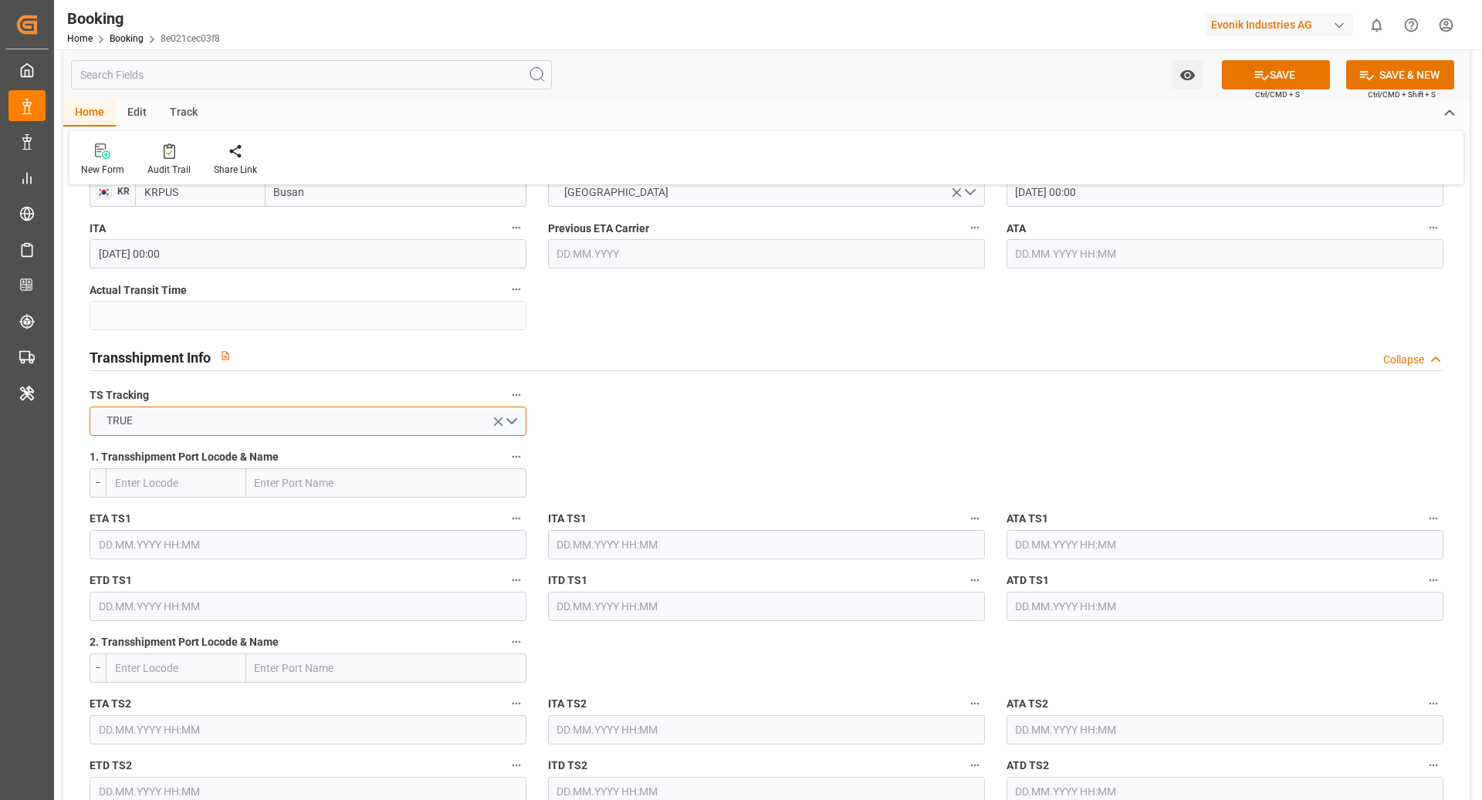
scroll to position [1466, 0]
click at [356, 482] on input "text" at bounding box center [386, 482] width 280 height 29
click at [184, 481] on input "text" at bounding box center [176, 482] width 140 height 29
type input "CNSGH"
click at [167, 513] on span "CNSGH - [GEOGRAPHIC_DATA]" at bounding box center [168, 524] width 104 height 29
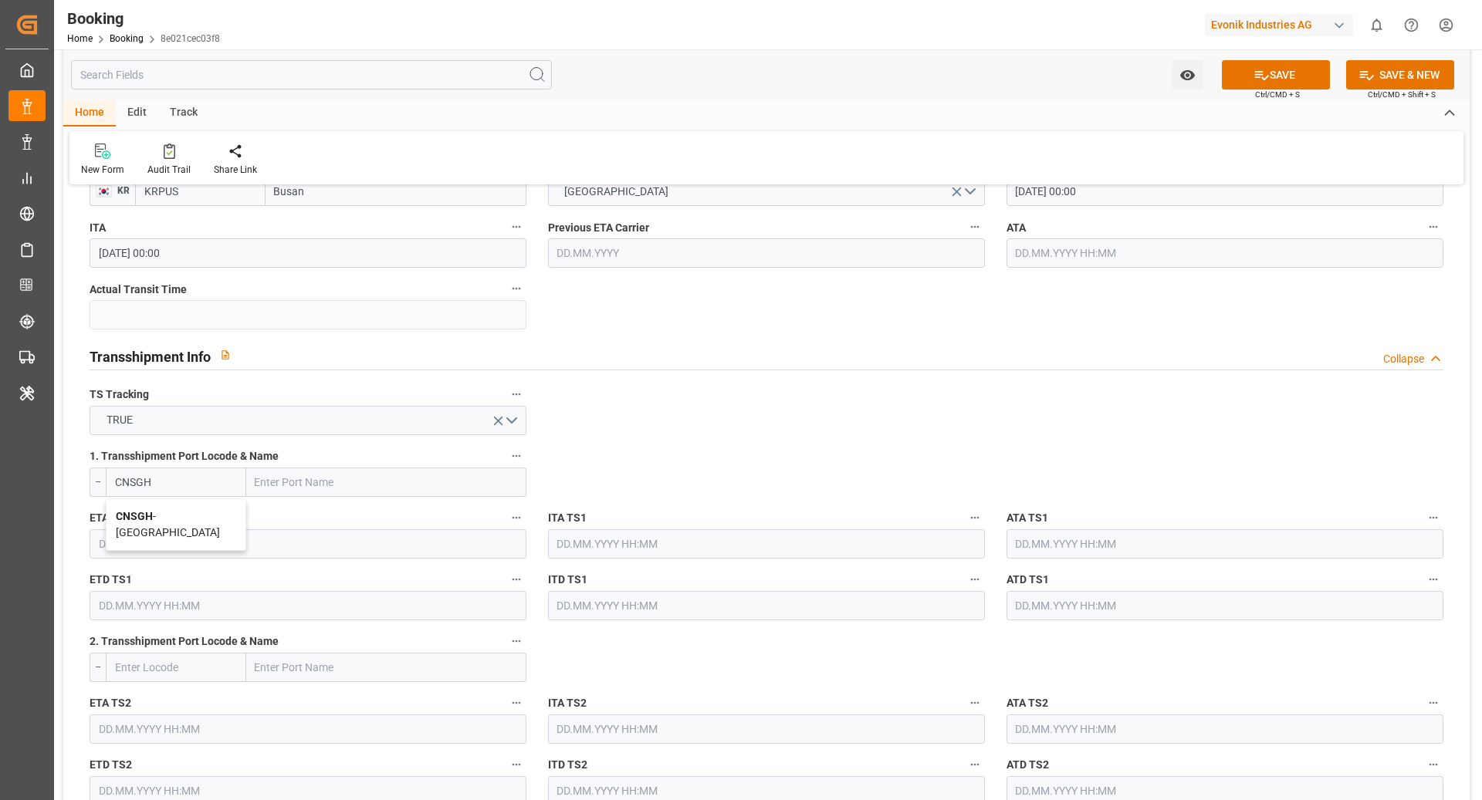
type input "[GEOGRAPHIC_DATA]"
type input "CNSGH"
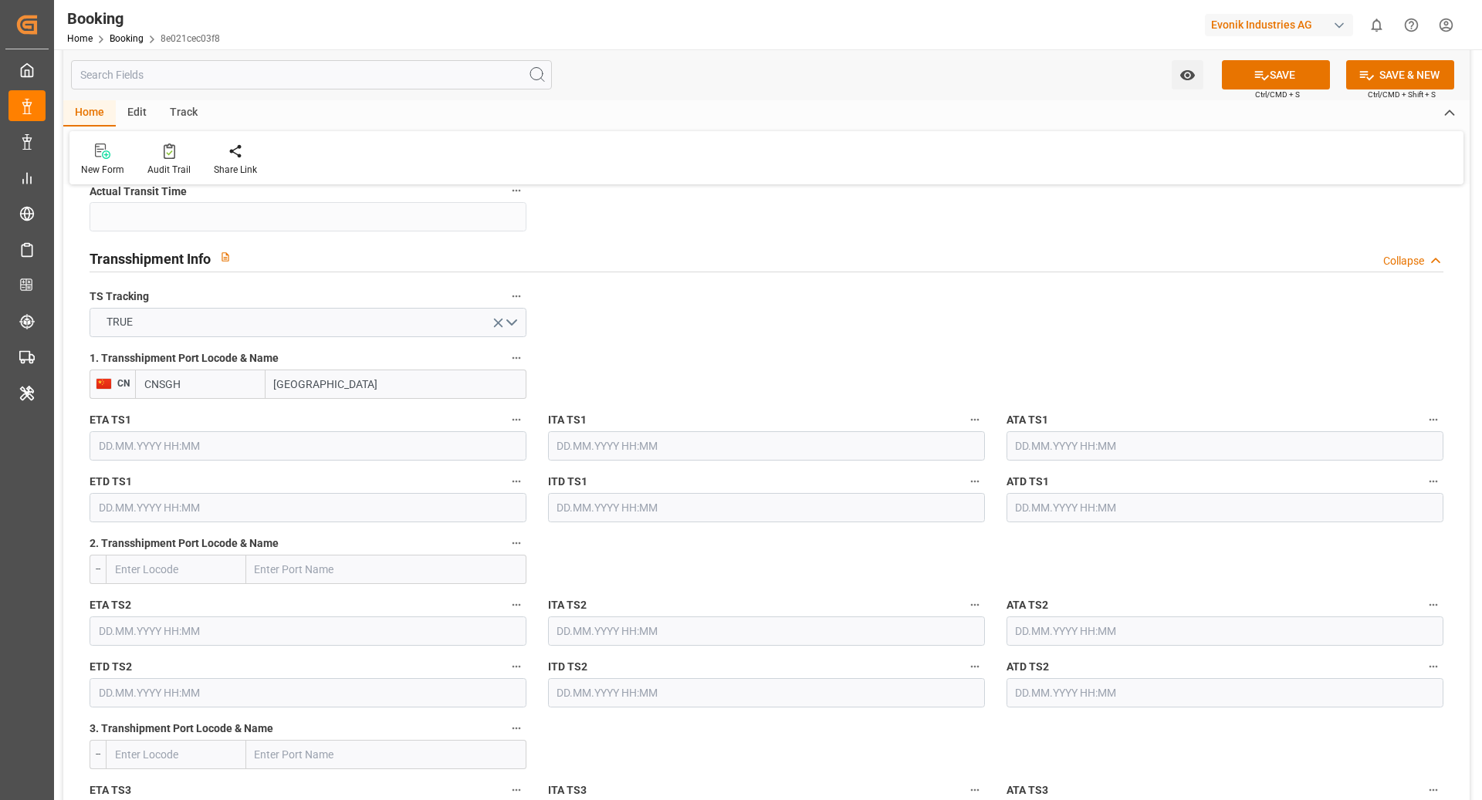
scroll to position [1569, 0]
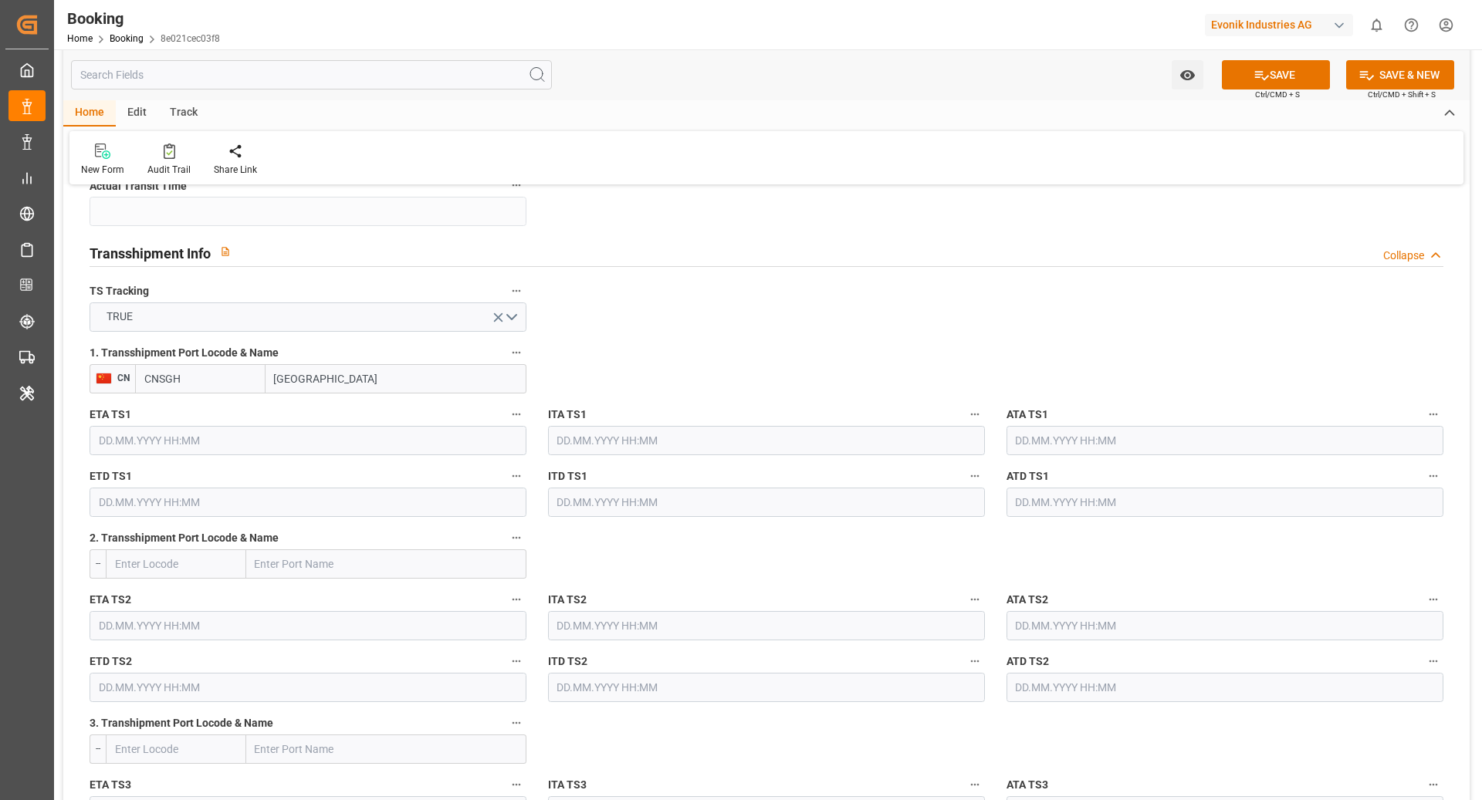
click at [326, 440] on input "text" at bounding box center [308, 440] width 437 height 29
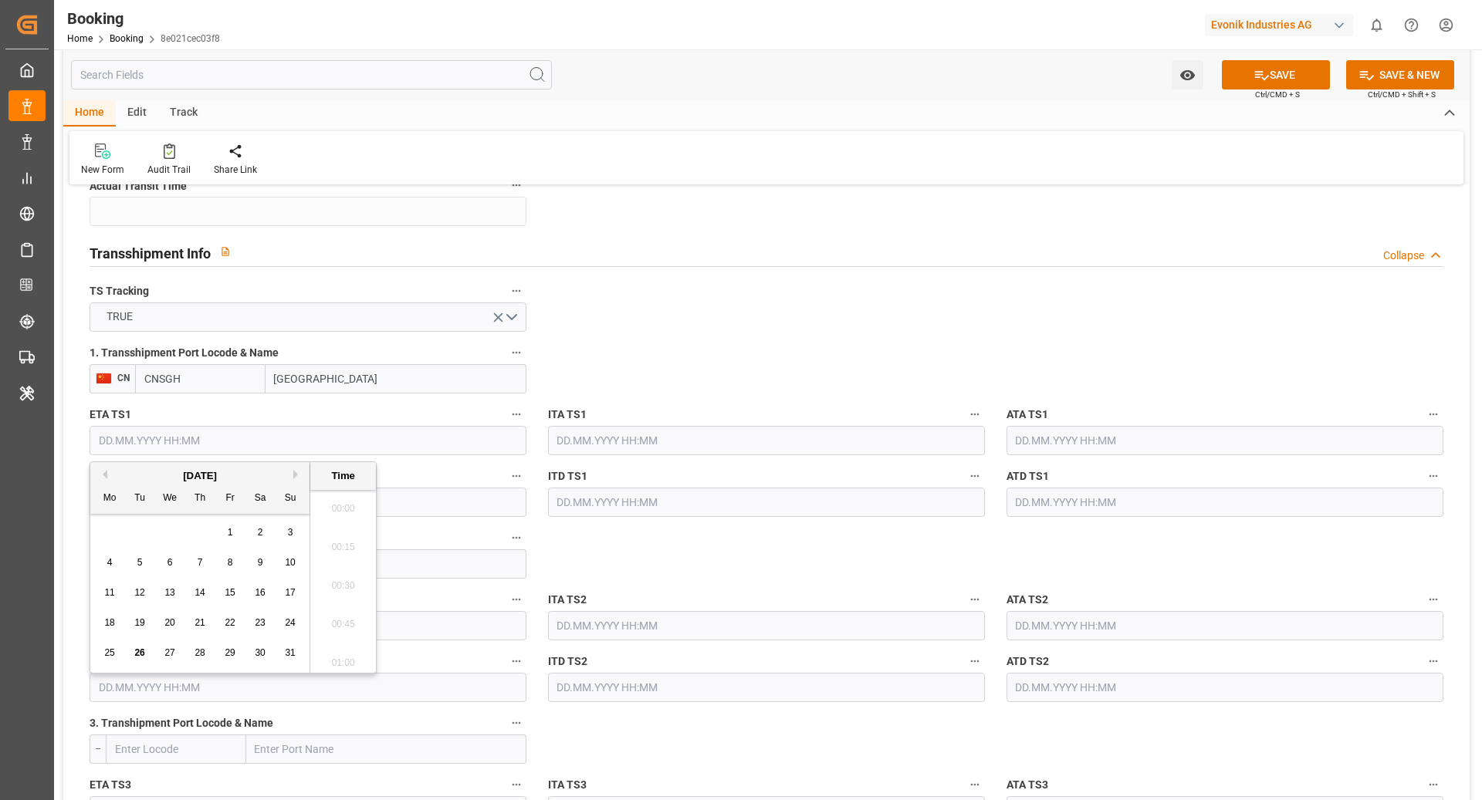
scroll to position [2745, 0]
click at [294, 474] on button "Next Month" at bounding box center [297, 474] width 9 height 9
click at [138, 597] on span "14" at bounding box center [139, 592] width 10 height 11
type input "[DATE] 00:00"
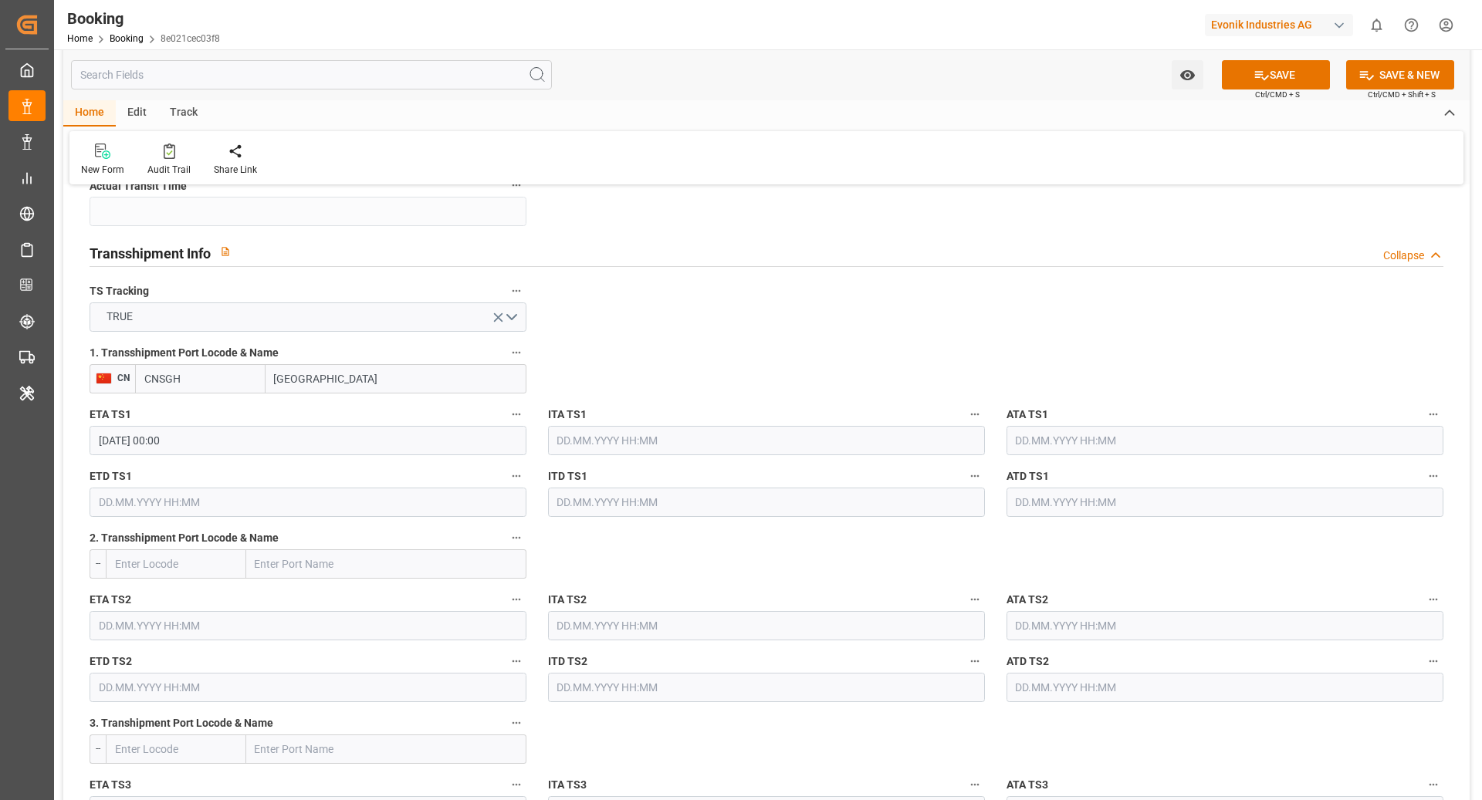
click at [270, 507] on input "text" at bounding box center [308, 502] width 437 height 29
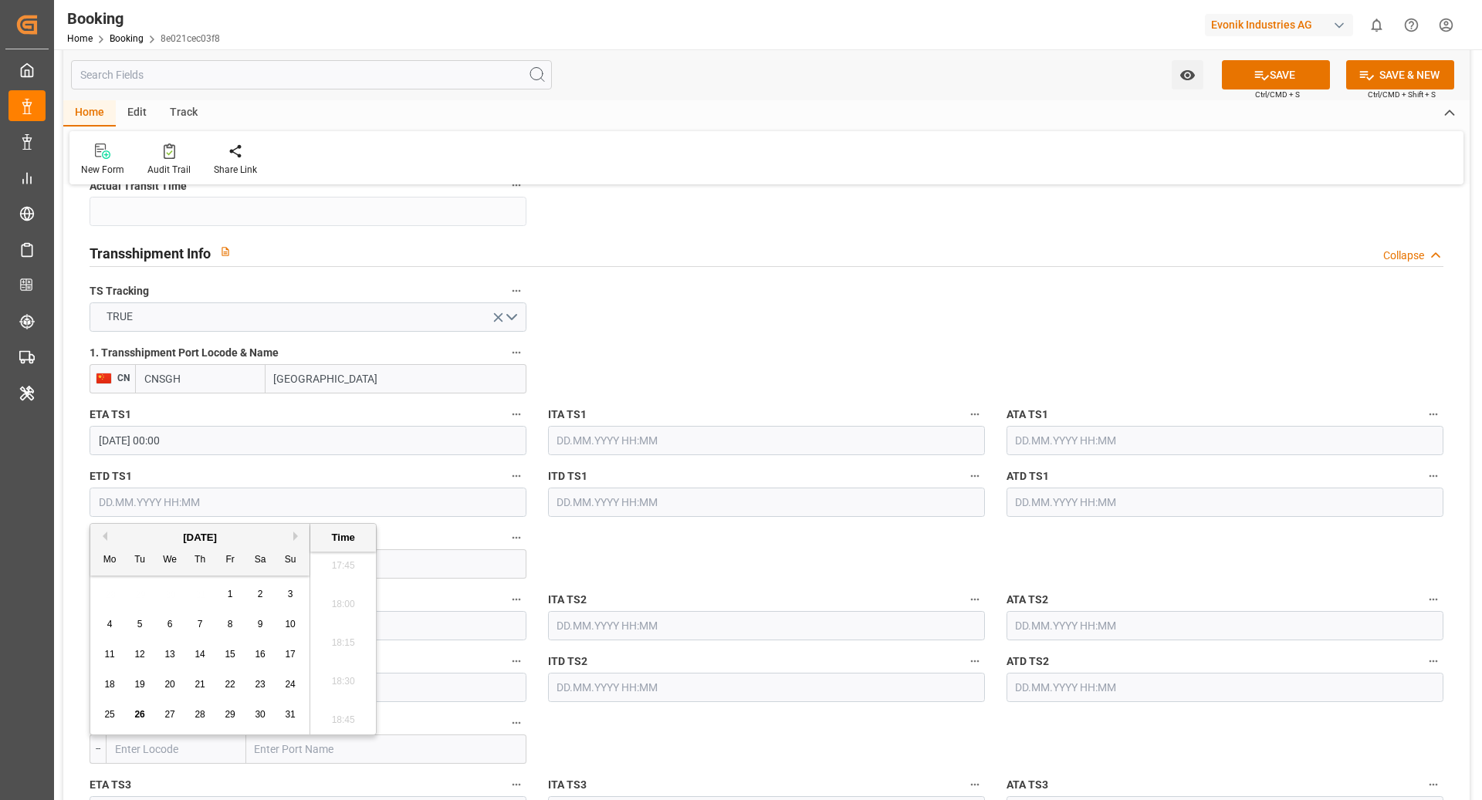
click at [298, 536] on button "Next Month" at bounding box center [297, 536] width 9 height 9
drag, startPoint x: 123, startPoint y: 684, endPoint x: 142, endPoint y: 680, distance: 19.7
click at [123, 684] on div "20 21 22 23 24 25 26" at bounding box center [200, 685] width 211 height 30
click at [140, 685] on span "21" at bounding box center [139, 684] width 10 height 11
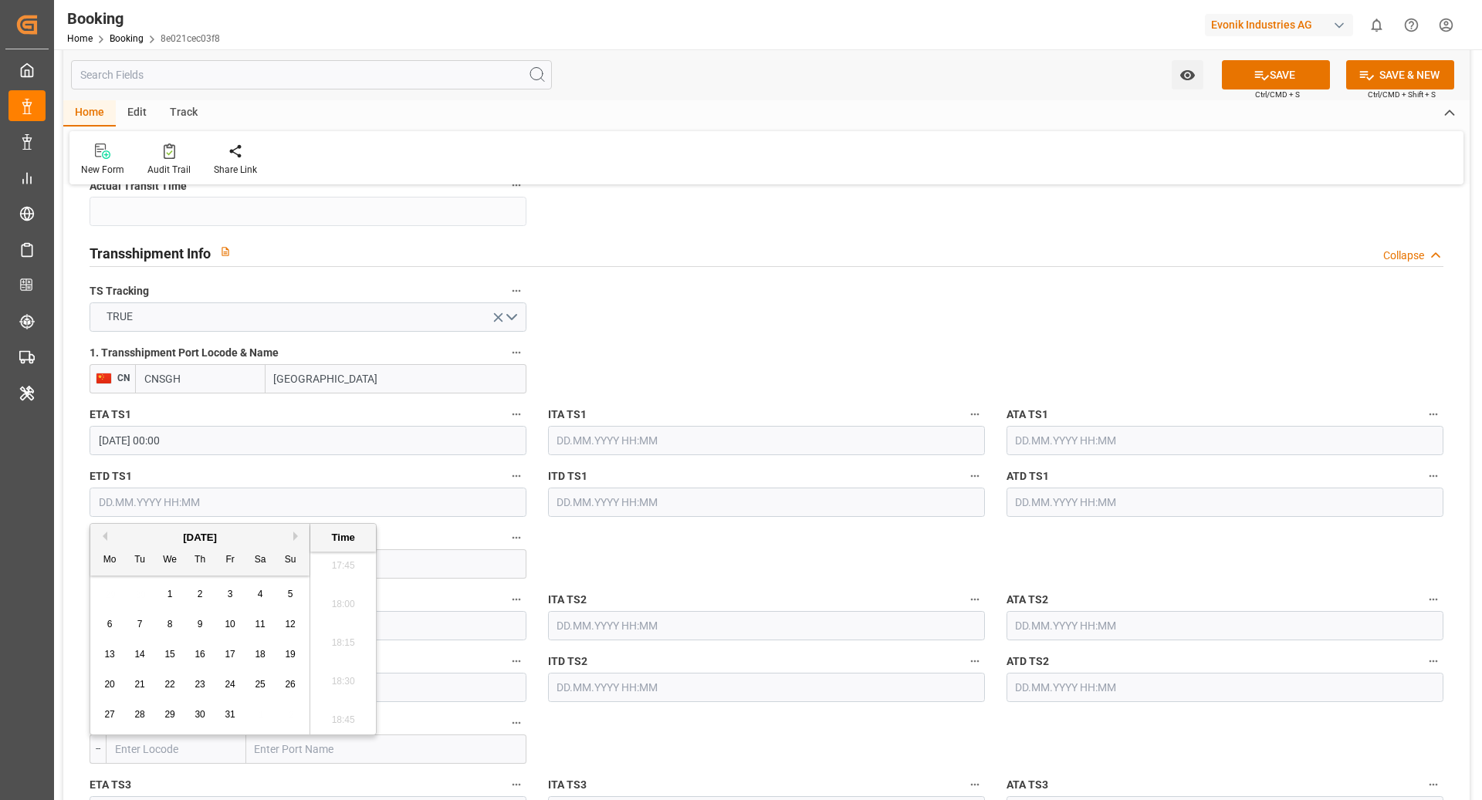
type input "[DATE] 00:00"
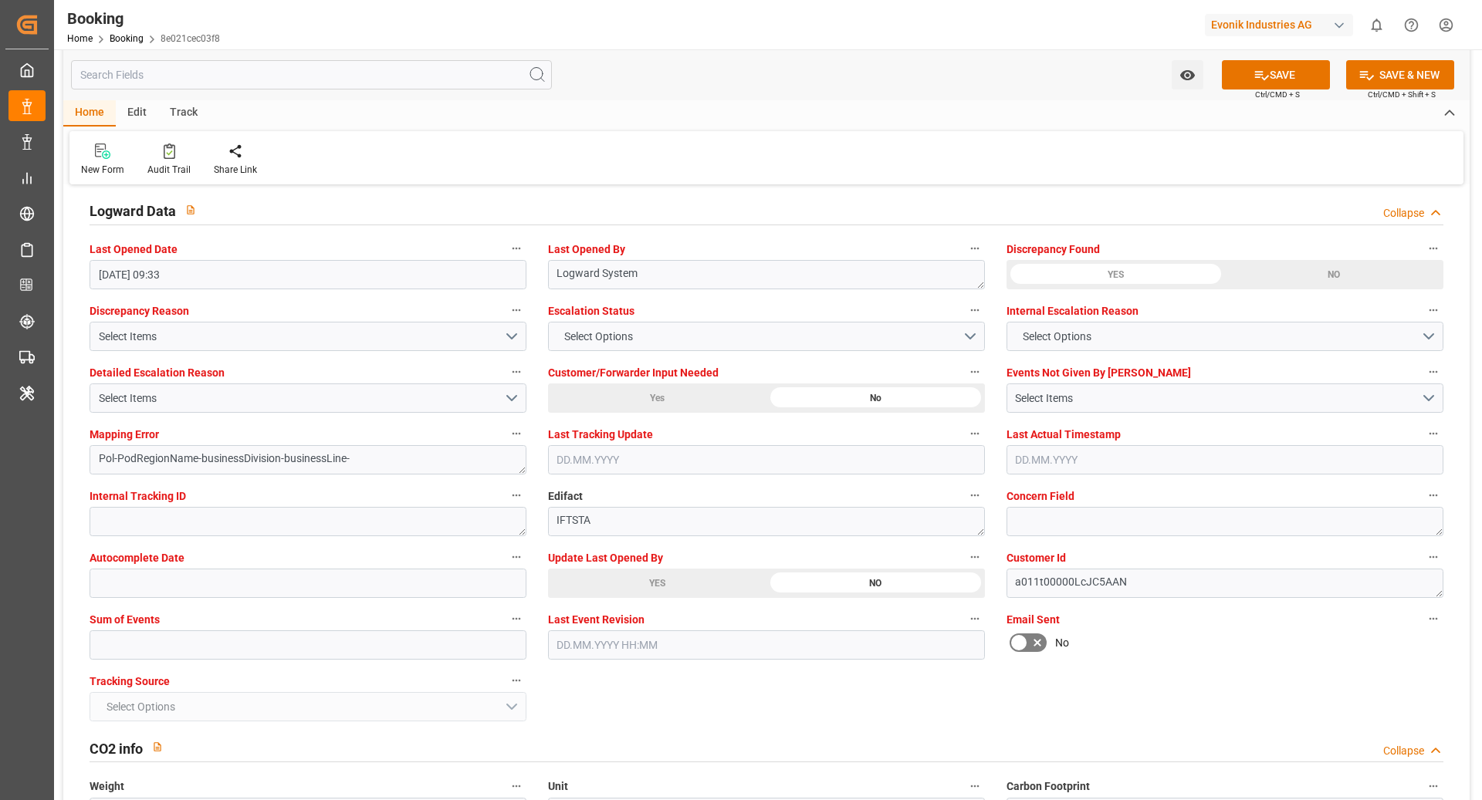
scroll to position [2793, 0]
click at [1255, 76] on icon at bounding box center [1262, 75] width 14 height 9
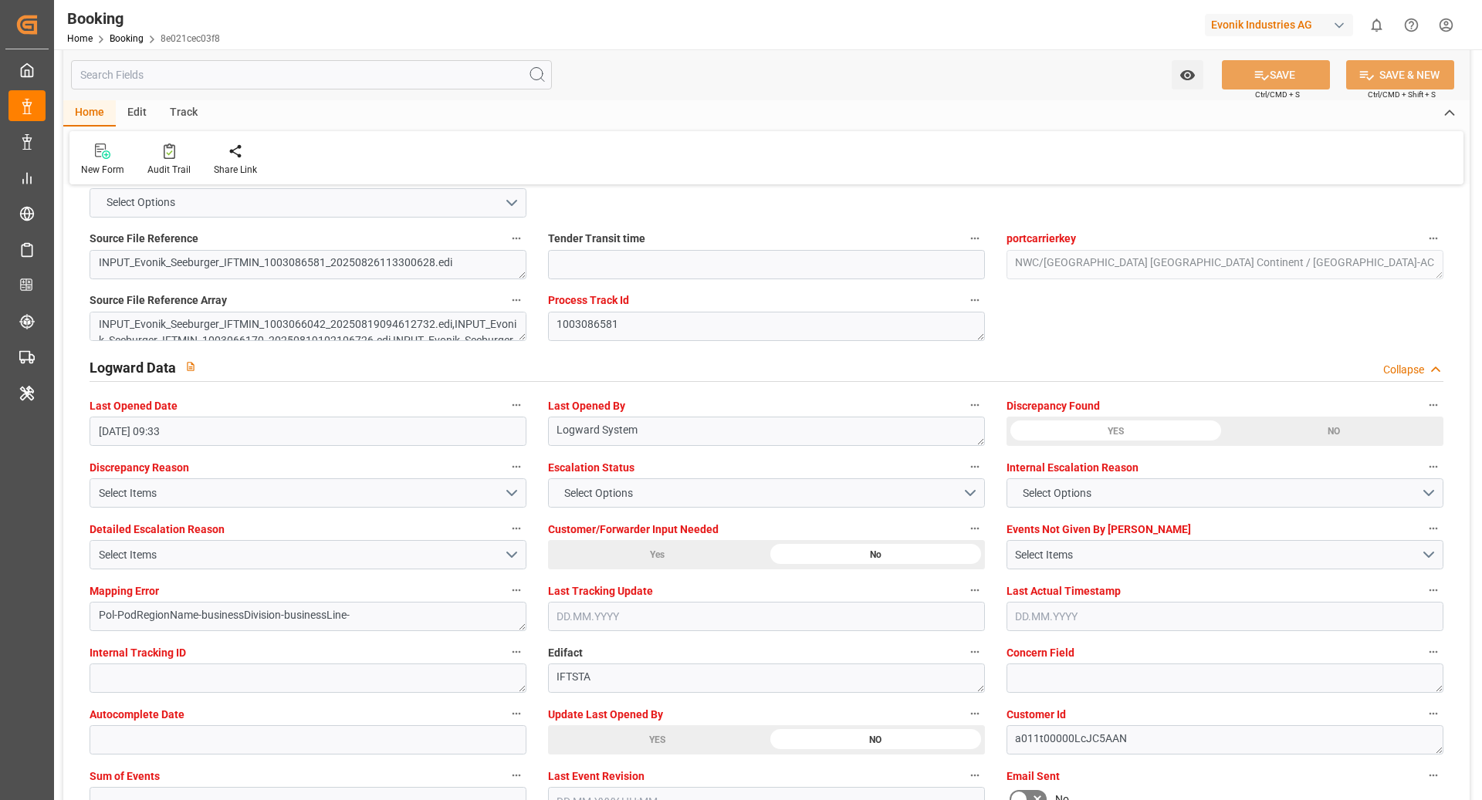
scroll to position [2465, 0]
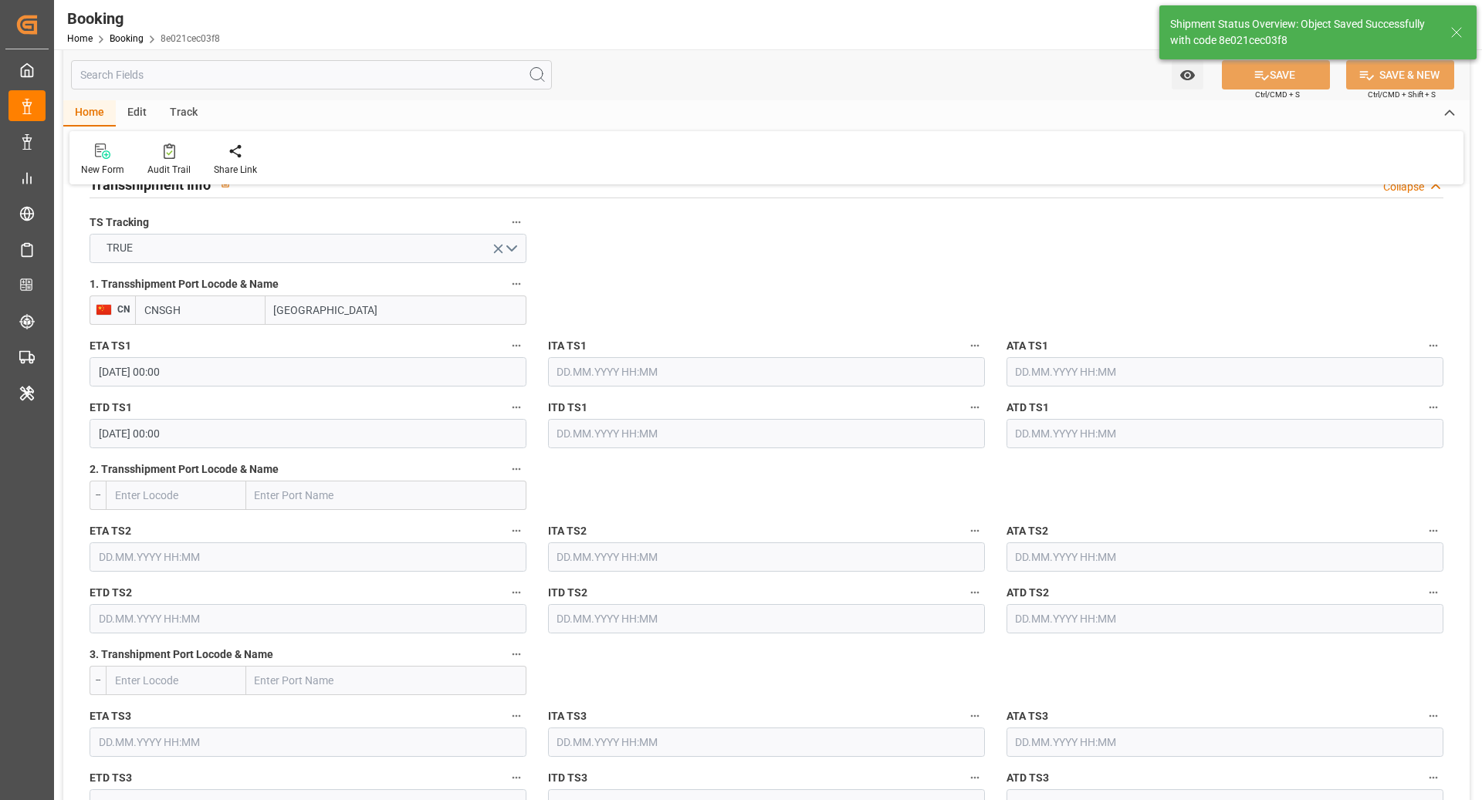
type input "[DATE] 00:00"
type input "[DATE] 12:48"
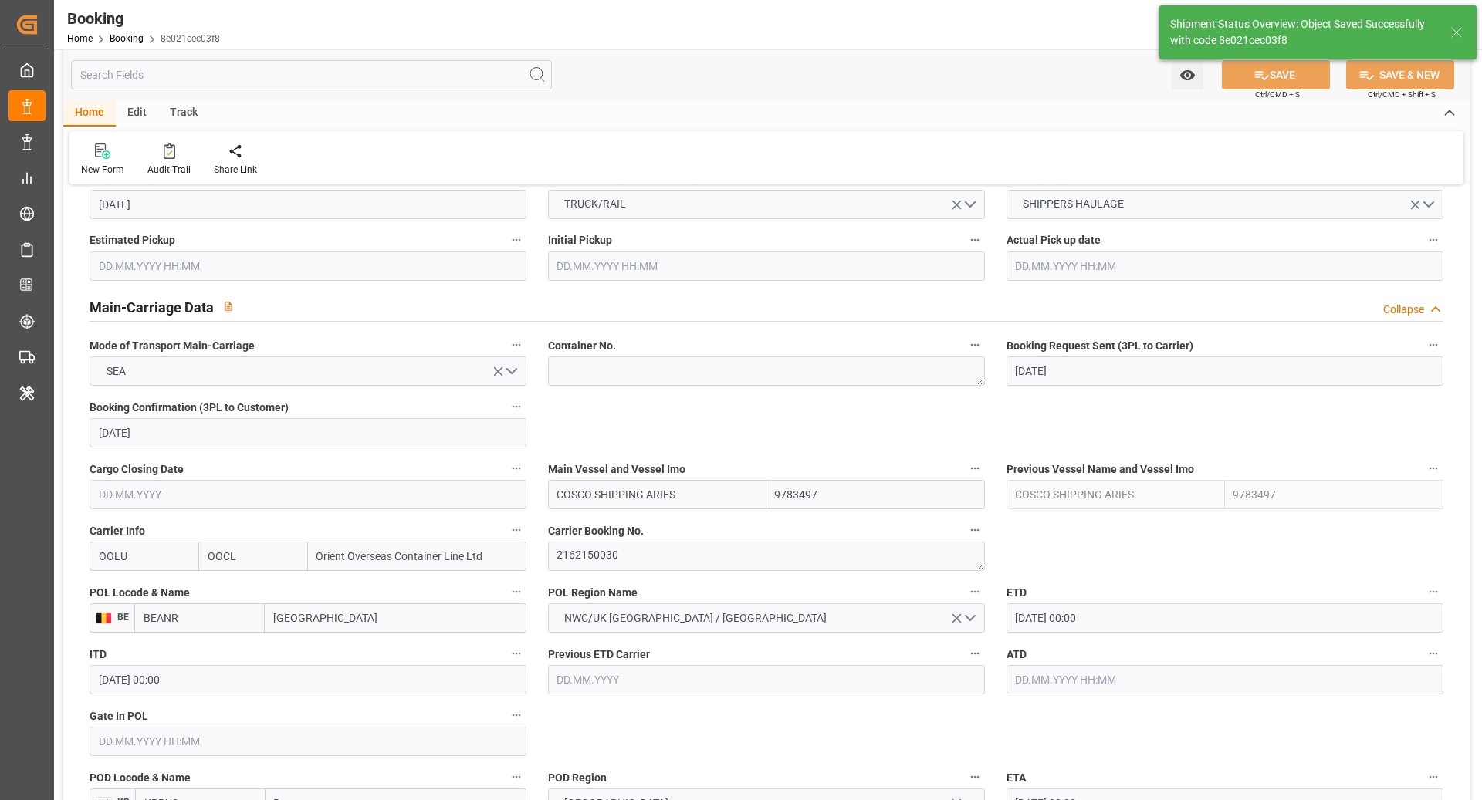
scroll to position [853, 0]
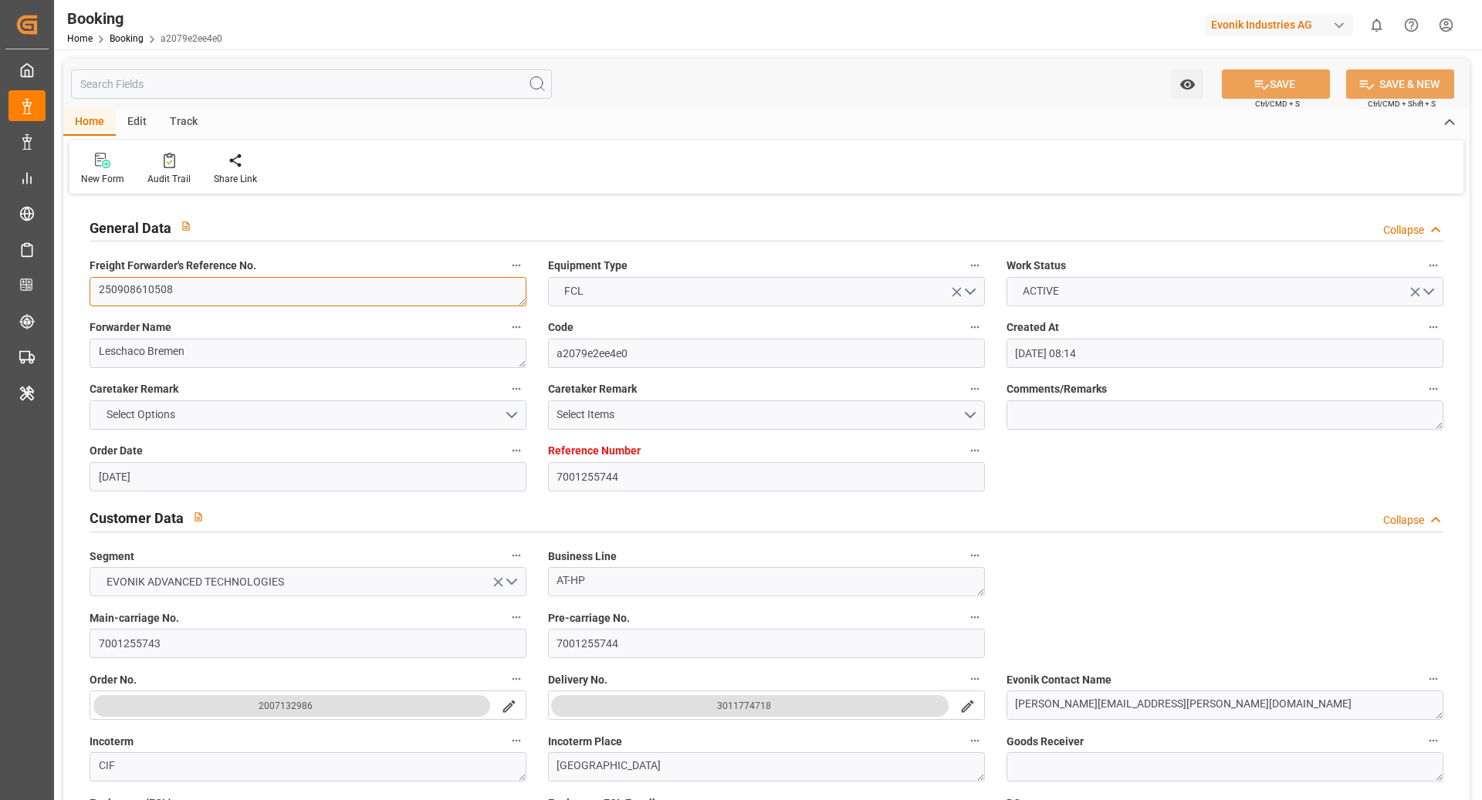
click at [266, 294] on textarea "250908610508" at bounding box center [308, 291] width 437 height 29
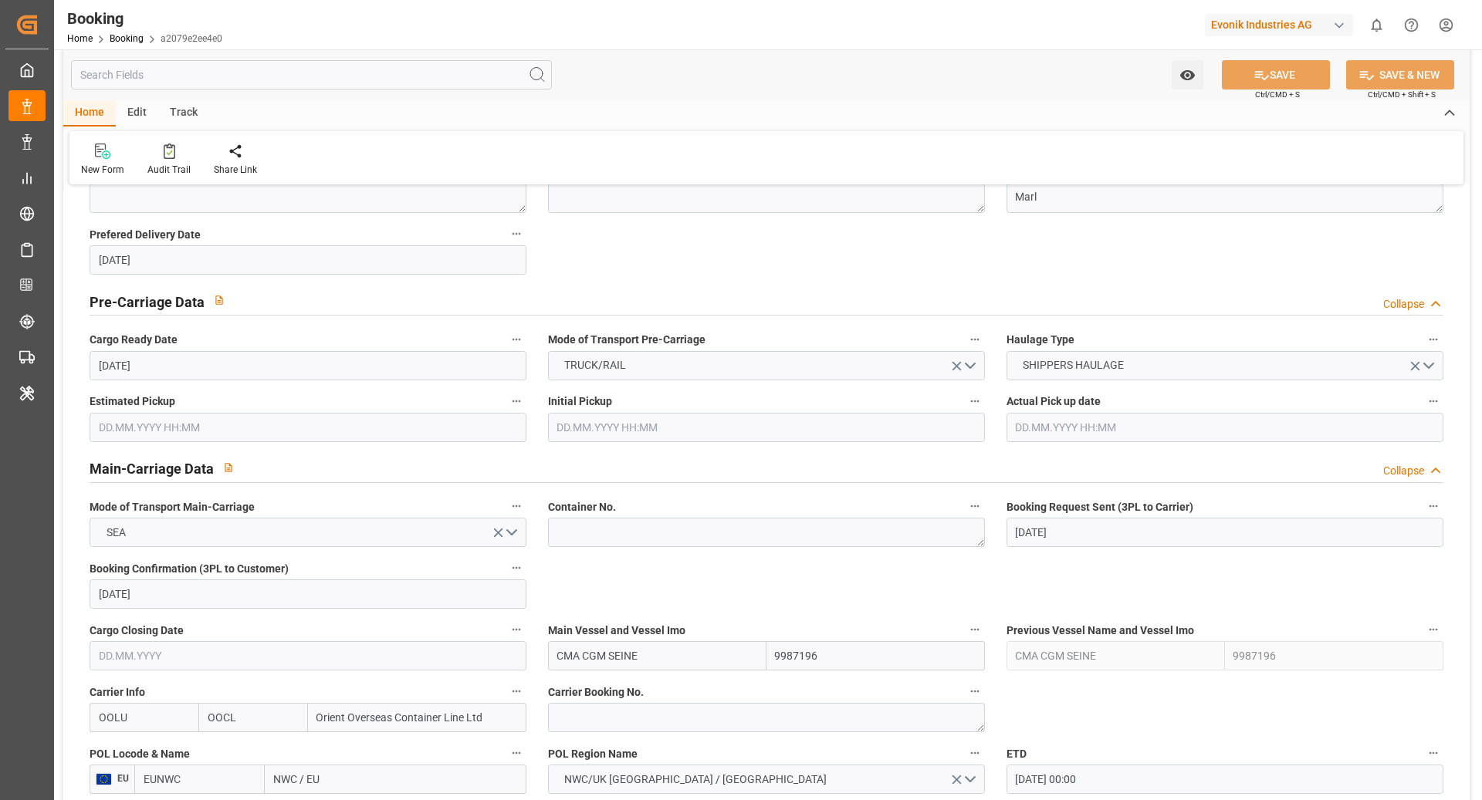
scroll to position [874, 0]
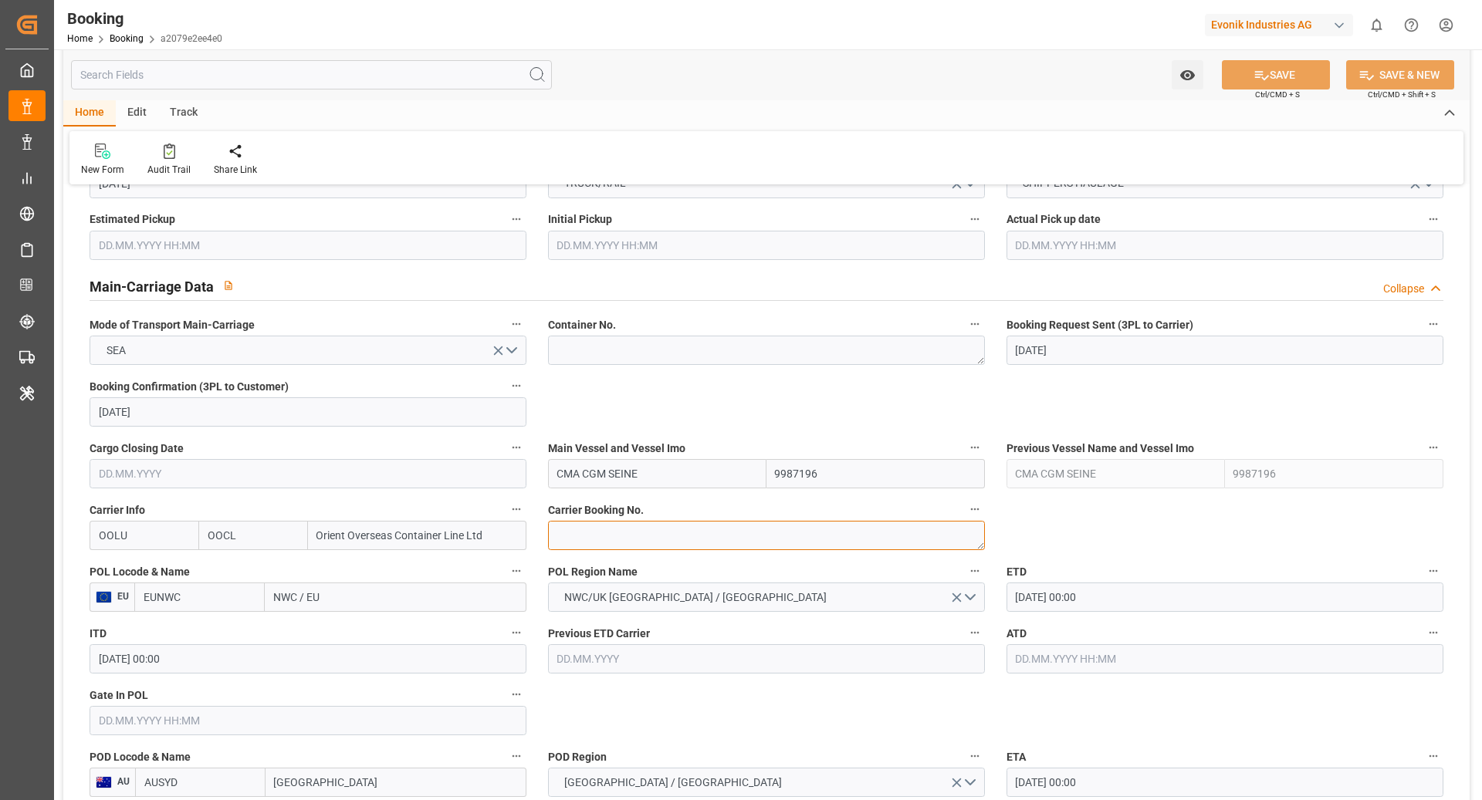
click at [630, 536] on textarea at bounding box center [766, 535] width 437 height 29
paste textarea "2162143680"
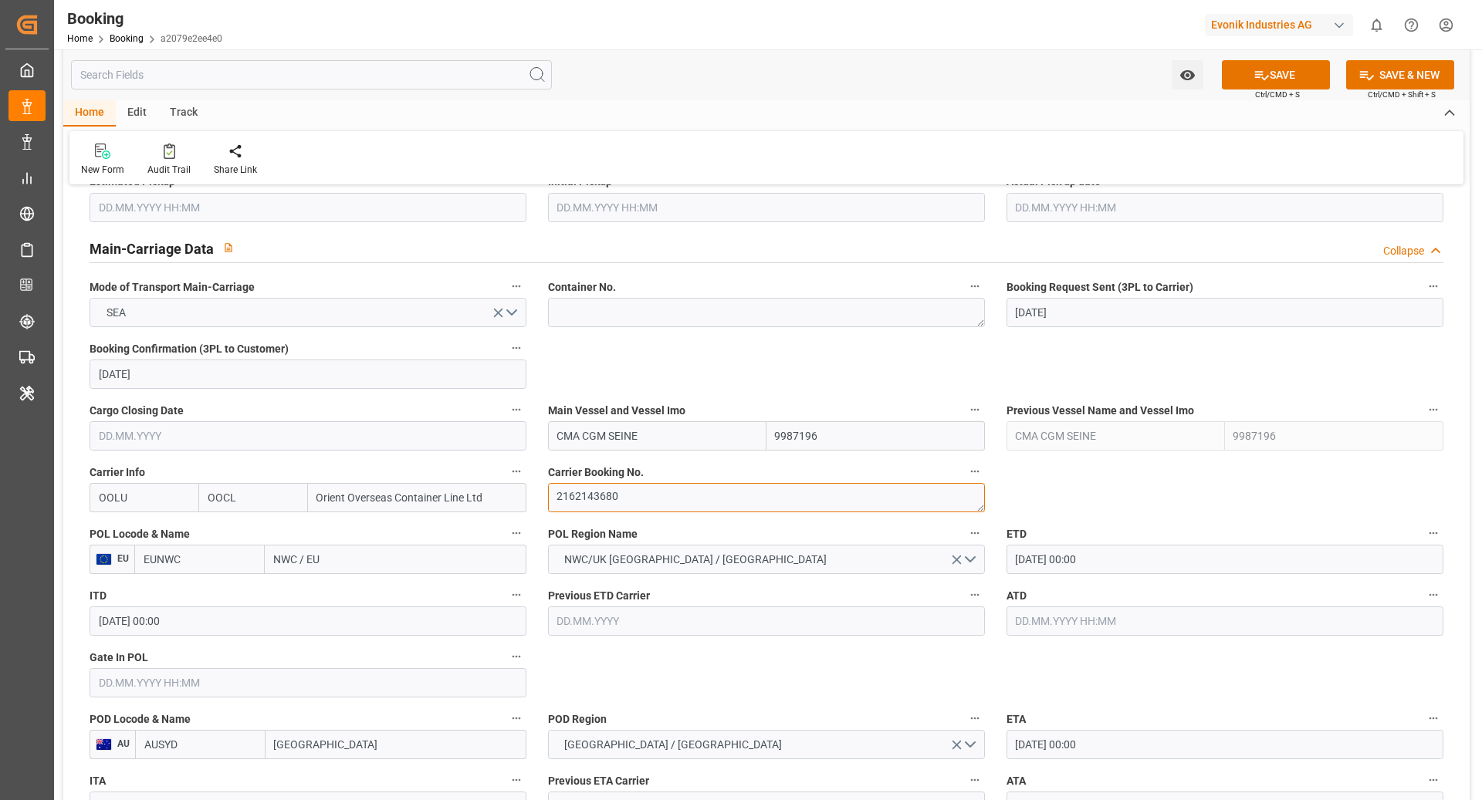
scroll to position [1038, 0]
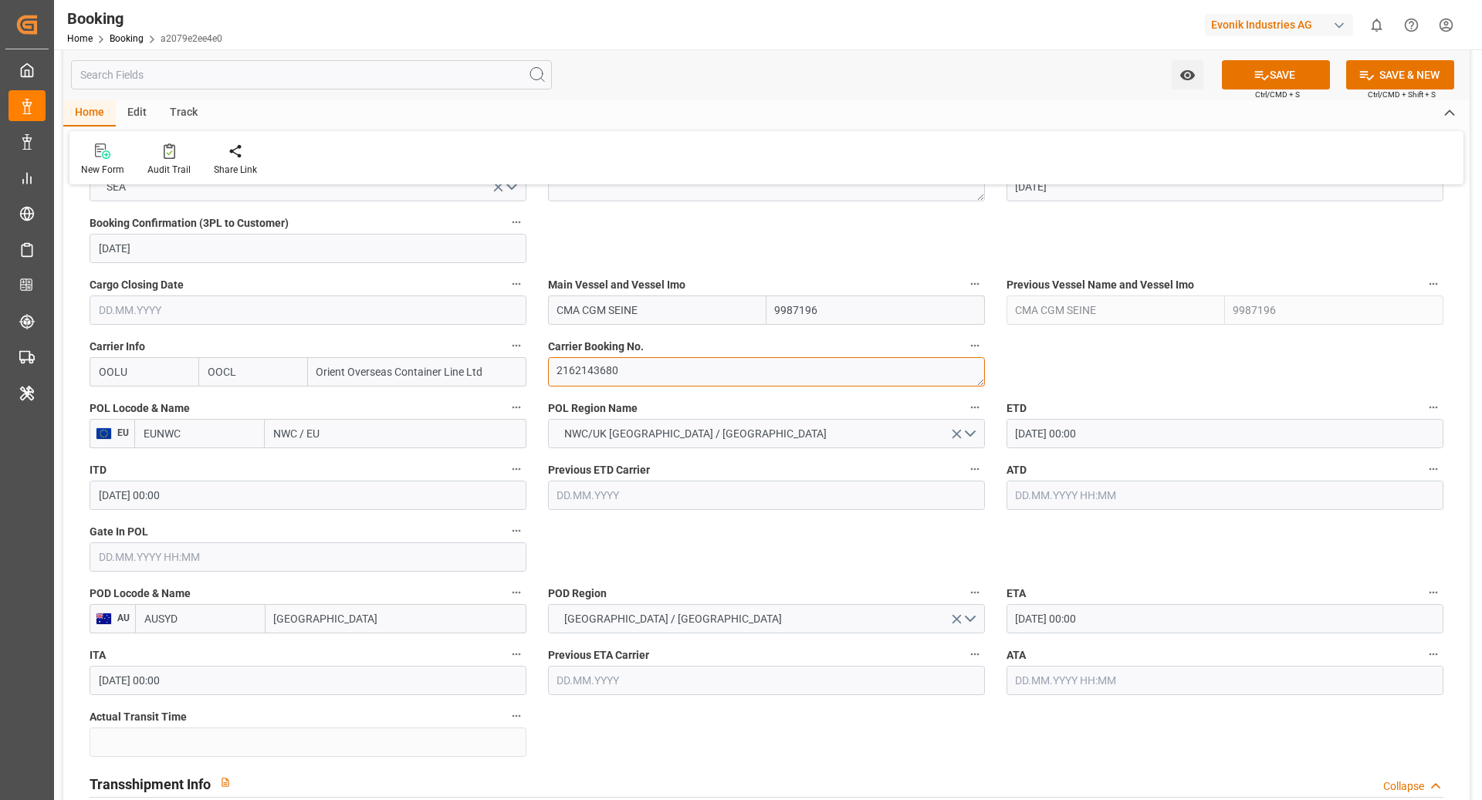
type textarea "2162143680"
click at [190, 436] on input "EUNWC" at bounding box center [199, 433] width 130 height 29
type input "NLRTM"
drag, startPoint x: 216, startPoint y: 470, endPoint x: 265, endPoint y: 469, distance: 48.6
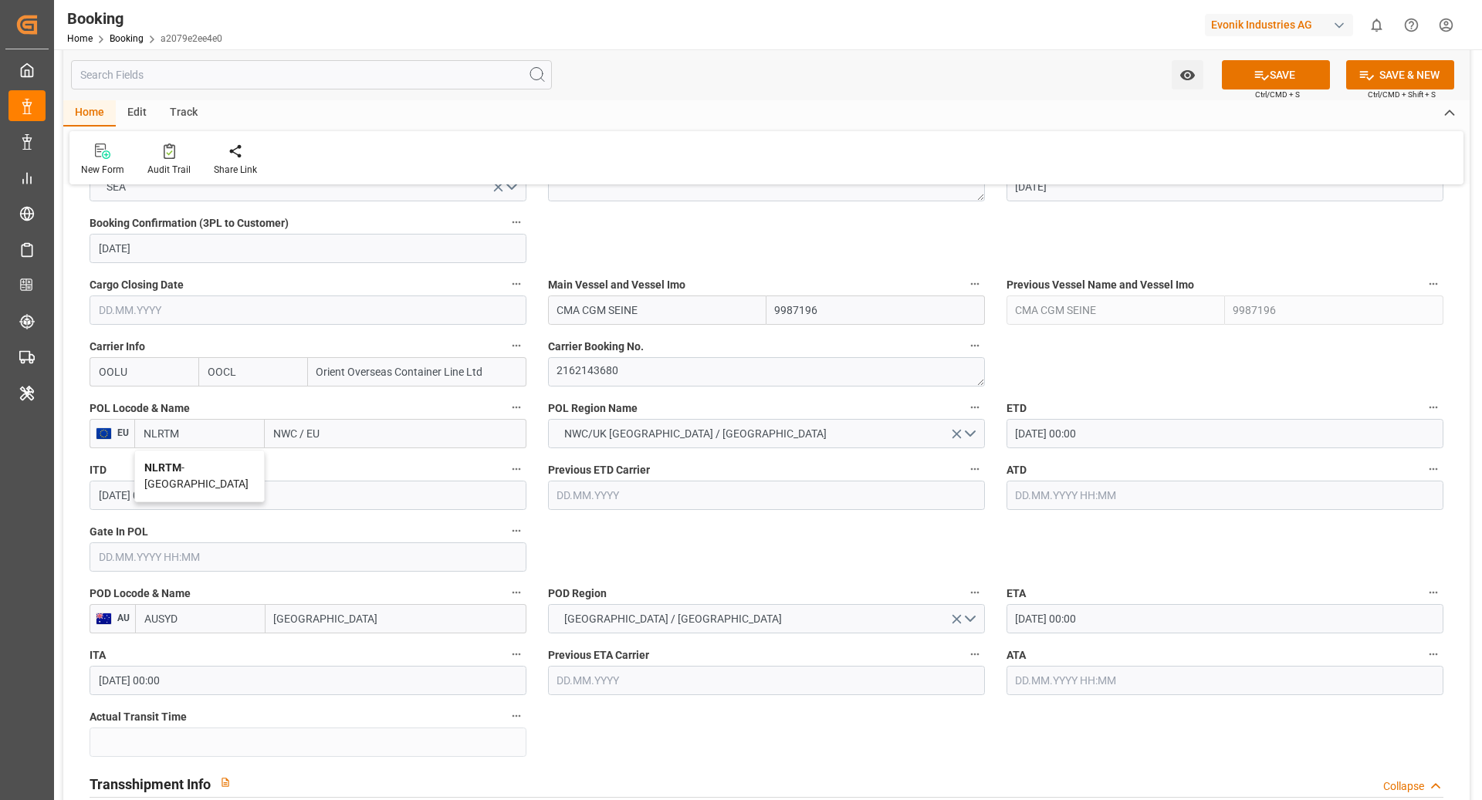
click at [216, 470] on span "NLRTM - [GEOGRAPHIC_DATA]" at bounding box center [196, 476] width 104 height 29
type input "[GEOGRAPHIC_DATA]"
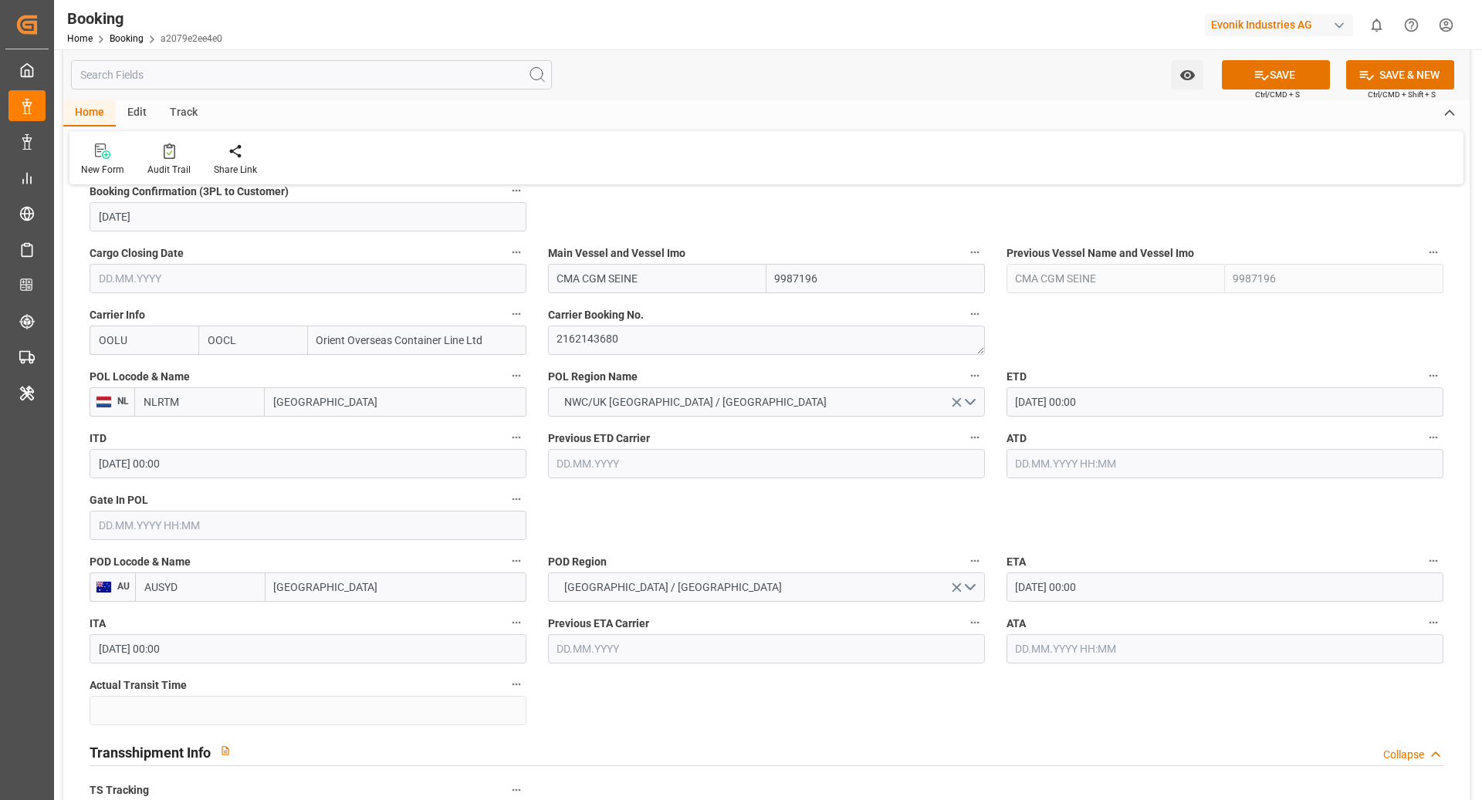
scroll to position [1090, 0]
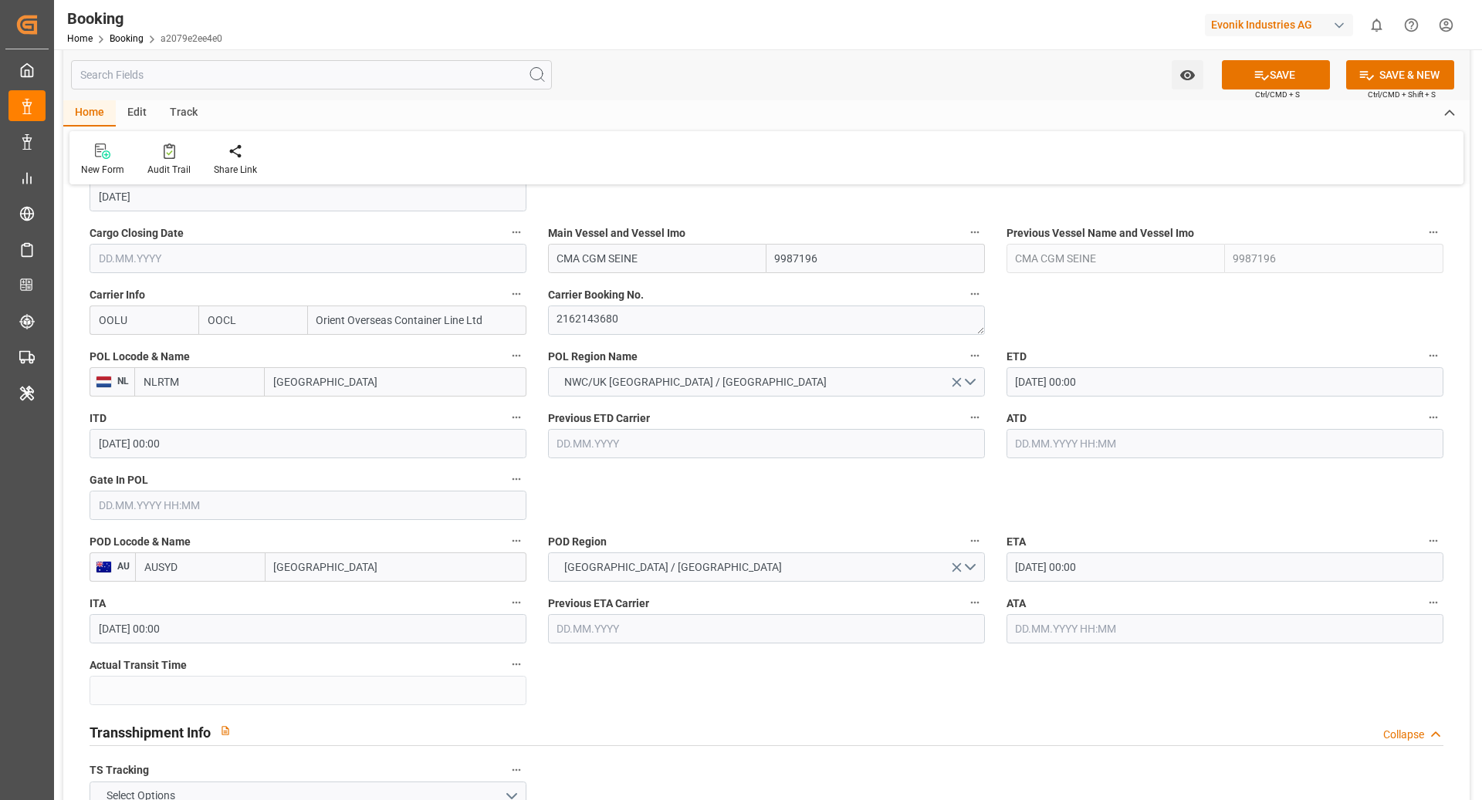
type input "NLRTM"
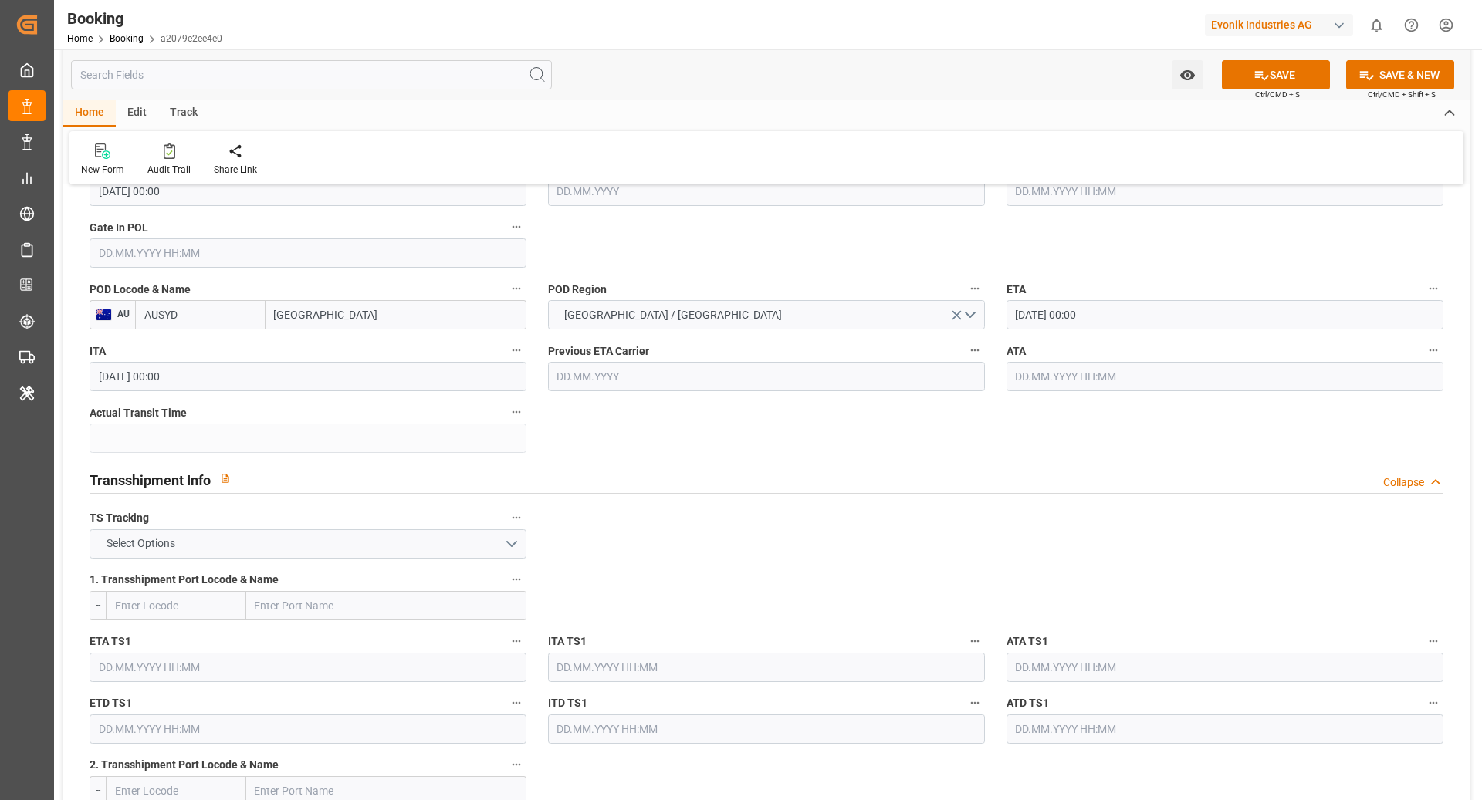
scroll to position [1343, 0]
click at [340, 543] on button "Select Options" at bounding box center [308, 543] width 437 height 29
click at [224, 550] on div "TRUE" at bounding box center [307, 547] width 435 height 32
click at [368, 615] on input "text" at bounding box center [386, 604] width 280 height 29
type input "PORT"
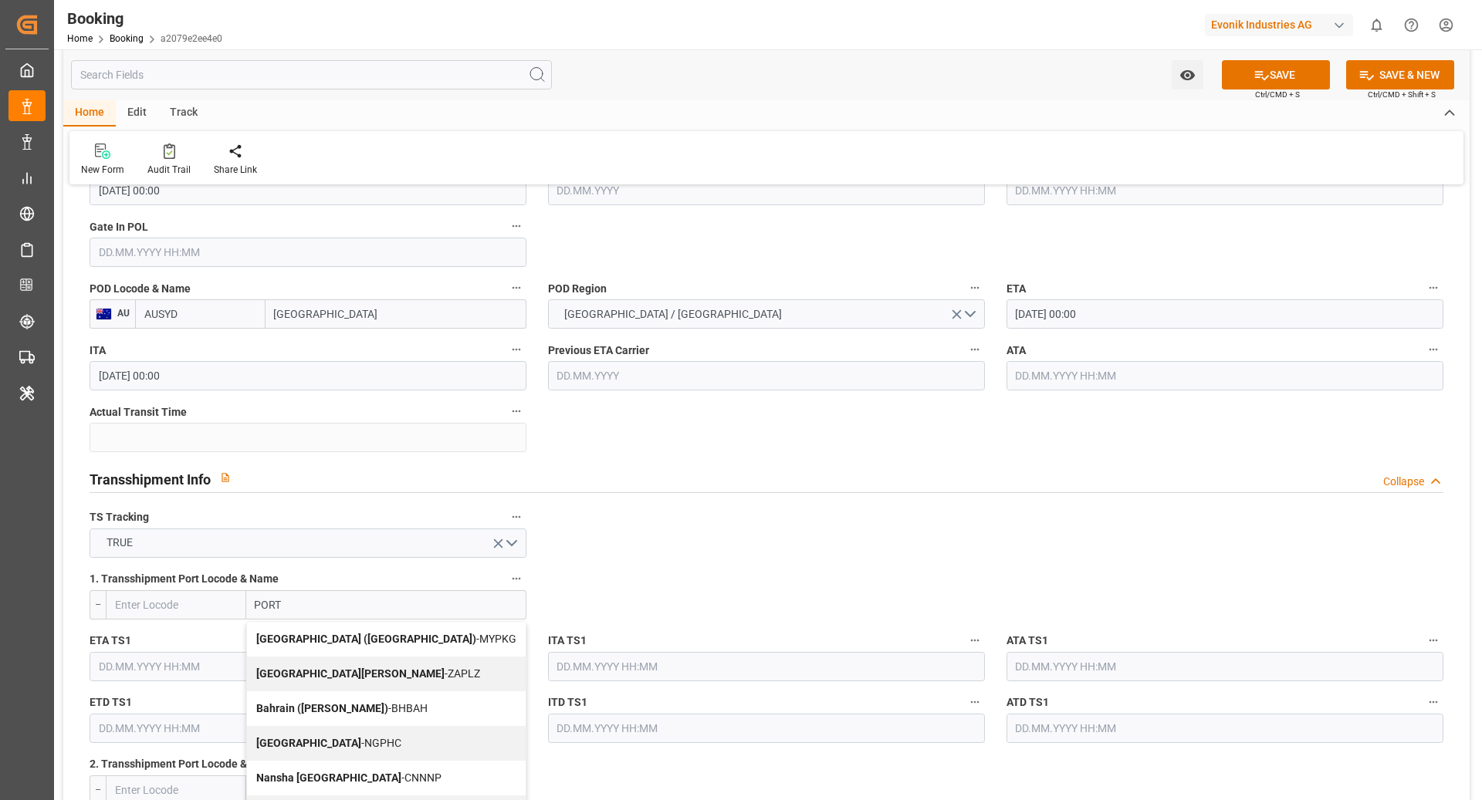
click at [374, 643] on div "[GEOGRAPHIC_DATA] ([GEOGRAPHIC_DATA]) - MYPKG" at bounding box center [386, 639] width 279 height 35
type input "MYPKG"
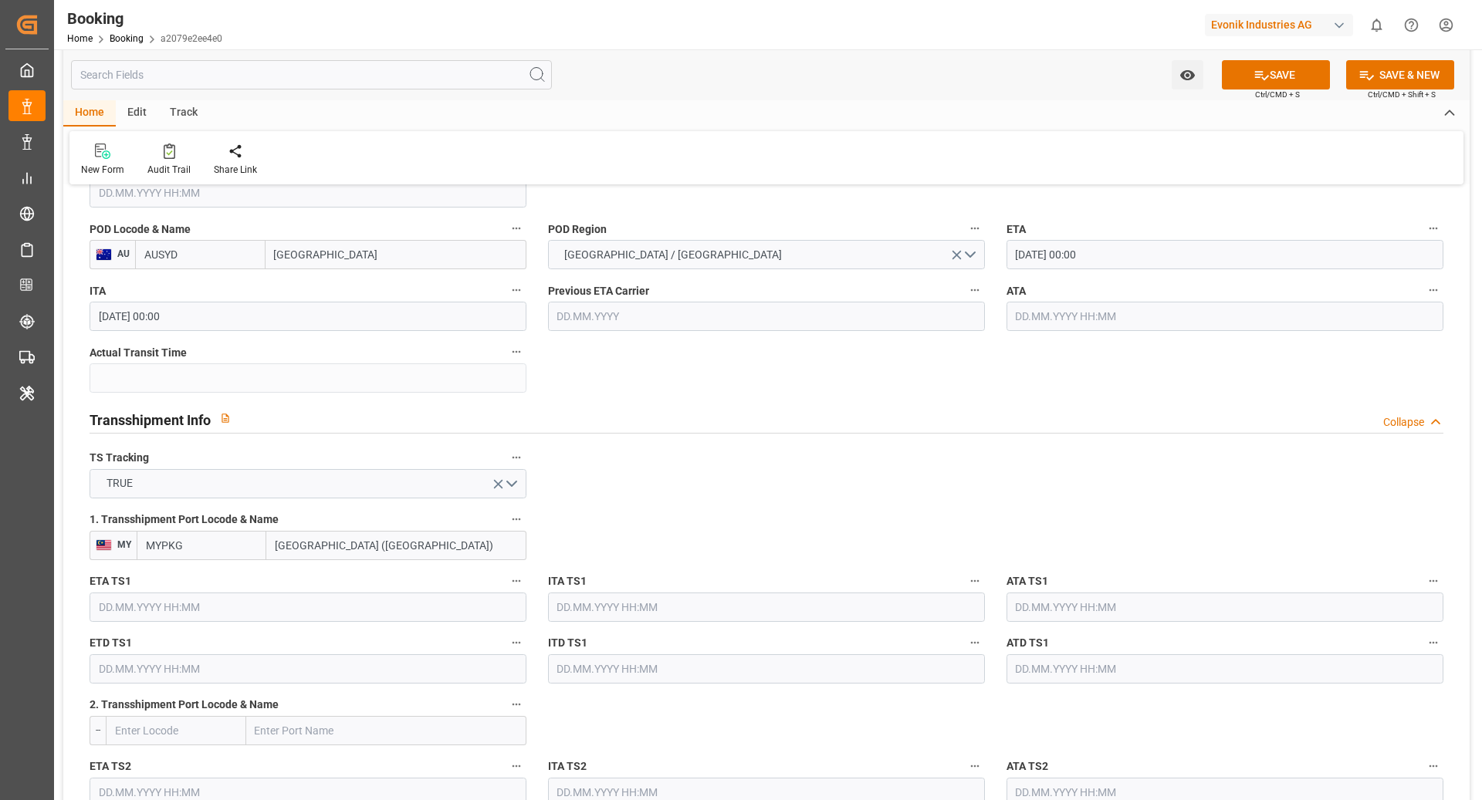
scroll to position [1419, 0]
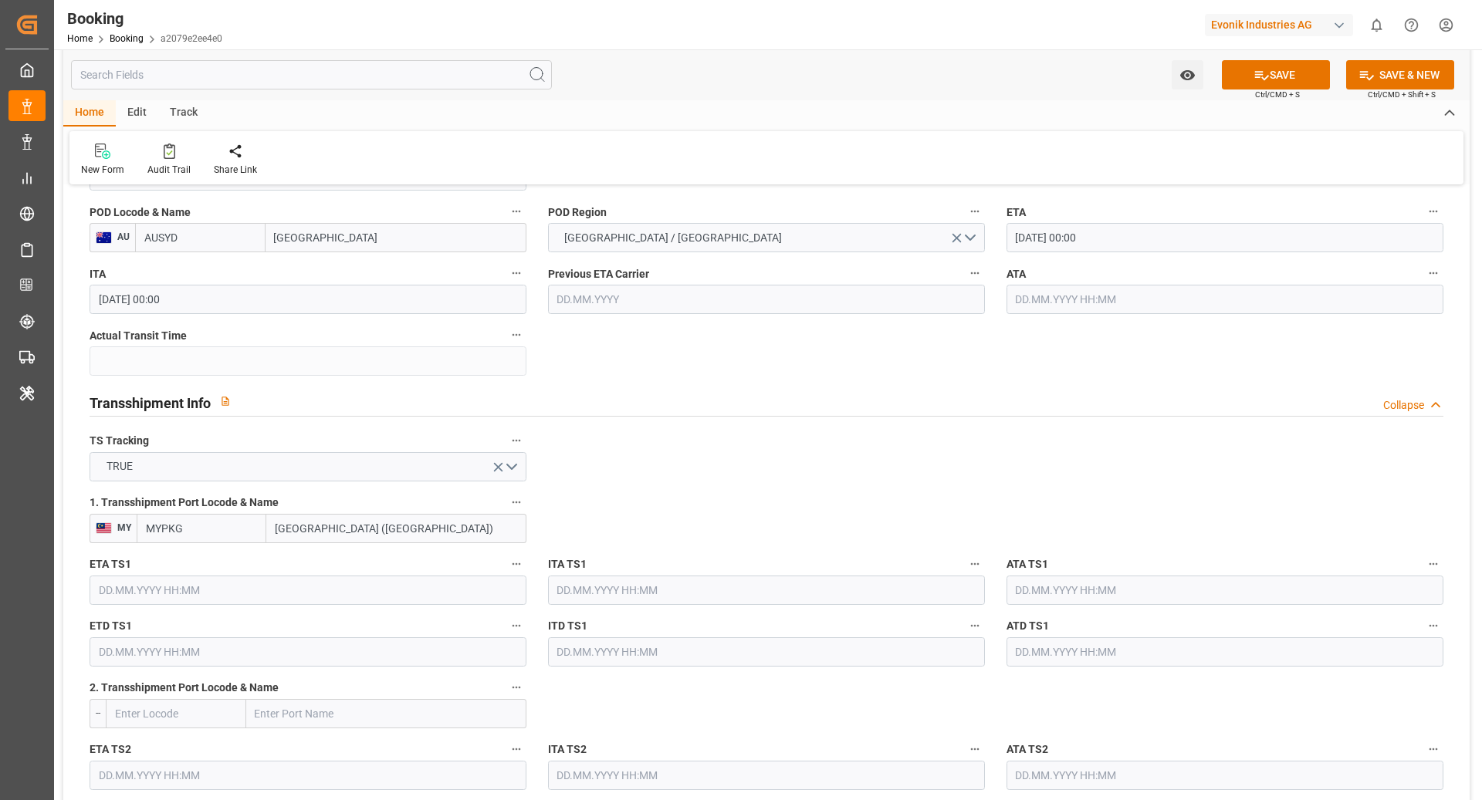
type input "[GEOGRAPHIC_DATA] ([GEOGRAPHIC_DATA])"
click at [238, 600] on input "text" at bounding box center [308, 590] width 437 height 29
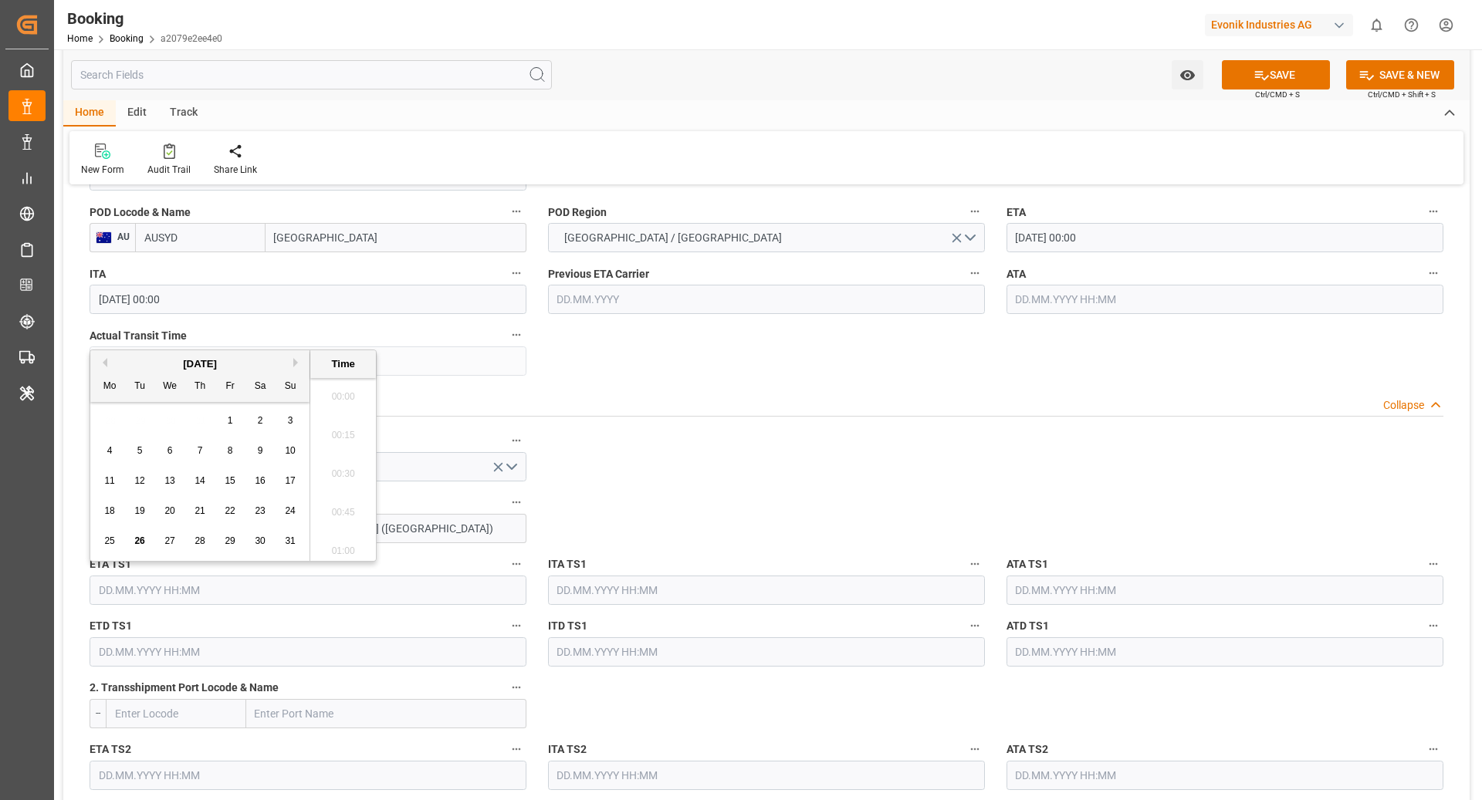
scroll to position [2745, 0]
click at [293, 358] on button "Next Month" at bounding box center [297, 362] width 9 height 9
click at [222, 515] on div "24" at bounding box center [230, 511] width 19 height 19
type input "[DATE] 00:00"
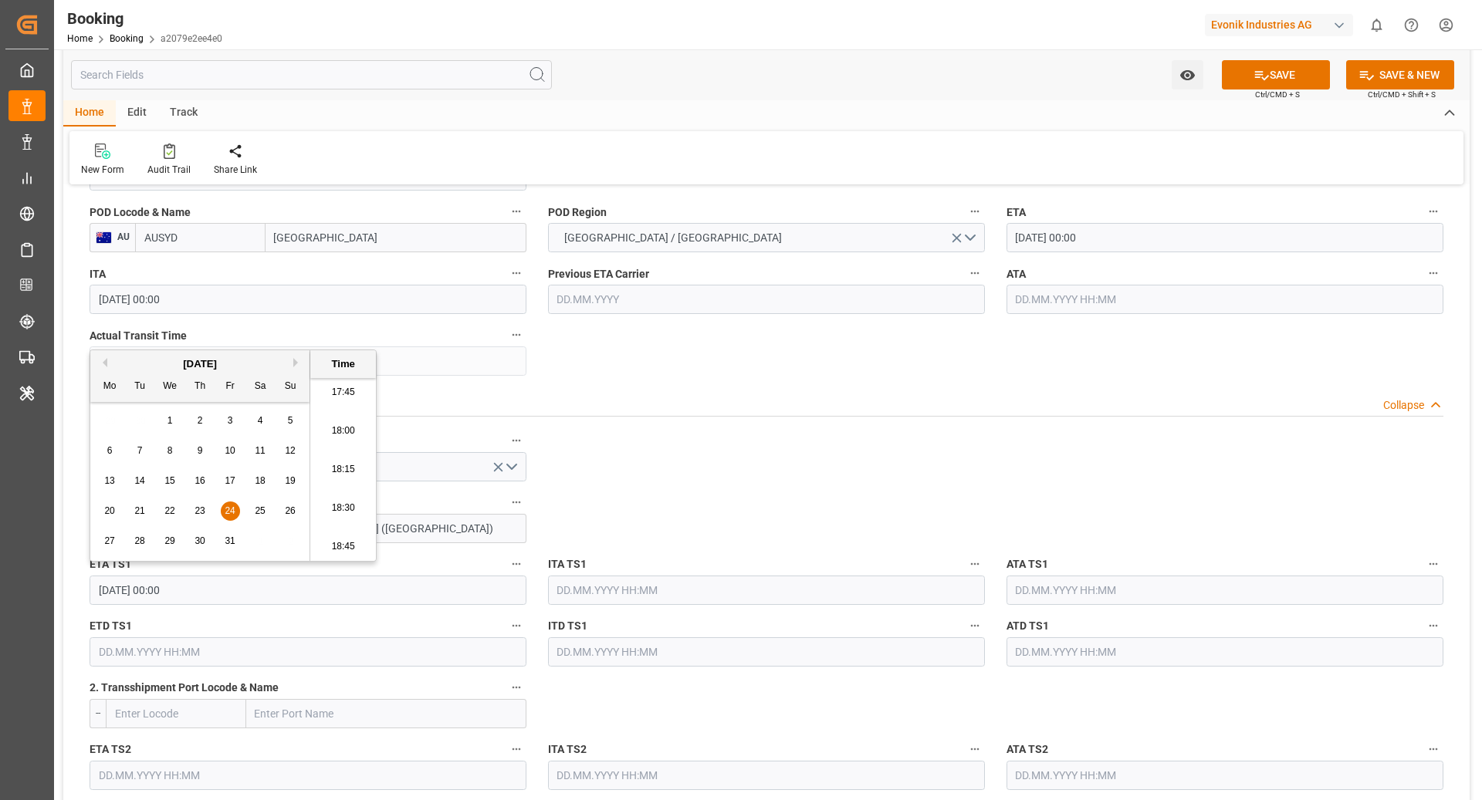
click at [184, 660] on input "text" at bounding box center [308, 652] width 437 height 29
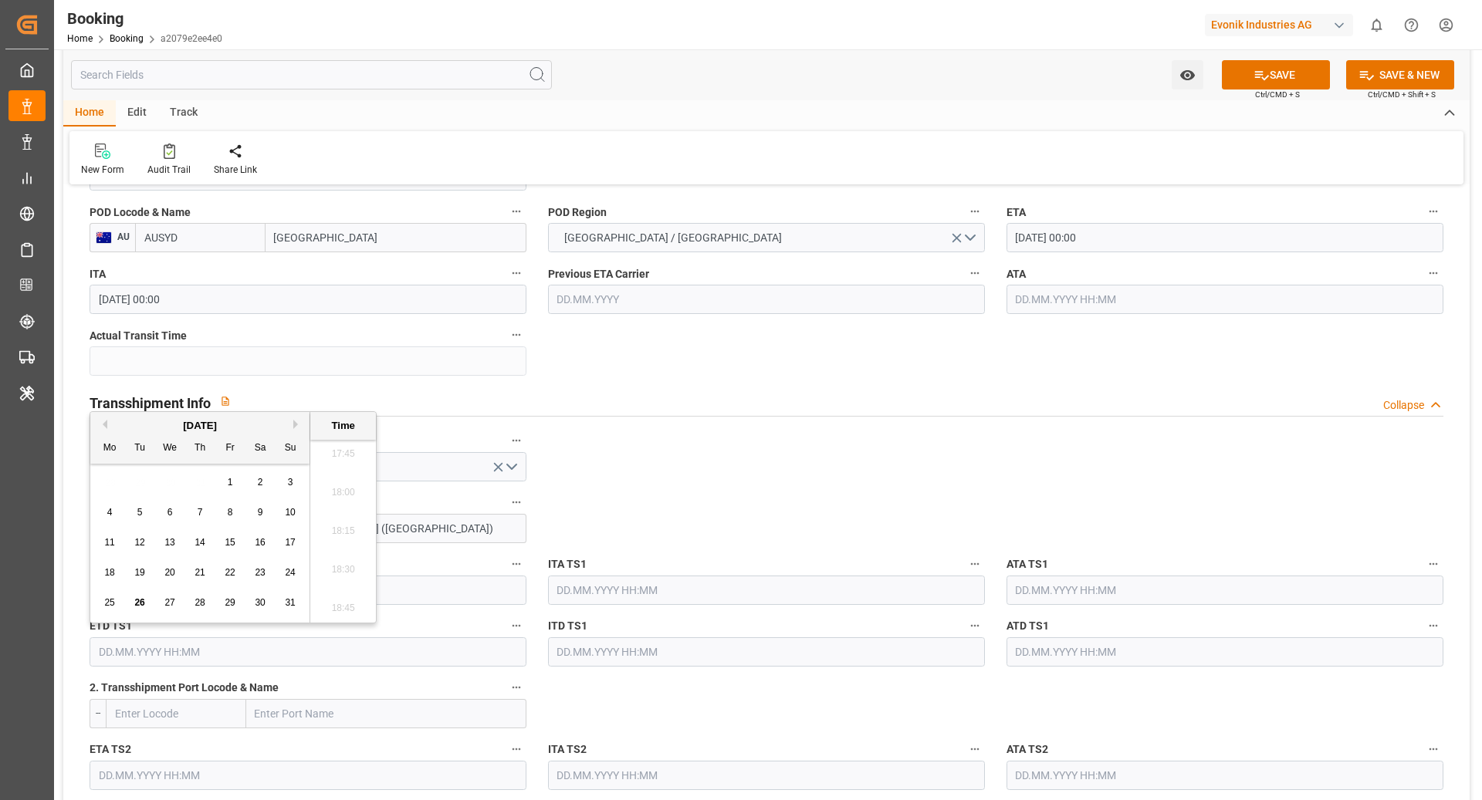
click at [294, 424] on button "Next Month" at bounding box center [297, 424] width 9 height 9
click at [176, 604] on div "29" at bounding box center [170, 603] width 19 height 19
type input "[DATE] 00:00"
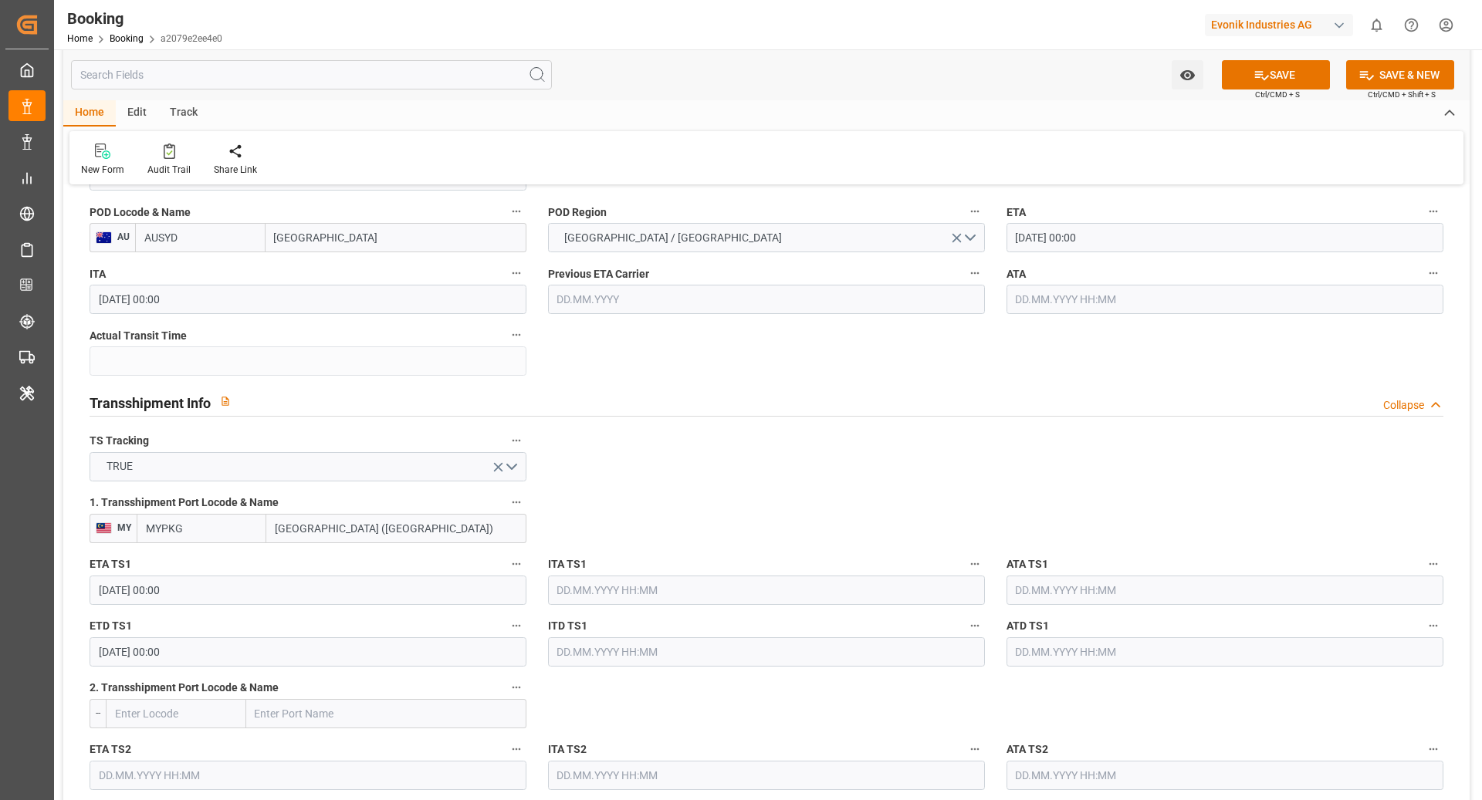
click at [817, 411] on div "Transshipment Info Collapse" at bounding box center [767, 401] width 1354 height 29
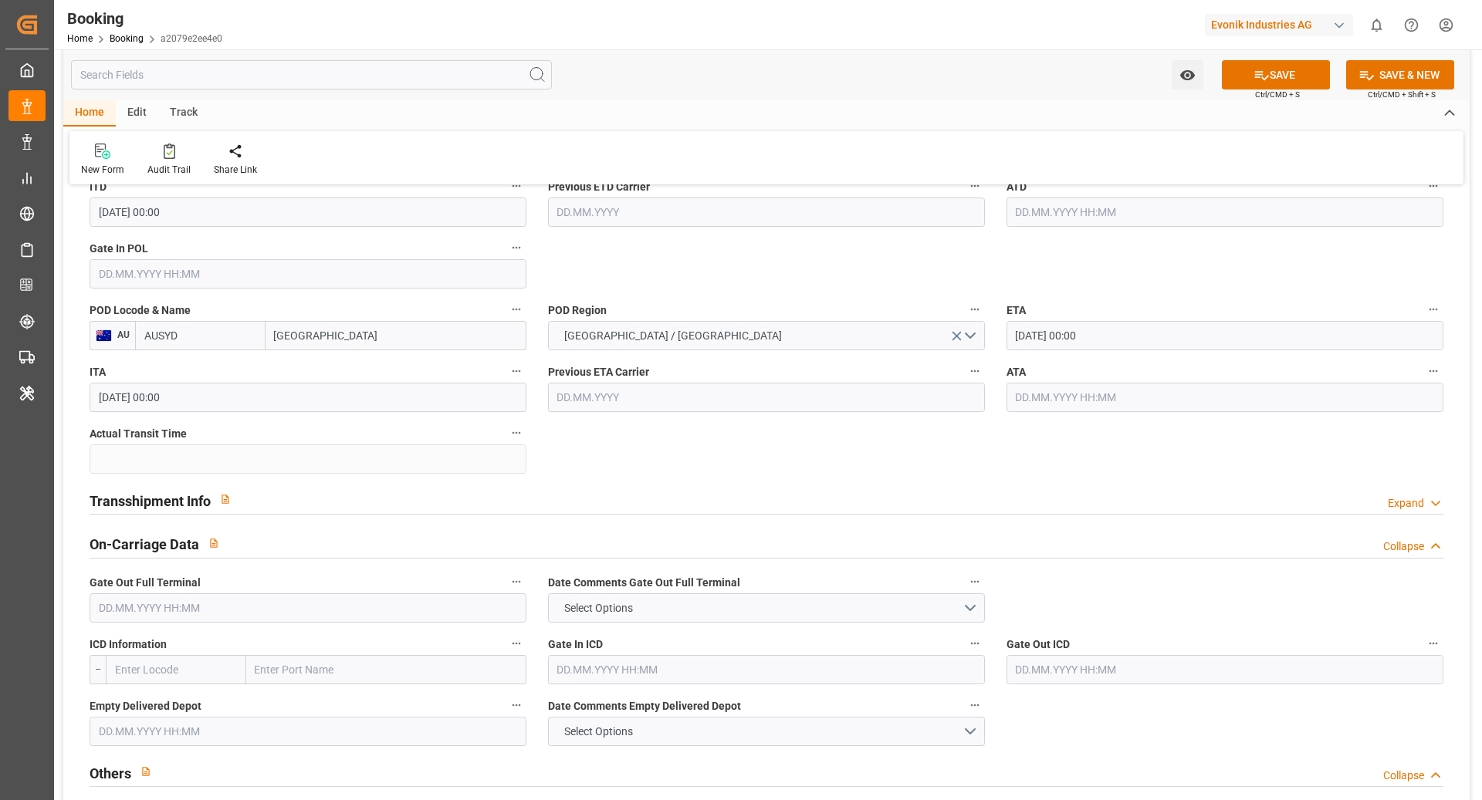
scroll to position [1343, 0]
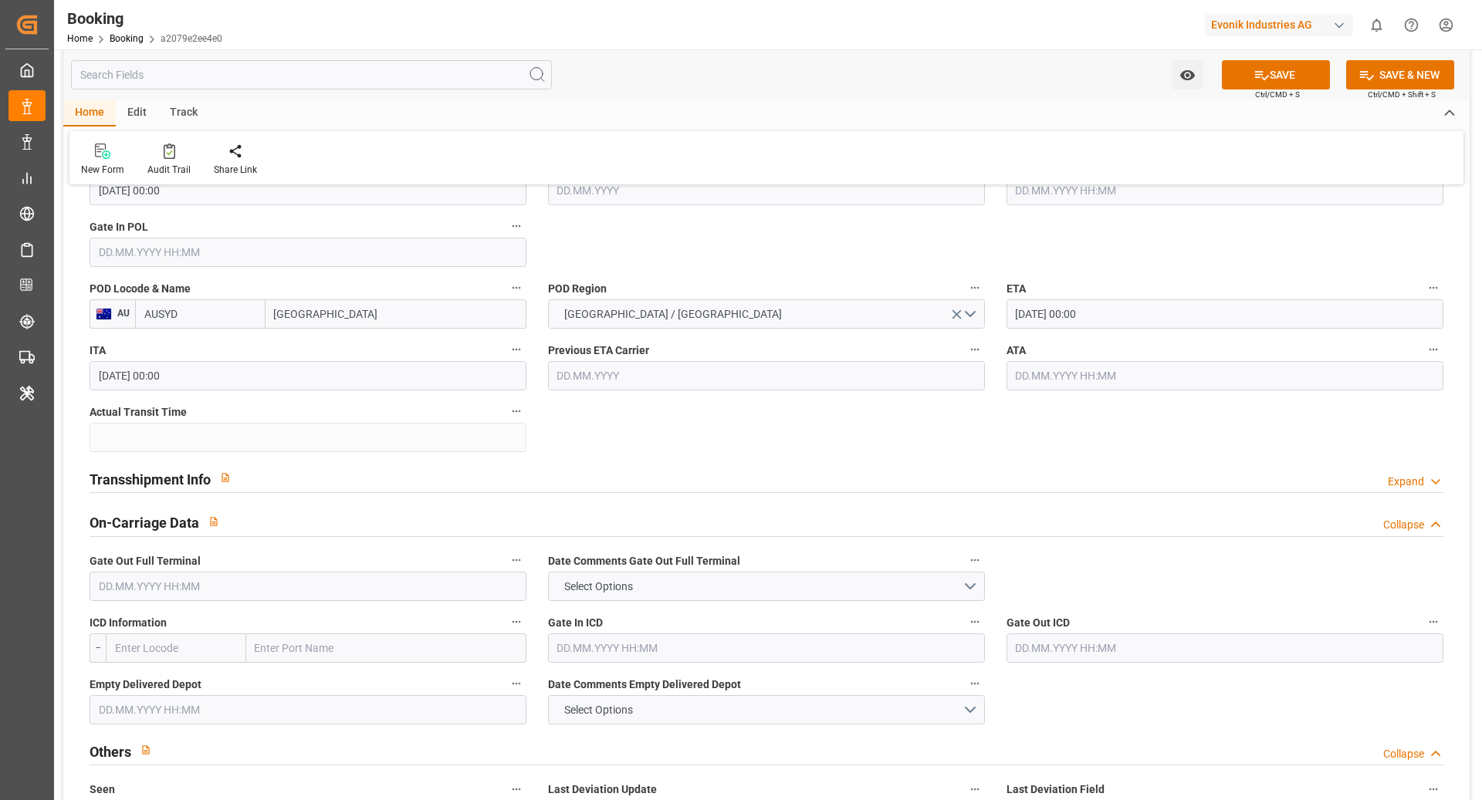
click at [572, 482] on div "Transshipment Info Expand" at bounding box center [767, 477] width 1354 height 29
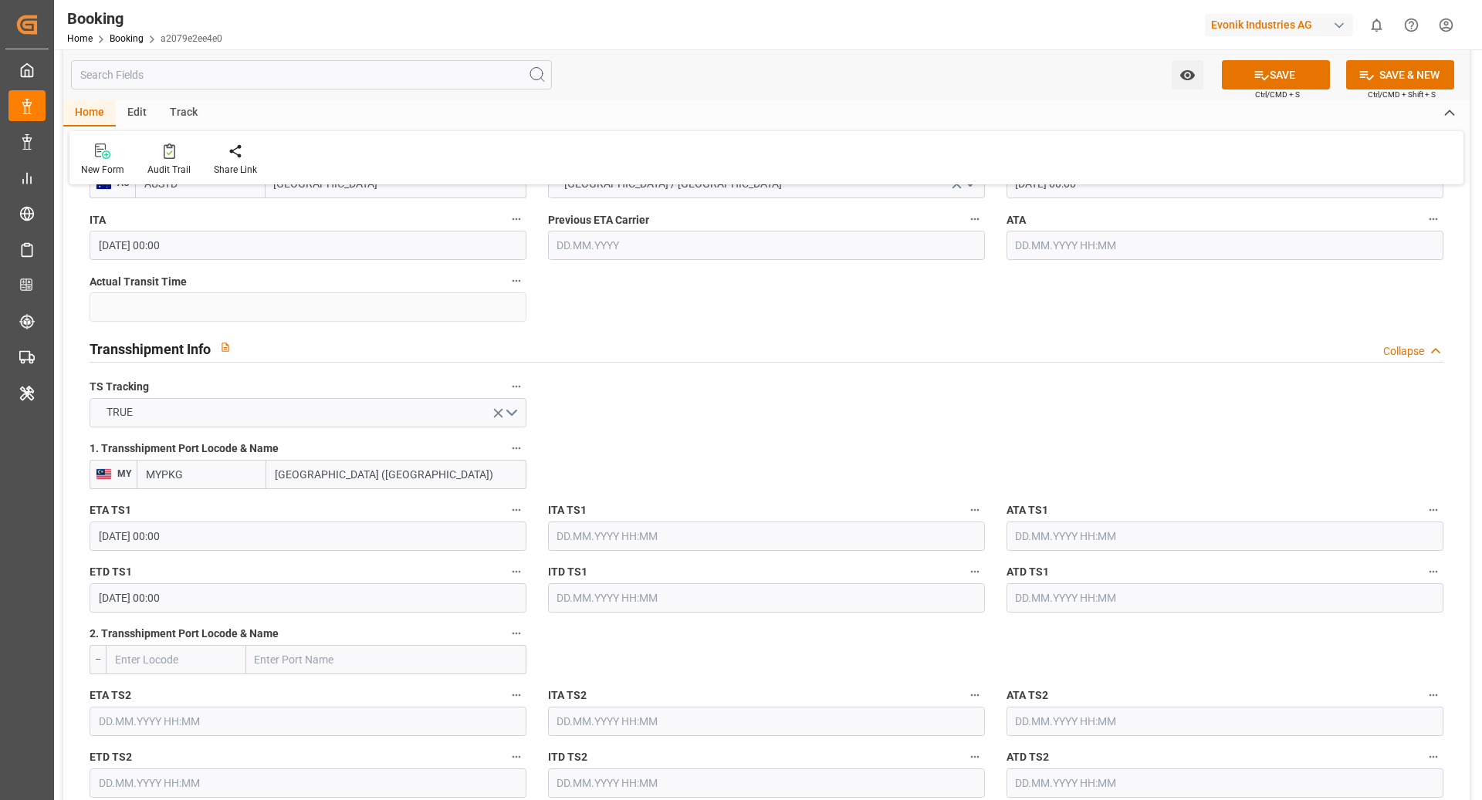
scroll to position [1579, 0]
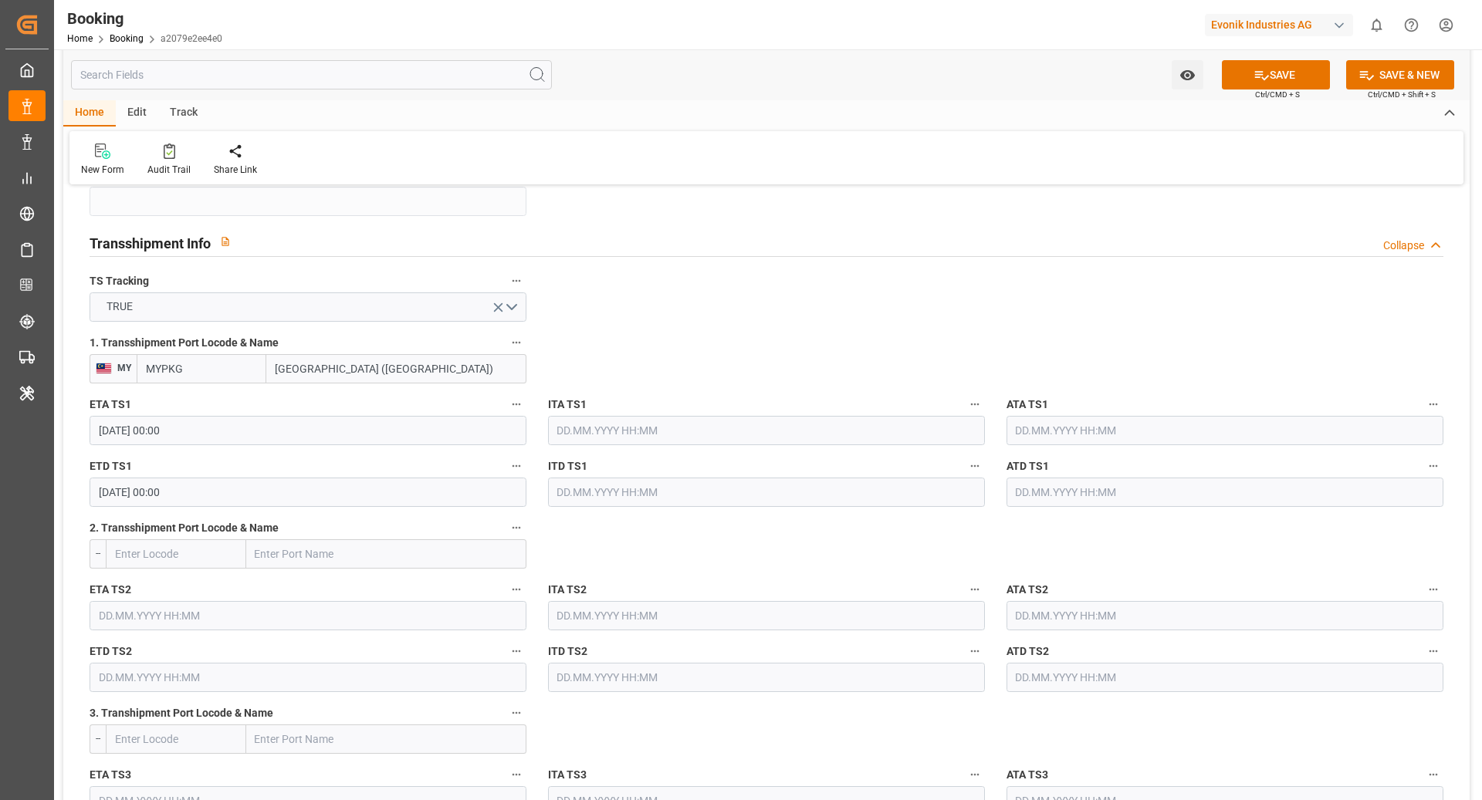
click at [1286, 91] on span "Ctrl/CMD + S" at bounding box center [1277, 95] width 45 height 12
click at [1278, 82] on button "SAVE" at bounding box center [1276, 74] width 108 height 29
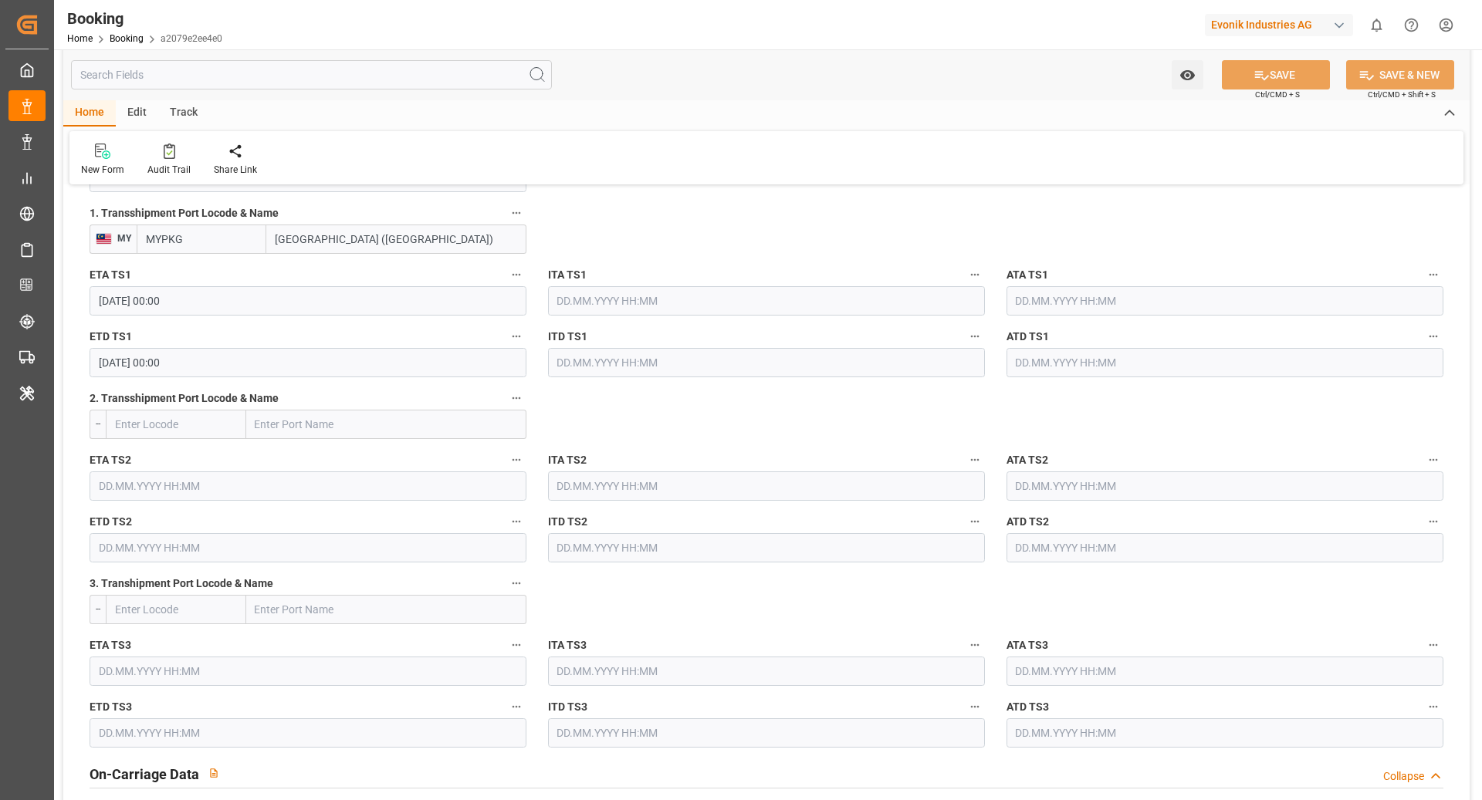
scroll to position [1834, 0]
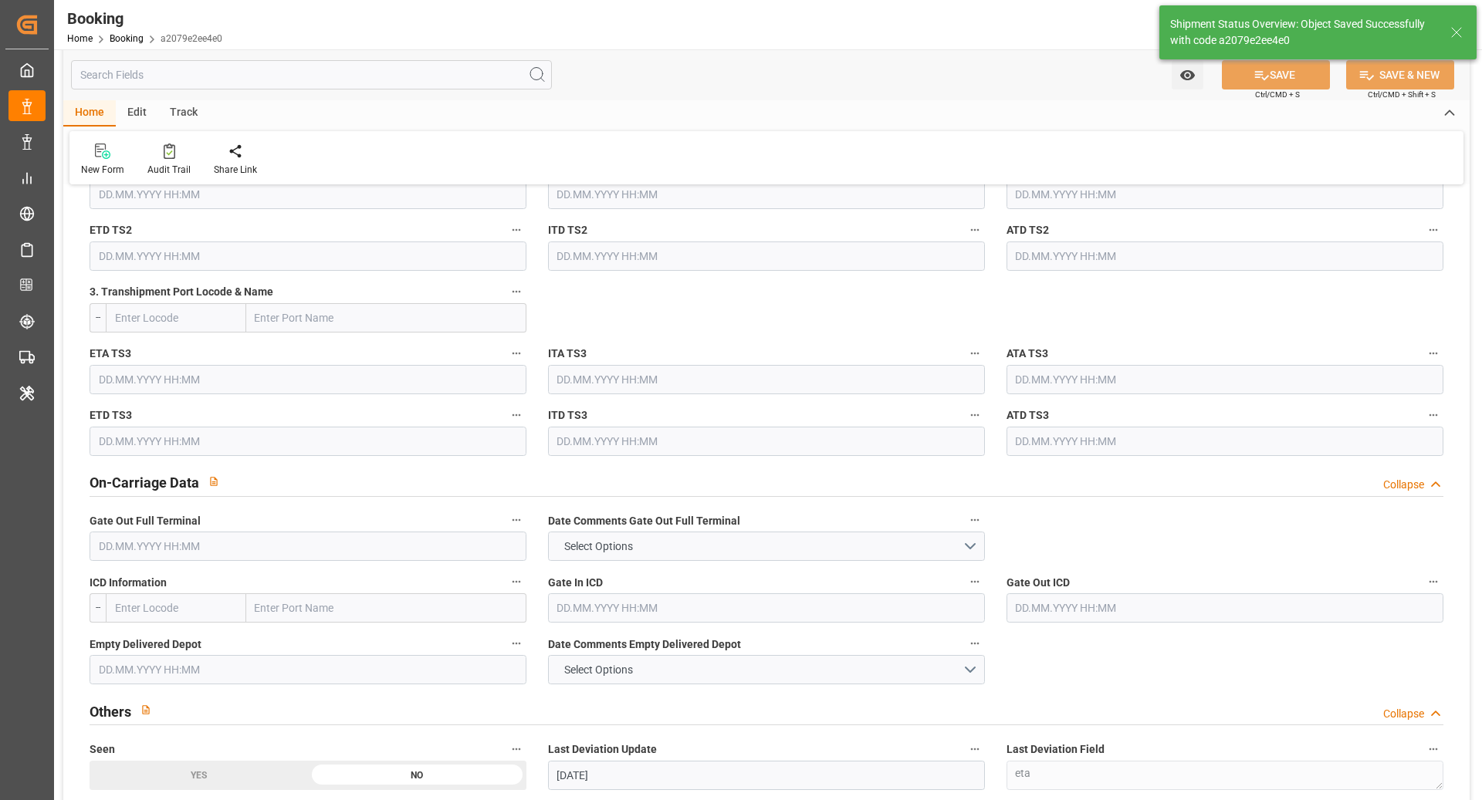
type textarea "[PERSON_NAME]"
type textarea "businessDivision-businessLine-"
type textarea "Yes"
type input "[DATE] 00:00"
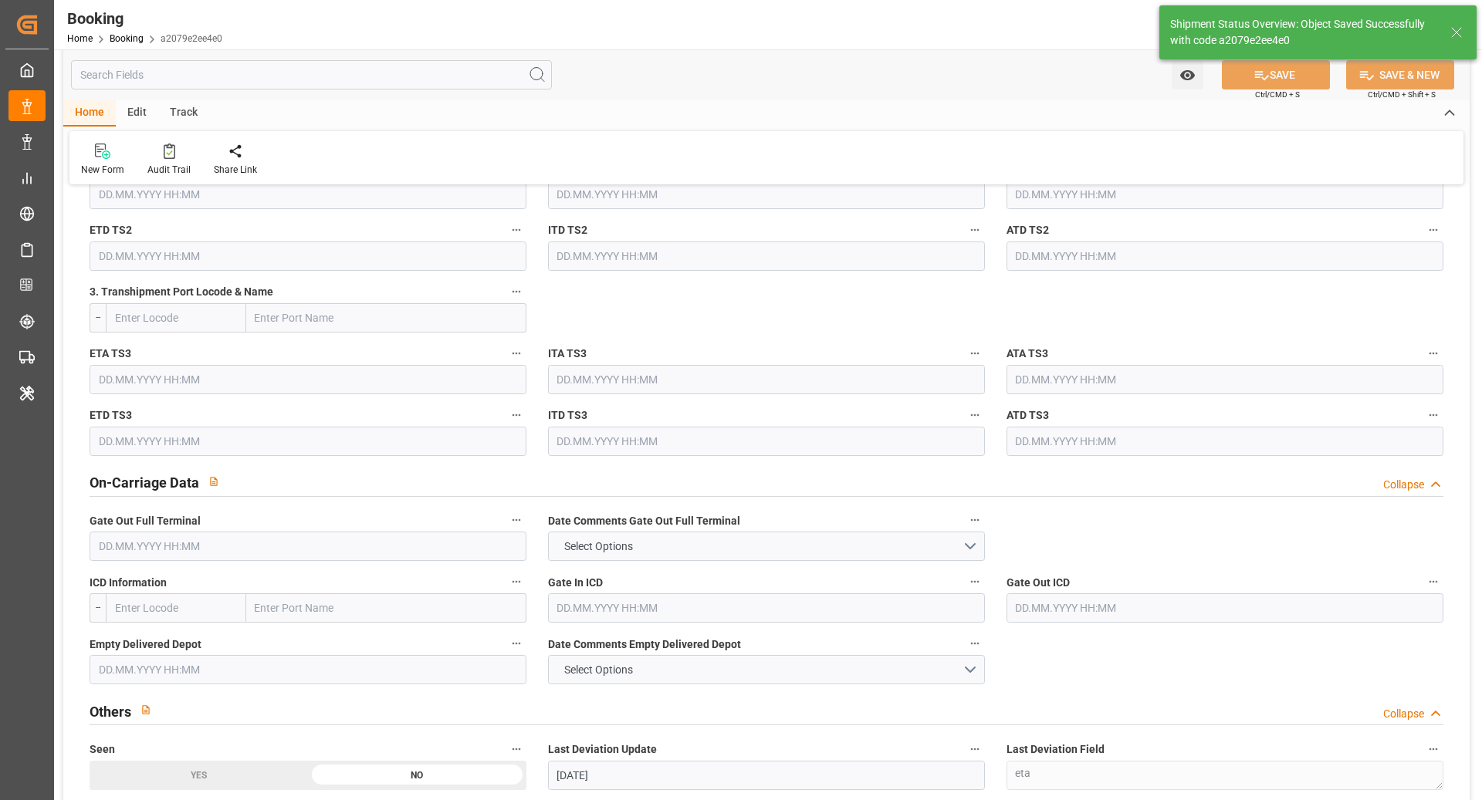
type input "[DATE] 12:50"
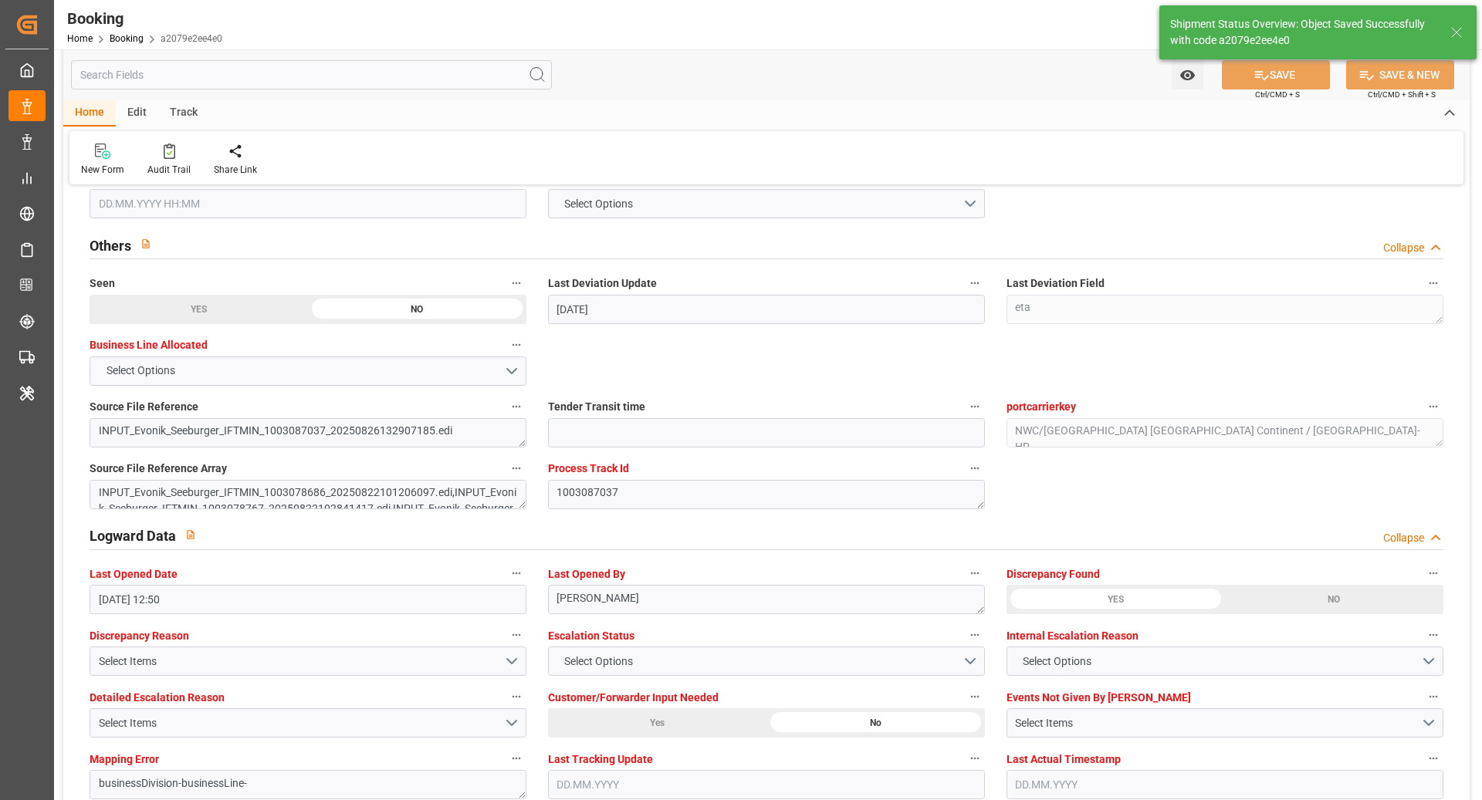
scroll to position [2459, 0]
